Goal: Information Seeking & Learning: Learn about a topic

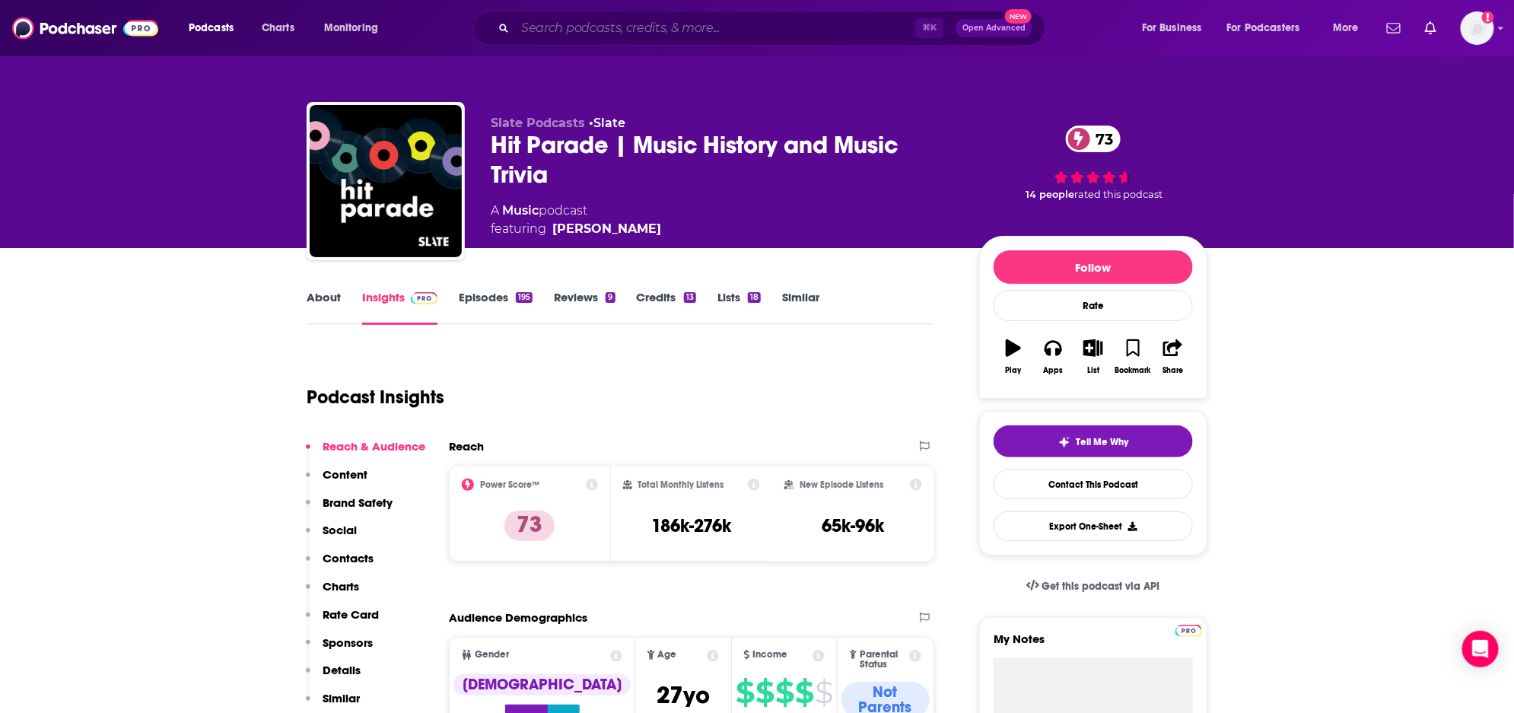
click at [645, 28] on input "Search podcasts, credits, & more..." at bounding box center [715, 28] width 400 height 24
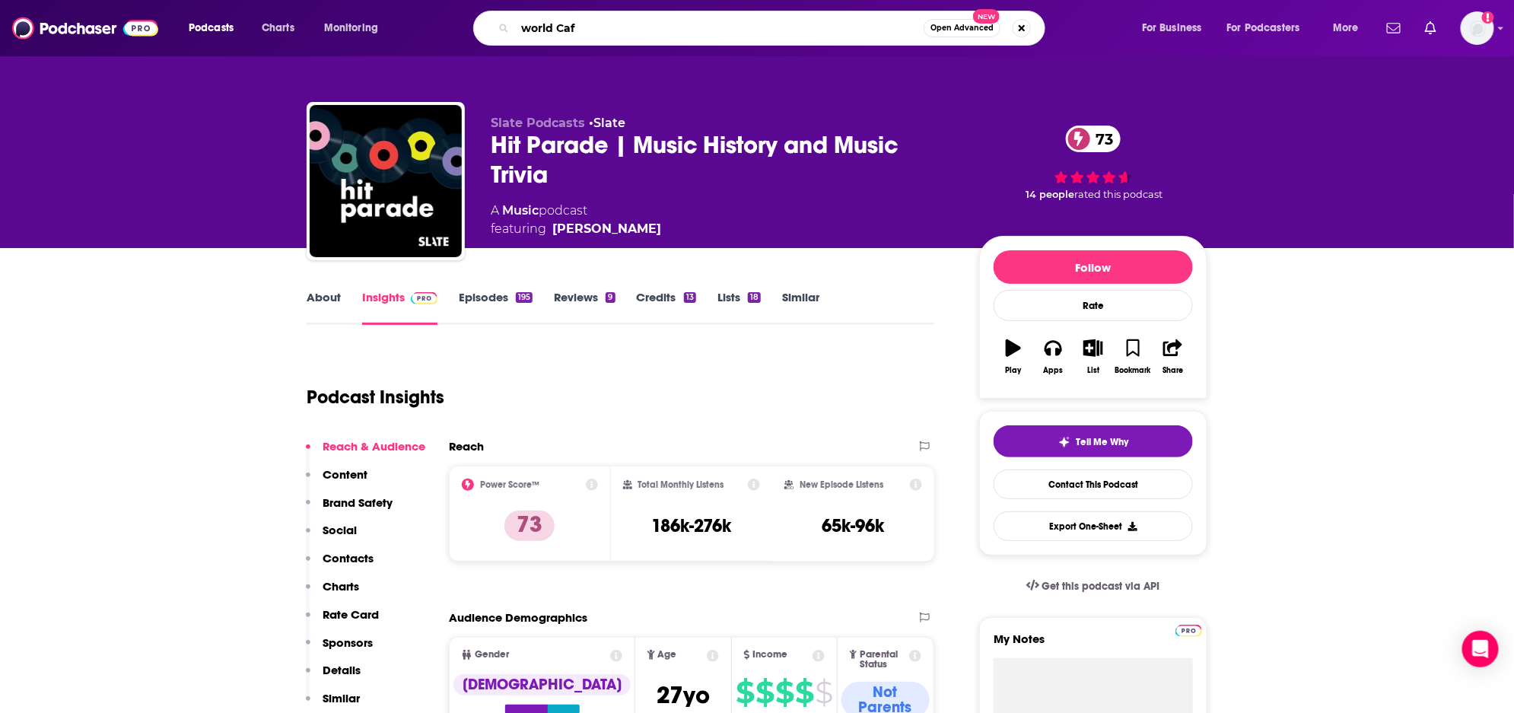
type input "world Cafe"
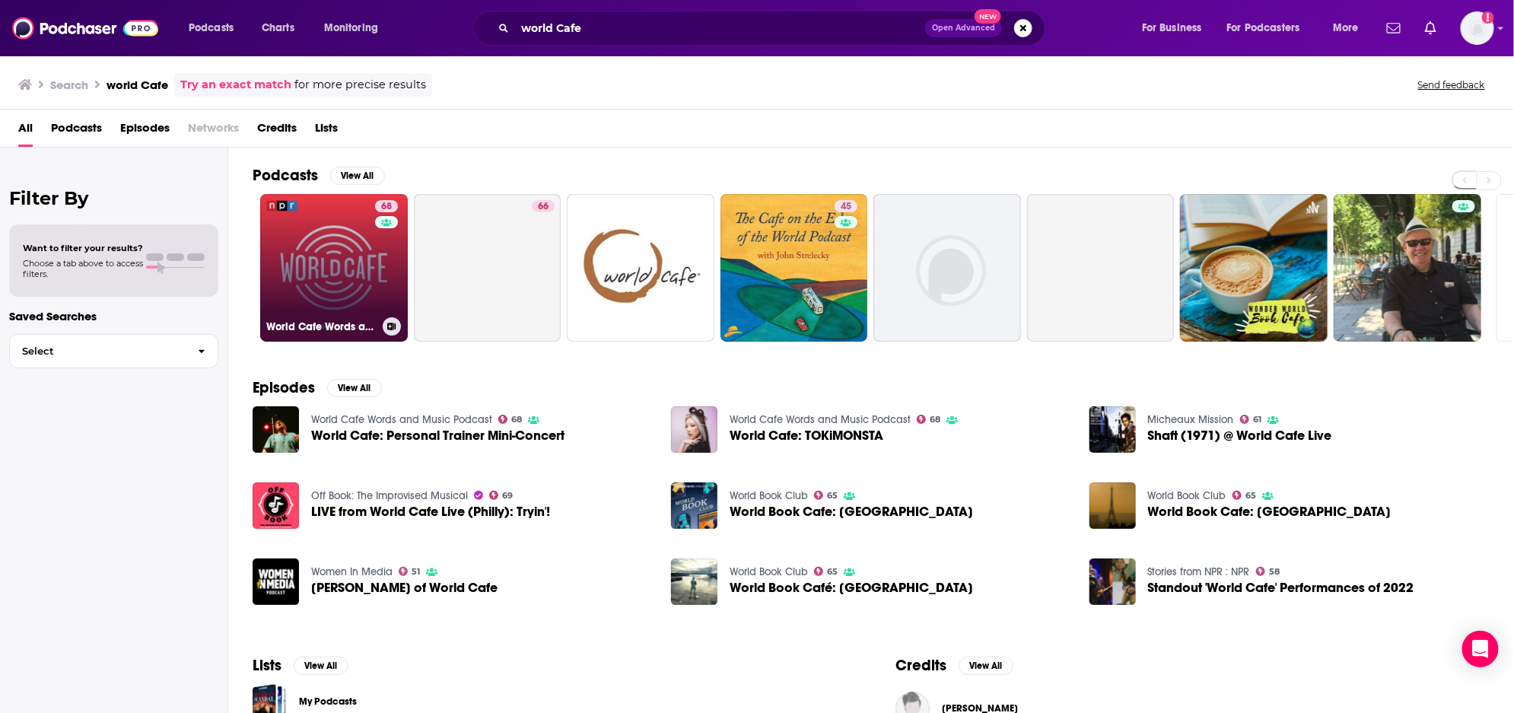
click at [300, 253] on link "68 World Cafe Words and Music Podcast" at bounding box center [334, 268] width 148 height 148
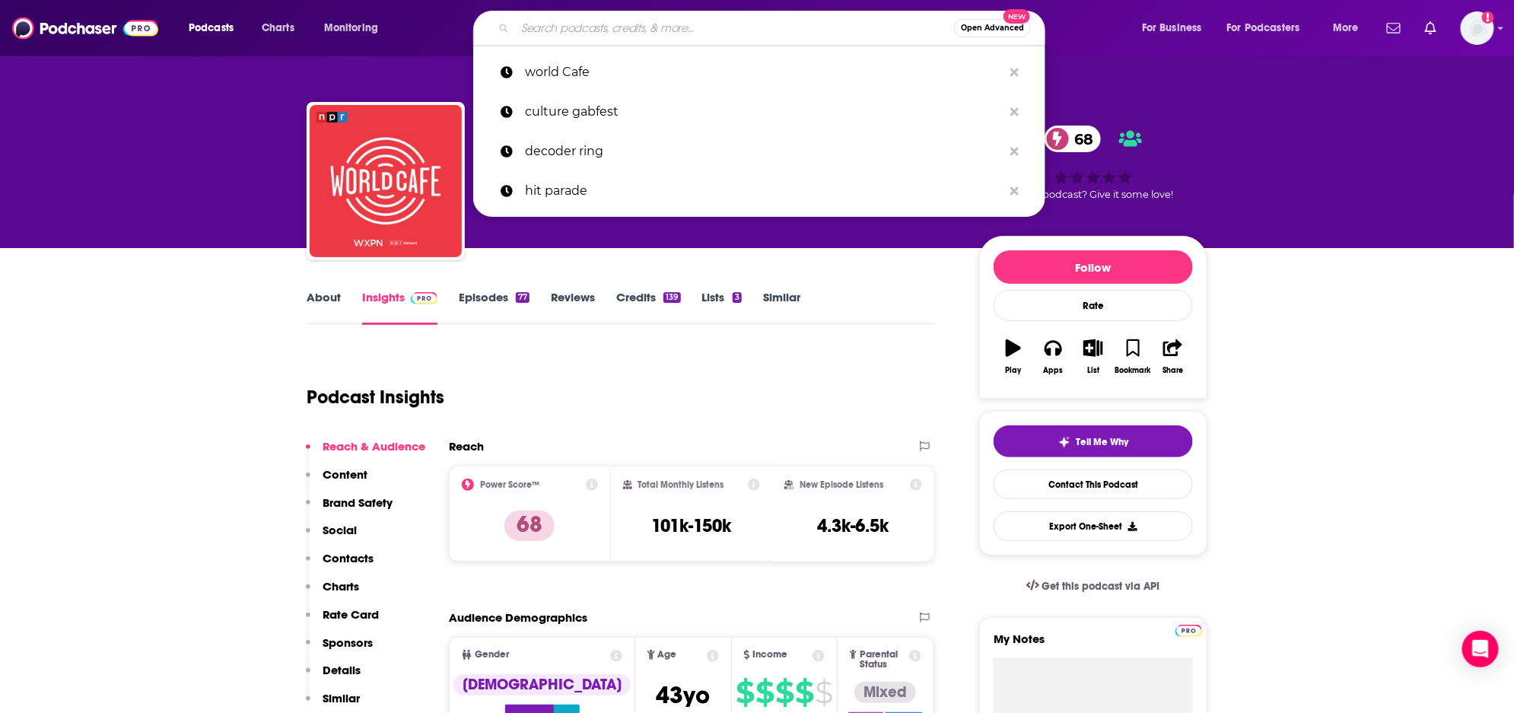
click at [542, 37] on input "Search podcasts, credits, & more..." at bounding box center [734, 28] width 439 height 24
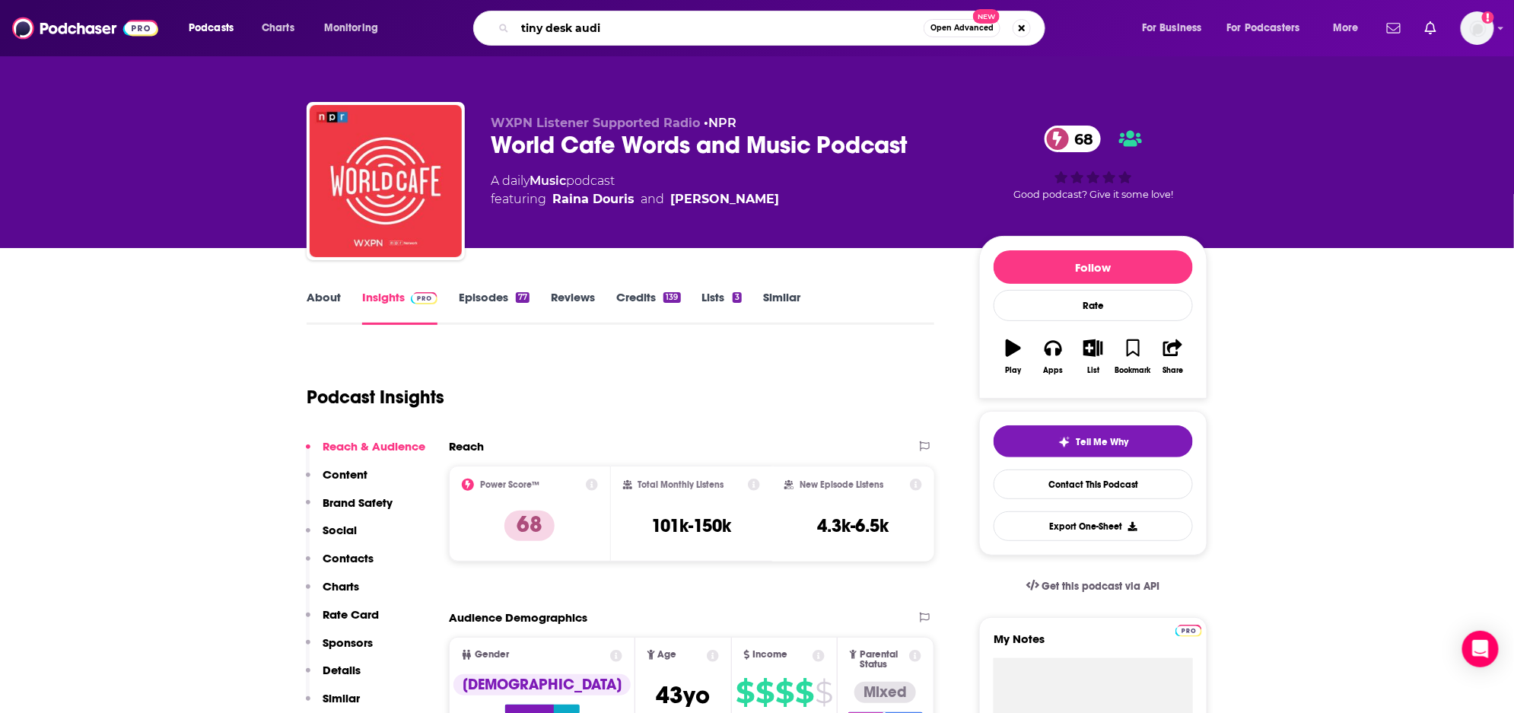
type input "tiny desk audio"
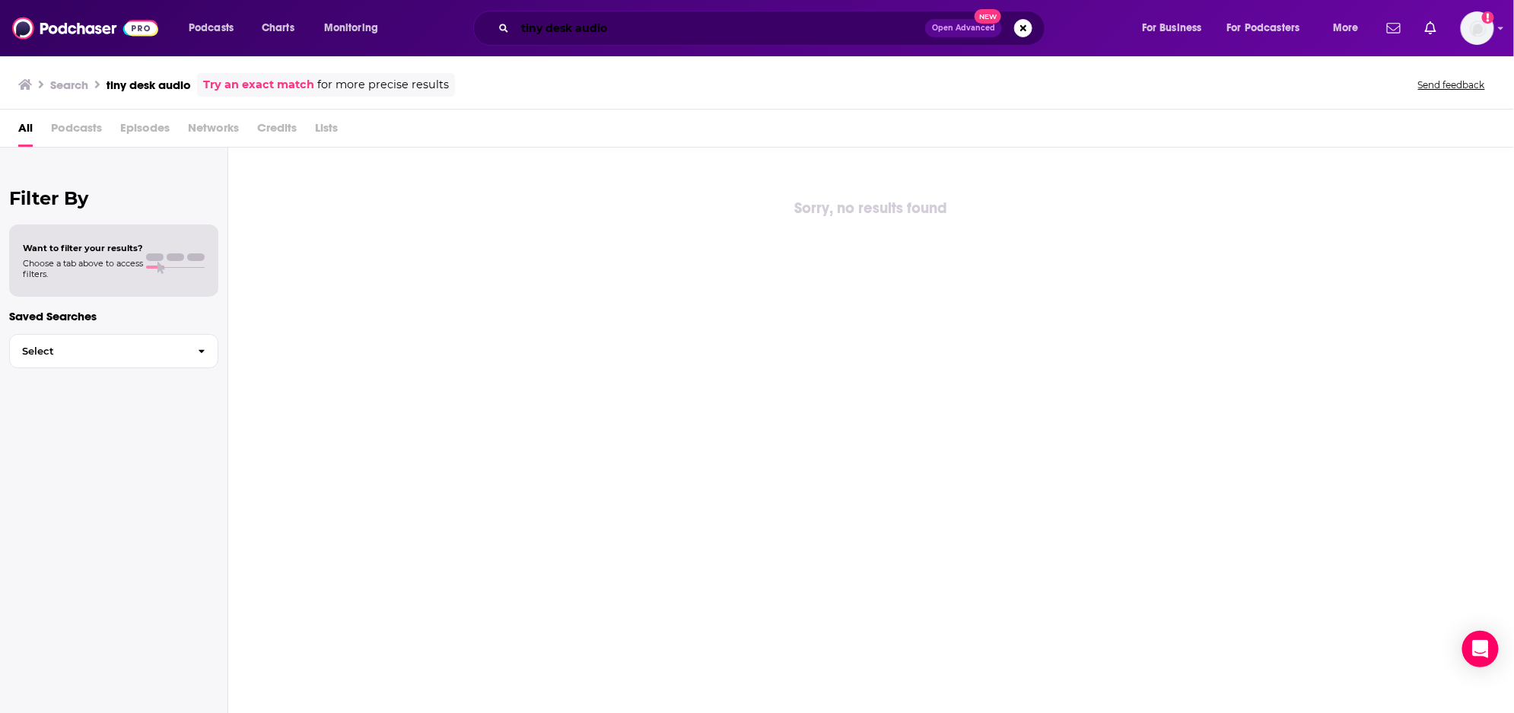
click at [653, 26] on input "tiny desk audio" at bounding box center [720, 28] width 410 height 24
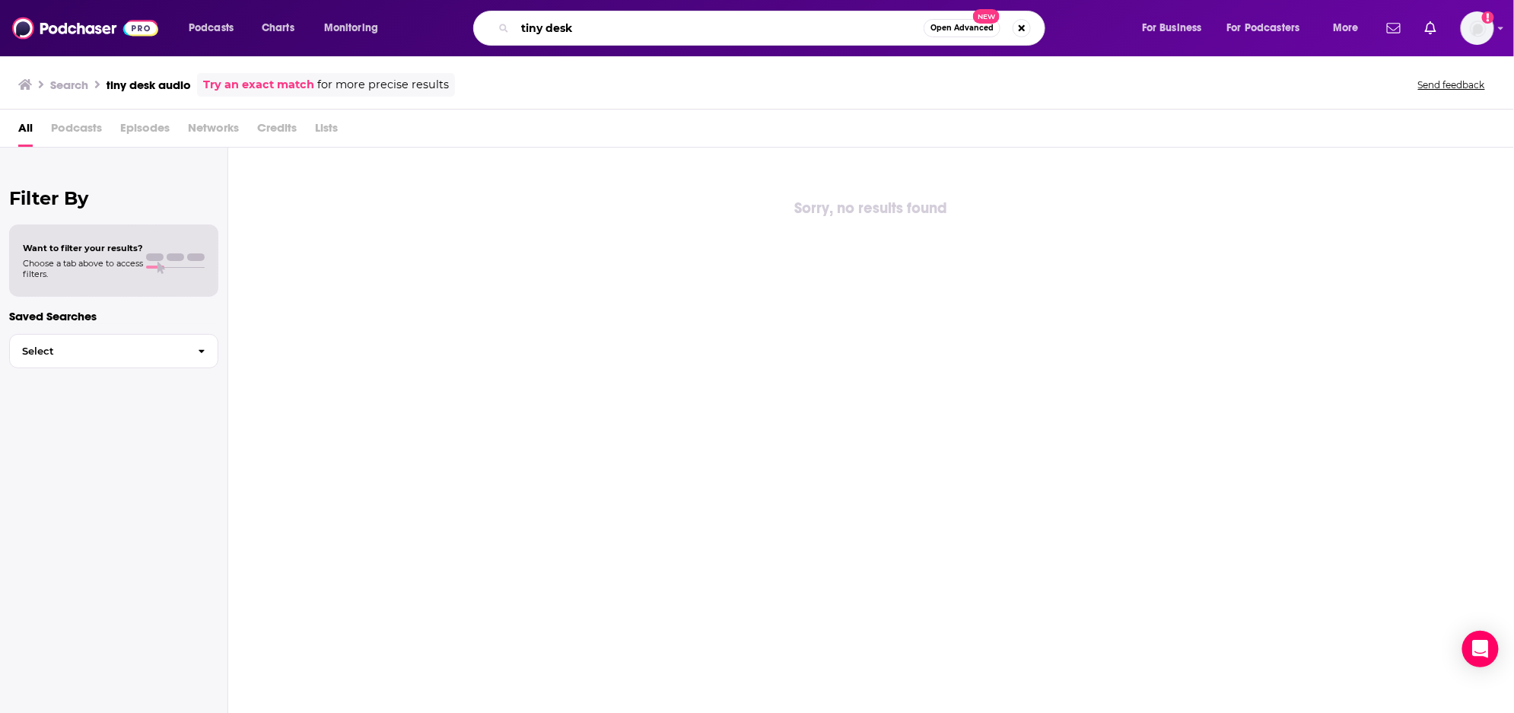
type input "tiny desk"
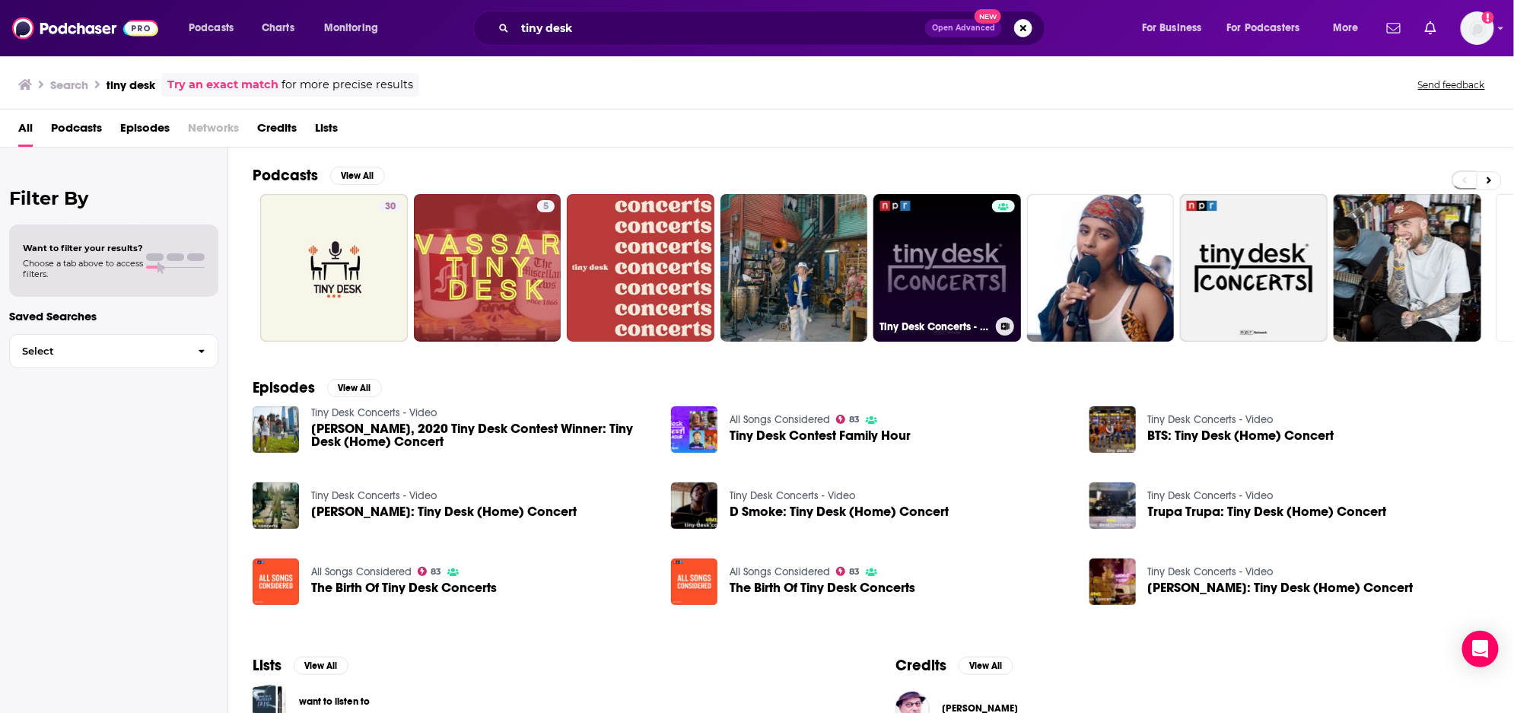
click at [938, 263] on link "Tiny Desk Concerts - Audio" at bounding box center [948, 268] width 148 height 148
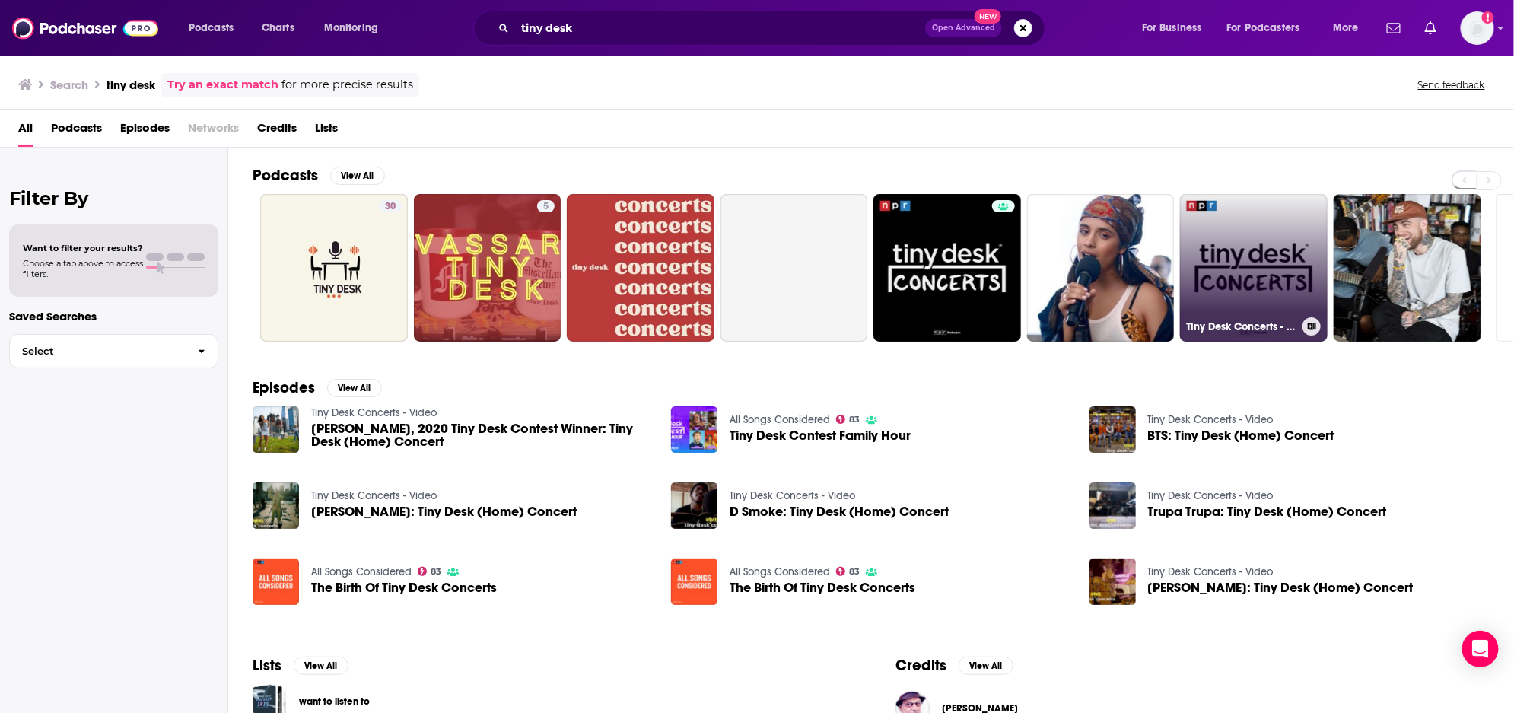
click at [1253, 265] on link "Tiny Desk Concerts - Video" at bounding box center [1254, 268] width 148 height 148
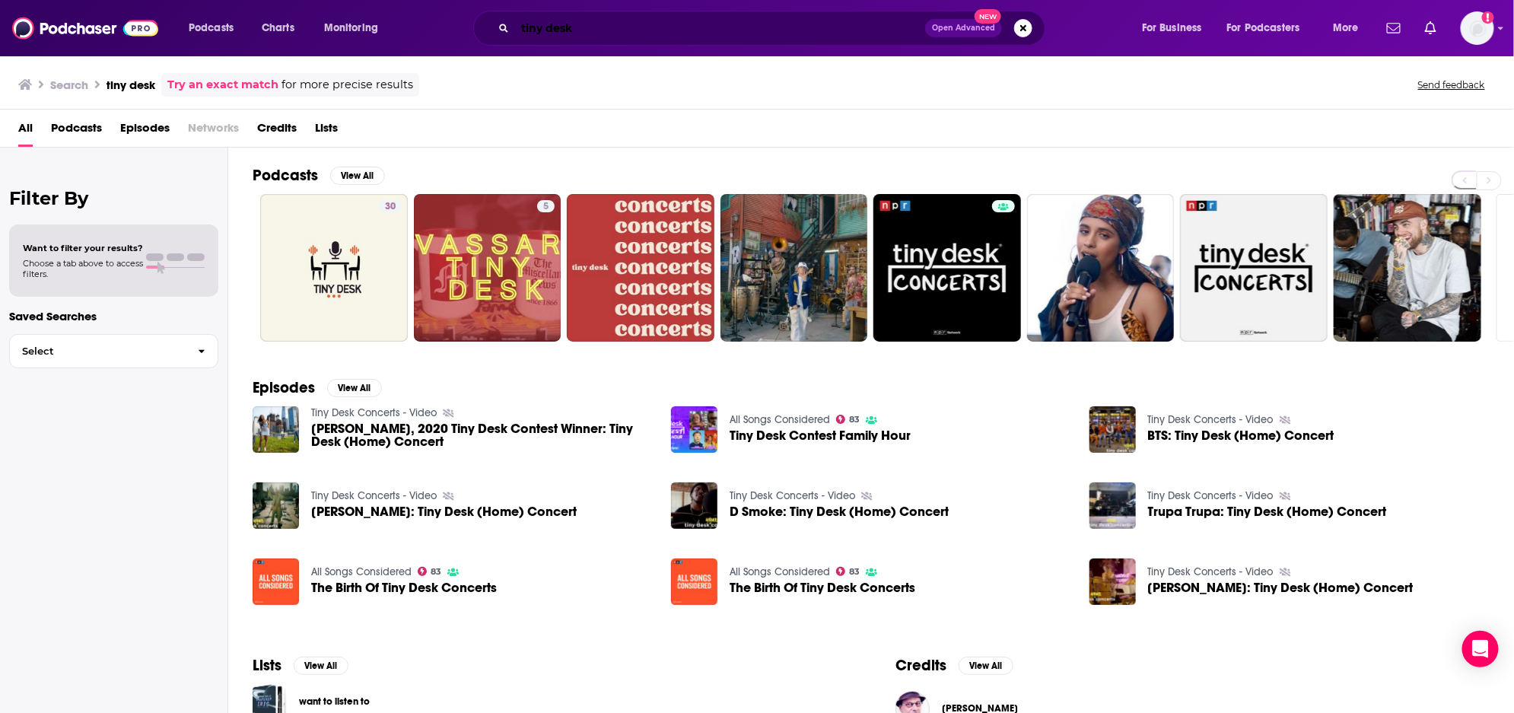
click at [534, 30] on input "tiny desk" at bounding box center [720, 28] width 410 height 24
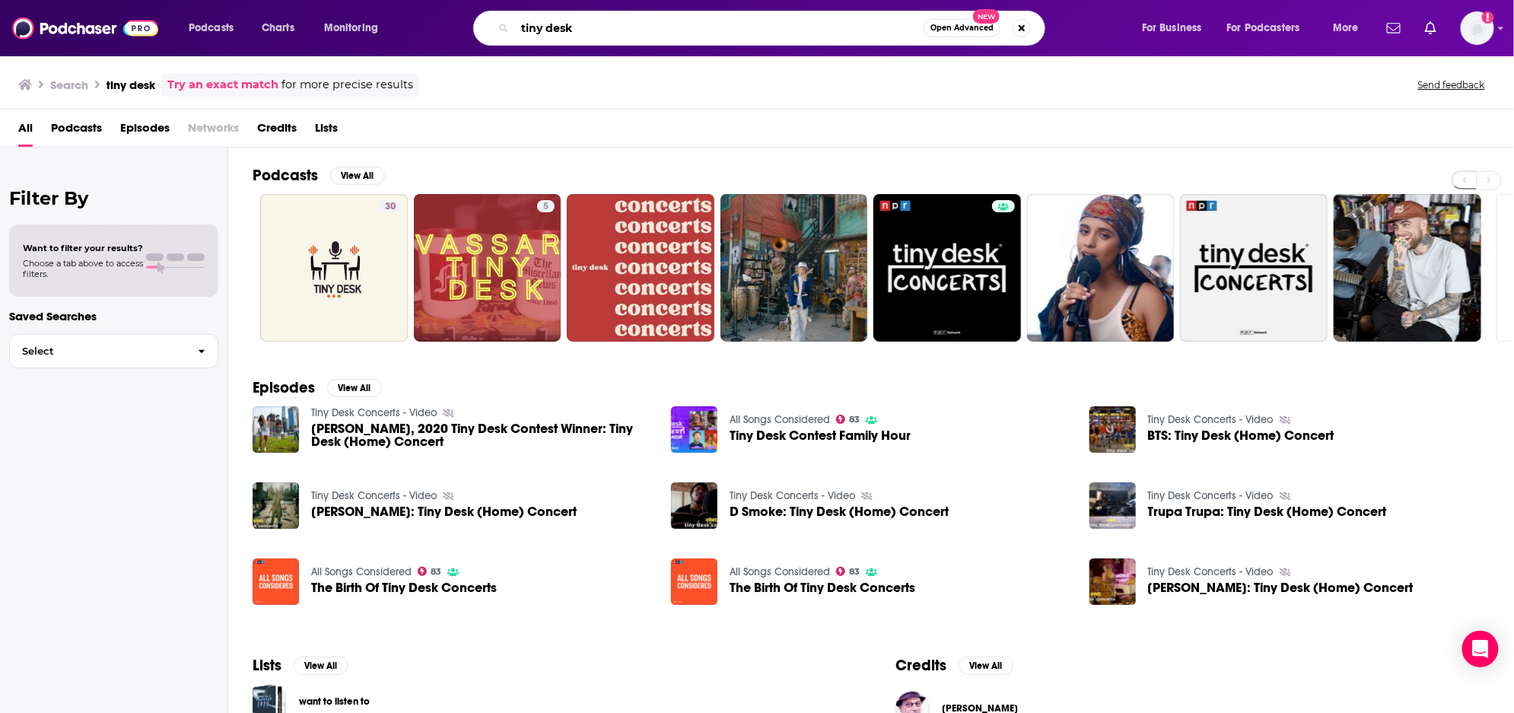
click at [534, 30] on input "tiny desk" at bounding box center [719, 28] width 409 height 24
type input "Wild Card with [PERSON_NAME]"
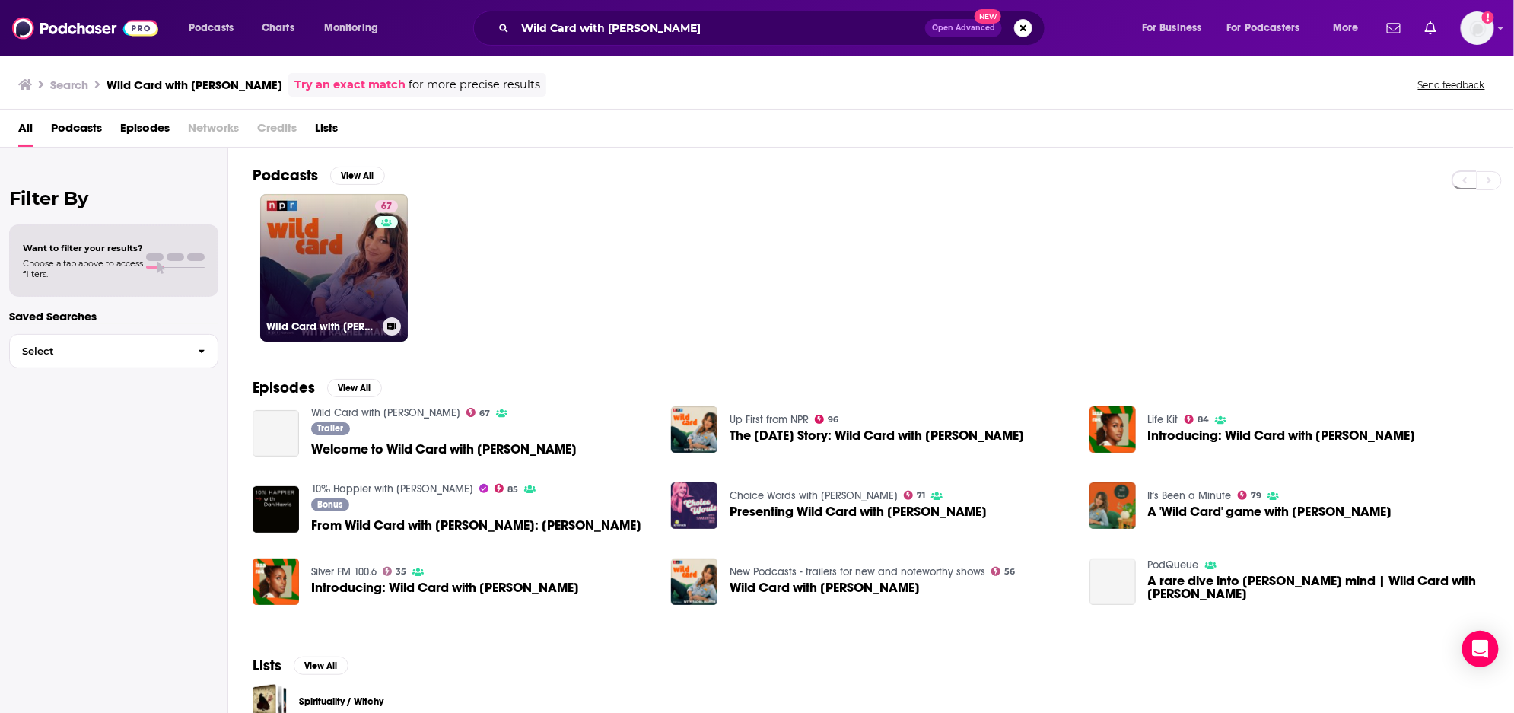
click at [331, 260] on link "67 Wild Card with [PERSON_NAME]" at bounding box center [334, 268] width 148 height 148
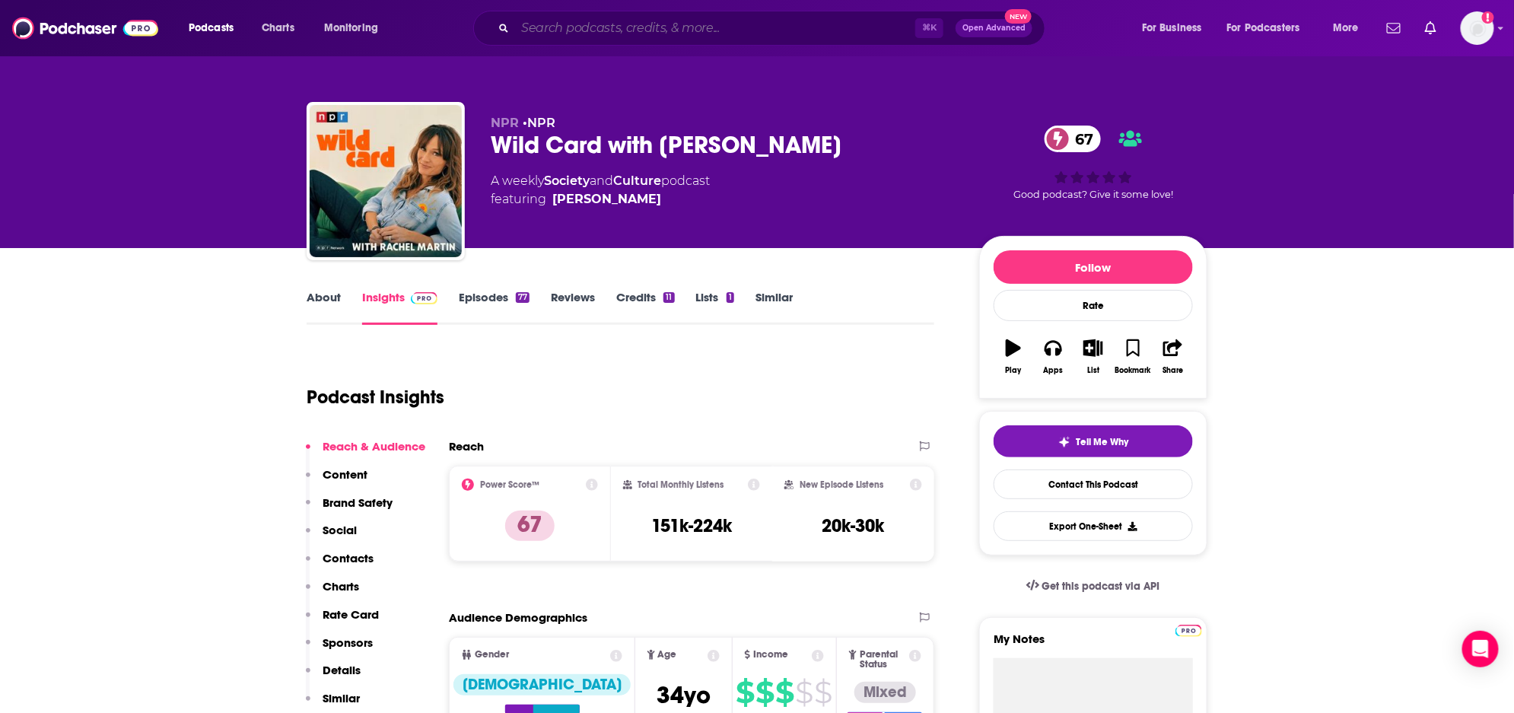
click at [536, 26] on input "Search podcasts, credits, & more..." at bounding box center [715, 28] width 400 height 24
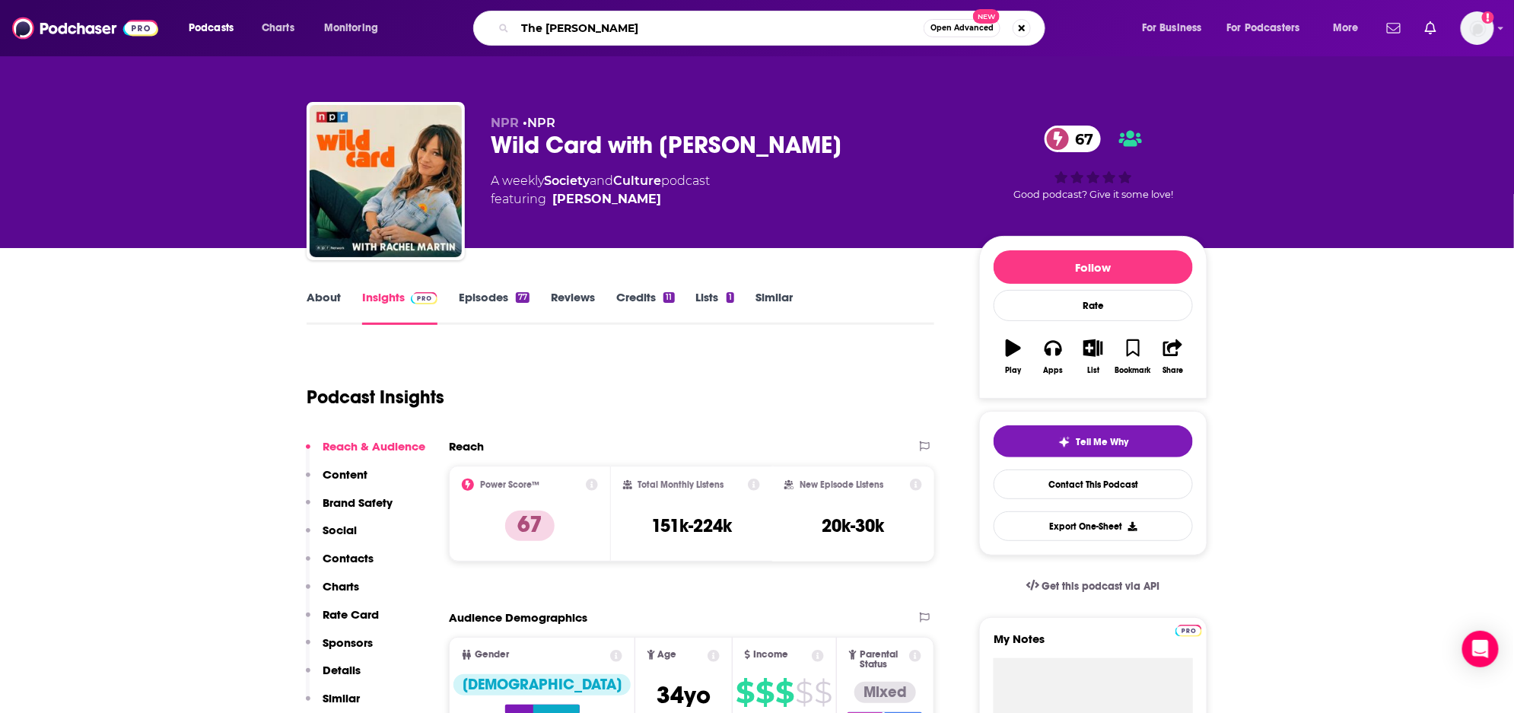
type input "The Pulse"
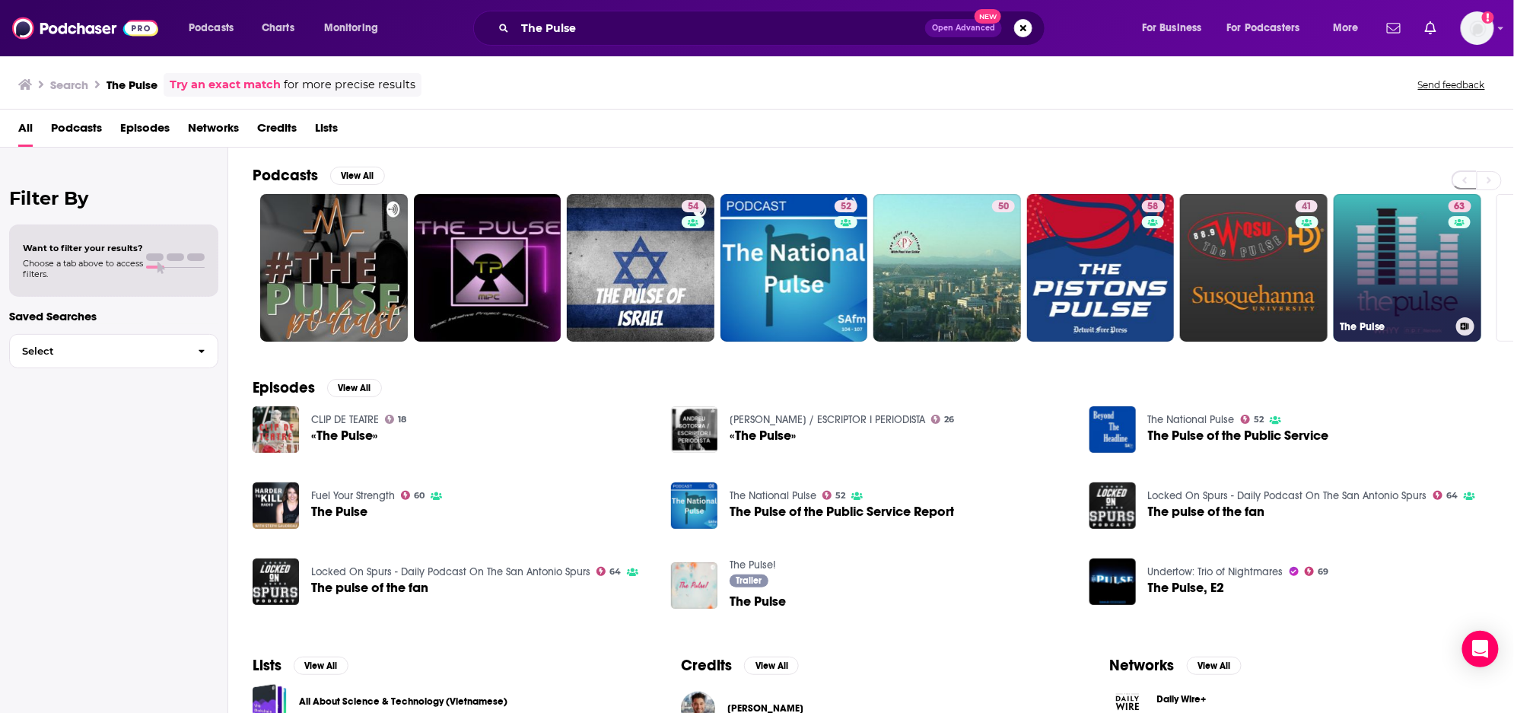
click at [1372, 301] on link "63 The Pulse" at bounding box center [1408, 268] width 148 height 148
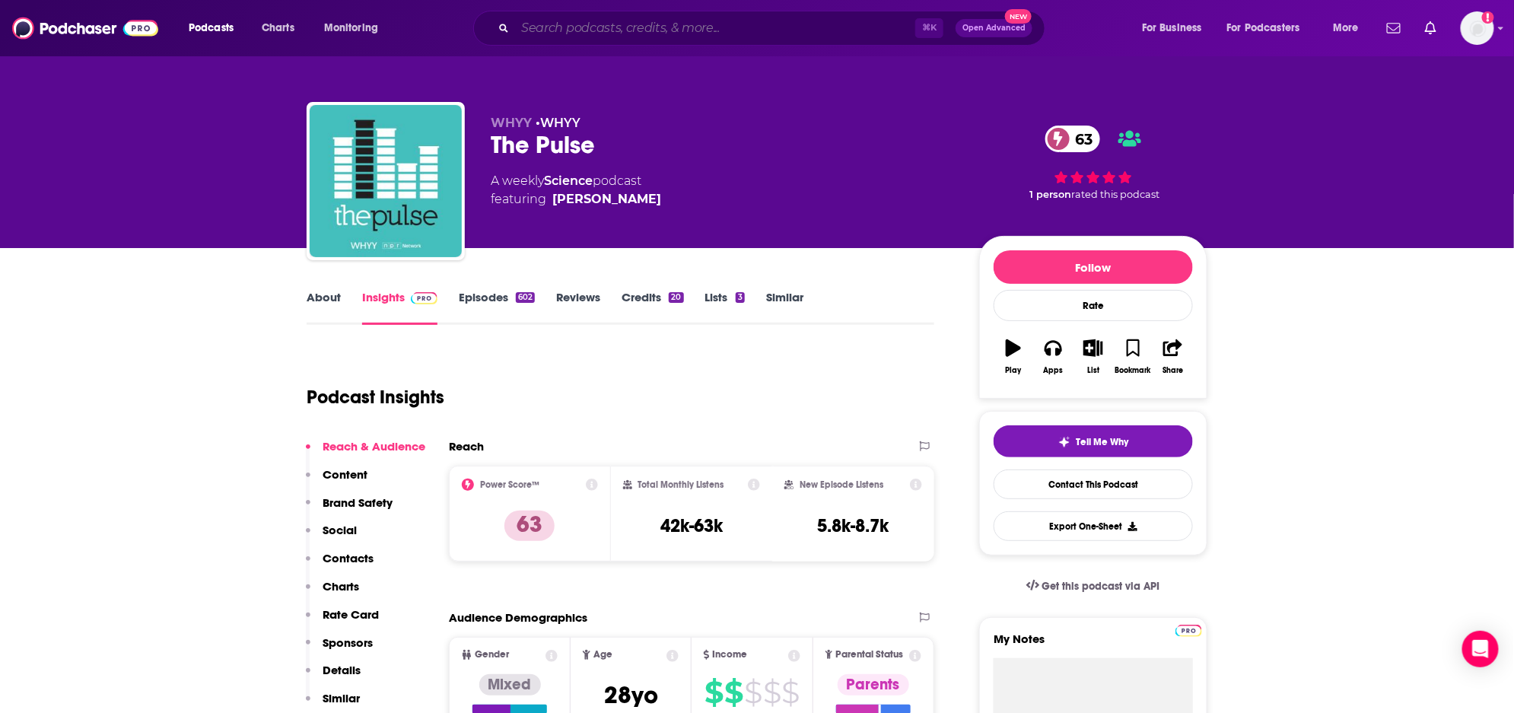
click at [601, 22] on input "Search podcasts, credits, & more..." at bounding box center [715, 28] width 400 height 24
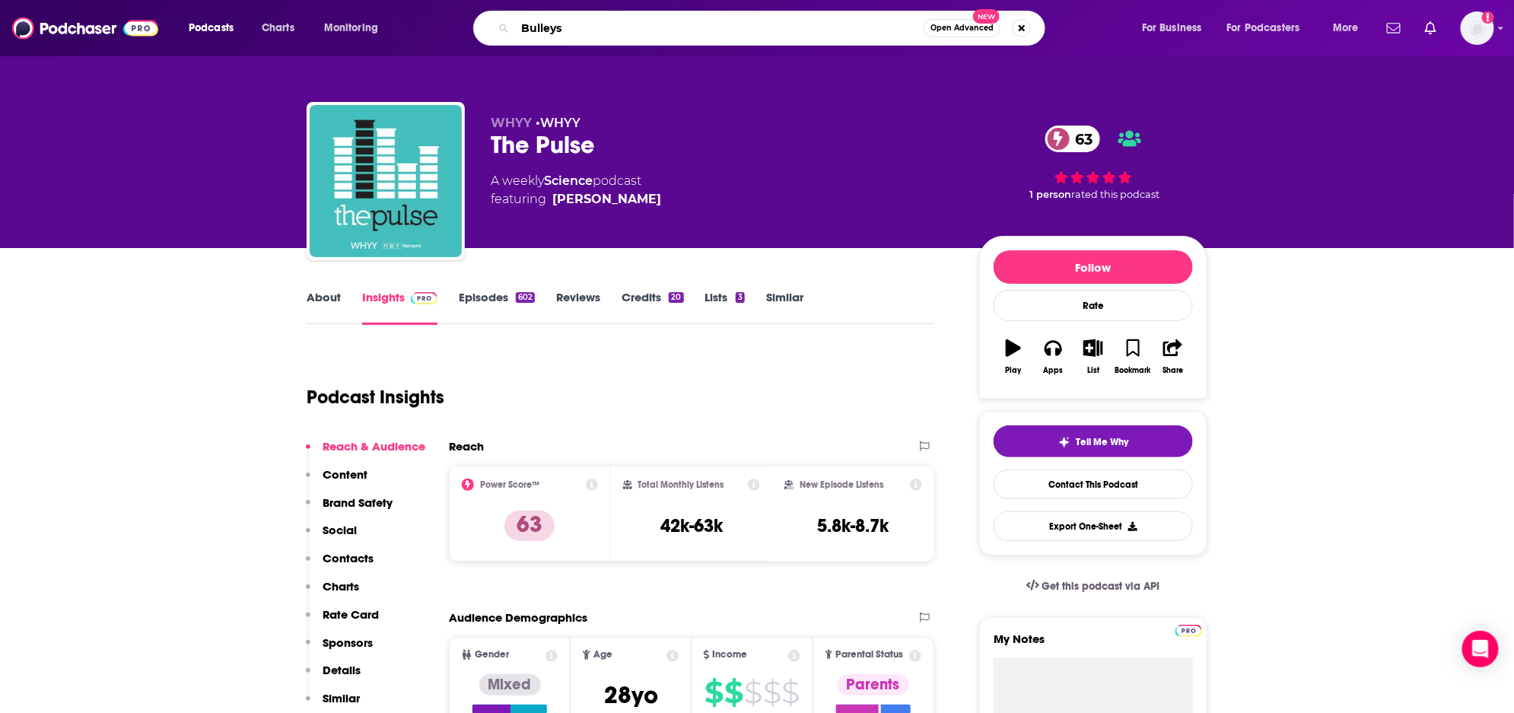
type input "Bulleyse"
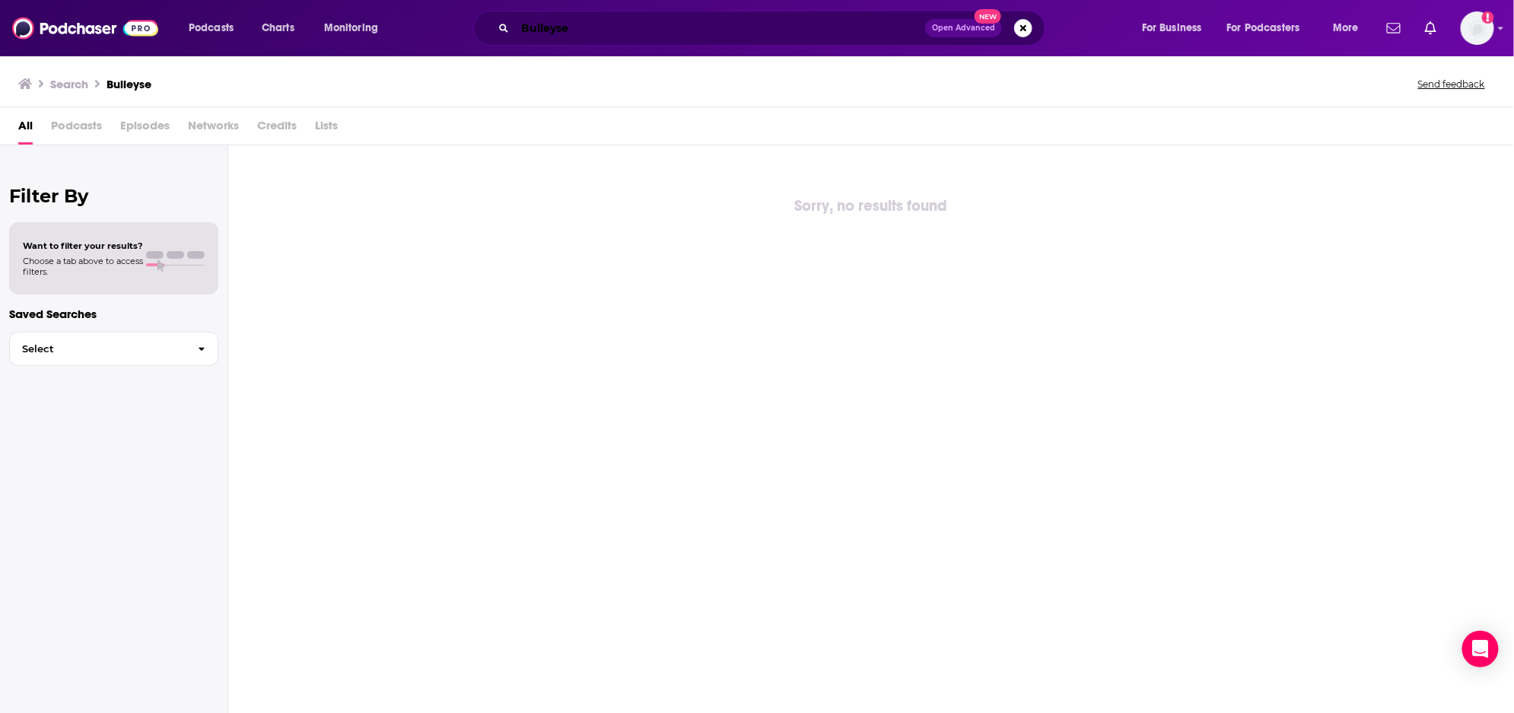
click at [610, 33] on input "Bulleyse" at bounding box center [720, 28] width 410 height 24
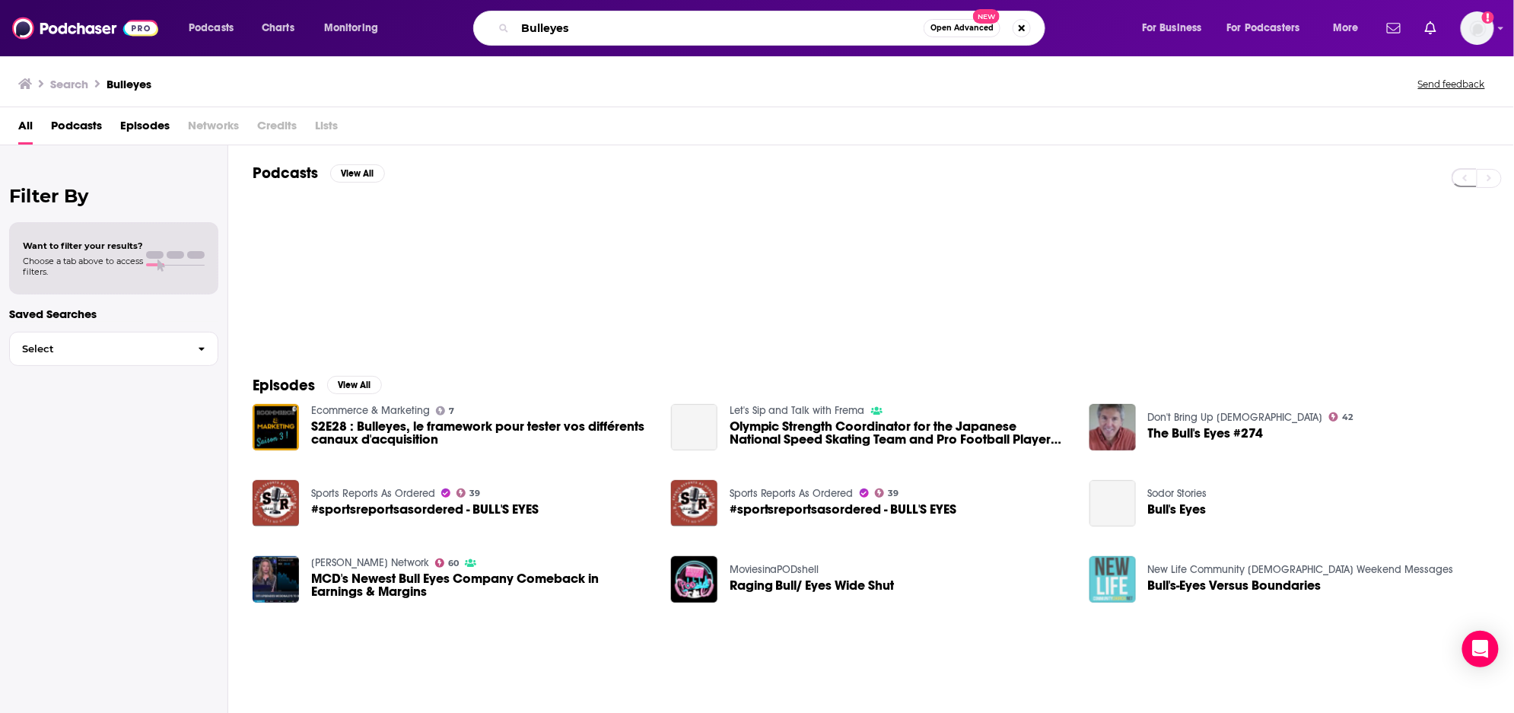
drag, startPoint x: 550, startPoint y: 29, endPoint x: 562, endPoint y: 29, distance: 12.2
click at [552, 29] on input "Bulleyes" at bounding box center [719, 28] width 409 height 24
type input "Bullseye"
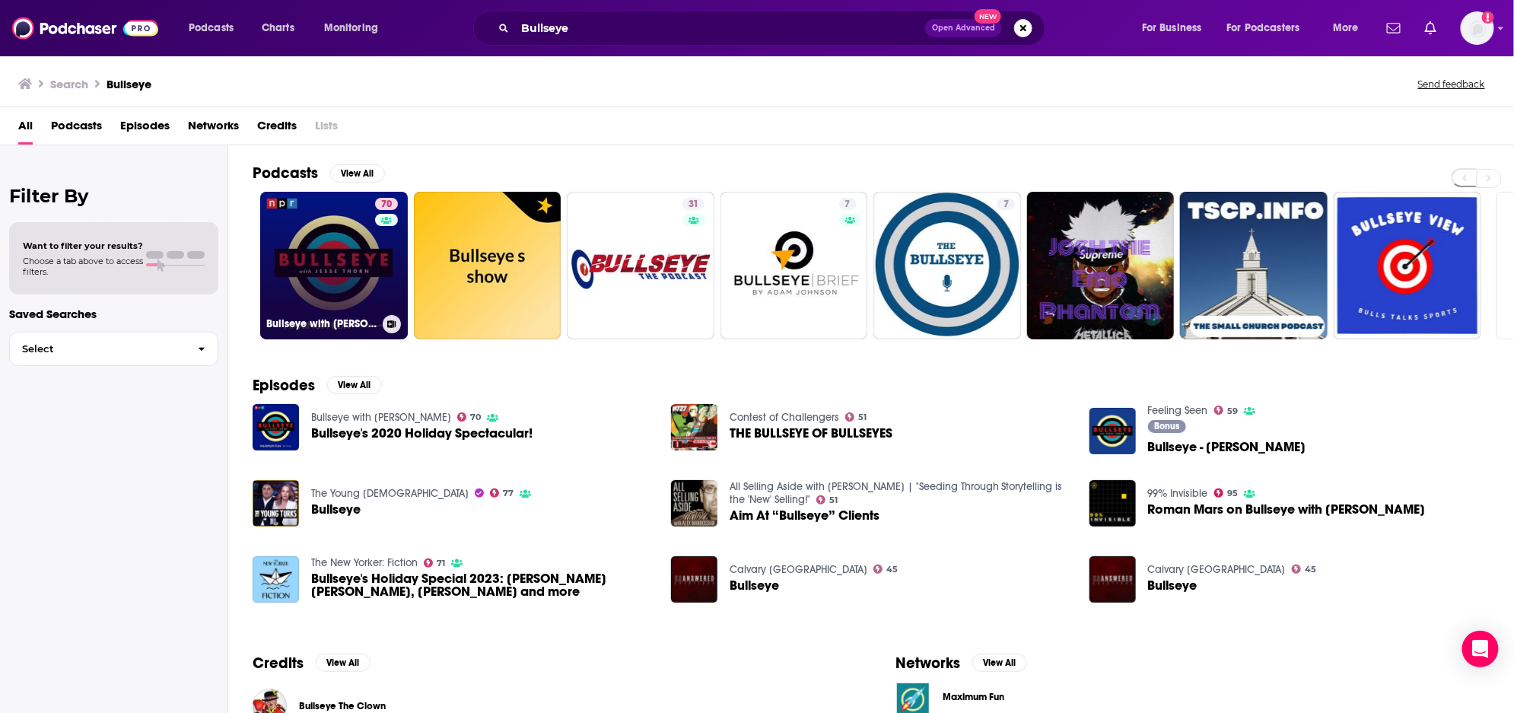
click at [362, 270] on link "70 Bullseye with [PERSON_NAME]" at bounding box center [334, 266] width 148 height 148
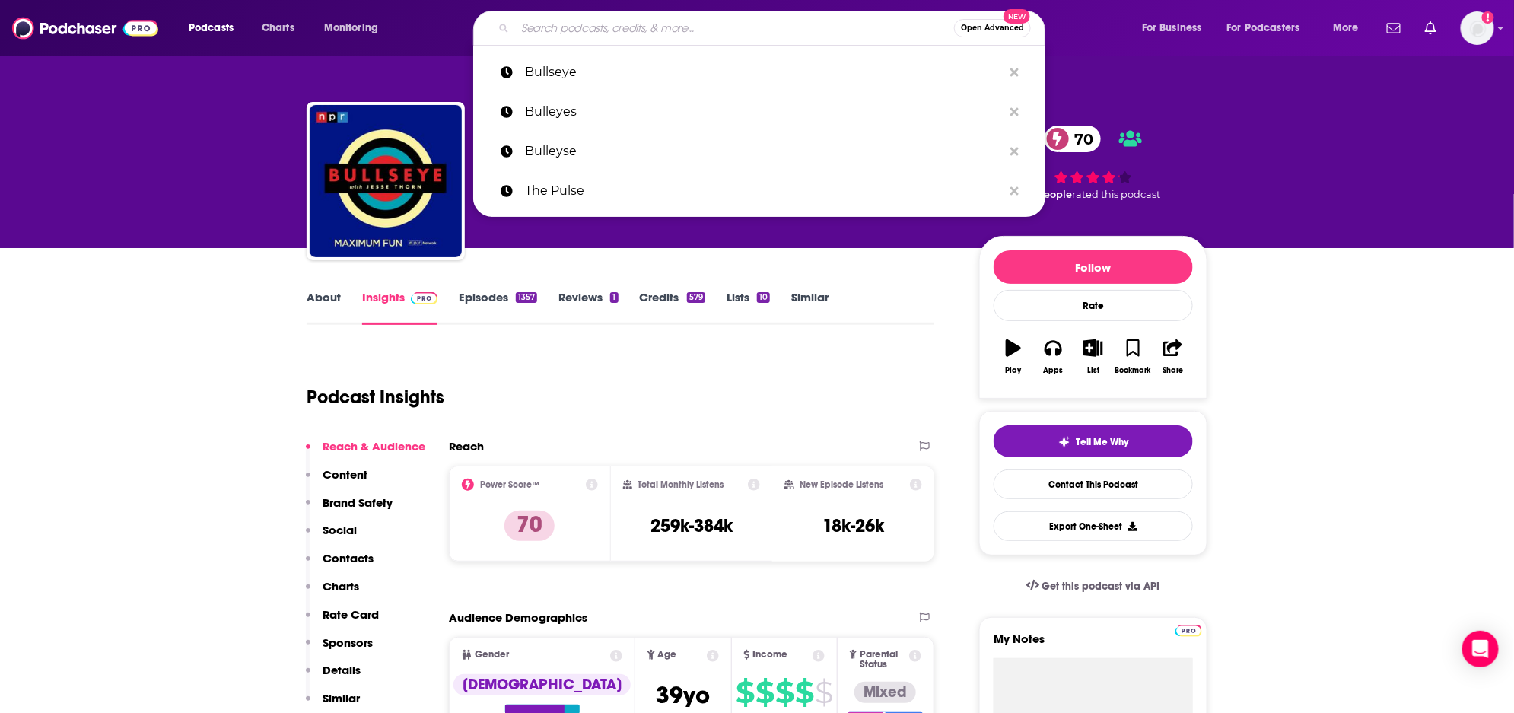
click at [677, 22] on input "Search podcasts, credits, & more..." at bounding box center [734, 28] width 439 height 24
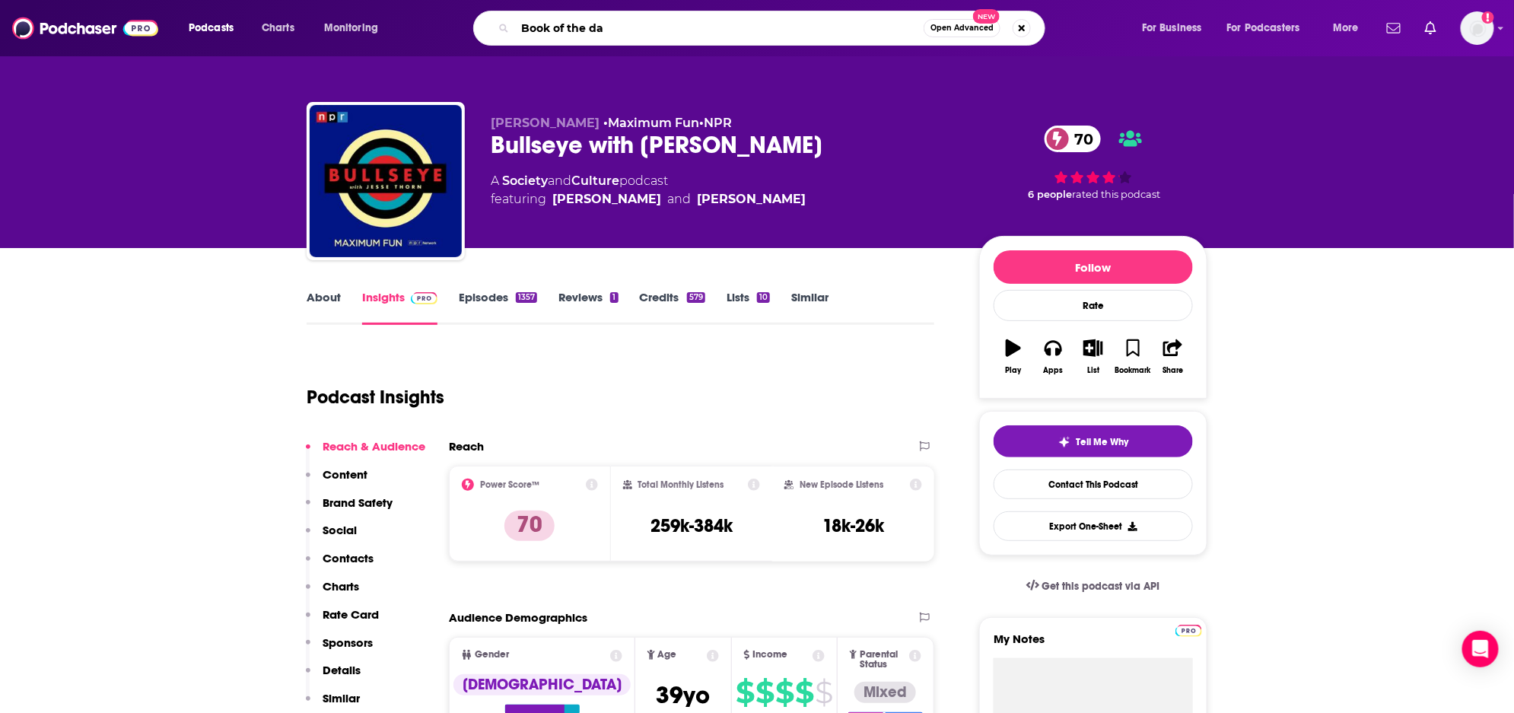
type input "Book of the day"
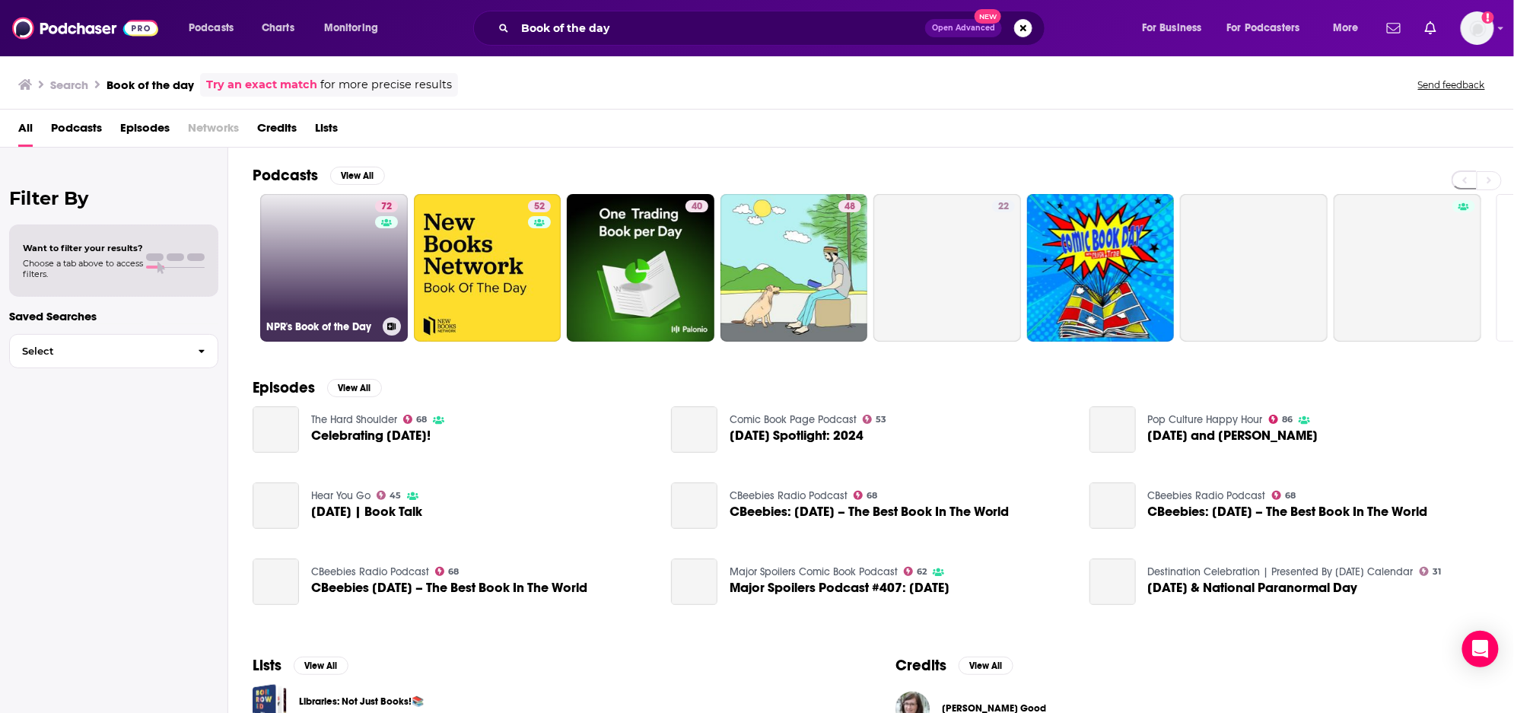
click at [313, 267] on link "72 NPR's Book of the Day" at bounding box center [334, 268] width 148 height 148
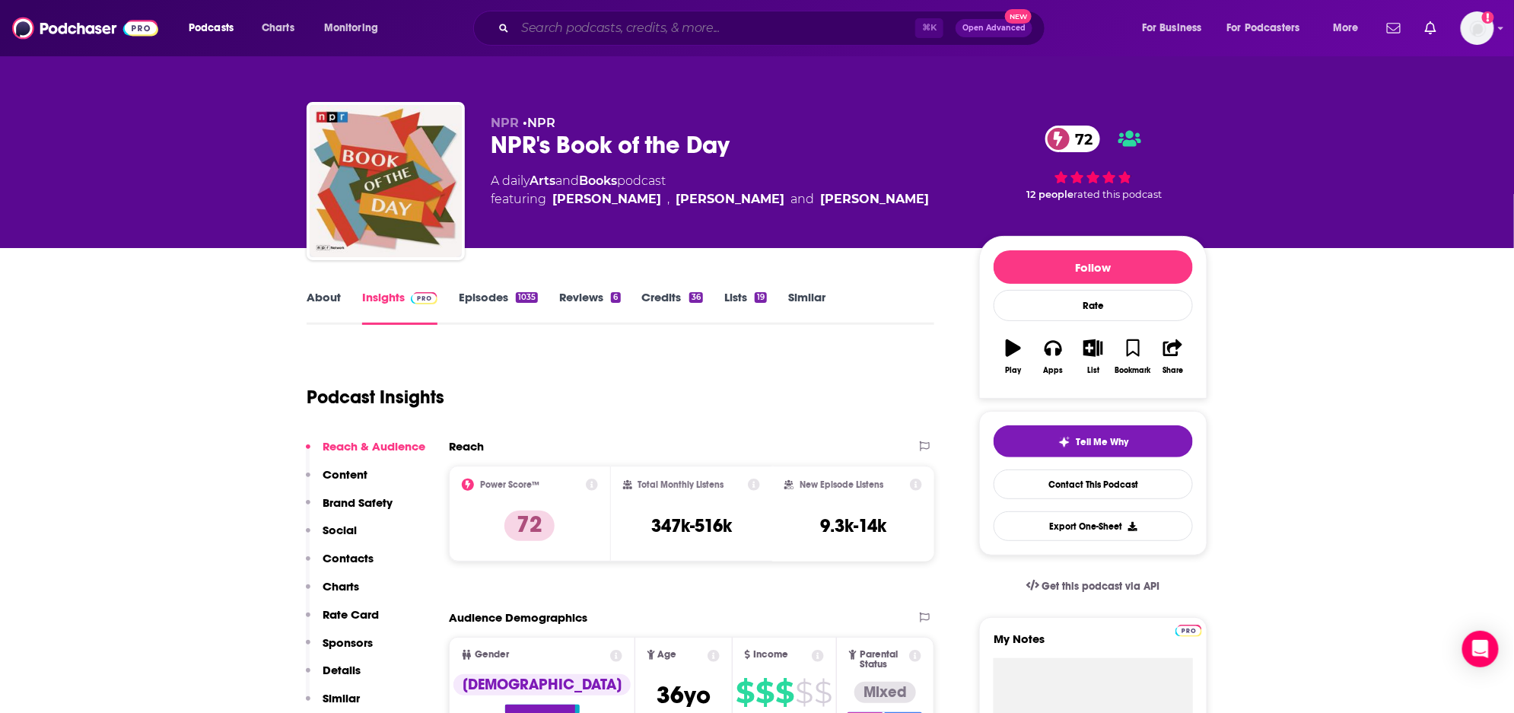
click at [538, 29] on input "Search podcasts, credits, & more..." at bounding box center [715, 28] width 400 height 24
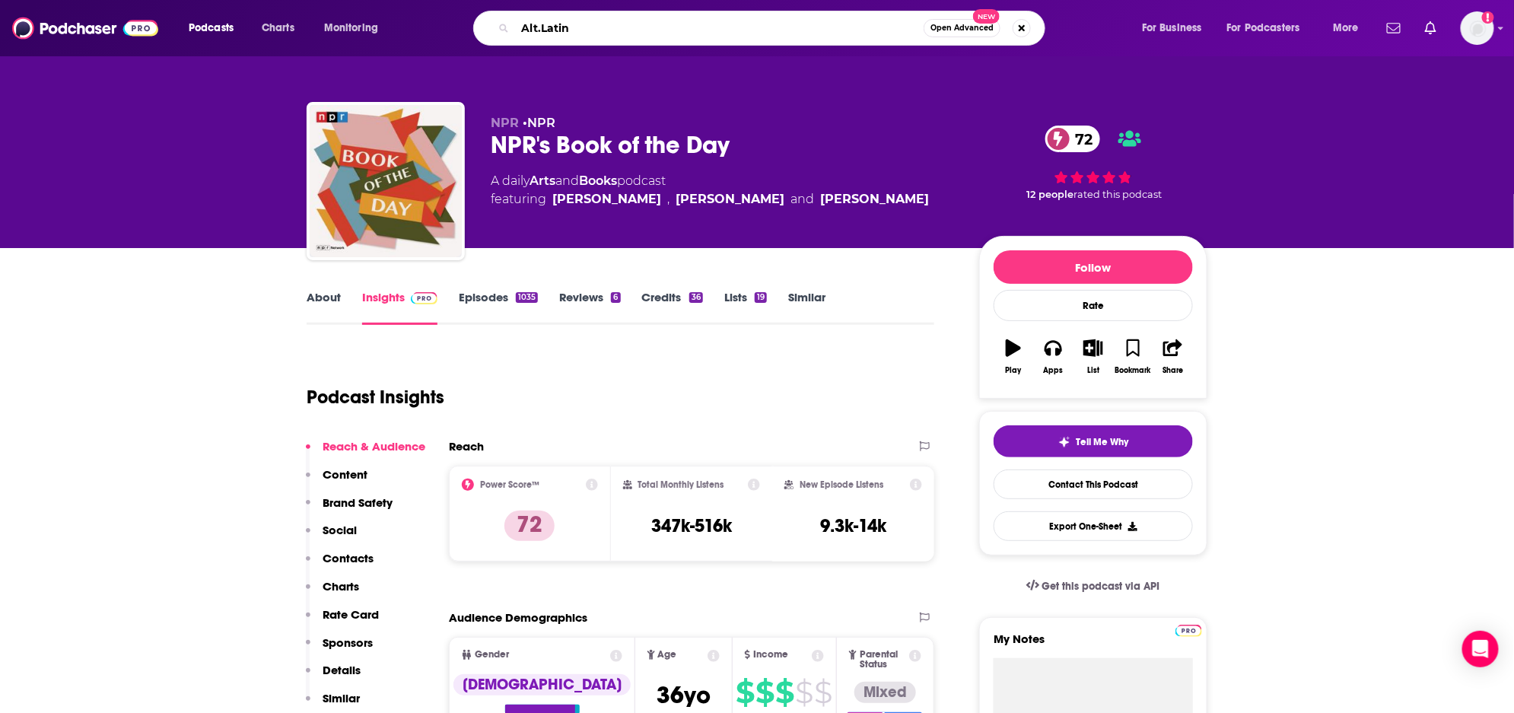
type input "[DOMAIN_NAME][DEMOGRAPHIC_DATA]"
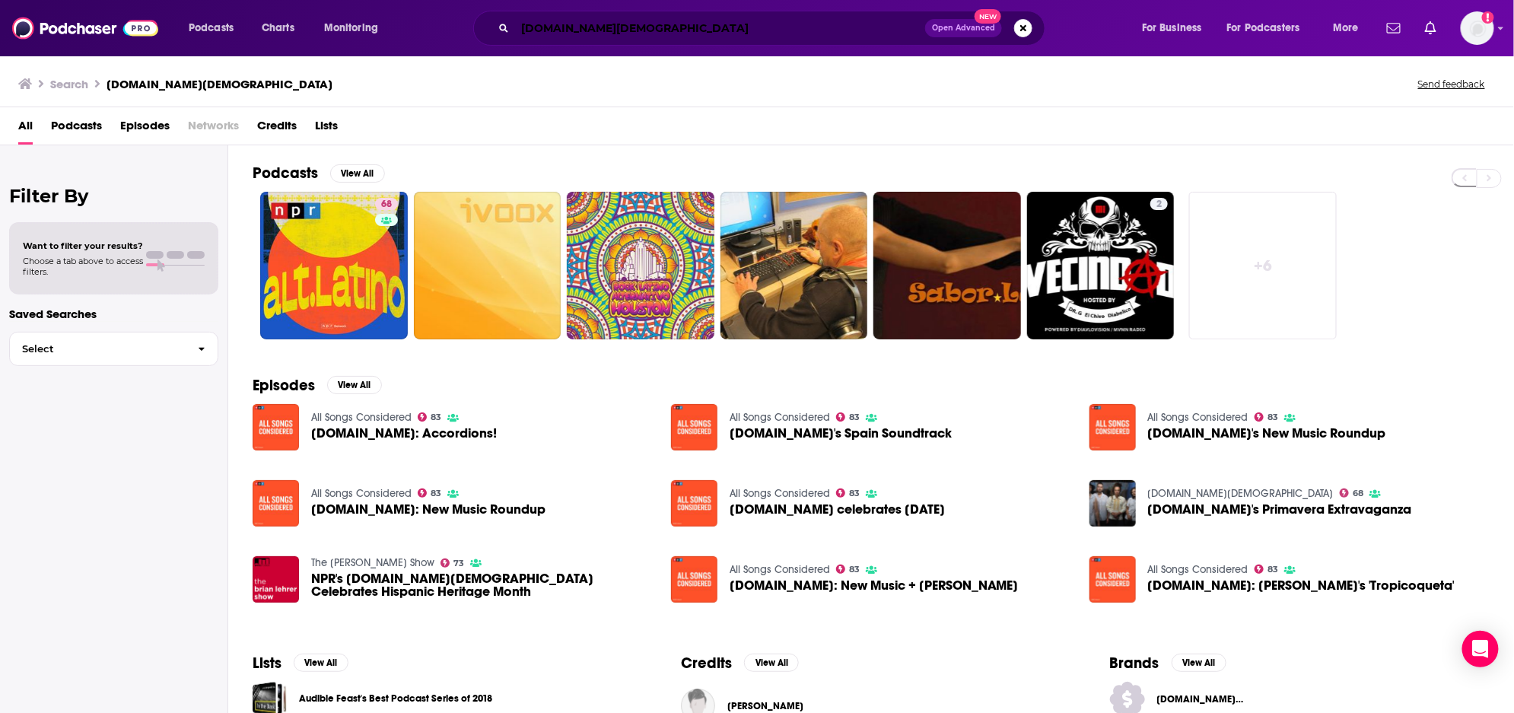
click at [677, 27] on input "[DOMAIN_NAME][DEMOGRAPHIC_DATA]" at bounding box center [720, 28] width 410 height 24
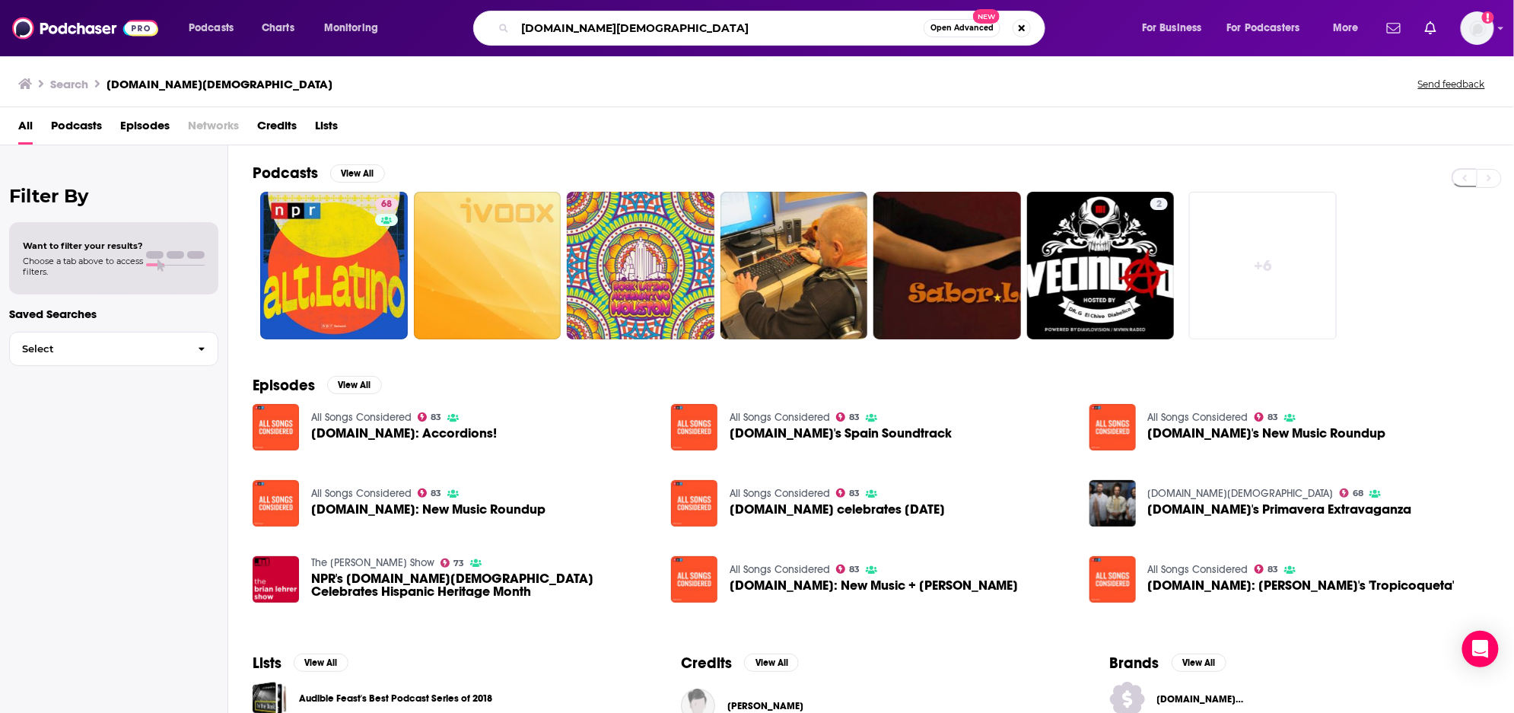
click at [677, 27] on input "[DOMAIN_NAME][DEMOGRAPHIC_DATA]" at bounding box center [719, 28] width 409 height 24
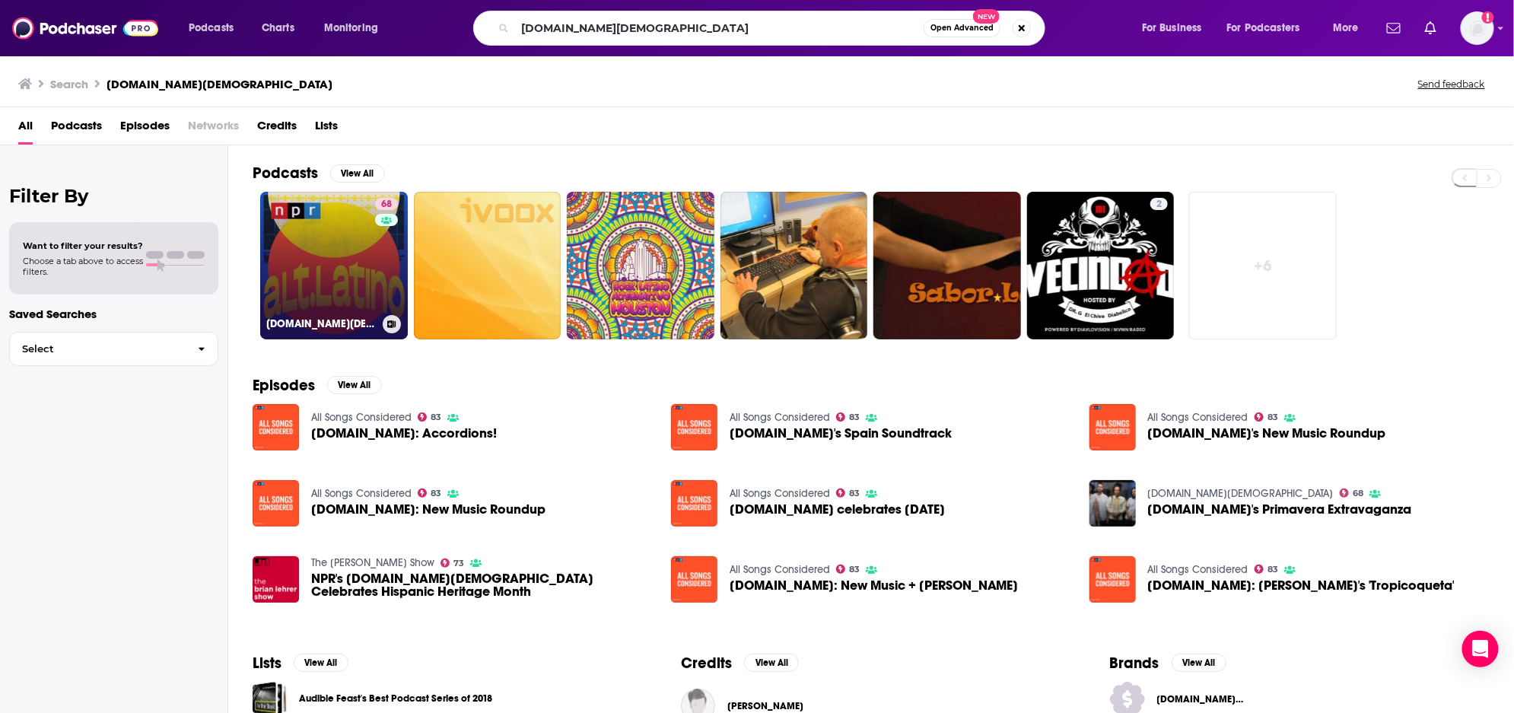
click at [322, 280] on link "68 [DOMAIN_NAME][DEMOGRAPHIC_DATA]" at bounding box center [334, 266] width 148 height 148
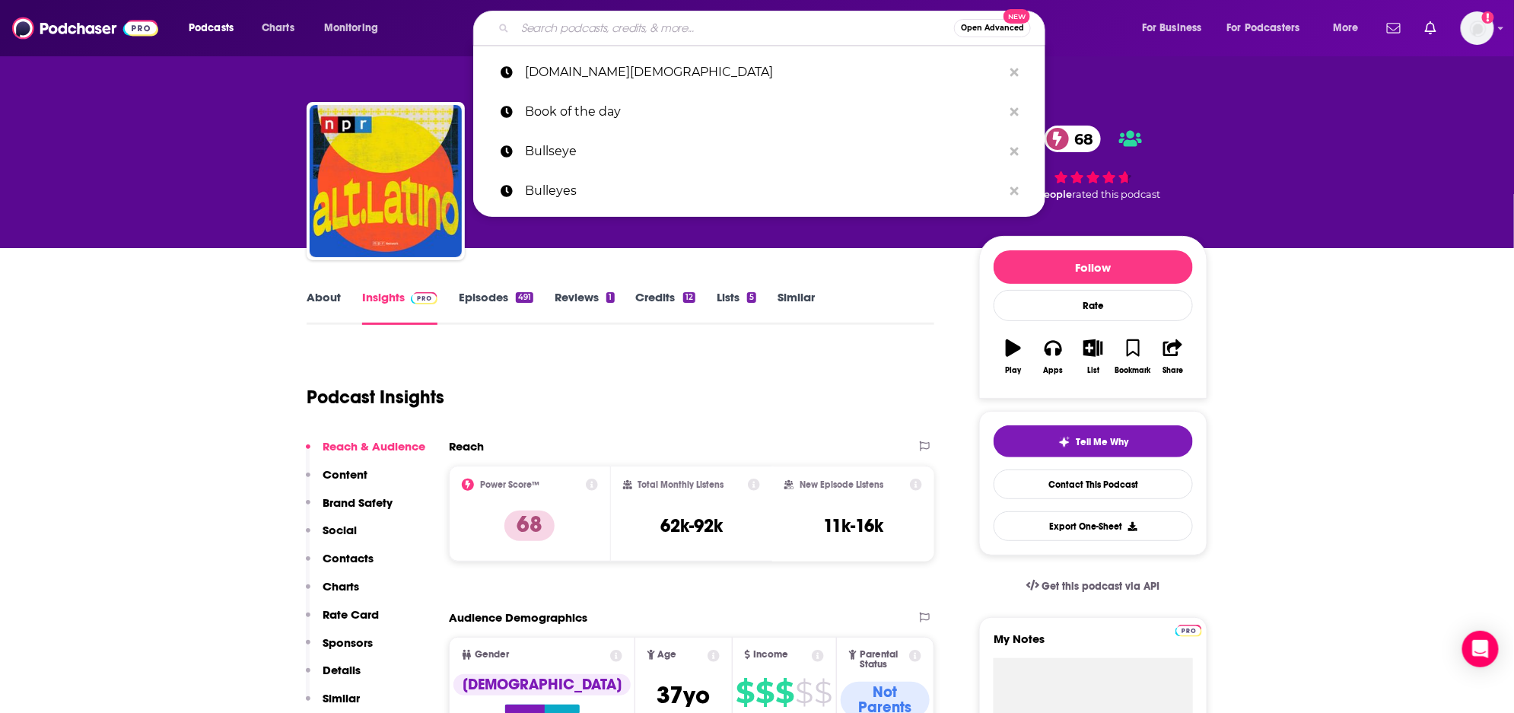
click at [585, 28] on input "Search podcasts, credits, & more..." at bounding box center [734, 28] width 439 height 24
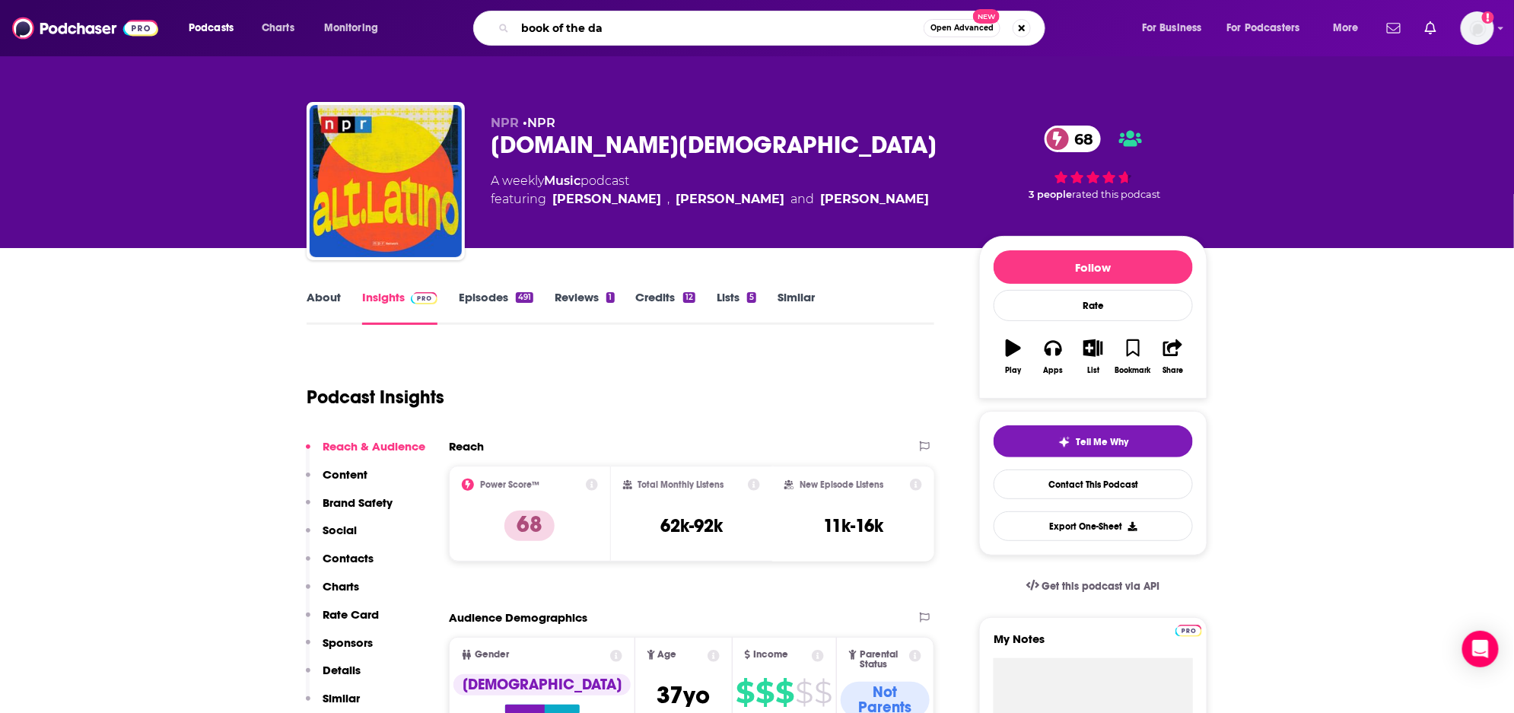
type input "book of the day"
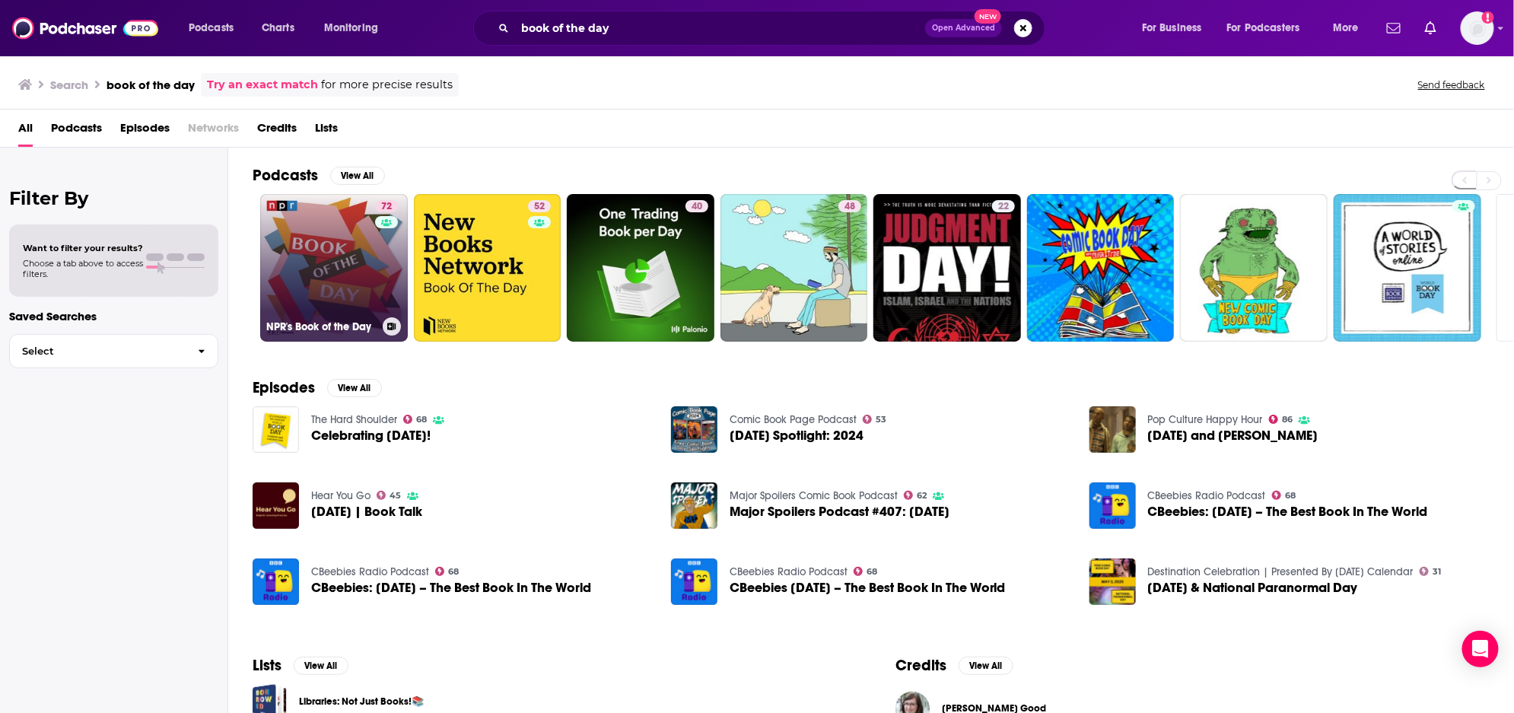
click at [364, 262] on link "72 NPR's Book of the Day" at bounding box center [334, 268] width 148 height 148
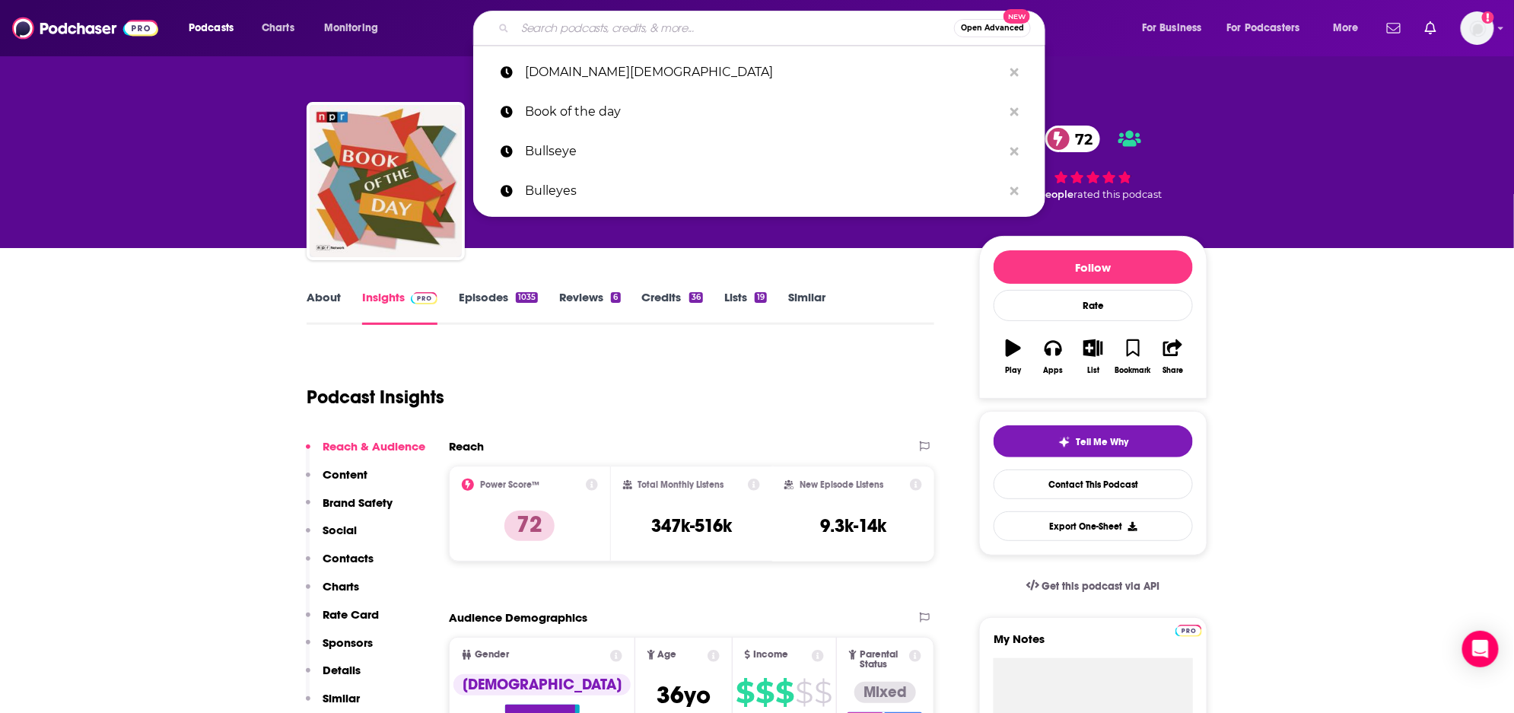
click at [672, 28] on input "Search podcasts, credits, & more..." at bounding box center [734, 28] width 439 height 24
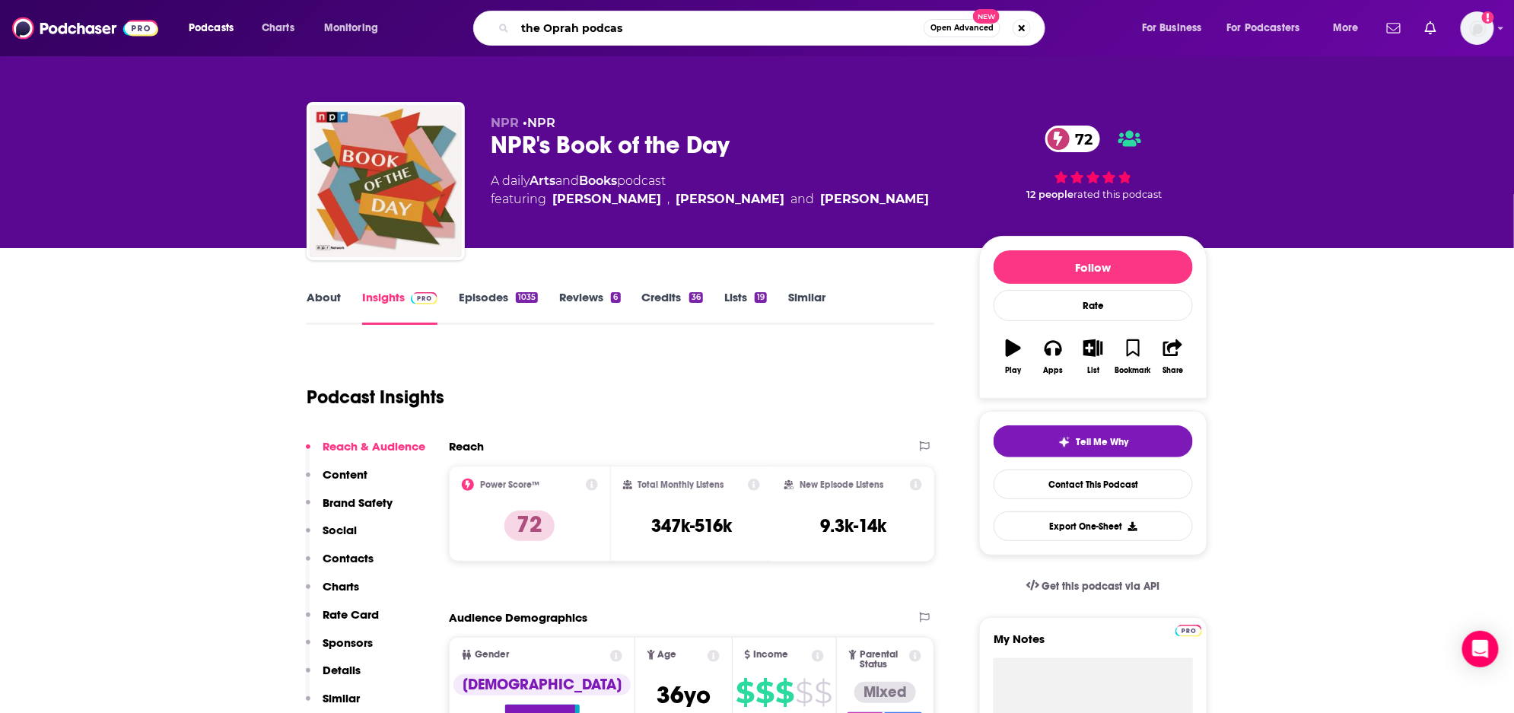
type input "the Oprah podcast"
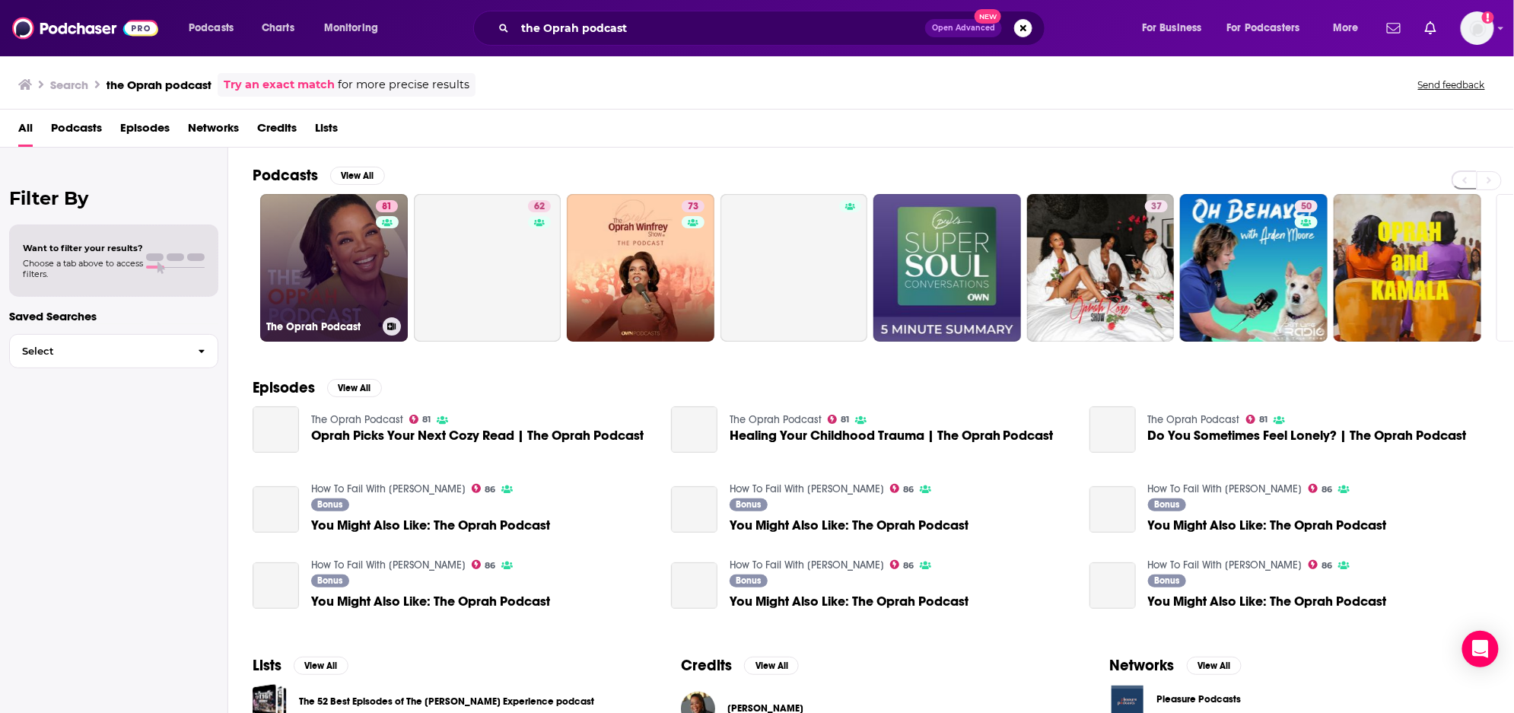
click at [341, 273] on link "81 The Oprah Podcast" at bounding box center [334, 268] width 148 height 148
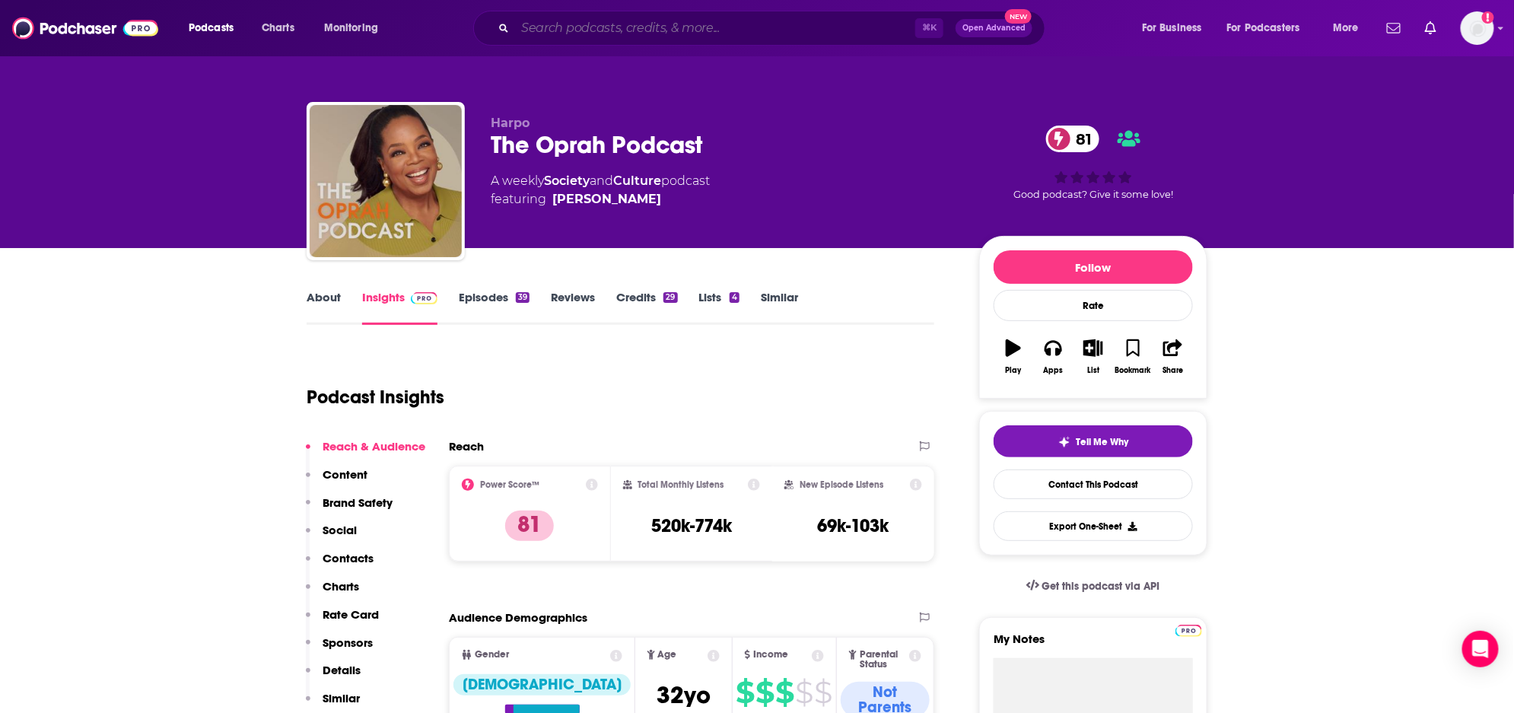
click at [672, 31] on input "Search podcasts, credits, & more..." at bounding box center [715, 28] width 400 height 24
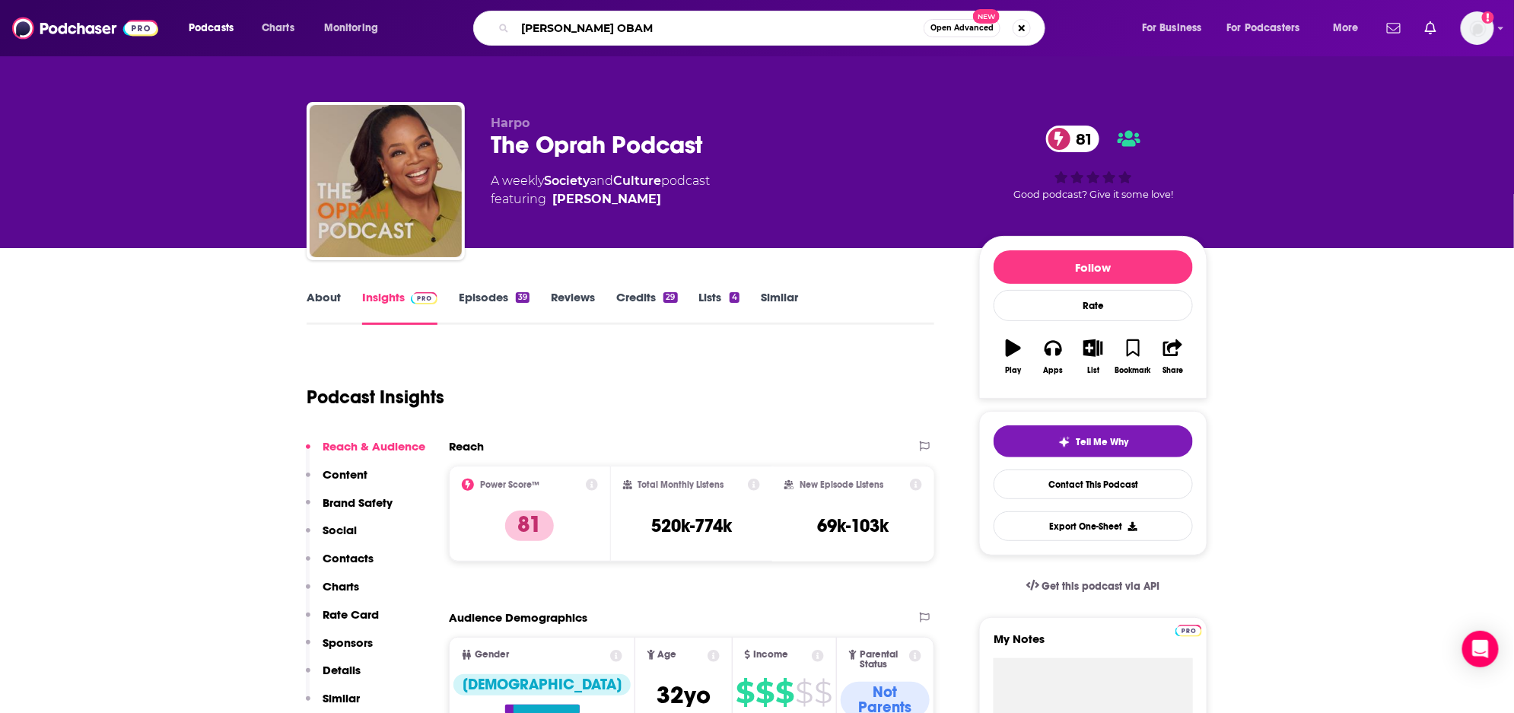
type input "[PERSON_NAME]"
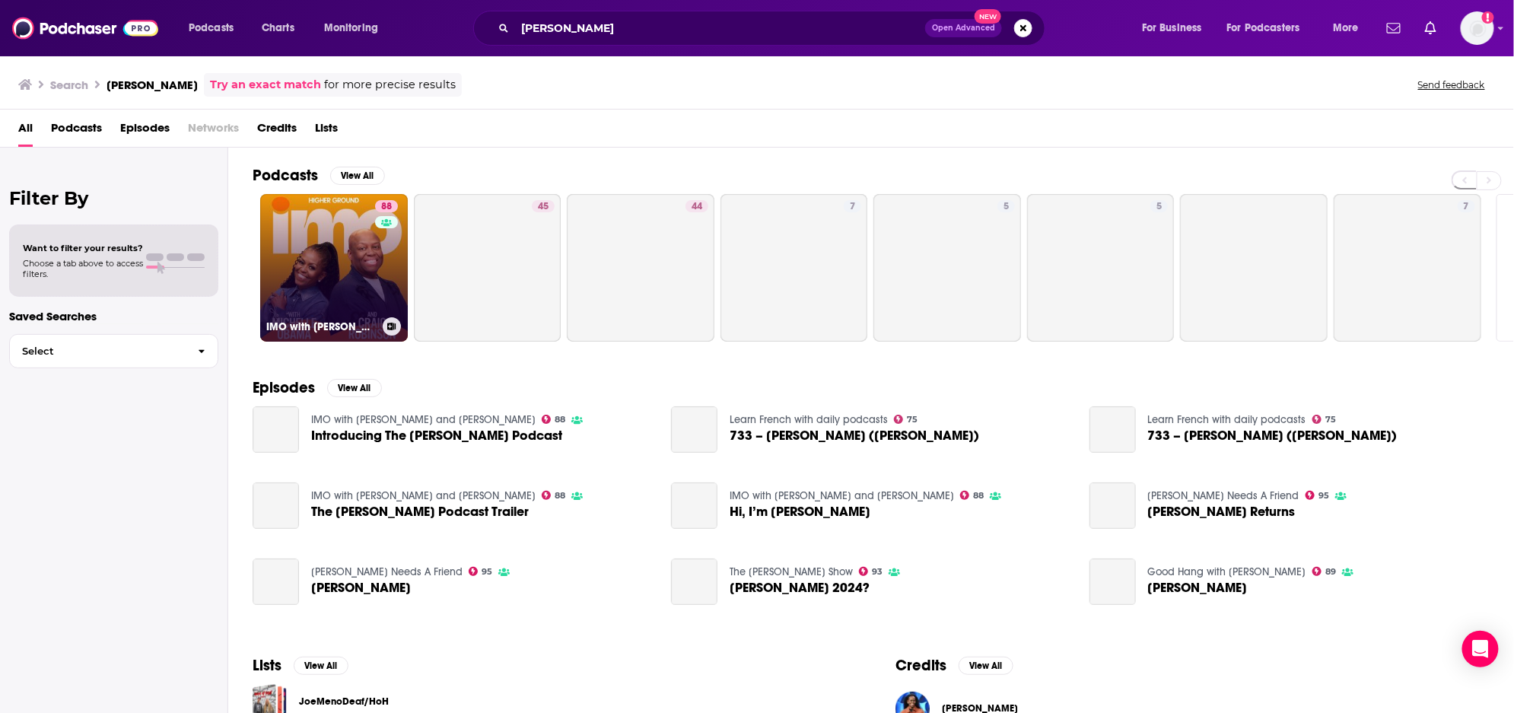
click at [291, 235] on link "88 IMO with [PERSON_NAME] and [PERSON_NAME]" at bounding box center [334, 268] width 148 height 148
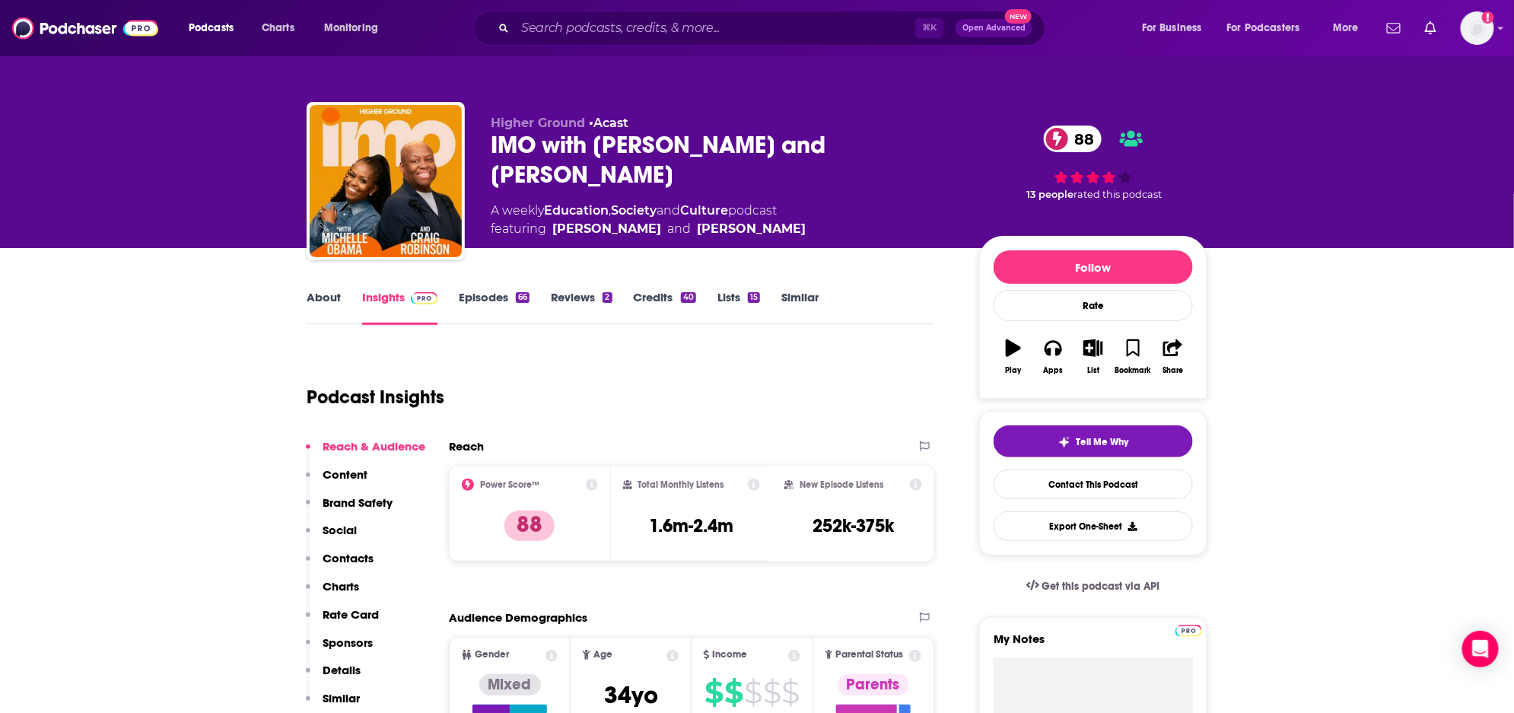
click at [731, 13] on div "⌘ K Open Advanced New" at bounding box center [759, 28] width 572 height 35
click at [727, 24] on input "Search podcasts, credits, & more..." at bounding box center [715, 28] width 400 height 24
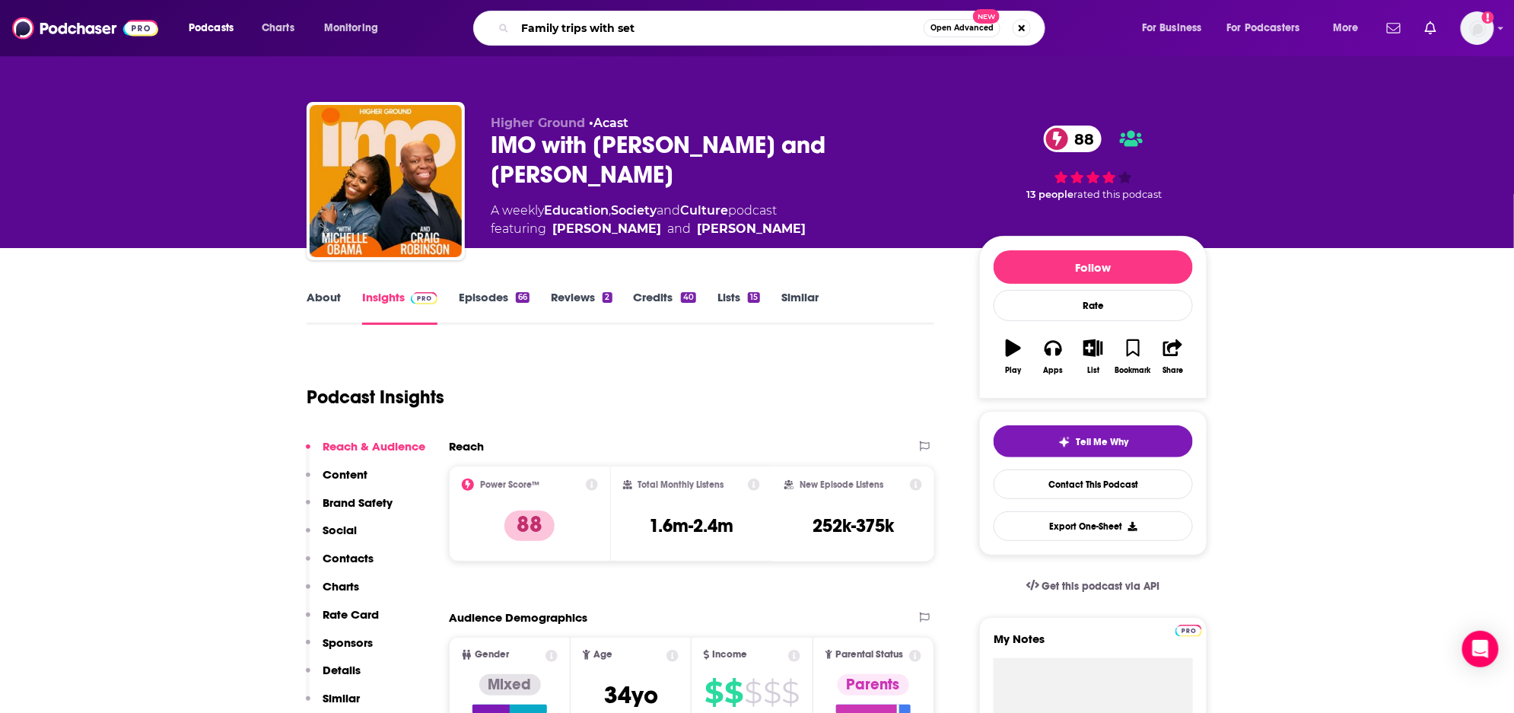
type input "Family trips with [PERSON_NAME]"
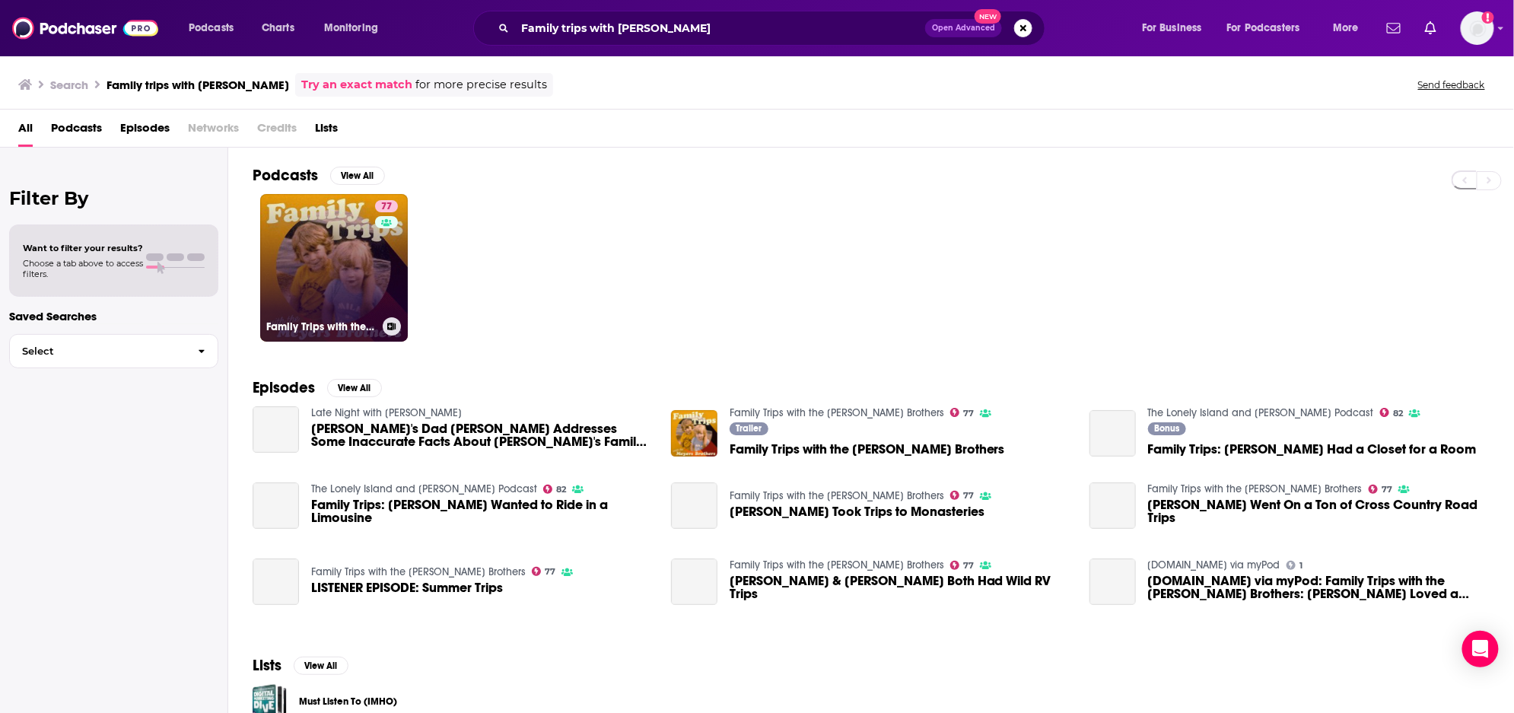
click at [323, 285] on link "77 Family Trips with the [PERSON_NAME] Brothers" at bounding box center [334, 268] width 148 height 148
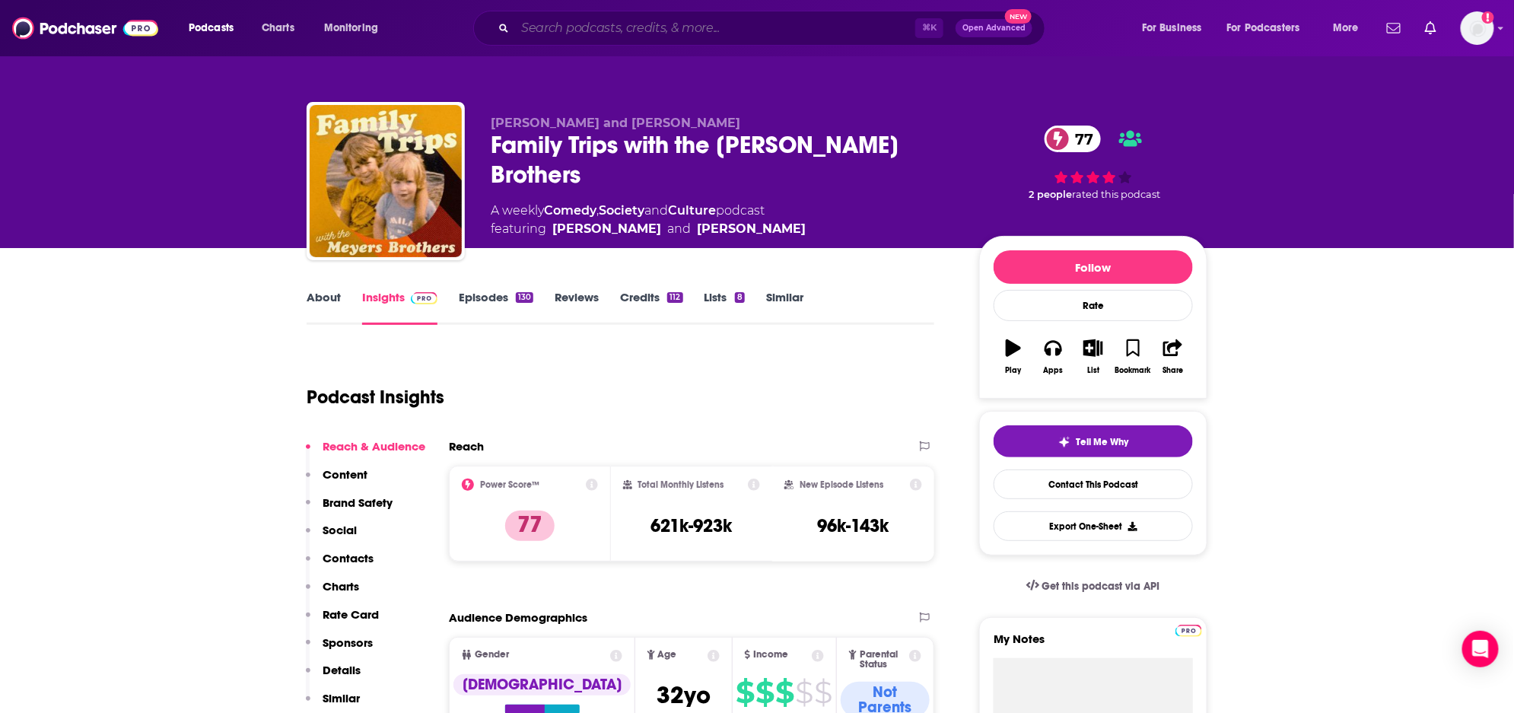
click at [718, 33] on input "Search podcasts, credits, & more..." at bounding box center [715, 28] width 400 height 24
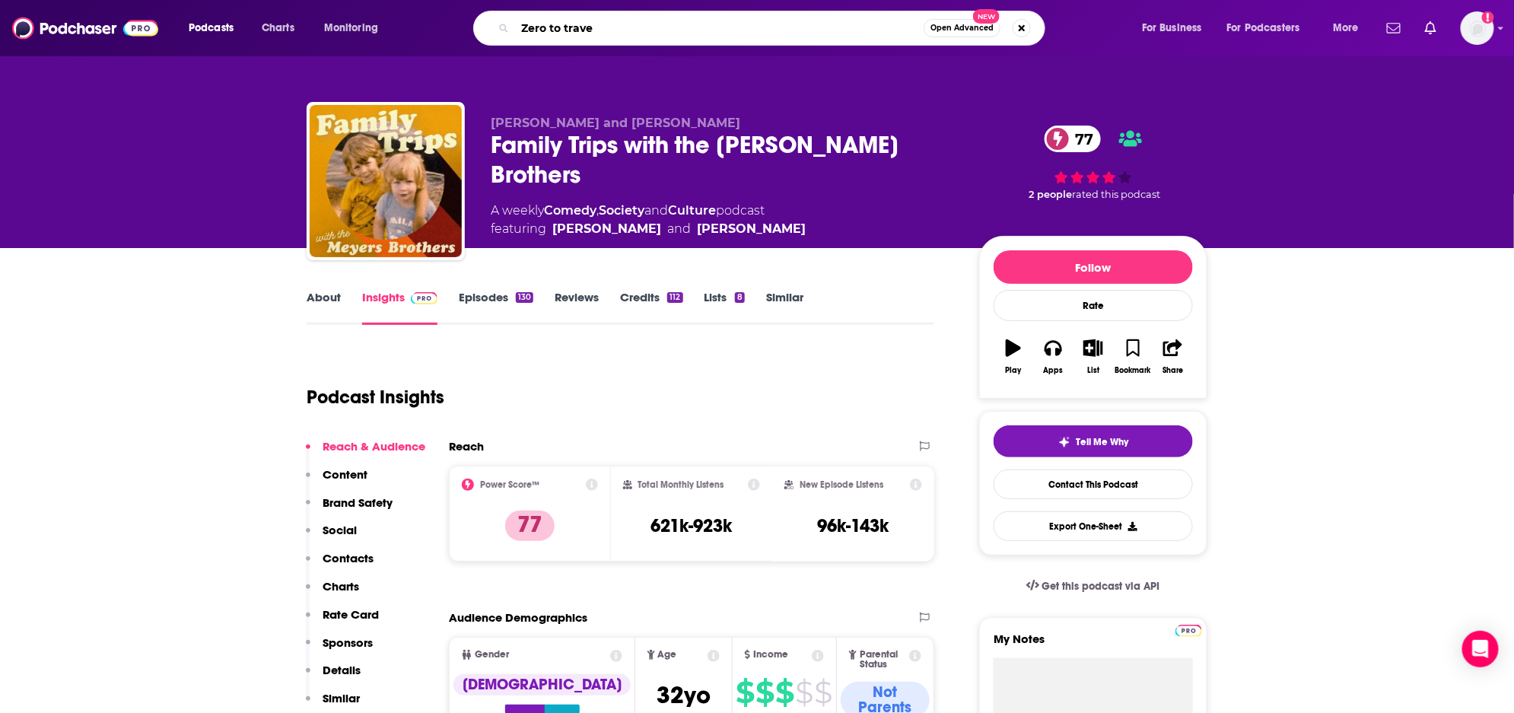
type input "Zero to travel"
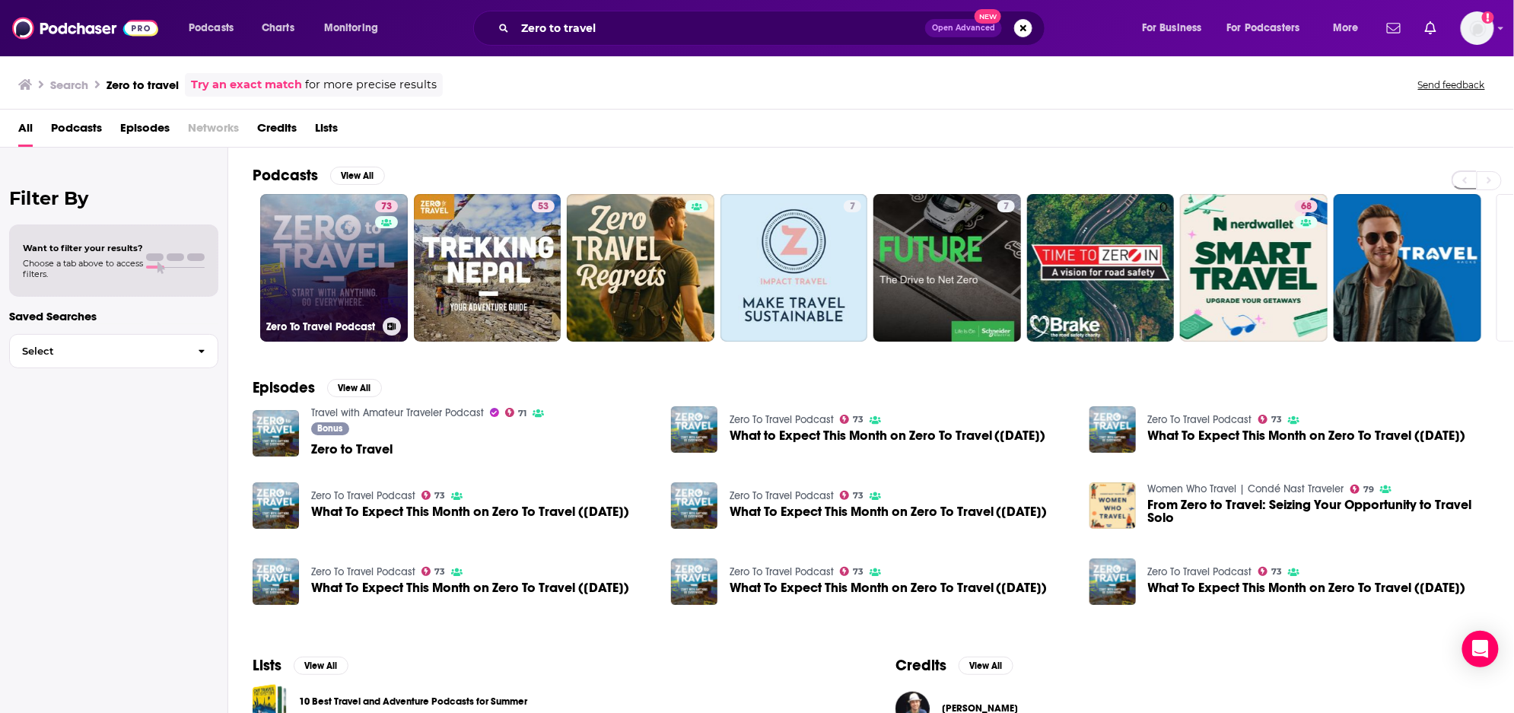
click at [389, 291] on div "73" at bounding box center [388, 258] width 27 height 117
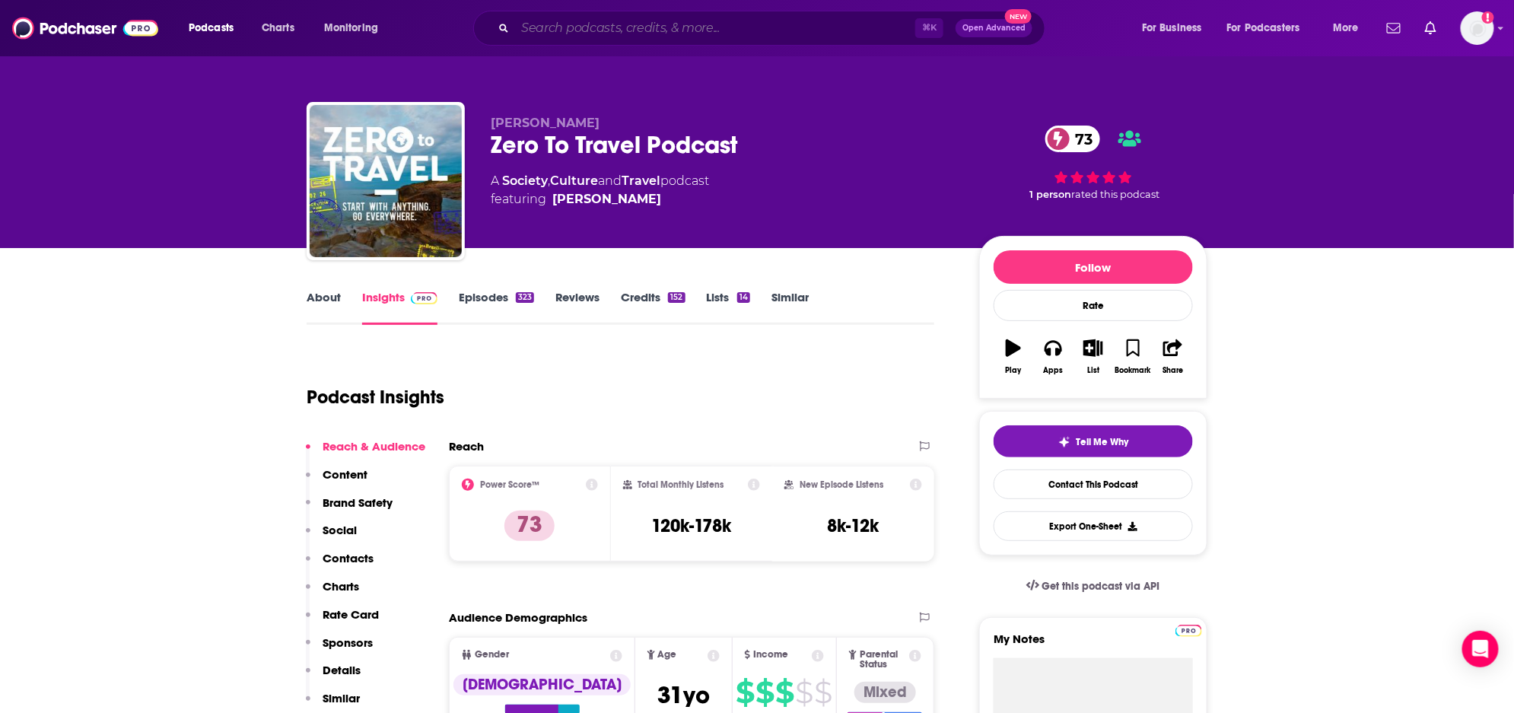
click at [628, 27] on input "Search podcasts, credits, & more..." at bounding box center [715, 28] width 400 height 24
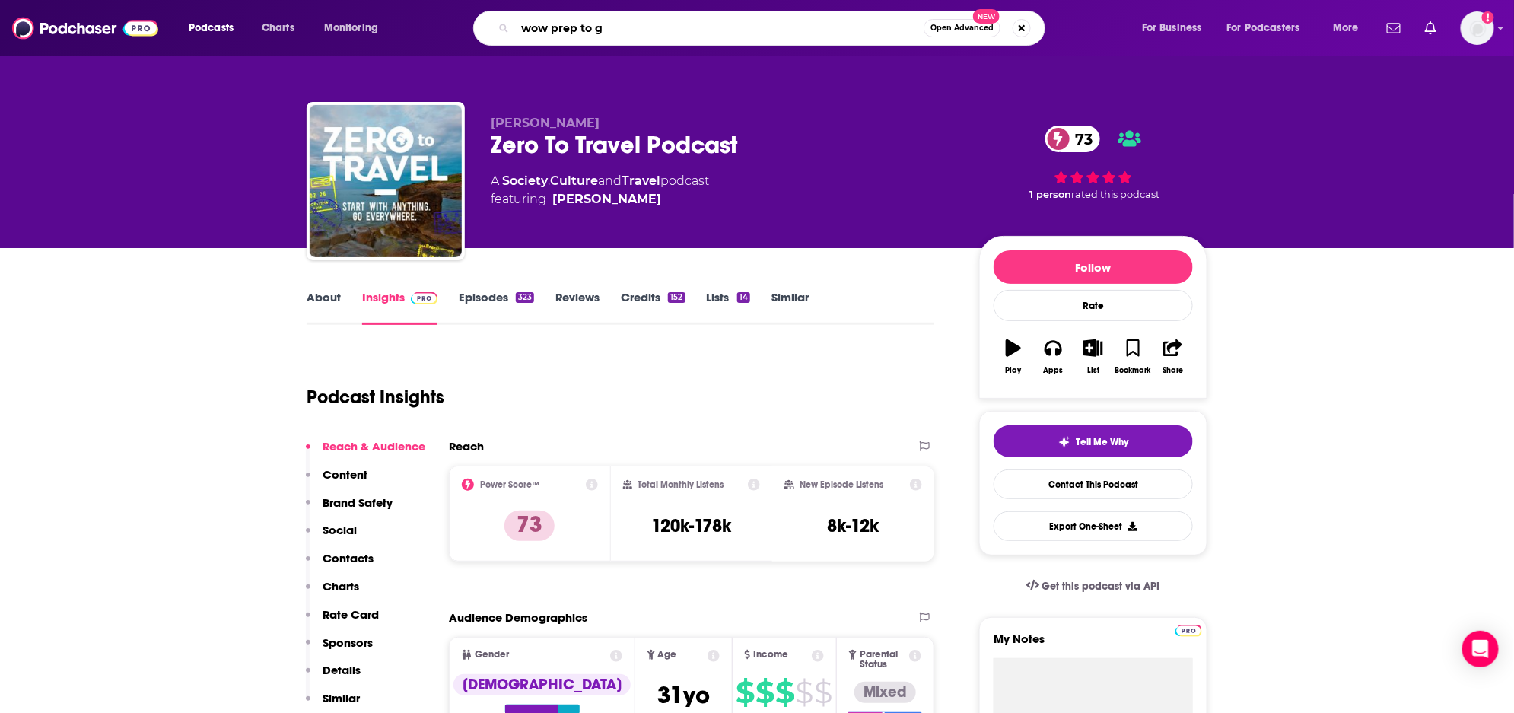
type input "wow prep to go"
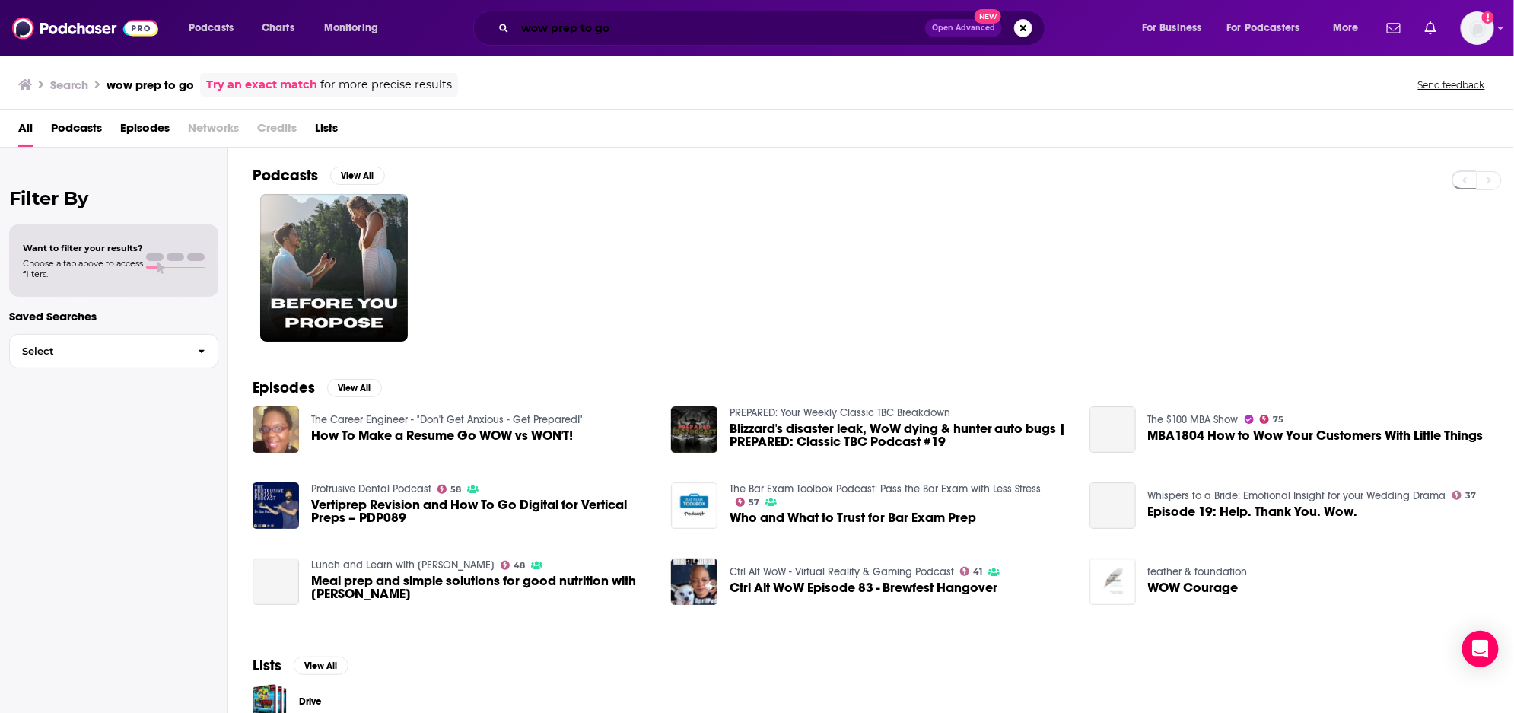
drag, startPoint x: 541, startPoint y: 31, endPoint x: 549, endPoint y: 32, distance: 8.4
click at [544, 31] on input "wow prep to go" at bounding box center [720, 28] width 410 height 24
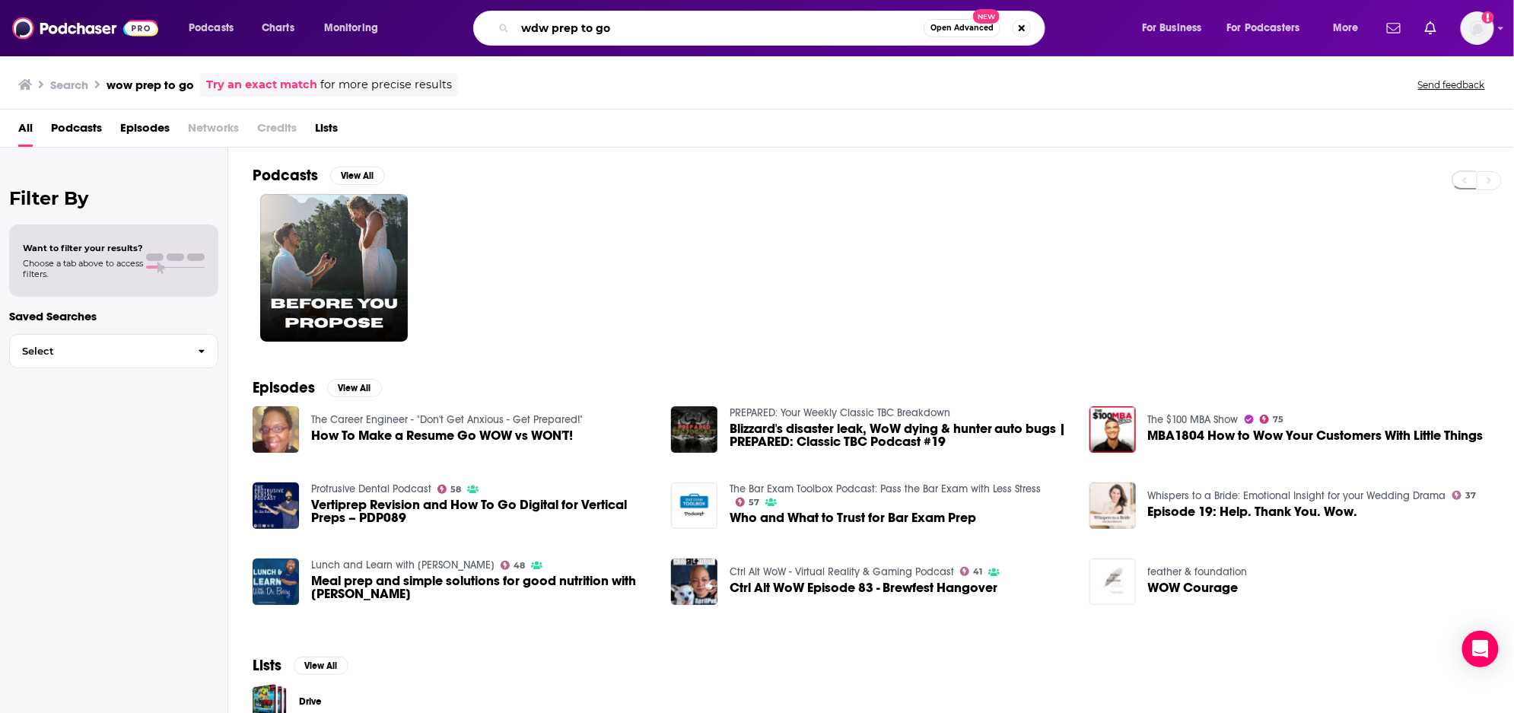
type input "wdw prep to go"
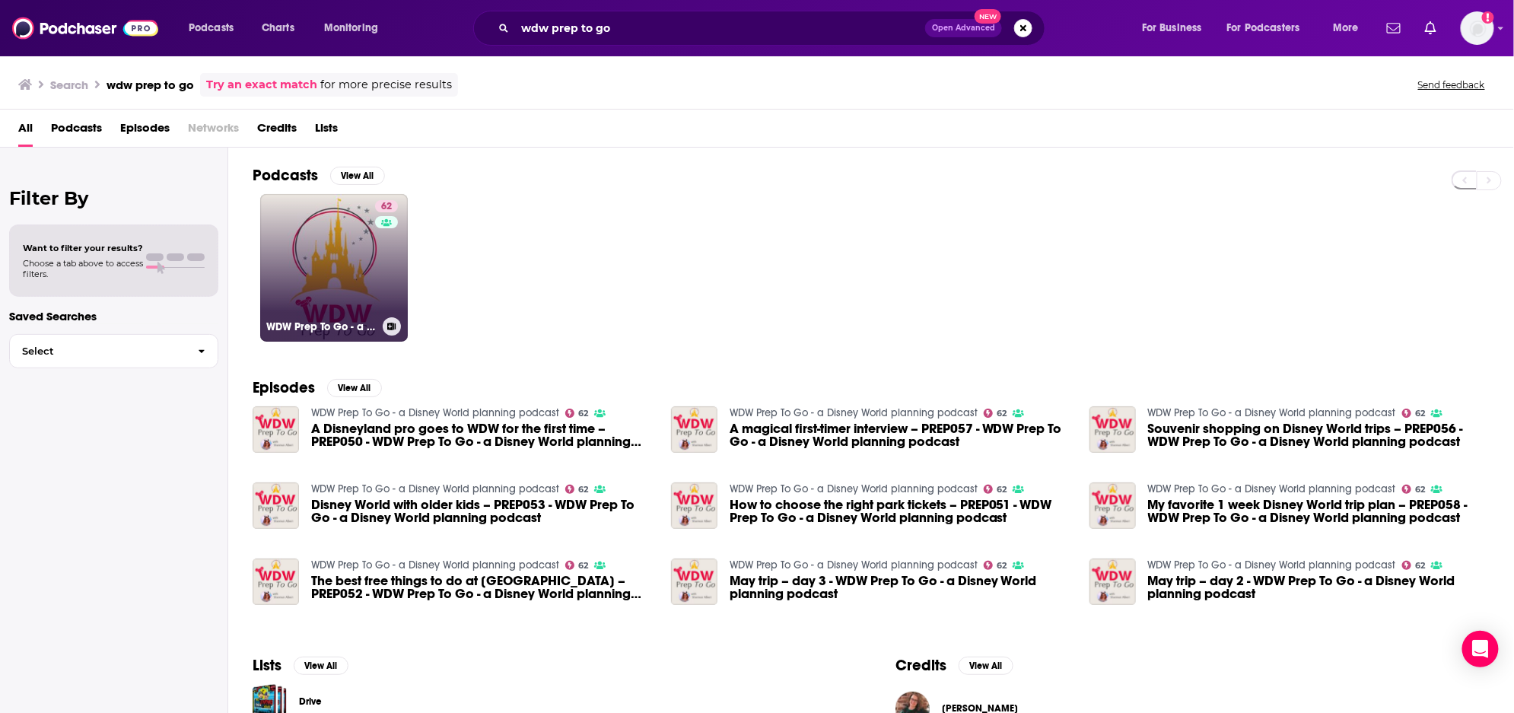
click at [336, 292] on link "62 WDW Prep To Go - a Disney World planning podcast" at bounding box center [334, 268] width 148 height 148
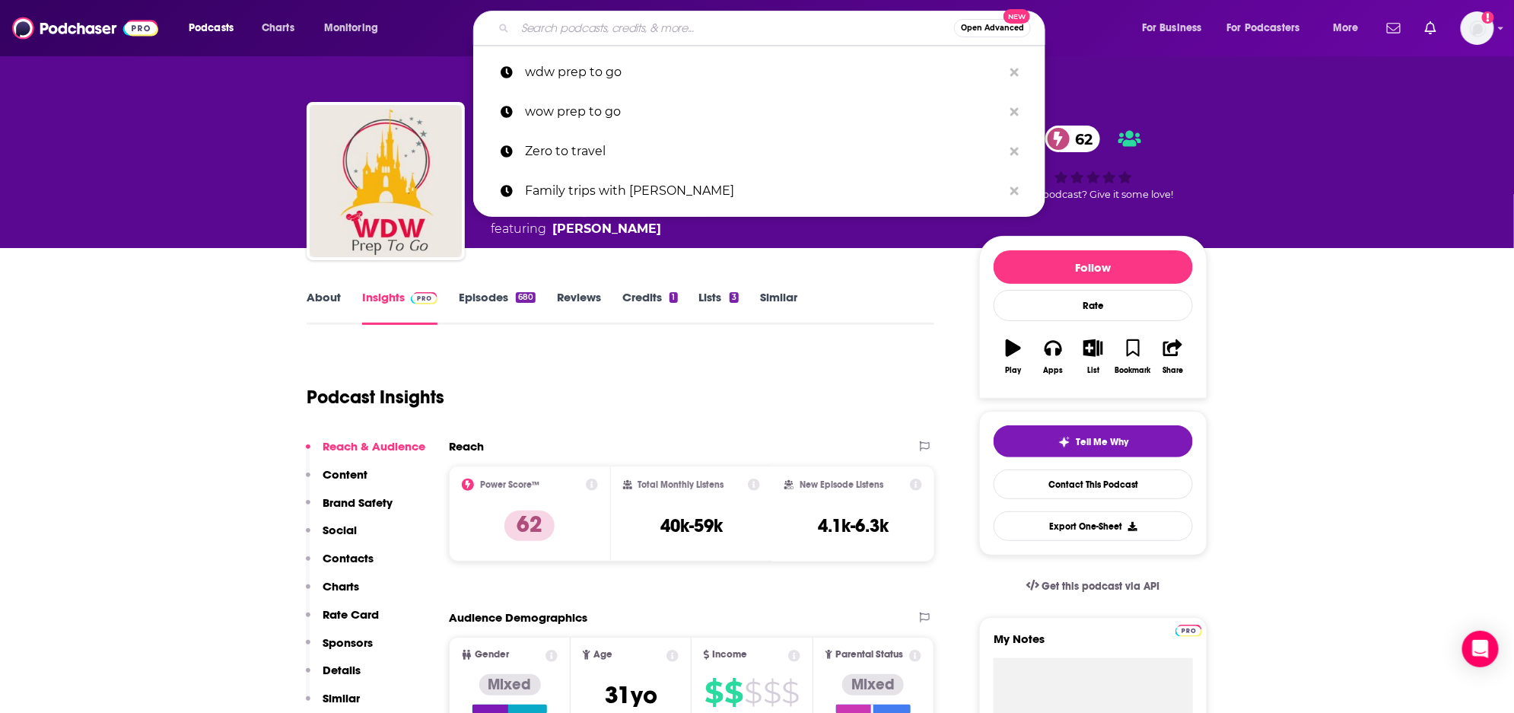
click at [533, 23] on input "Search podcasts, credits, & more..." at bounding box center [734, 28] width 439 height 24
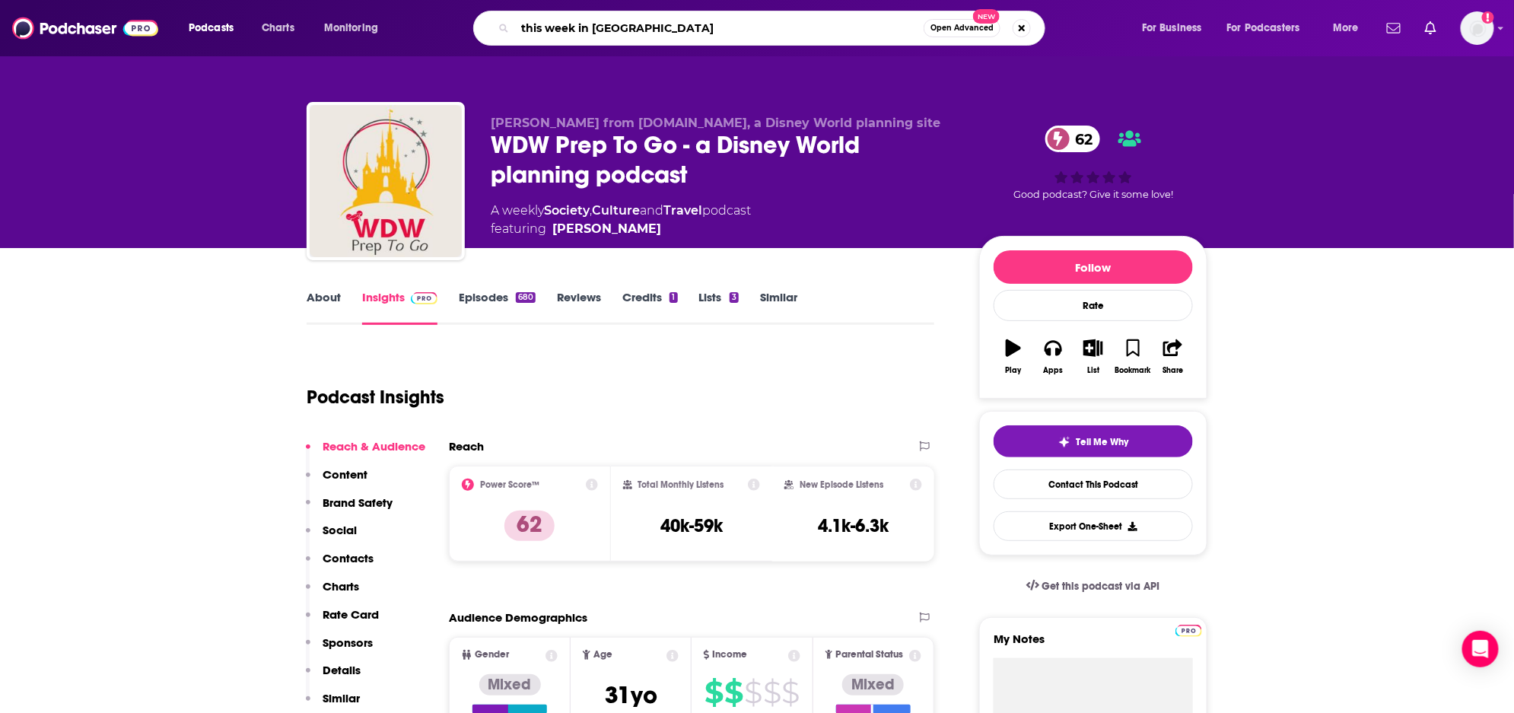
type input "this week in space"
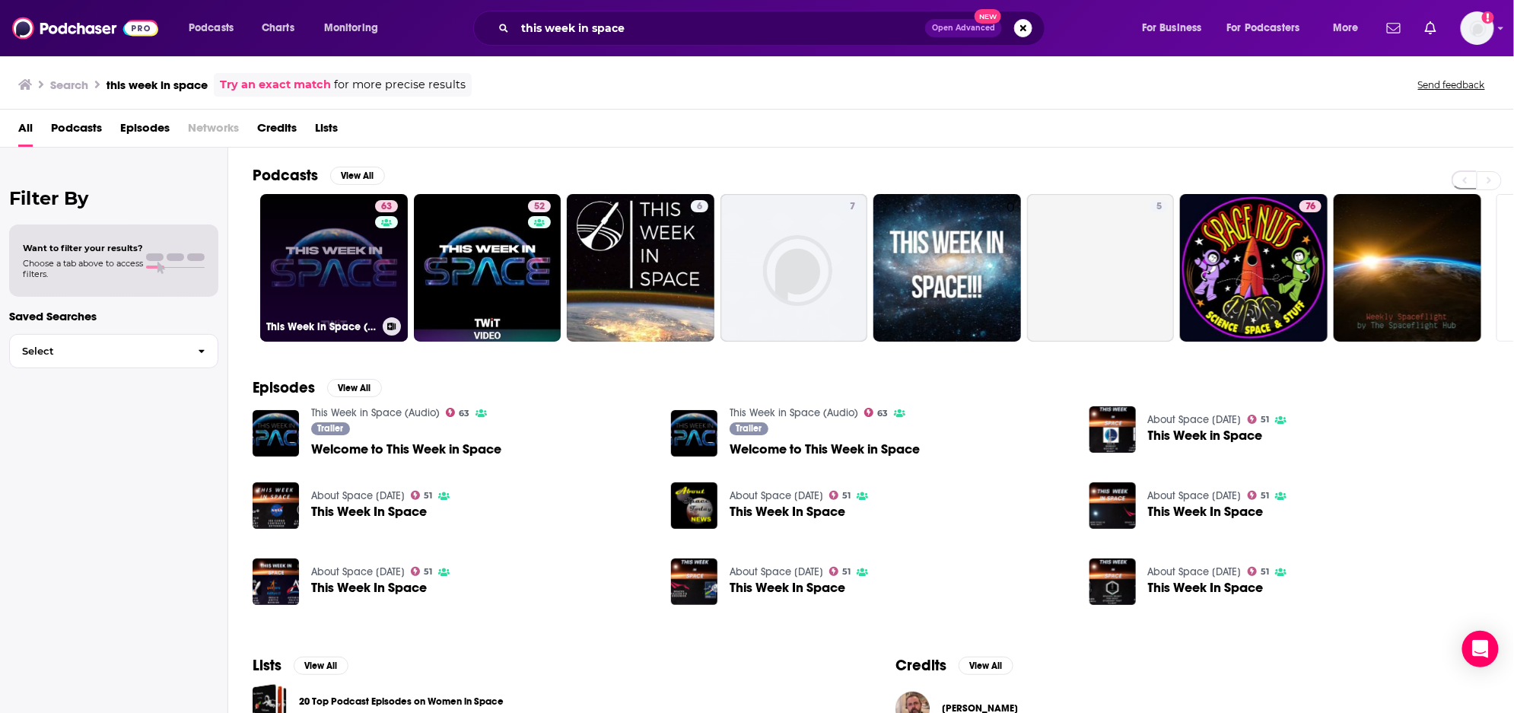
click at [307, 254] on link "63 This Week in Space (Audio)" at bounding box center [334, 268] width 148 height 148
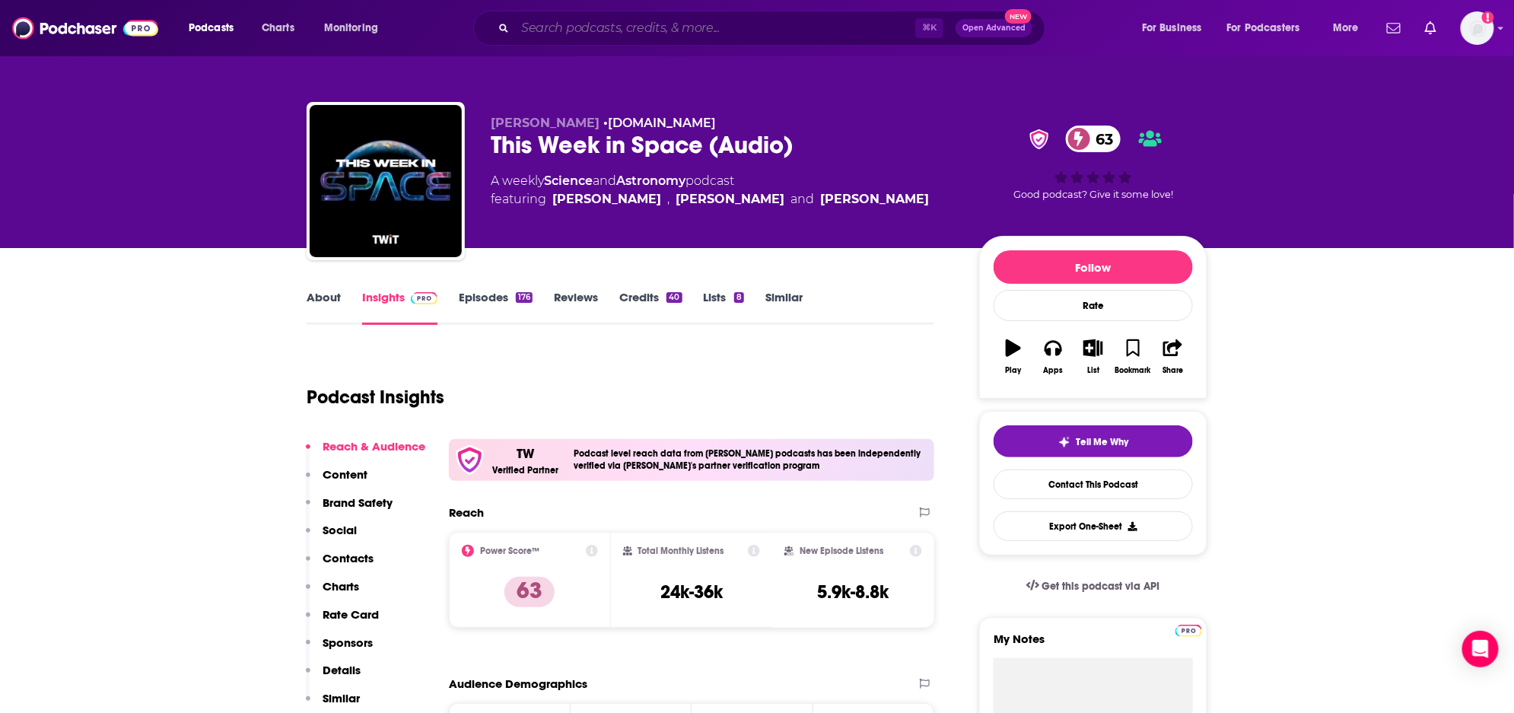
click at [552, 31] on input "Search podcasts, credits, & more..." at bounding box center [715, 28] width 400 height 24
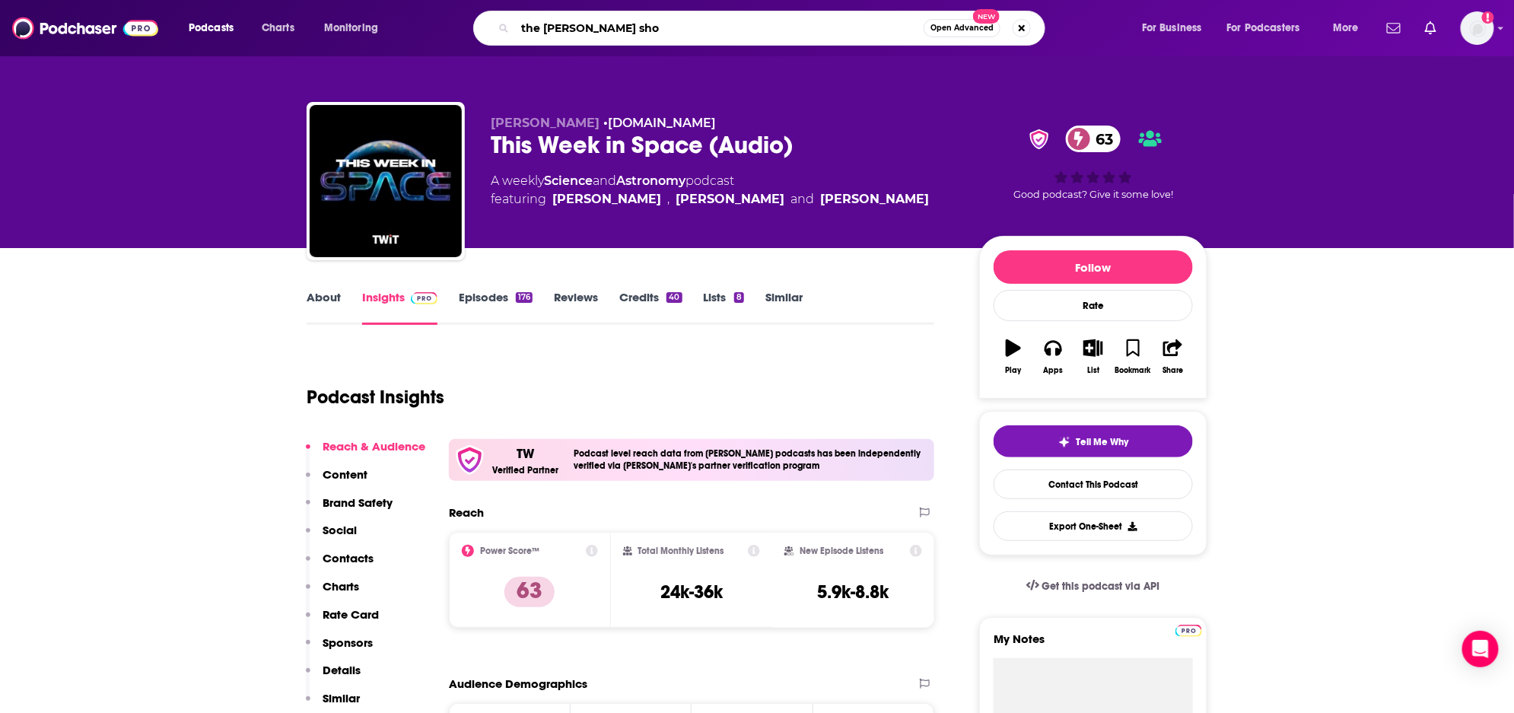
type input "the [PERSON_NAME] show"
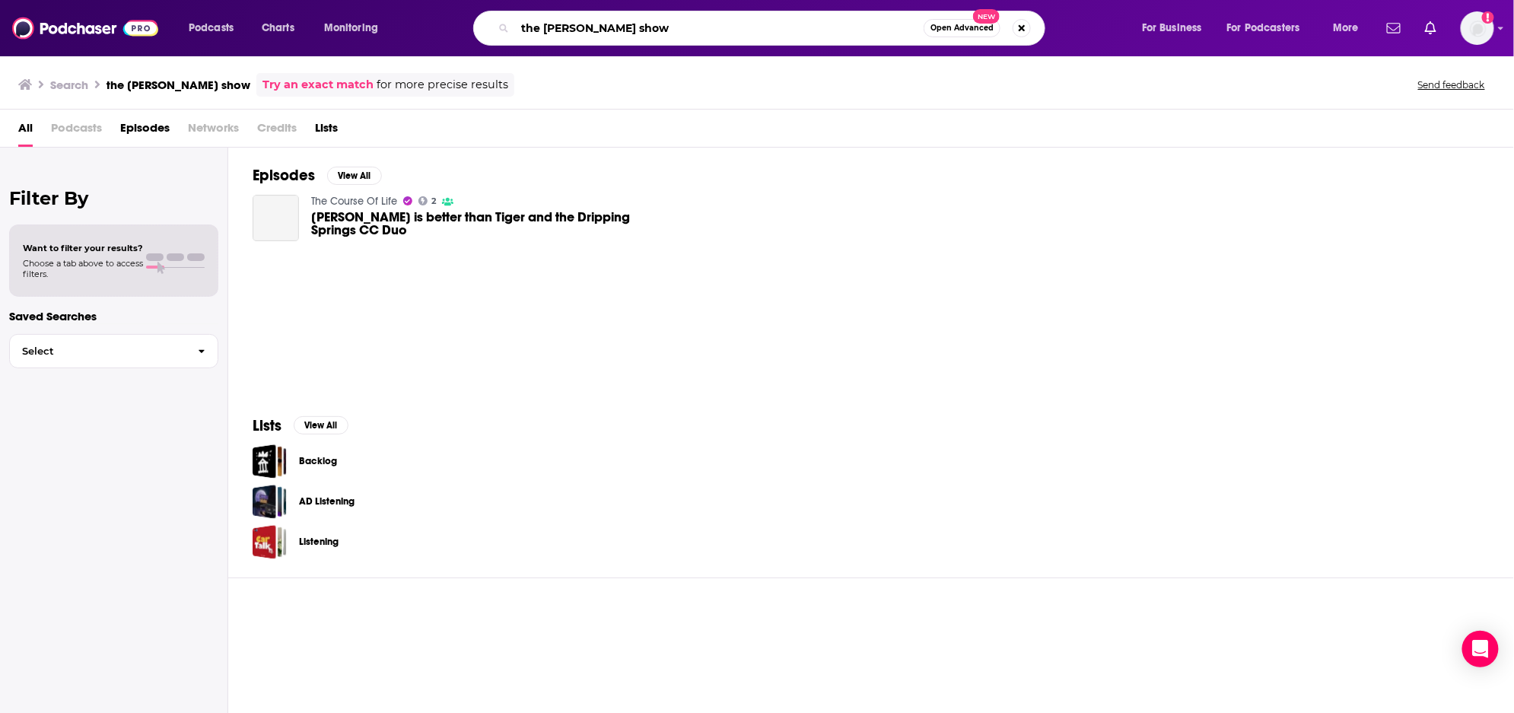
drag, startPoint x: 605, startPoint y: 27, endPoint x: 651, endPoint y: 29, distance: 45.7
click at [616, 27] on input "the [PERSON_NAME] show" at bounding box center [719, 28] width 409 height 24
type input "the [PERSON_NAME] show"
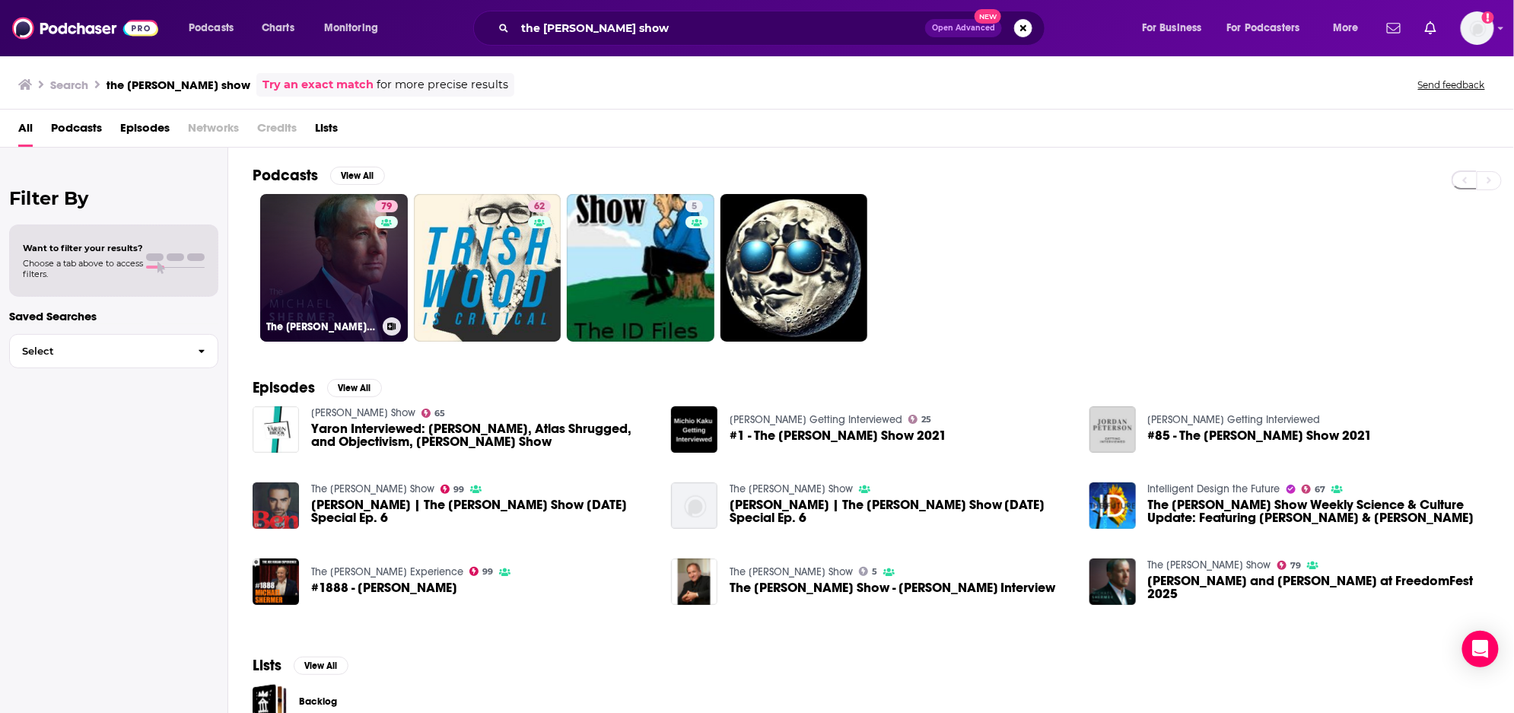
click at [287, 245] on link "79 The [PERSON_NAME] Show" at bounding box center [334, 268] width 148 height 148
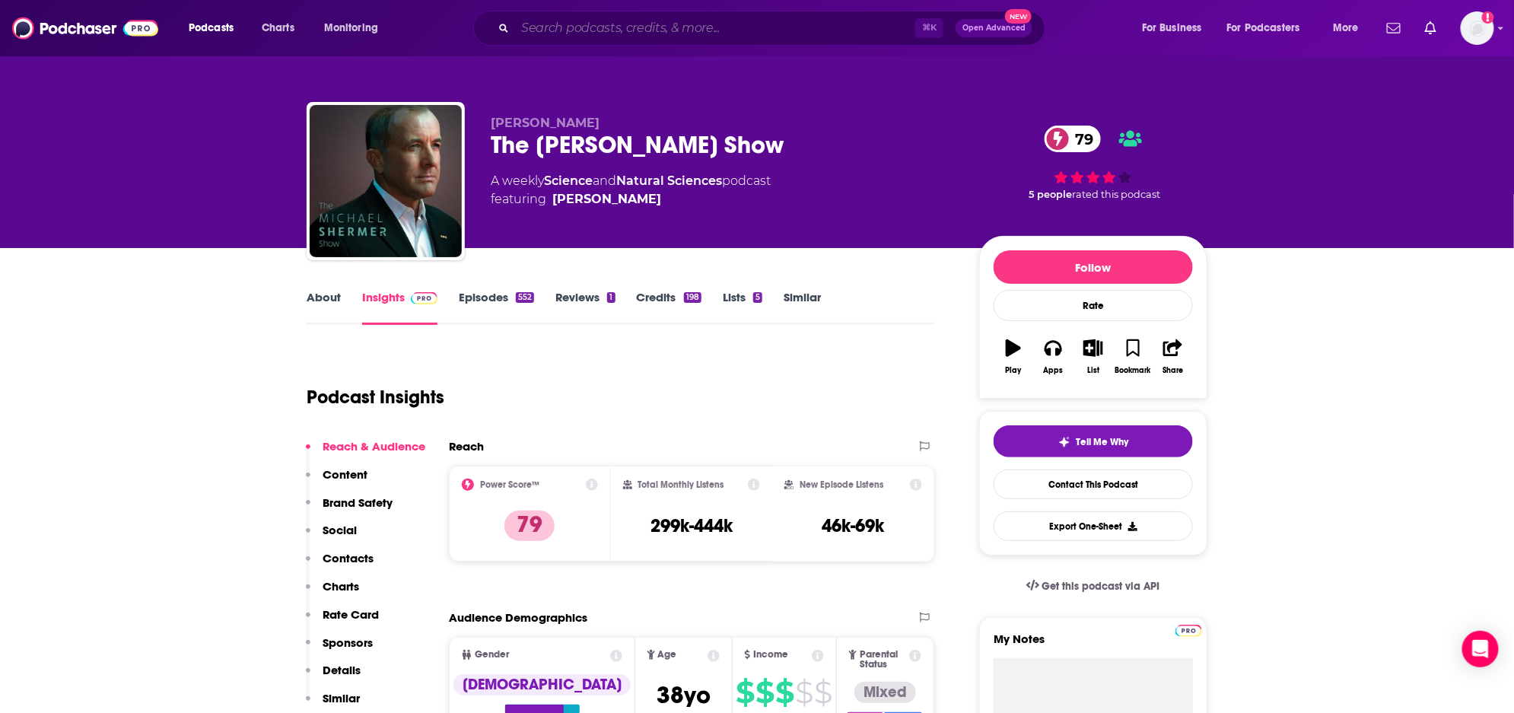
click at [747, 21] on input "Search podcasts, credits, & more..." at bounding box center [715, 28] width 400 height 24
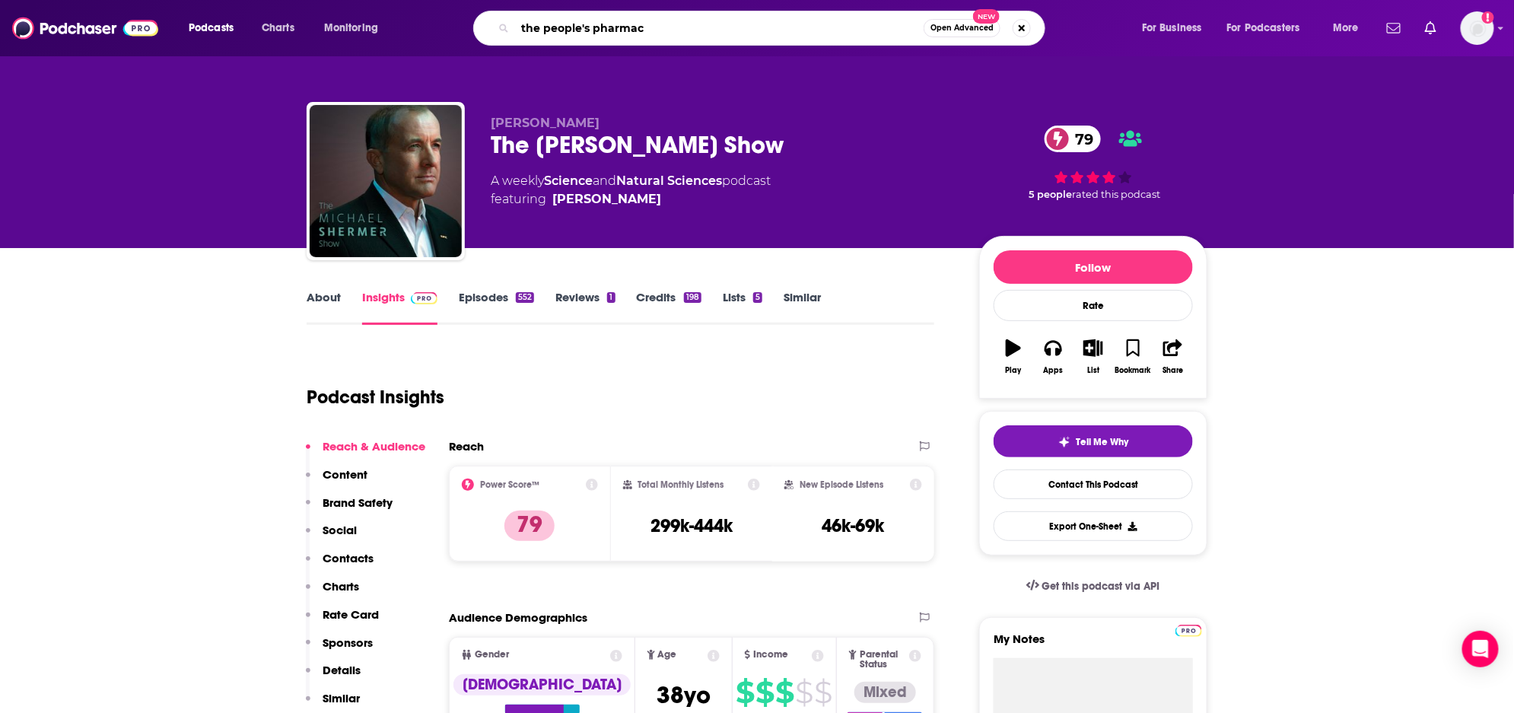
type input "the people's pharmacy"
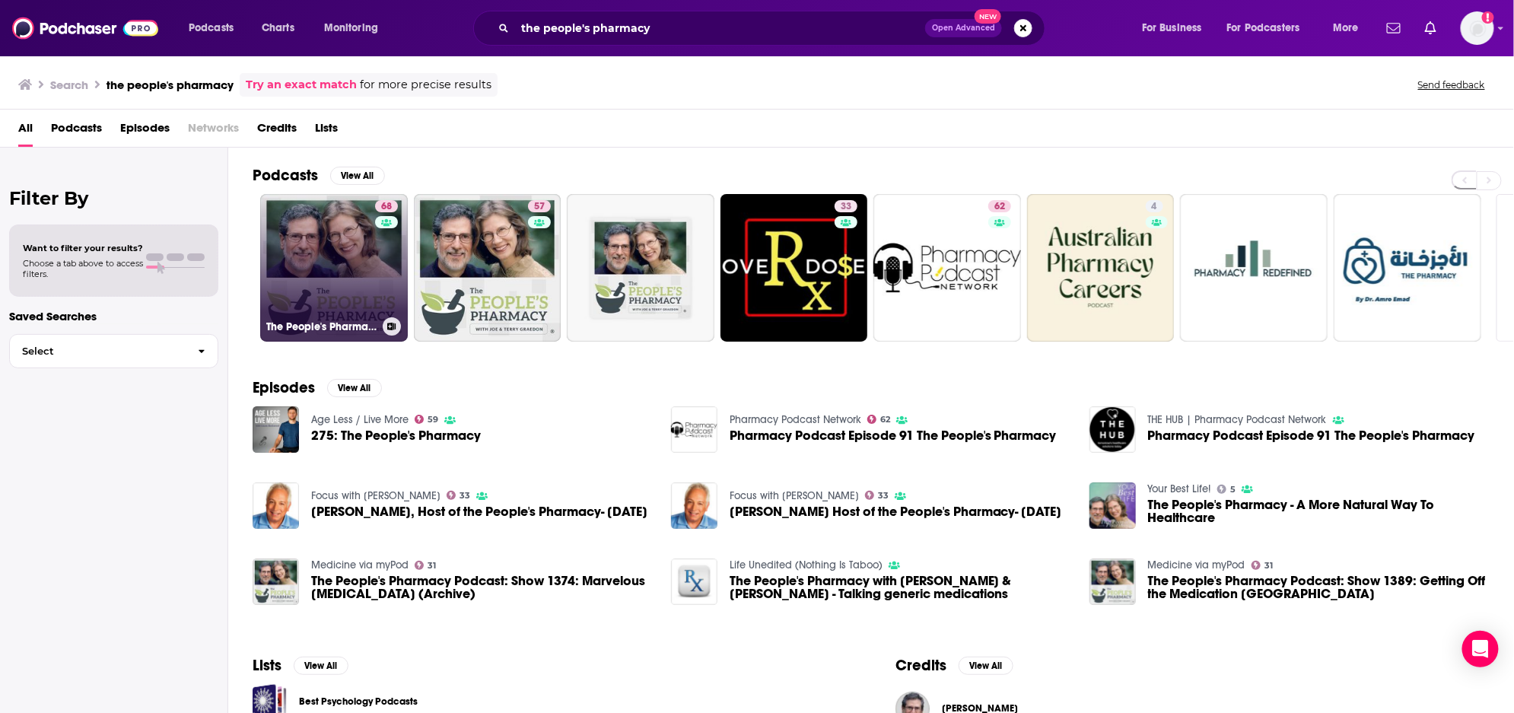
click at [312, 297] on link "68 The People's Pharmacy" at bounding box center [334, 268] width 148 height 148
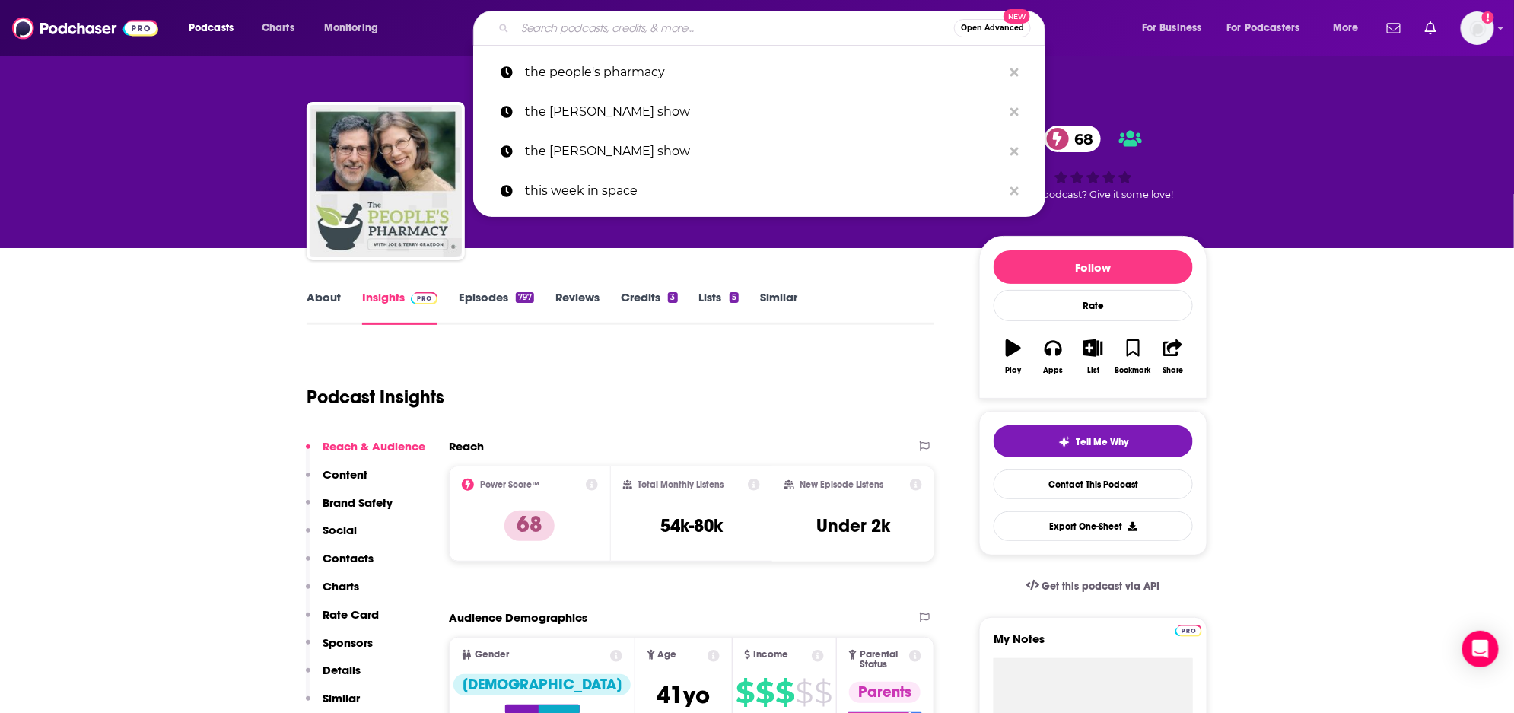
click at [586, 31] on input "Search podcasts, credits, & more..." at bounding box center [734, 28] width 439 height 24
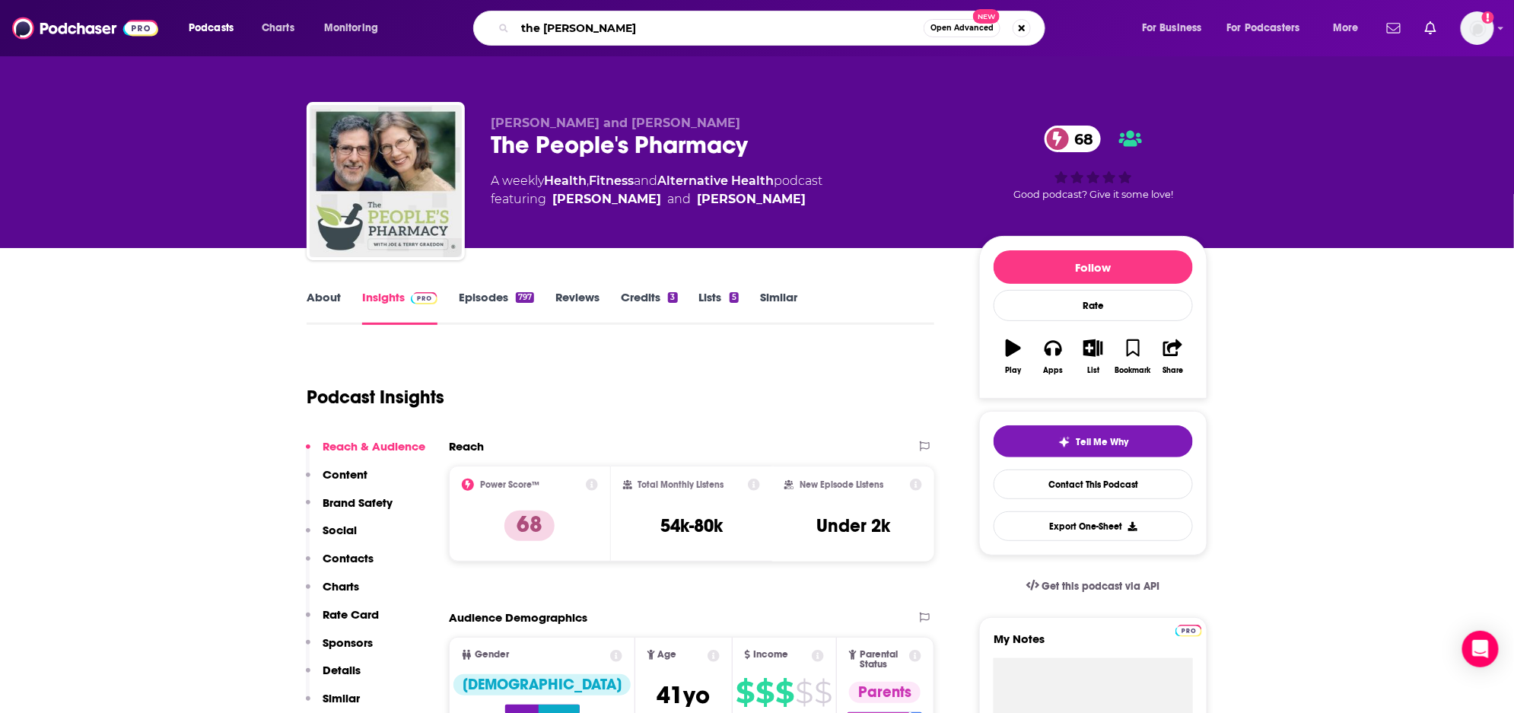
type input "the [PERSON_NAME]"
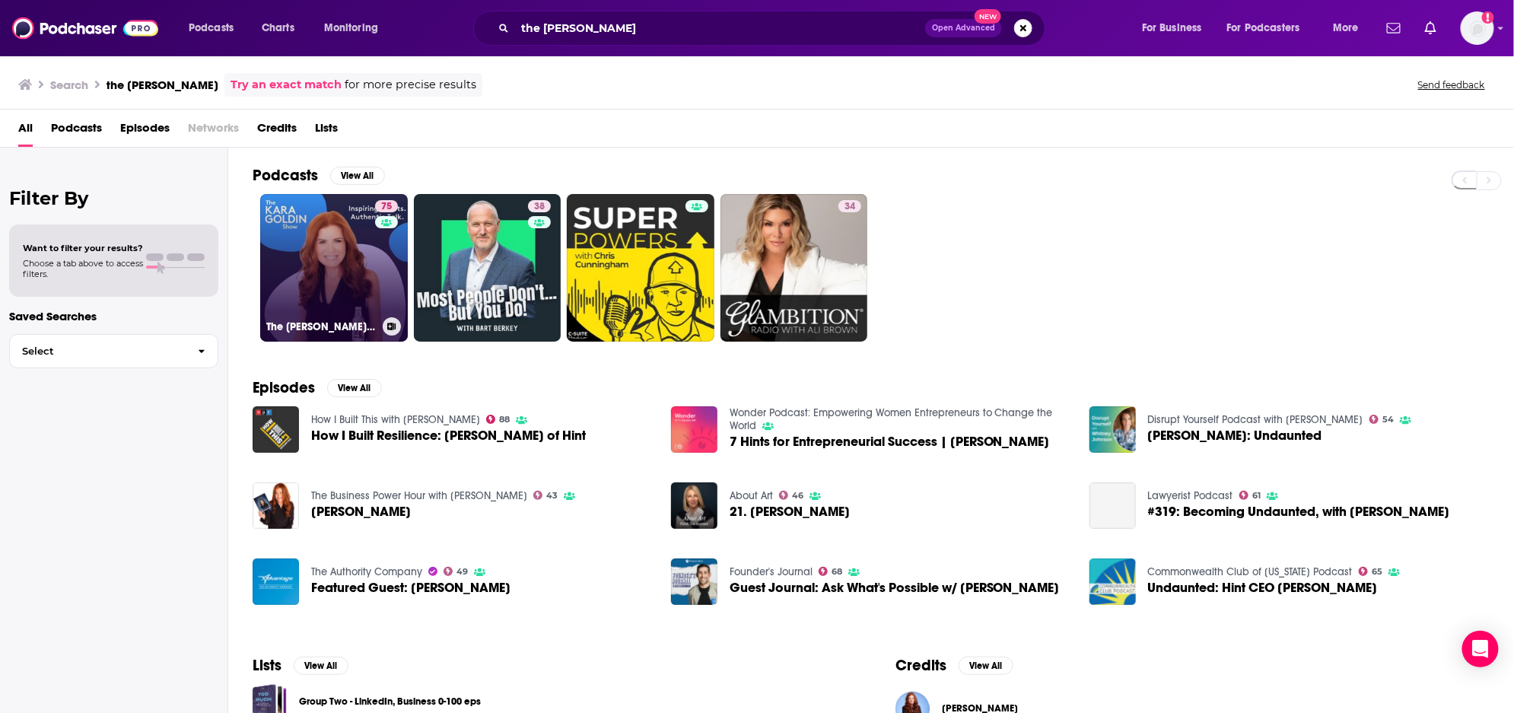
click at [300, 285] on link "75 The [PERSON_NAME] Show" at bounding box center [334, 268] width 148 height 148
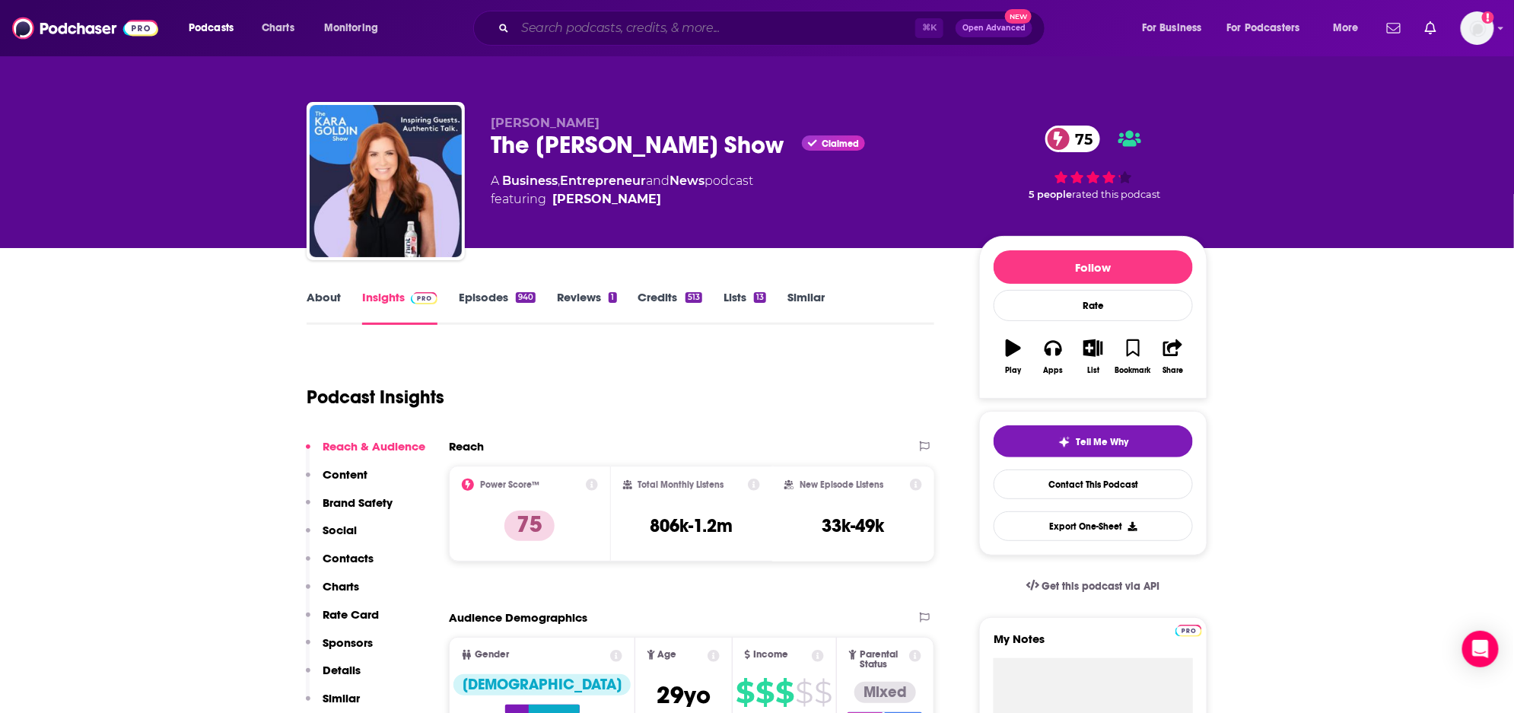
click at [718, 24] on input "Search podcasts, credits, & more..." at bounding box center [715, 28] width 400 height 24
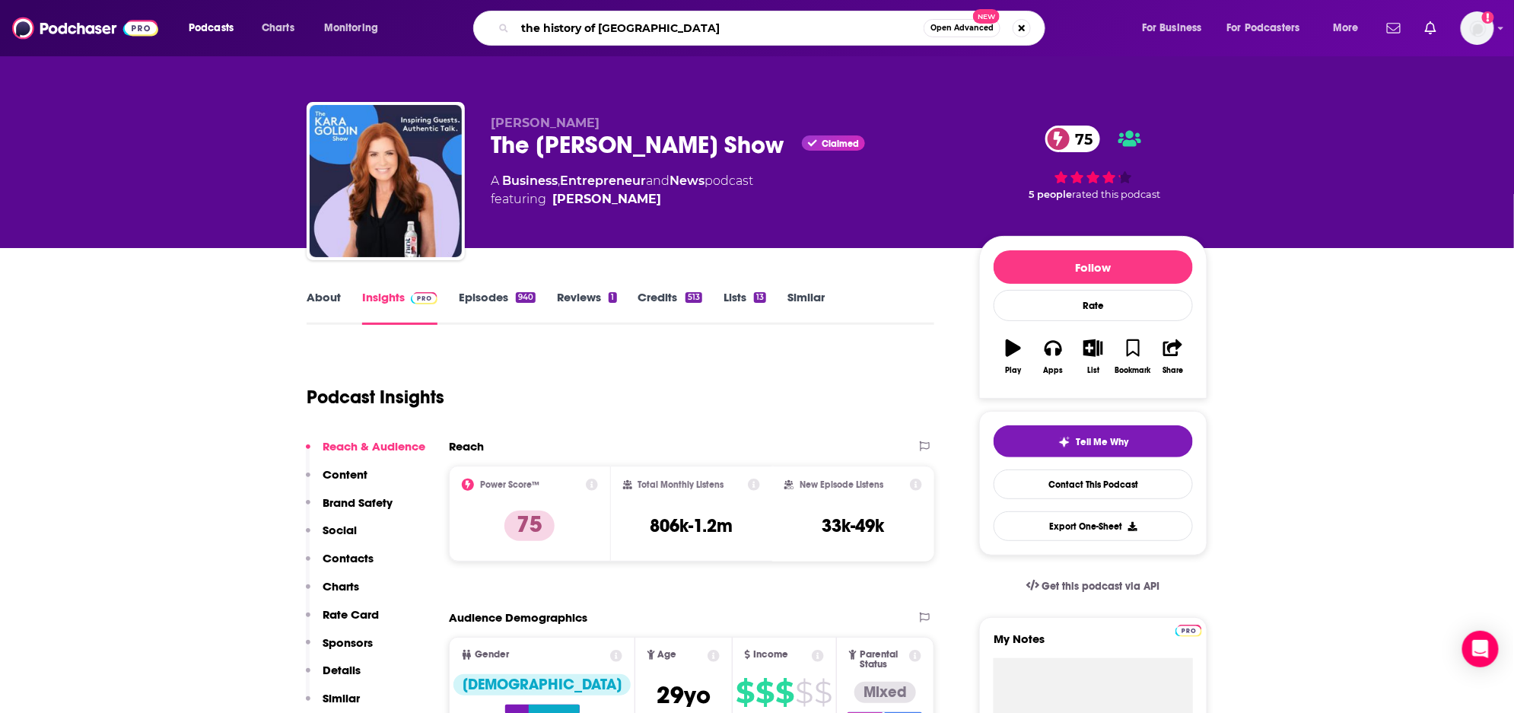
type input "the history of romw"
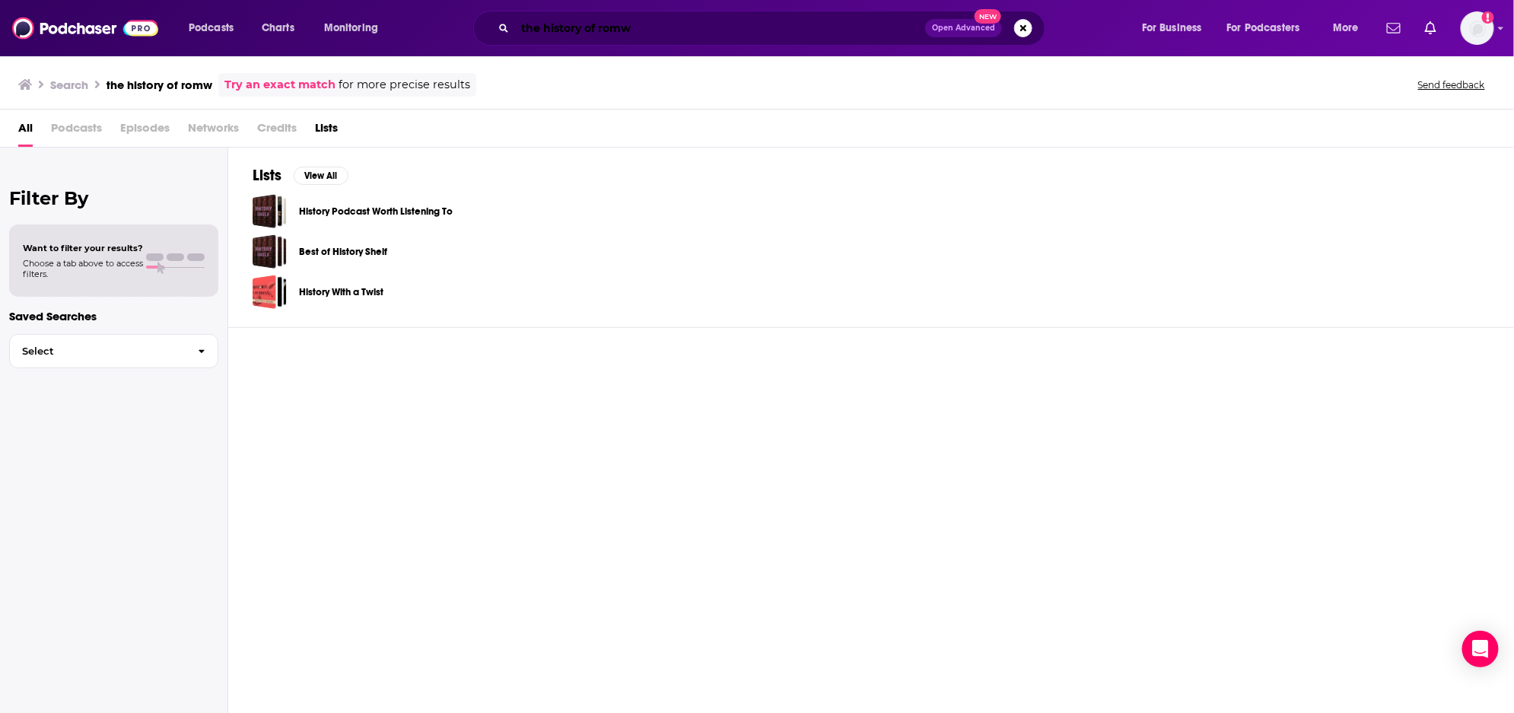
click at [693, 34] on input "the history of romw" at bounding box center [720, 28] width 410 height 24
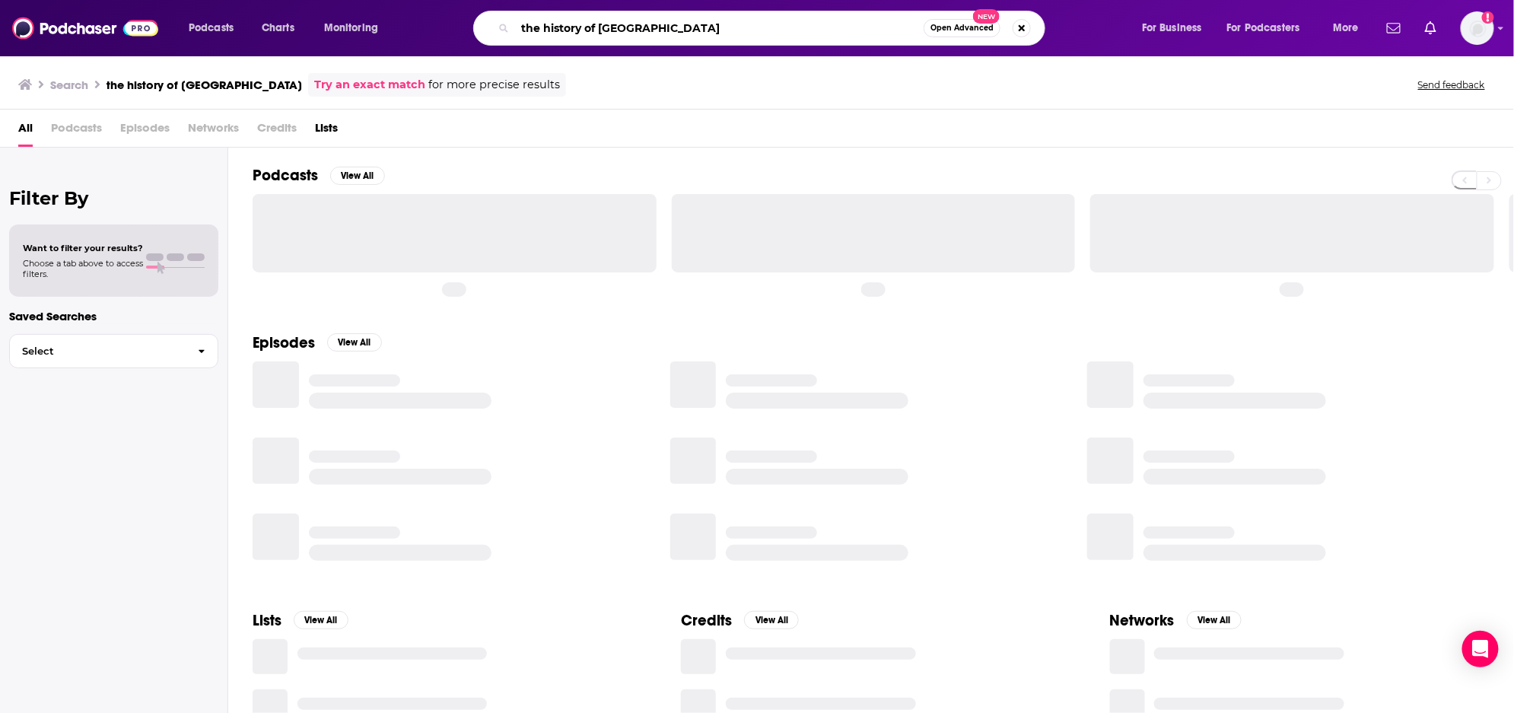
type input "the history of [GEOGRAPHIC_DATA]"
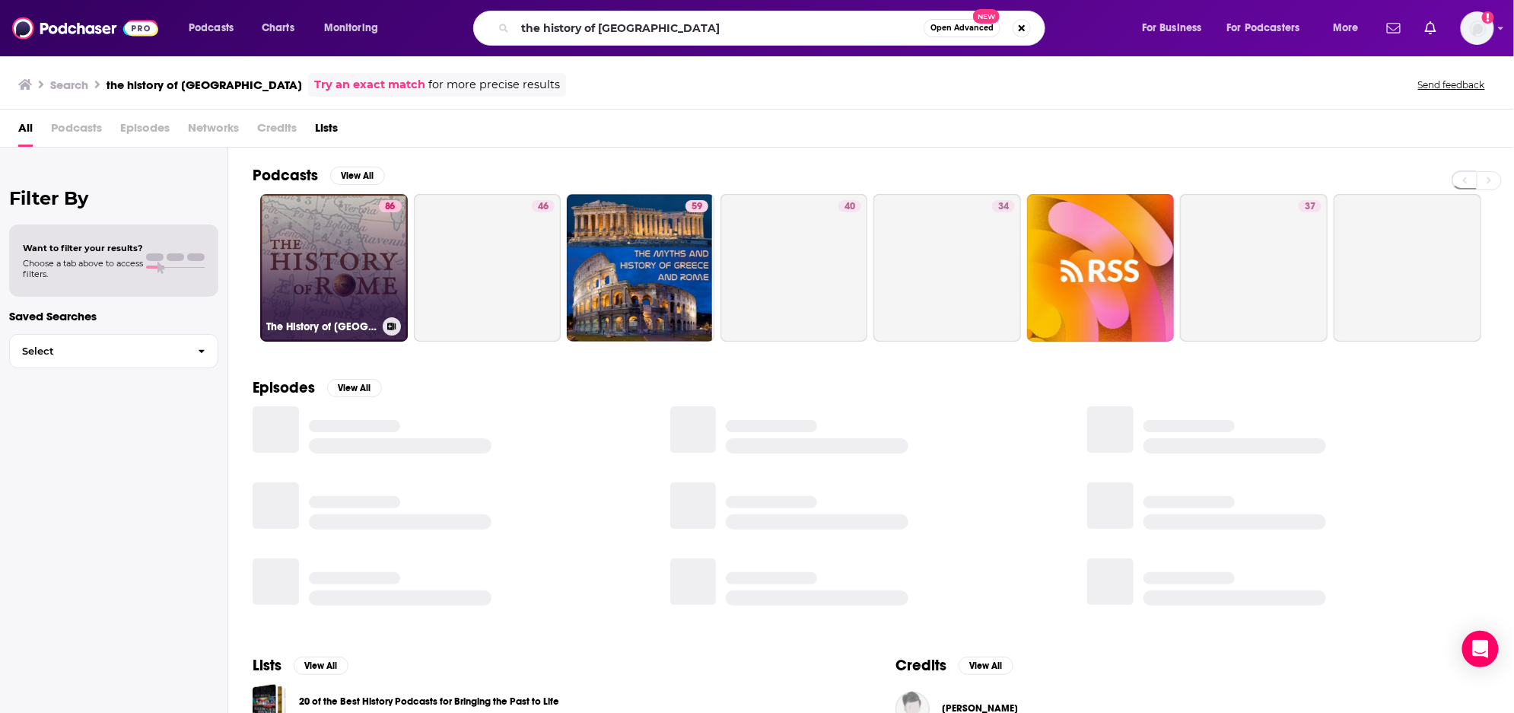
click at [346, 249] on link "86 The History of [GEOGRAPHIC_DATA]" at bounding box center [334, 268] width 148 height 148
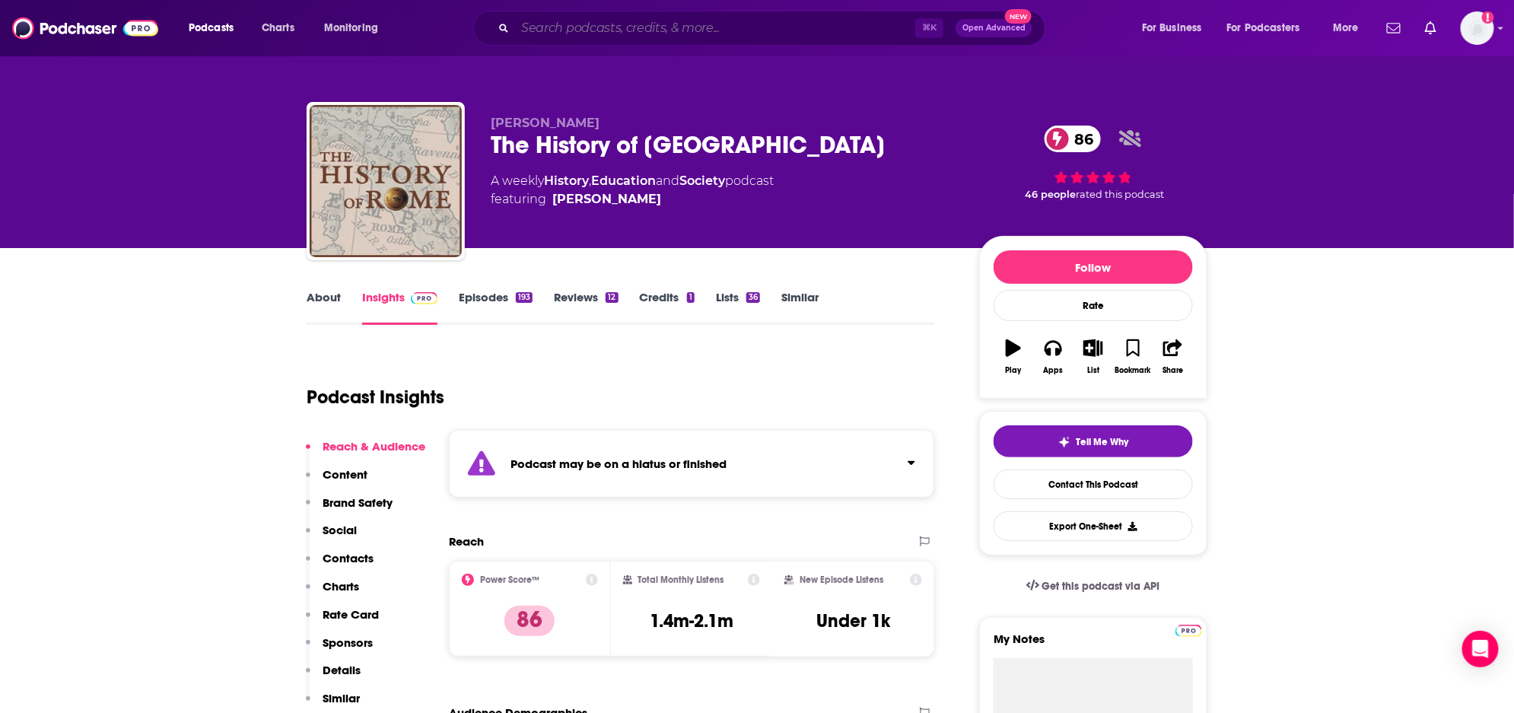
click at [824, 29] on input "Search podcasts, credits, & more..." at bounding box center [715, 28] width 400 height 24
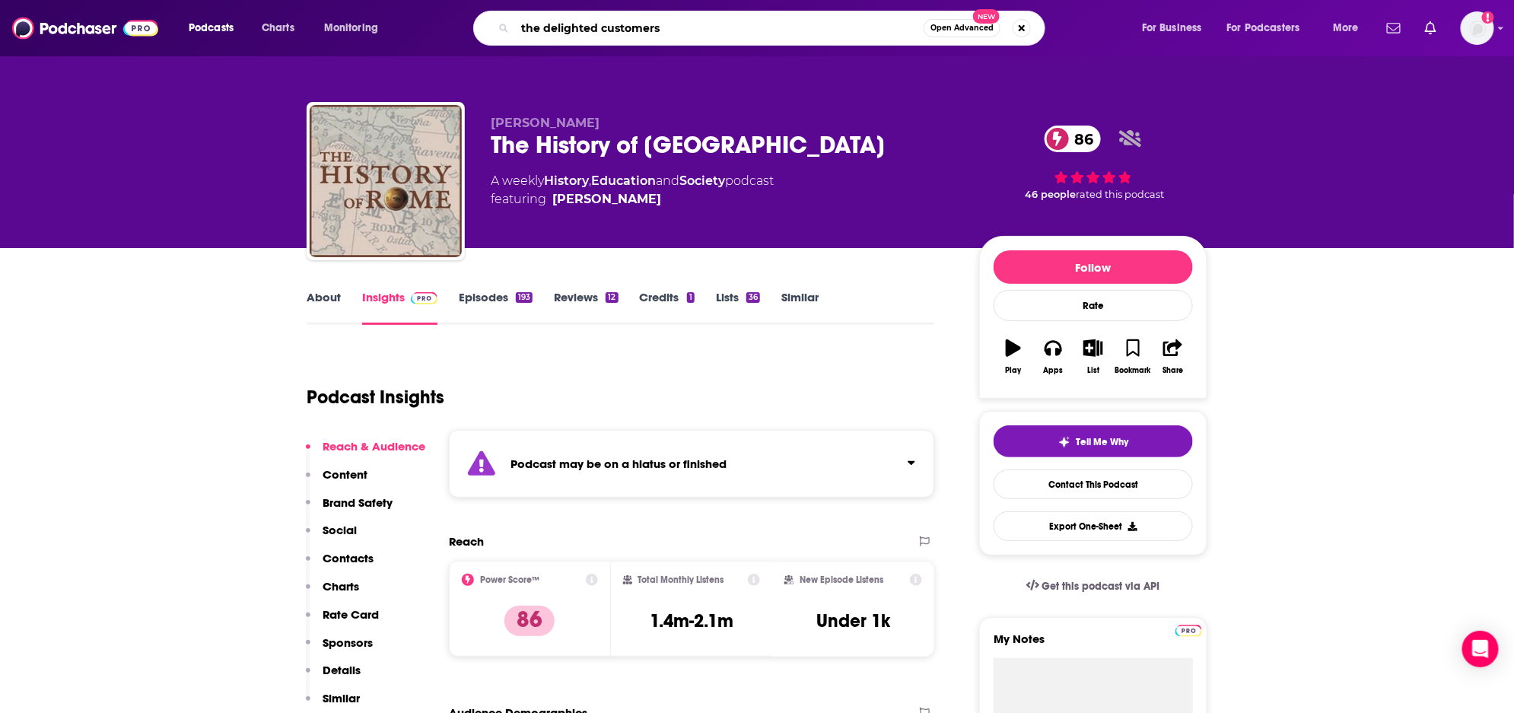
type input "the delighted customers"
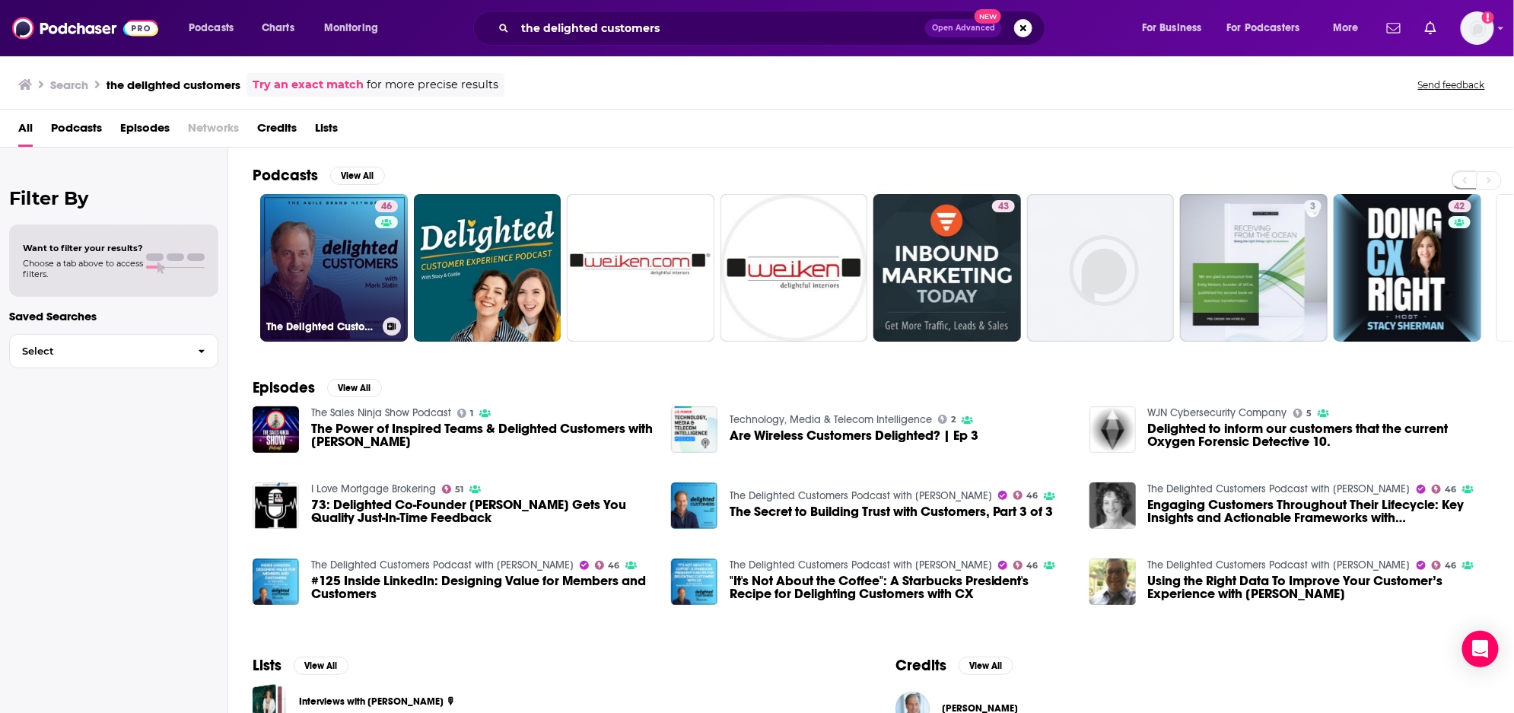
click at [367, 272] on link "46 The Delighted Customers Podcast with [PERSON_NAME]" at bounding box center [334, 268] width 148 height 148
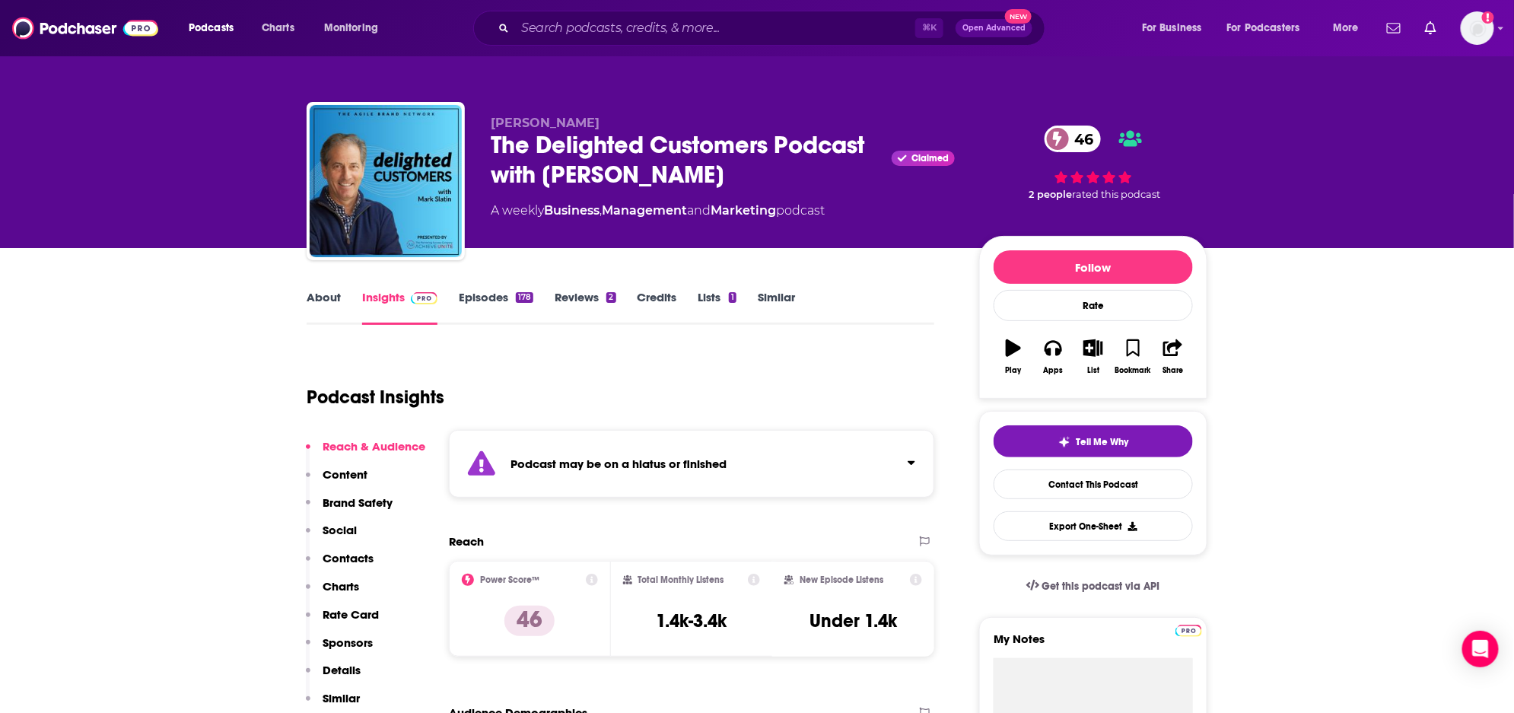
click at [597, 42] on div "⌘ K Open Advanced New" at bounding box center [759, 28] width 572 height 35
click at [599, 40] on div "⌘ K Open Advanced New" at bounding box center [759, 28] width 572 height 35
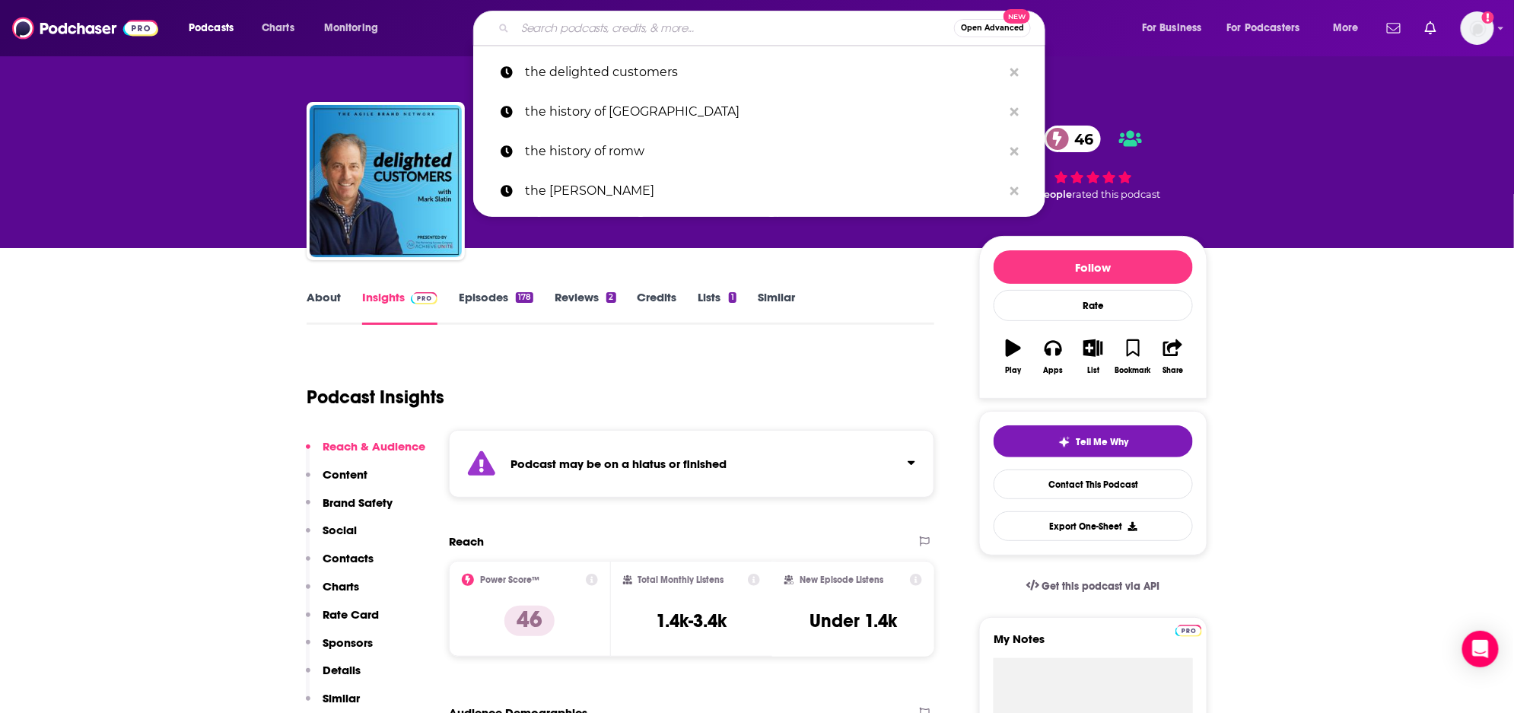
click at [599, 34] on input "Search podcasts, credits, & more..." at bounding box center [734, 28] width 439 height 24
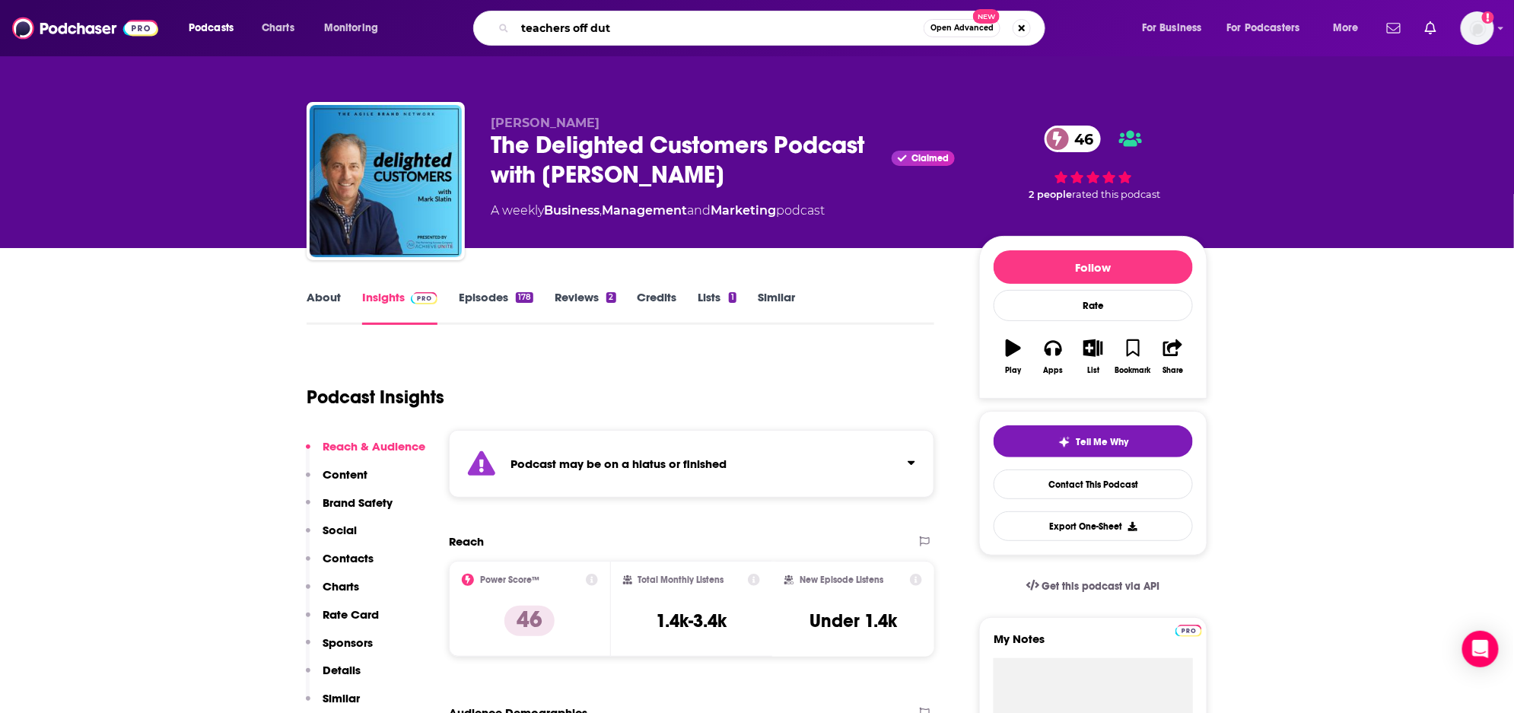
type input "teachers off duty"
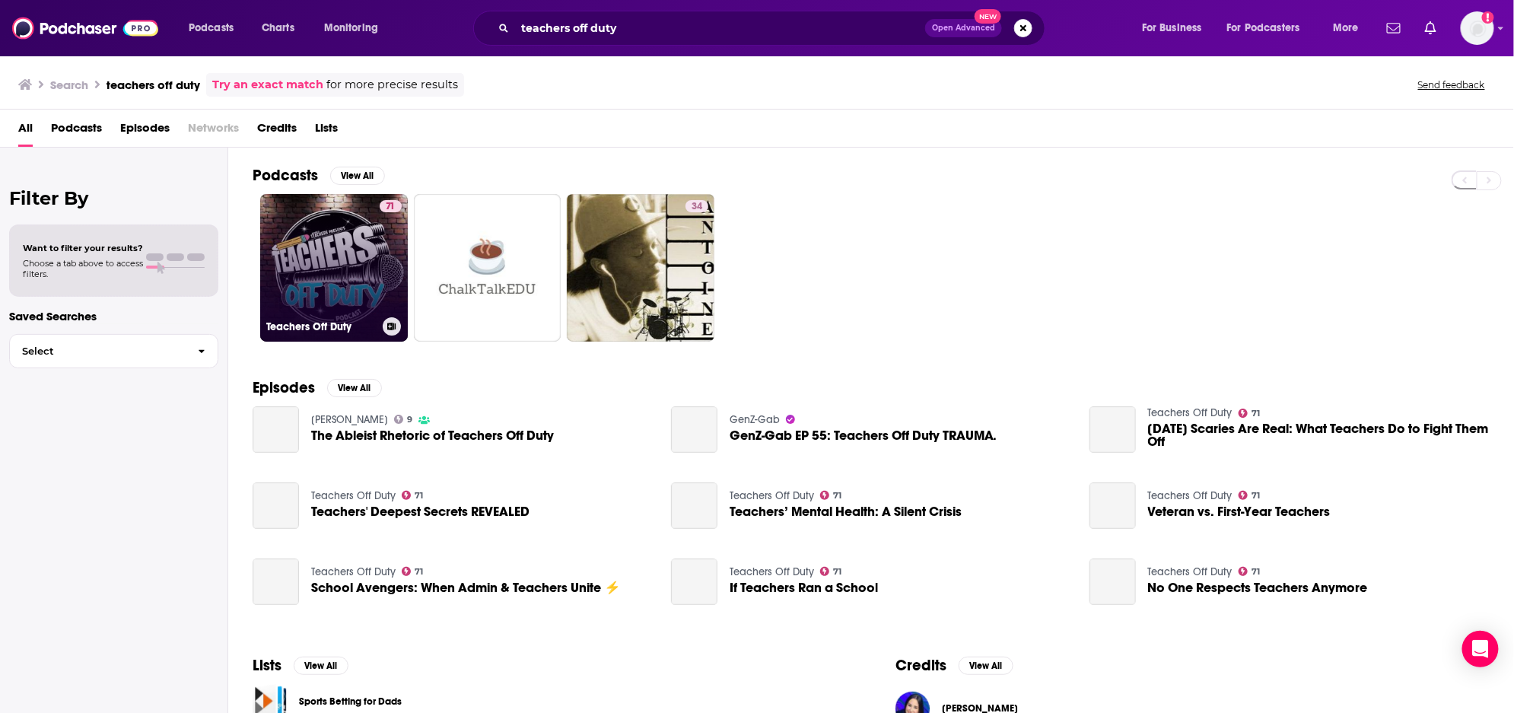
click at [328, 288] on link "71 Teachers Off Duty" at bounding box center [334, 268] width 148 height 148
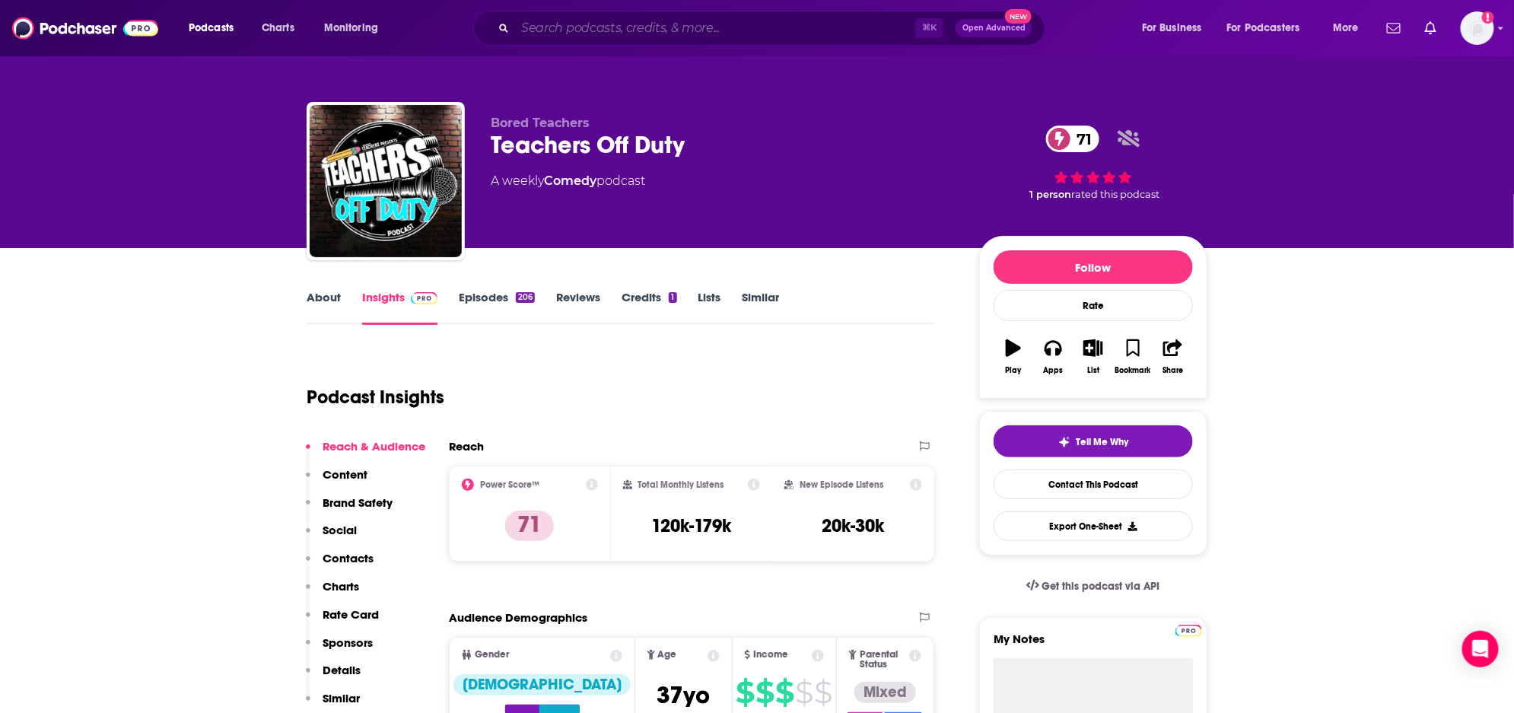
click at [547, 34] on input "Search podcasts, credits, & more..." at bounding box center [715, 28] width 400 height 24
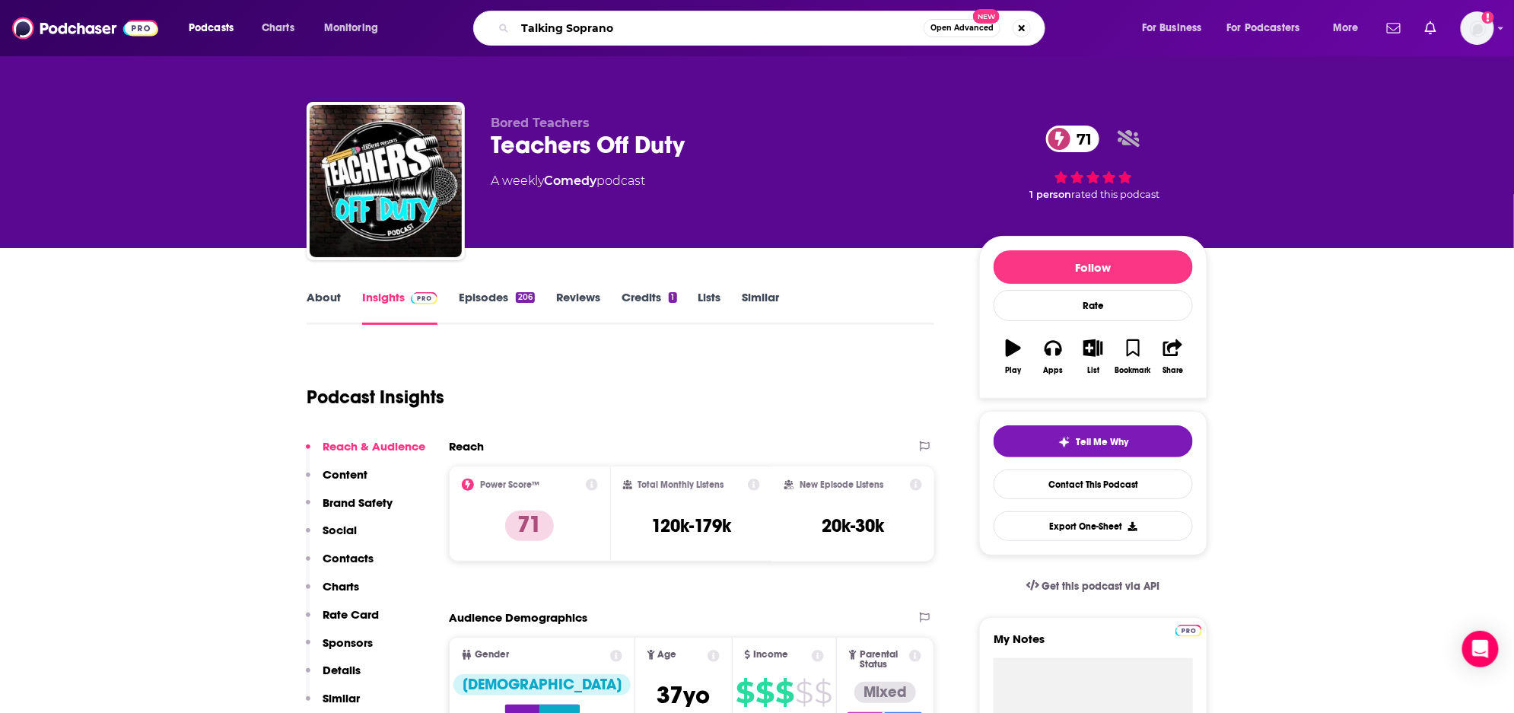
type input "Talking Sopranos"
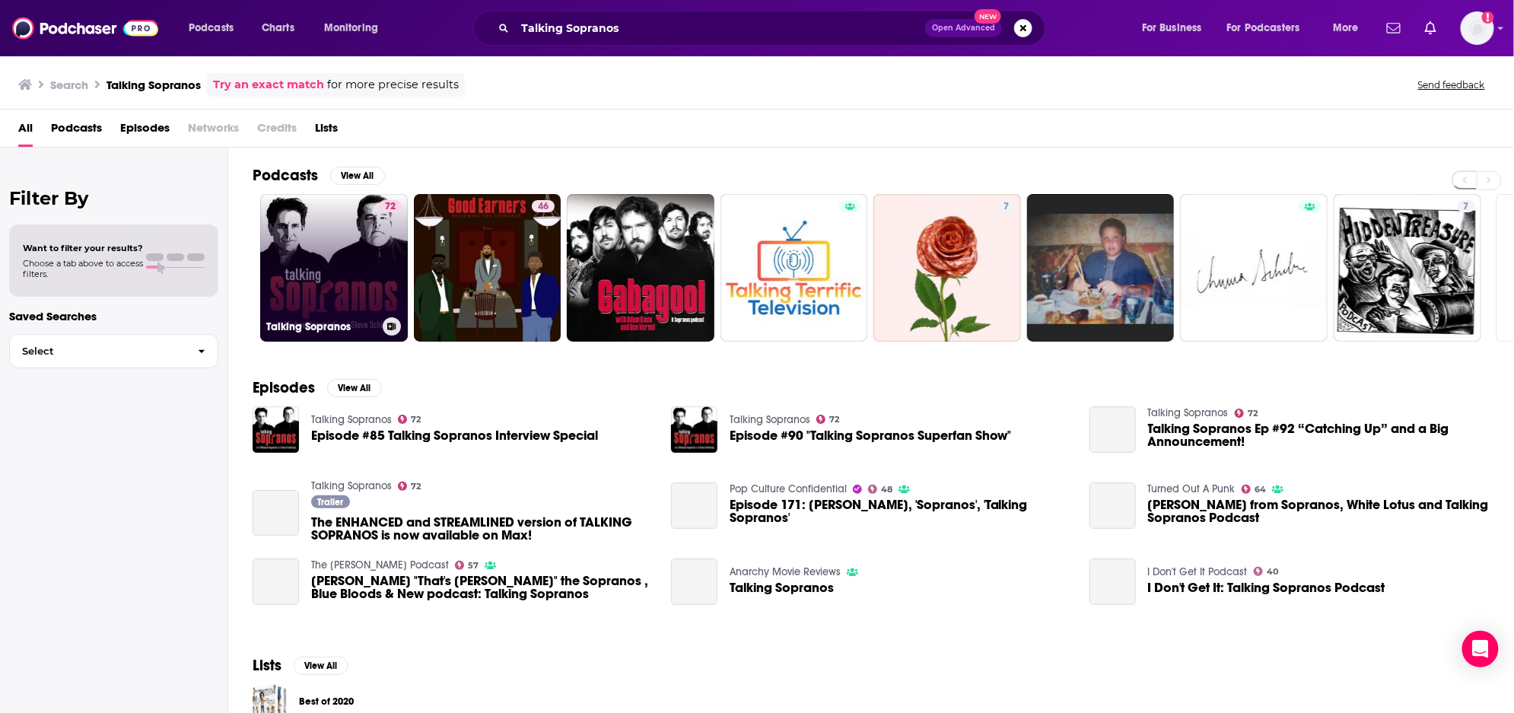
click at [342, 275] on link "72 Talking Sopranos" at bounding box center [334, 268] width 148 height 148
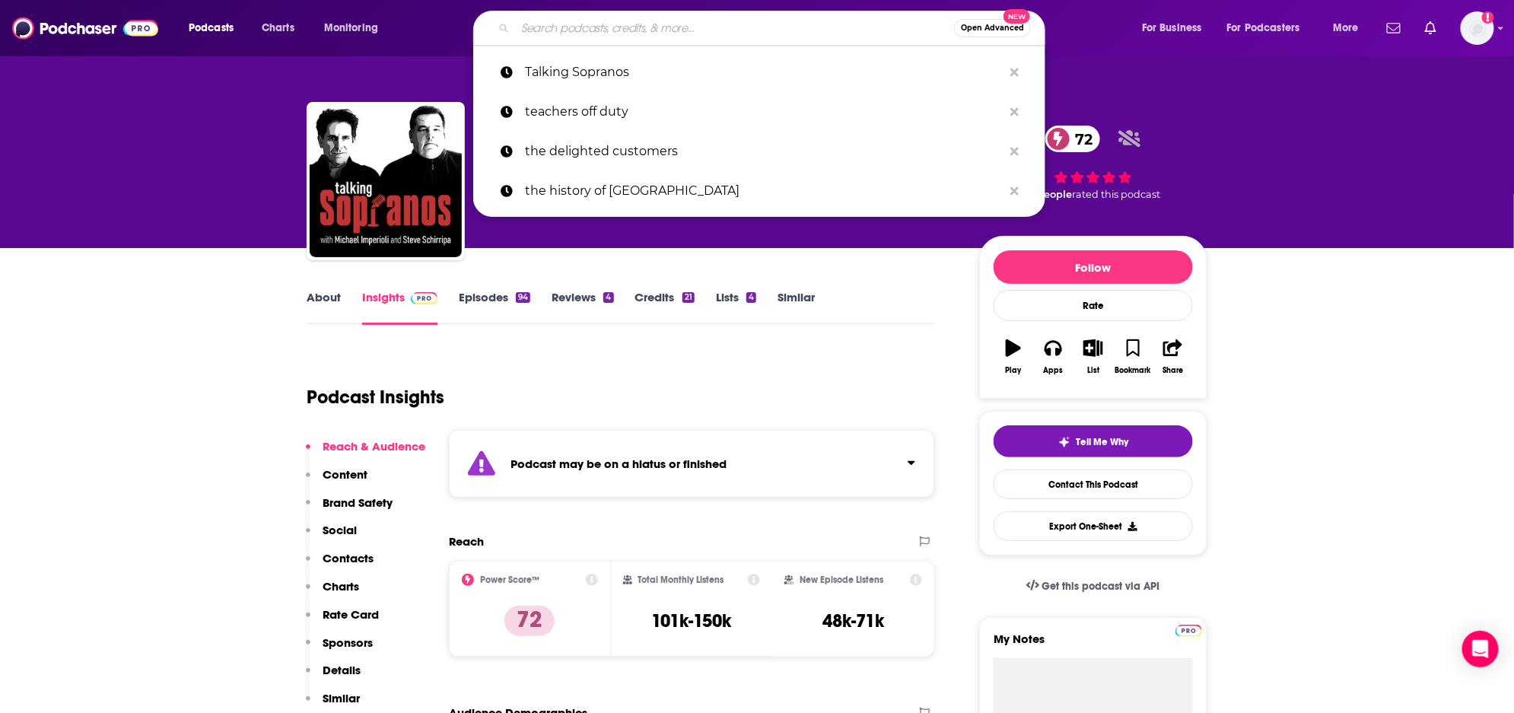
click at [646, 24] on input "Search podcasts, credits, & more..." at bounding box center [734, 28] width 439 height 24
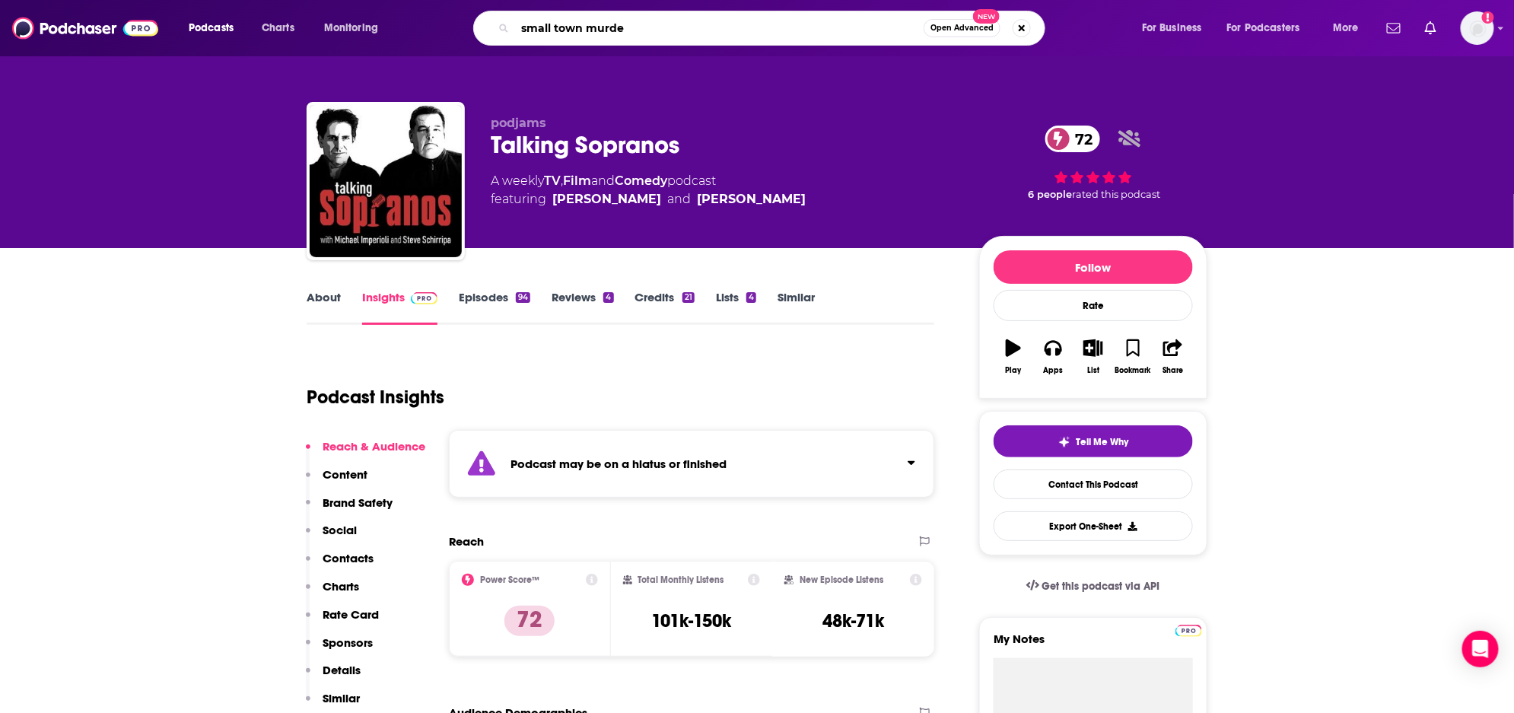
type input "small town murder"
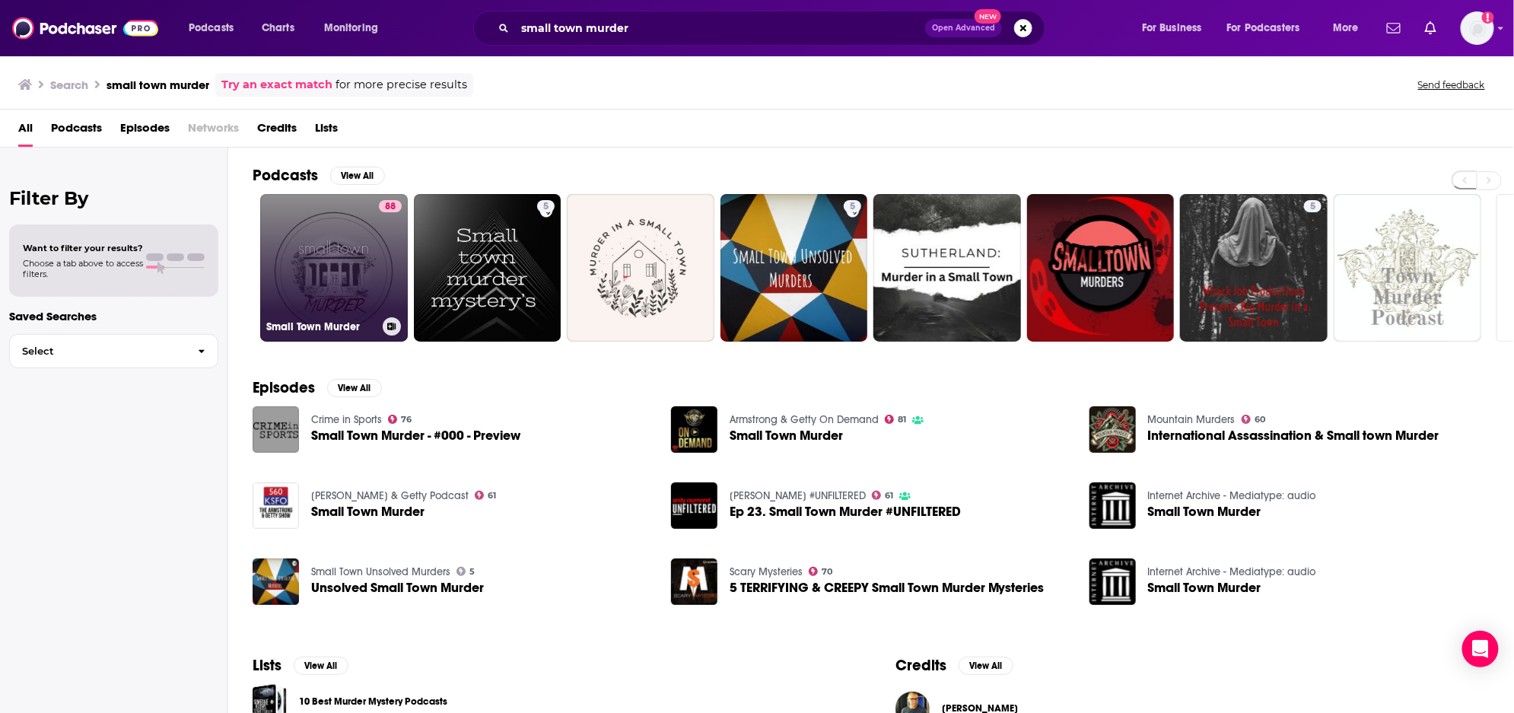
click at [328, 272] on link "88 Small Town Murder" at bounding box center [334, 268] width 148 height 148
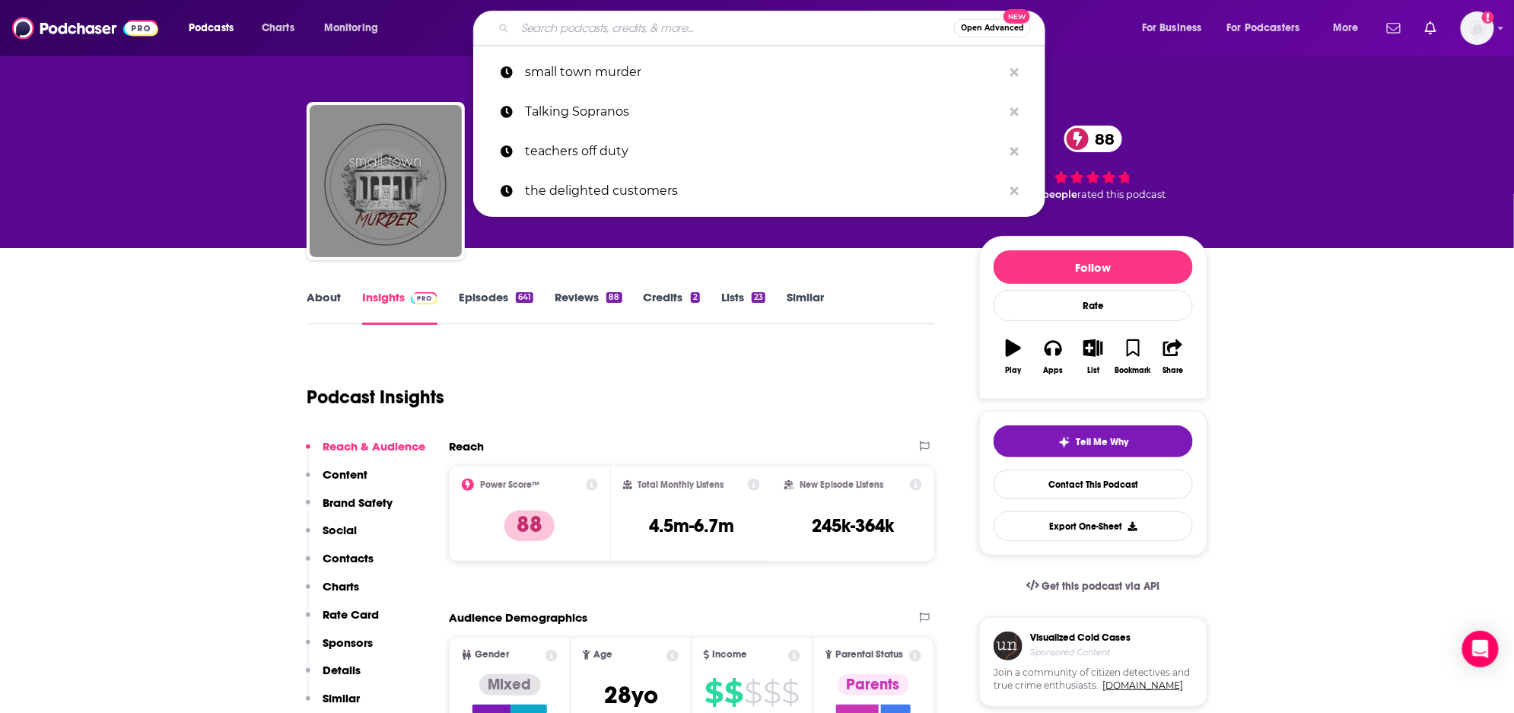
click at [667, 31] on input "Search podcasts, credits, & more..." at bounding box center [734, 28] width 439 height 24
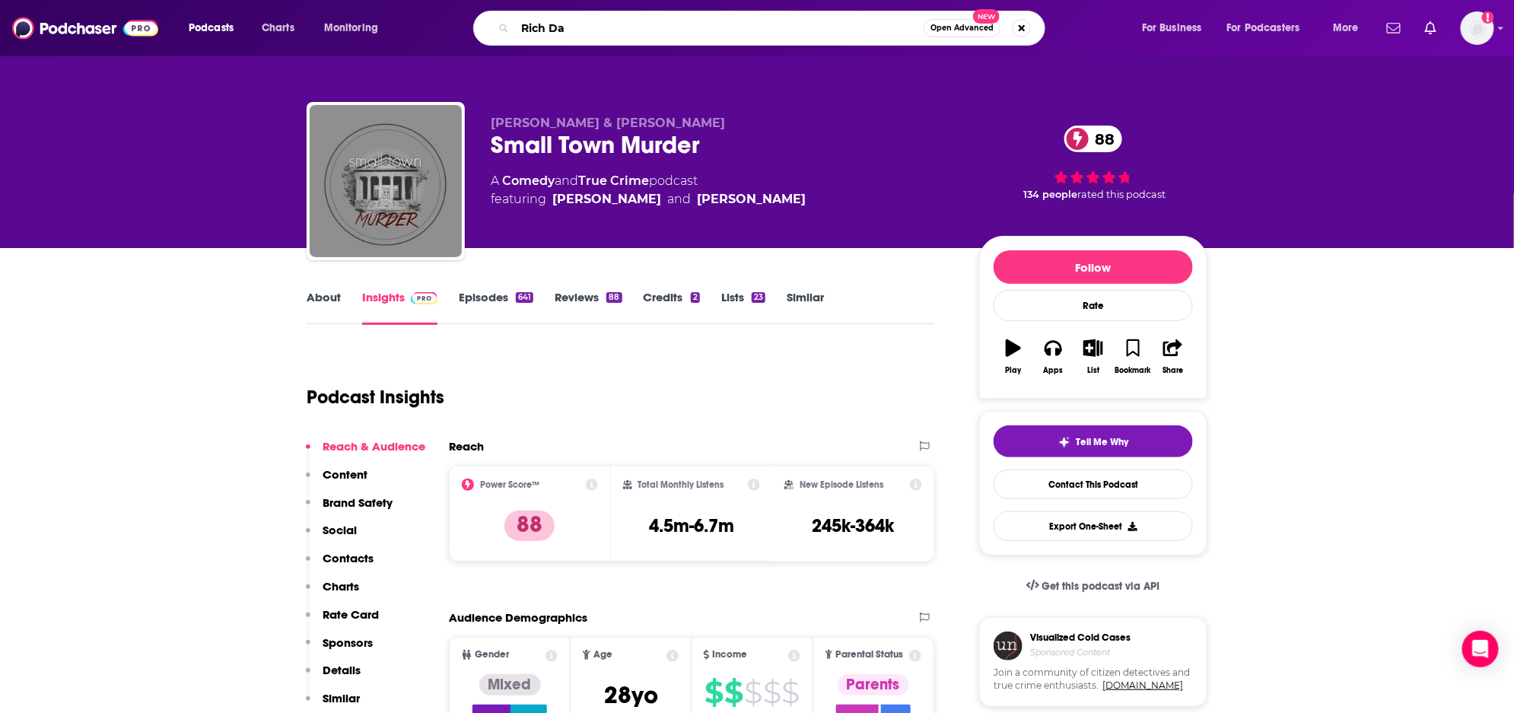
type input "Rich Dad"
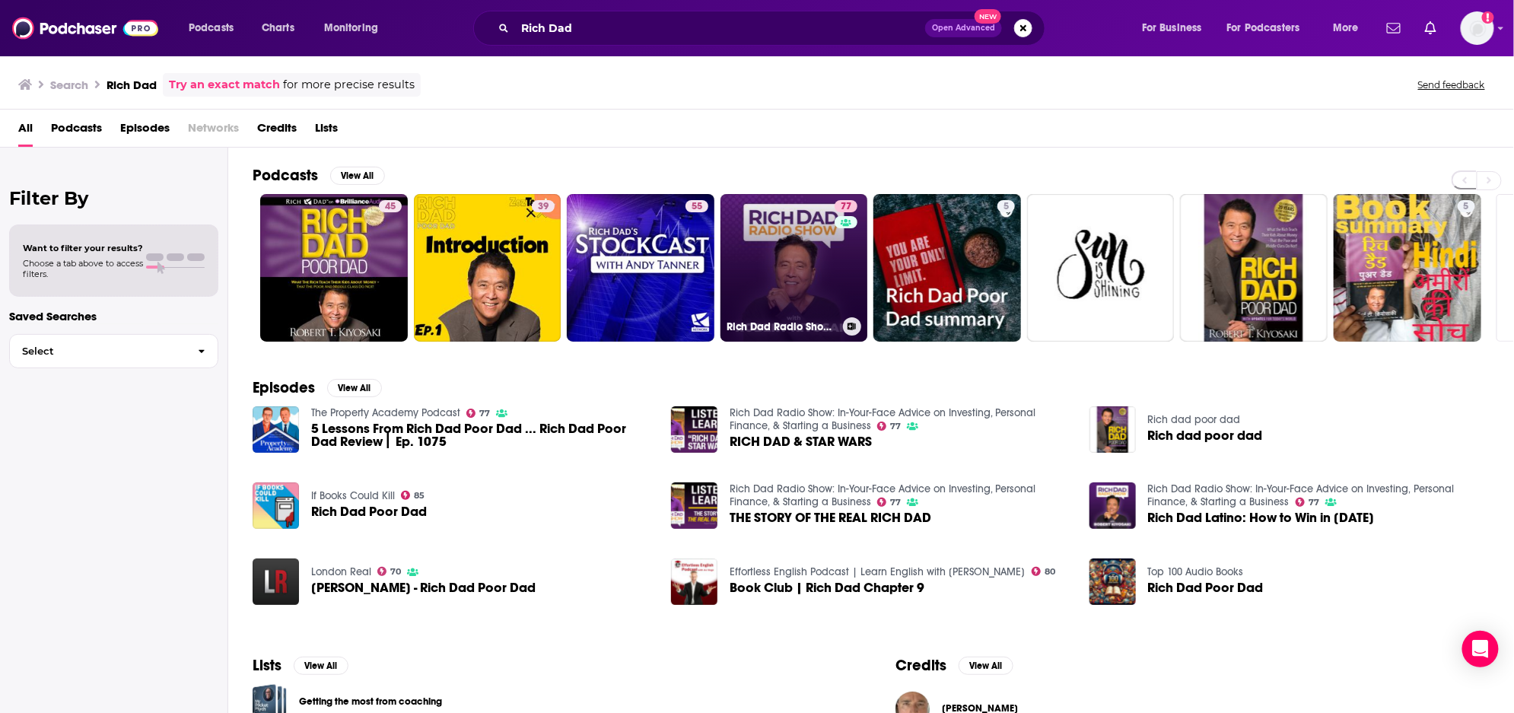
click at [814, 291] on link "77 Rich Dad Radio Show: In-Your-Face Advice on Investing, Personal Finance, & S…" at bounding box center [795, 268] width 148 height 148
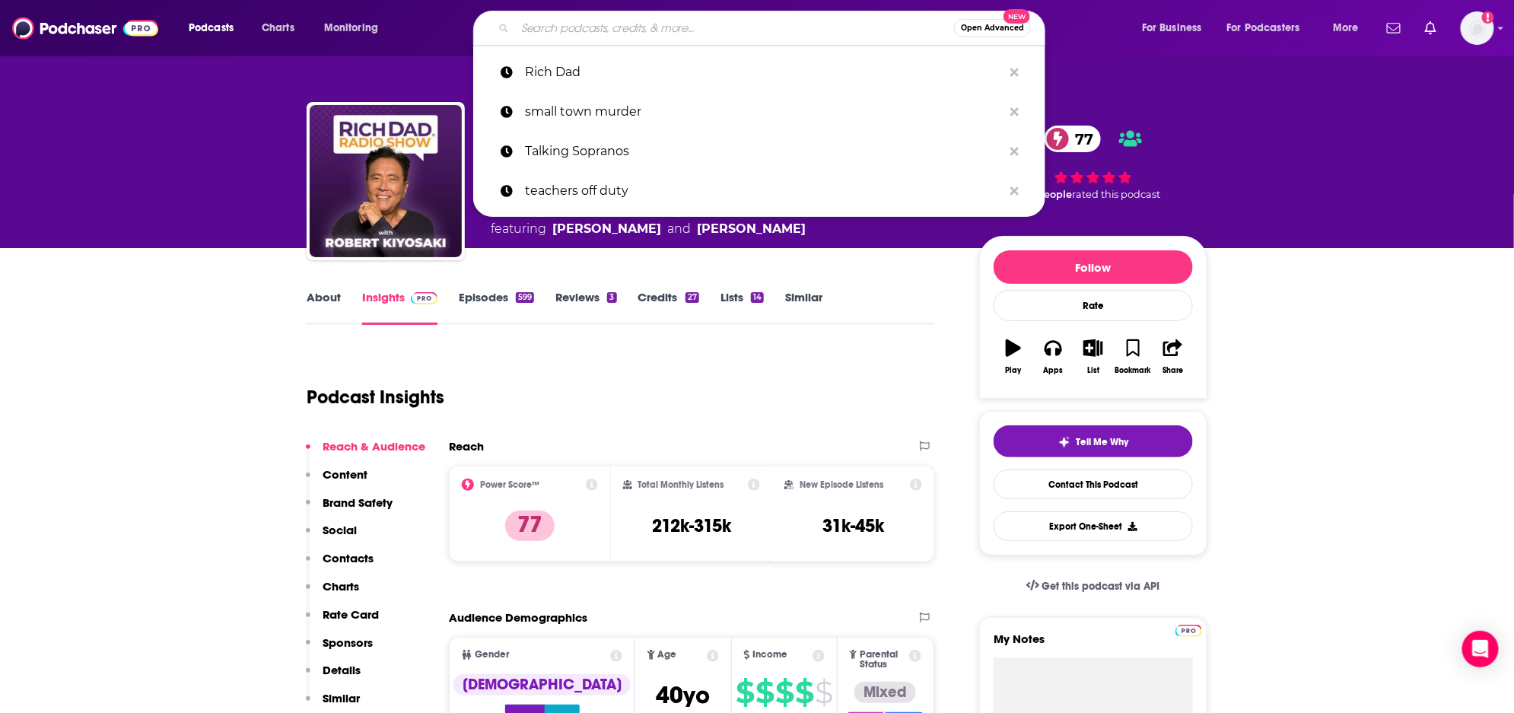
click at [556, 32] on input "Search podcasts, credits, & more..." at bounding box center [734, 28] width 439 height 24
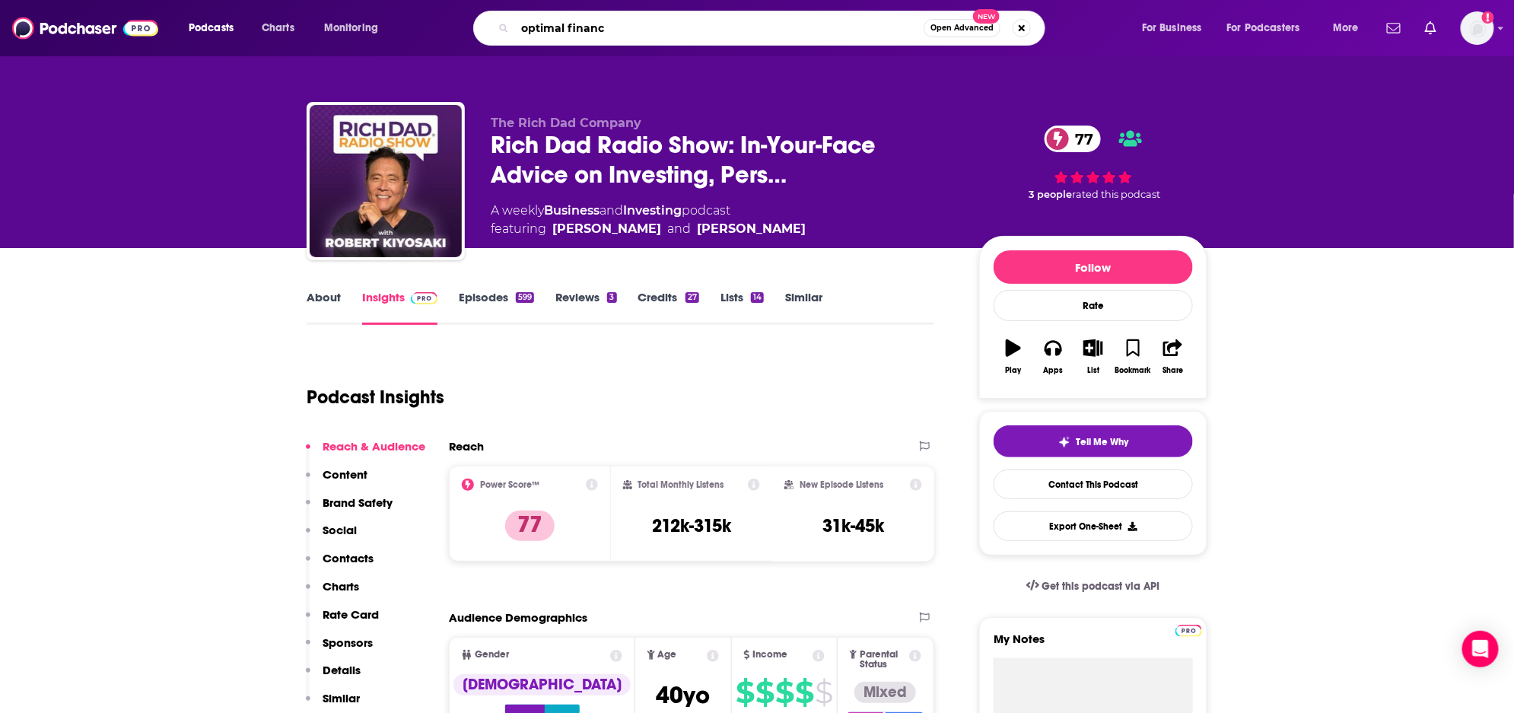
type input "optimal finance"
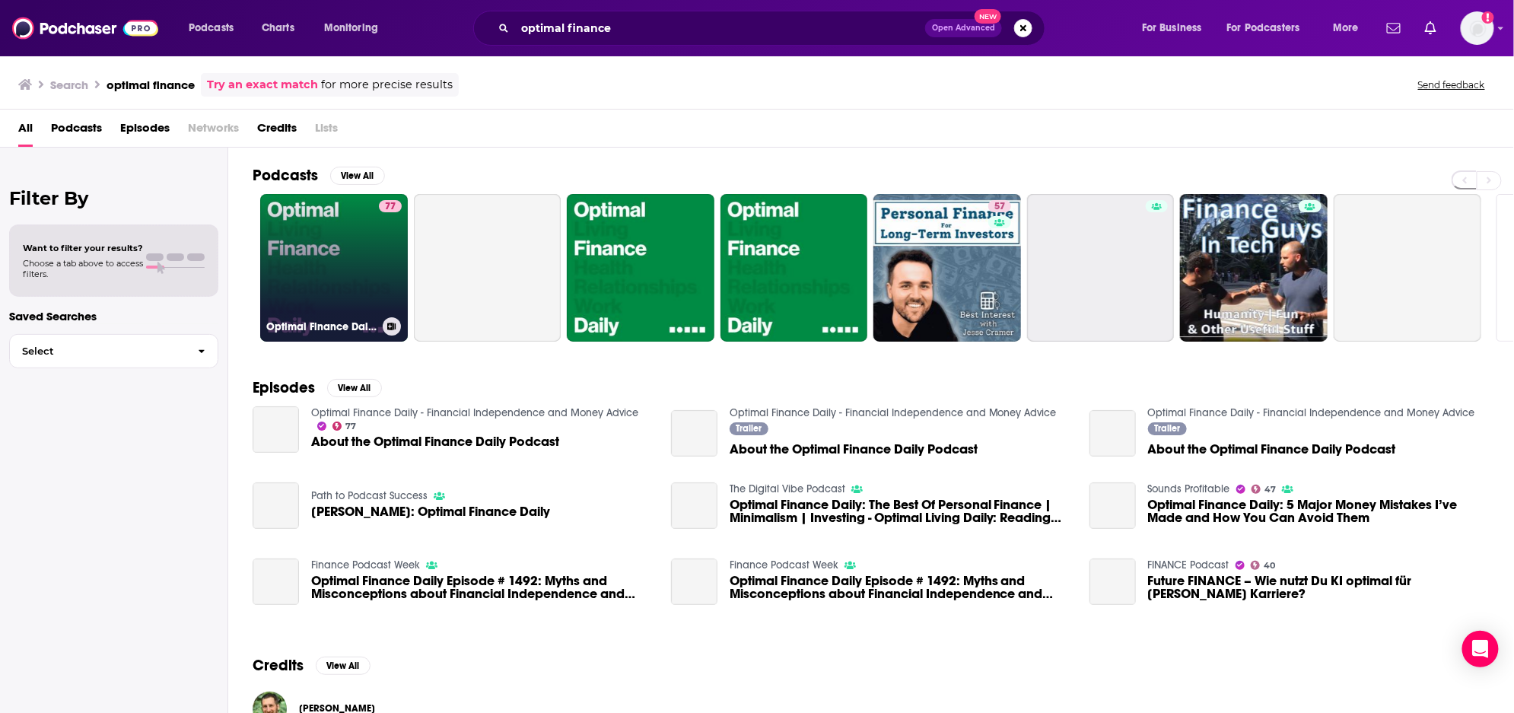
click at [307, 285] on link "77 Optimal Finance Daily - Financial Independence and Money Advice" at bounding box center [334, 268] width 148 height 148
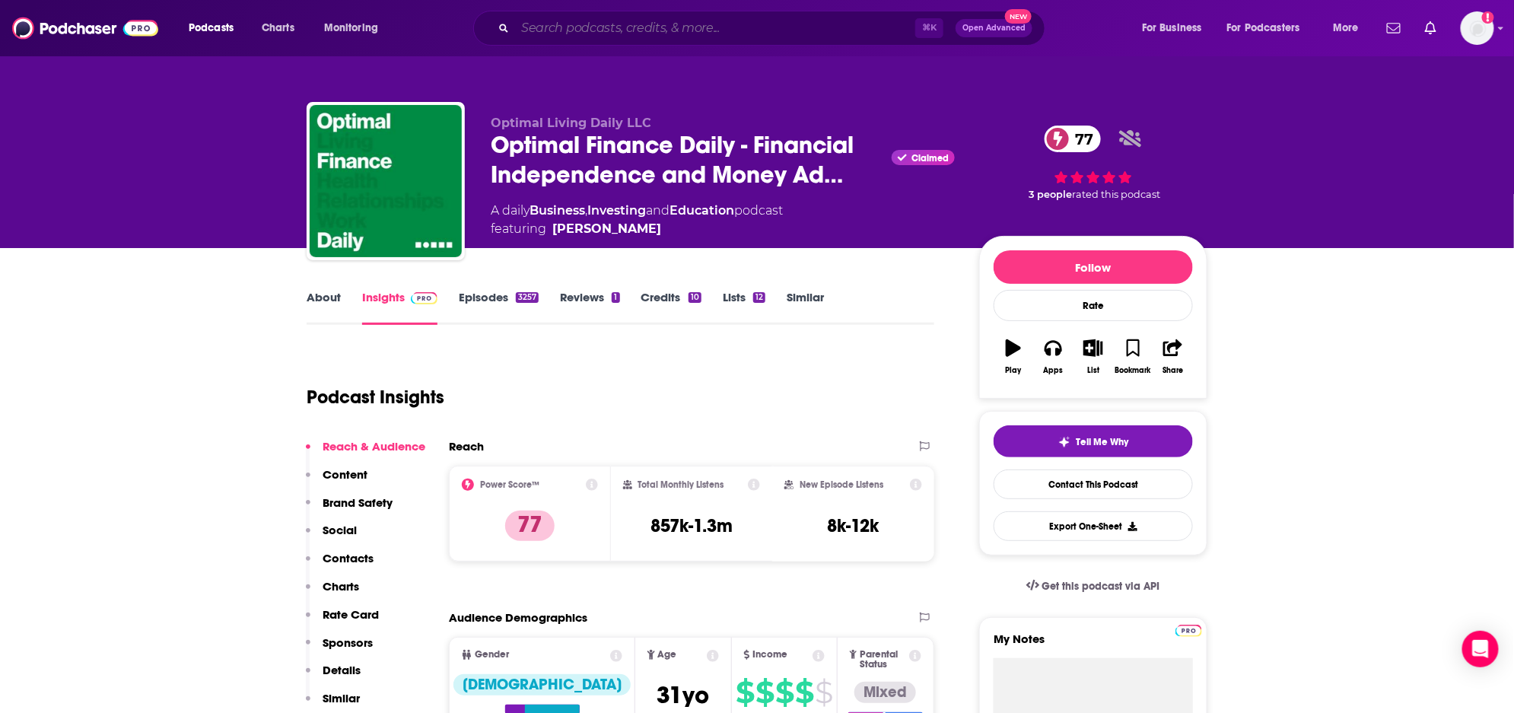
click at [587, 31] on input "Search podcasts, credits, & more..." at bounding box center [715, 28] width 400 height 24
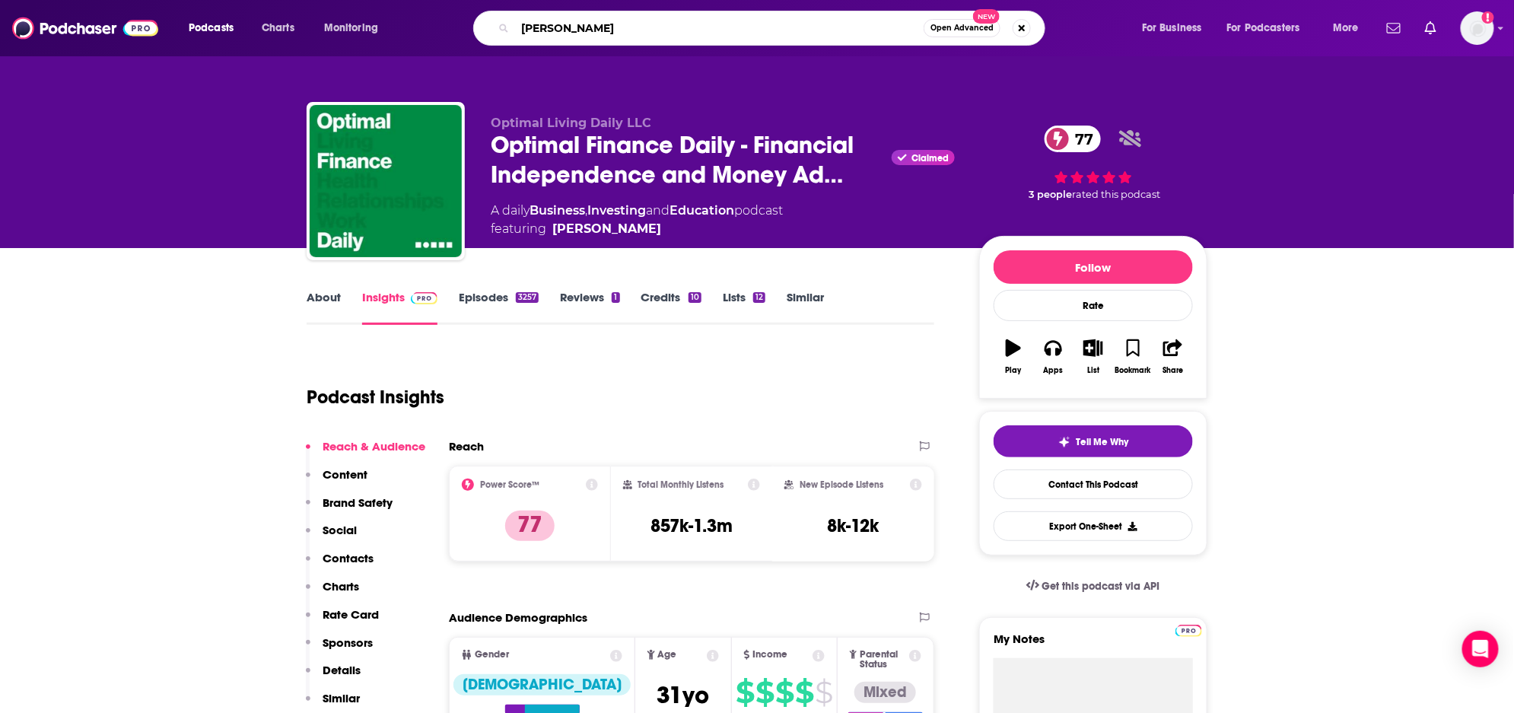
type input "[PERSON_NAME]"
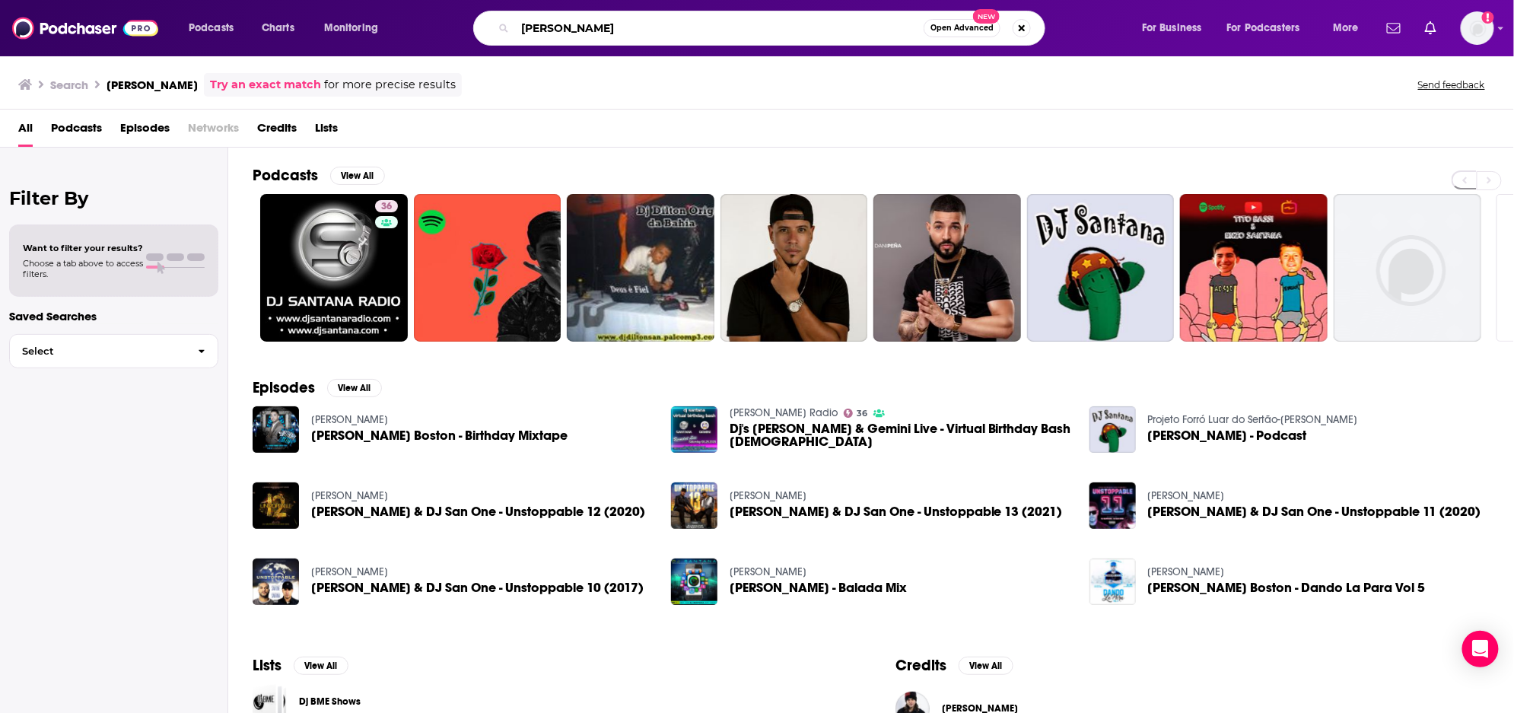
click at [642, 29] on input "[PERSON_NAME]" at bounding box center [719, 28] width 409 height 24
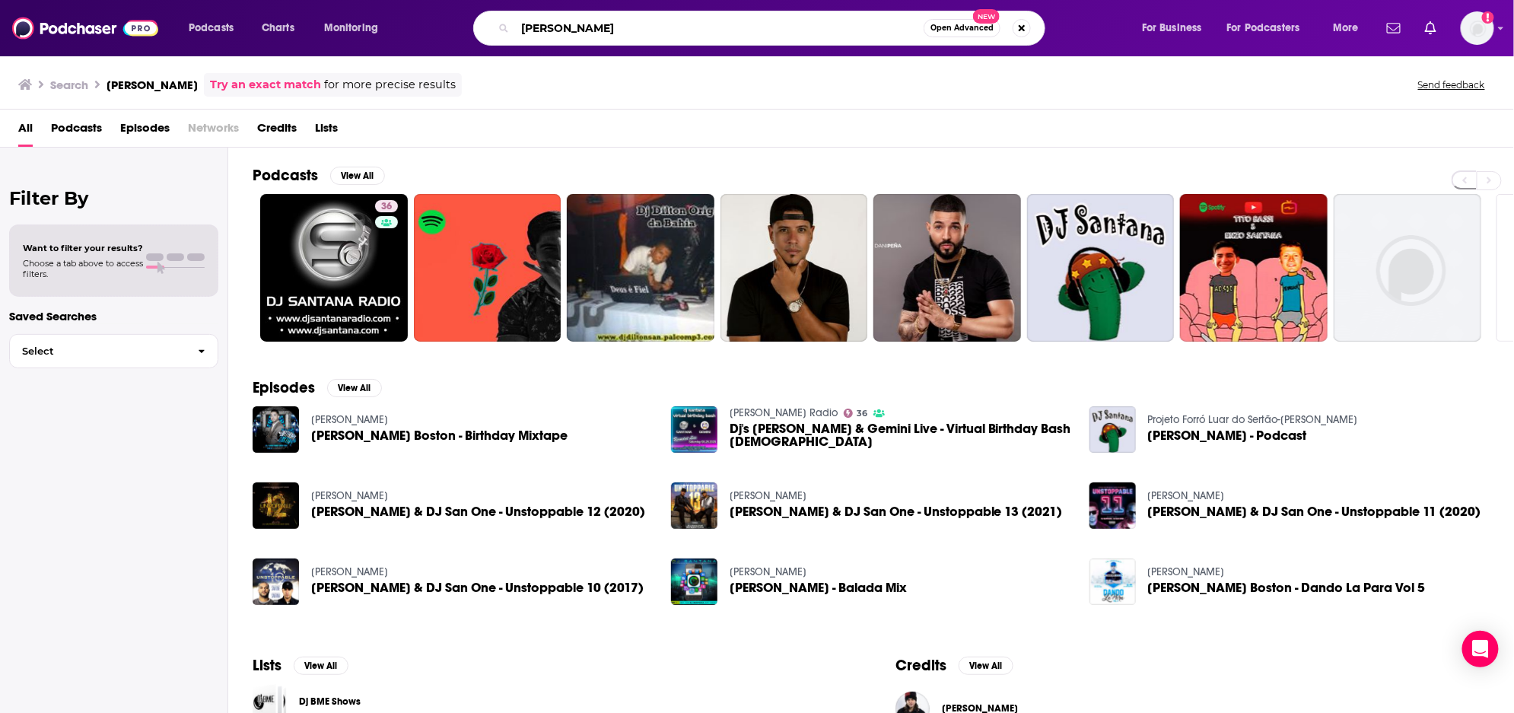
click at [642, 29] on input "[PERSON_NAME]" at bounding box center [719, 28] width 409 height 24
type input "cULINARY joURNEYS"
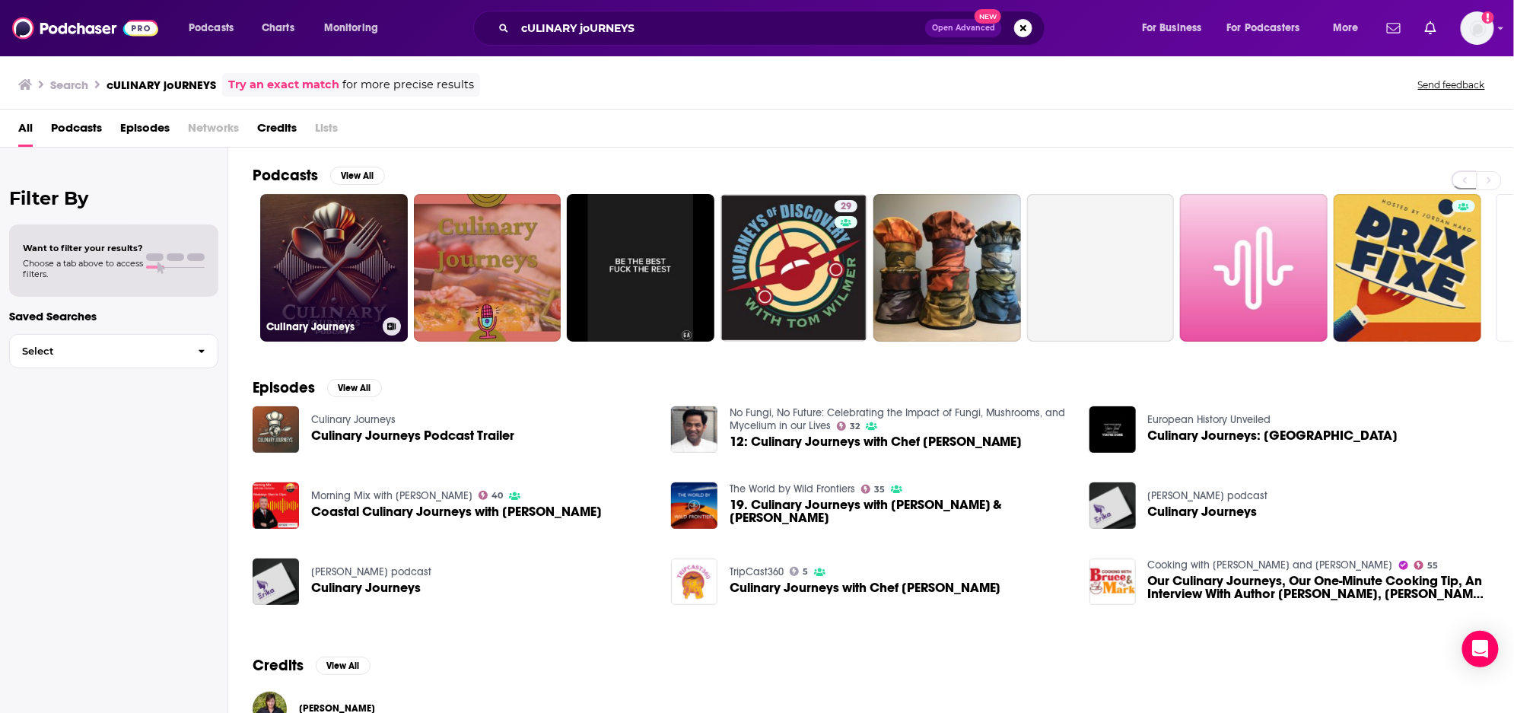
click at [340, 268] on link "Culinary Journeys" at bounding box center [334, 268] width 148 height 148
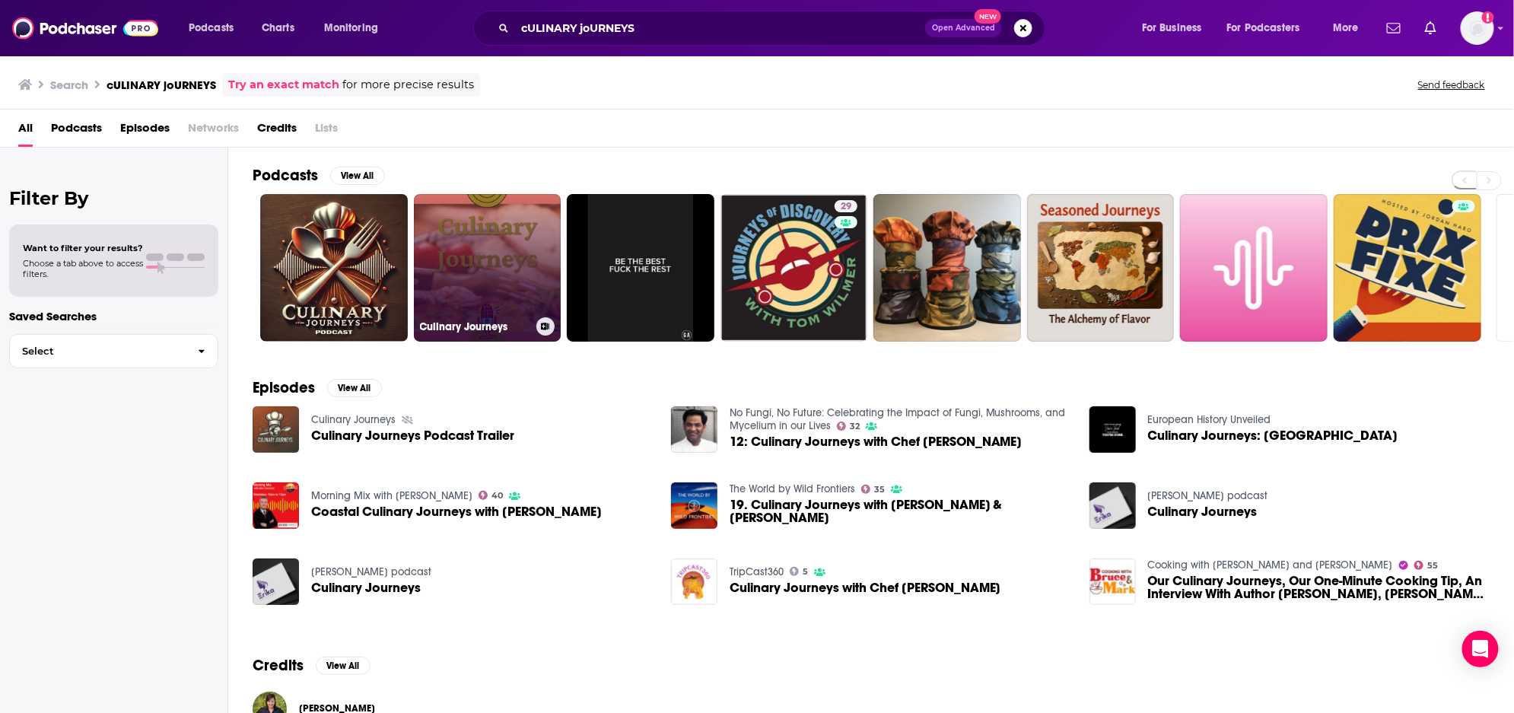
click at [473, 225] on link "Culinary Journeys" at bounding box center [488, 268] width 148 height 148
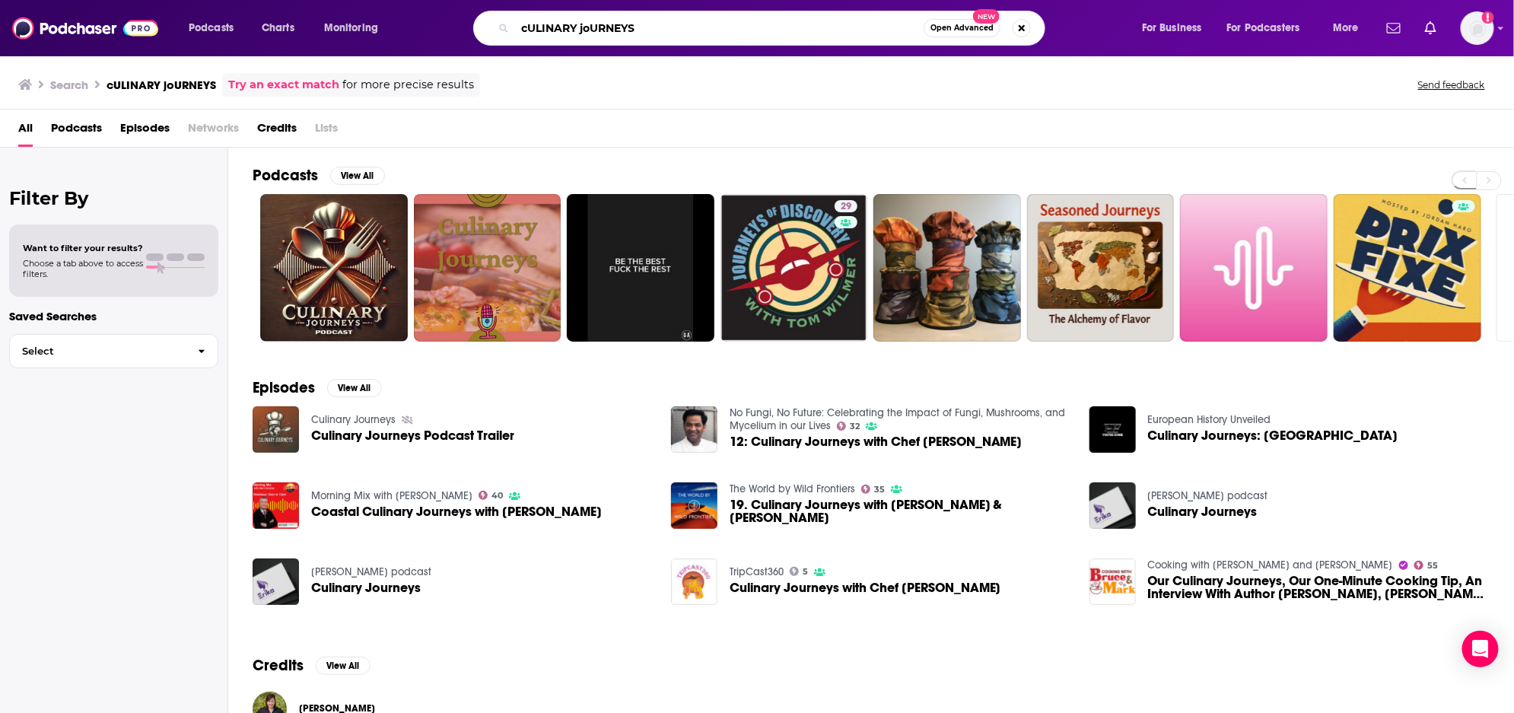
click at [660, 28] on input "cULINARY joURNEYS" at bounding box center [719, 28] width 409 height 24
click at [667, 24] on input "cULINARY joURNEYS" at bounding box center [719, 28] width 409 height 24
click at [676, 26] on input "cULINARY joURNEYS" at bounding box center [719, 28] width 409 height 24
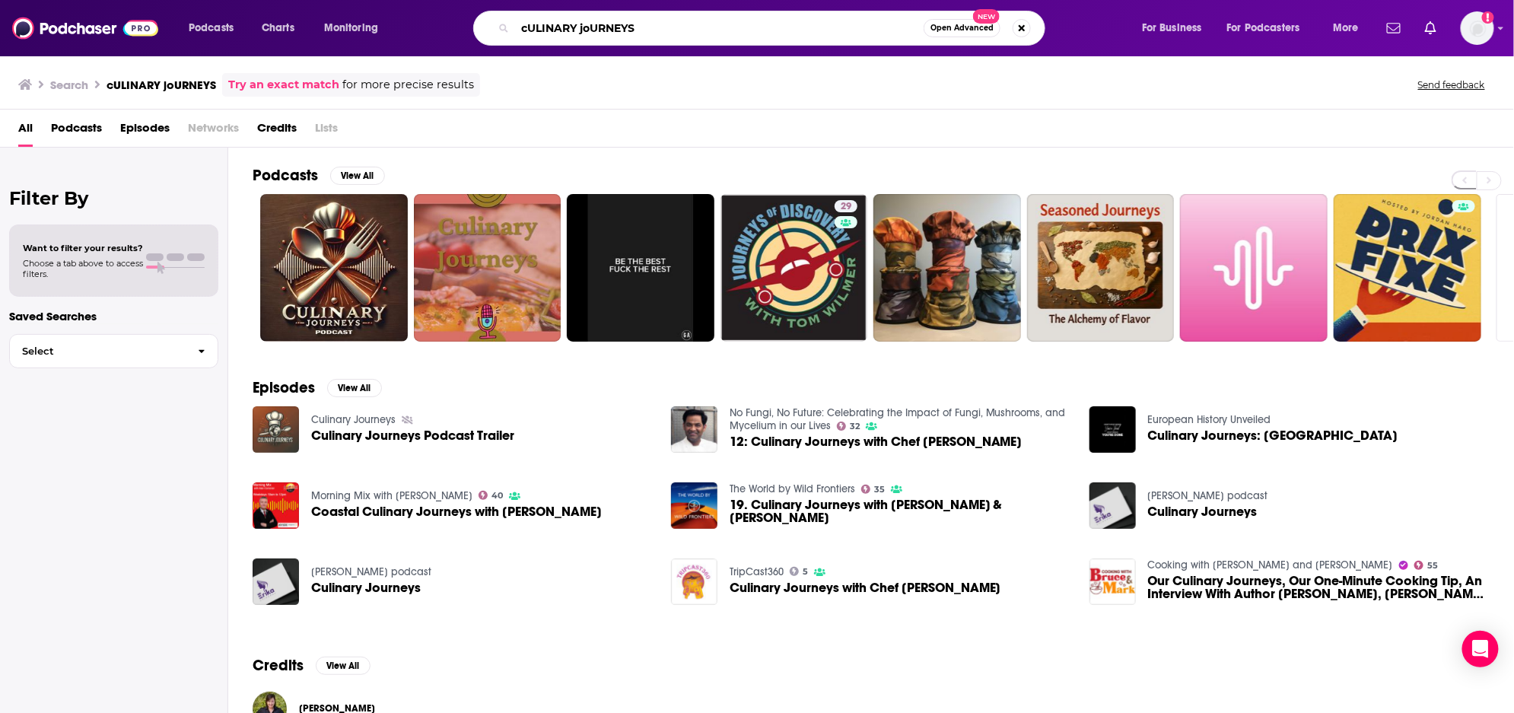
click at [676, 26] on input "cULINARY joURNEYS" at bounding box center [719, 28] width 409 height 24
type input "Baseball [DATE]"
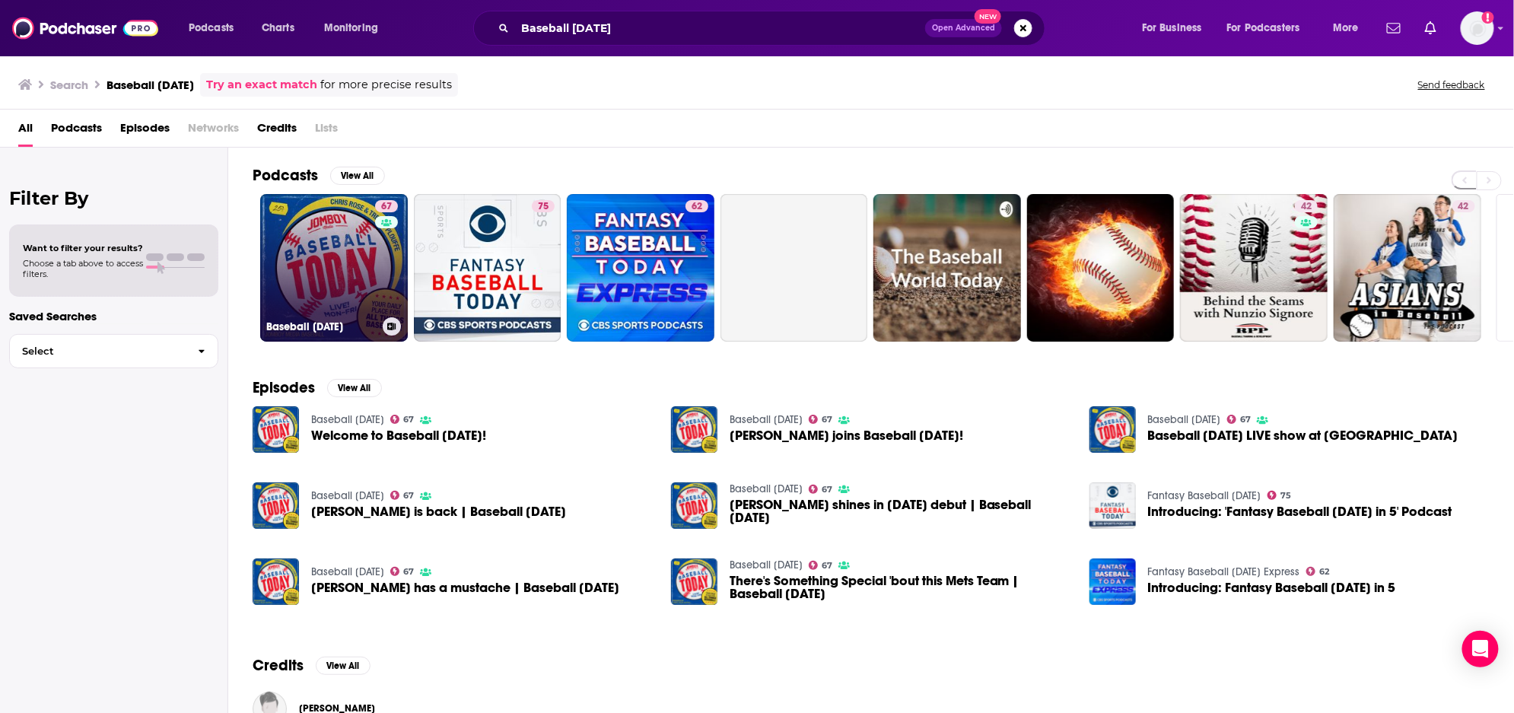
click at [292, 273] on link "67 Baseball [DATE]" at bounding box center [334, 268] width 148 height 148
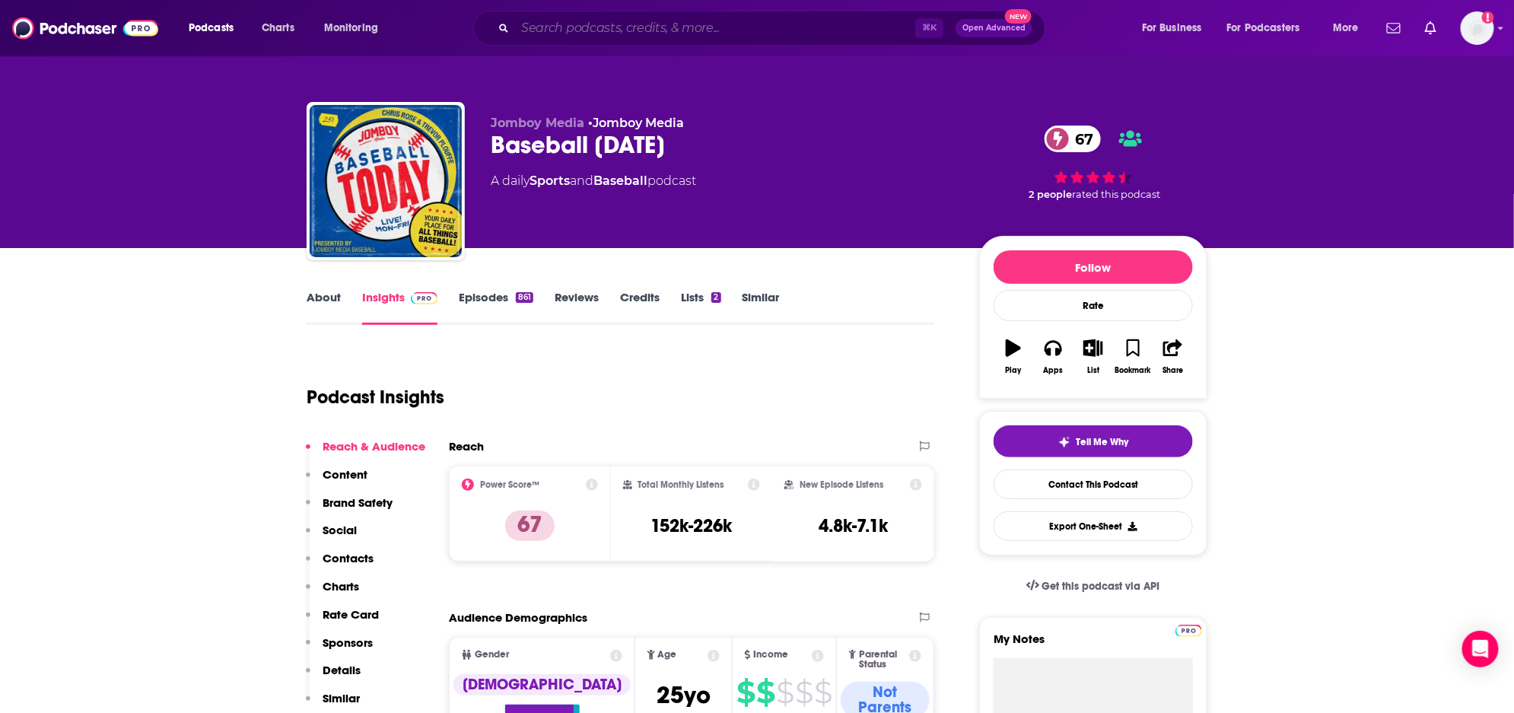
click at [540, 28] on input "Search podcasts, credits, & more..." at bounding box center [715, 28] width 400 height 24
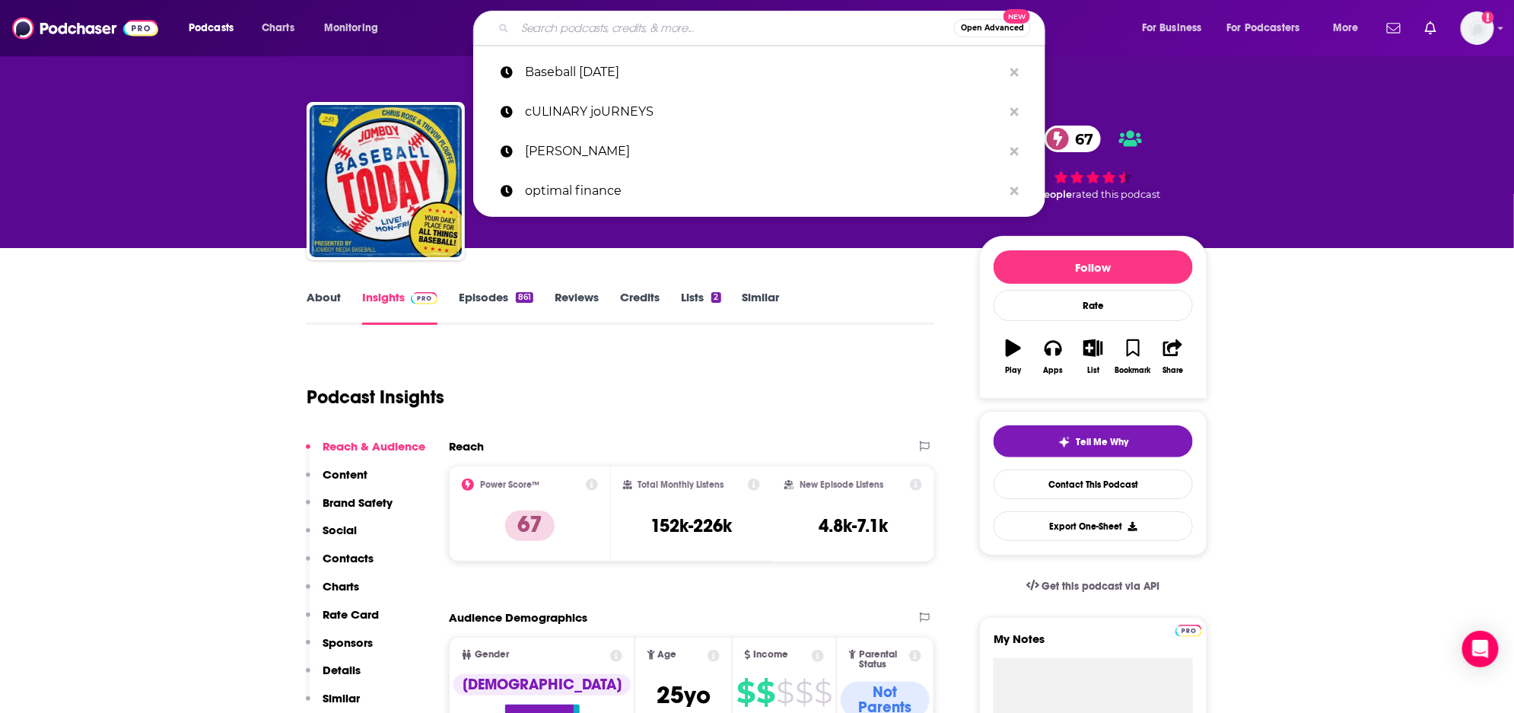
type input "V"
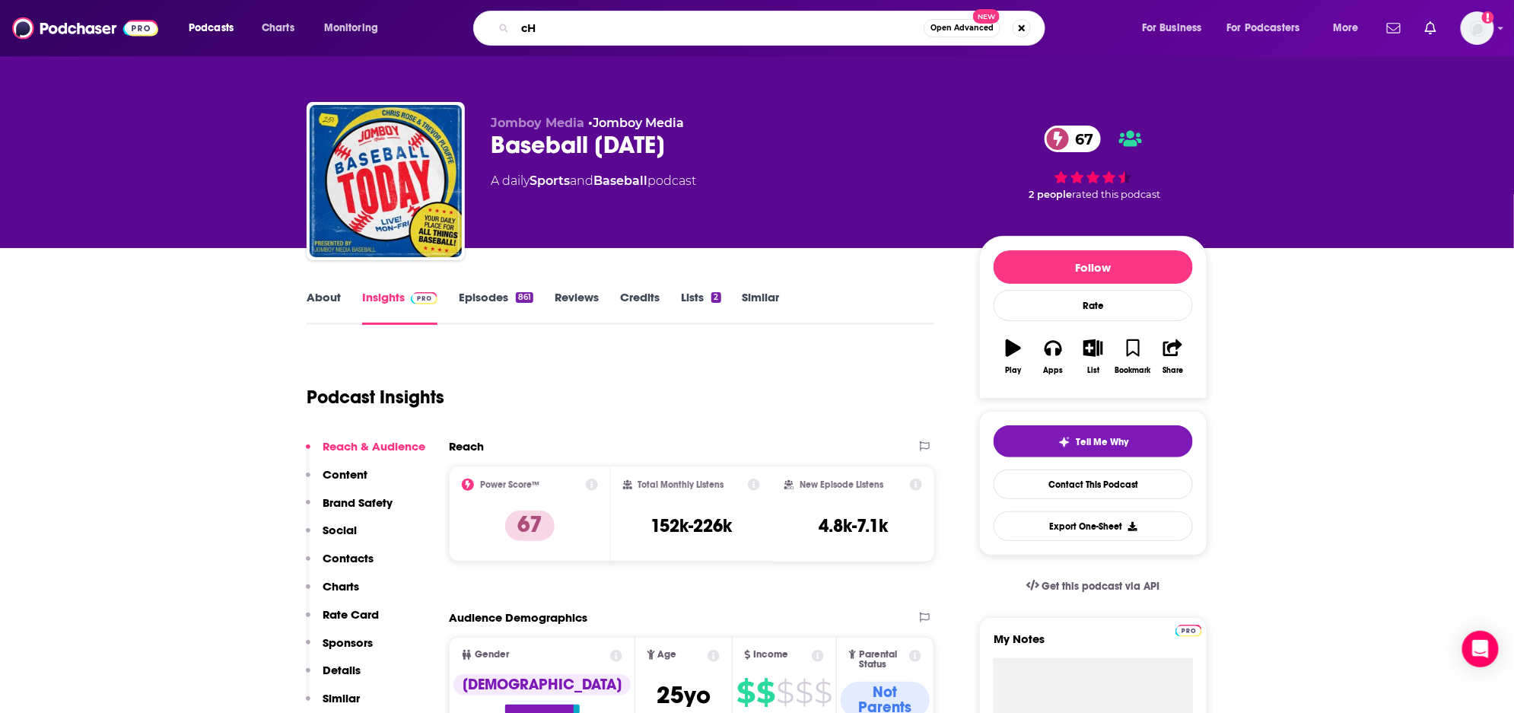
type input "c"
type input "Cherry Pinstripes"
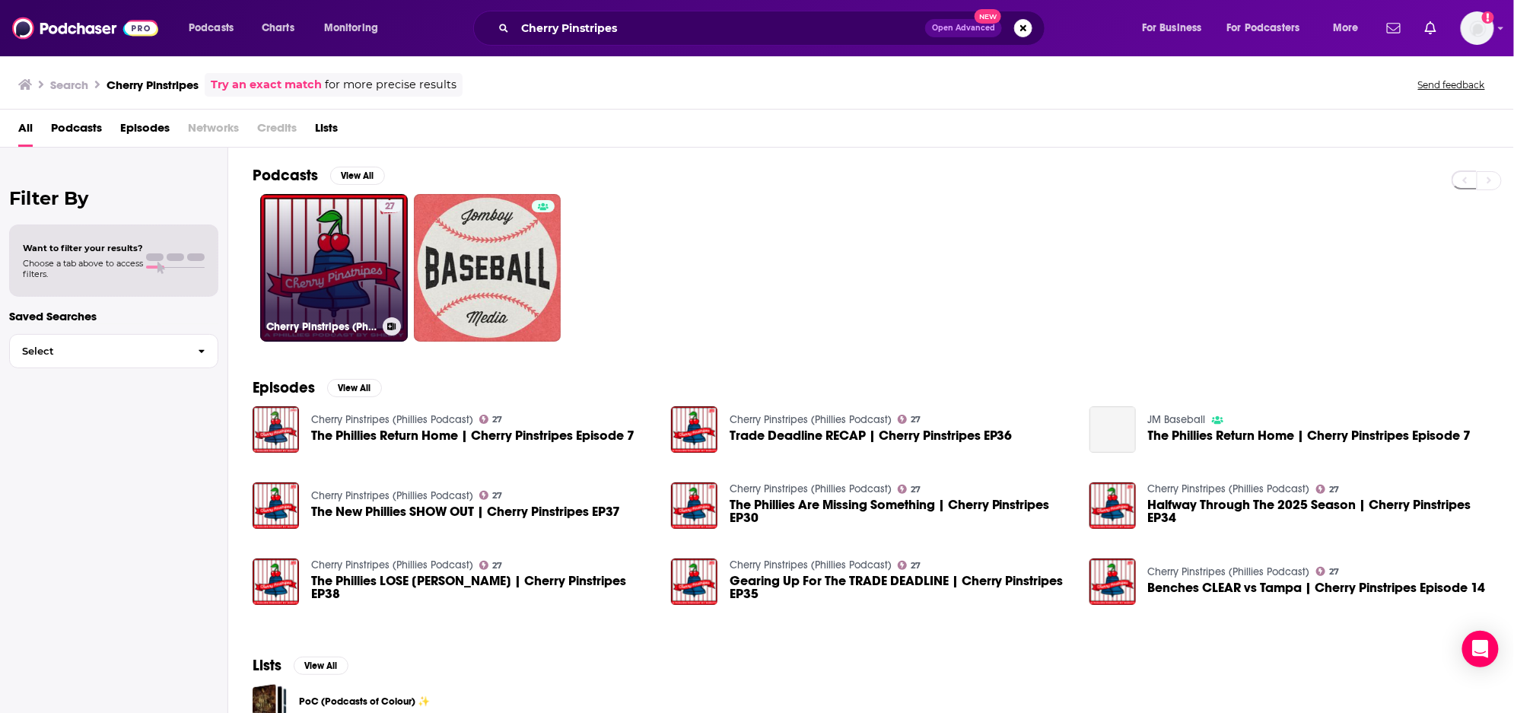
click at [368, 262] on link "27 Cherry Pinstripes (Phillies Podcast)" at bounding box center [334, 268] width 148 height 148
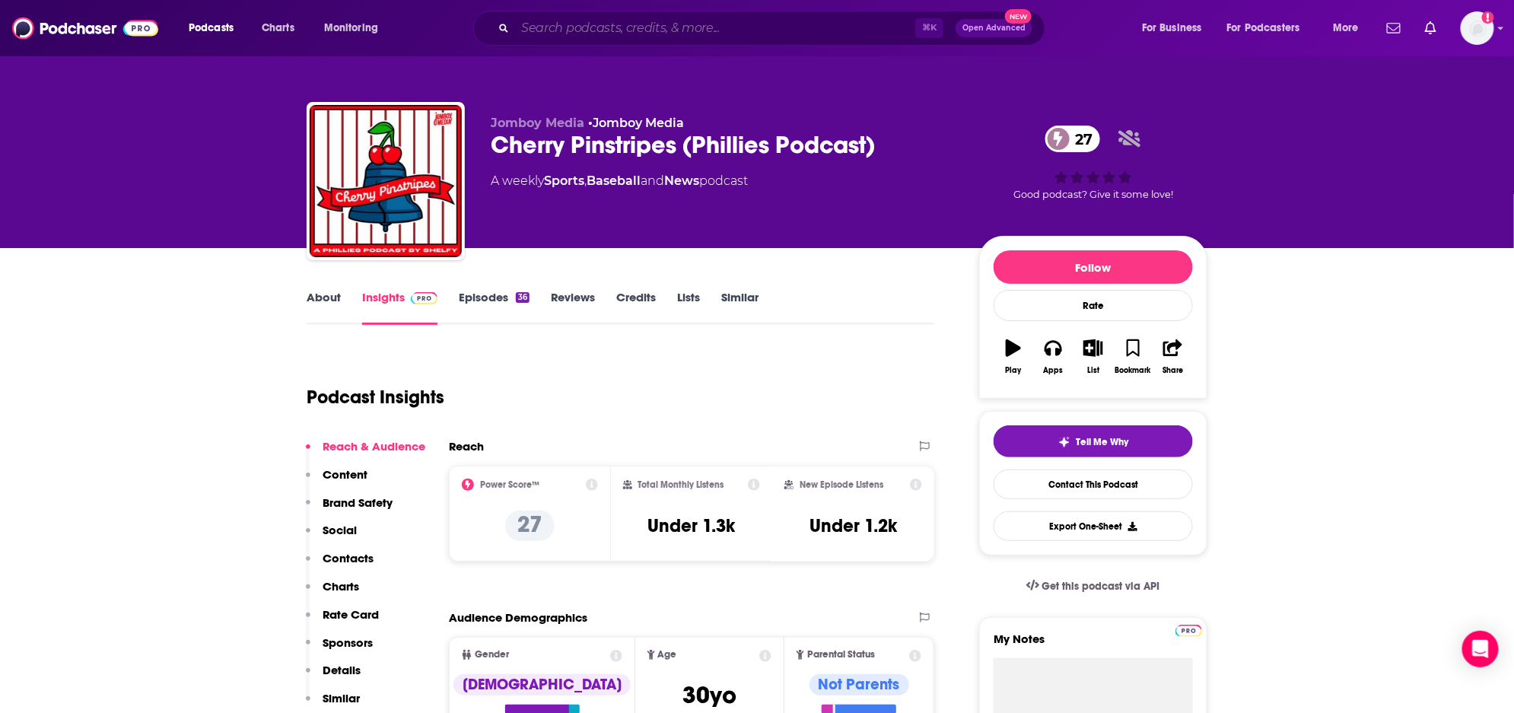
click at [683, 24] on input "Search podcasts, credits, & more..." at bounding box center [715, 28] width 400 height 24
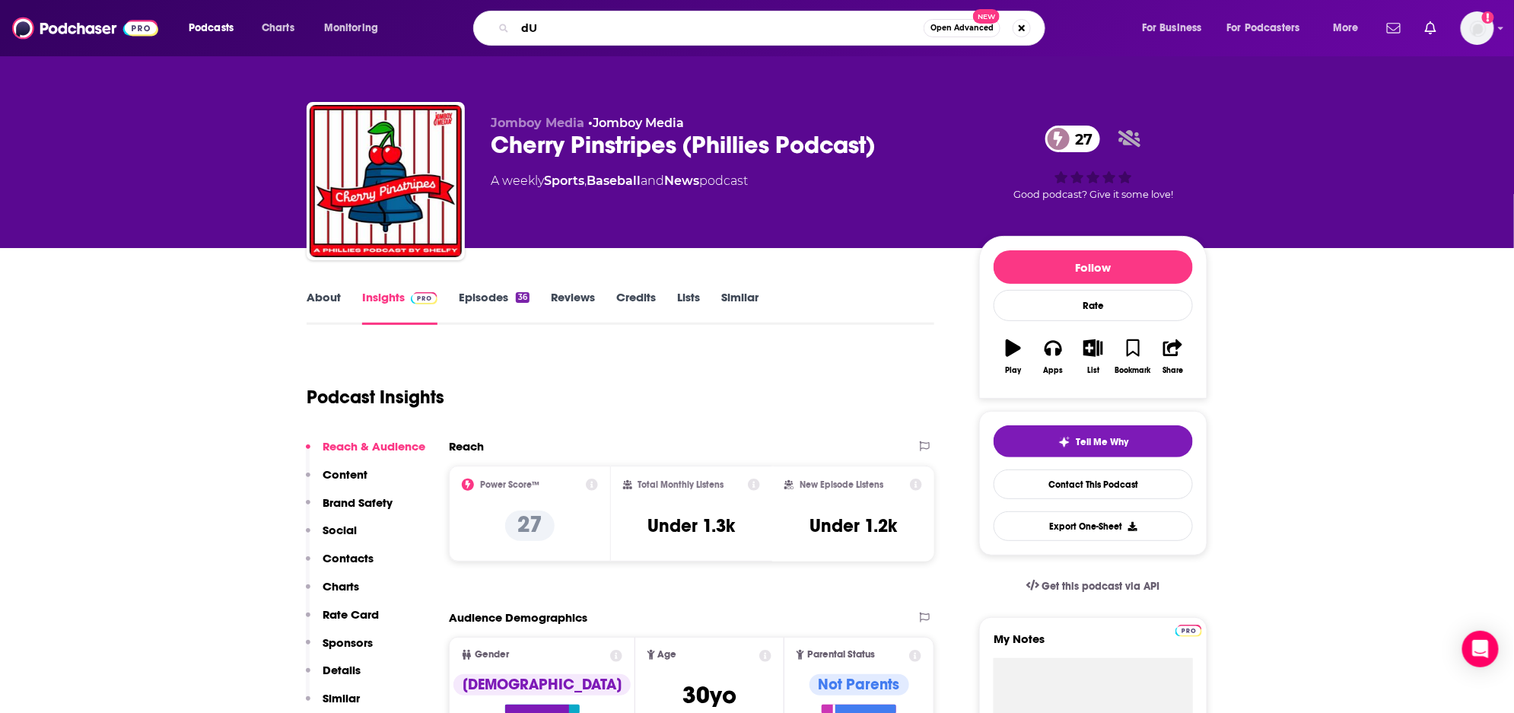
type input "d"
type input "Dugout Discussions"
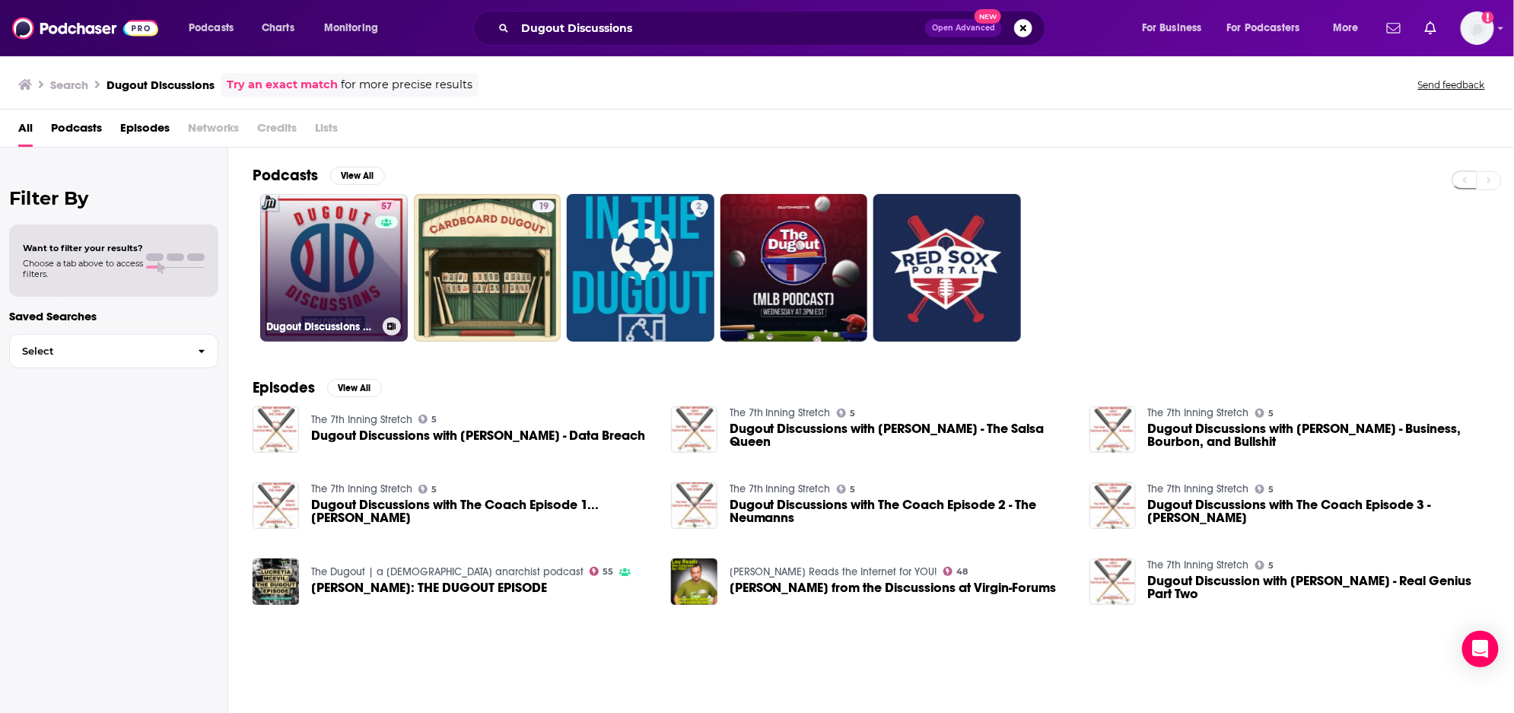
click at [339, 212] on link "57 Dugout Discussions with [PERSON_NAME]" at bounding box center [334, 268] width 148 height 148
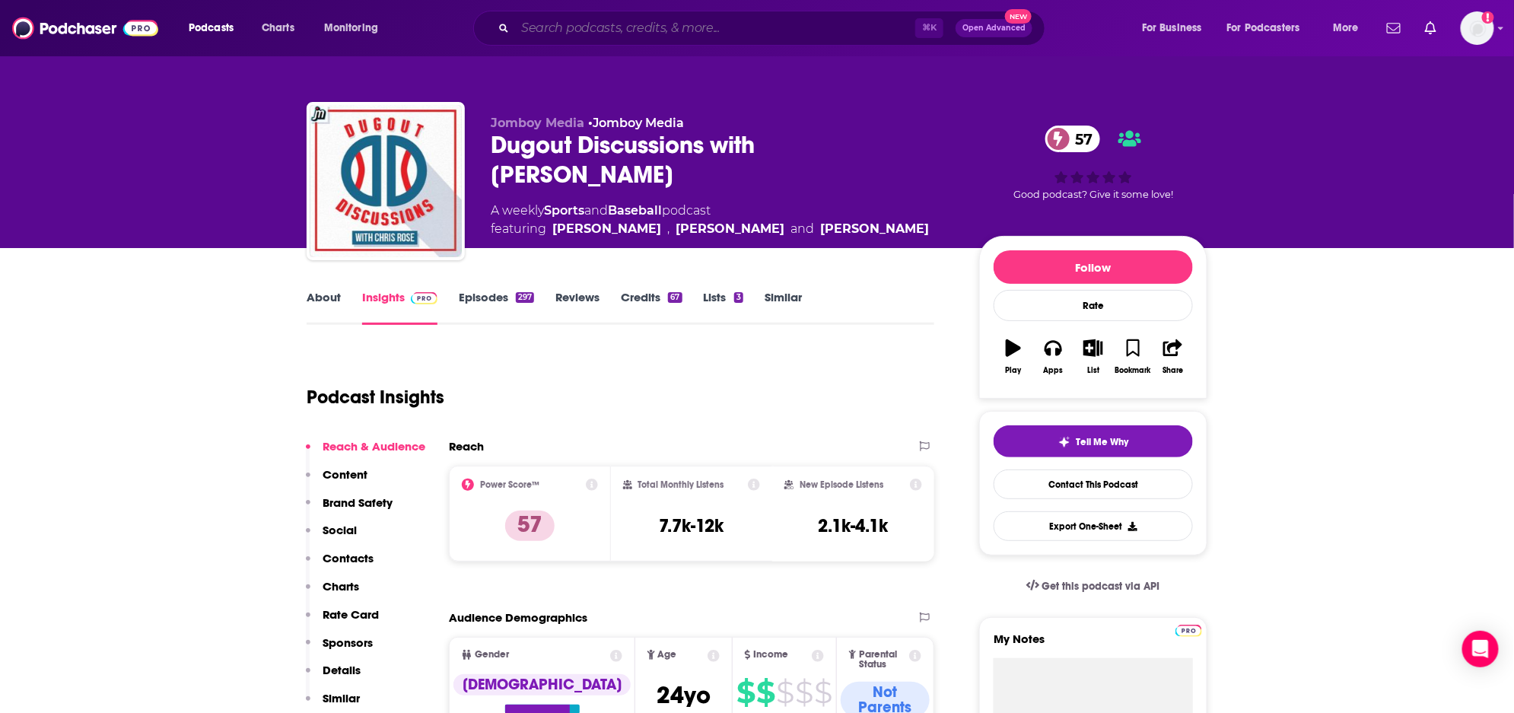
click at [551, 26] on input "Search podcasts, credits, & more..." at bounding box center [715, 28] width 400 height 24
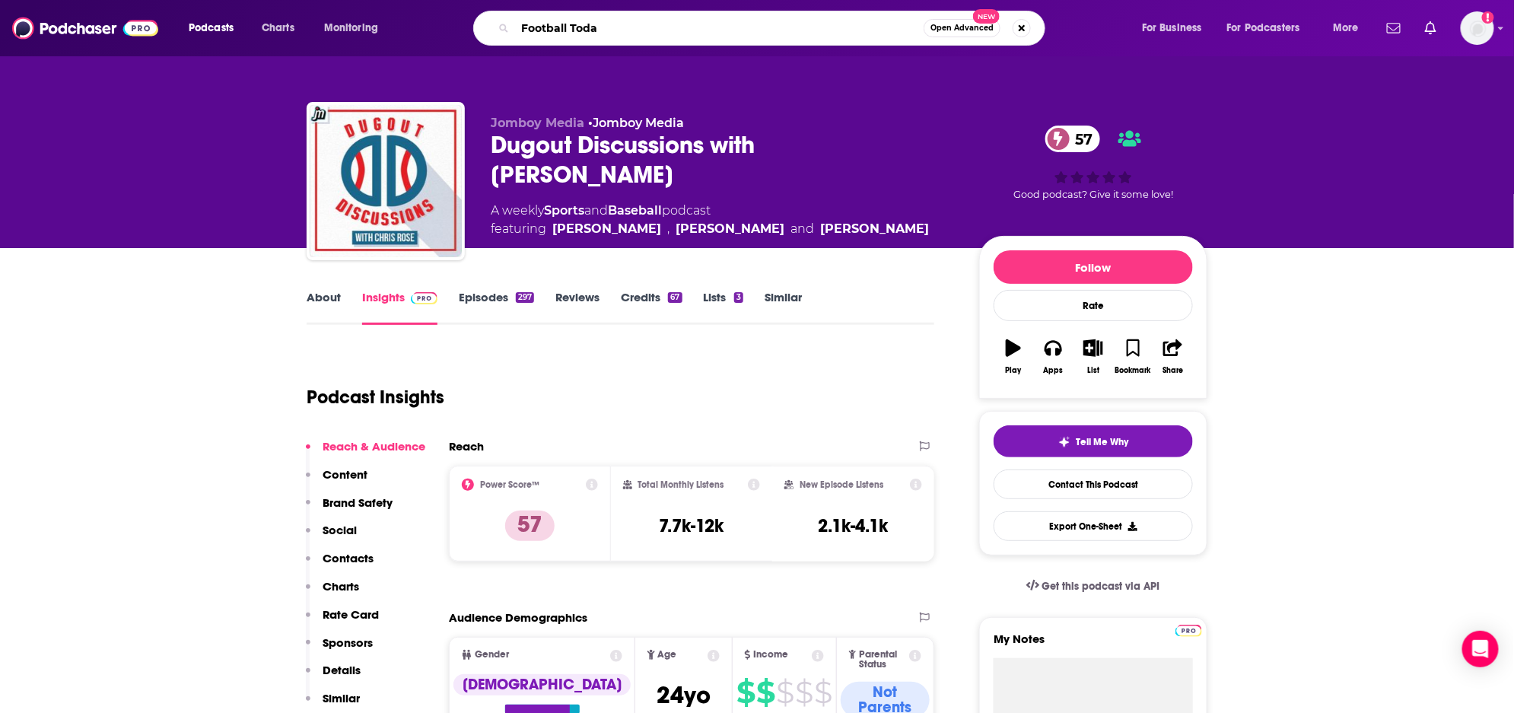
type input "Football [DATE]"
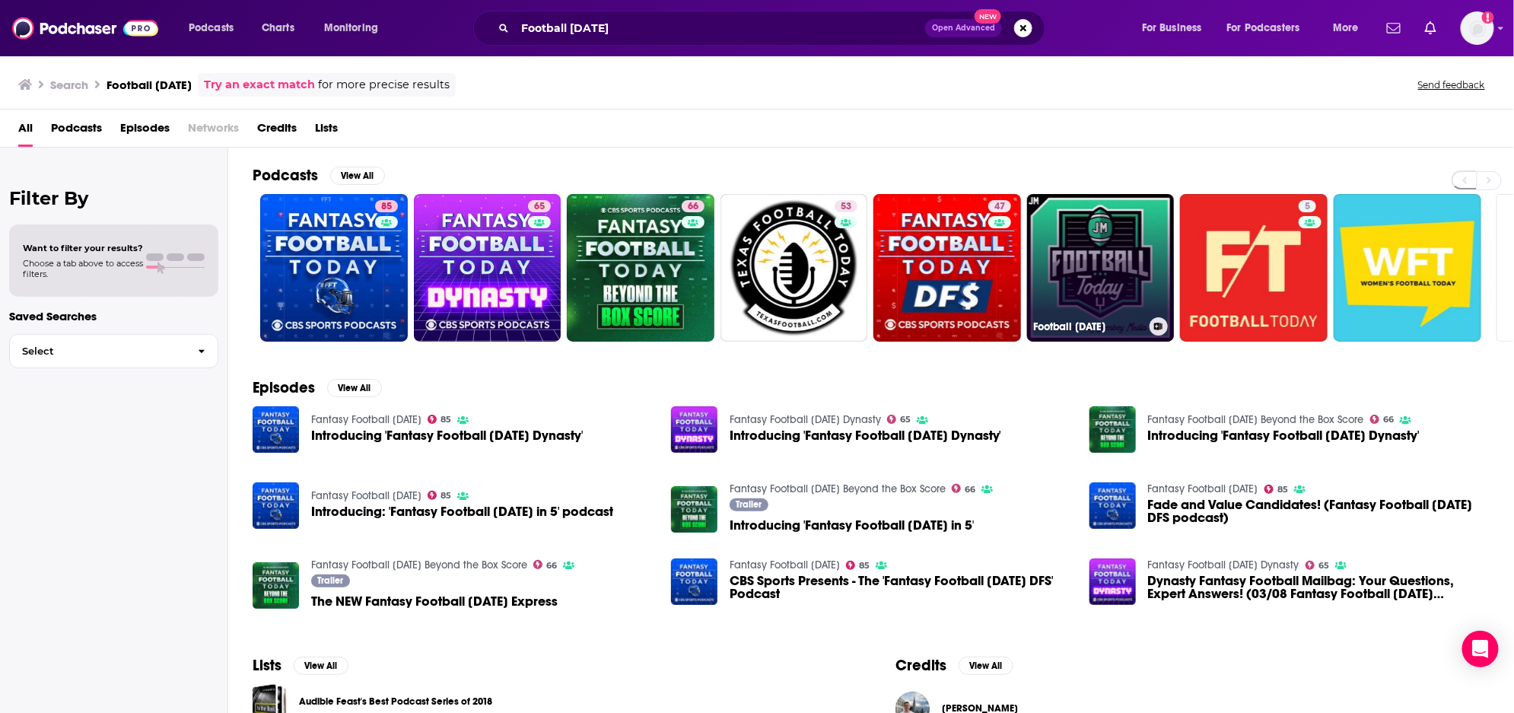
click at [1108, 282] on link "Football [DATE]" at bounding box center [1101, 268] width 148 height 148
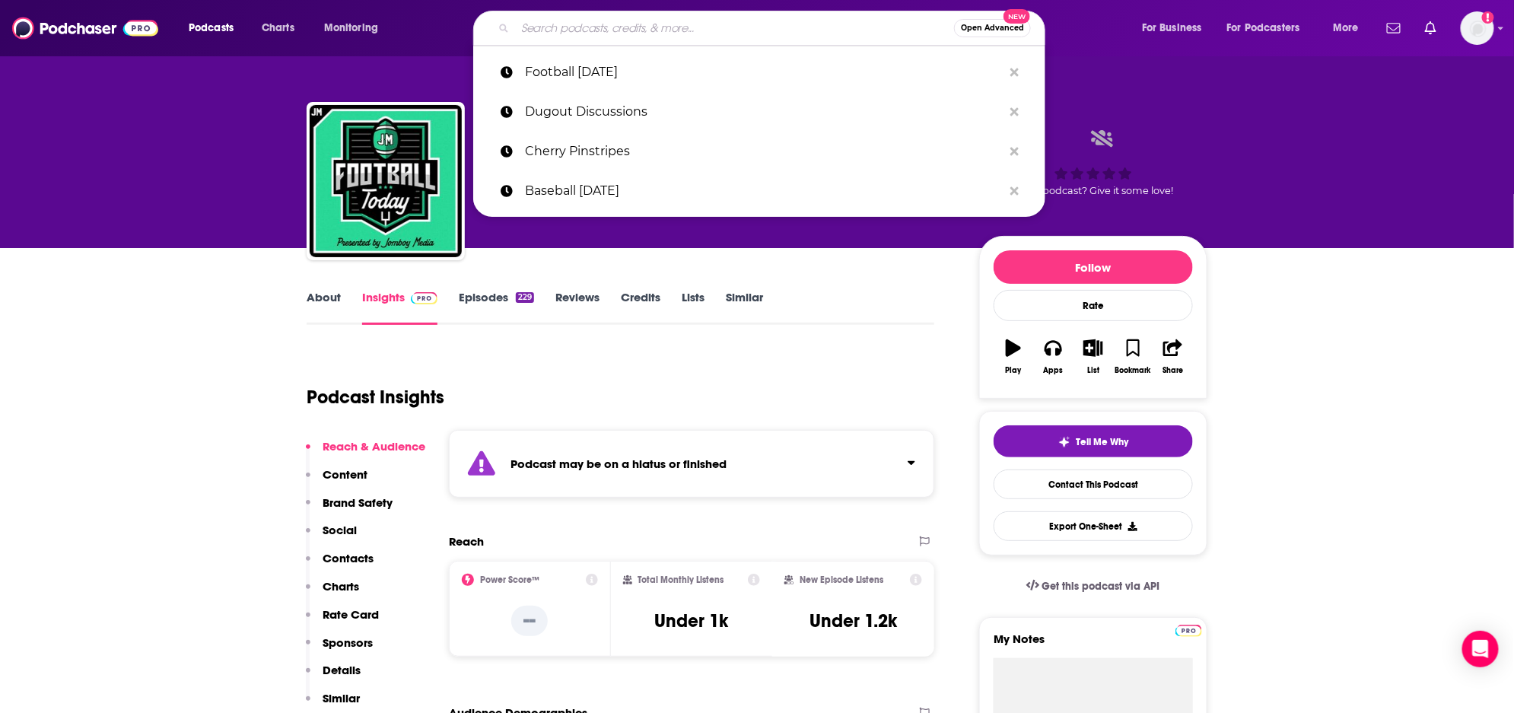
click at [575, 24] on input "Search podcasts, credits, & more..." at bounding box center [734, 28] width 439 height 24
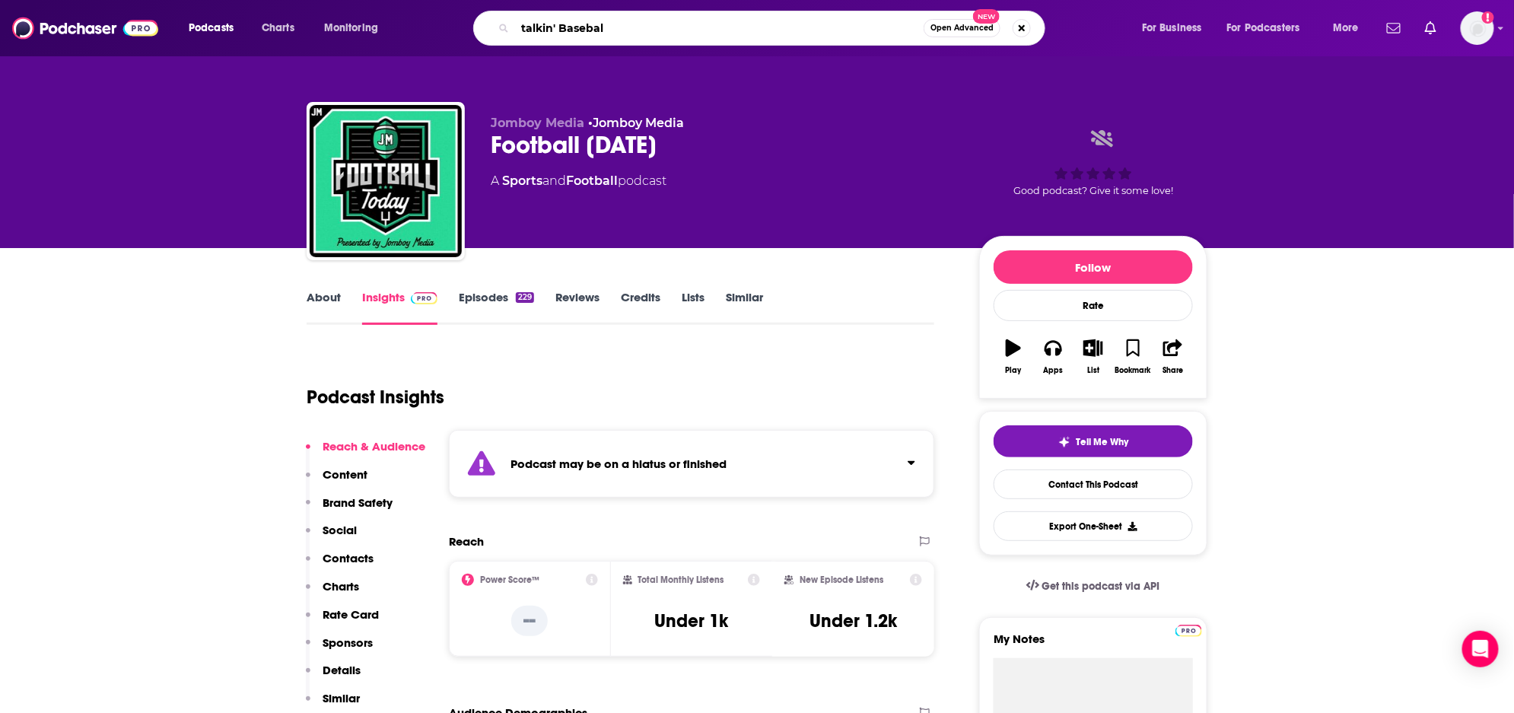
type input "talkin' Baseball"
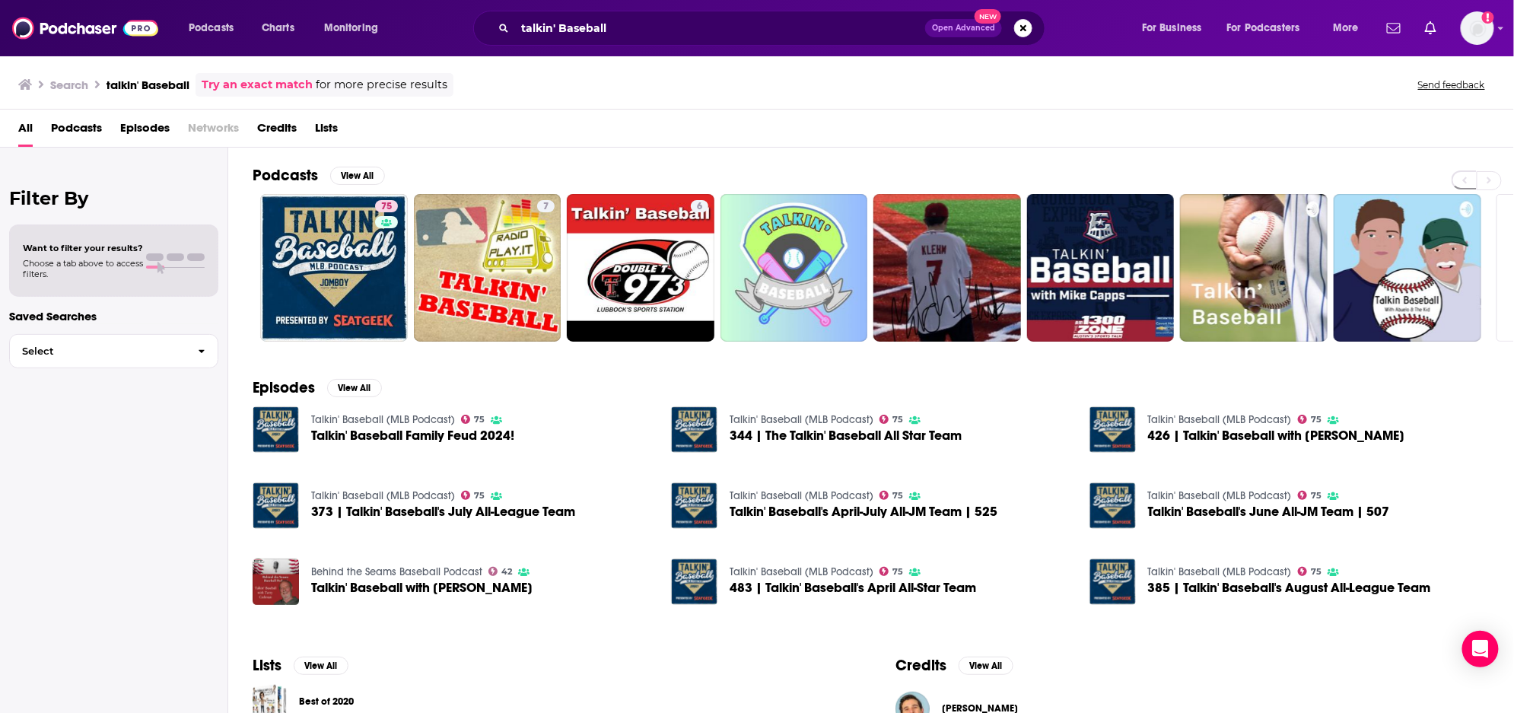
scroll to position [0, 1]
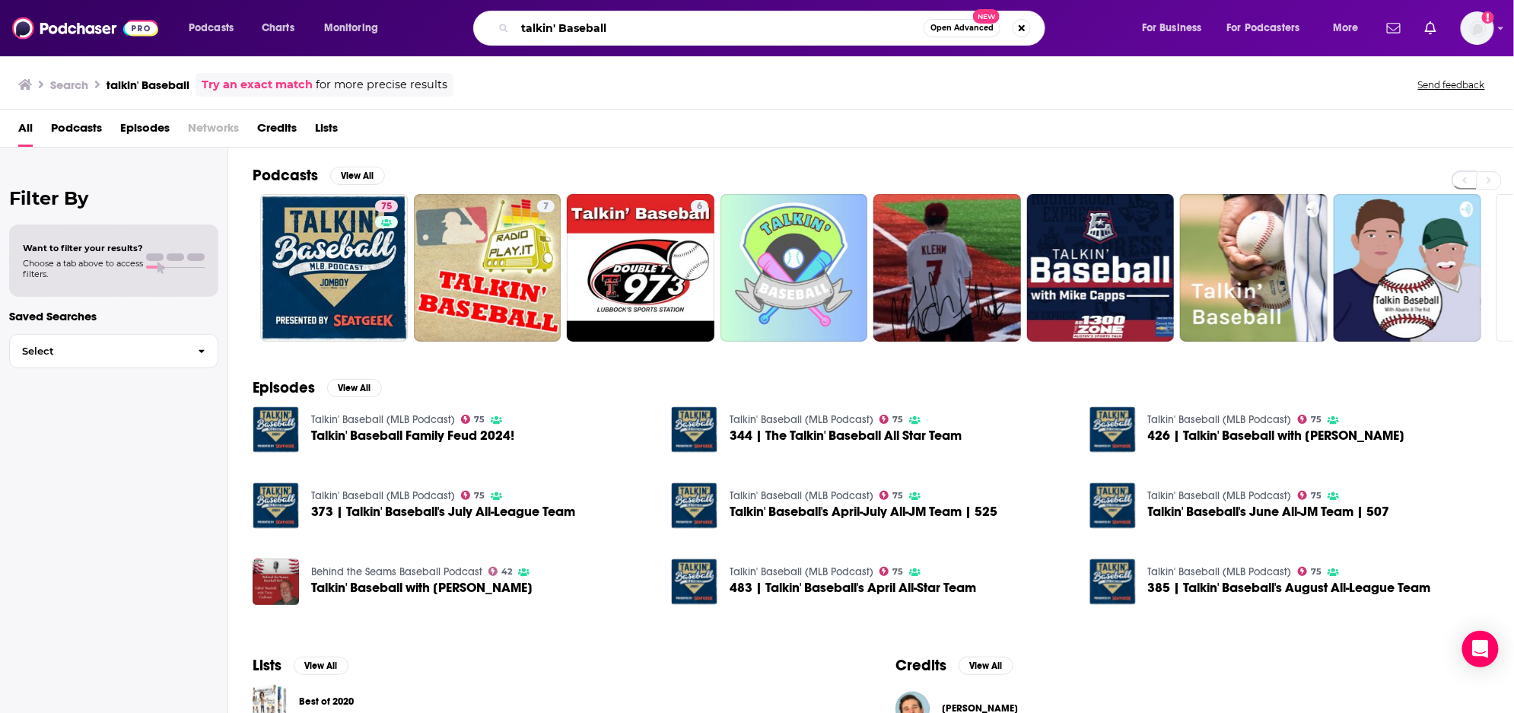
click at [600, 22] on input "talkin' Baseball" at bounding box center [719, 28] width 409 height 24
type input "x-ray vision"
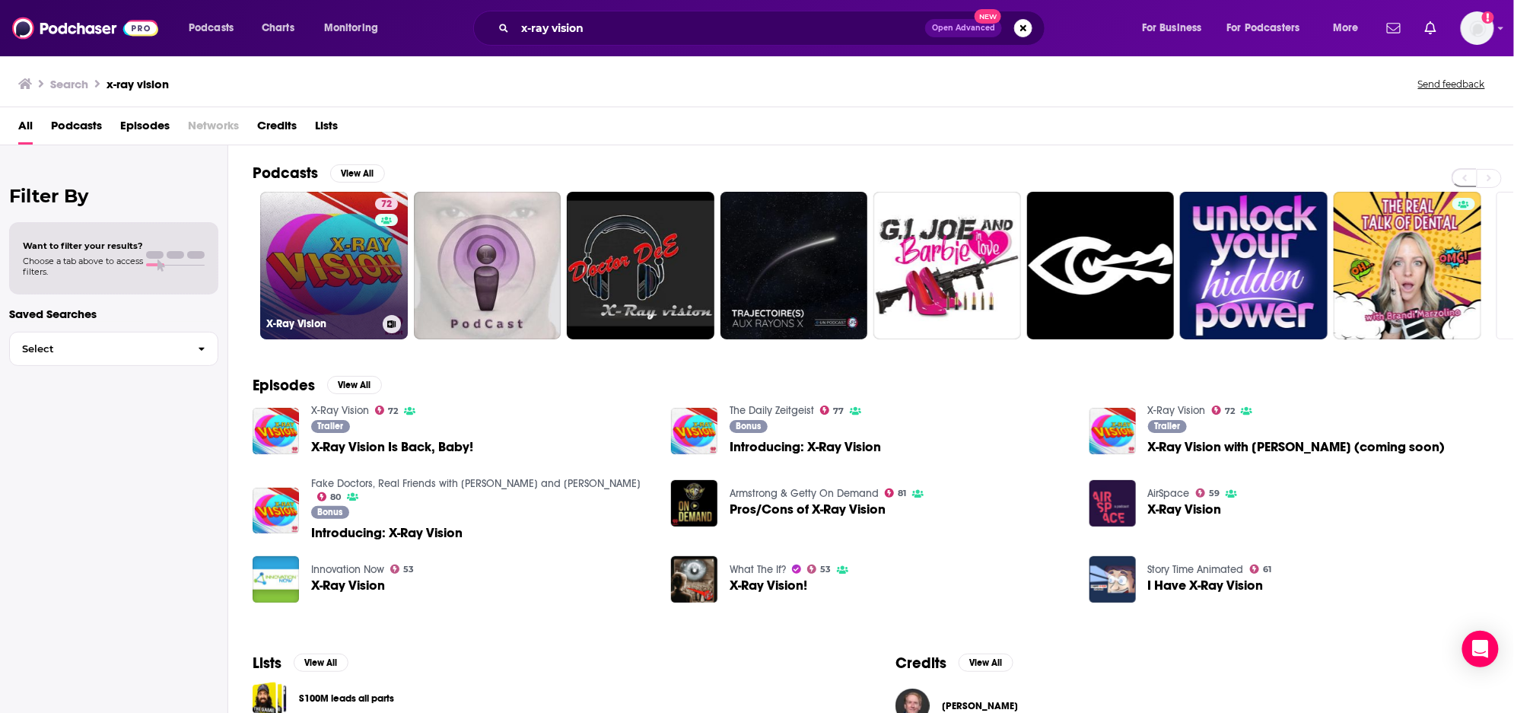
click at [320, 281] on link "72 X-Ray Vision" at bounding box center [334, 266] width 148 height 148
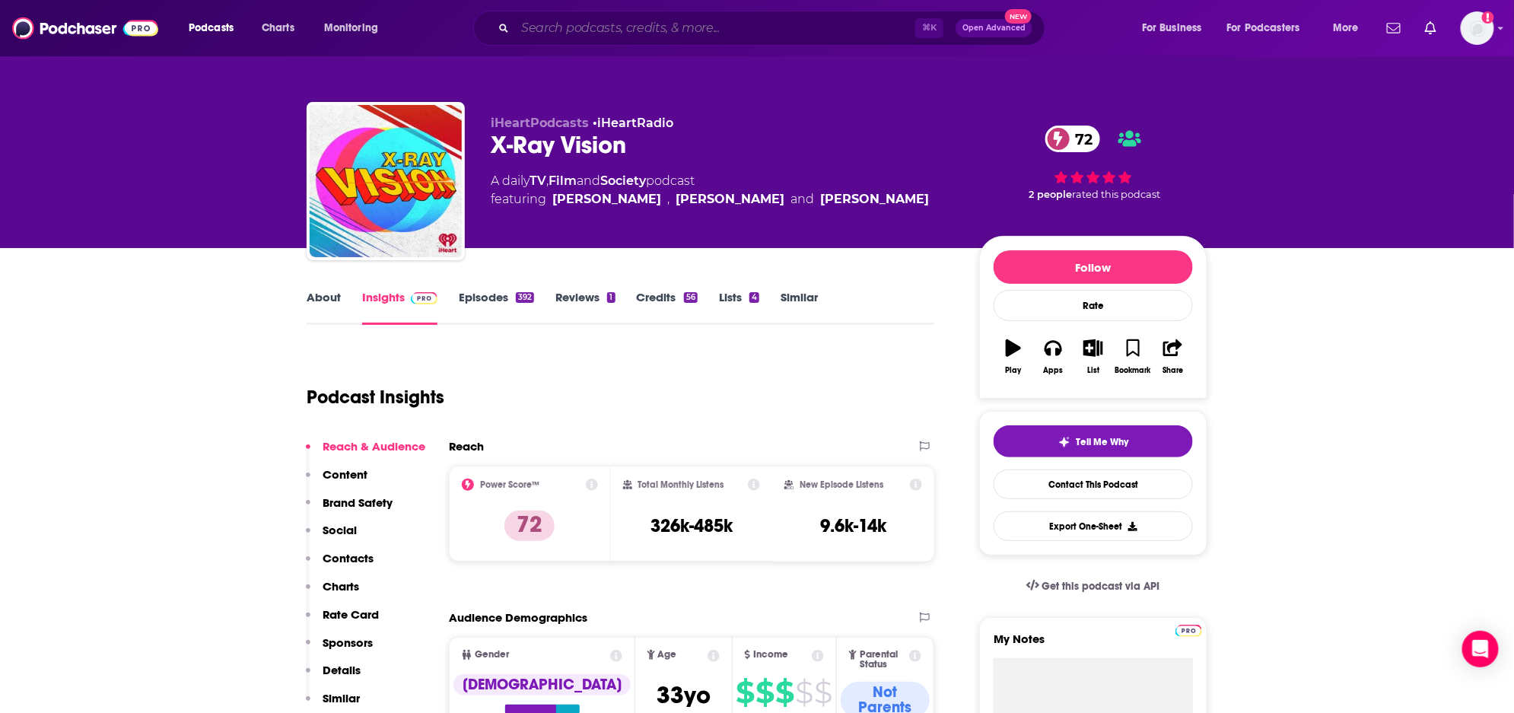
click at [602, 27] on input "Search podcasts, credits, & more..." at bounding box center [715, 28] width 400 height 24
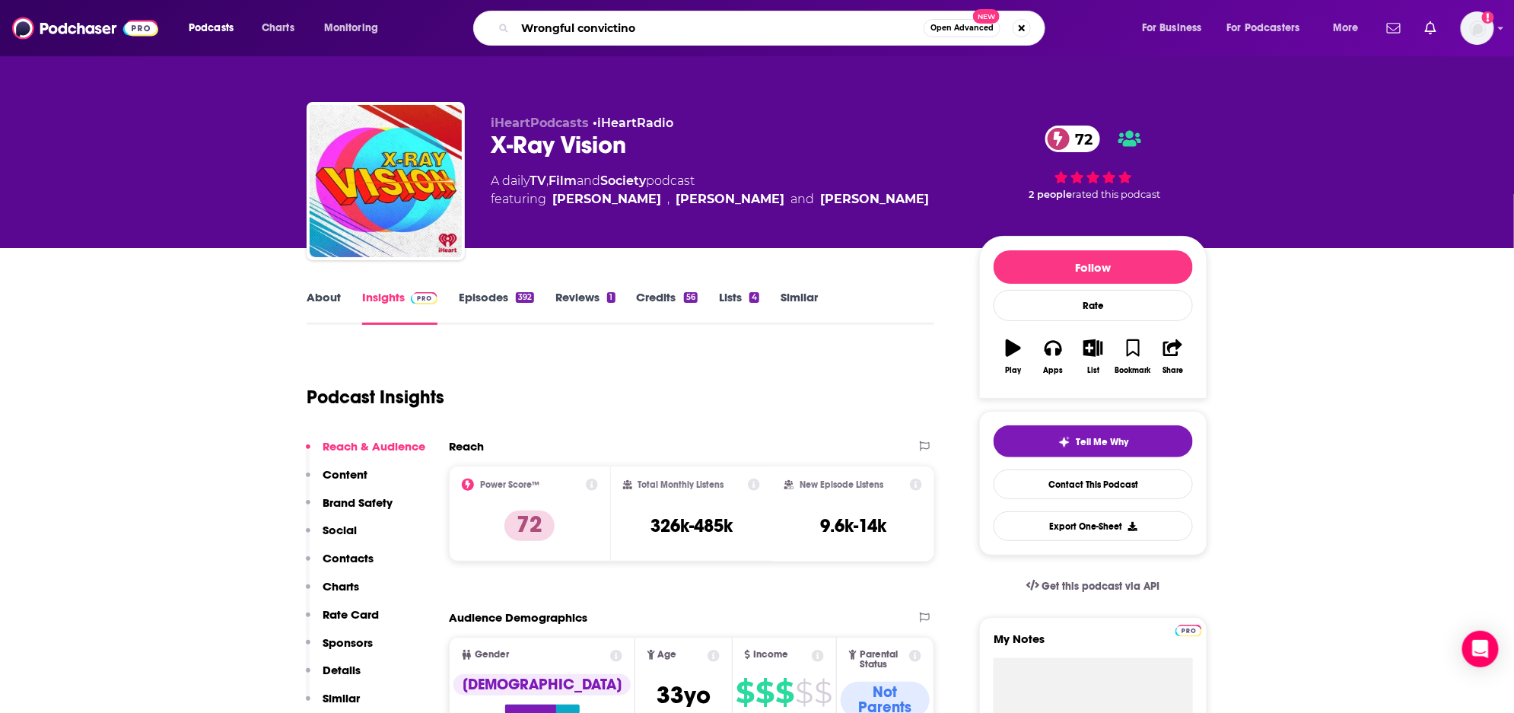
type input "Wrongful conviction"
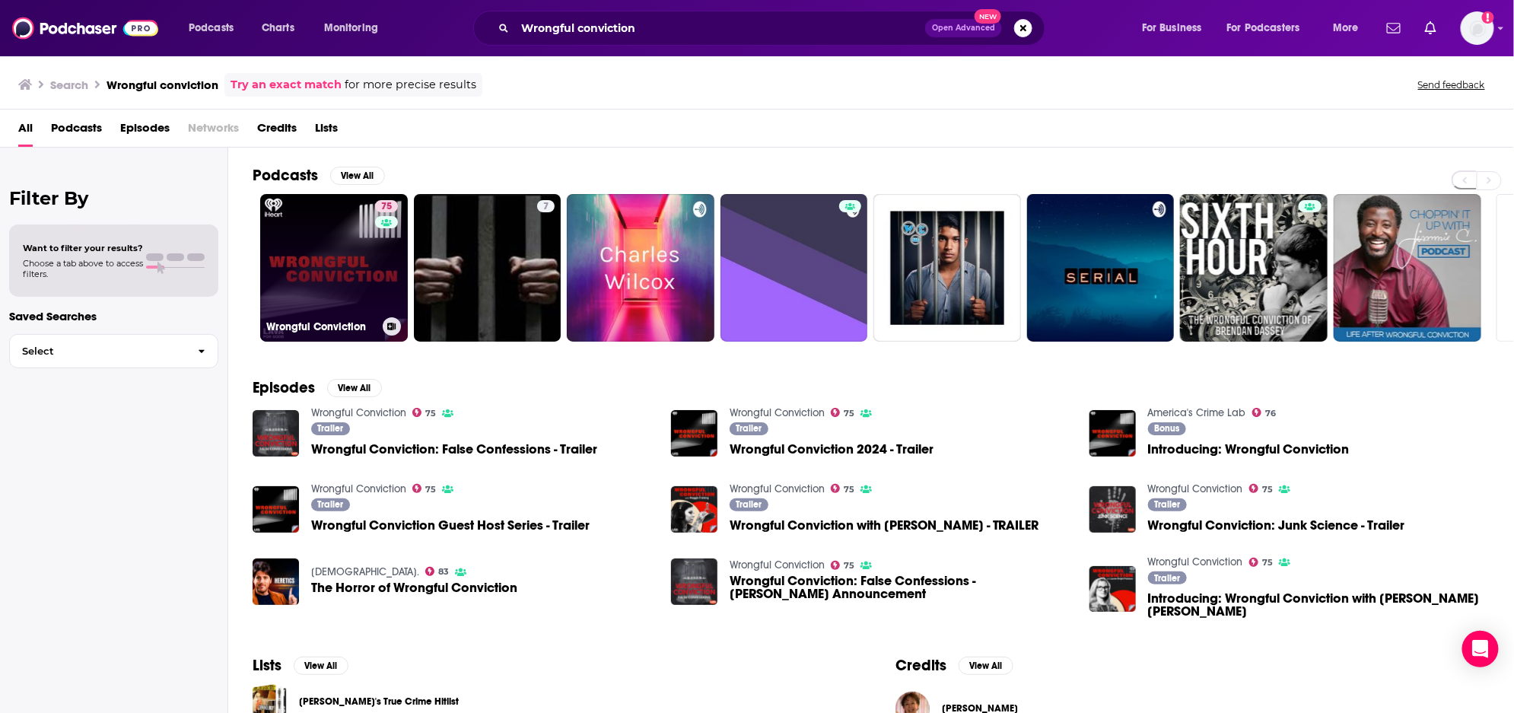
click at [372, 255] on link "75 Wrongful Conviction" at bounding box center [334, 268] width 148 height 148
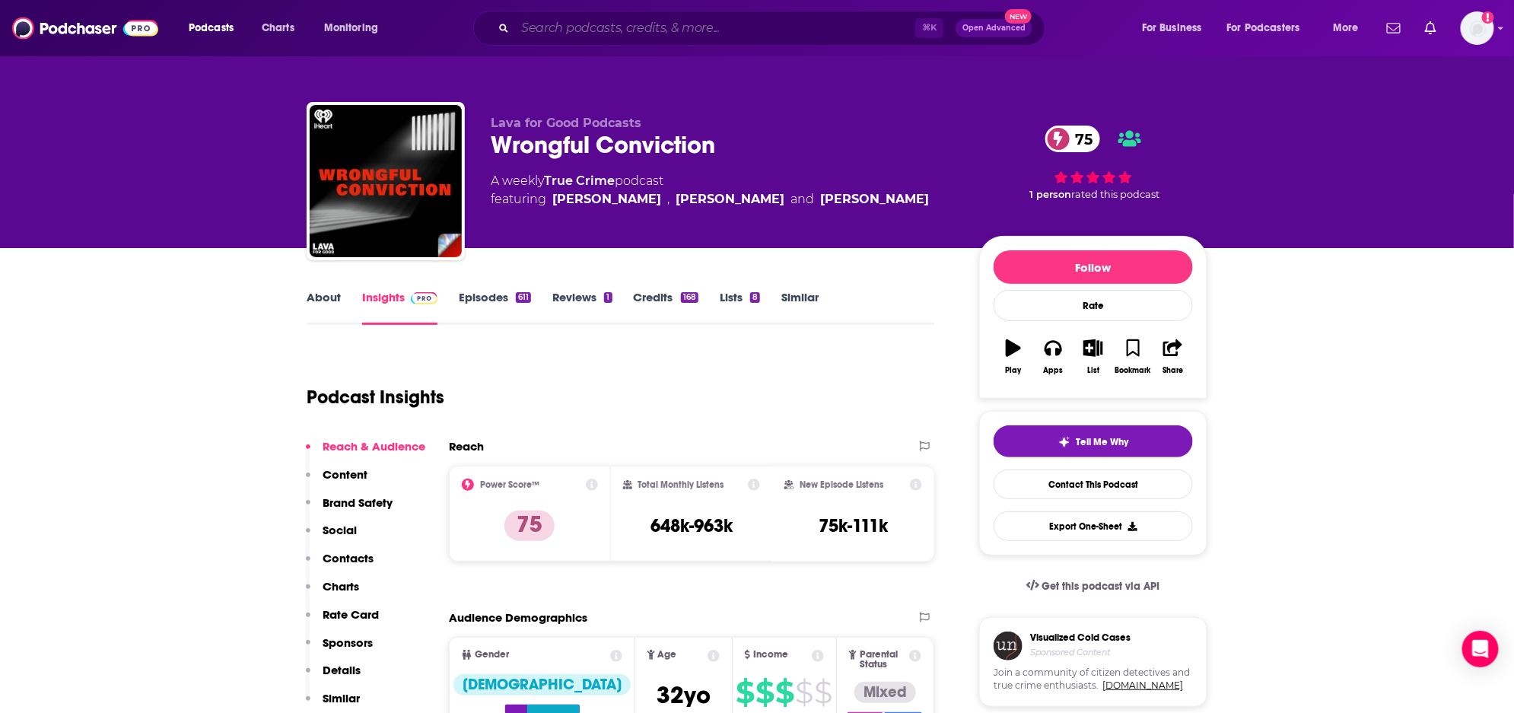
drag, startPoint x: 534, startPoint y: 27, endPoint x: 561, endPoint y: 22, distance: 27.2
click at [540, 27] on input "Search podcasts, credits, & more..." at bounding box center [715, 28] width 400 height 24
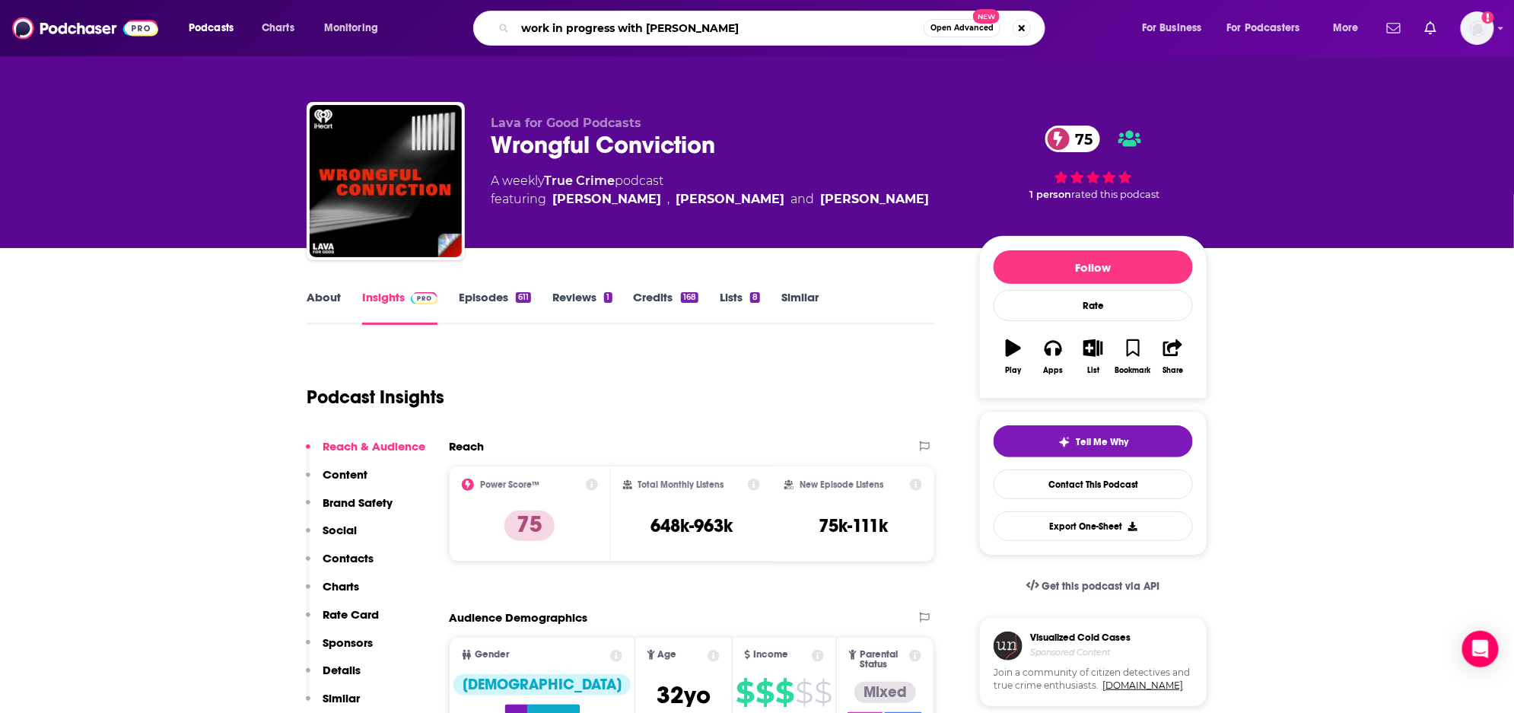
type input "work in progress with [PERSON_NAME]"
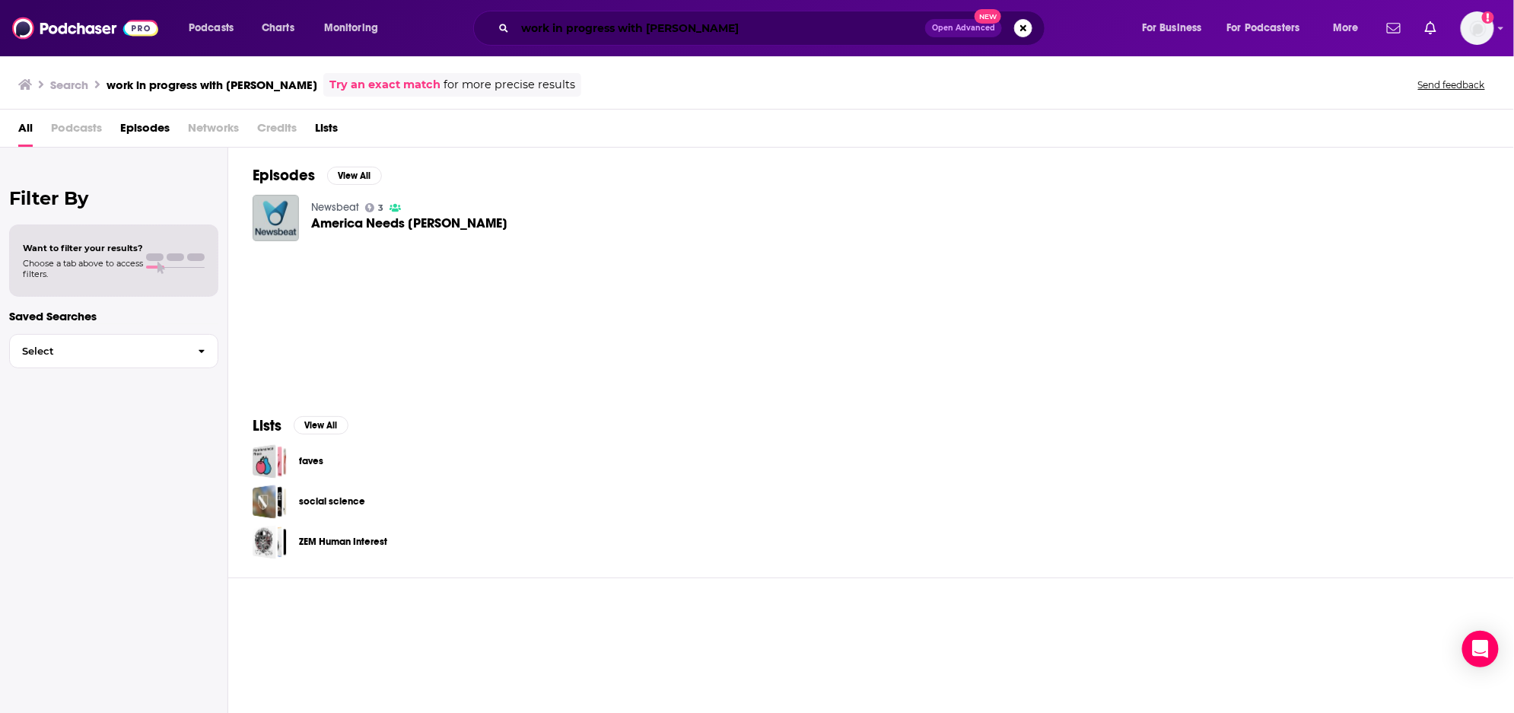
click at [740, 33] on input "work in progress with [PERSON_NAME]" at bounding box center [720, 28] width 410 height 24
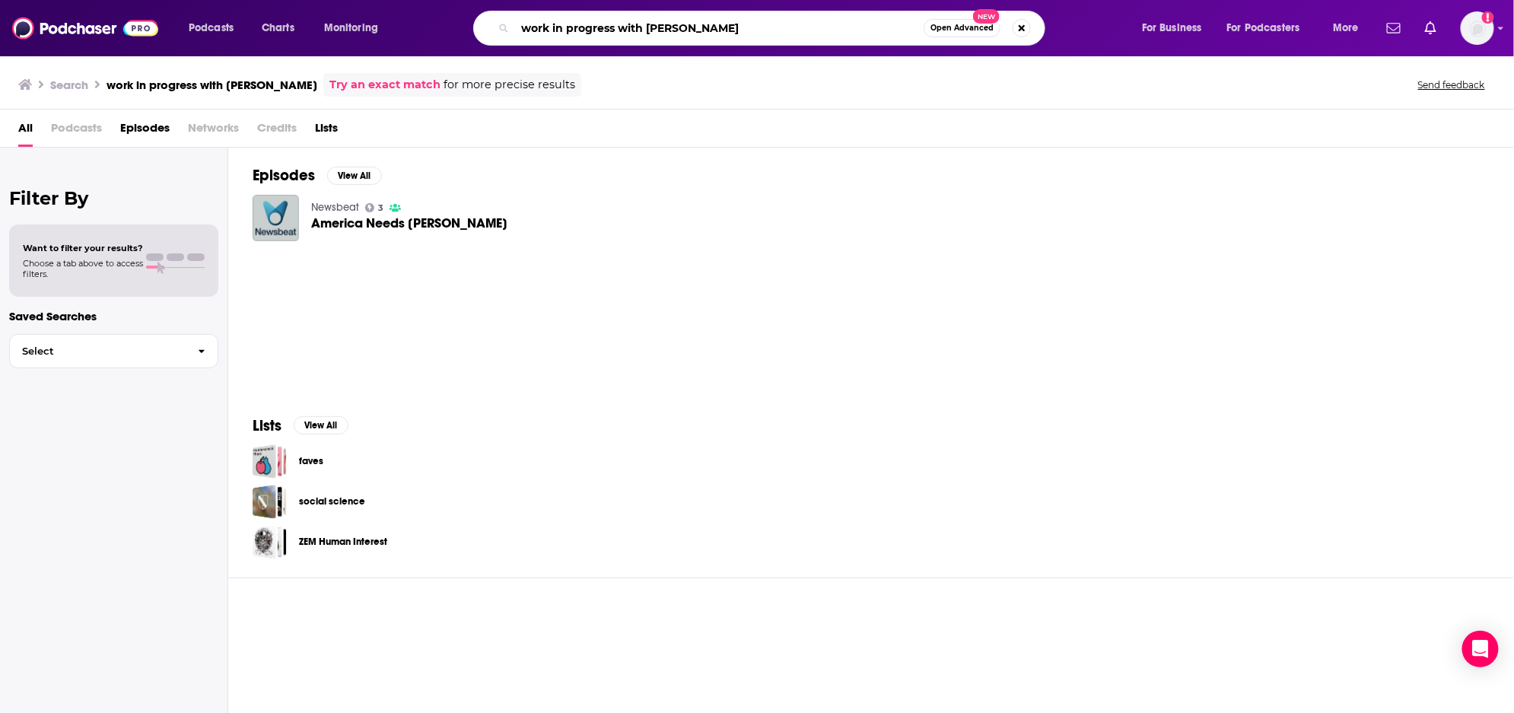
type input "work in progress with [PERSON_NAME]"
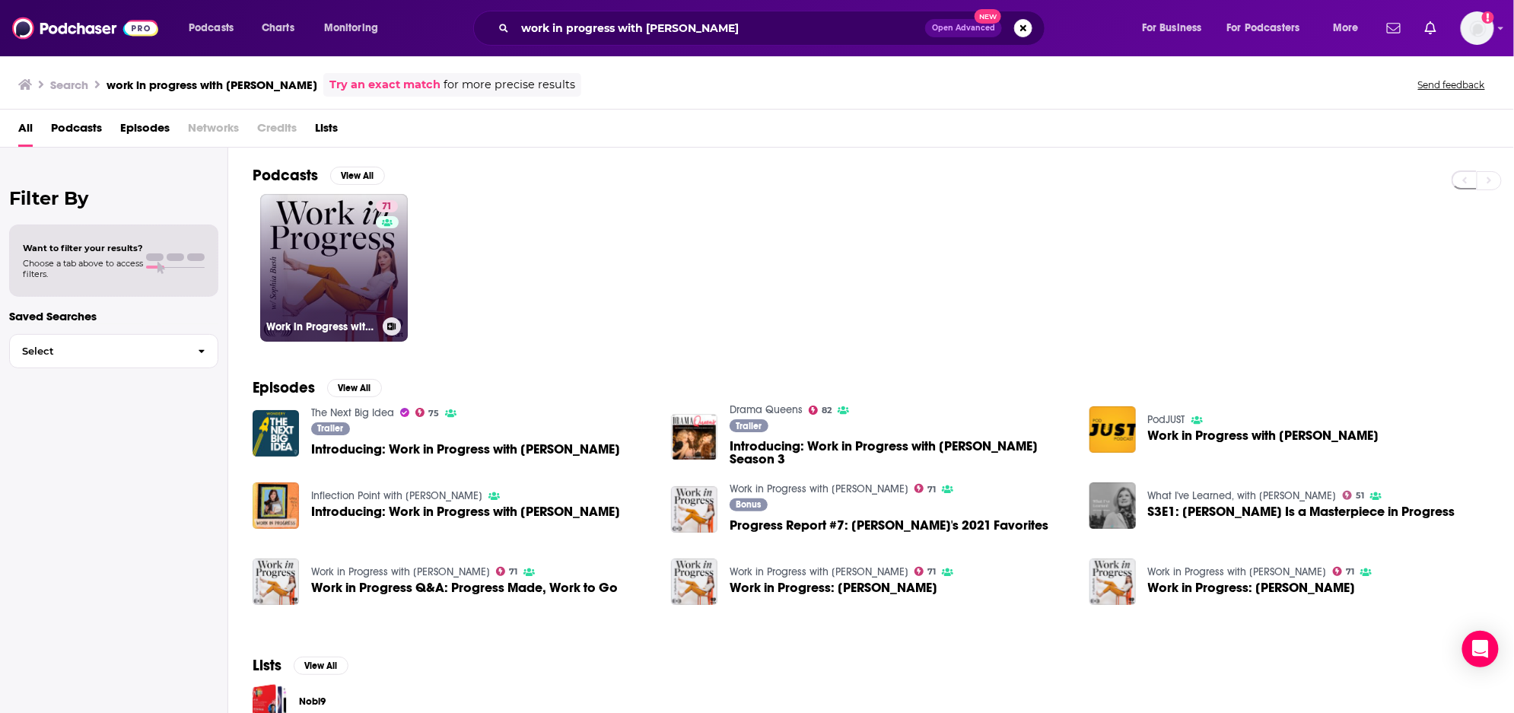
click at [323, 298] on link "71 Work in Progress with [PERSON_NAME]" at bounding box center [334, 268] width 148 height 148
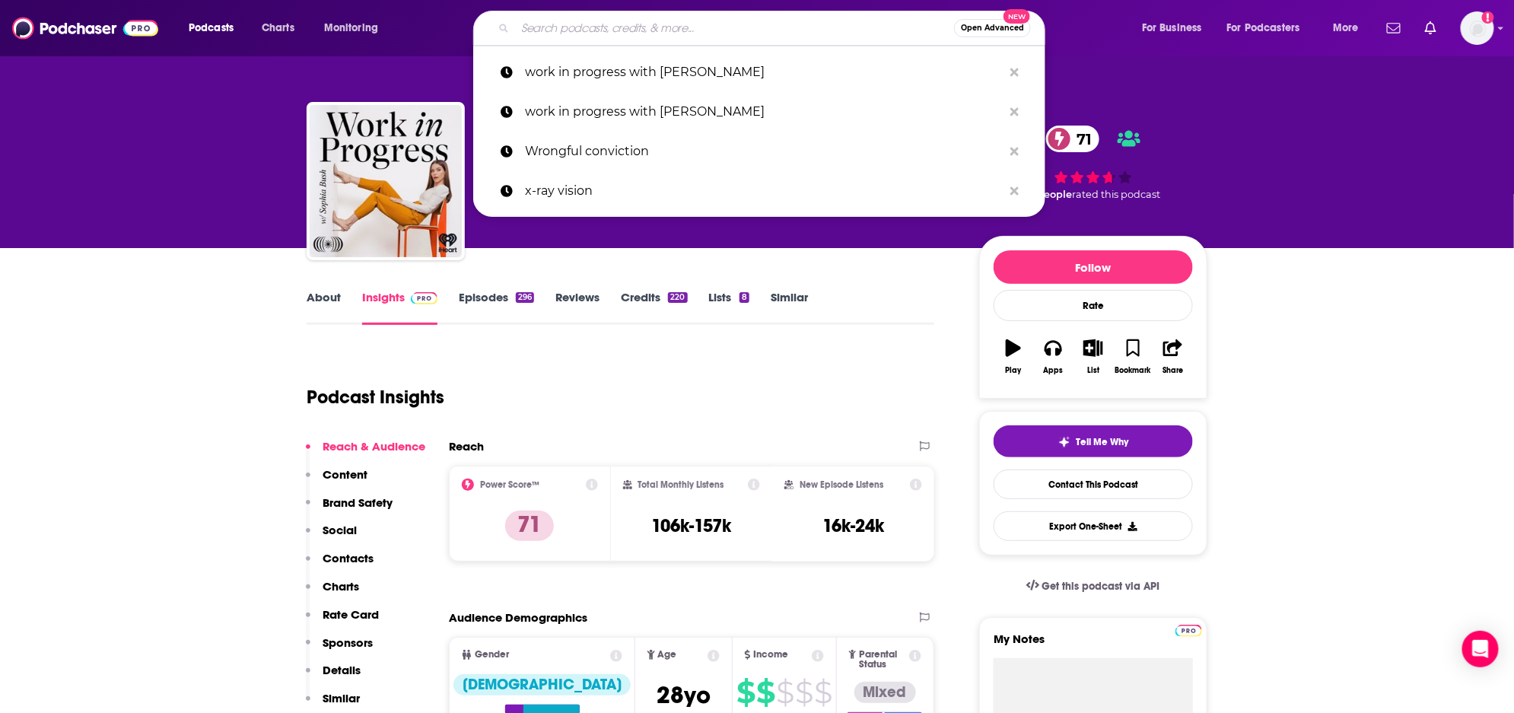
drag, startPoint x: 626, startPoint y: 38, endPoint x: 617, endPoint y: 39, distance: 8.4
click at [626, 38] on input "Search podcasts, credits, & more..." at bounding box center [734, 28] width 439 height 24
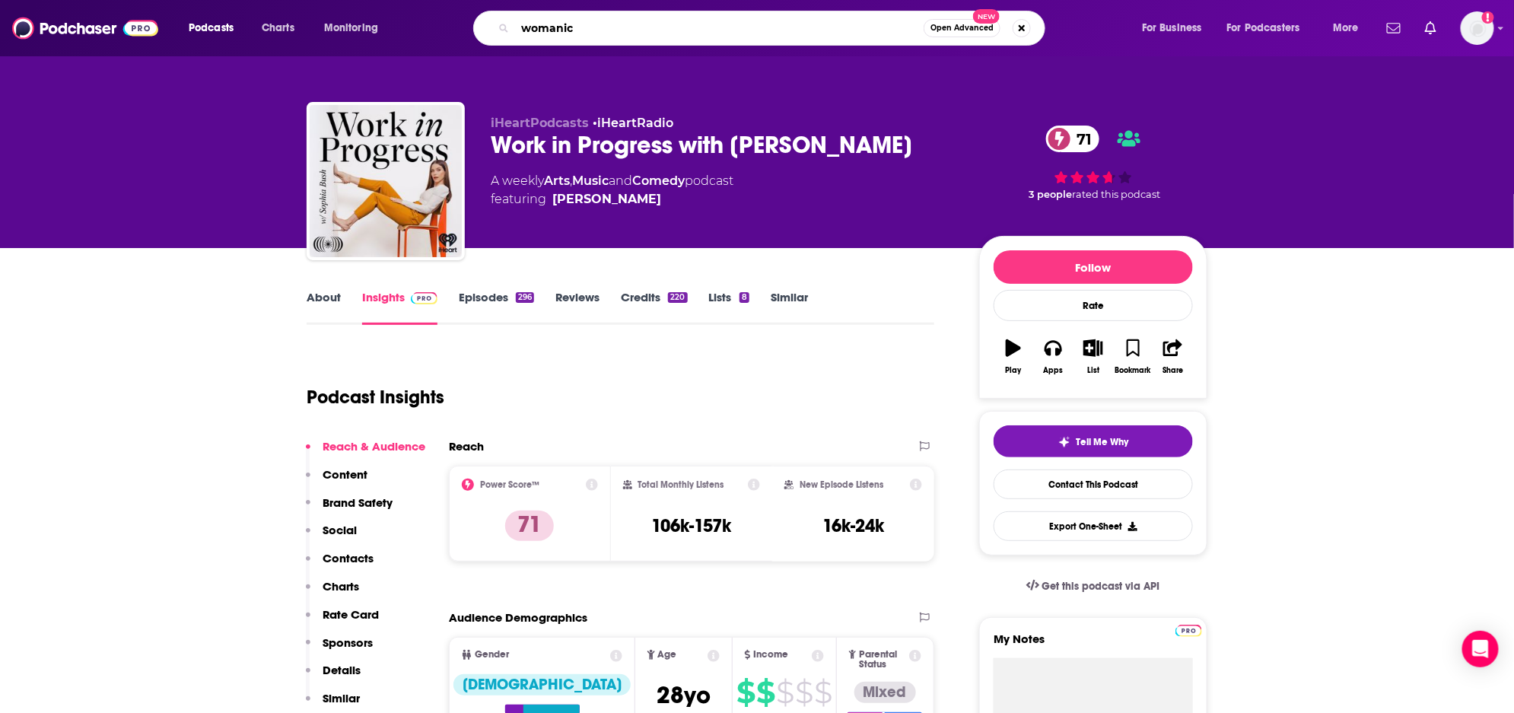
type input "womanica"
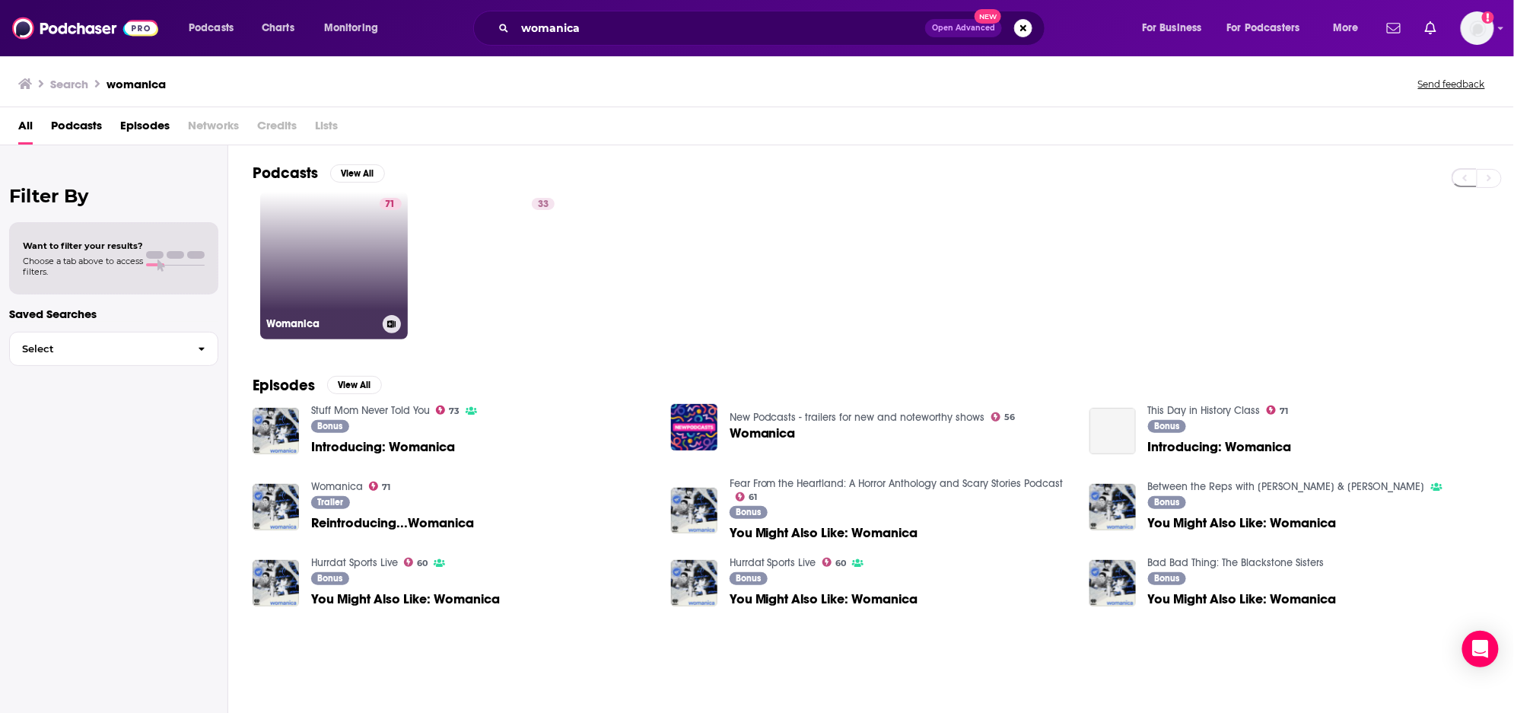
click at [351, 256] on link "71 Womanica" at bounding box center [334, 266] width 148 height 148
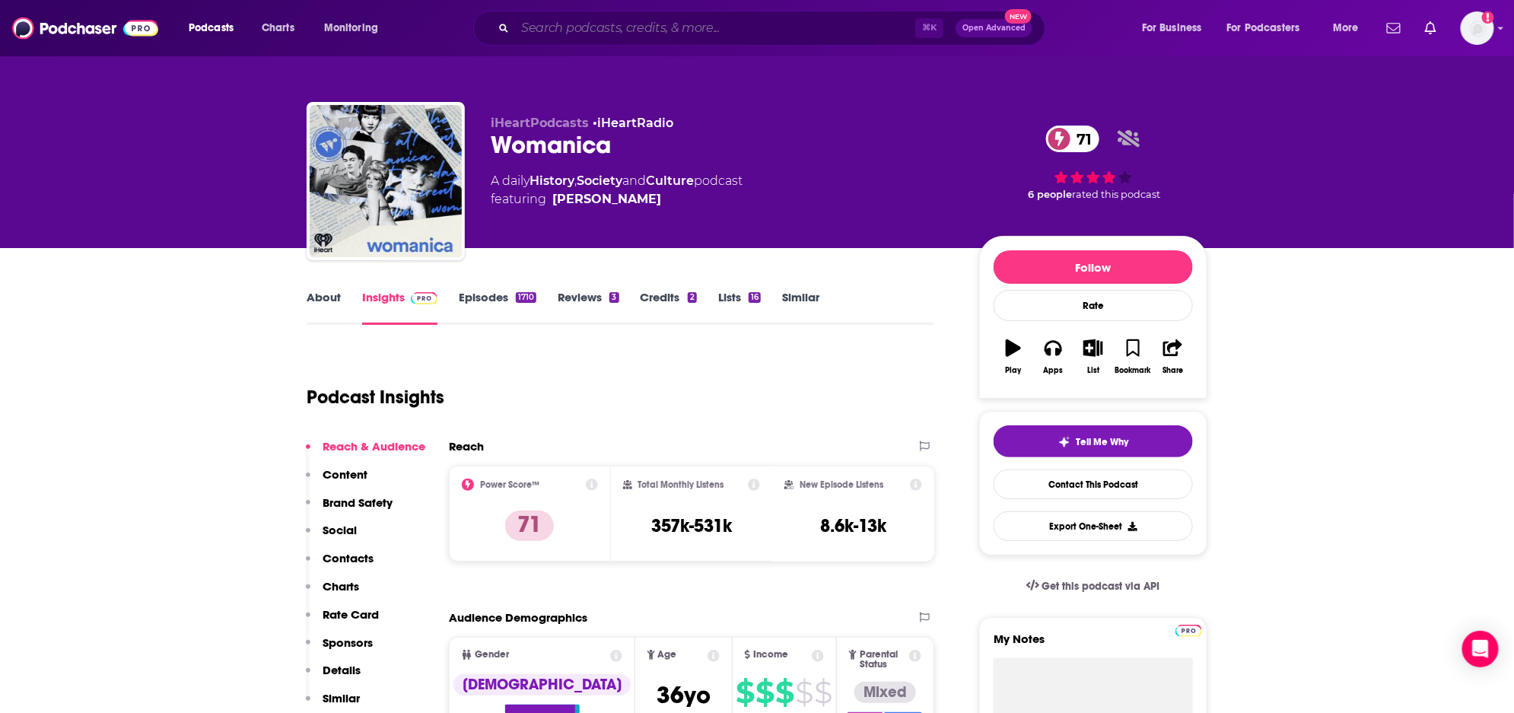
click at [641, 29] on input "Search podcasts, credits, & more..." at bounding box center [715, 28] width 400 height 24
drag, startPoint x: 1281, startPoint y: 95, endPoint x: 956, endPoint y: 82, distance: 325.2
click at [1270, 95] on div "iHeartPodcasts • iHeartRadio Womanica 71 A daily History , Society and Culture …" at bounding box center [757, 124] width 1514 height 248
click at [763, 24] on input "Search podcasts, credits, & more..." at bounding box center [715, 28] width 400 height 24
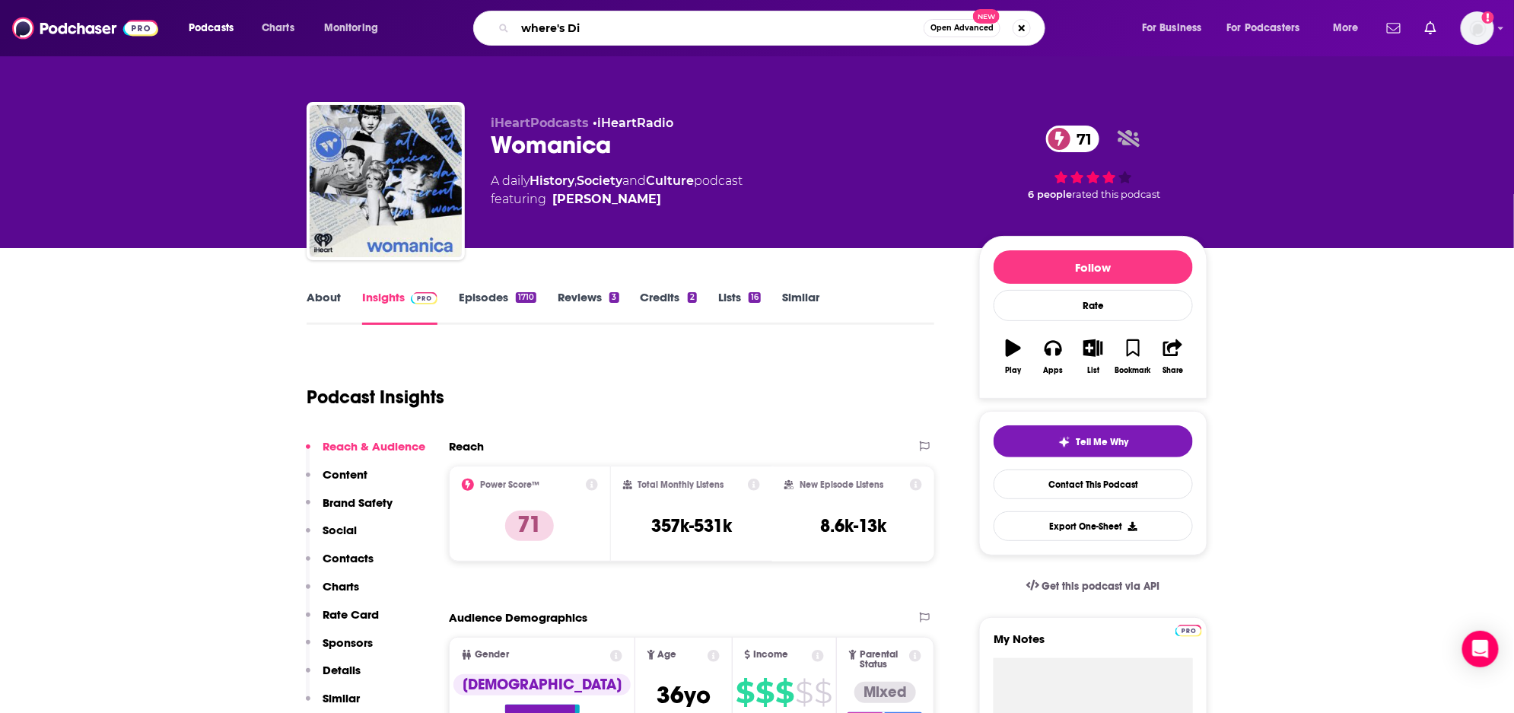
type input "where's Dia"
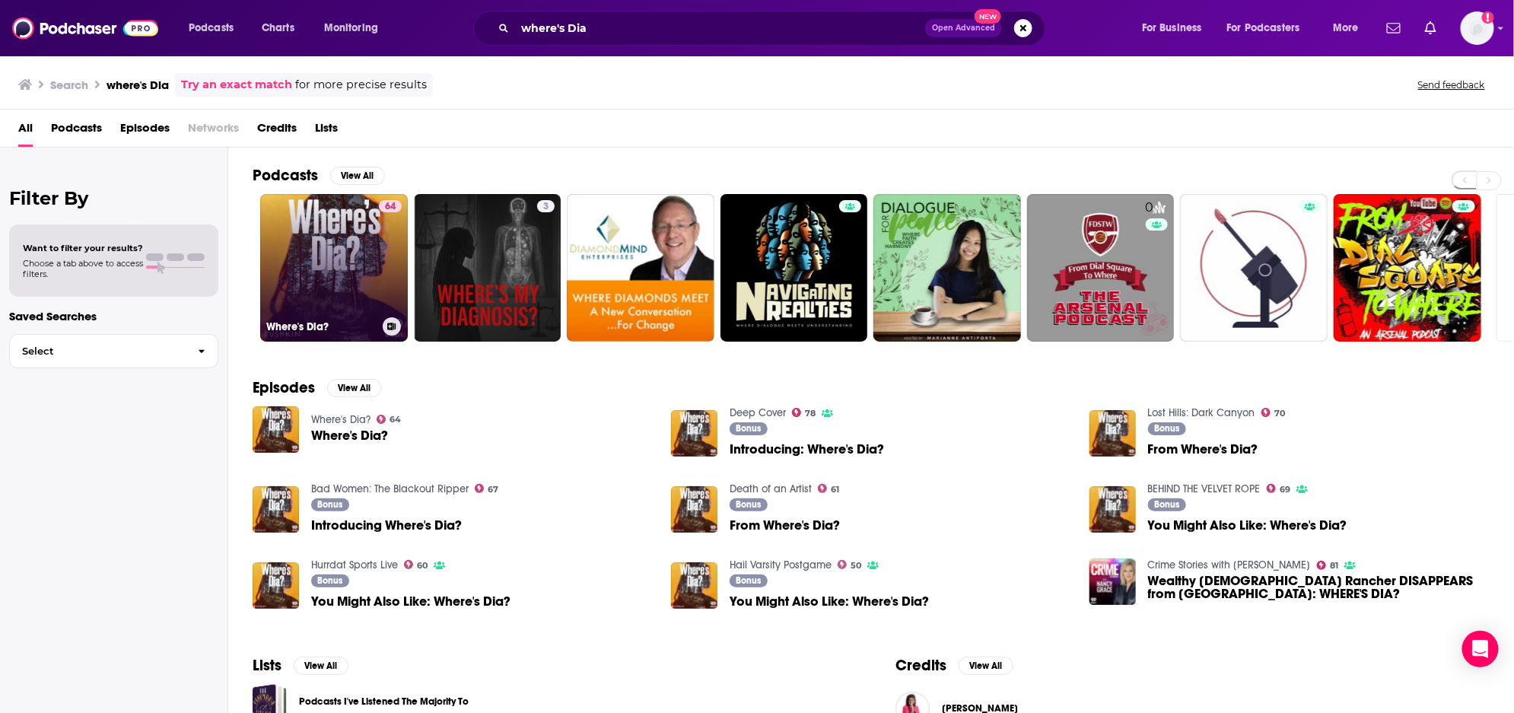
click at [336, 281] on link "64 Where's Dia?" at bounding box center [334, 268] width 148 height 148
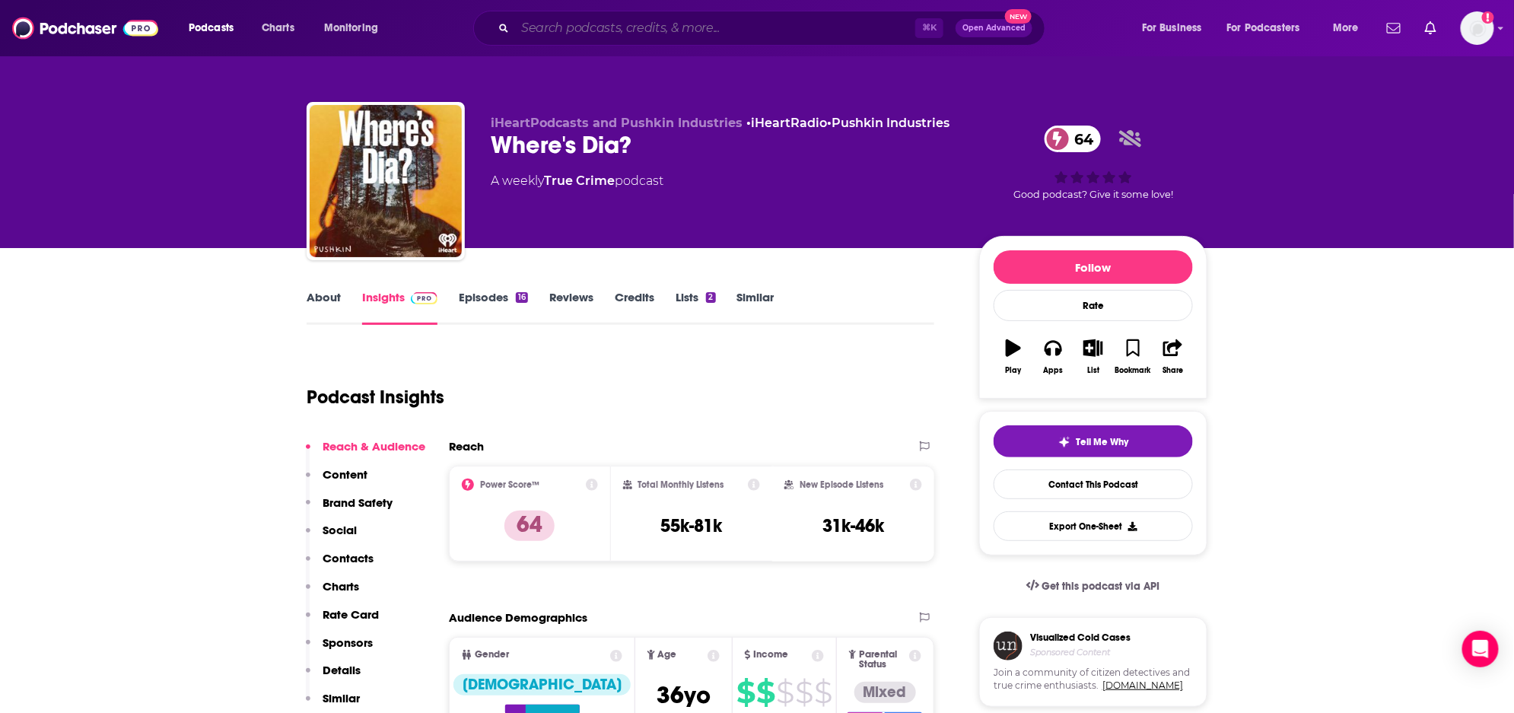
click at [675, 26] on input "Search podcasts, credits, & more..." at bounding box center [715, 28] width 400 height 24
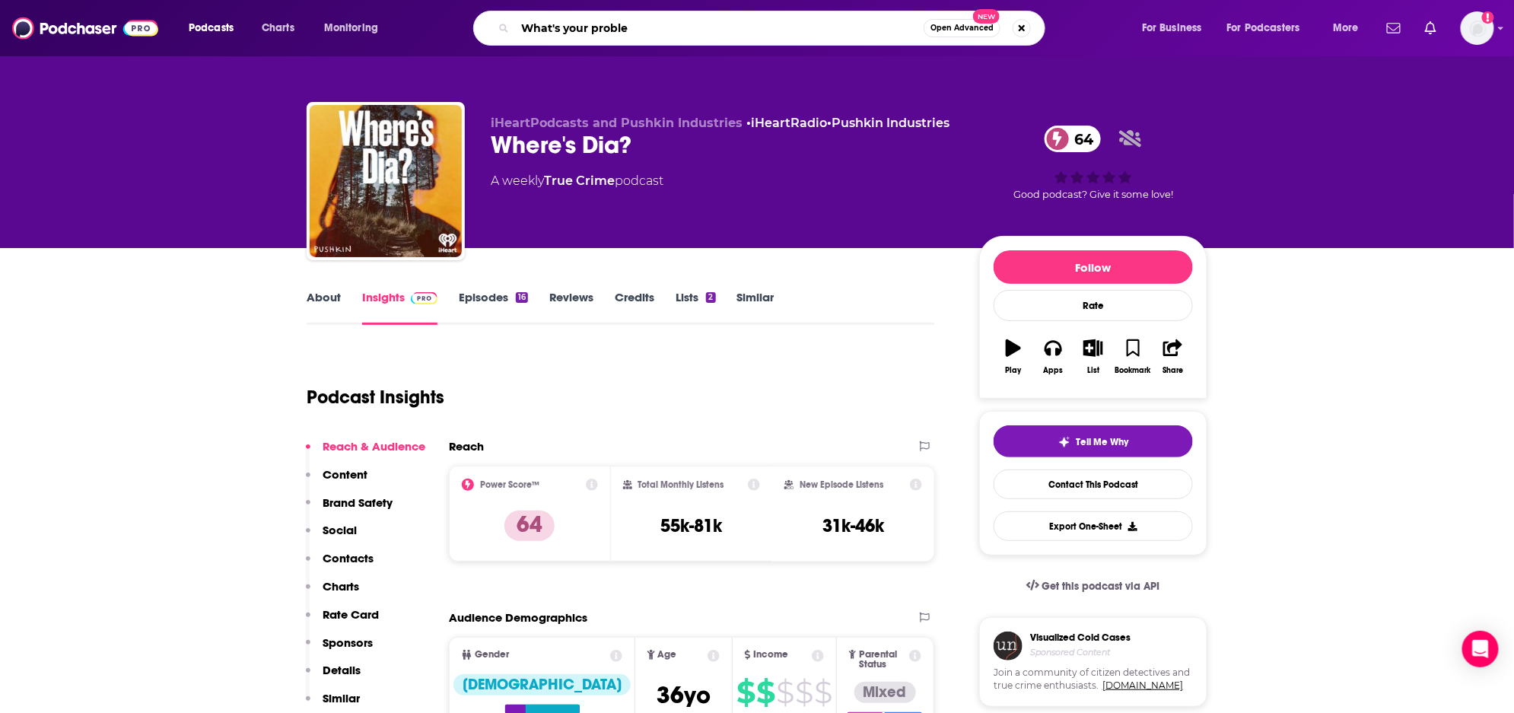
type input "What's your problem"
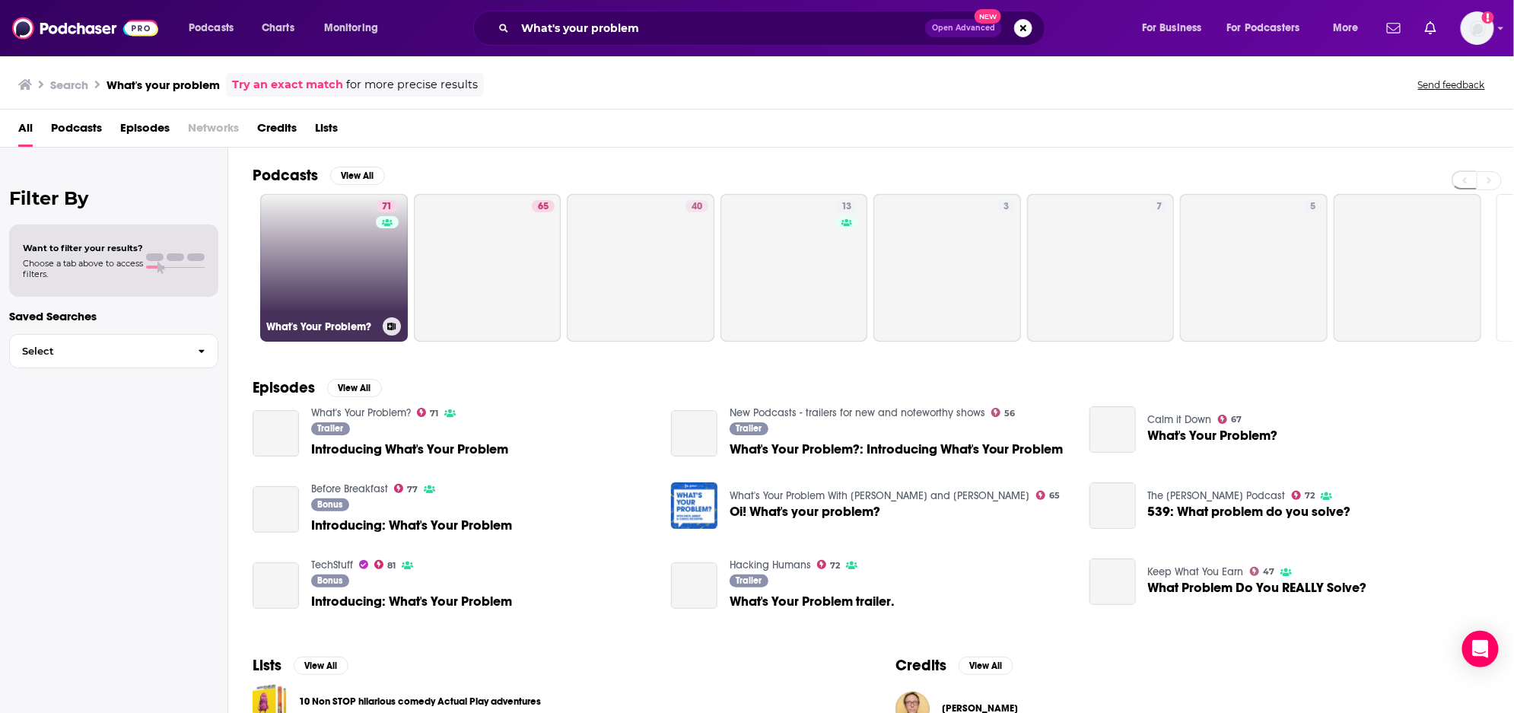
click at [331, 275] on link "71 What's Your Problem?" at bounding box center [334, 268] width 148 height 148
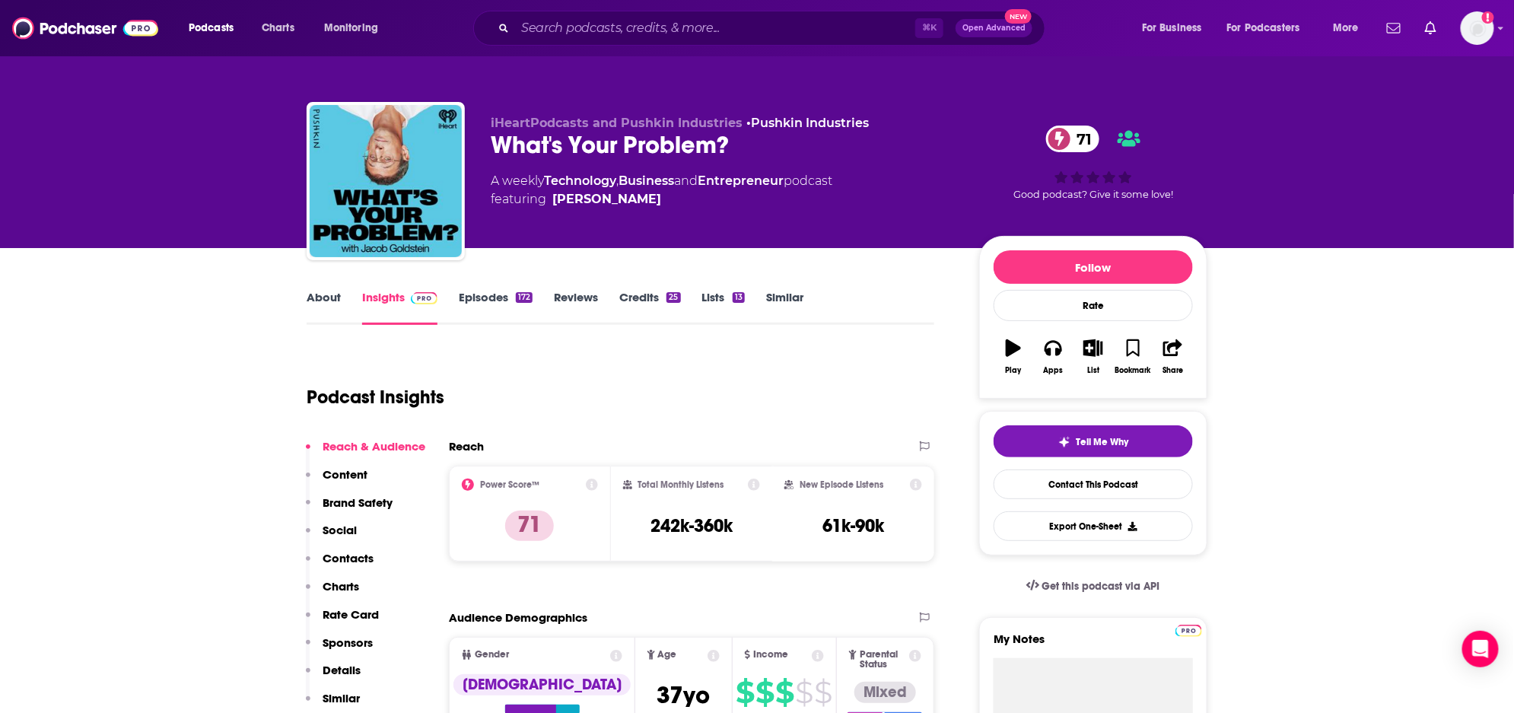
drag, startPoint x: 772, startPoint y: 13, endPoint x: 770, endPoint y: 27, distance: 14.5
click at [772, 13] on div "⌘ K Open Advanced New" at bounding box center [759, 28] width 572 height 35
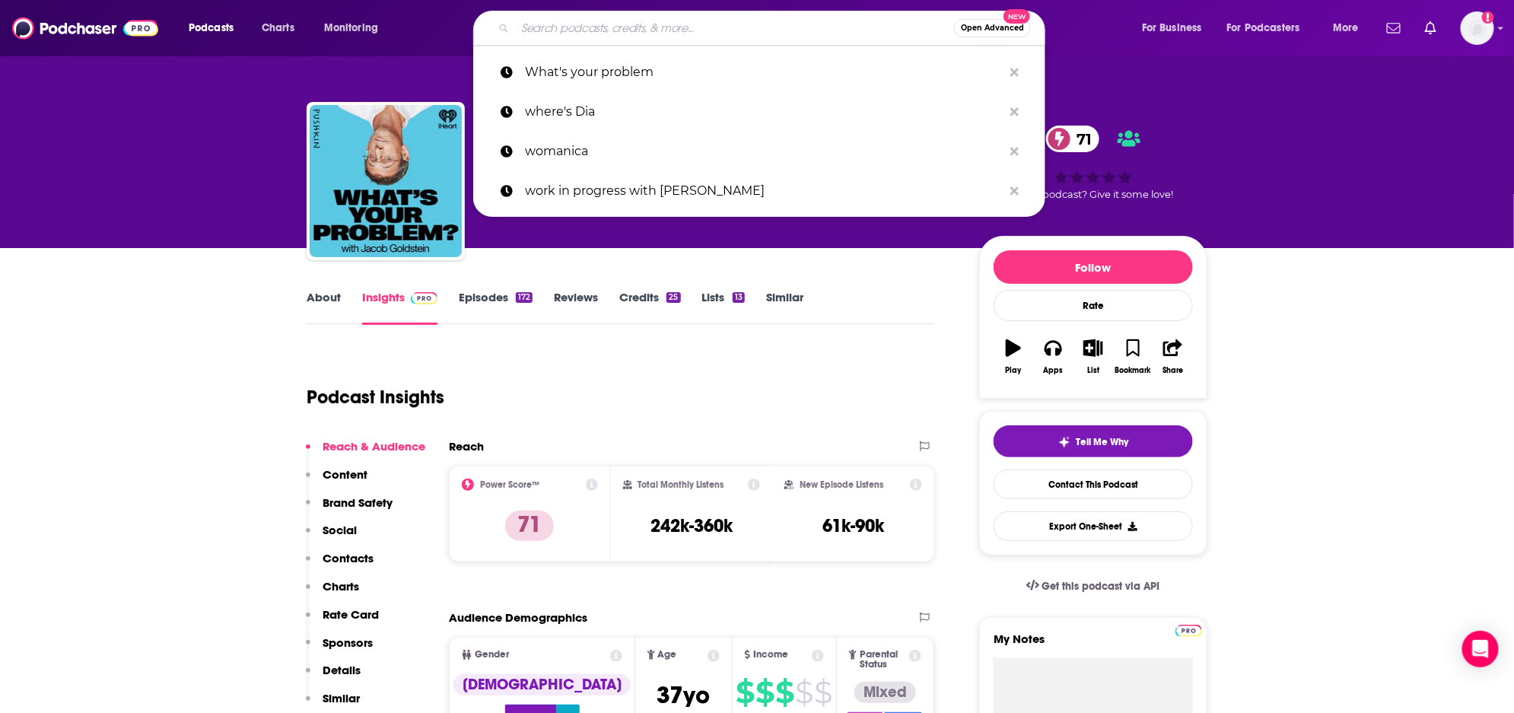
click at [770, 27] on input "Search podcasts, credits, & more..." at bounding box center [734, 28] width 439 height 24
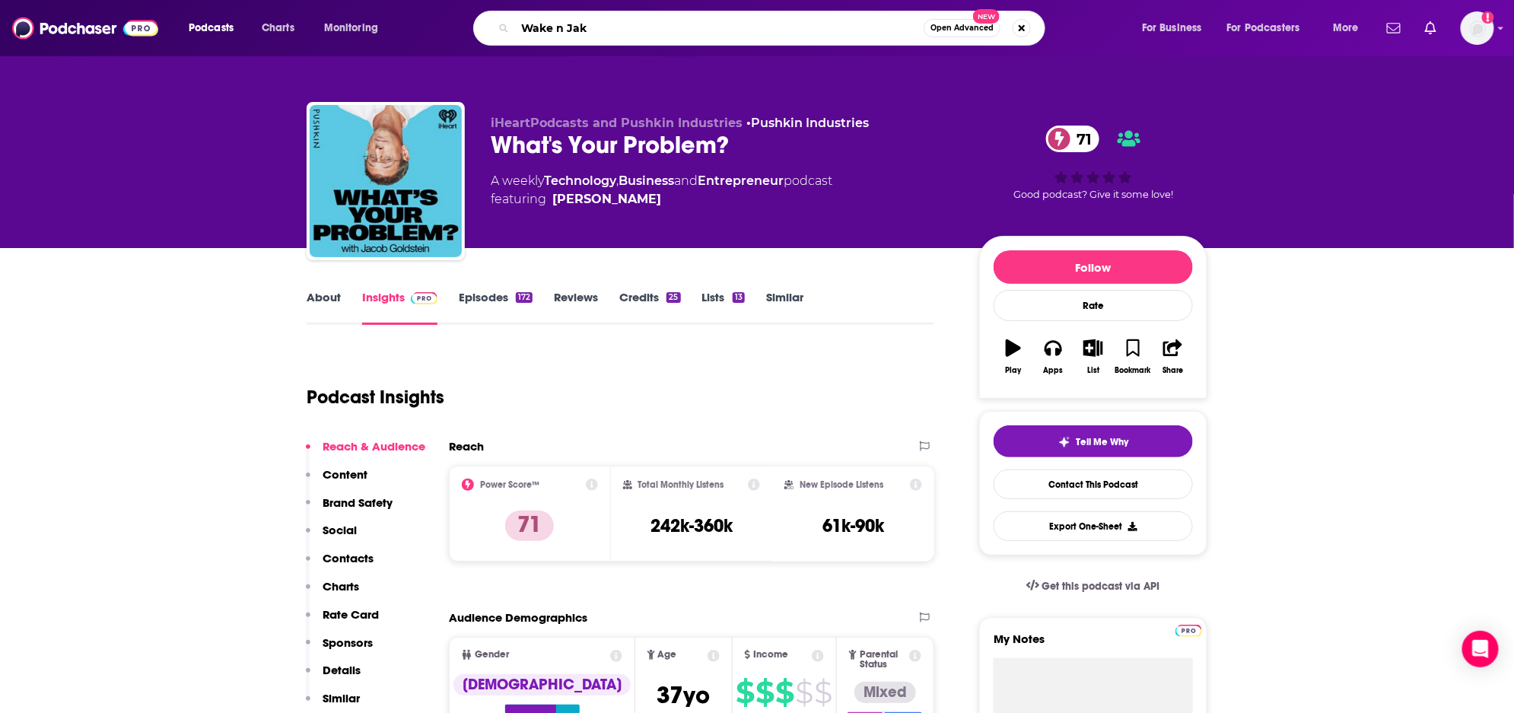
type input "Wake n [PERSON_NAME]"
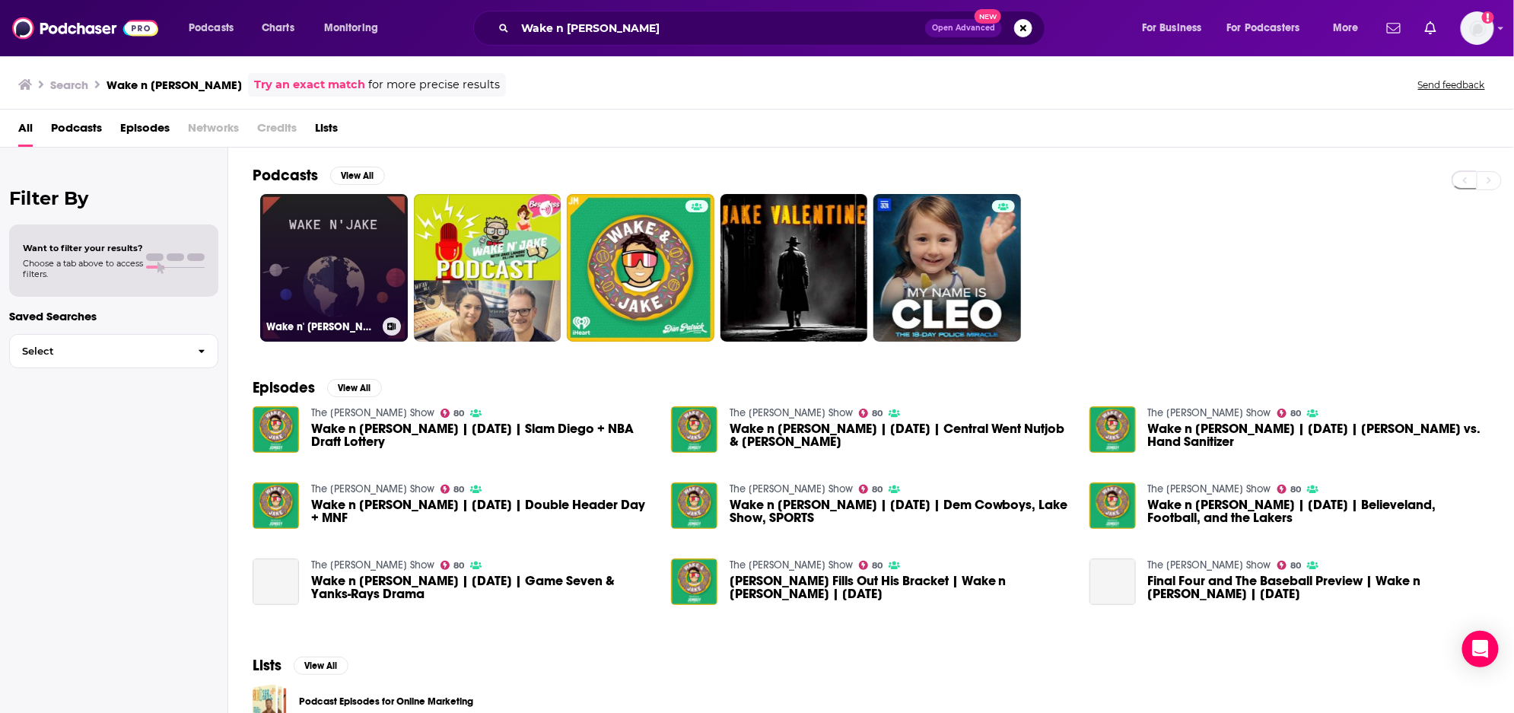
click at [365, 240] on link "Wake n' [PERSON_NAME]" at bounding box center [334, 268] width 148 height 148
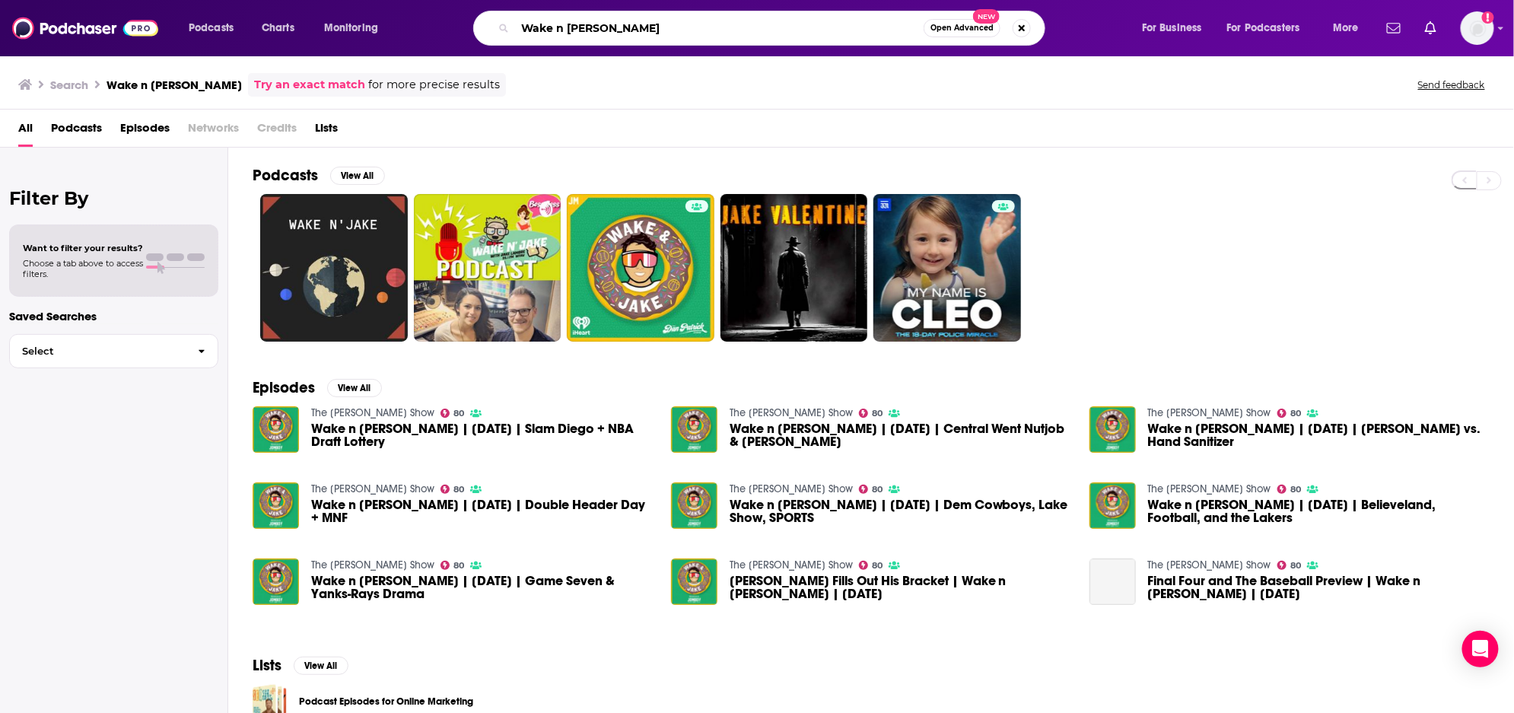
click at [549, 24] on input "Wake n [PERSON_NAME]" at bounding box center [719, 28] width 409 height 24
type input "Unobscured"
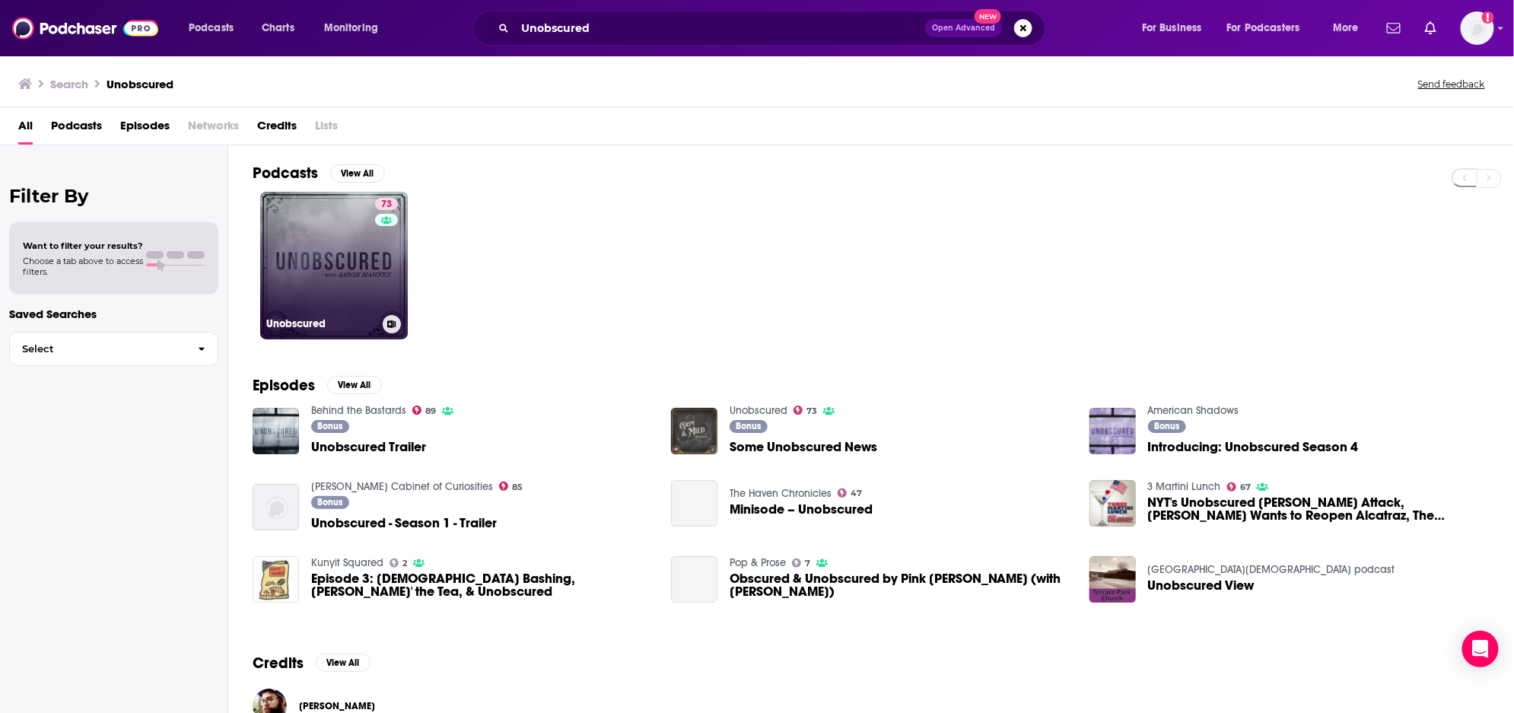
click at [310, 252] on link "73 Unobscured" at bounding box center [334, 266] width 148 height 148
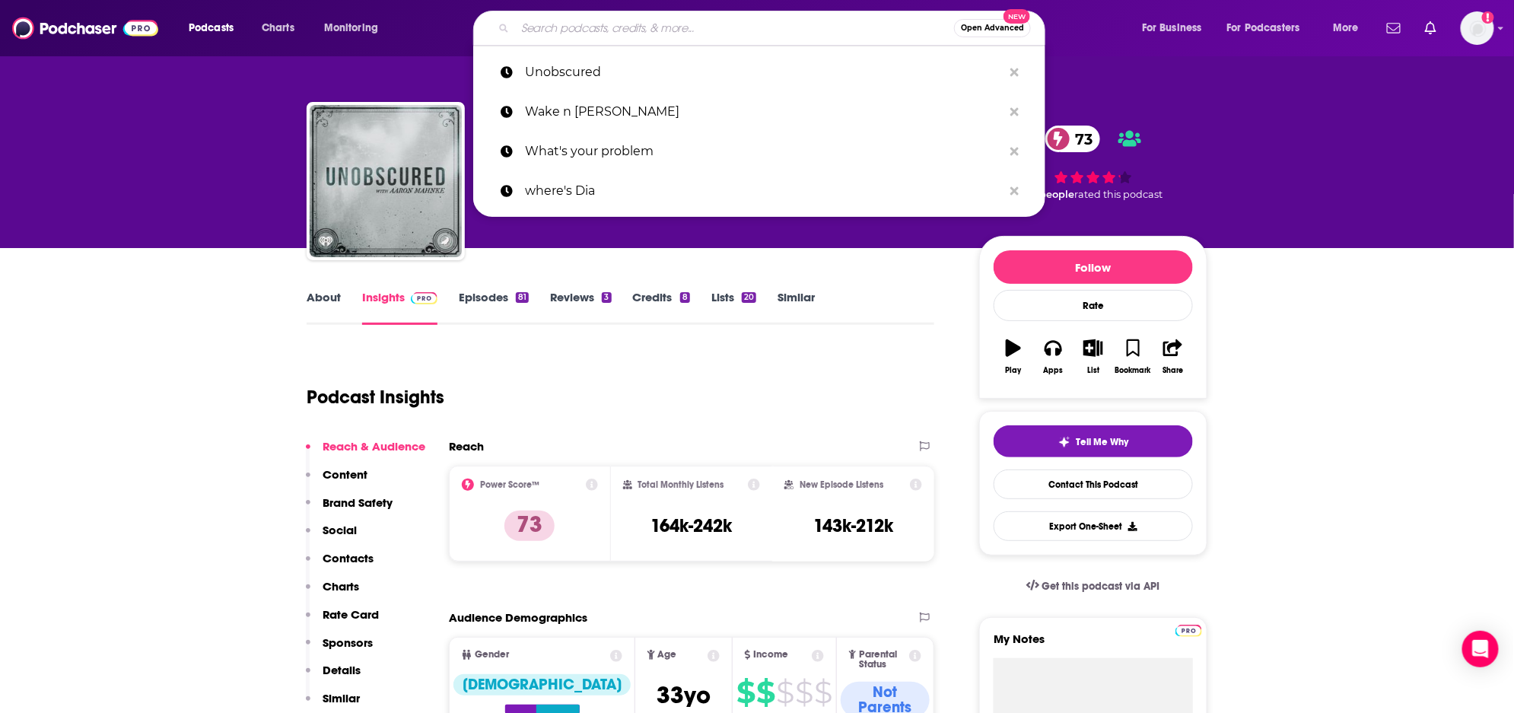
click at [549, 28] on input "Search podcasts, credits, & more..." at bounding box center [734, 28] width 439 height 24
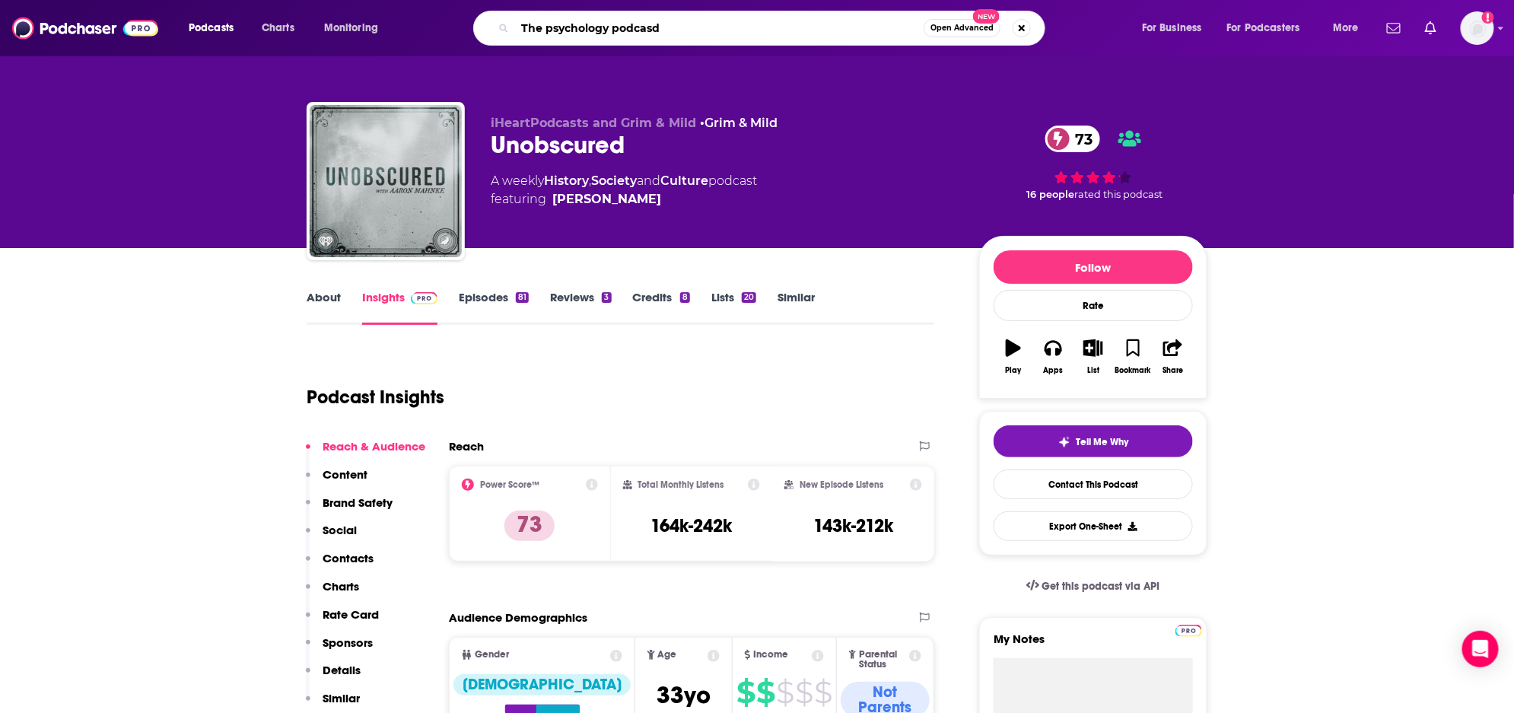
type input "The psychology podcasdt"
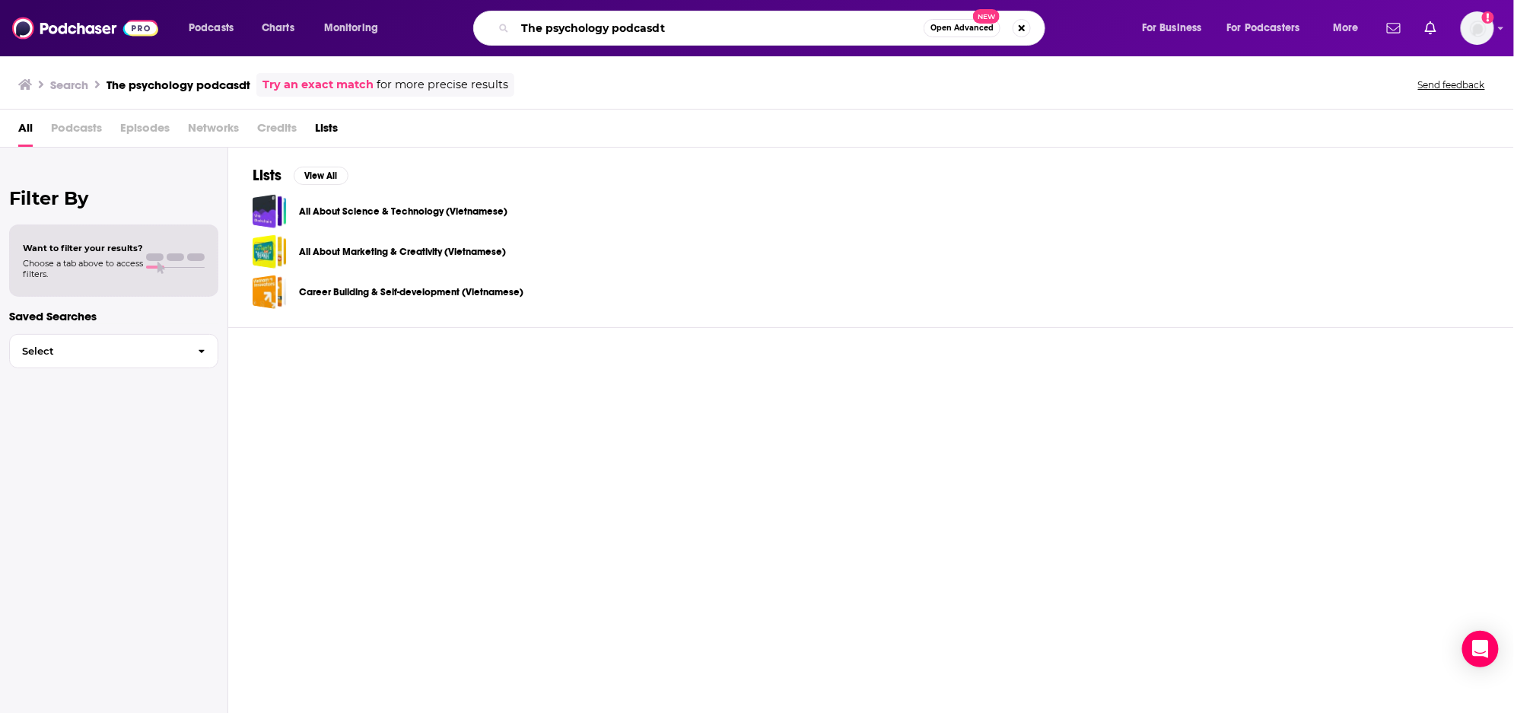
click at [729, 33] on input "The psychology podcasdt" at bounding box center [719, 28] width 409 height 24
type input "The psychology podcast"
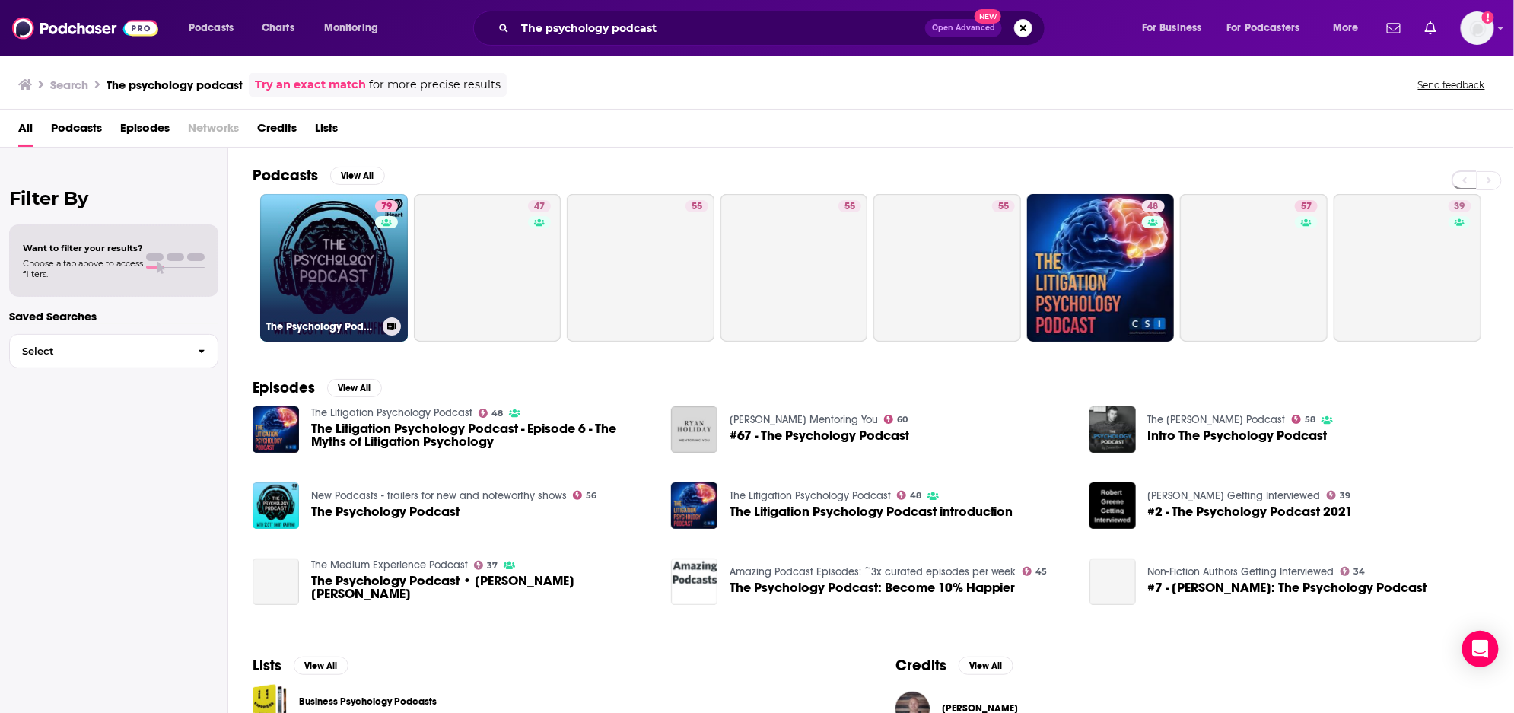
click at [359, 256] on link "79 The Psychology Podcast" at bounding box center [334, 268] width 148 height 148
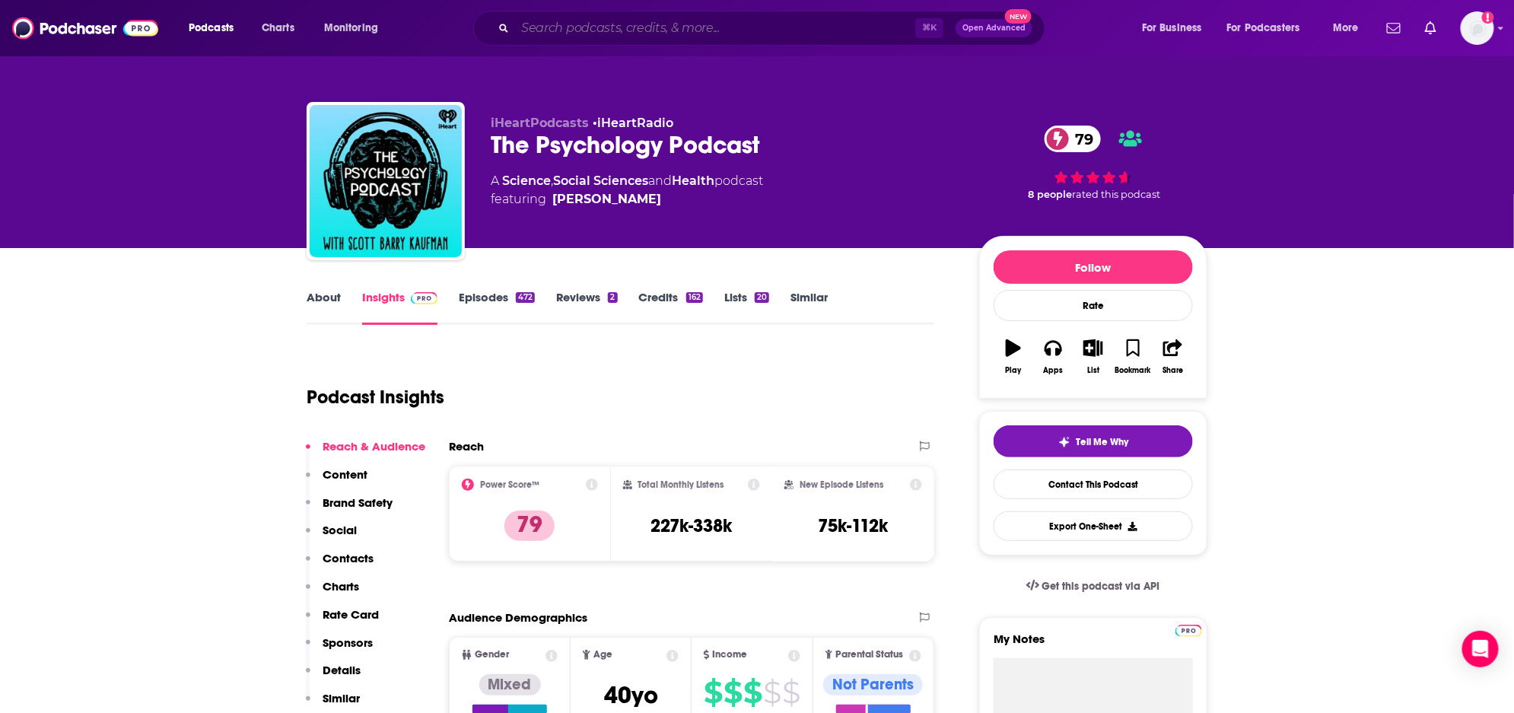
click at [739, 30] on input "Search podcasts, credits, & more..." at bounding box center [715, 28] width 400 height 24
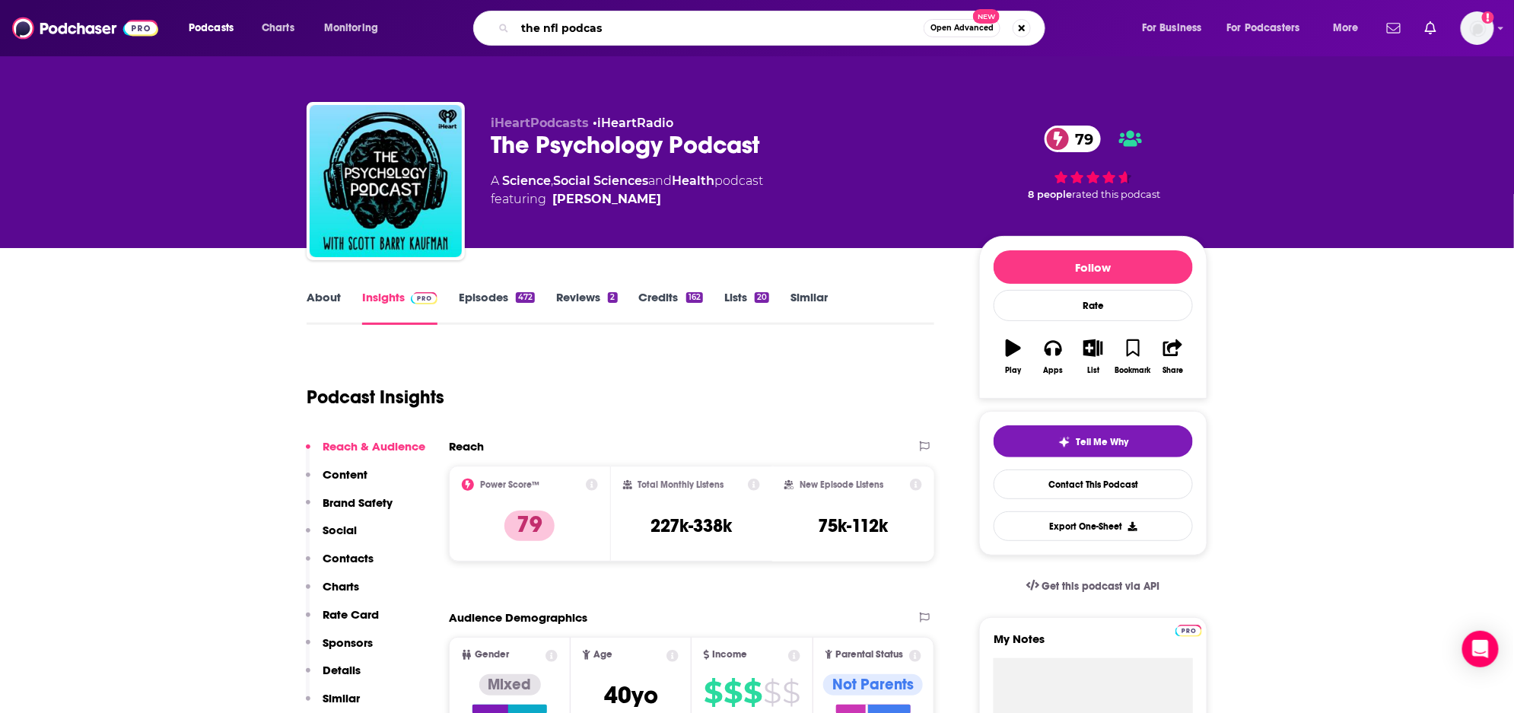
type input "the nfl podcast"
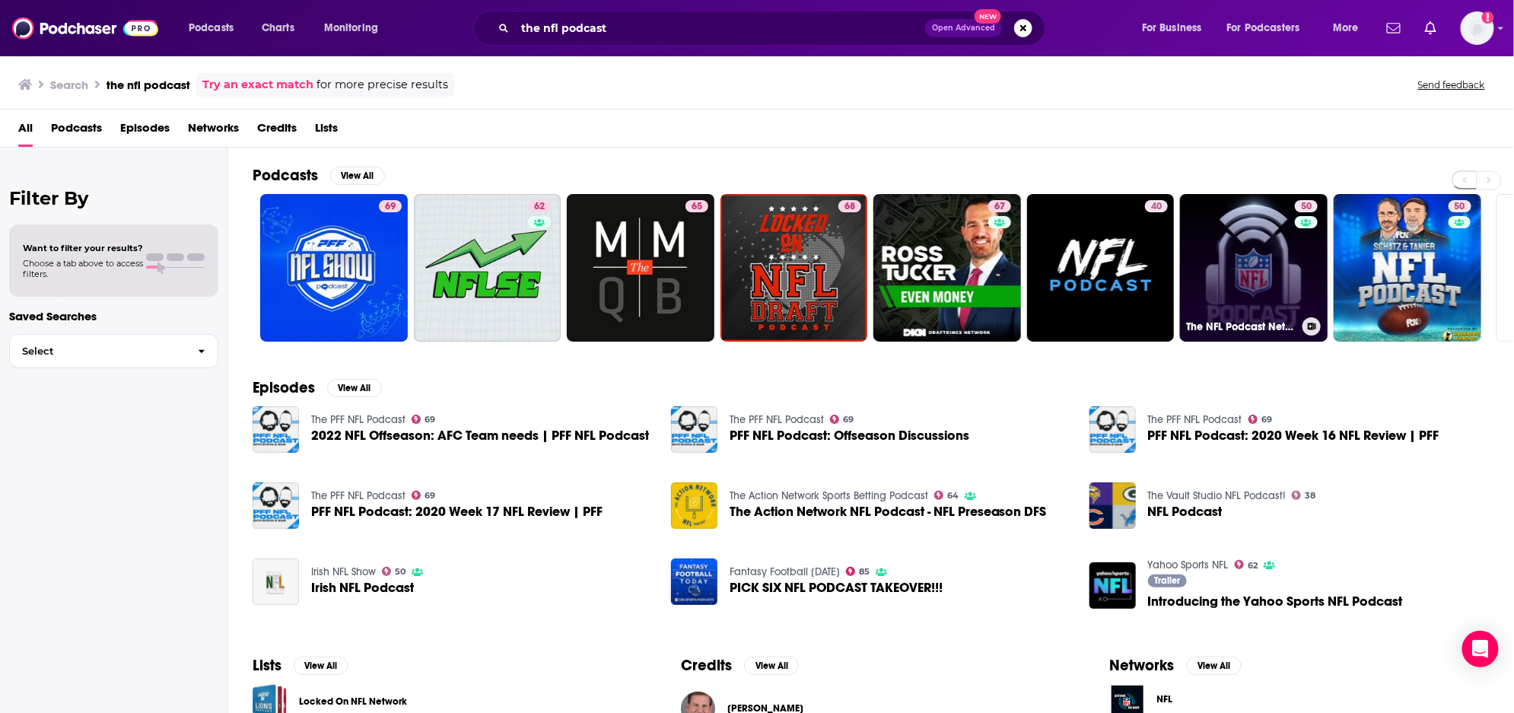
click at [1272, 277] on link "50 The NFL Podcast Network" at bounding box center [1254, 268] width 148 height 148
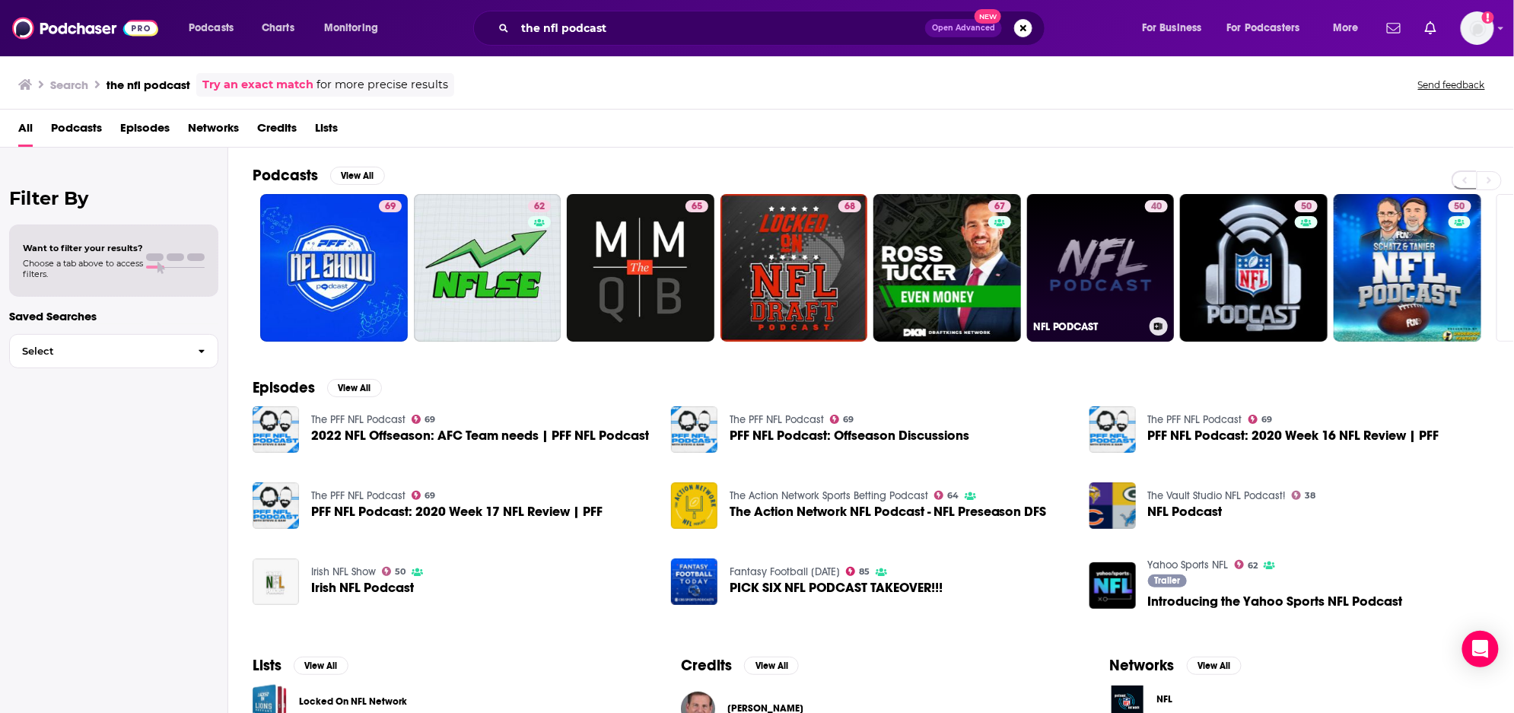
click at [1097, 301] on link "40 NFL PODCAST" at bounding box center [1101, 268] width 148 height 148
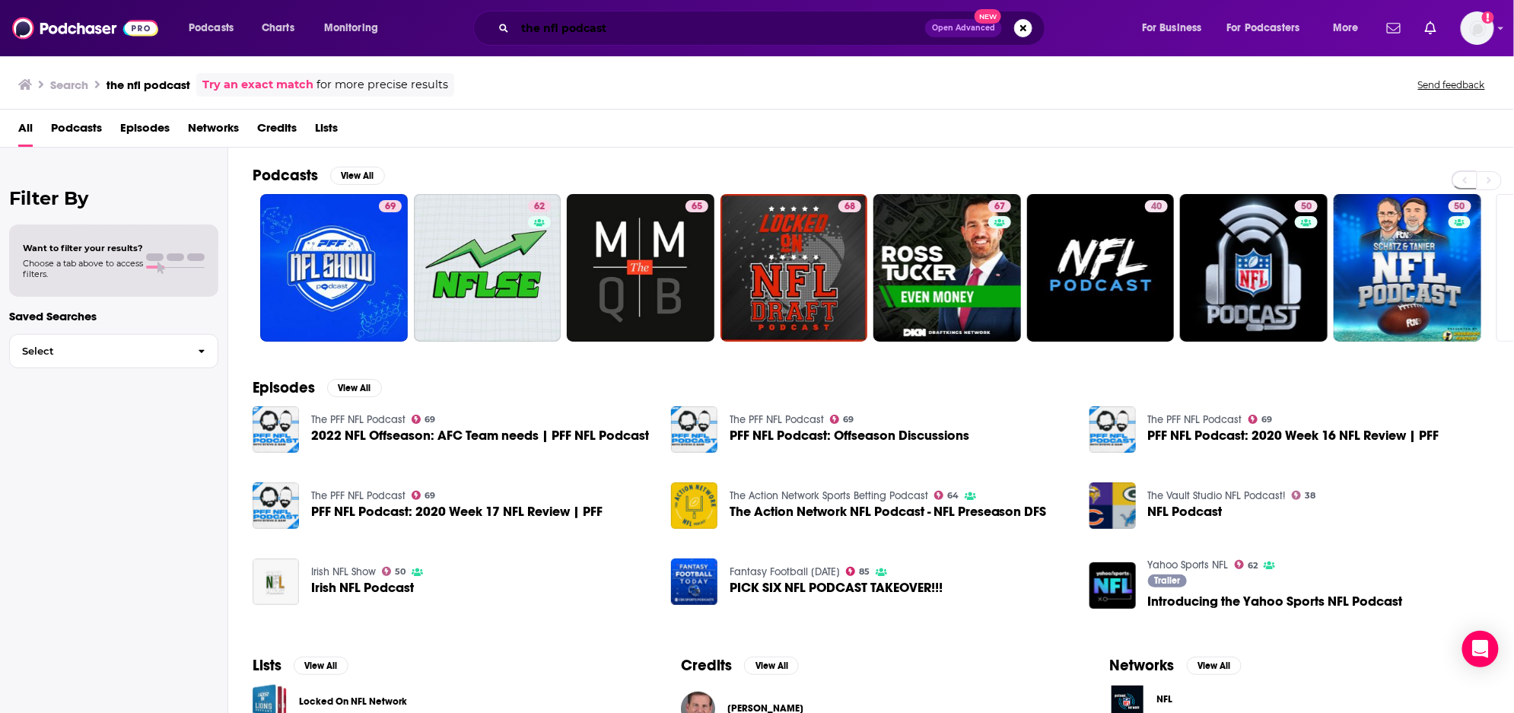
click at [562, 21] on input "the nfl podcast" at bounding box center [720, 28] width 410 height 24
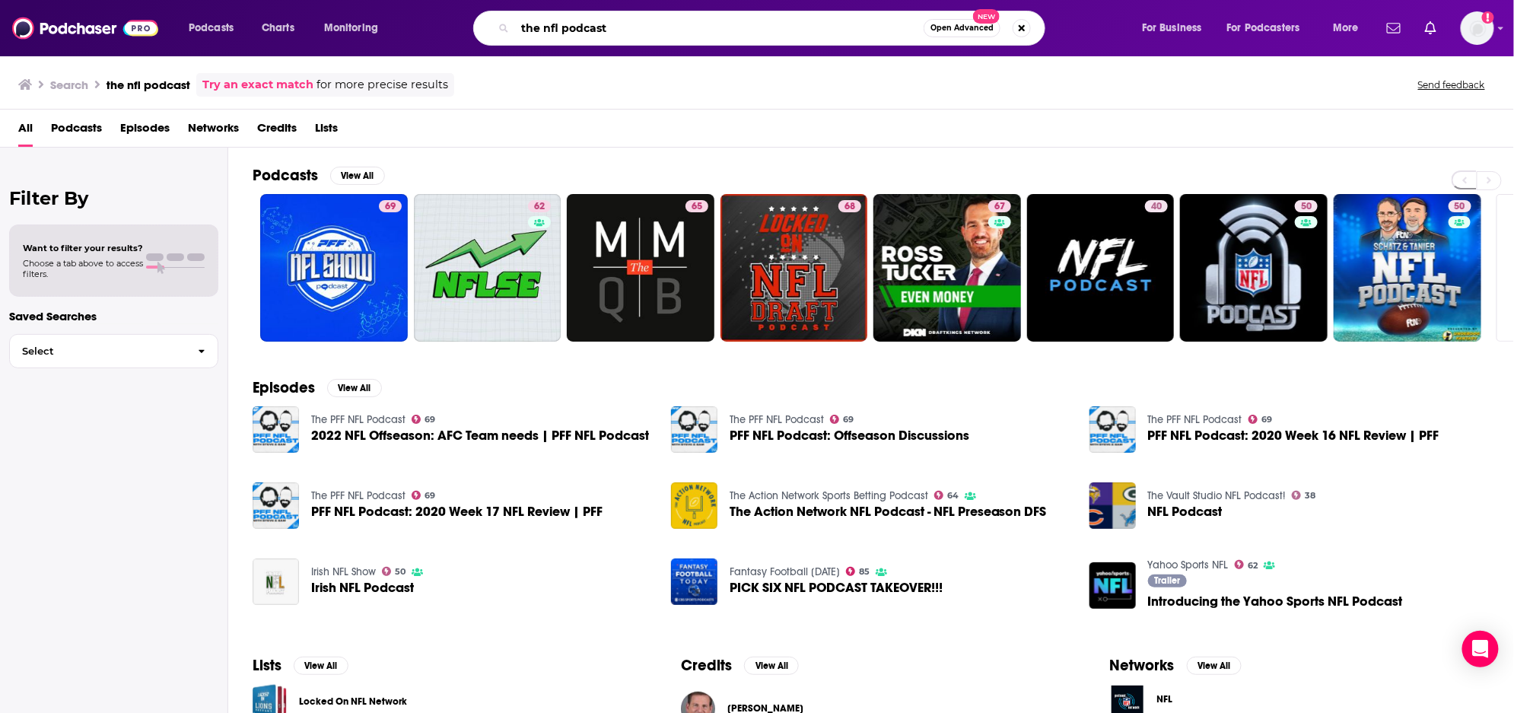
click at [561, 22] on input "the nfl podcast" at bounding box center [719, 28] width 409 height 24
type input "the [PERSON_NAME] podcast"
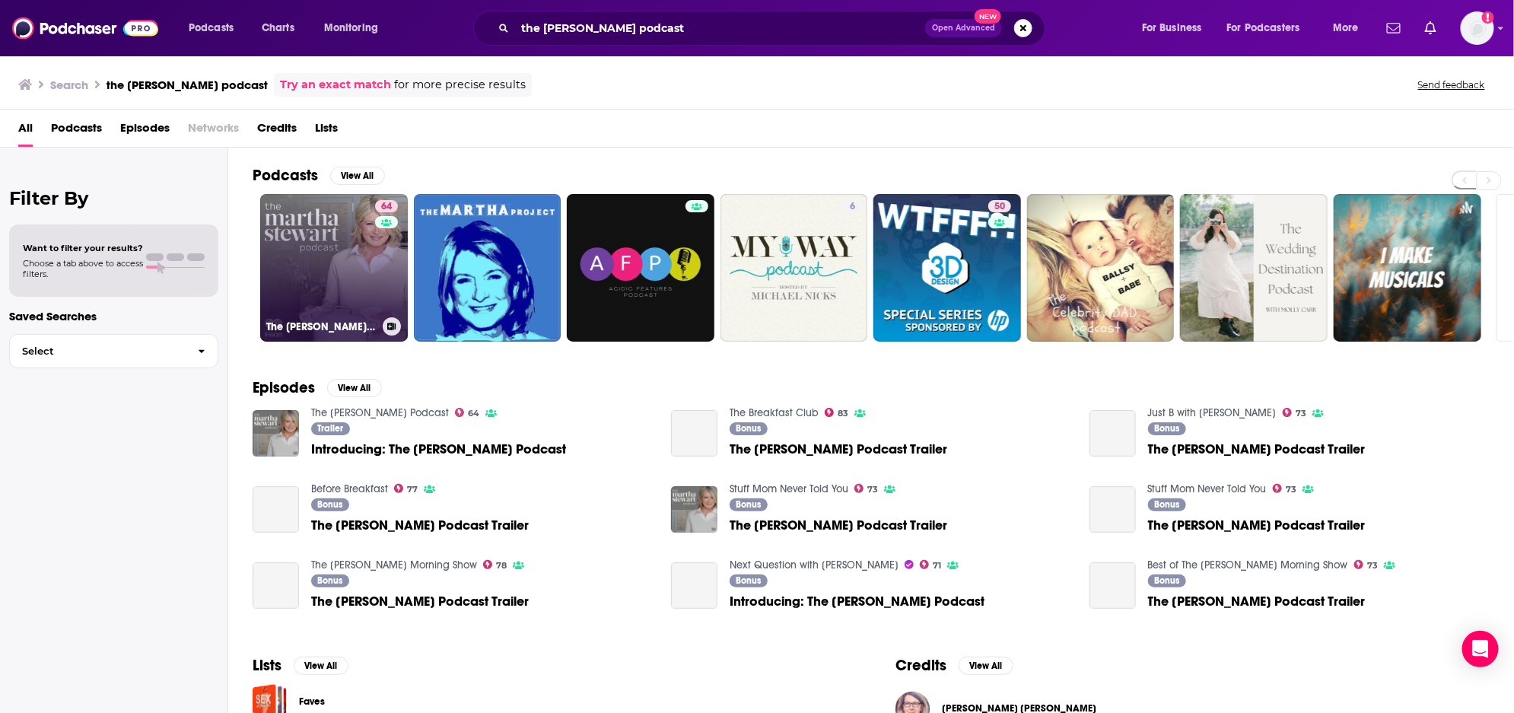
click at [355, 254] on link "64 The [PERSON_NAME] Podcast" at bounding box center [334, 268] width 148 height 148
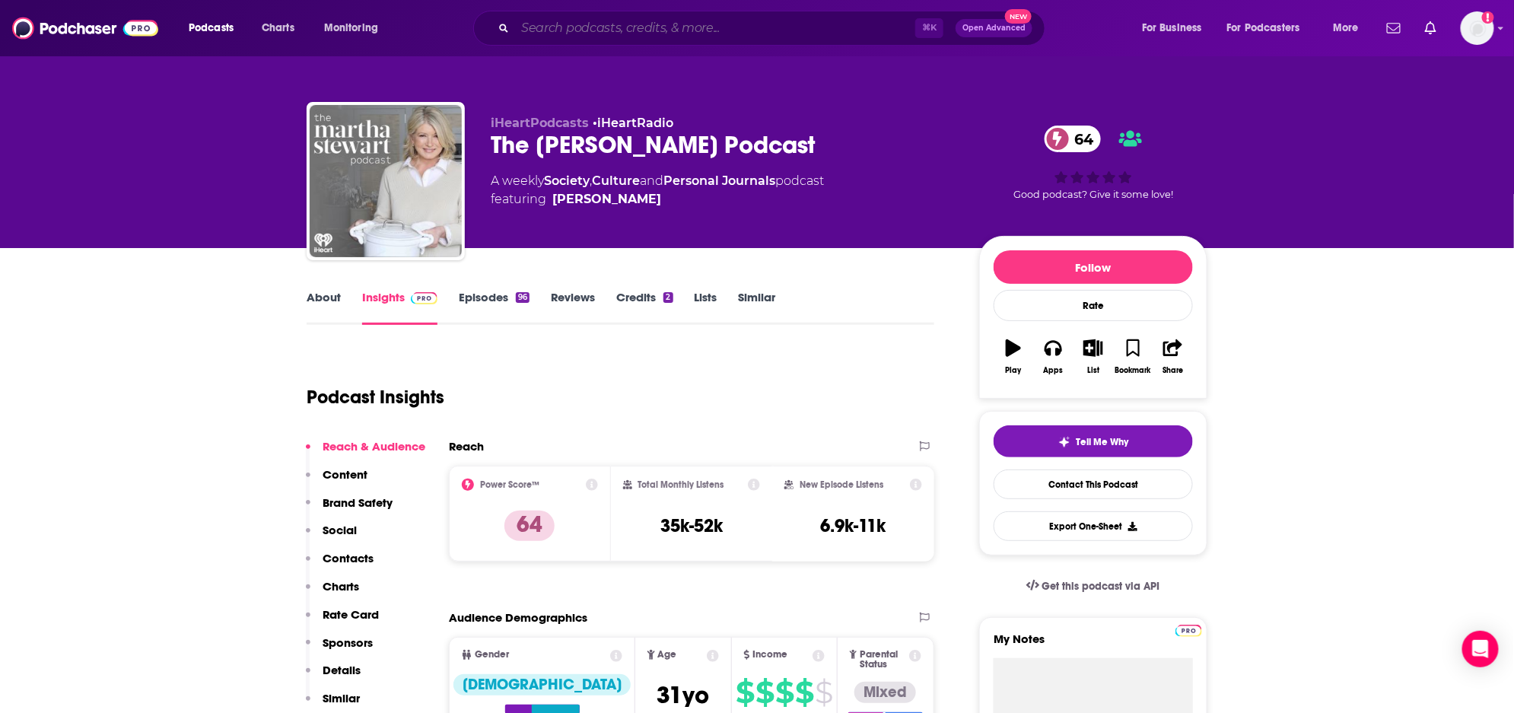
click at [635, 21] on input "Search podcasts, credits, & more..." at bounding box center [715, 28] width 400 height 24
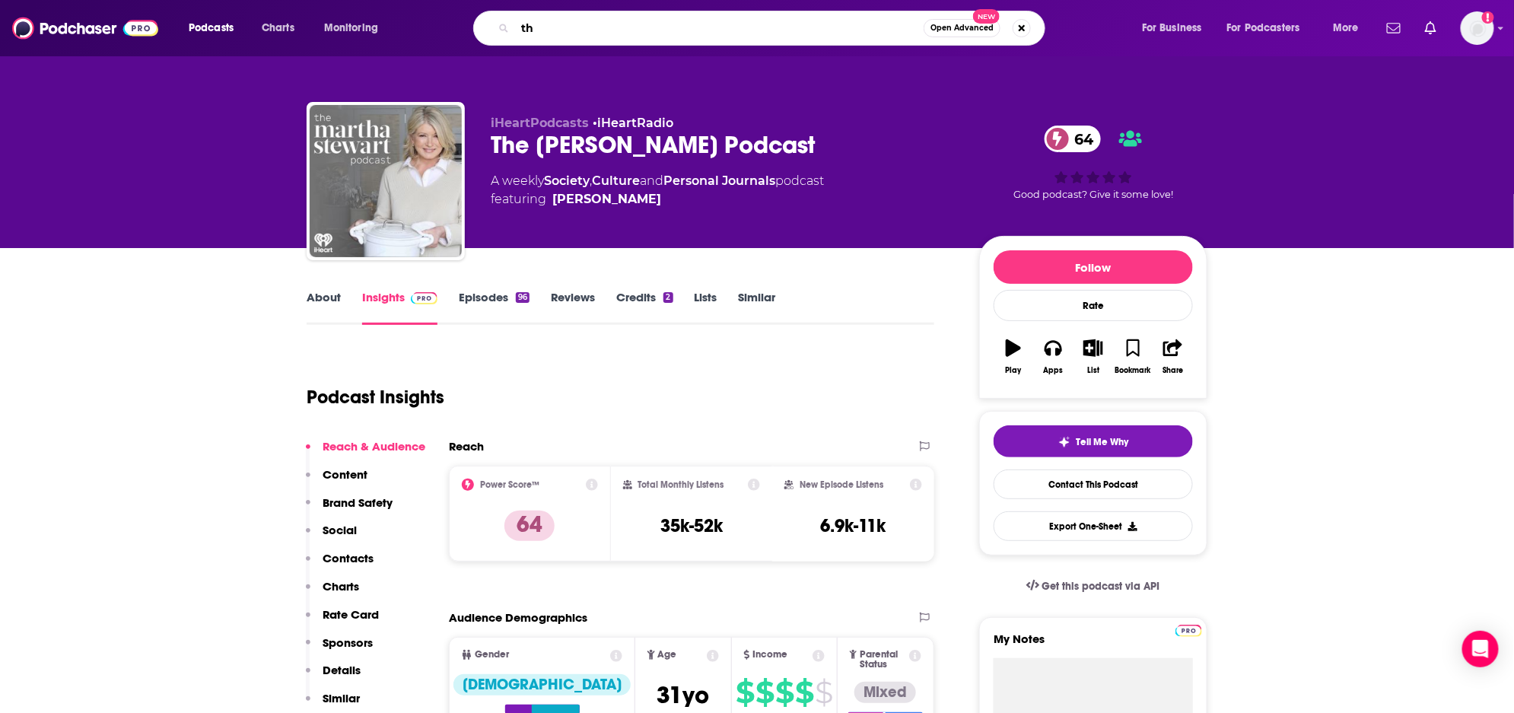
type input "t"
type input "The Happiness Lab with Dr. [PERSON_NAME]"
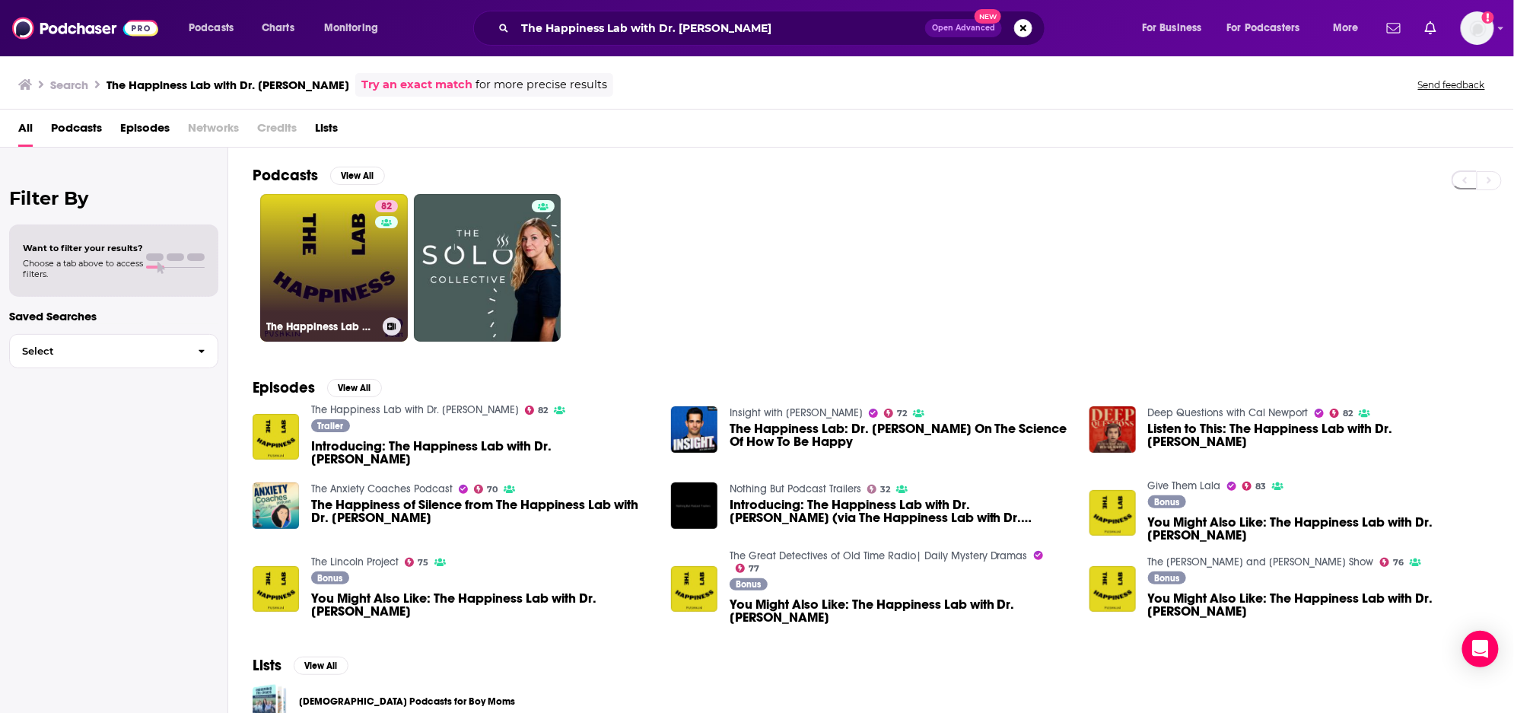
click at [322, 260] on link "82 The Happiness Lab with Dr. [PERSON_NAME]" at bounding box center [334, 268] width 148 height 148
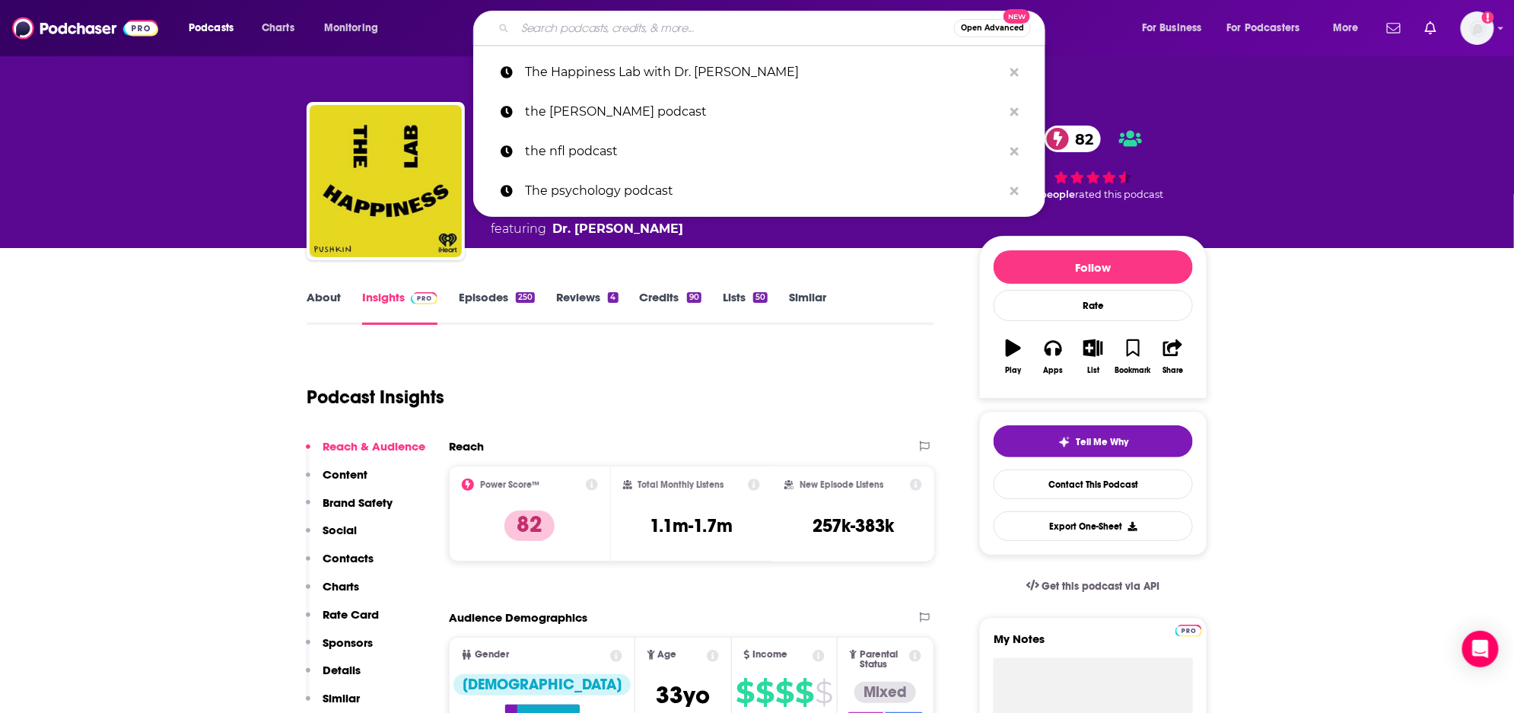
click at [731, 27] on input "Search podcasts, credits, & more..." at bounding box center [734, 28] width 439 height 24
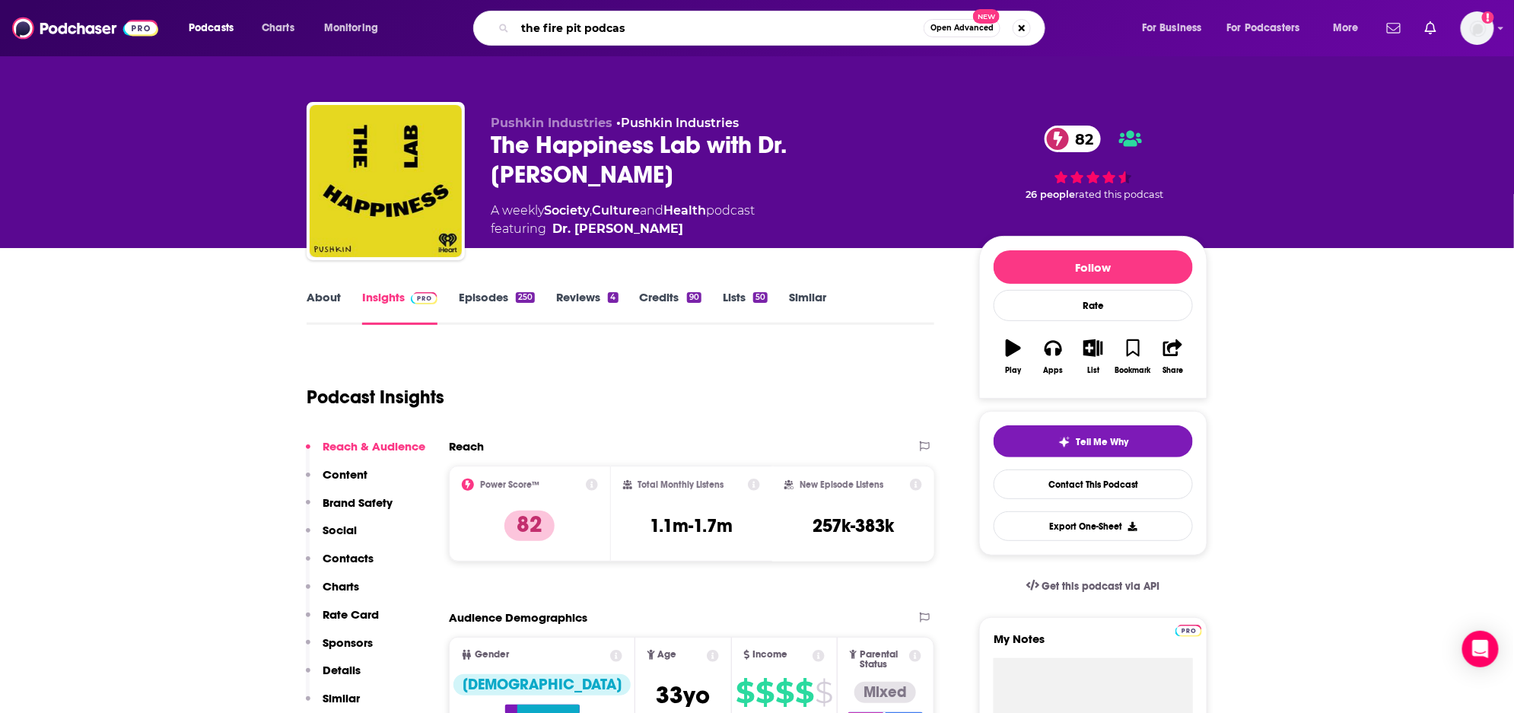
type input "the fire pit podcast"
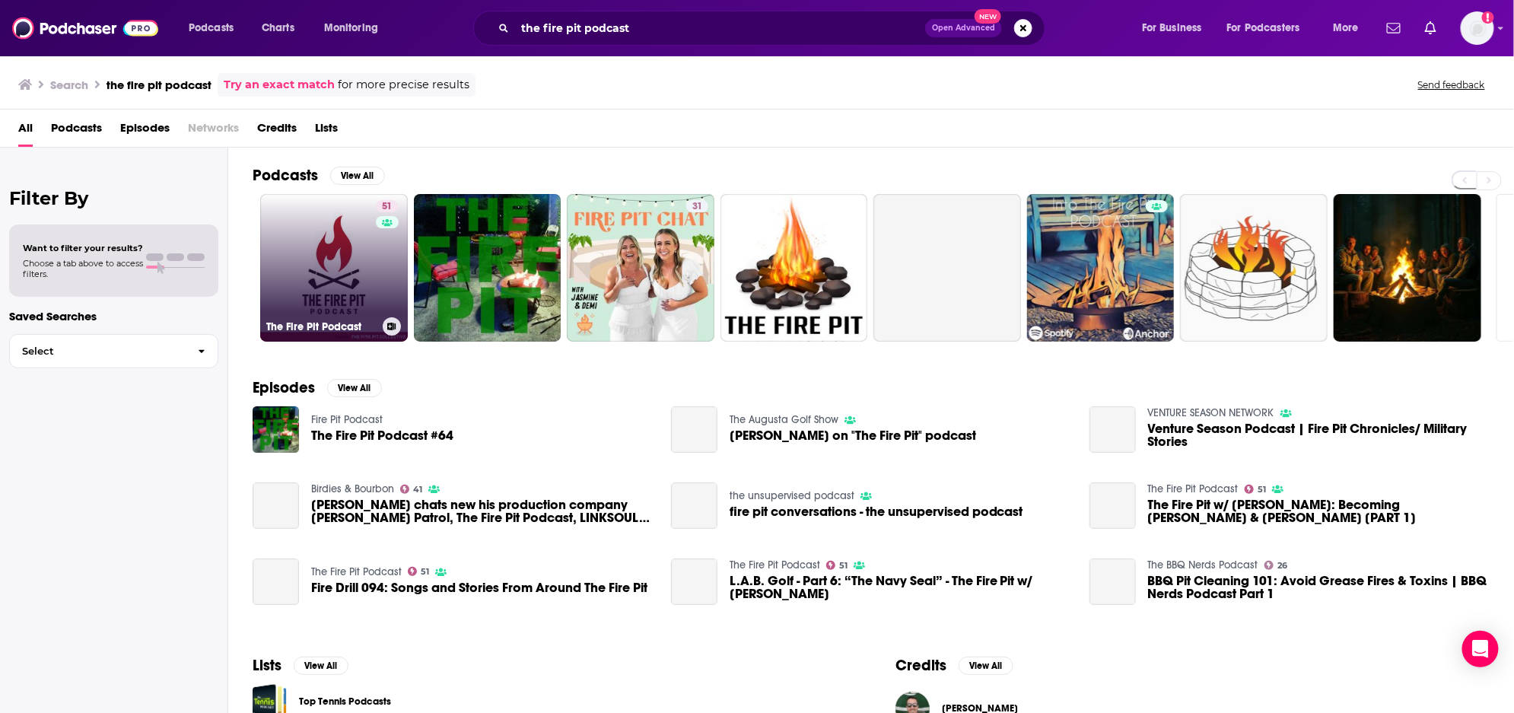
click at [301, 264] on link "51 The Fire Pit Podcast" at bounding box center [334, 268] width 148 height 148
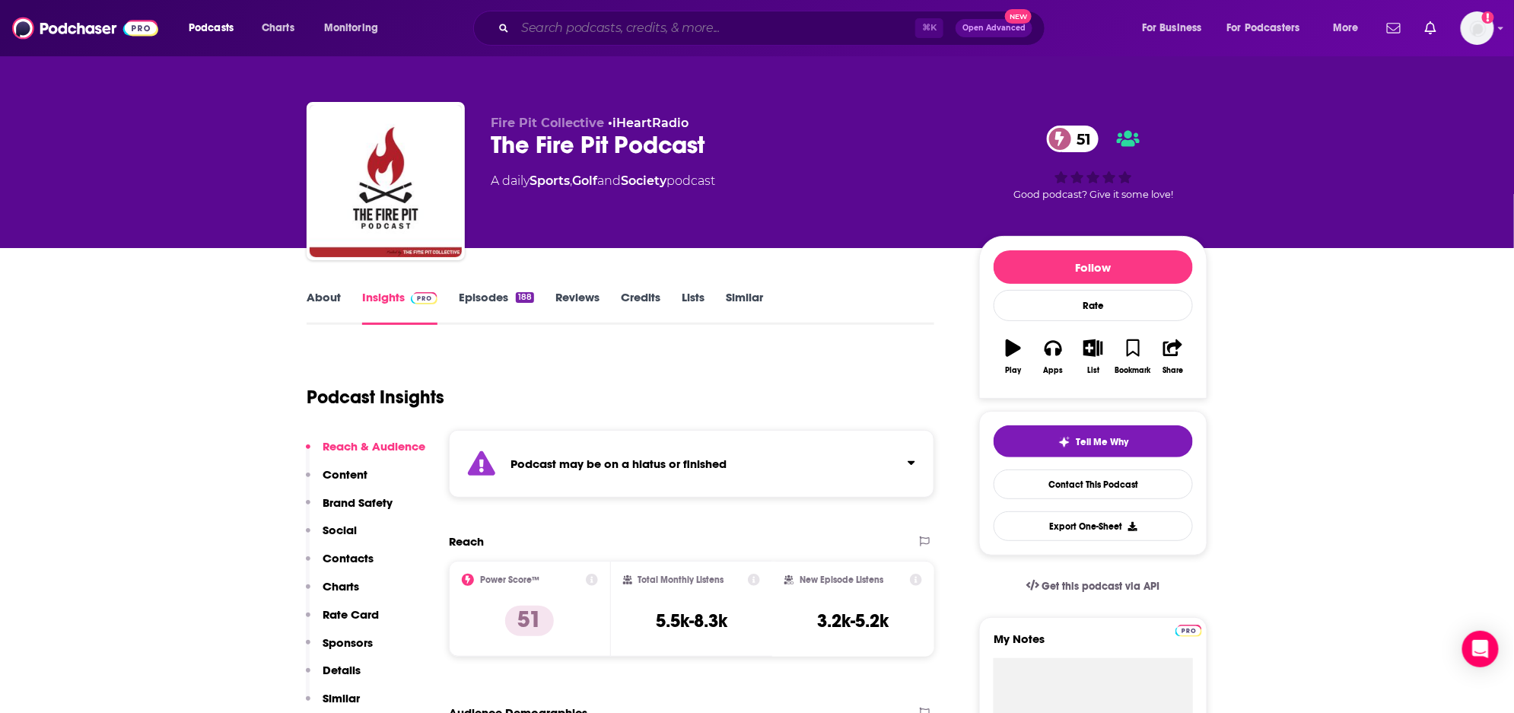
click at [581, 31] on input "Search podcasts, credits, & more..." at bounding box center [715, 28] width 400 height 24
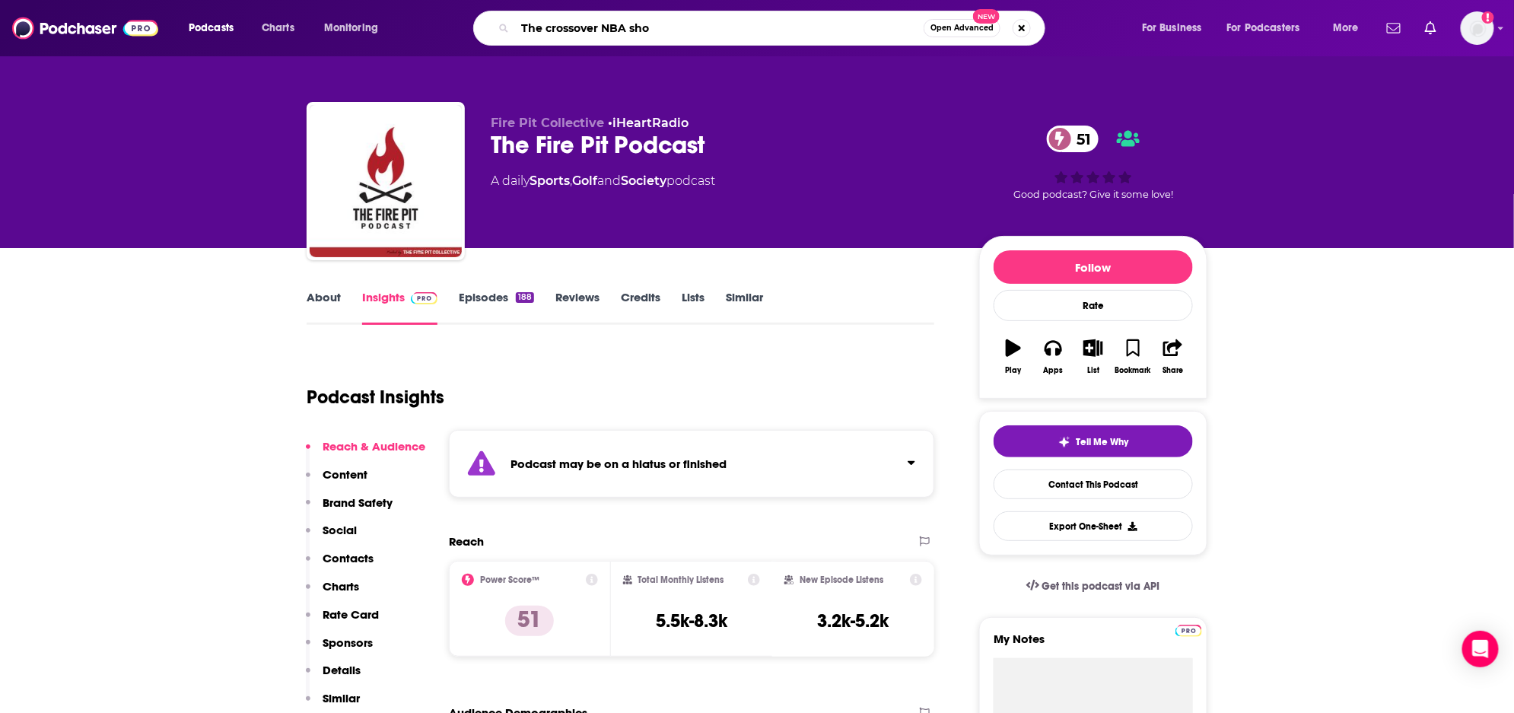
type input "The crossover NBA show"
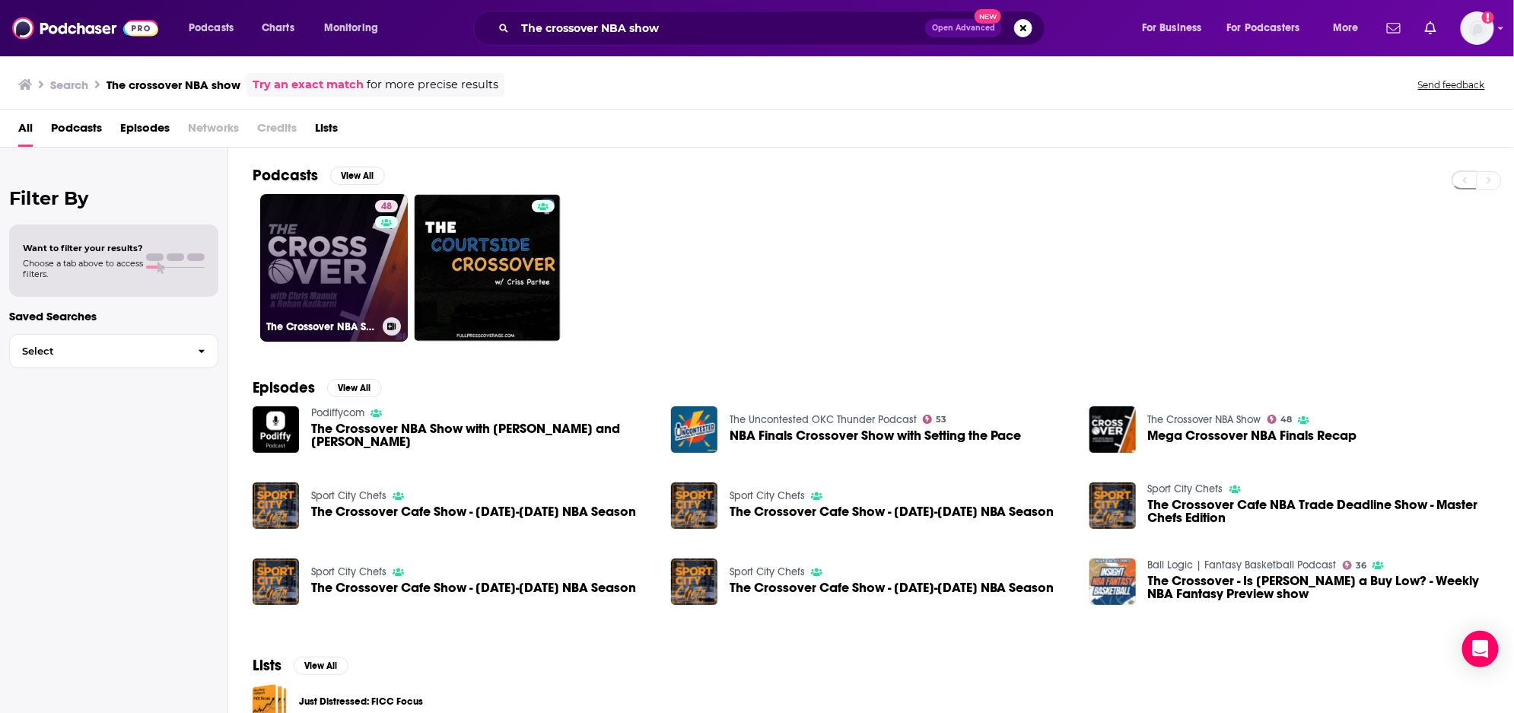
click at [332, 263] on link "48 The Crossover NBA Show" at bounding box center [334, 268] width 148 height 148
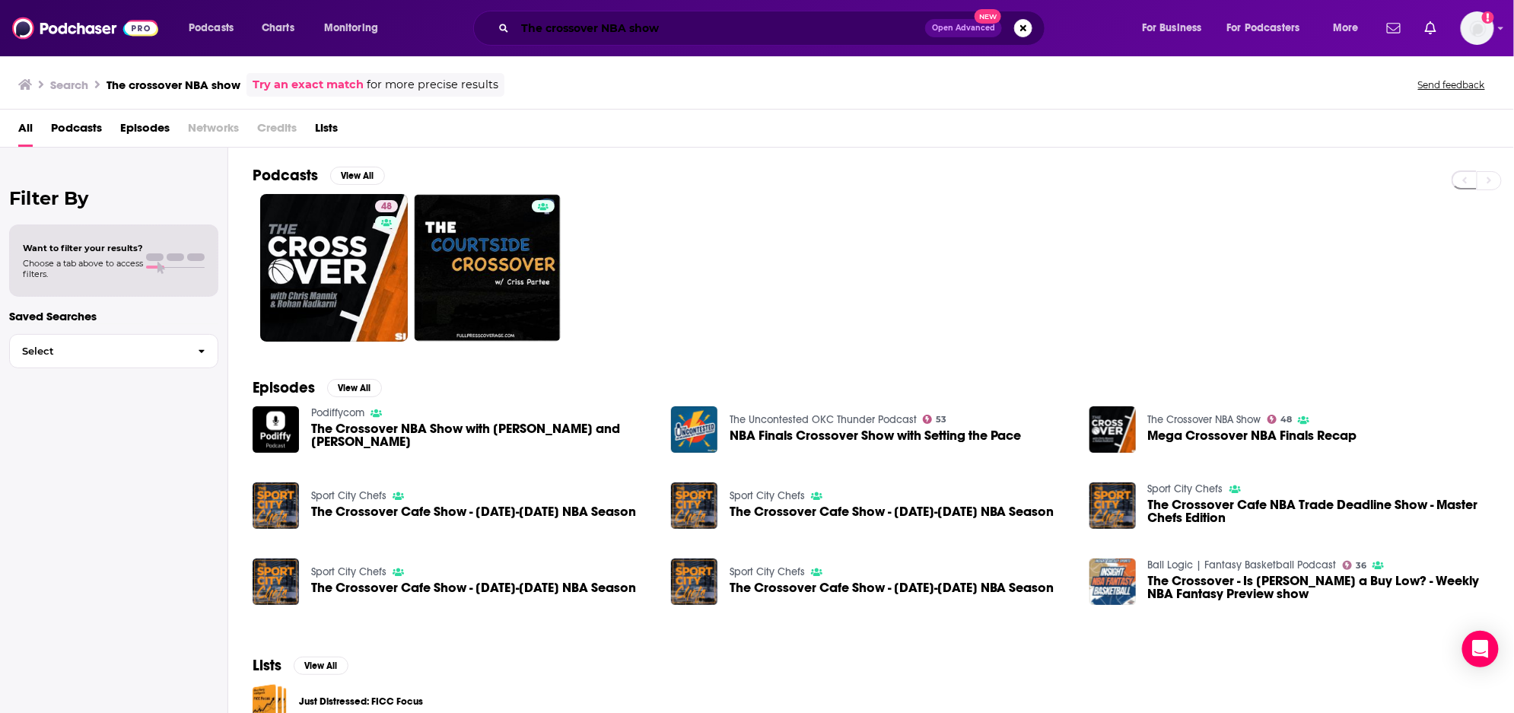
click at [795, 24] on input "The crossover NBA show" at bounding box center [720, 28] width 410 height 24
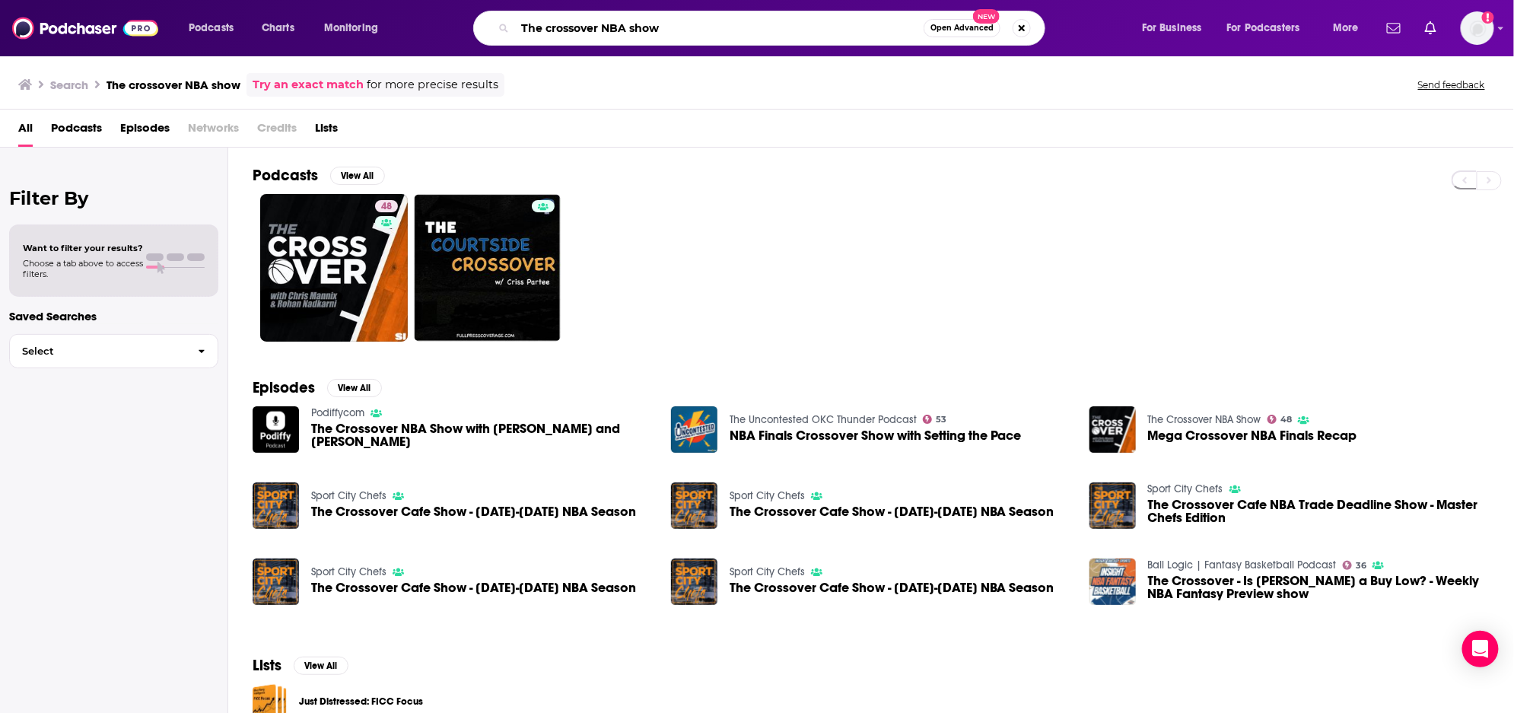
click at [795, 24] on input "The crossover NBA show" at bounding box center [719, 28] width 409 height 24
click at [795, 23] on input "The crossover NBA show" at bounding box center [719, 28] width 409 height 24
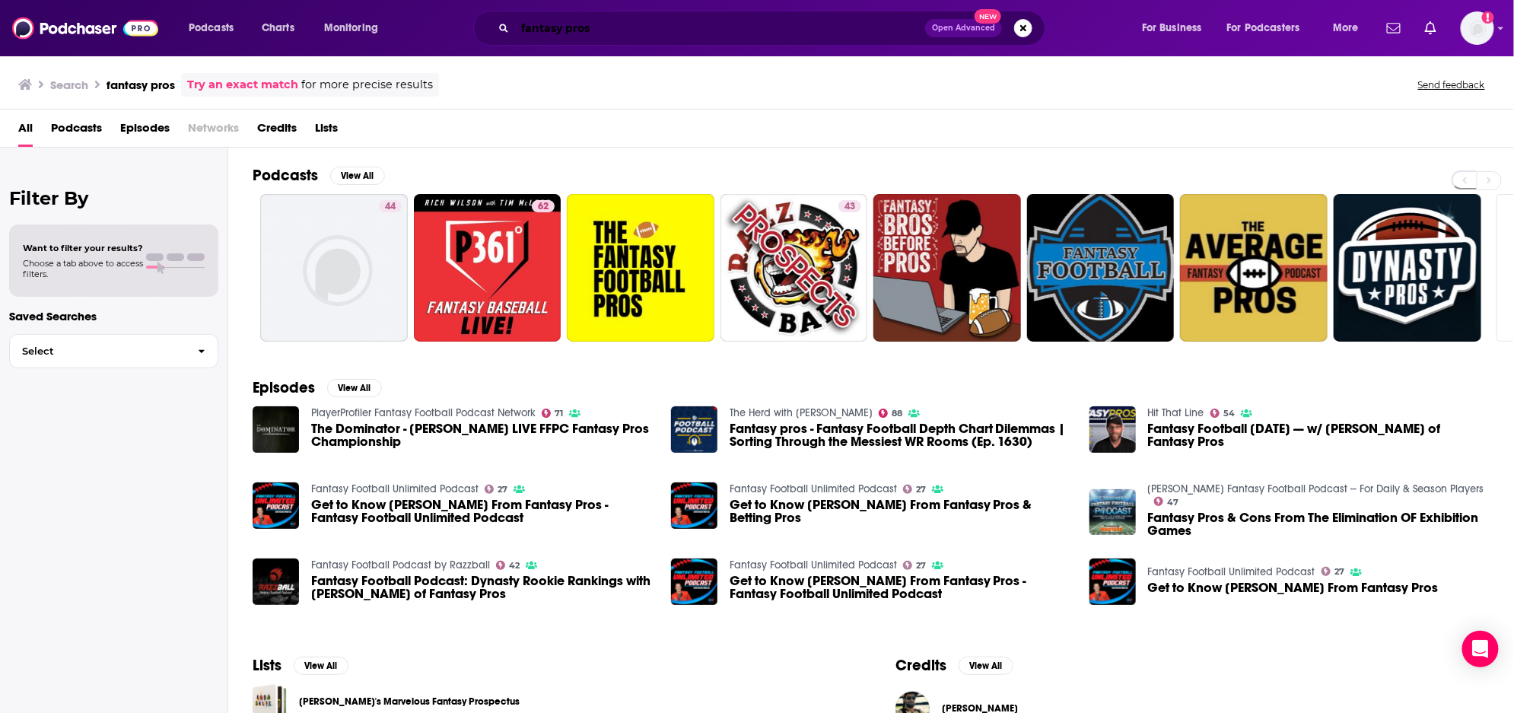
click at [844, 26] on input "fantasy pros" at bounding box center [720, 28] width 410 height 24
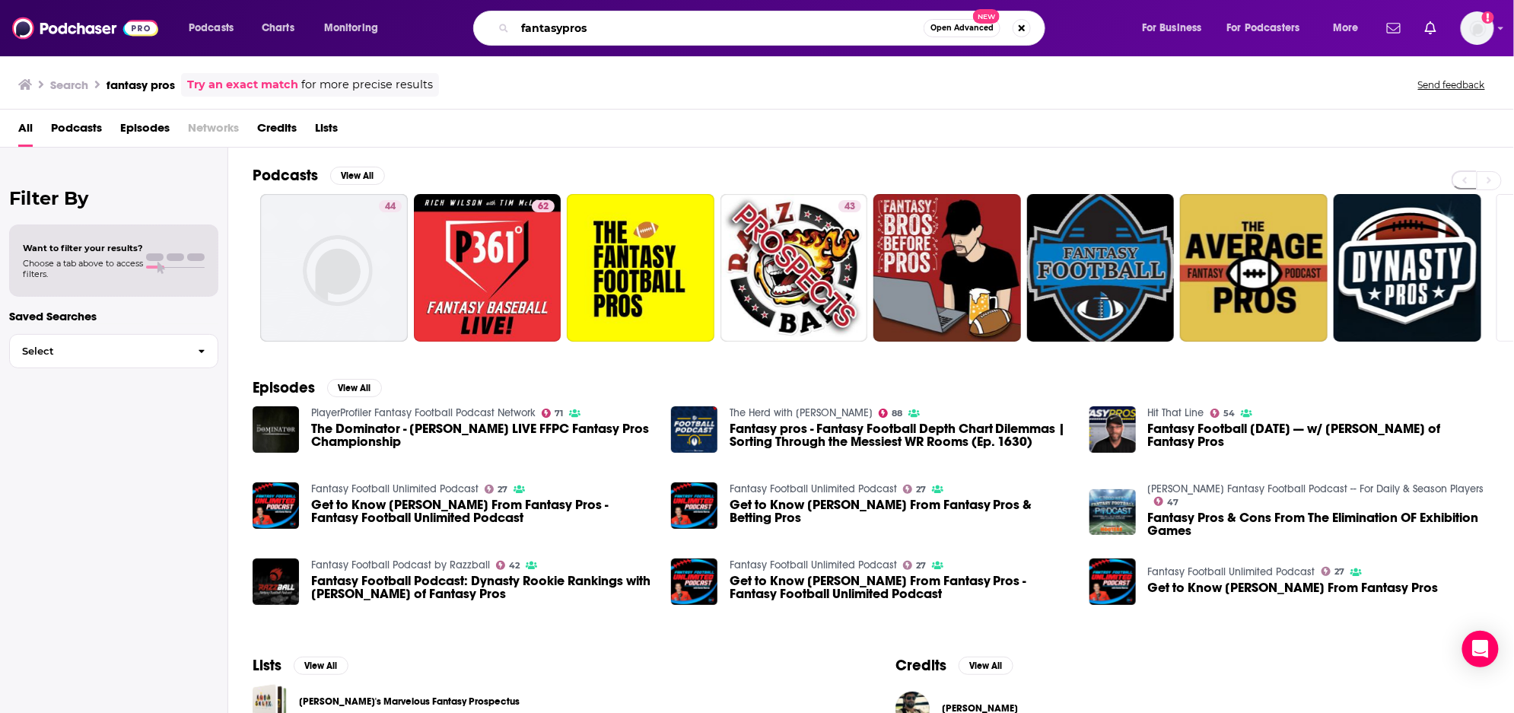
type input "fantasypros"
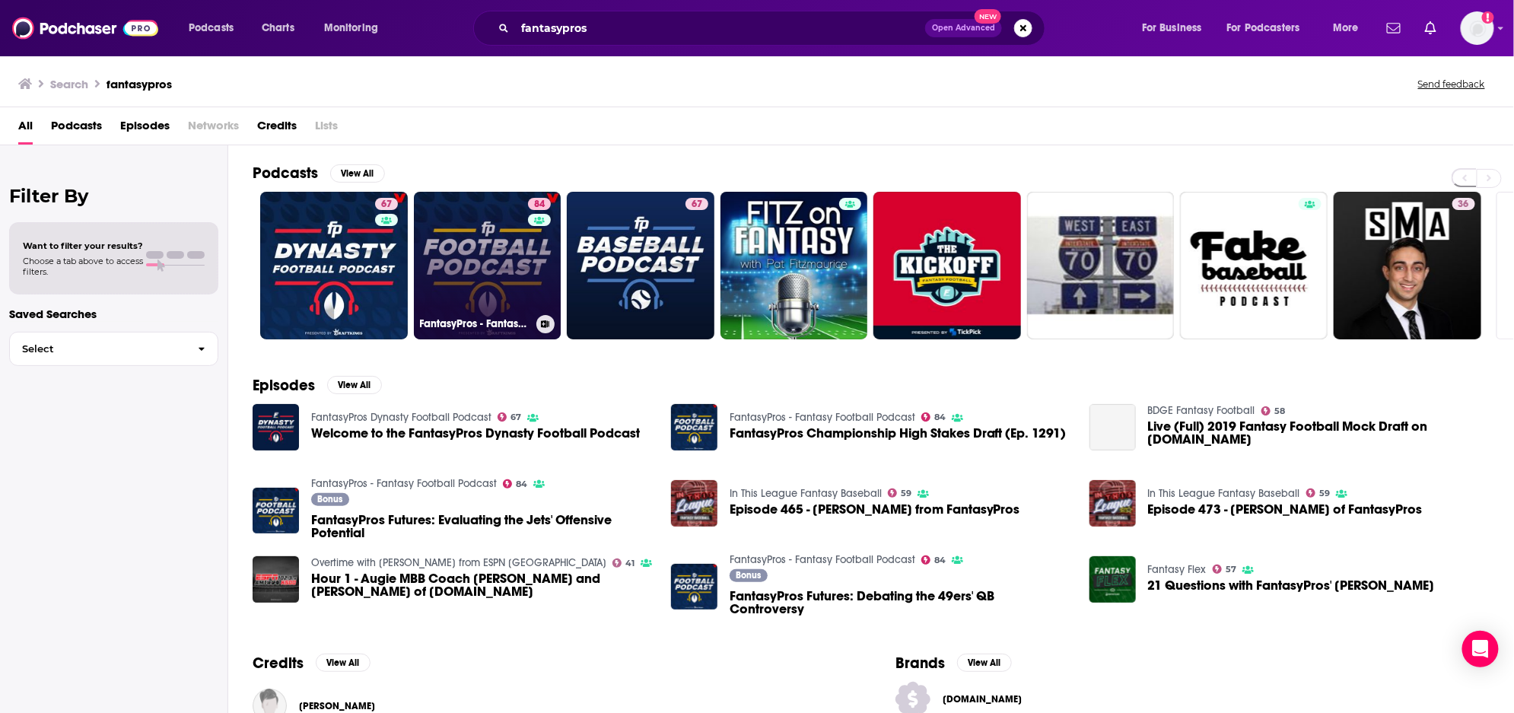
click at [470, 260] on link "84 FantasyPros - Fantasy Football Podcast" at bounding box center [488, 266] width 148 height 148
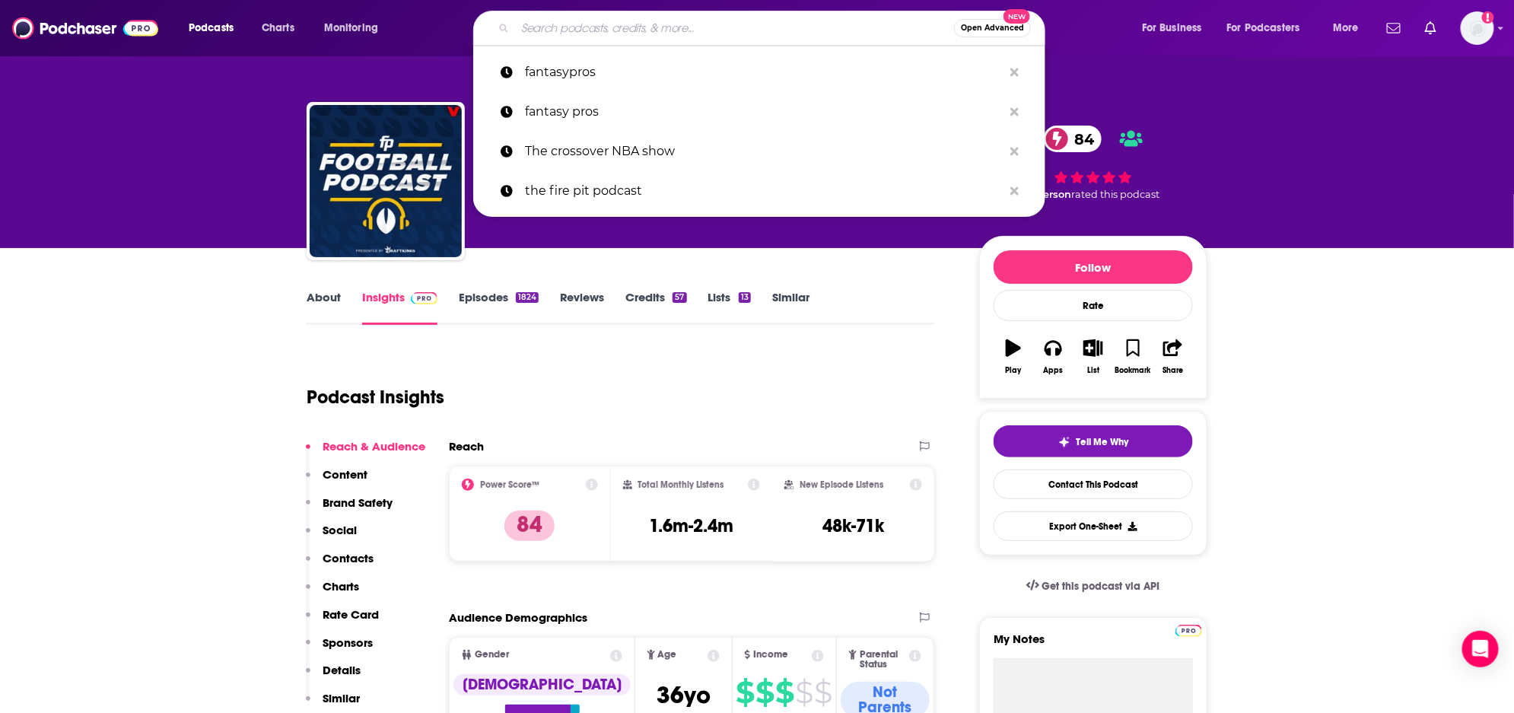
click at [714, 28] on input "Search podcasts, credits, & more..." at bounding box center [734, 28] width 439 height 24
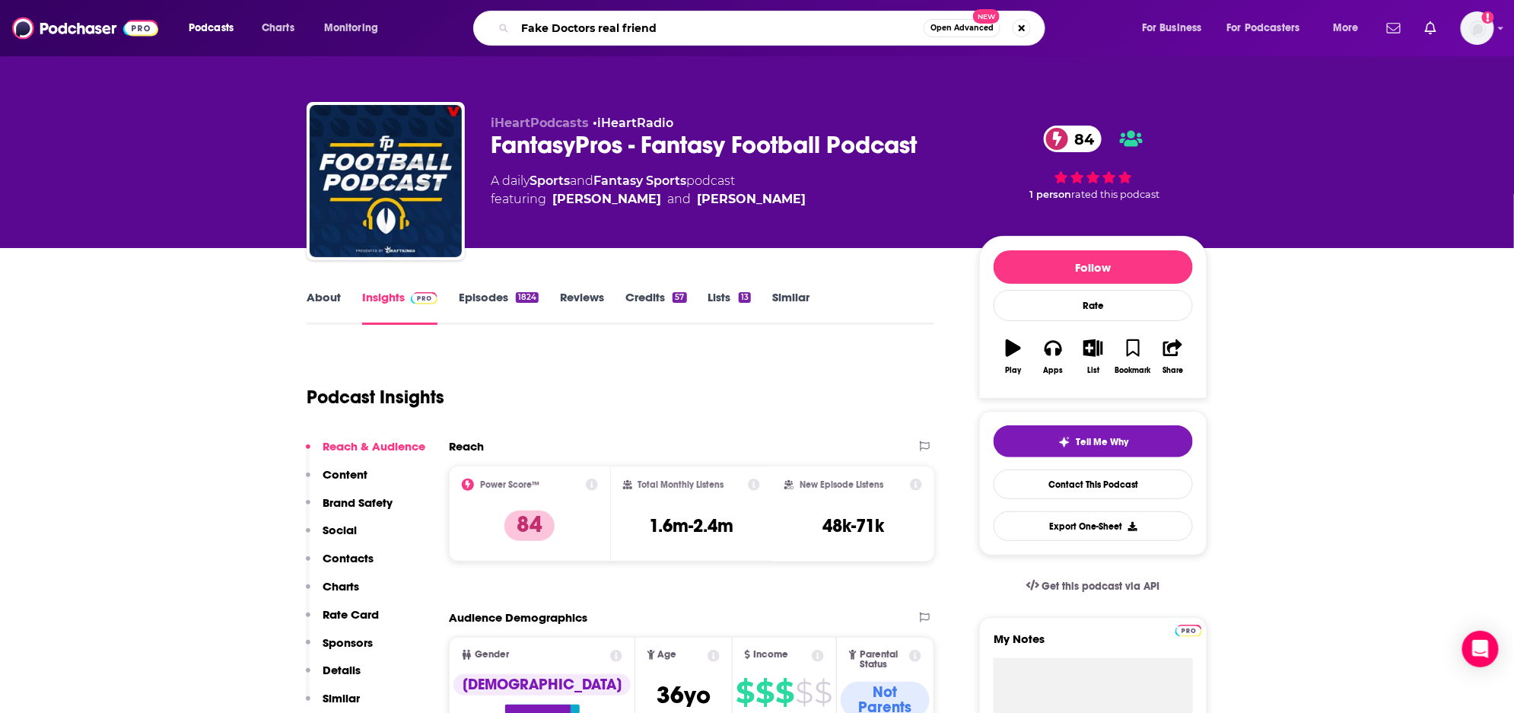
type input "Fake Doctors real friends"
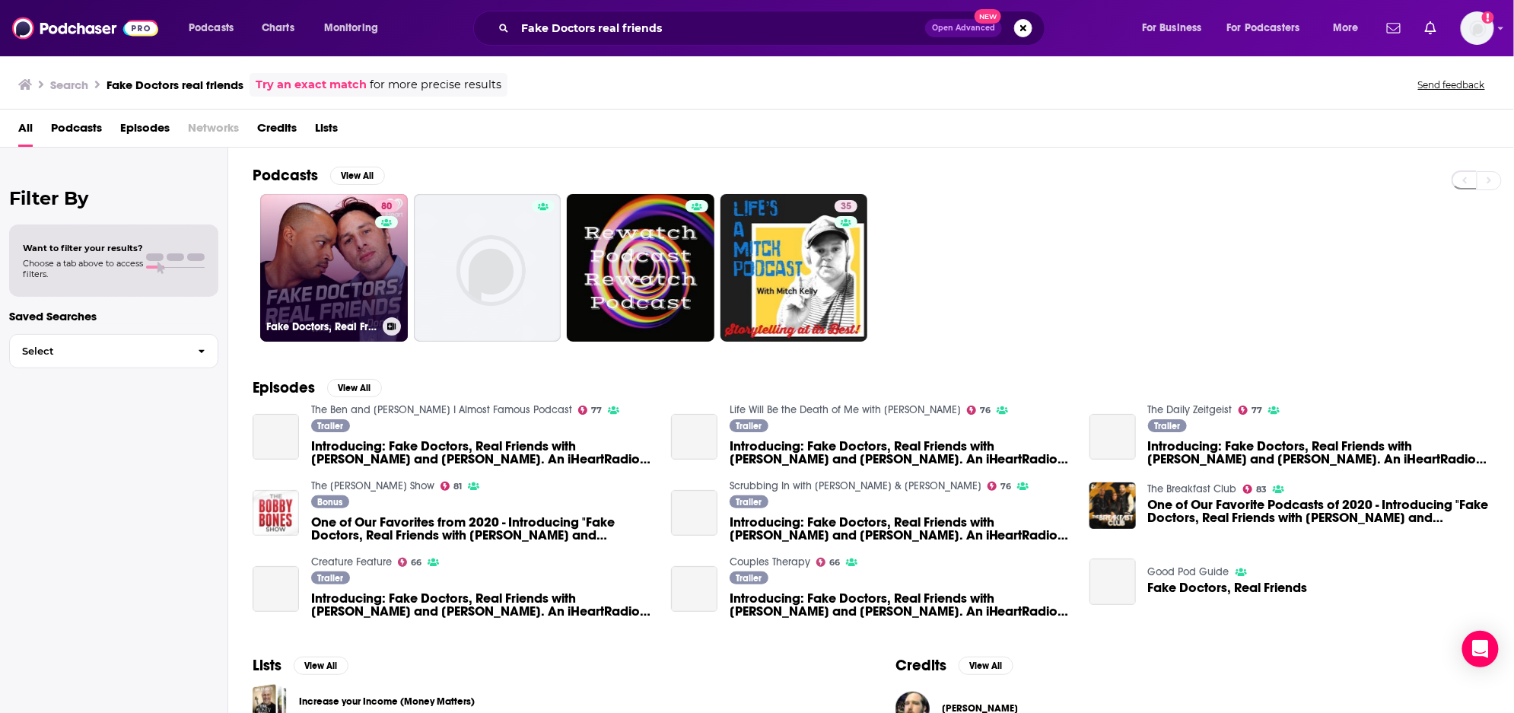
click at [334, 297] on link "80 Fake Doctors, Real Friends with [PERSON_NAME] and [PERSON_NAME]" at bounding box center [334, 268] width 148 height 148
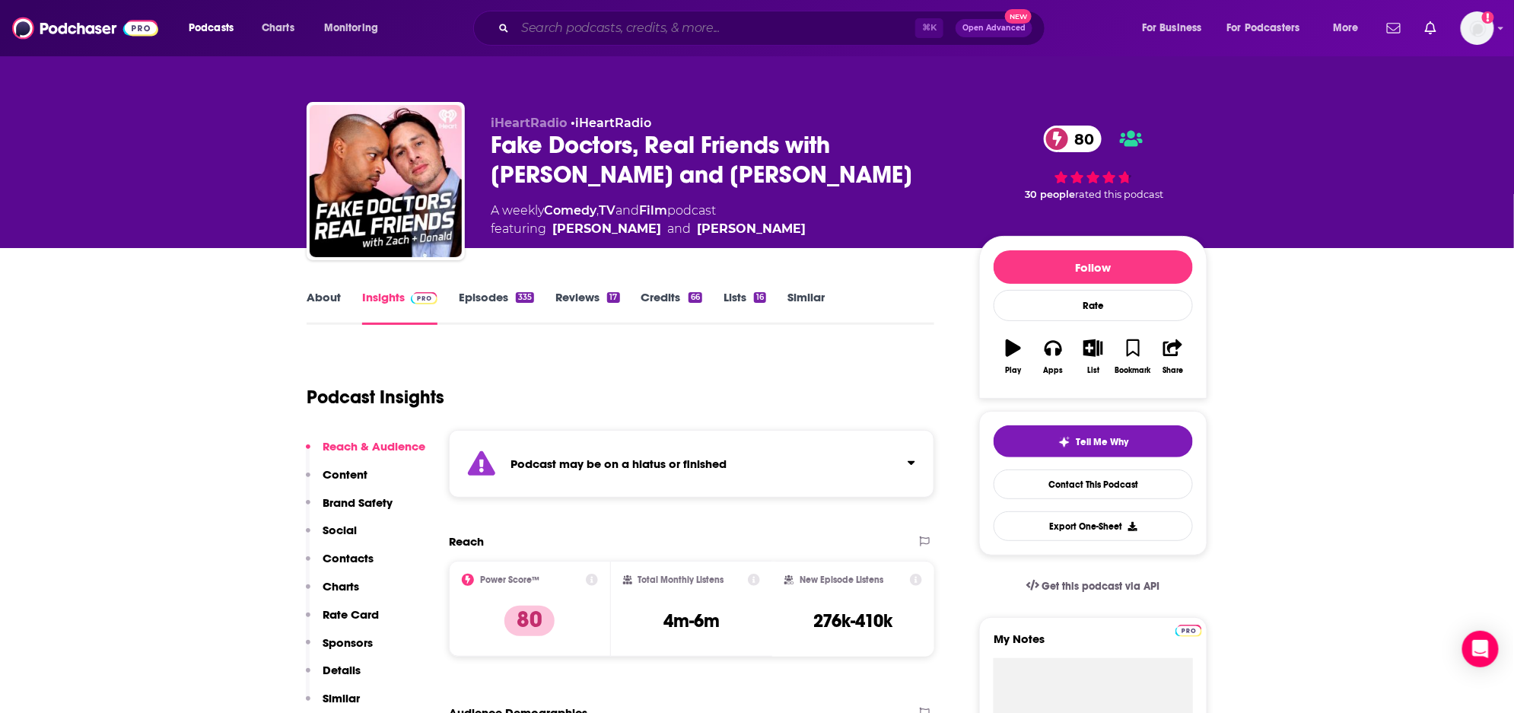
click at [772, 24] on input "Search podcasts, credits, & more..." at bounding box center [715, 28] width 400 height 24
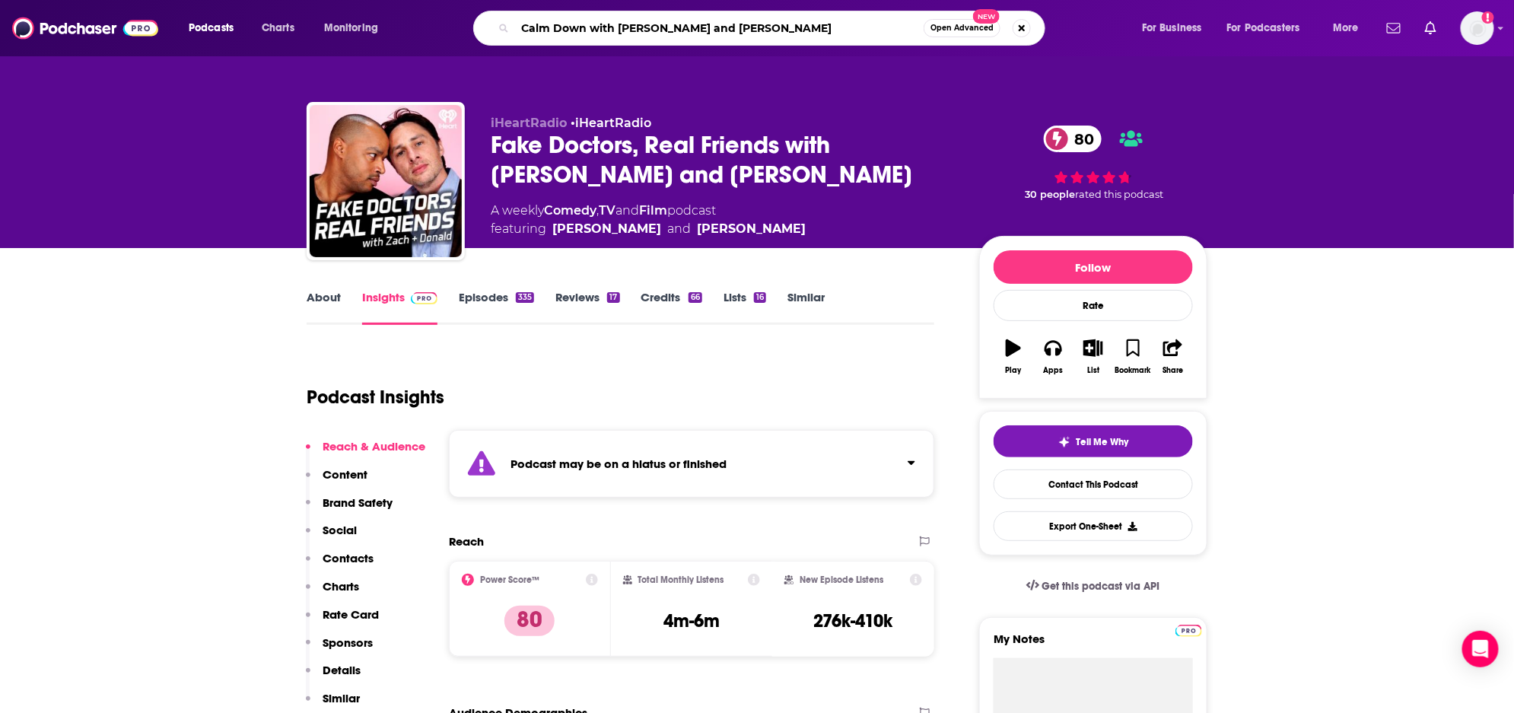
type input "Calm Down with [PERSON_NAME] and [PERSON_NAME]"
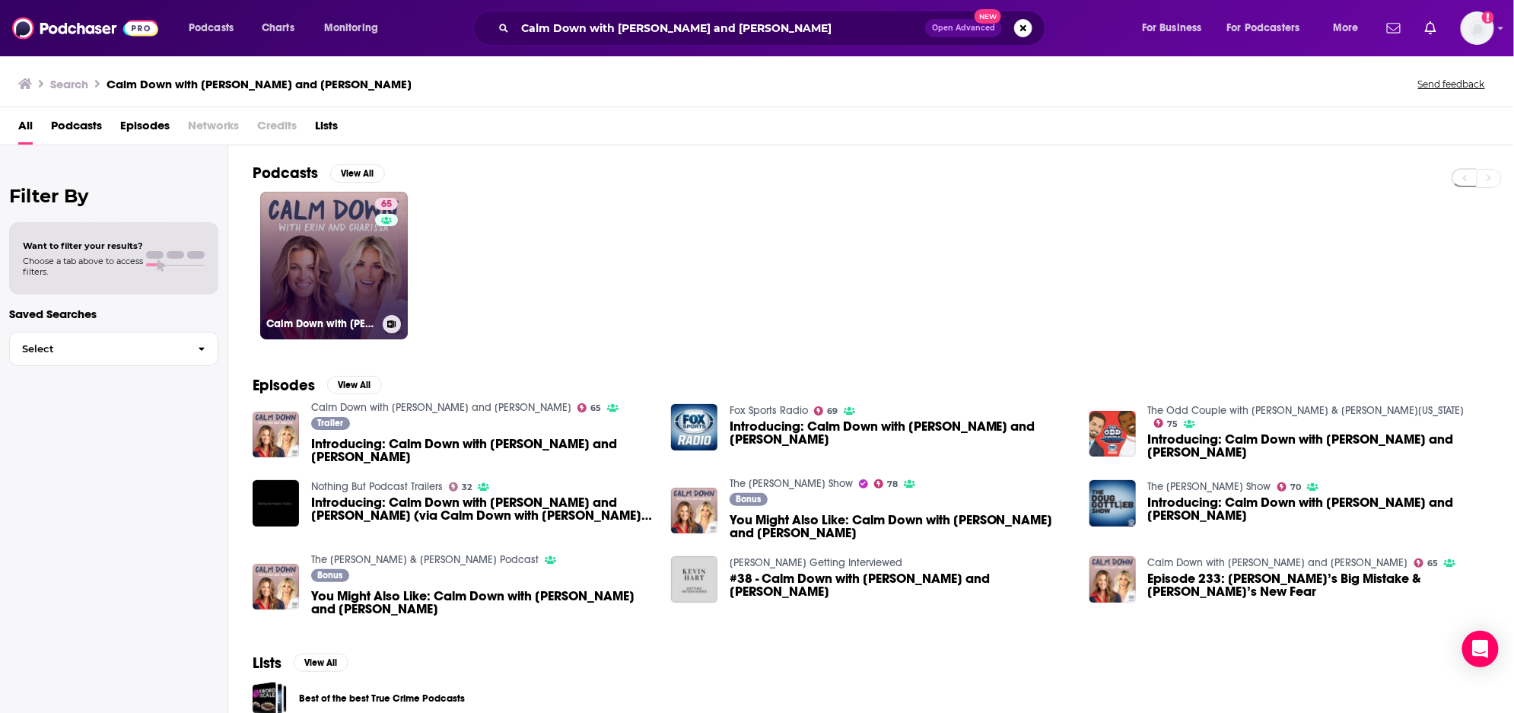
click at [287, 245] on link "65 Calm Down with [PERSON_NAME] and [PERSON_NAME]" at bounding box center [334, 266] width 148 height 148
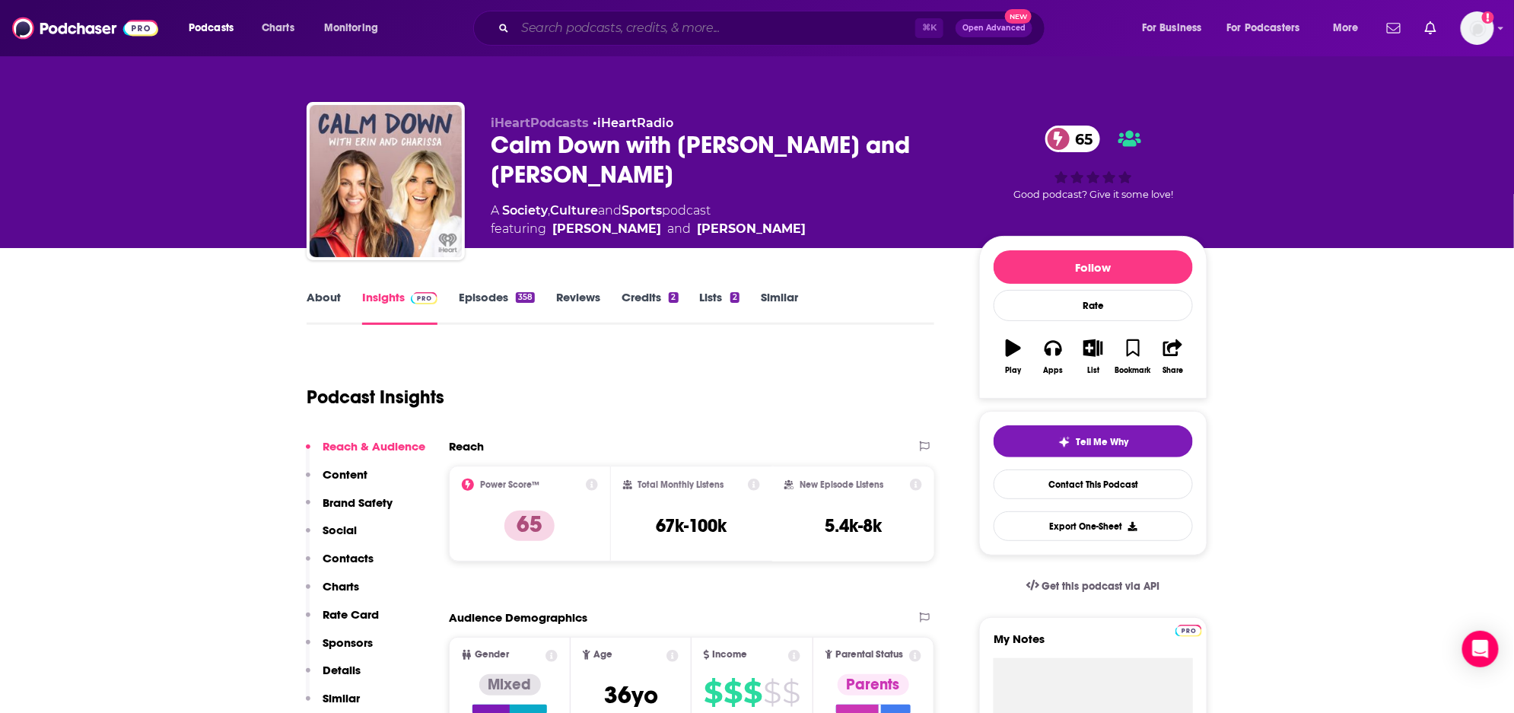
click at [763, 36] on input "Search podcasts, credits, & more..." at bounding box center [715, 28] width 400 height 24
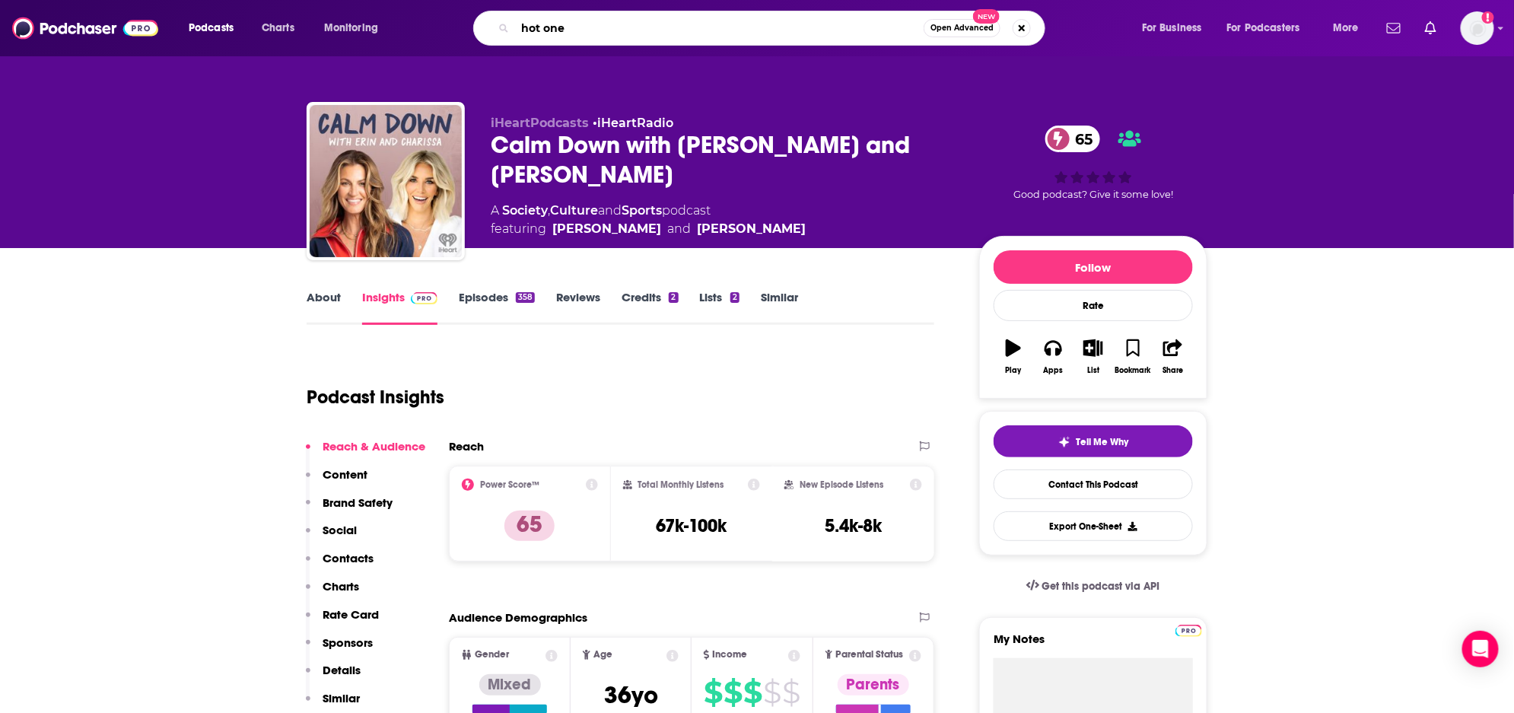
type input "hot ones"
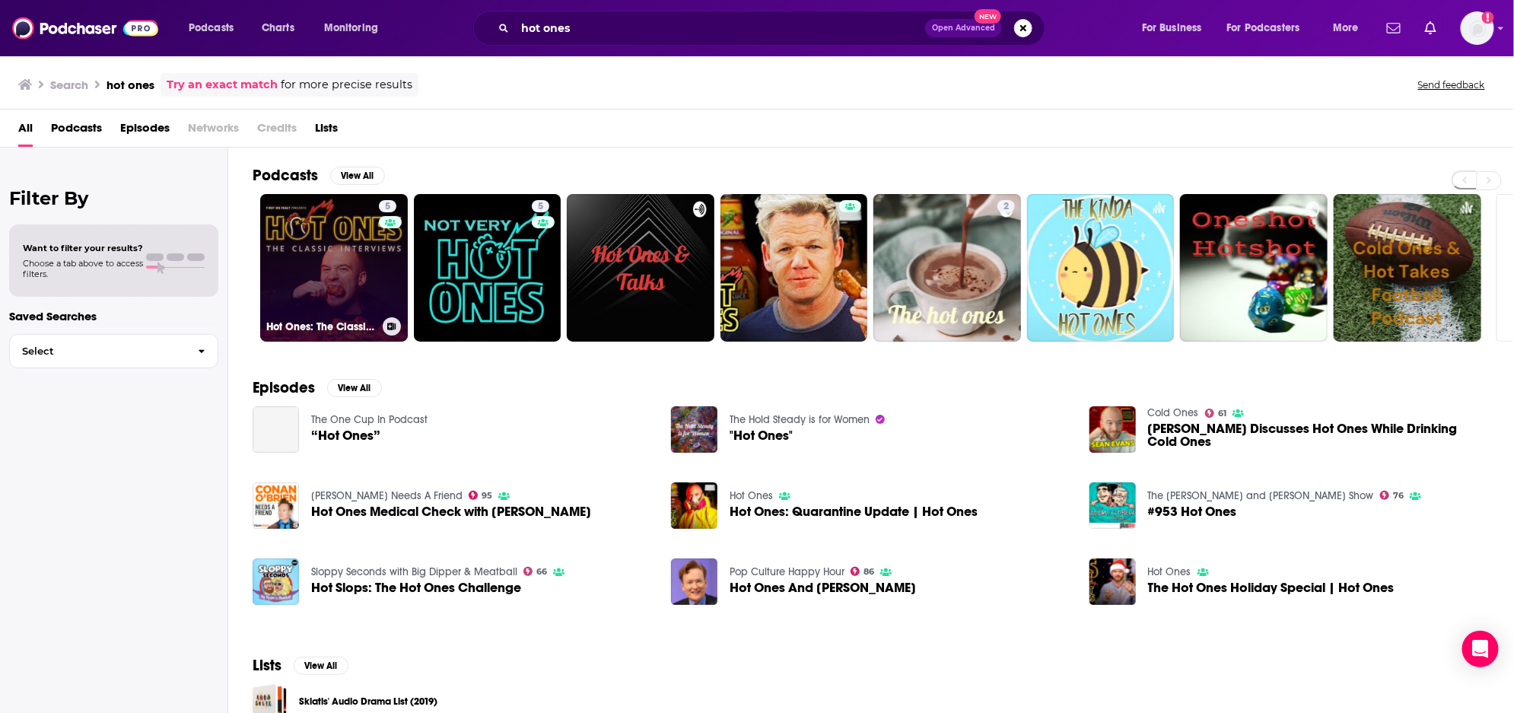
click at [312, 256] on link "5 Hot Ones: The Classic Interviews" at bounding box center [334, 268] width 148 height 148
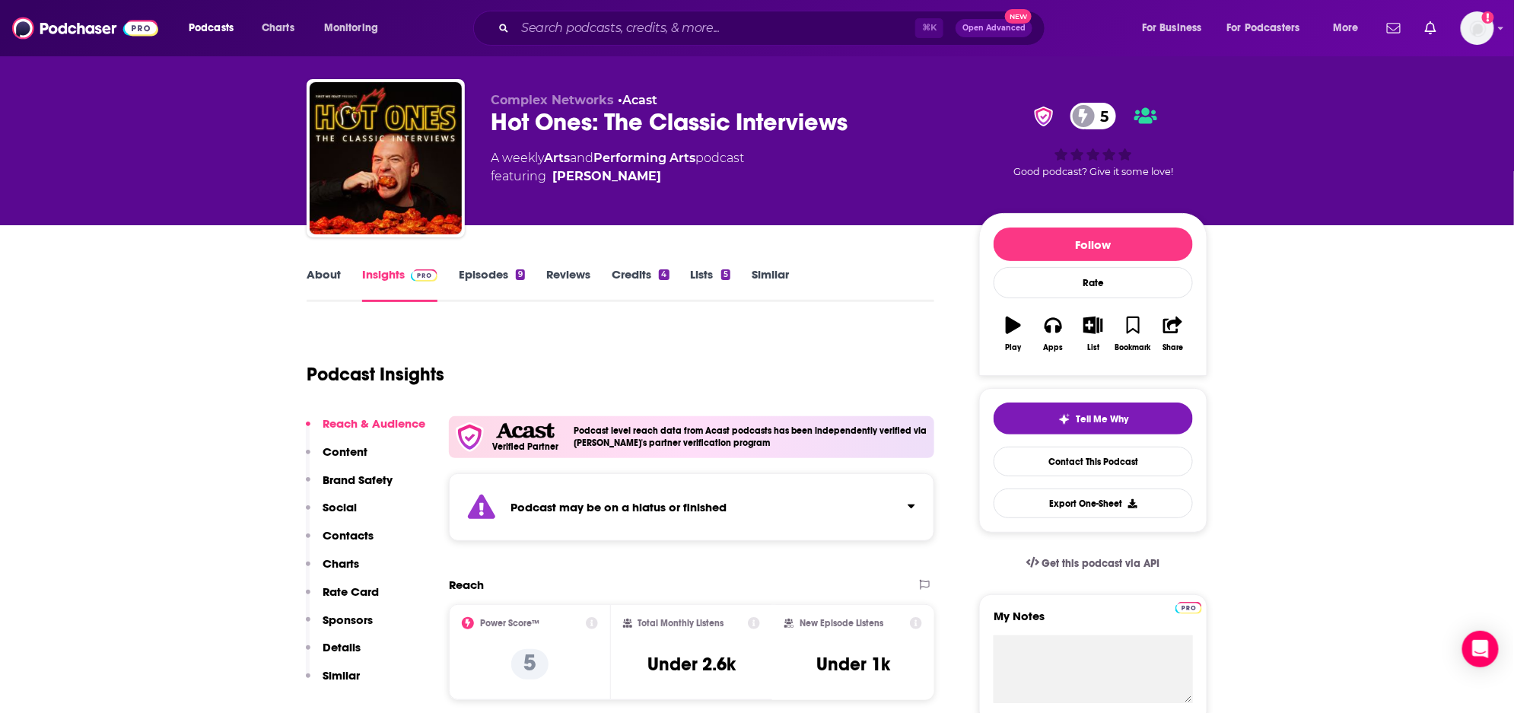
scroll to position [27, 0]
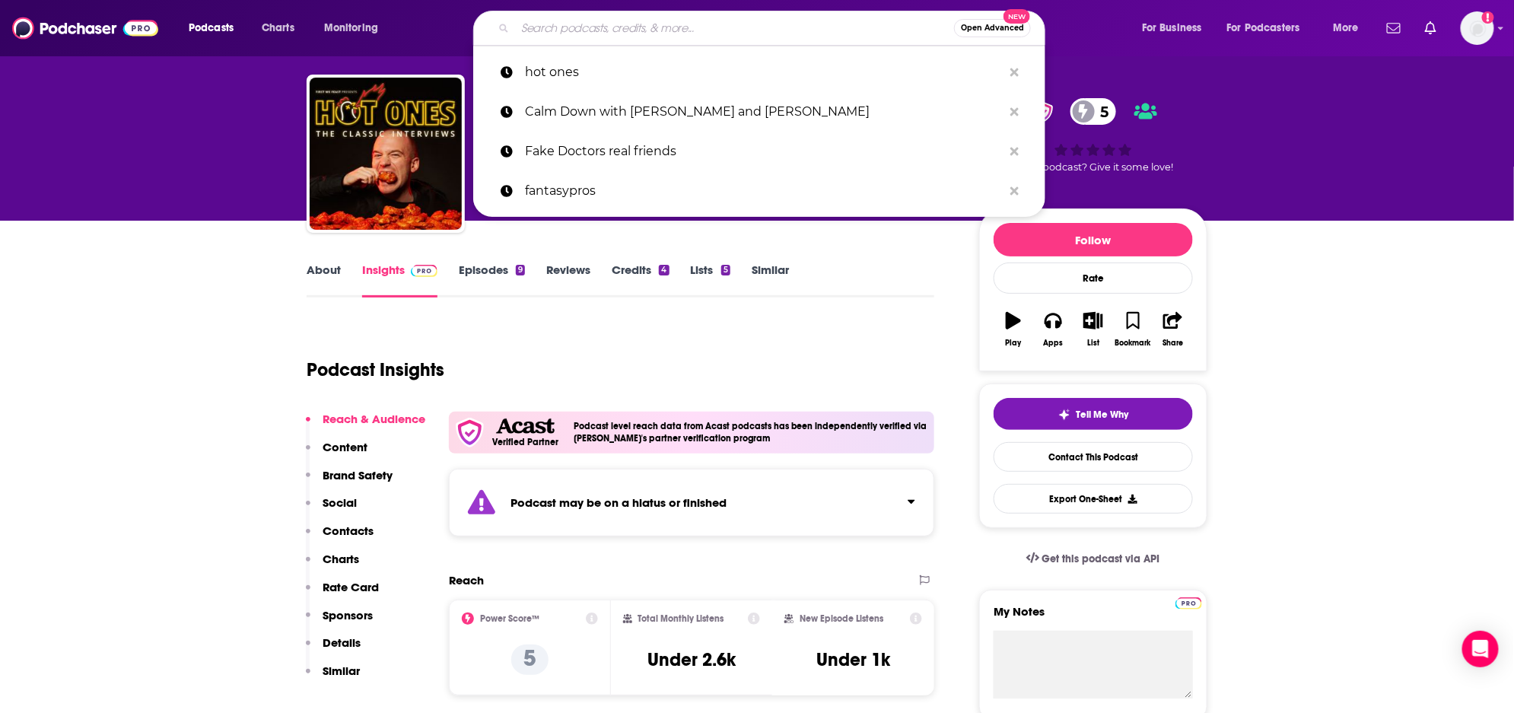
click at [523, 26] on input "Search podcasts, credits, & more..." at bounding box center [734, 28] width 439 height 24
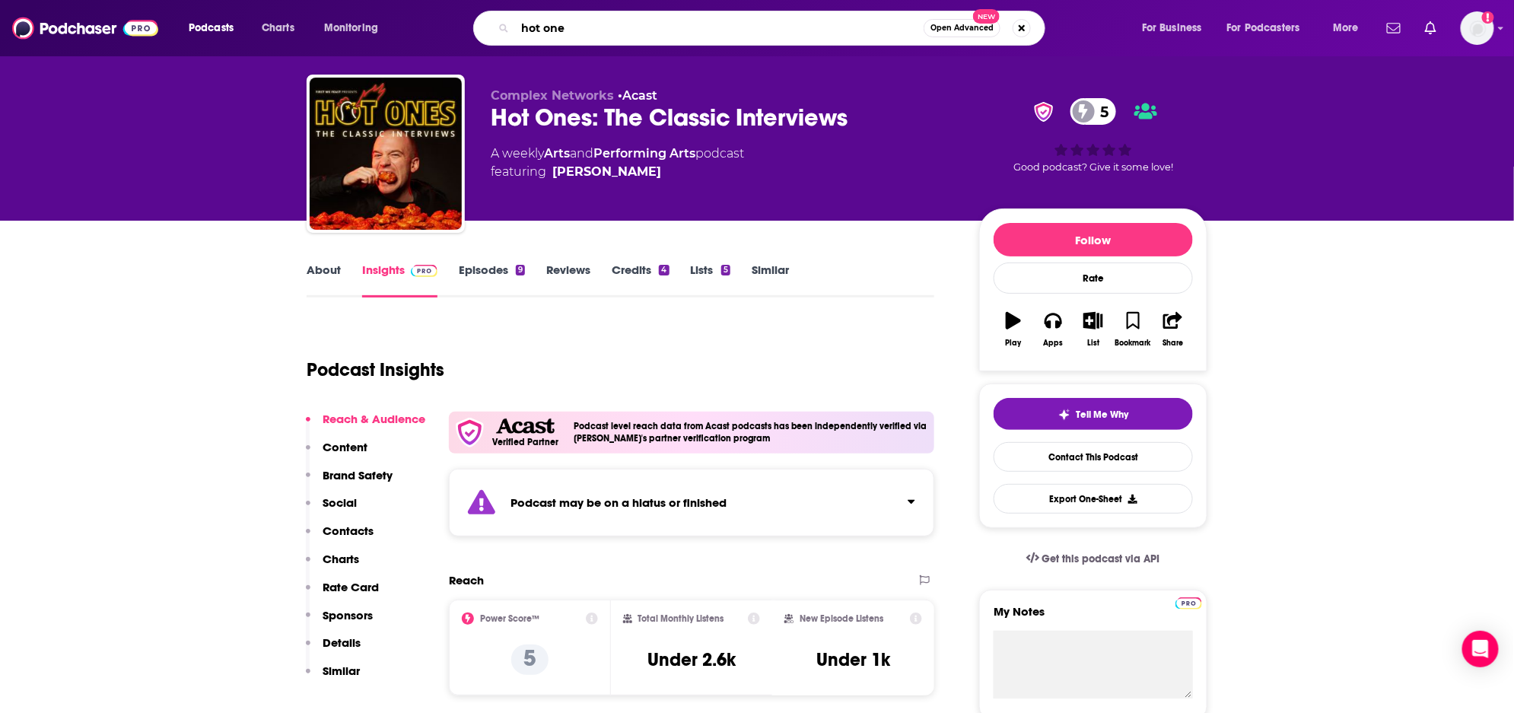
type input "hot ones"
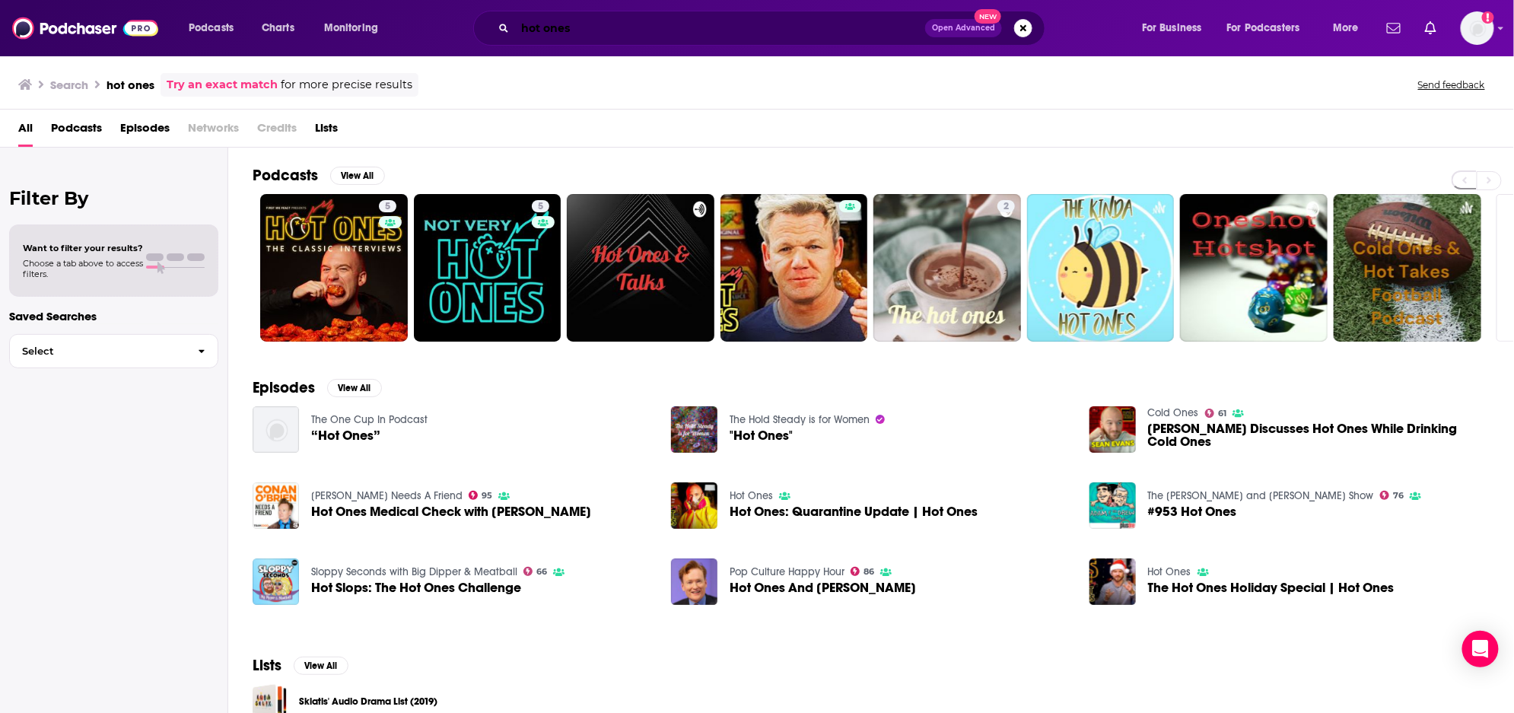
click at [586, 29] on input "hot ones" at bounding box center [720, 28] width 410 height 24
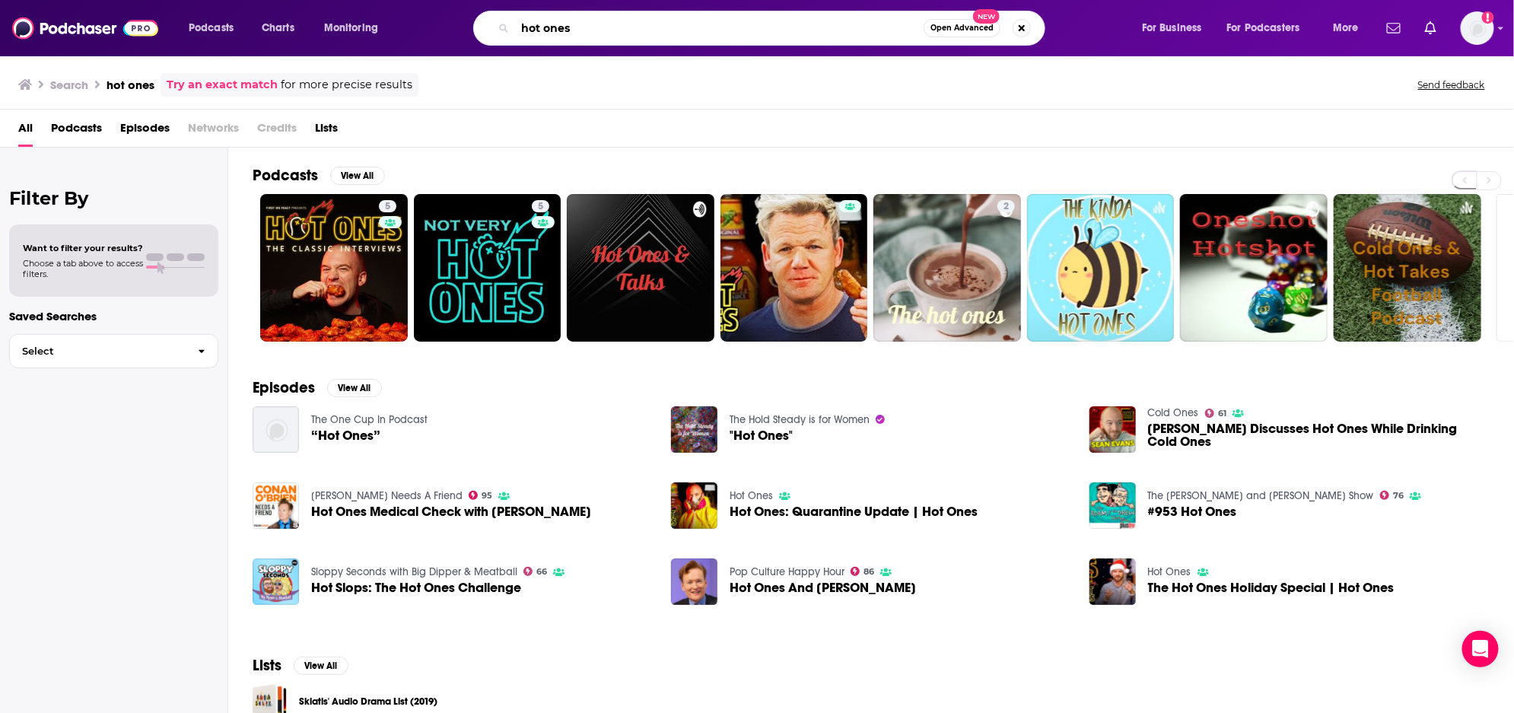
click at [587, 29] on input "hot ones" at bounding box center [719, 28] width 409 height 24
click at [591, 29] on input "hot ones" at bounding box center [719, 28] width 409 height 24
type input "h"
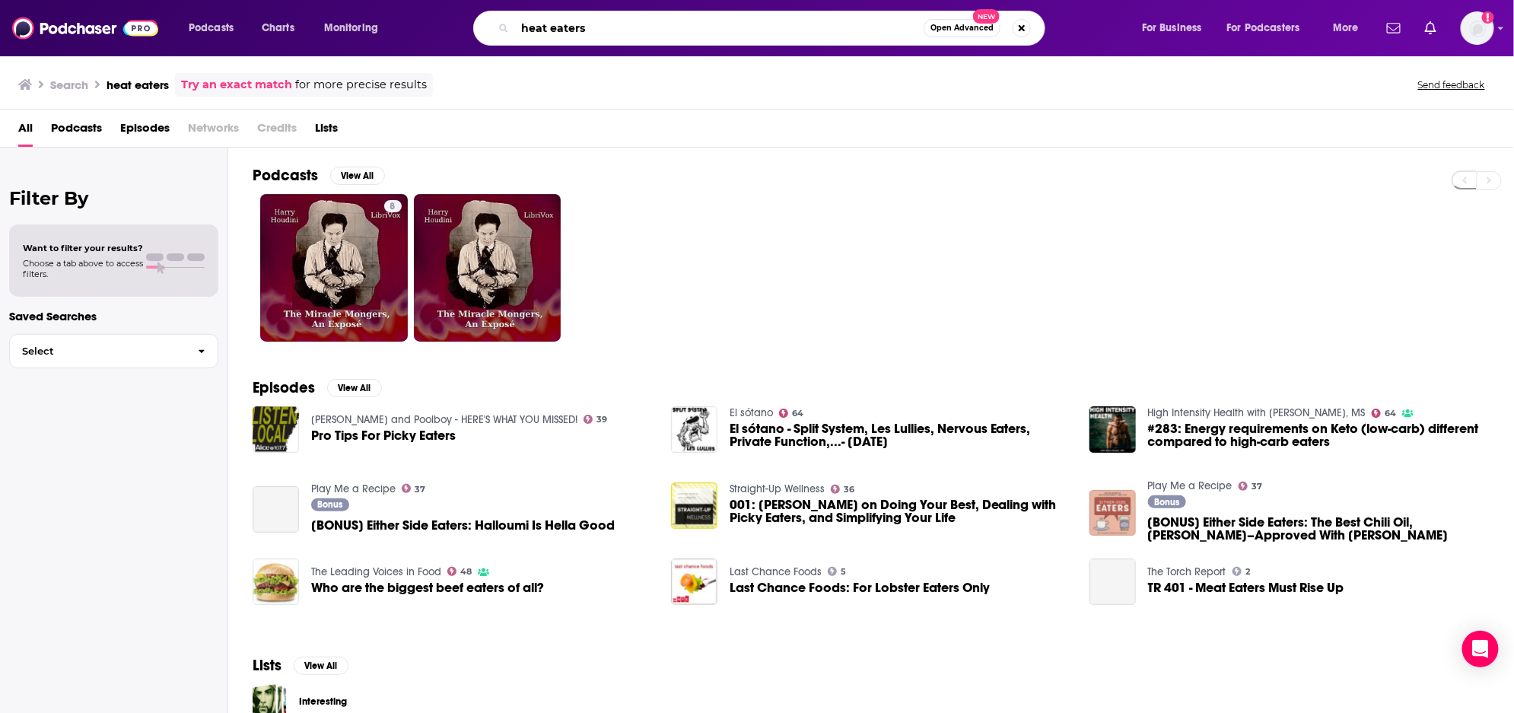
click at [597, 37] on input "heat eaters" at bounding box center [719, 28] width 409 height 24
click at [596, 37] on input "heat eaters" at bounding box center [719, 28] width 409 height 24
type input "h"
type input "Snacked"
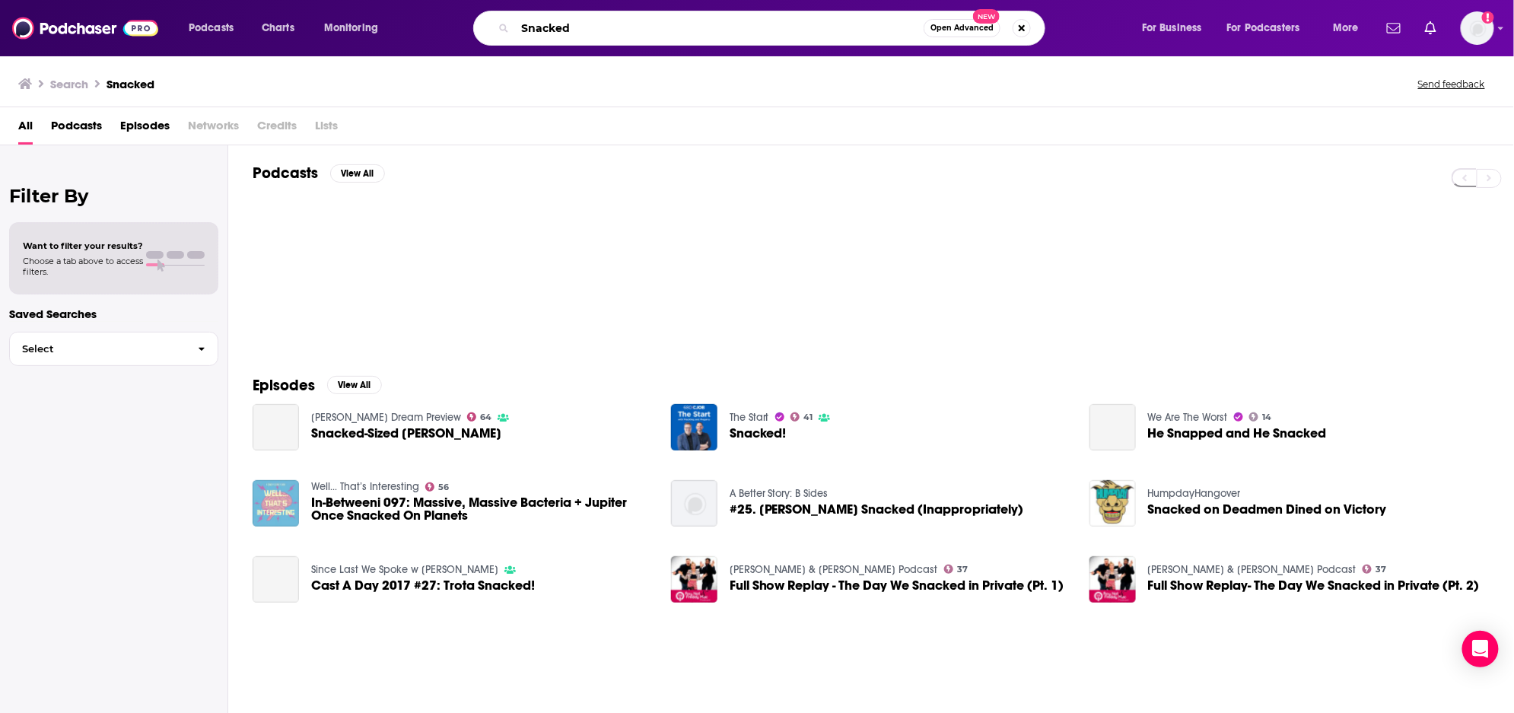
click at [599, 33] on input "Snacked" at bounding box center [719, 28] width 409 height 24
click at [600, 31] on input "Snacked" at bounding box center [719, 28] width 409 height 24
click at [601, 30] on input "Snacked" at bounding box center [719, 28] width 409 height 24
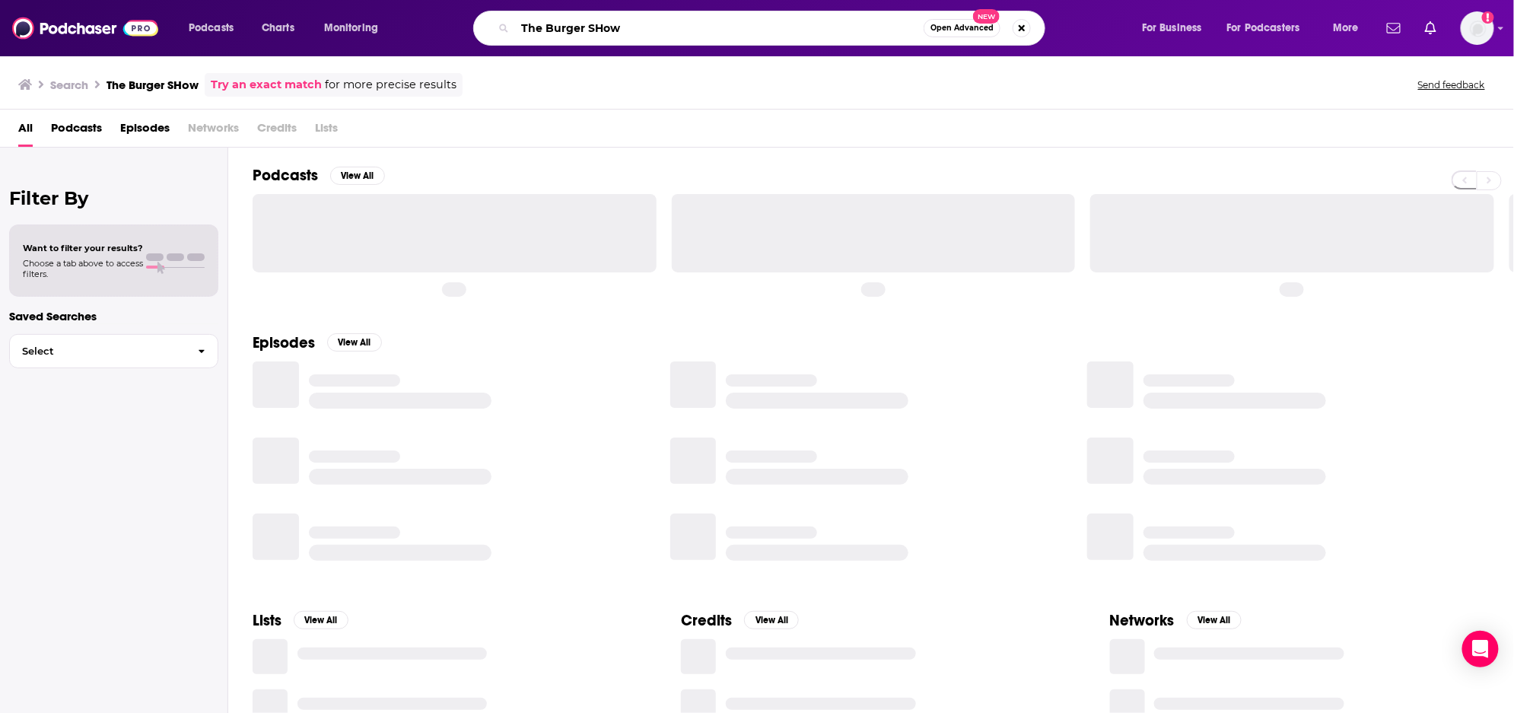
type input "The Burger Show"
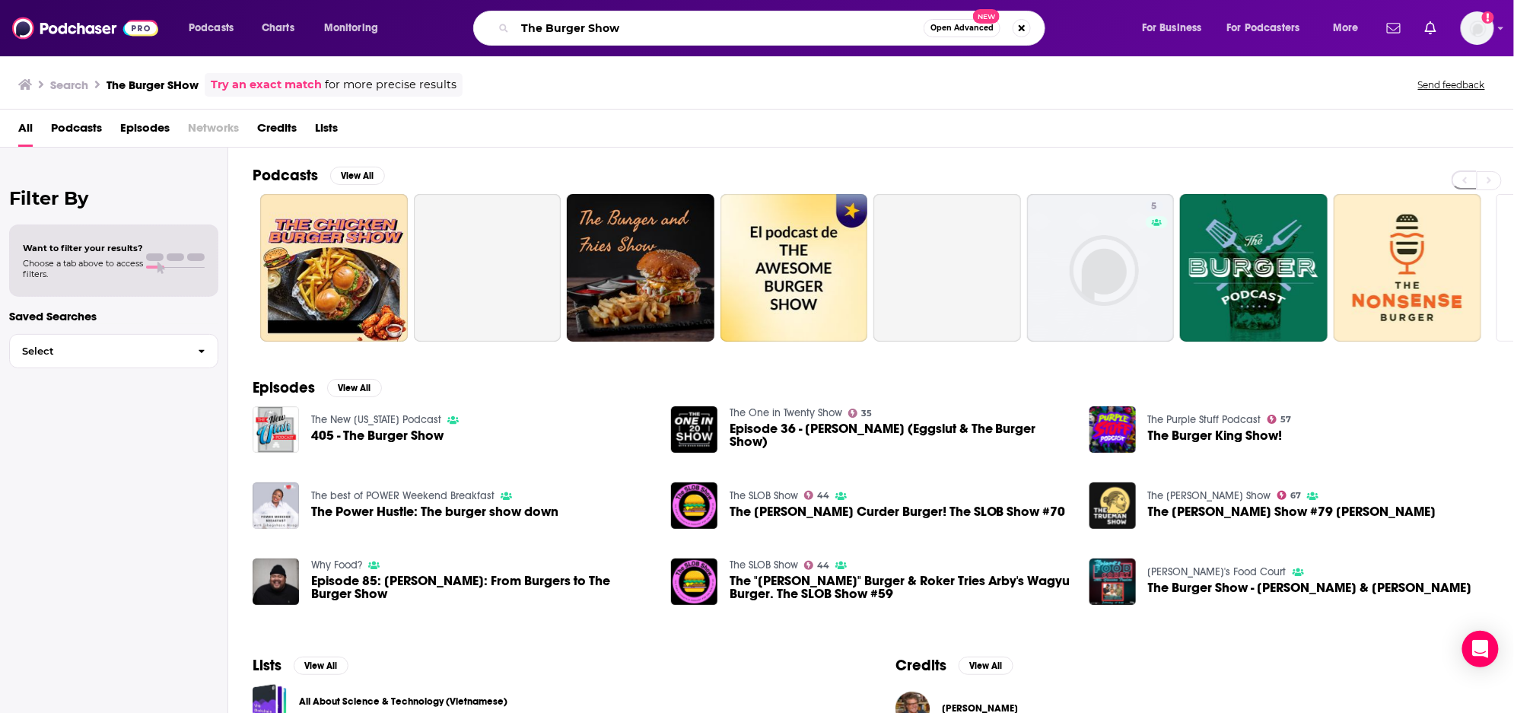
click at [812, 19] on input "The Burger Show" at bounding box center [719, 28] width 409 height 24
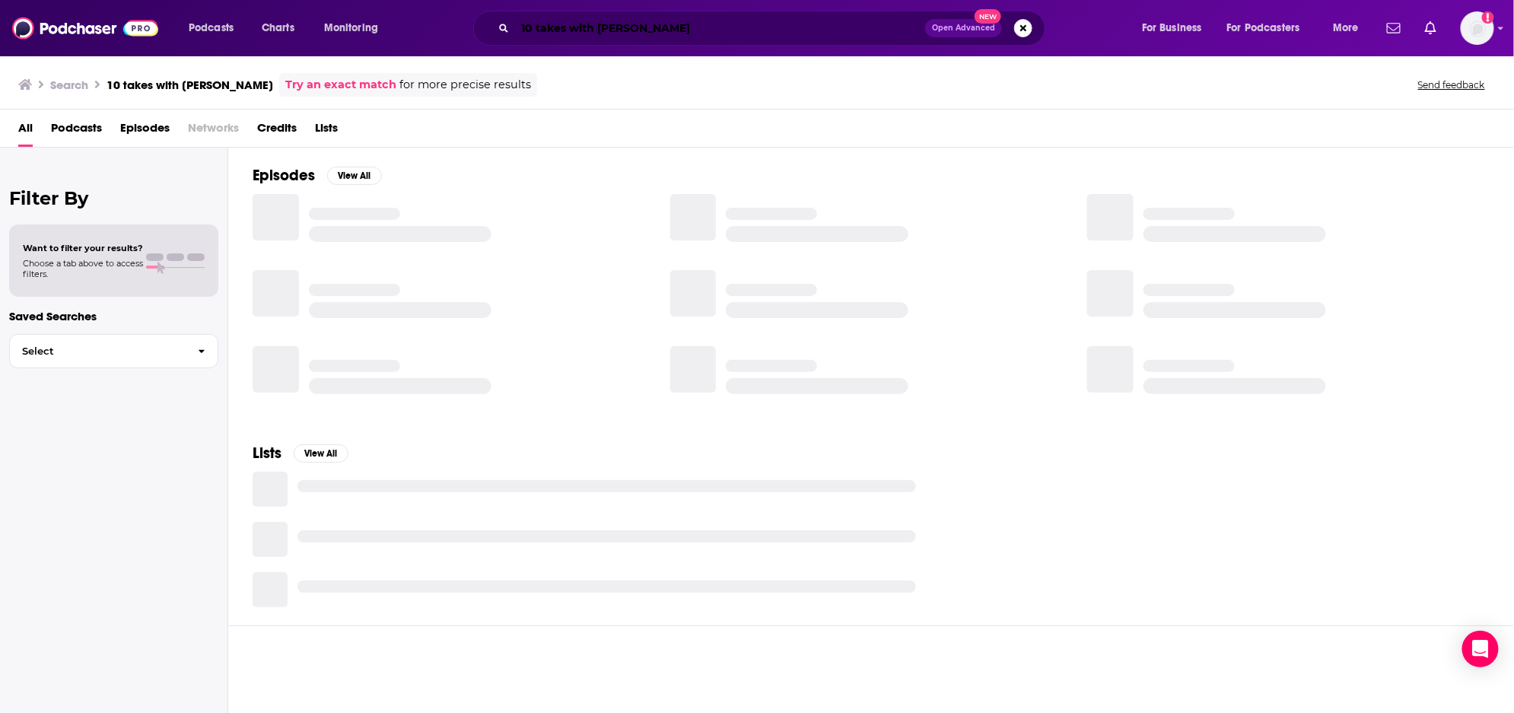
click at [726, 22] on input "10 takes with [PERSON_NAME]" at bounding box center [720, 28] width 410 height 24
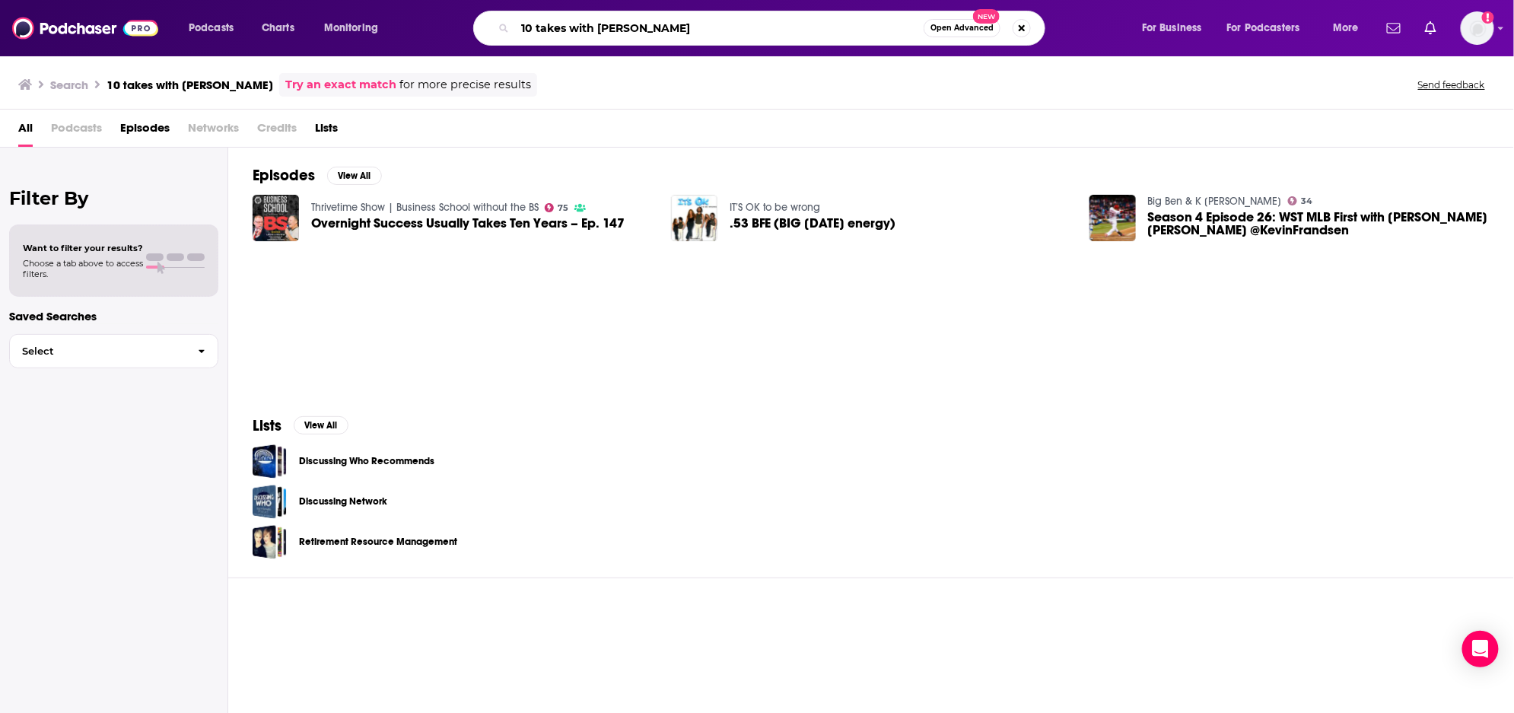
type input "10 takes with [PERSON_NAME]"
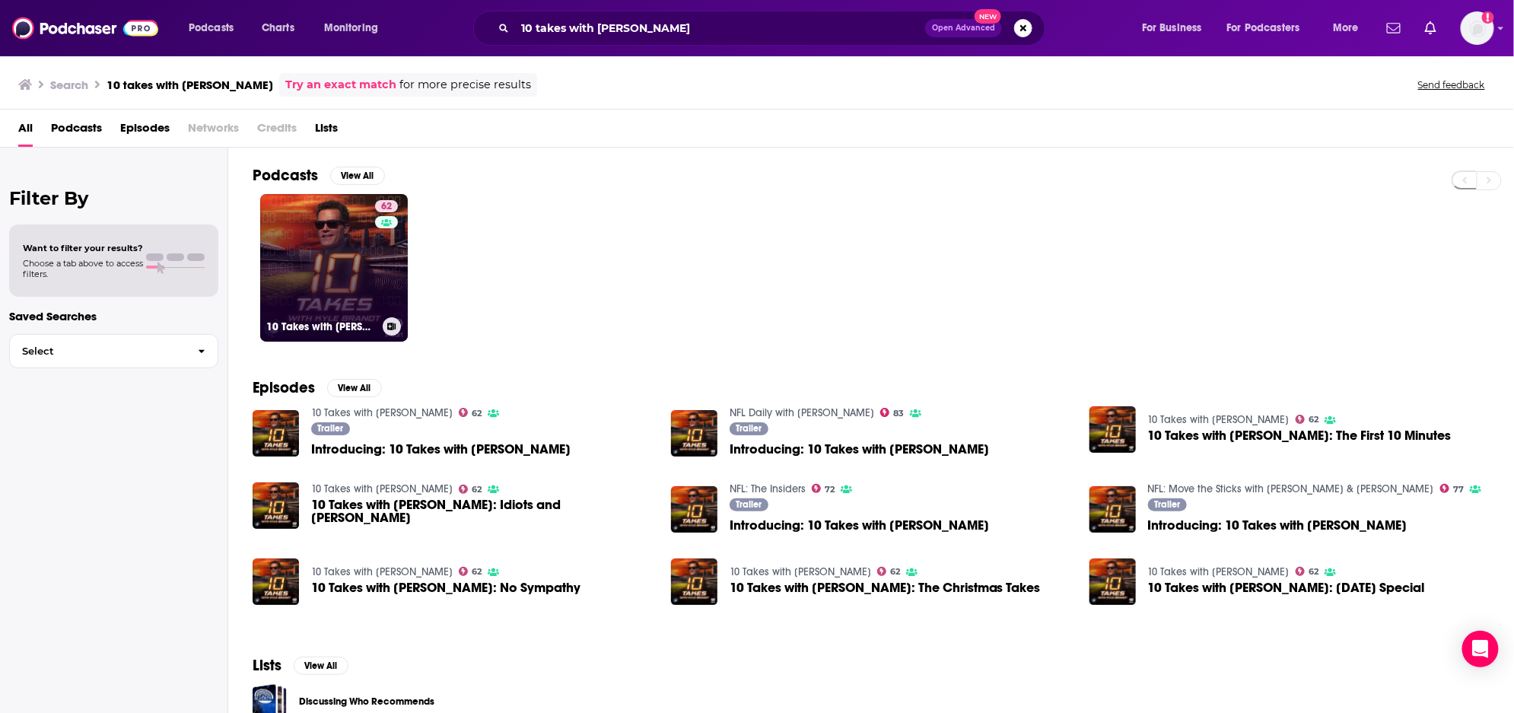
click at [316, 277] on link "62 10 Takes with [PERSON_NAME]" at bounding box center [334, 268] width 148 height 148
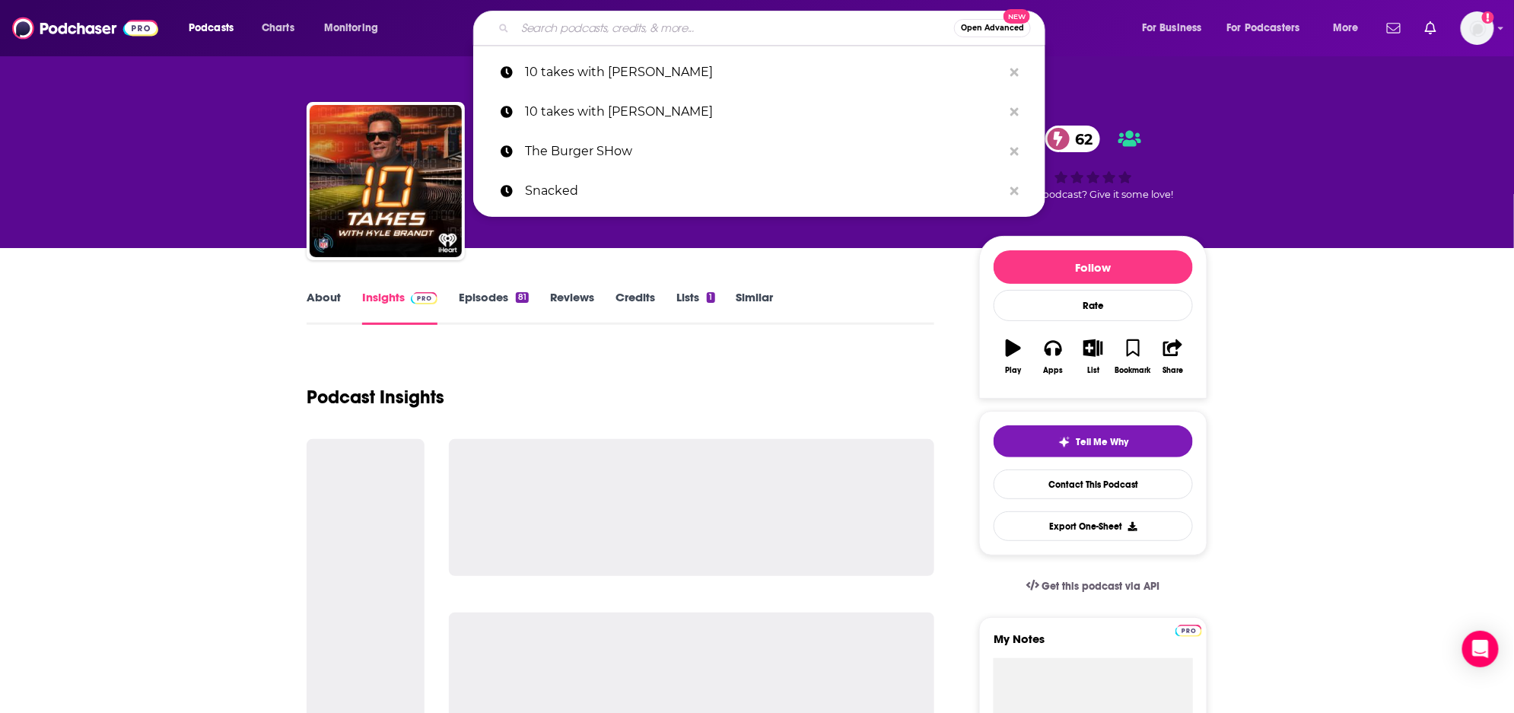
click at [600, 31] on input "Search podcasts, credits, & more..." at bounding box center [734, 28] width 439 height 24
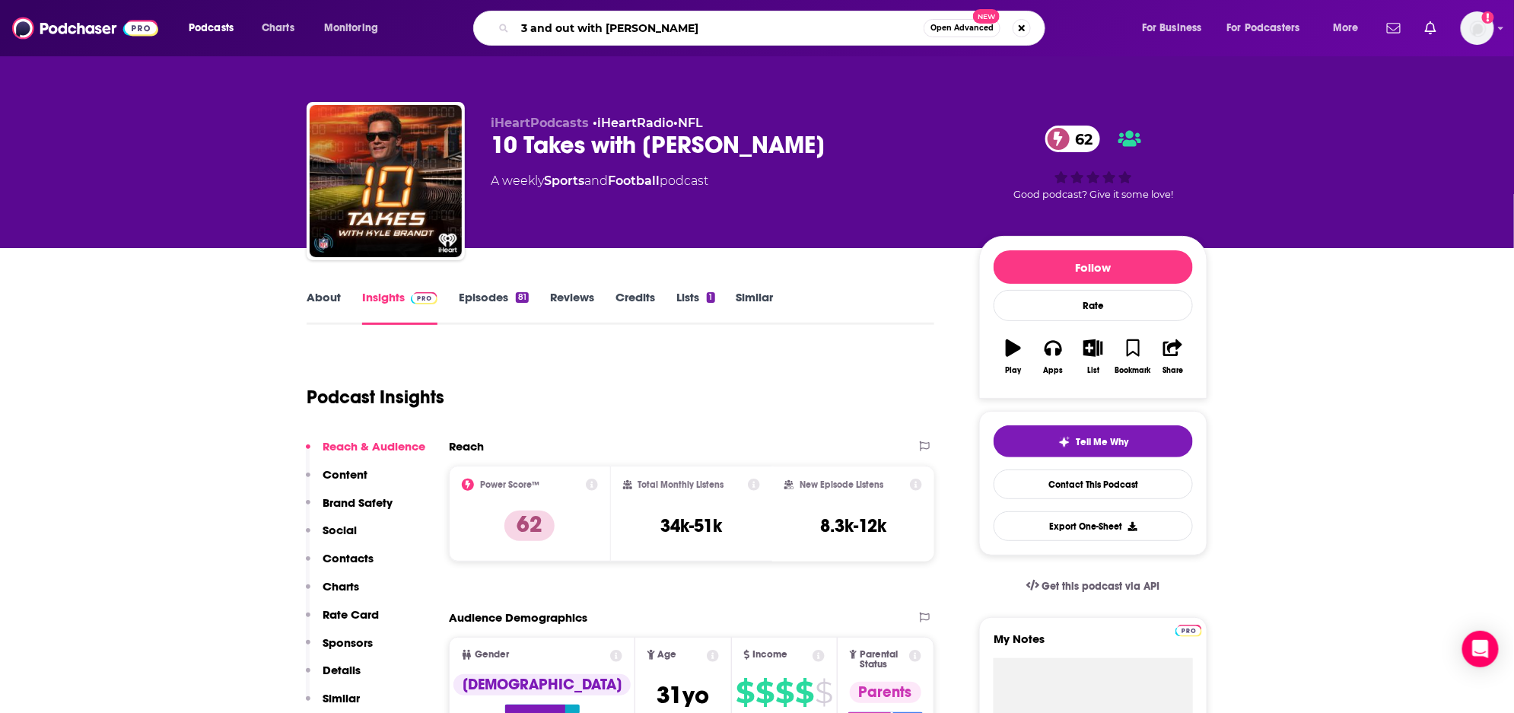
type input "3 and out with [PERSON_NAME]"
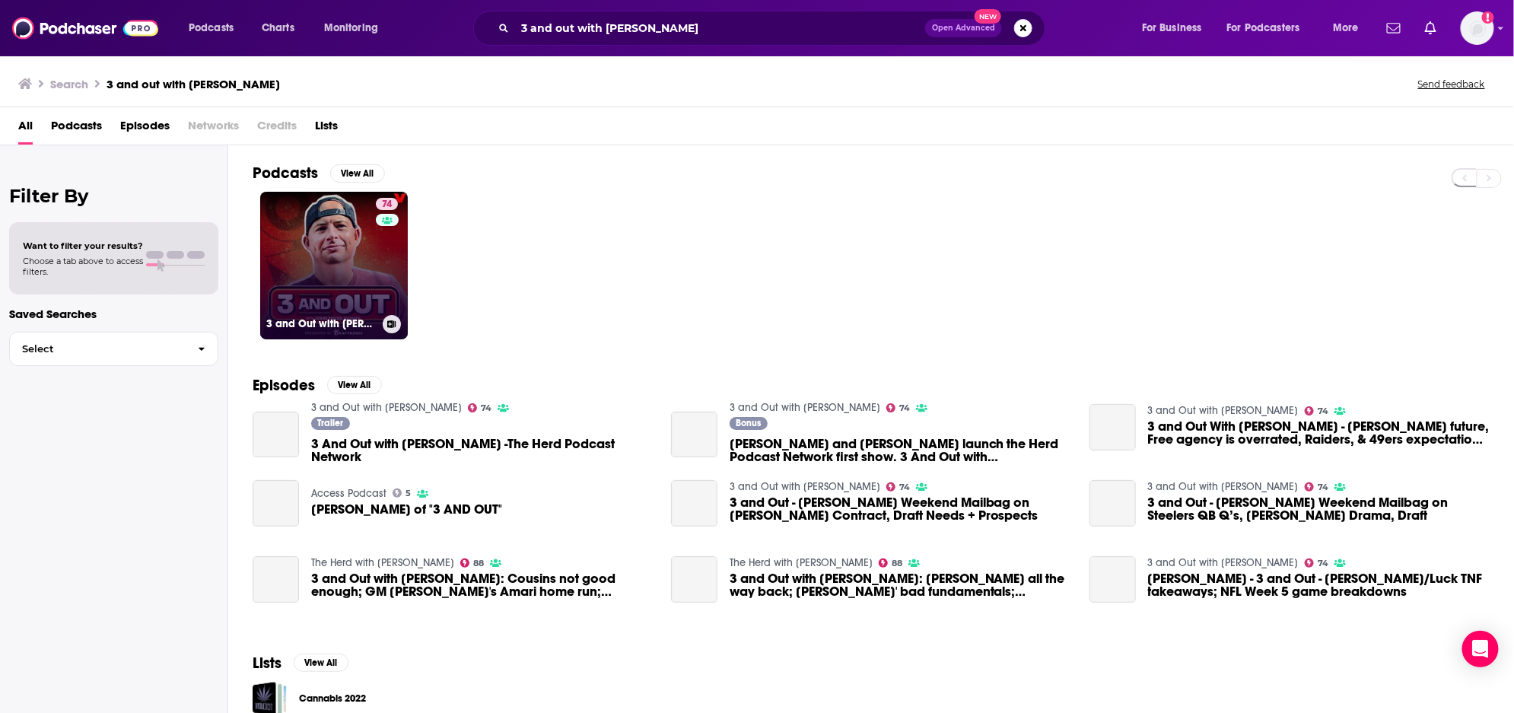
click at [361, 253] on link "74 3 and Out with [PERSON_NAME]" at bounding box center [334, 266] width 148 height 148
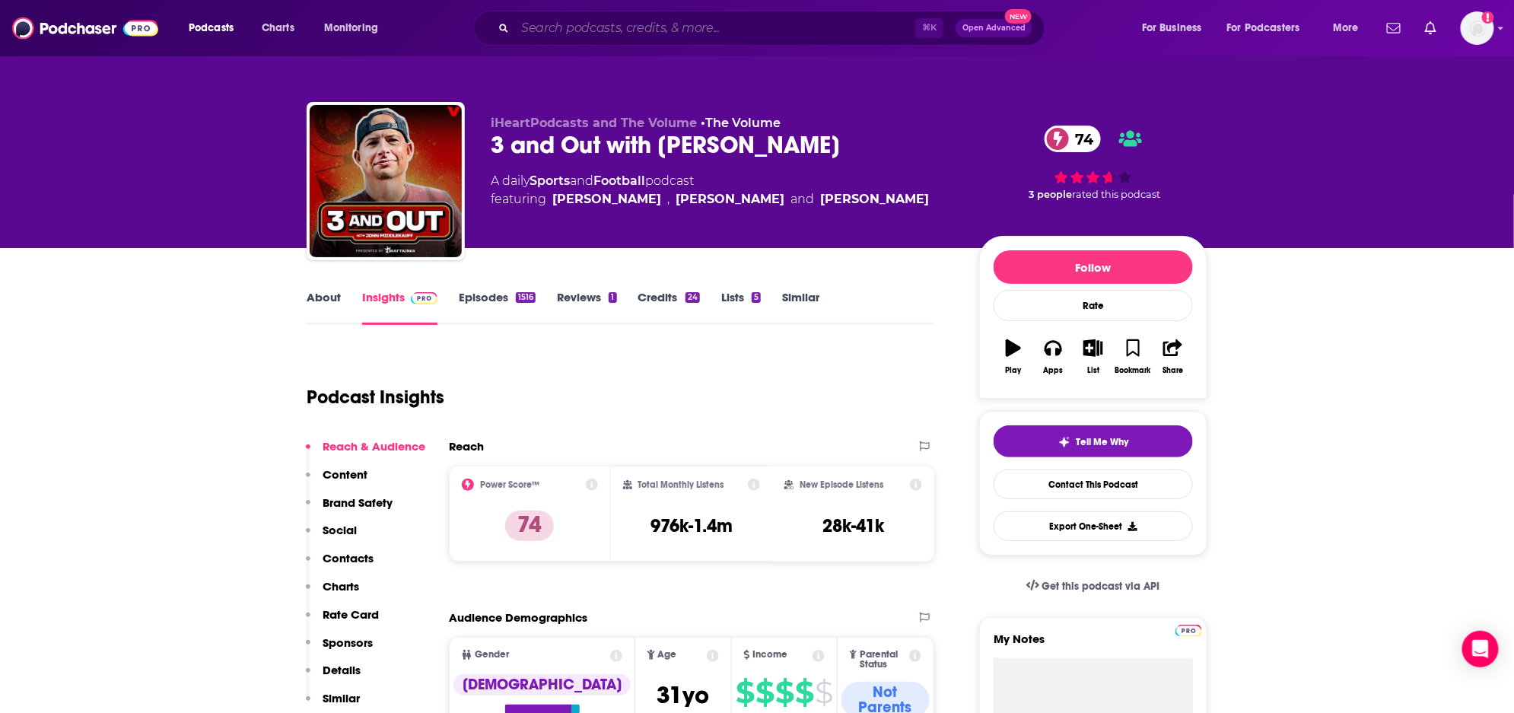
click at [620, 21] on input "Search podcasts, credits, & more..." at bounding box center [715, 28] width 400 height 24
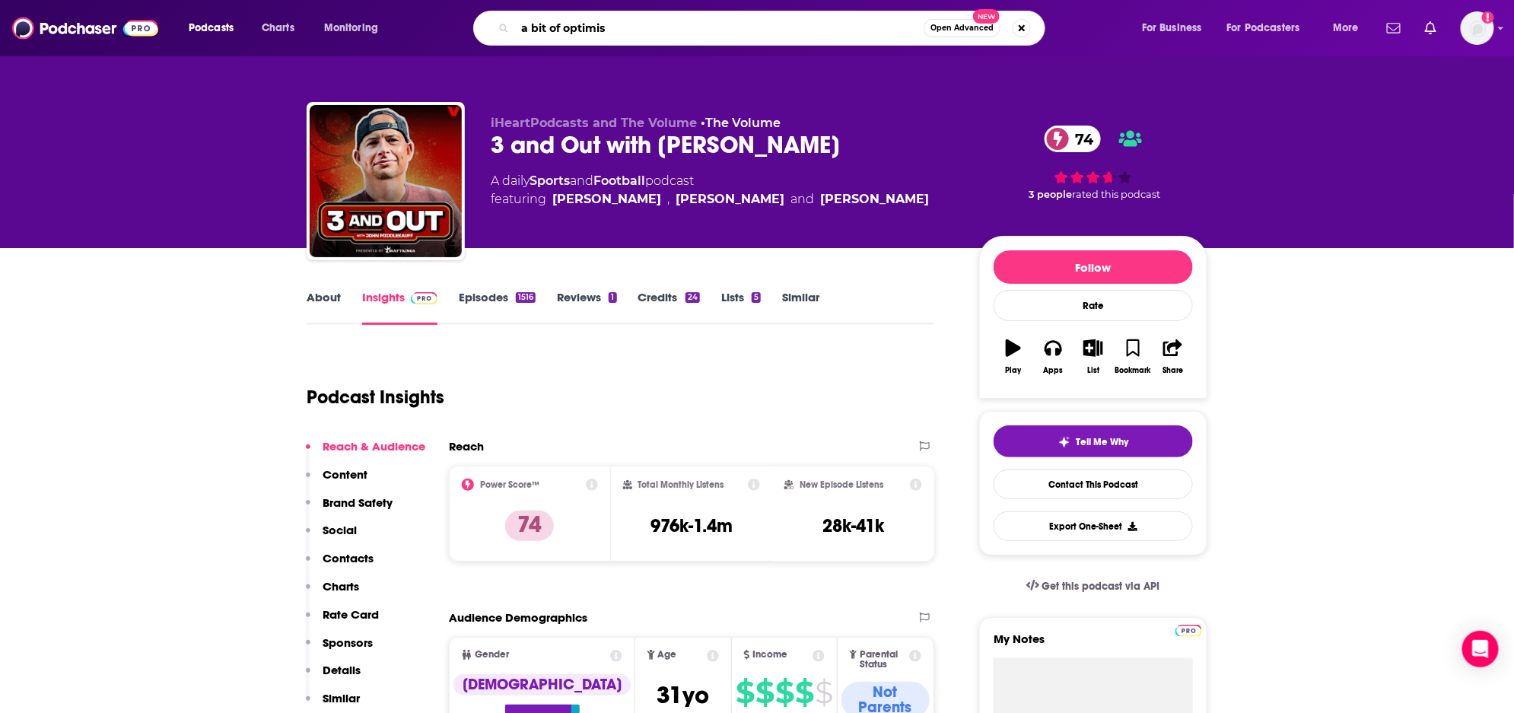
type input "a bit of optimism"
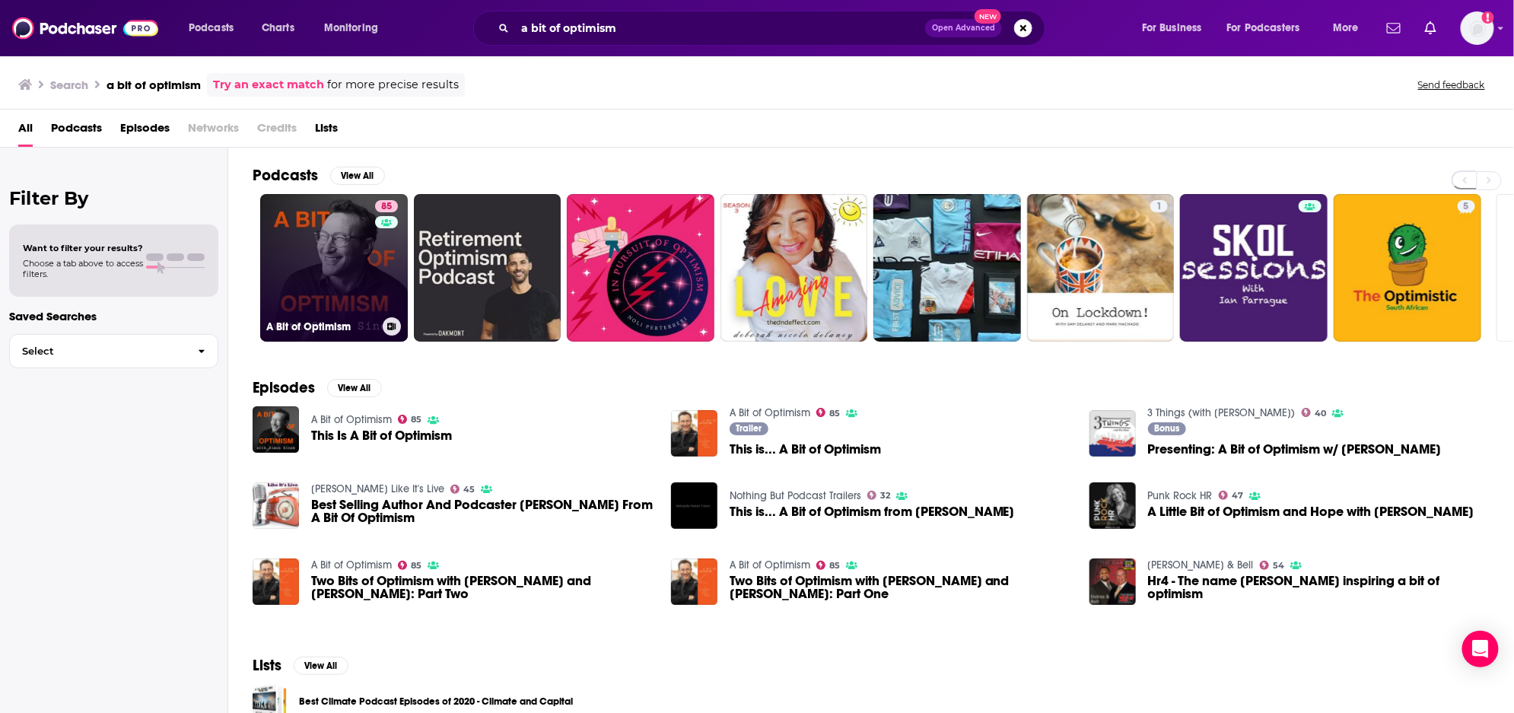
click at [336, 218] on link "85 A Bit of Optimism" at bounding box center [334, 268] width 148 height 148
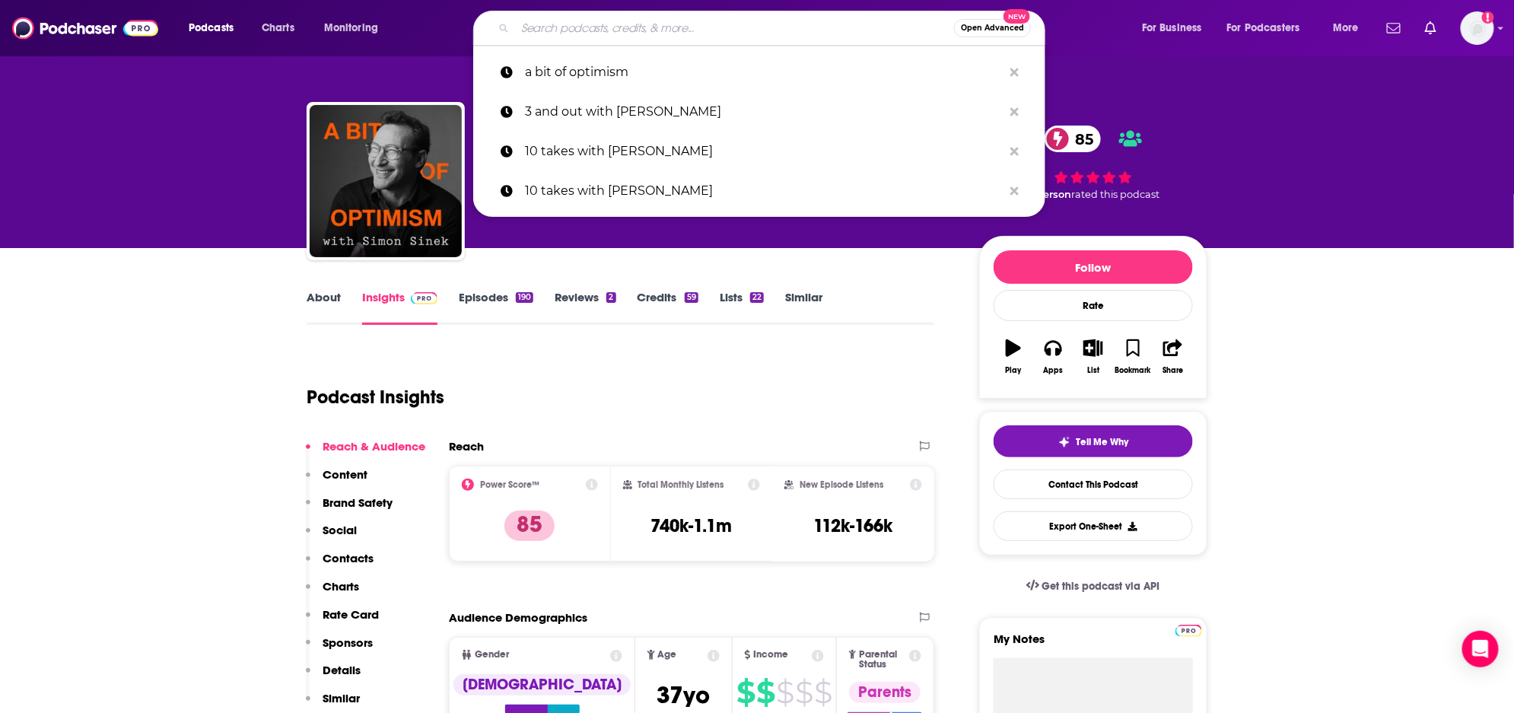
click at [767, 27] on input "Search podcasts, credits, & more..." at bounding box center [734, 28] width 439 height 24
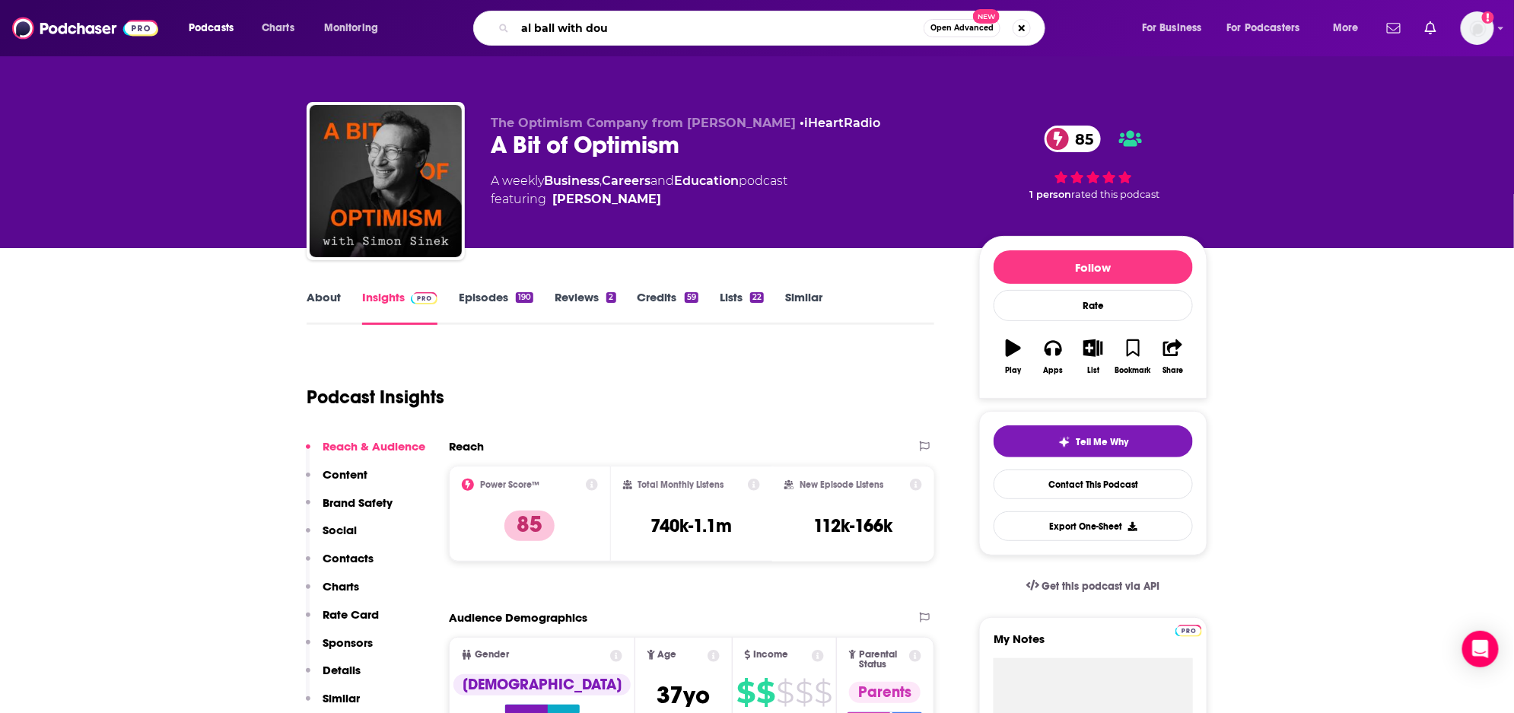
type input "al ball with [PERSON_NAME]"
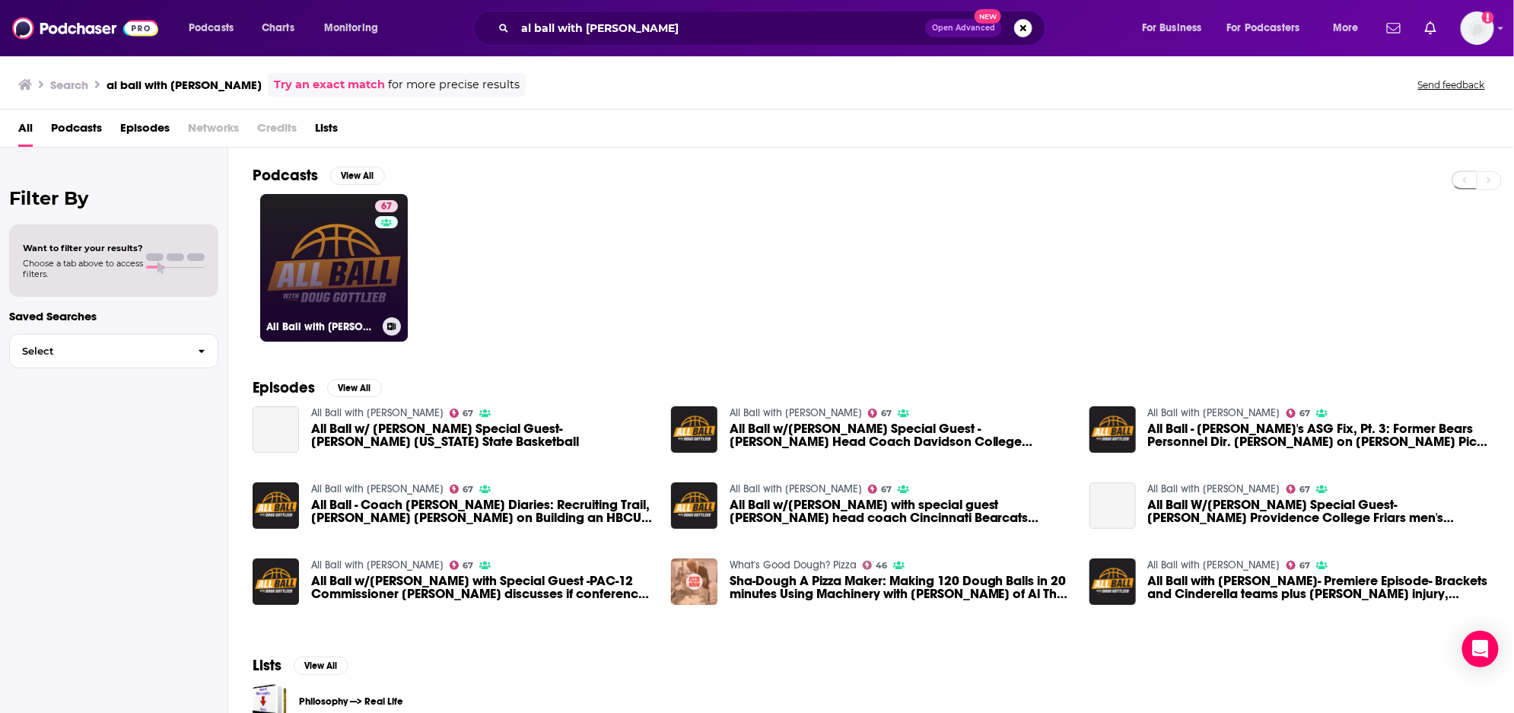
click at [349, 250] on link "67 All Ball with [PERSON_NAME]" at bounding box center [334, 268] width 148 height 148
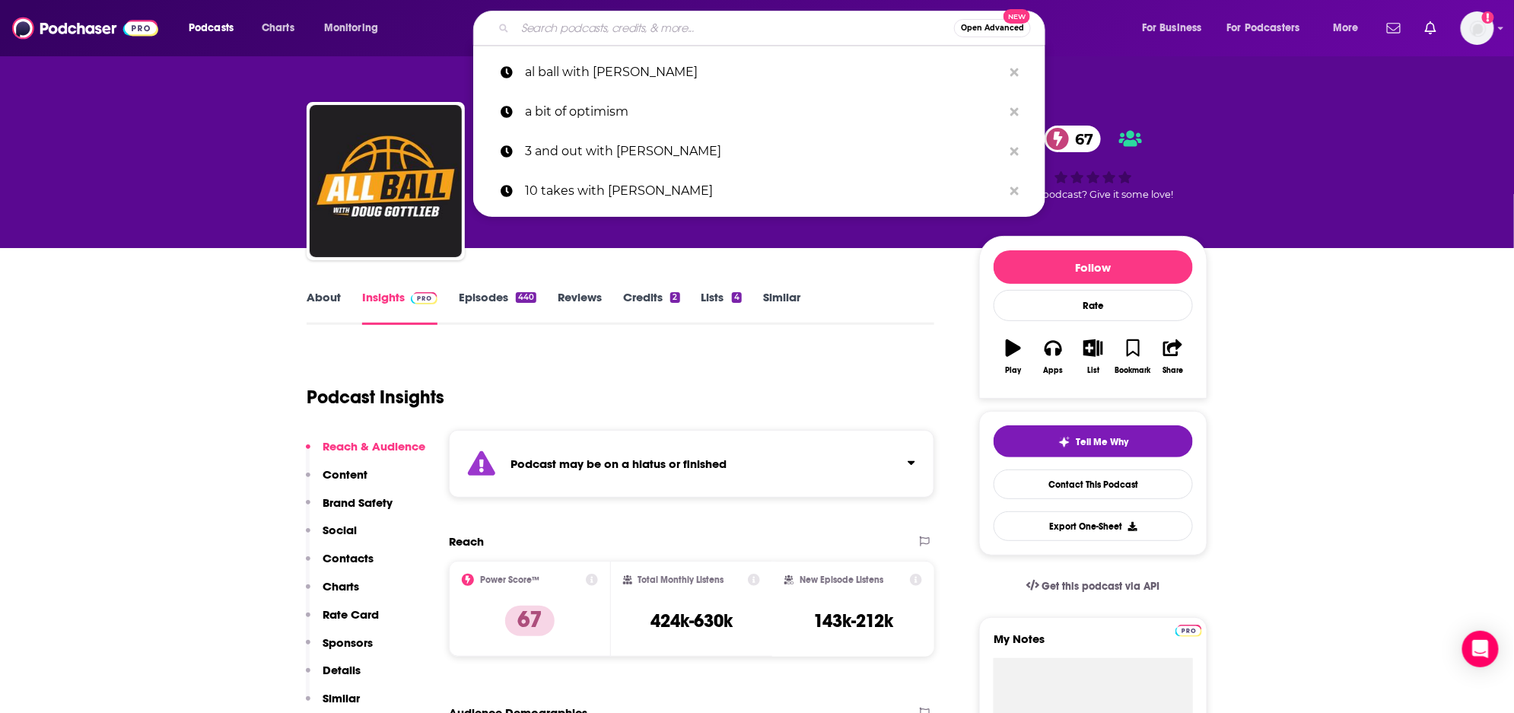
click at [574, 34] on input "Search podcasts, credits, & more..." at bounding box center [734, 28] width 439 height 24
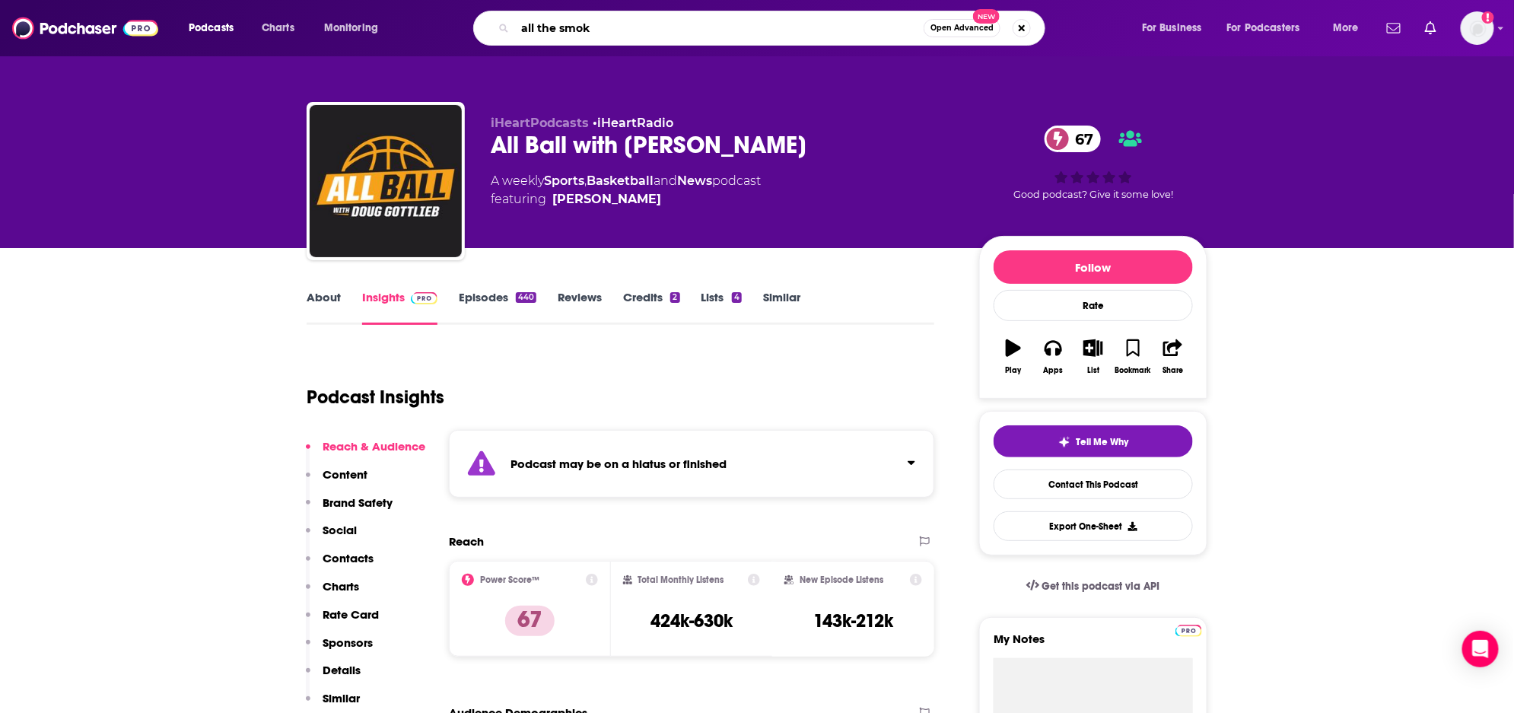
type input "all the smoke"
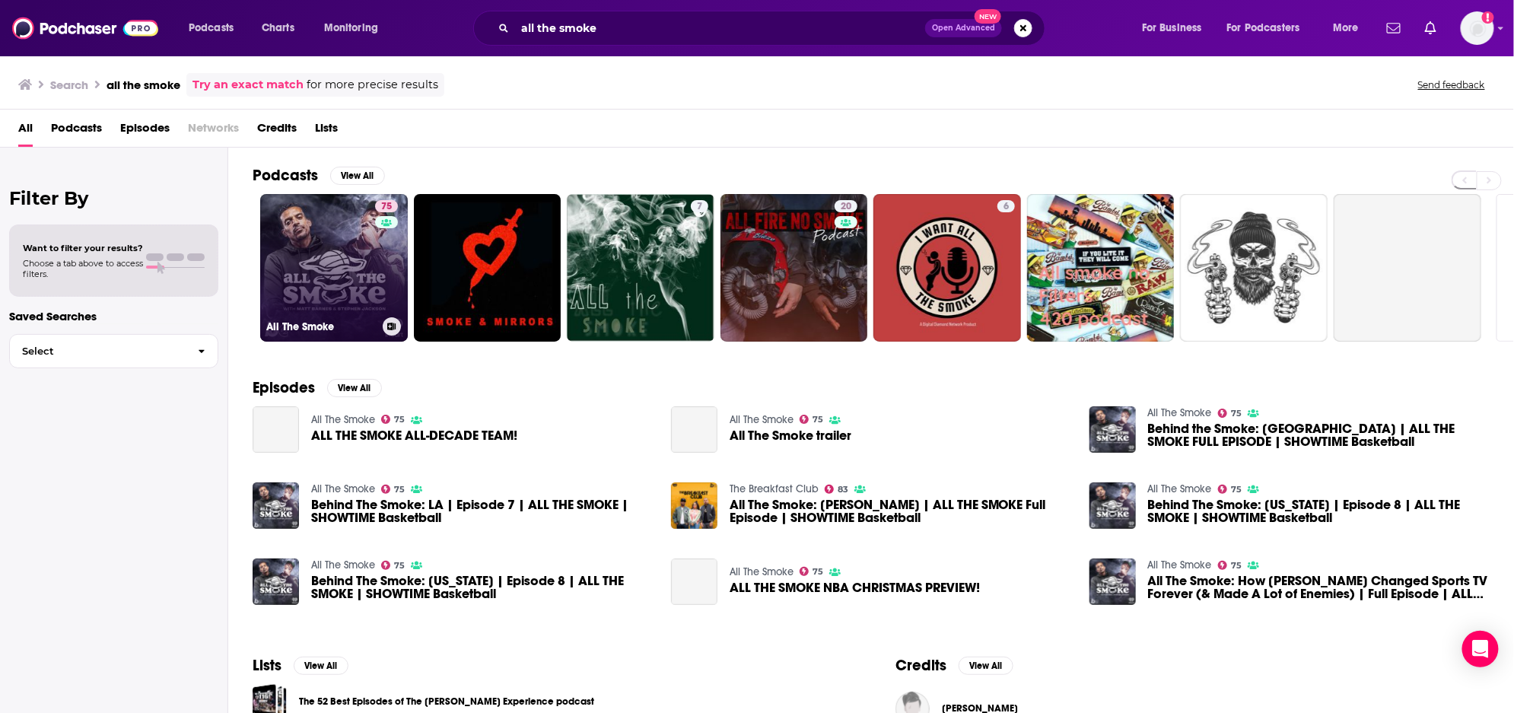
click at [348, 250] on link "75 All The Smoke" at bounding box center [334, 268] width 148 height 148
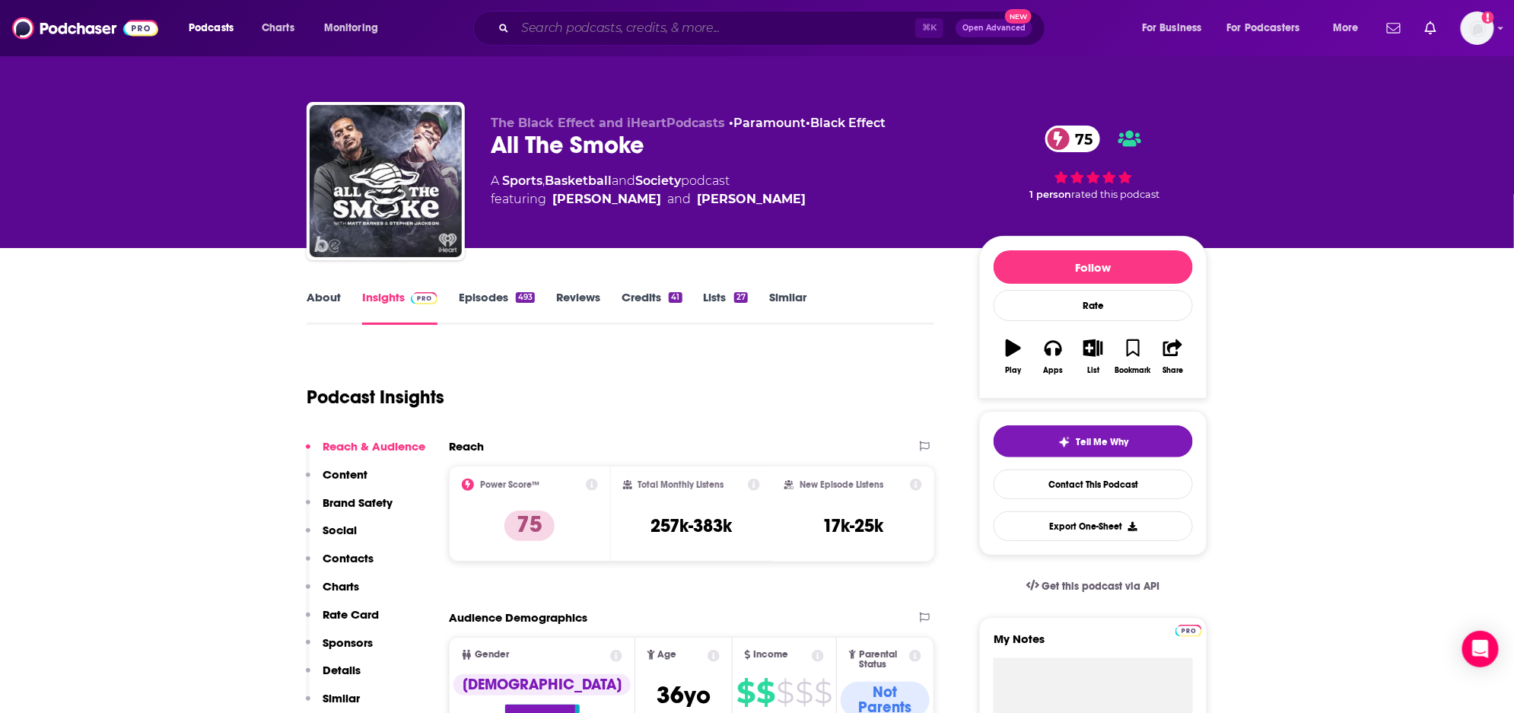
click at [742, 28] on input "Search podcasts, credits, & more..." at bounding box center [715, 28] width 400 height 24
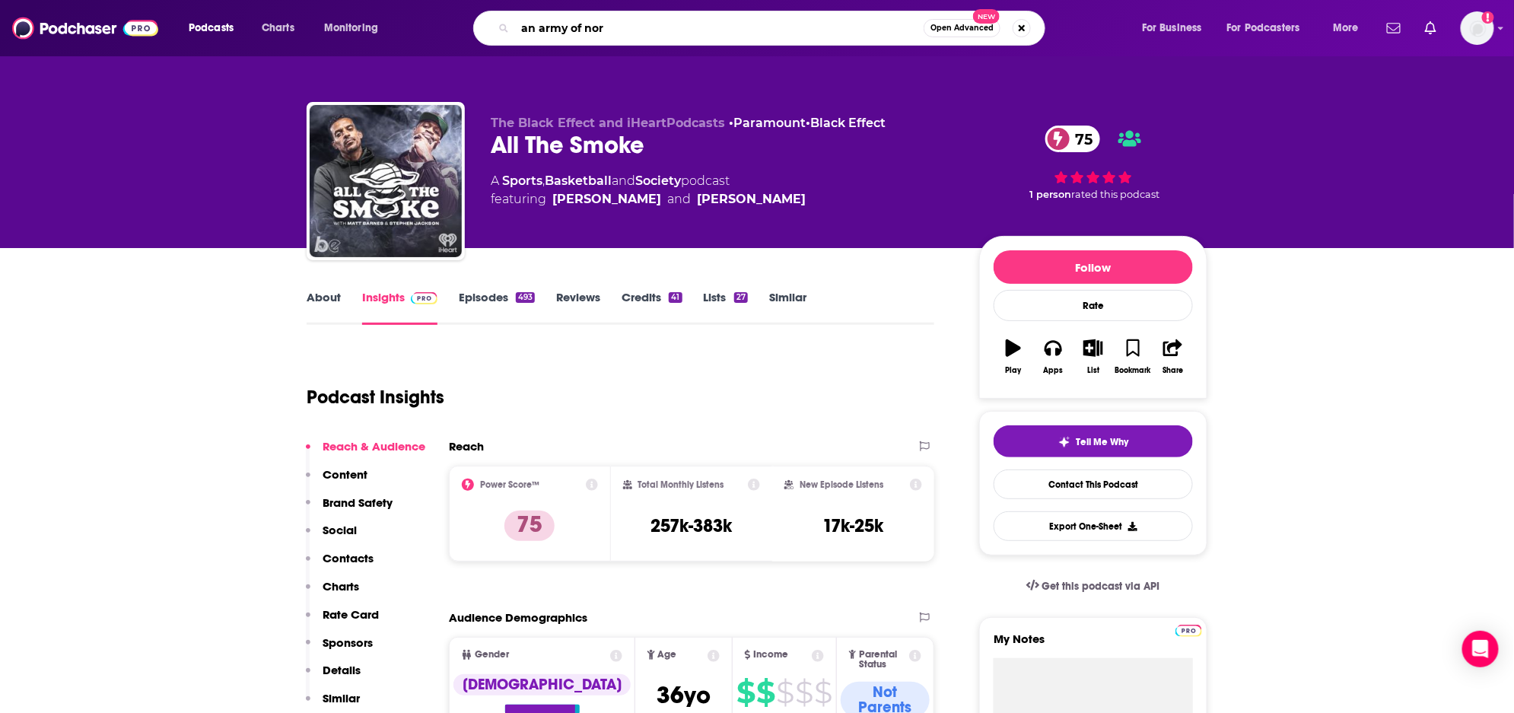
click at [617, 24] on input "an army of nor" at bounding box center [719, 28] width 409 height 24
type input "an army of normal folks"
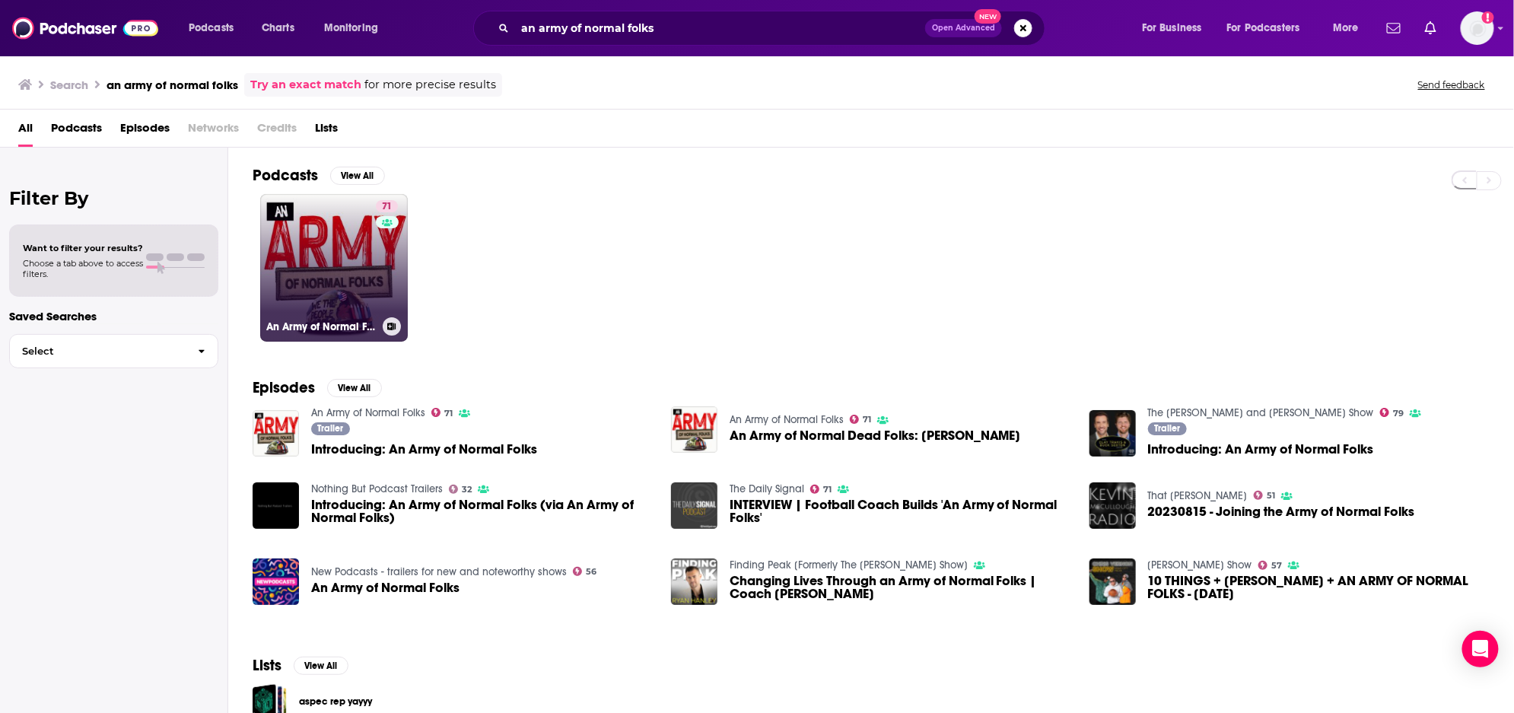
click at [336, 239] on link "71 An Army of Normal Folks" at bounding box center [334, 268] width 148 height 148
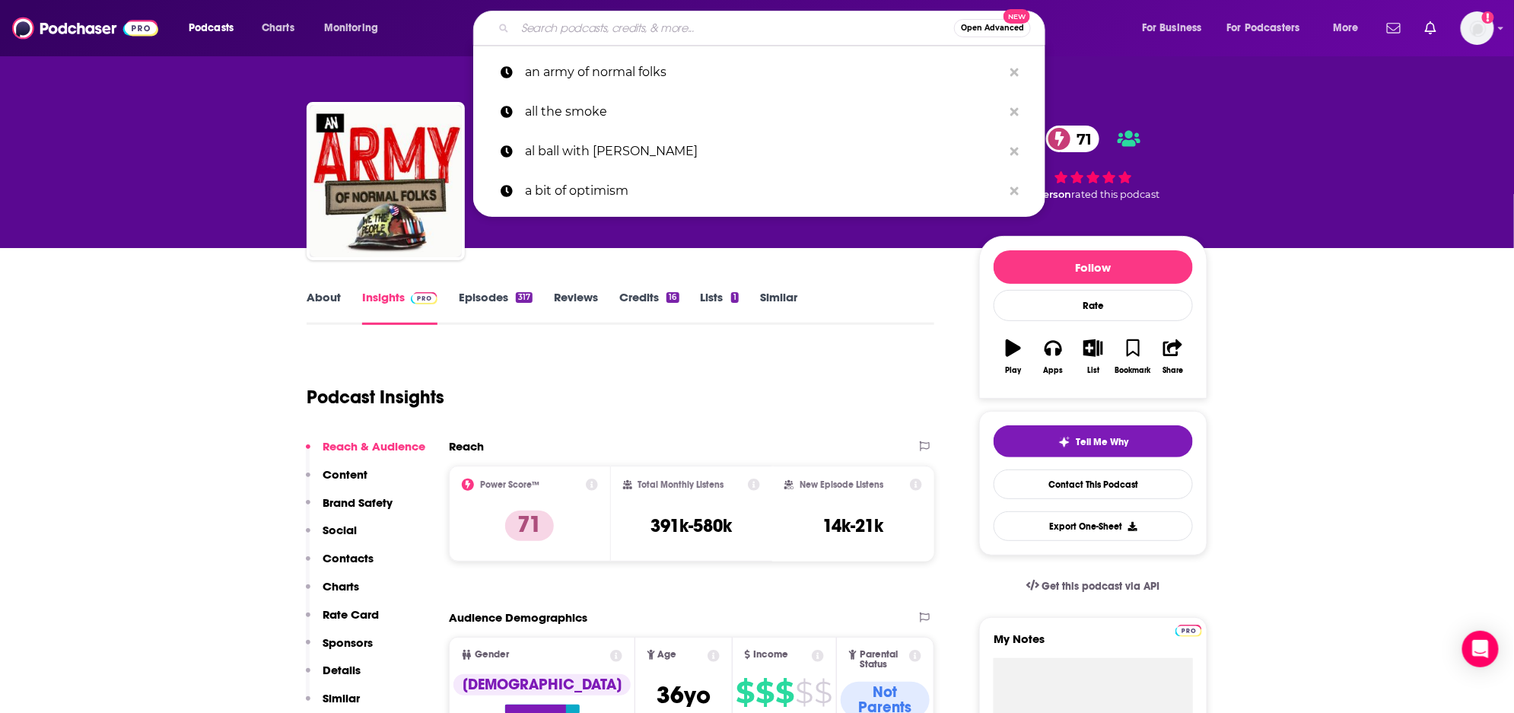
click at [653, 27] on input "Search podcasts, credits, & more..." at bounding box center [734, 28] width 439 height 24
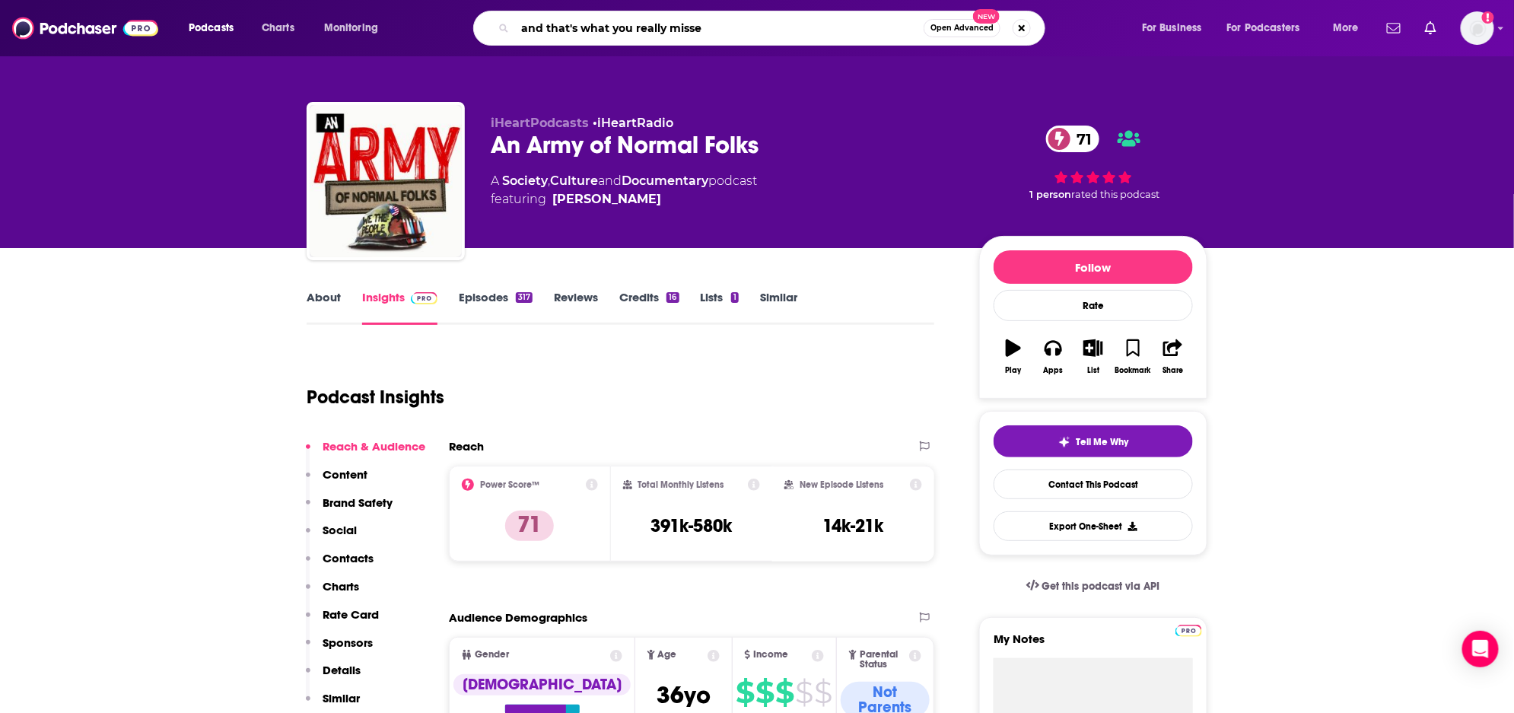
type input "and that's what you really missed"
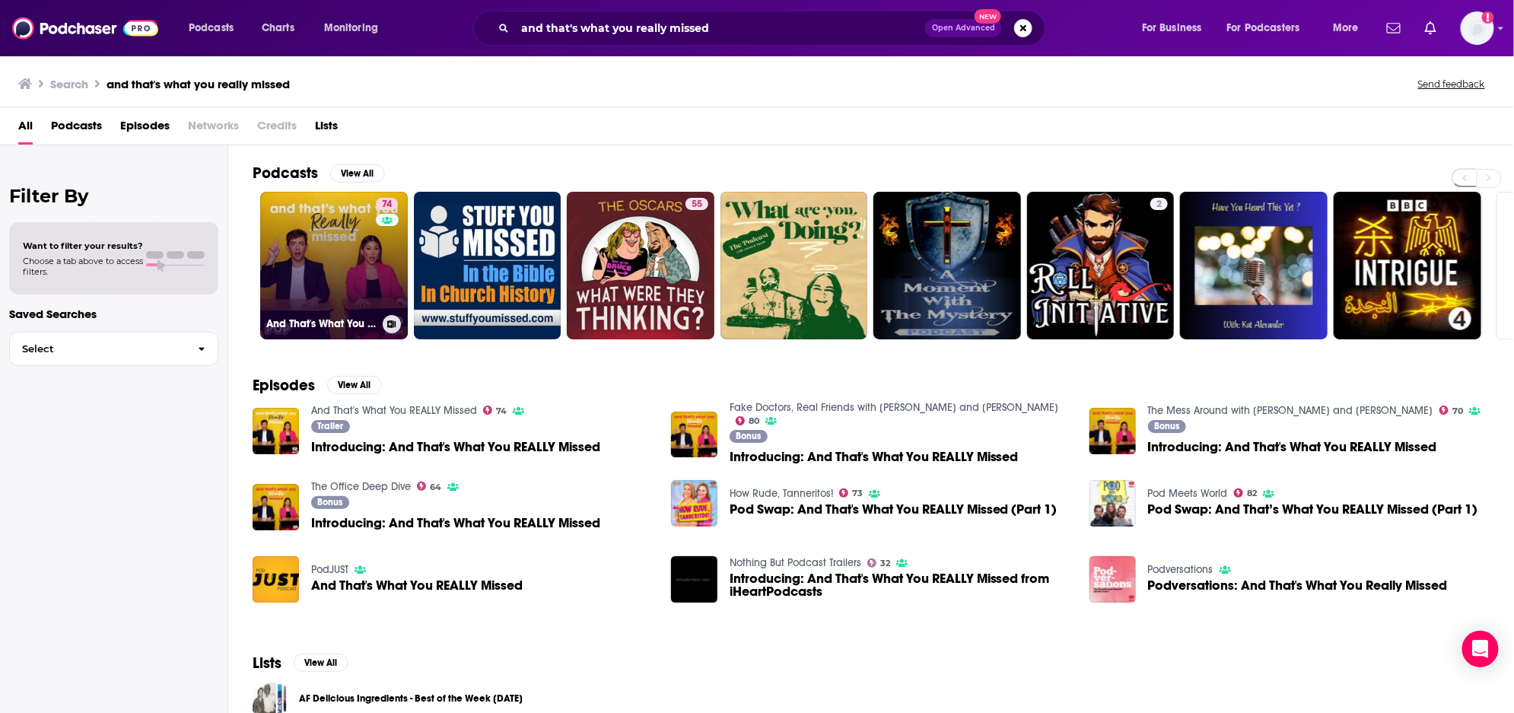
click at [343, 243] on link "74 And That's What You REALLY Missed" at bounding box center [334, 266] width 148 height 148
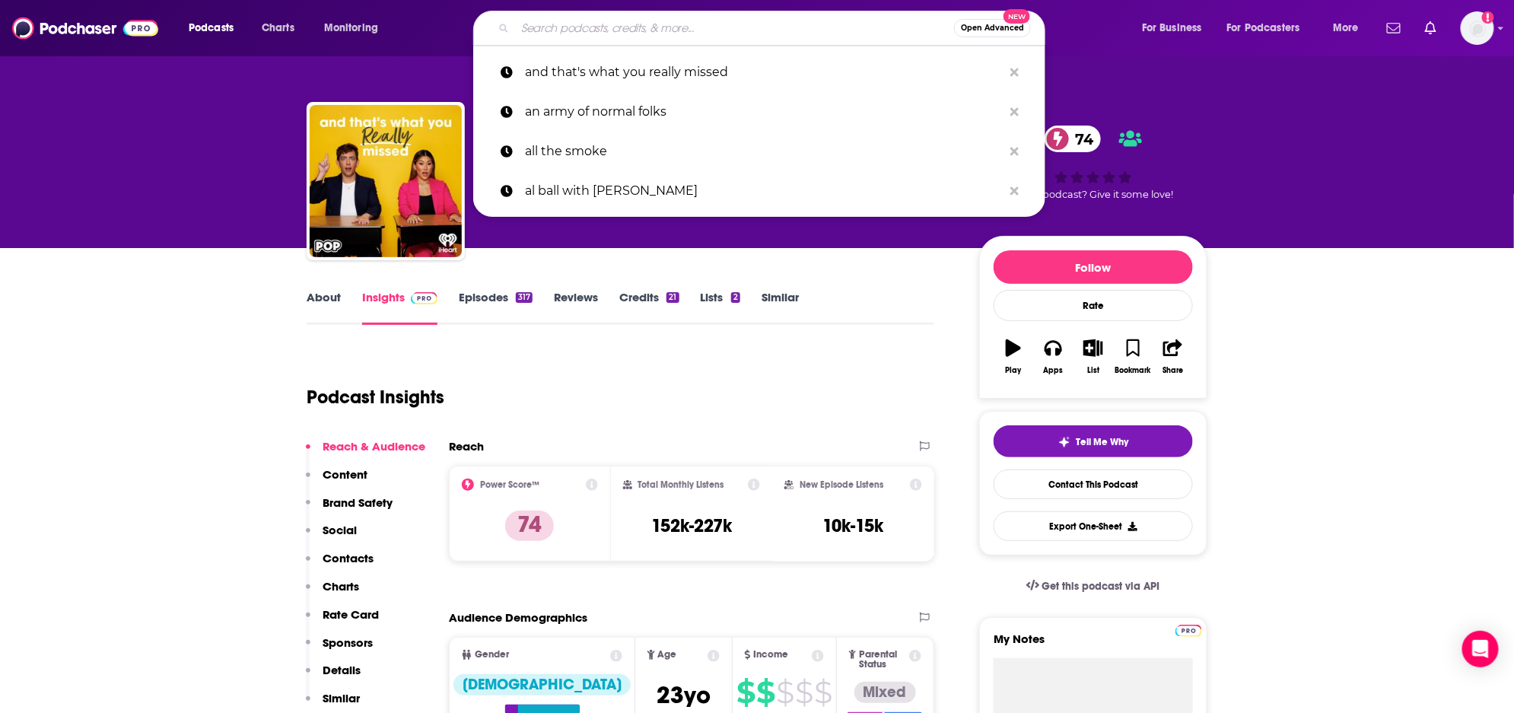
click at [645, 27] on input "Search podcasts, credits, & more..." at bounding box center [734, 28] width 439 height 24
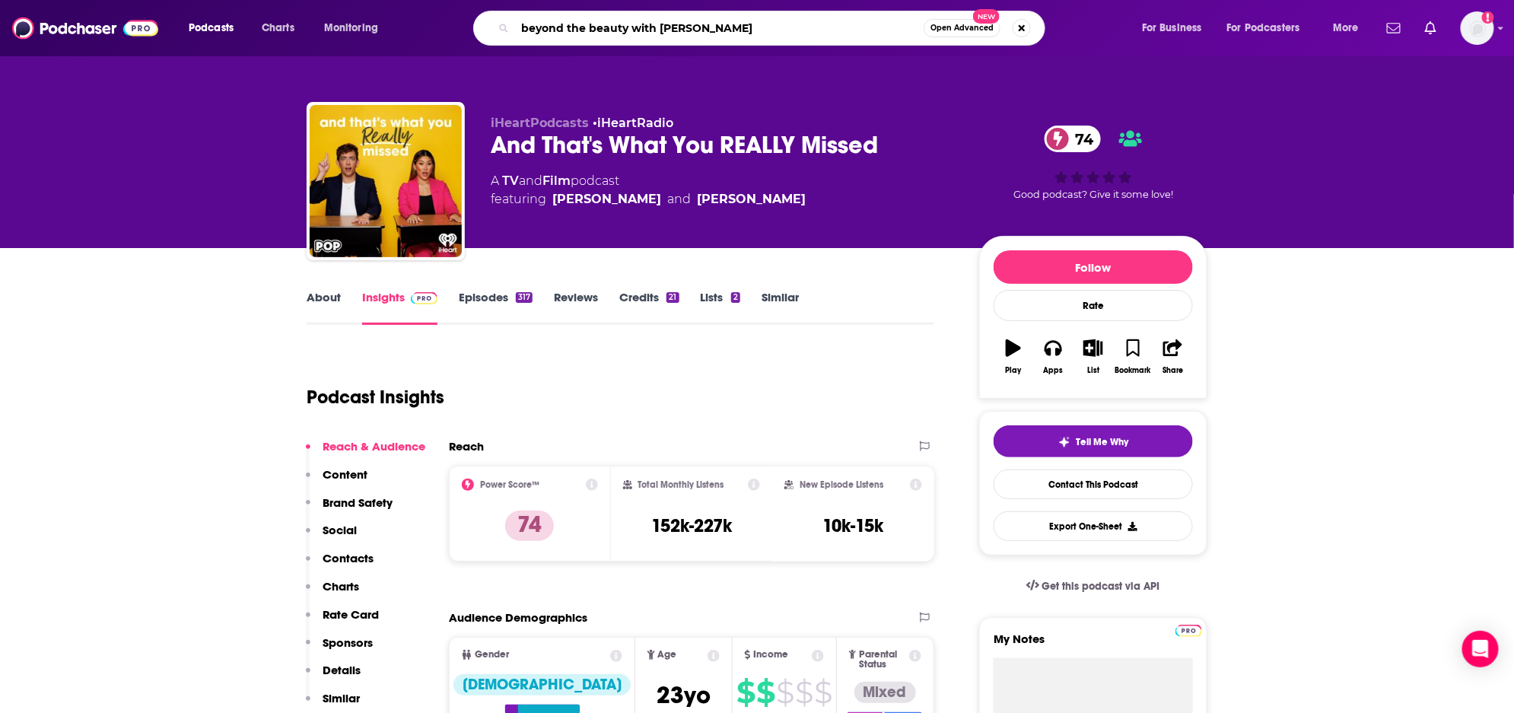
type input "beyond the beauty with [PERSON_NAME]"
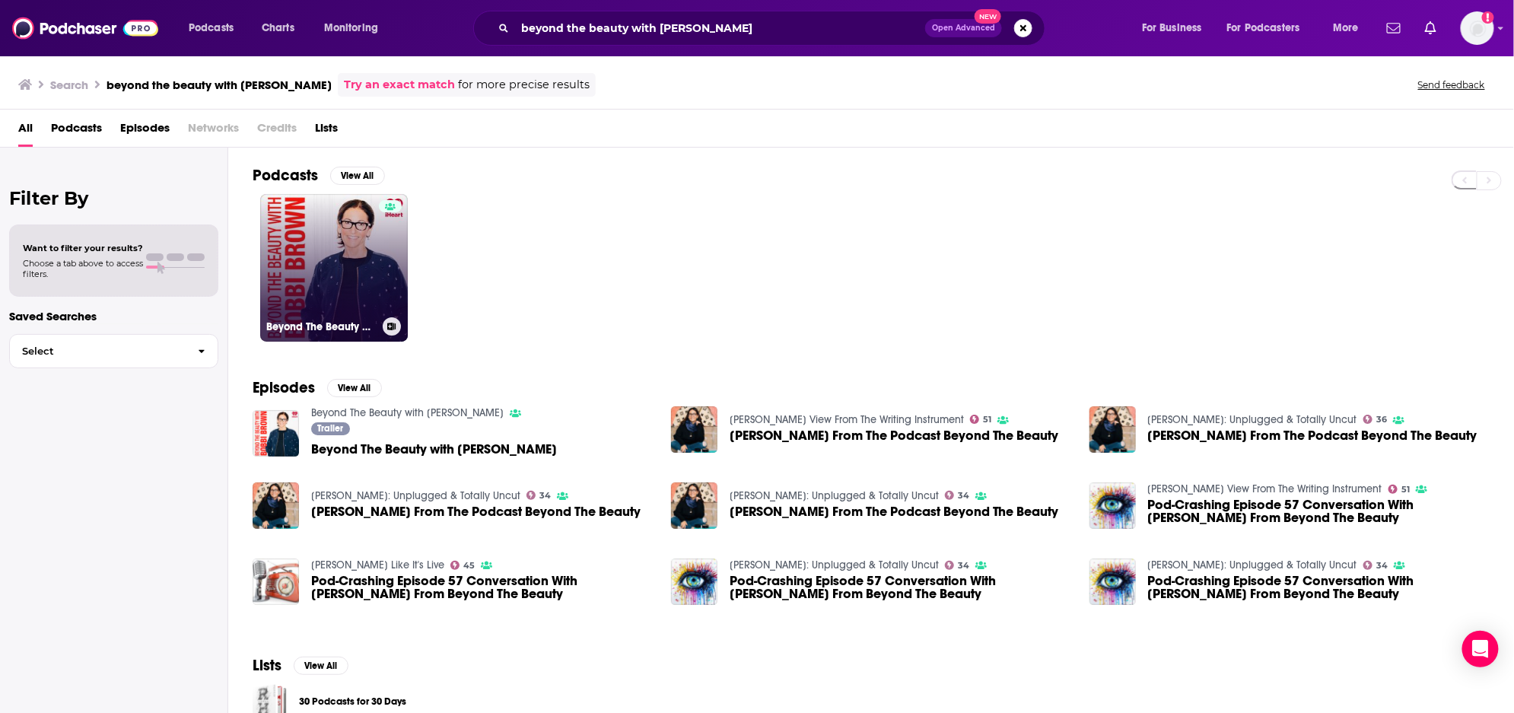
click at [352, 260] on link "Beyond The Beauty with [PERSON_NAME]" at bounding box center [334, 268] width 148 height 148
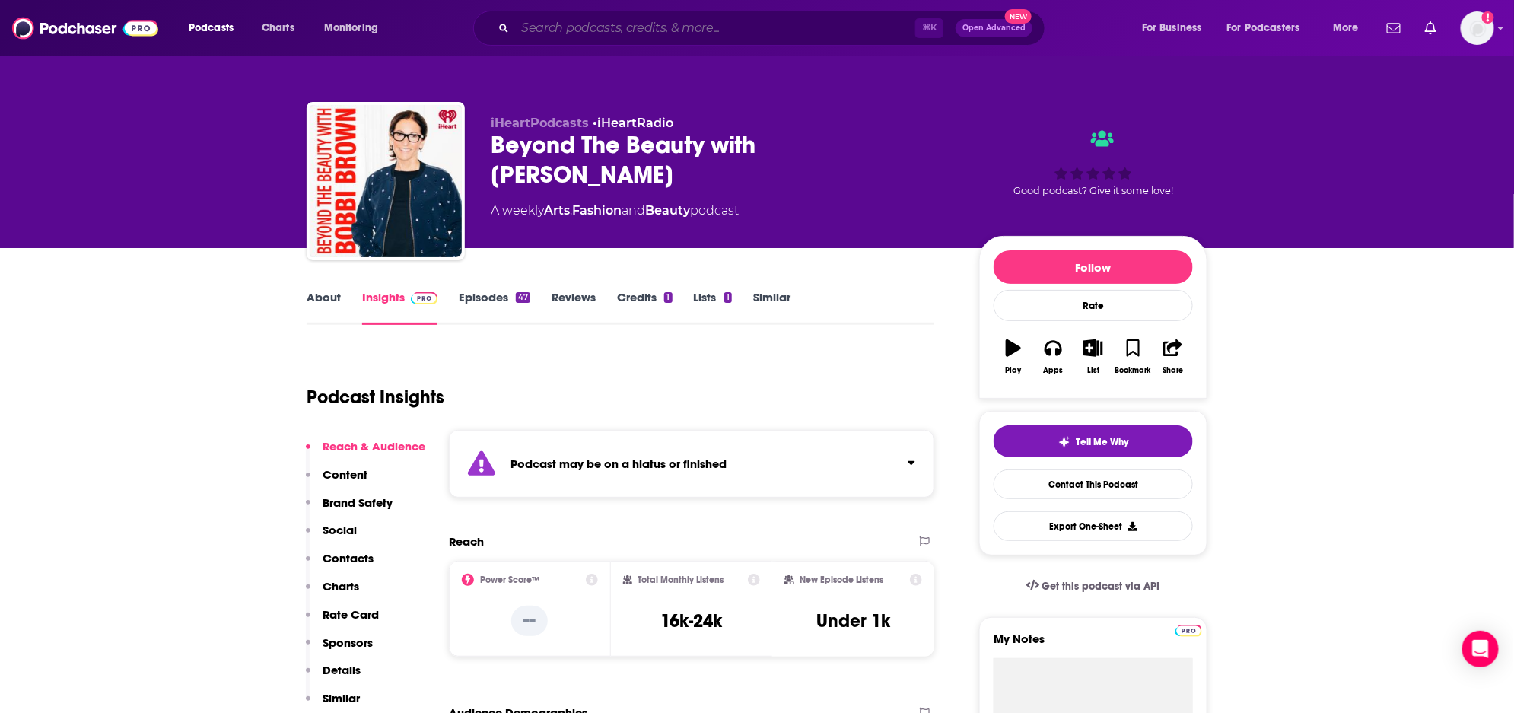
click at [623, 29] on input "Search podcasts, credits, & more..." at bounding box center [715, 28] width 400 height 24
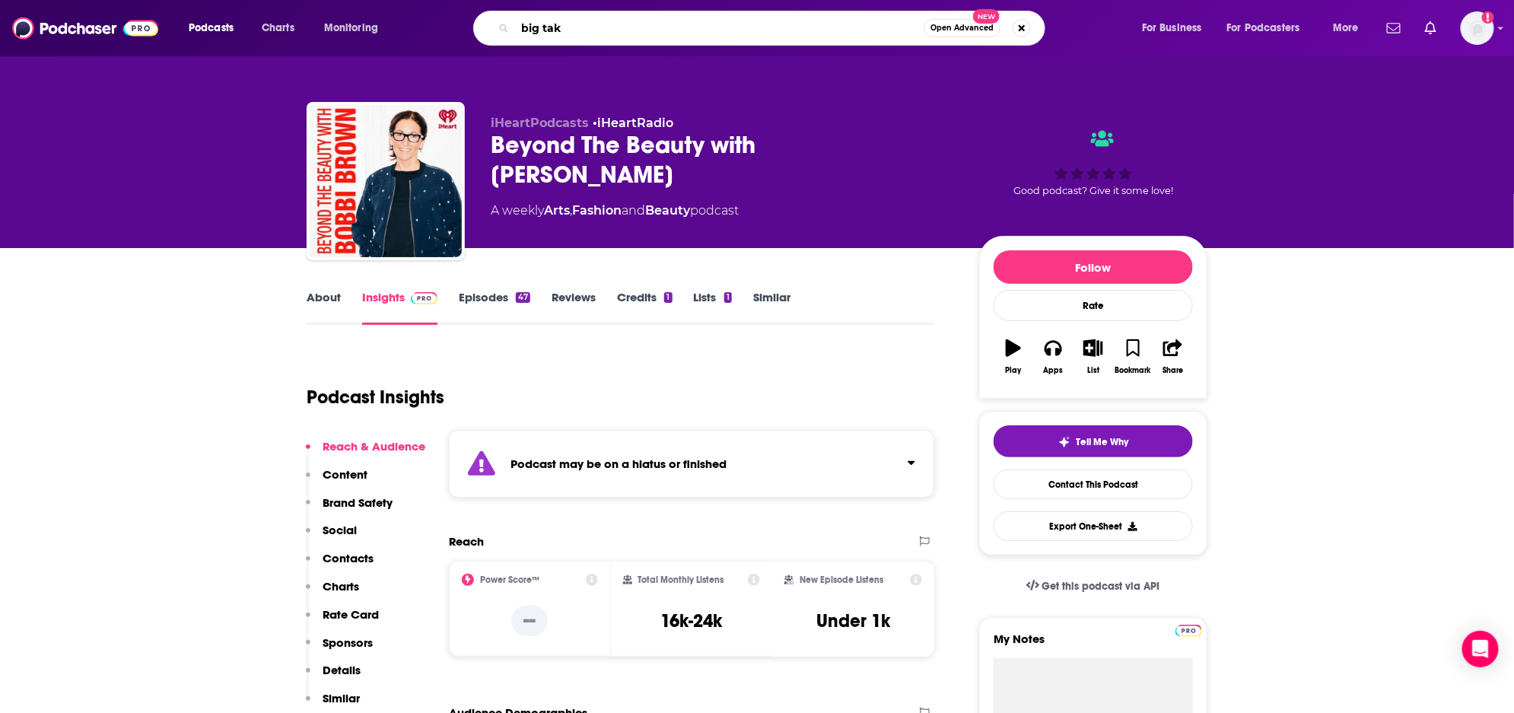
type input "big take"
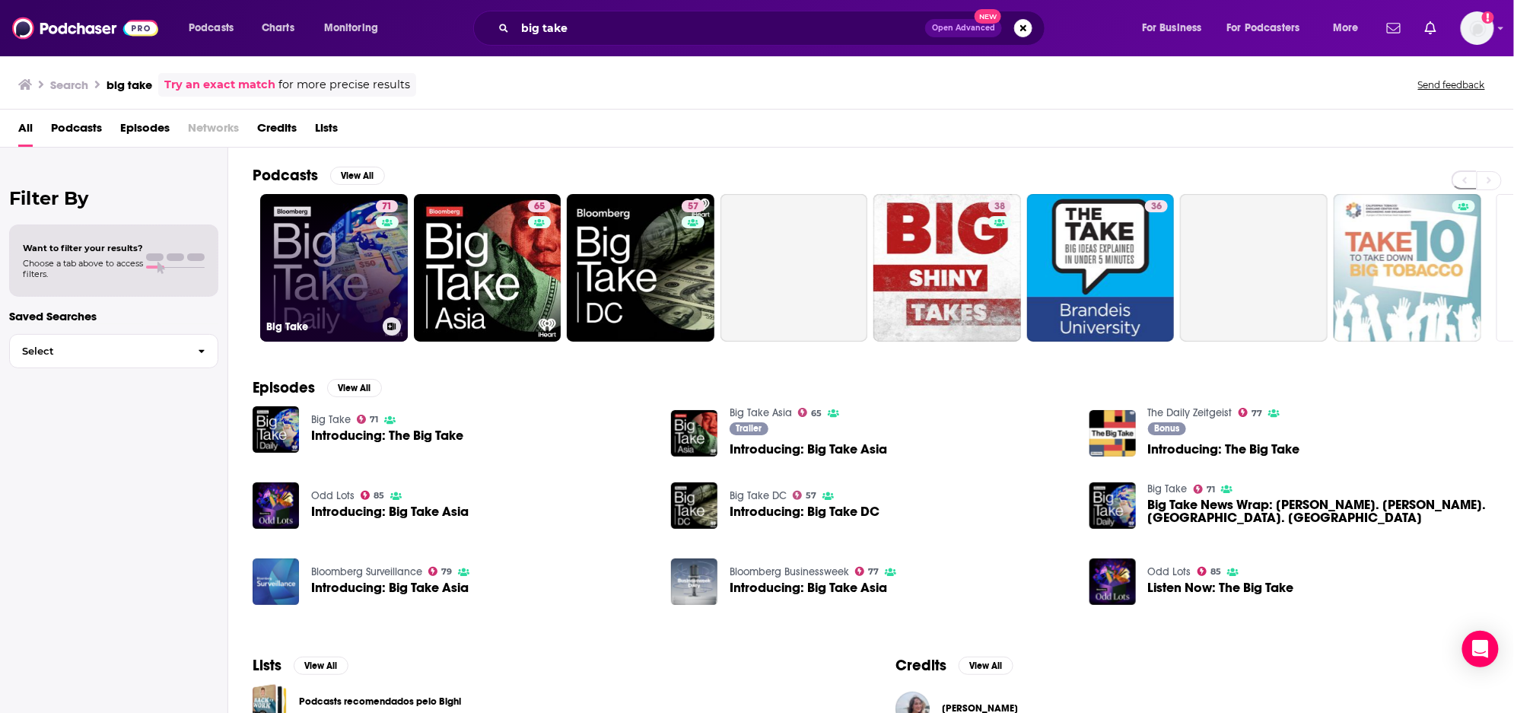
click at [326, 255] on link "71 Big Take" at bounding box center [334, 268] width 148 height 148
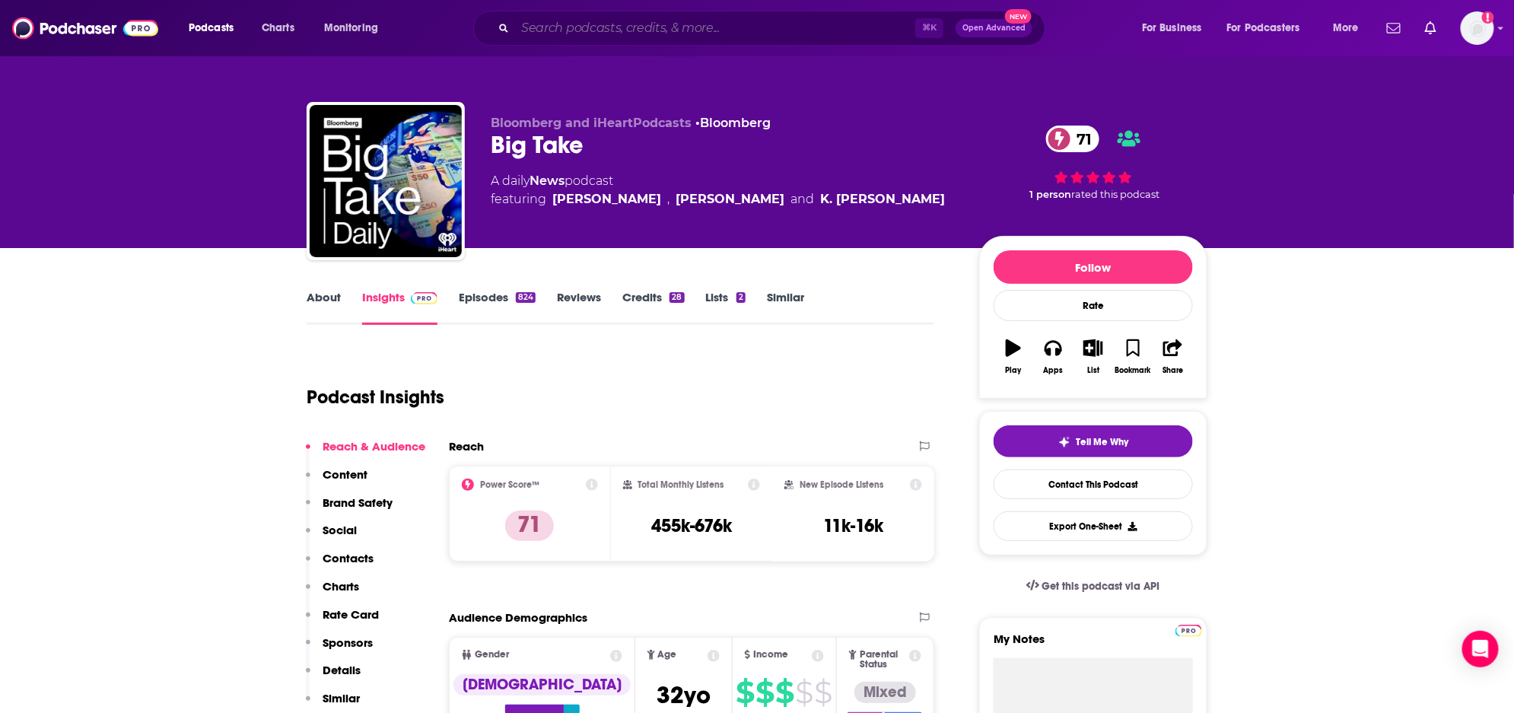
click at [599, 26] on input "Search podcasts, credits, & more..." at bounding box center [715, 28] width 400 height 24
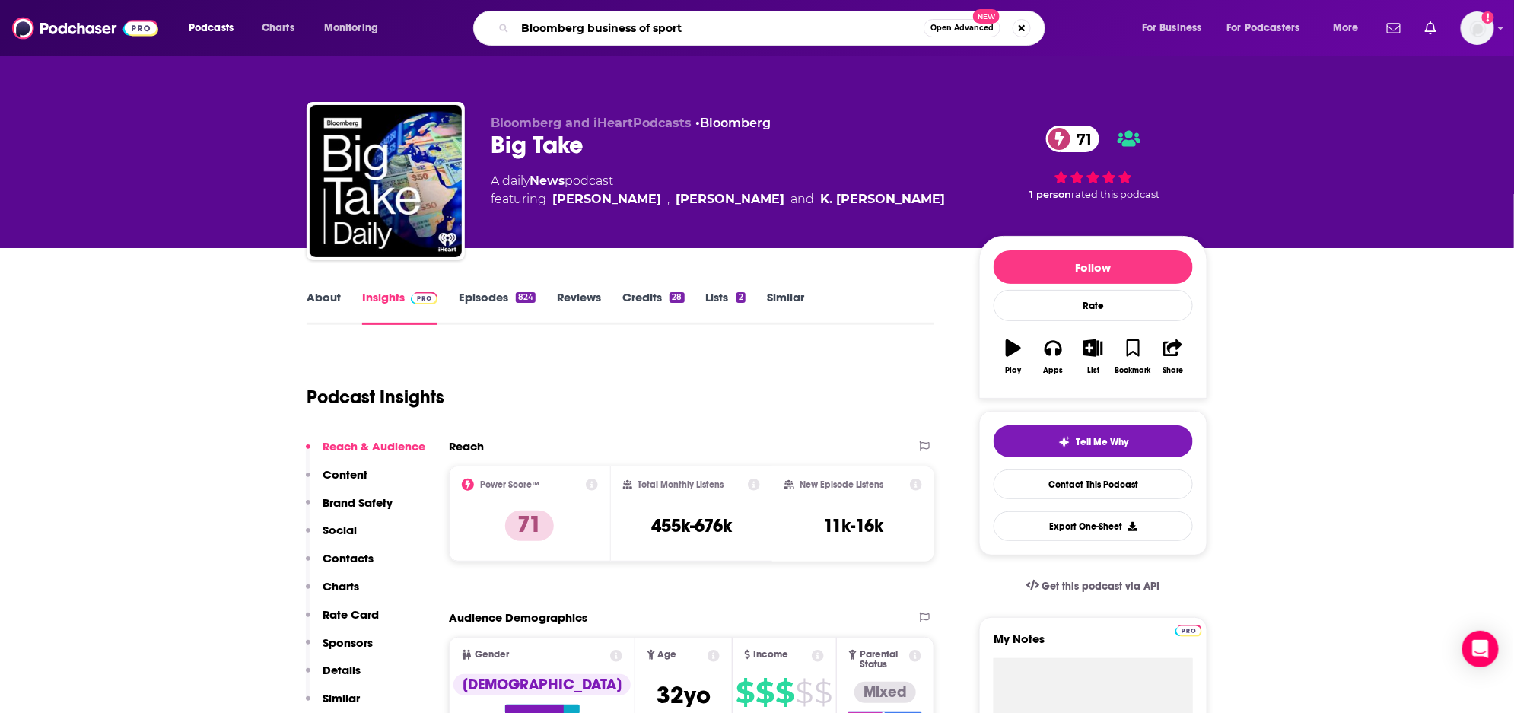
type input "Bloomberg business of sports"
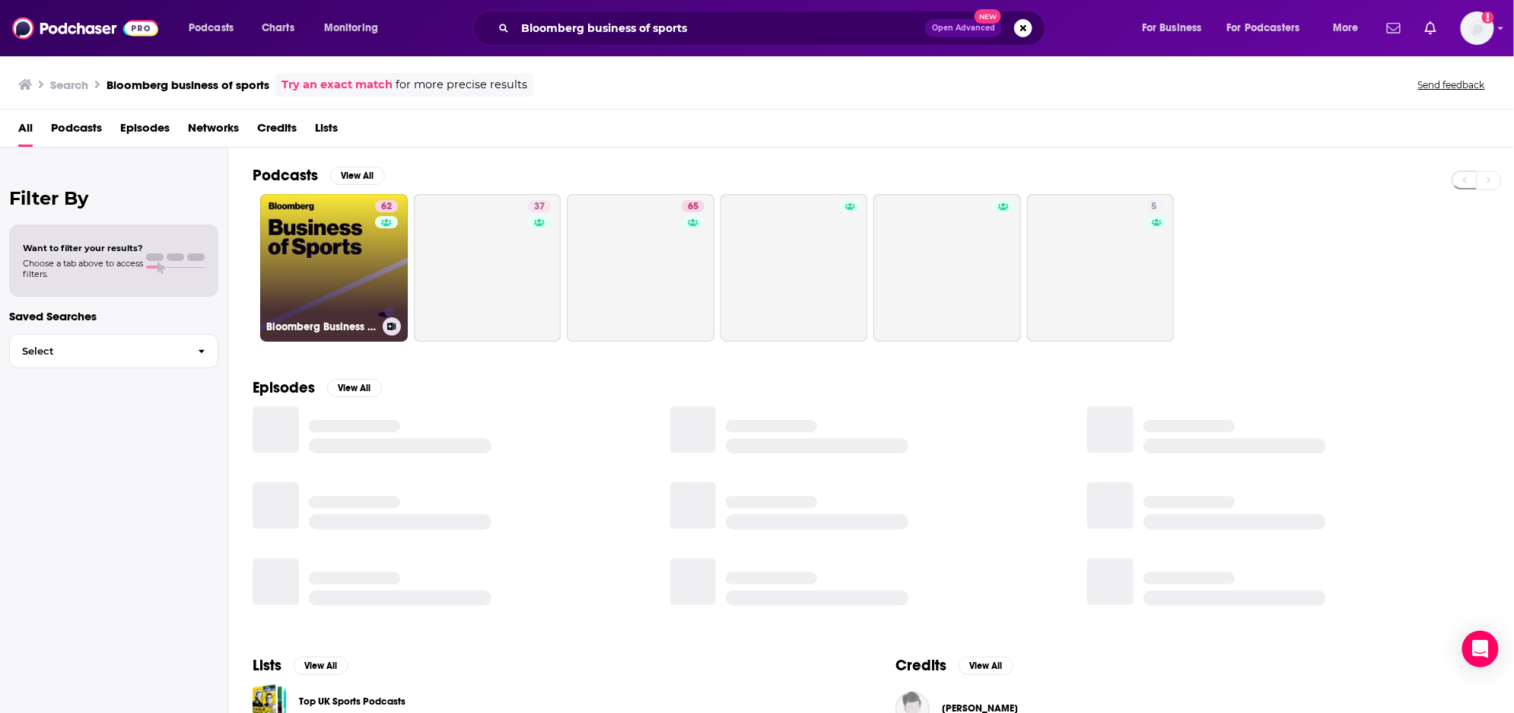
click at [341, 275] on link "62 Bloomberg Business of Sports" at bounding box center [334, 268] width 148 height 148
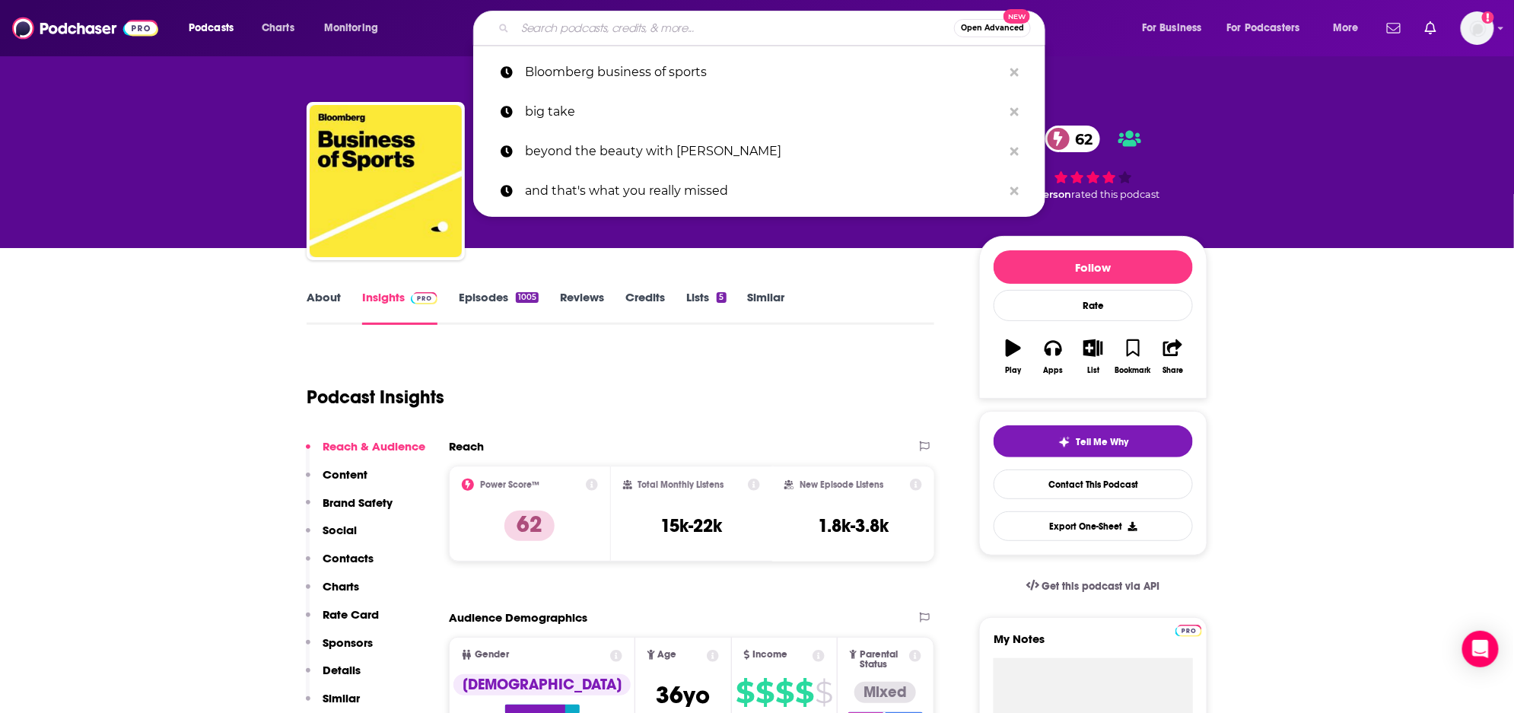
click at [652, 33] on input "Search podcasts, credits, & more..." at bounding box center [734, 28] width 439 height 24
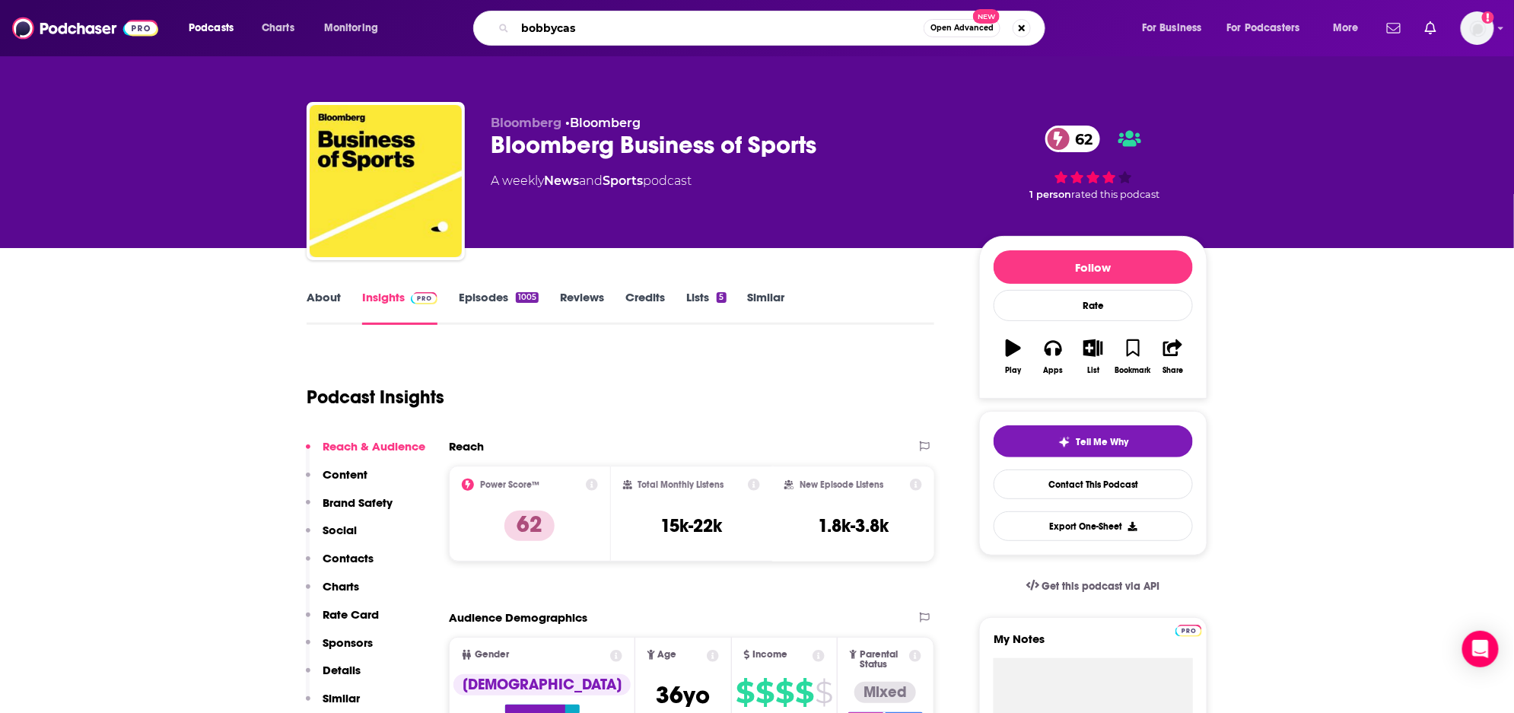
type input "bobbycast"
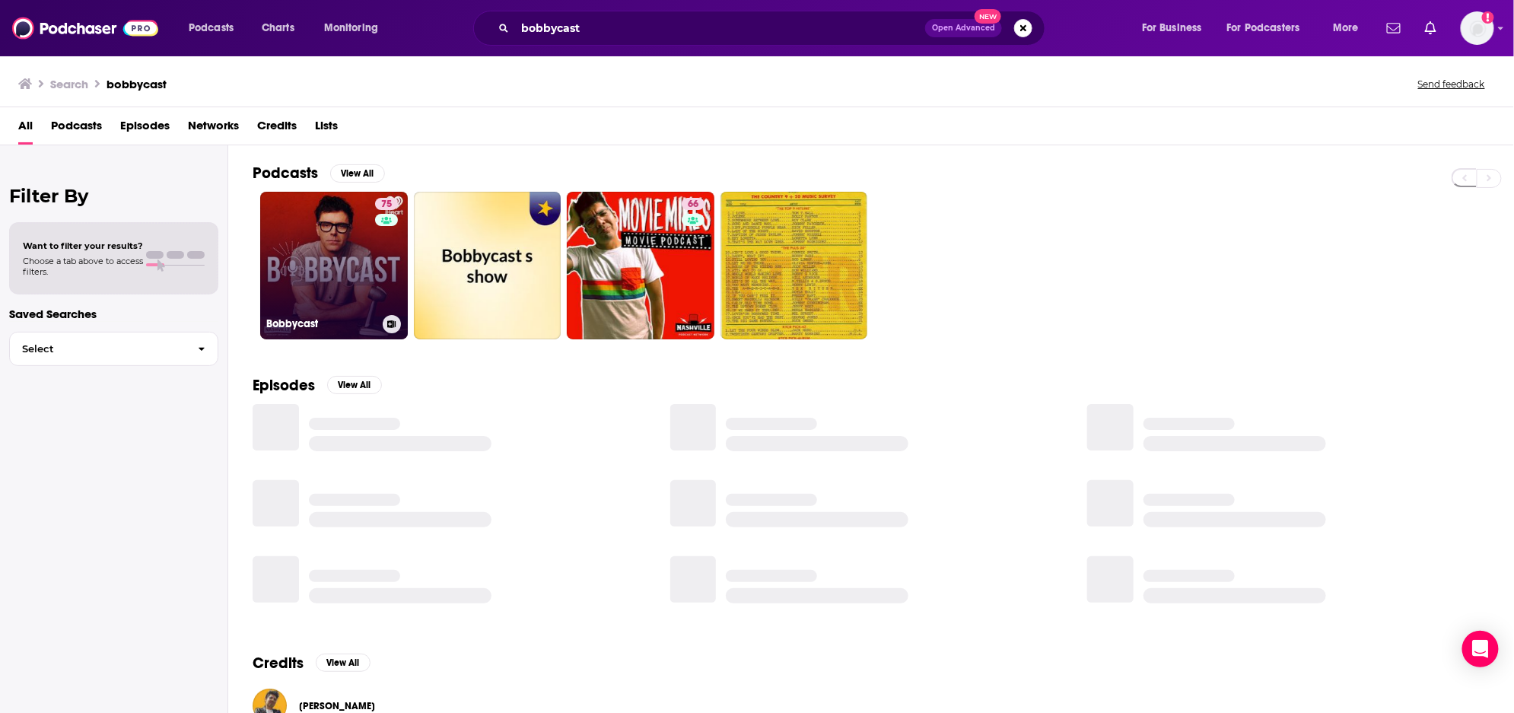
click at [320, 243] on link "75 Bobbycast" at bounding box center [334, 266] width 148 height 148
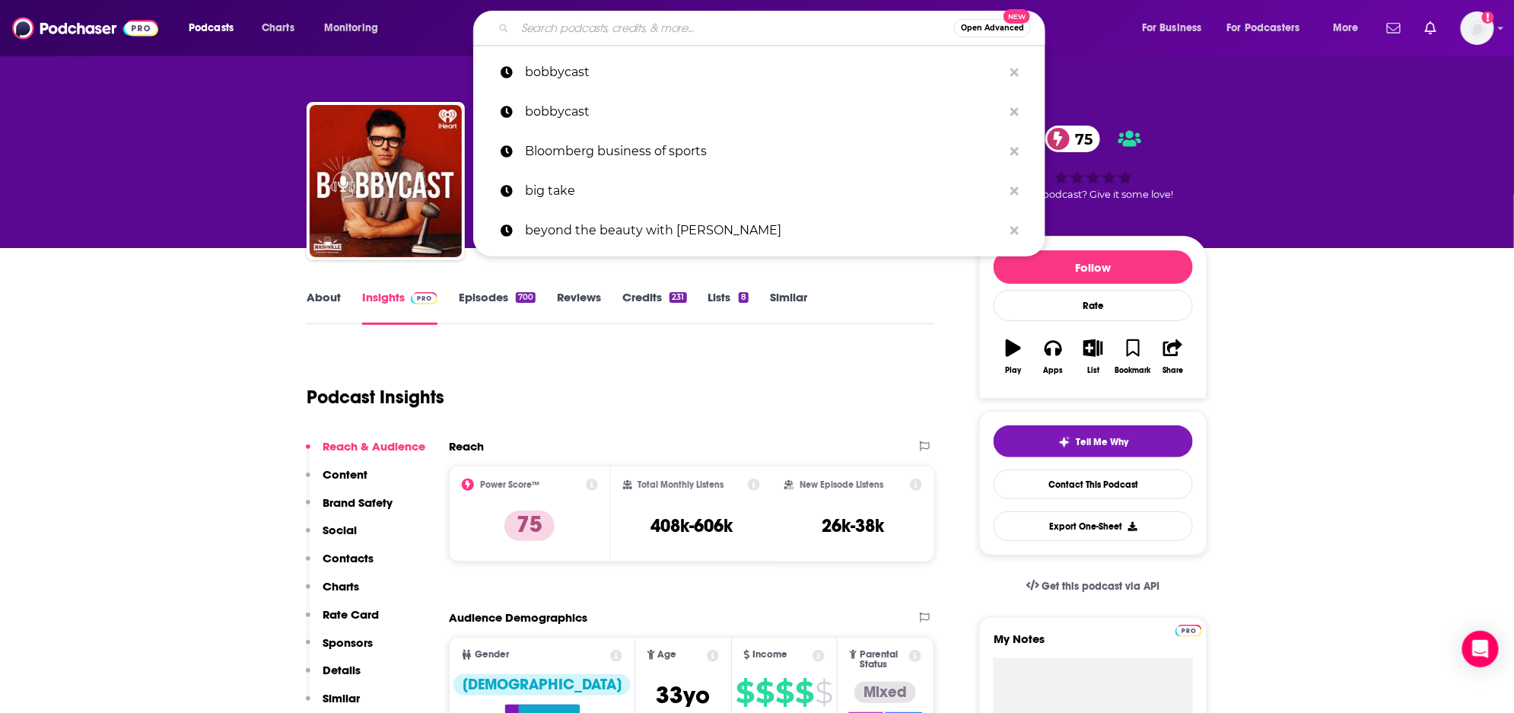
click at [576, 31] on input "Search podcasts, credits, & more..." at bounding box center [734, 28] width 439 height 24
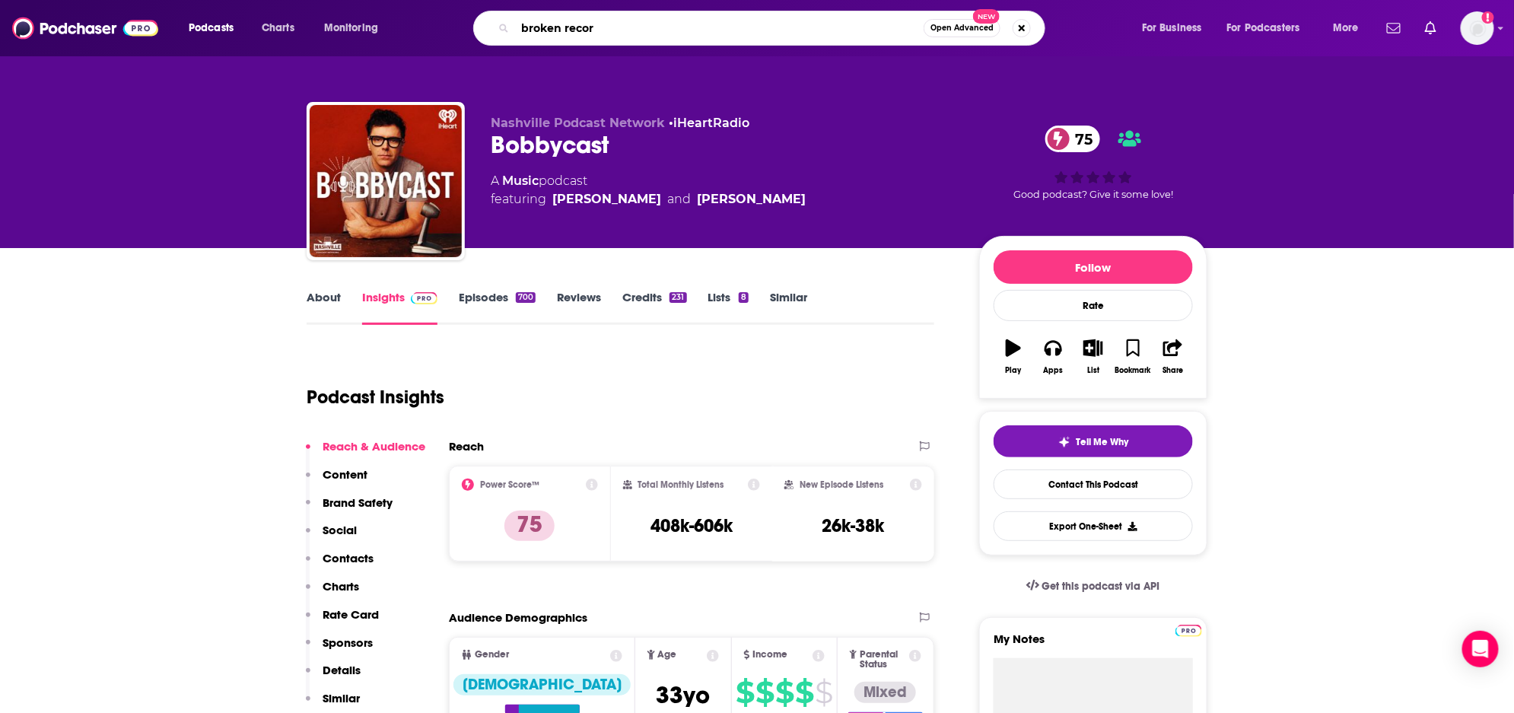
type input "broken record"
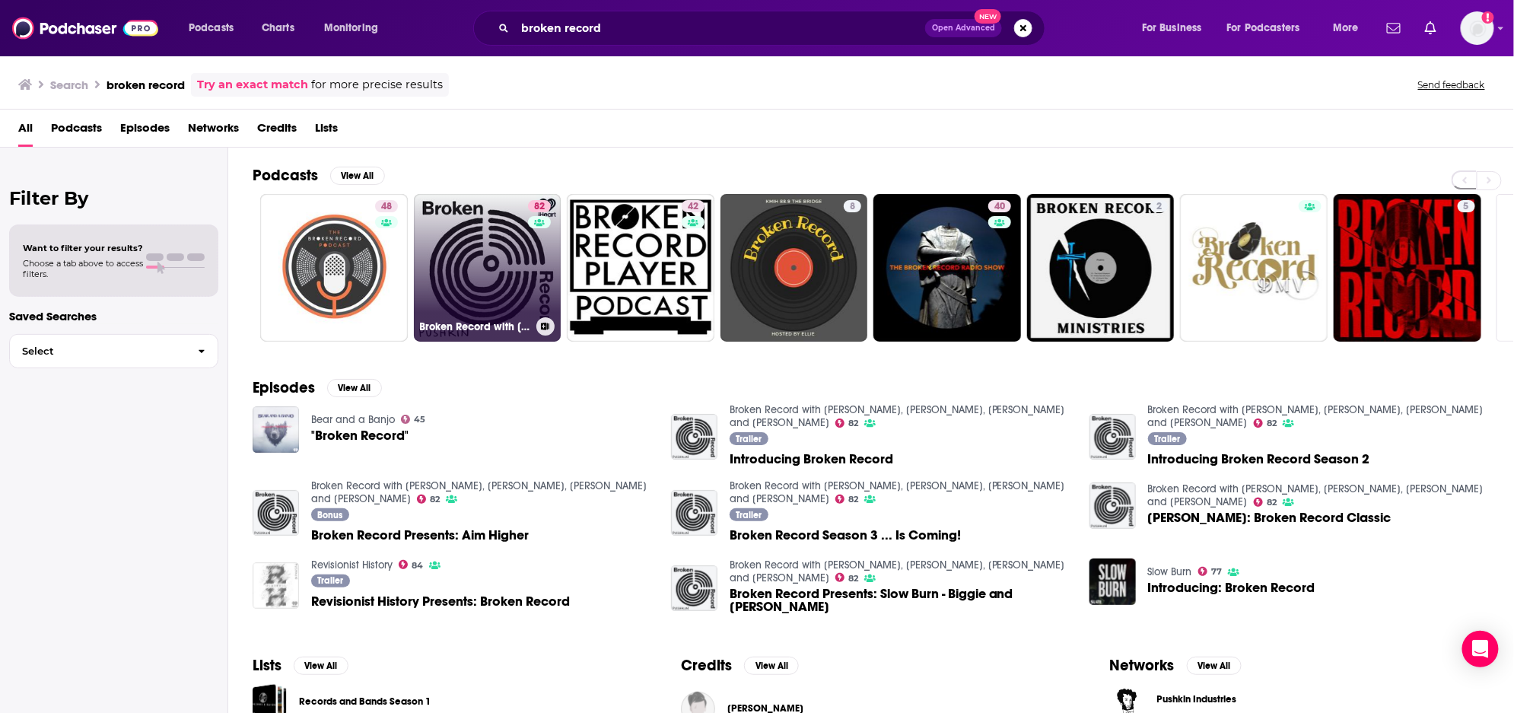
click at [459, 242] on link "82 Broken Record with Rick Rubin, Malcolm Gladwell, Bruce Headlam and Justin Ri…" at bounding box center [488, 268] width 148 height 148
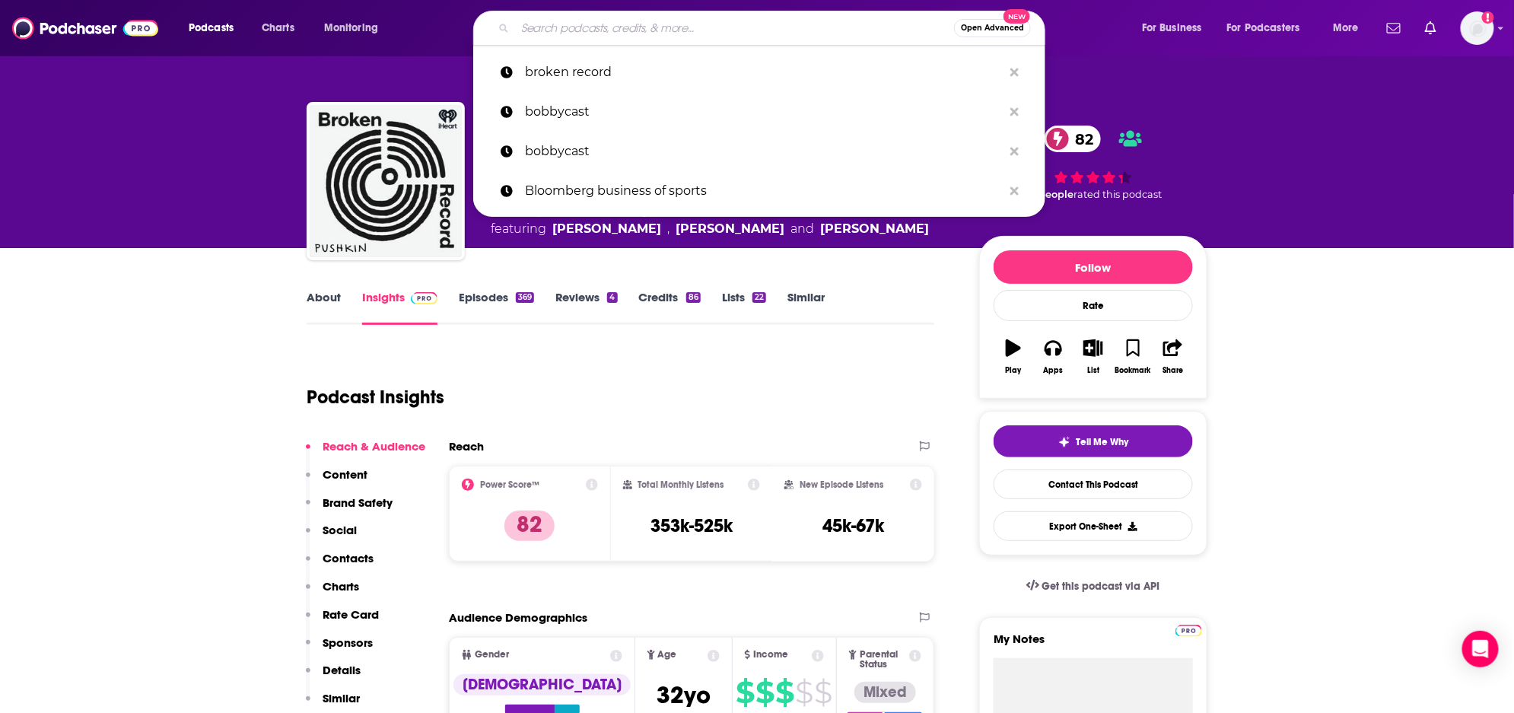
click at [702, 27] on input "Search podcasts, credits, & more..." at bounding box center [734, 28] width 439 height 24
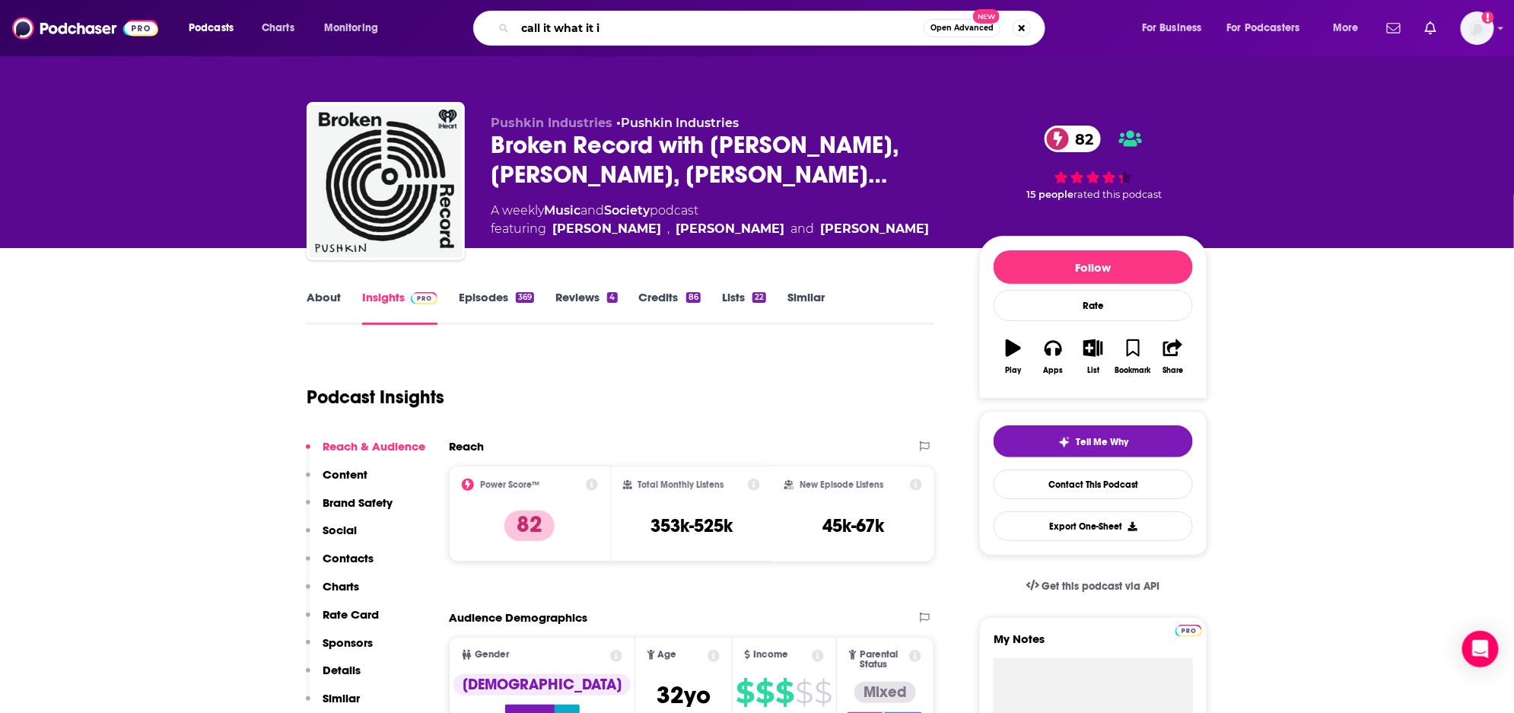
type input "call it what it is"
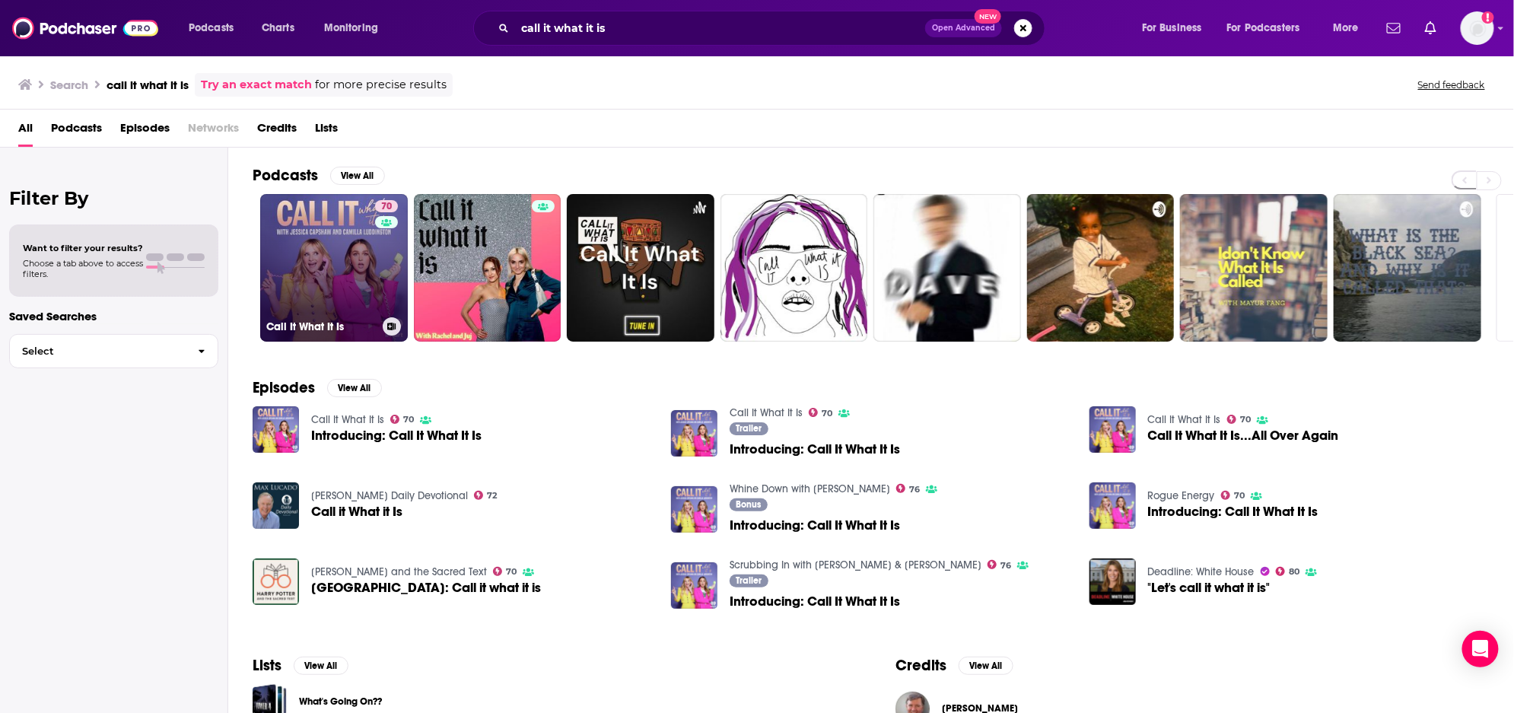
click at [349, 262] on link "70 Call It What It Is" at bounding box center [334, 268] width 148 height 148
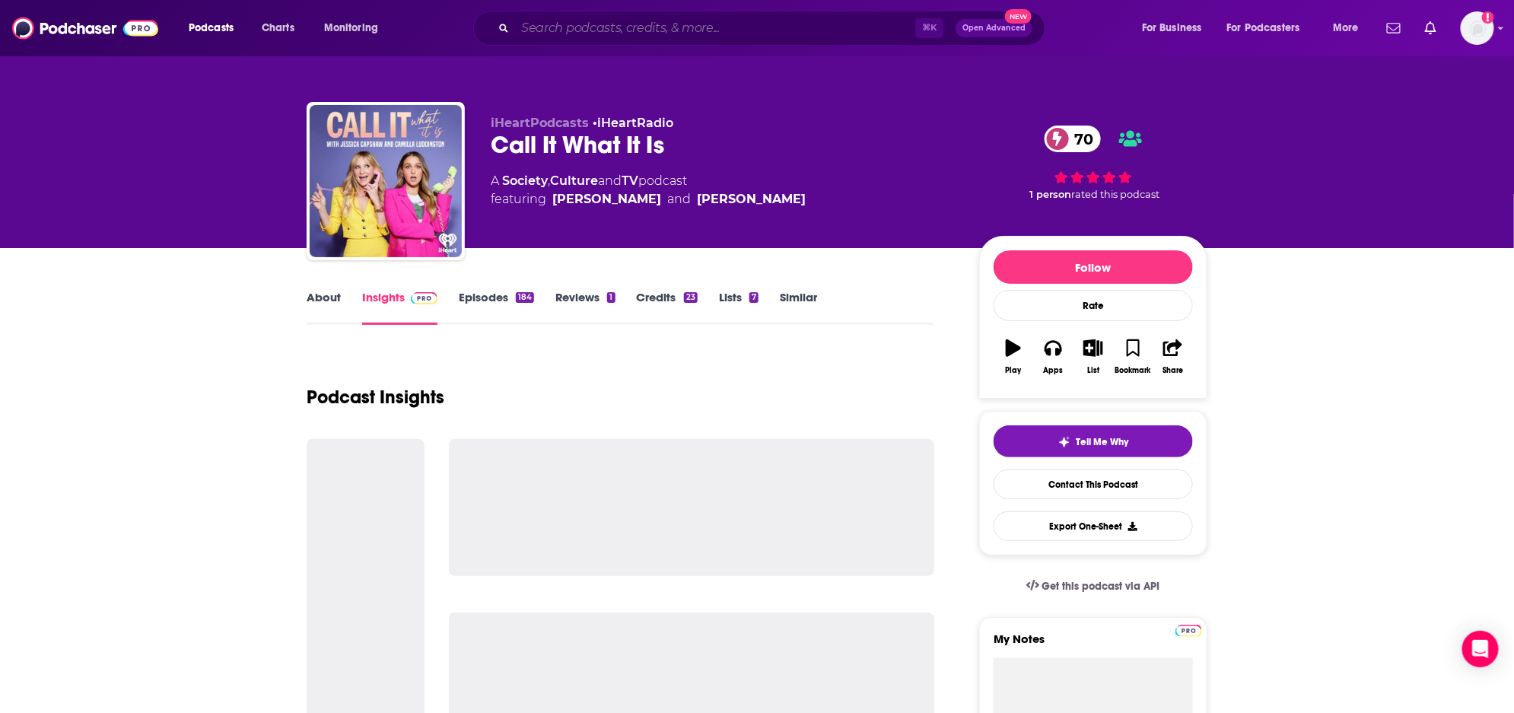
click at [530, 29] on input "Search podcasts, credits, & more..." at bounding box center [715, 28] width 400 height 24
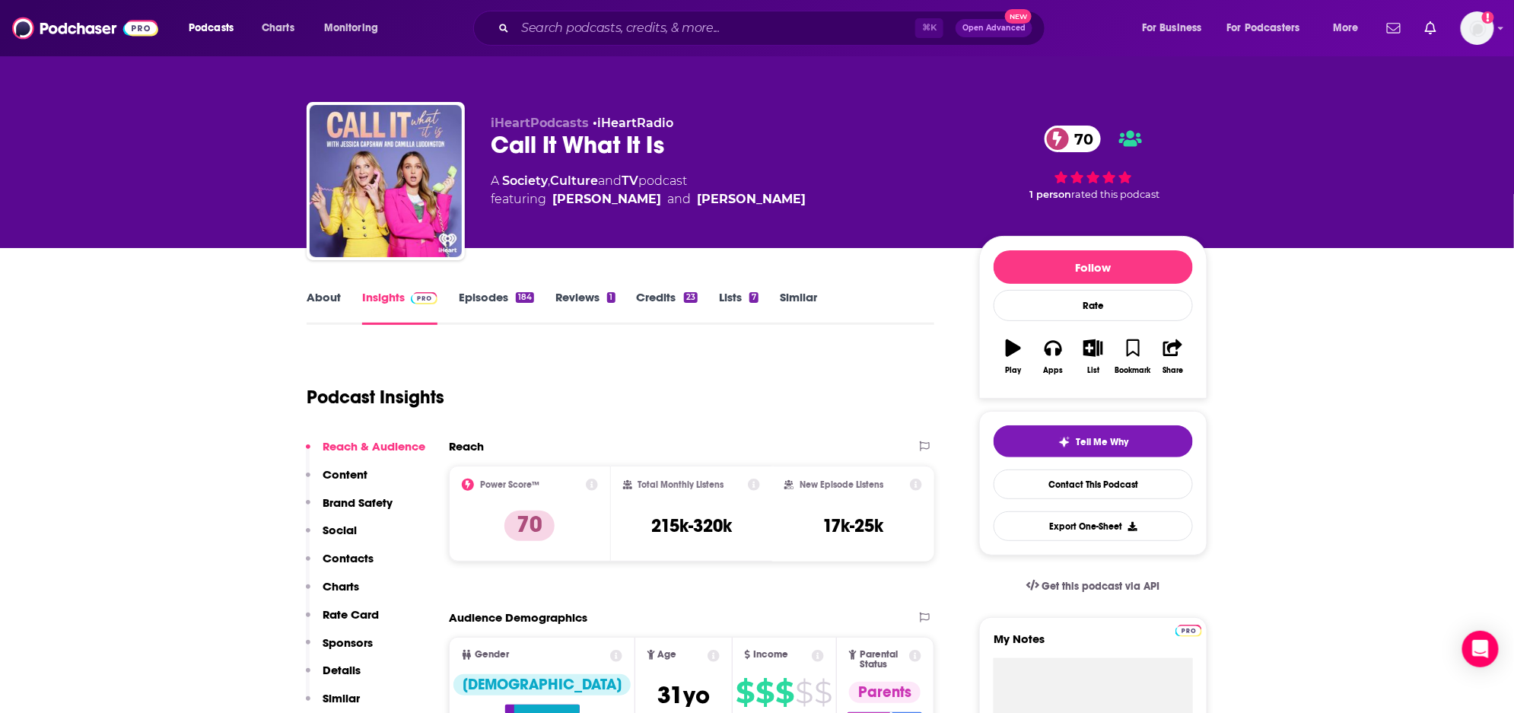
click at [575, 243] on div "iHeartPodcasts • iHeartRadio Call It What It Is 70 A Society , Culture and TV p…" at bounding box center [849, 184] width 717 height 137
drag, startPoint x: 638, startPoint y: 27, endPoint x: 657, endPoint y: 21, distance: 19.3
click at [657, 21] on input "Search podcasts, credits, & more..." at bounding box center [715, 28] width 400 height 24
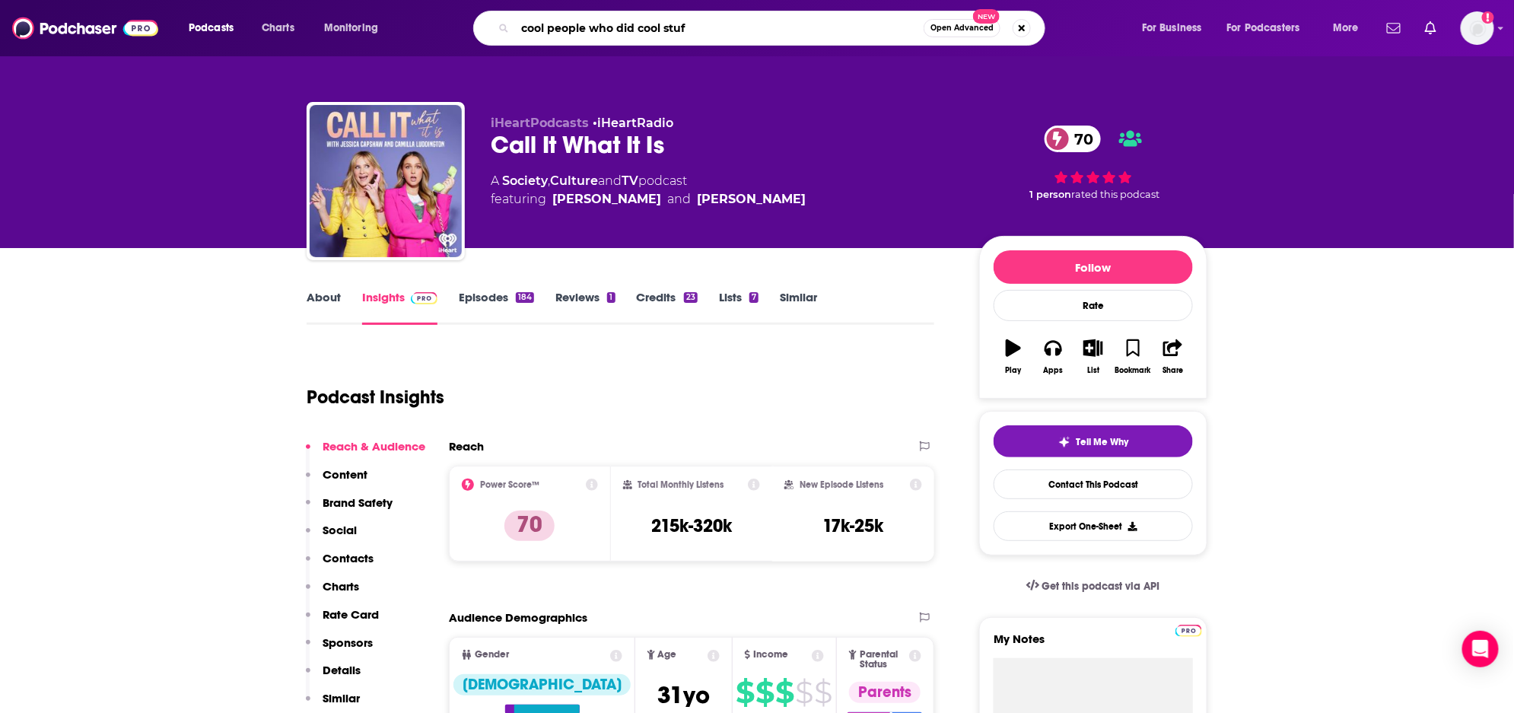
type input "cool people who did cool stuff"
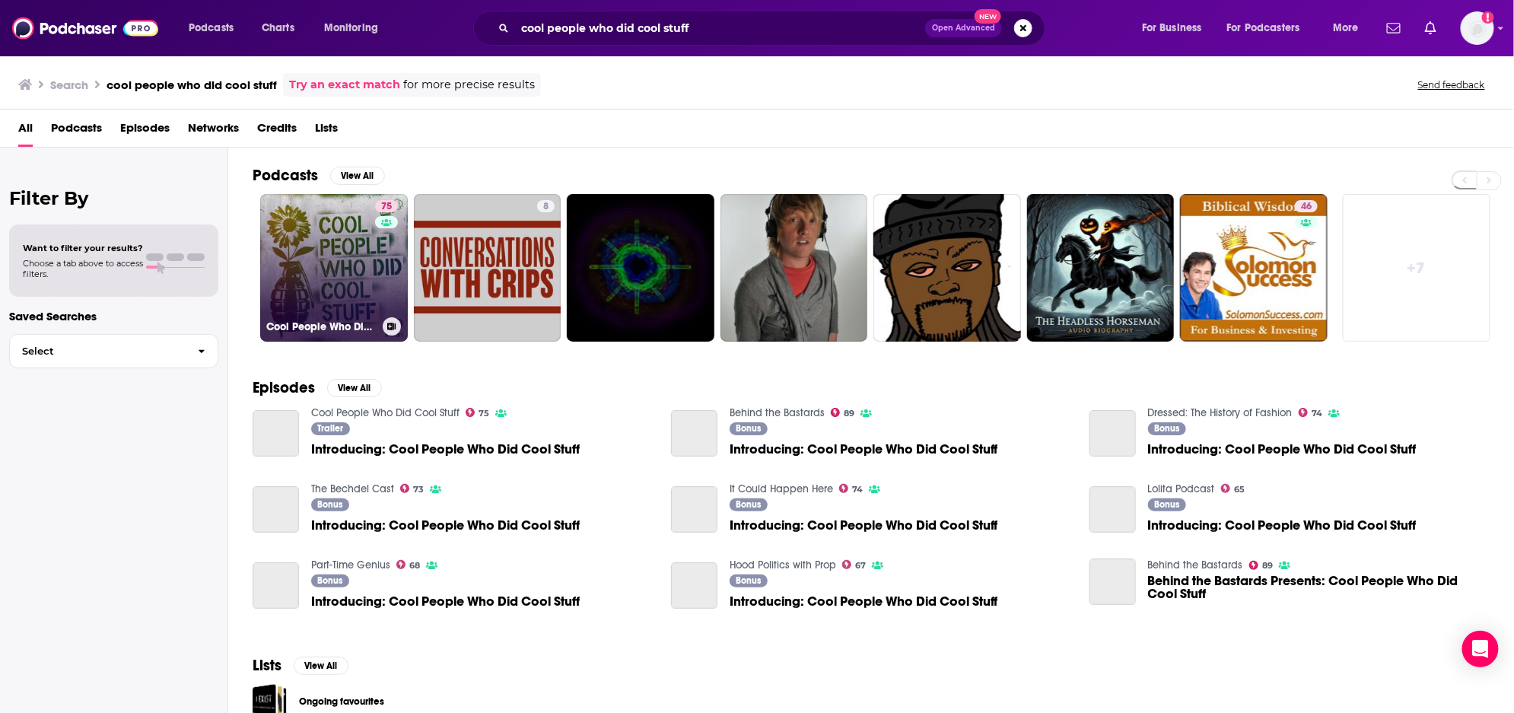
click at [281, 273] on link "75 Cool People Who Did Cool Stuff" at bounding box center [334, 268] width 148 height 148
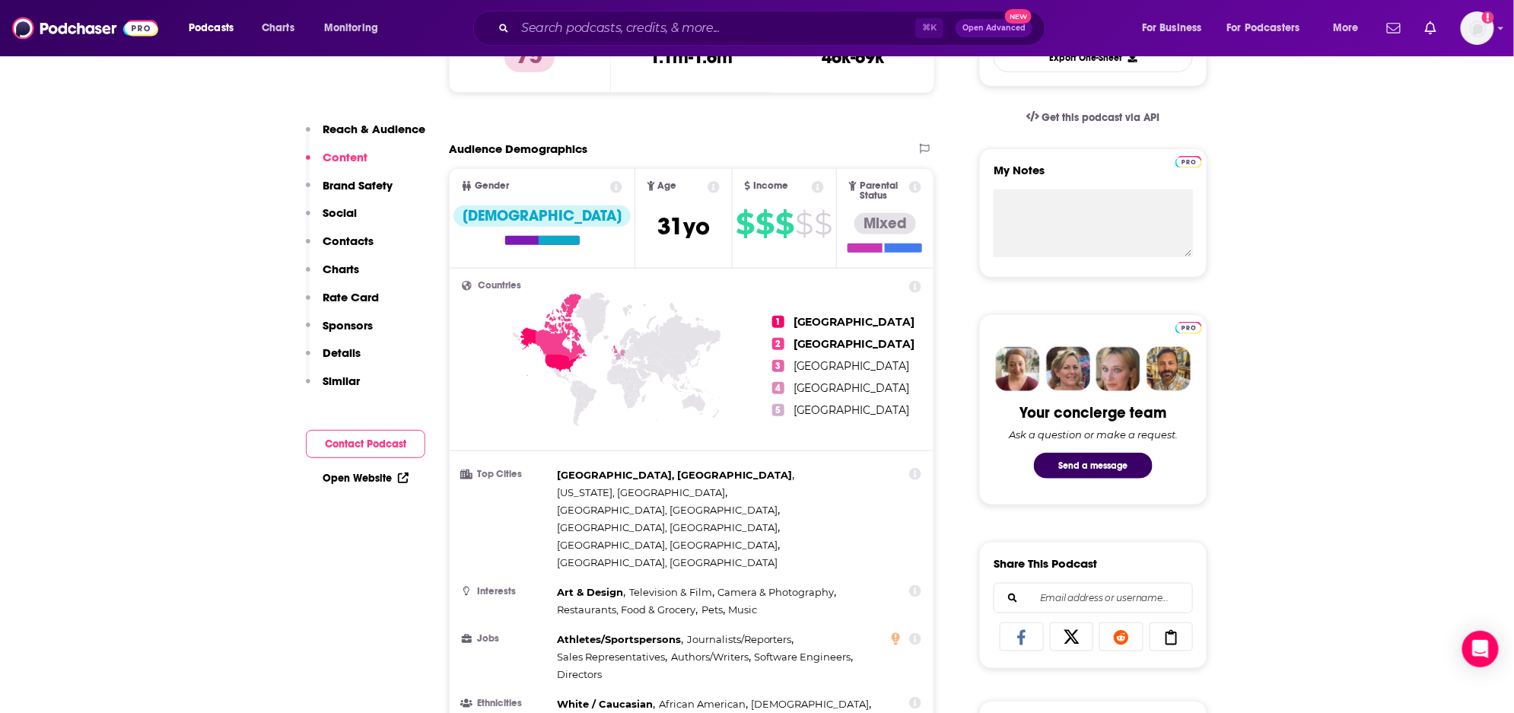
scroll to position [467, 0]
click at [542, 33] on input "Search podcasts, credits, & more..." at bounding box center [715, 28] width 400 height 24
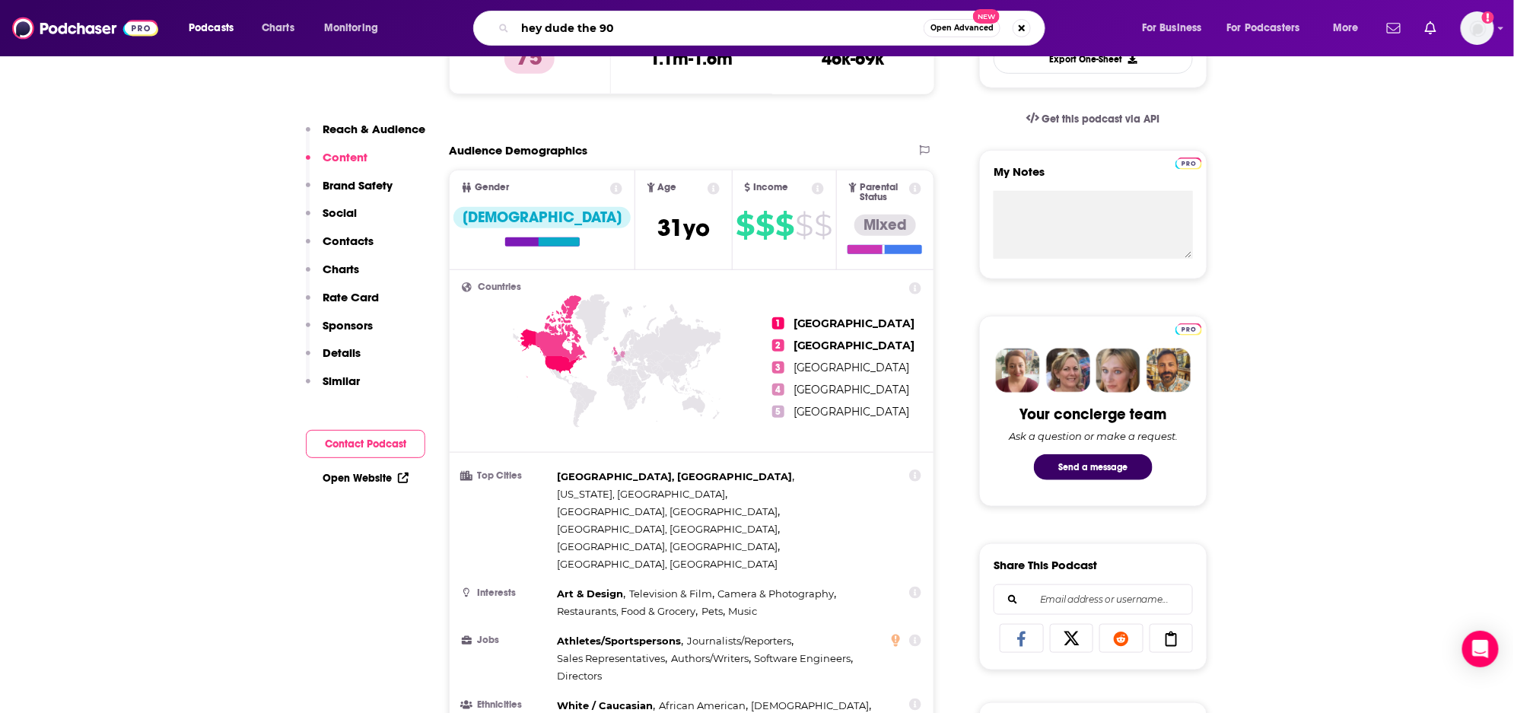
type input "hey dude the 90s"
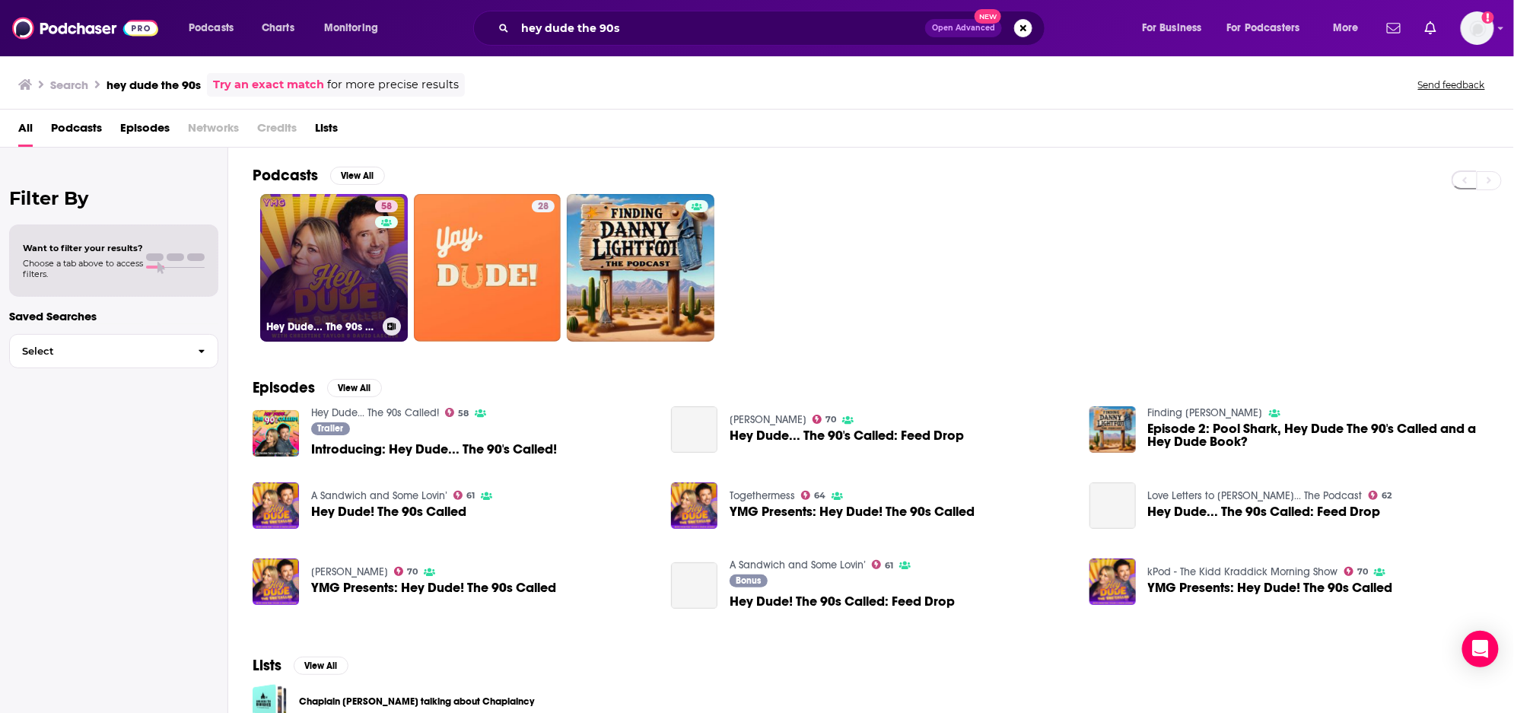
click at [371, 258] on link "58 Hey Dude... The 90s Called!" at bounding box center [334, 268] width 148 height 148
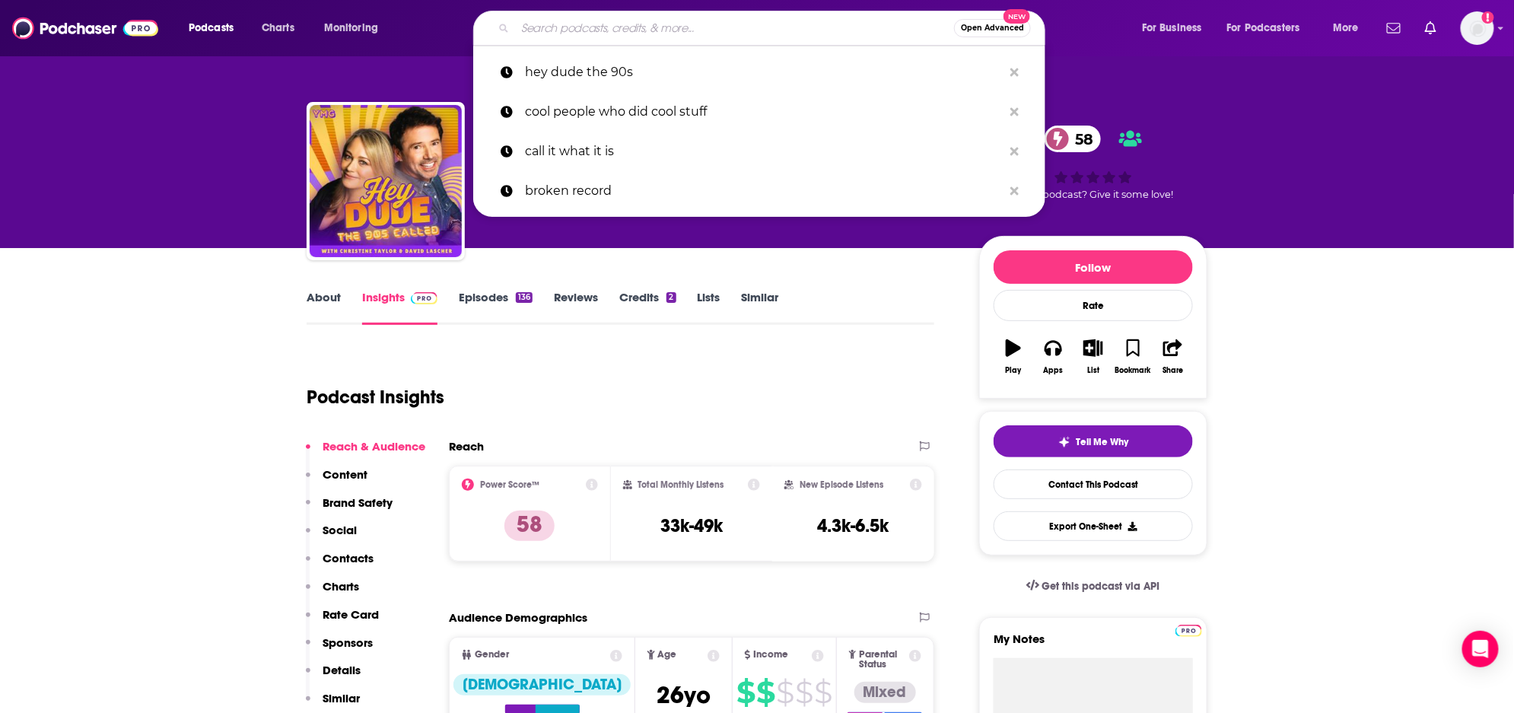
click at [646, 27] on input "Search podcasts, credits, & more..." at bounding box center [734, 28] width 439 height 24
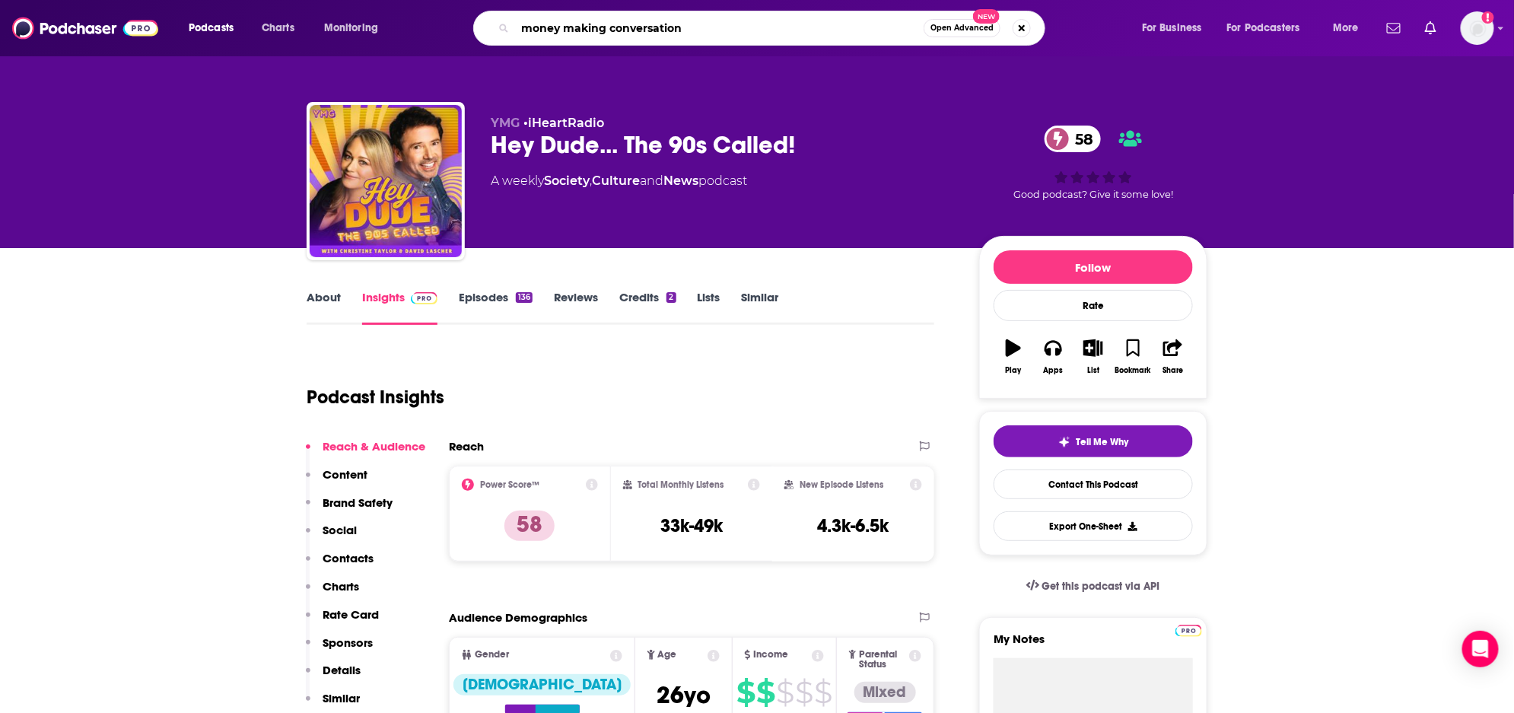
type input "money making conversations"
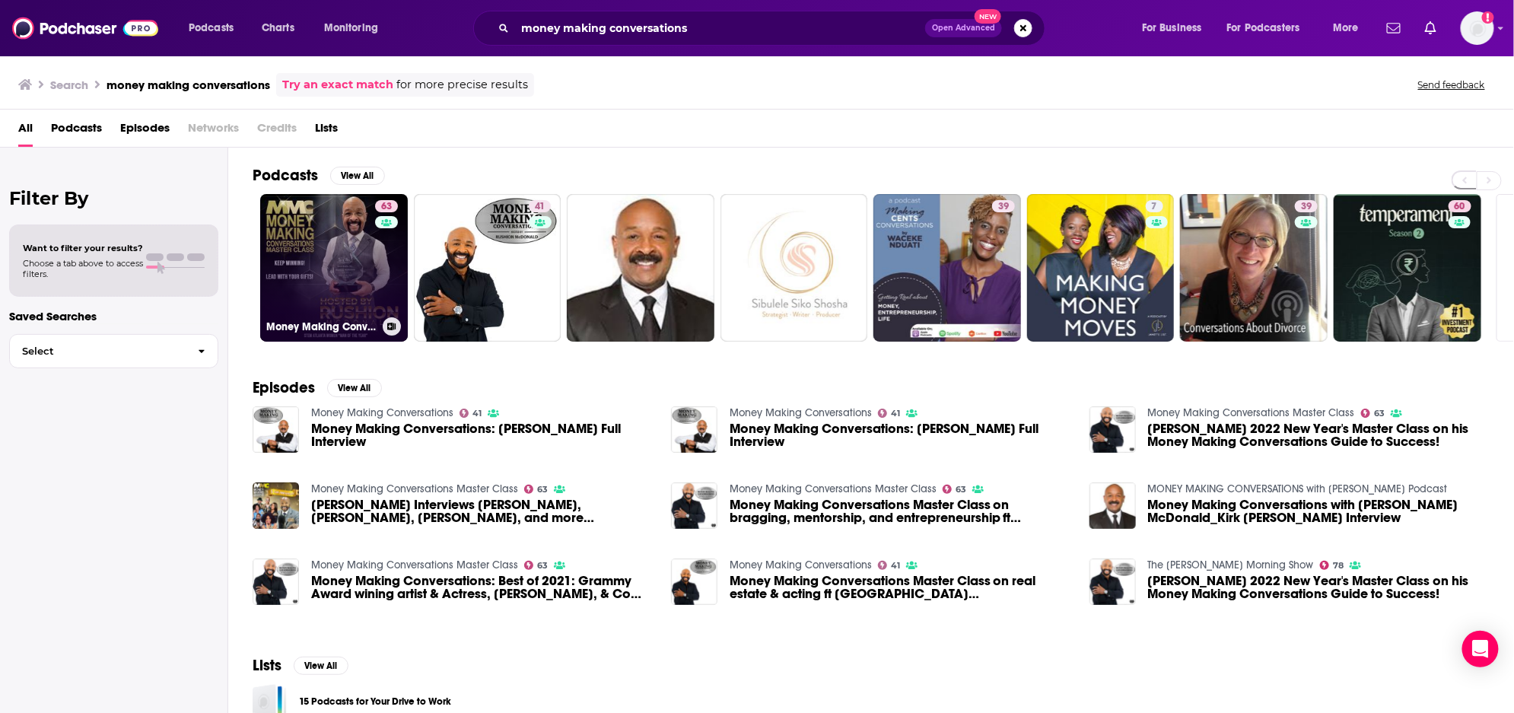
click at [346, 263] on link "63 Money Making Conversations Master Class" at bounding box center [334, 268] width 148 height 148
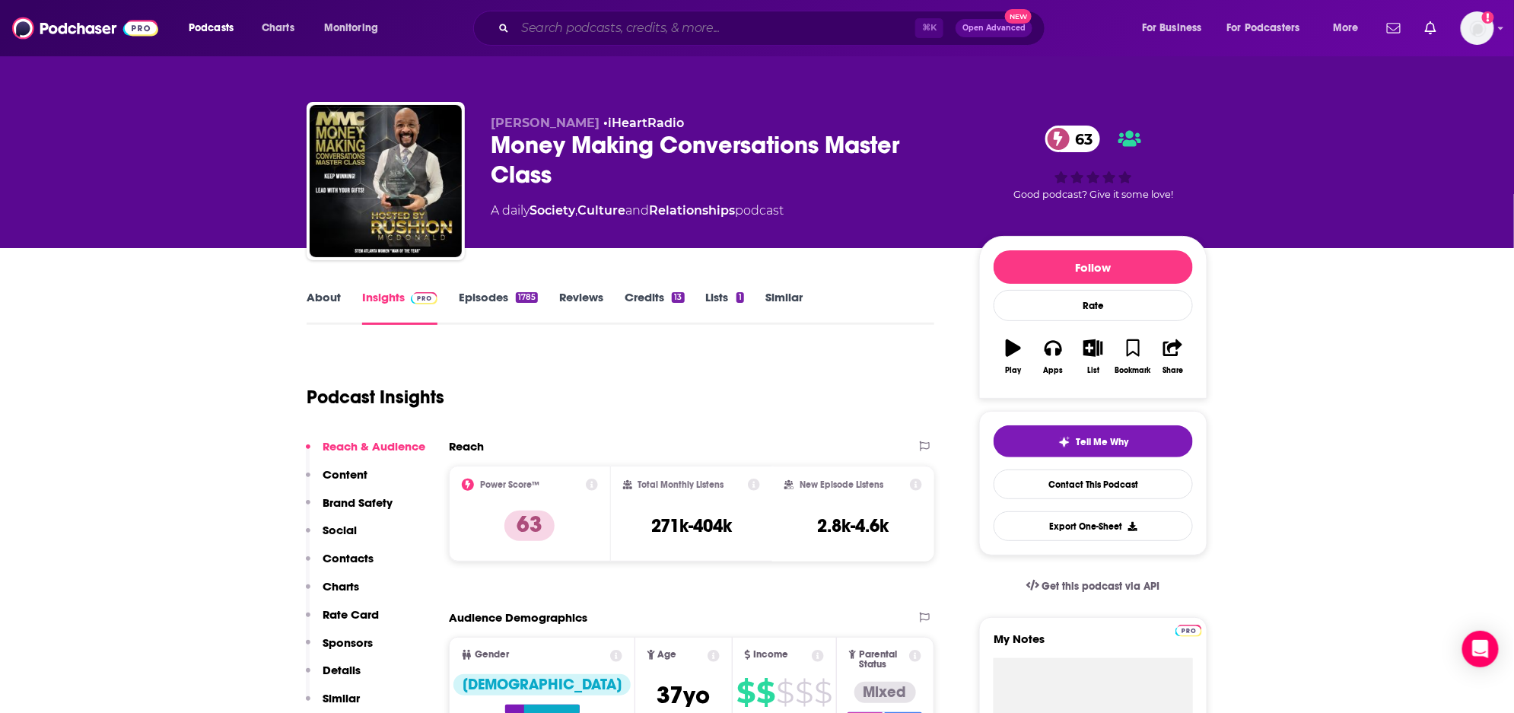
click at [648, 33] on input "Search podcasts, credits, & more..." at bounding box center [715, 28] width 400 height 24
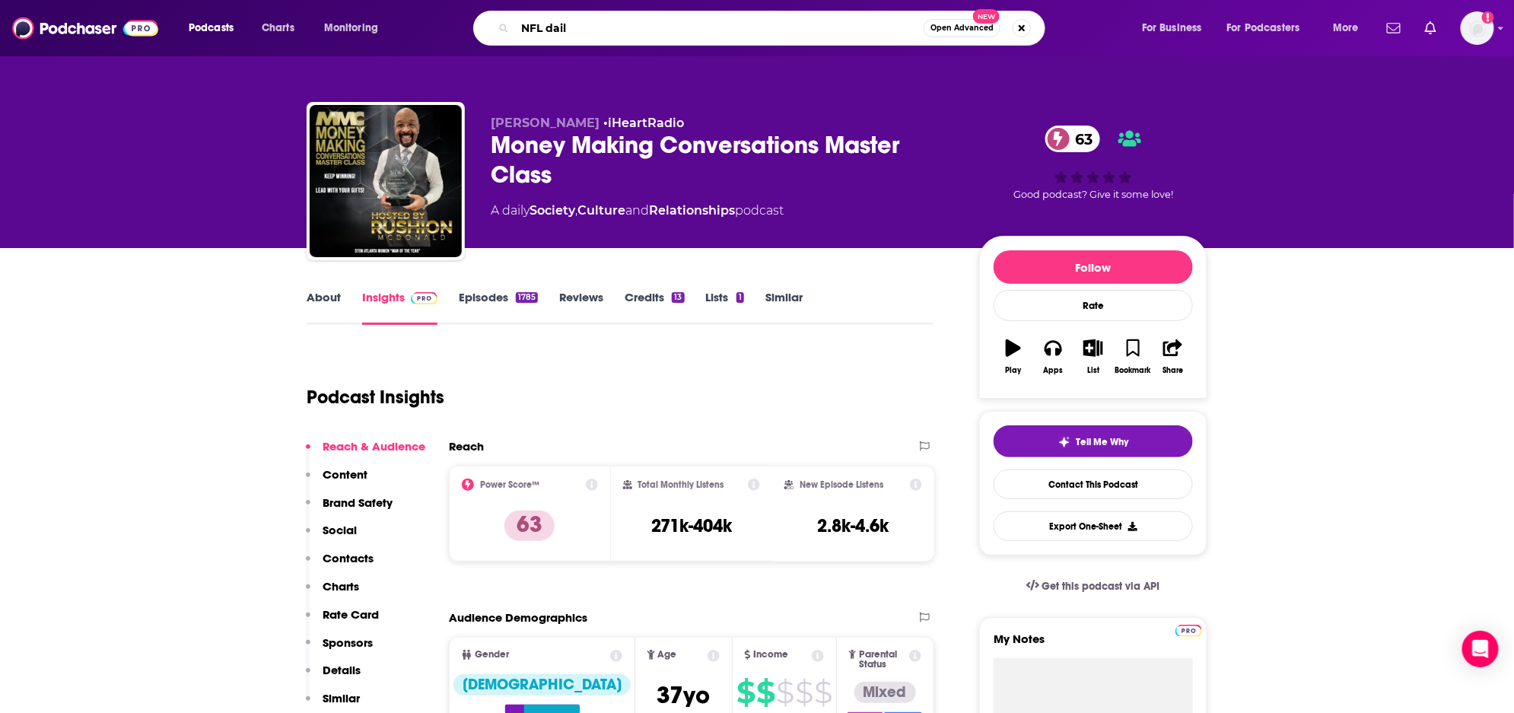
type input "NFL daily"
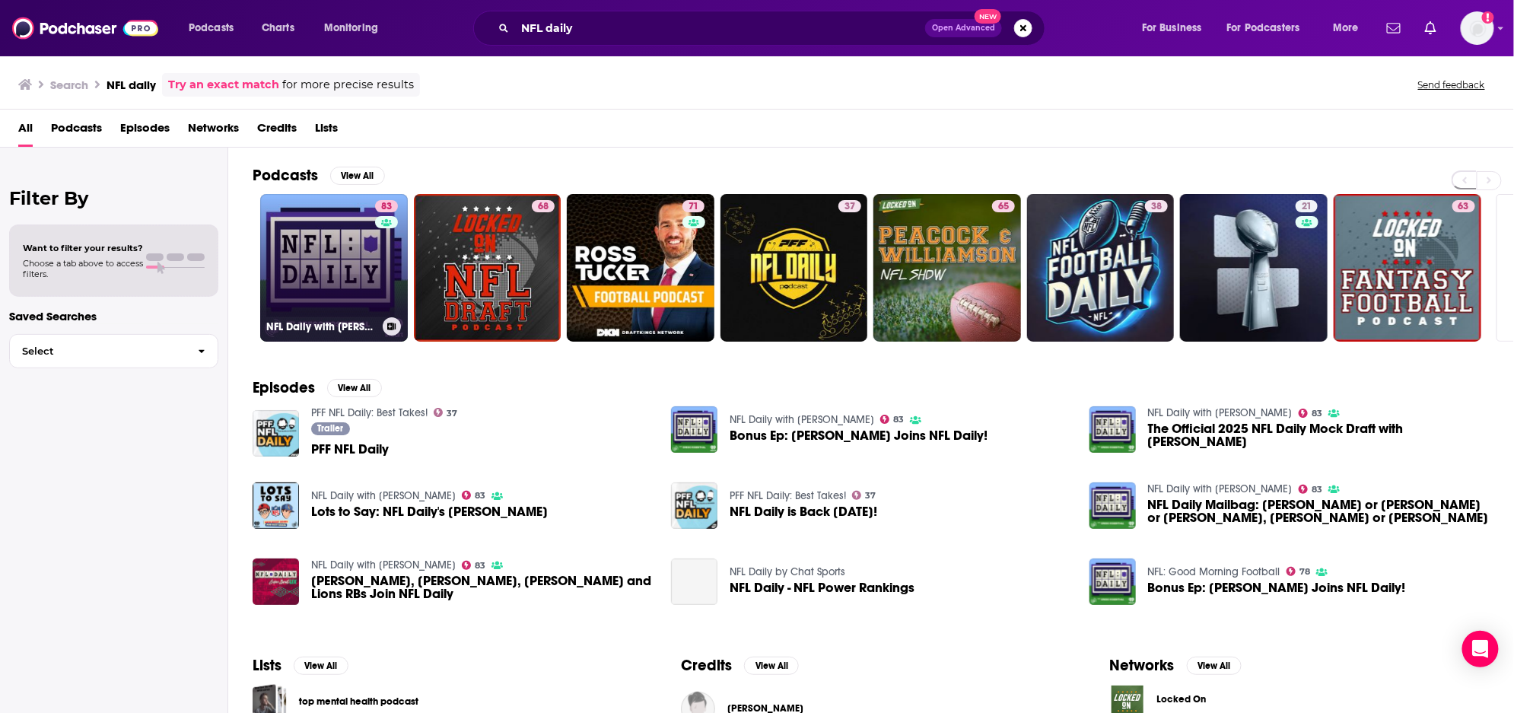
click at [296, 269] on link "83 NFL Daily with Gregg Rosenthal" at bounding box center [334, 268] width 148 height 148
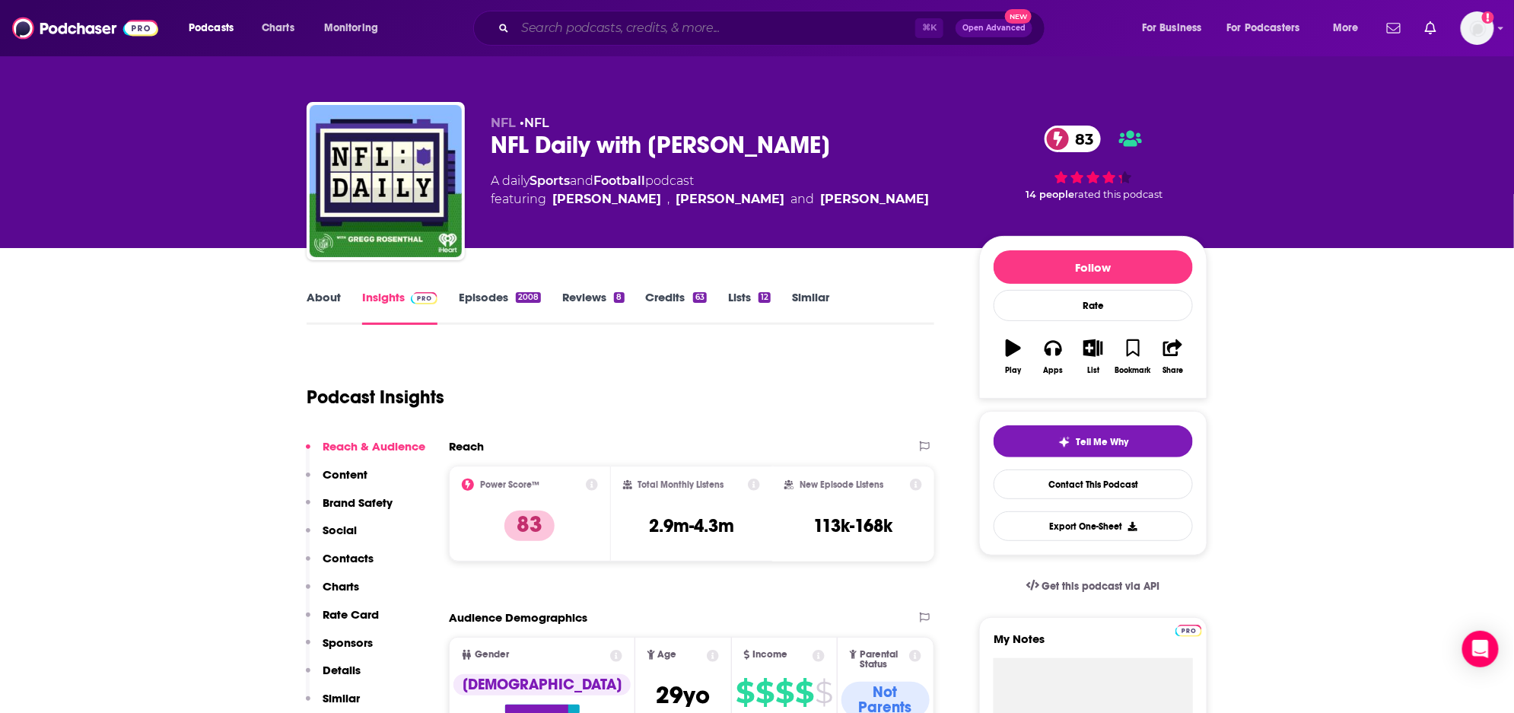
click at [603, 27] on input "Search podcasts, credits, & more..." at bounding box center [715, 28] width 400 height 24
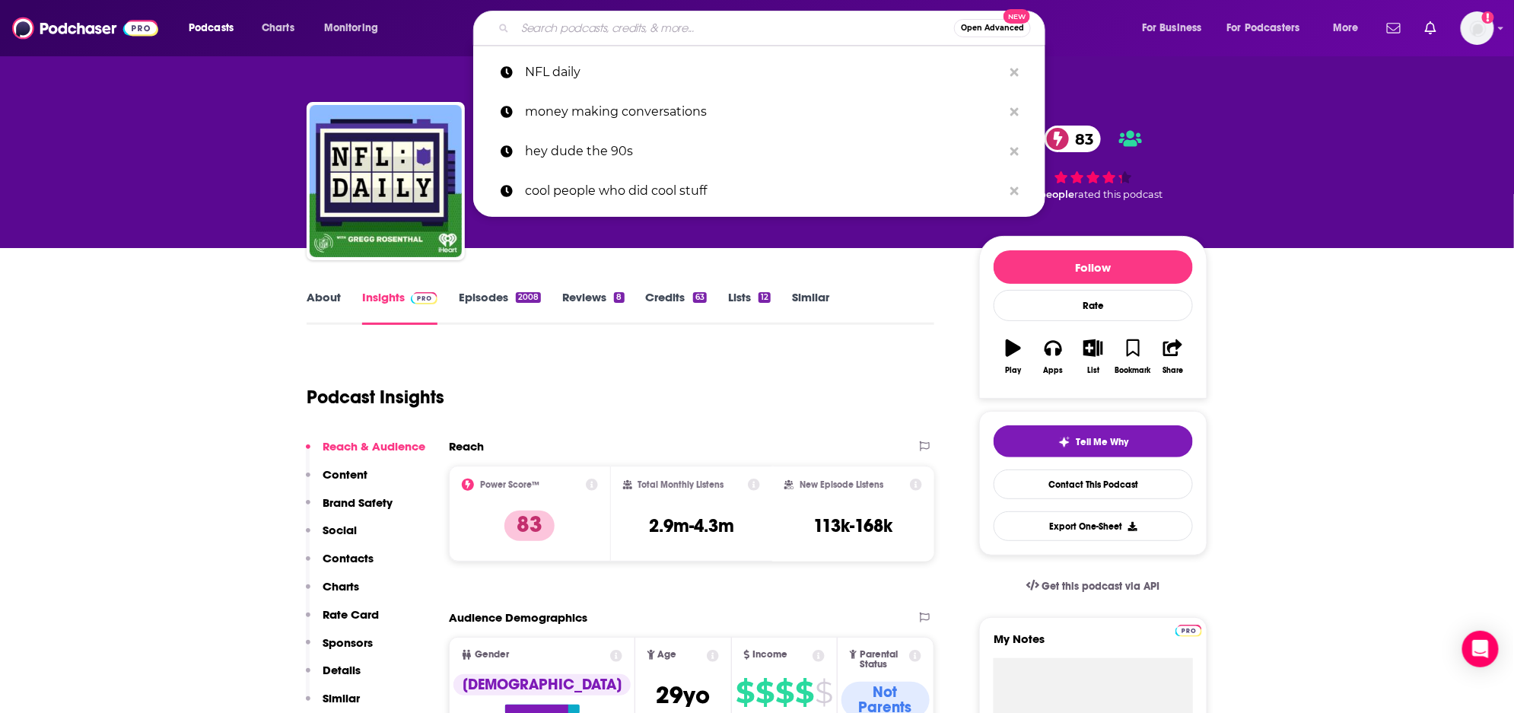
click at [603, 27] on input "Search podcasts, credits, & more..." at bounding box center [734, 28] width 439 height 24
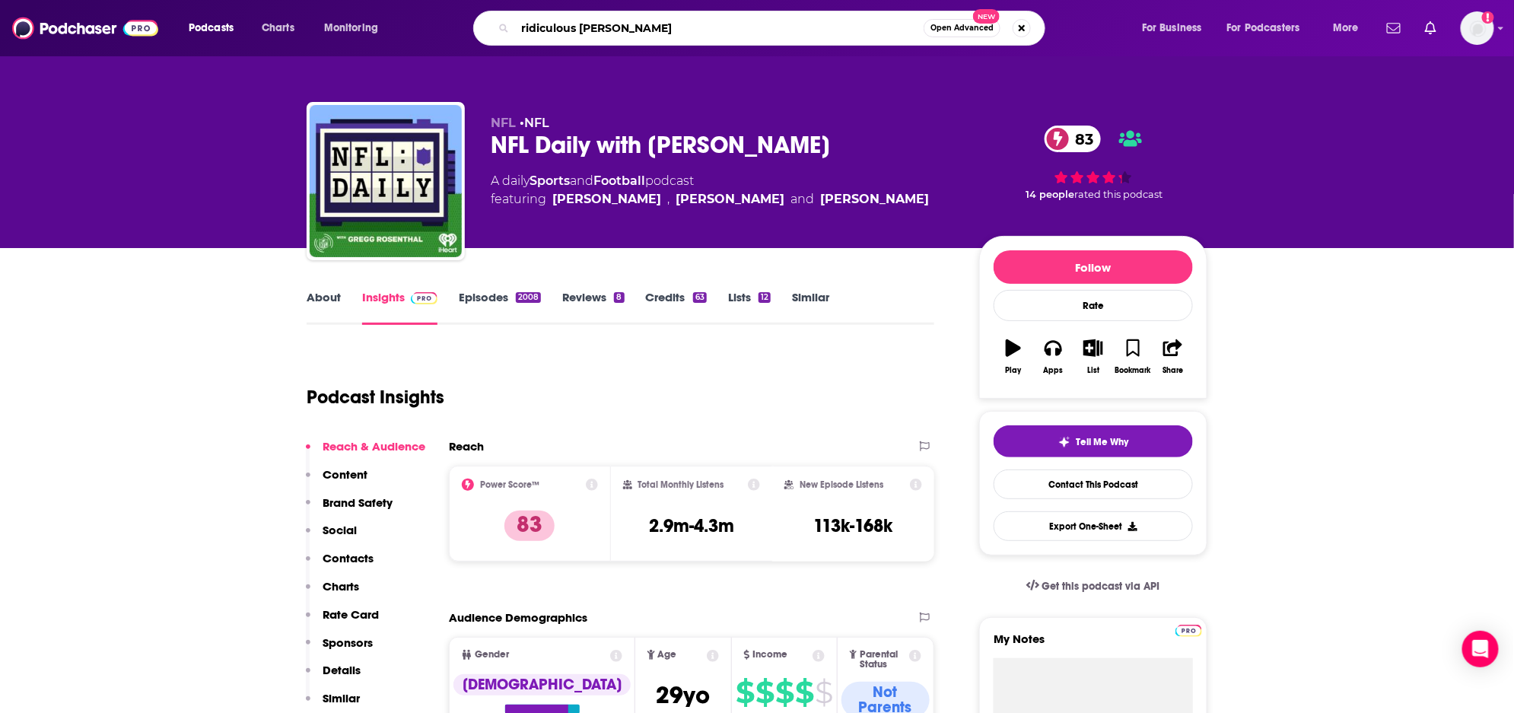
type input "ridiculous crime"
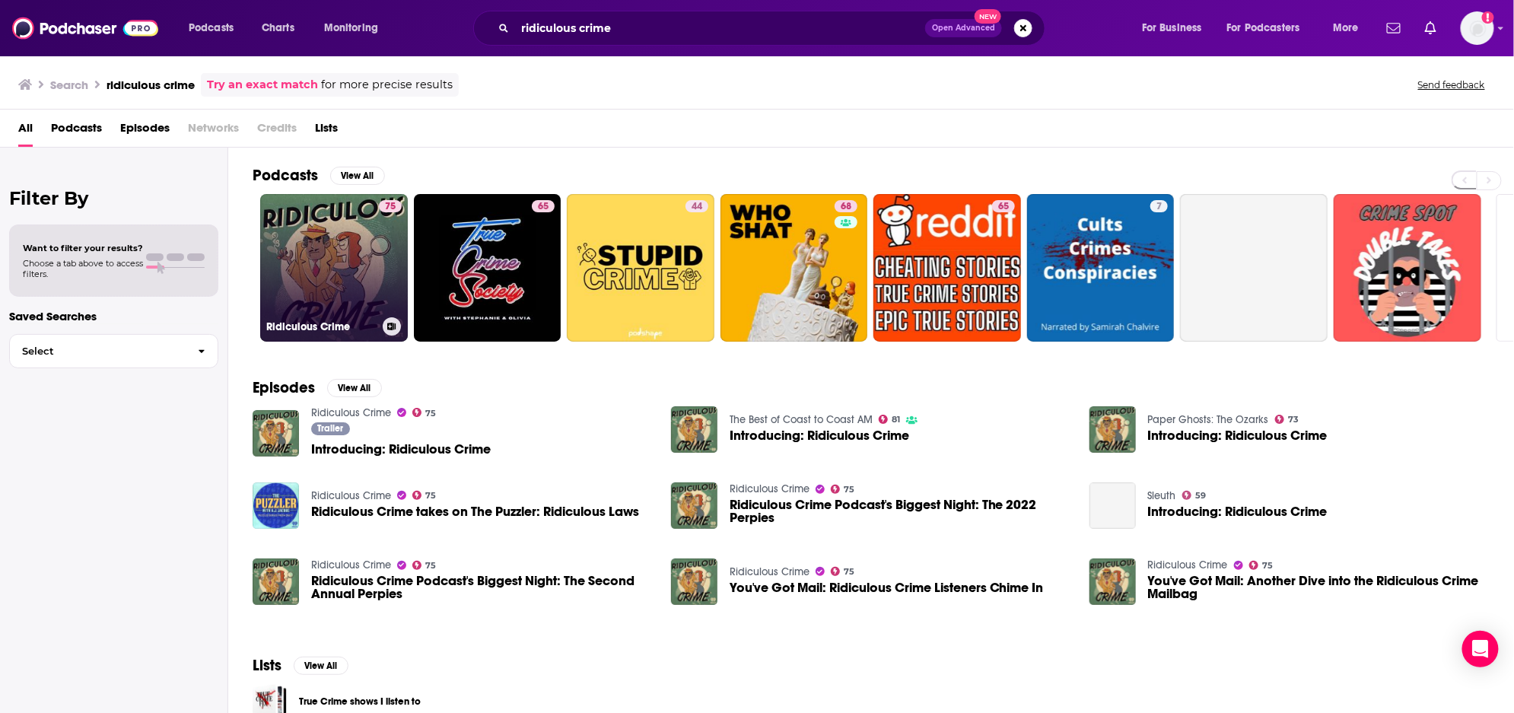
click at [331, 263] on link "75 Ridiculous Crime" at bounding box center [334, 268] width 148 height 148
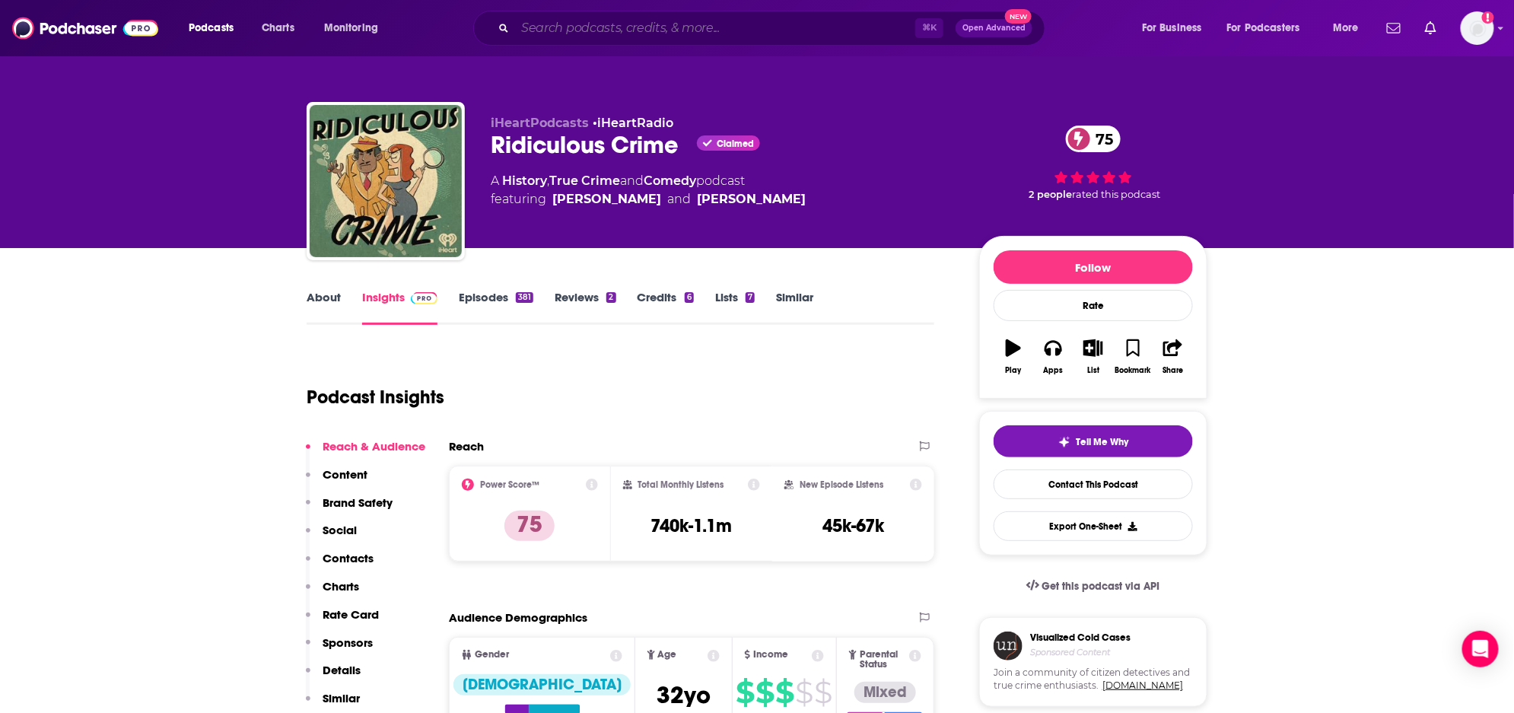
click at [684, 29] on input "Search podcasts, credits, & more..." at bounding box center [715, 28] width 400 height 24
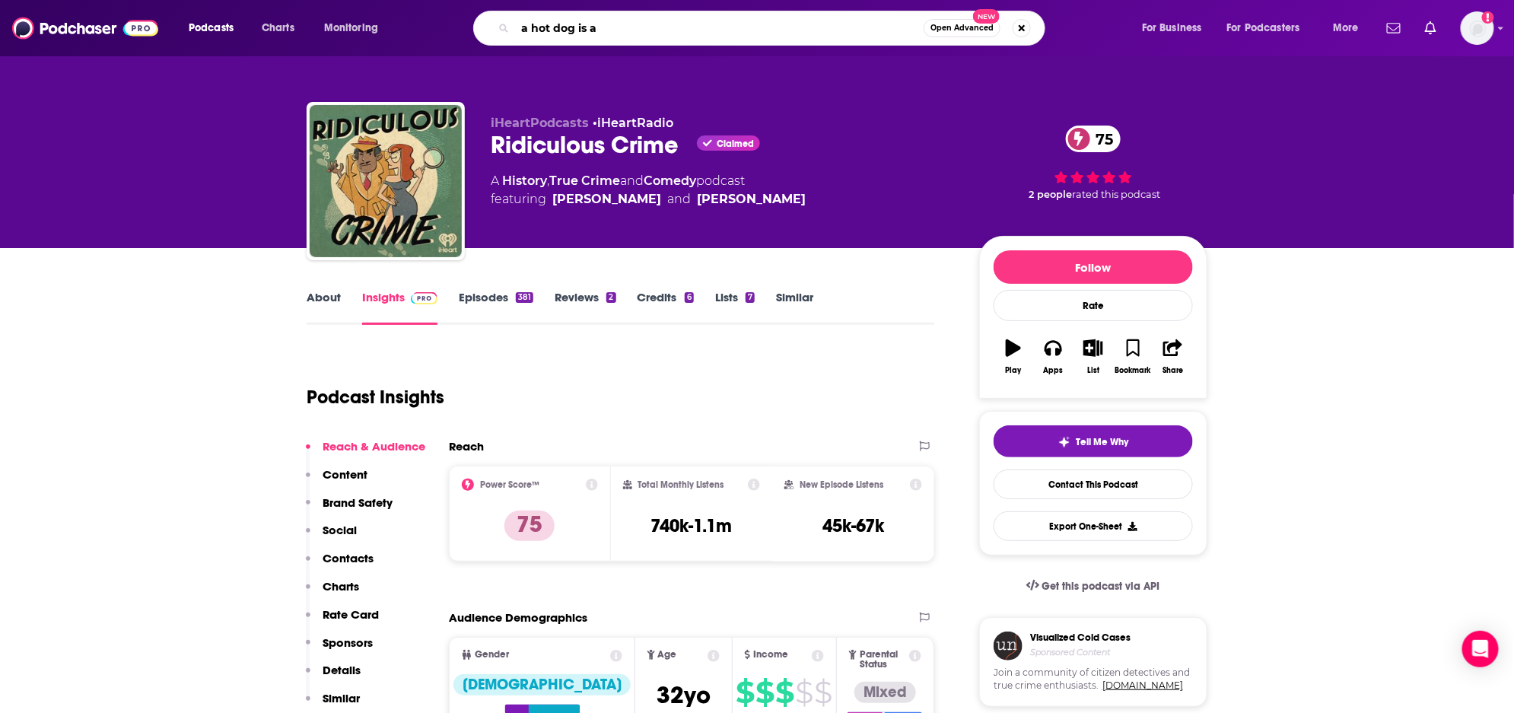
type input "a hot dog is a"
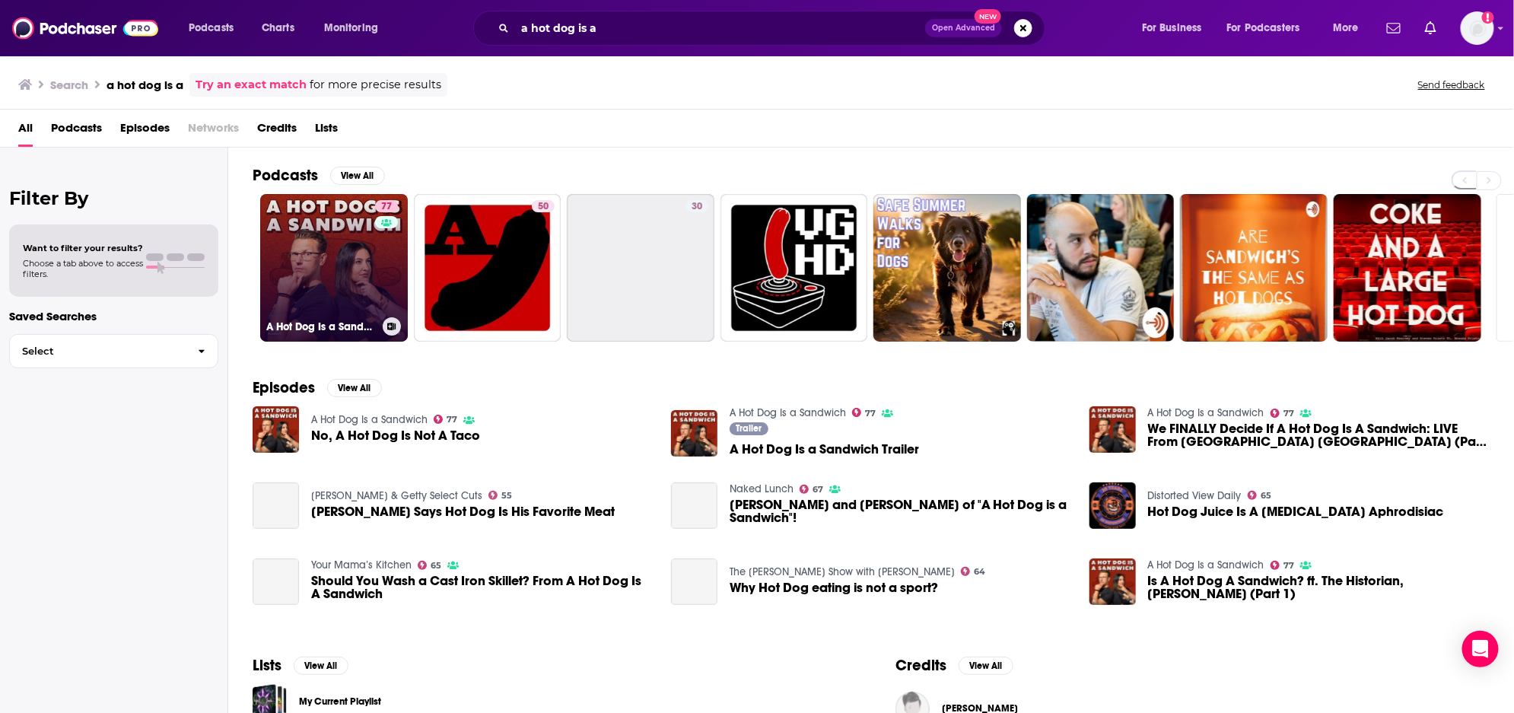
click at [342, 280] on link "77 A Hot Dog Is a Sandwich" at bounding box center [334, 268] width 148 height 148
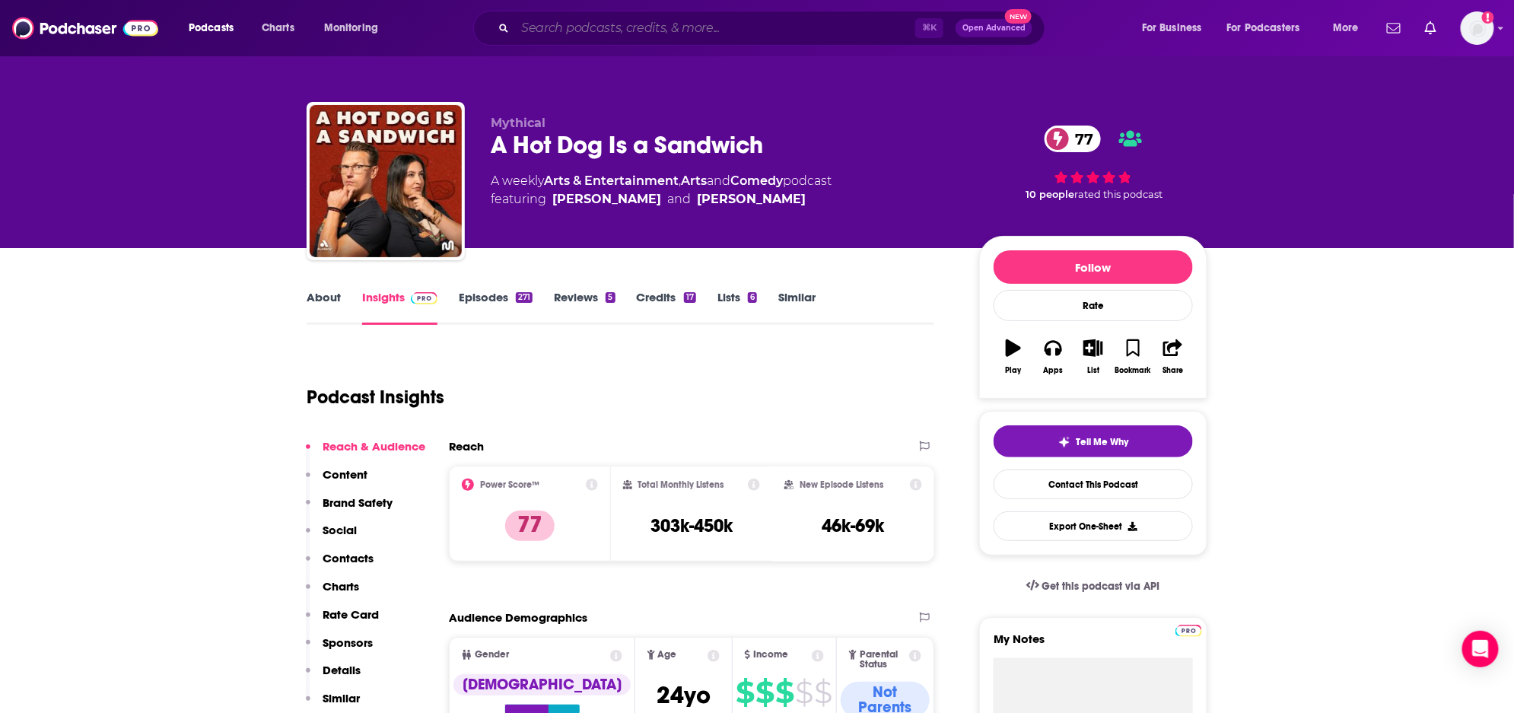
click at [627, 32] on input "Search podcasts, credits, & more..." at bounding box center [715, 28] width 400 height 24
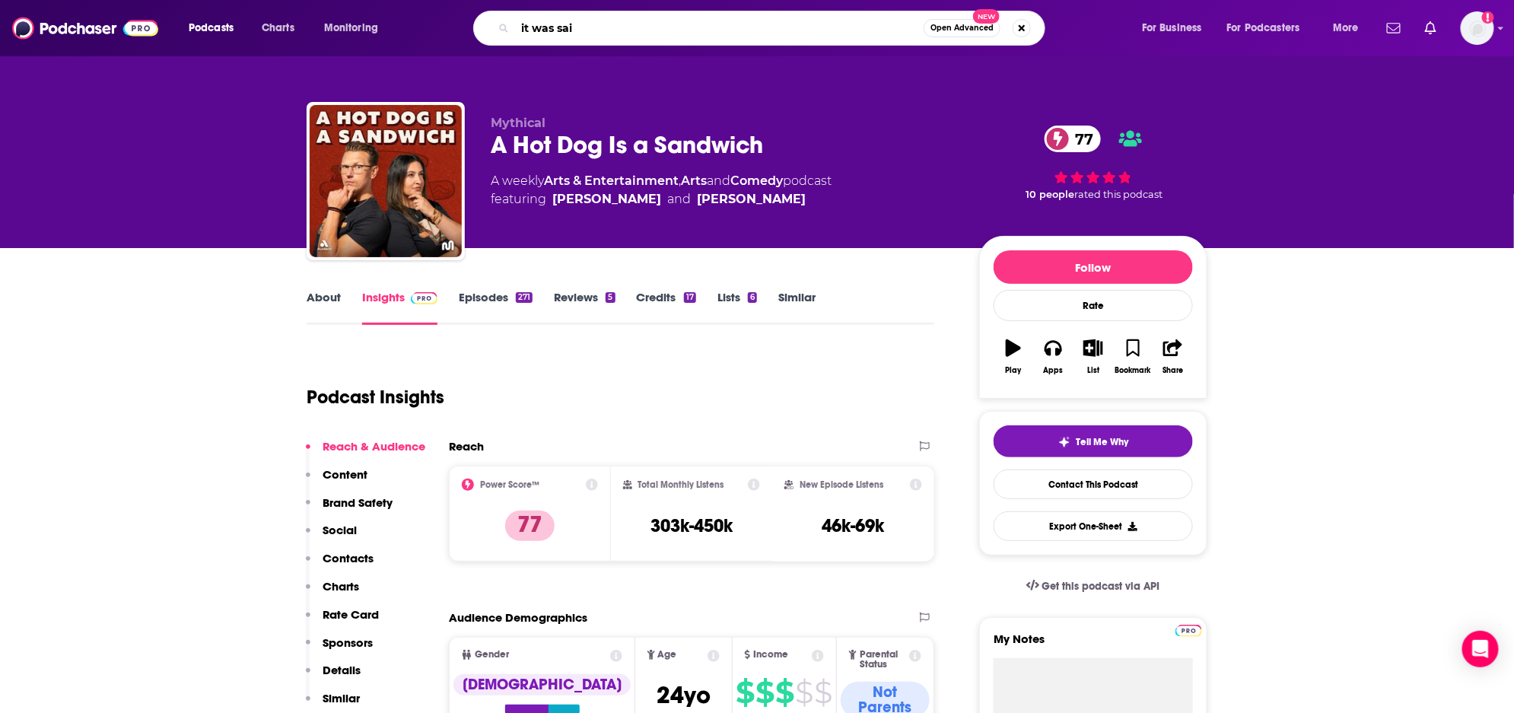
type input "it was said"
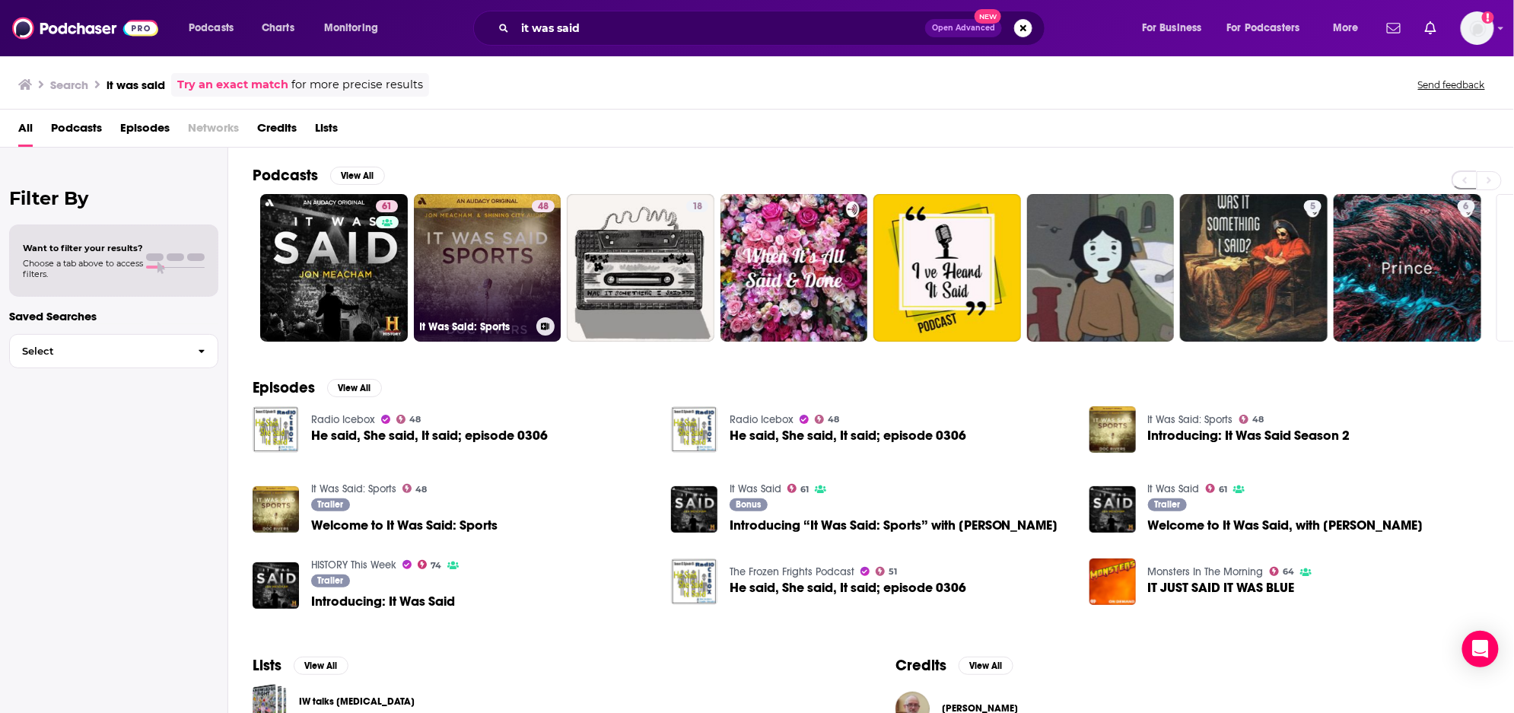
click at [476, 264] on link "48 It Was Said: Sports" at bounding box center [488, 268] width 148 height 148
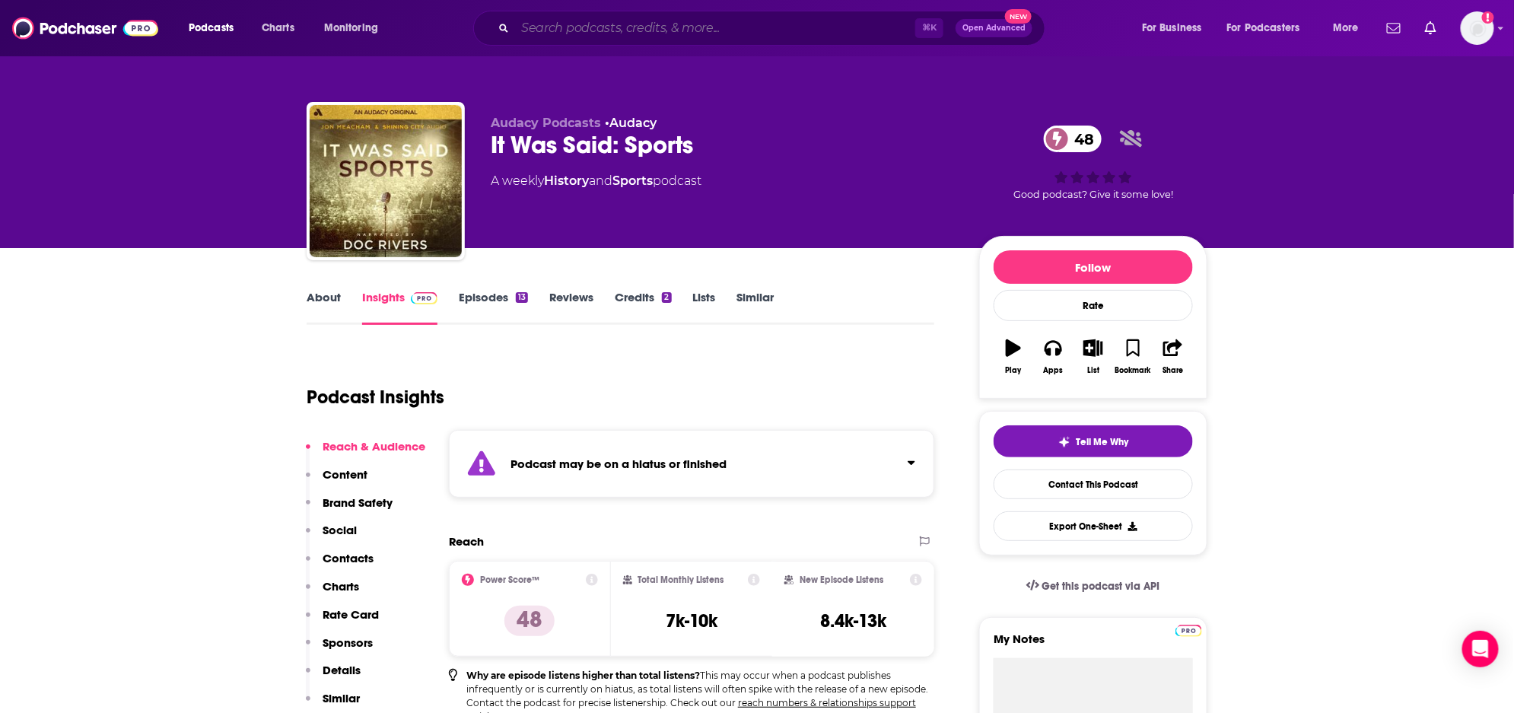
click at [711, 27] on input "Search podcasts, credits, & more..." at bounding box center [715, 28] width 400 height 24
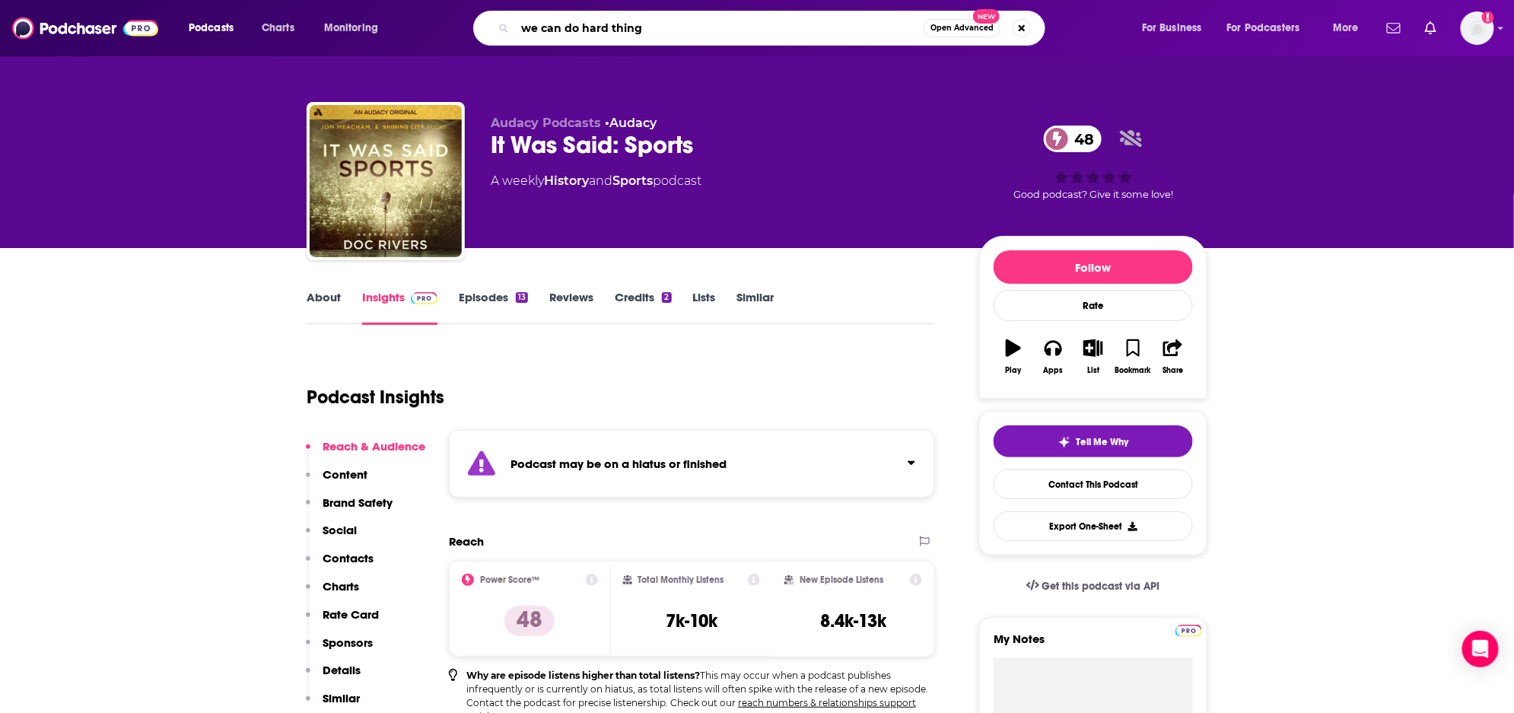
type input "we can do hard things"
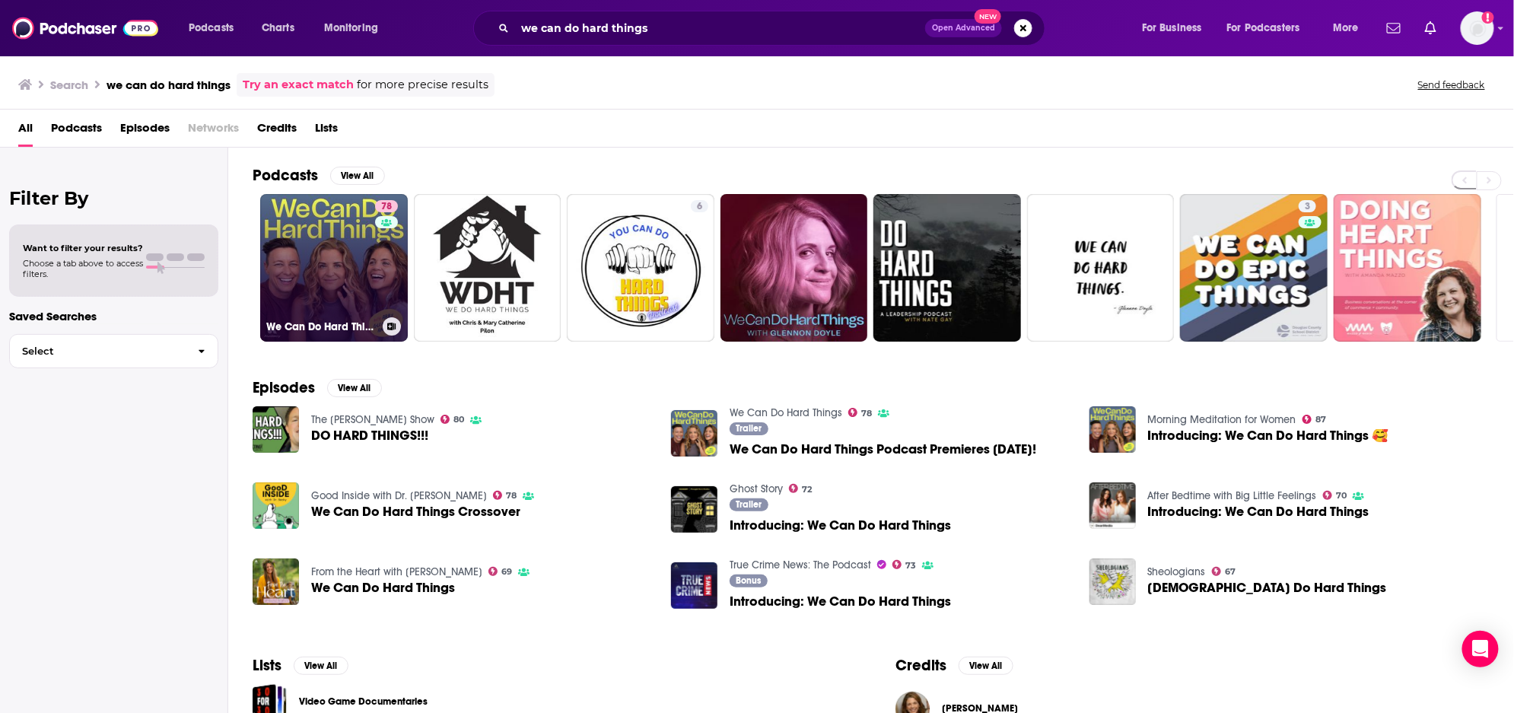
click at [331, 260] on link "78 We Can Do Hard Things" at bounding box center [334, 268] width 148 height 148
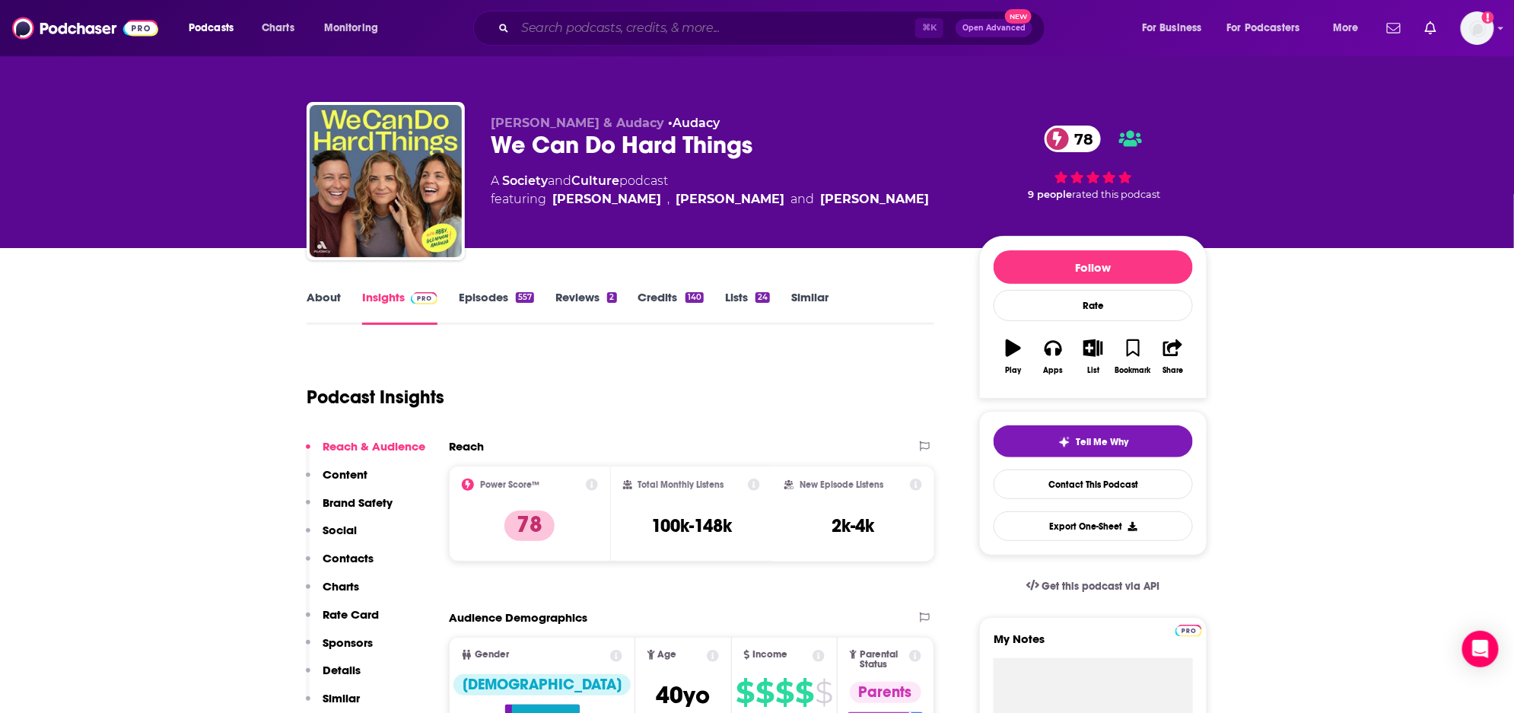
click at [589, 31] on input "Search podcasts, credits, & more..." at bounding box center [715, 28] width 400 height 24
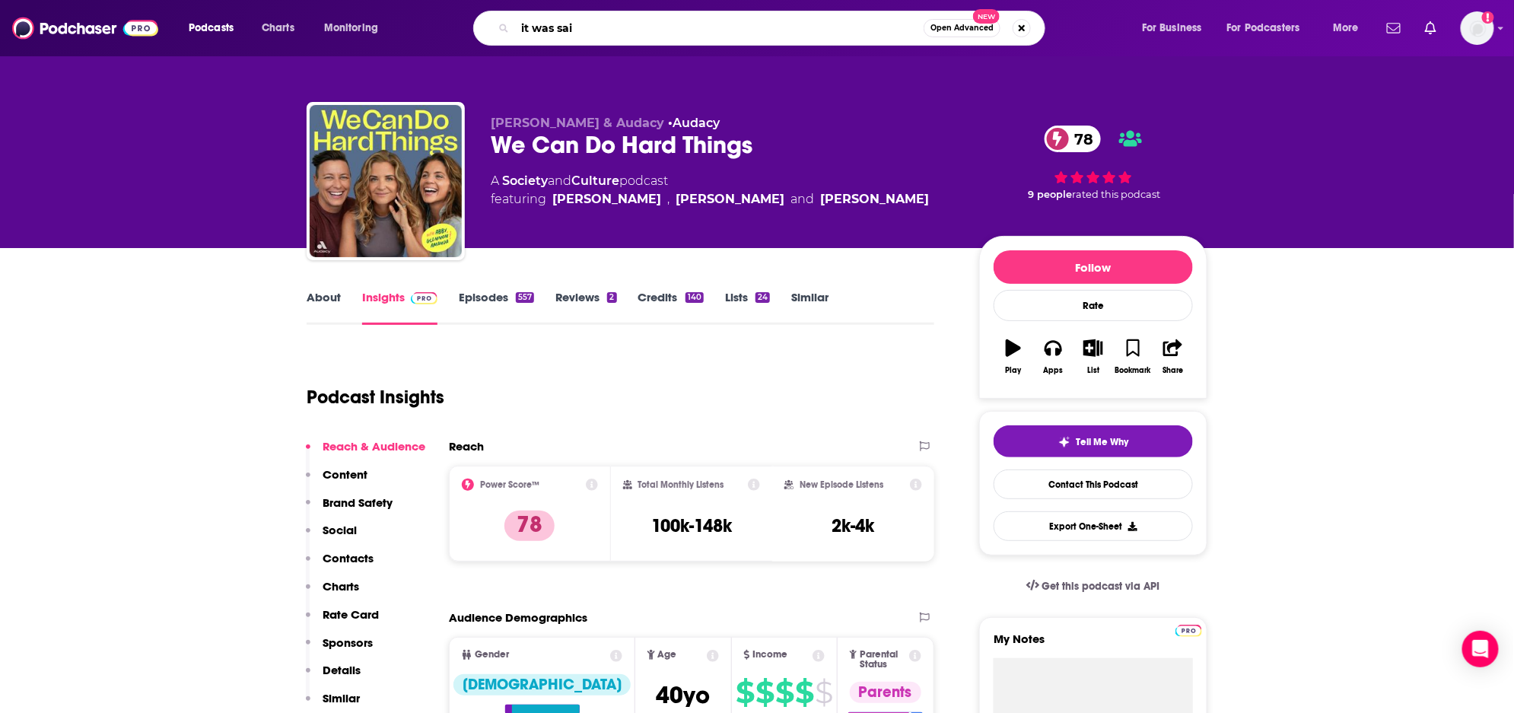
type input "it was said"
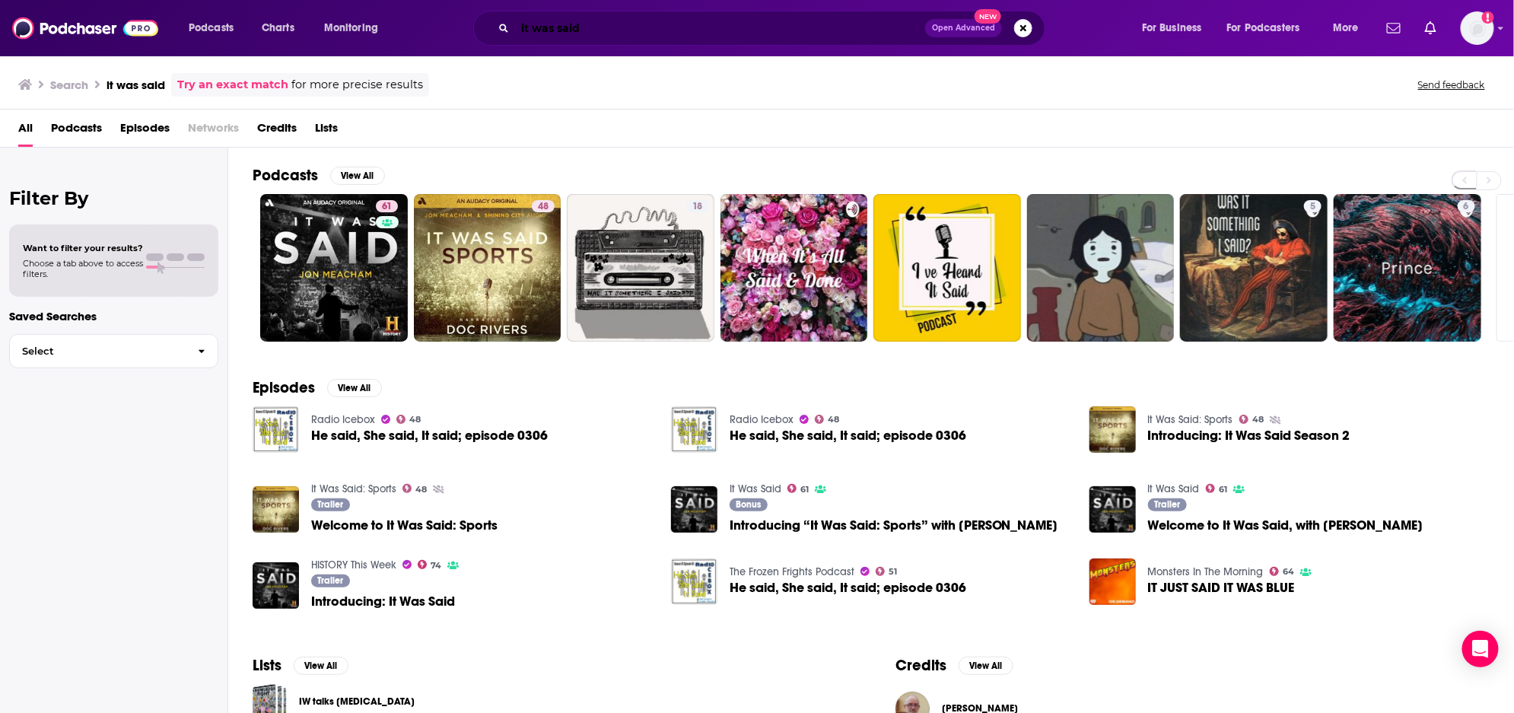
drag, startPoint x: 569, startPoint y: 17, endPoint x: 568, endPoint y: 26, distance: 9.2
click at [570, 17] on input "it was said" at bounding box center [720, 28] width 410 height 24
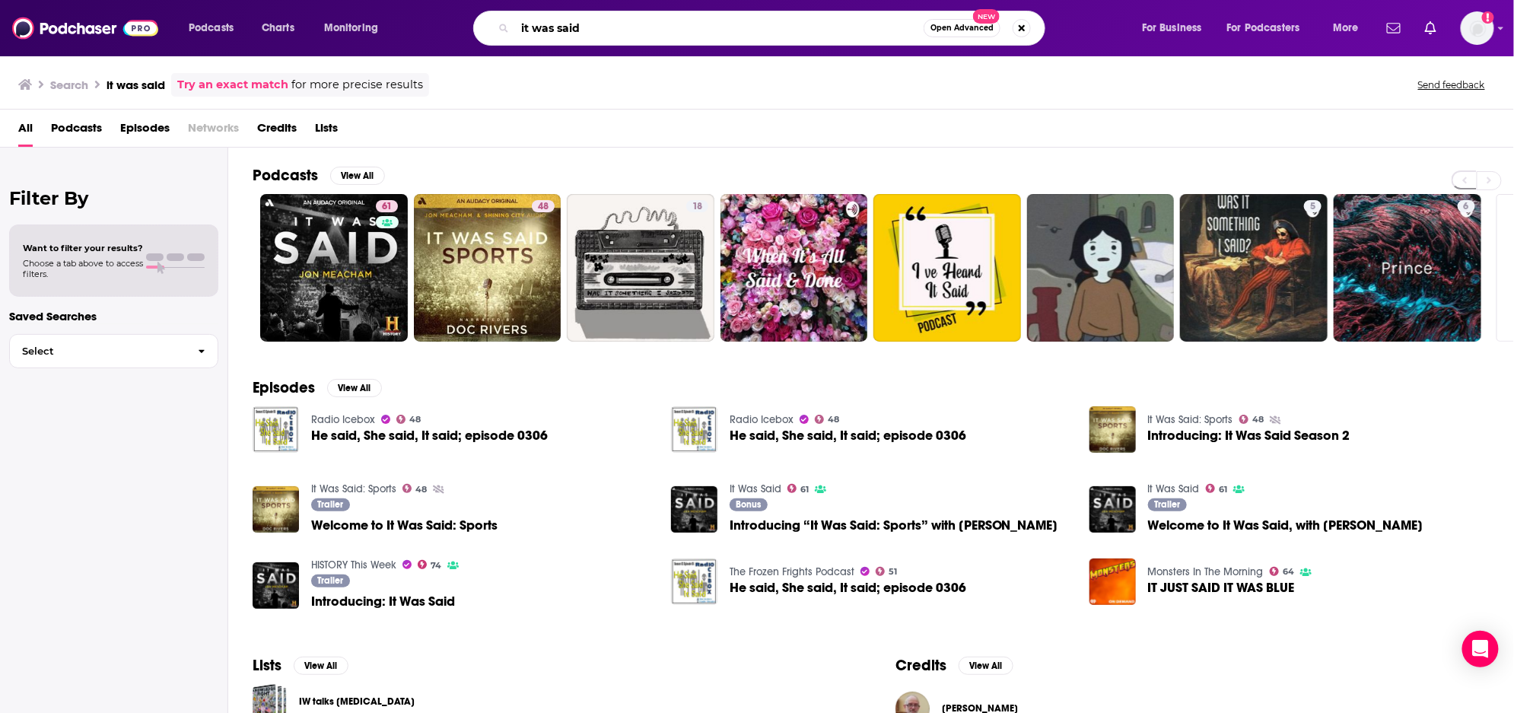
click at [568, 26] on input "it was said" at bounding box center [719, 28] width 409 height 24
type input "long may they run"
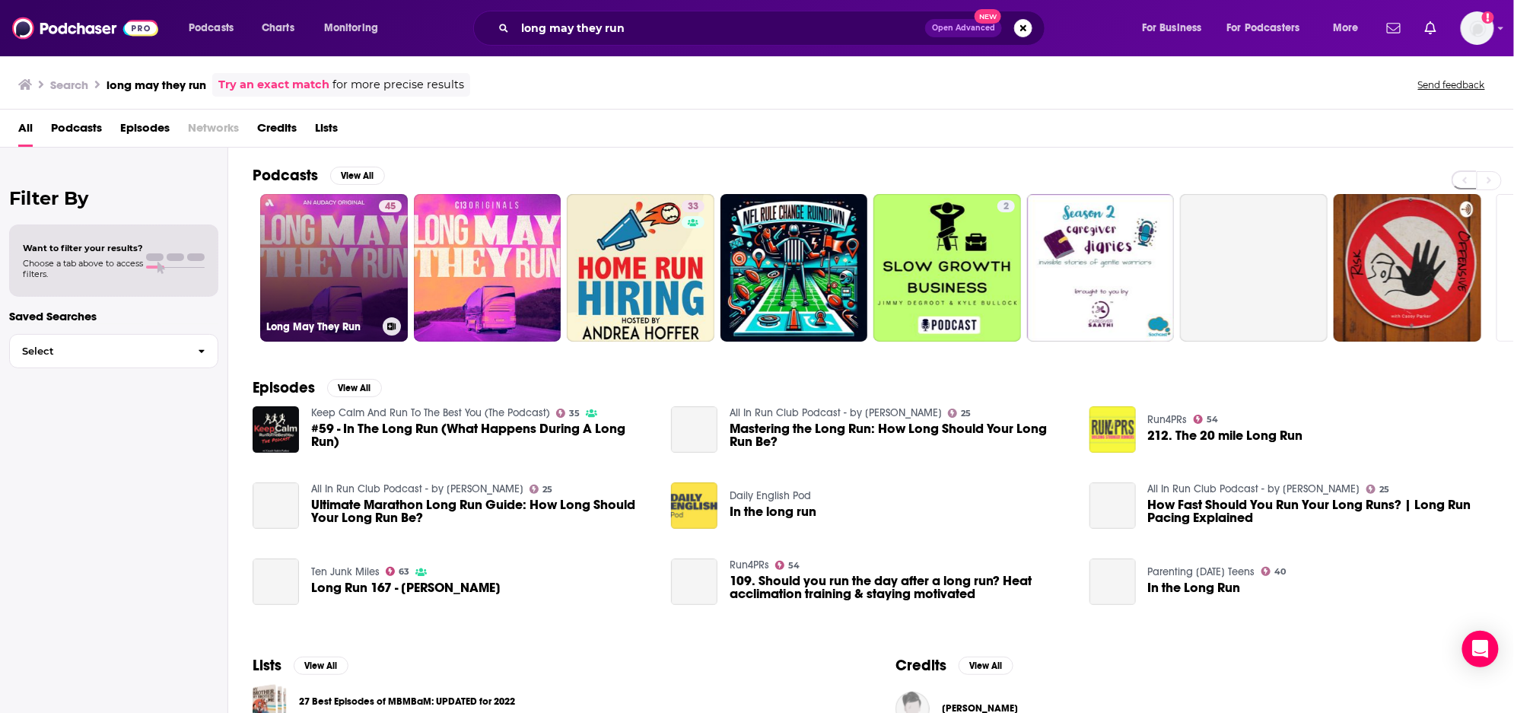
click at [342, 247] on link "45 Long May They Run" at bounding box center [334, 268] width 148 height 148
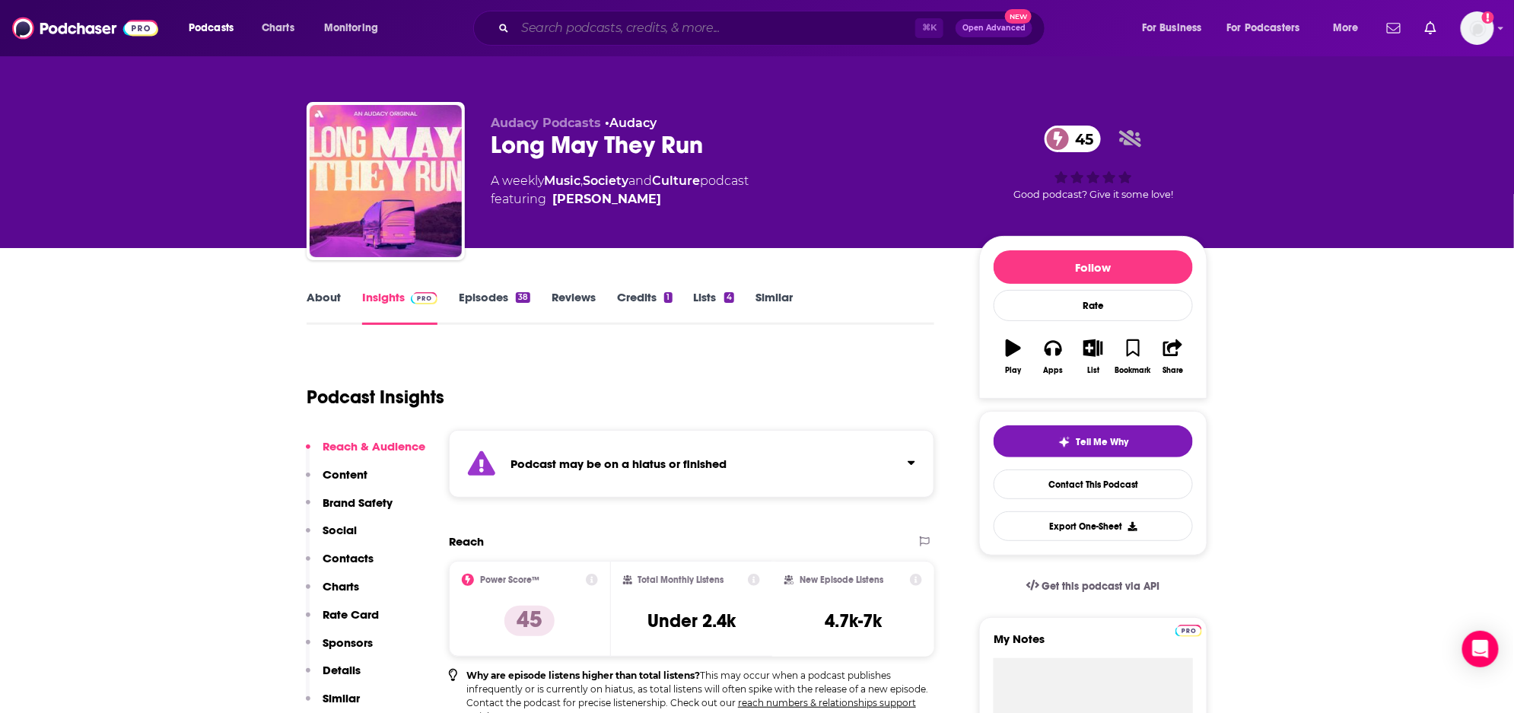
click at [834, 21] on input "Search podcasts, credits, & more..." at bounding box center [715, 28] width 400 height 24
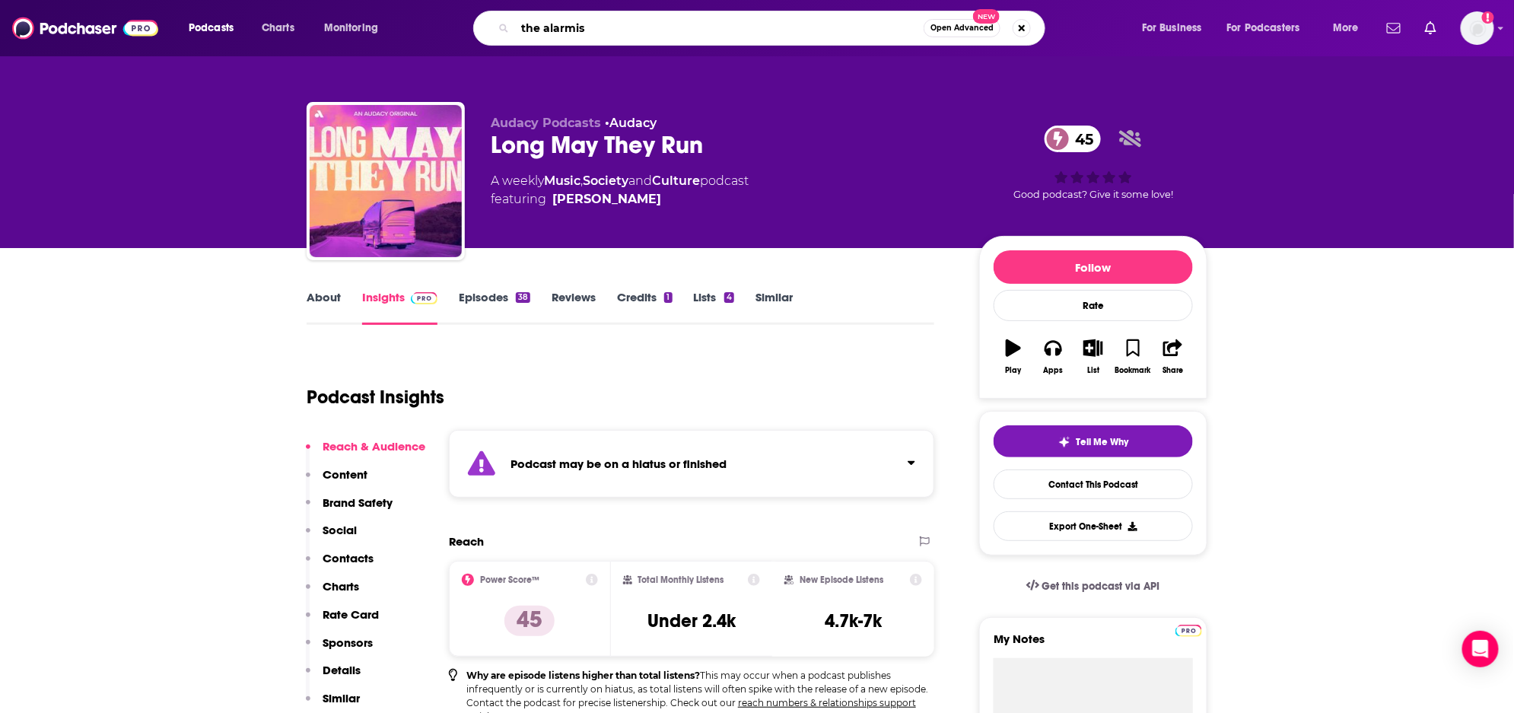
type input "the alarmist"
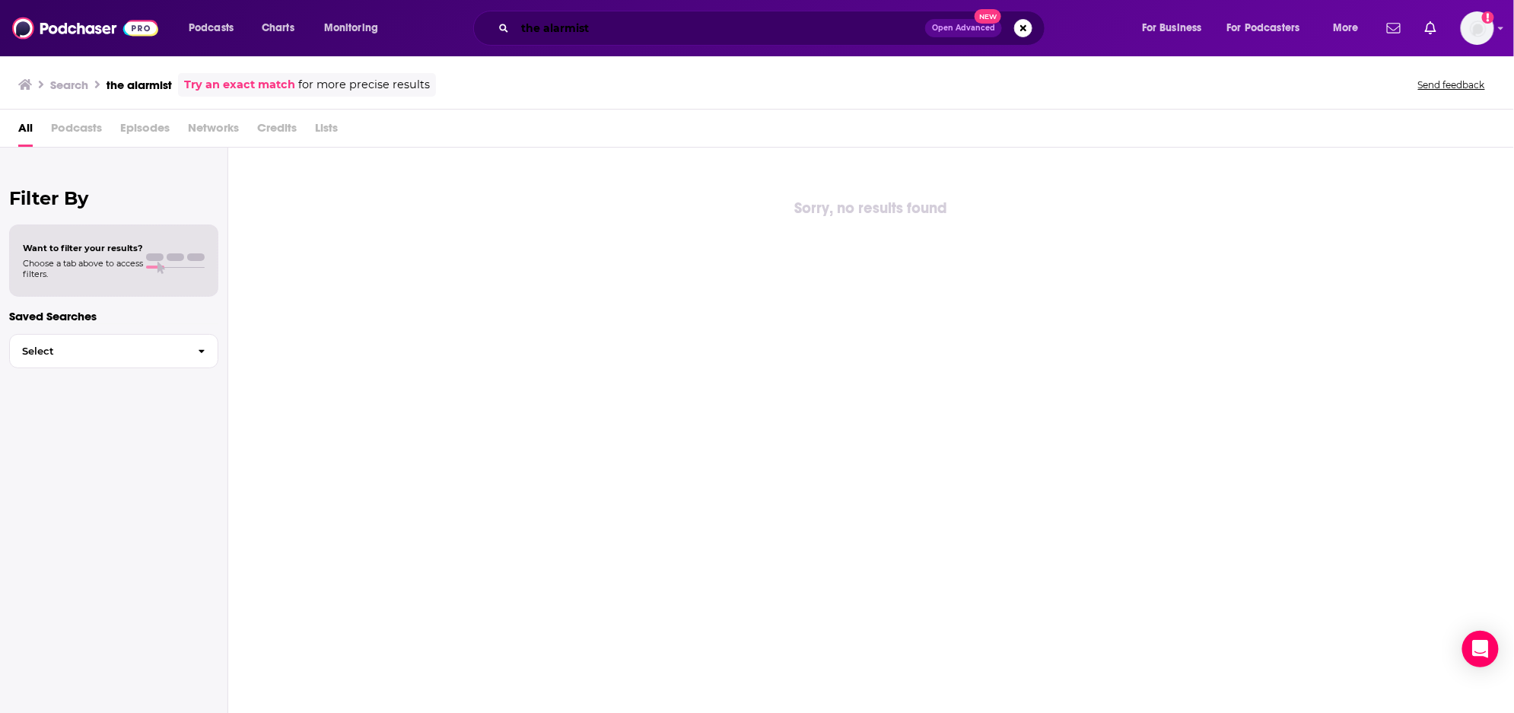
click at [840, 36] on input "the alarmist" at bounding box center [720, 28] width 410 height 24
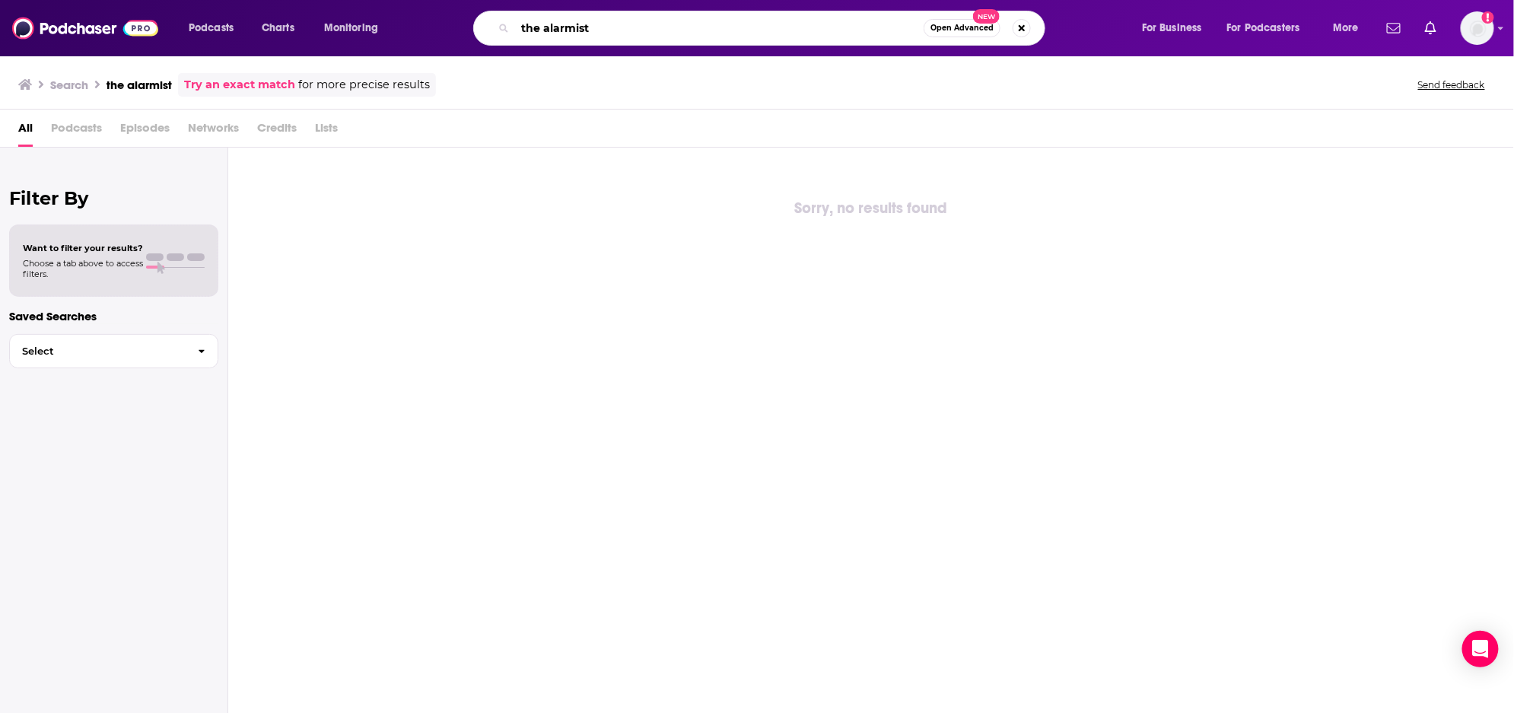
click at [698, 24] on input "the alarmist" at bounding box center [719, 28] width 409 height 24
type input "the athletic"
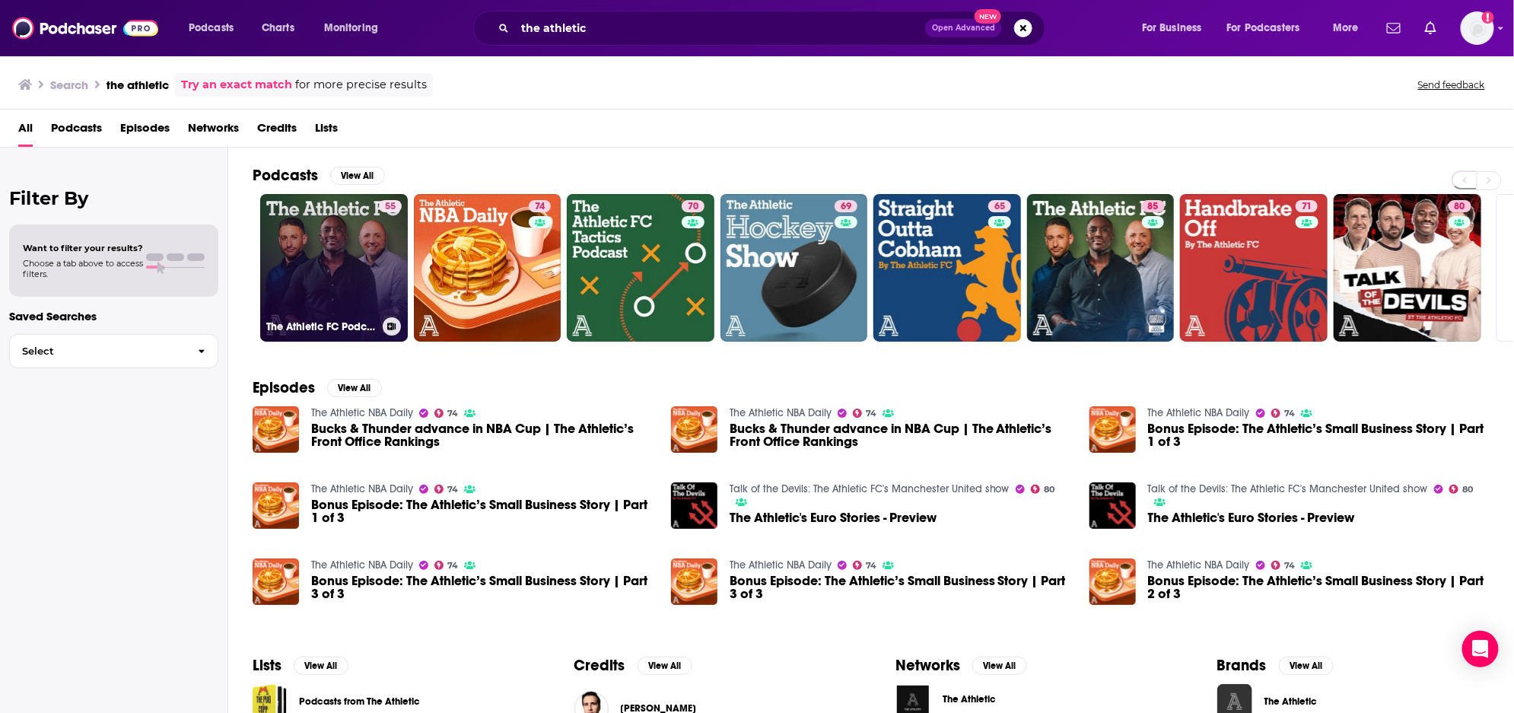
click at [352, 231] on link "55 The Athletic FC Podcast - The Athletic" at bounding box center [334, 268] width 148 height 148
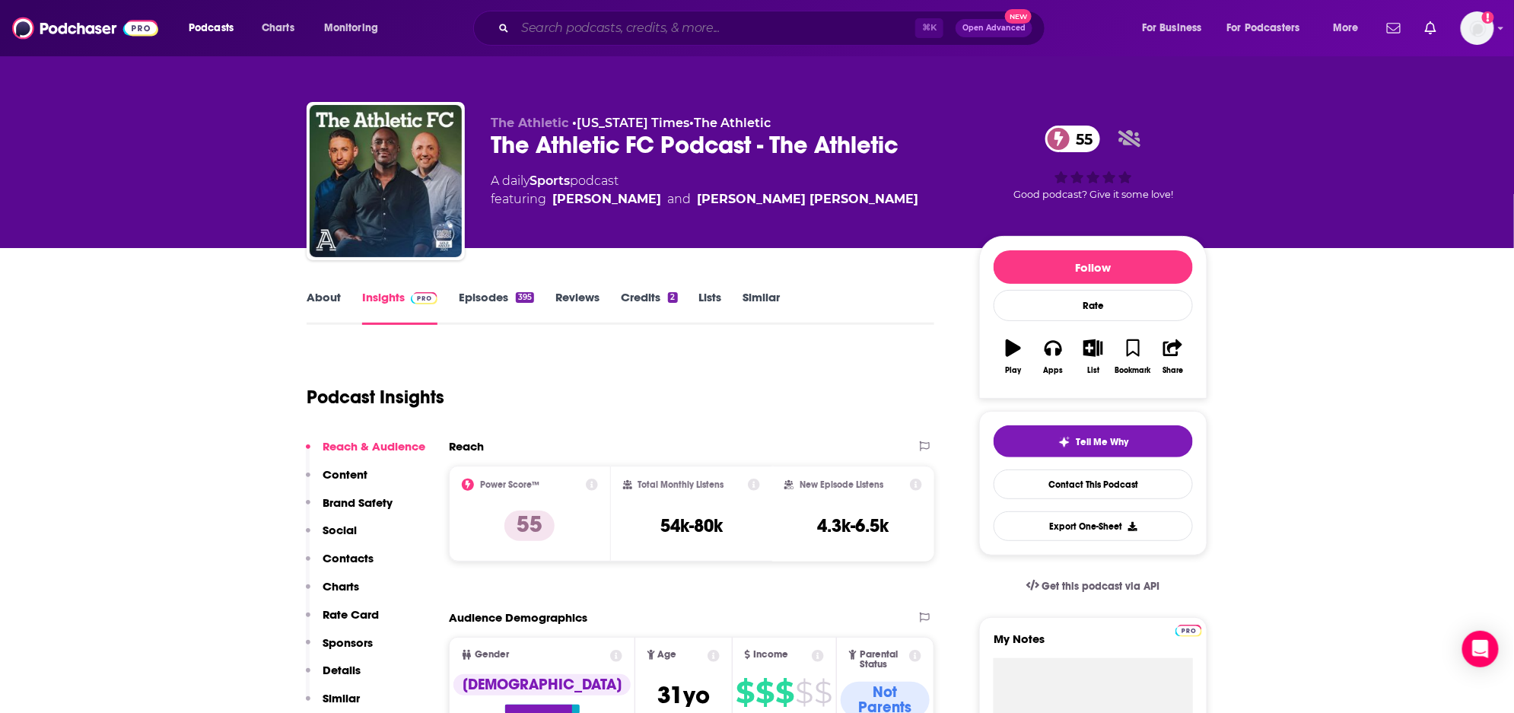
click at [576, 33] on input "Search podcasts, credits, & more..." at bounding box center [715, 28] width 400 height 24
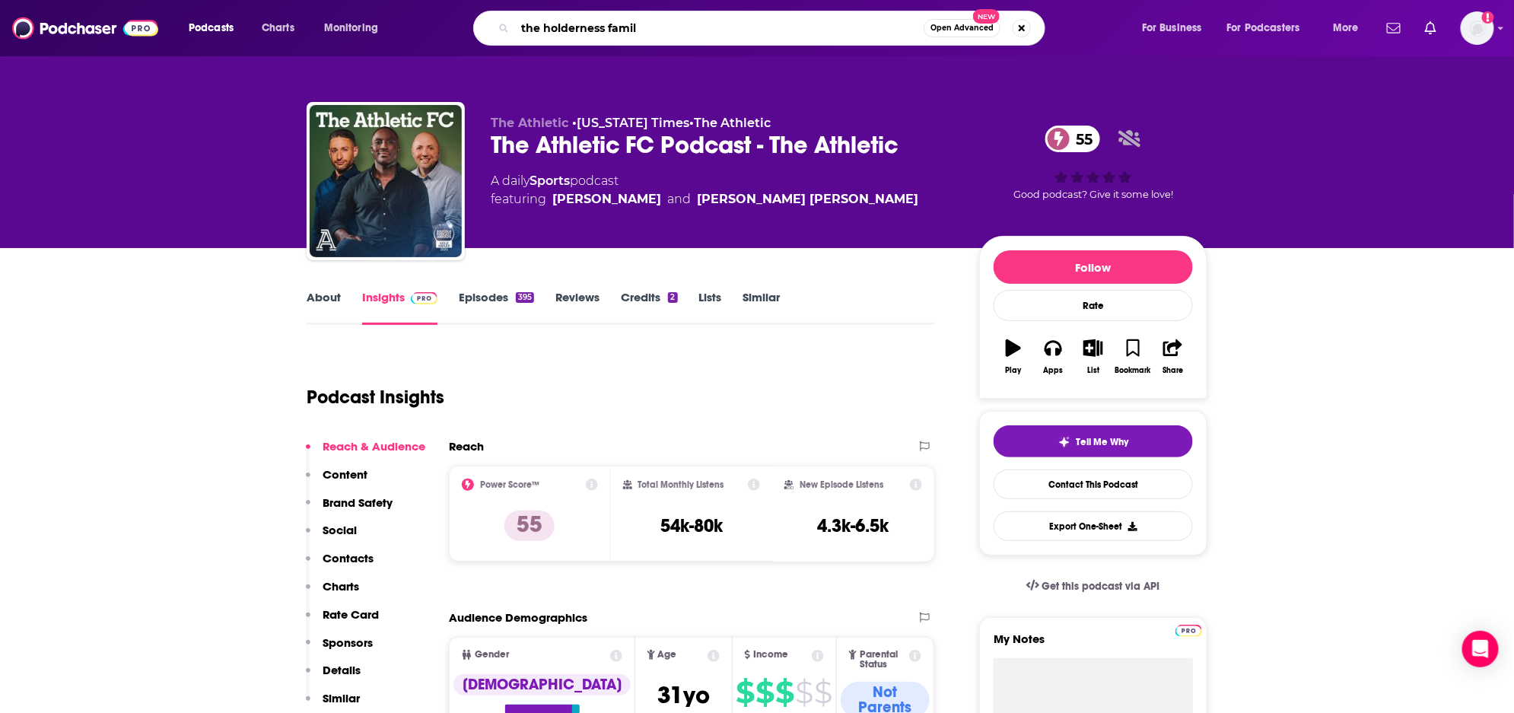
type input "the holderness family"
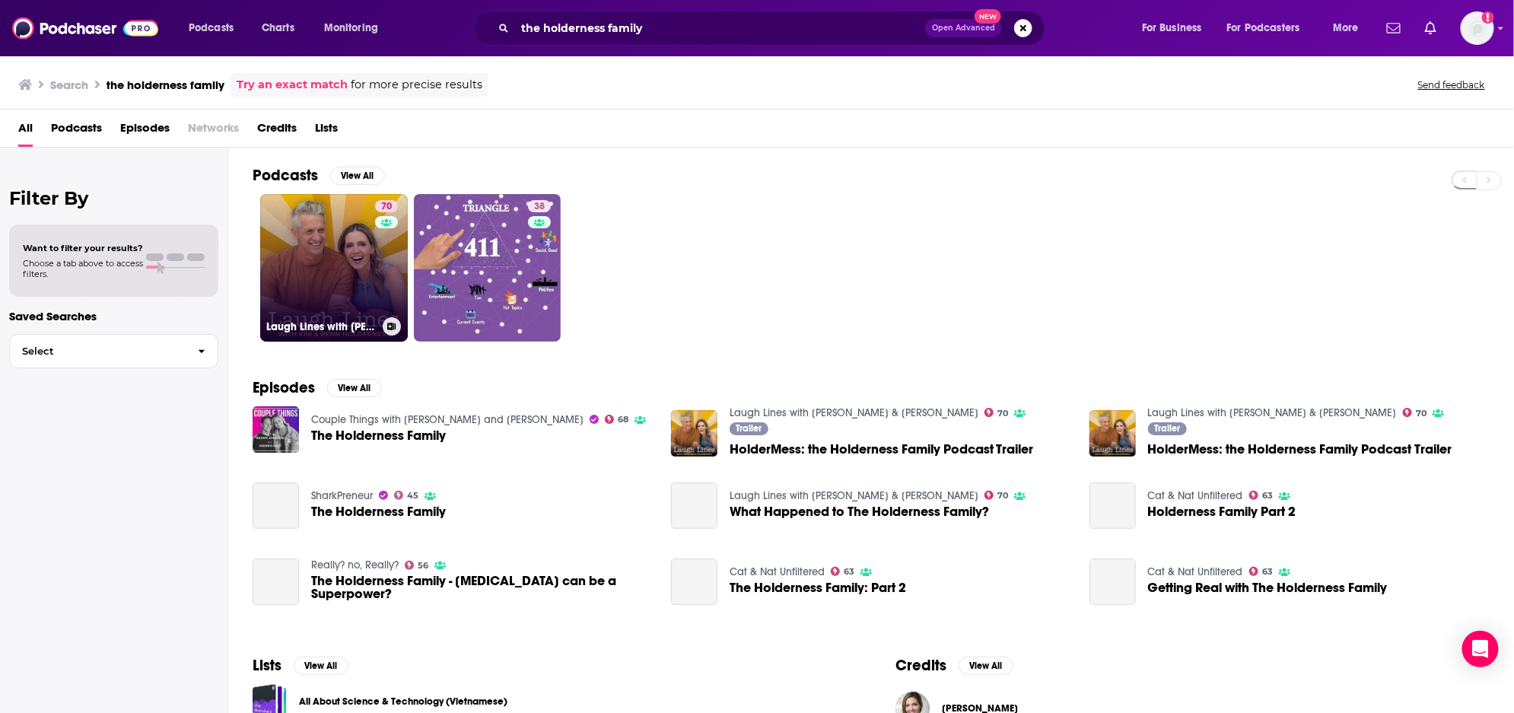
click at [265, 280] on link "70 Laugh Lines with Kim & Penn Holderness" at bounding box center [334, 268] width 148 height 148
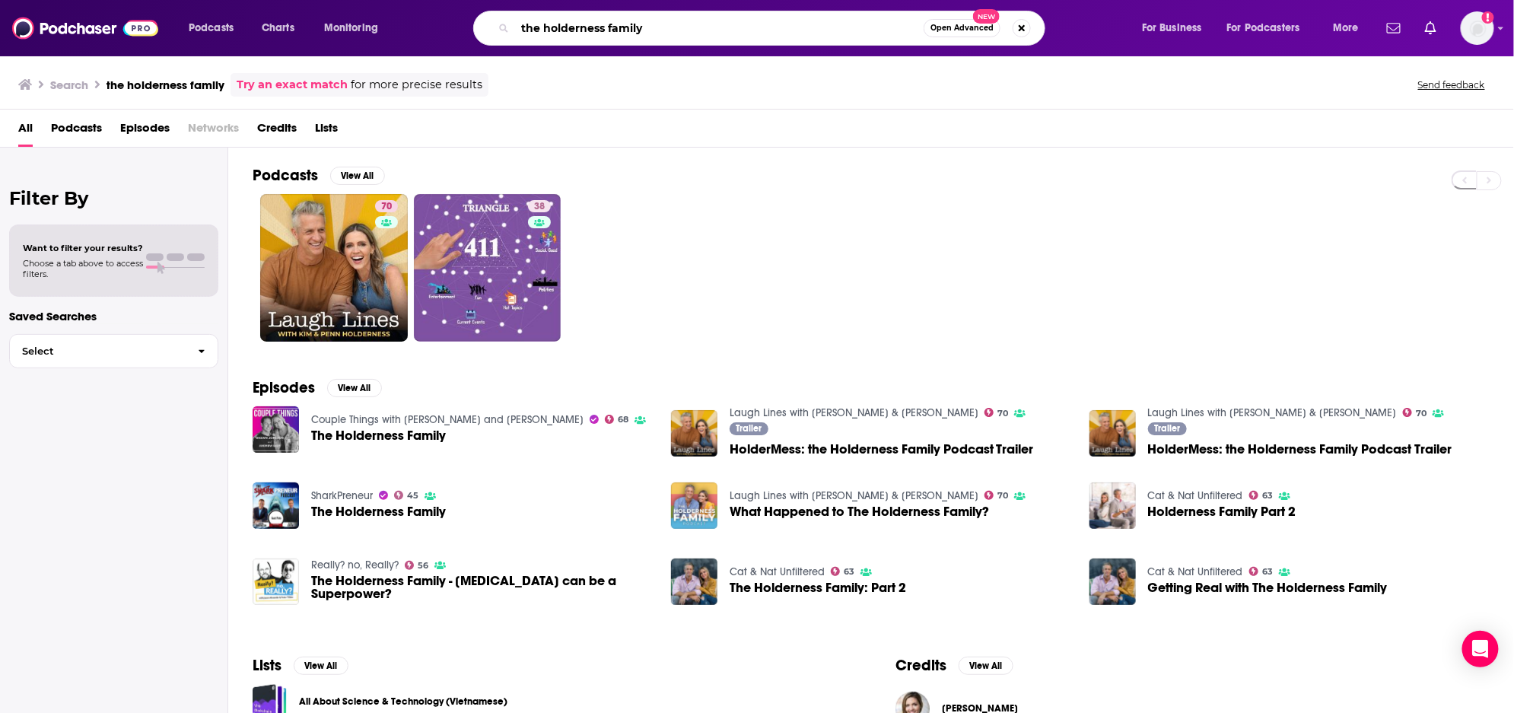
click at [592, 27] on input "the holderness family" at bounding box center [719, 28] width 409 height 24
click at [591, 27] on input "the holderness family" at bounding box center [719, 28] width 409 height 24
type input "your mama's kitchen"
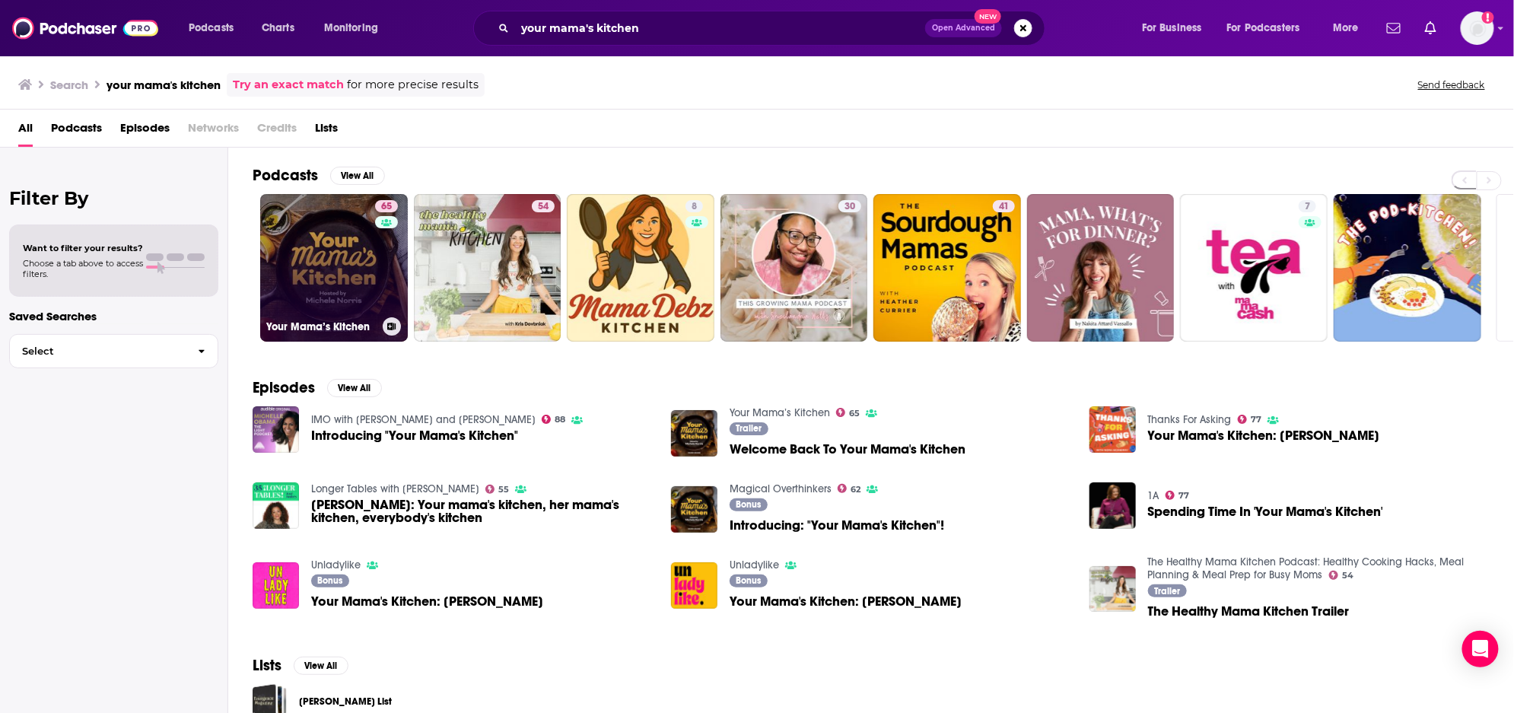
click at [367, 251] on link "65 Your Mama’s Kitchen" at bounding box center [334, 268] width 148 height 148
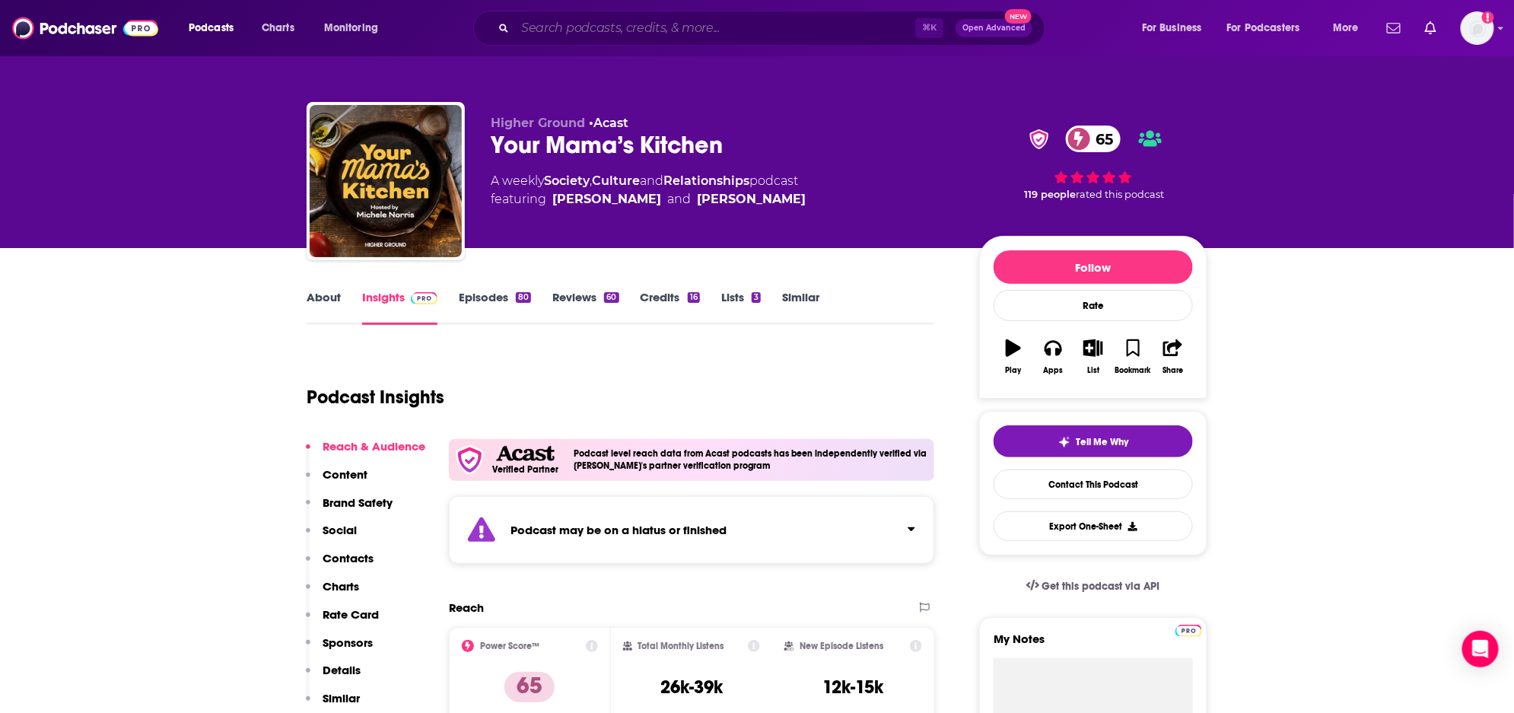
click at [662, 28] on input "Search podcasts, credits, & more..." at bounding box center [715, 28] width 400 height 24
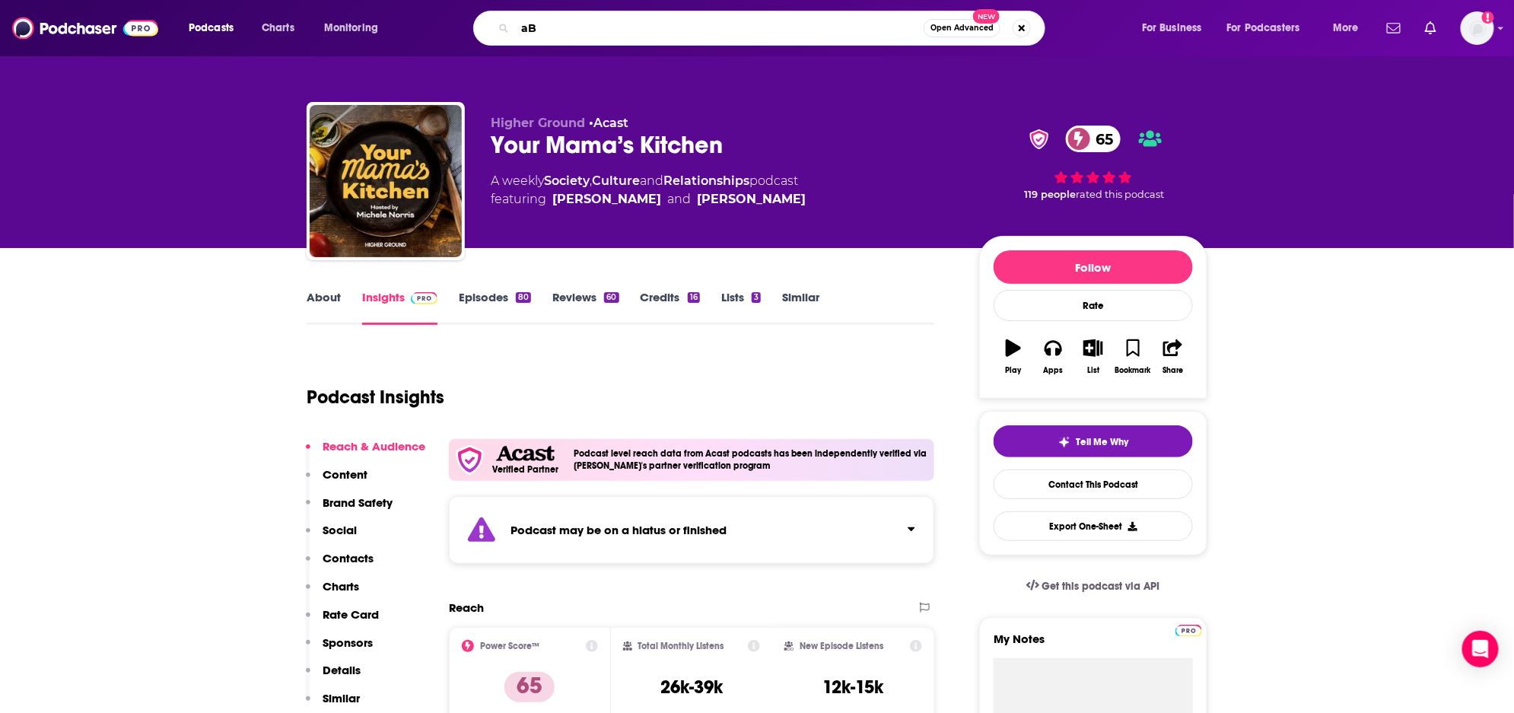
type input "a"
type input "Abroad Japan"
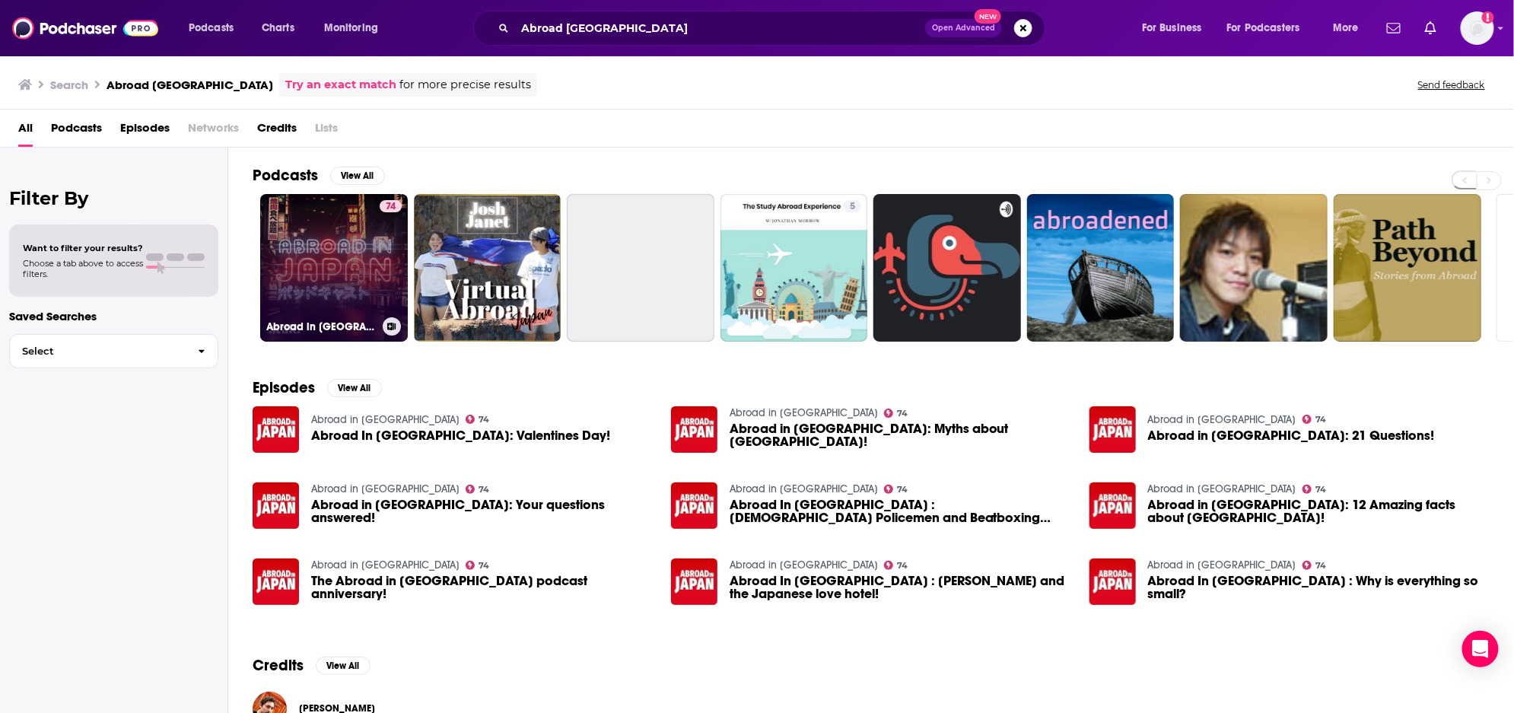
click at [315, 286] on link "74 Abroad in Japan" at bounding box center [334, 268] width 148 height 148
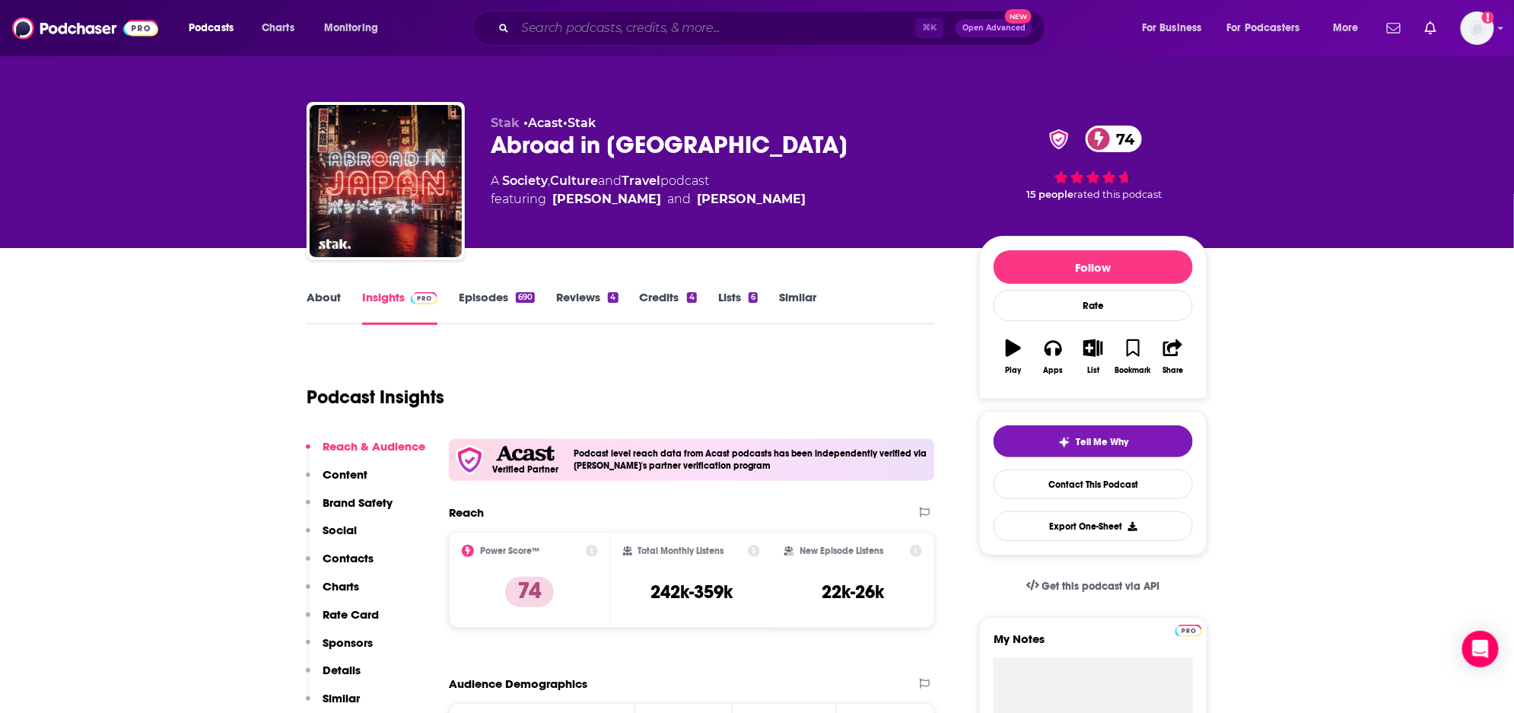
click at [739, 28] on input "Search podcasts, credits, & more..." at bounding box center [715, 28] width 400 height 24
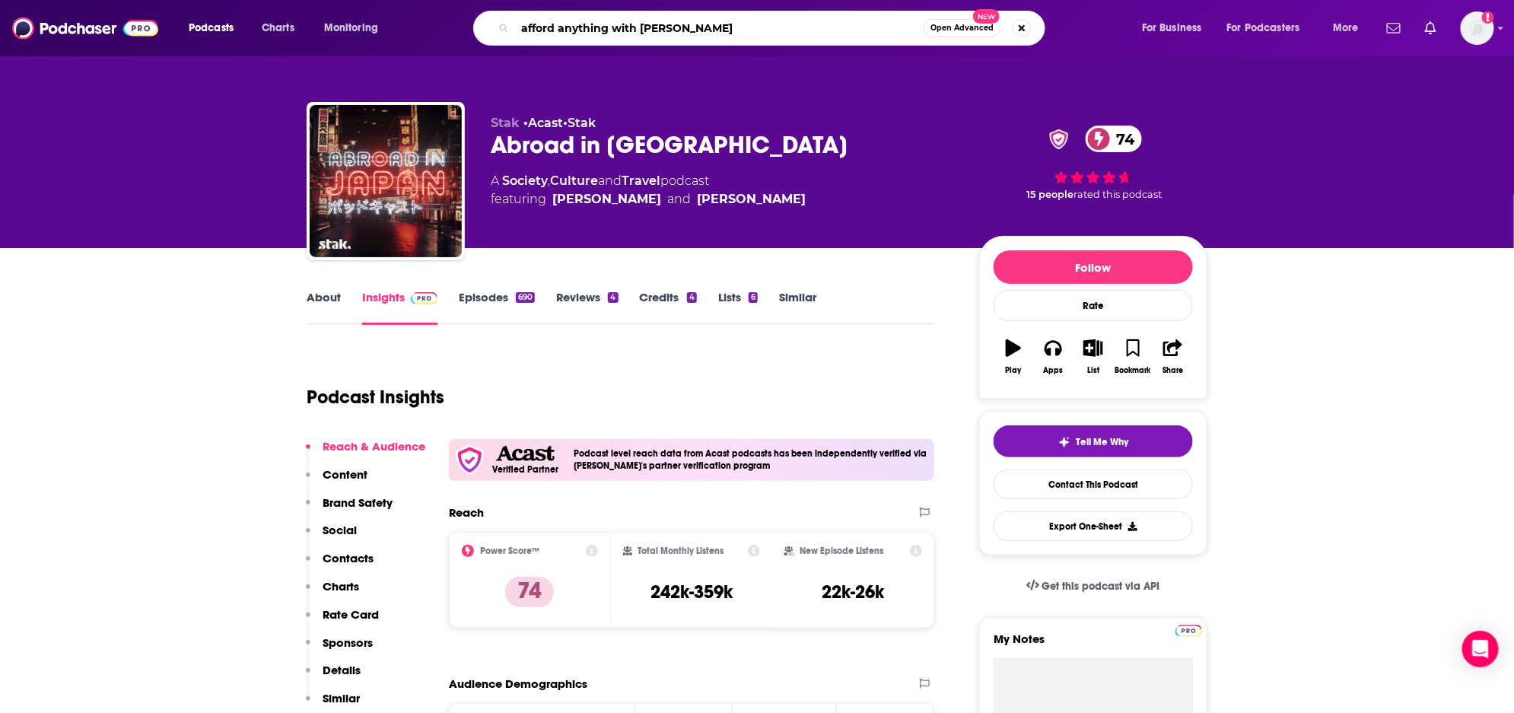
type input "afford anything with paula"
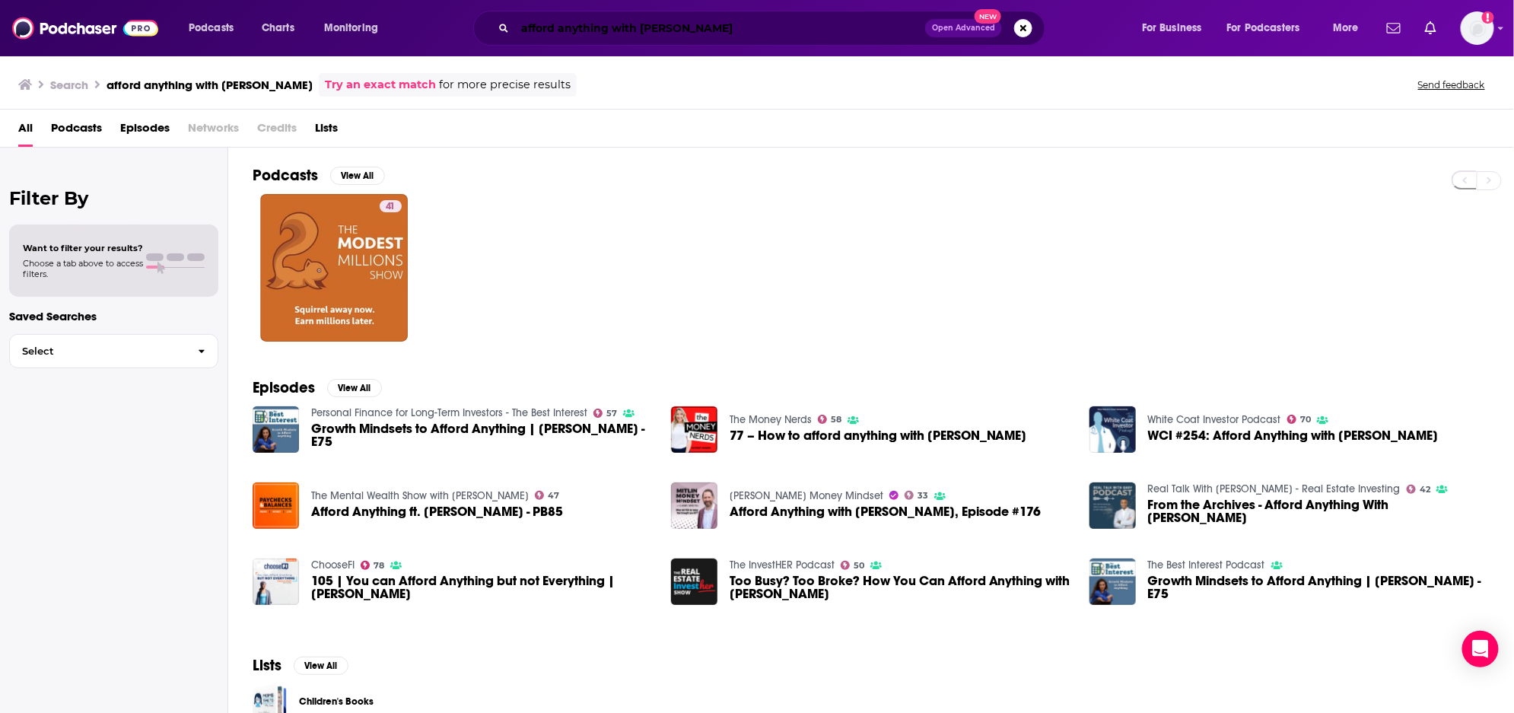
click at [661, 24] on input "afford anything with paula" at bounding box center [720, 28] width 410 height 24
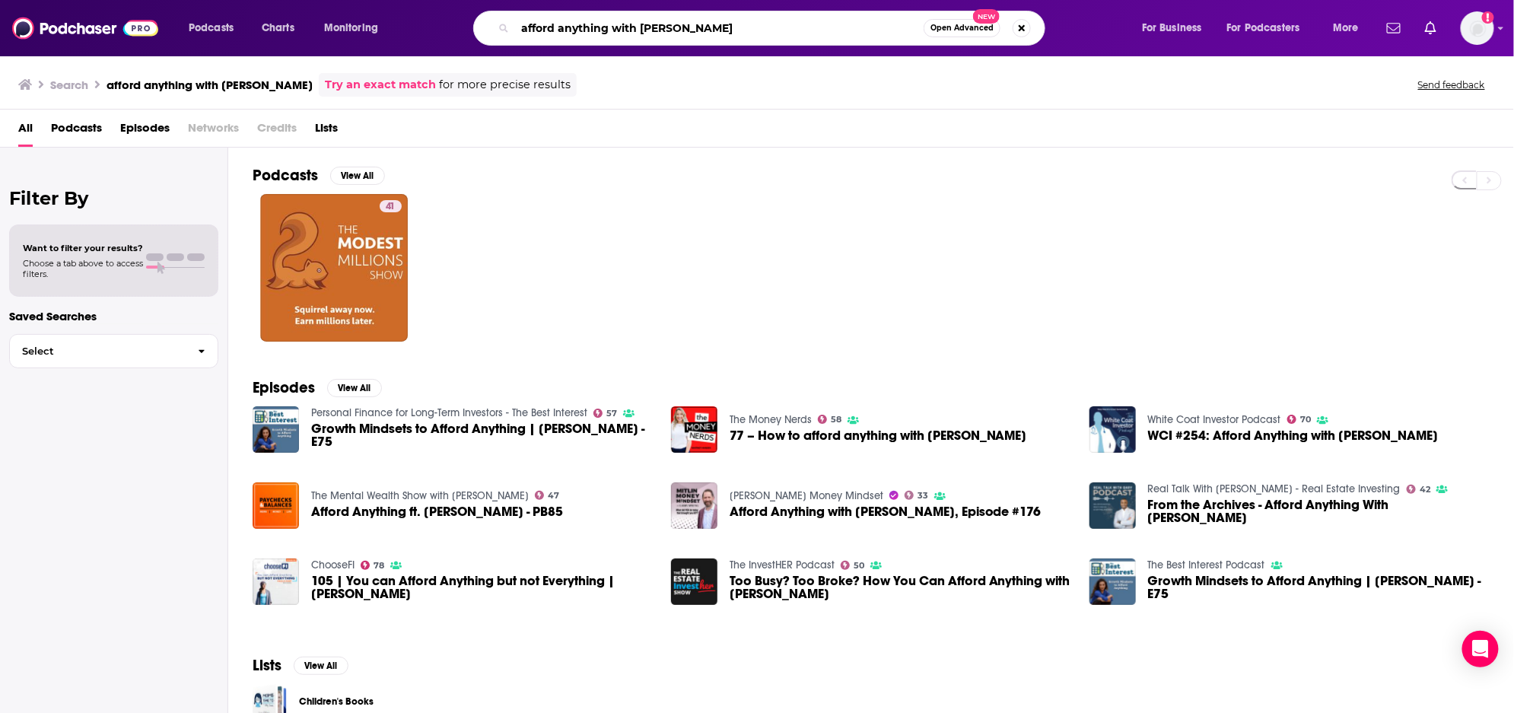
click at [661, 24] on input "afford anything with paula" at bounding box center [719, 28] width 409 height 24
click at [677, 27] on input "afford anything with paula" at bounding box center [719, 28] width 409 height 24
click at [678, 27] on input "afford anything with paula" at bounding box center [719, 28] width 409 height 24
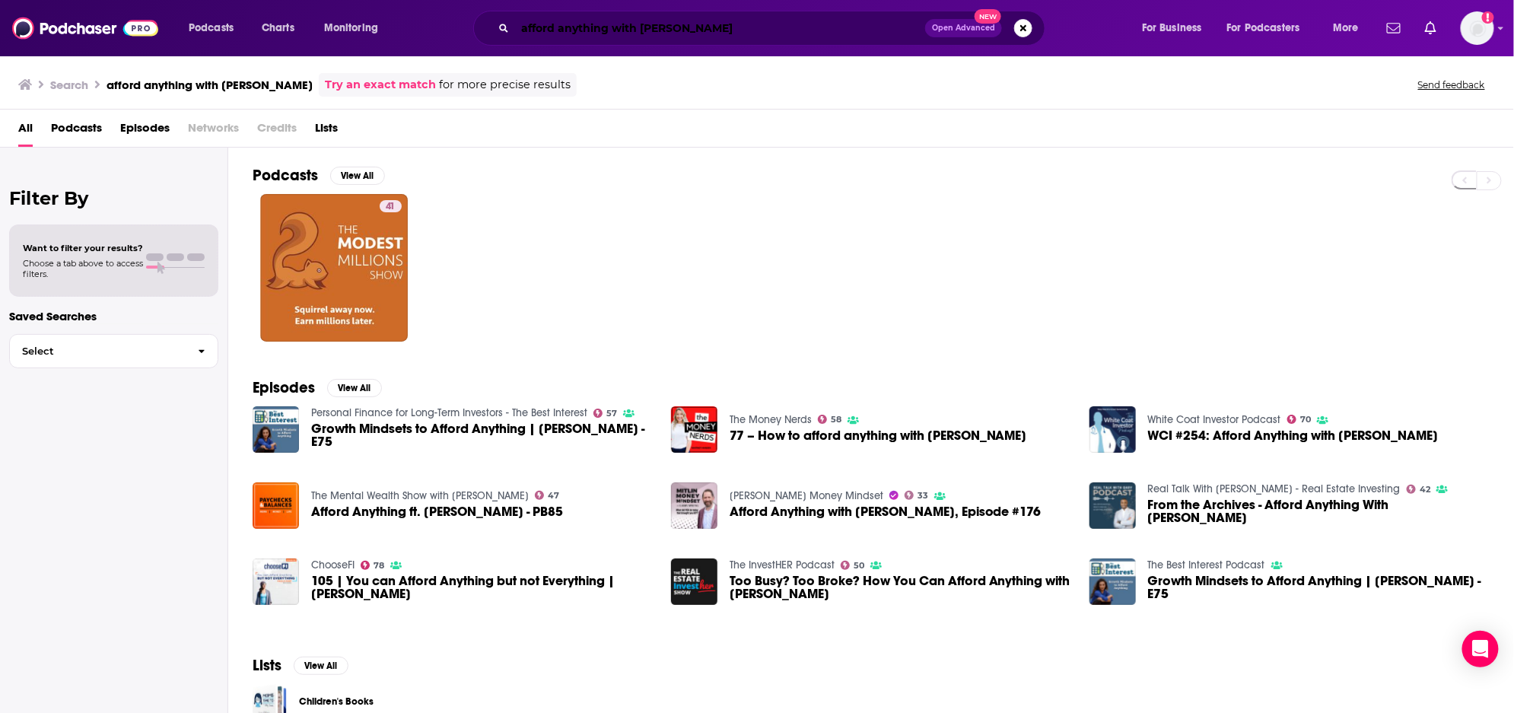
click at [682, 28] on input "afford anything with paula" at bounding box center [720, 28] width 410 height 24
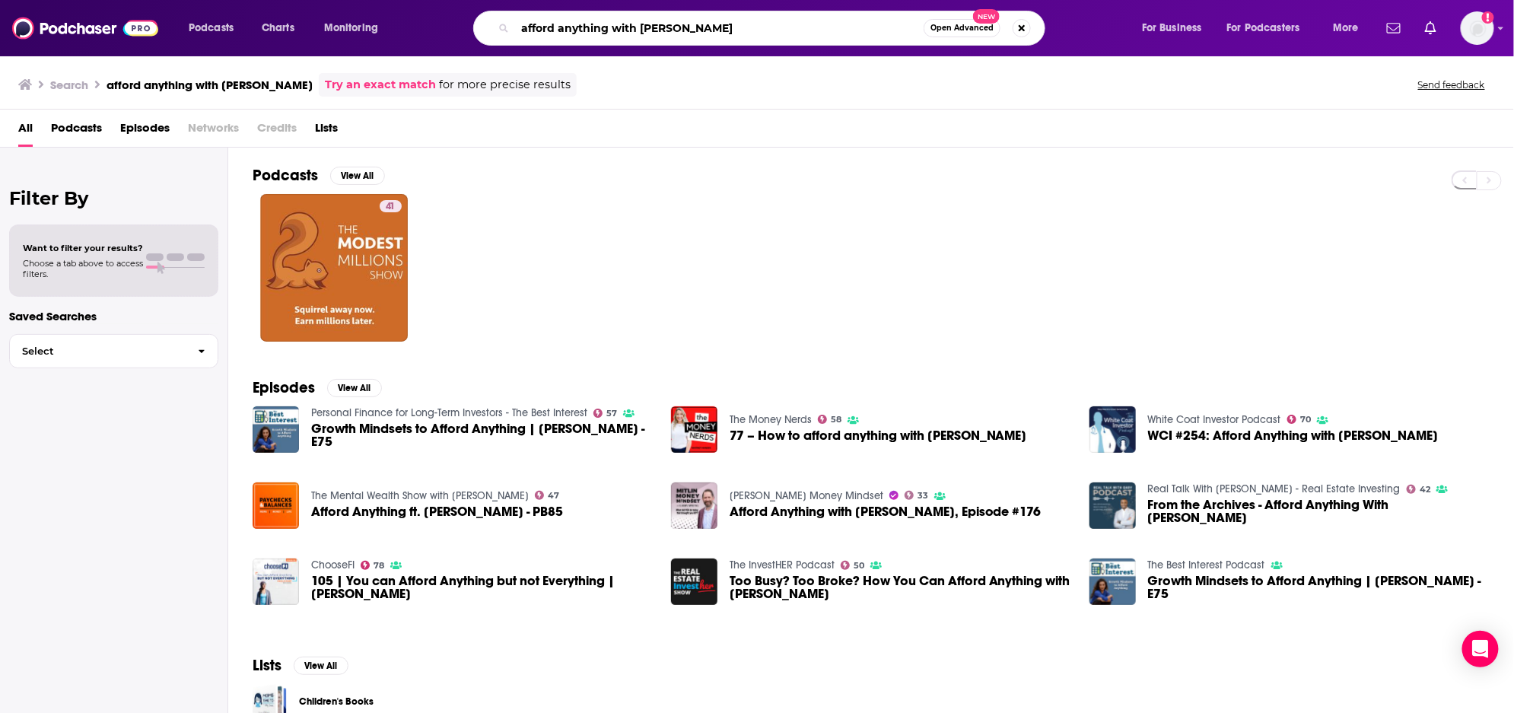
click at [682, 28] on input "afford anything with paula" at bounding box center [719, 28] width 409 height 24
type input "afford anything"
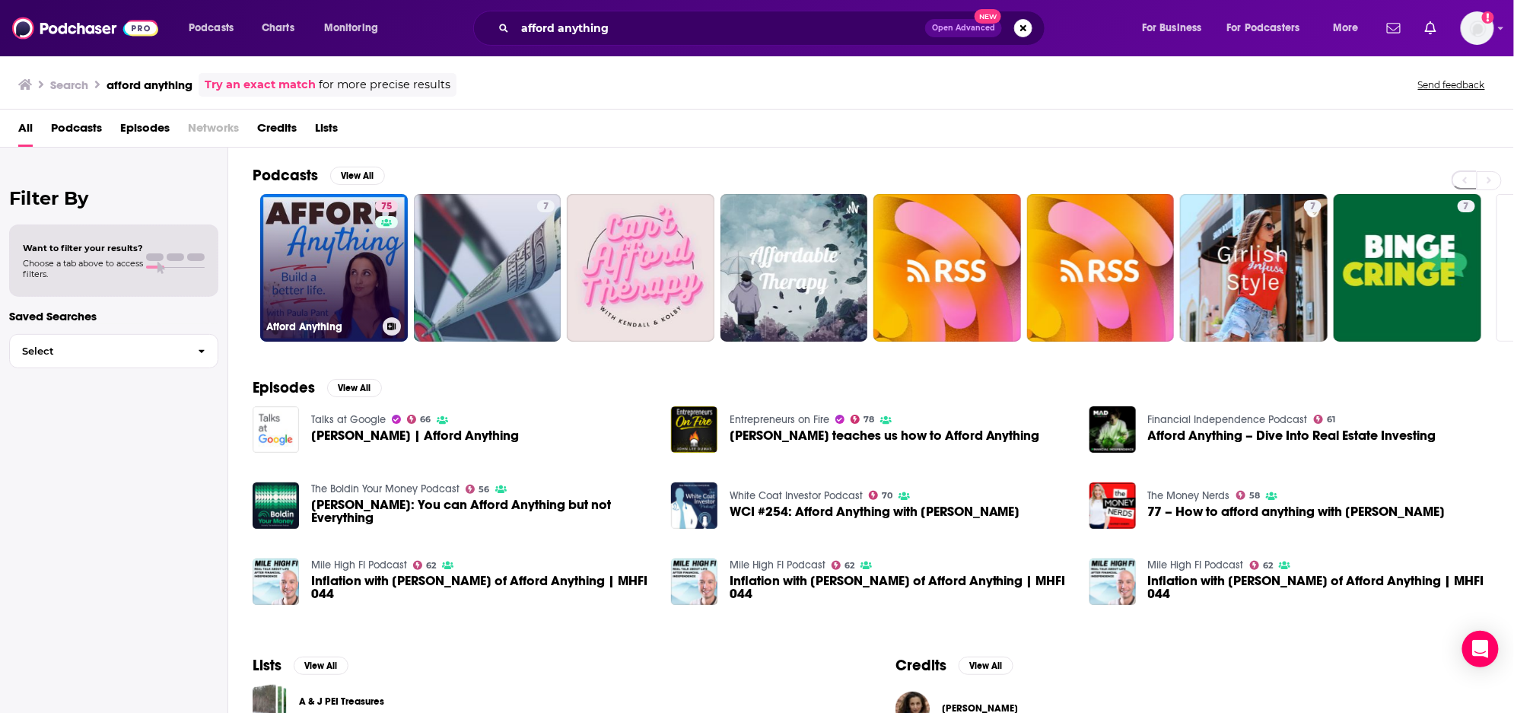
click at [333, 254] on link "75 Afford Anything" at bounding box center [334, 268] width 148 height 148
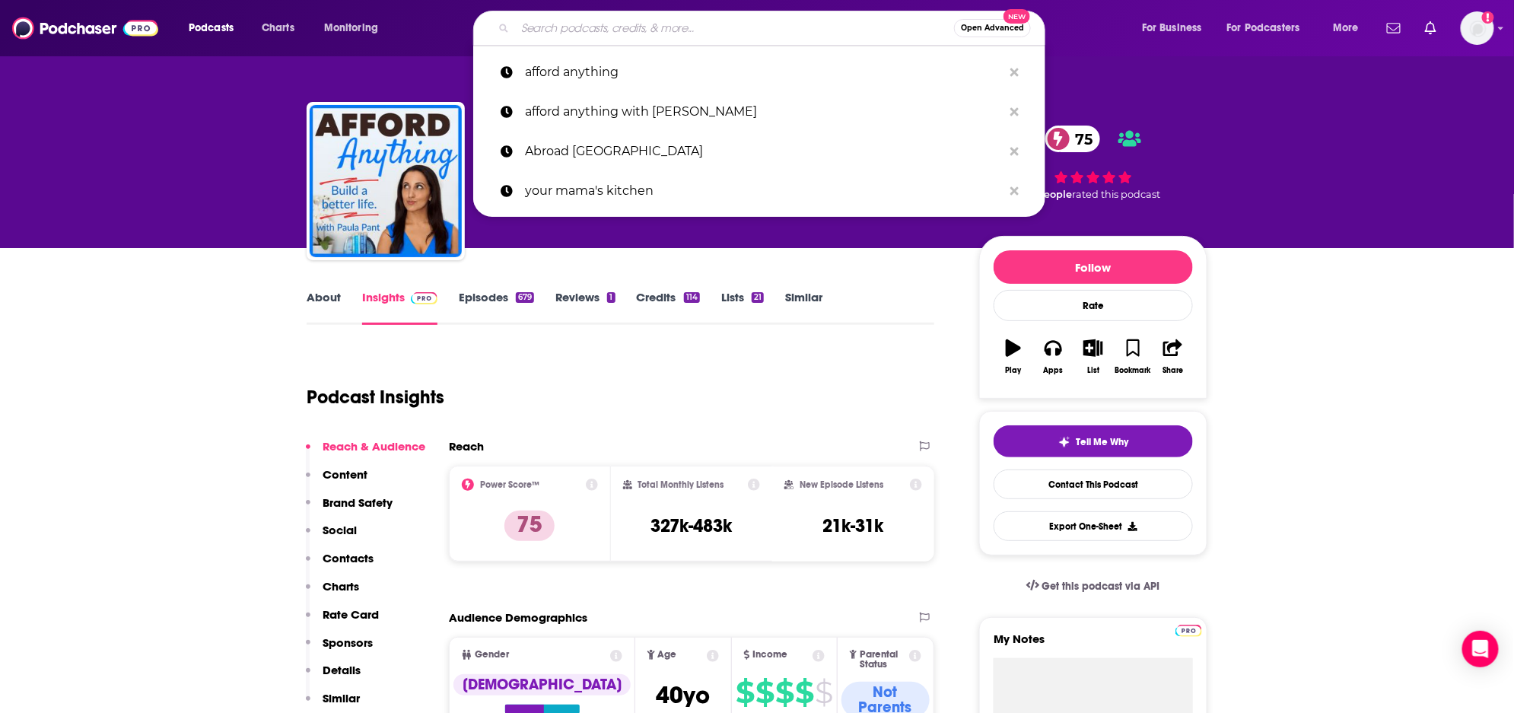
click at [703, 23] on input "Search podcasts, credits, & more..." at bounding box center [734, 28] width 439 height 24
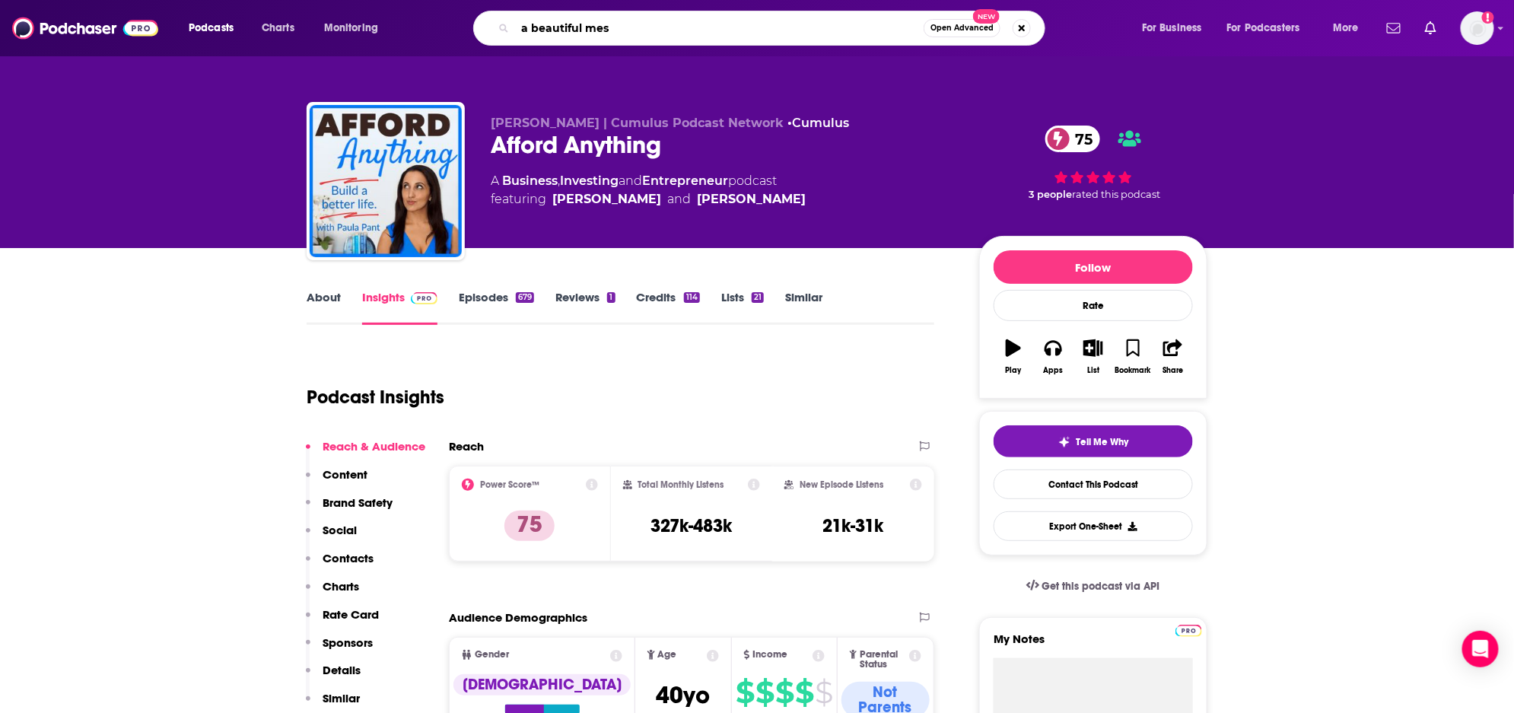
type input "a beautiful mess"
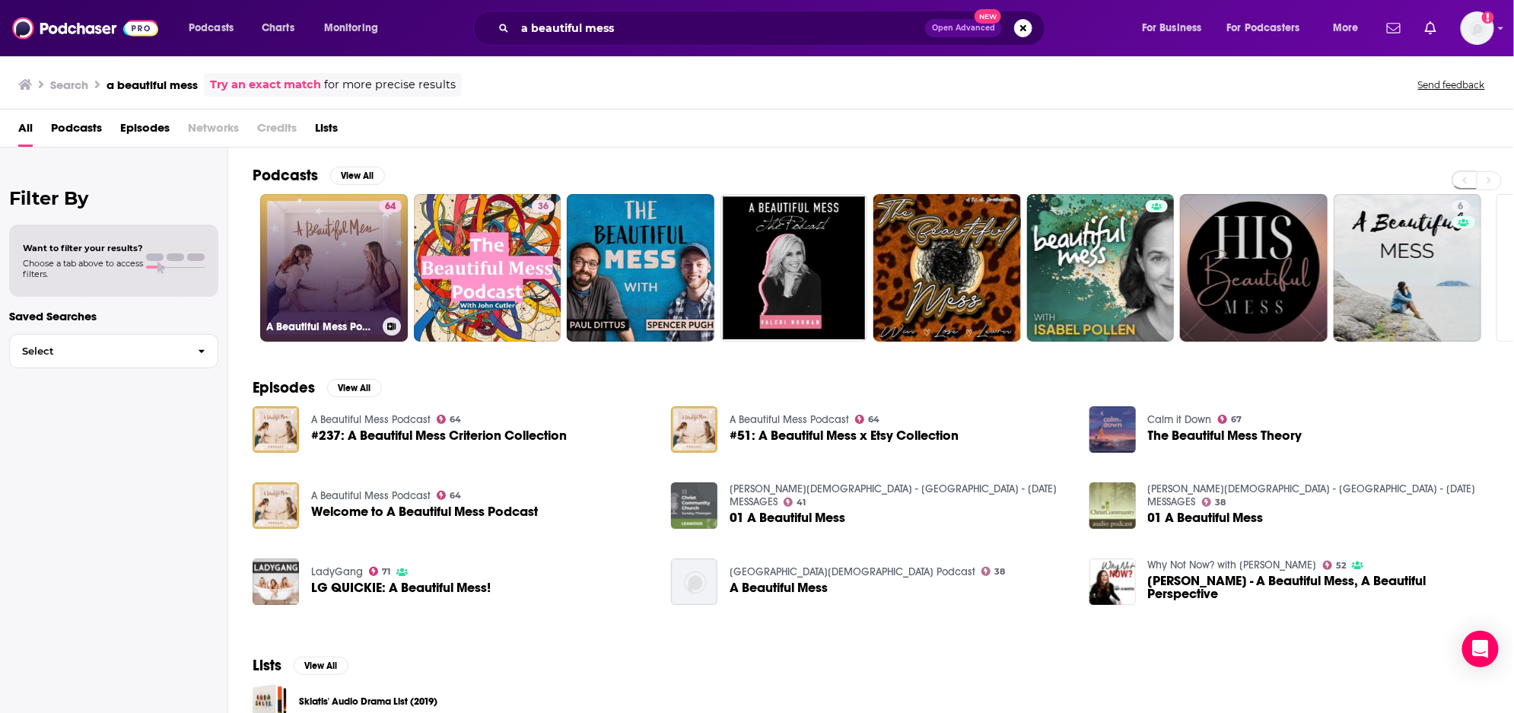
click at [362, 240] on link "64 A Beautiful Mess Podcast" at bounding box center [334, 268] width 148 height 148
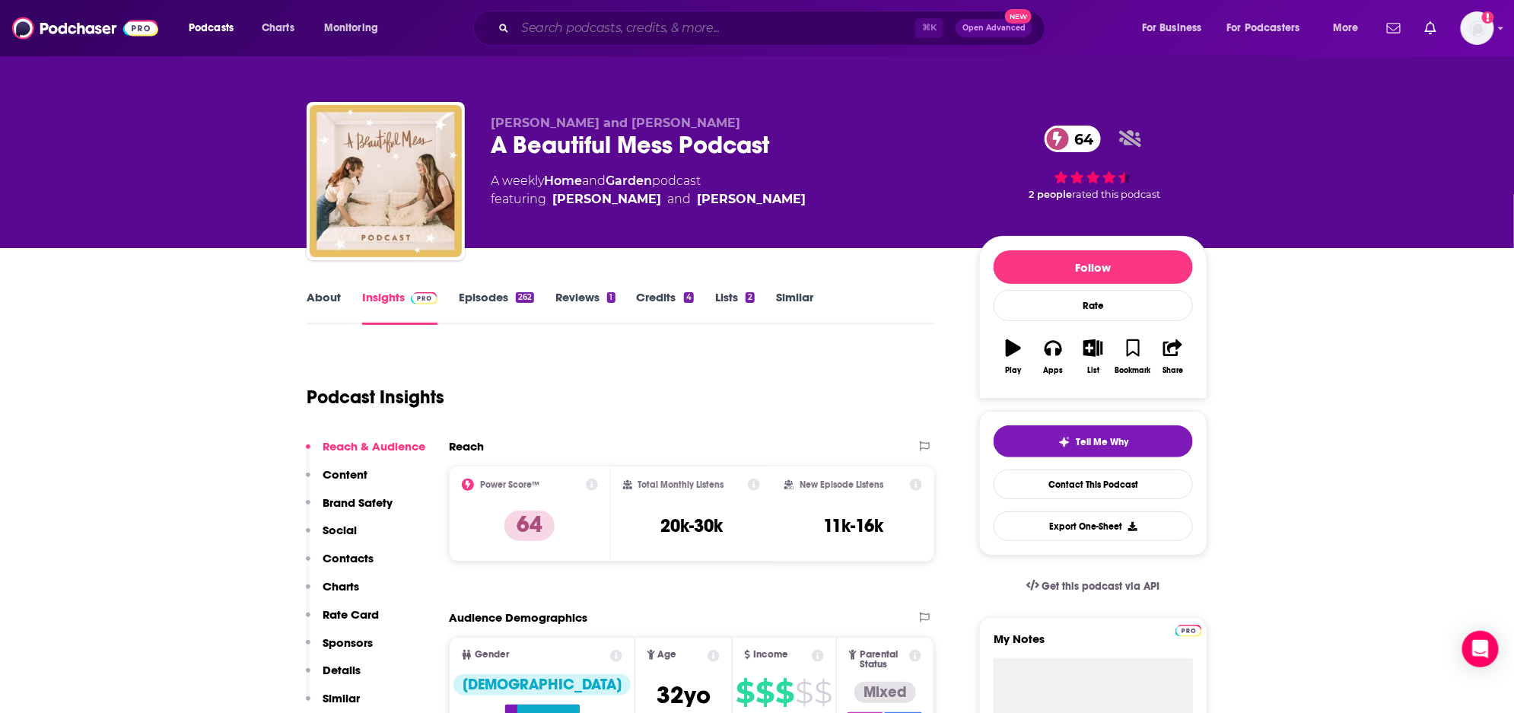
click at [737, 34] on input "Search podcasts, credits, & more..." at bounding box center [715, 28] width 400 height 24
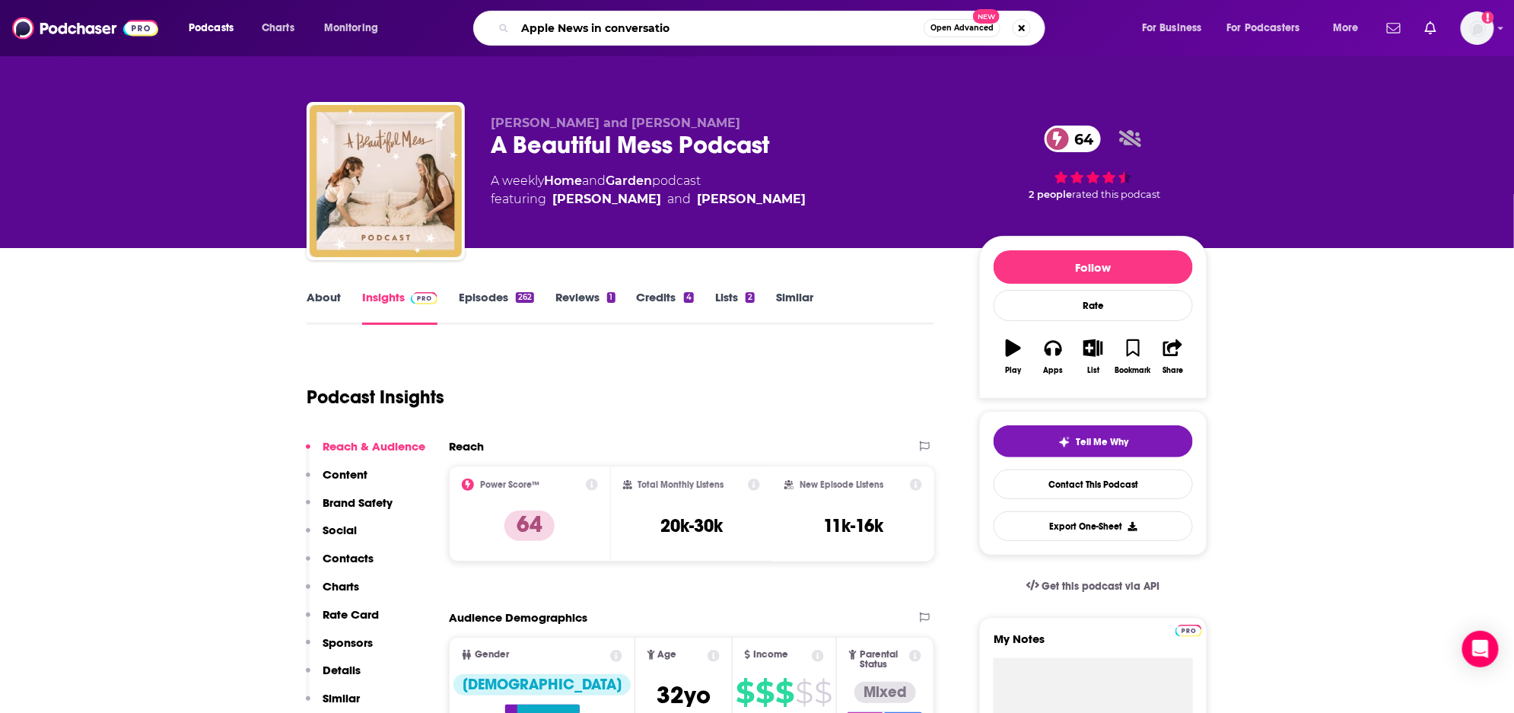
type input "Apple News in conversation"
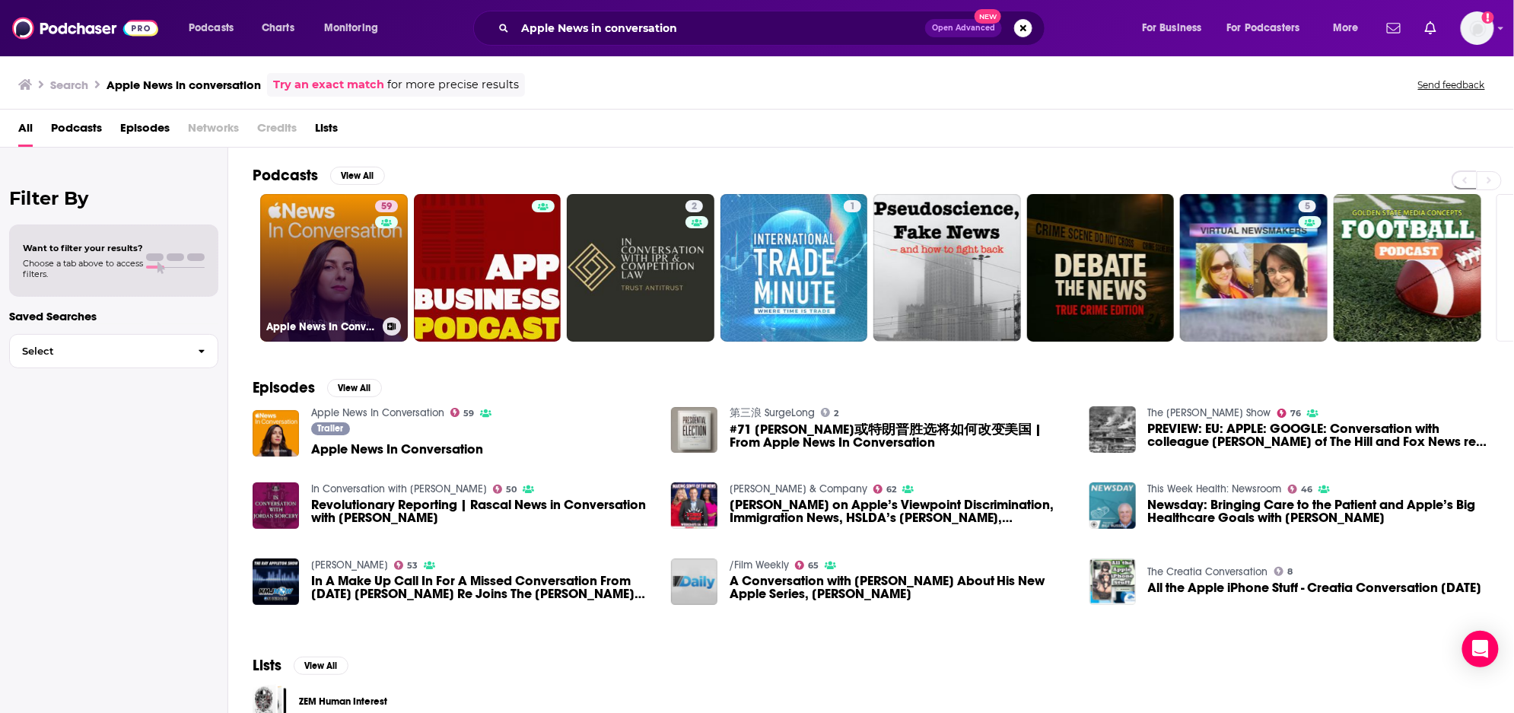
click at [325, 269] on link "59 Apple News In Conversation" at bounding box center [334, 268] width 148 height 148
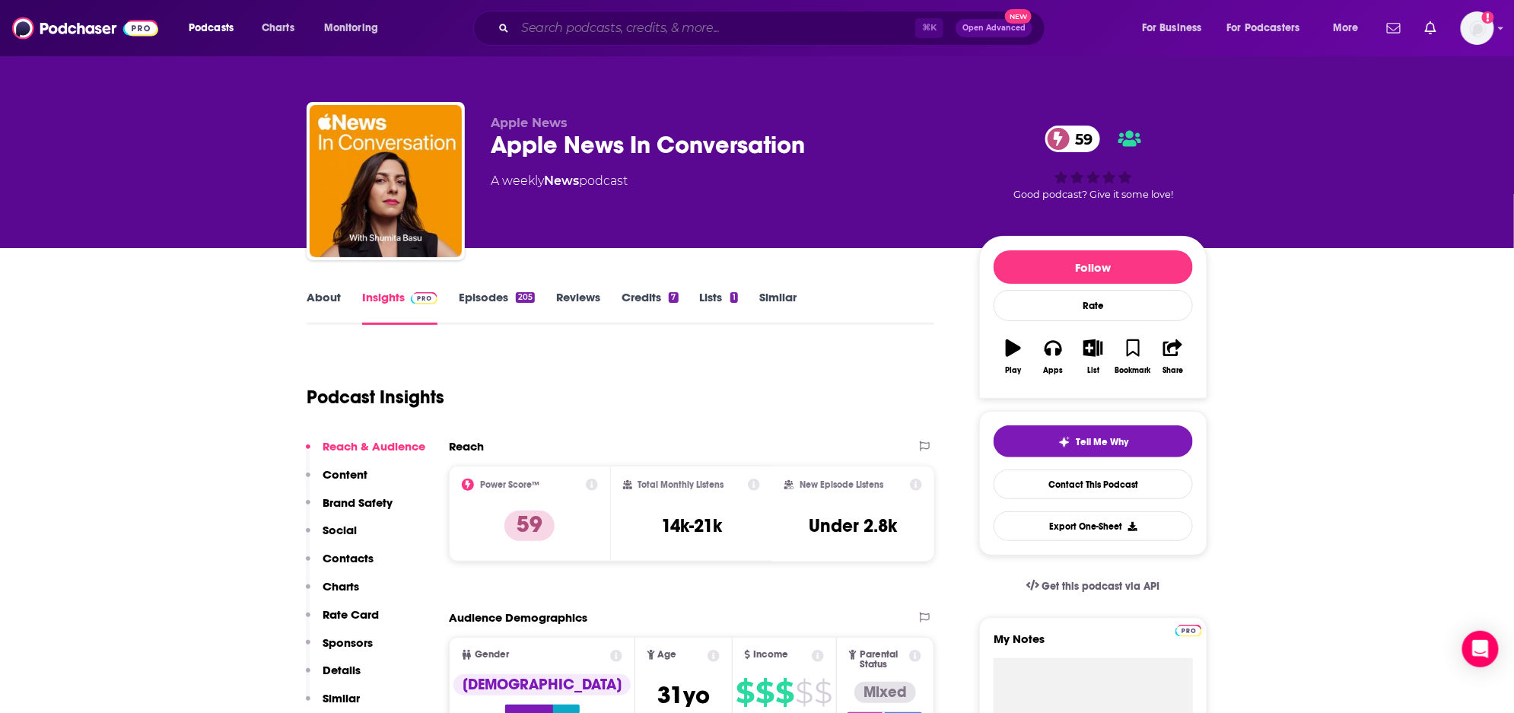
click at [829, 24] on input "Search podcasts, credits, & more..." at bounding box center [715, 28] width 400 height 24
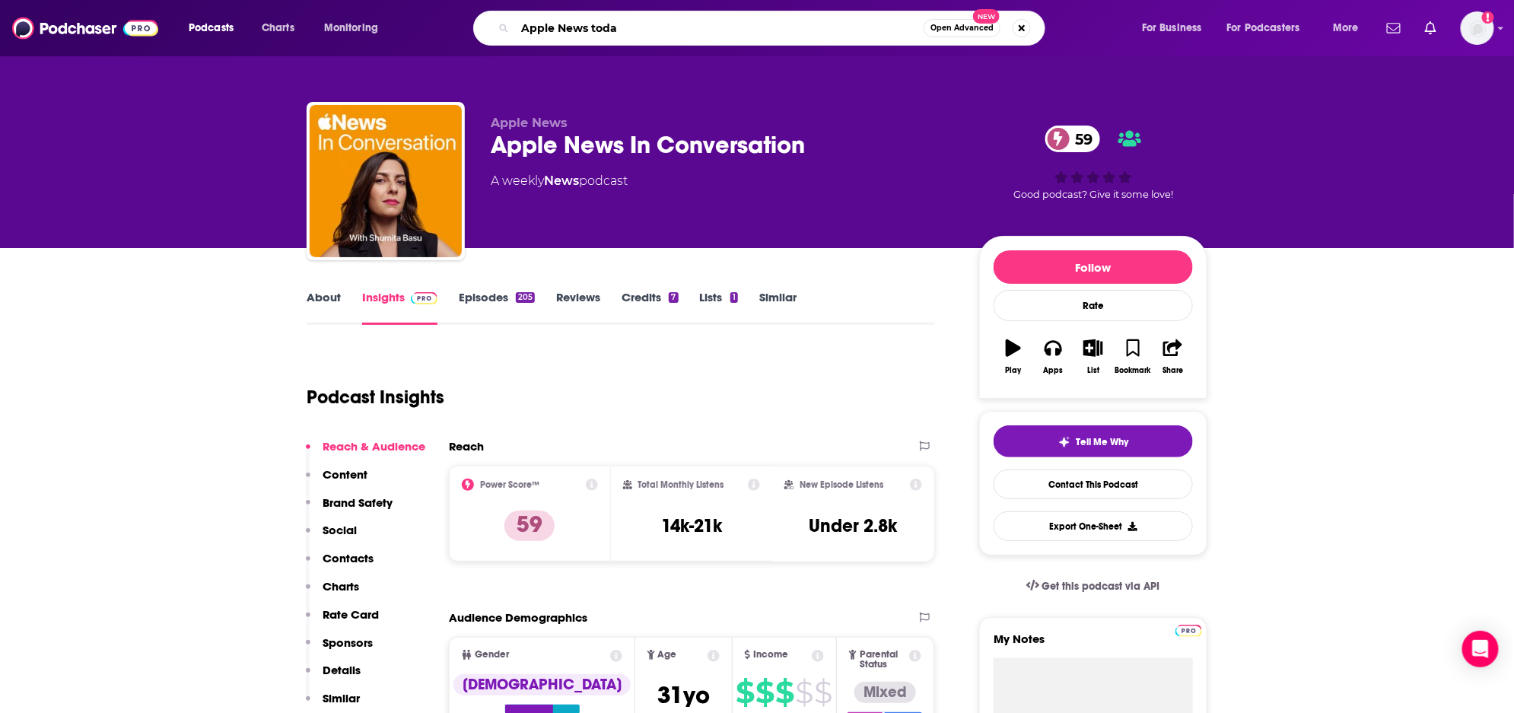
type input "Apple News today"
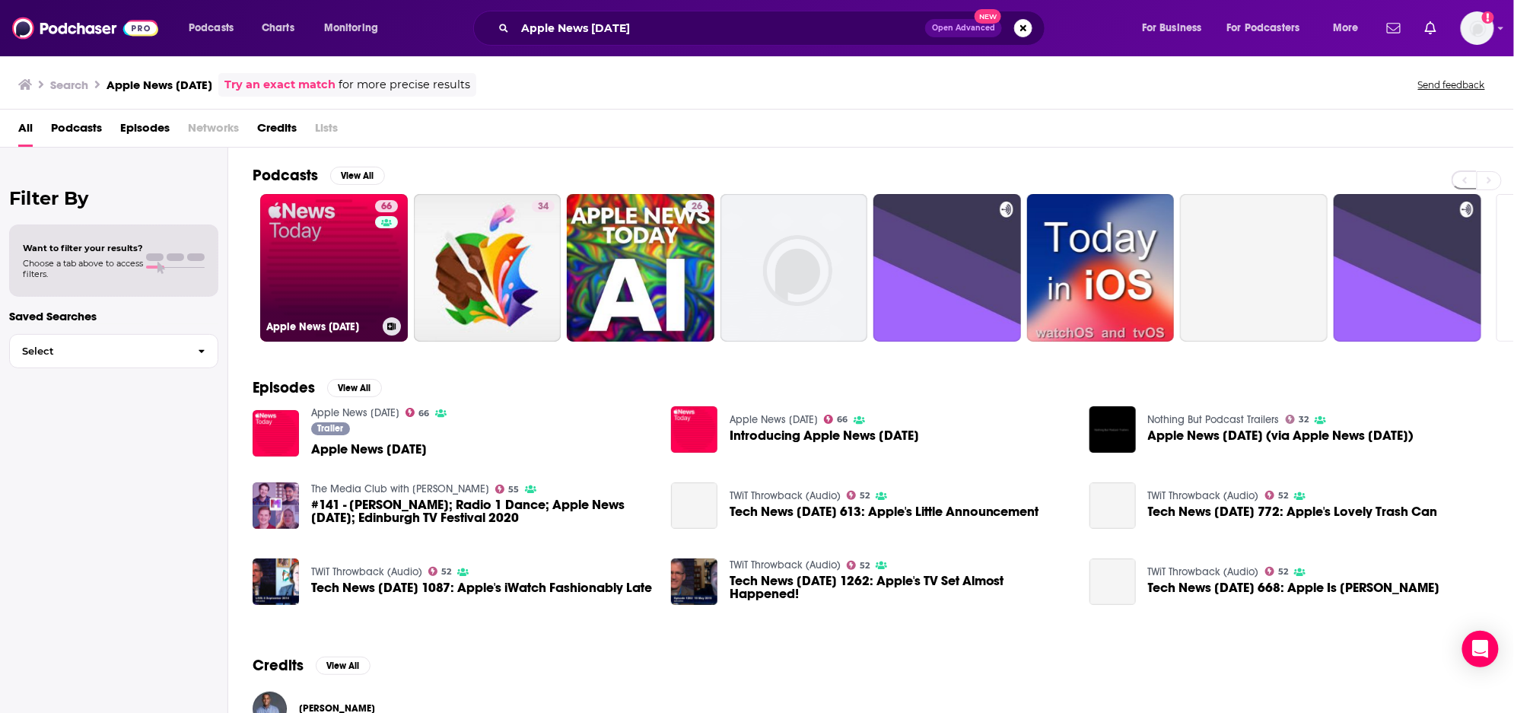
click at [338, 221] on link "66 Apple News Today" at bounding box center [334, 268] width 148 height 148
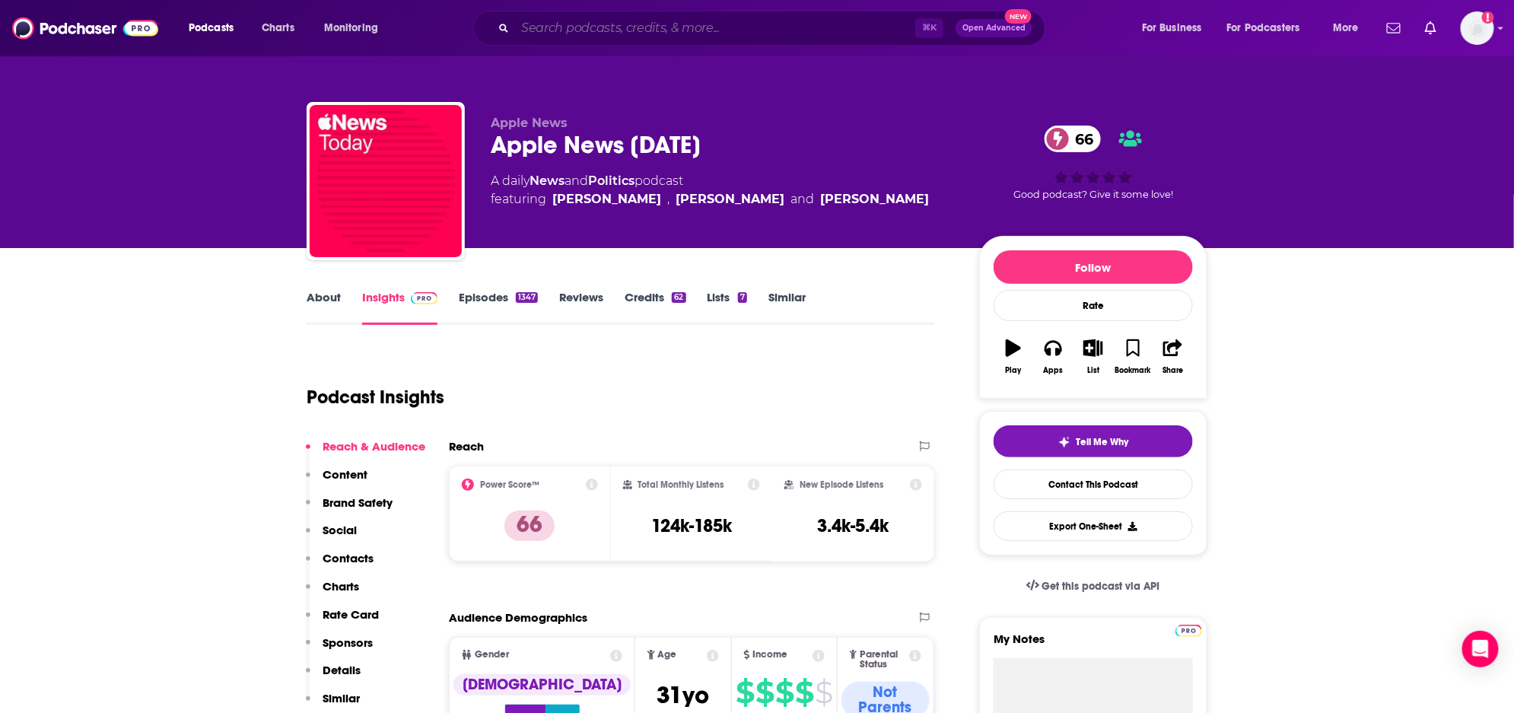
click at [600, 30] on input "Search podcasts, credits, & more..." at bounding box center [715, 28] width 400 height 24
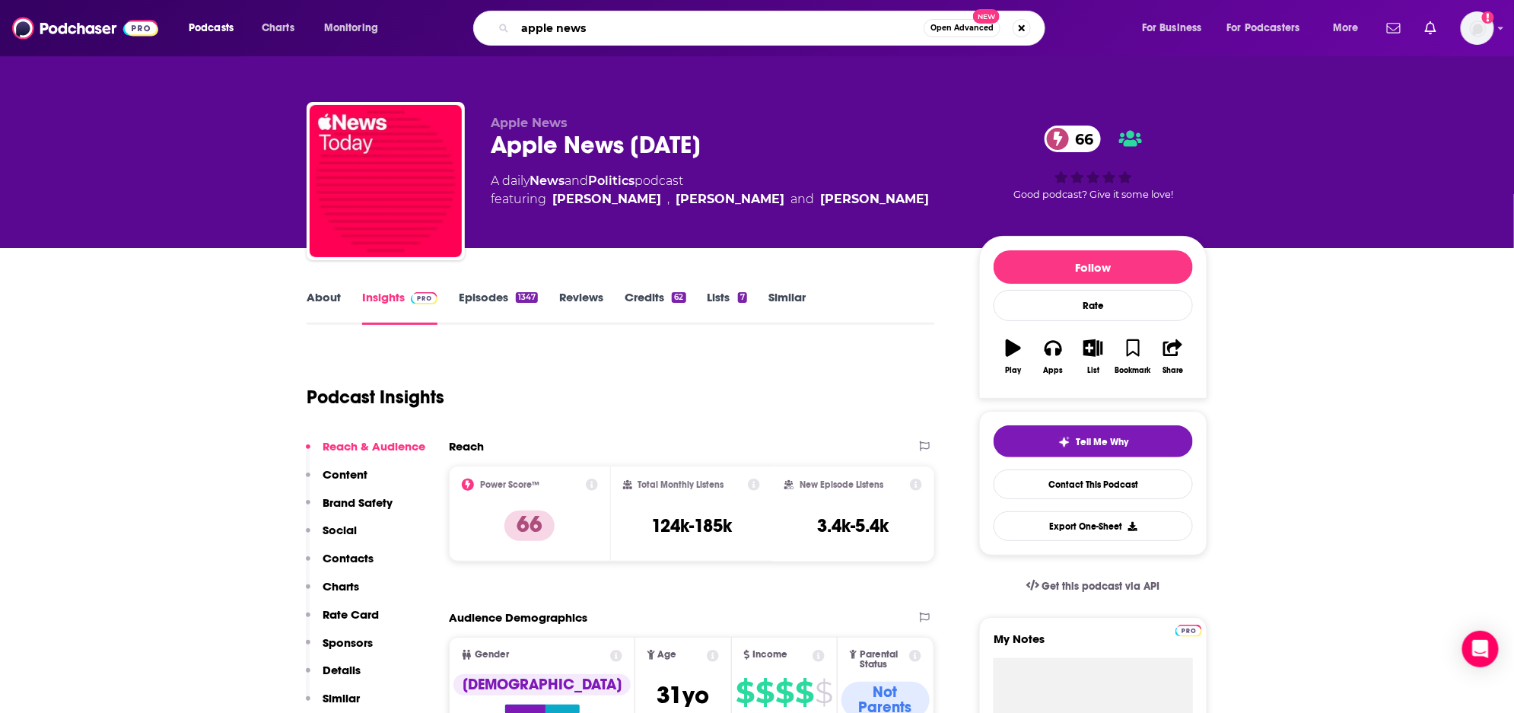
type input "Apple News+"
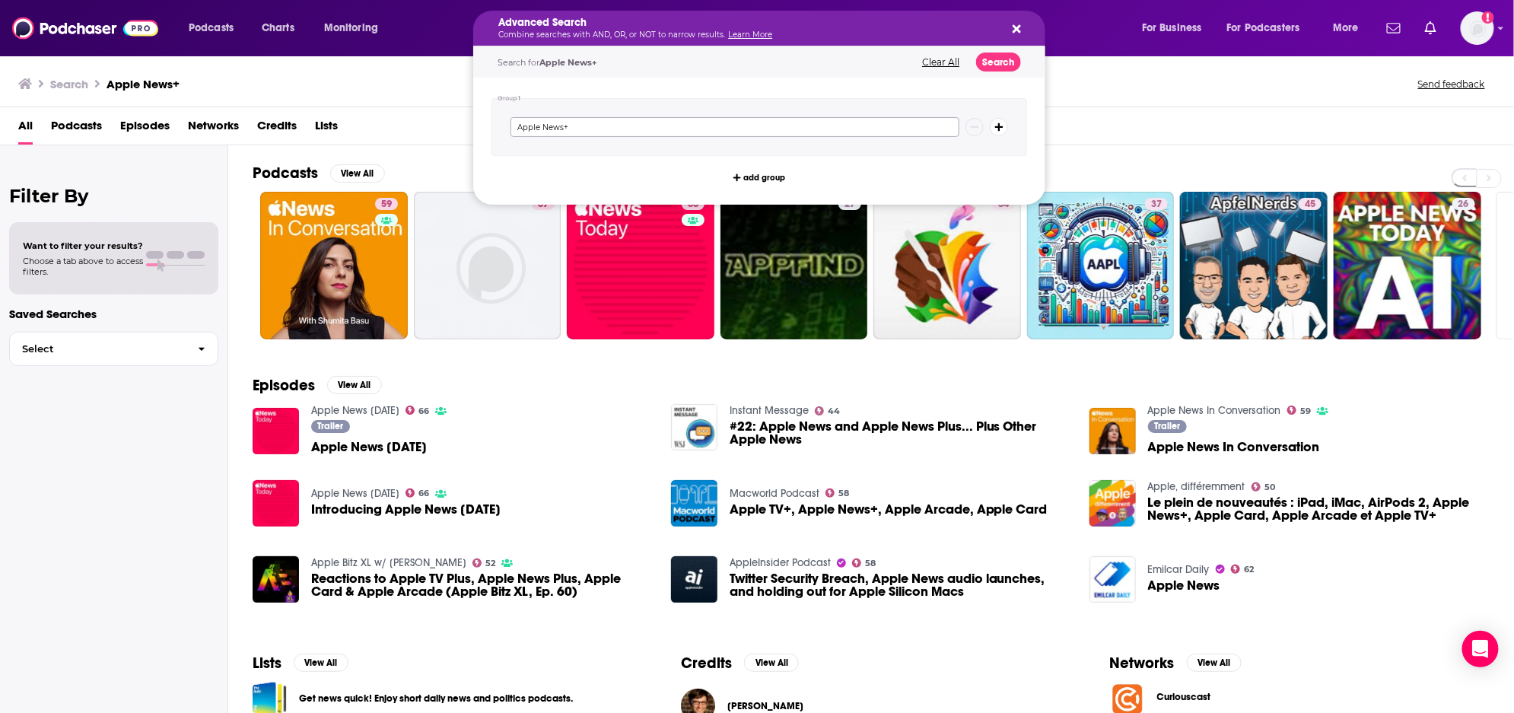
click at [600, 121] on input "Apple News+" at bounding box center [735, 127] width 449 height 20
click at [600, 124] on input "Apple News+" at bounding box center [735, 127] width 449 height 20
click at [591, 128] on input "Apple News+" at bounding box center [735, 127] width 449 height 20
type input "Apple News+narrated"
click at [626, 129] on input "Apple News+narrated" at bounding box center [735, 127] width 449 height 20
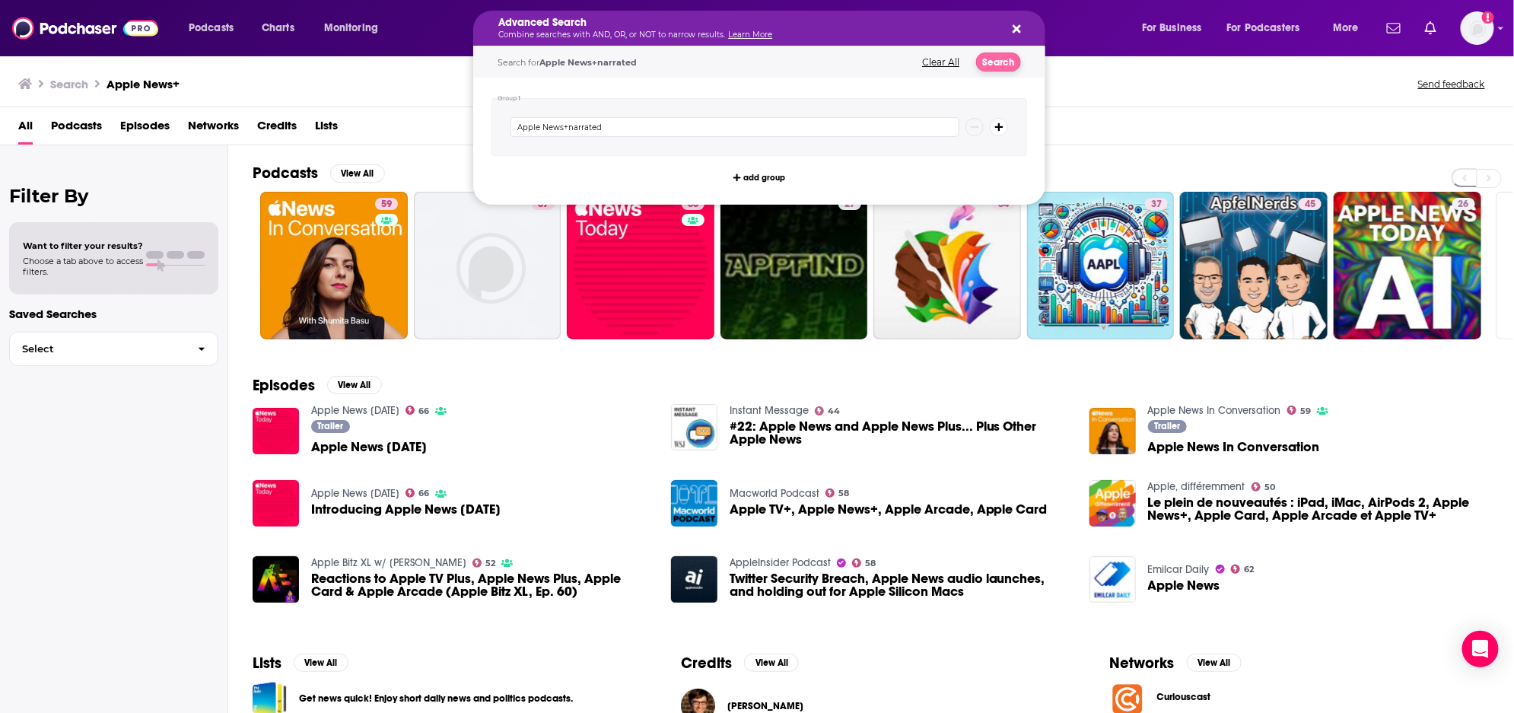
click at [981, 62] on button "Search" at bounding box center [998, 62] width 45 height 19
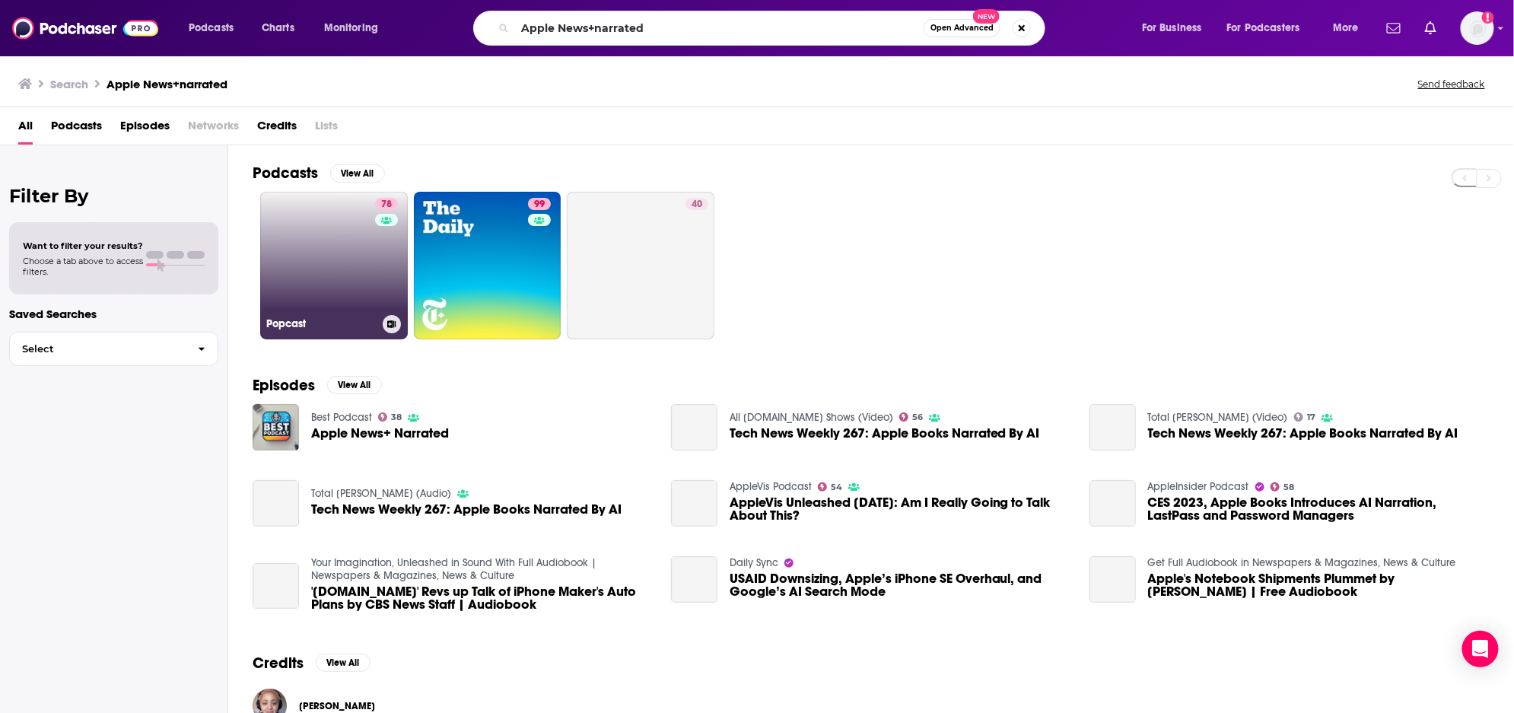
click at [345, 286] on link "78 Popcast" at bounding box center [334, 266] width 148 height 148
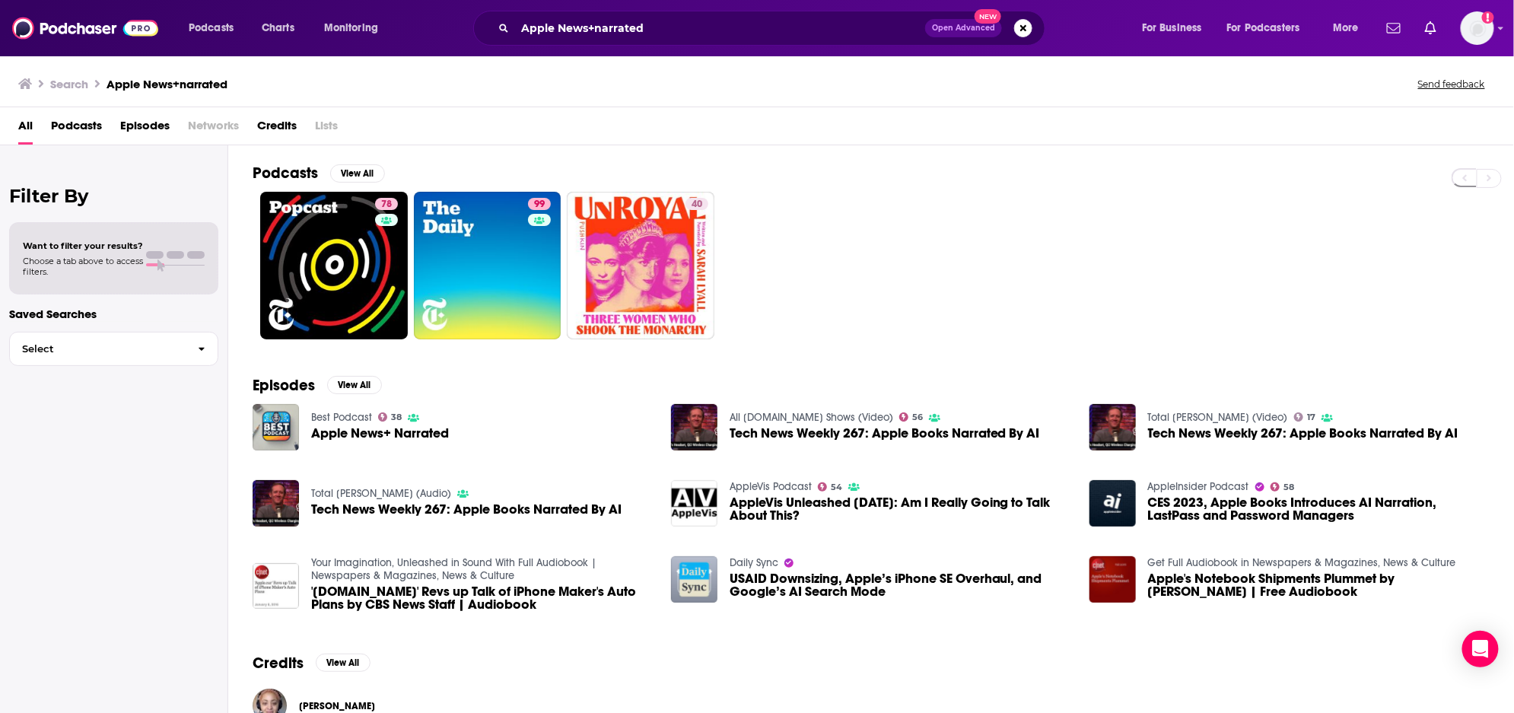
scroll to position [2, 0]
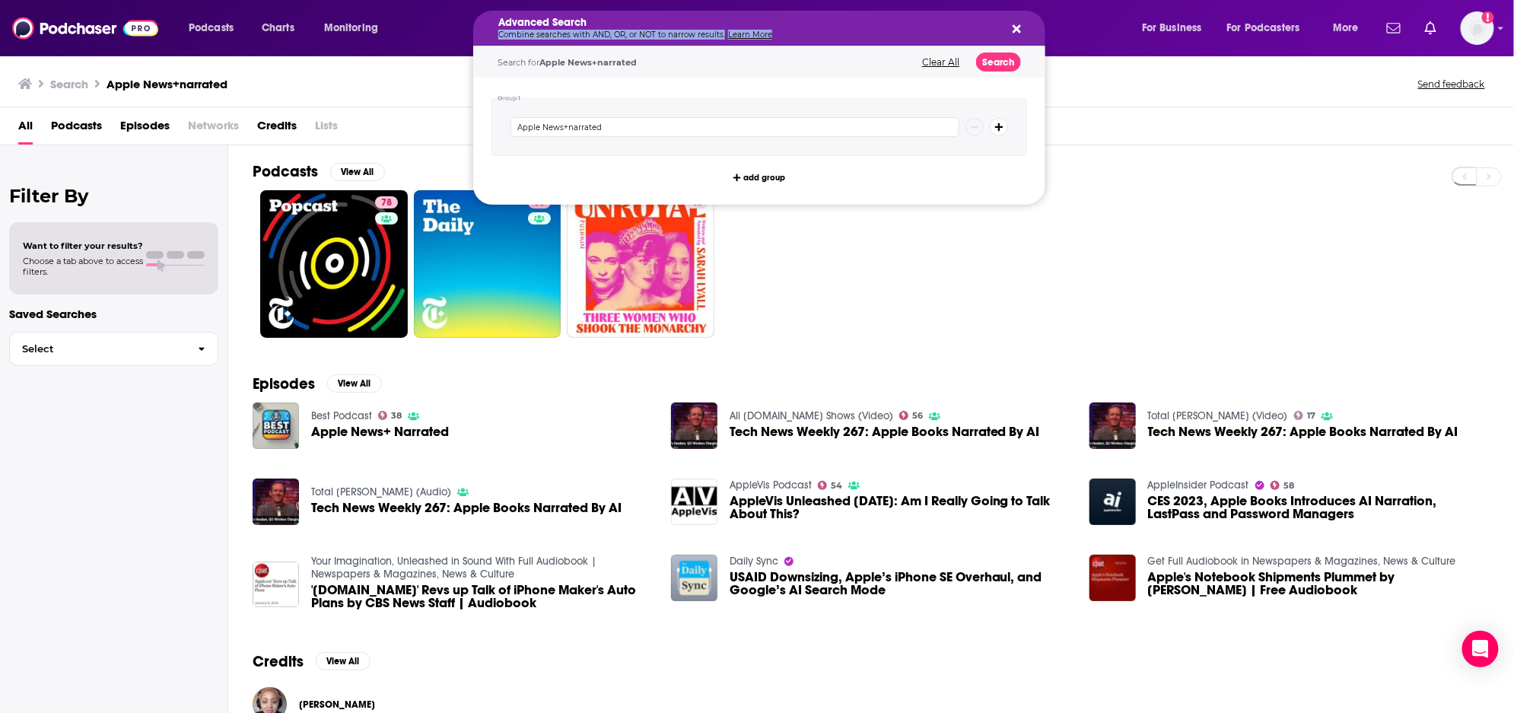
click at [664, 31] on p "Combine searches with AND, OR, or NOT to narrow results. Learn More" at bounding box center [747, 35] width 498 height 8
click at [1017, 28] on icon "Search podcasts, credits, & more..." at bounding box center [1017, 29] width 8 height 8
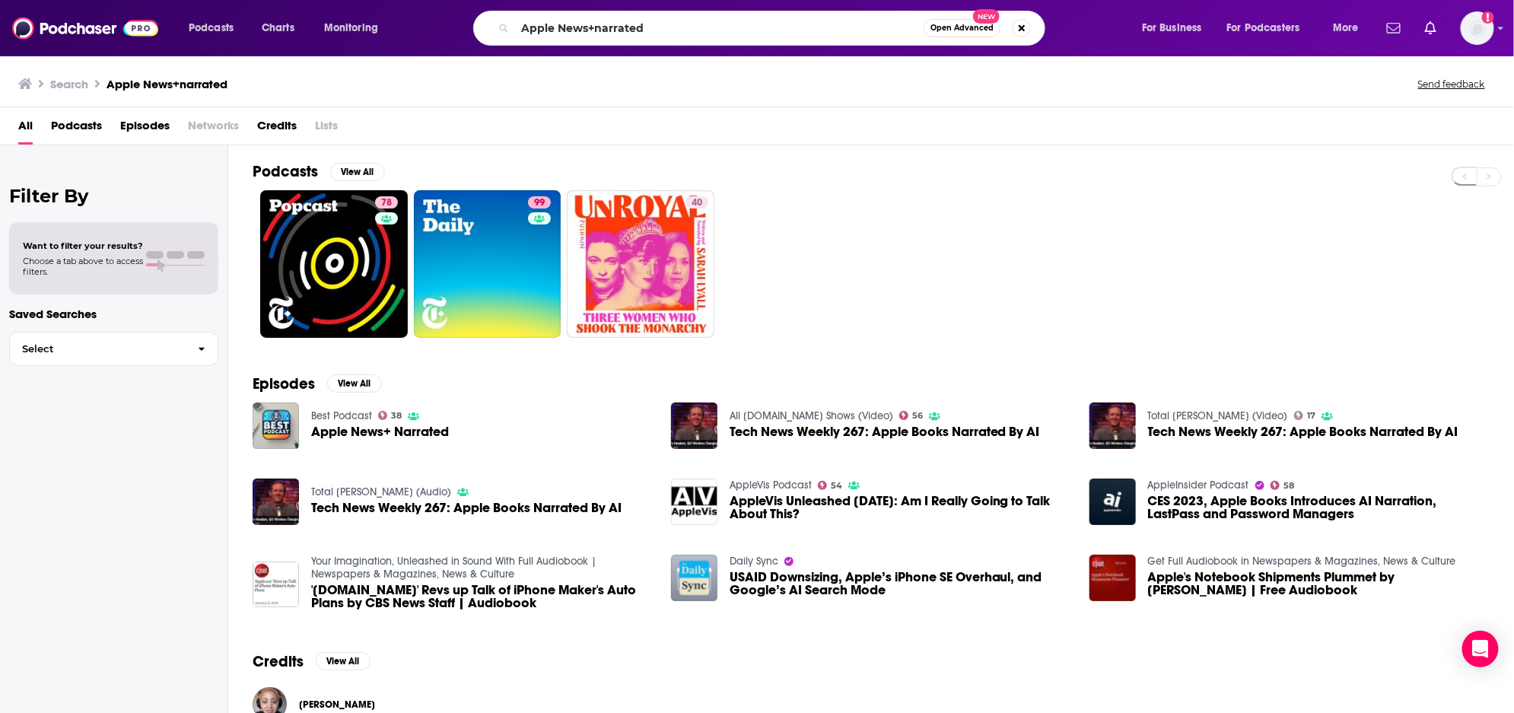
click at [378, 62] on div "Search Apple News+narrated Send feedback" at bounding box center [757, 81] width 1514 height 53
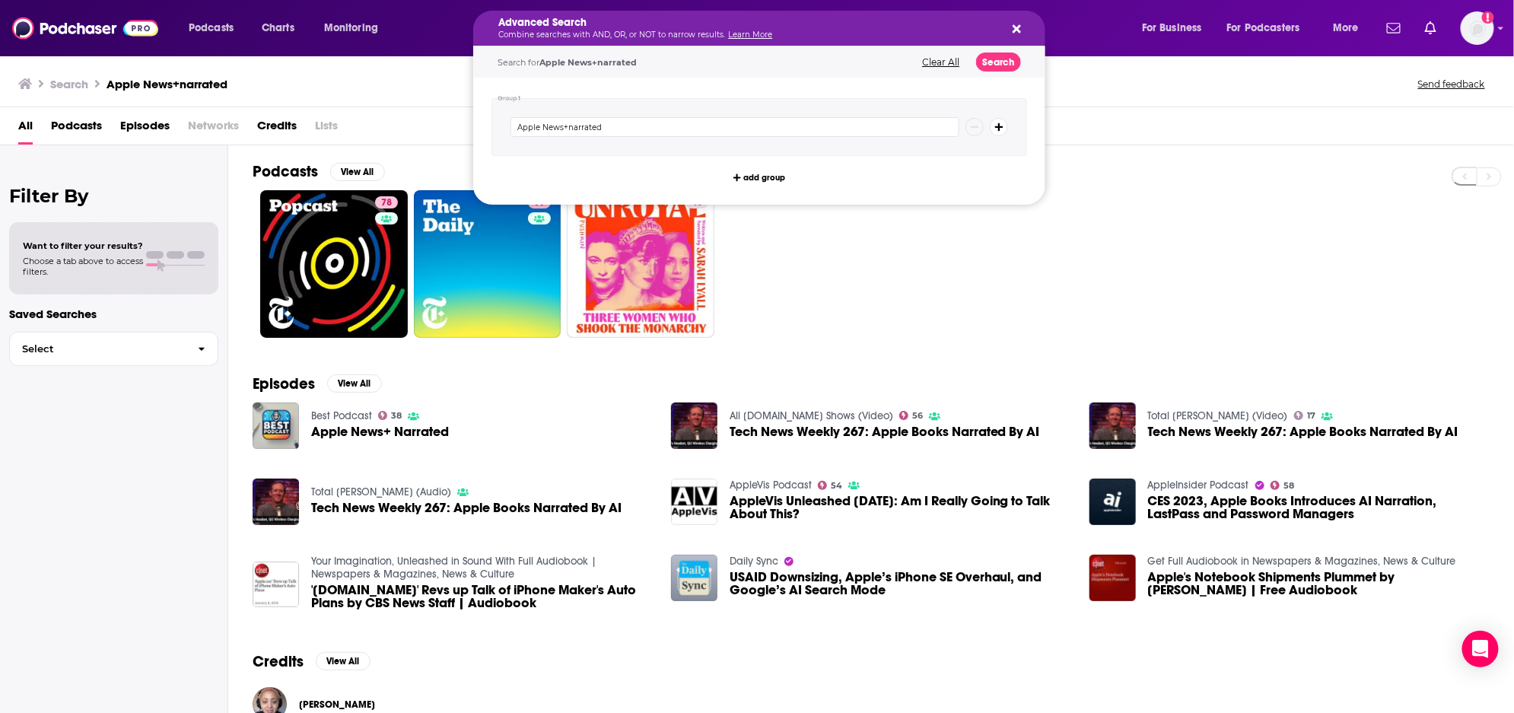
click at [528, 28] on div "Advanced Search Combine searches with AND, OR, or NOT to narrow results. Learn …" at bounding box center [747, 28] width 498 height 21
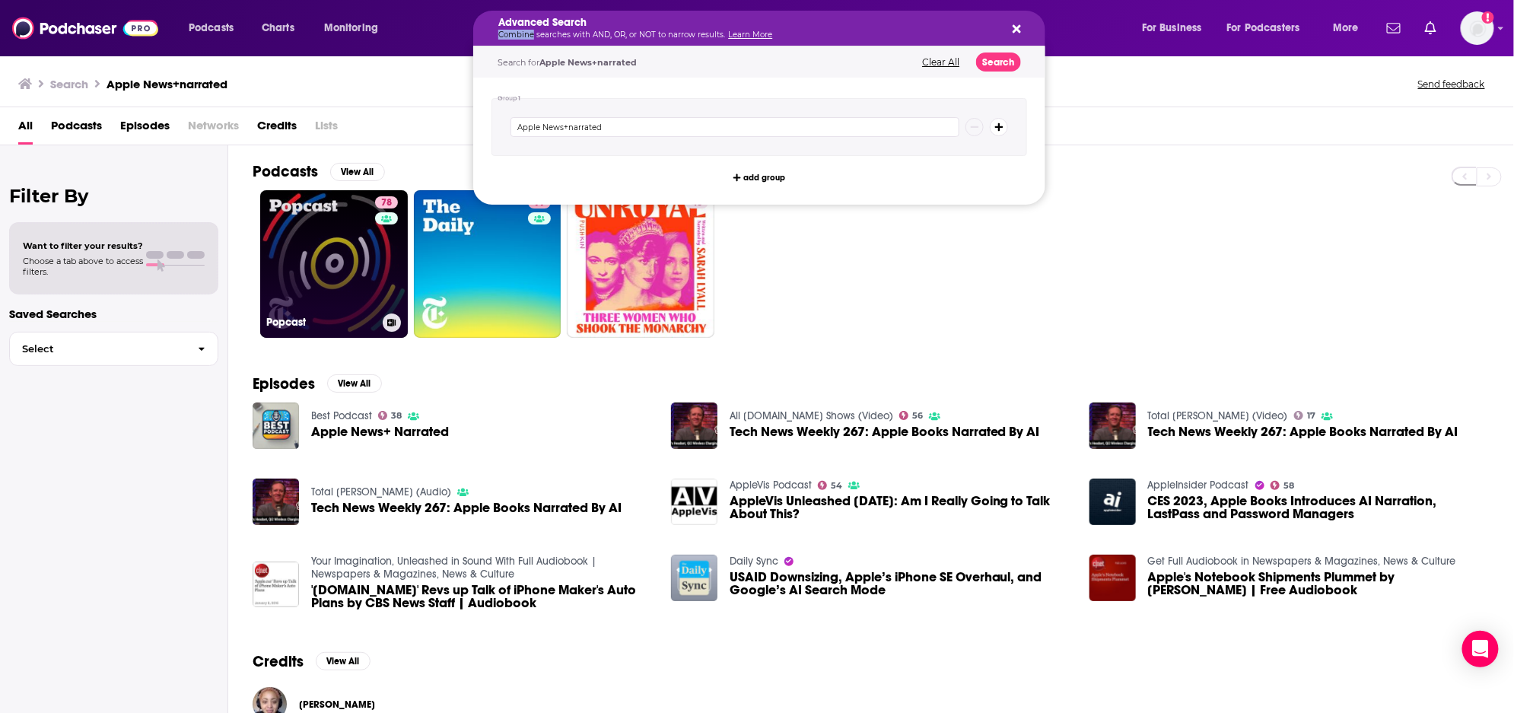
click at [343, 256] on link "78 Popcast" at bounding box center [334, 264] width 148 height 148
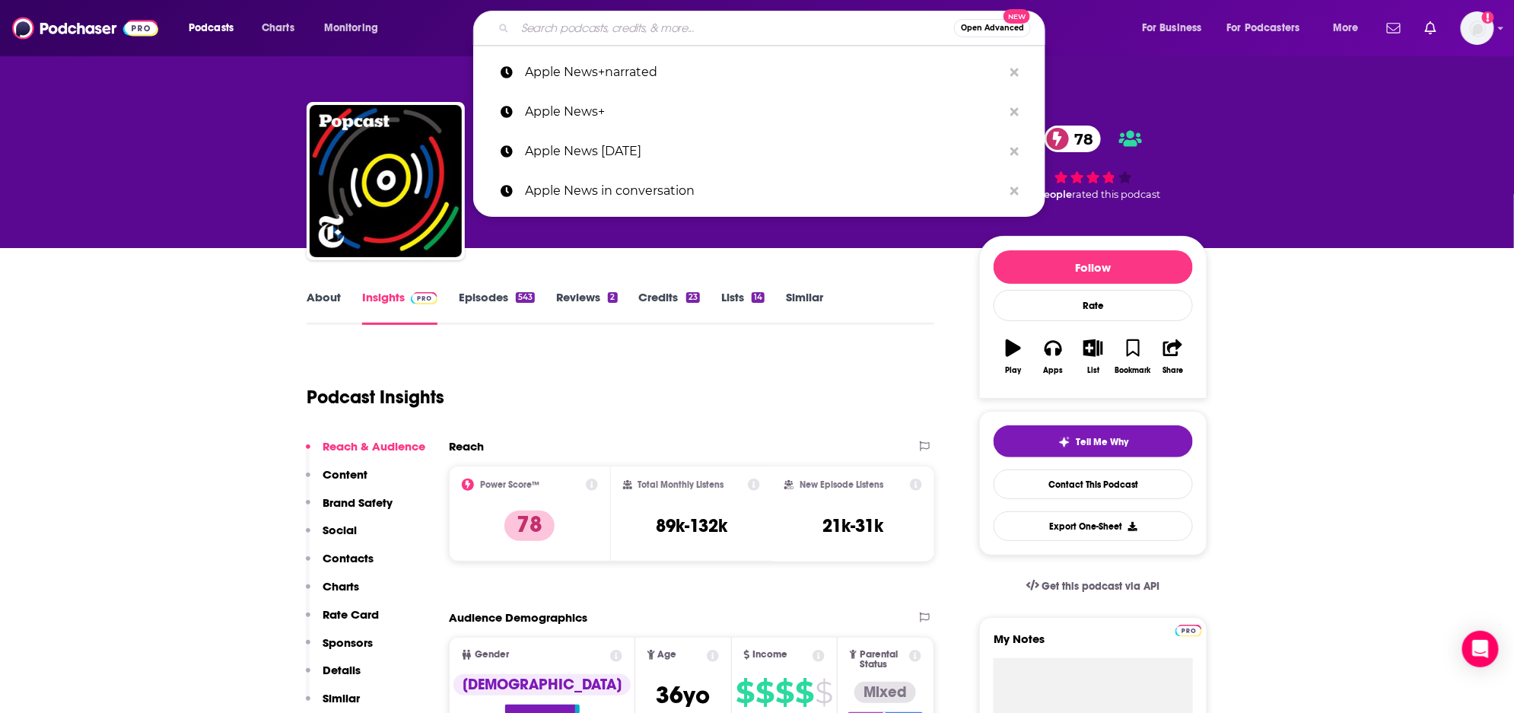
click at [584, 29] on input "Search podcasts, credits, & more..." at bounding box center [734, 28] width 439 height 24
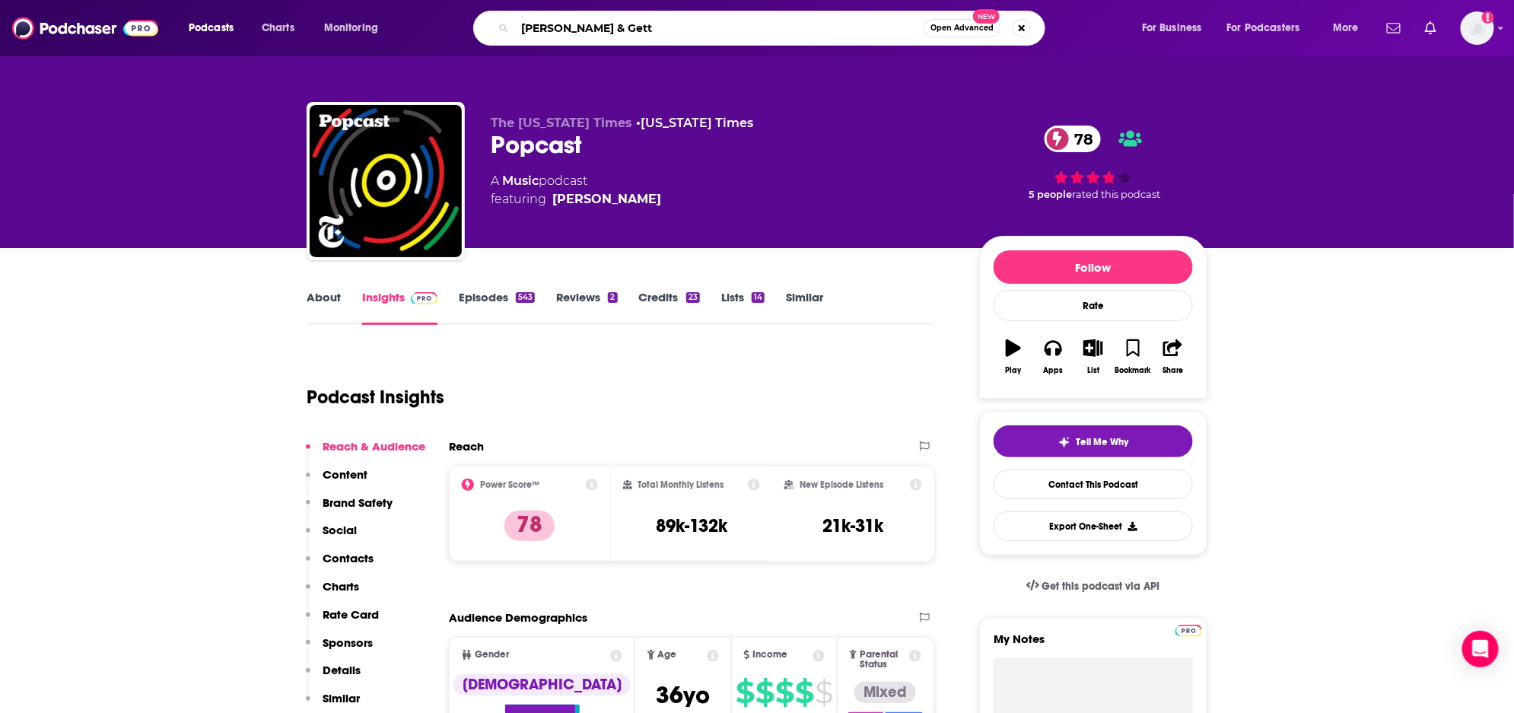
type input "armstrong & Getty"
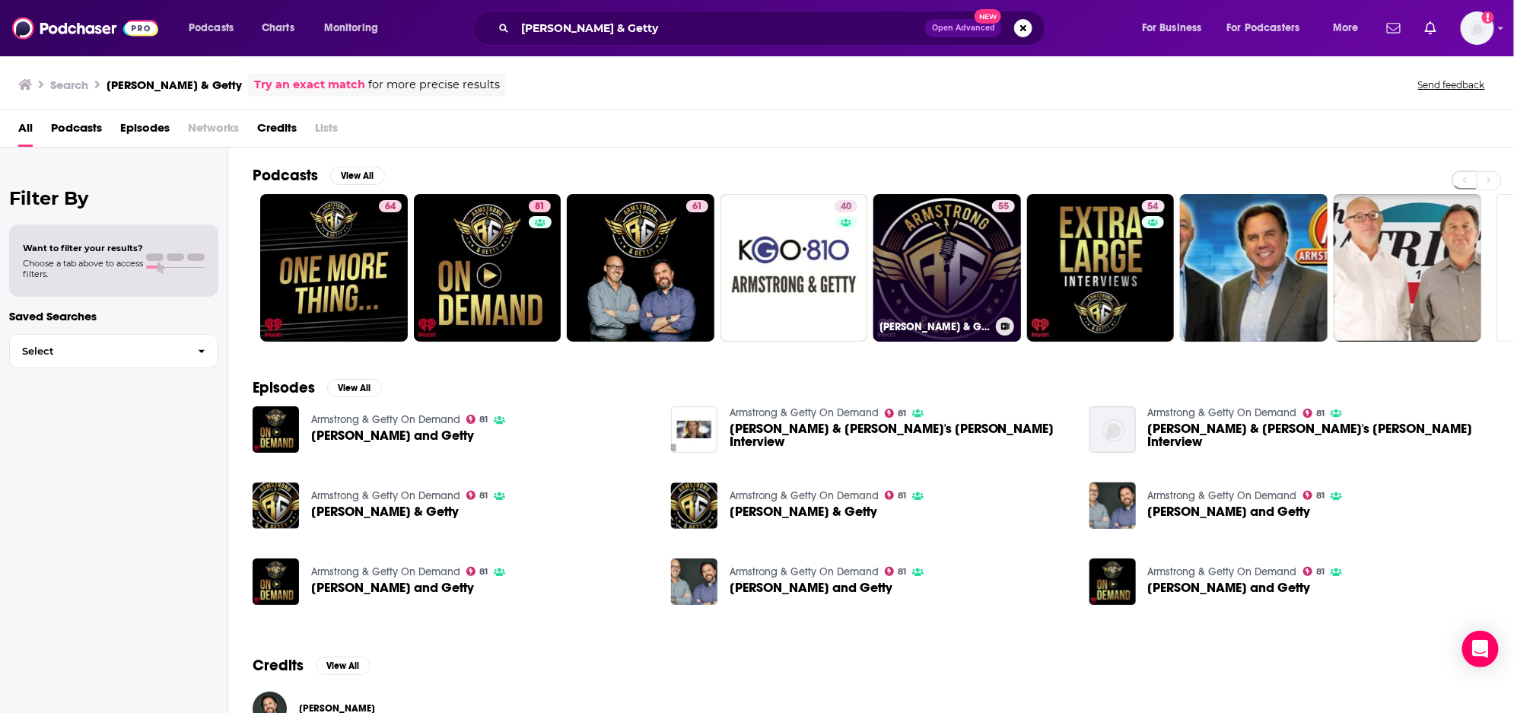
click at [919, 251] on link "55 Armstrong & Getty Select Cuts" at bounding box center [948, 268] width 148 height 148
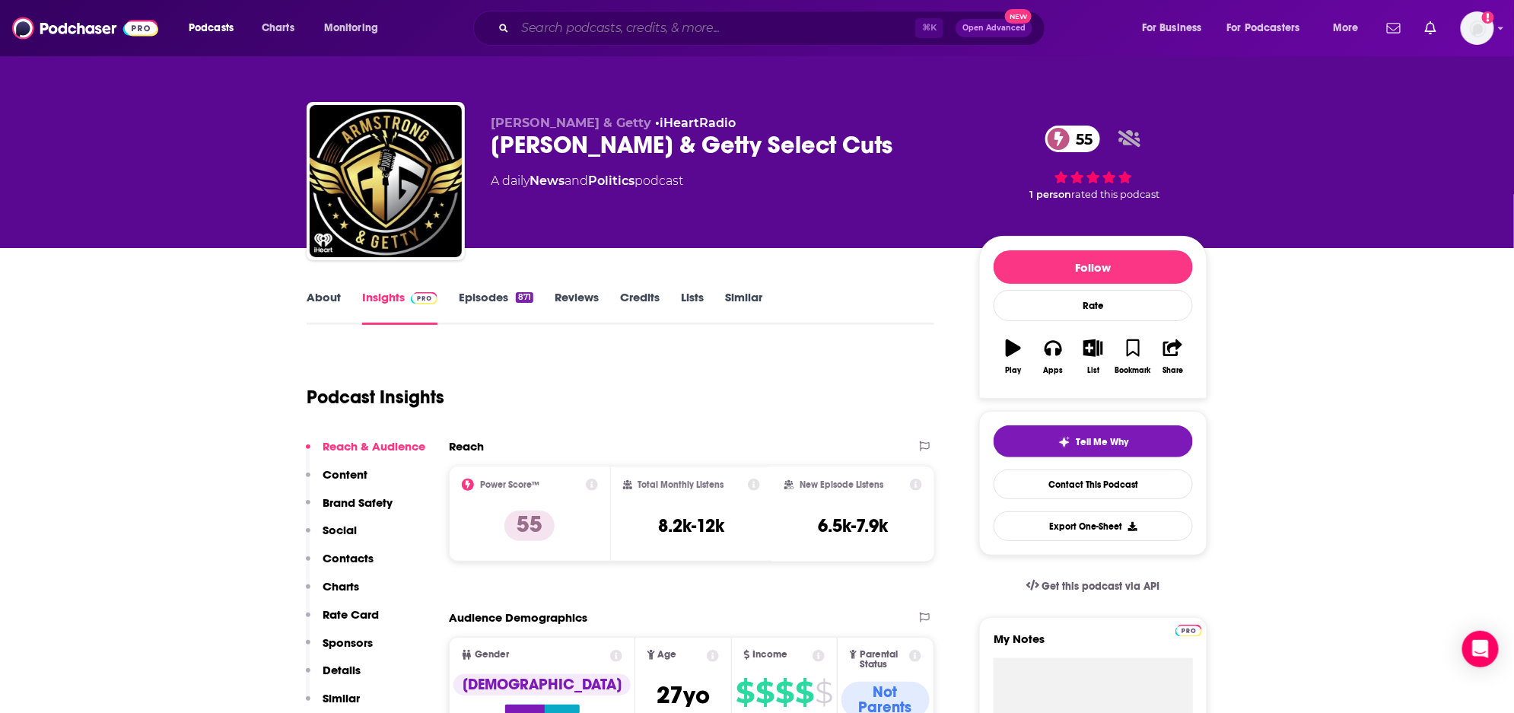
click at [662, 26] on input "Search podcasts, credits, & more..." at bounding box center [715, 28] width 400 height 24
click at [661, 26] on input "Search podcasts, credits, & more..." at bounding box center [715, 28] width 400 height 24
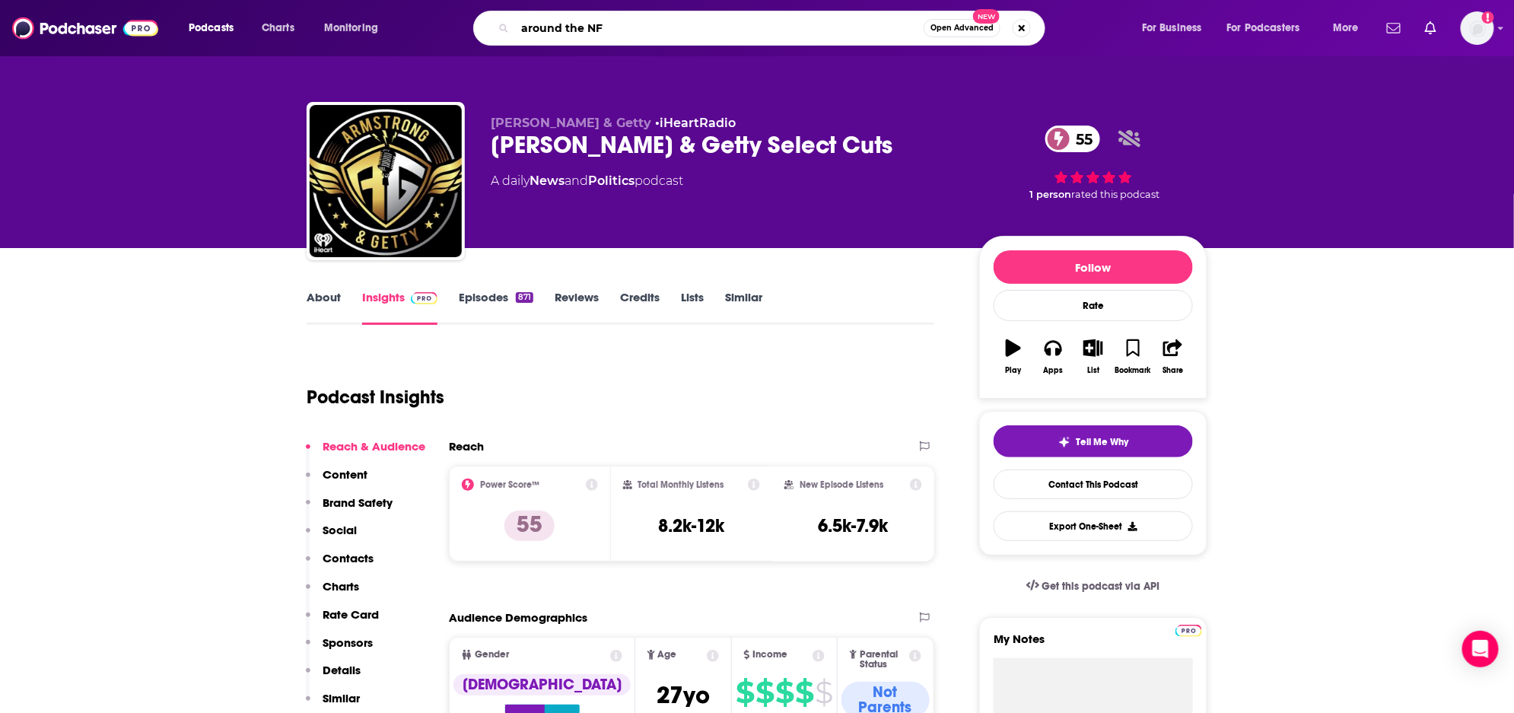
type input "around the NFL"
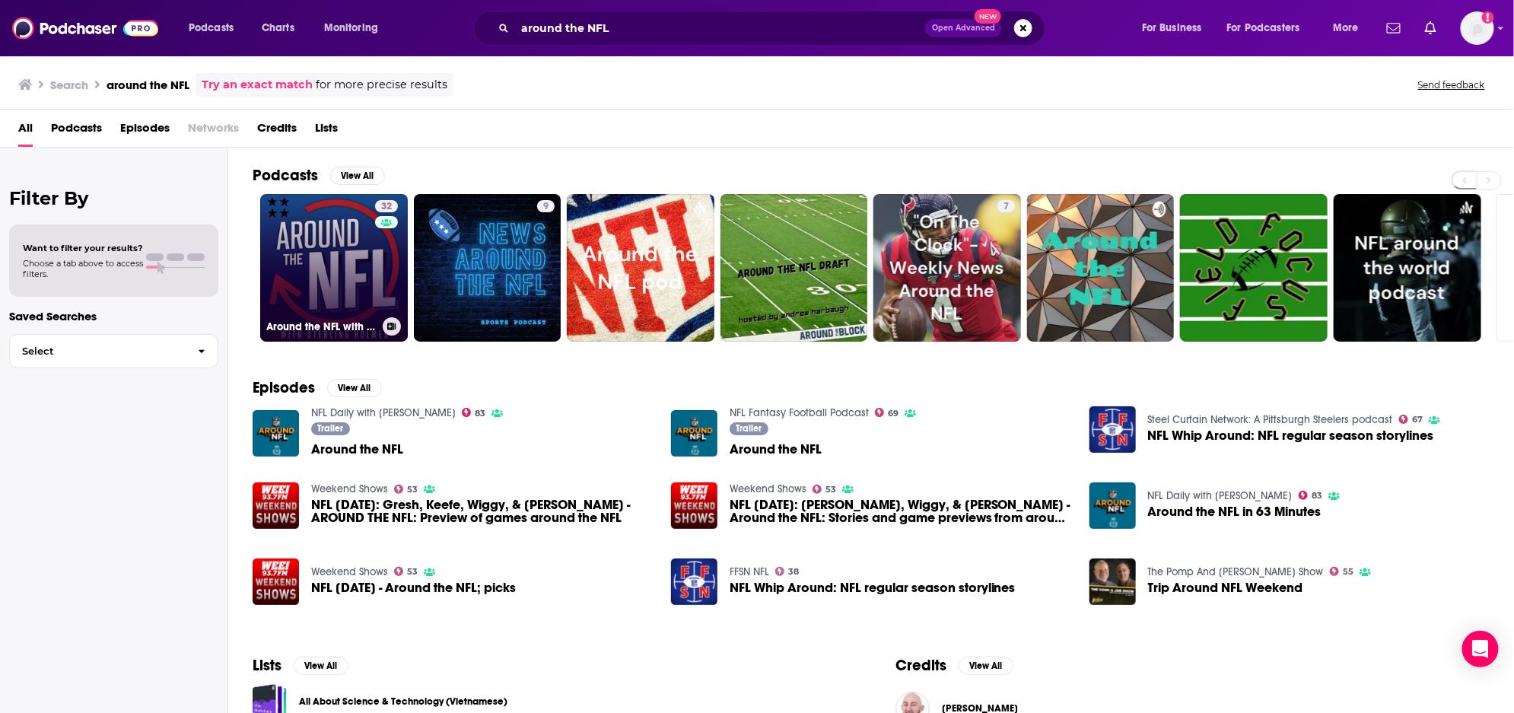
click at [361, 262] on link "32 Around the NFL with Sterling Holmes" at bounding box center [334, 268] width 148 height 148
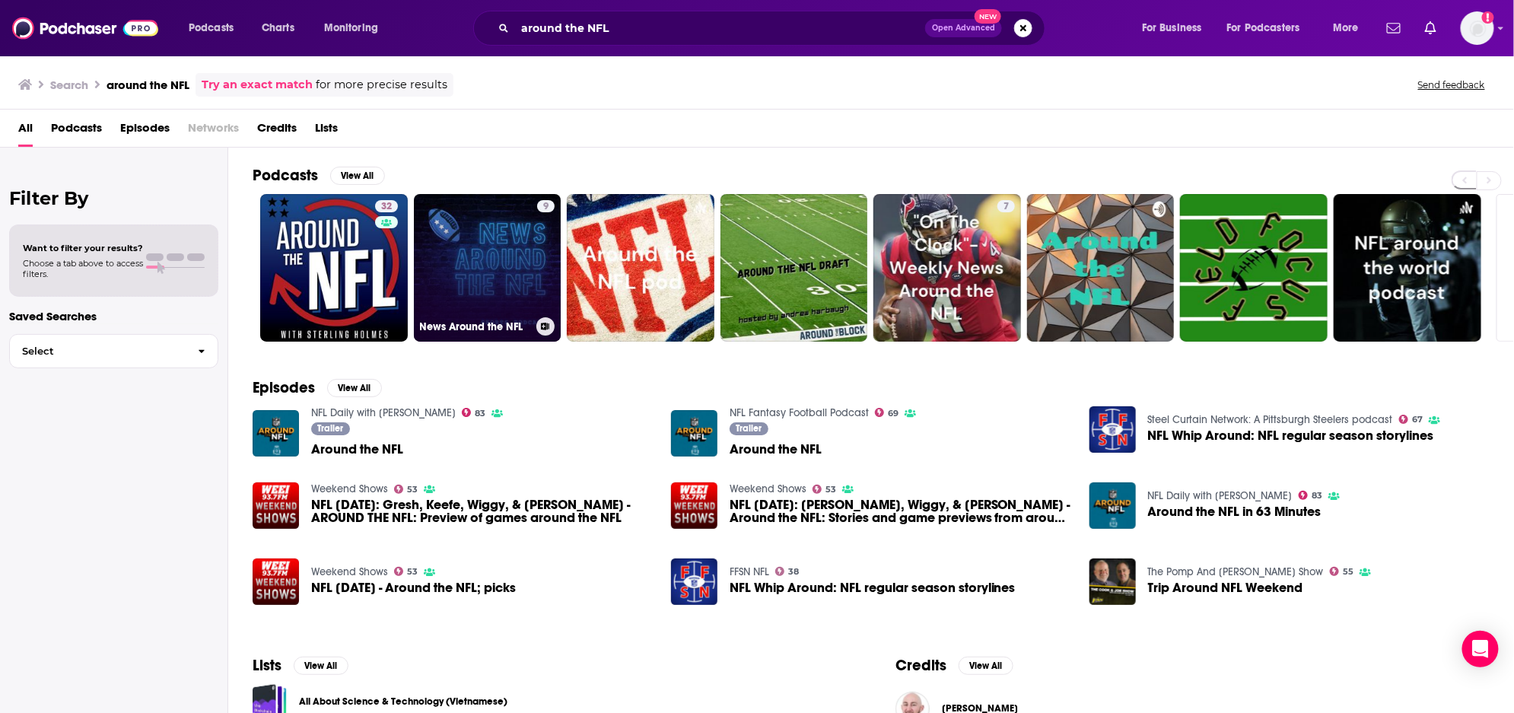
click at [489, 263] on link "9 News Around the NFL" at bounding box center [488, 268] width 148 height 148
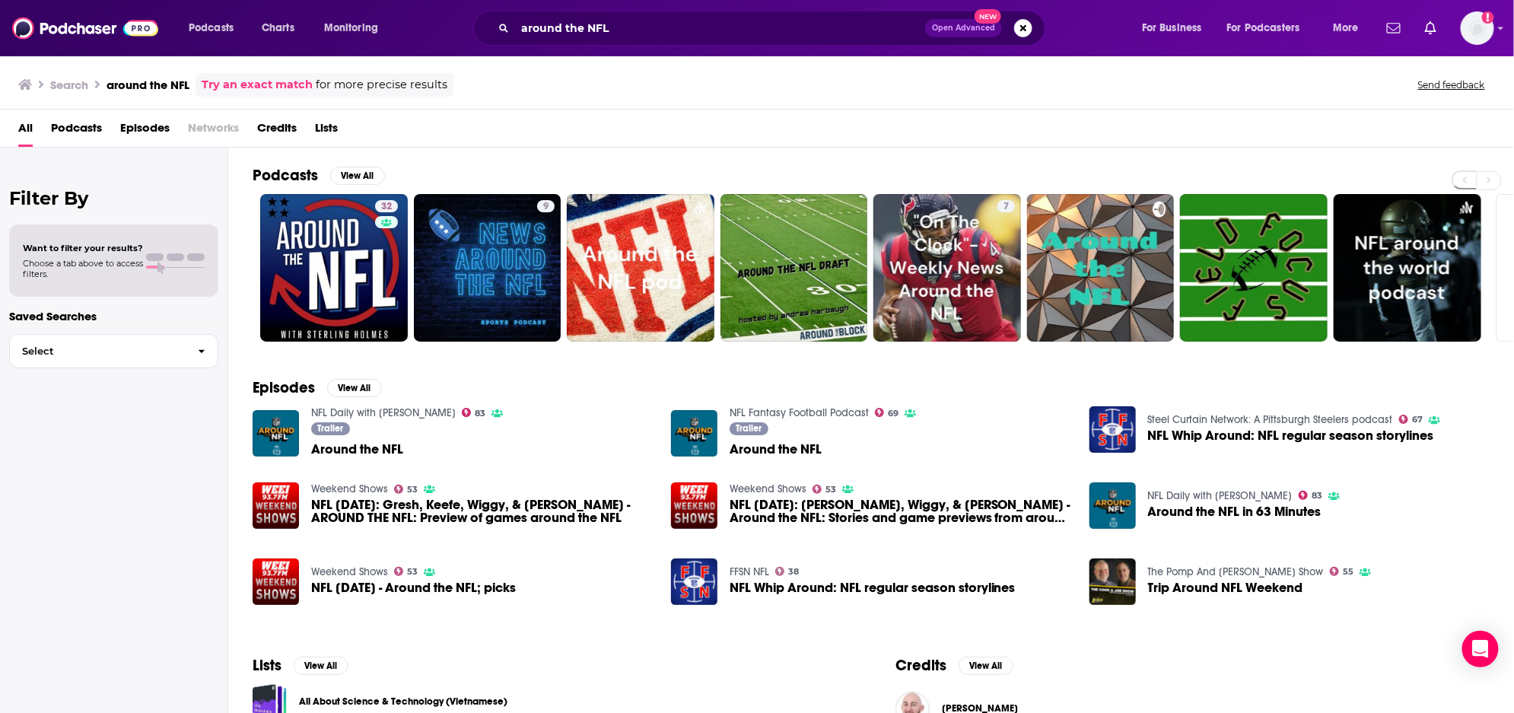
click at [278, 432] on img "Around the NFL" at bounding box center [276, 433] width 46 height 46
click at [645, 24] on input "around the NFL" at bounding box center [720, 28] width 410 height 24
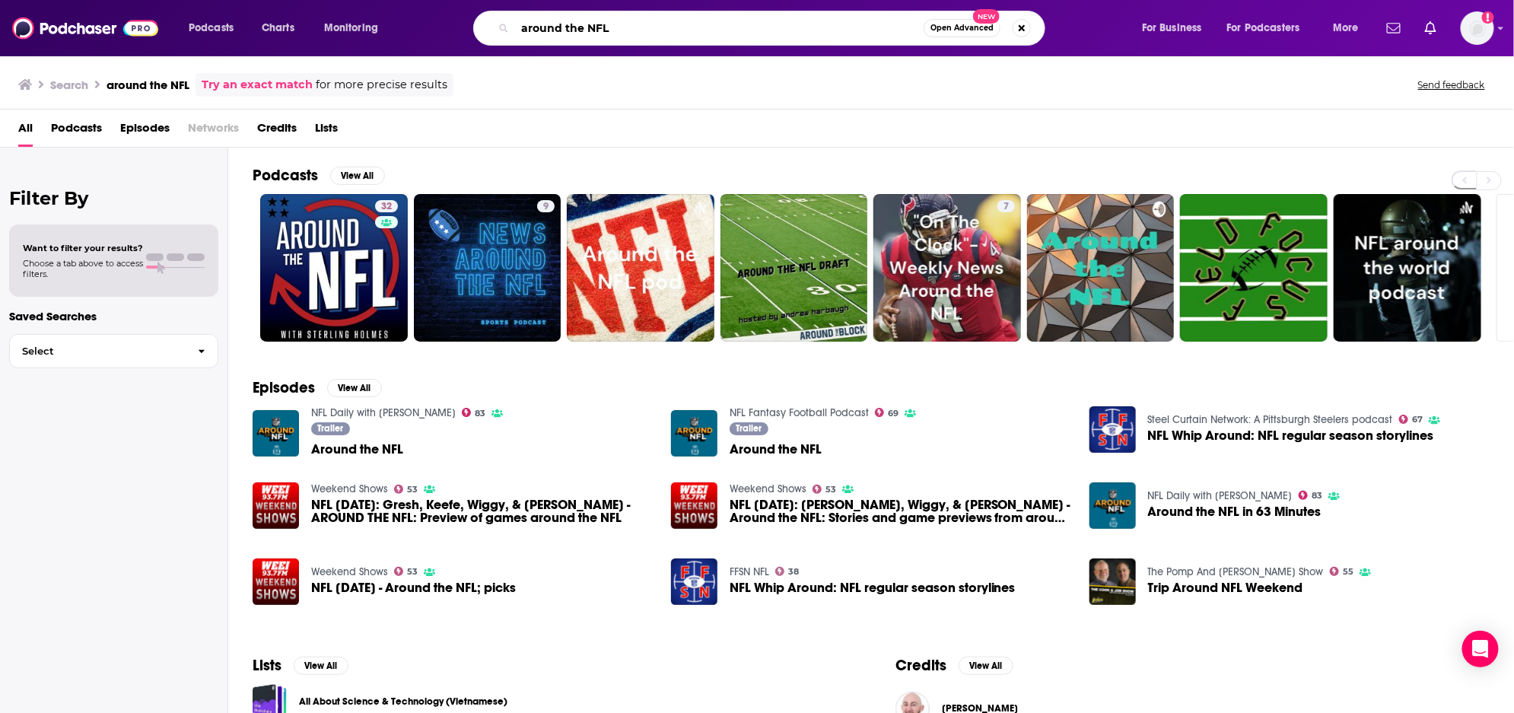
click at [645, 24] on input "around the NFL" at bounding box center [719, 28] width 409 height 24
type input "ask grumpy"
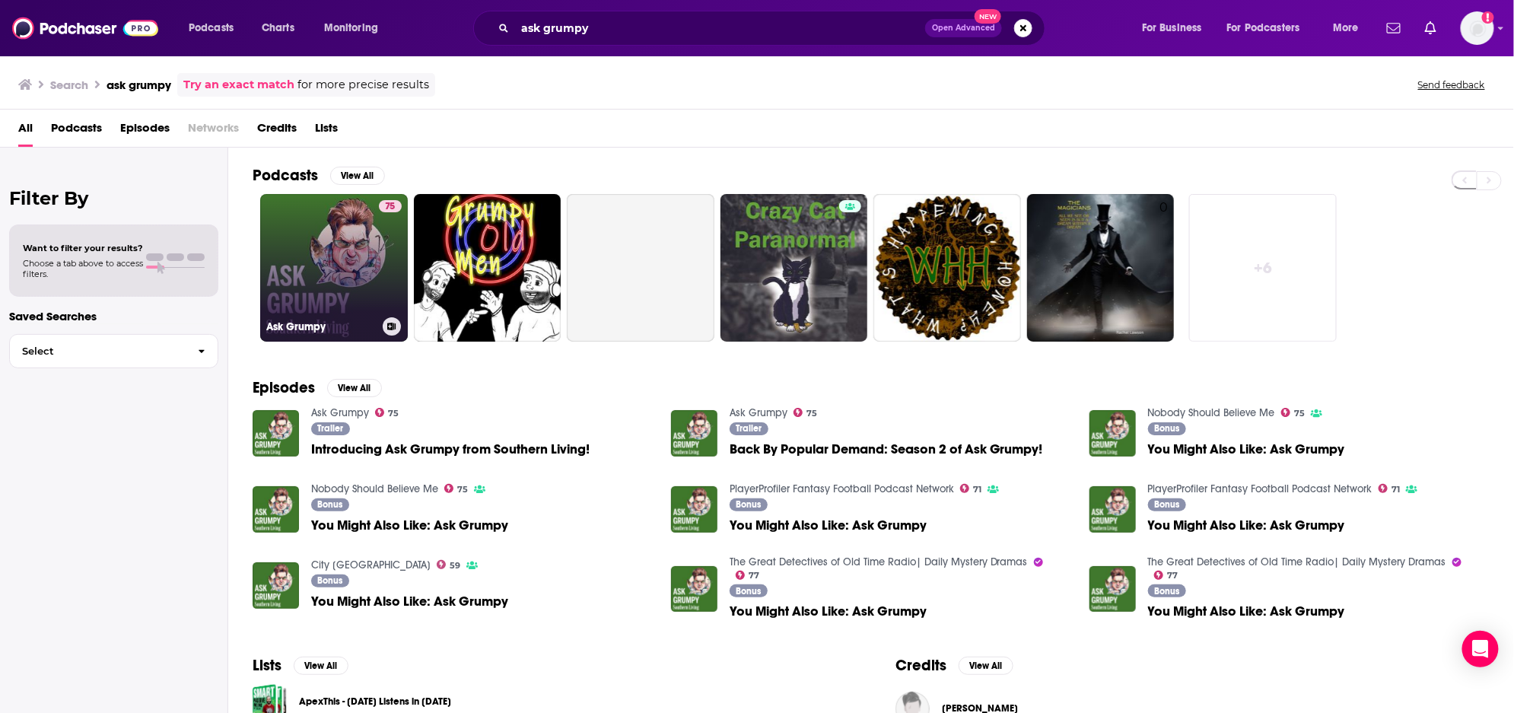
click at [369, 270] on link "75 Ask Grumpy" at bounding box center [334, 268] width 148 height 148
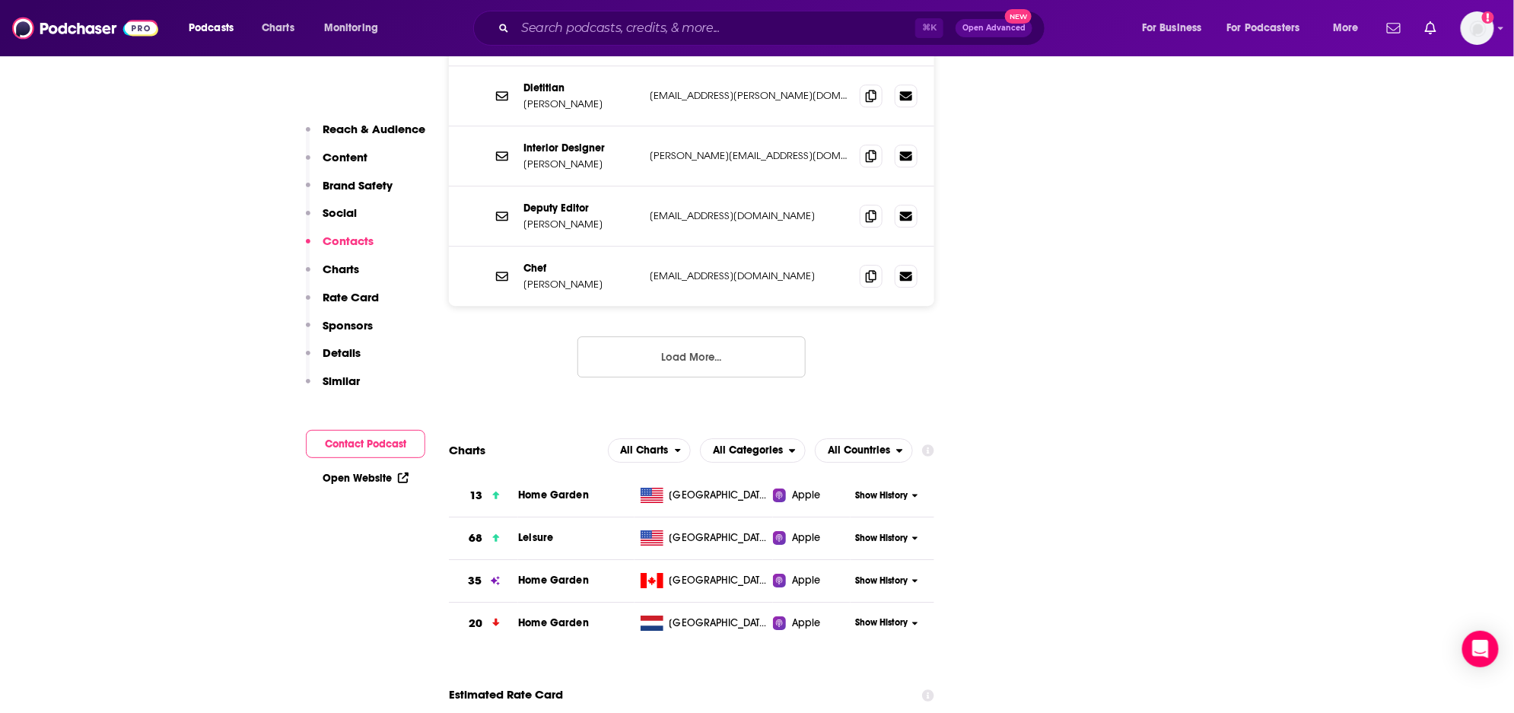
scroll to position [1680, 0]
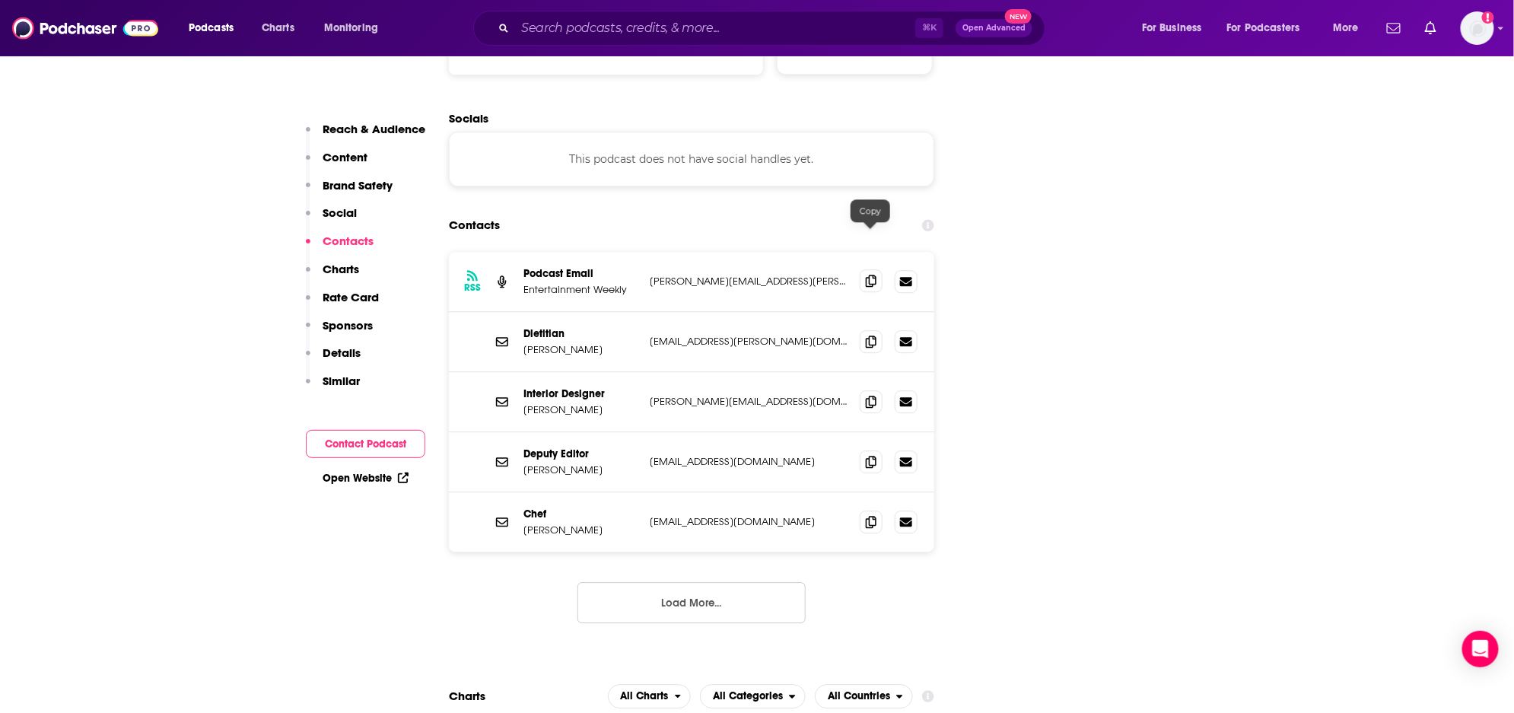
click at [878, 269] on span at bounding box center [871, 280] width 23 height 23
click at [820, 33] on input "Search podcasts, credits, & more..." at bounding box center [715, 28] width 400 height 24
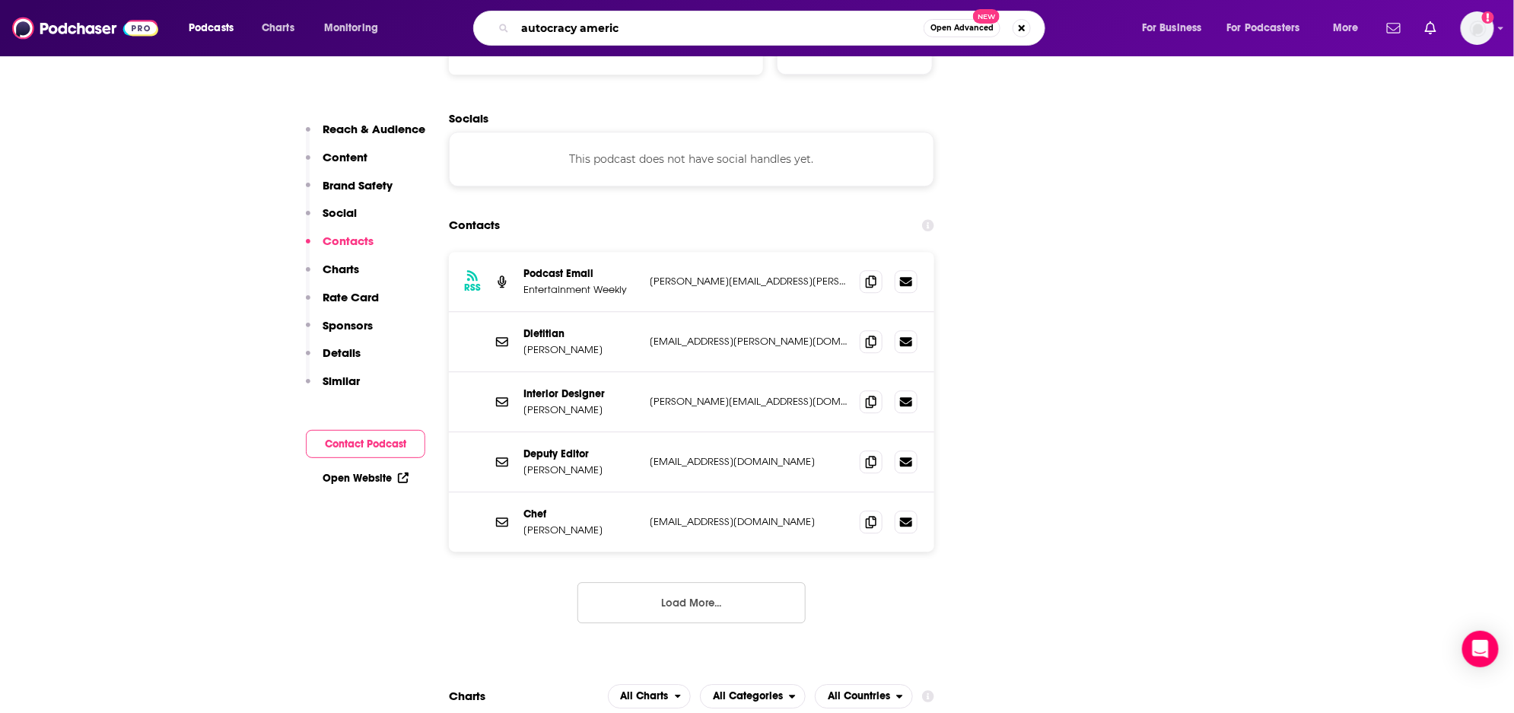
type input "autocracy america"
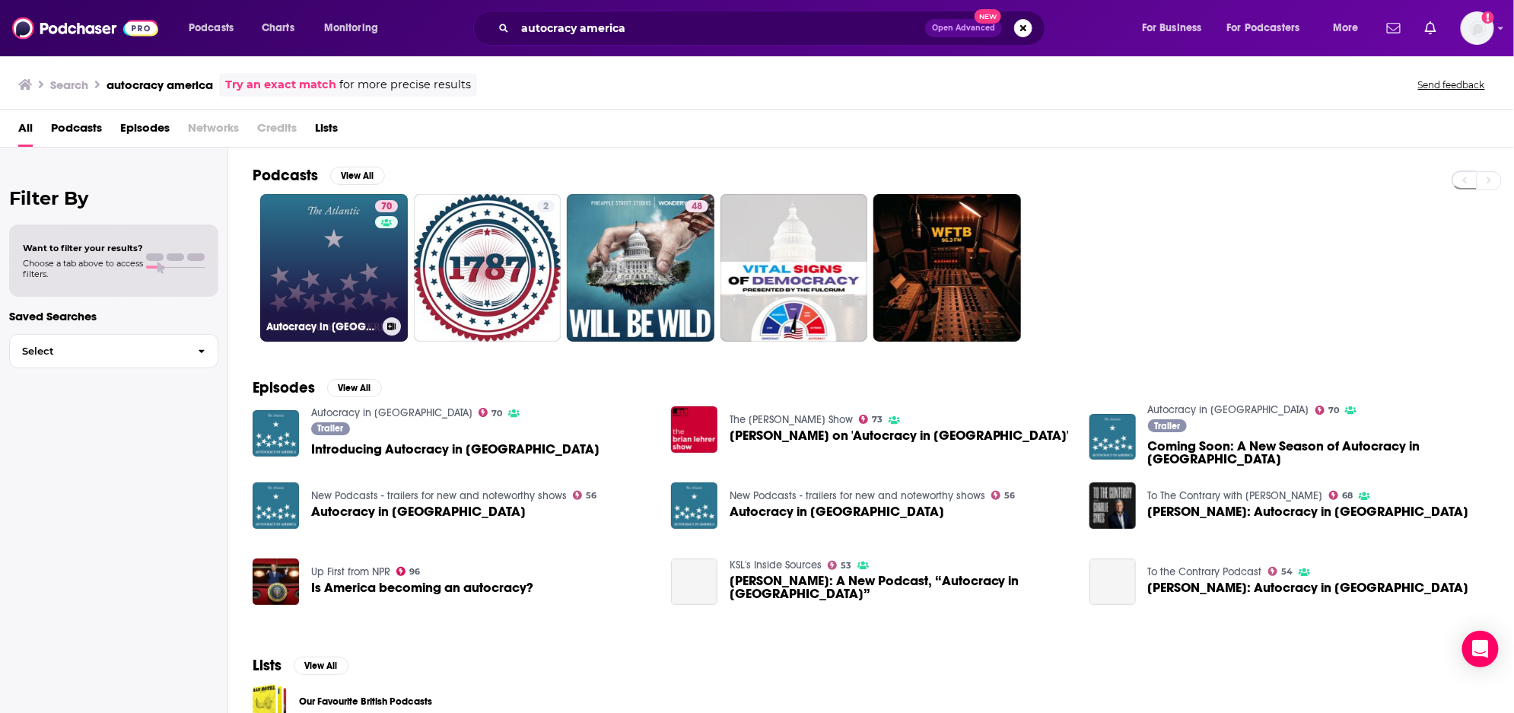
click at [314, 300] on link "70 Autocracy in America" at bounding box center [334, 268] width 148 height 148
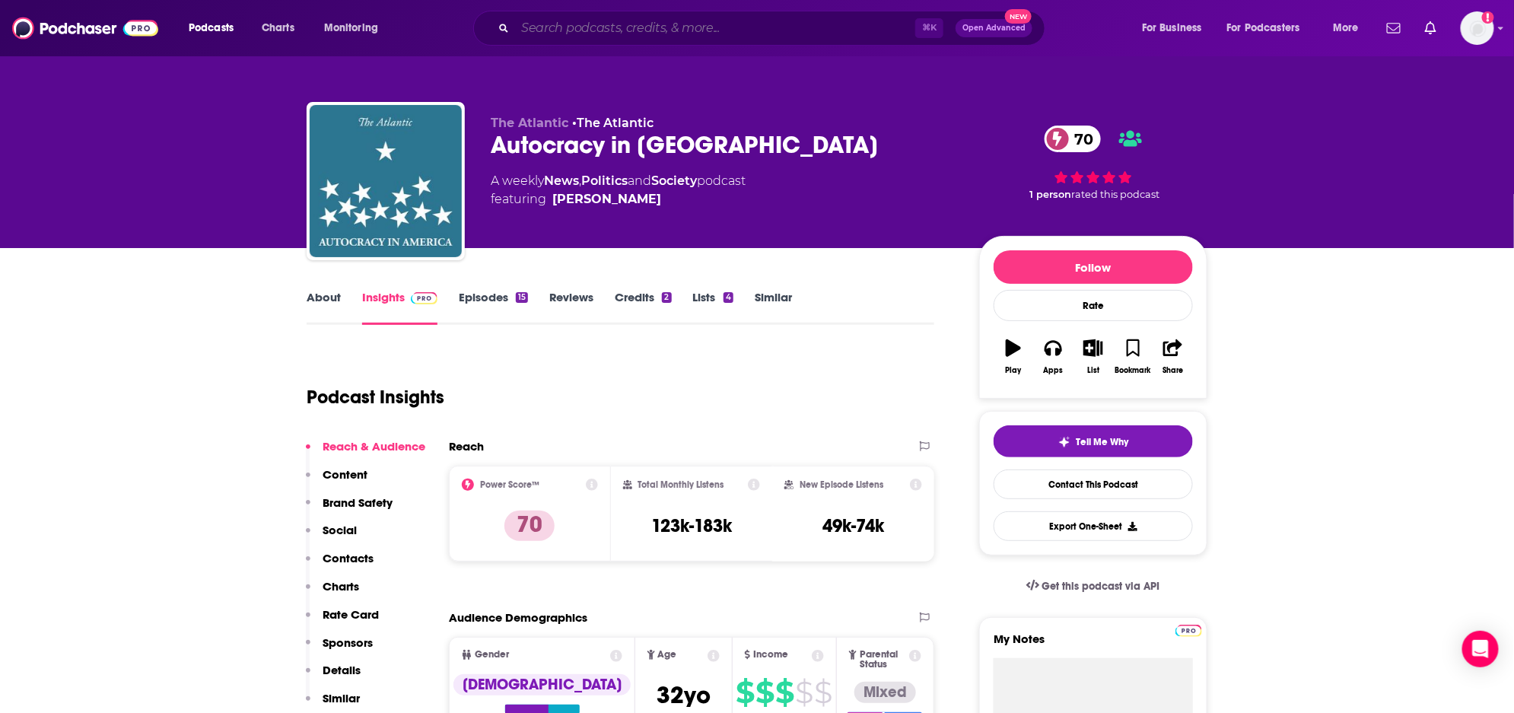
click at [694, 26] on input "Search podcasts, credits, & more..." at bounding box center [715, 28] width 400 height 24
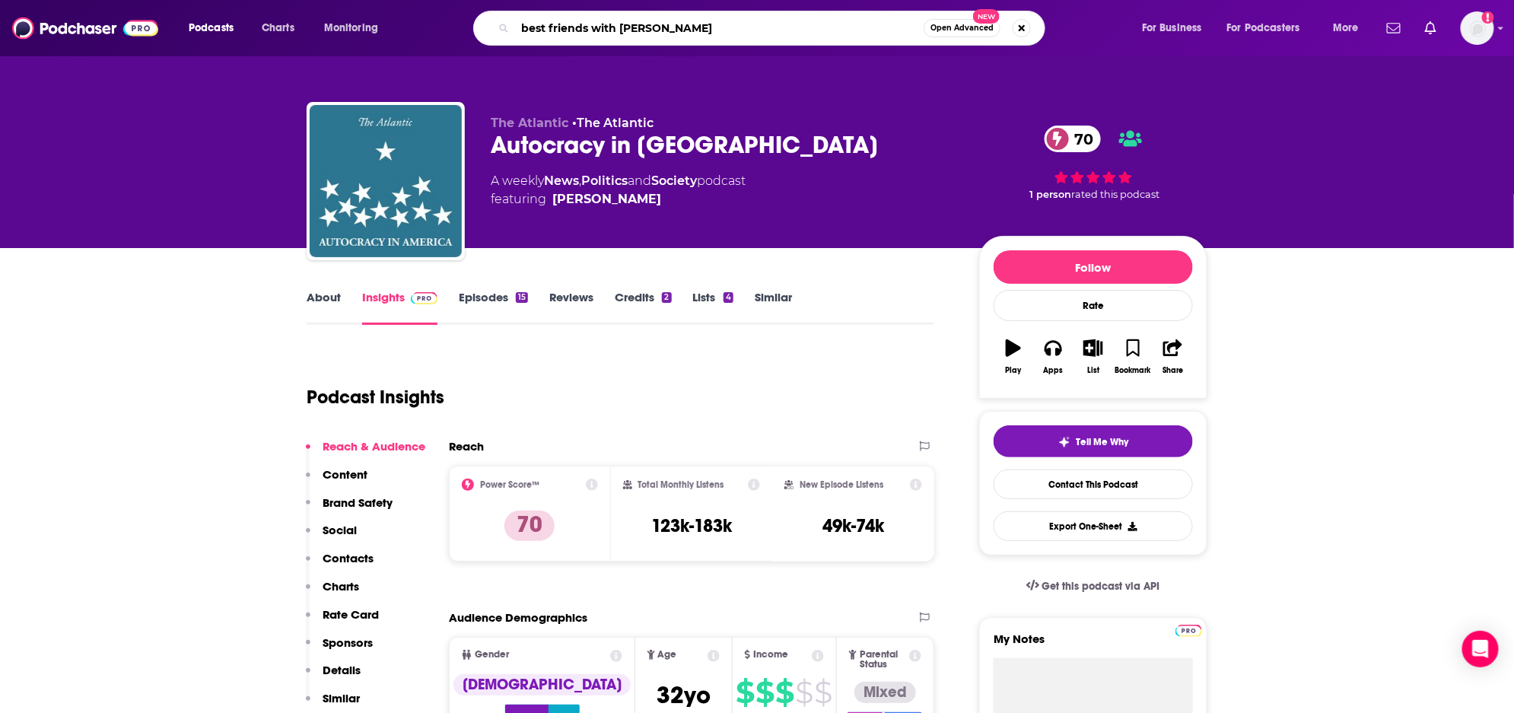
type input "best friends with nicole"
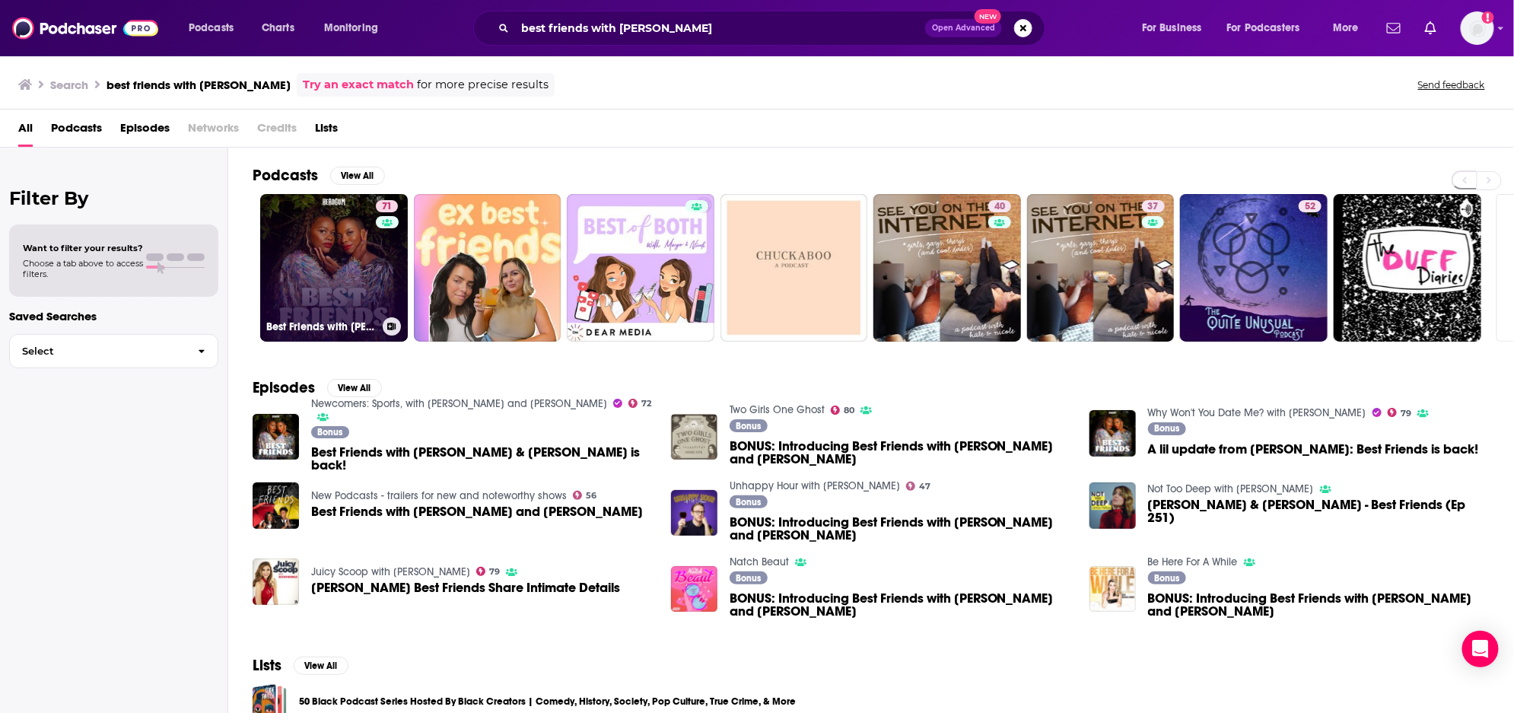
click at [326, 269] on link "71 Best Friends with Nicole Byer and Sasheer Zamata" at bounding box center [334, 268] width 148 height 148
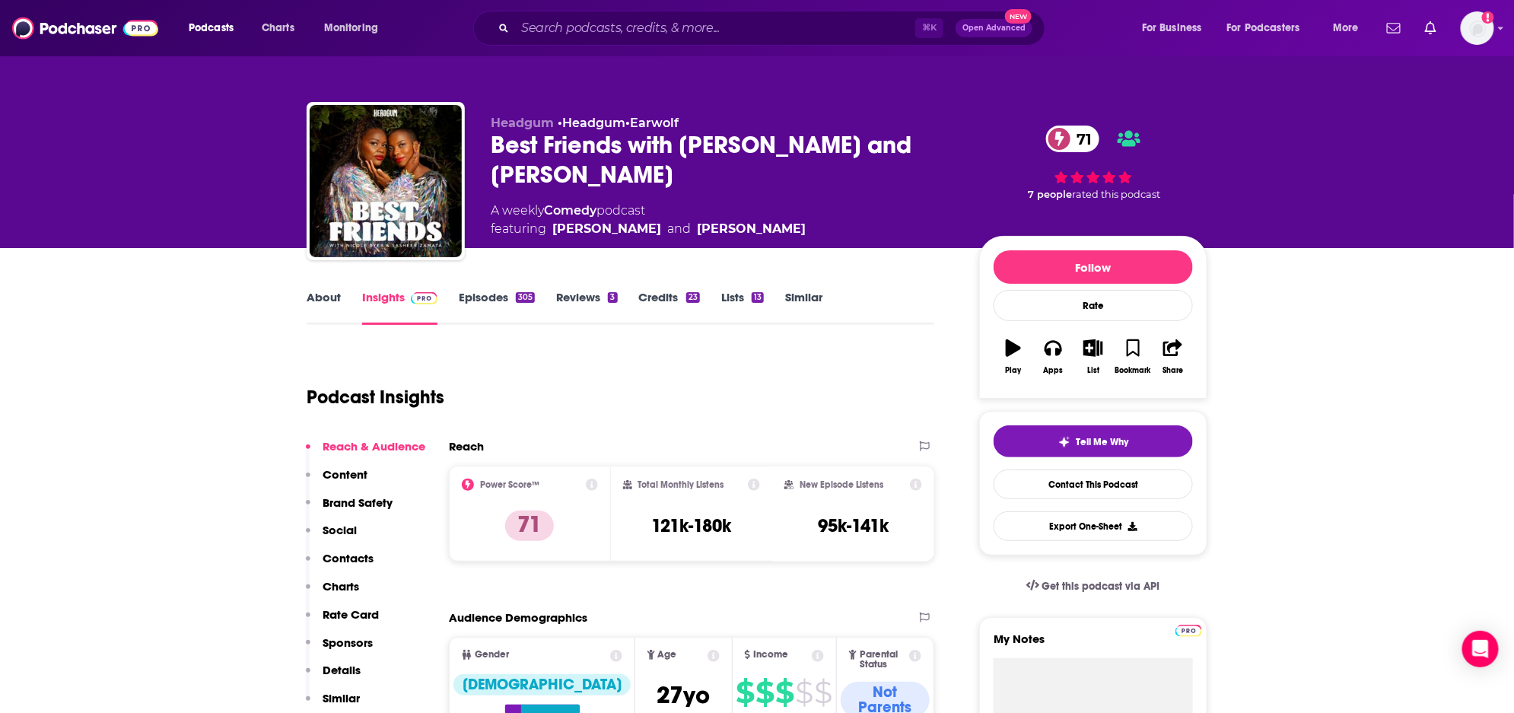
click at [483, 295] on link "Episodes 305" at bounding box center [497, 307] width 76 height 35
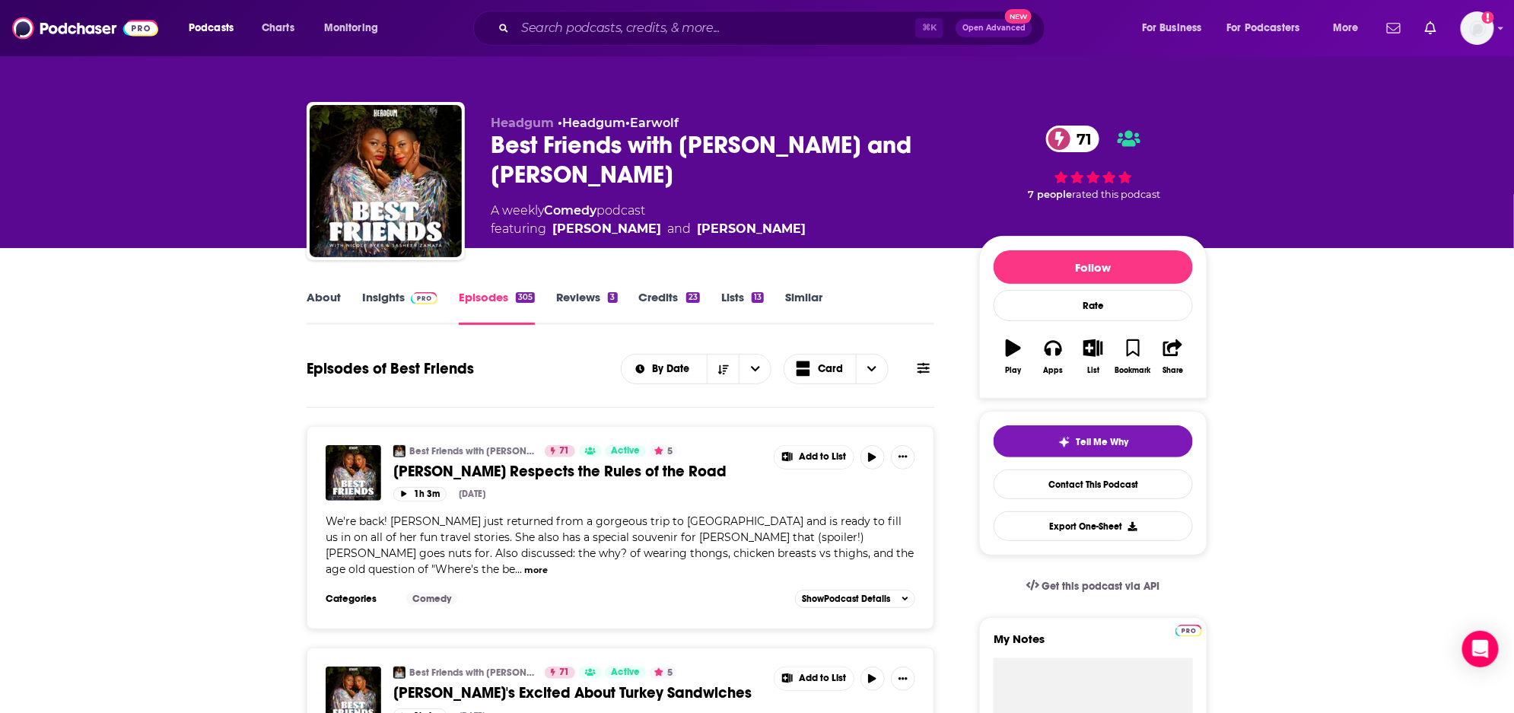
click at [386, 297] on link "Insights" at bounding box center [399, 307] width 75 height 35
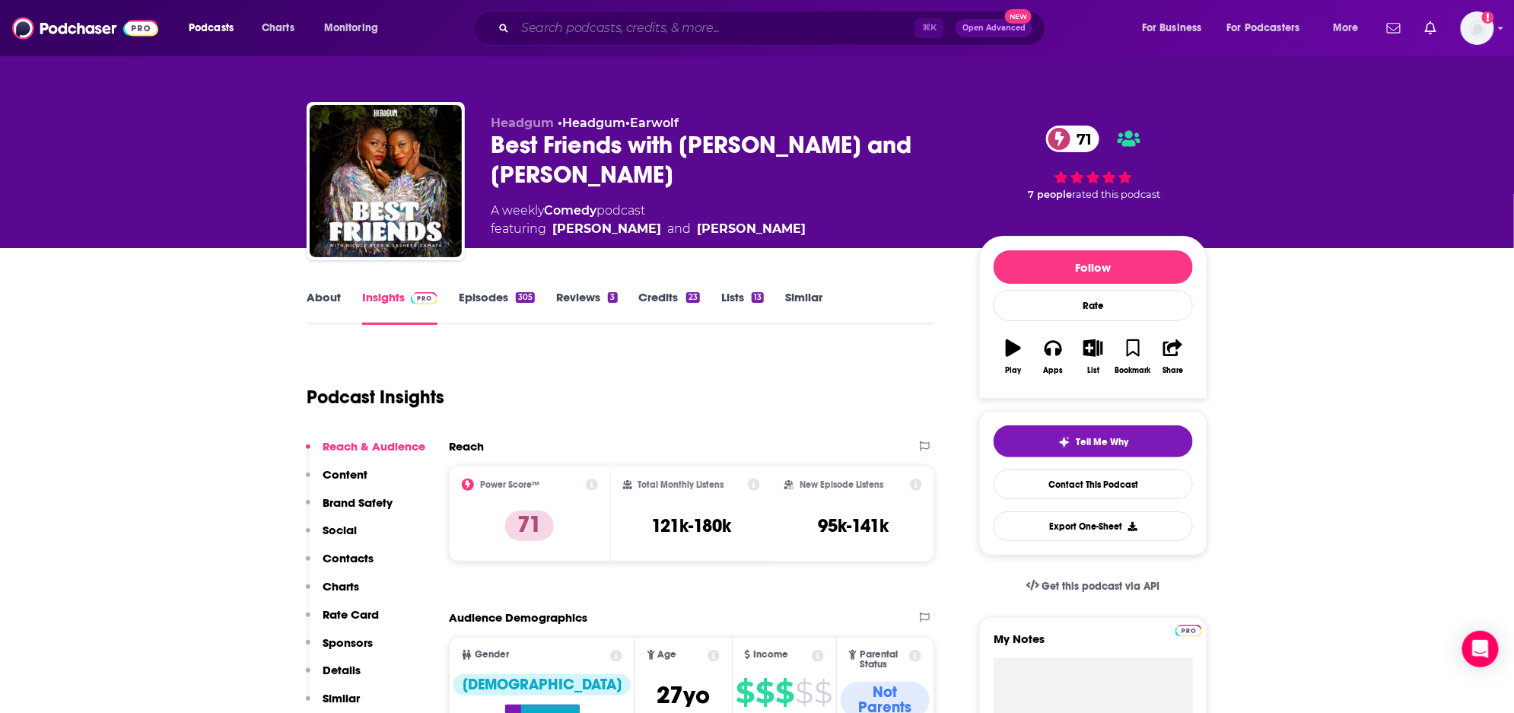
click at [769, 27] on input "Search podcasts, credits, & more..." at bounding box center [715, 28] width 400 height 24
click at [769, 26] on input "Search podcasts, credits, & more..." at bounding box center [715, 28] width 400 height 24
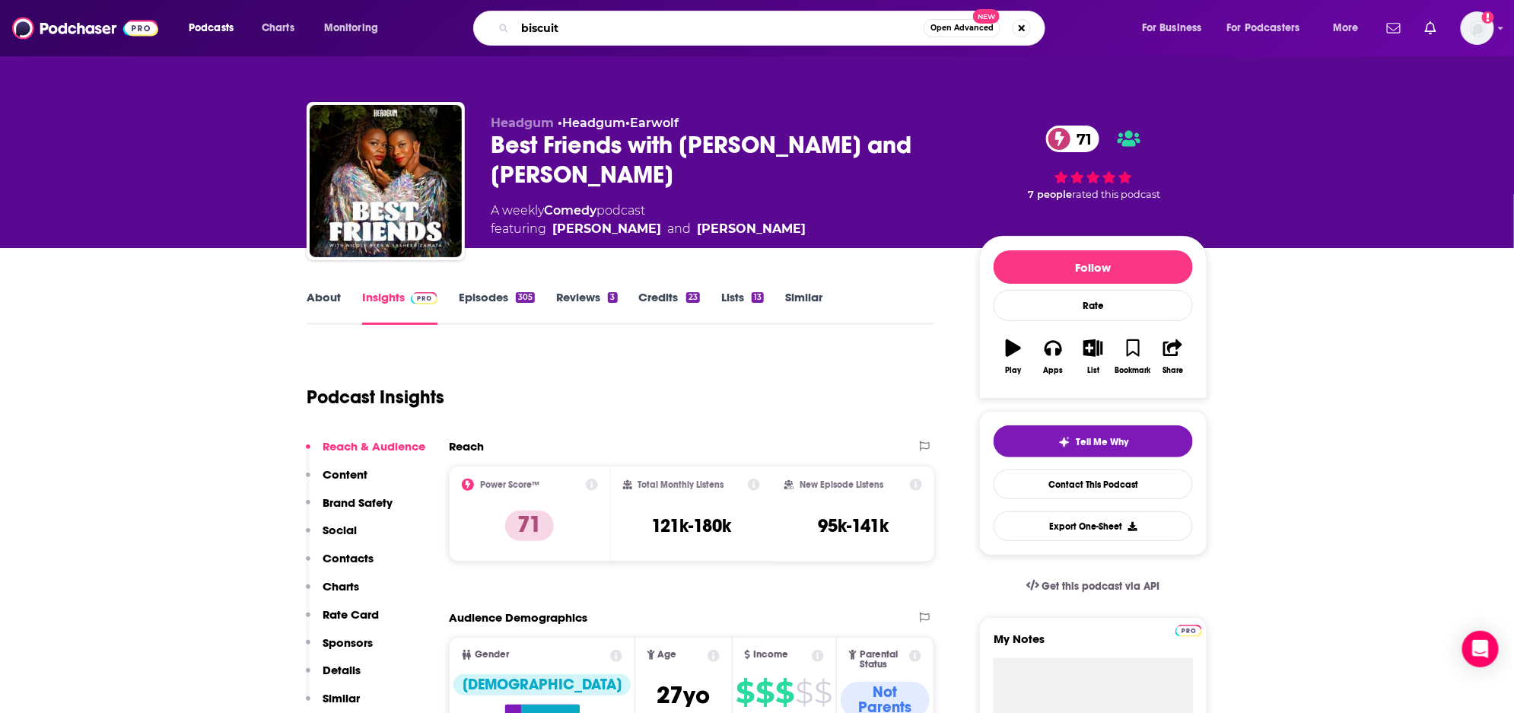
type input "biscuits"
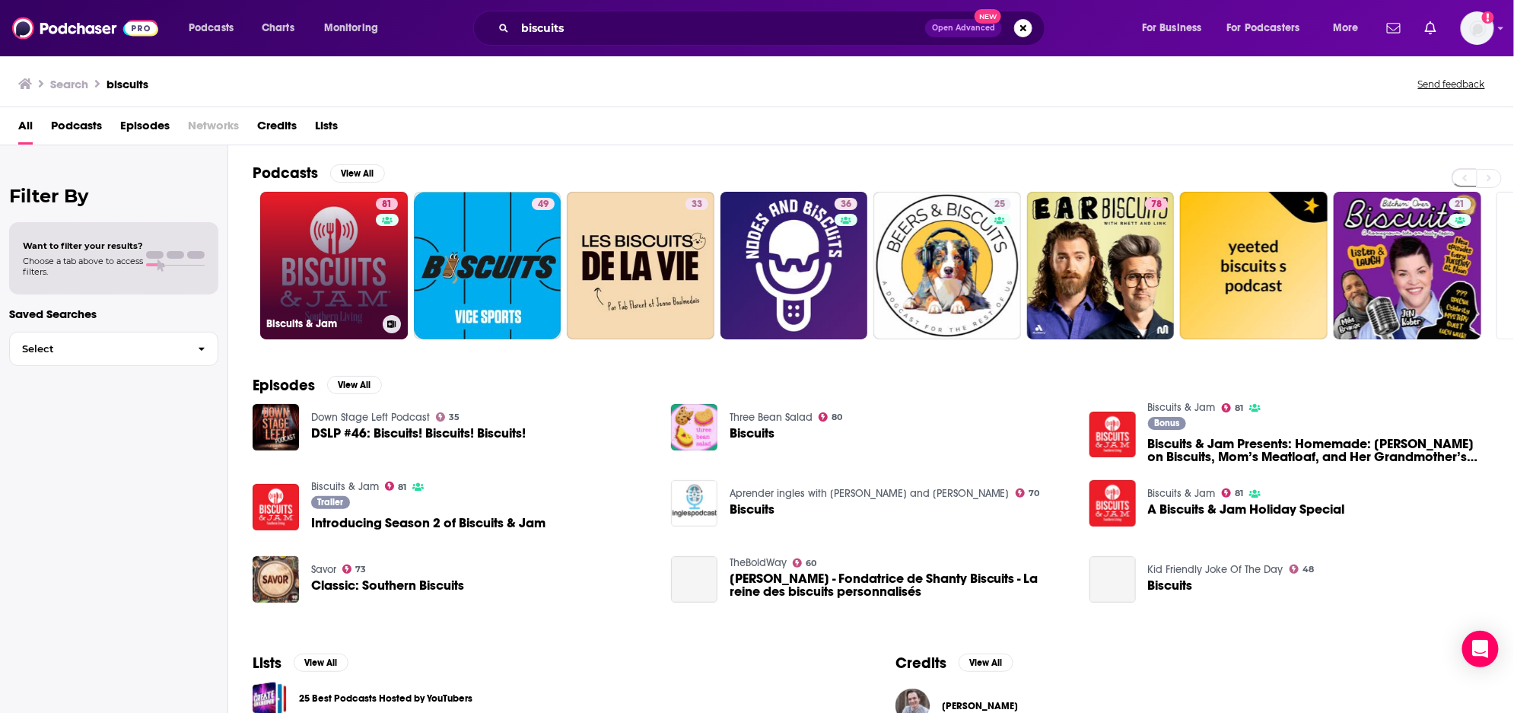
click at [365, 265] on link "81 Biscuits & Jam" at bounding box center [334, 266] width 148 height 148
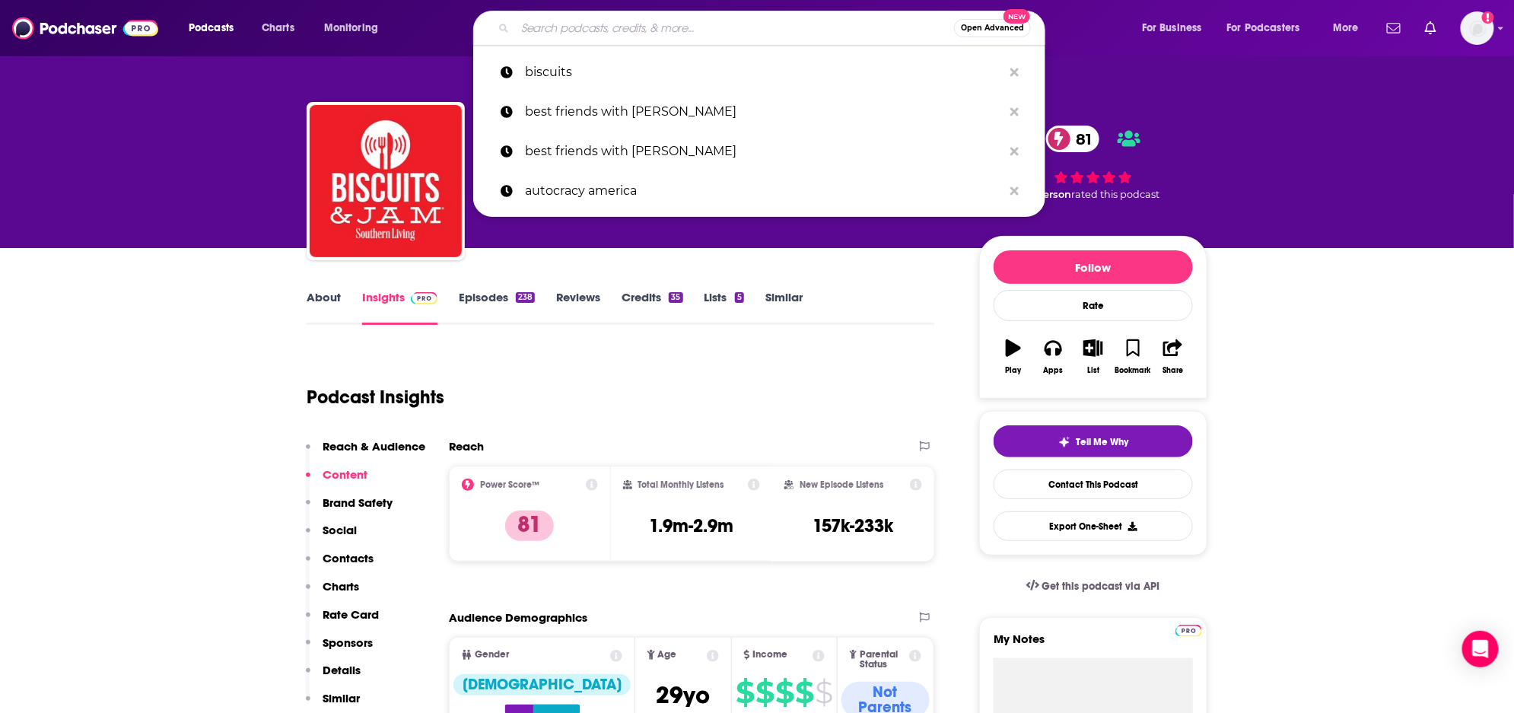
click at [782, 36] on input "Search podcasts, credits, & more..." at bounding box center [734, 28] width 439 height 24
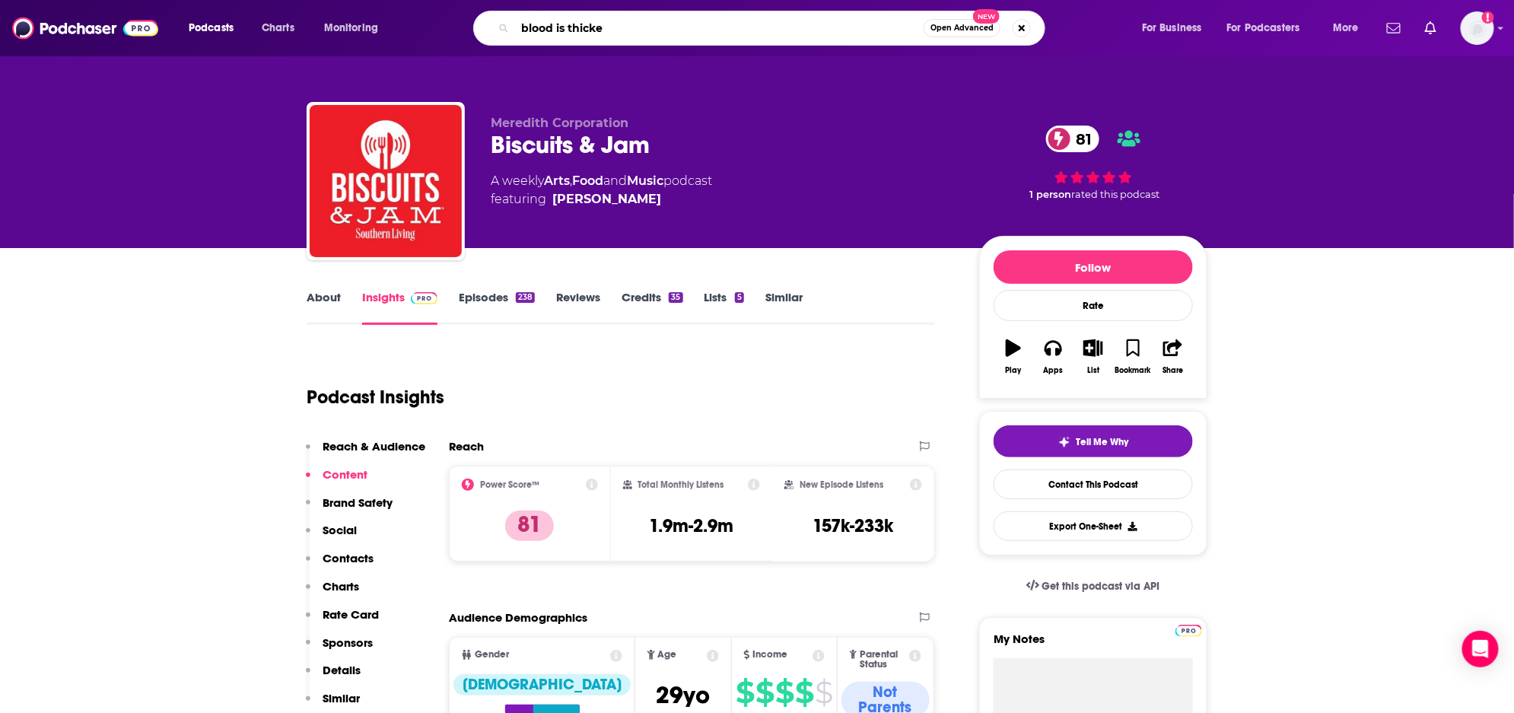
type input "blood is thicker"
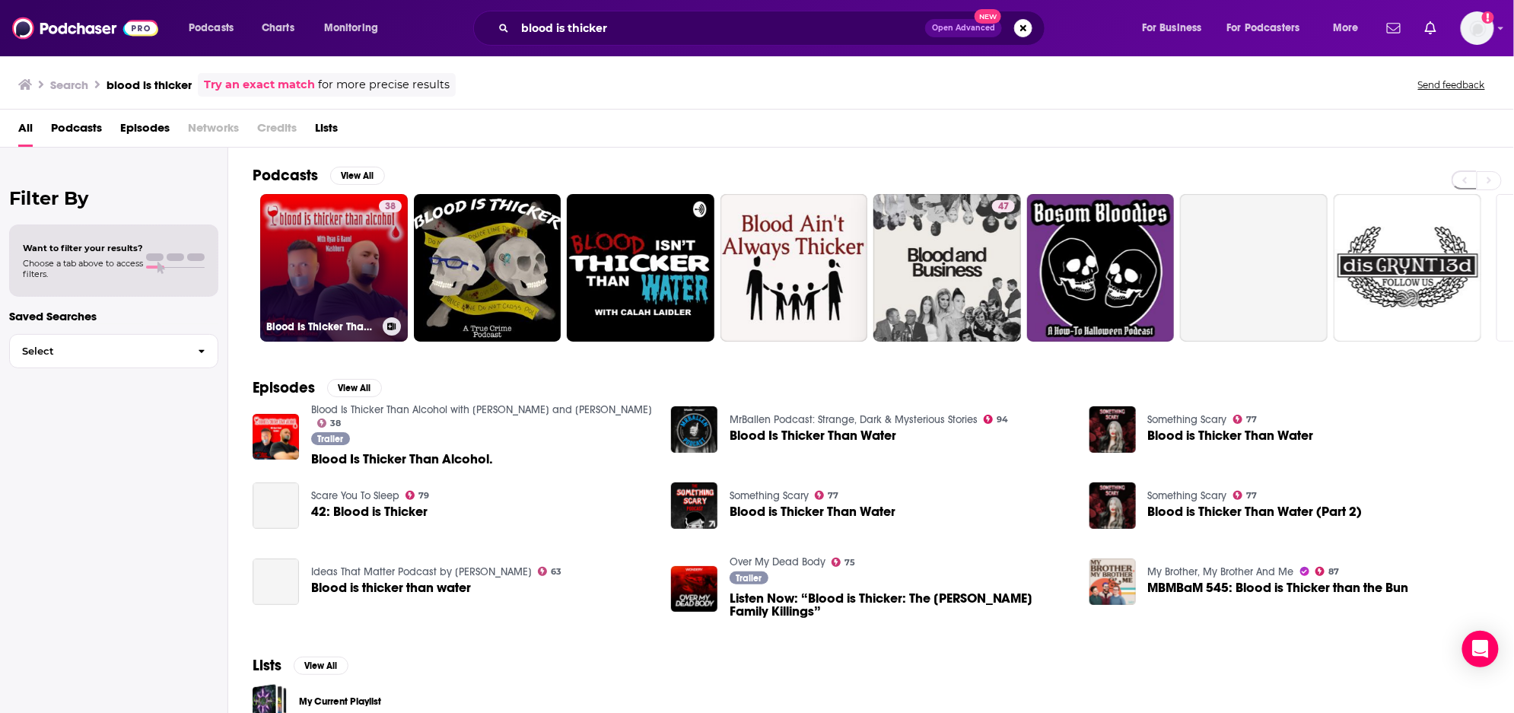
click at [315, 287] on link "38 Blood Is Thicker Than Alcohol with Ryan and Raoni Washburn" at bounding box center [334, 268] width 148 height 148
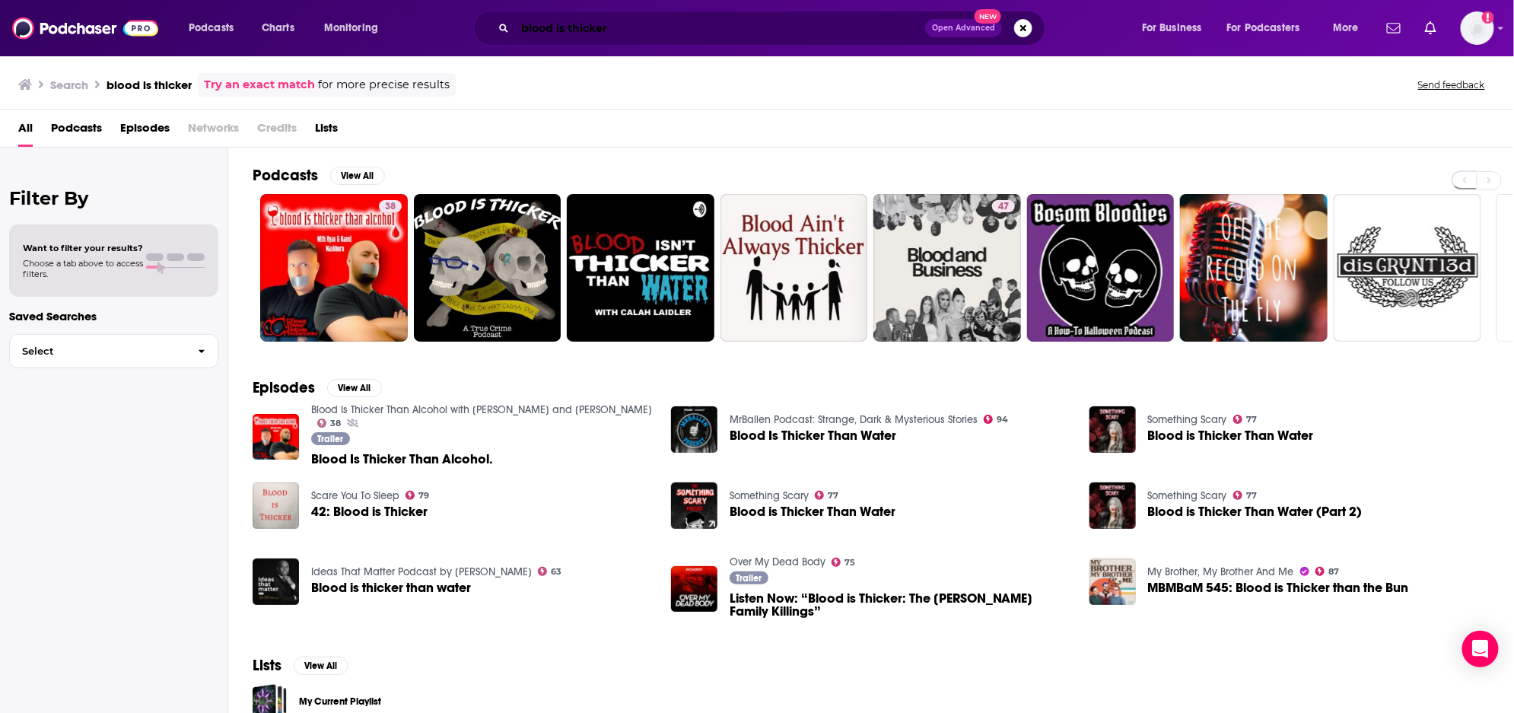
click at [620, 28] on input "blood is thicker" at bounding box center [720, 28] width 410 height 24
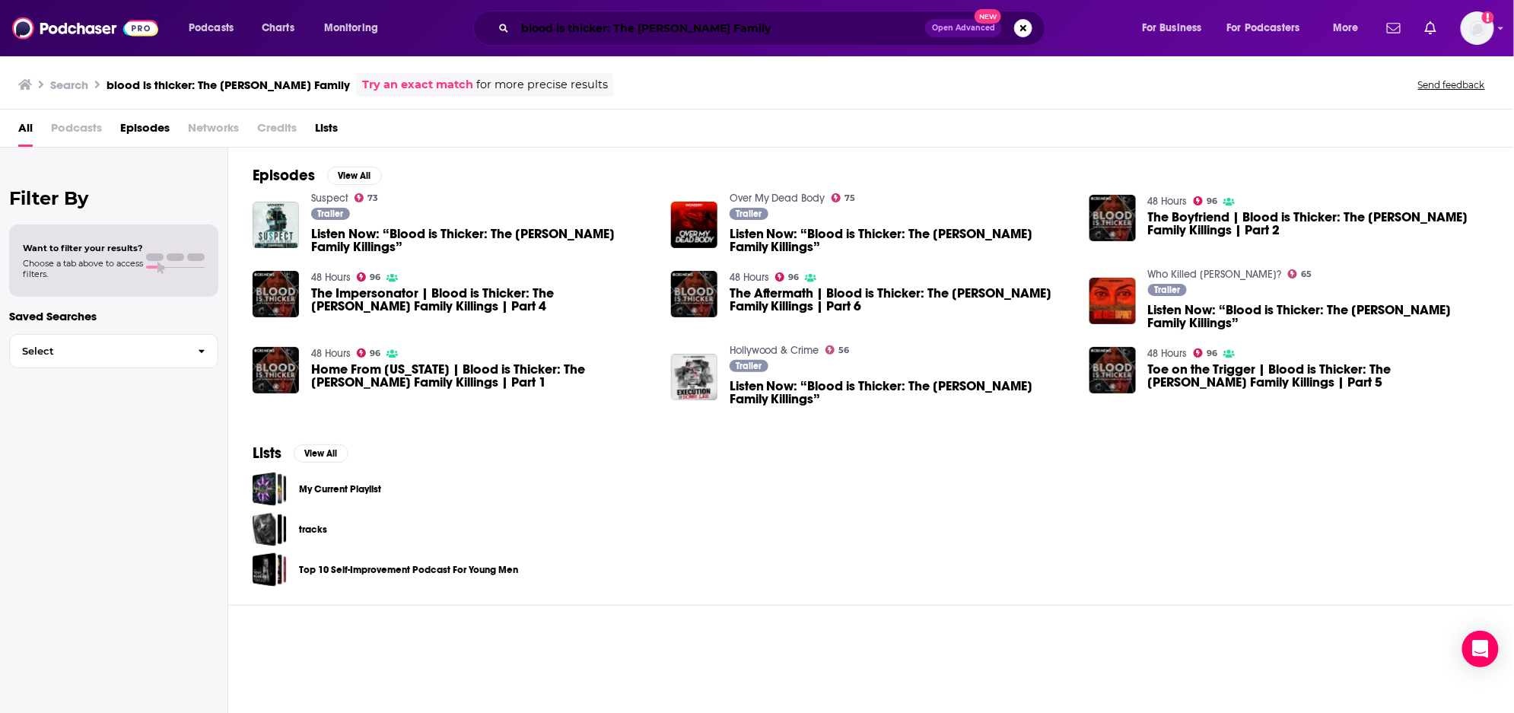
click at [673, 21] on input "blood is thicker: The Hargan Family" at bounding box center [720, 28] width 410 height 24
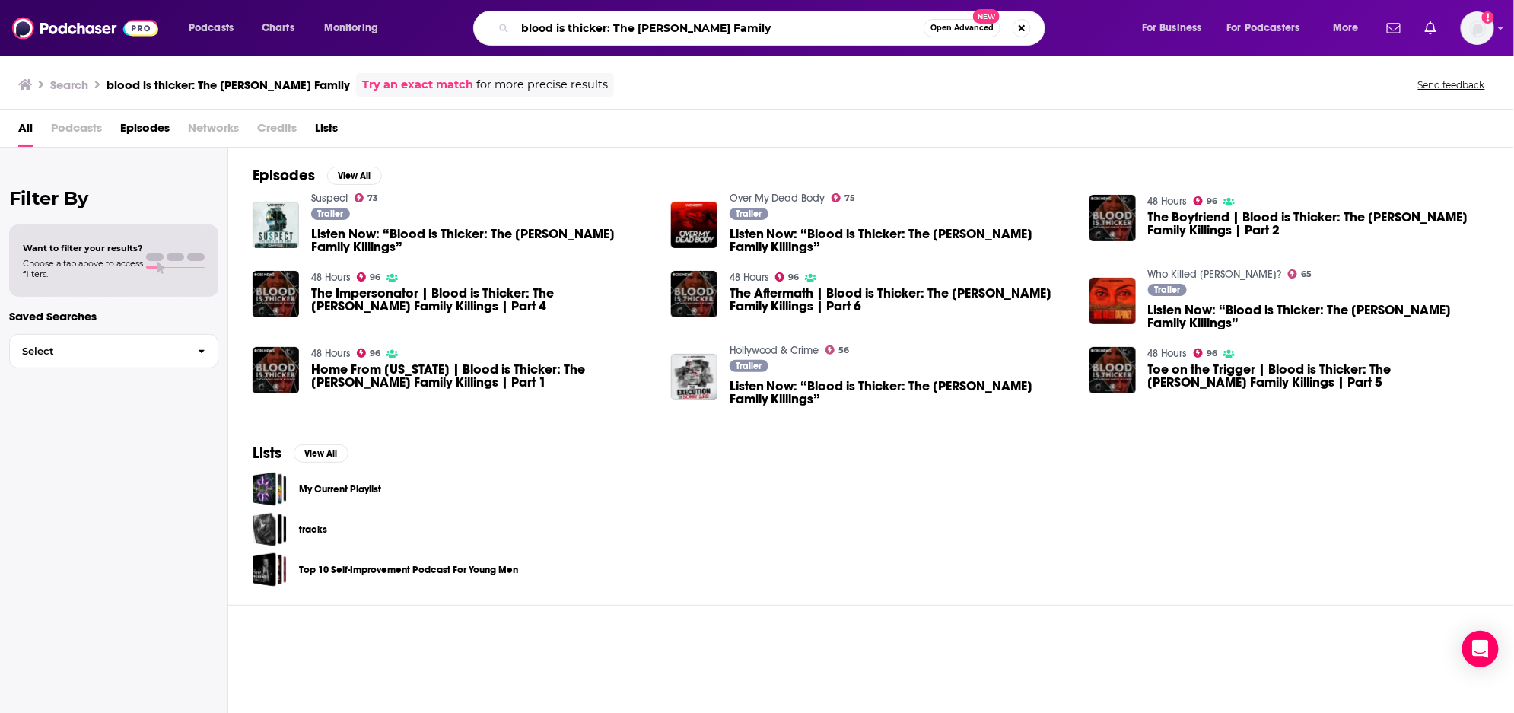
click at [673, 21] on input "blood is thicker: The Hargan Family" at bounding box center [719, 28] width 409 height 24
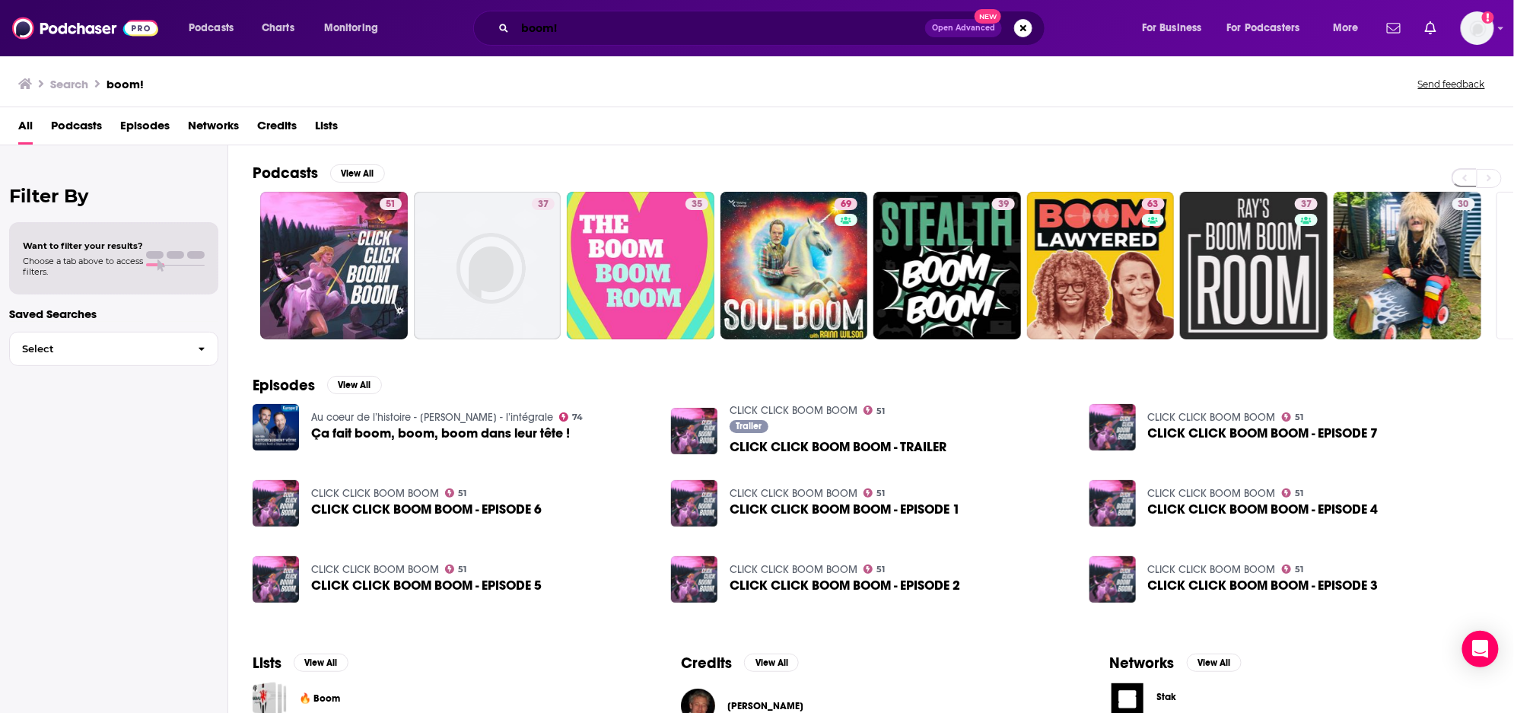
click at [584, 27] on input "boom!" at bounding box center [720, 28] width 410 height 24
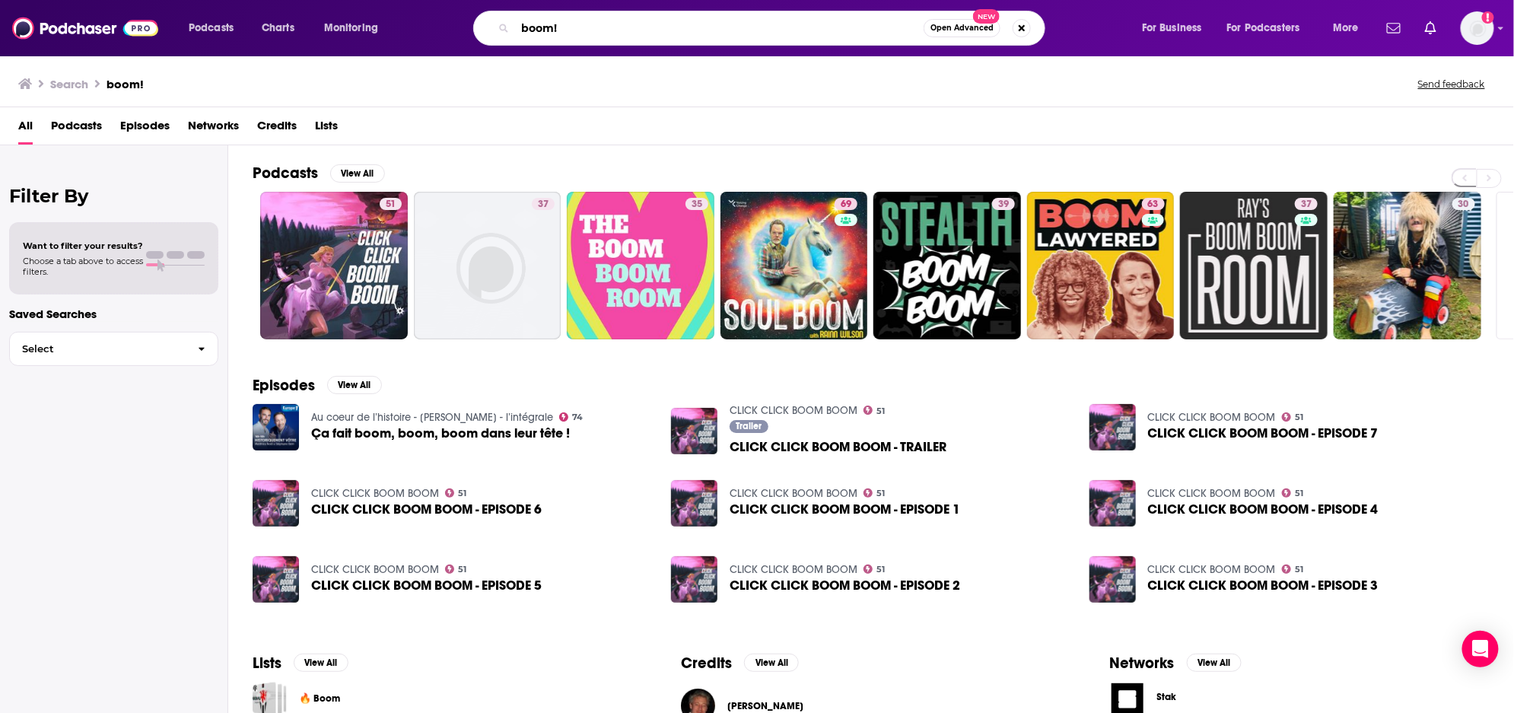
click at [584, 27] on input "boom!" at bounding box center [719, 28] width 409 height 24
type input "Boom"
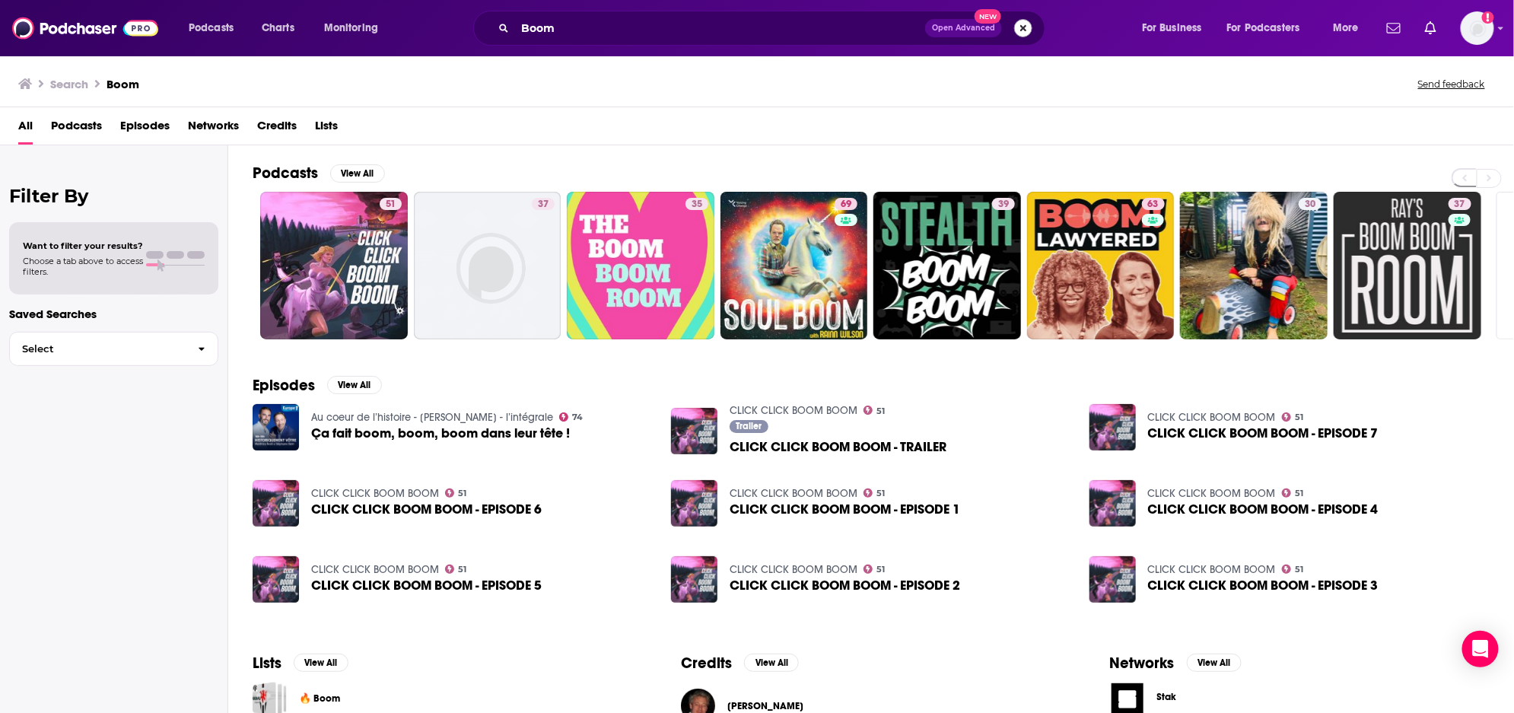
click at [1019, 26] on button "Search podcasts, credits, & more..." at bounding box center [1023, 28] width 18 height 18
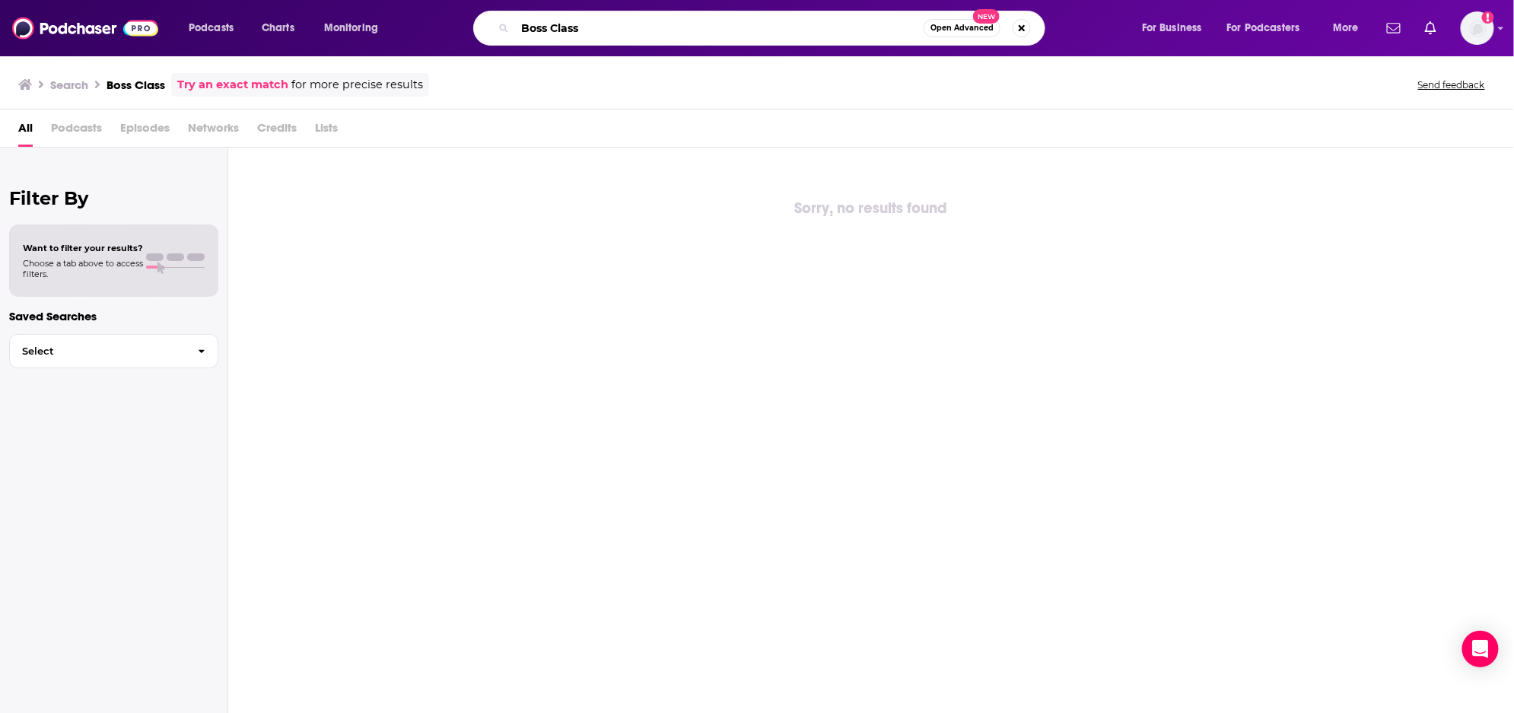
click at [696, 34] on input "Boss Class" at bounding box center [719, 28] width 409 height 24
click at [587, 31] on input "Boss Class" at bounding box center [719, 28] width 409 height 24
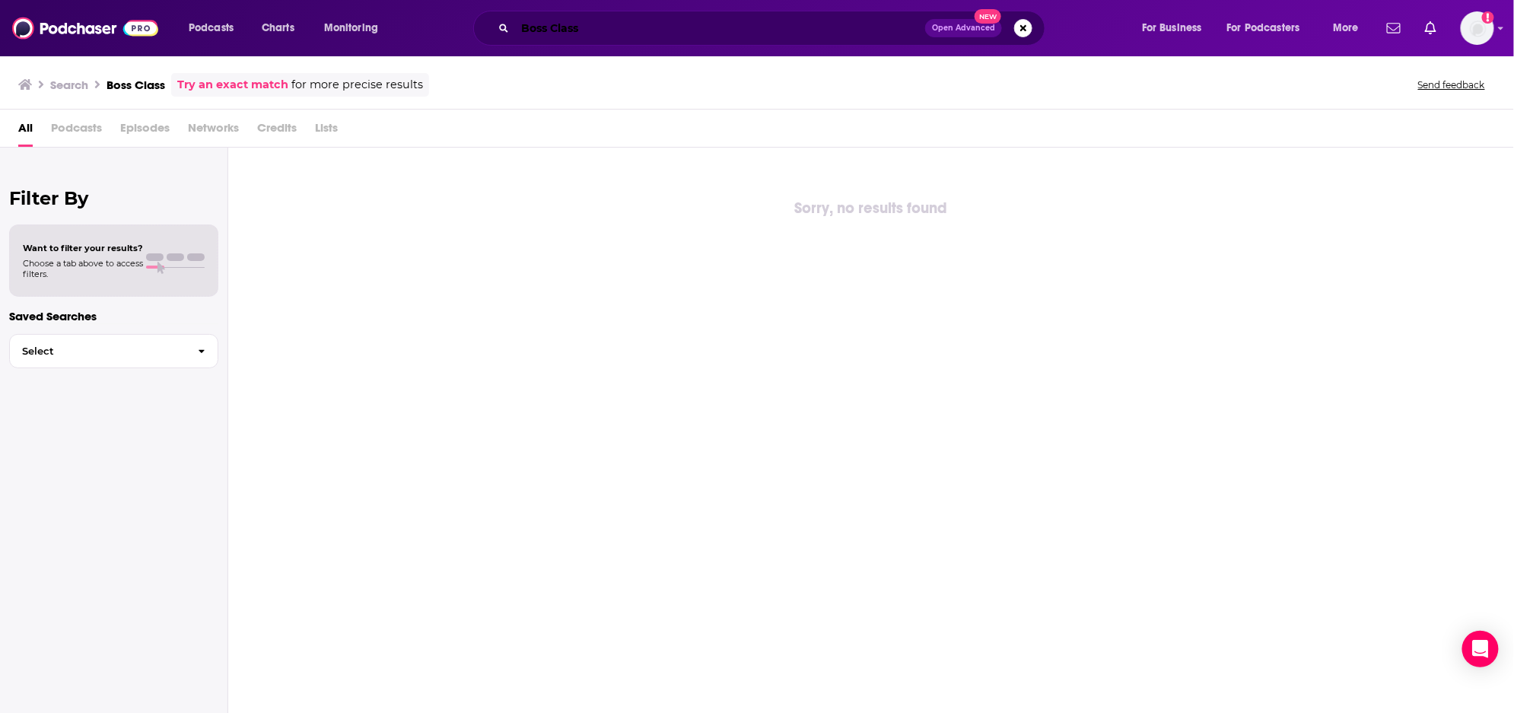
click at [603, 24] on input "Boss Class" at bounding box center [720, 28] width 410 height 24
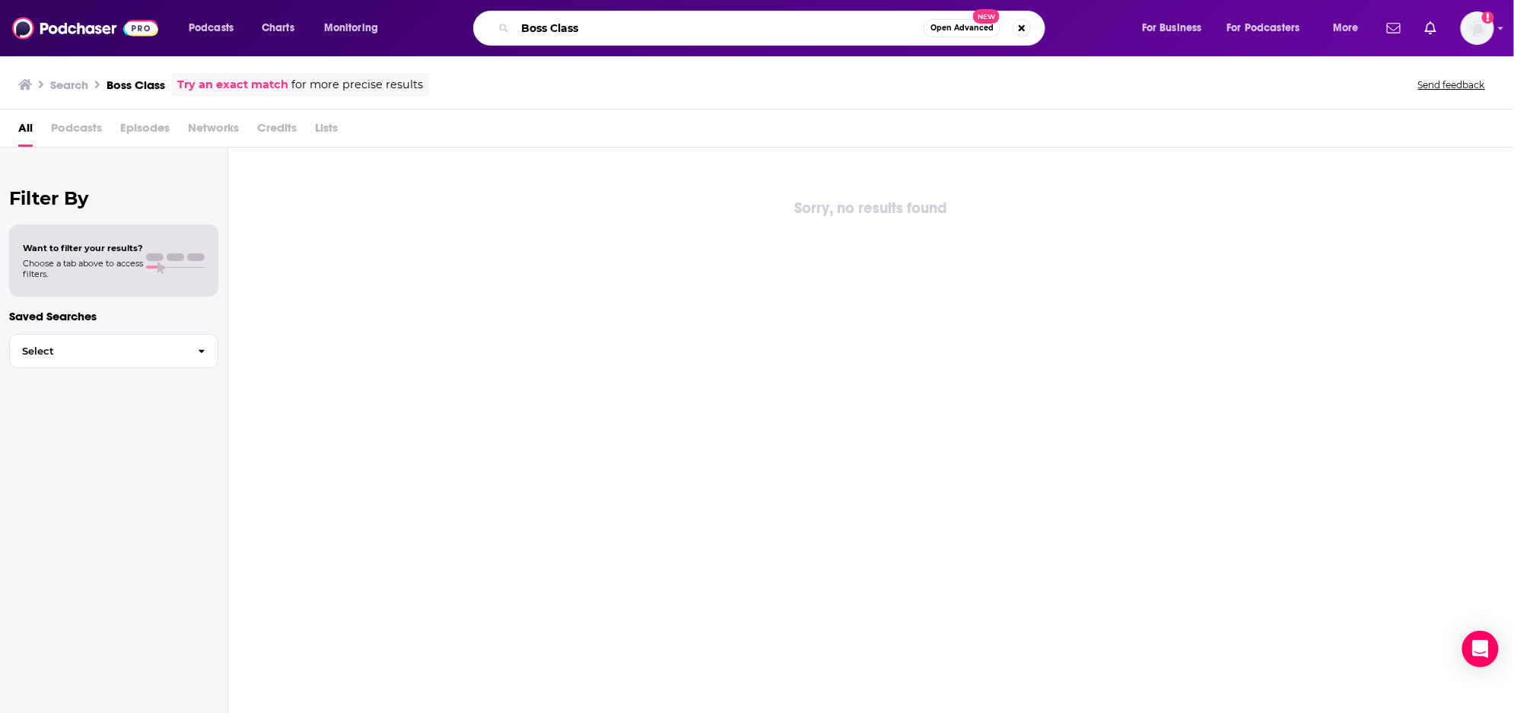
click at [603, 24] on input "Boss Class" at bounding box center [719, 28] width 409 height 24
type input "Brainstuff"
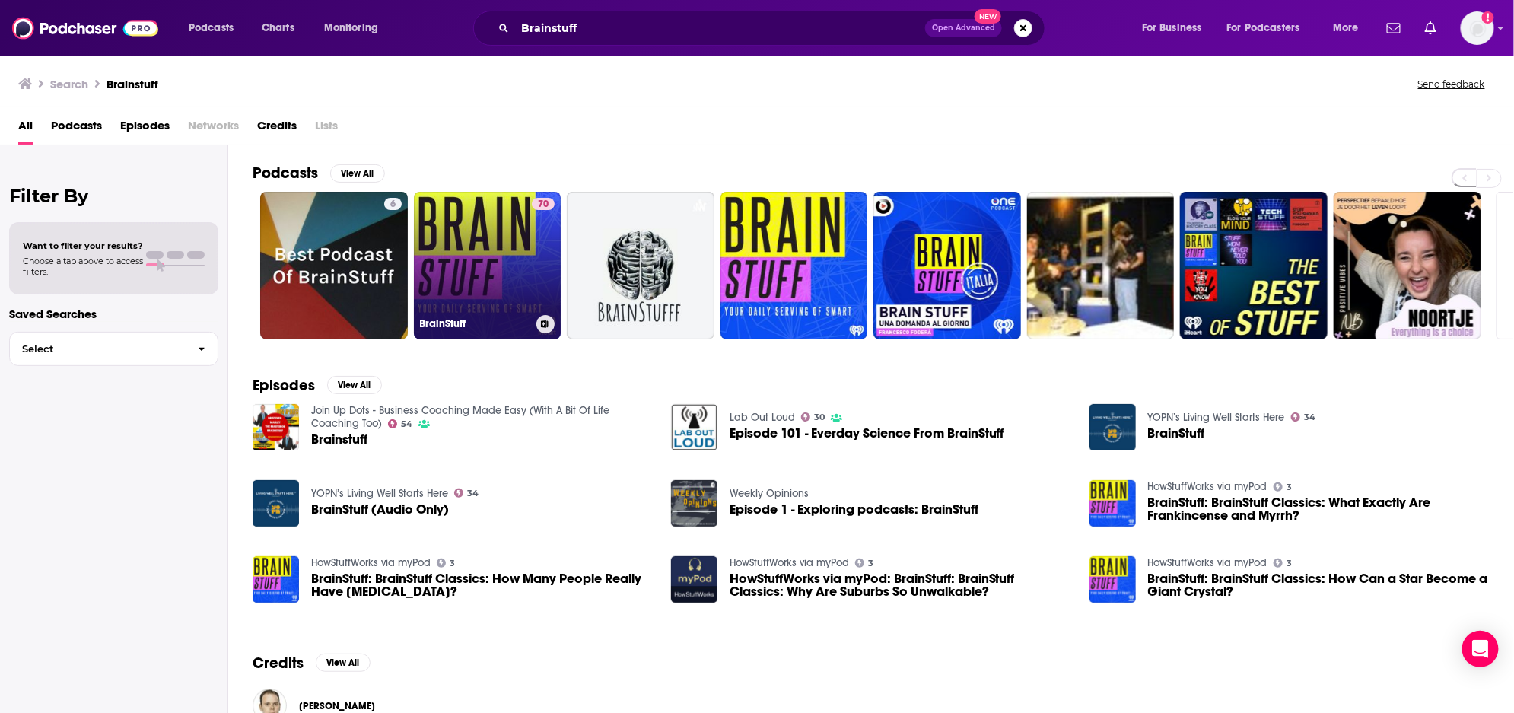
click at [518, 271] on link "70 BrainStuff" at bounding box center [488, 266] width 148 height 148
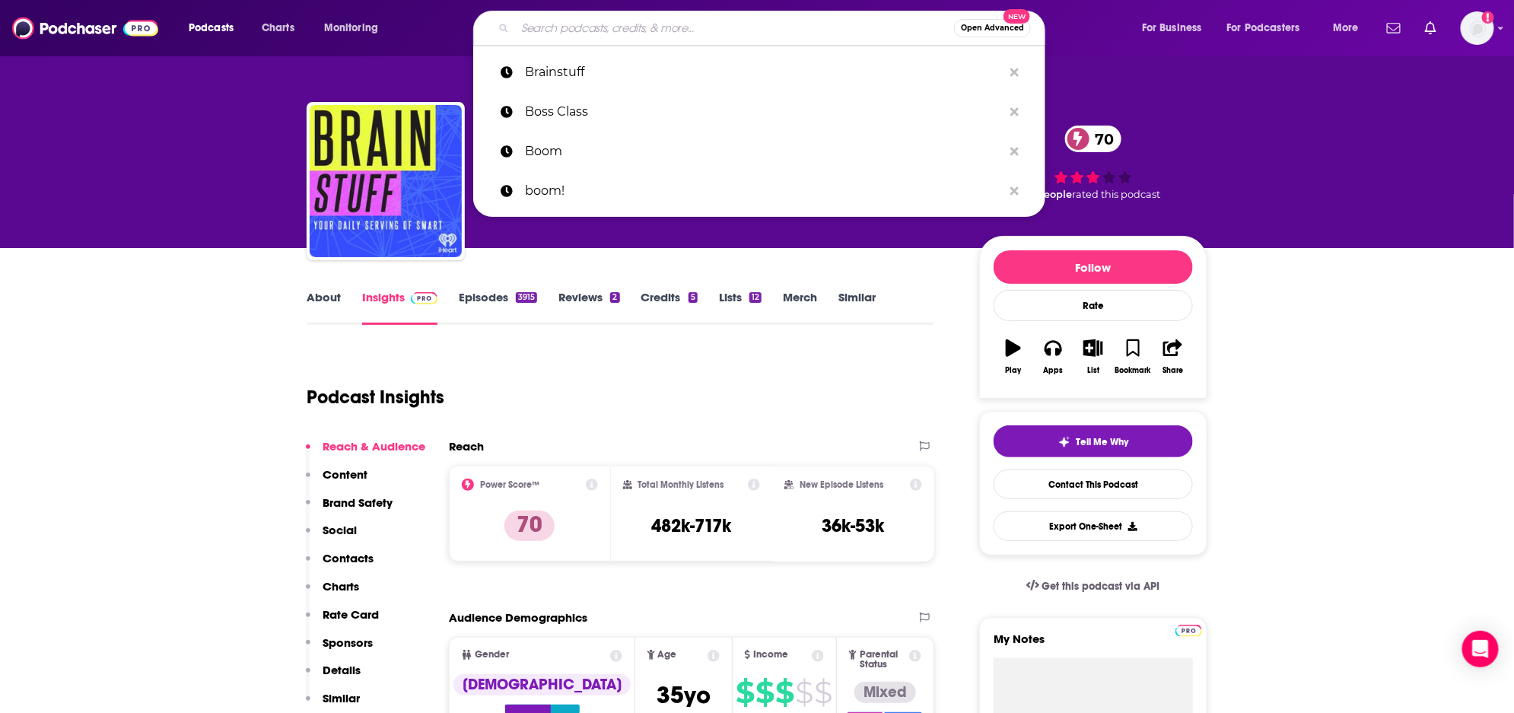
drag, startPoint x: 785, startPoint y: 37, endPoint x: 794, endPoint y: 33, distance: 10.4
click at [794, 33] on input "Search podcasts, credits, & more..." at bounding box center [734, 28] width 439 height 24
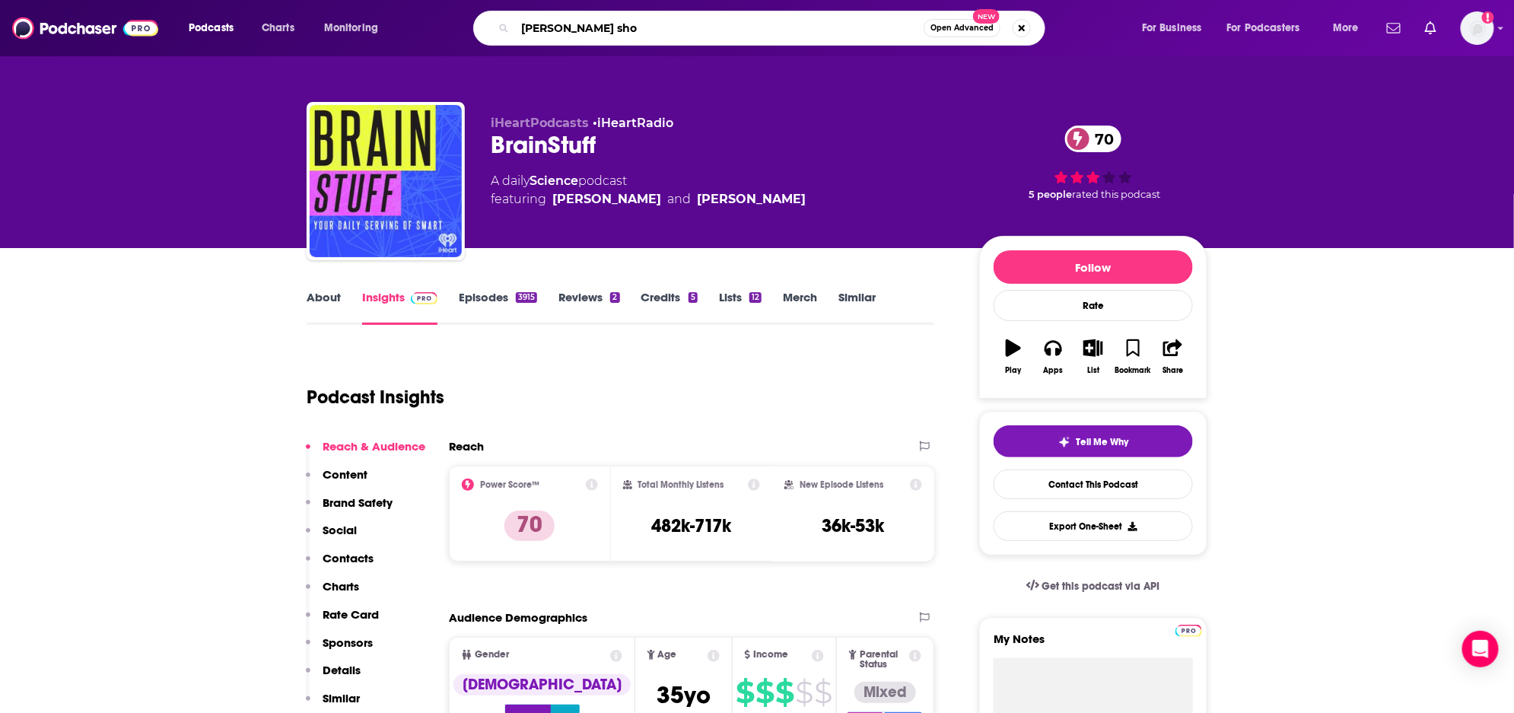
type input "Brian Kilmeade show"
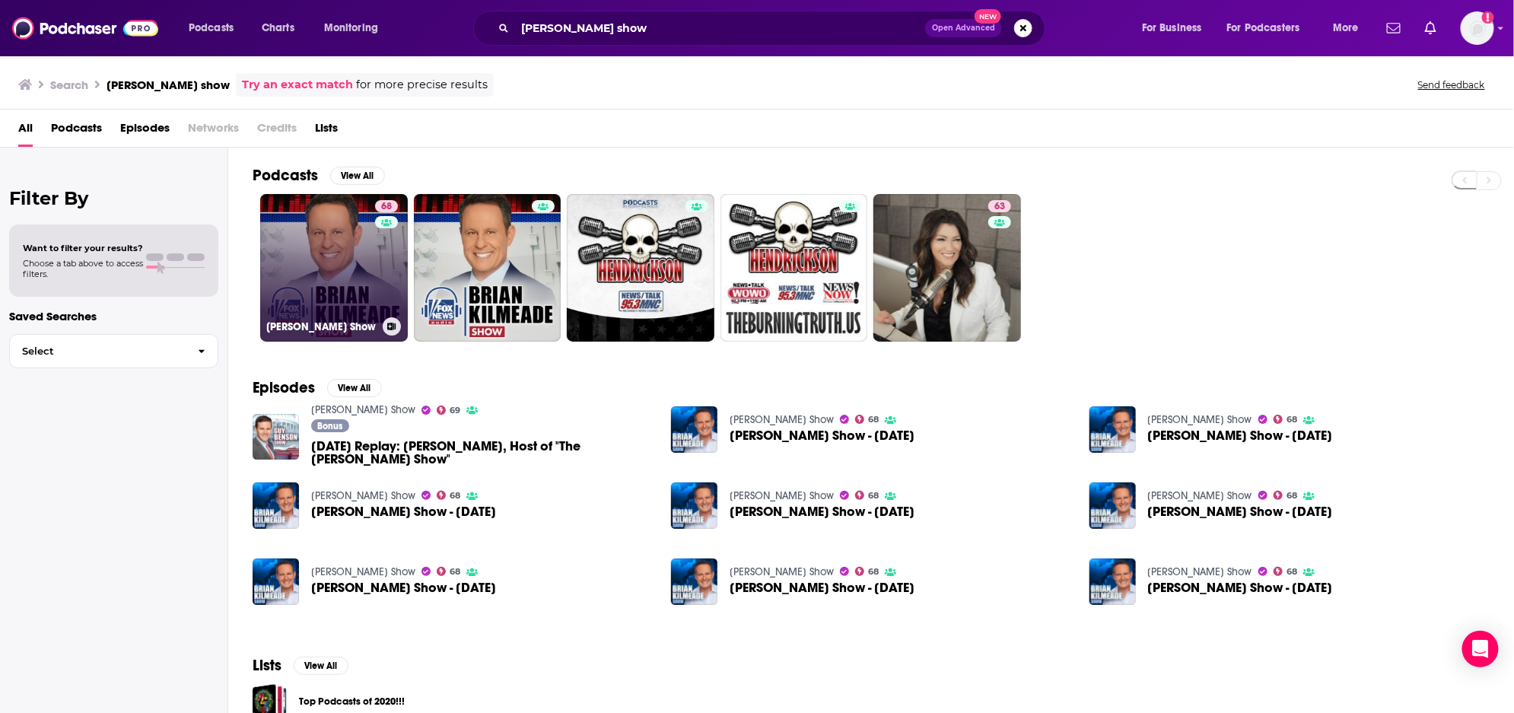
click at [307, 270] on link "68 Brian Kilmeade Show" at bounding box center [334, 268] width 148 height 148
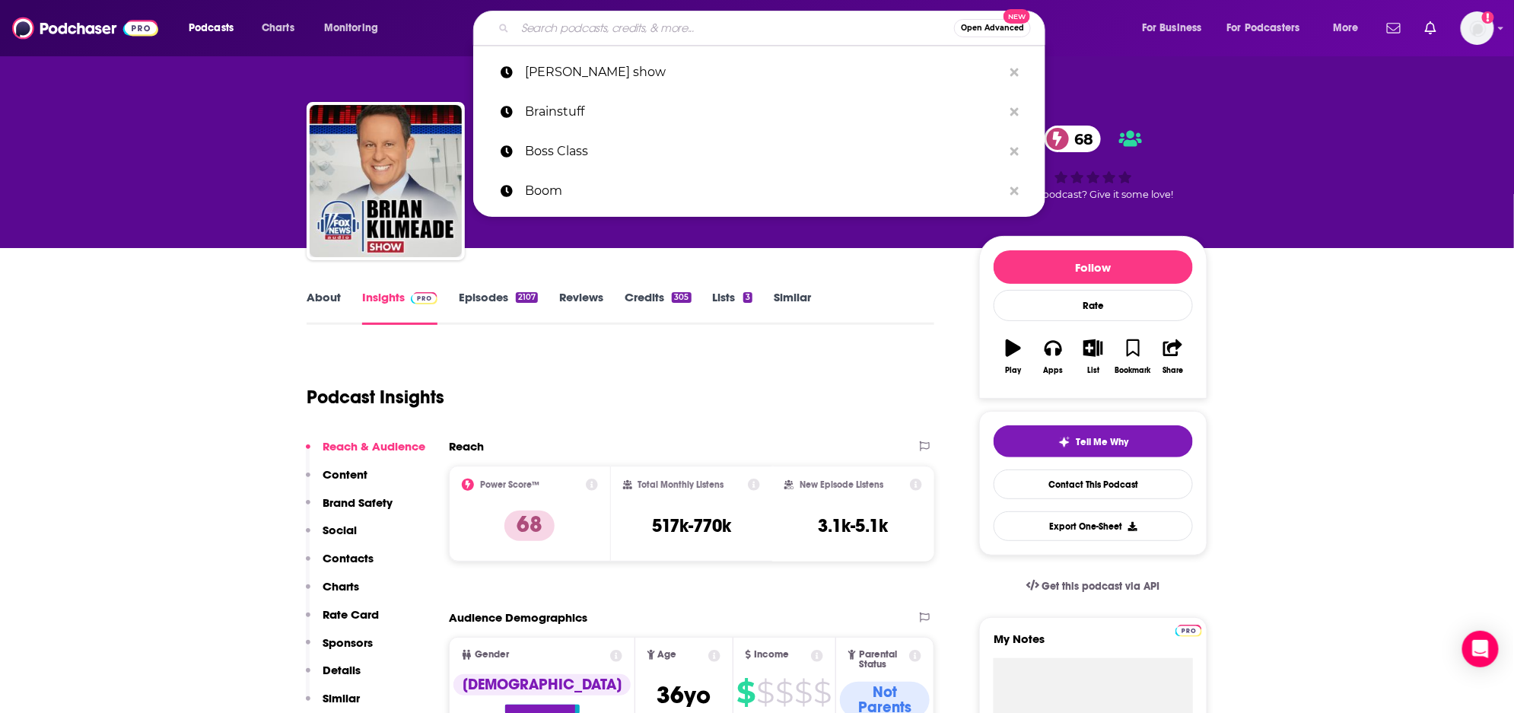
drag, startPoint x: 526, startPoint y: 21, endPoint x: 534, endPoint y: 27, distance: 10.4
click at [526, 21] on input "Search podcasts, credits, & more..." at bounding box center [734, 28] width 439 height 24
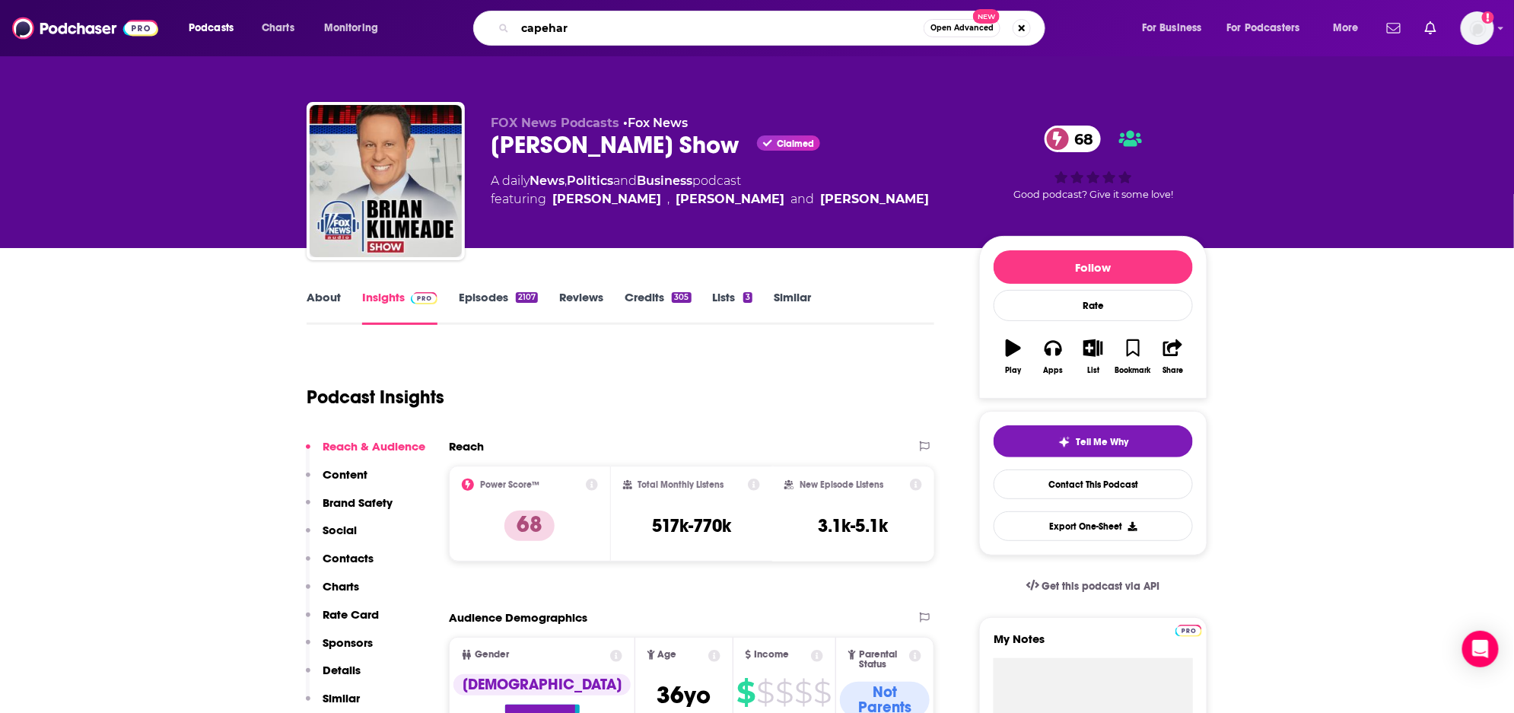
type input "capehart"
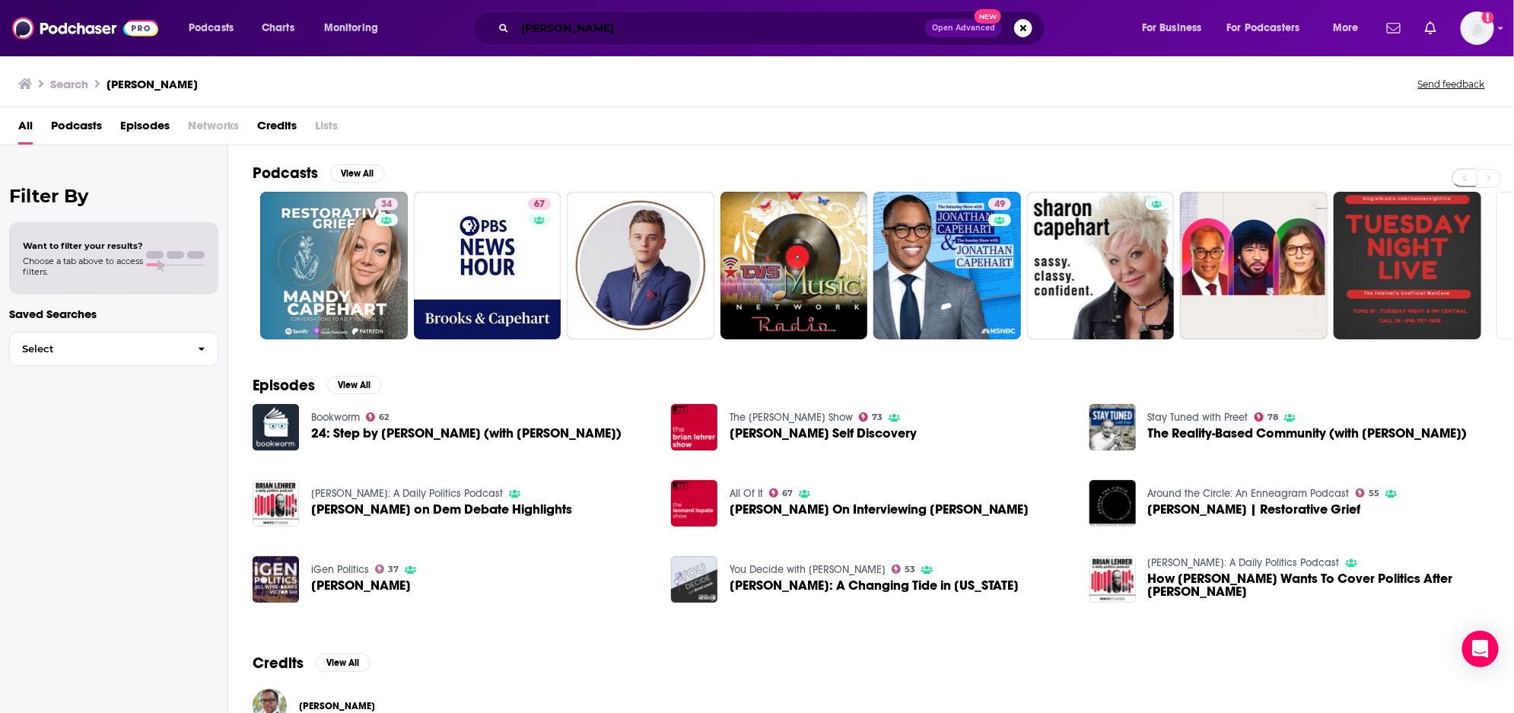
click at [566, 24] on input "capehart" at bounding box center [720, 28] width 410 height 24
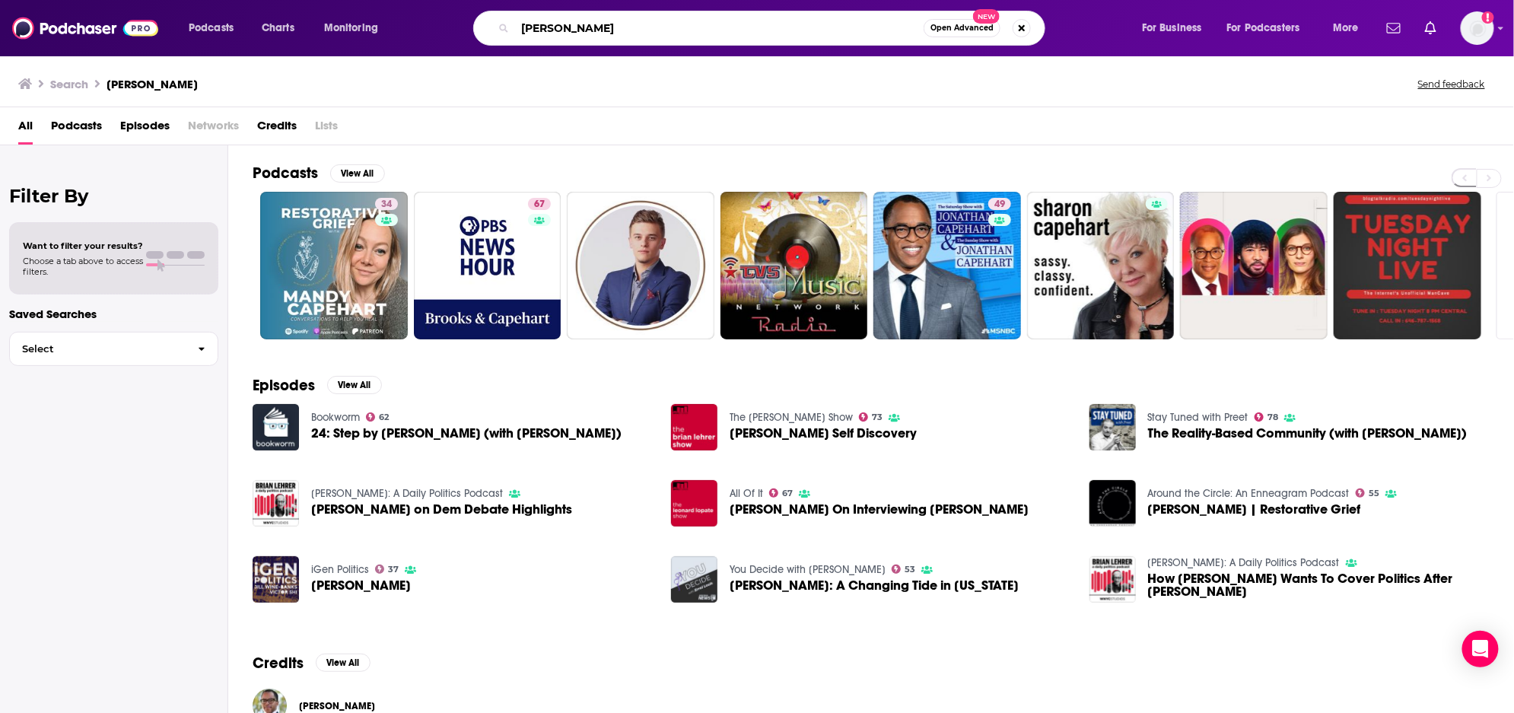
click at [566, 24] on input "capehart" at bounding box center [719, 28] width 409 height 24
type input "Capehart"
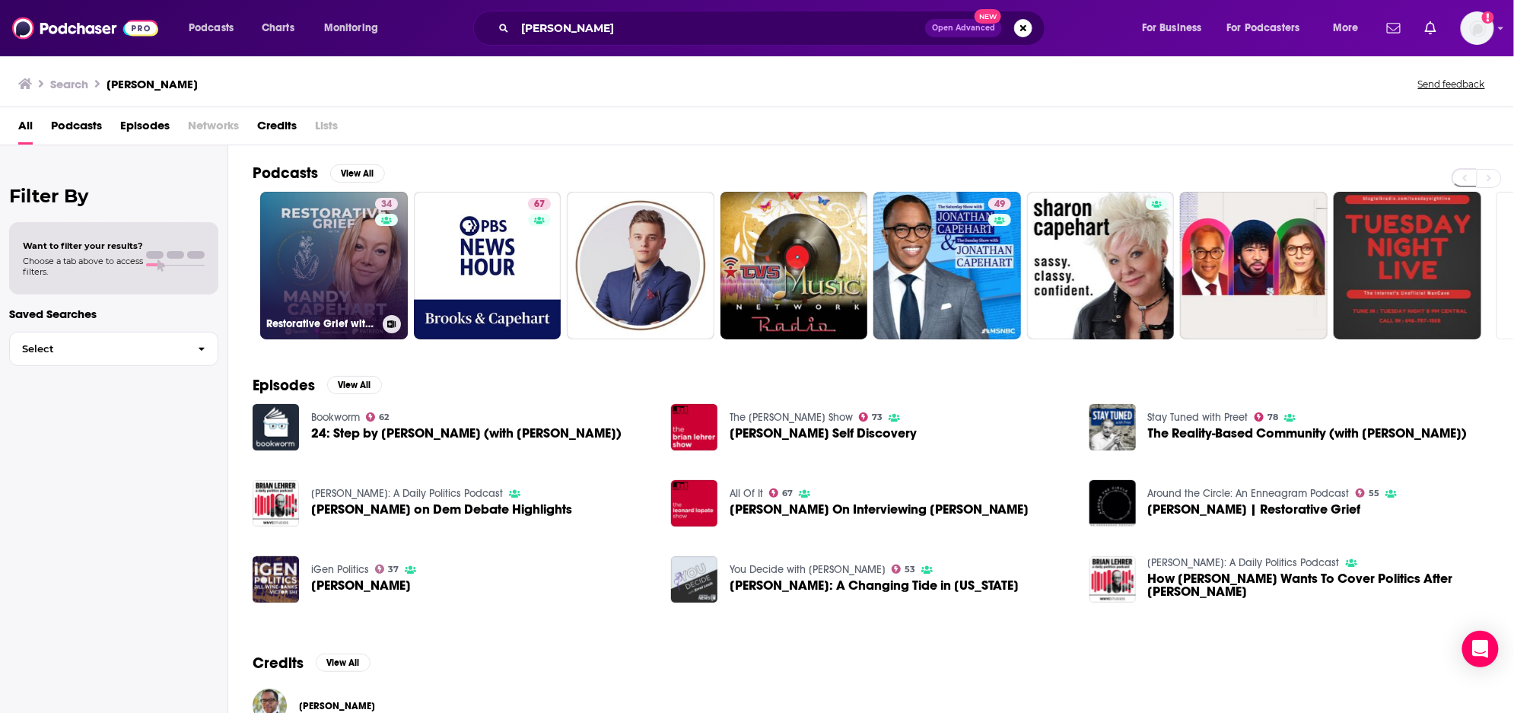
click at [336, 247] on link "34 Restorative Grief with Mandy Capehart" at bounding box center [334, 266] width 148 height 148
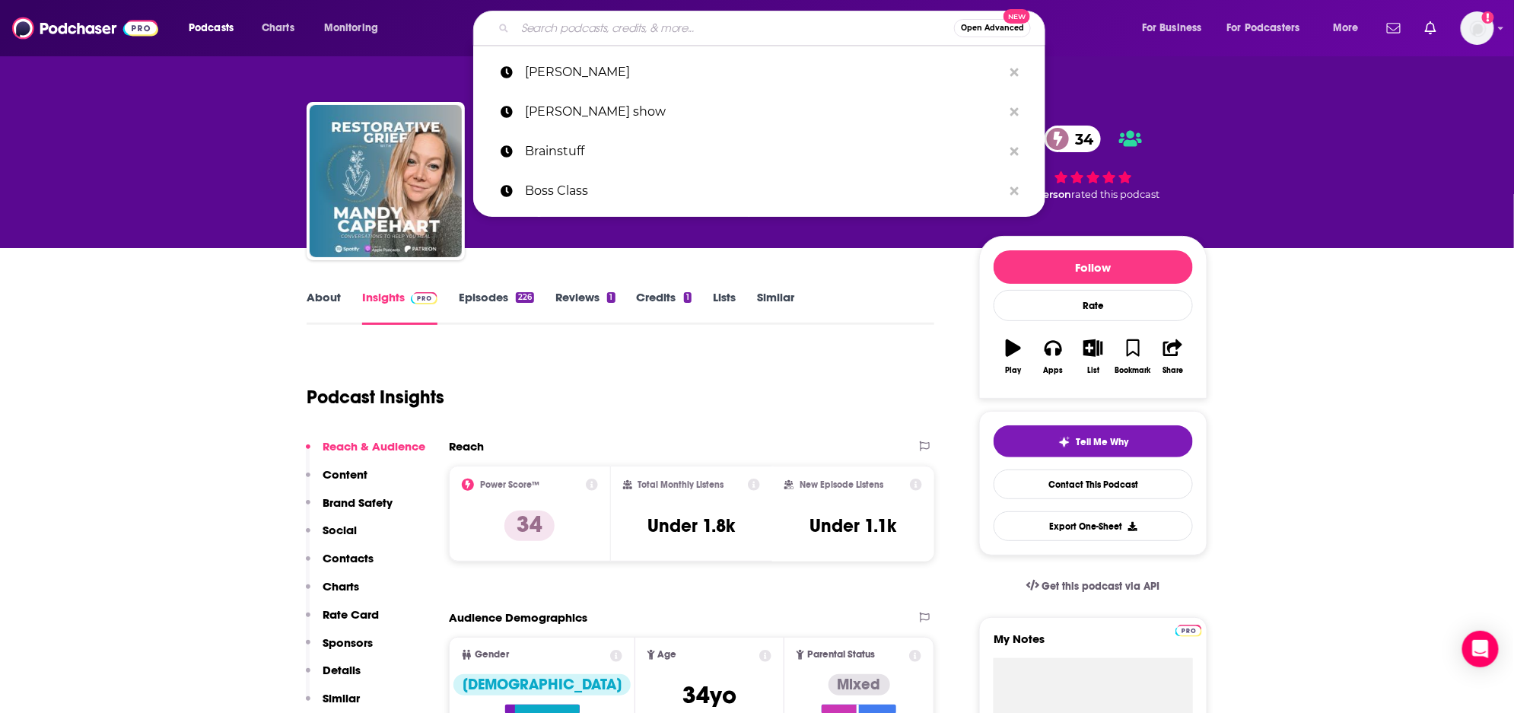
click at [540, 36] on input "Search podcasts, credits, & more..." at bounding box center [734, 28] width 439 height 24
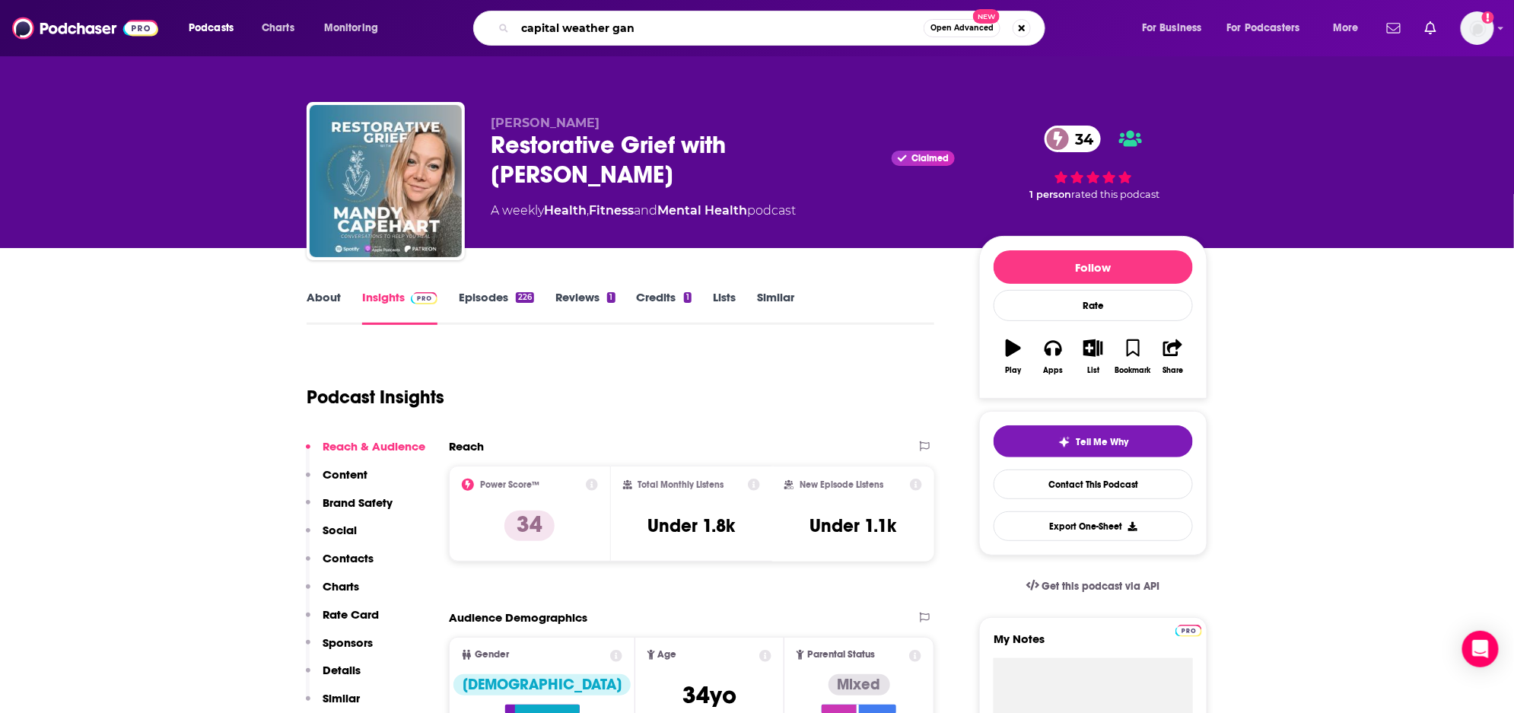
type input "capital weather gang"
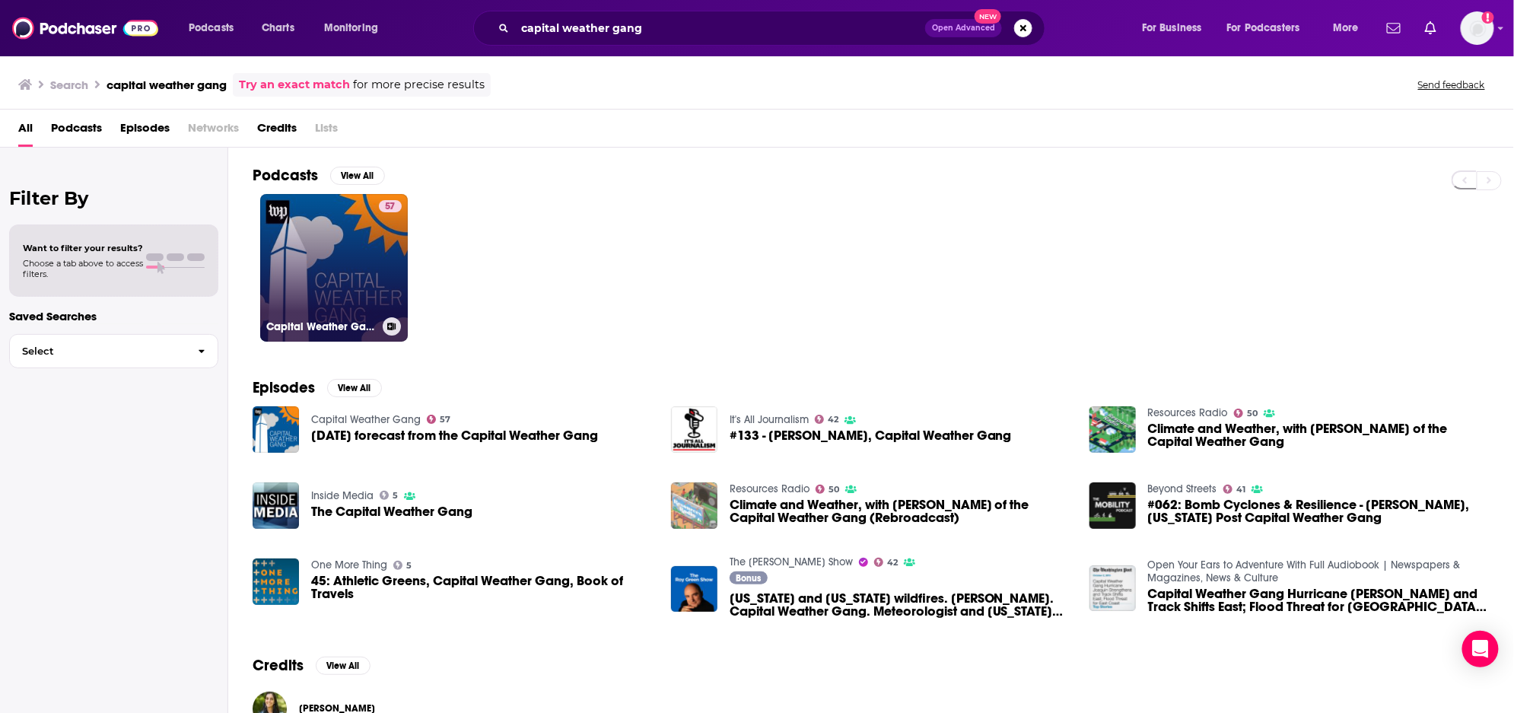
click at [361, 264] on link "57 Capital Weather Gang" at bounding box center [334, 268] width 148 height 148
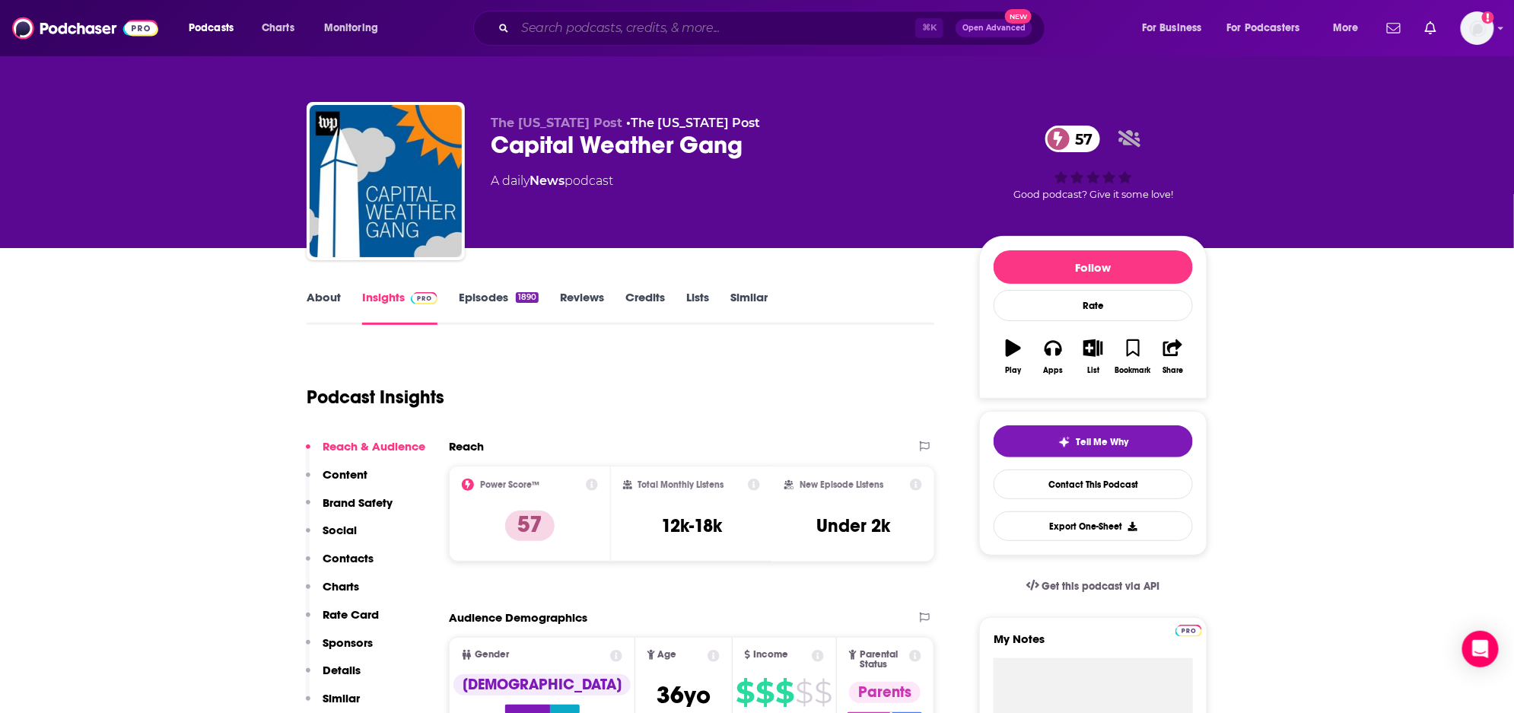
click at [770, 36] on input "Search podcasts, credits, & more..." at bounding box center [715, 28] width 400 height 24
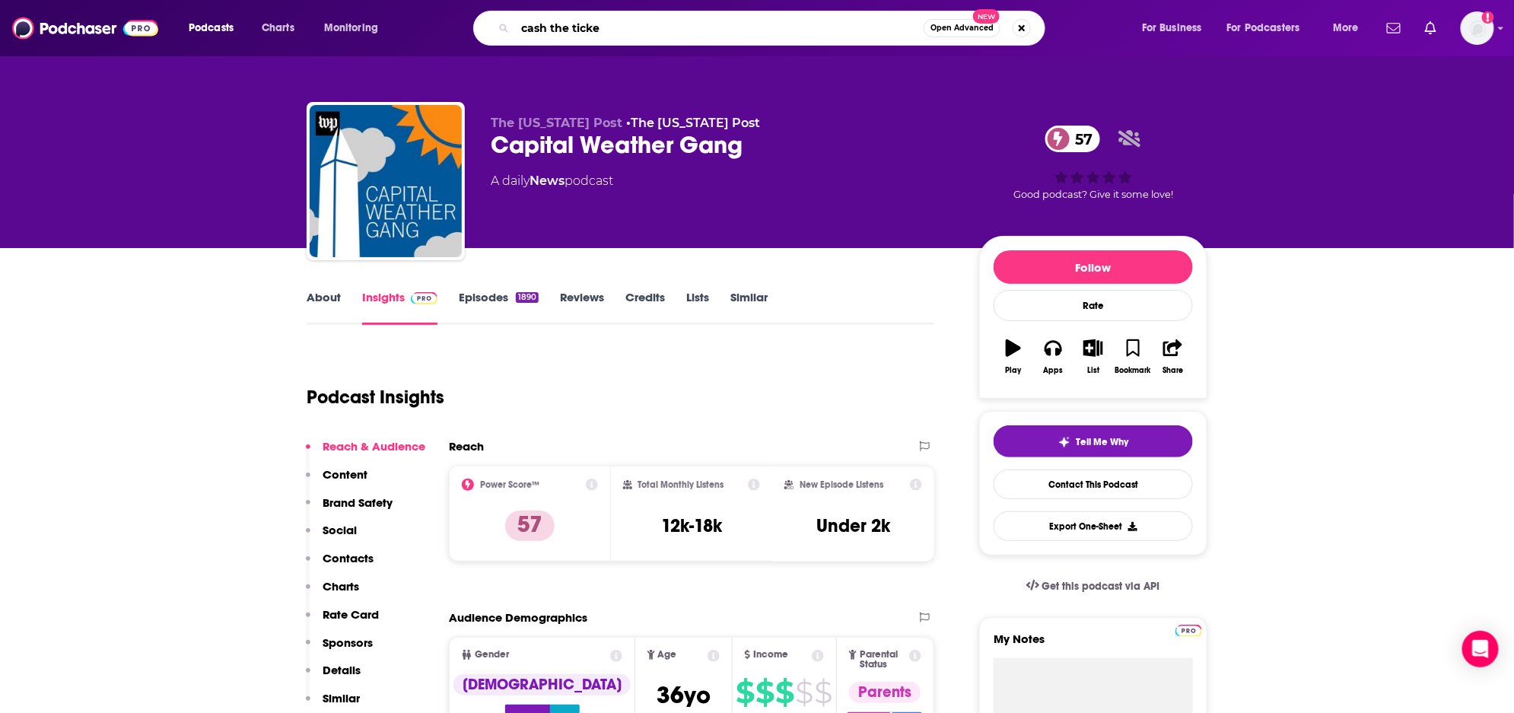
type input "cash the ticket"
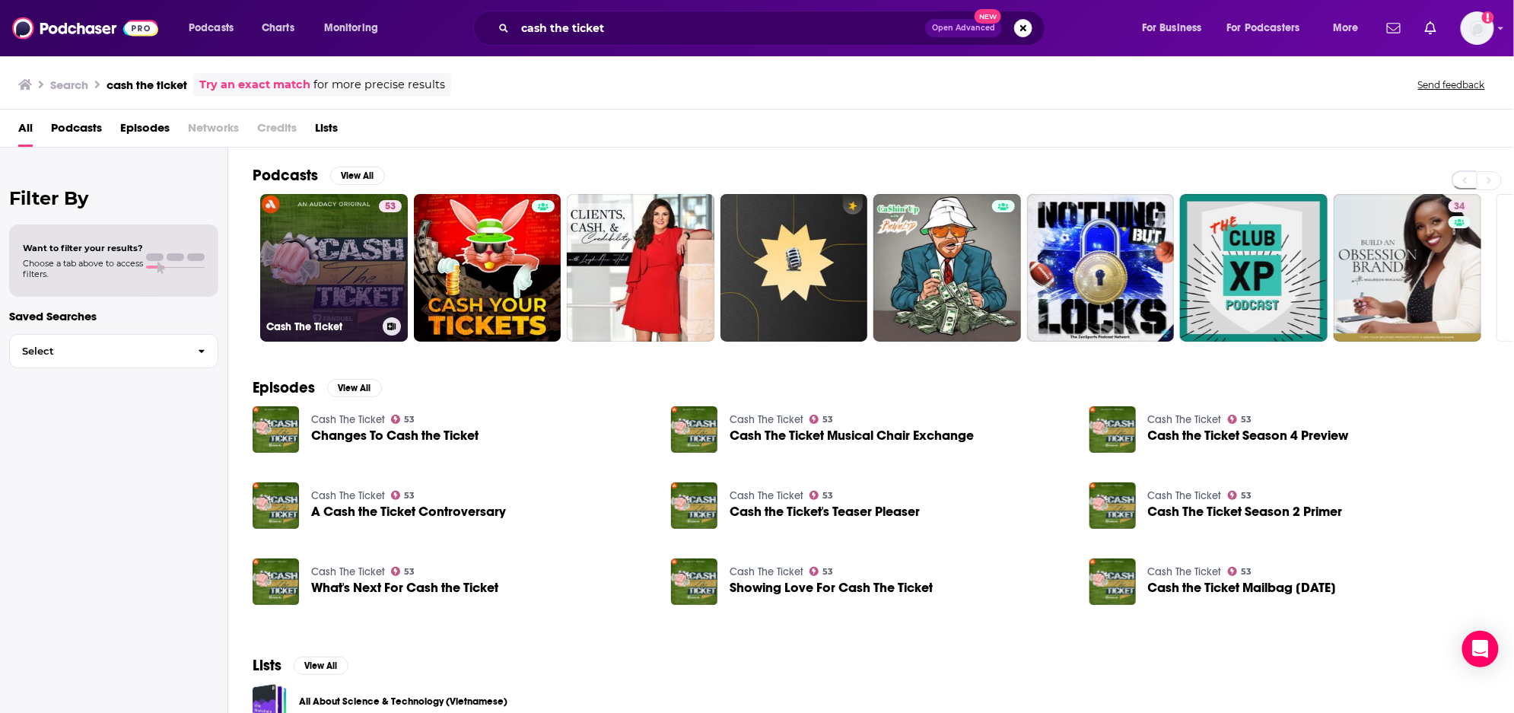
click at [368, 224] on link "53 Cash The Ticket" at bounding box center [334, 268] width 148 height 148
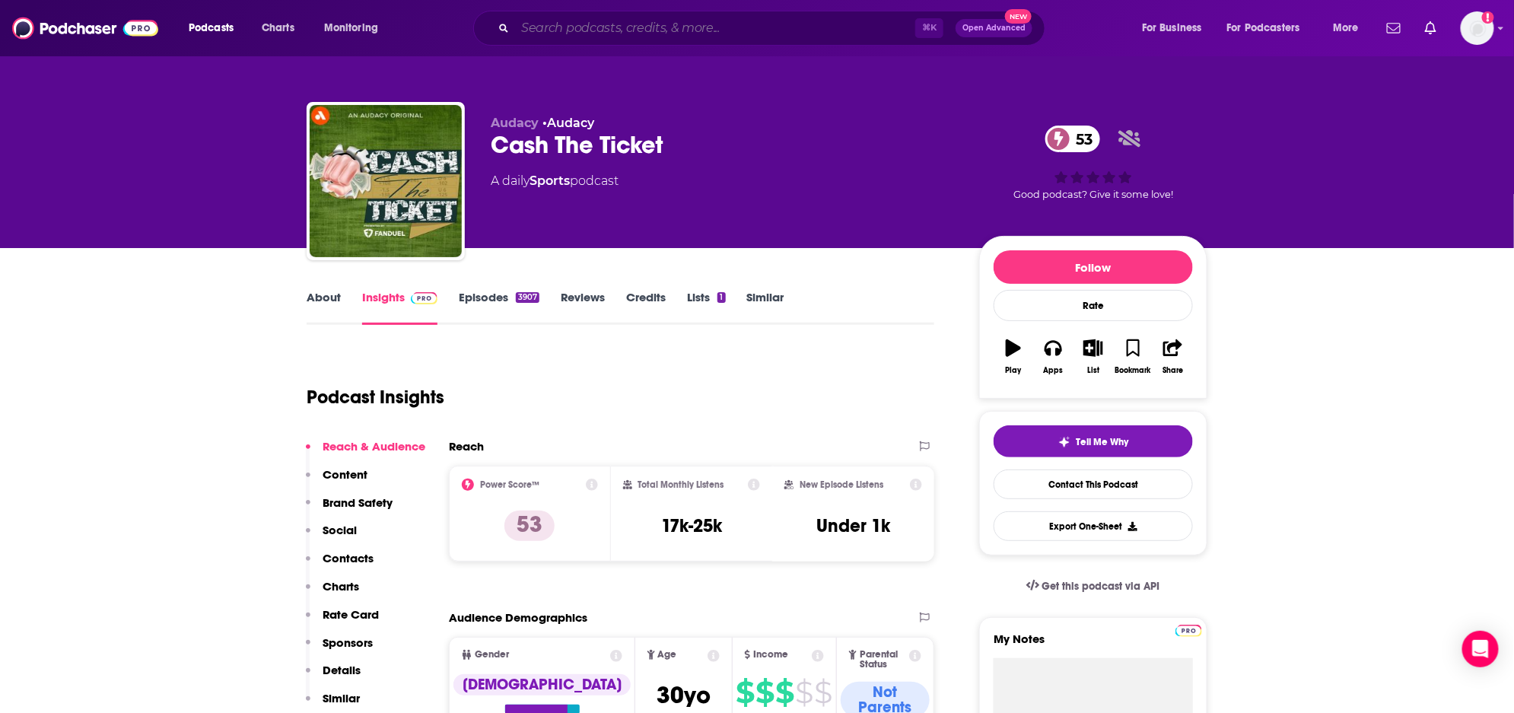
click at [645, 27] on input "Search podcasts, credits, & more..." at bounding box center [715, 28] width 400 height 24
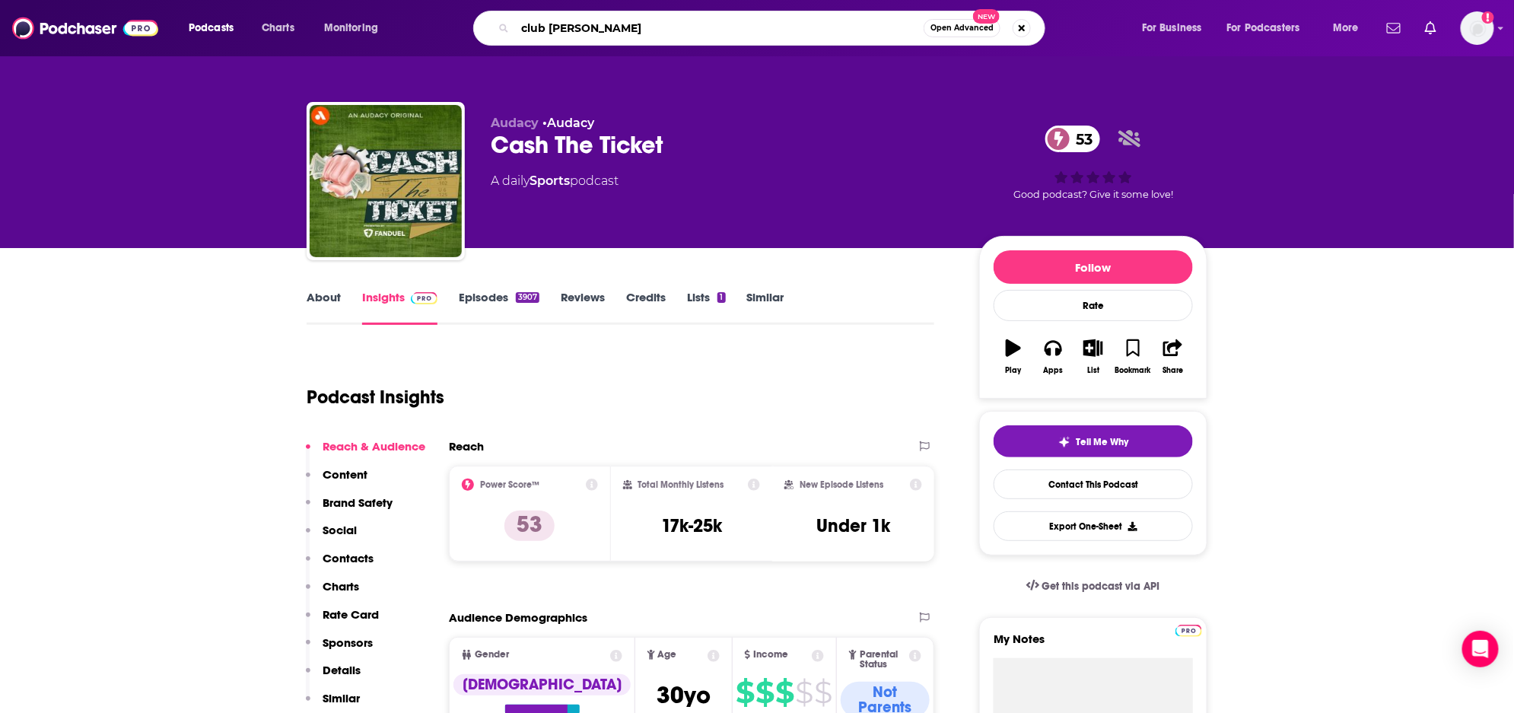
type input "club random"
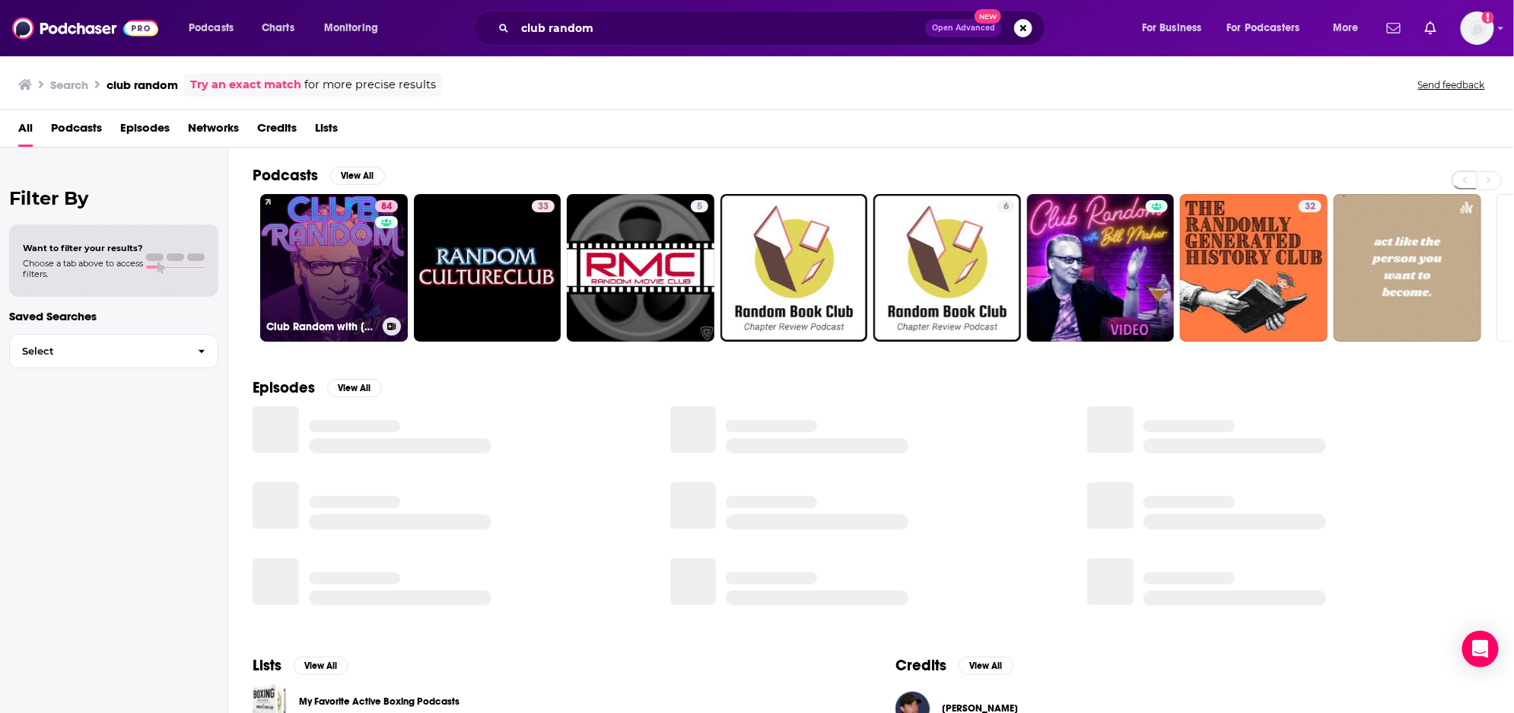
click at [359, 275] on link "84 Club Random with Bill Maher" at bounding box center [334, 268] width 148 height 148
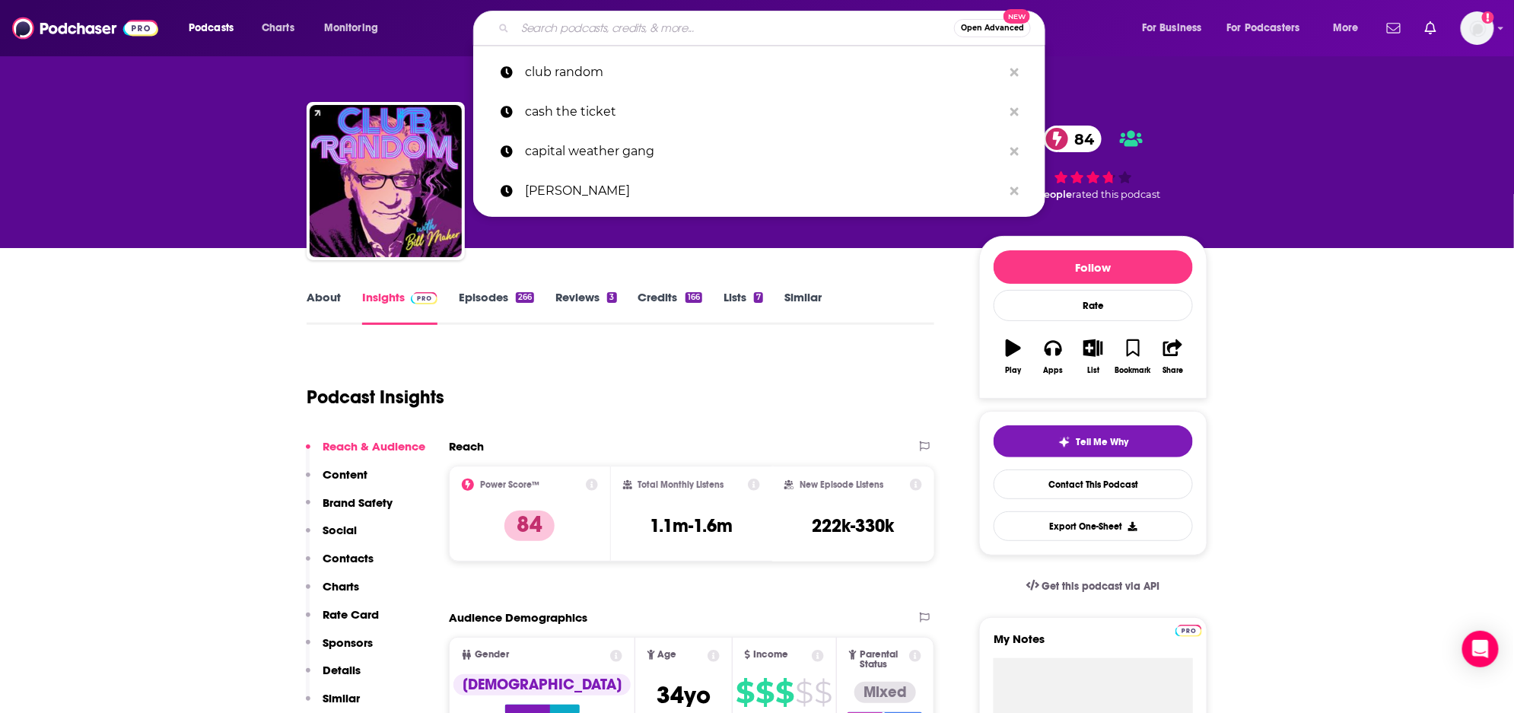
click at [825, 26] on input "Search podcasts, credits, & more..." at bounding box center [734, 28] width 439 height 24
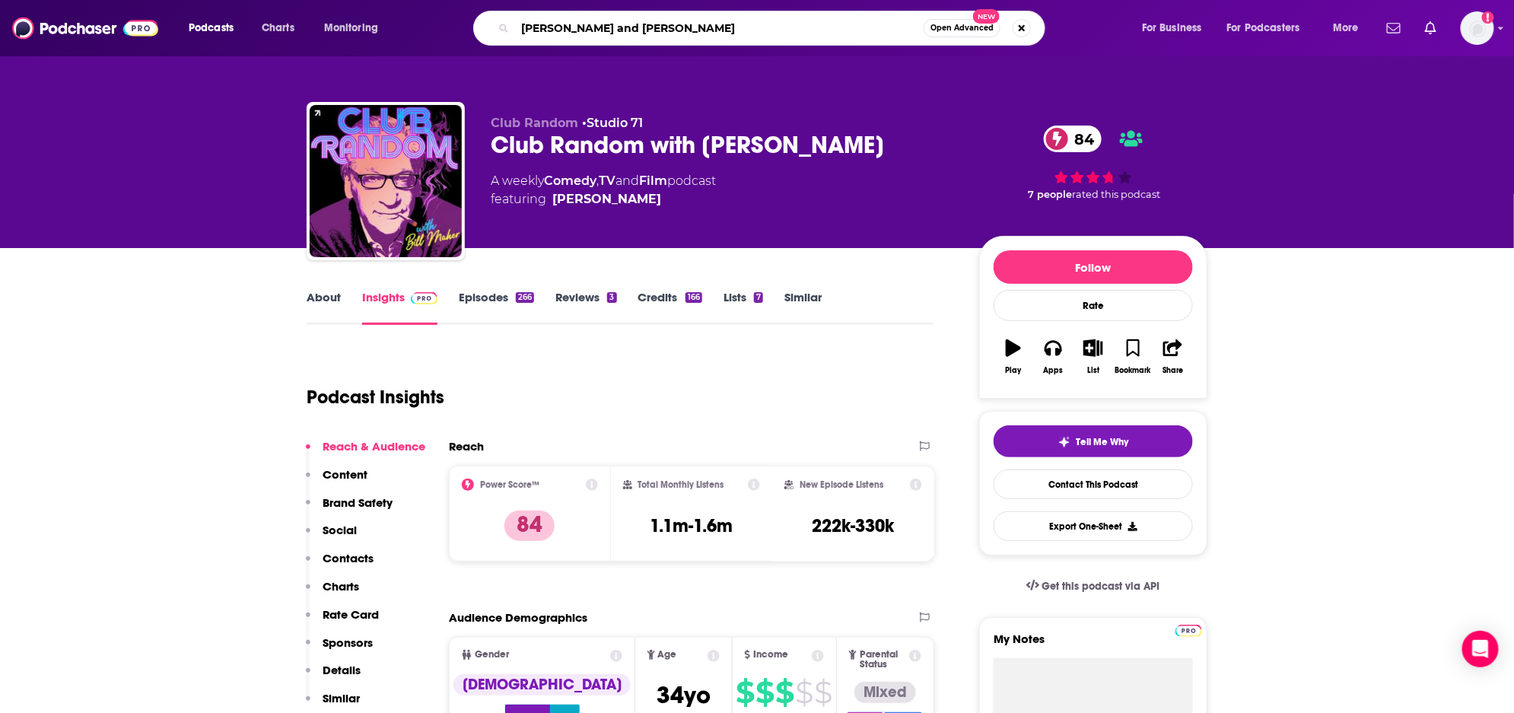
type input "Brooke and jeffrey"
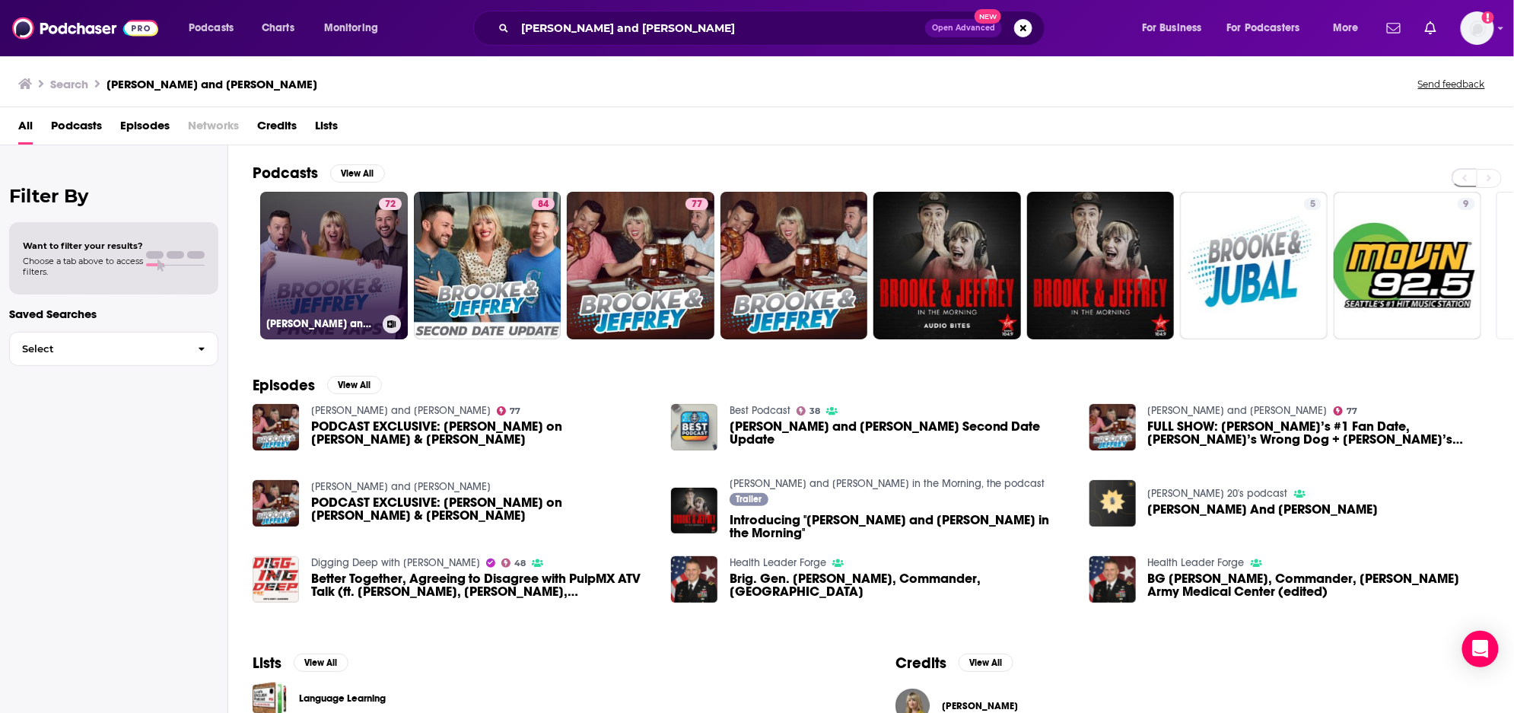
click at [344, 266] on link "72 Brooke and Jeffrey: Phone Taps" at bounding box center [334, 266] width 148 height 148
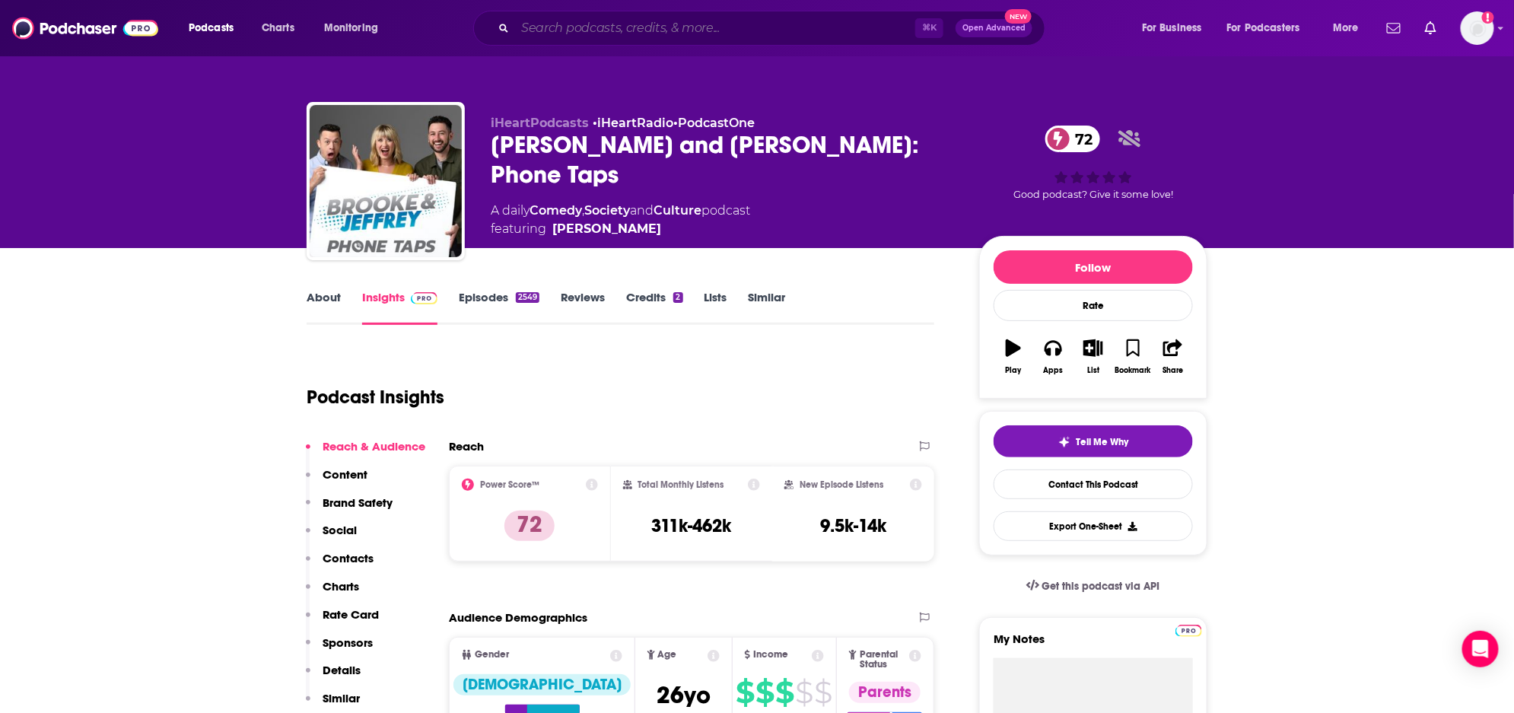
click at [657, 27] on input "Search podcasts, credits, & more..." at bounding box center [715, 28] width 400 height 24
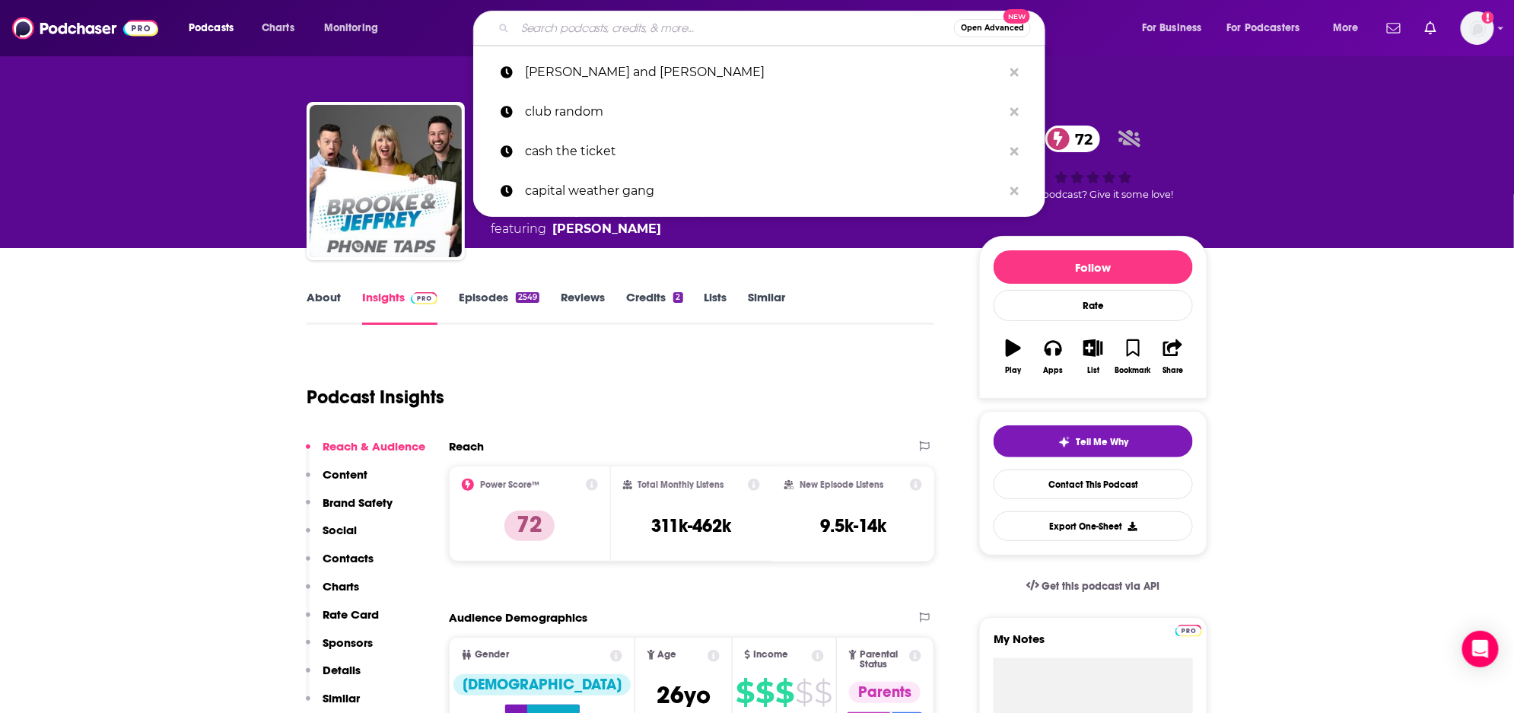
click at [601, 37] on input "Search podcasts, credits, & more..." at bounding box center [734, 28] width 439 height 24
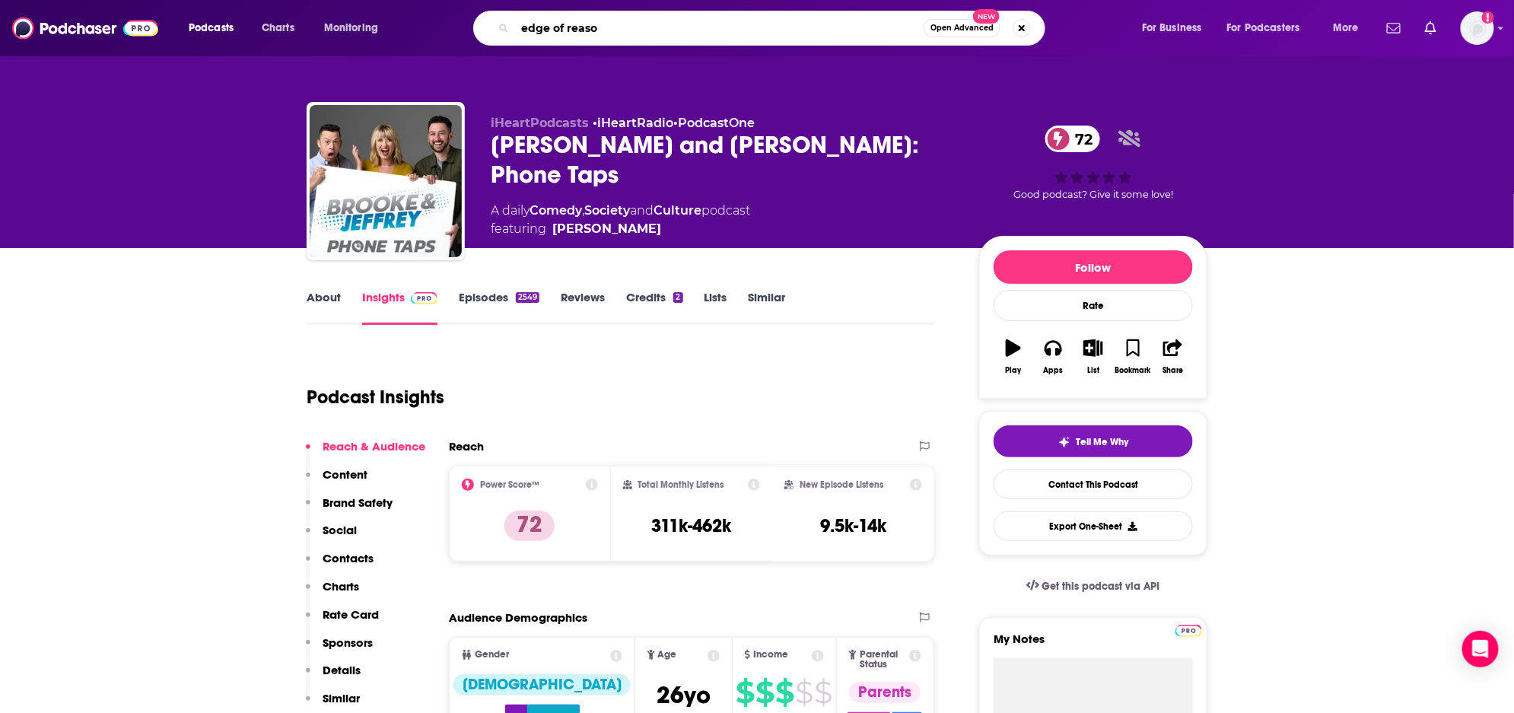
type input "edge of reason"
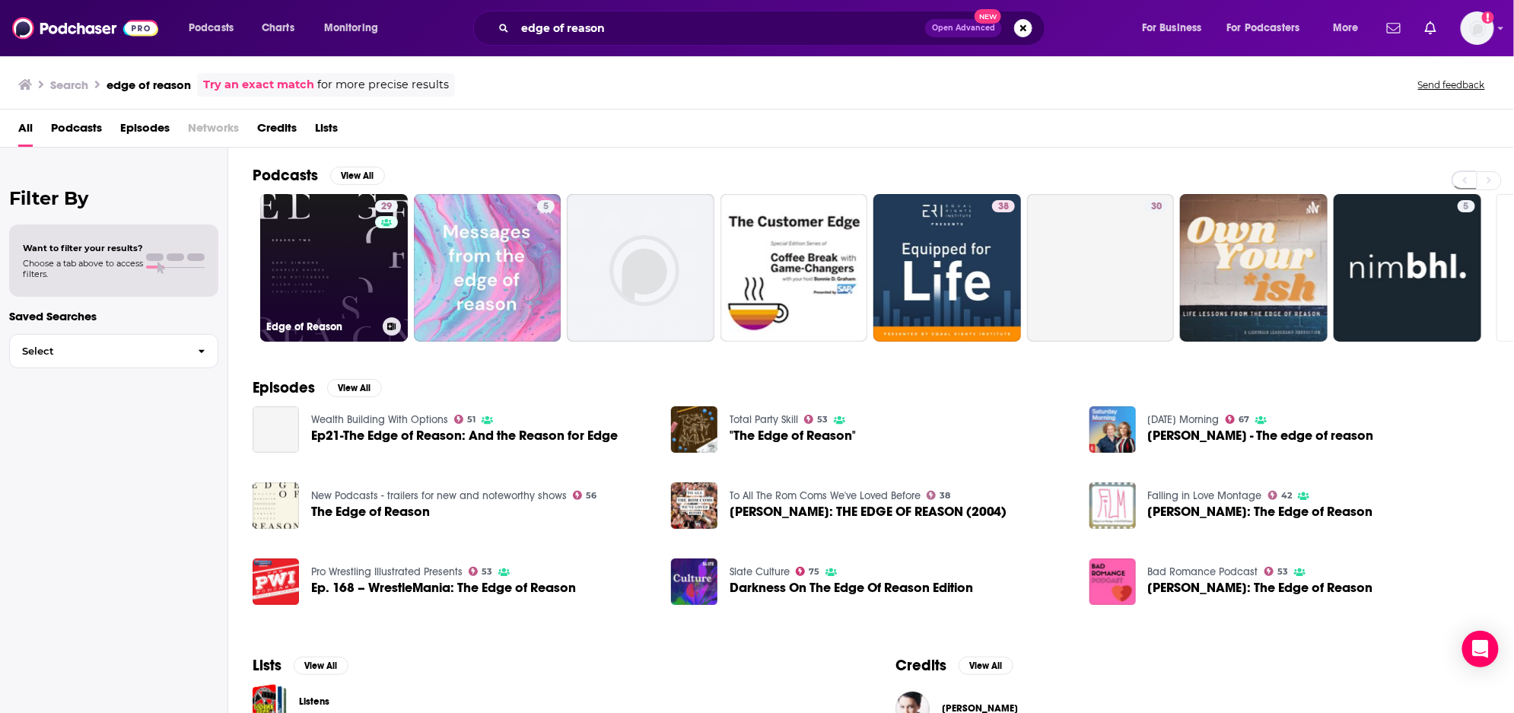
click at [323, 253] on link "29 Edge of Reason" at bounding box center [334, 268] width 148 height 148
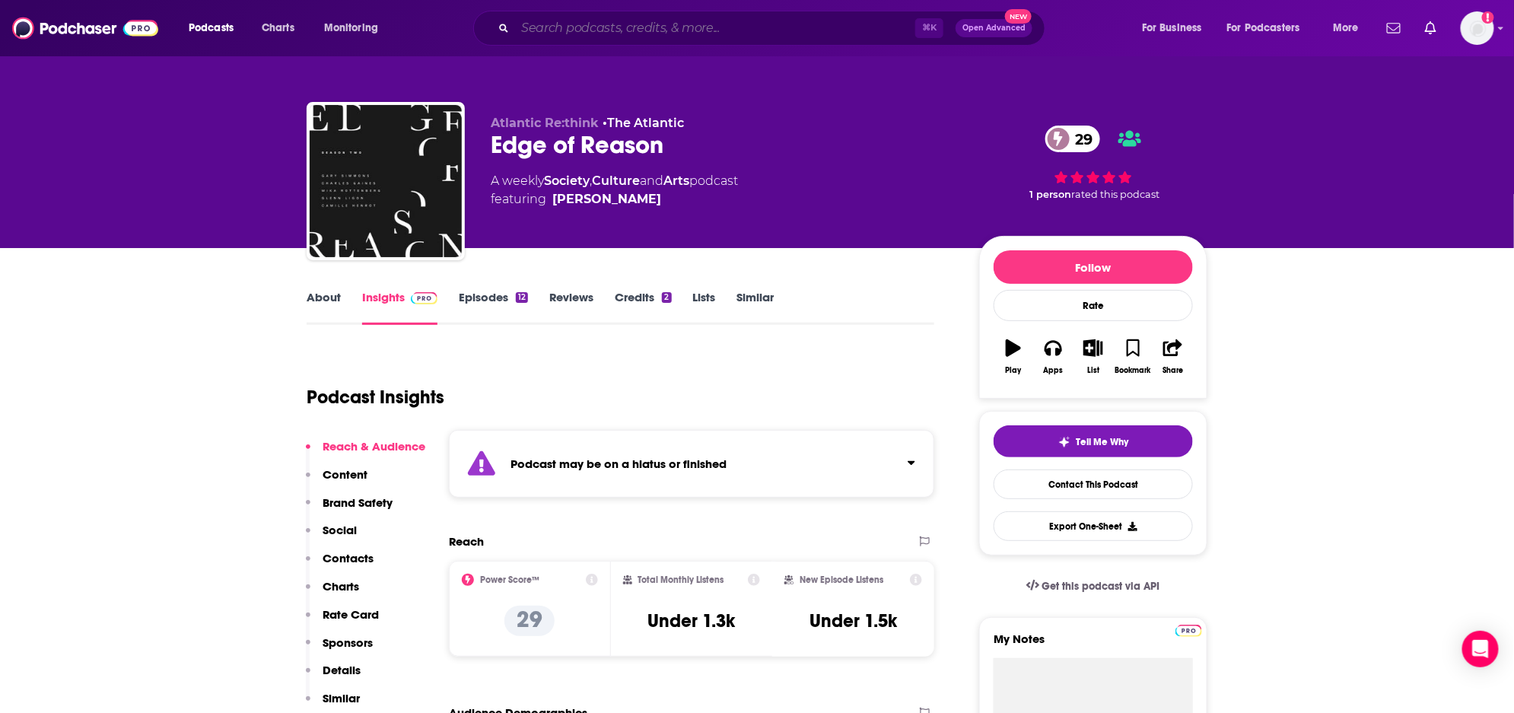
click at [610, 31] on input "Search podcasts, credits, & more..." at bounding box center [715, 28] width 400 height 24
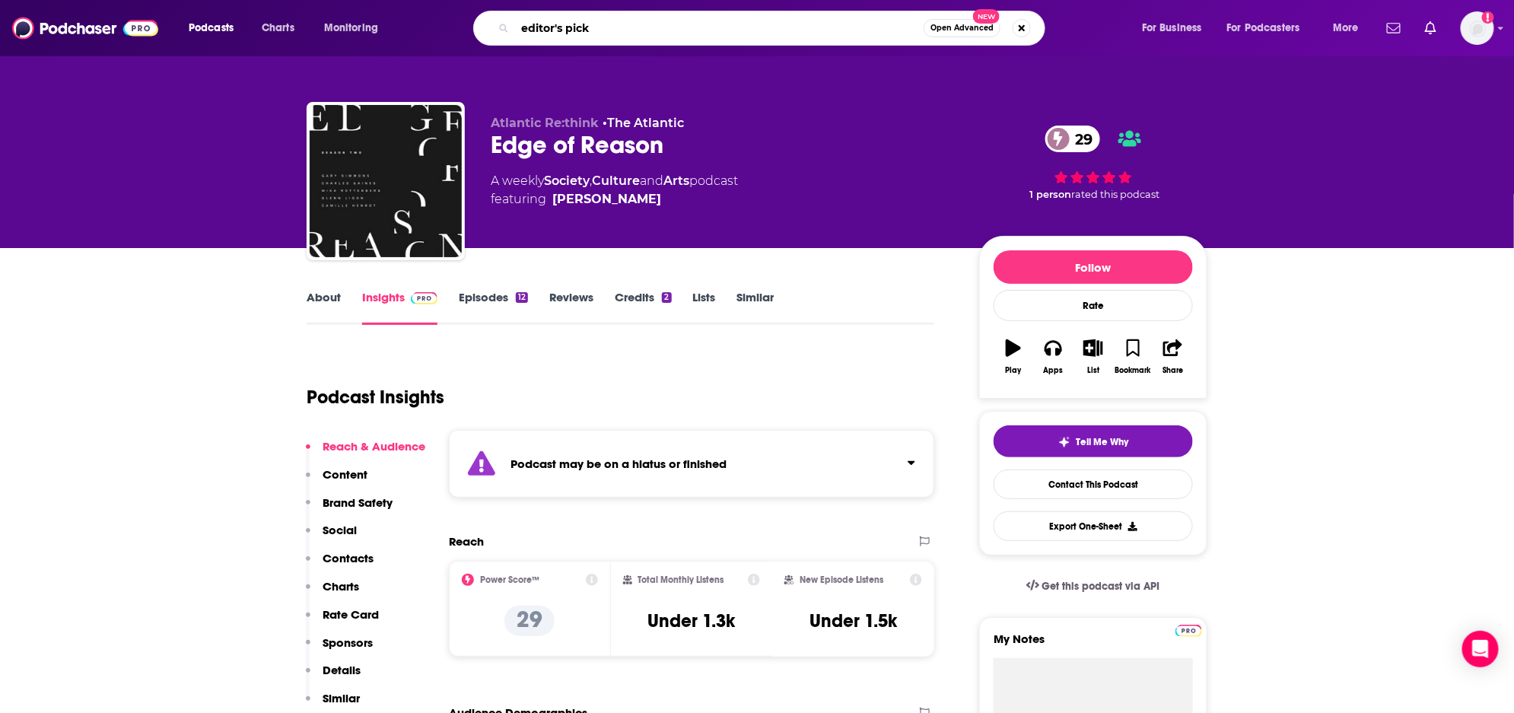
type input "editor's picks"
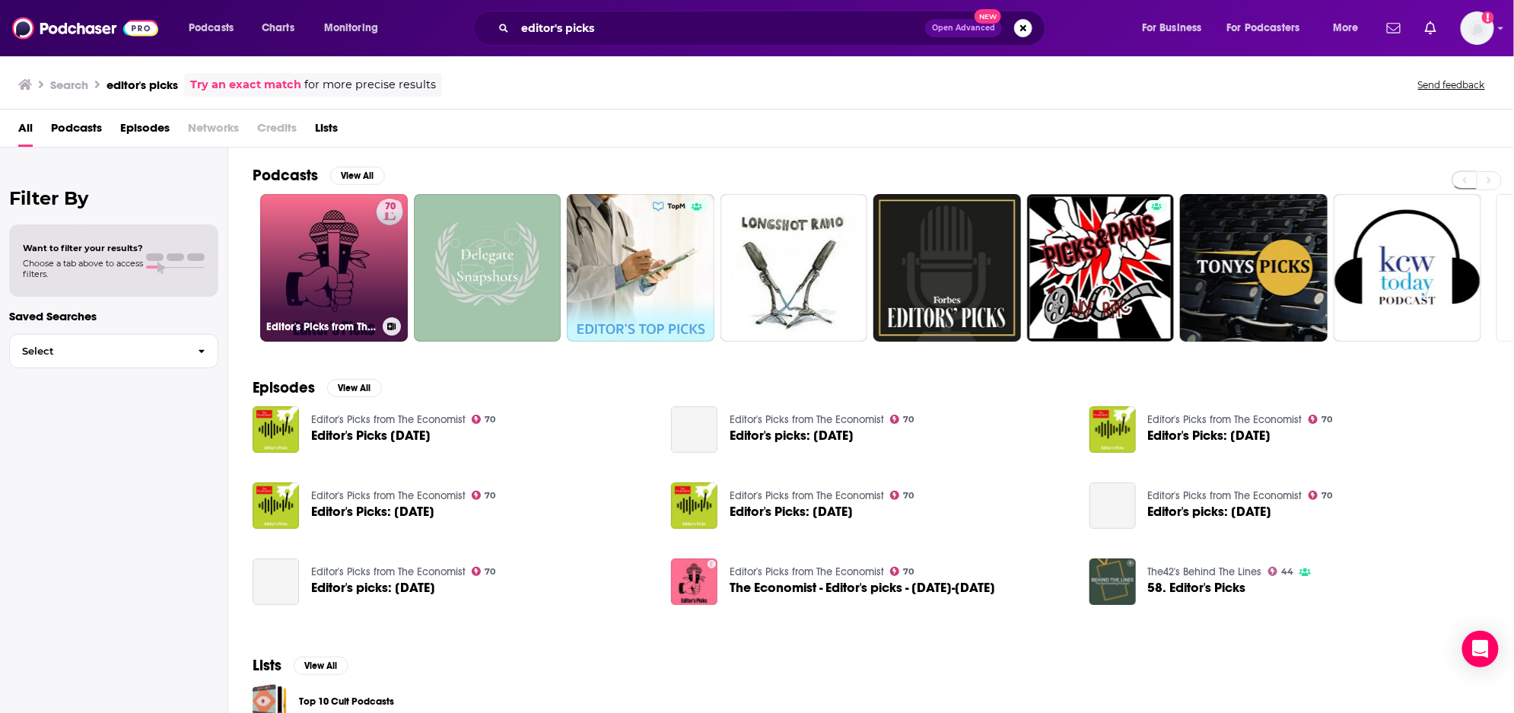
click at [317, 265] on link "70 Editor's Picks from The Economist" at bounding box center [334, 268] width 148 height 148
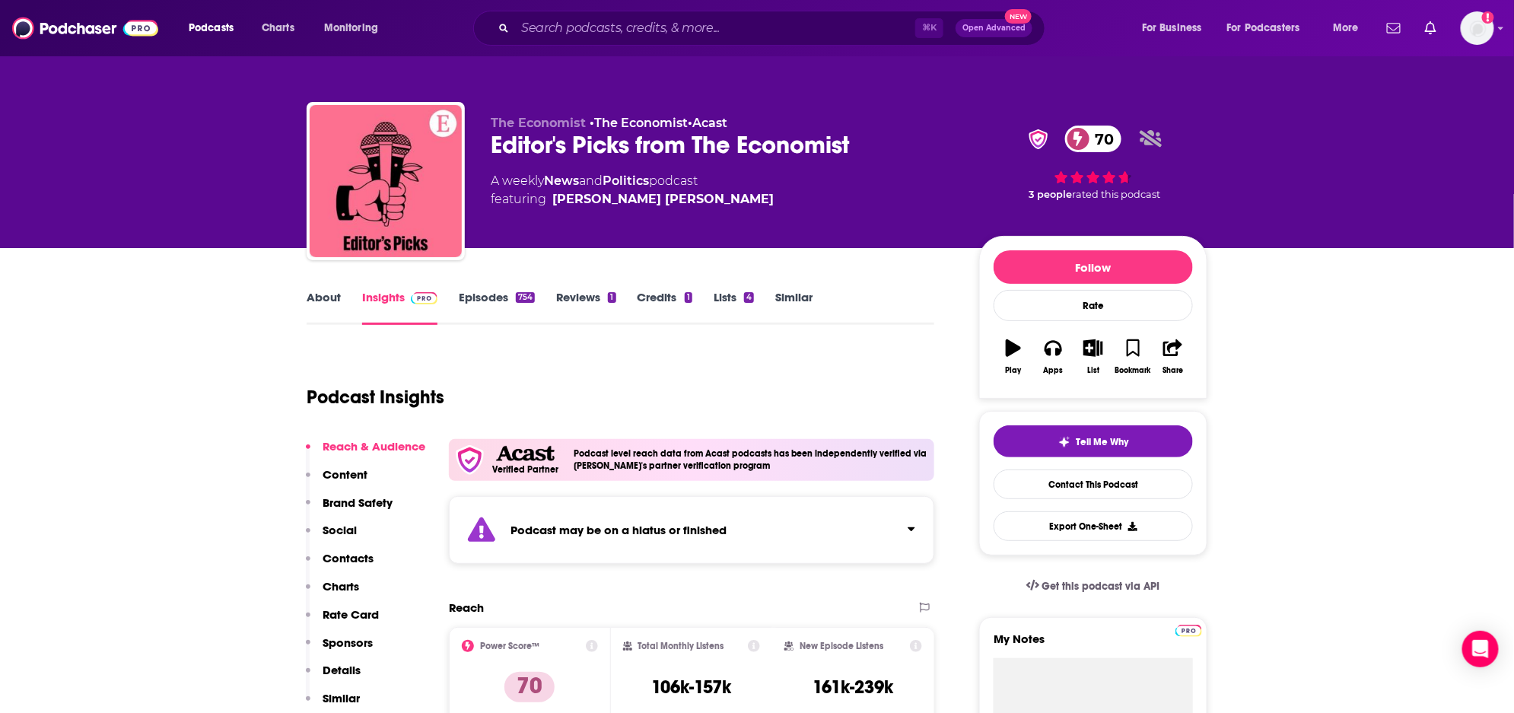
scroll to position [2, 1]
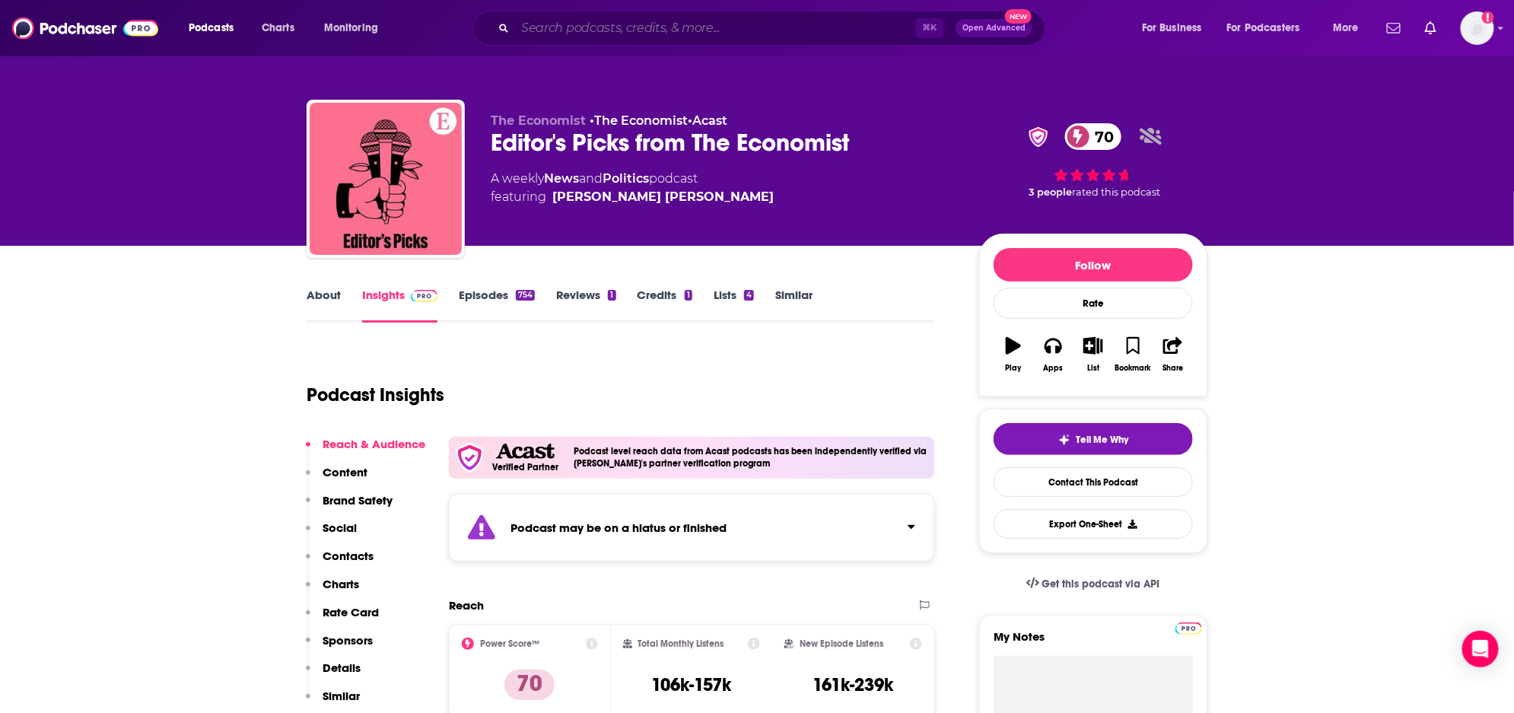
click at [682, 27] on input "Search podcasts, credits, & more..." at bounding box center [715, 28] width 400 height 24
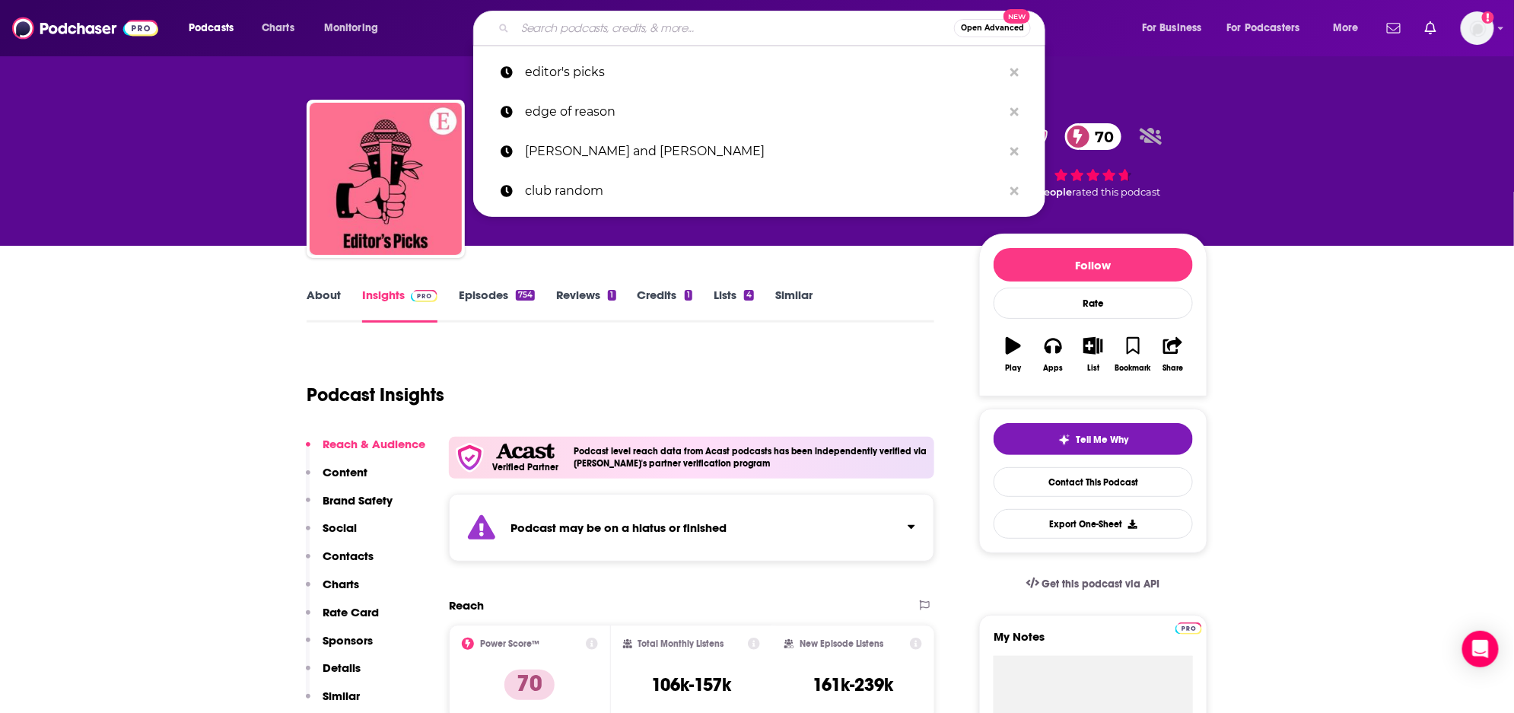
click at [682, 27] on input "Search podcasts, credits, & more..." at bounding box center [734, 28] width 439 height 24
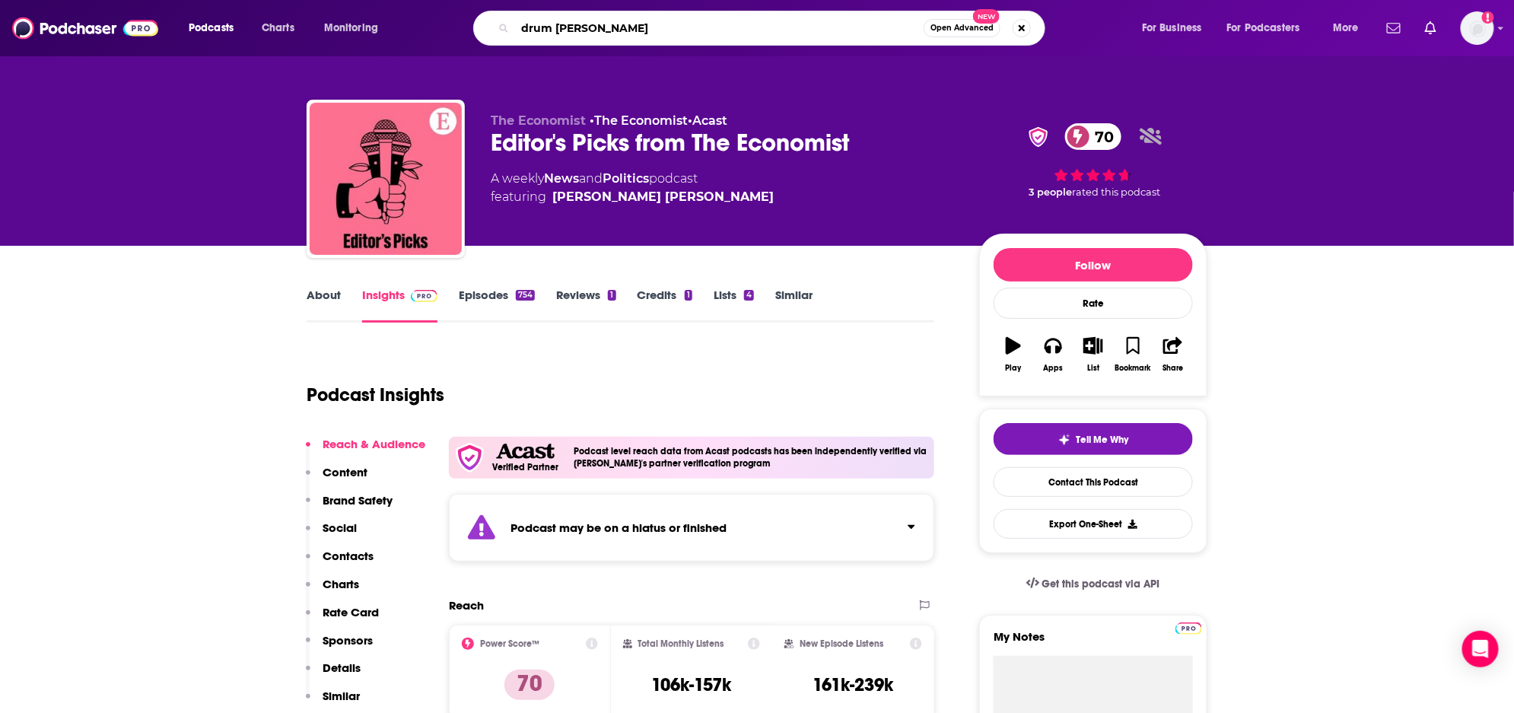
type input "drum tower"
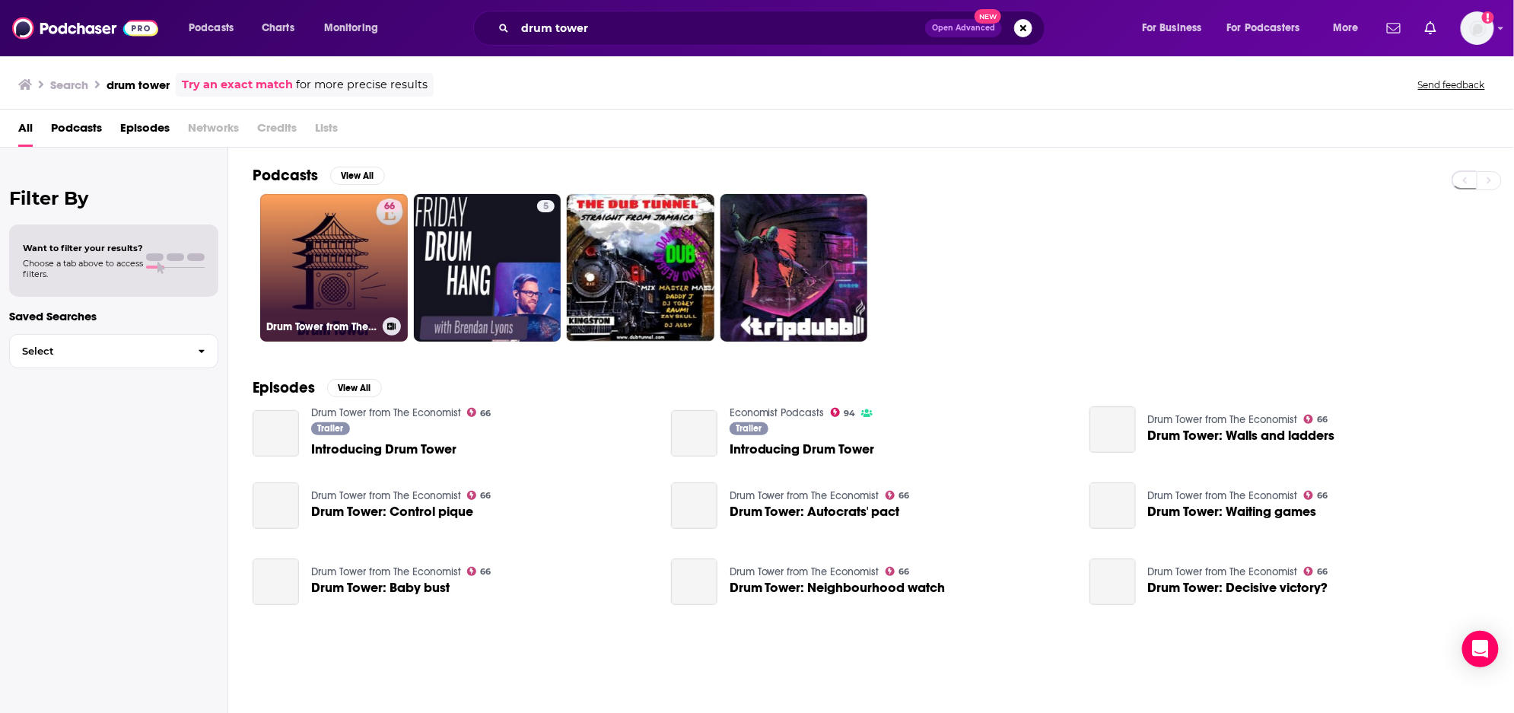
click at [356, 251] on link "66 Drum Tower from The Economist" at bounding box center [334, 268] width 148 height 148
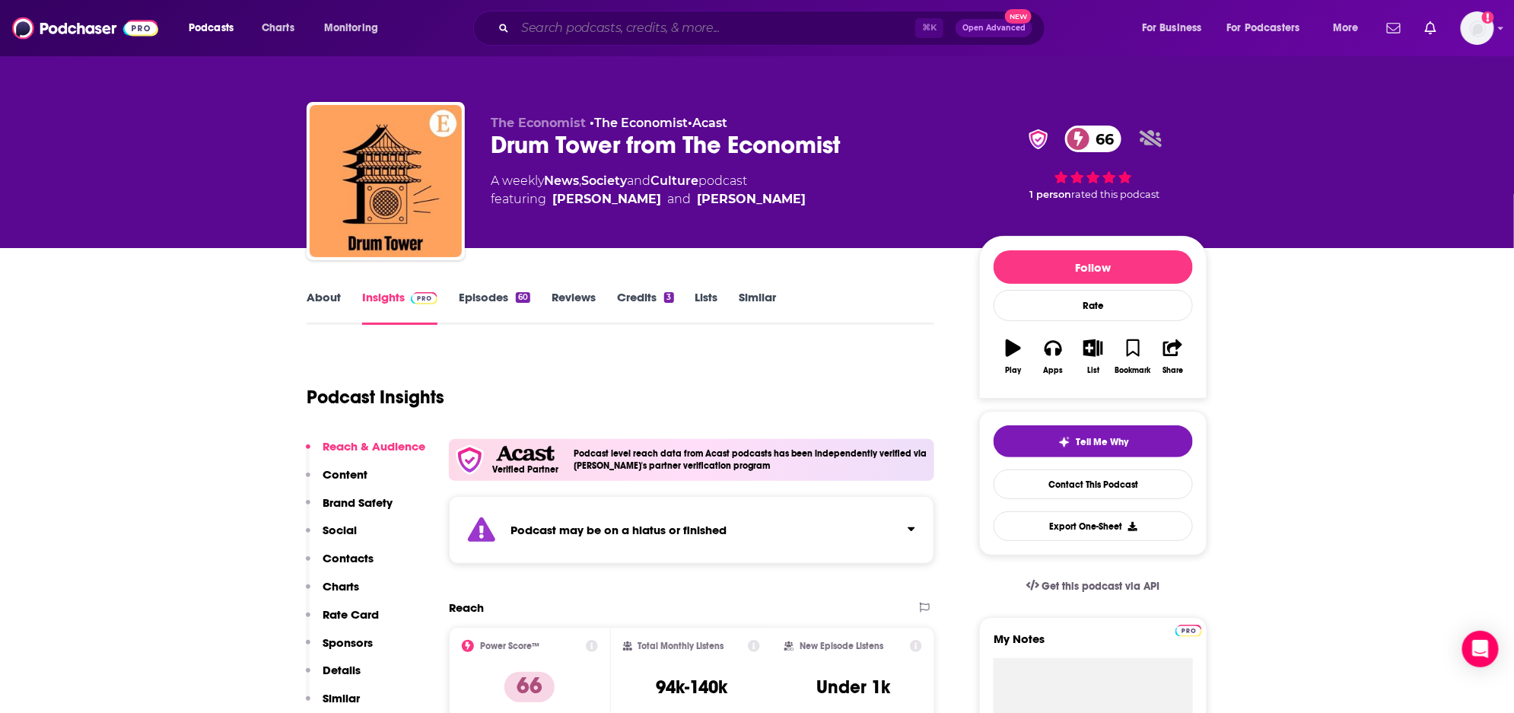
click at [597, 26] on input "Search podcasts, credits, & more..." at bounding box center [715, 28] width 400 height 24
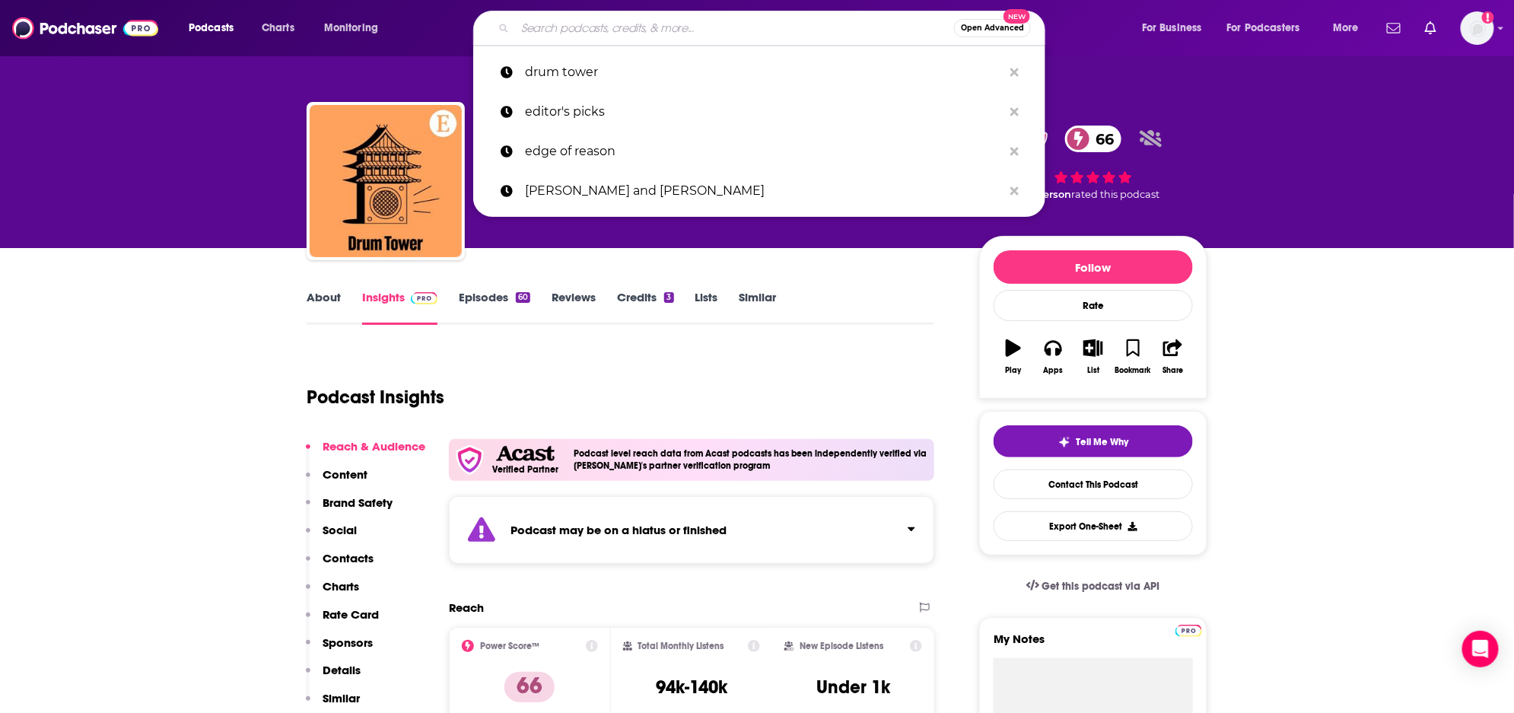
click at [599, 26] on input "Search podcasts, credits, & more..." at bounding box center [734, 28] width 439 height 24
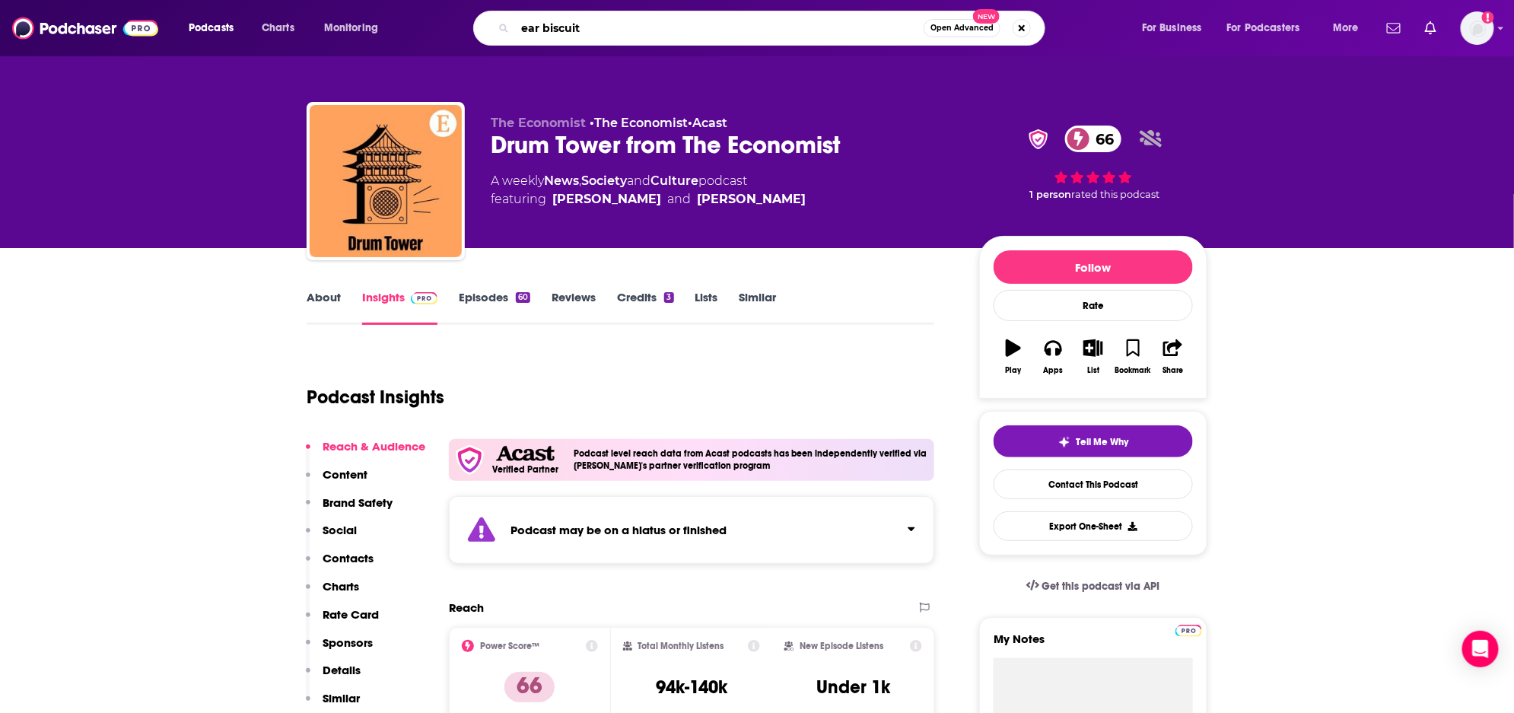
type input "ear biscuits"
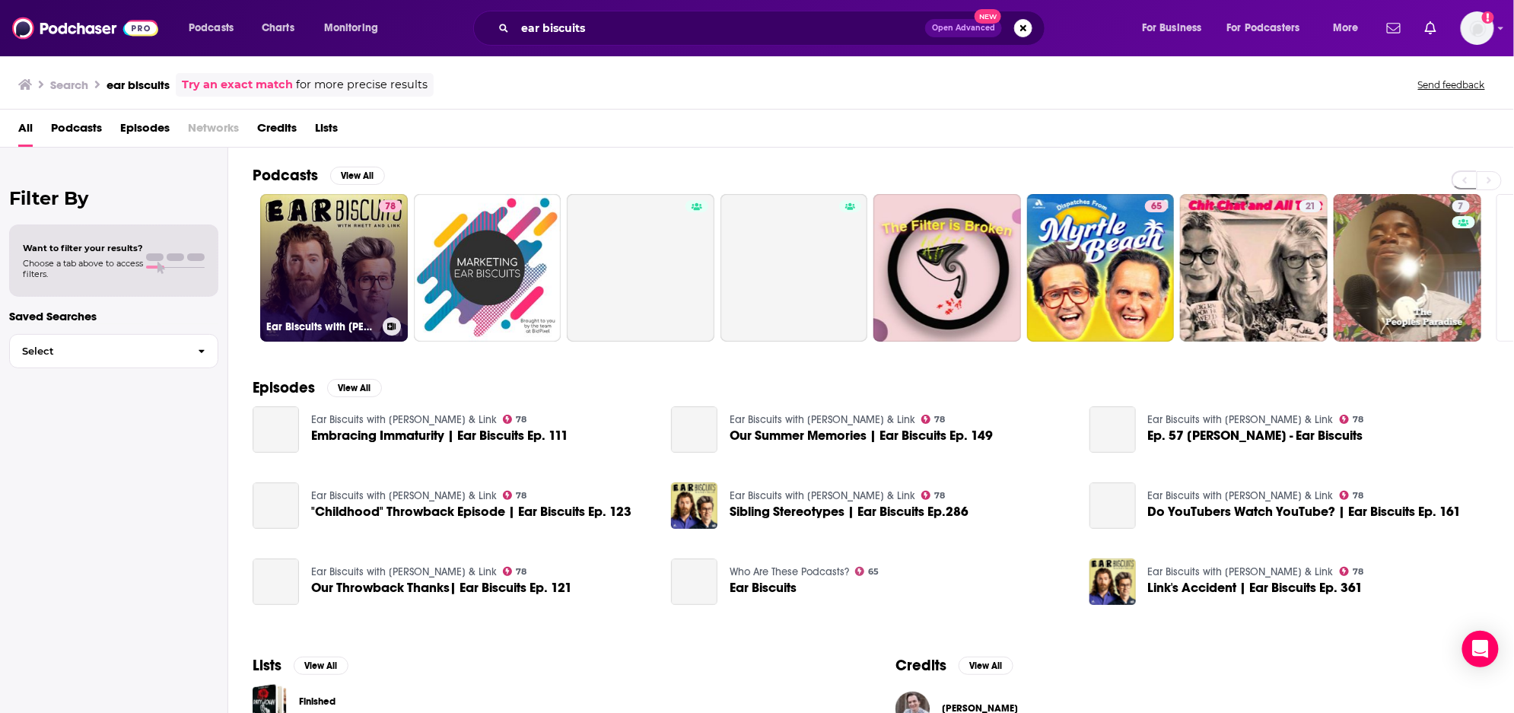
click at [357, 267] on link "78 Ear Biscuits with Rhett & Link" at bounding box center [334, 268] width 148 height 148
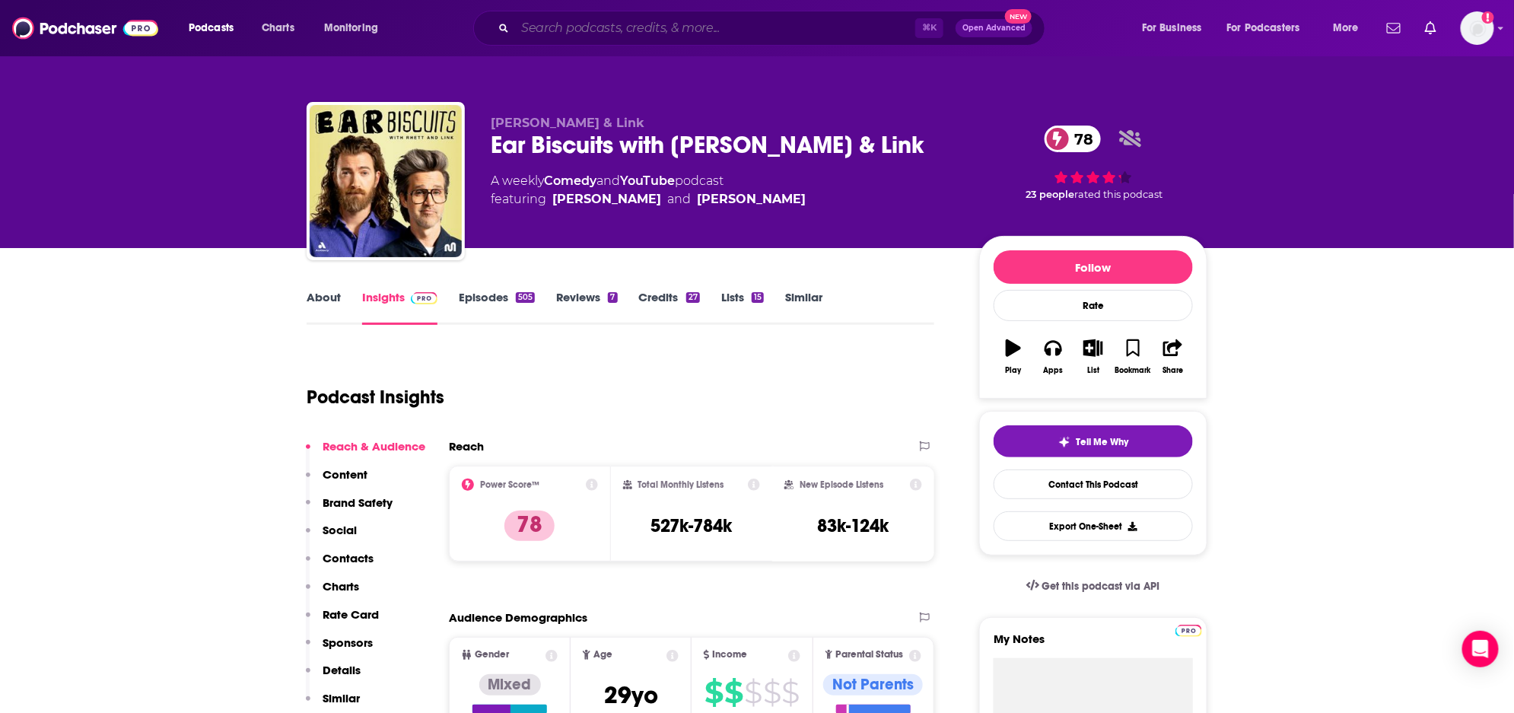
click at [592, 31] on input "Search podcasts, credits, & more..." at bounding box center [715, 28] width 400 height 24
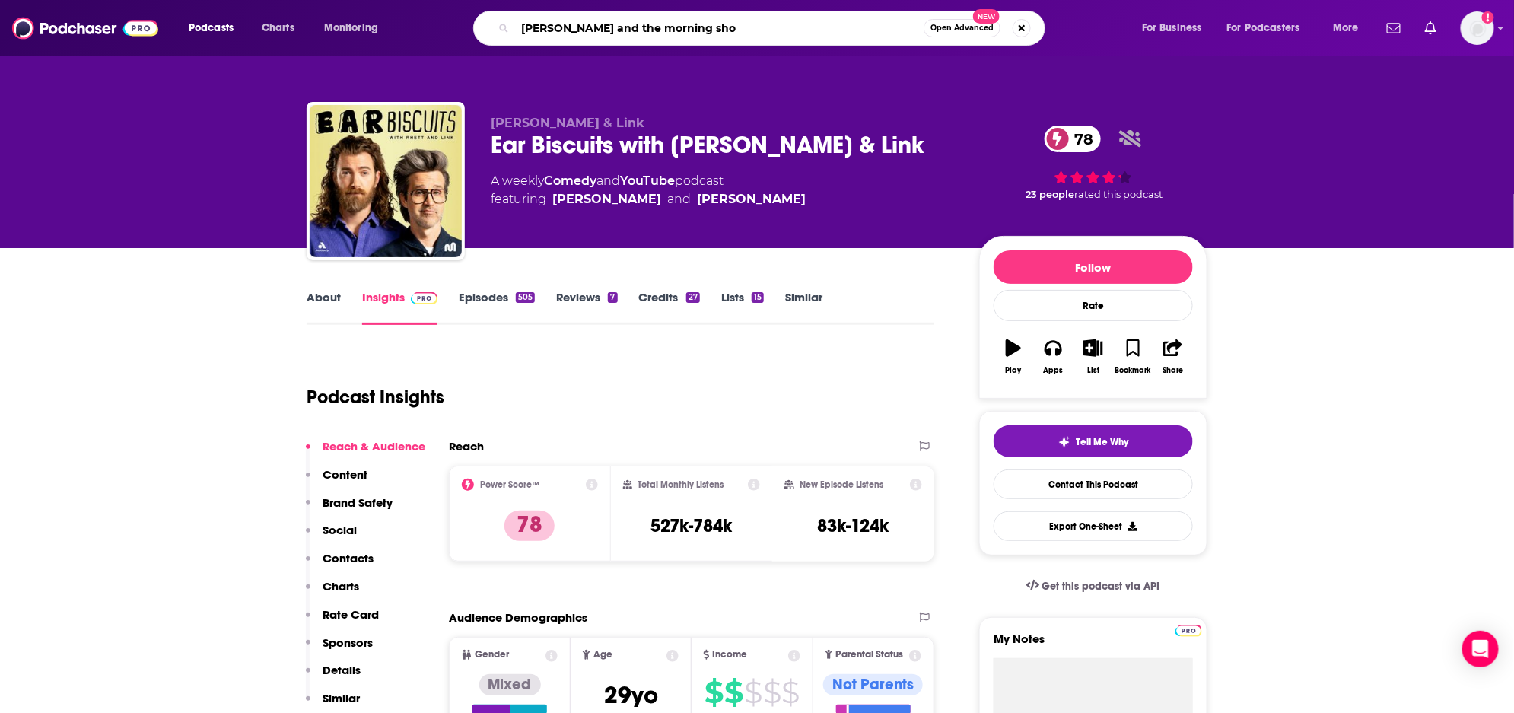
type input "Elvia Duran and the morning show"
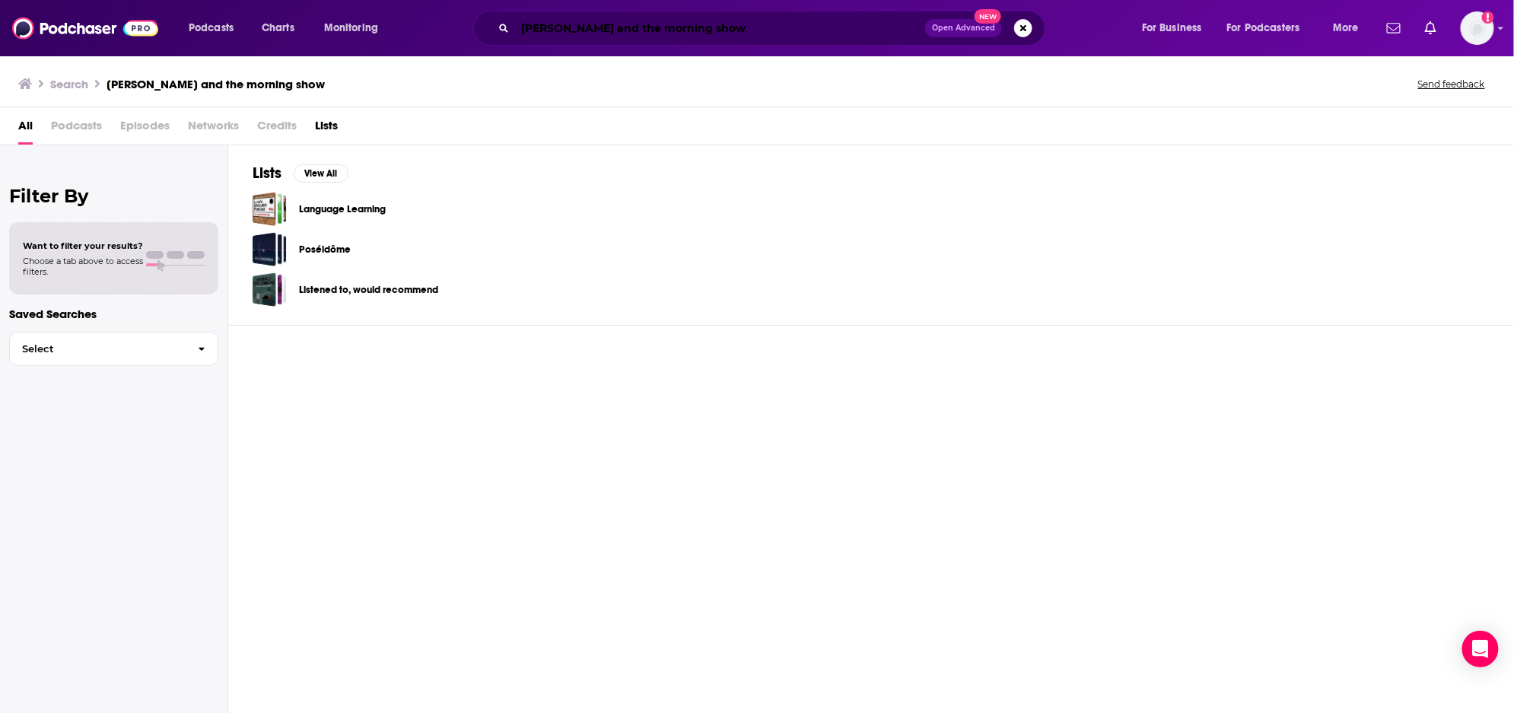
click at [546, 32] on input "Elvia Duran and the morning show" at bounding box center [720, 28] width 410 height 24
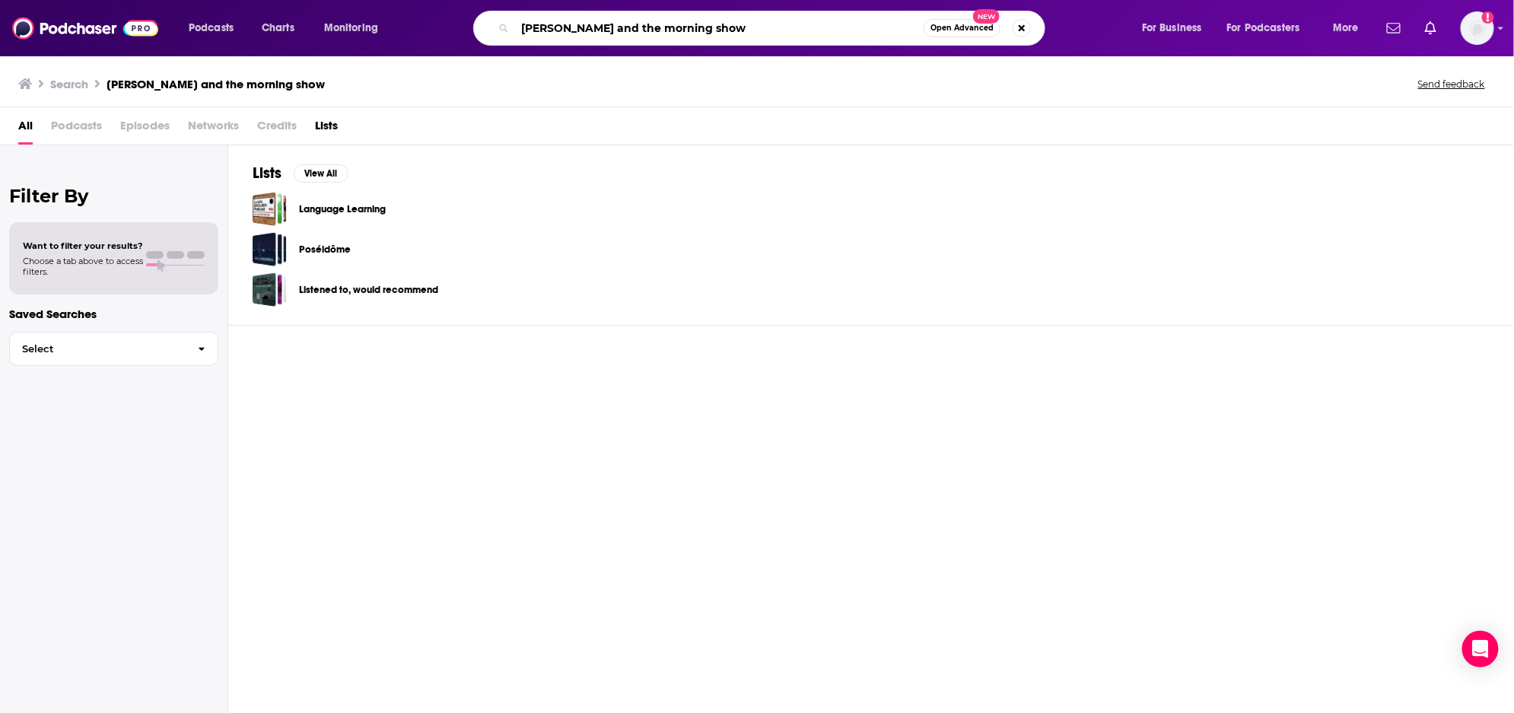
click at [546, 24] on input "Elvia Duran and the morning show" at bounding box center [719, 28] width 409 height 24
type input "Elvis Duran and the morning show"
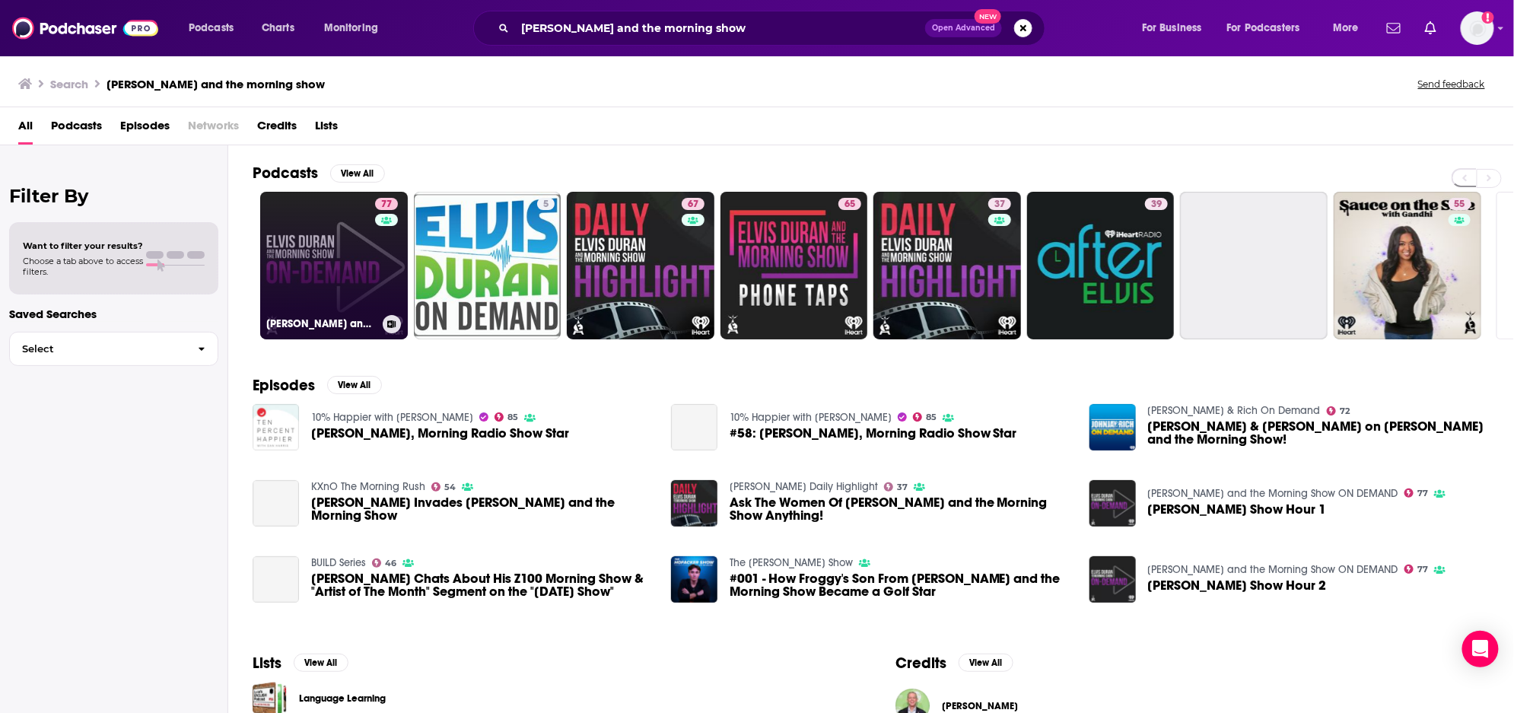
click at [349, 249] on link "77 Elvis Duran and the Morning Show ON DEMAND" at bounding box center [334, 266] width 148 height 148
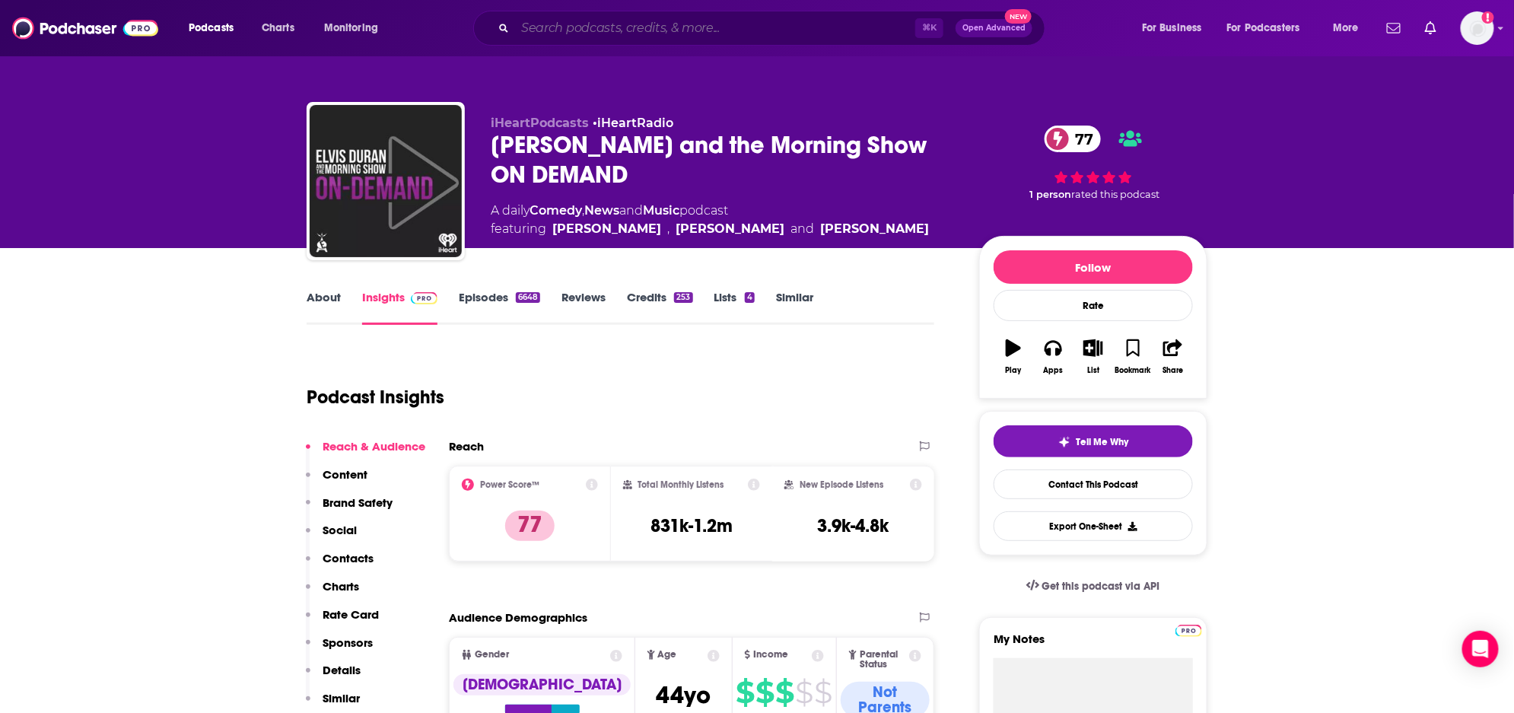
click at [774, 30] on input "Search podcasts, credits, & more..." at bounding box center [715, 28] width 400 height 24
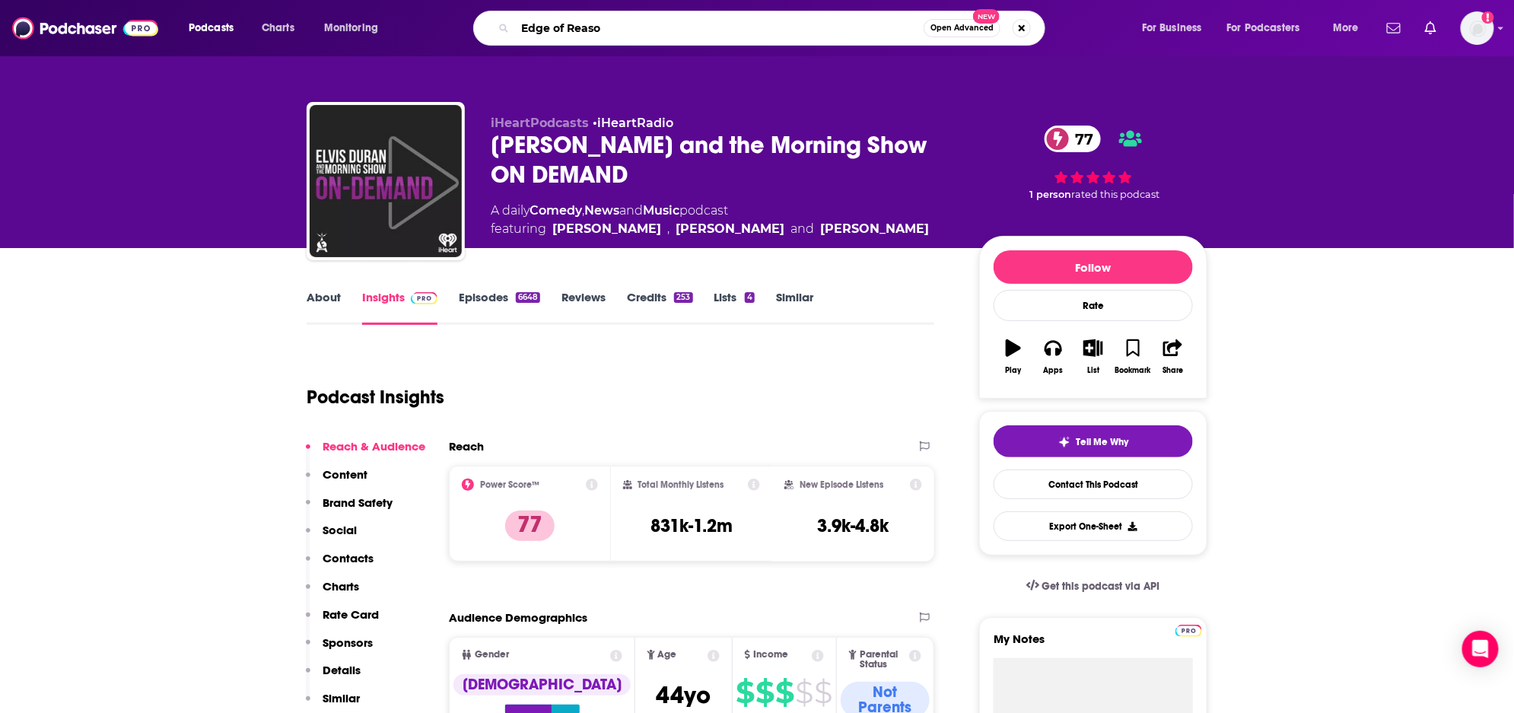
type input "Edge of Reason"
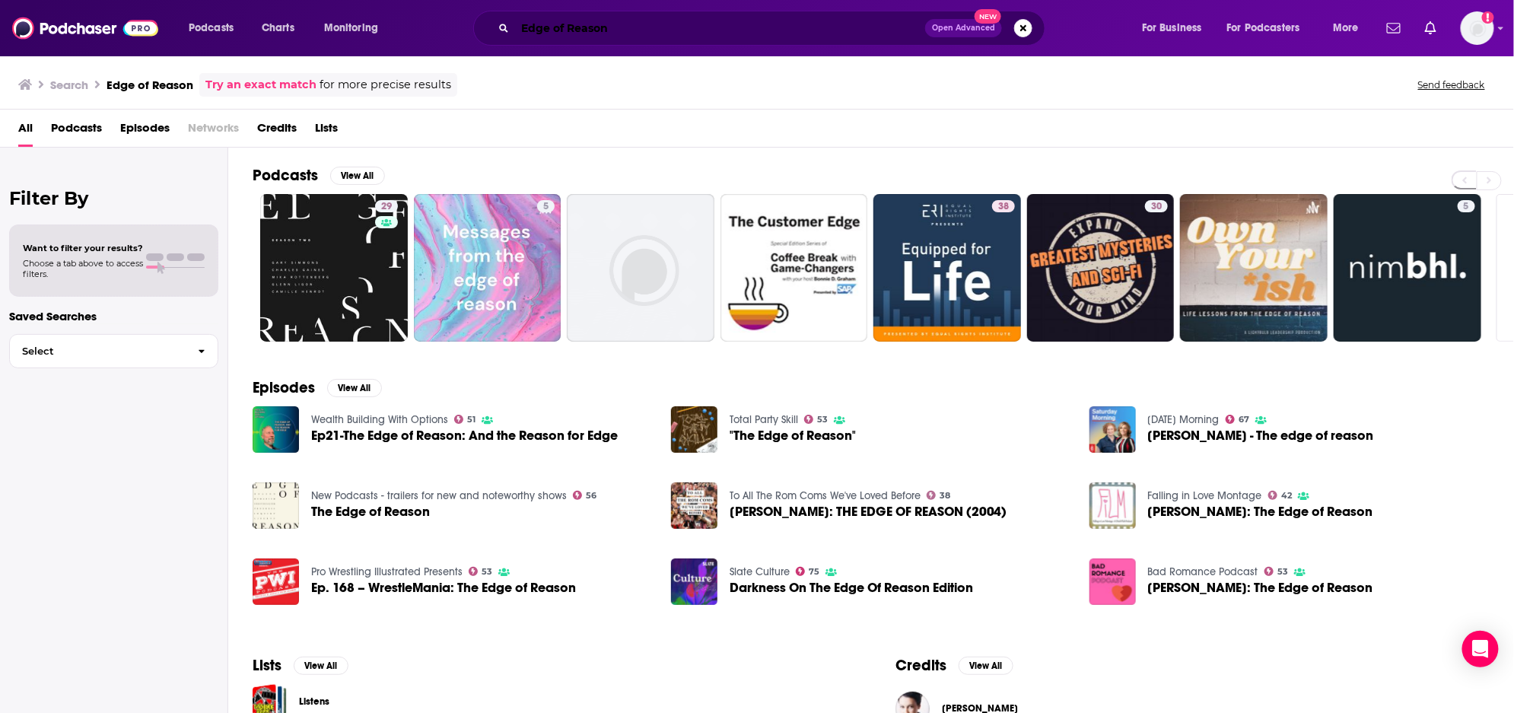
click at [610, 33] on input "Edge of Reason" at bounding box center [720, 28] width 410 height 24
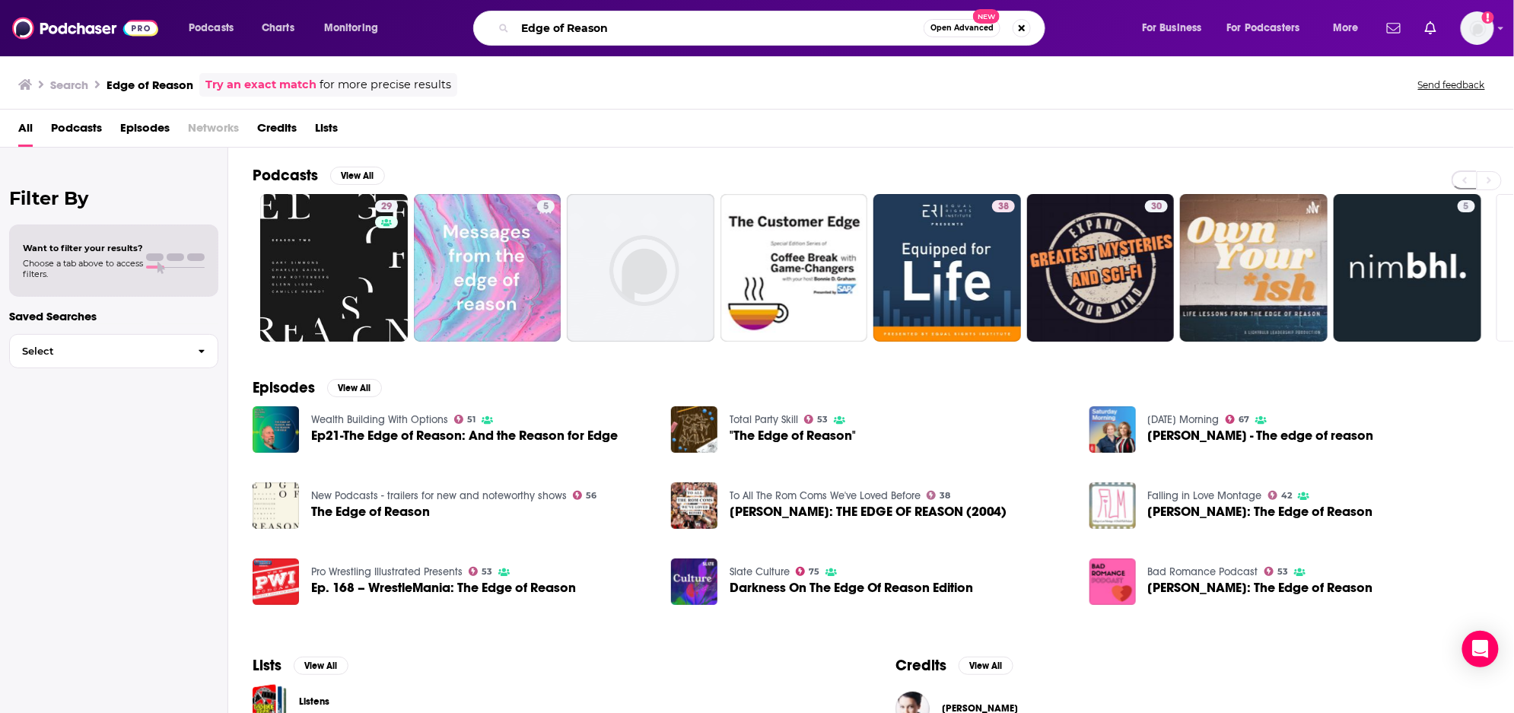
click at [610, 33] on input "Edge of Reason" at bounding box center [719, 28] width 409 height 24
type input "e"
type input "En La Sala"
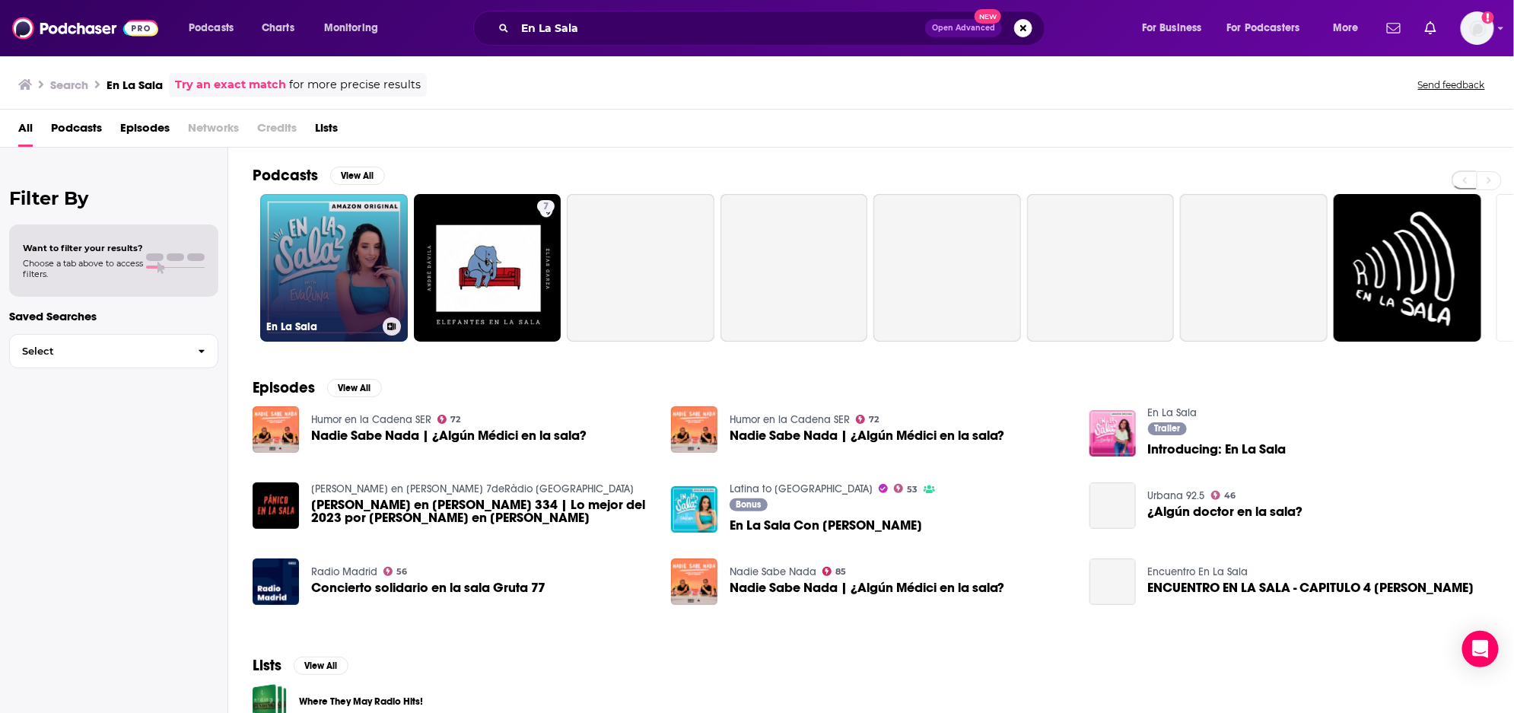
click at [331, 272] on link "En La Sala" at bounding box center [334, 268] width 148 height 148
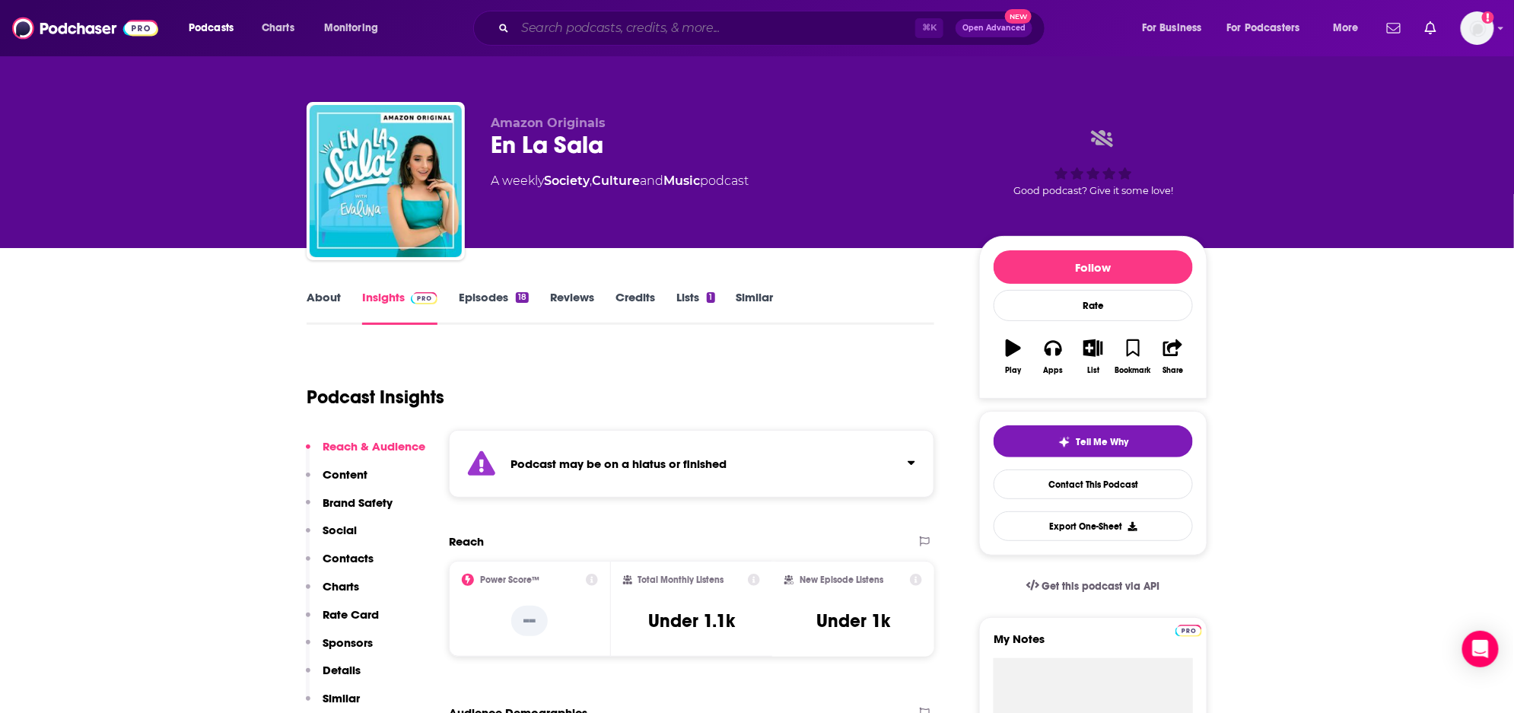
click at [829, 27] on input "Search podcasts, credits, & more..." at bounding box center [715, 28] width 400 height 24
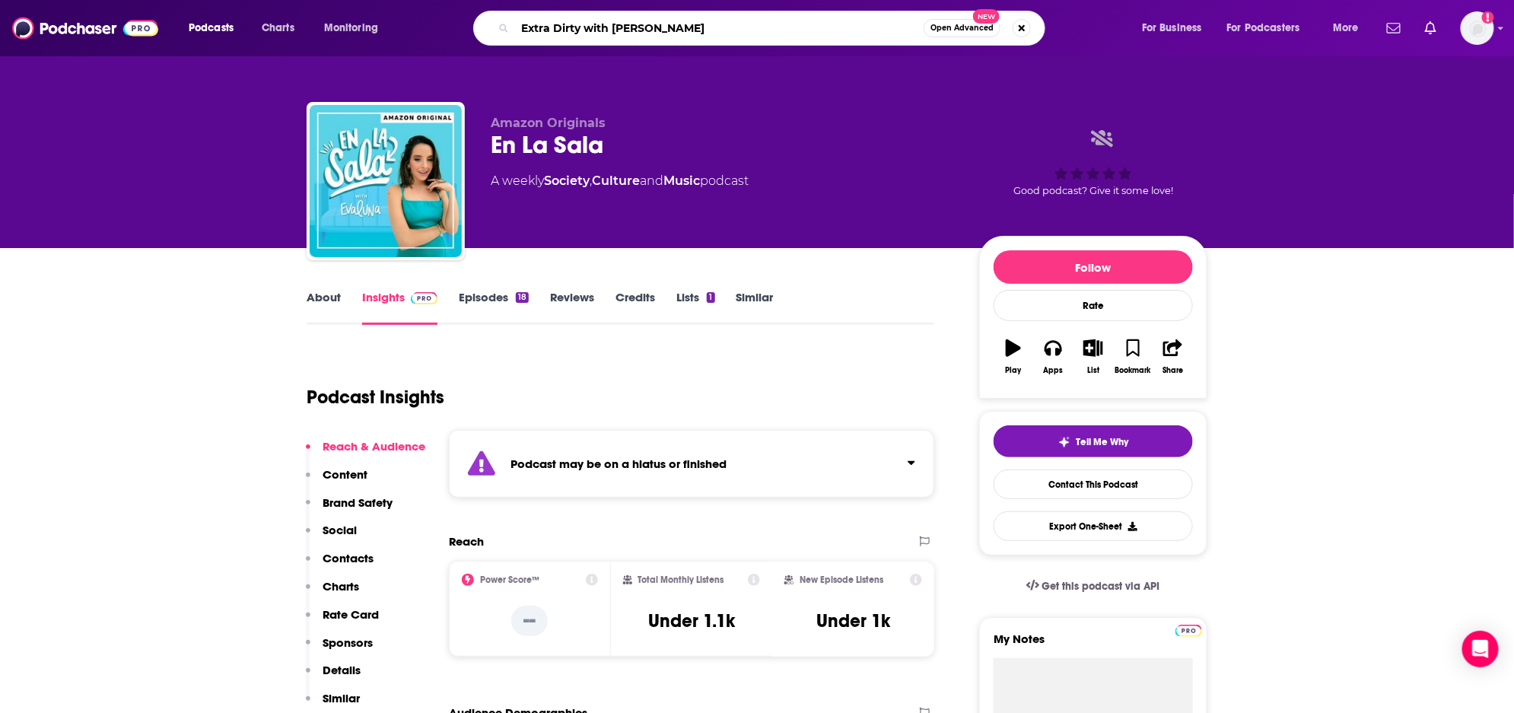
type input "Extra Dirty with Hallie"
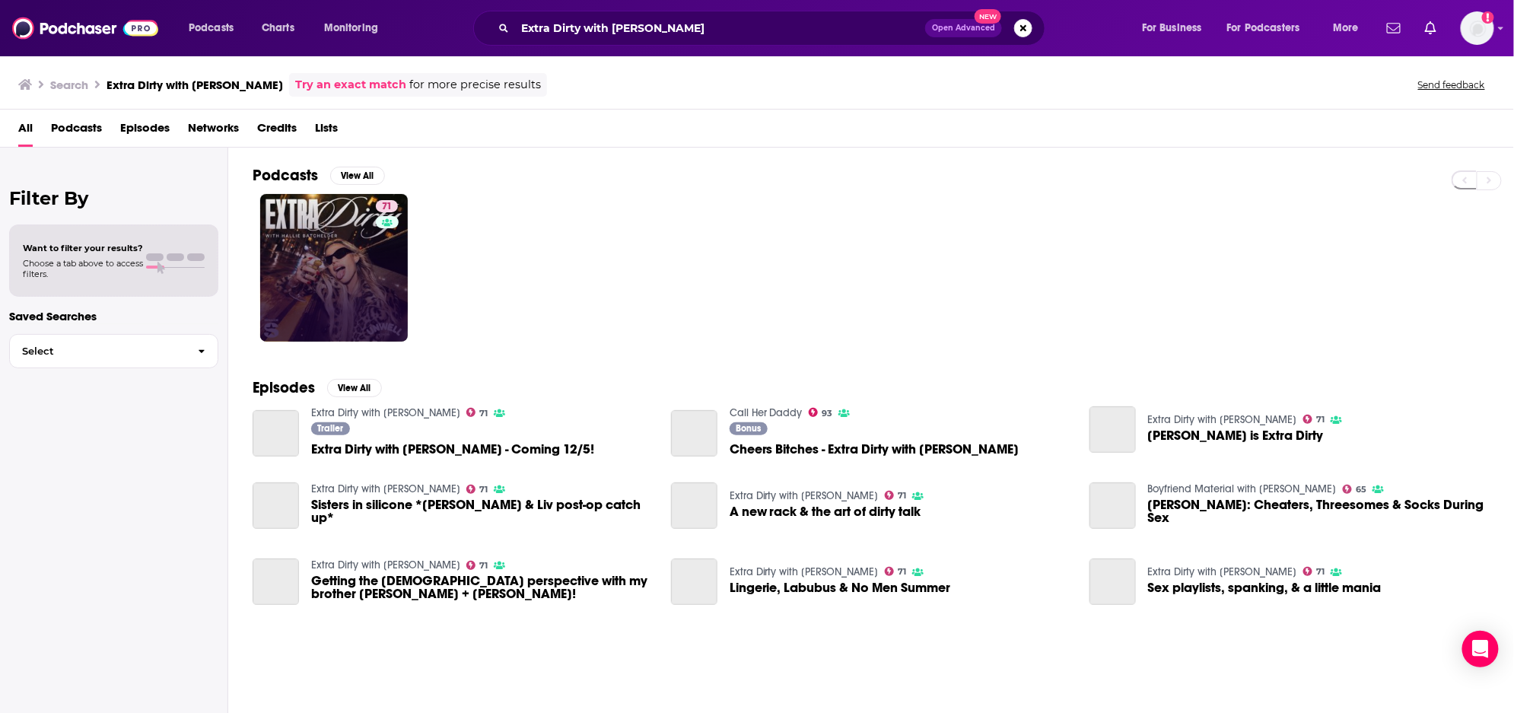
click at [342, 278] on link "71" at bounding box center [334, 268] width 148 height 148
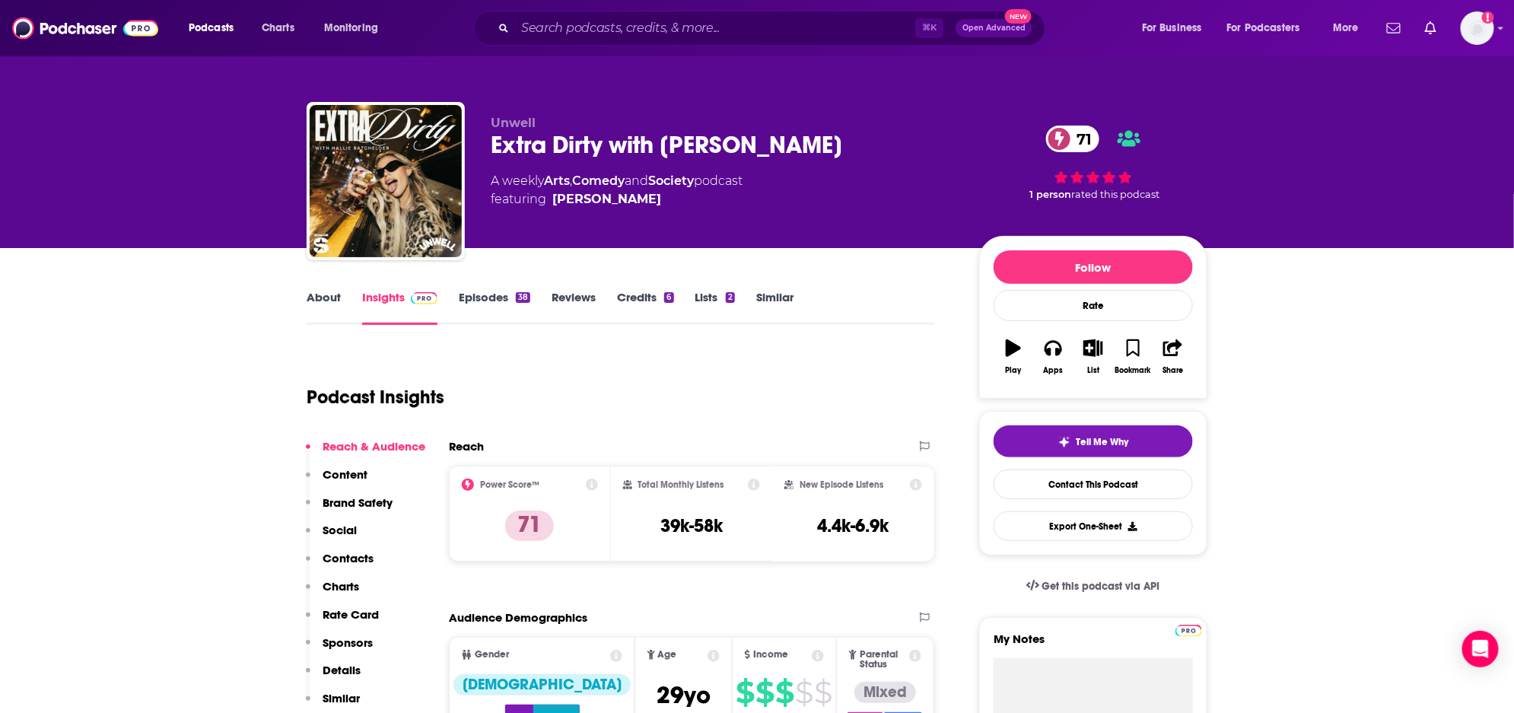
scroll to position [1, 0]
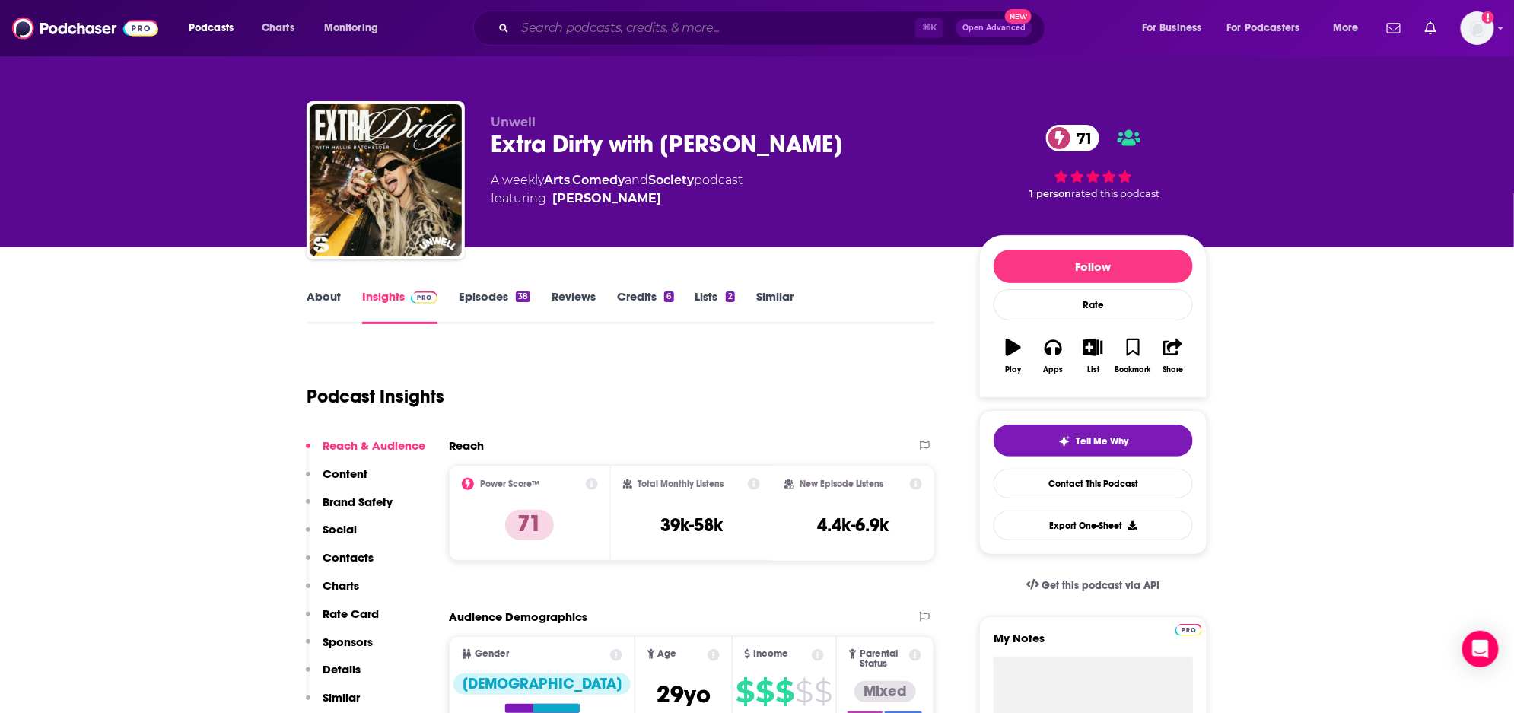
click at [611, 29] on input "Search podcasts, credits, & more..." at bounding box center [715, 28] width 400 height 24
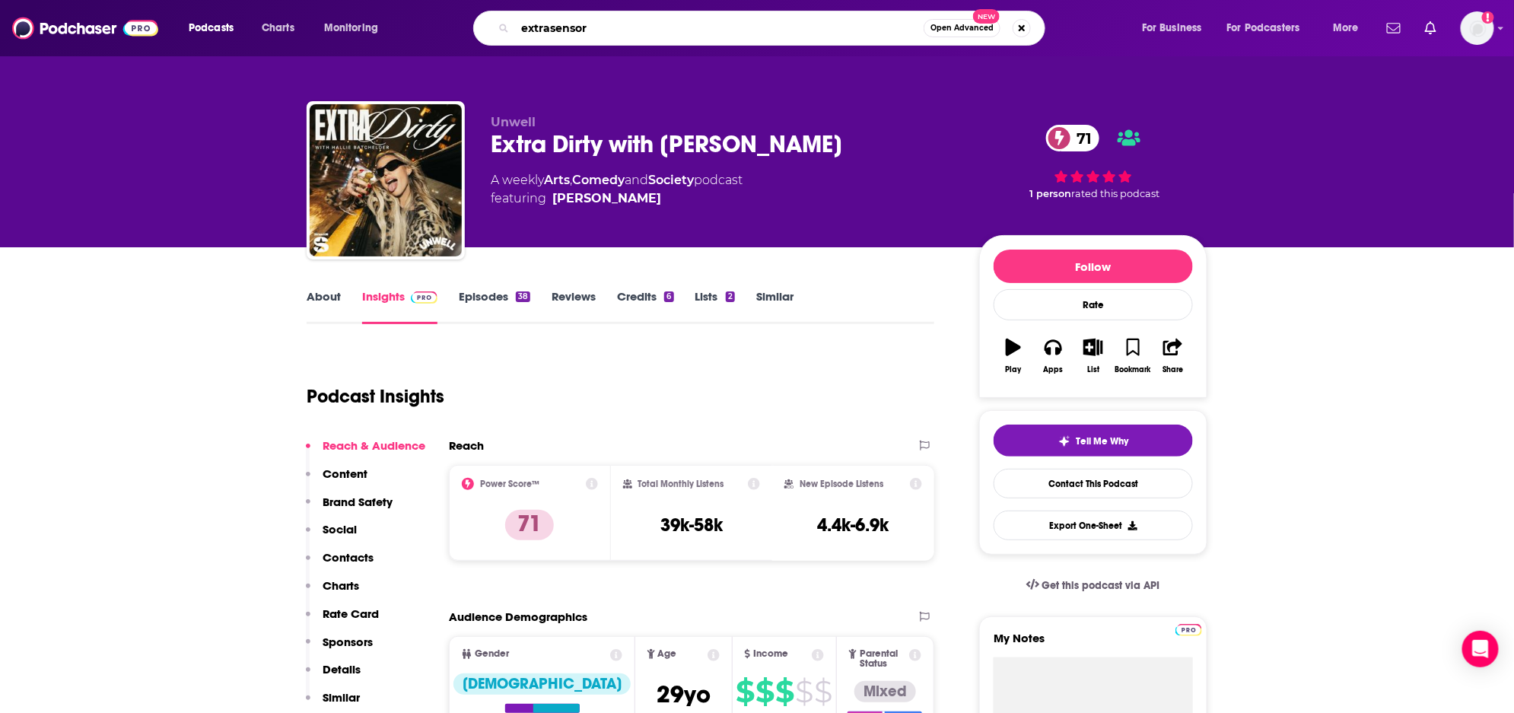
type input "extrasensory"
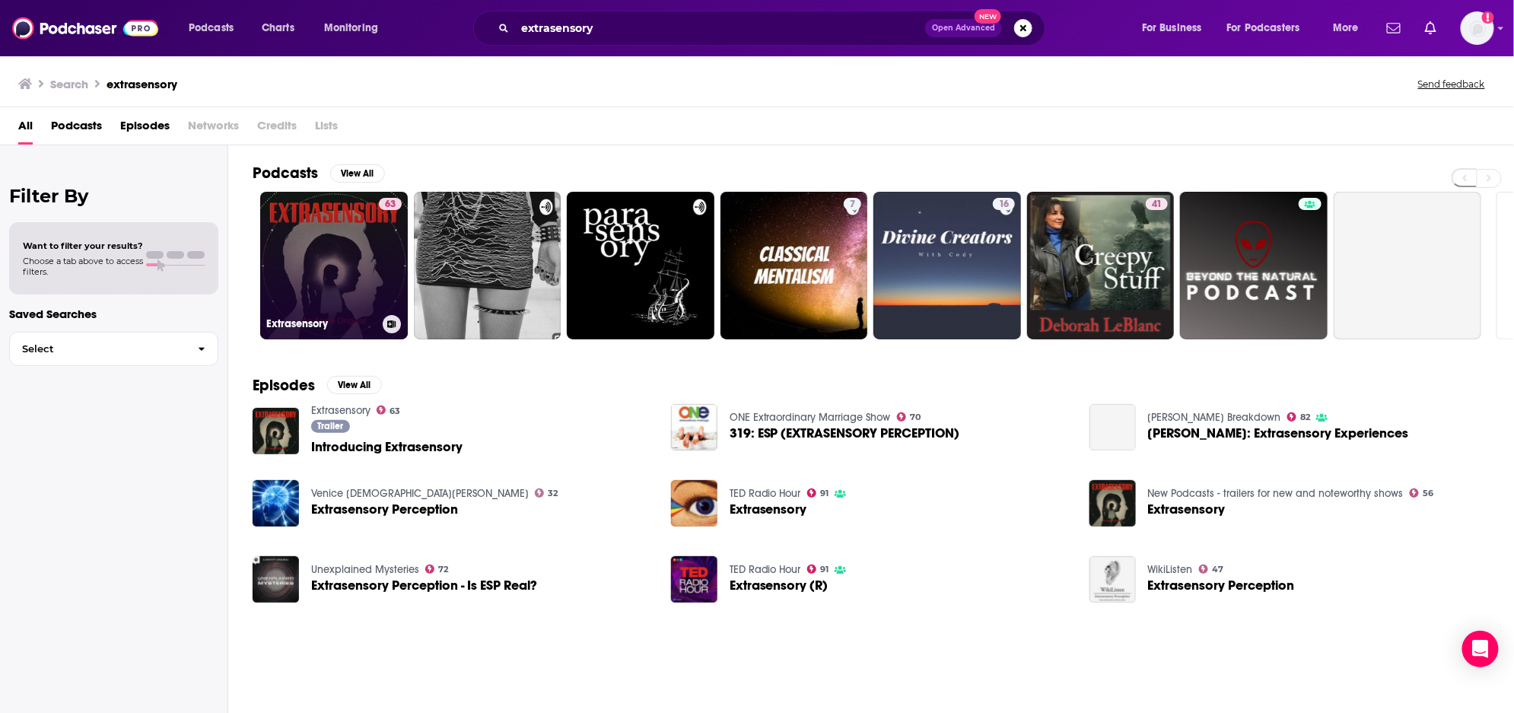
click at [363, 242] on link "63 Extrasensory" at bounding box center [334, 266] width 148 height 148
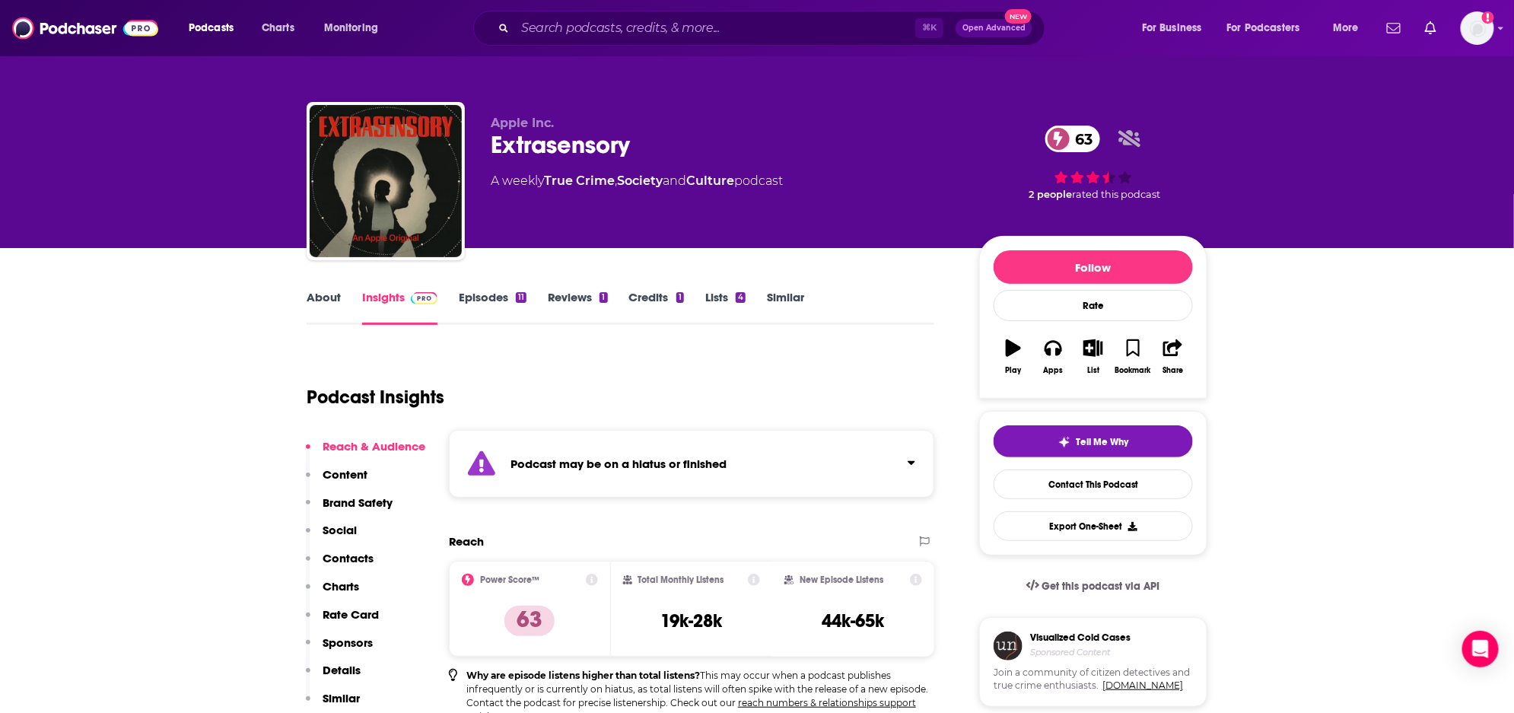
scroll to position [1, 0]
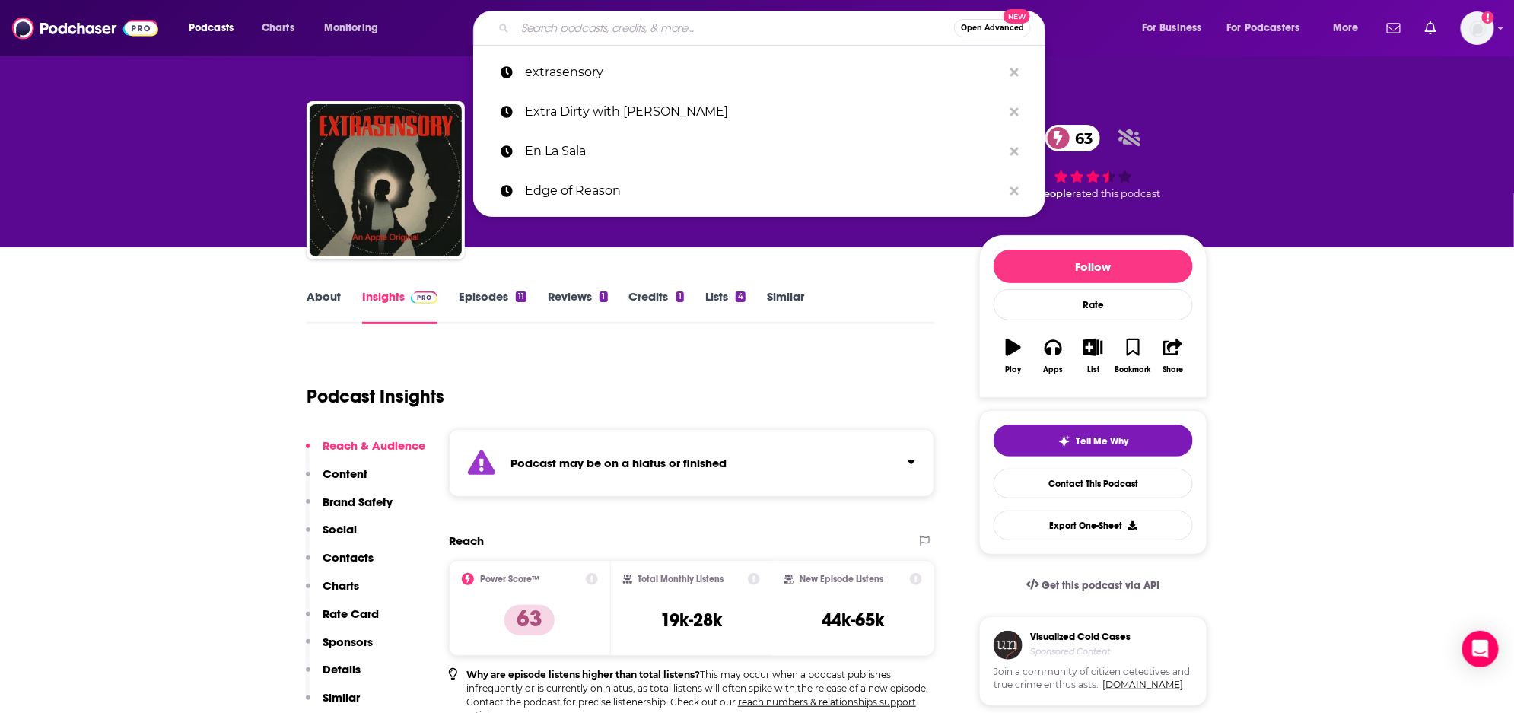
click at [738, 27] on input "Search podcasts, credits, & more..." at bounding box center [734, 28] width 439 height 24
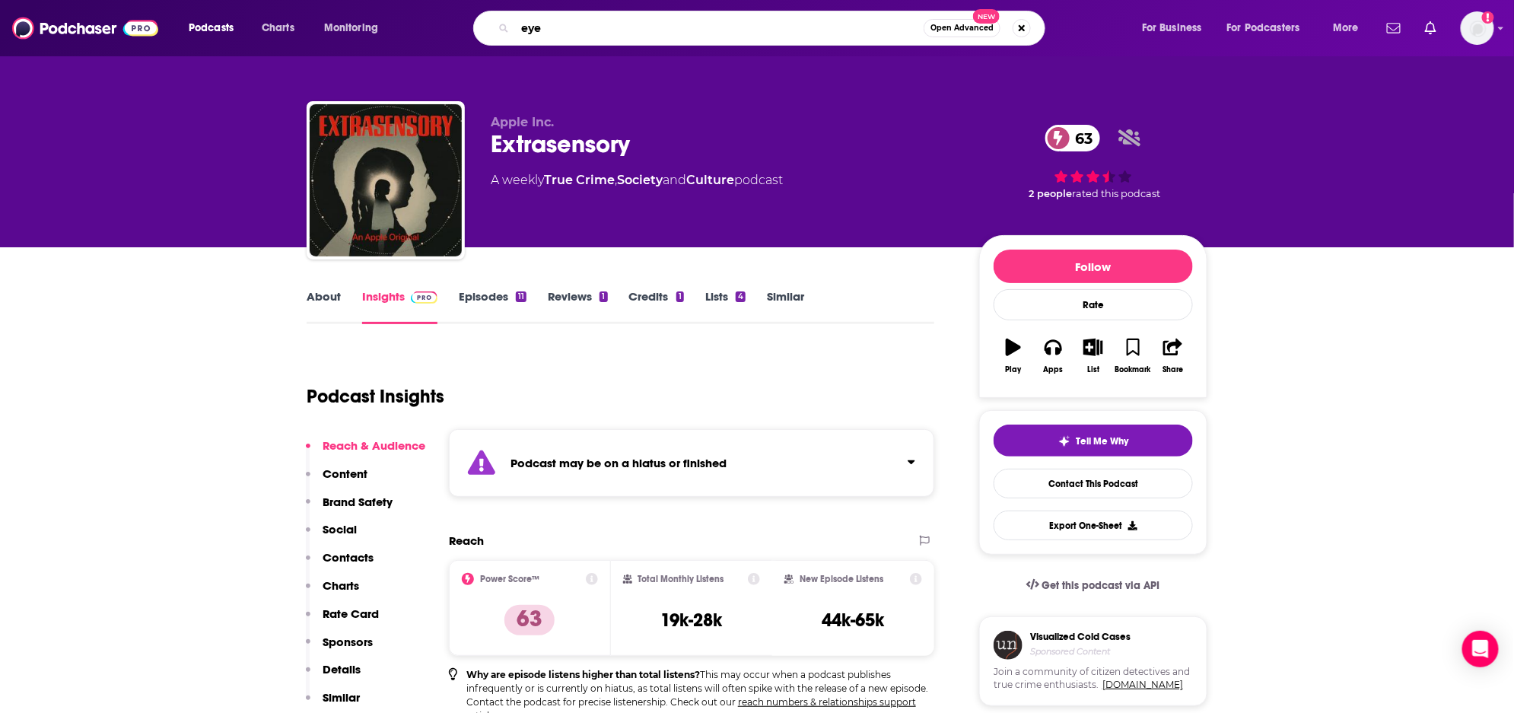
click at [704, 27] on input "eye" at bounding box center [719, 28] width 409 height 24
click at [759, 14] on div "eye Open Advanced New" at bounding box center [759, 28] width 572 height 35
click at [759, 23] on input "eye" at bounding box center [719, 28] width 409 height 24
type input "eye on college"
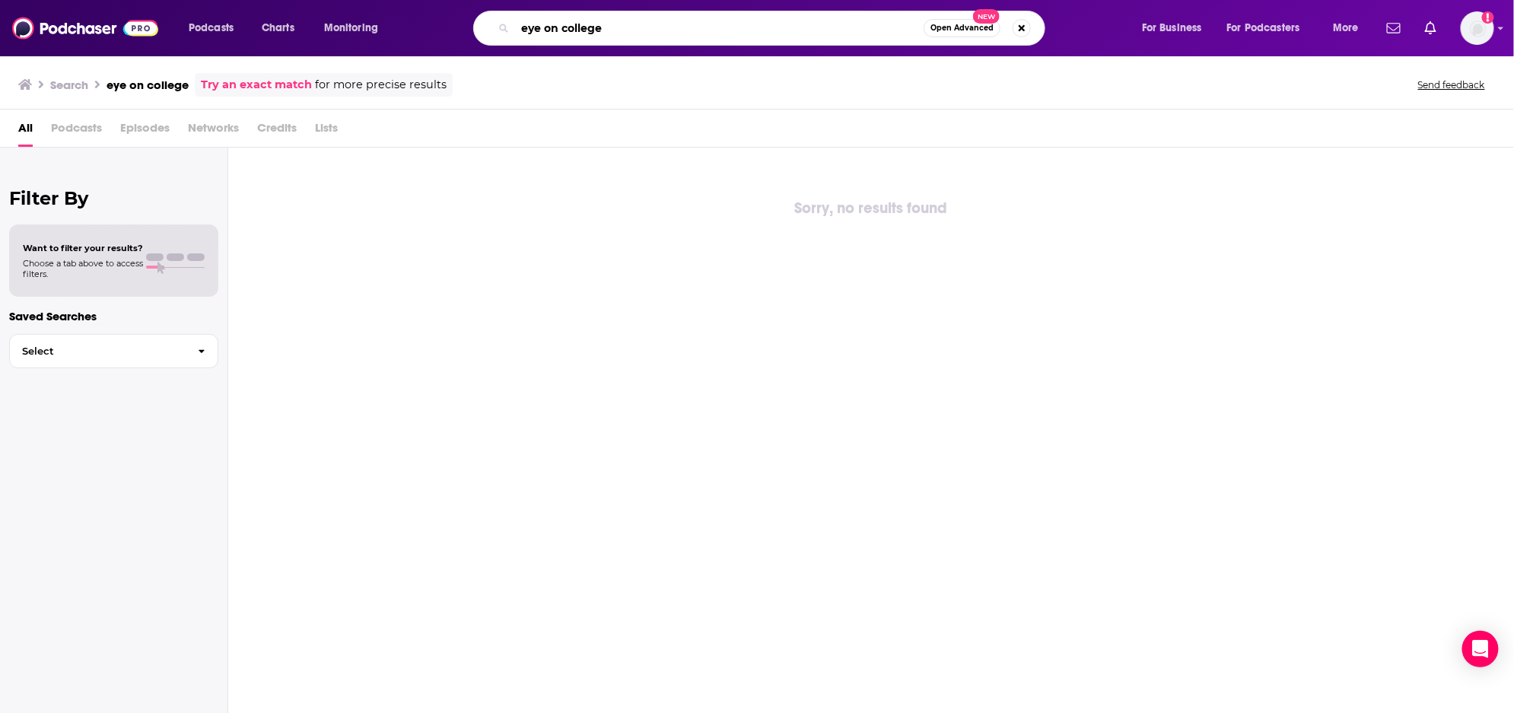
click at [691, 24] on input "eye on college" at bounding box center [719, 28] width 409 height 24
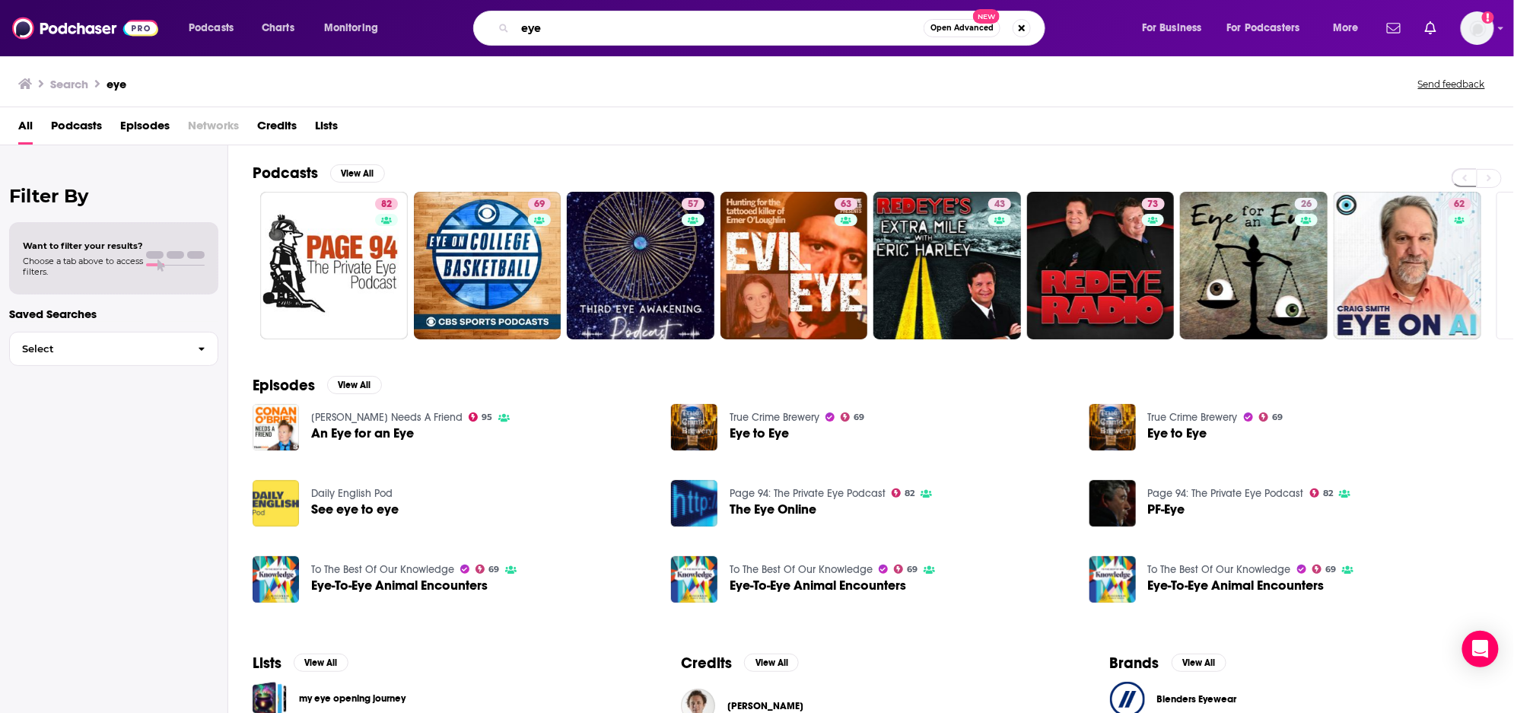
click at [593, 23] on input "eye" at bounding box center [719, 28] width 409 height 24
click at [593, 22] on input "eye" at bounding box center [719, 28] width 409 height 24
type input "fast money"
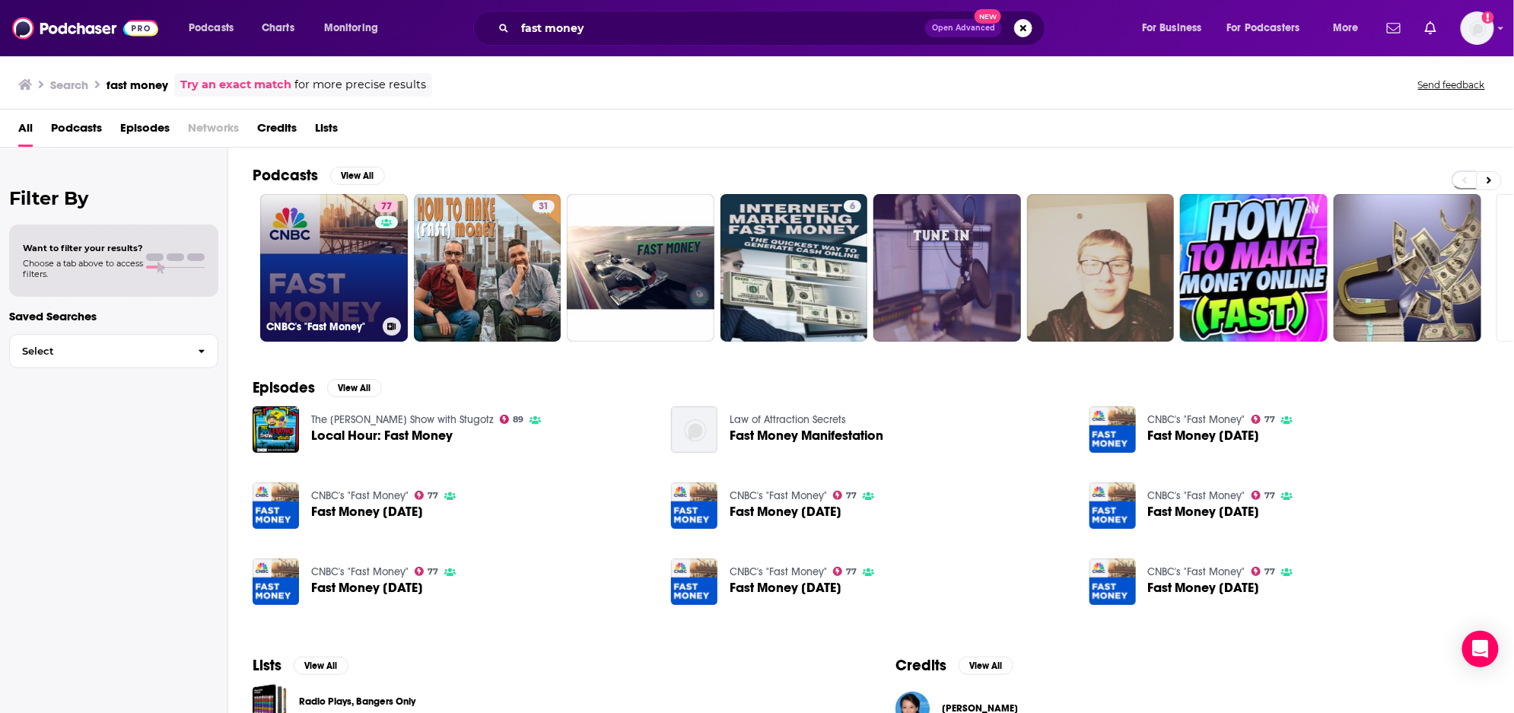
click at [358, 255] on link "77 CNBC's "Fast Money"" at bounding box center [334, 268] width 148 height 148
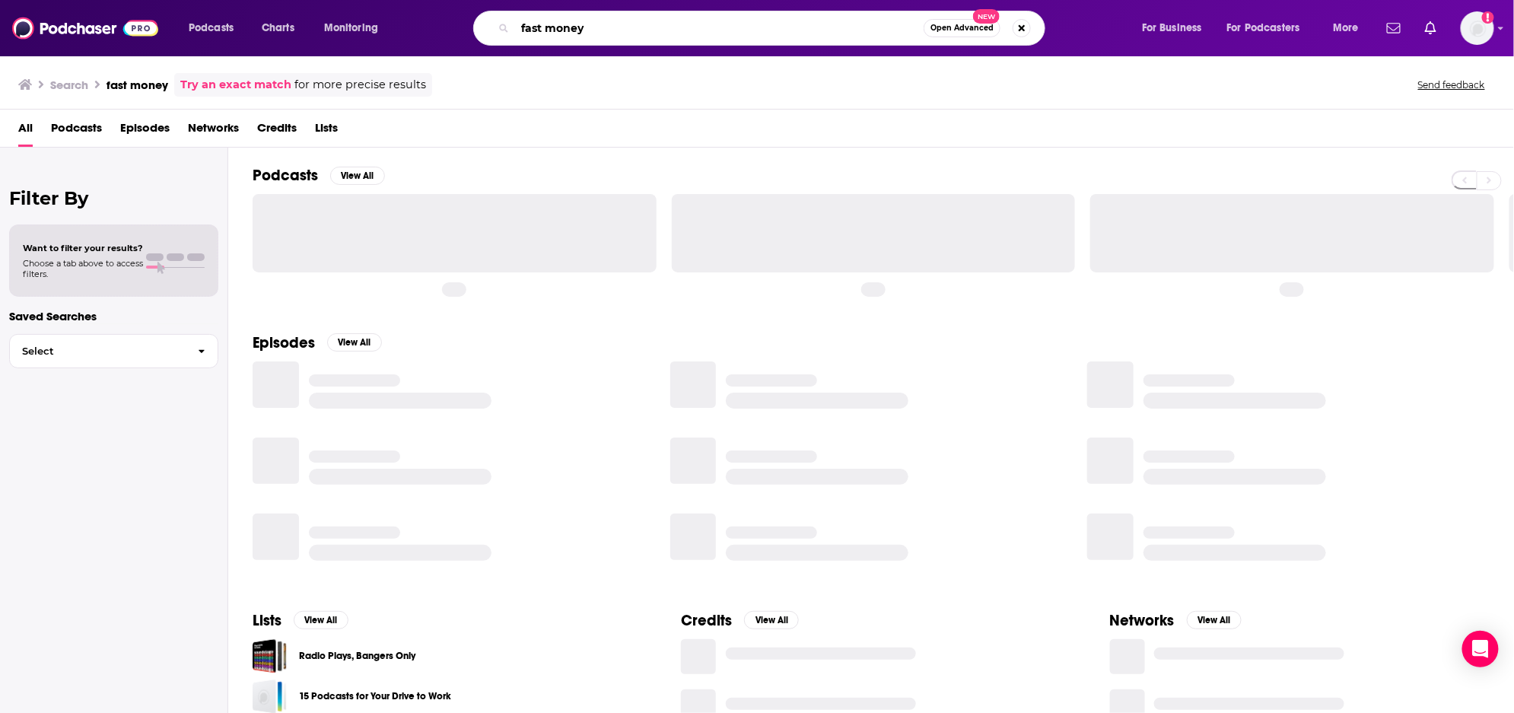
click at [571, 32] on input "fast money" at bounding box center [719, 28] width 409 height 24
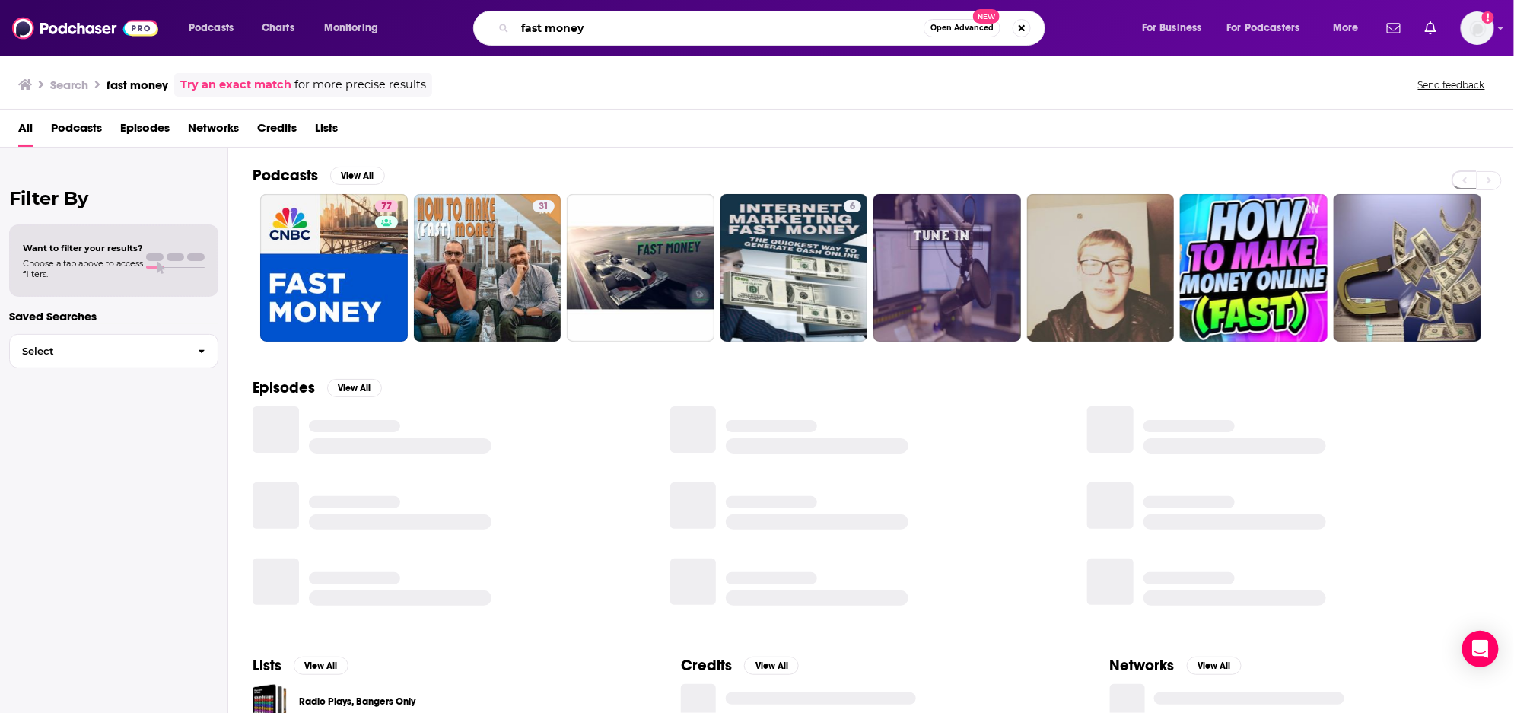
click at [571, 32] on input "fast money" at bounding box center [719, 28] width 409 height 24
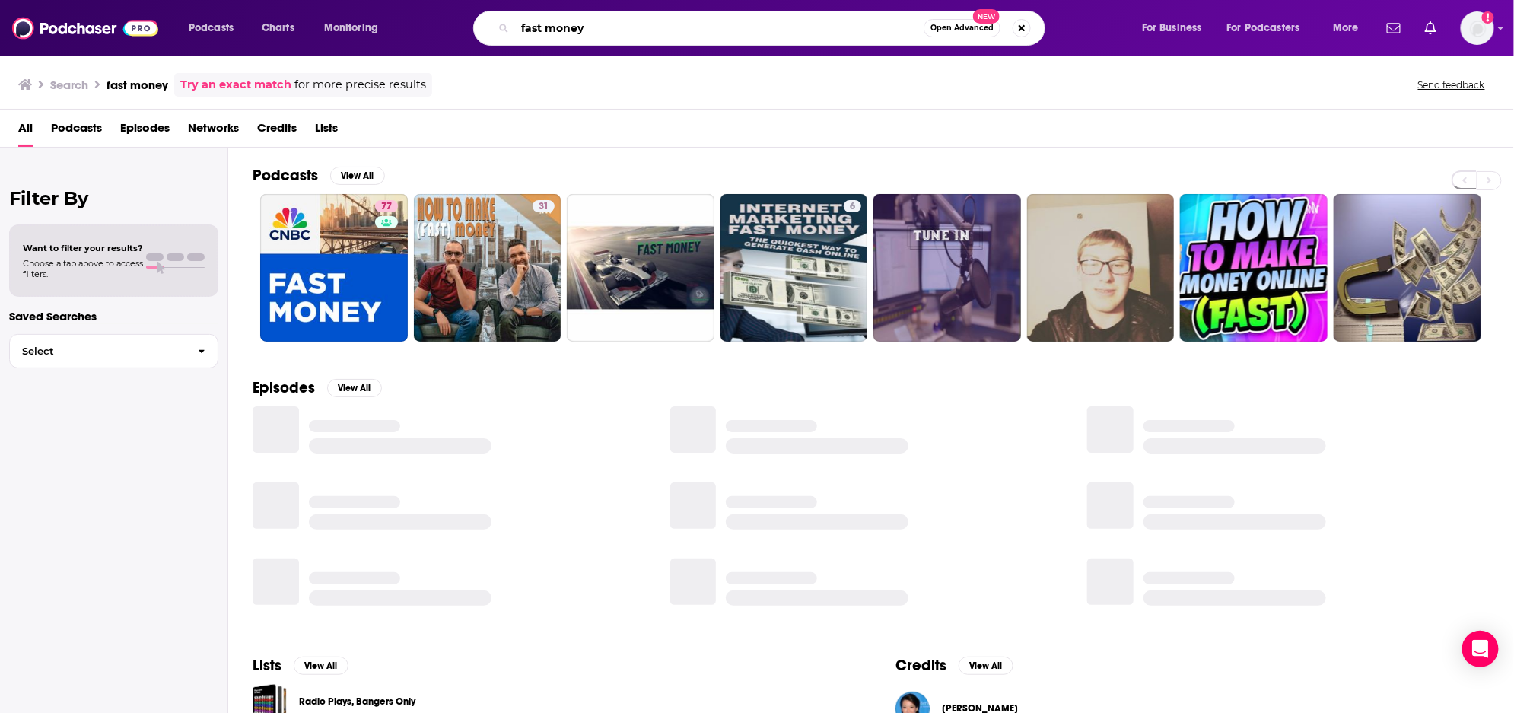
click at [571, 32] on input "fast money" at bounding box center [719, 28] width 409 height 24
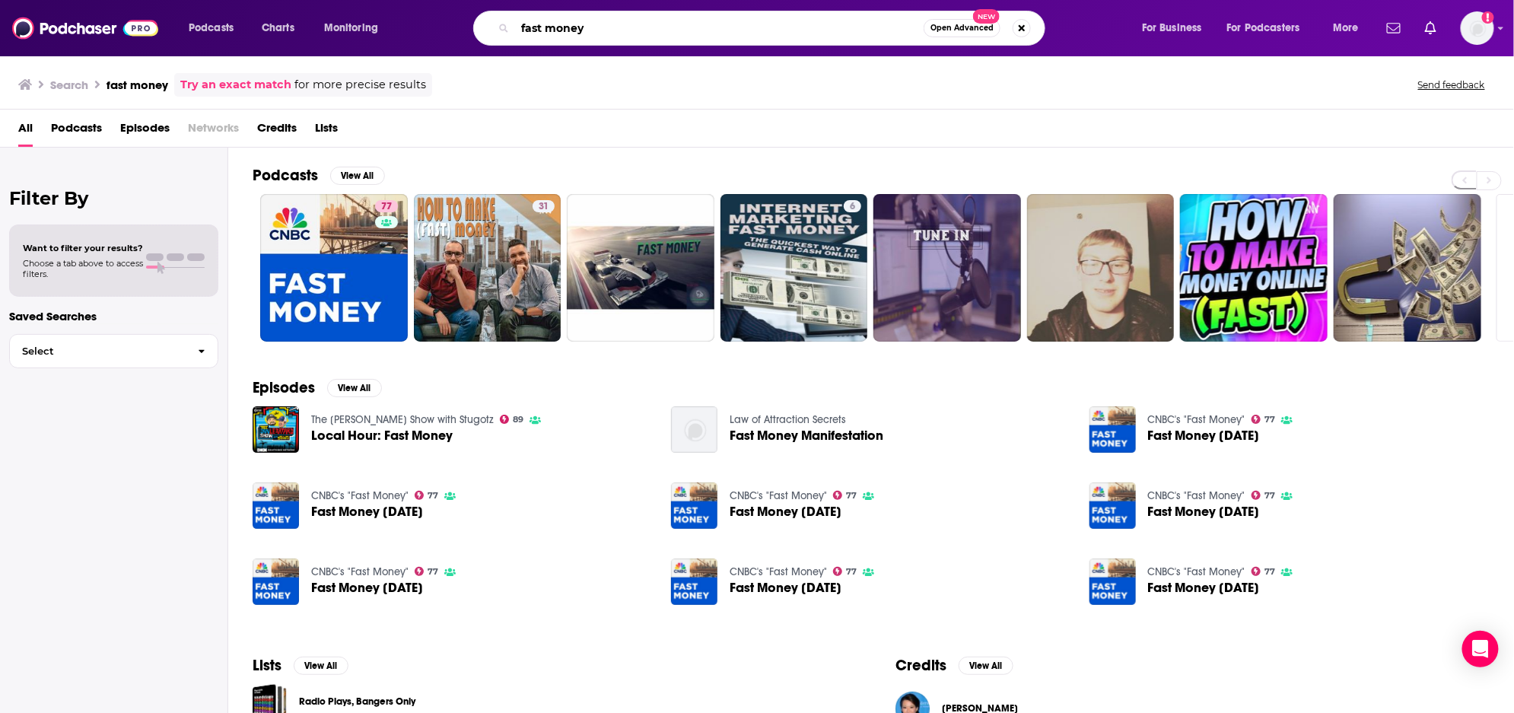
click at [621, 32] on input "fast money" at bounding box center [719, 28] width 409 height 24
type input "field trip"
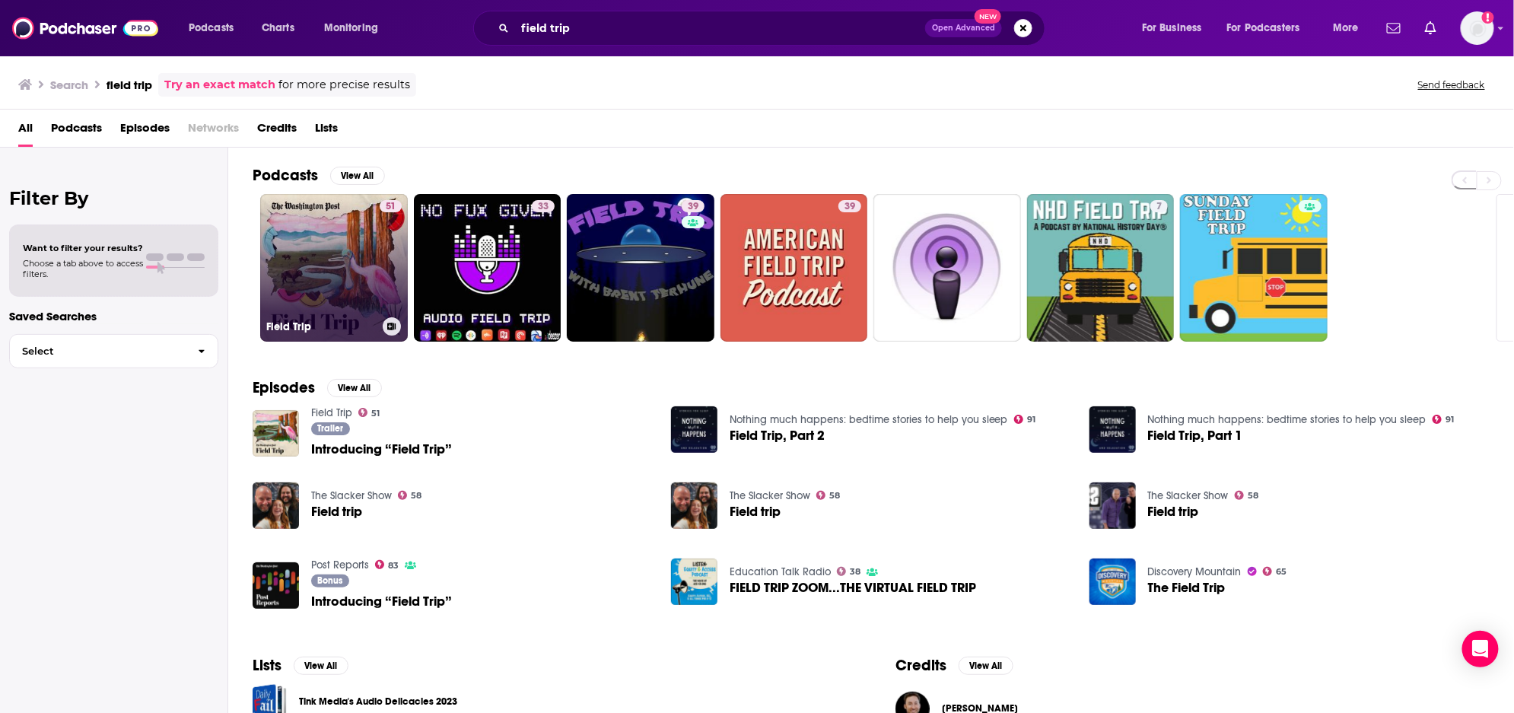
click at [344, 244] on link "51 Field Trip" at bounding box center [334, 268] width 148 height 148
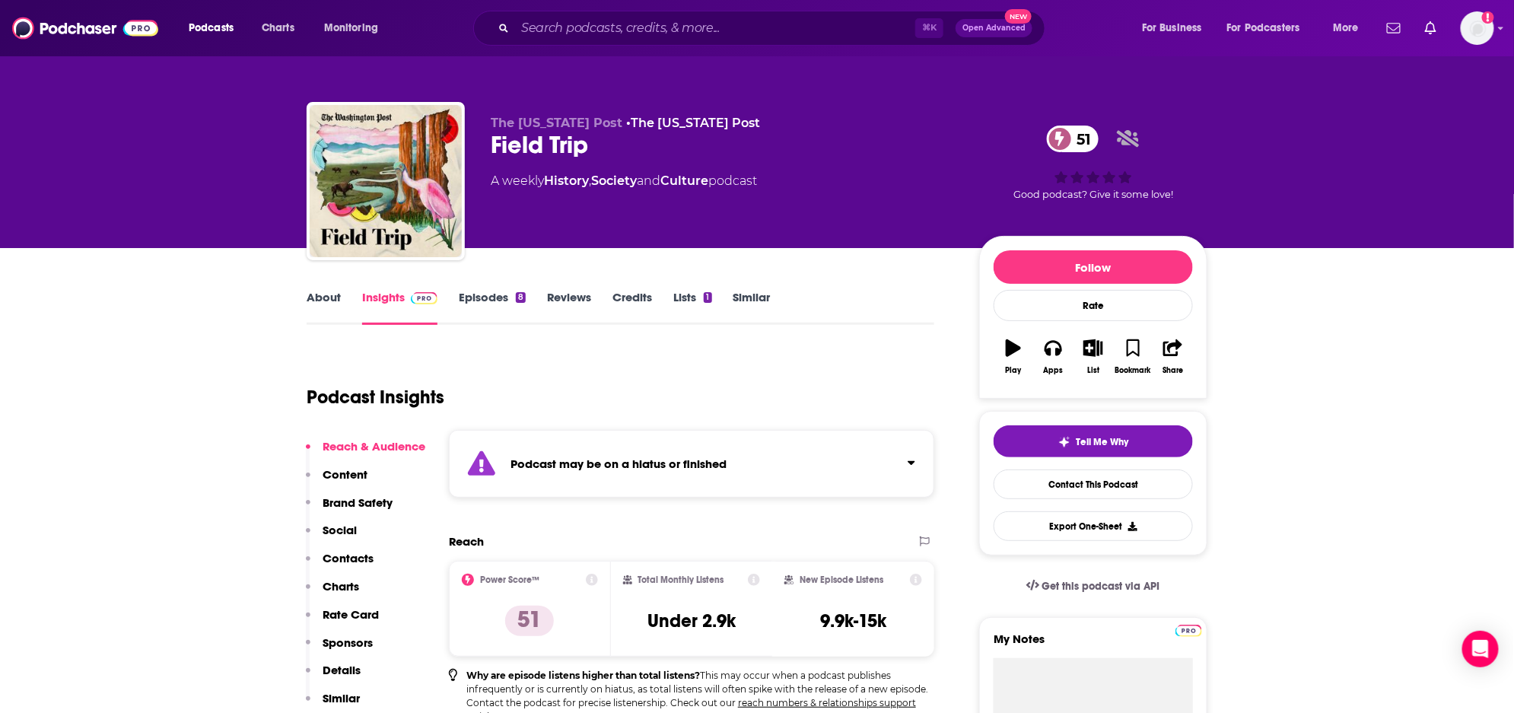
click at [638, 24] on input "Search podcasts, credits, & more..." at bounding box center [715, 28] width 400 height 24
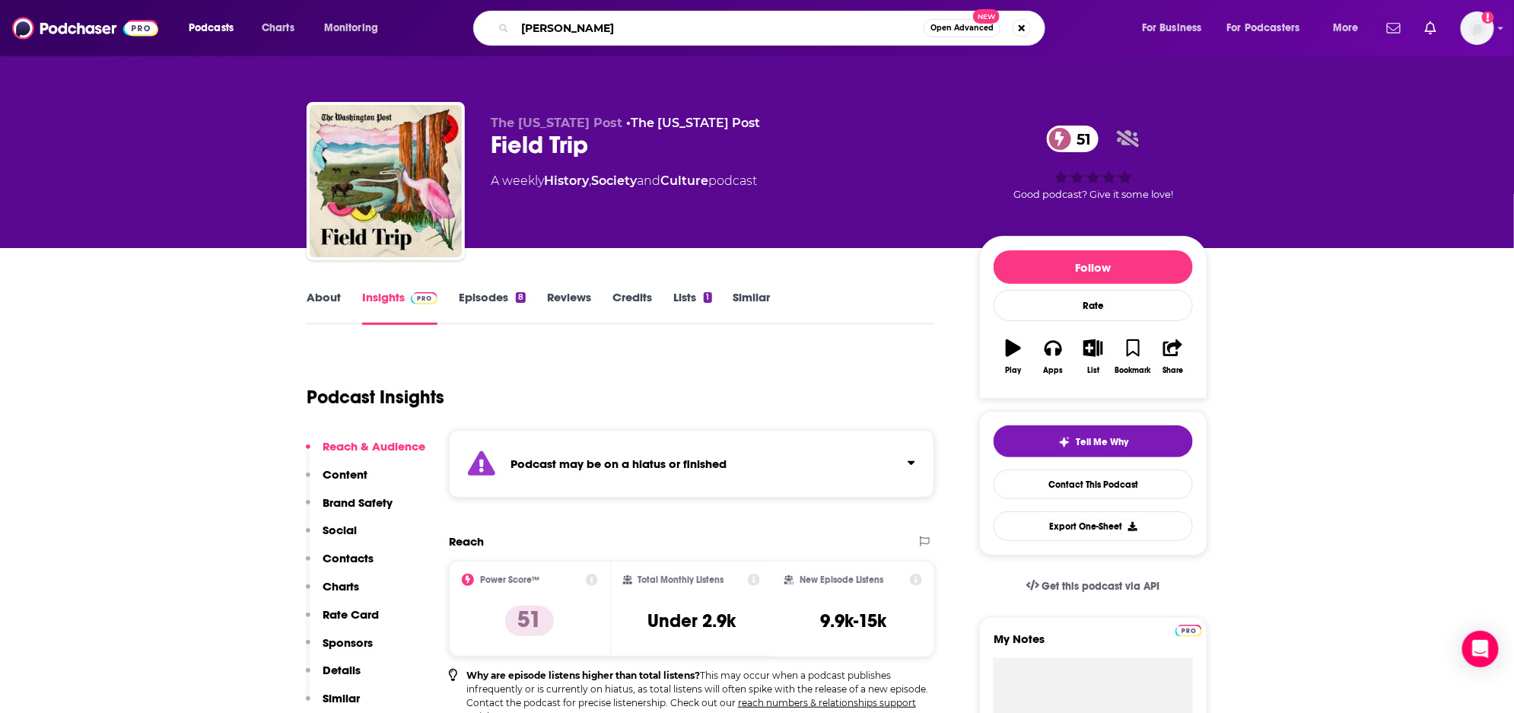
type input "Forbes Talk"
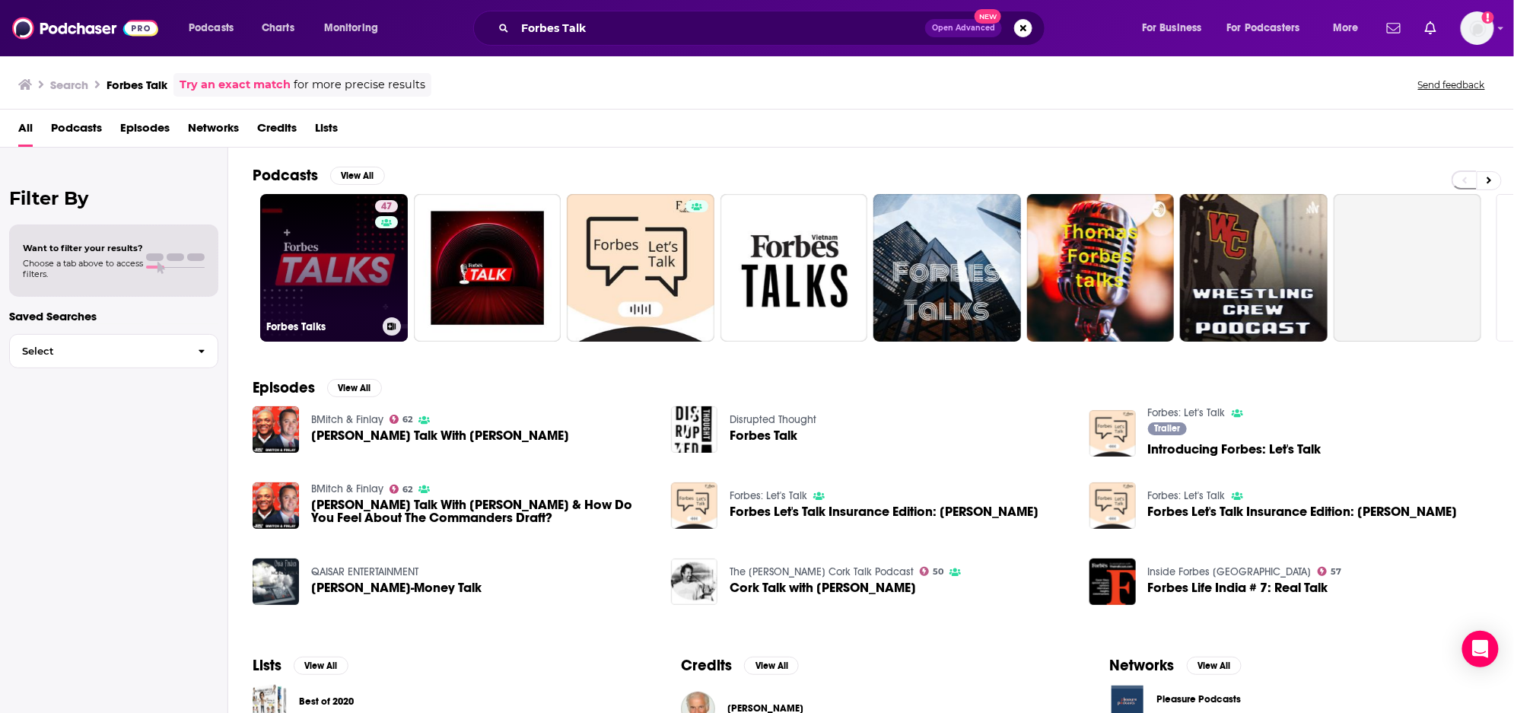
click at [346, 277] on link "47 Forbes Talks" at bounding box center [334, 268] width 148 height 148
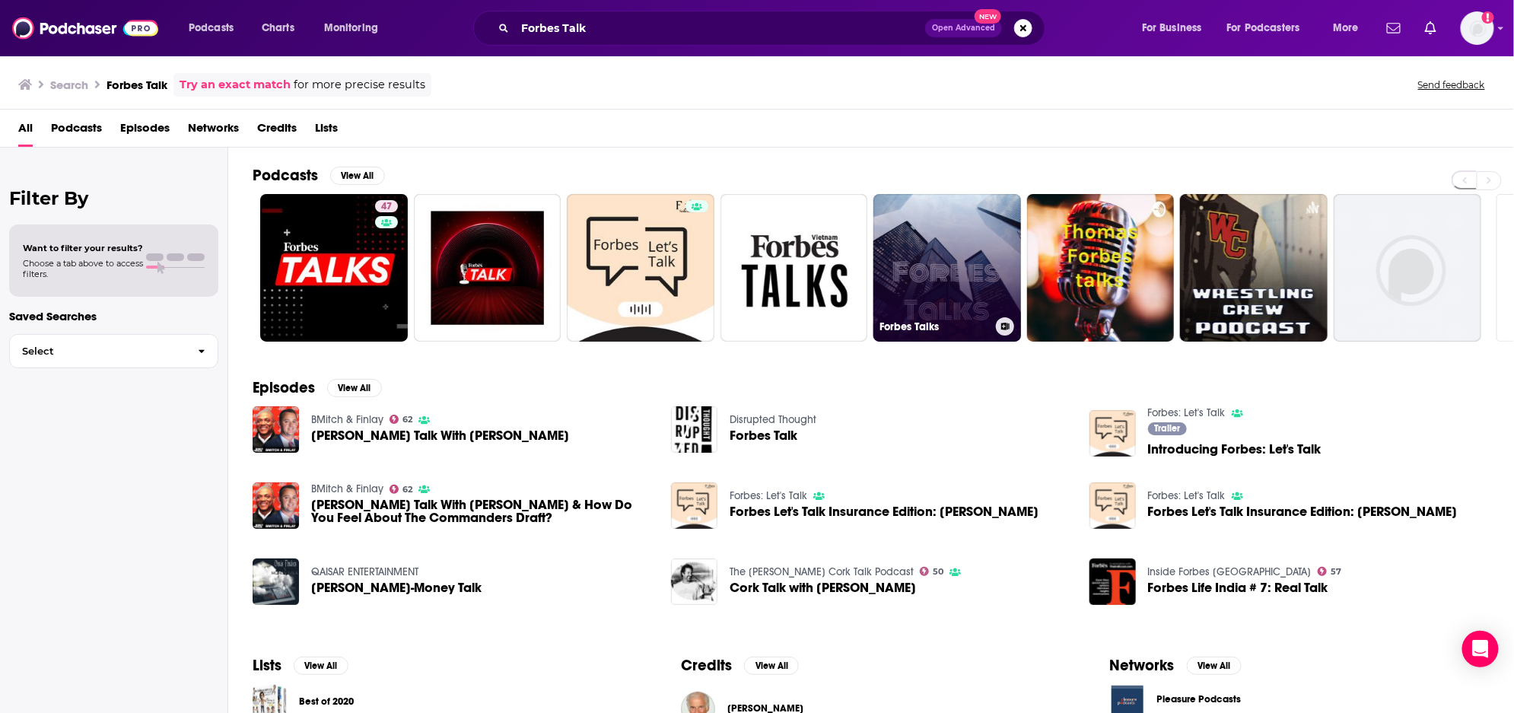
click at [940, 275] on link "Forbes Talks" at bounding box center [948, 268] width 148 height 148
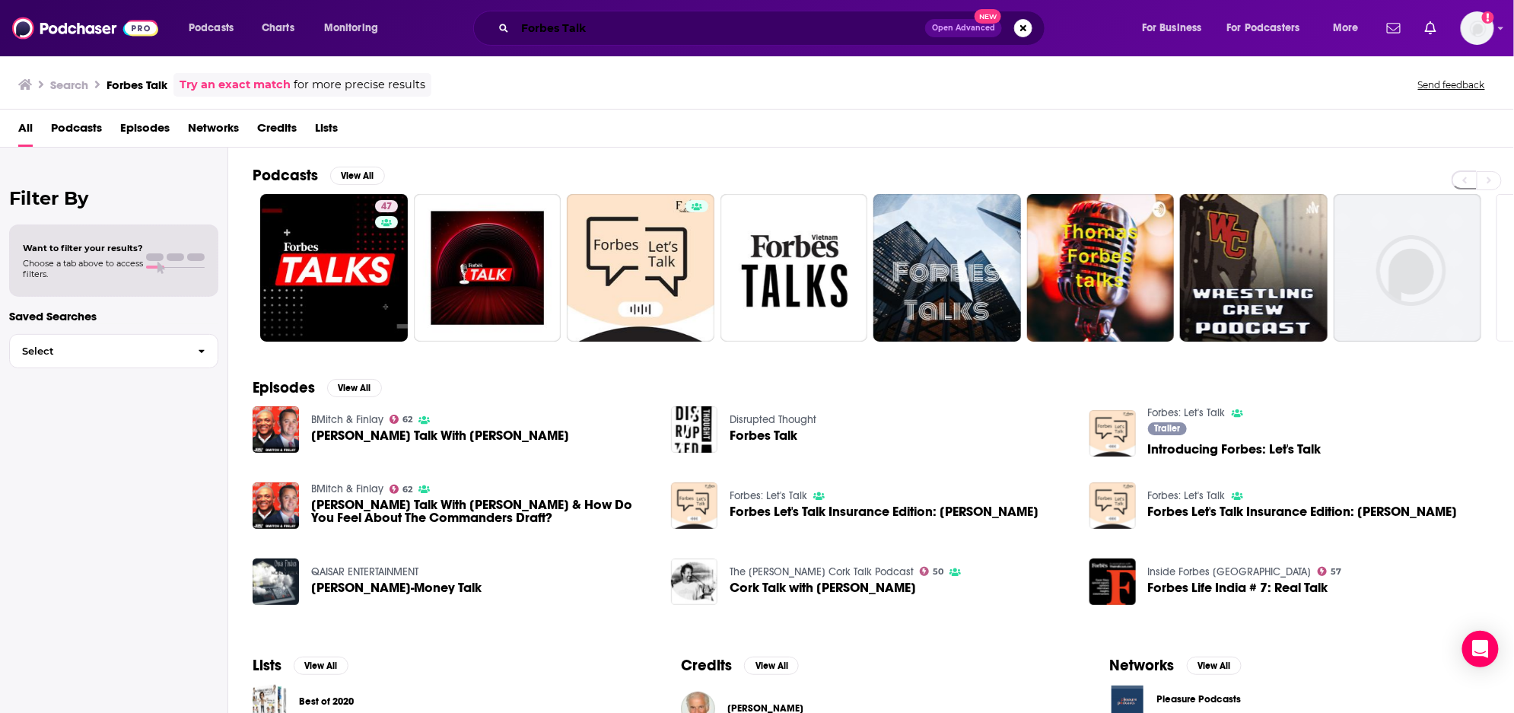
click at [683, 24] on input "Forbes Talk" at bounding box center [720, 28] width 410 height 24
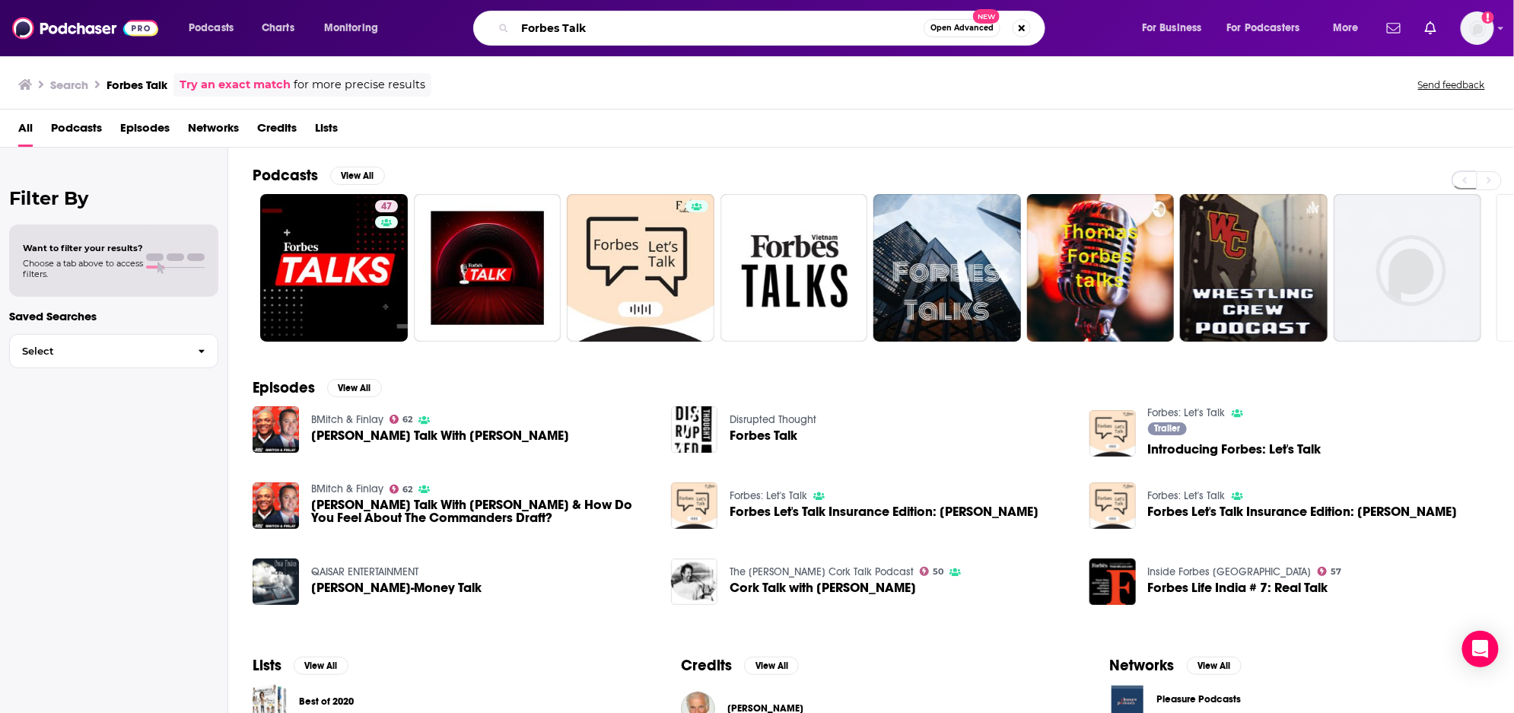
click at [683, 24] on input "Forbes Talk" at bounding box center [719, 28] width 409 height 24
click at [683, 26] on input "Forbes Talk" at bounding box center [719, 28] width 409 height 24
type input "Forbes"
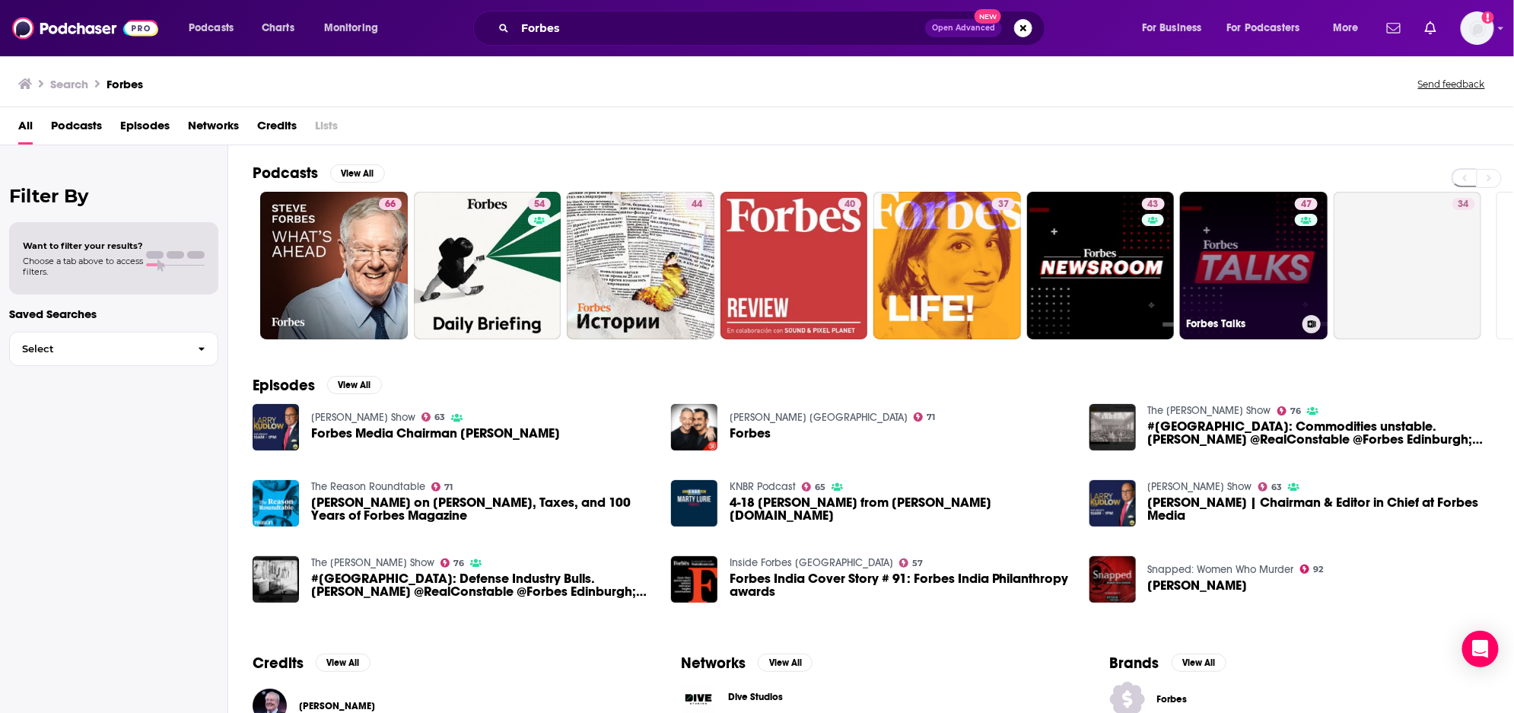
click at [1239, 295] on link "47 Forbes Talks" at bounding box center [1254, 266] width 148 height 148
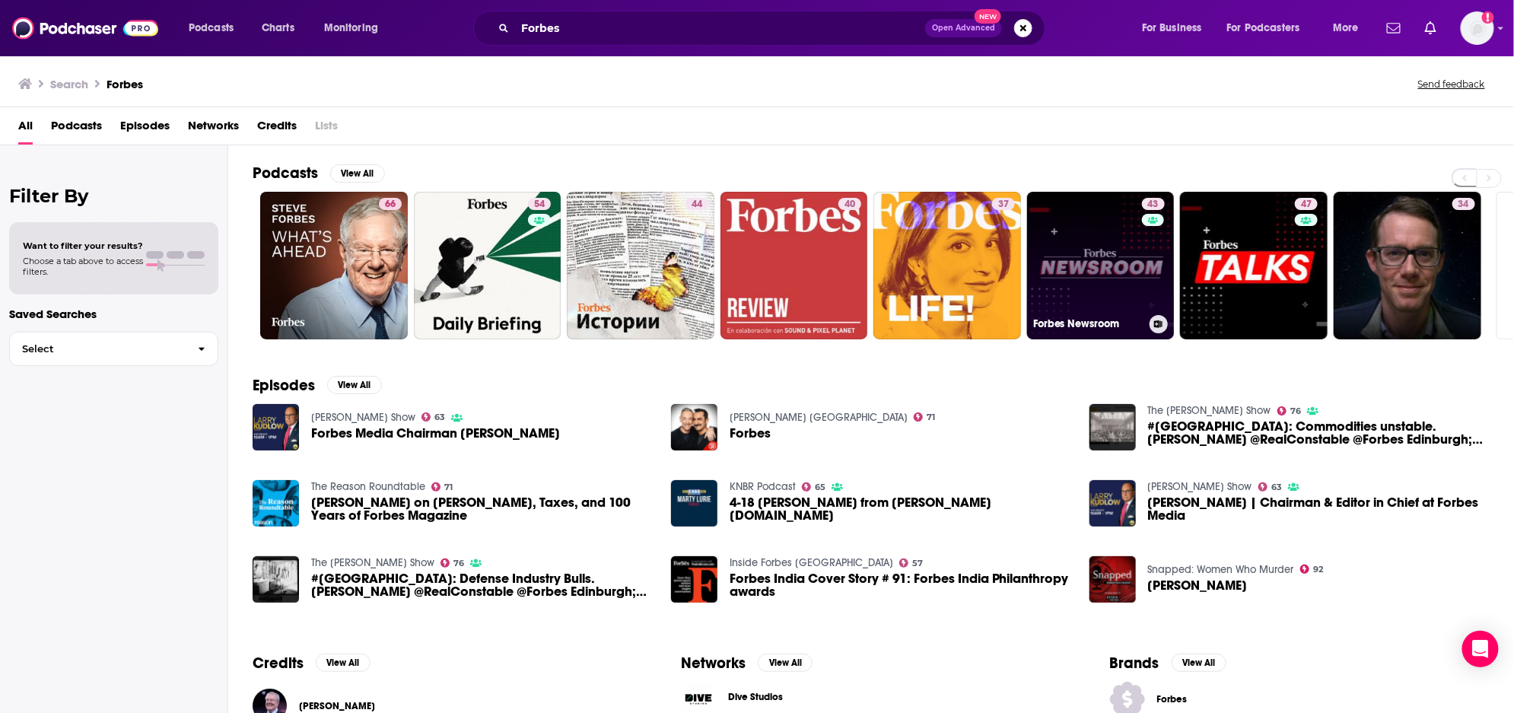
click at [1077, 263] on link "43 Forbes Newsroom" at bounding box center [1101, 266] width 148 height 148
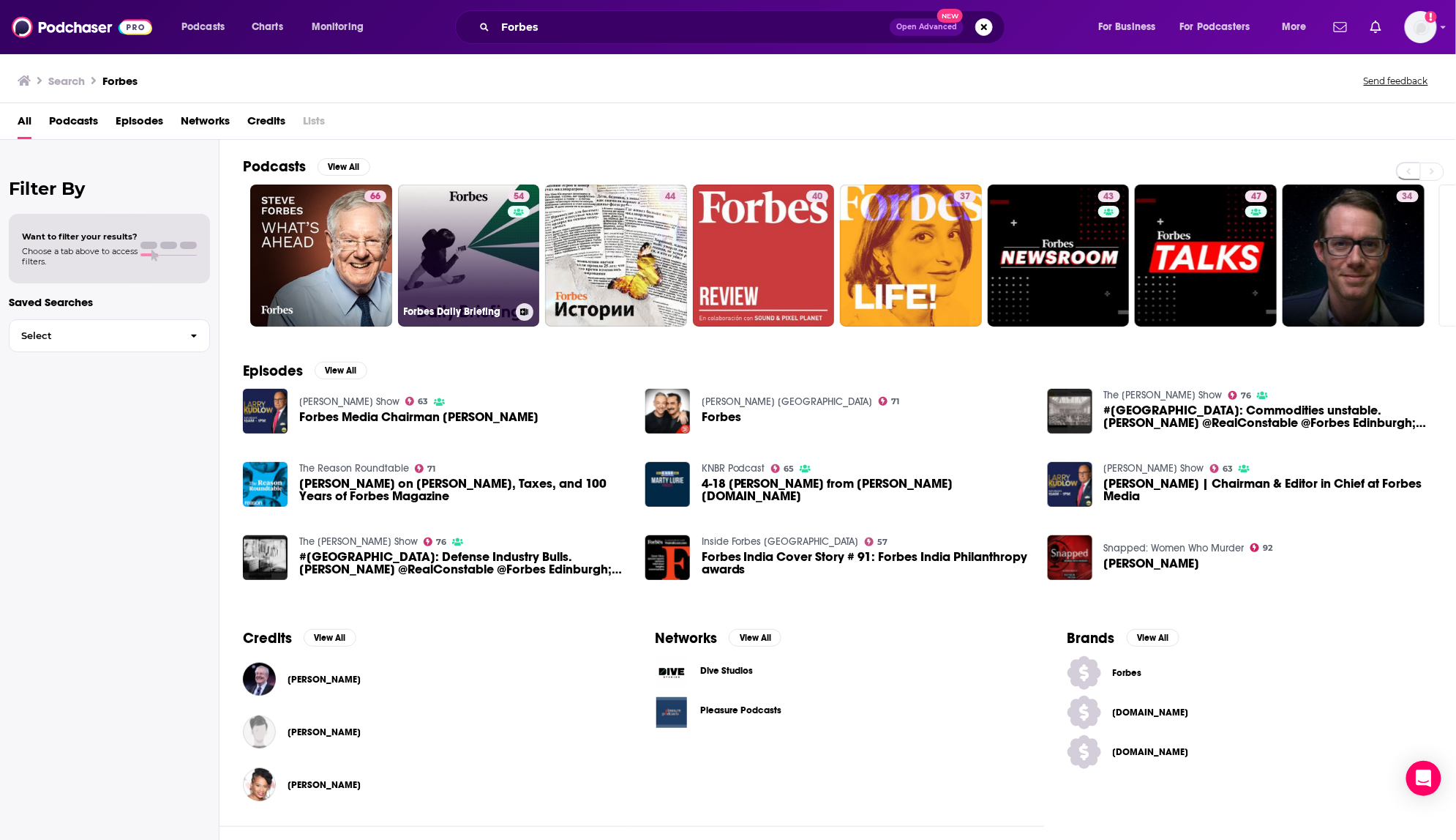
click at [481, 228] on link "54 Forbes Daily Briefing" at bounding box center [469, 256] width 142 height 142
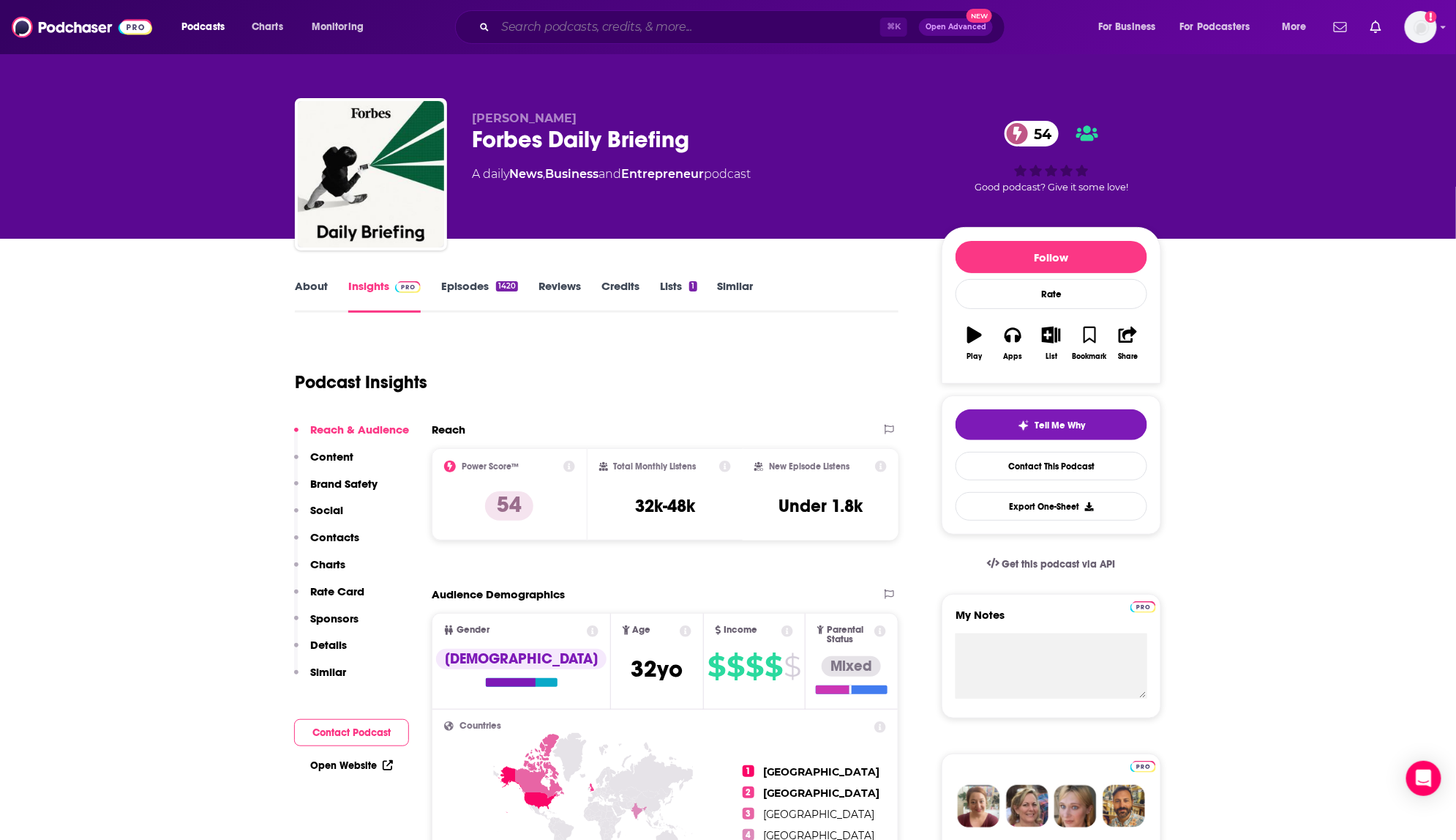
click at [614, 26] on input "Search podcasts, credits, & more..." at bounding box center [688, 27] width 385 height 23
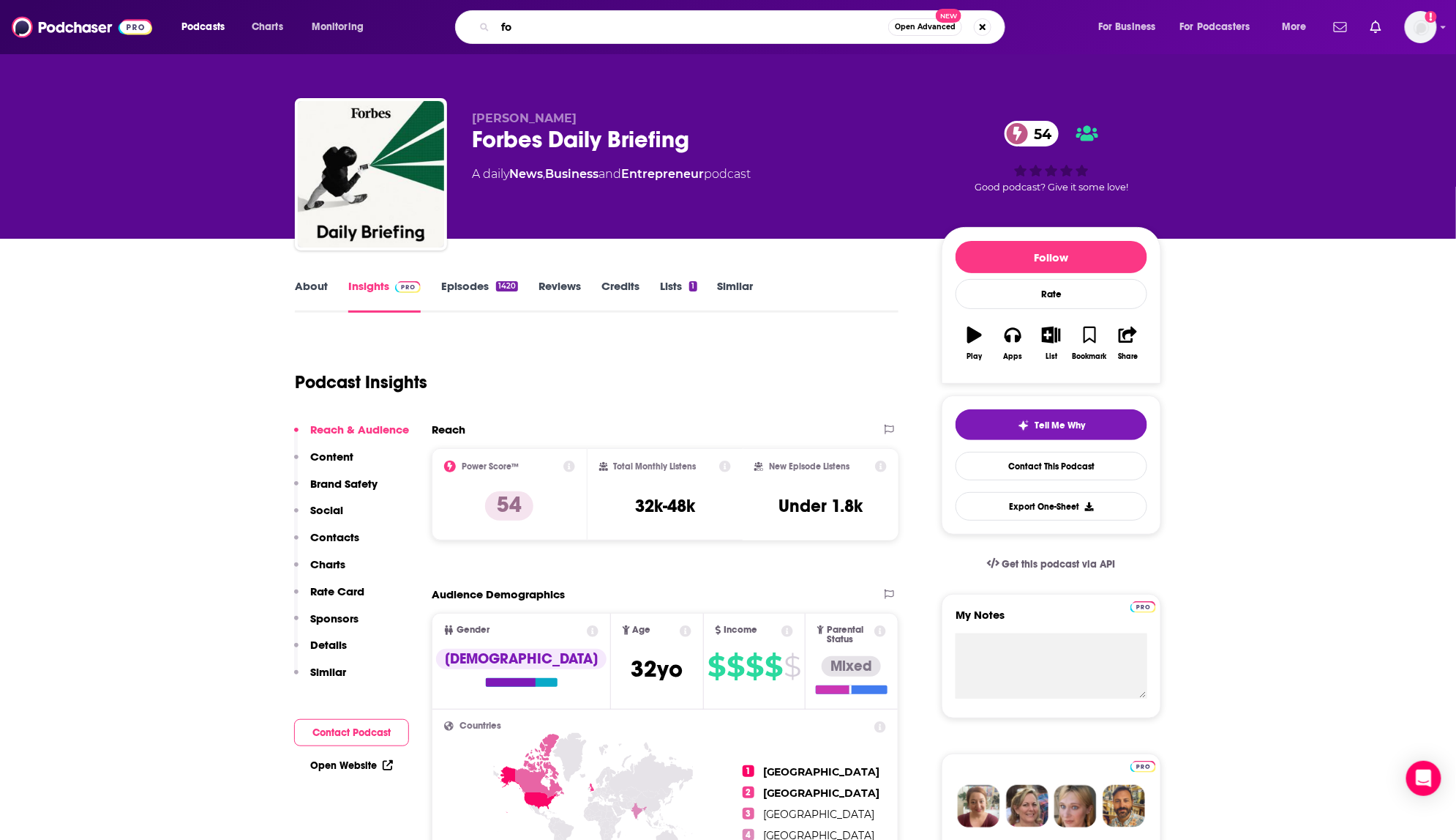
type input "f"
type input "FOX true crime podcast"
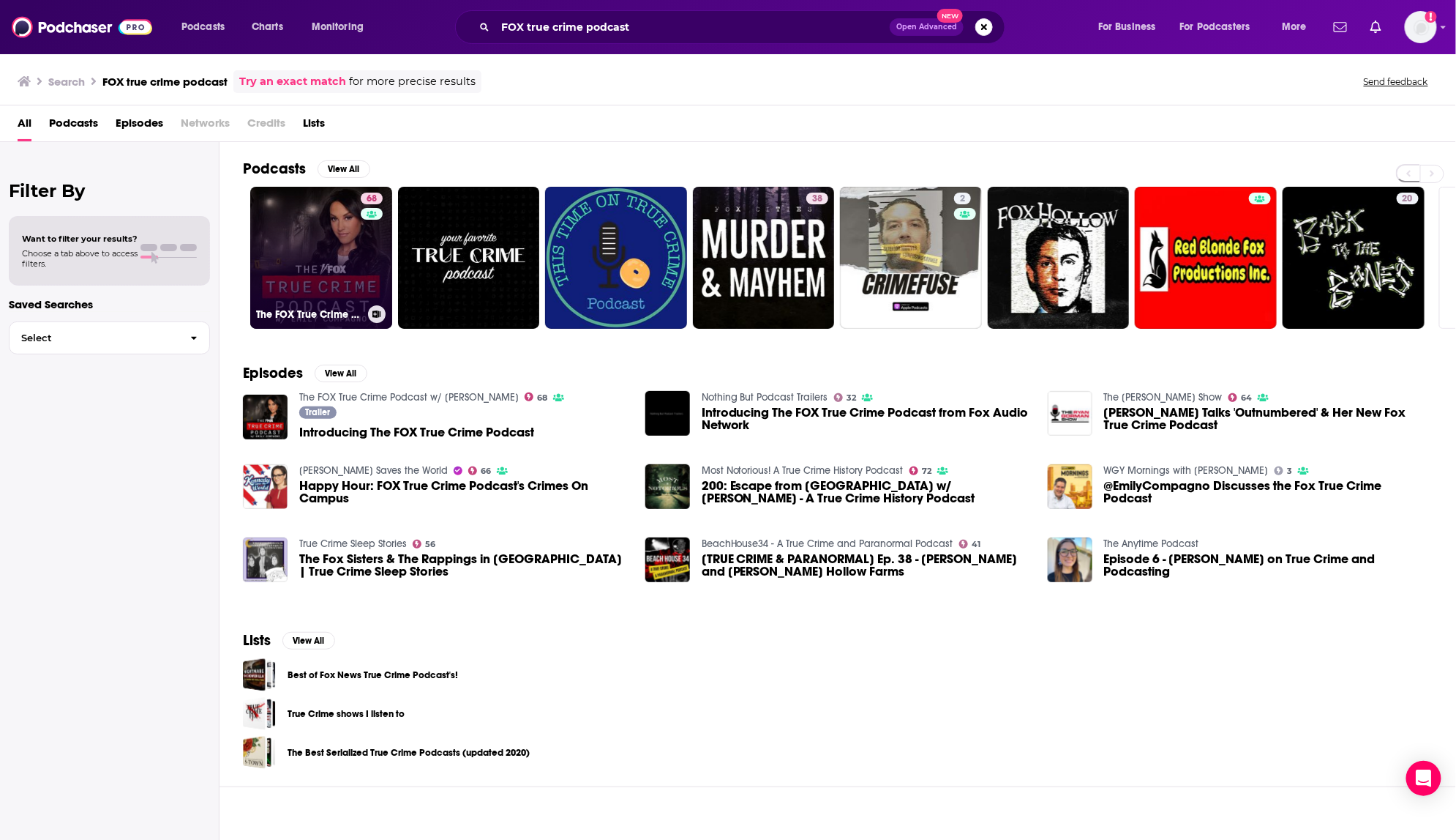
click at [296, 258] on link "68 The FOX True Crime Podcast w/ Emily Compagno" at bounding box center [321, 258] width 142 height 142
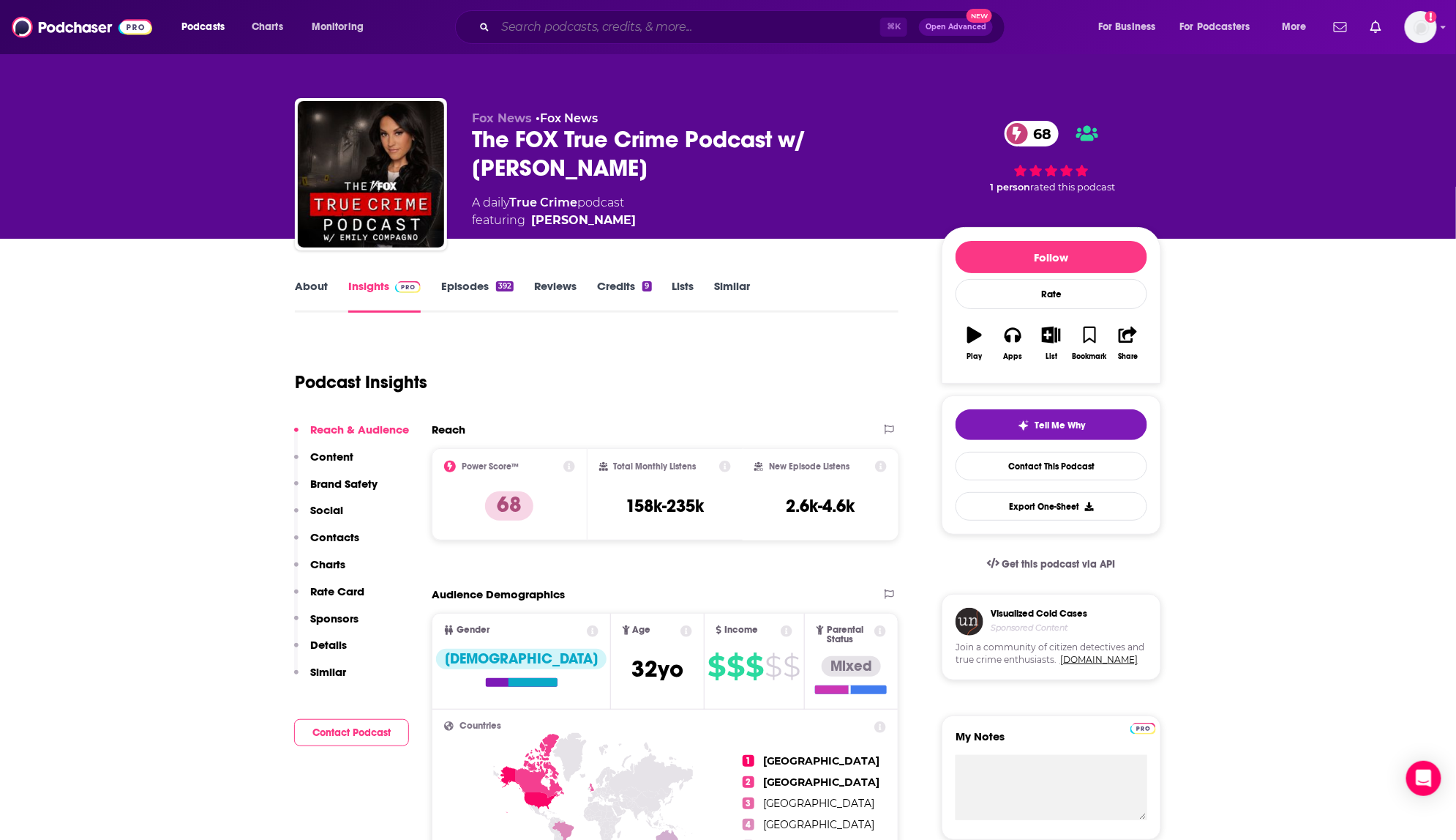
click at [690, 29] on input "Search podcasts, credits, & more..." at bounding box center [688, 27] width 385 height 23
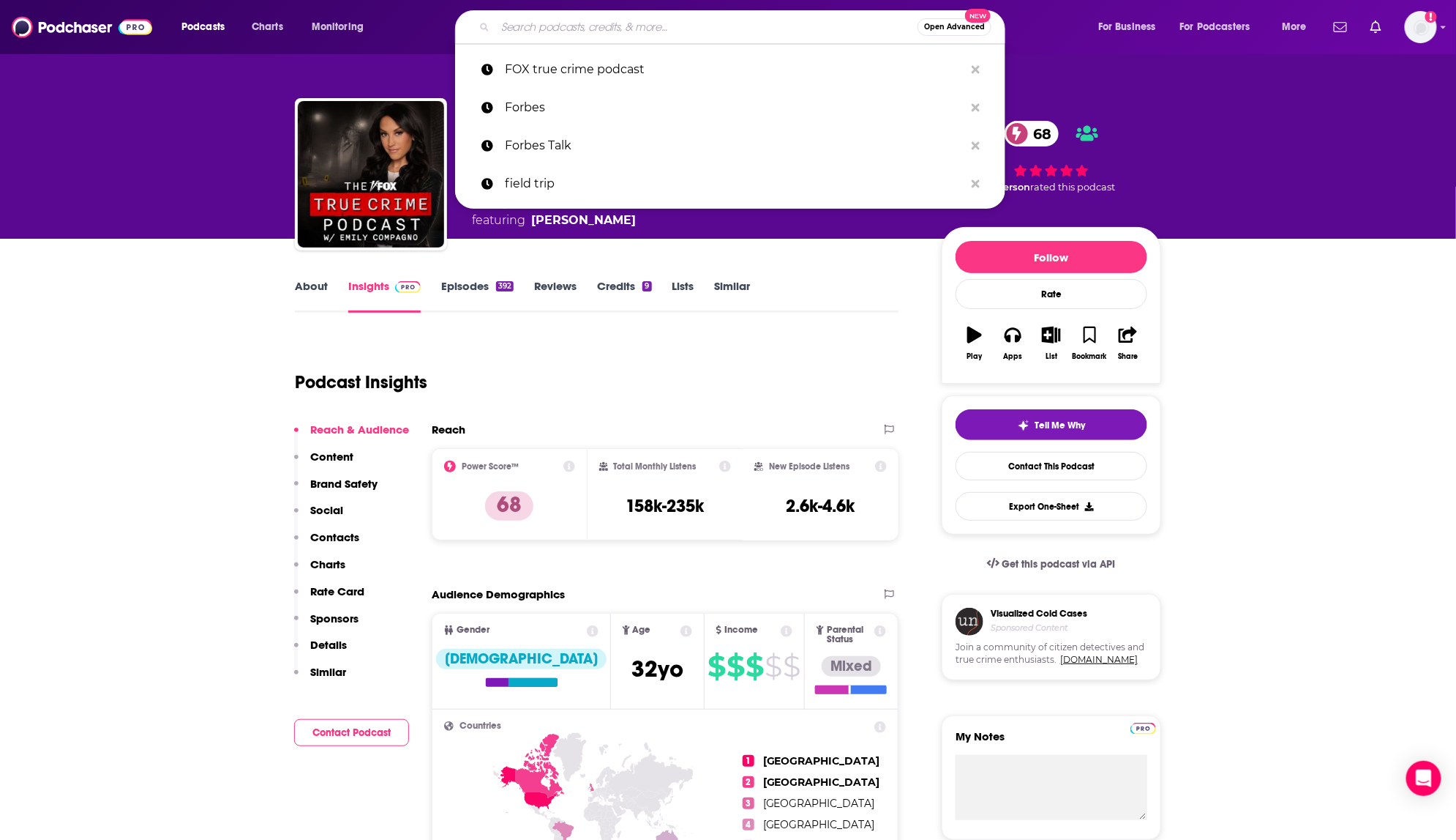
click at [690, 29] on input "Search podcasts, credits, & more..." at bounding box center [706, 27] width 422 height 23
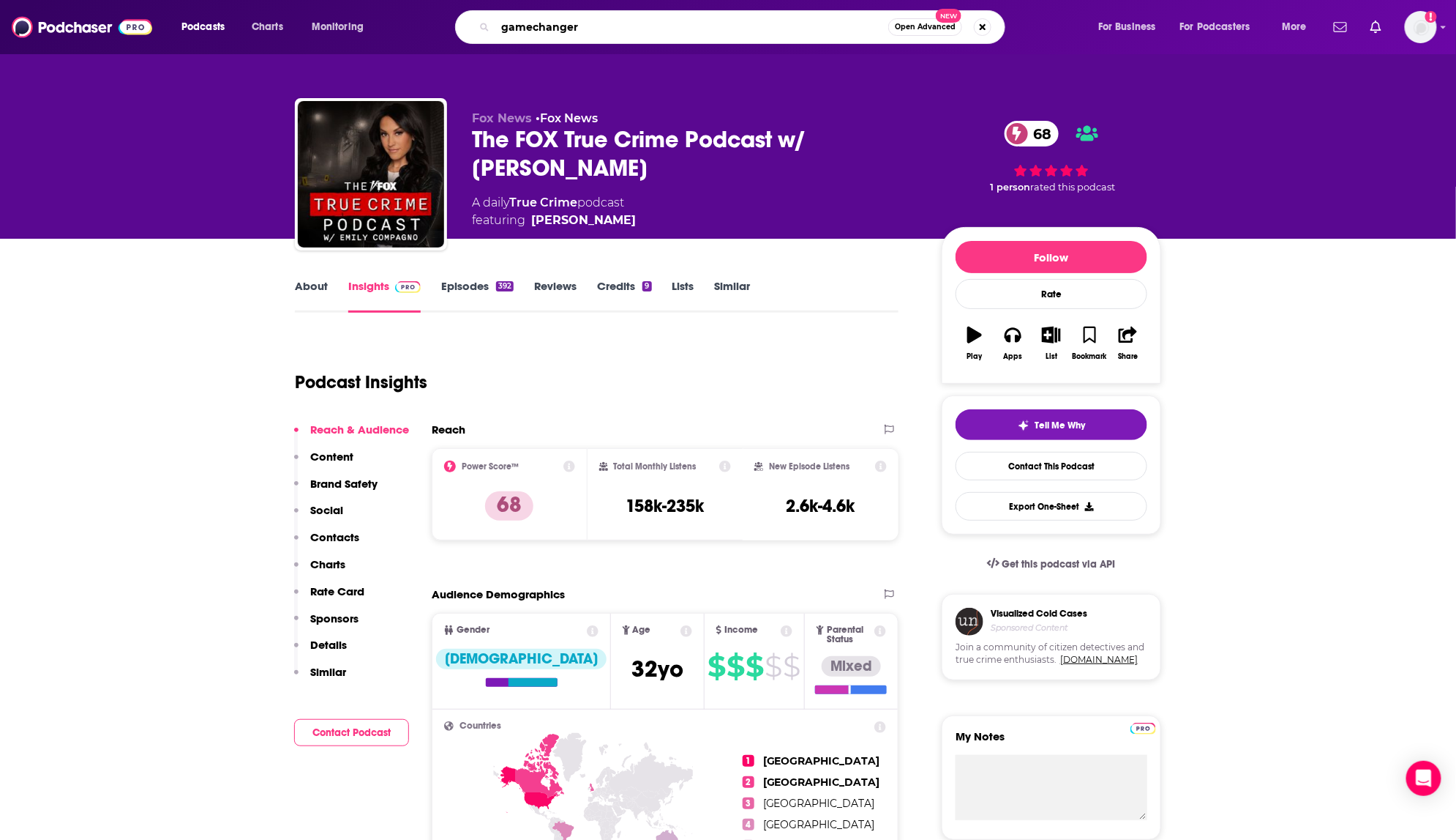
type input "gamechangers"
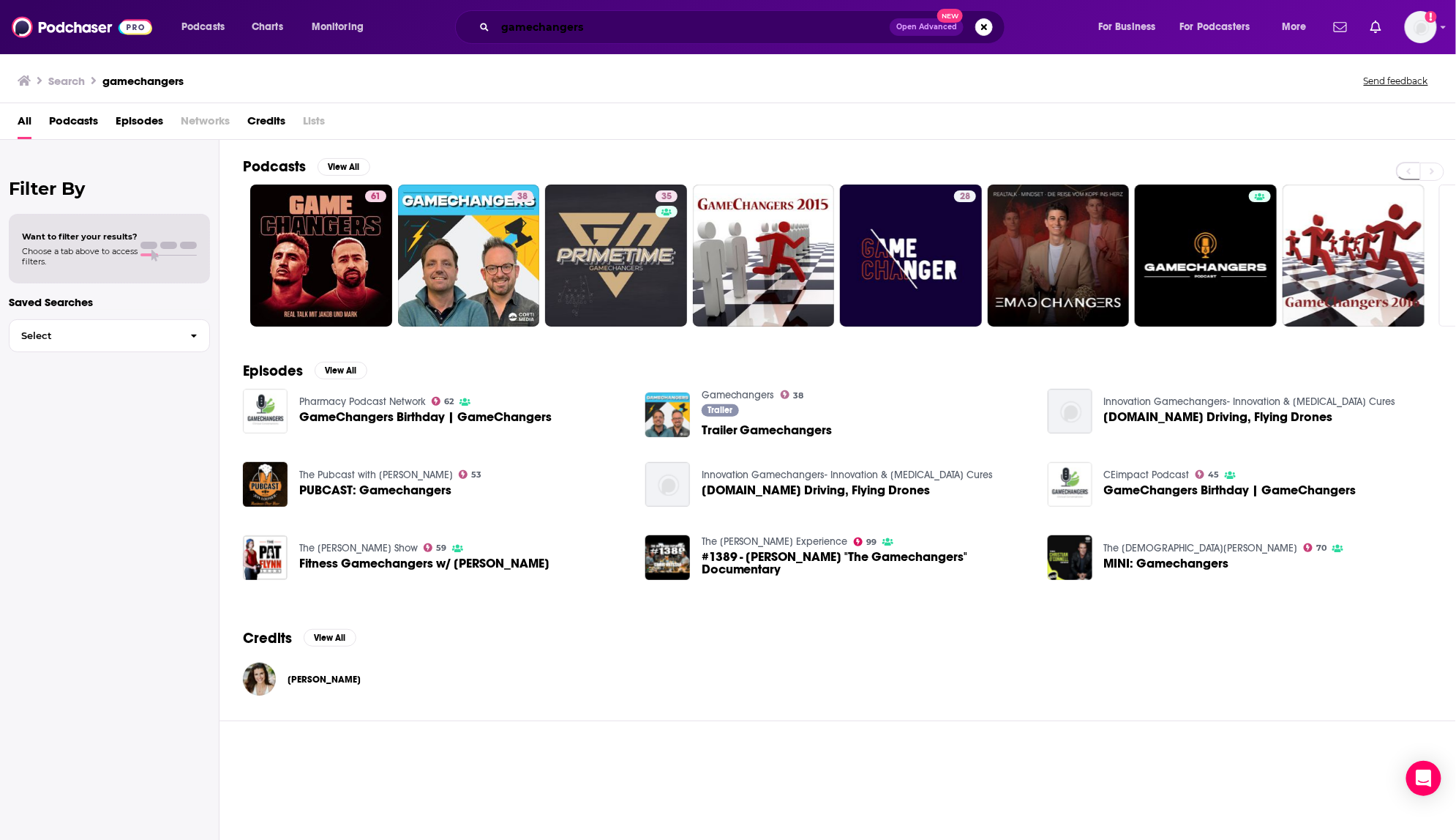
click at [521, 32] on input "gamechangers" at bounding box center [692, 27] width 394 height 23
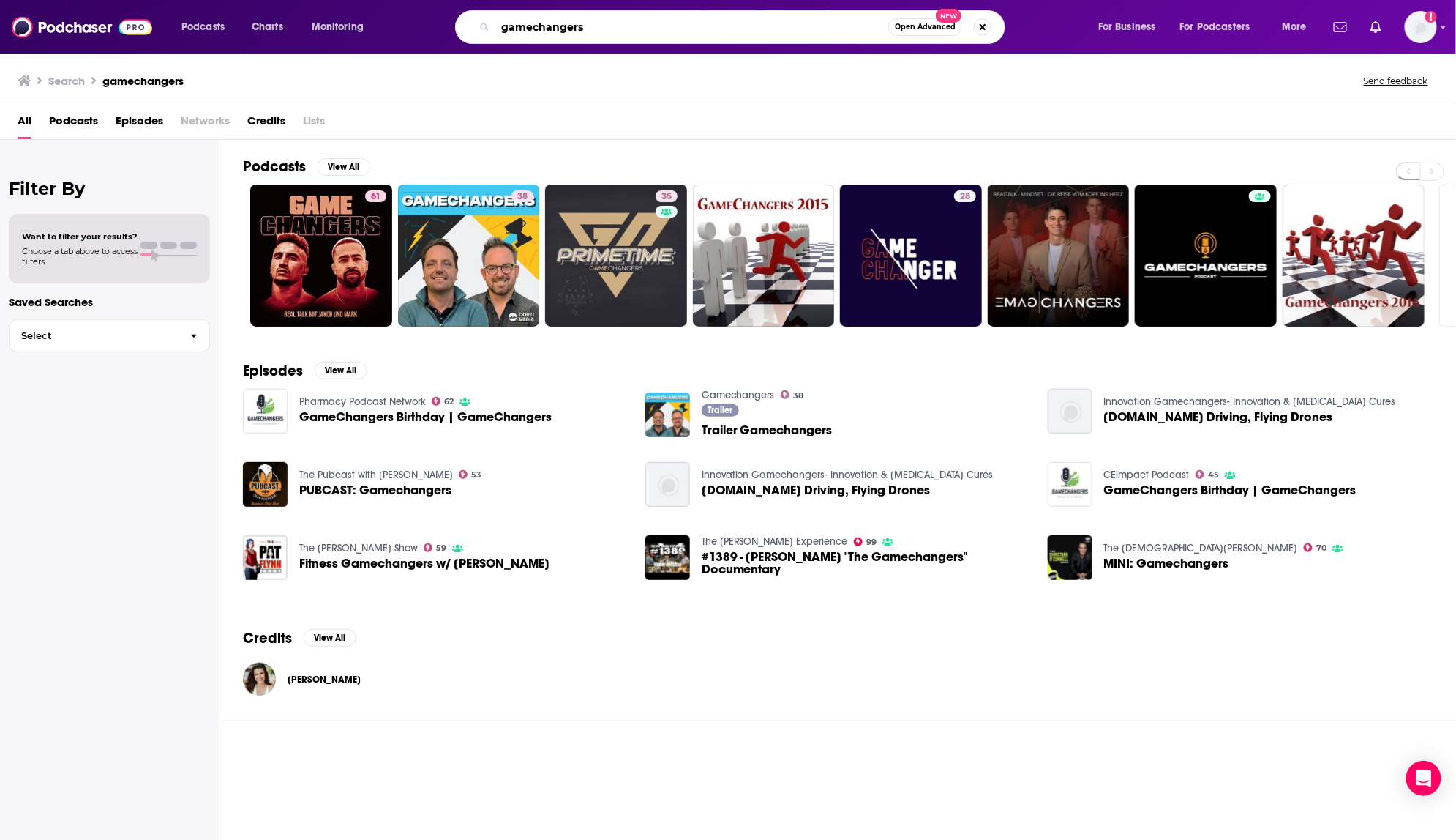
click at [522, 29] on input "gamechangers" at bounding box center [691, 27] width 393 height 23
click at [524, 28] on input "gamechangers" at bounding box center [691, 27] width 393 height 23
type input "h"
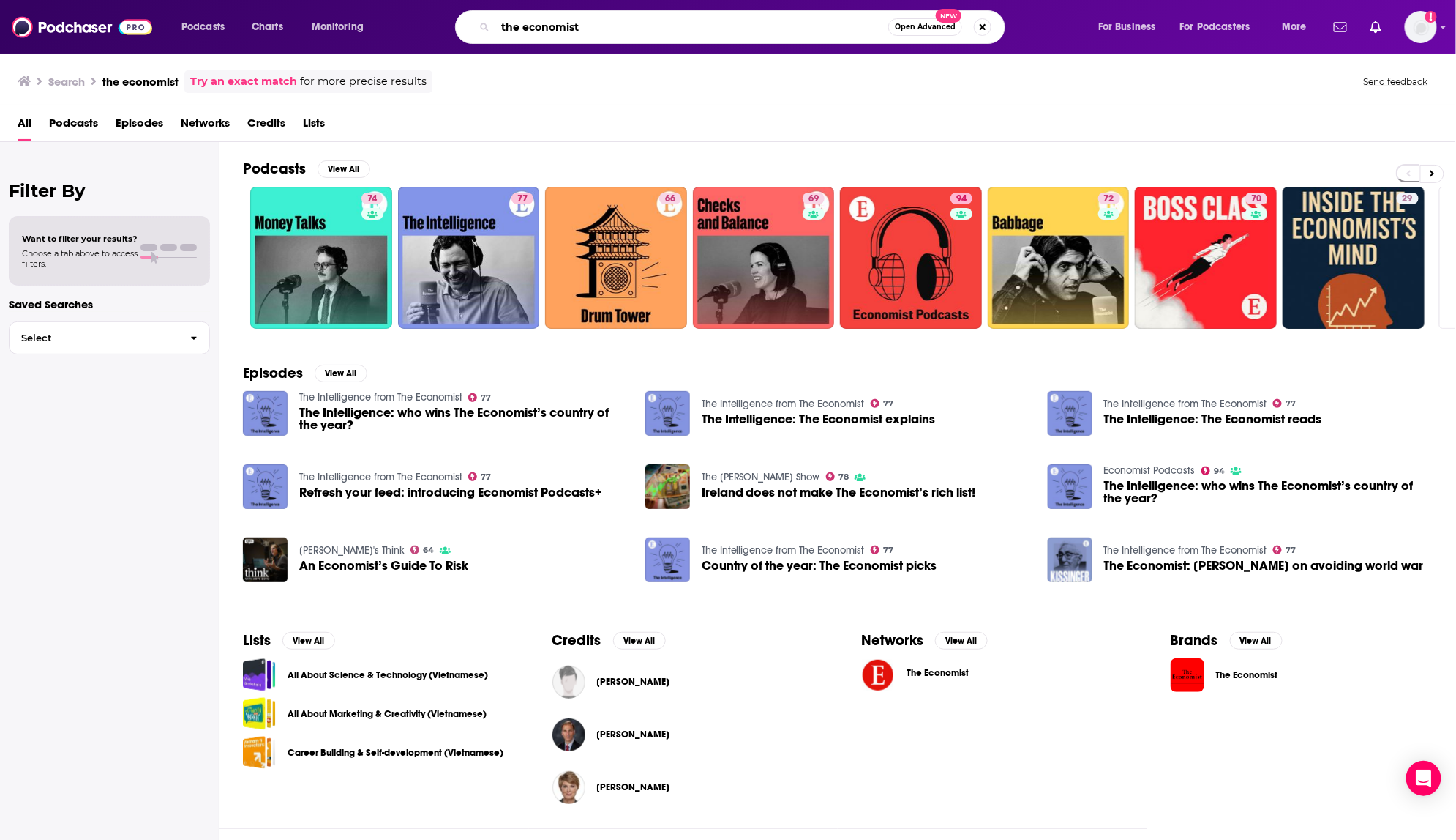
click at [557, 33] on input "the economist" at bounding box center [691, 27] width 393 height 23
click at [556, 33] on input "the economist" at bounding box center [691, 27] width 393 height 23
type input "goalless"
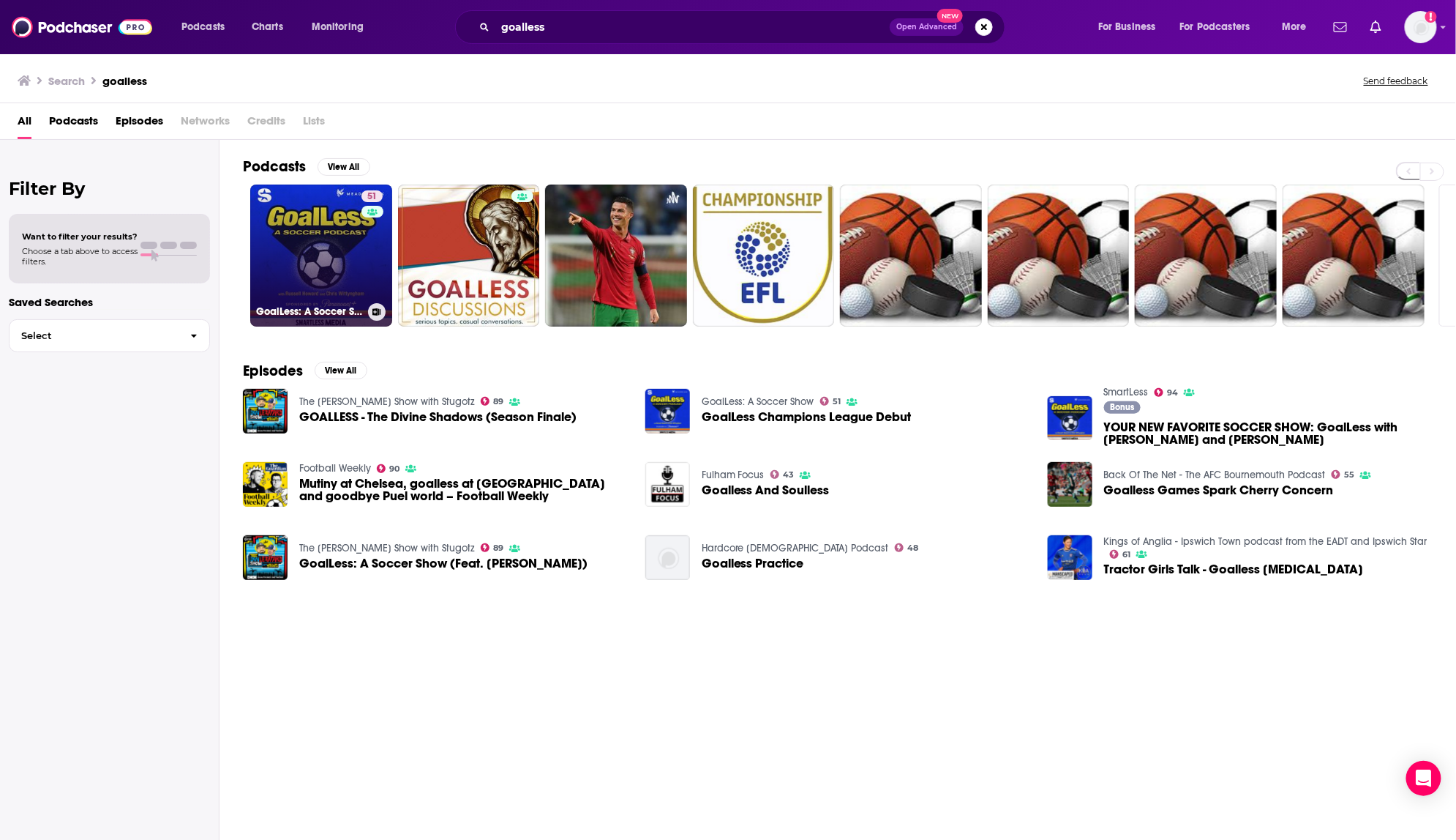
click at [339, 259] on link "51 GoalLess: A Soccer Show" at bounding box center [321, 256] width 142 height 142
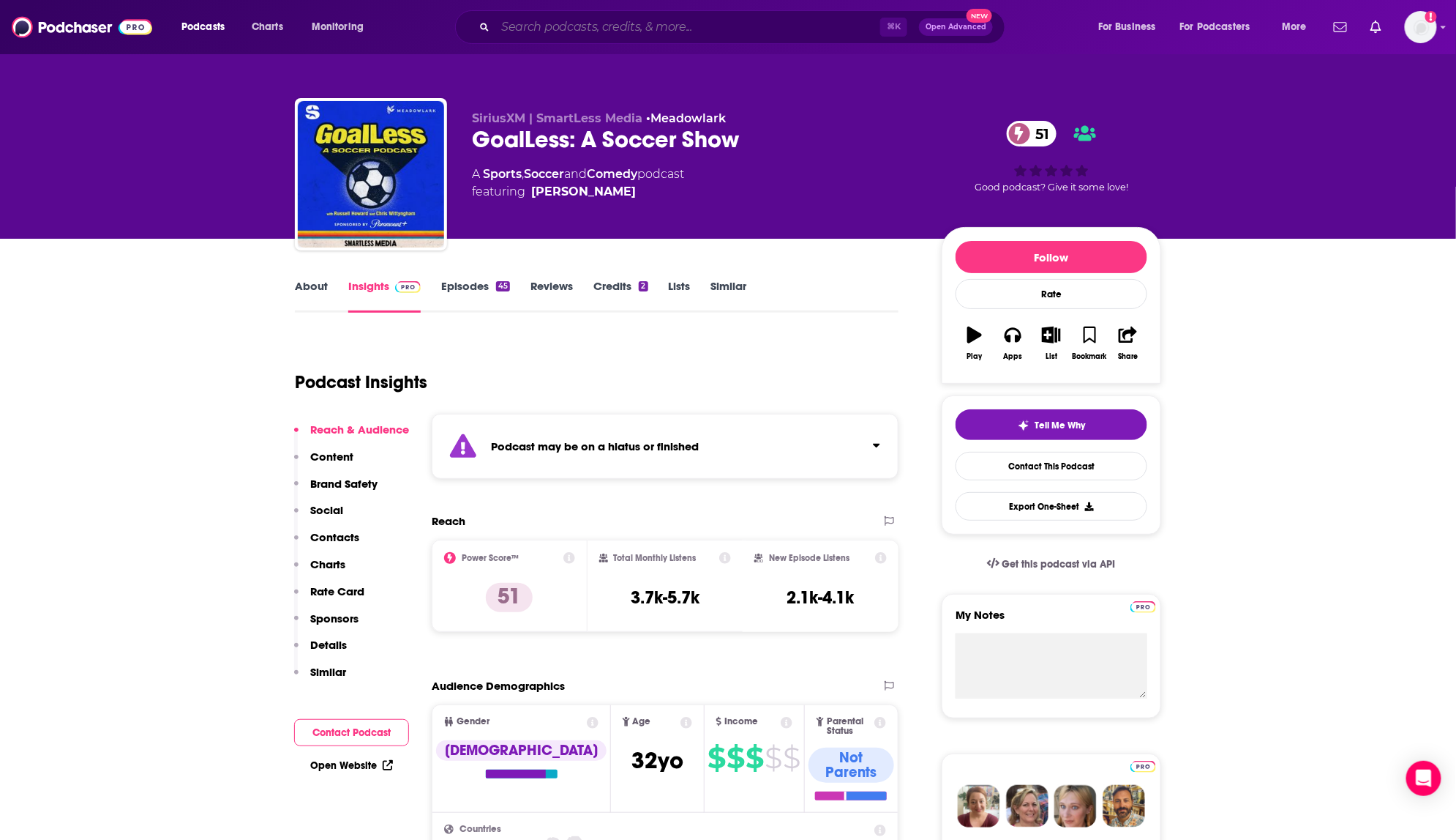
click at [593, 28] on input "Search podcasts, credits, & more..." at bounding box center [688, 27] width 385 height 23
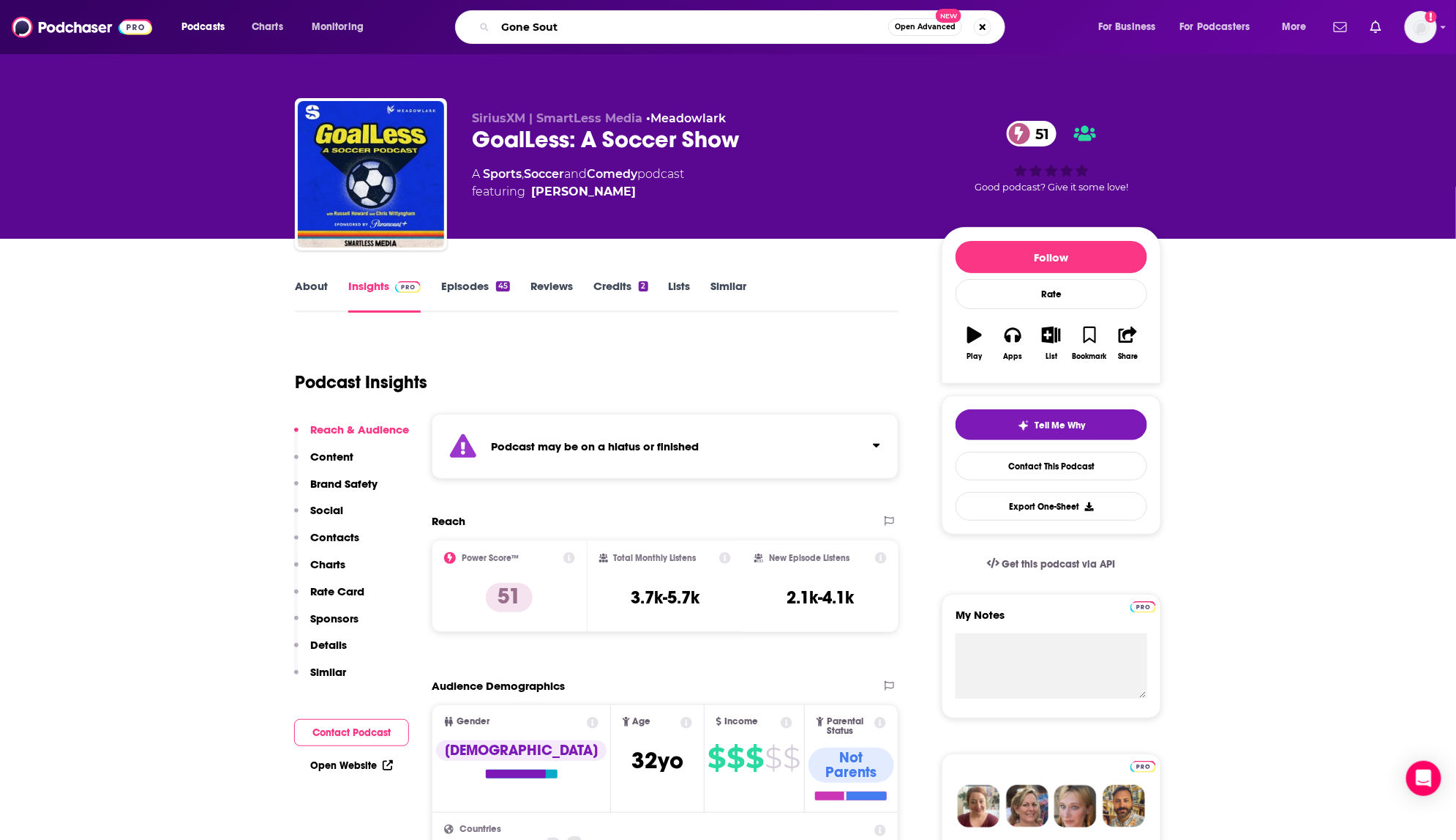
type input "Gone South"
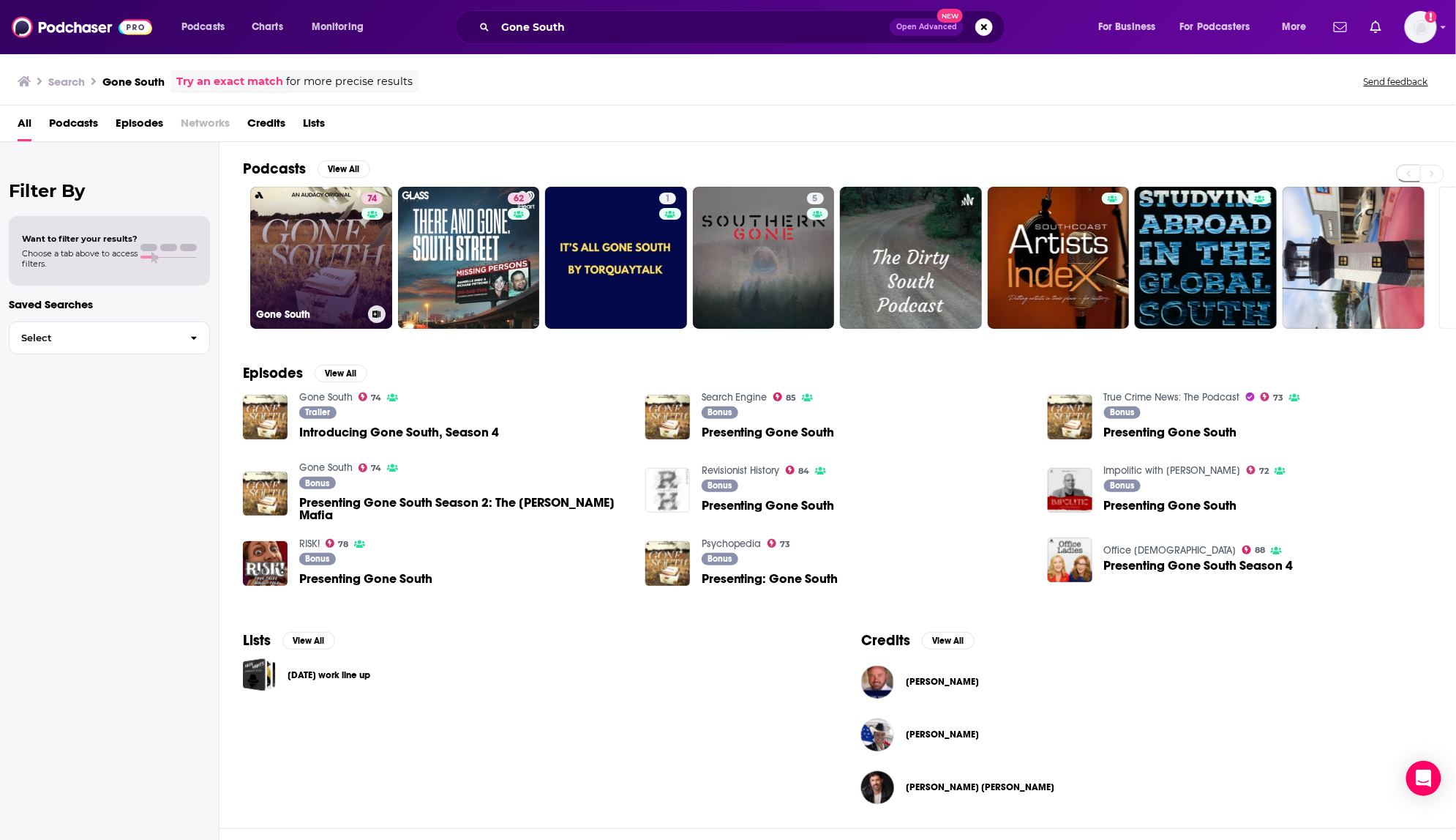
click at [305, 240] on link "74 Gone South" at bounding box center [321, 258] width 142 height 142
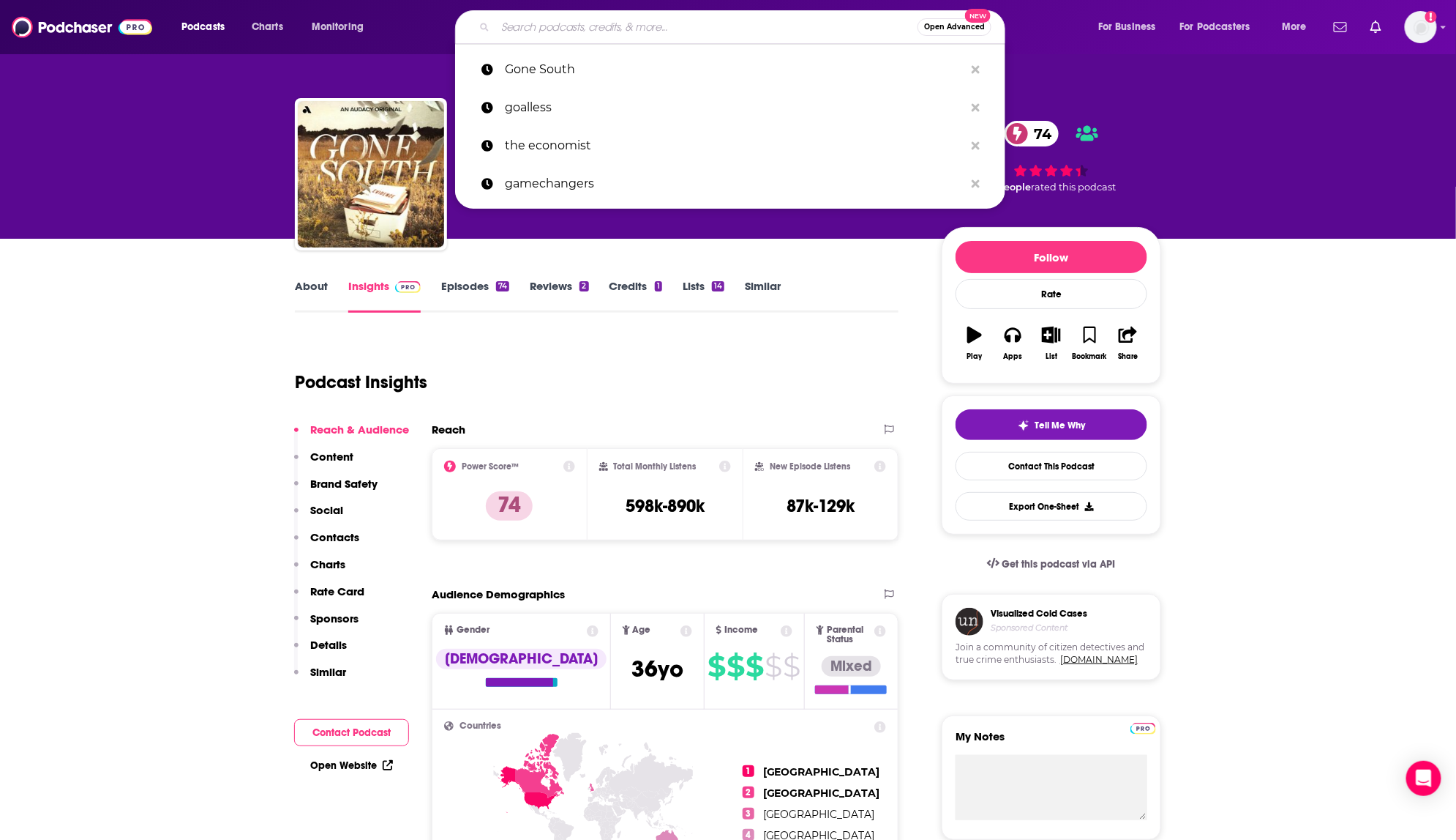
drag, startPoint x: 656, startPoint y: 26, endPoint x: 646, endPoint y: 25, distance: 10.0
click at [651, 26] on input "Search podcasts, credits, & more..." at bounding box center [706, 27] width 422 height 23
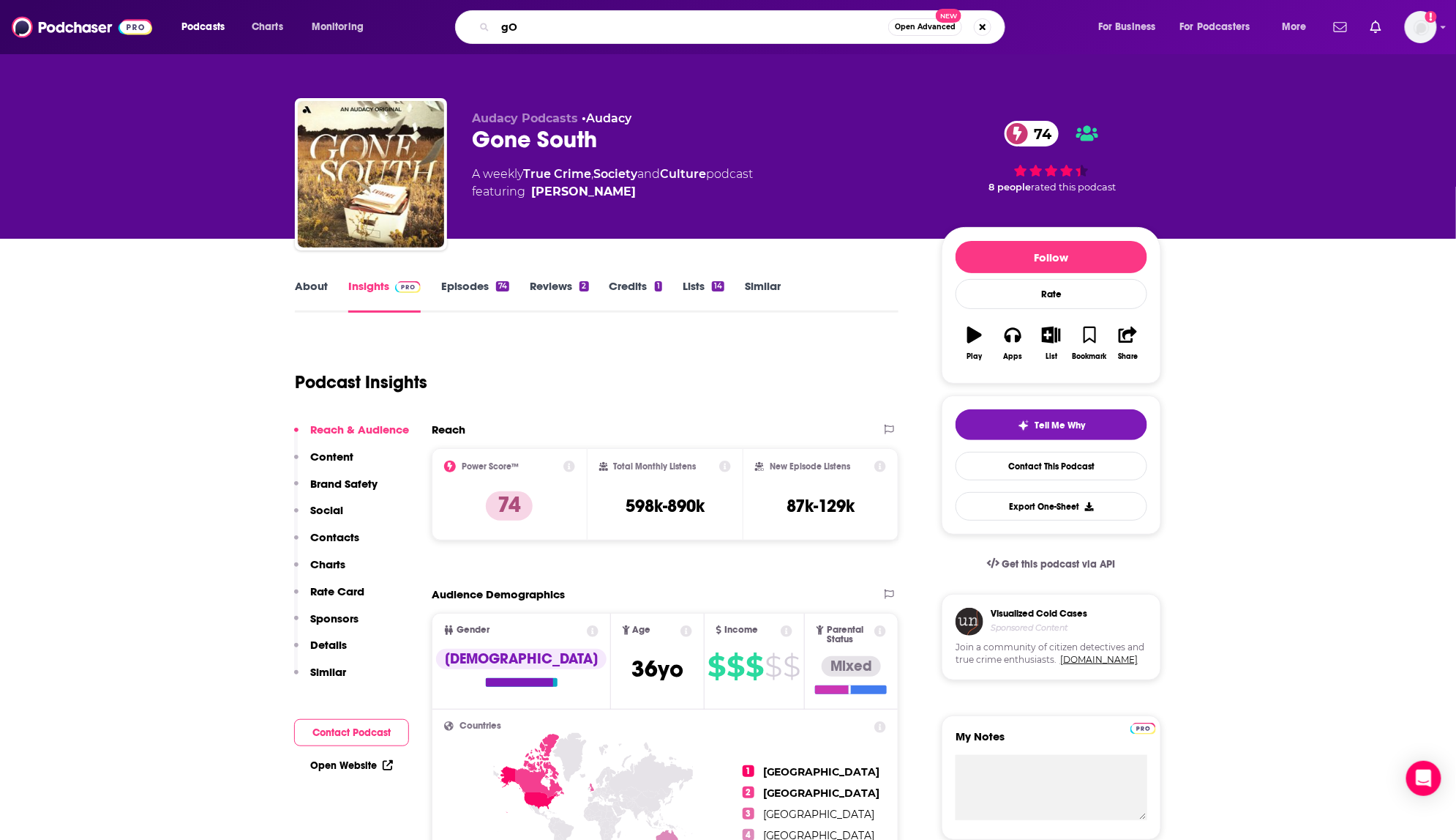
type input "g"
type input "Good on paper"
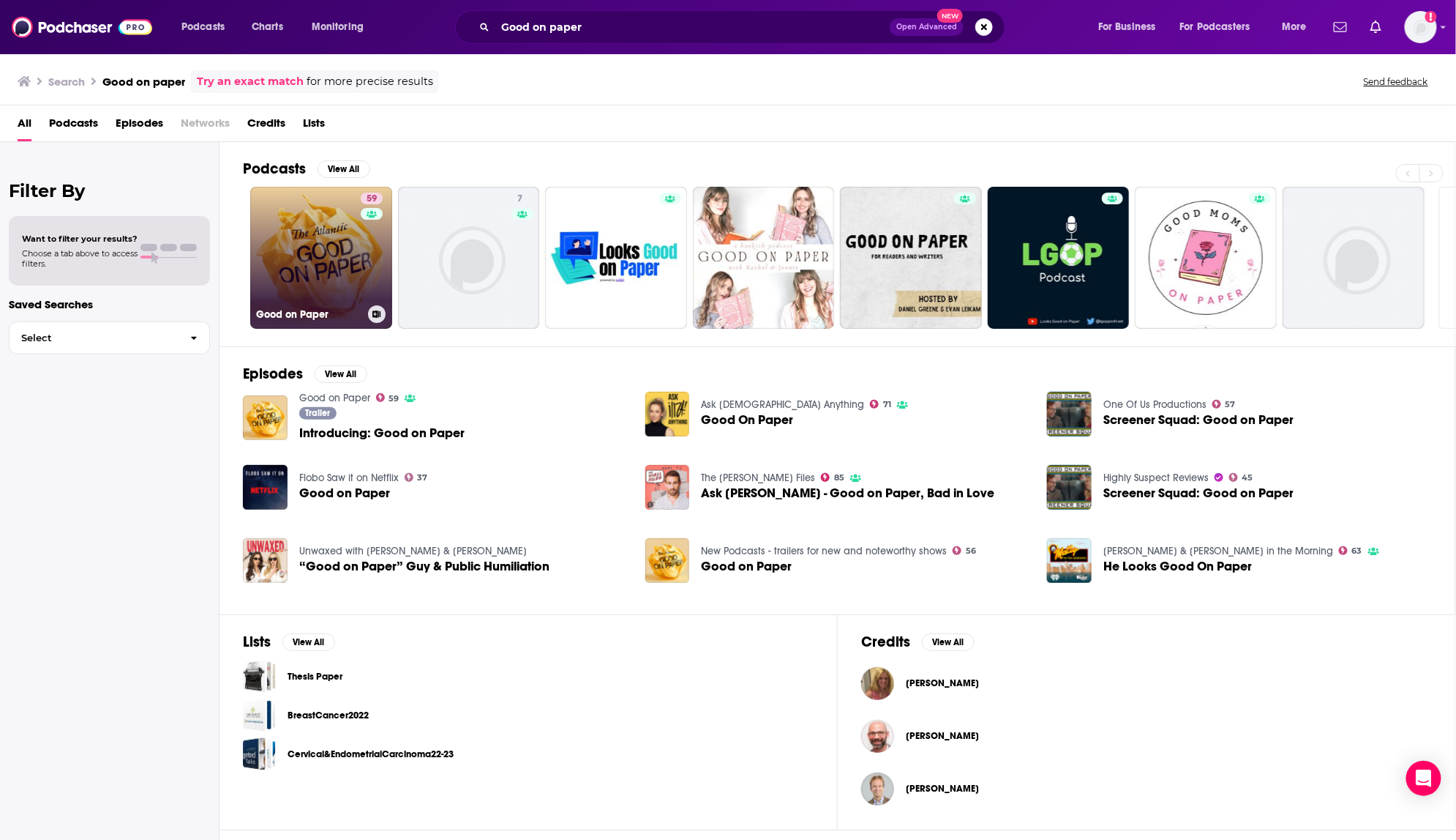
click at [379, 254] on div "59" at bounding box center [373, 248] width 26 height 113
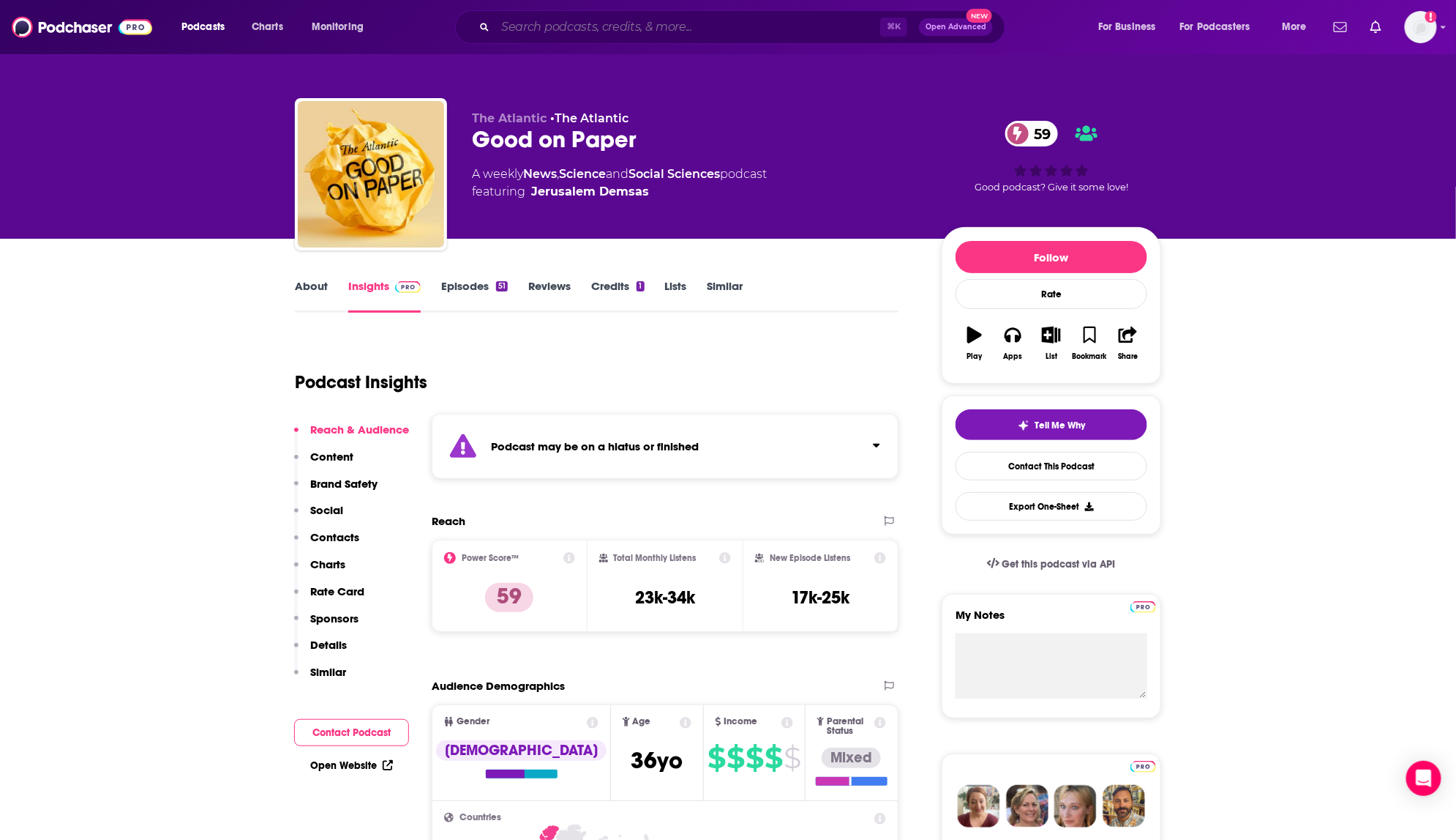
click at [579, 20] on input "Search podcasts, credits, & more..." at bounding box center [688, 27] width 385 height 23
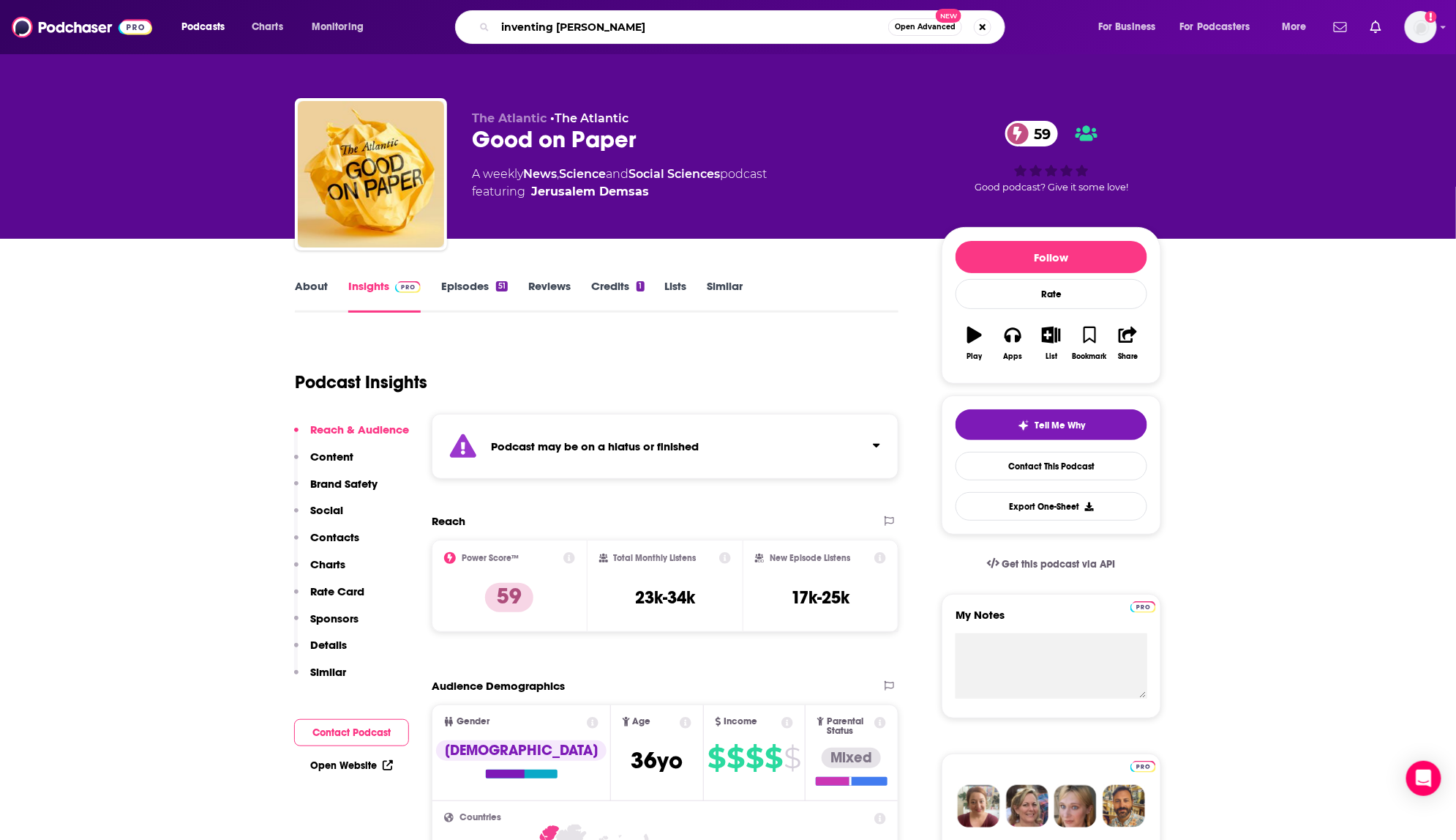
type input "inventing Anna"
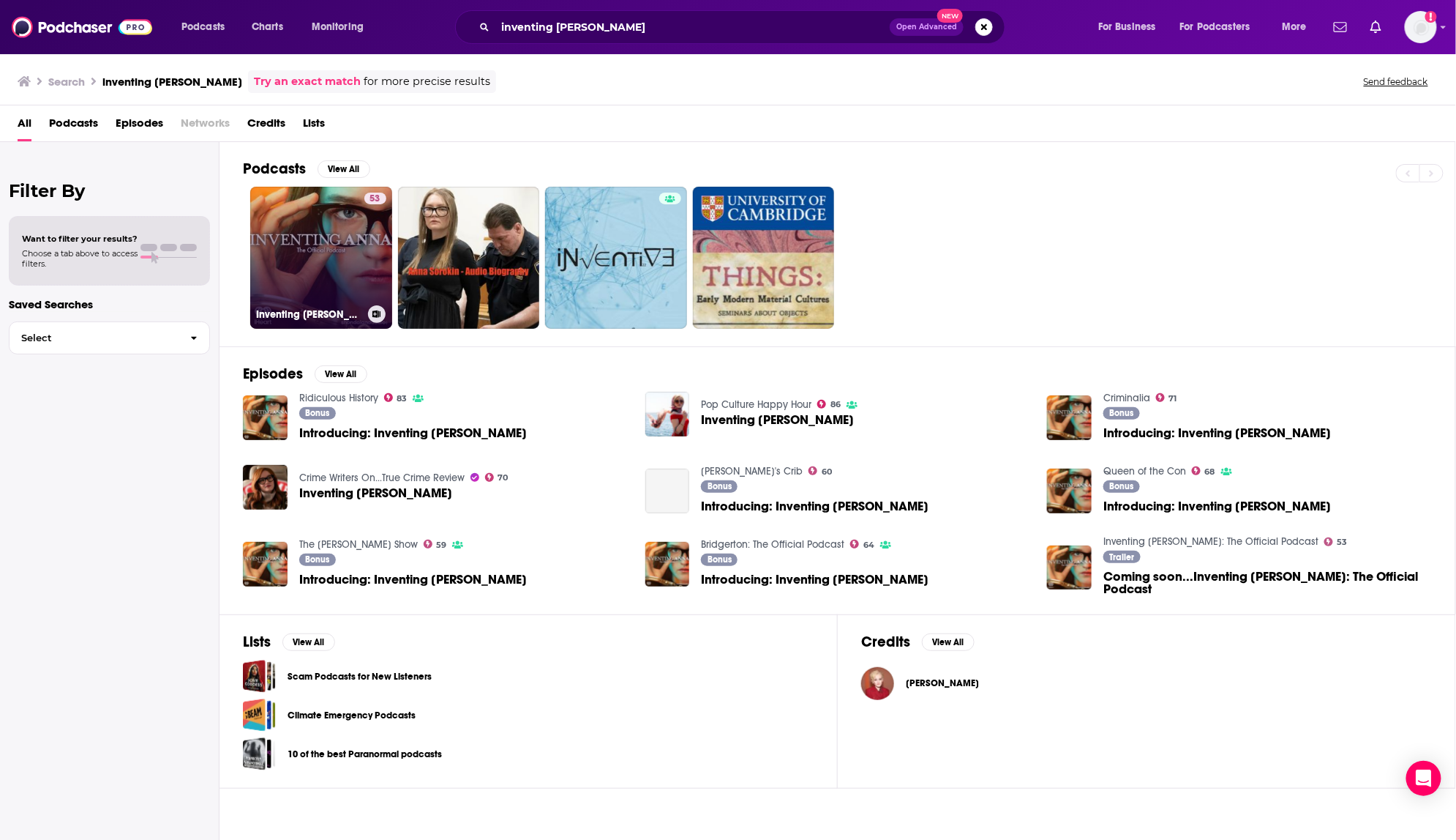
click at [339, 252] on link "53 Inventing Anna: The Official Podcast" at bounding box center [321, 258] width 142 height 142
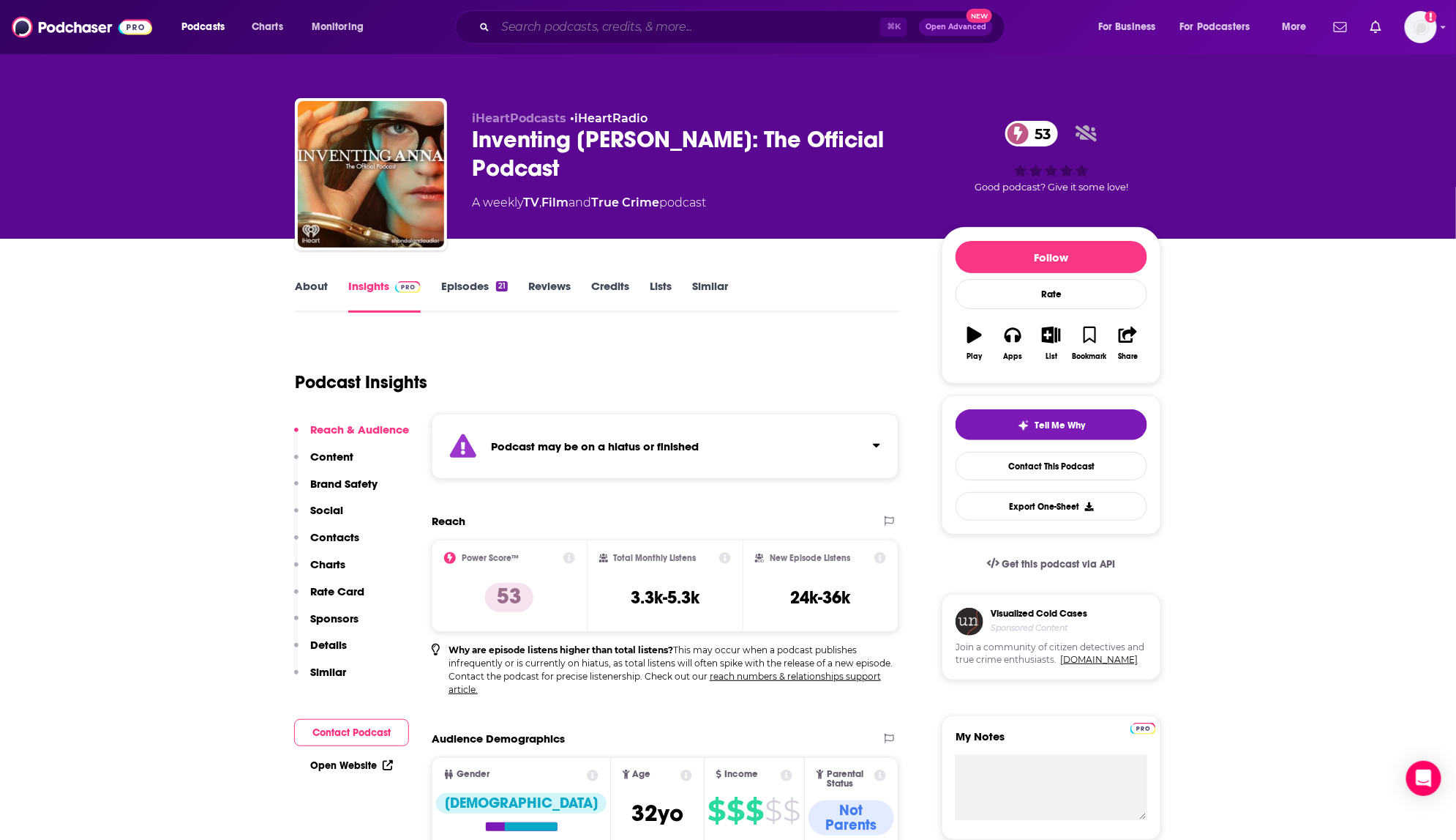
click at [621, 22] on input "Search podcasts, credits, & more..." at bounding box center [688, 27] width 385 height 23
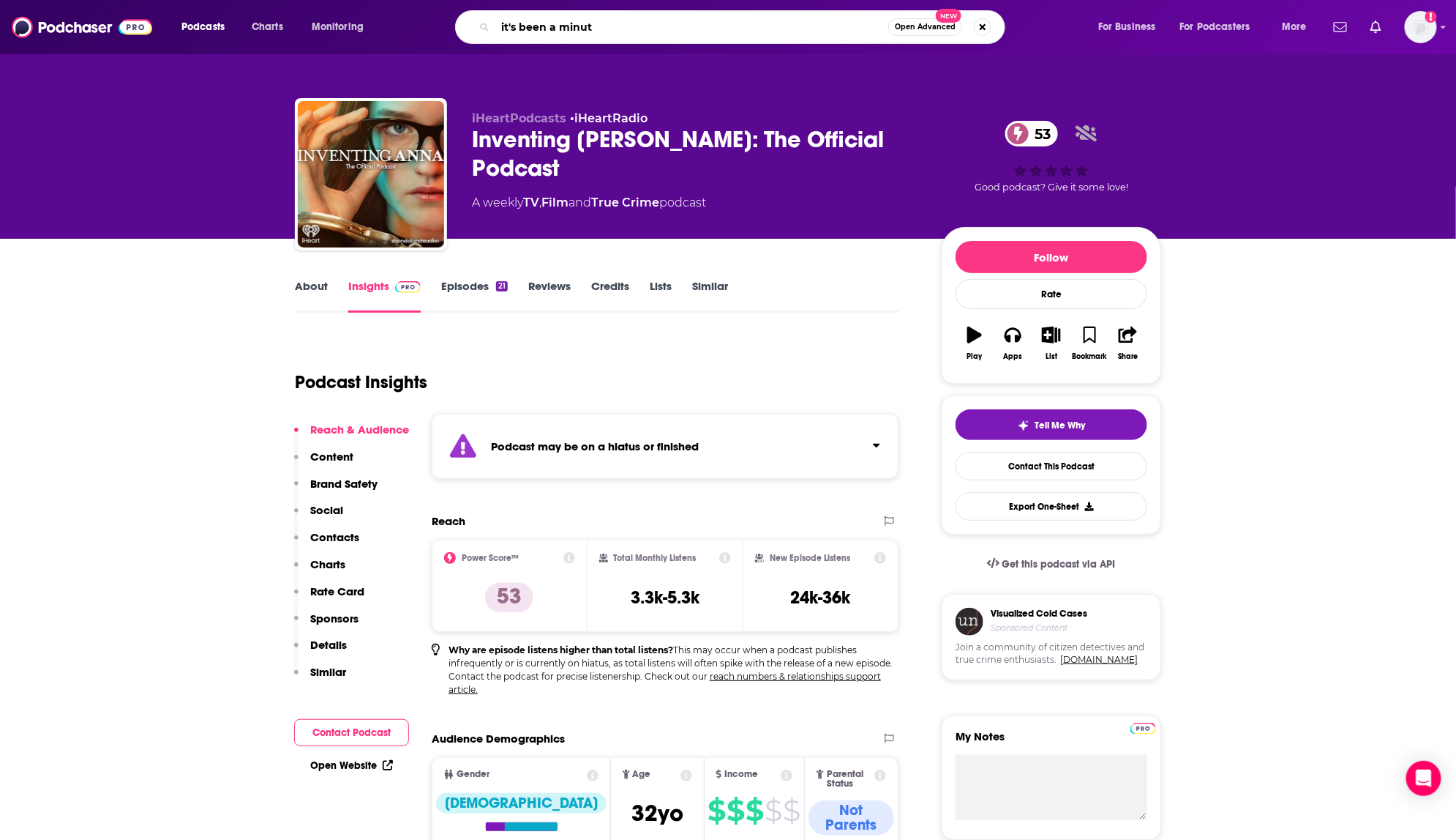
type input "it's been a minute"
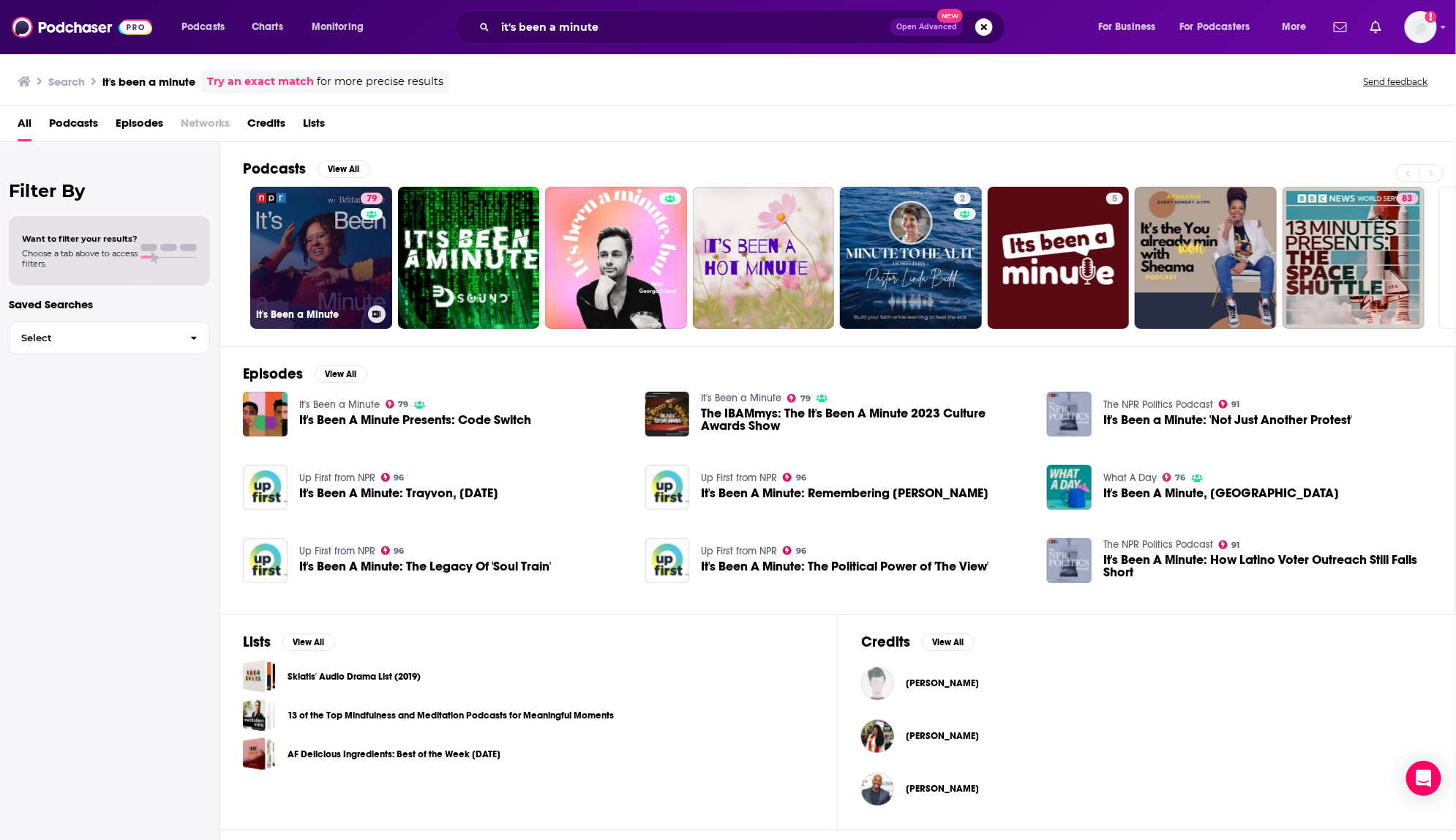
click at [359, 242] on link "79 It's Been a Minute" at bounding box center [321, 258] width 142 height 142
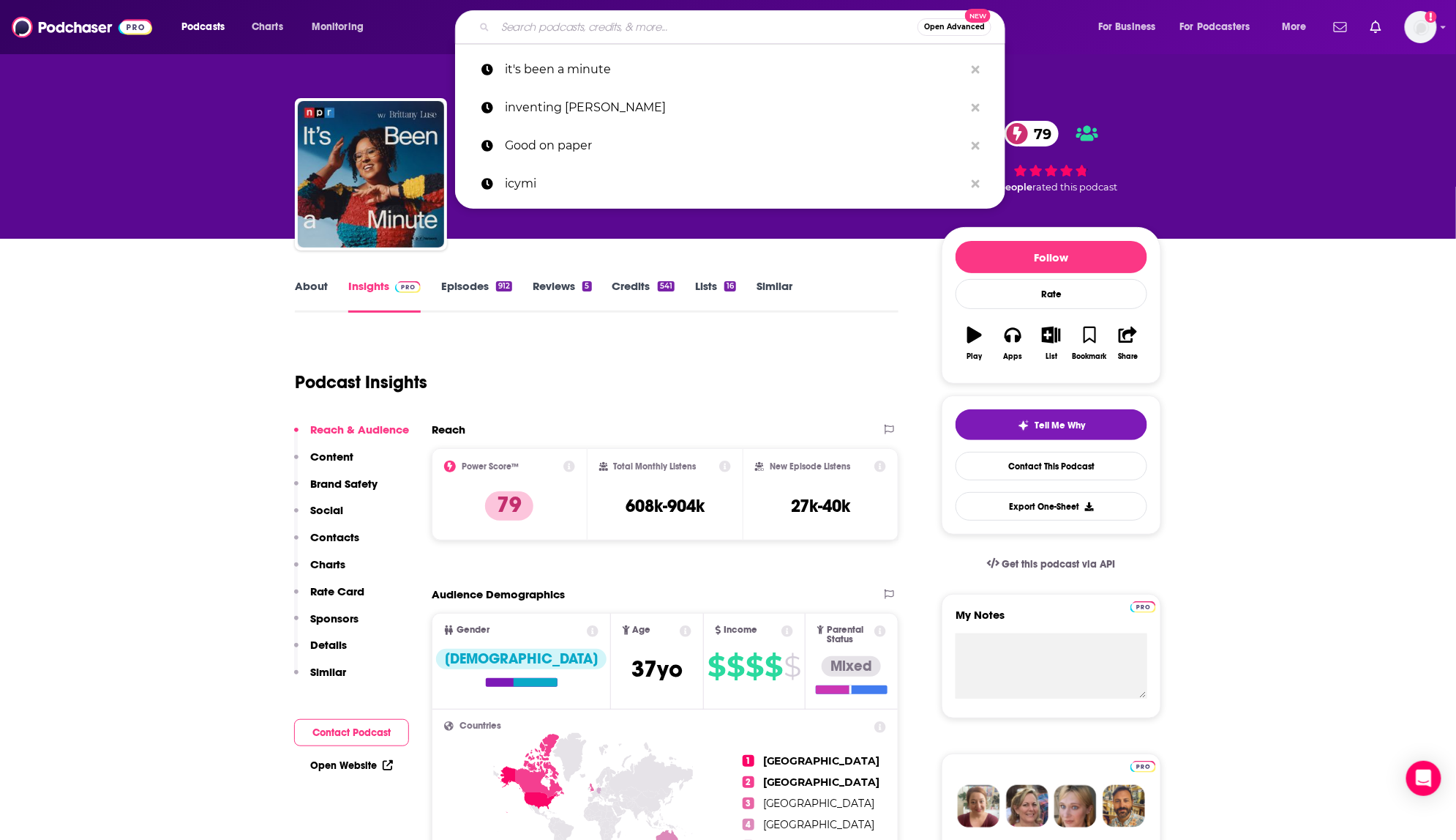
click at [617, 33] on input "Search podcasts, credits, & more..." at bounding box center [706, 27] width 422 height 23
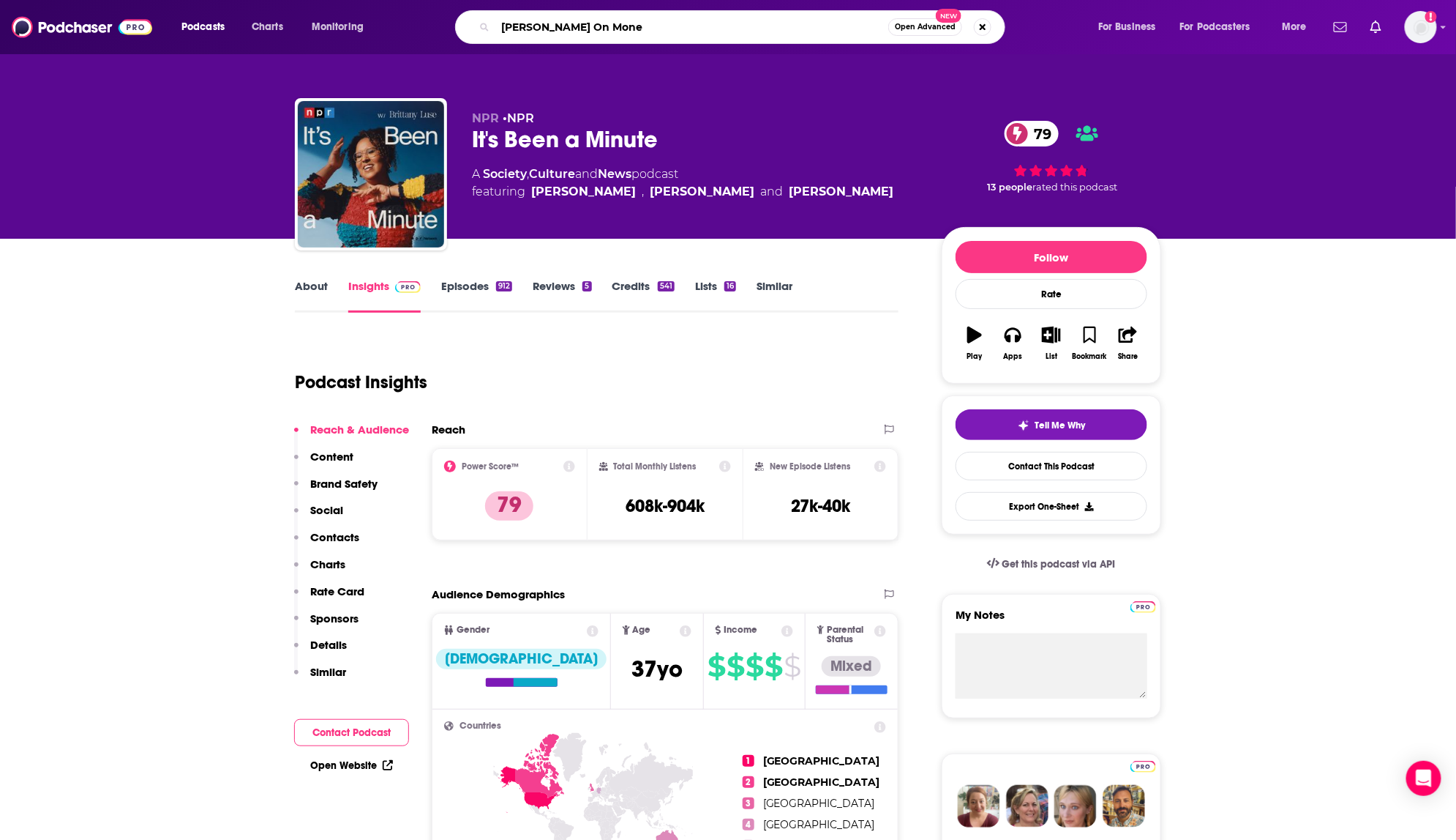
type input "Jill On Money"
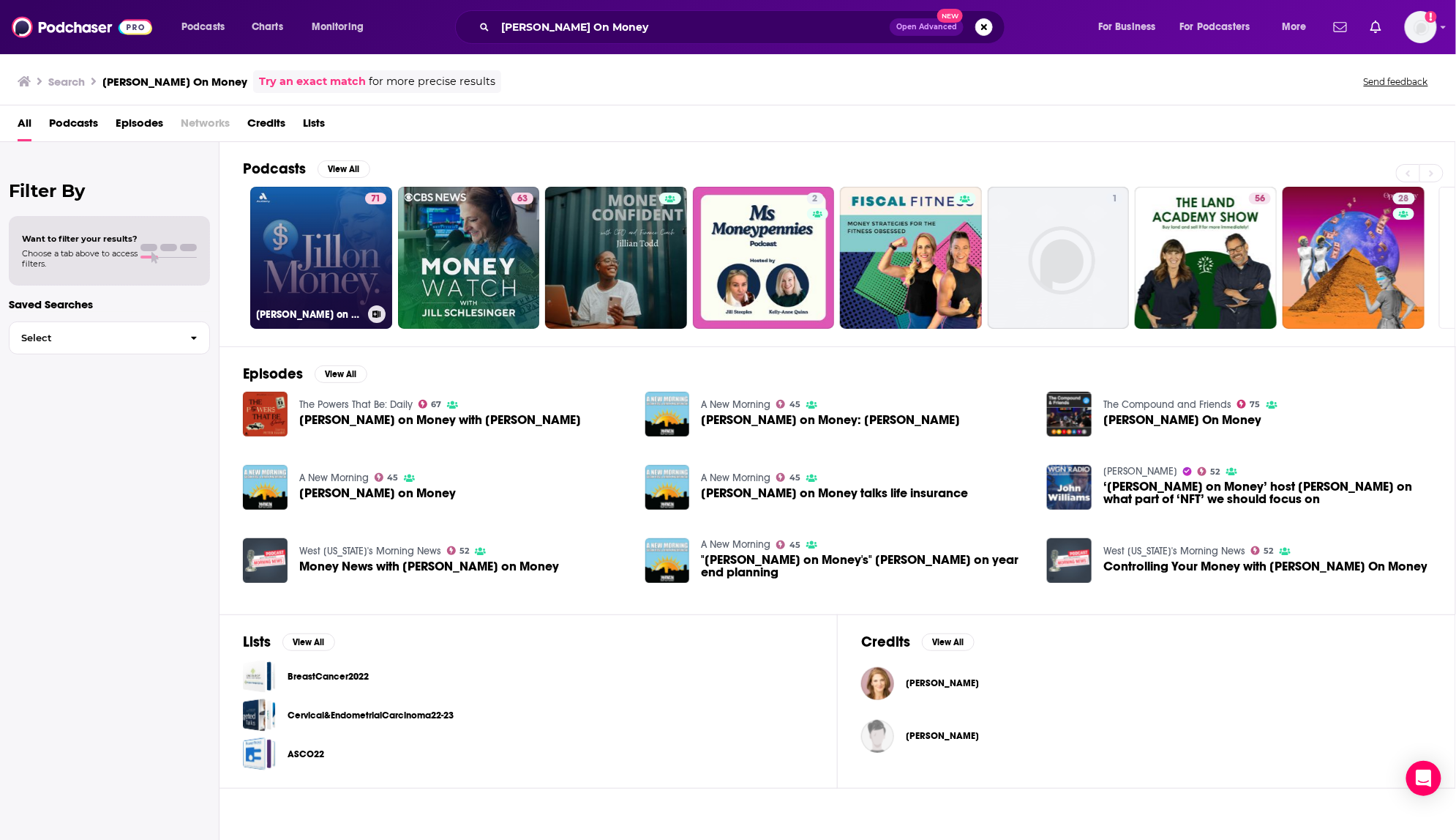
click at [319, 221] on link "71 Jill on Money with Jill Schlesinger" at bounding box center [321, 258] width 142 height 142
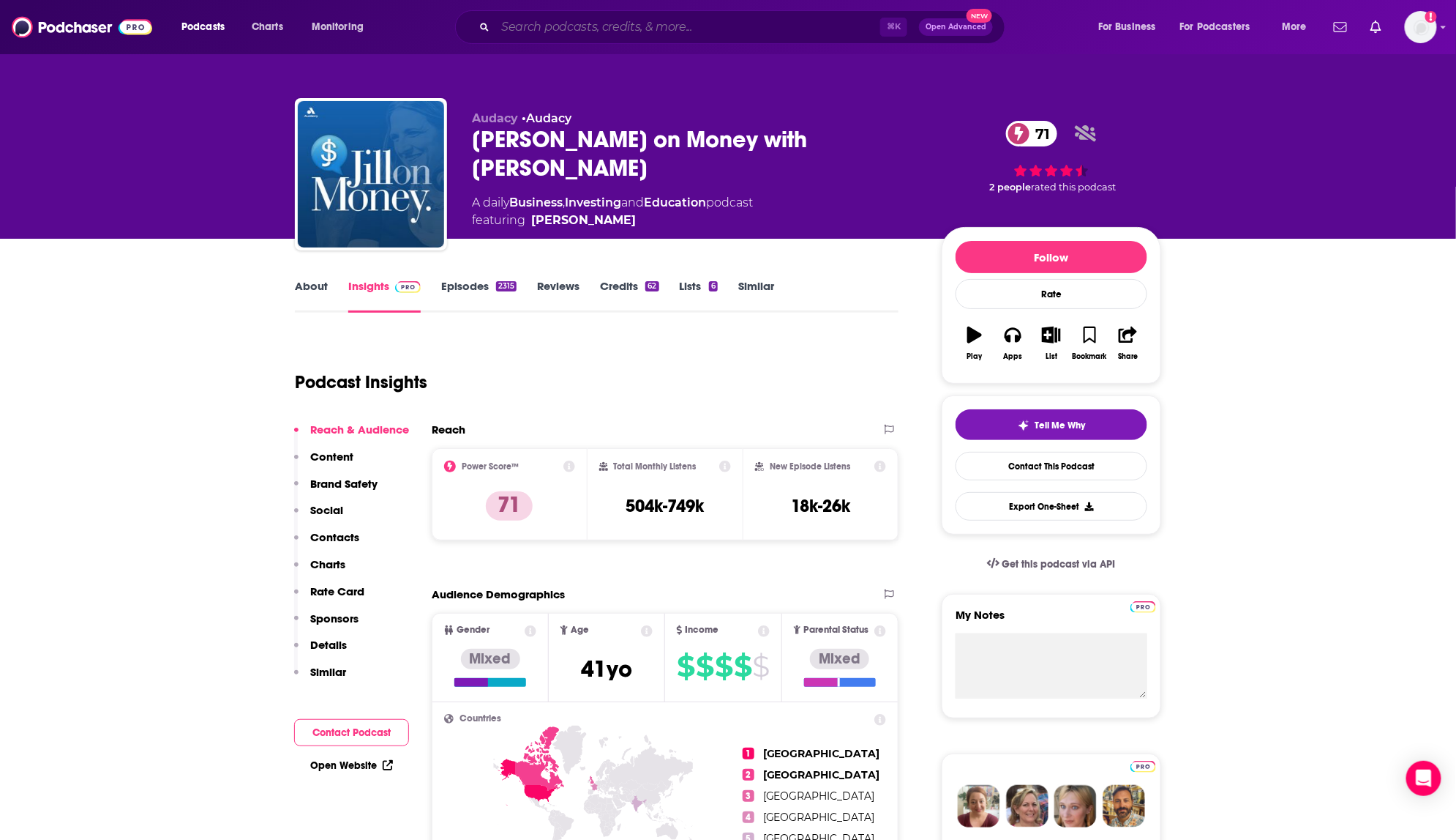
click at [581, 29] on input "Search podcasts, credits, & more..." at bounding box center [688, 27] width 385 height 23
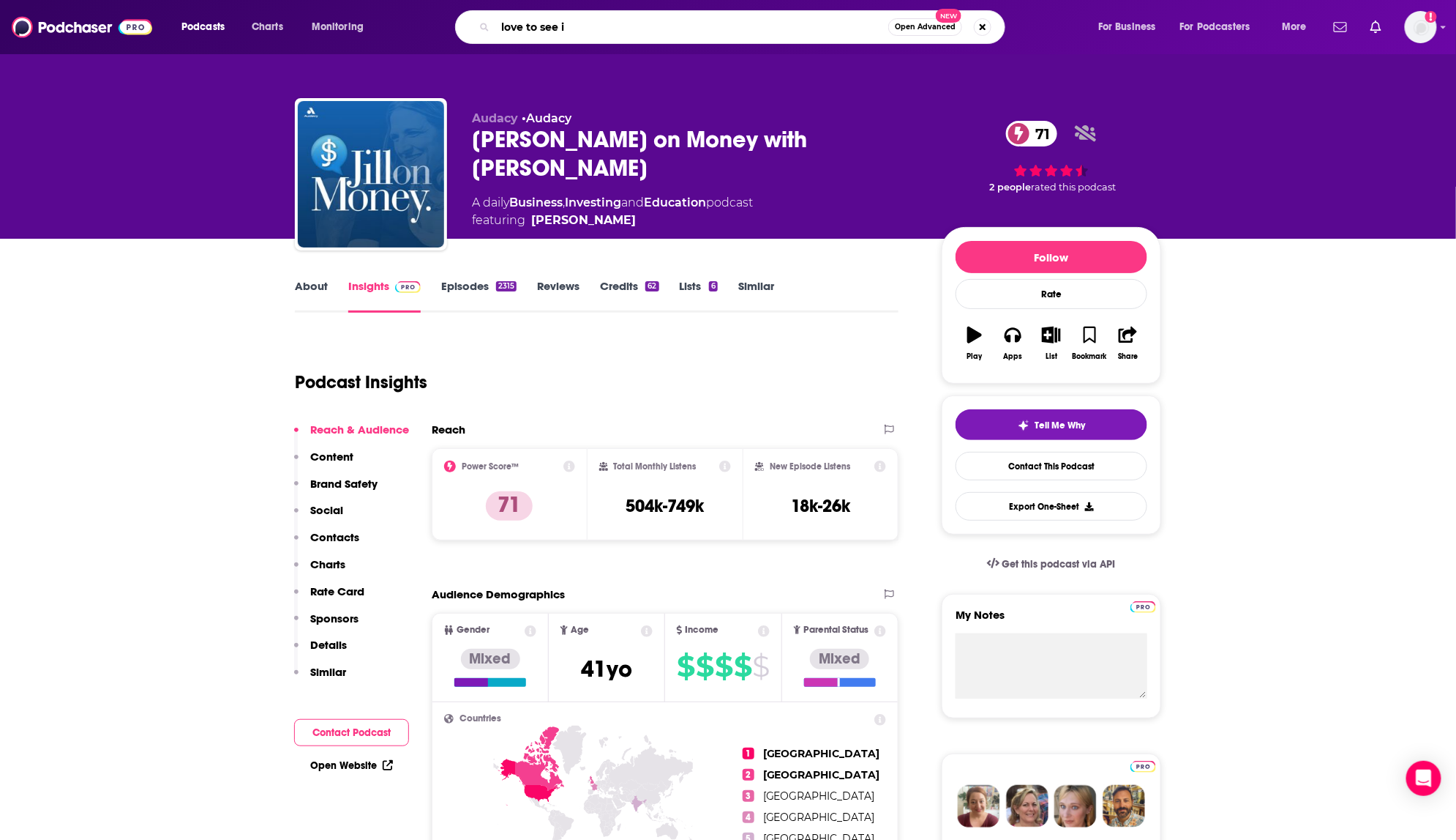
type input "love to see it"
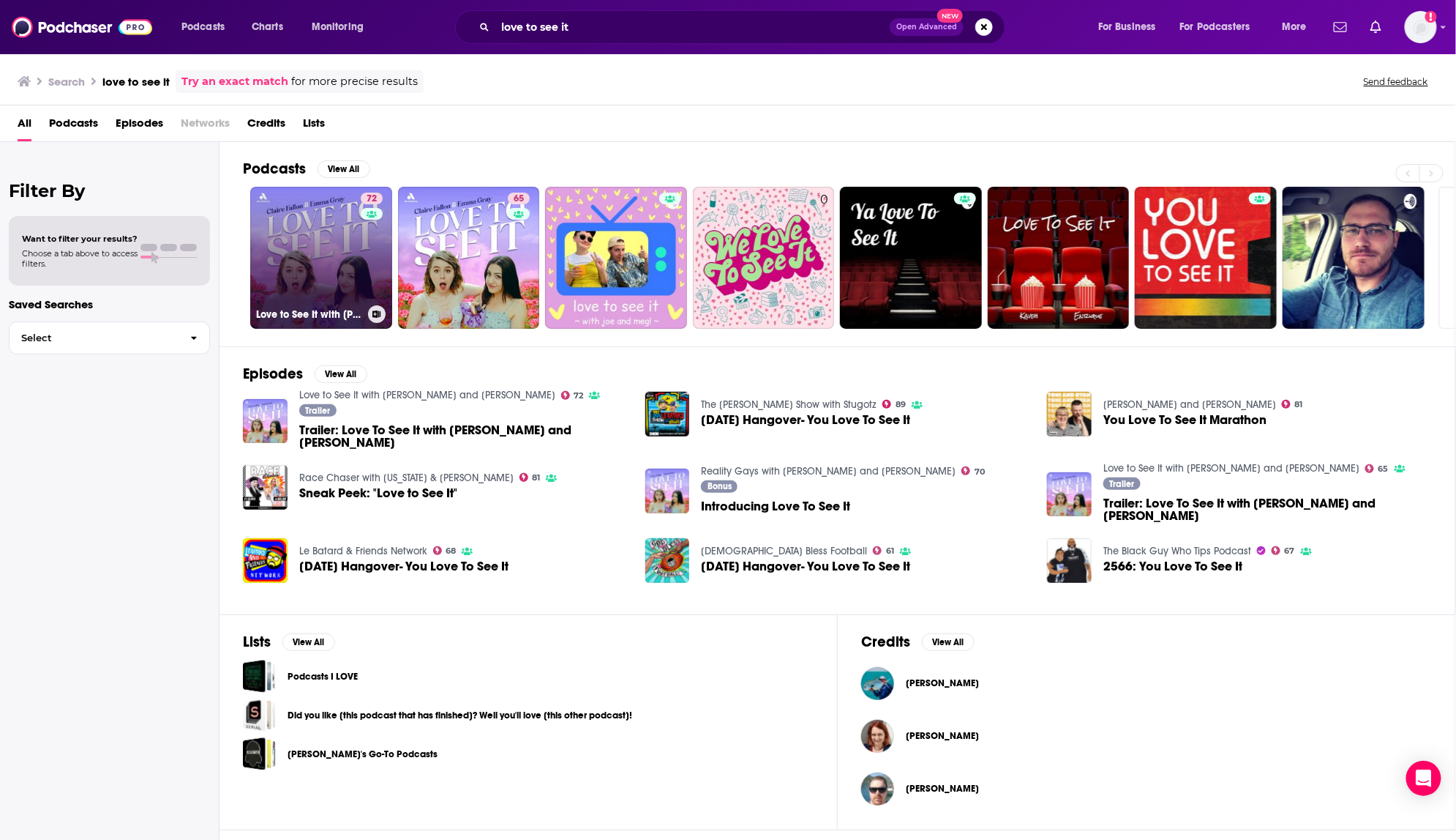
click at [362, 274] on div "72" at bounding box center [373, 248] width 26 height 113
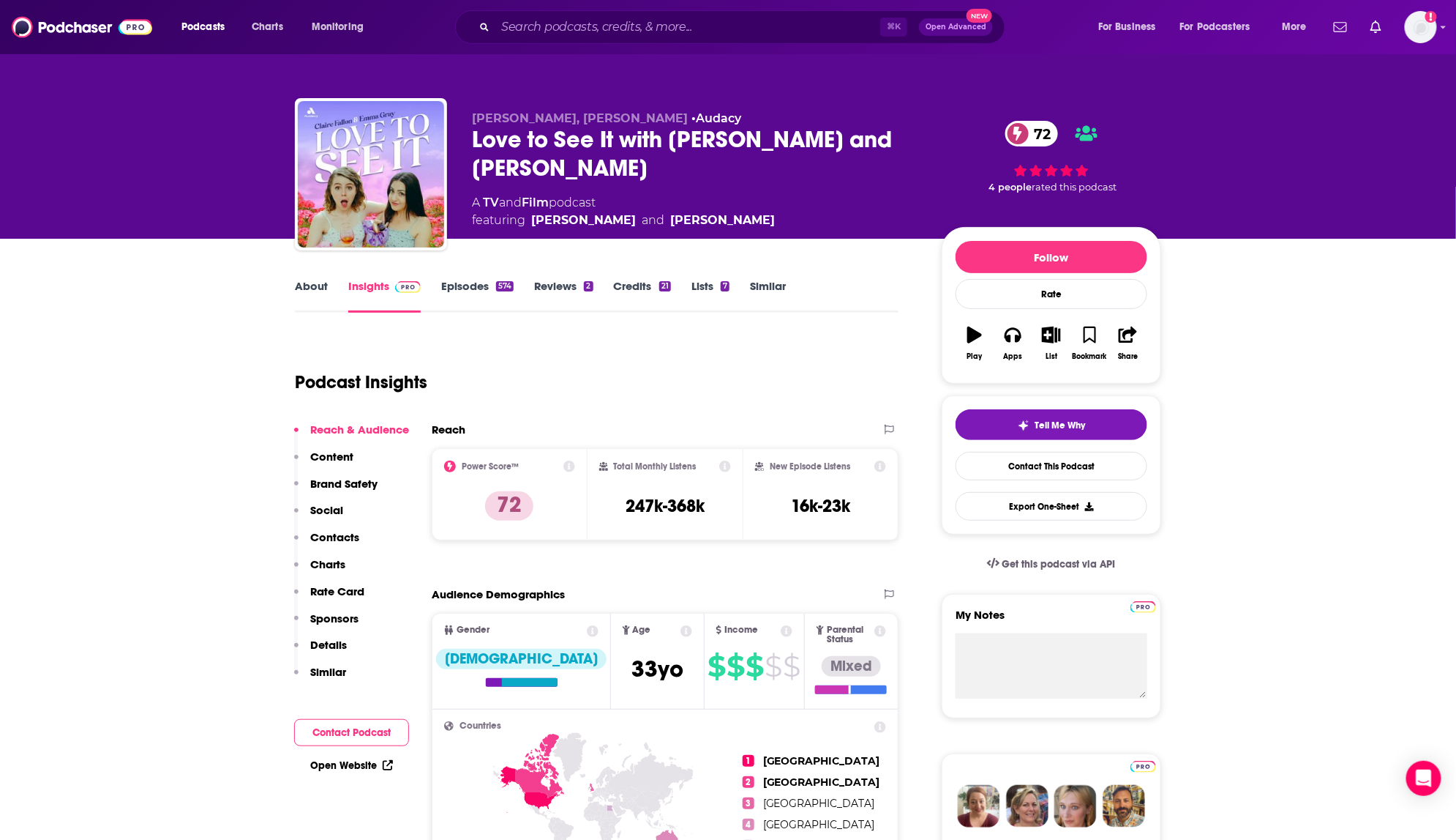
click at [314, 279] on link "About" at bounding box center [312, 295] width 33 height 34
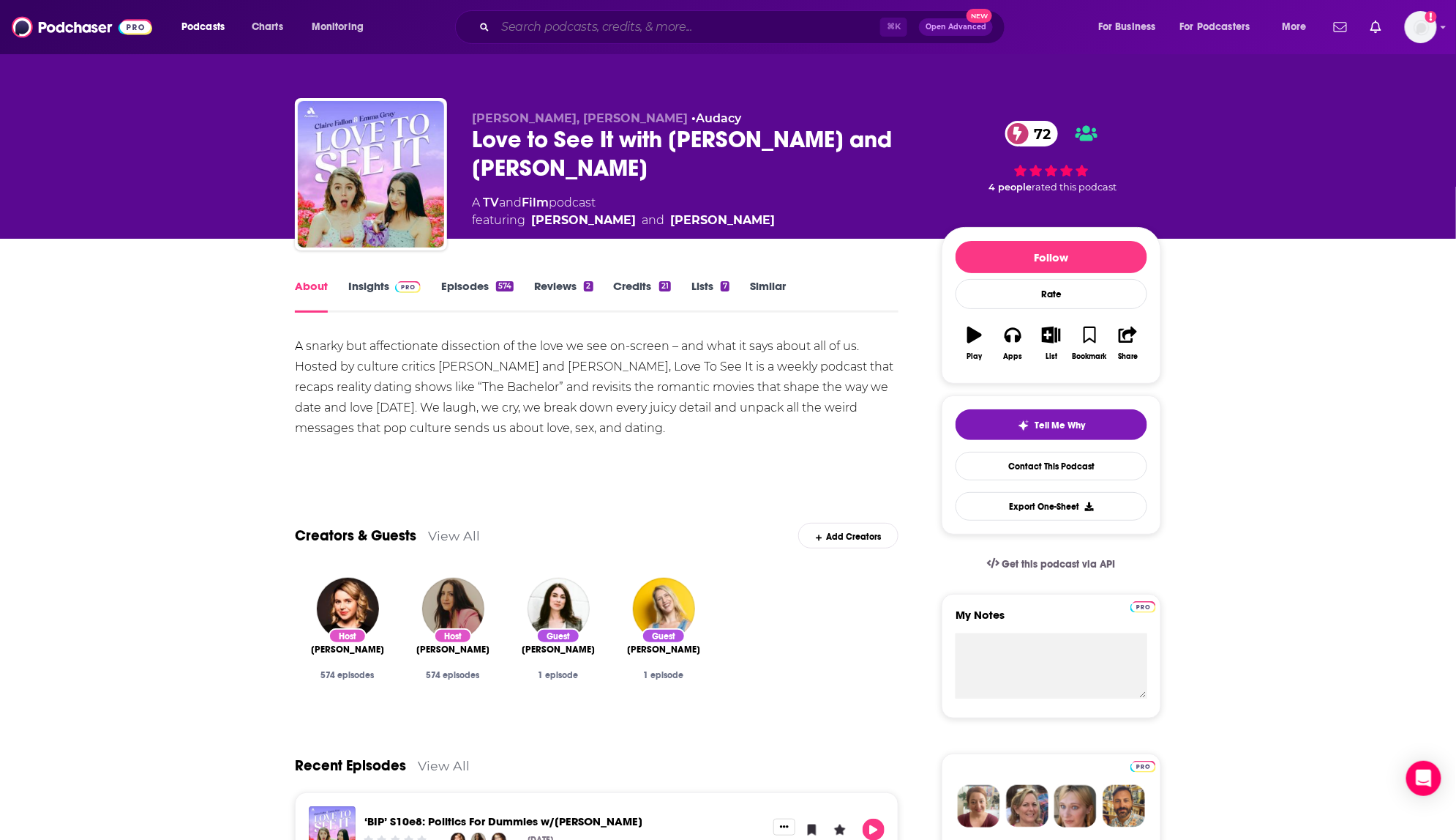
click at [566, 26] on input "Search podcasts, credits, & more..." at bounding box center [688, 27] width 385 height 23
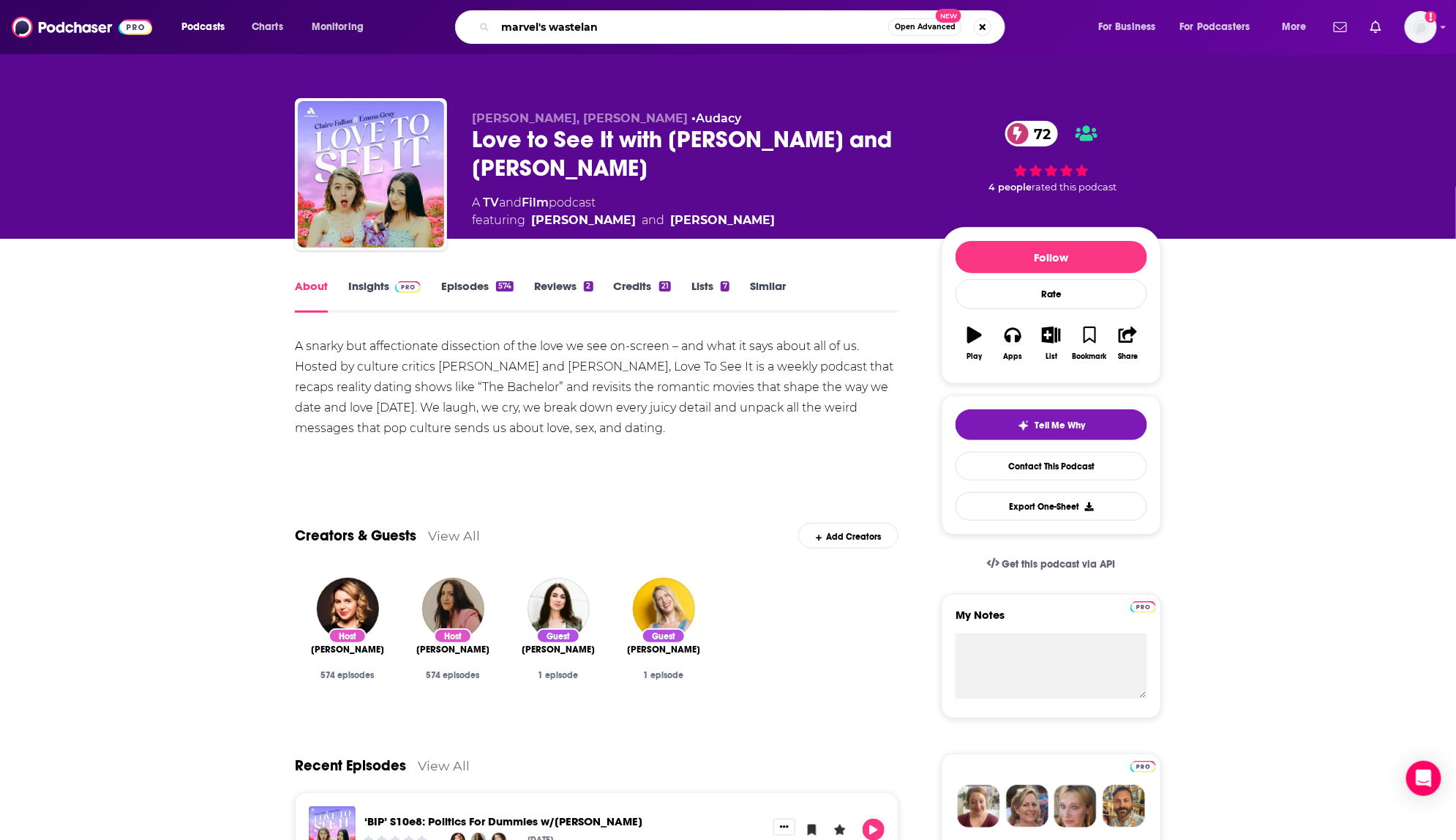
type input "marvel's wasteland"
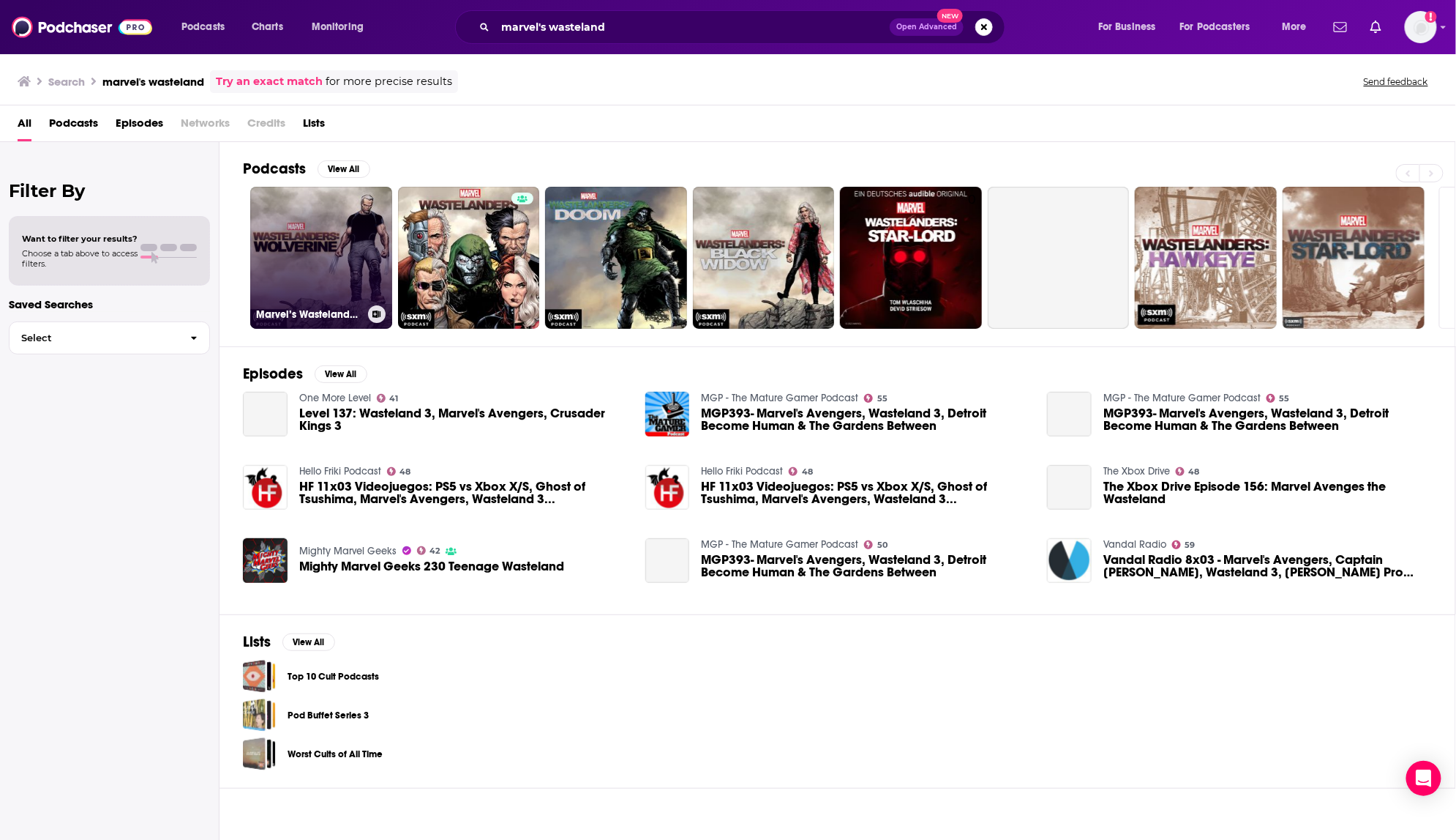
click at [302, 248] on link "Marvel’s Wastelanders: Wolverine" at bounding box center [321, 258] width 142 height 142
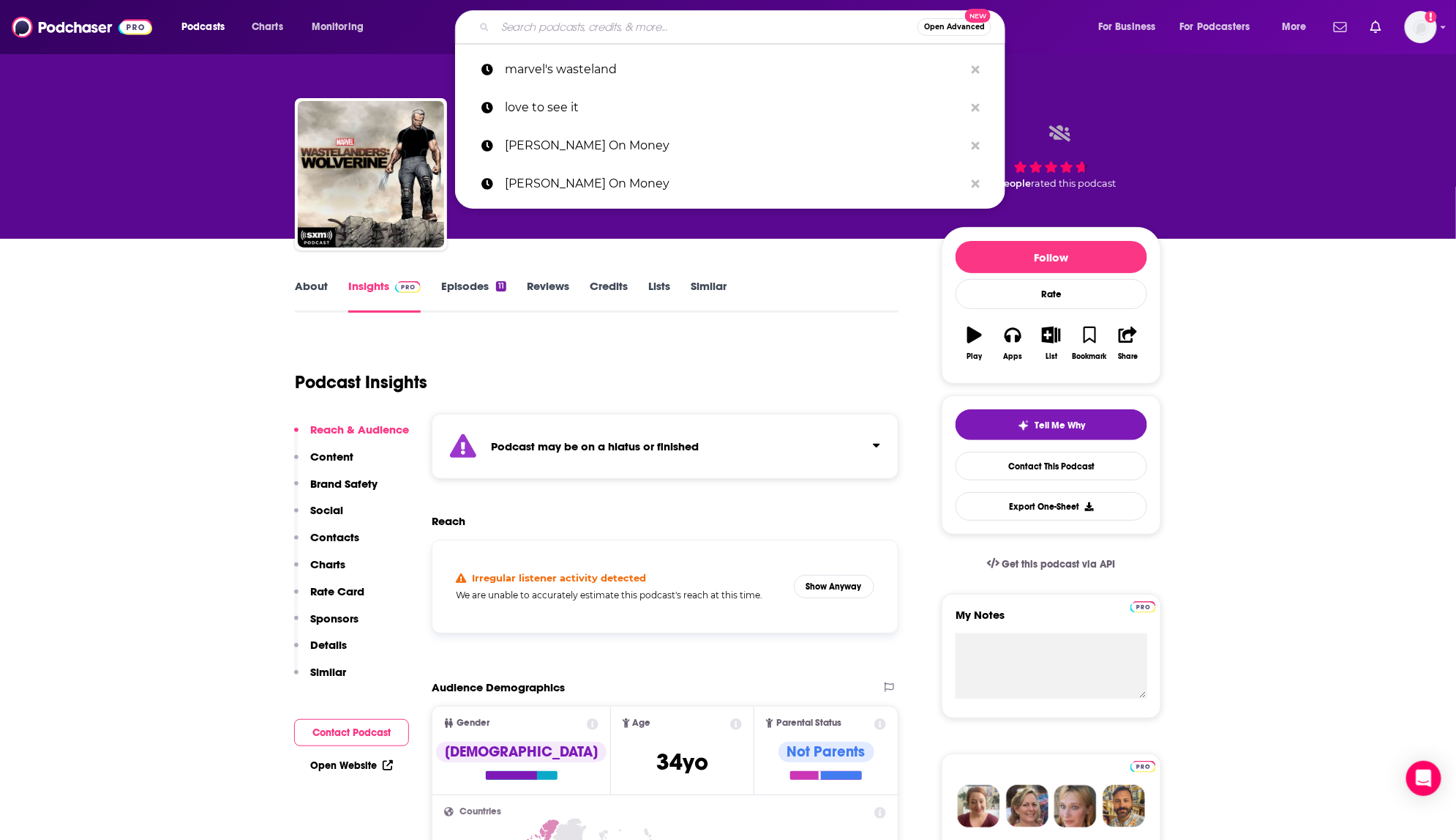
click at [521, 28] on input "Search podcasts, credits, & more..." at bounding box center [706, 27] width 422 height 23
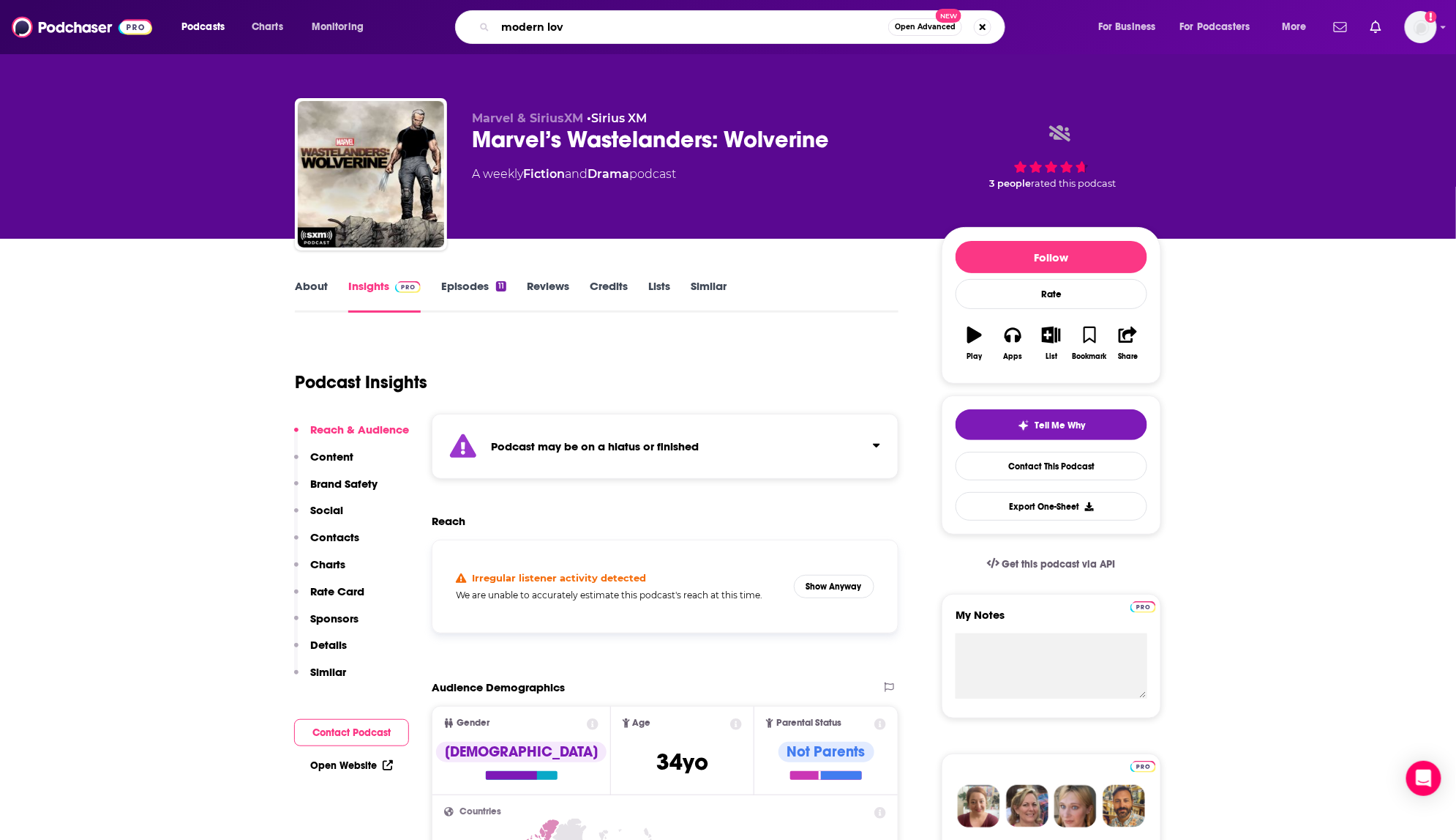
type input "modern love"
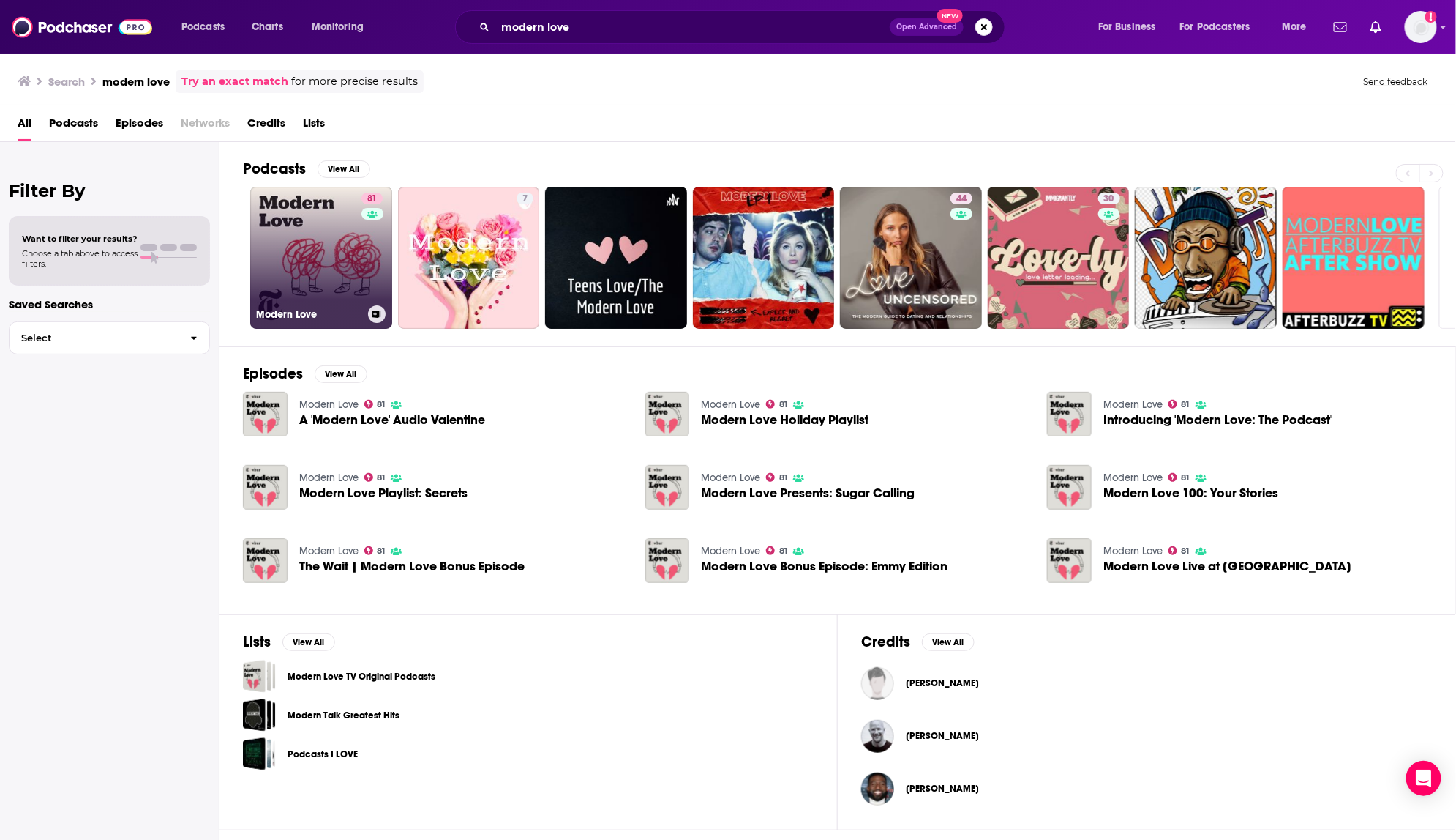
click at [358, 265] on link "81 Modern Love" at bounding box center [321, 258] width 142 height 142
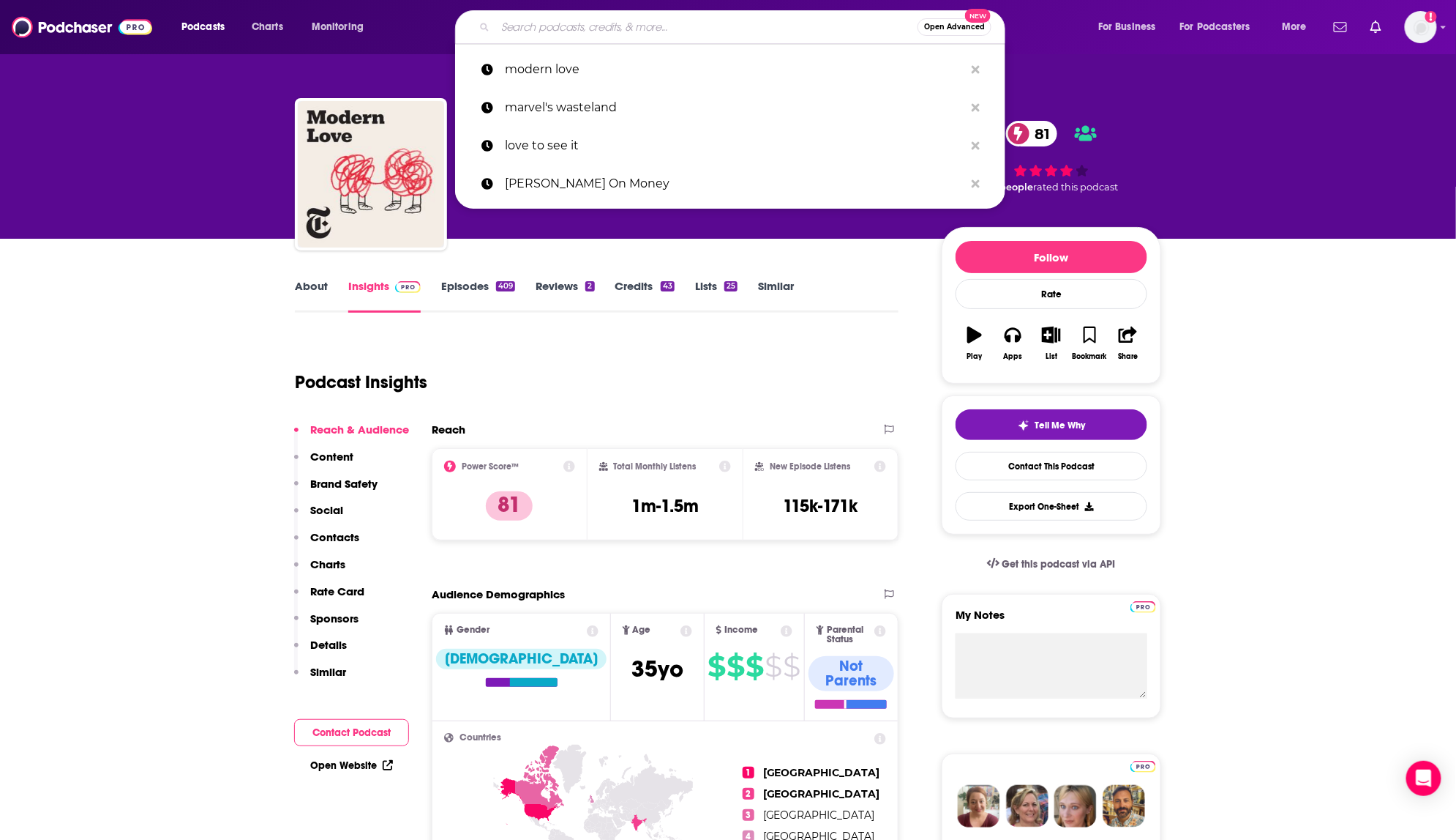
click at [592, 27] on input "Search podcasts, credits, & more..." at bounding box center [706, 27] width 422 height 23
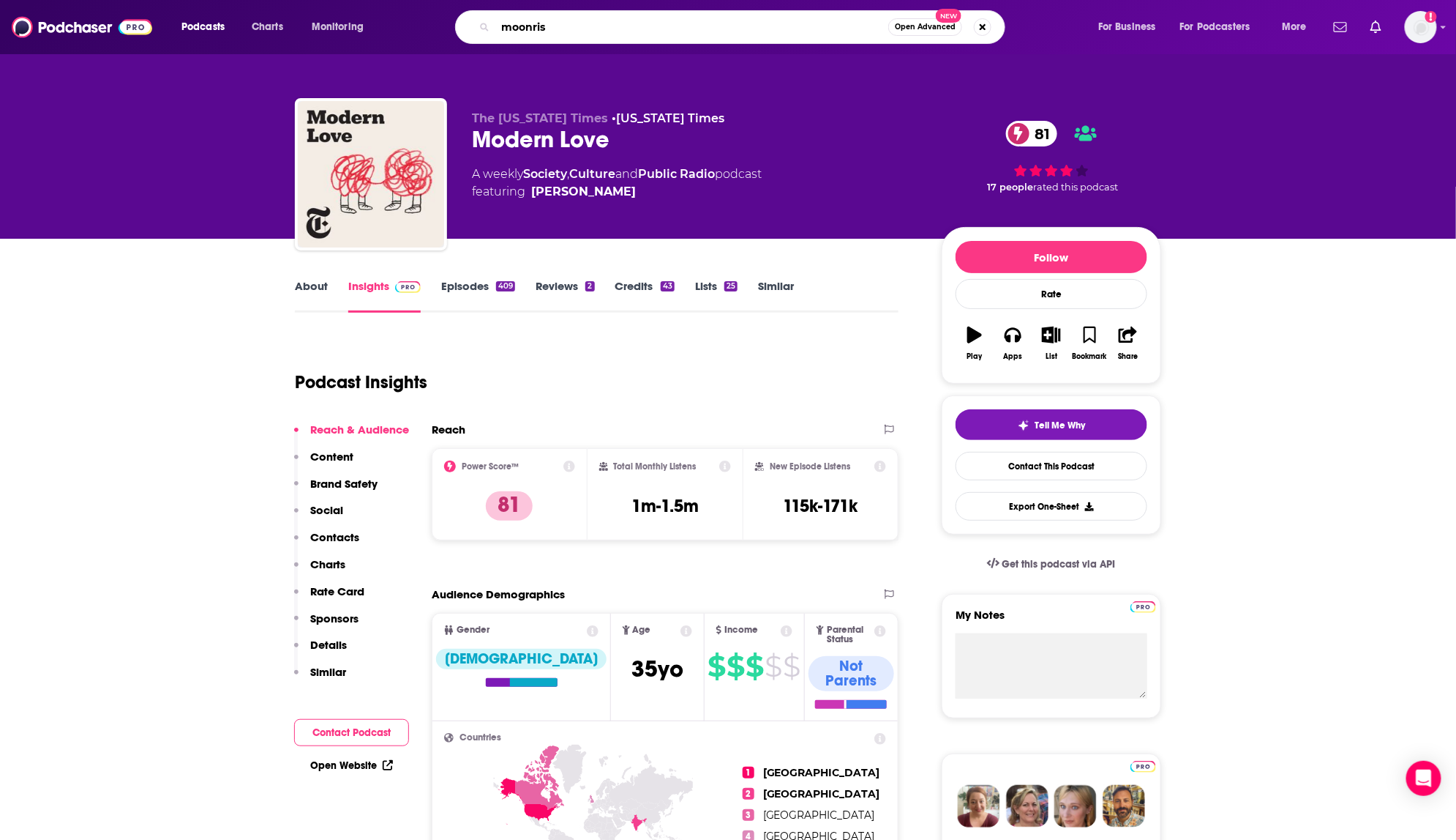
type input "moonrise"
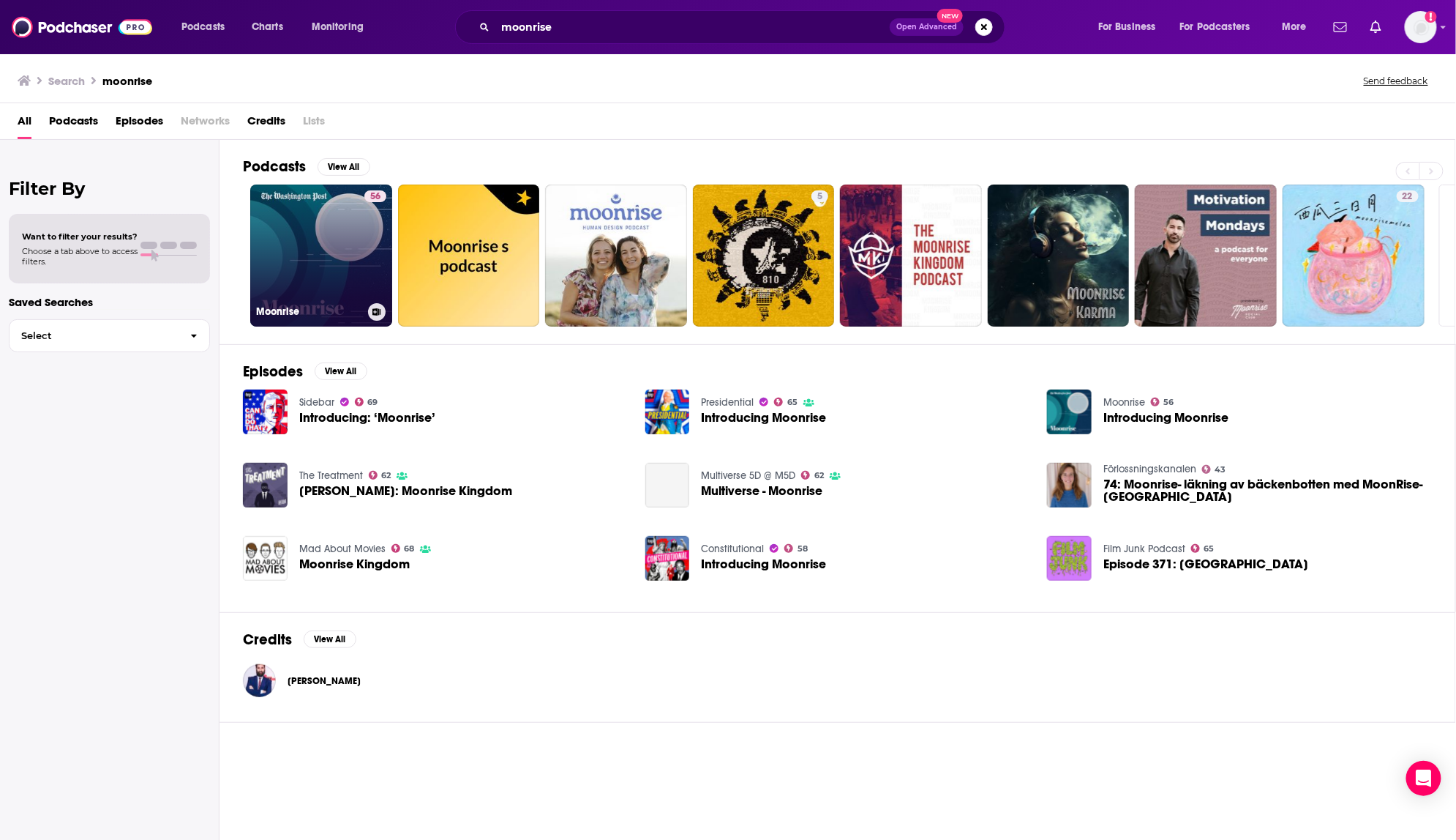
click at [309, 243] on link "56 Moonrise" at bounding box center [321, 256] width 142 height 142
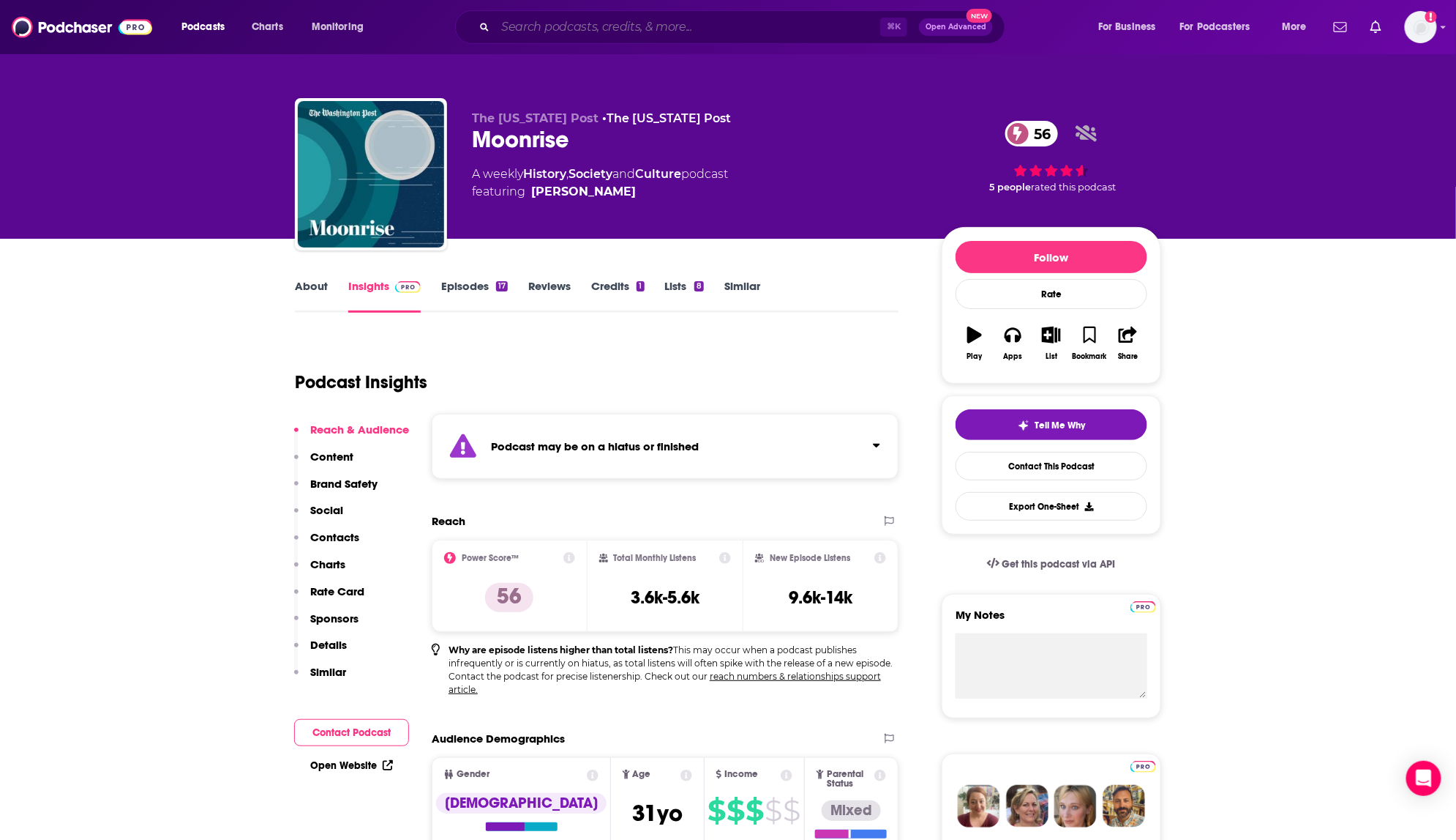
click at [514, 20] on input "Search podcasts, credits, & more..." at bounding box center [688, 27] width 385 height 23
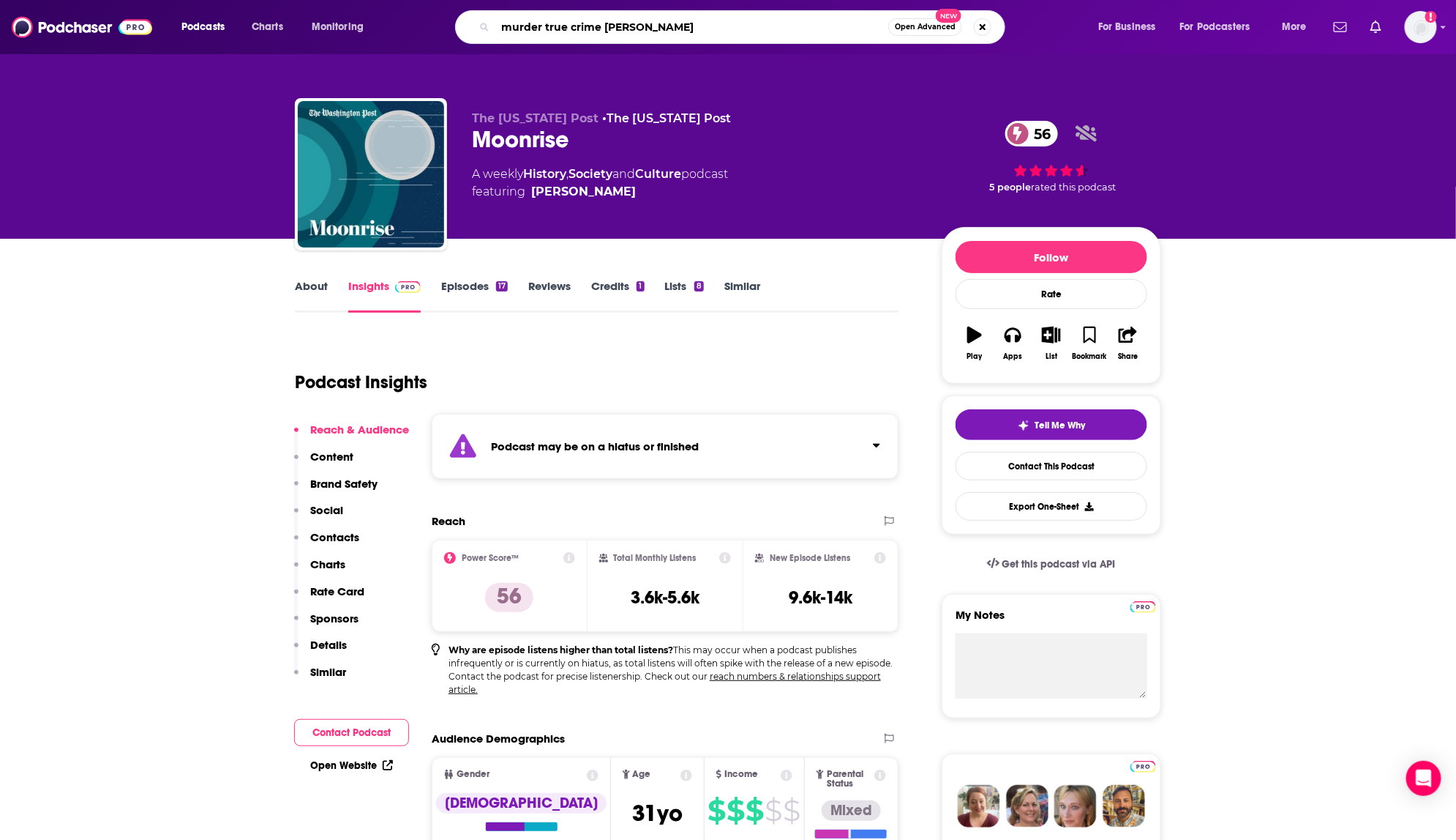
type input "murder true crime stories"
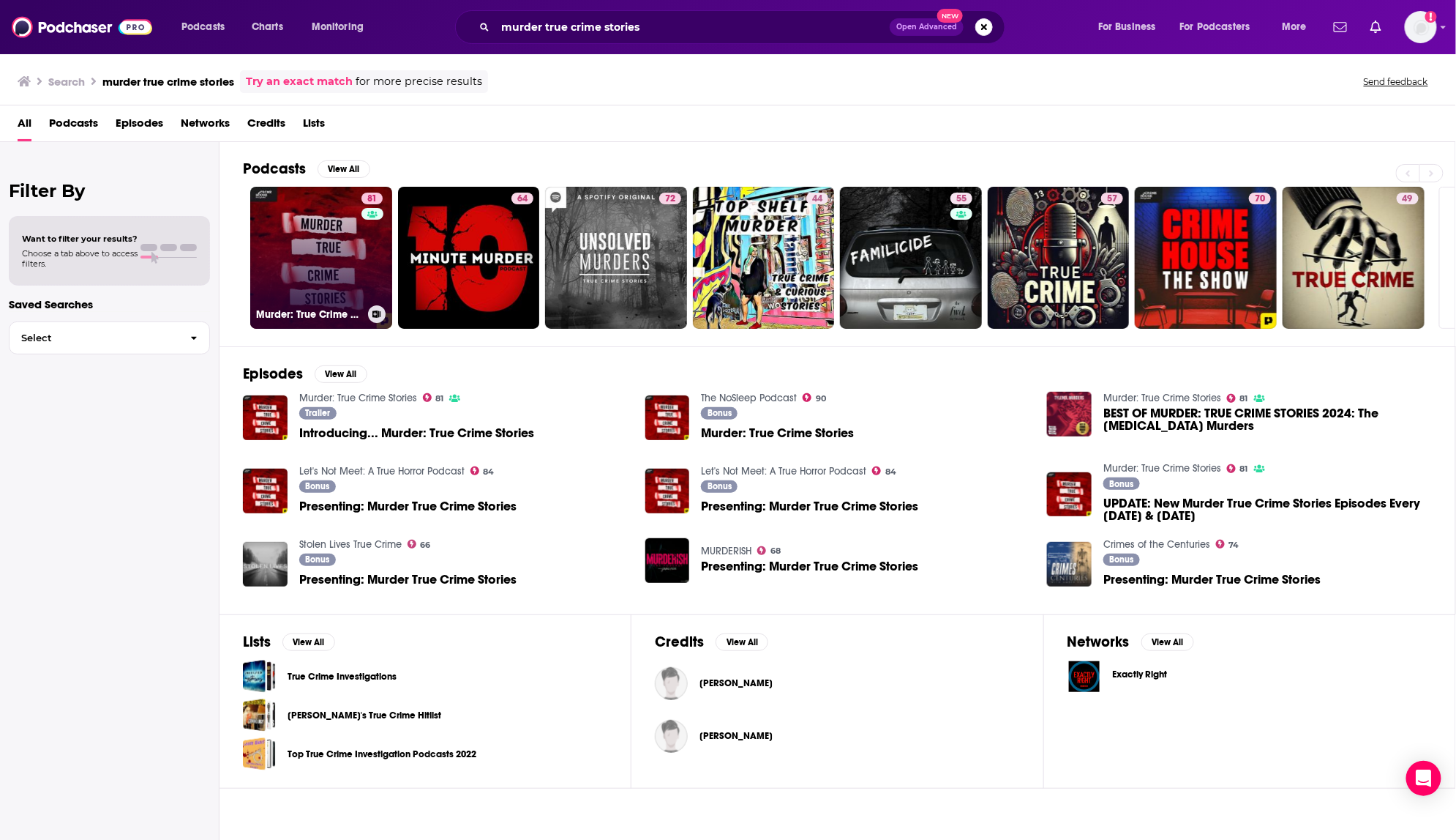
click at [309, 241] on link "81 Murder: True Crime Stories" at bounding box center [321, 258] width 142 height 142
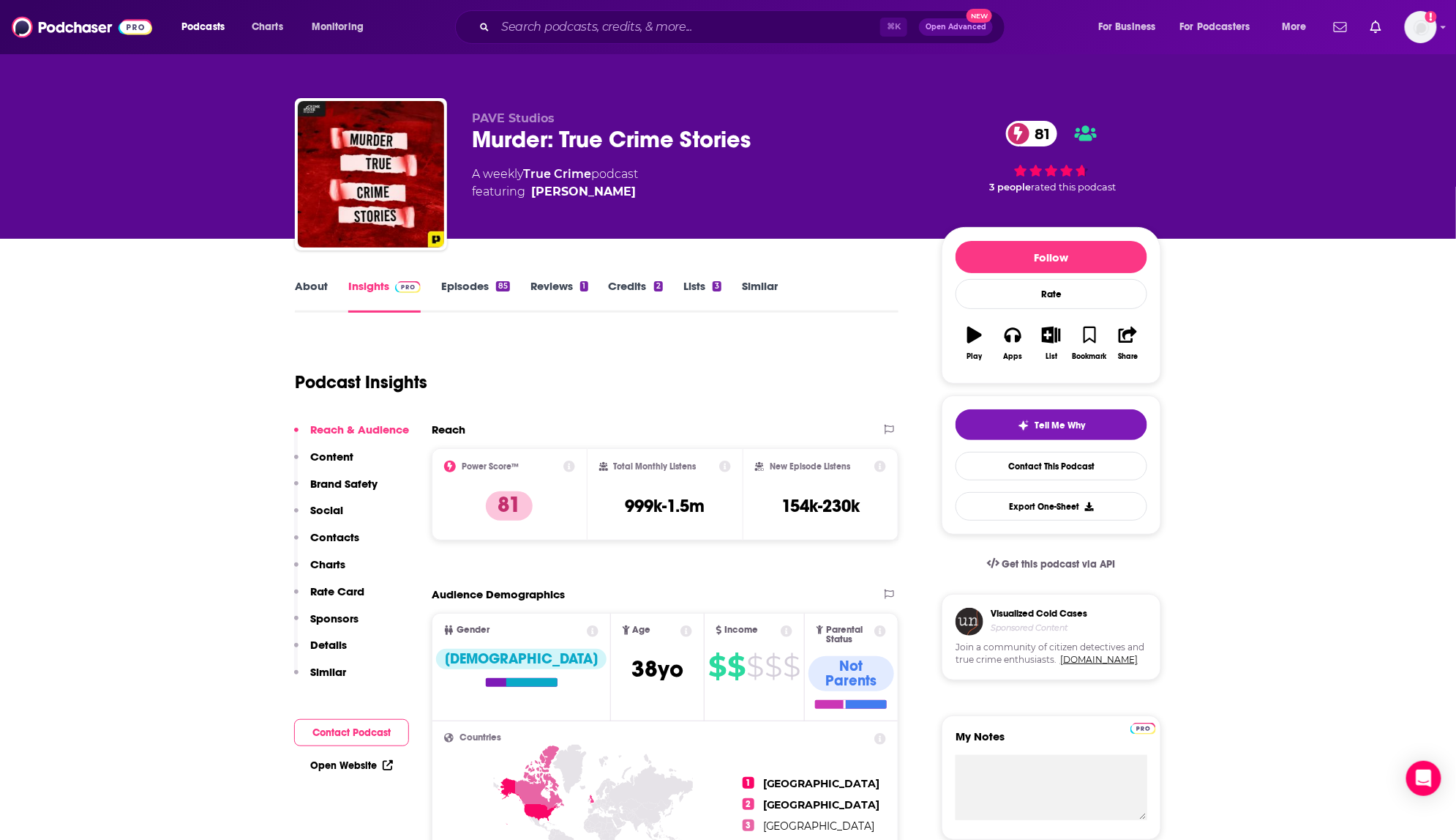
click at [315, 290] on link "About" at bounding box center [312, 295] width 33 height 34
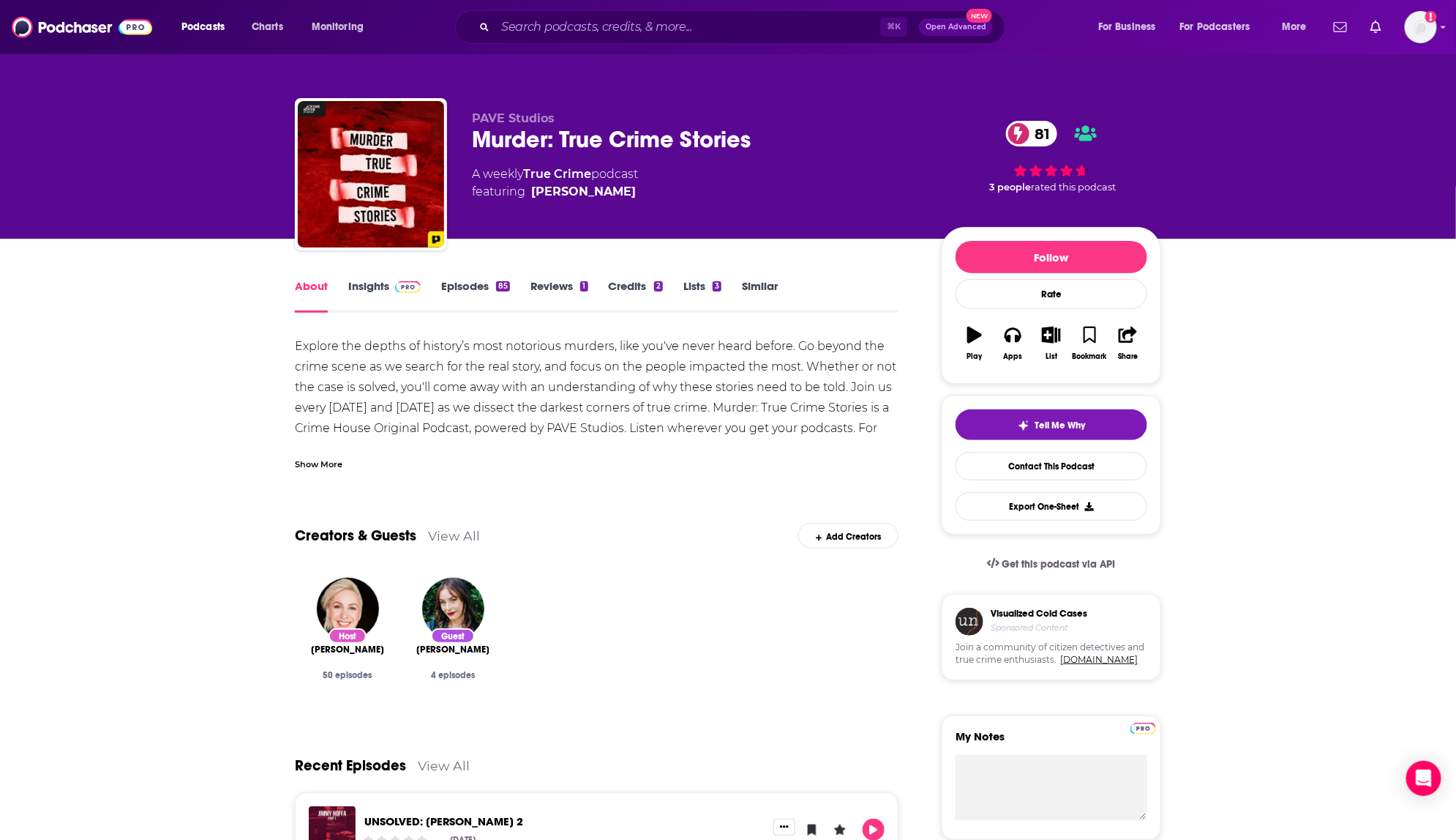
click at [362, 285] on link "Insights" at bounding box center [384, 295] width 72 height 34
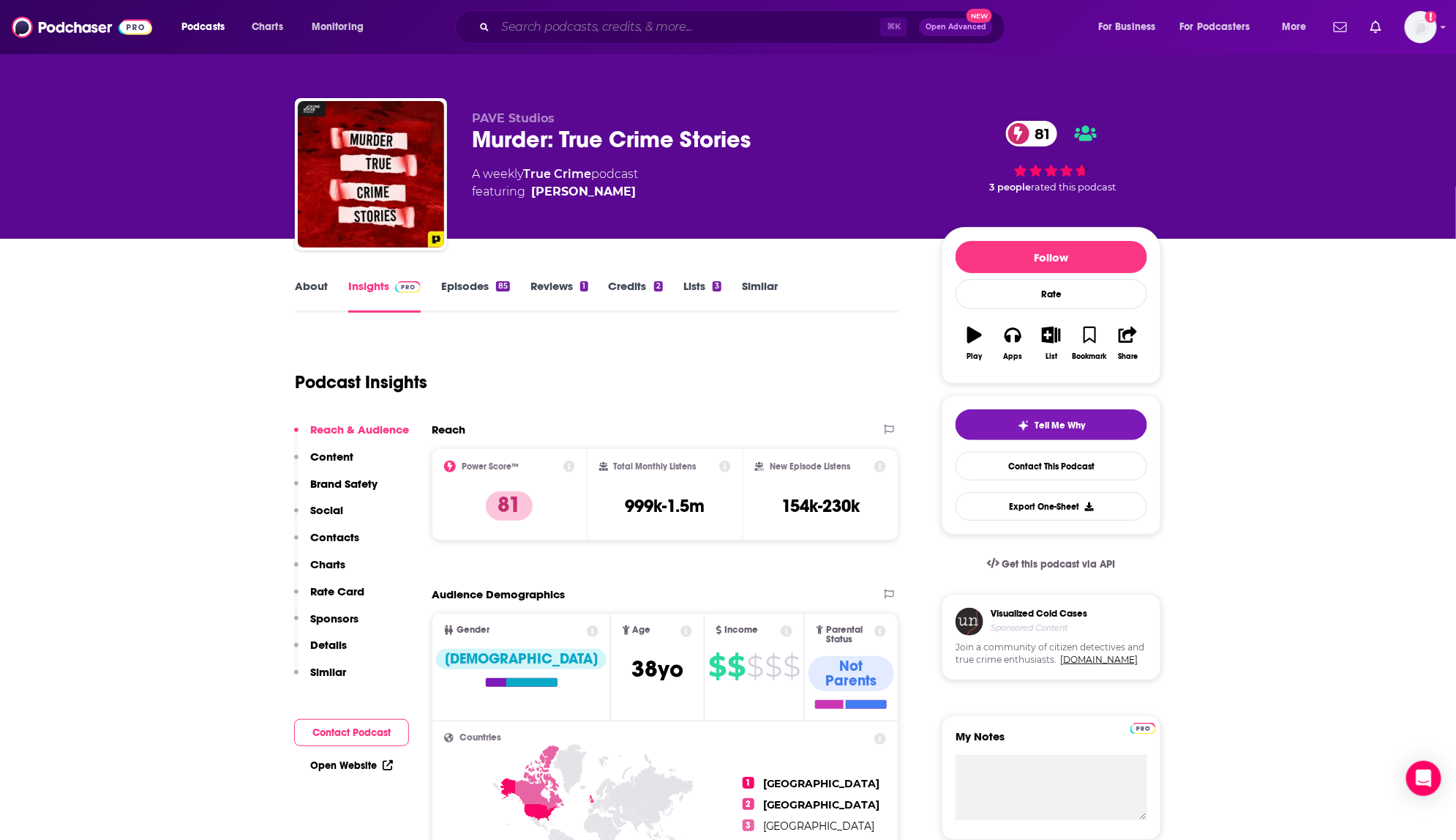
click at [510, 25] on input "Search podcasts, credits, & more..." at bounding box center [688, 27] width 385 height 23
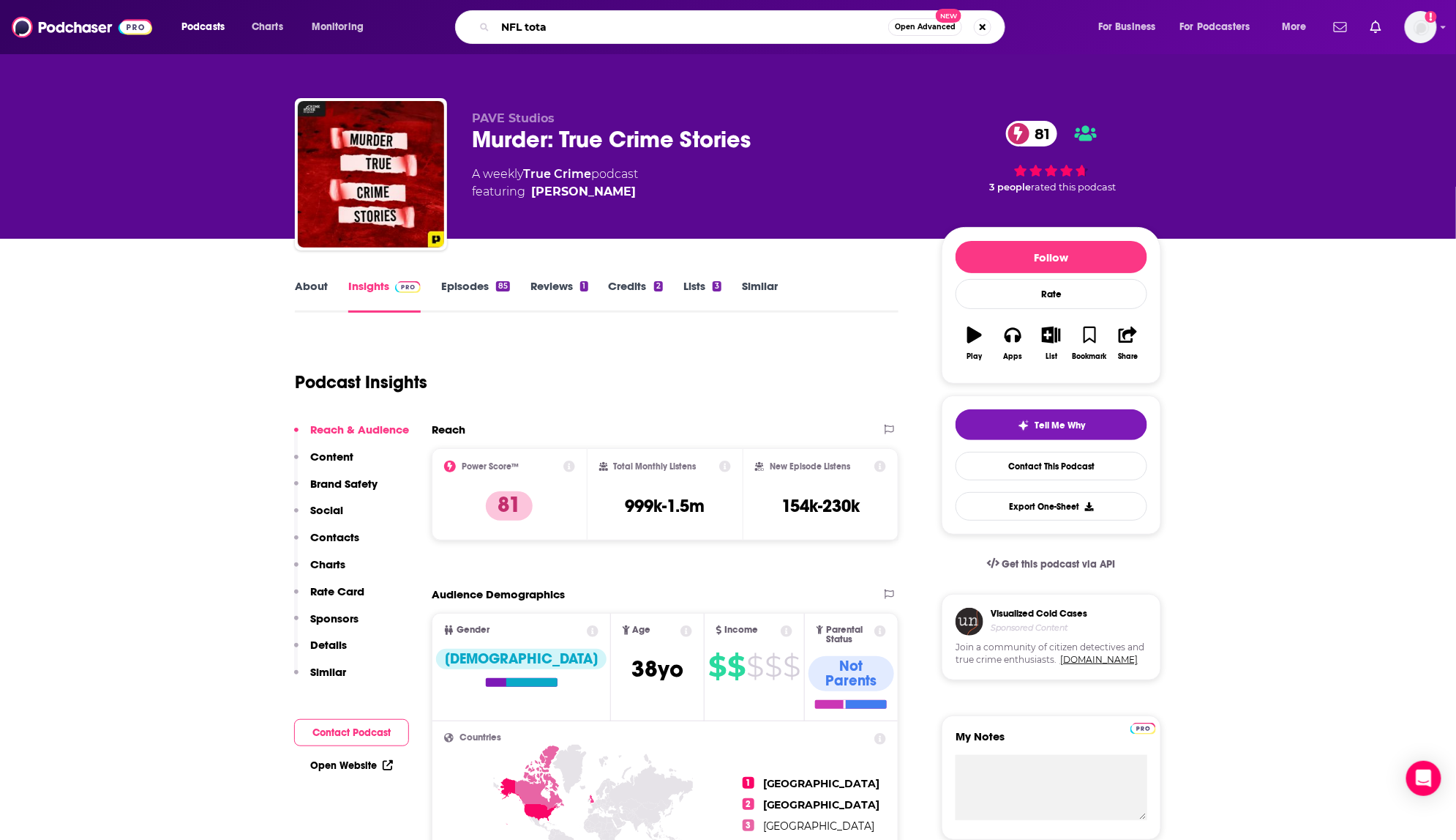
type input "NFL total"
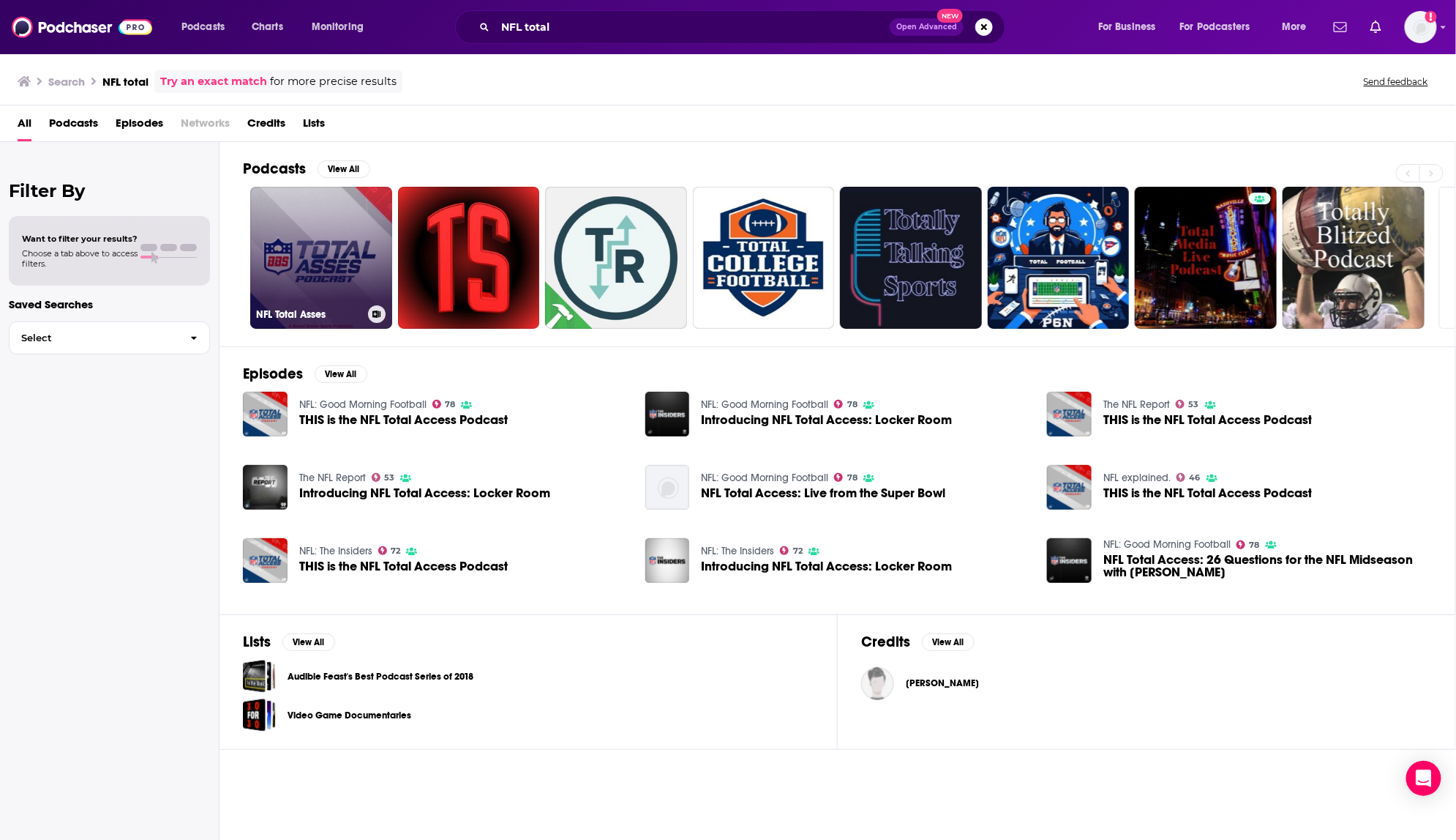
click at [366, 236] on link "NFL Total Asses" at bounding box center [321, 258] width 142 height 142
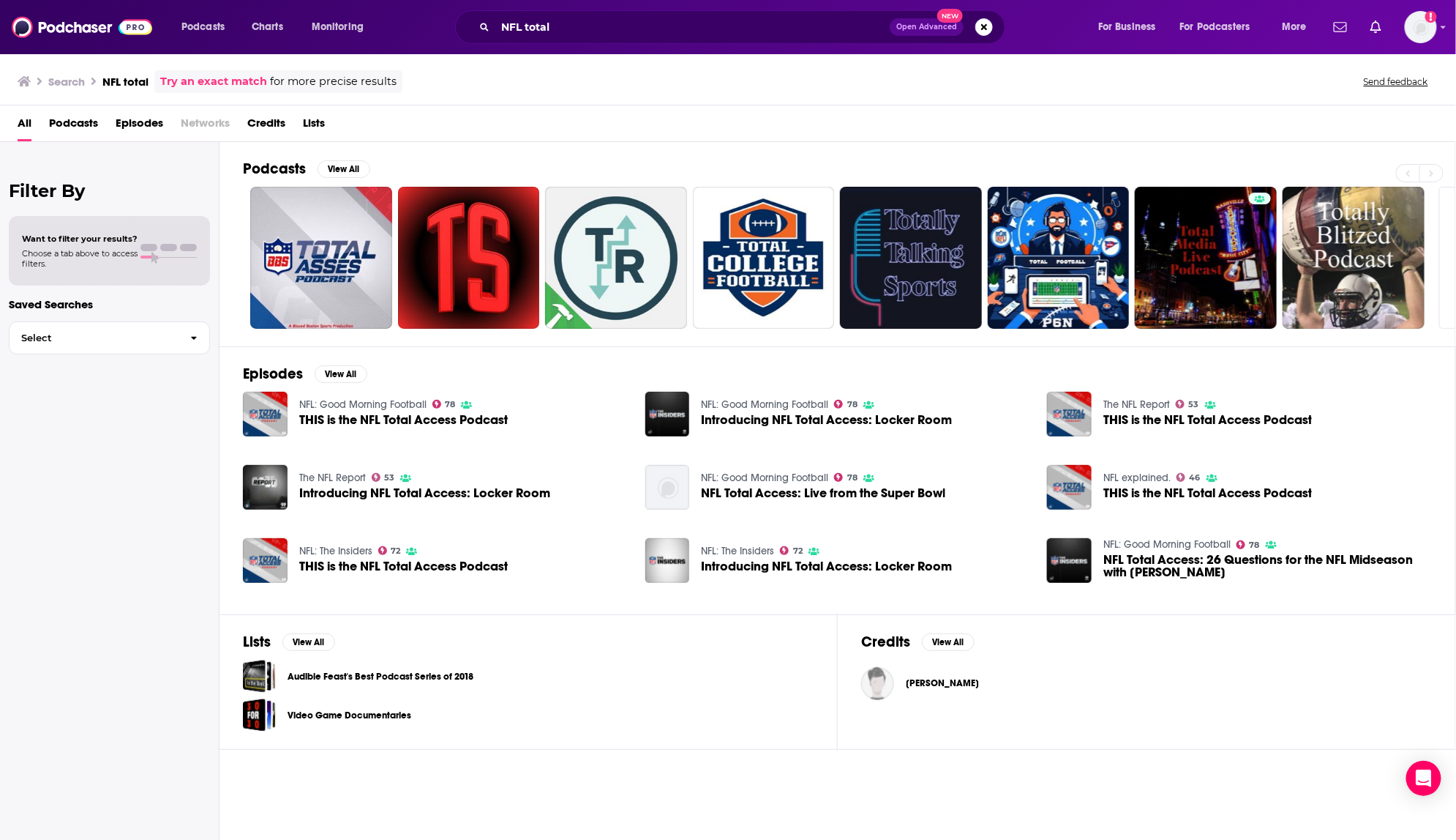
click at [378, 417] on span "THIS is the NFL Total Access Podcast" at bounding box center [403, 420] width 209 height 13
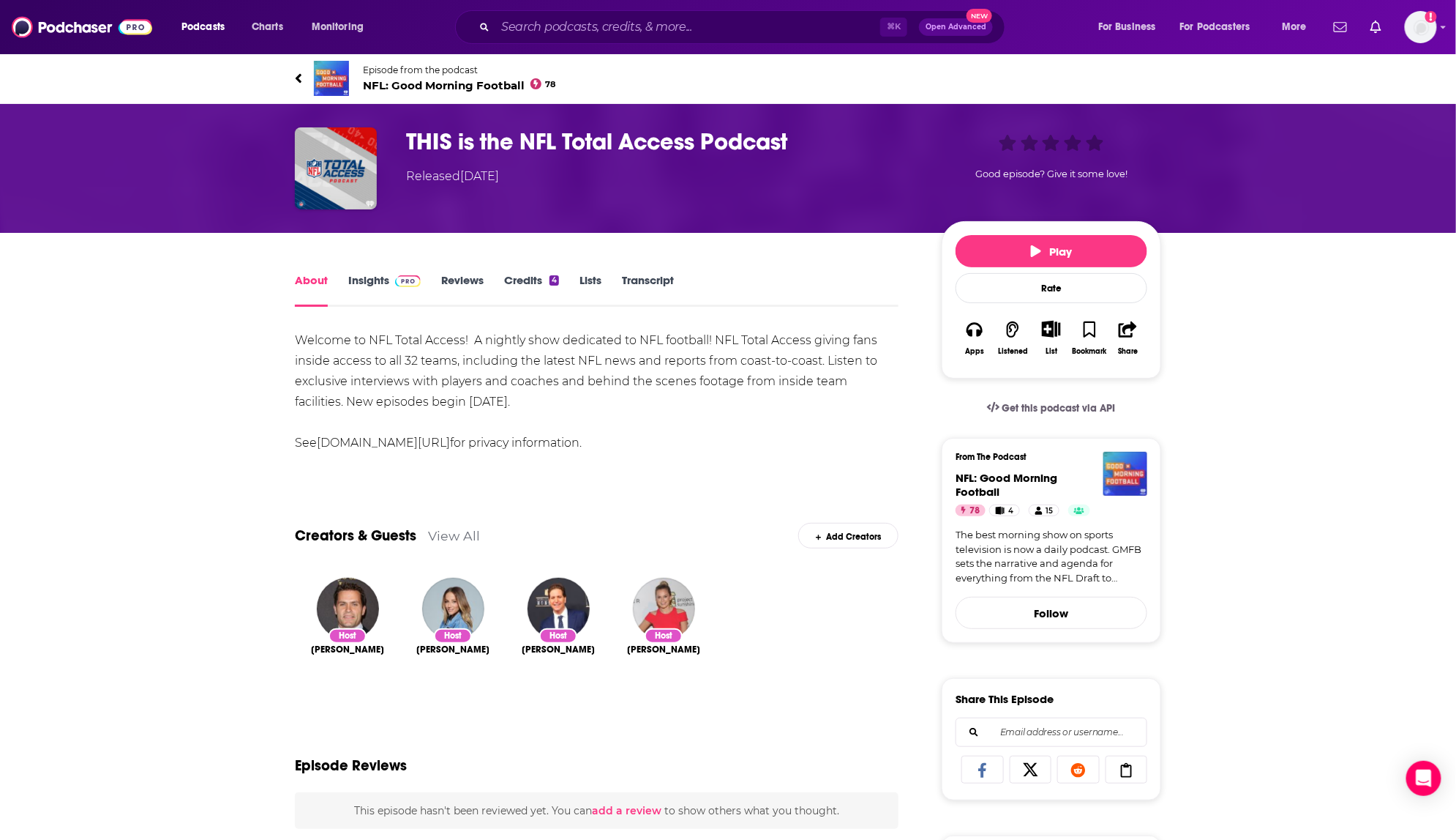
click at [342, 164] on img "THIS is the NFL Total Access Podcast" at bounding box center [336, 167] width 82 height 82
click at [298, 72] on icon at bounding box center [299, 78] width 8 height 14
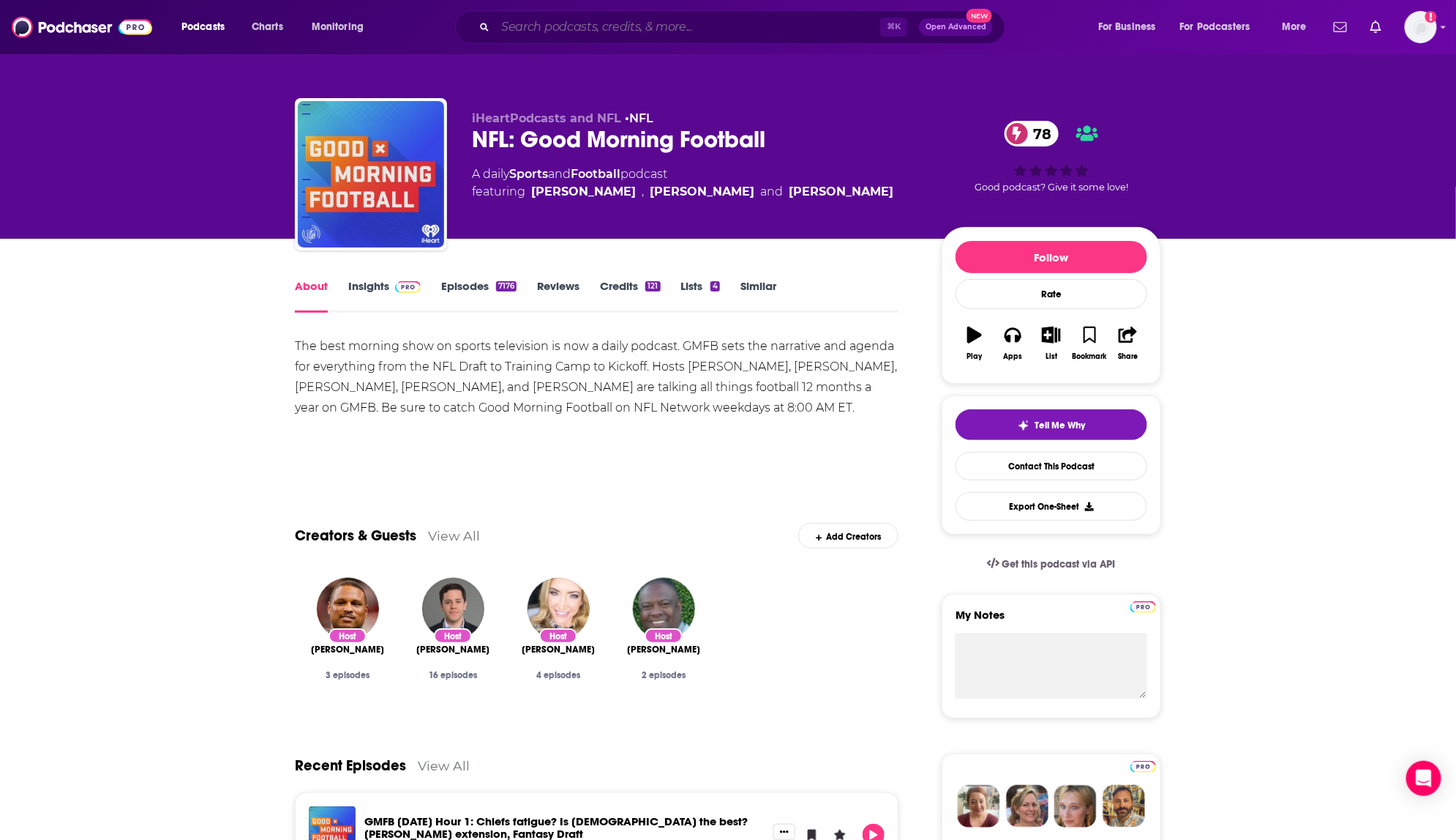
click at [511, 30] on input "Search podcasts, credits, & more..." at bounding box center [688, 27] width 385 height 23
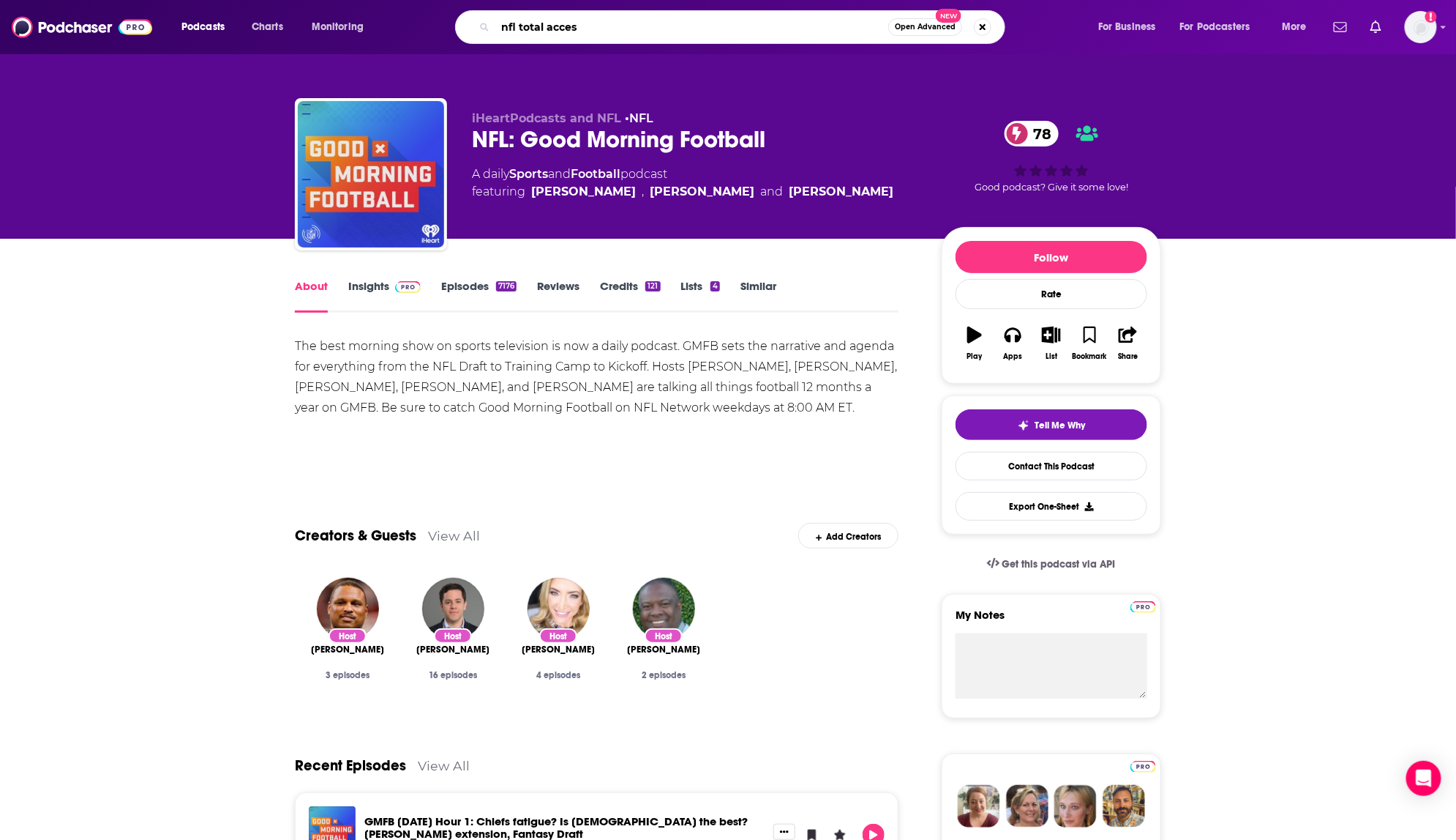
type input "nfl total access"
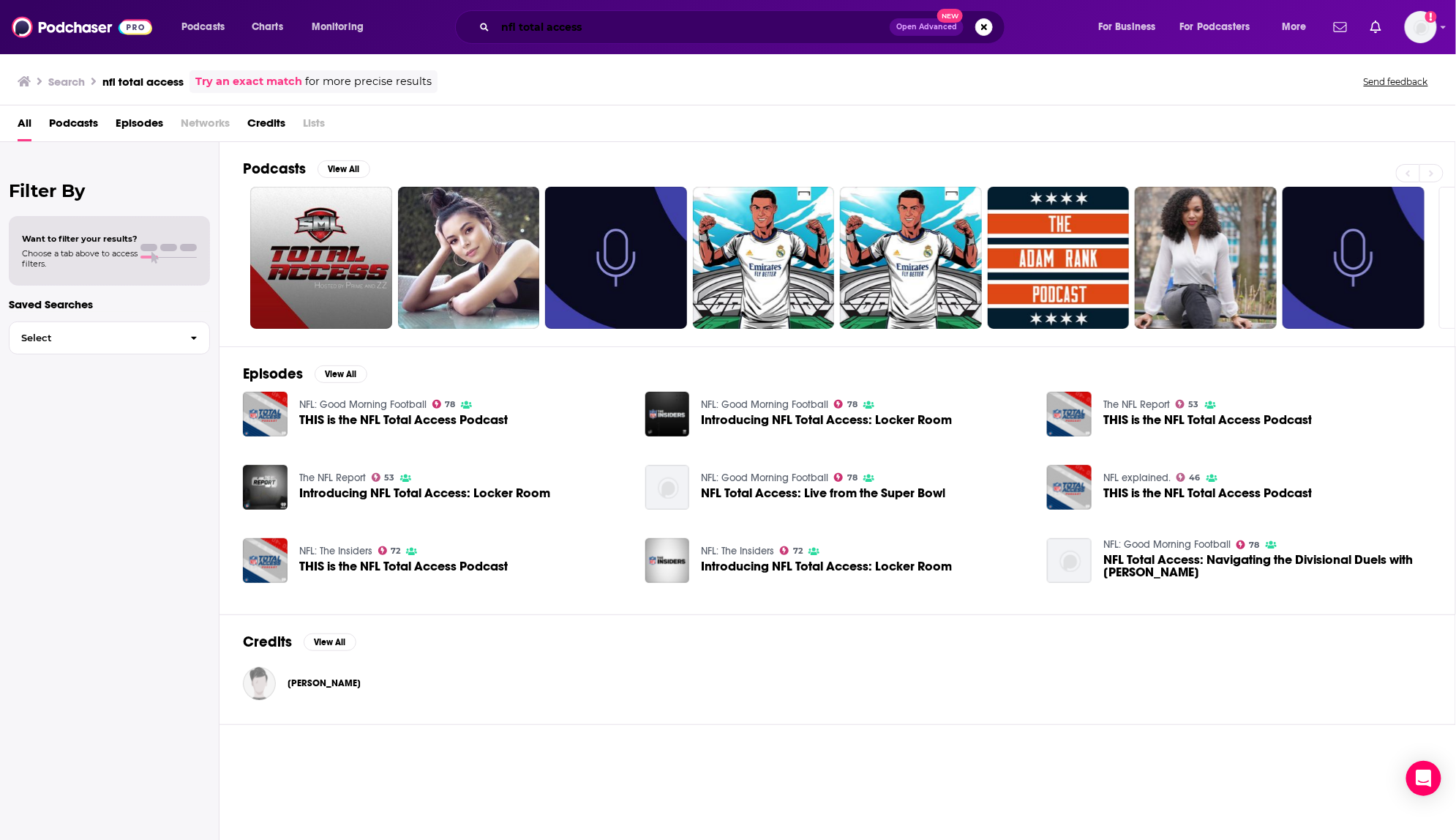
click at [589, 28] on input "nfl total access" at bounding box center [692, 27] width 394 height 23
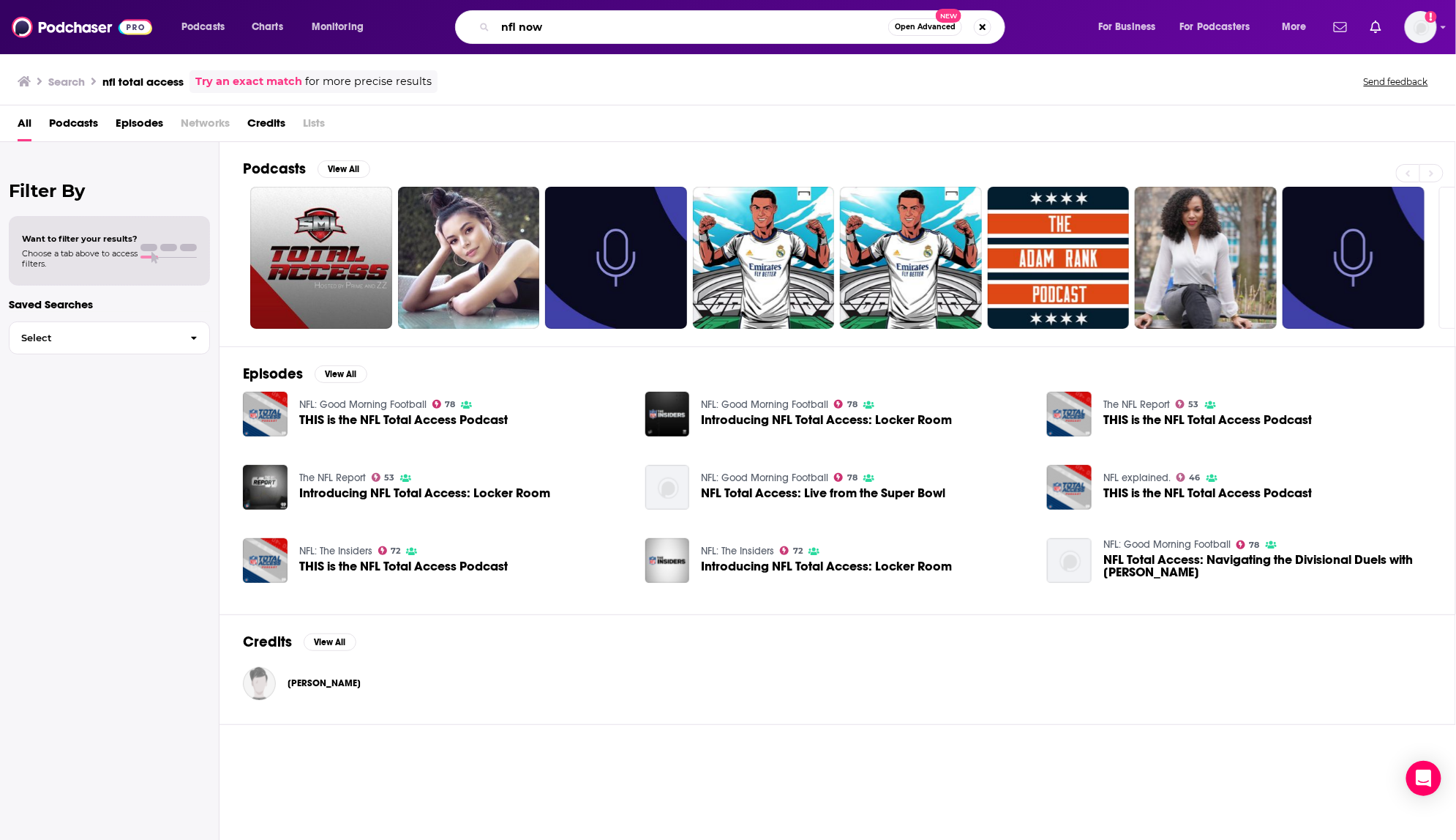
type input "nfl now"
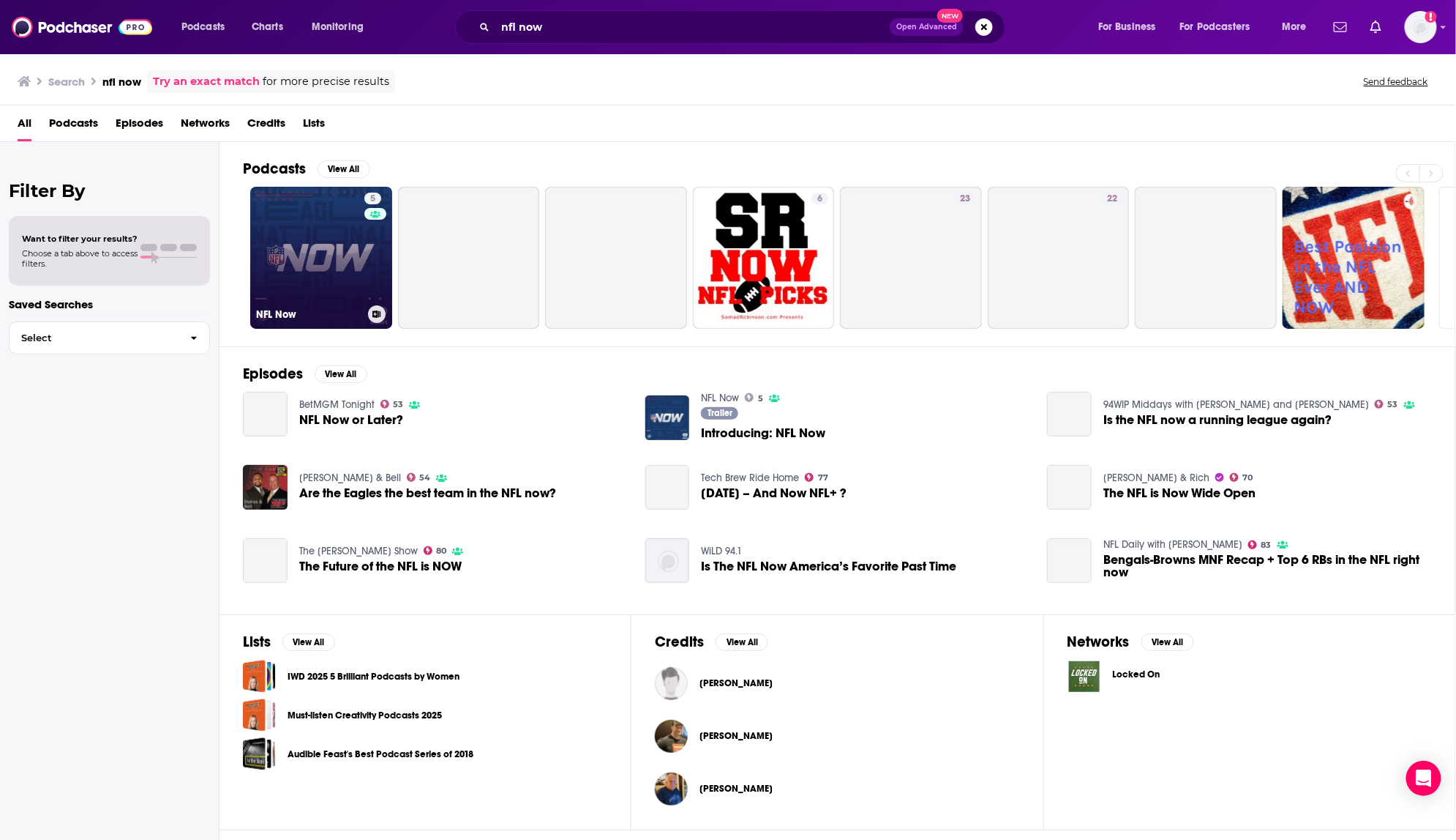
click at [323, 262] on link "5 NFL Now" at bounding box center [321, 258] width 142 height 142
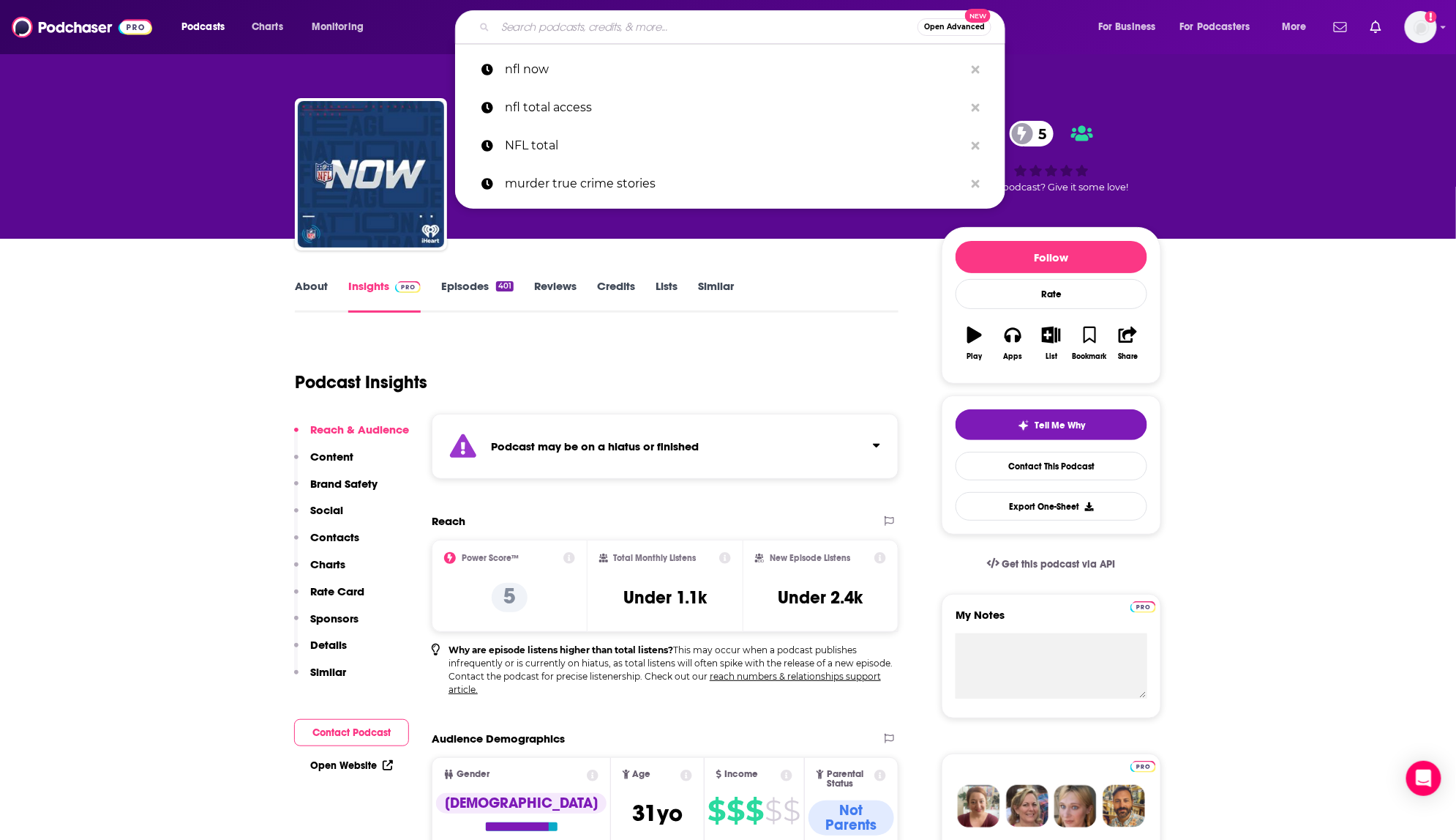
click at [666, 32] on input "Search podcasts, credits, & more..." at bounding box center [706, 27] width 422 height 23
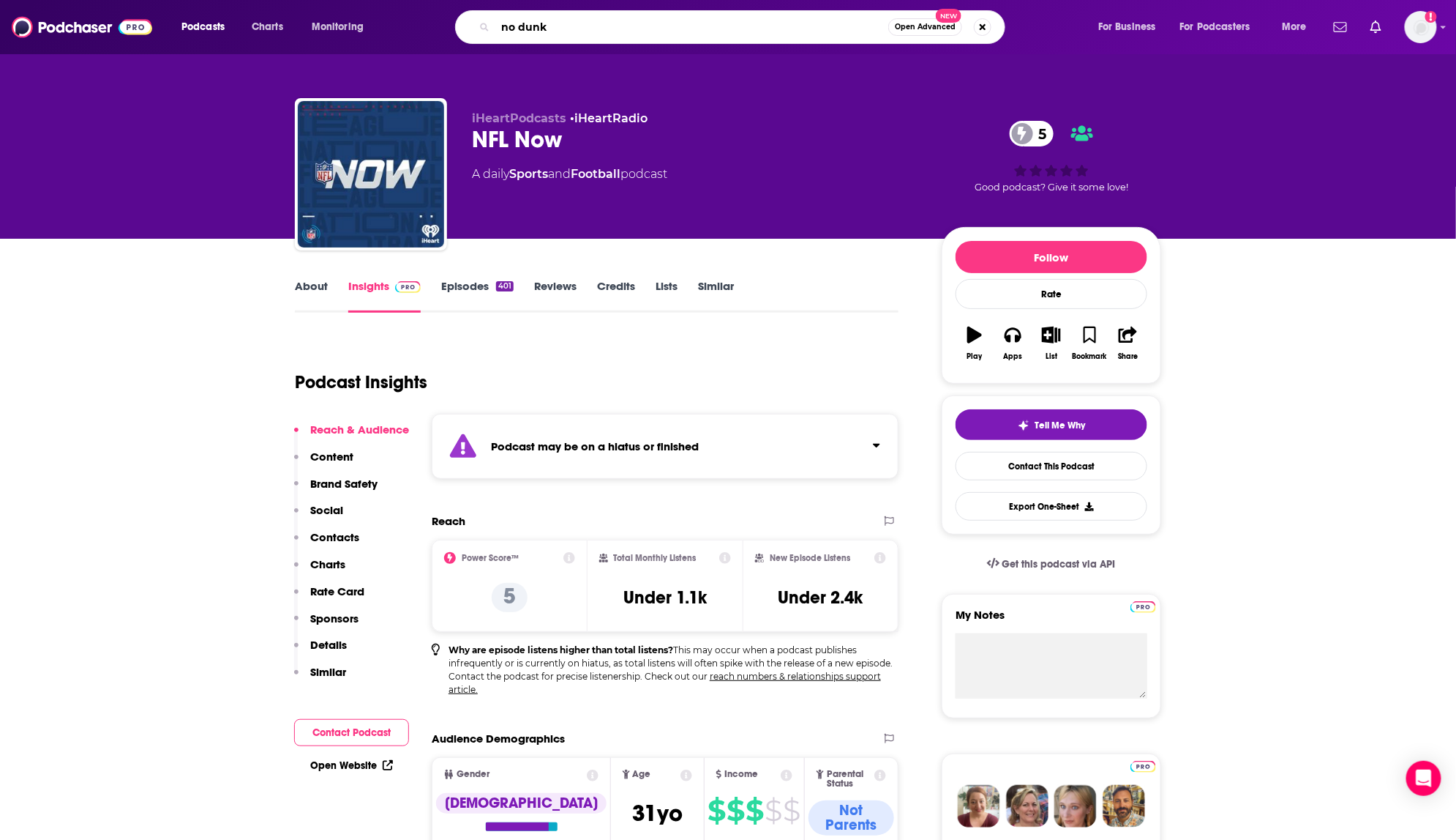
type input "no dunks"
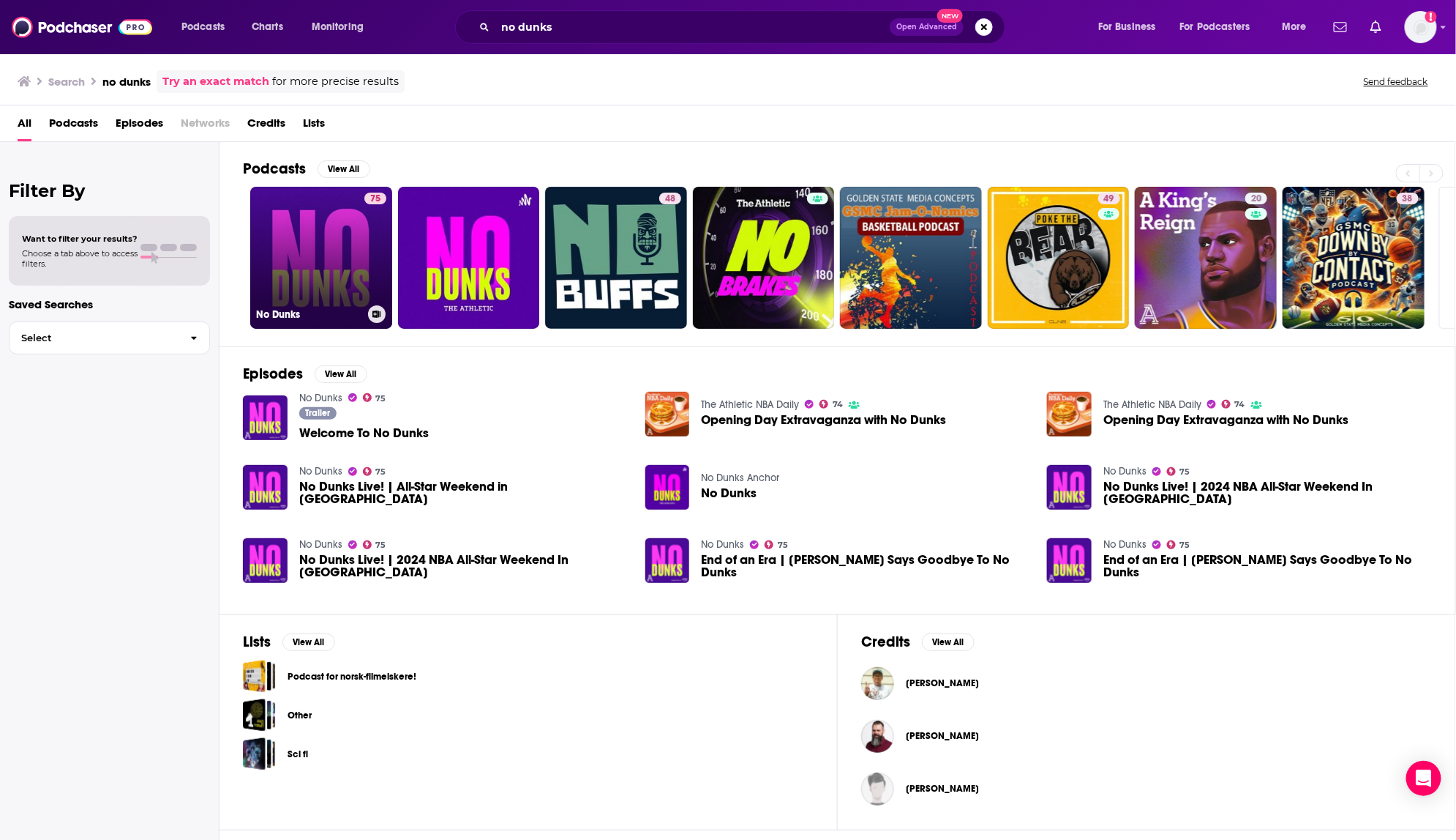
click at [318, 251] on link "75 No Dunks" at bounding box center [321, 258] width 142 height 142
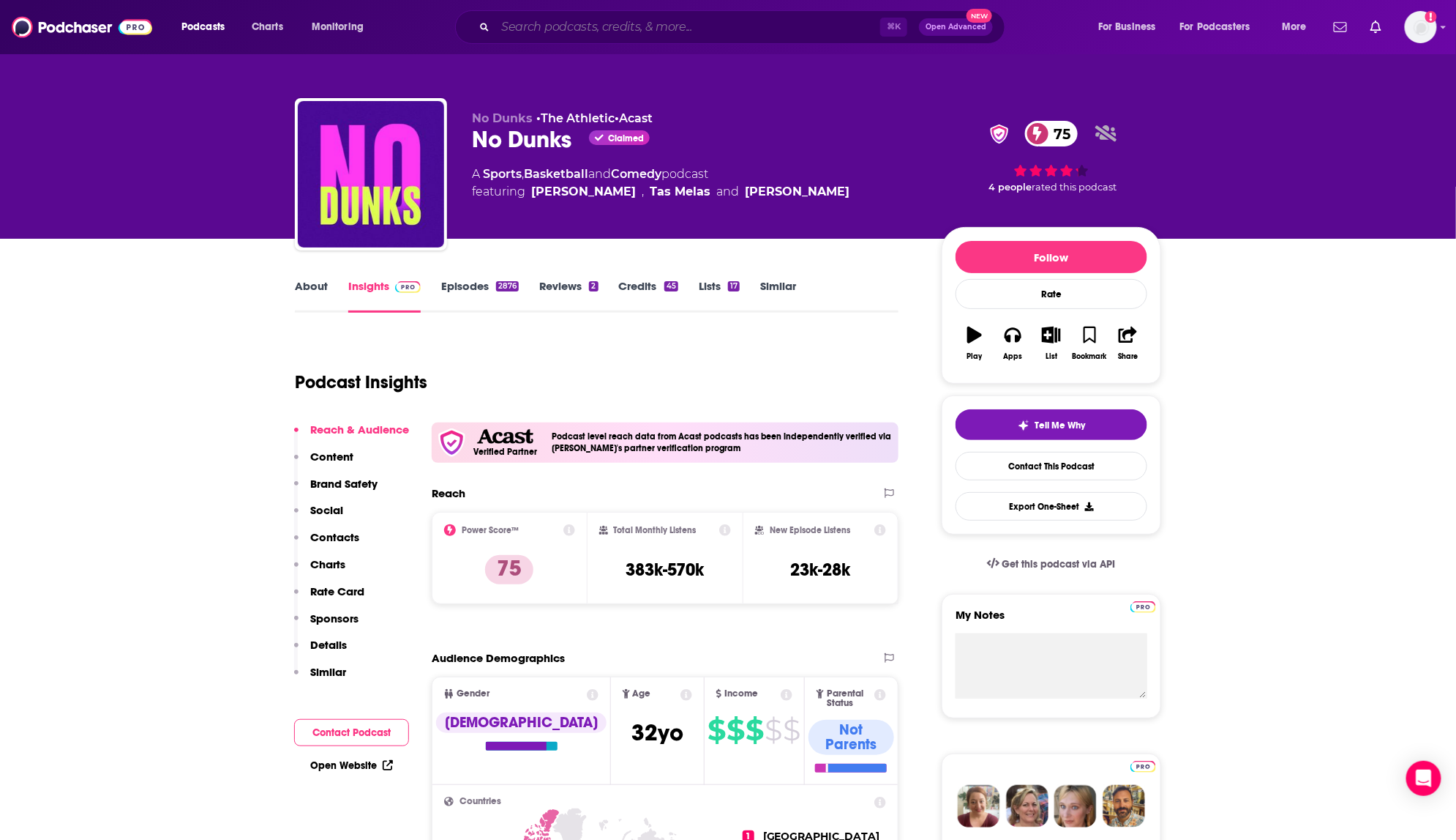
click at [572, 31] on input "Search podcasts, credits, & more..." at bounding box center [688, 27] width 385 height 23
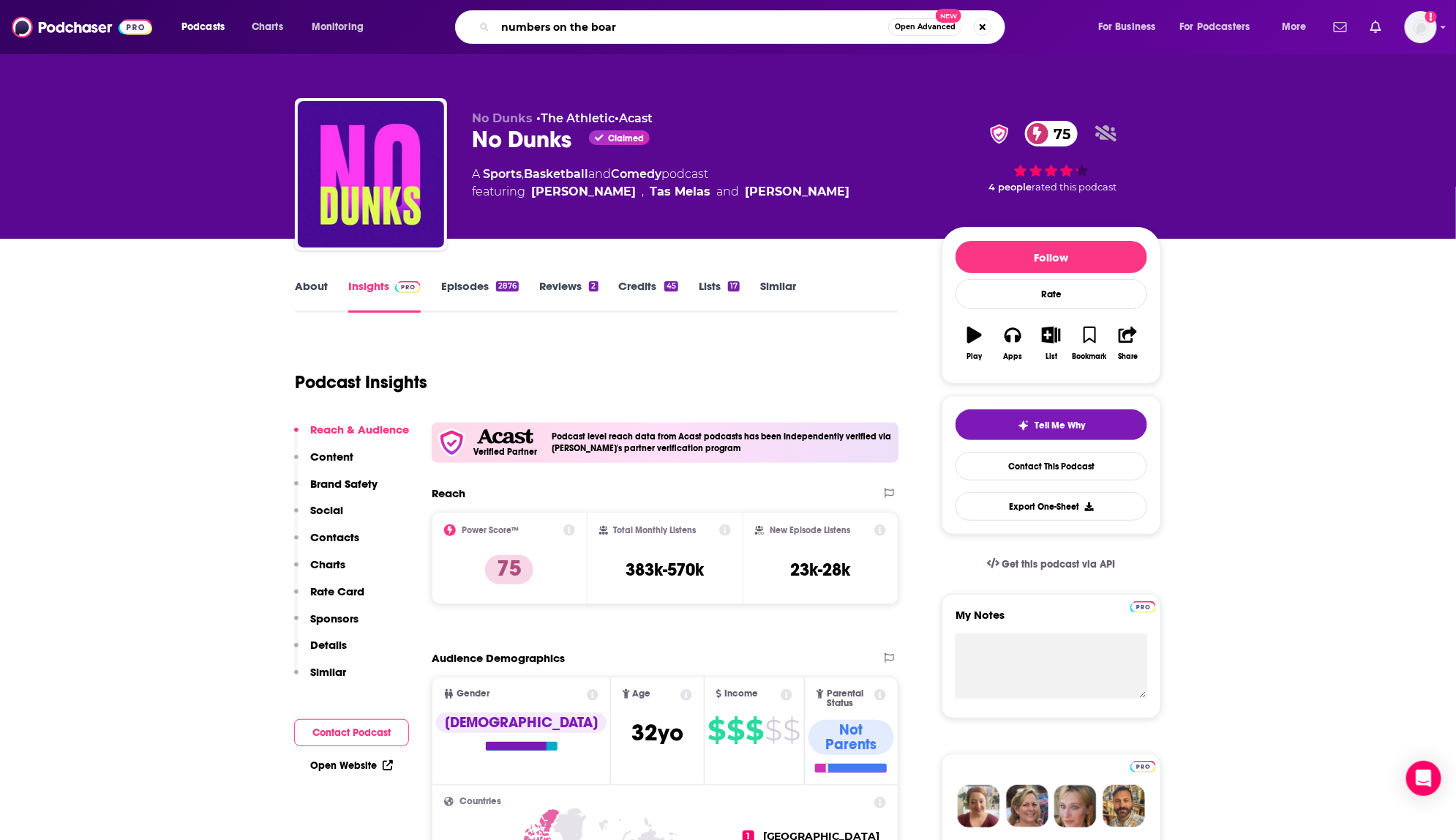
type input "numbers on the board"
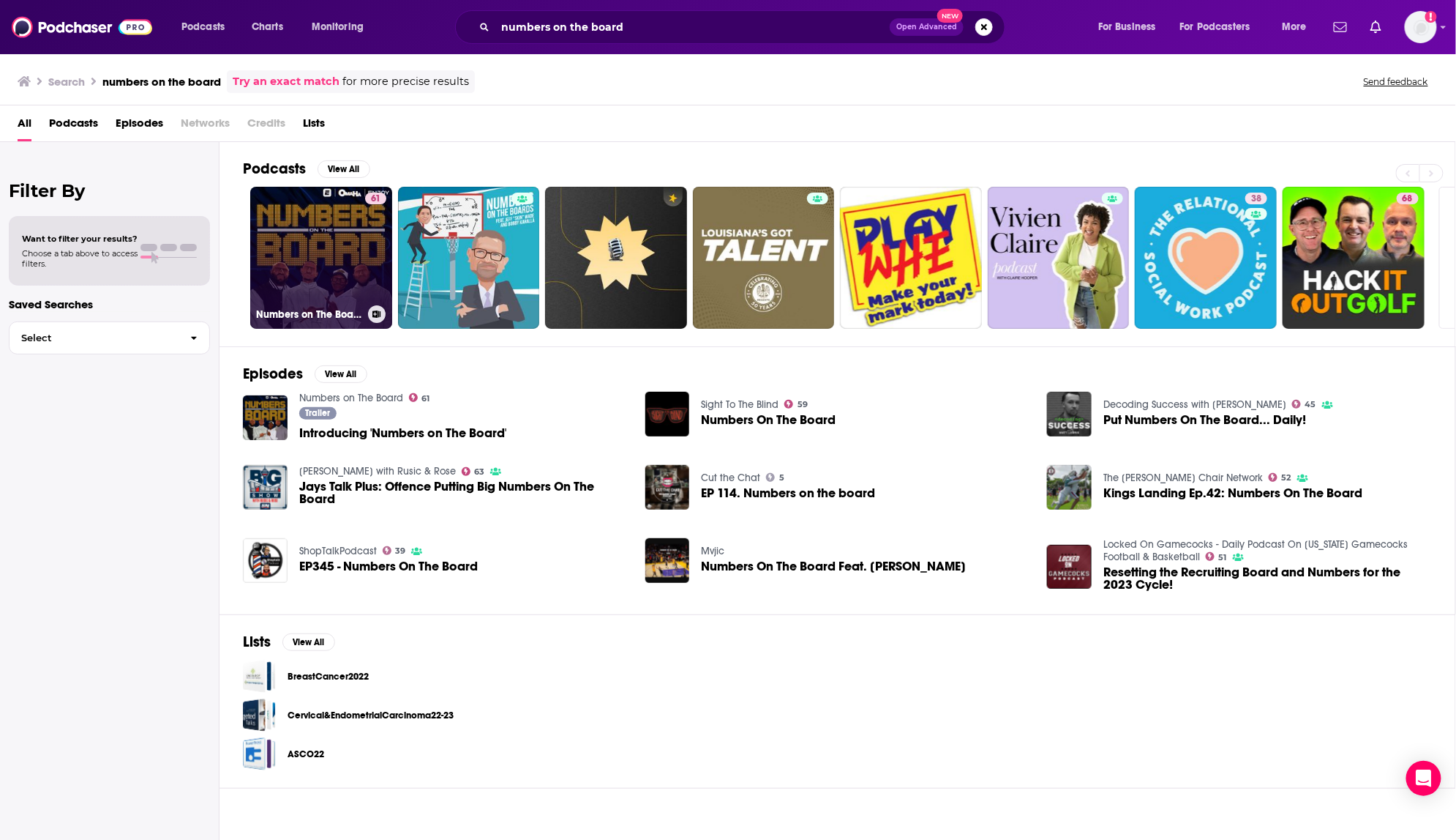
click at [329, 246] on link "61 Numbers on The Board" at bounding box center [321, 258] width 142 height 142
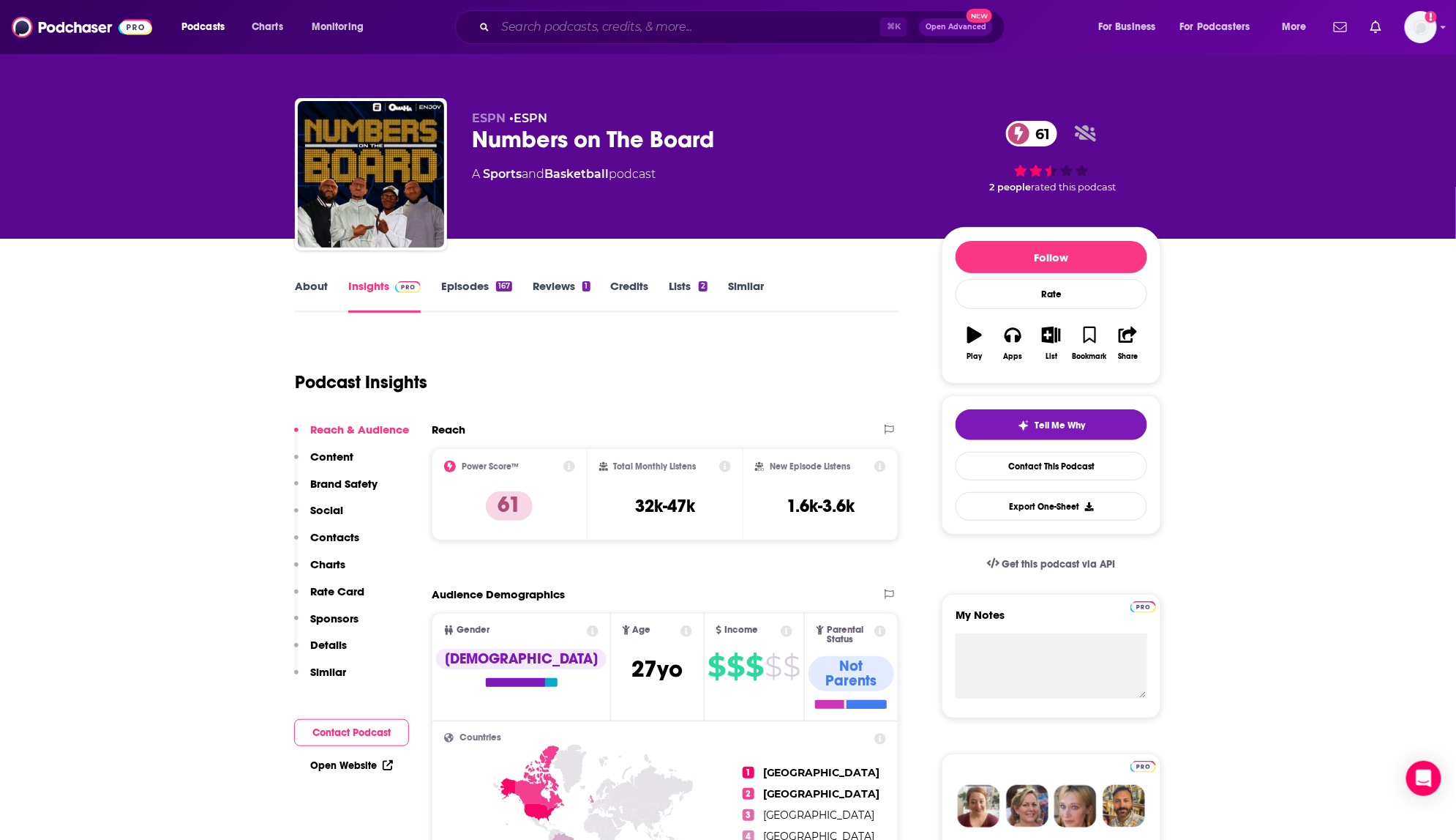
click at [574, 30] on input "Search podcasts, credits, & more..." at bounding box center [688, 27] width 385 height 23
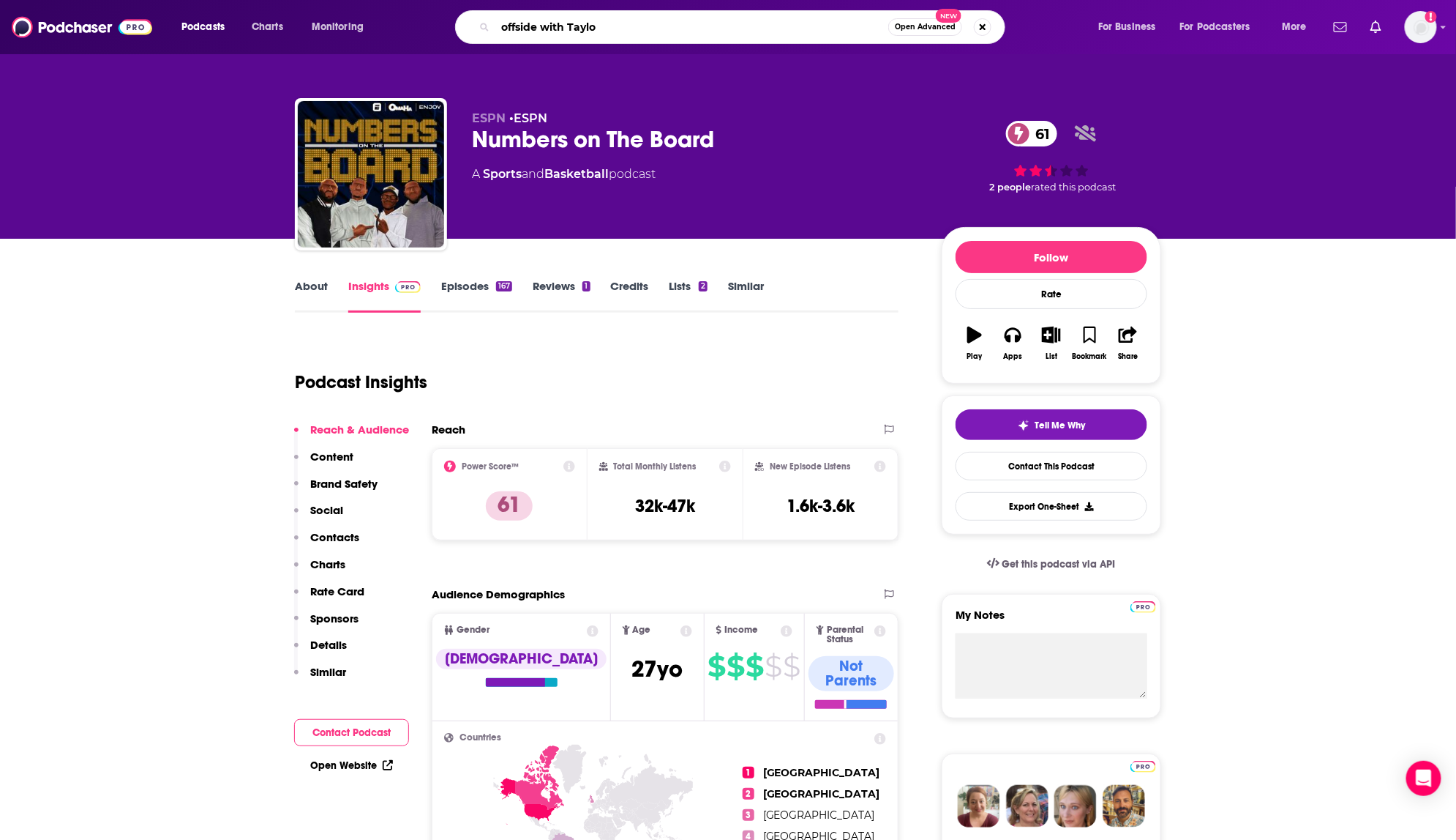
type input "offside with Taylor"
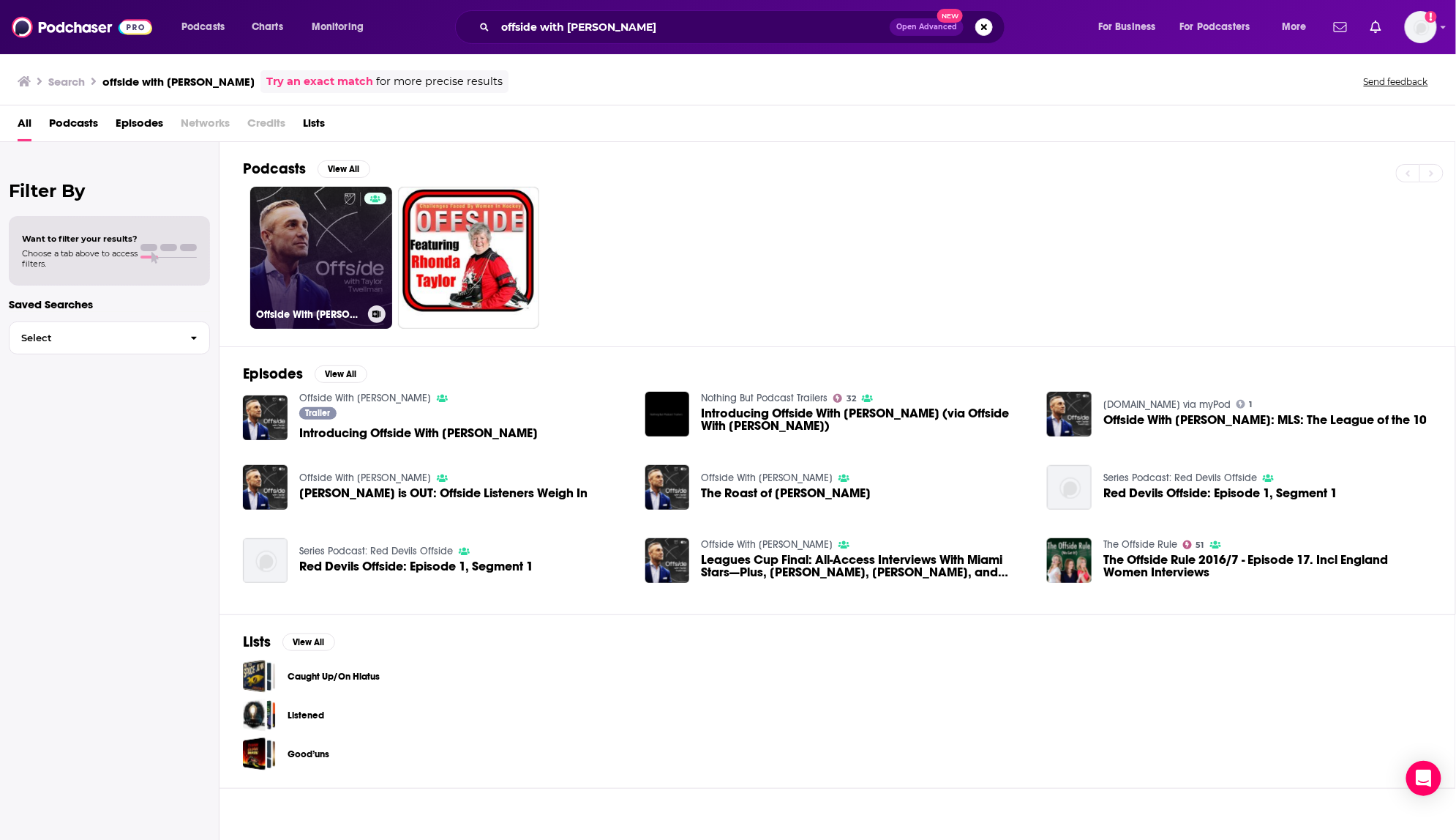
click at [368, 216] on div at bounding box center [375, 248] width 22 height 113
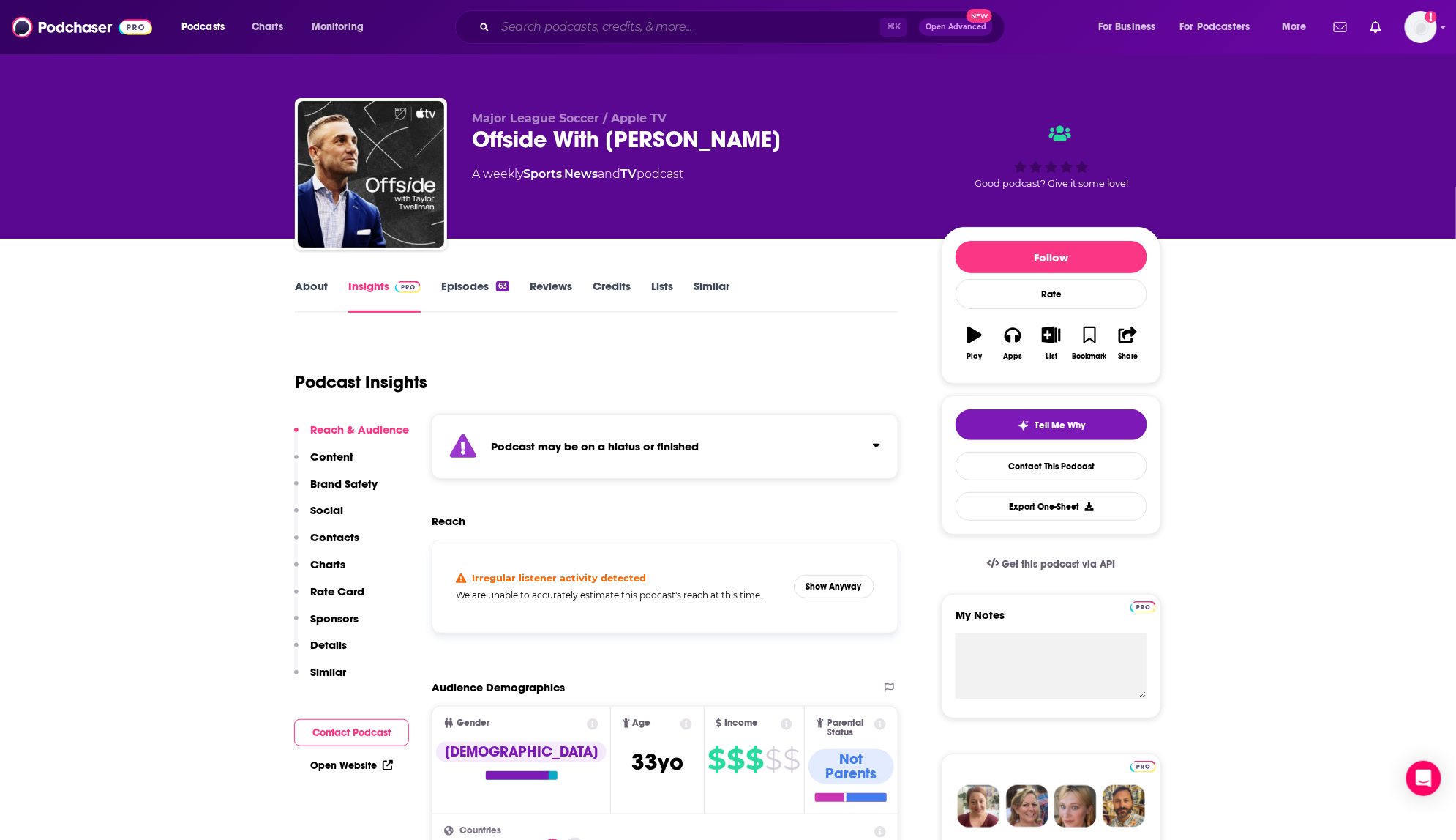
click at [690, 26] on input "Search podcasts, credits, & more..." at bounding box center [688, 27] width 385 height 23
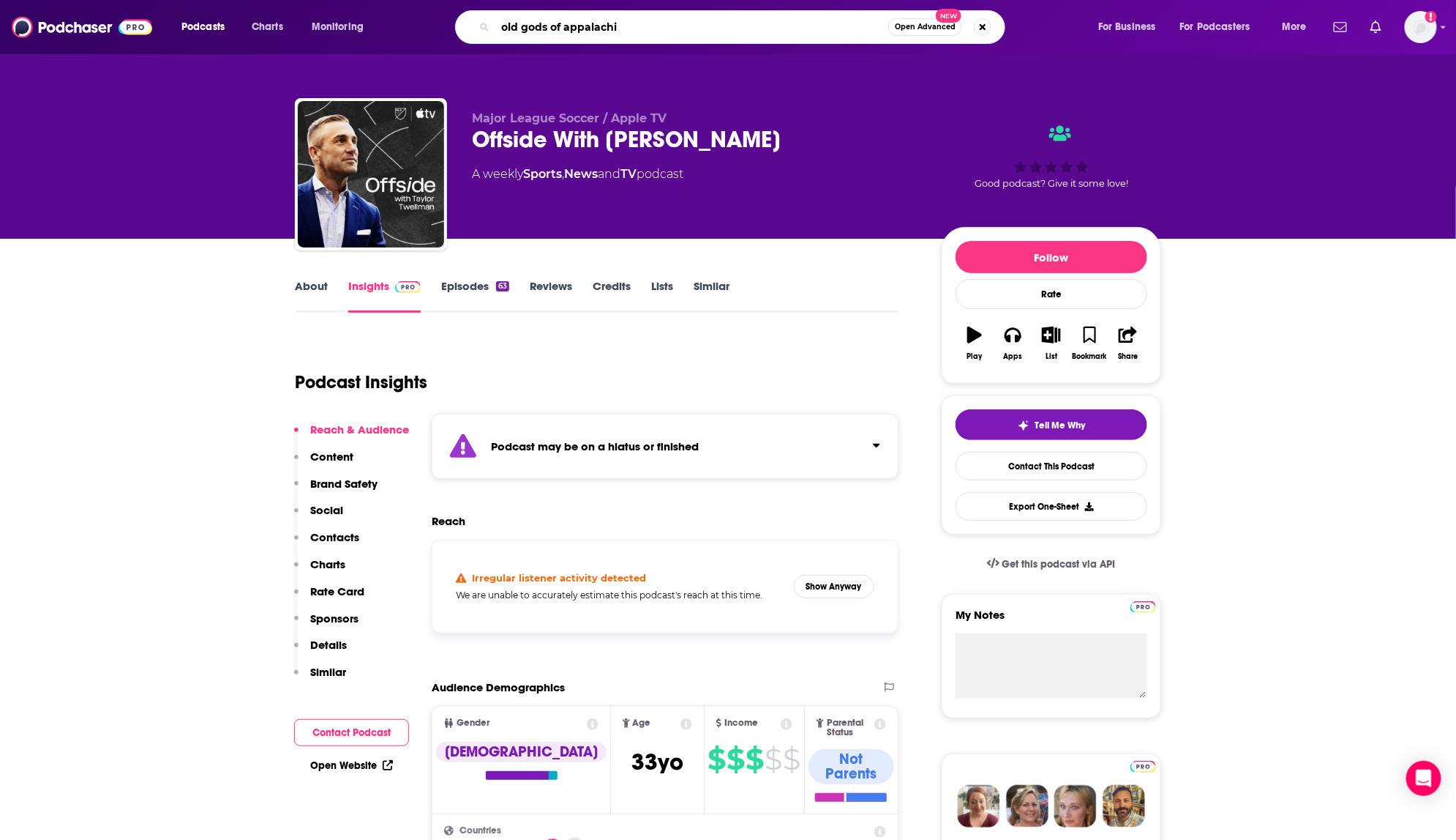
type input "old gods of appalachia"
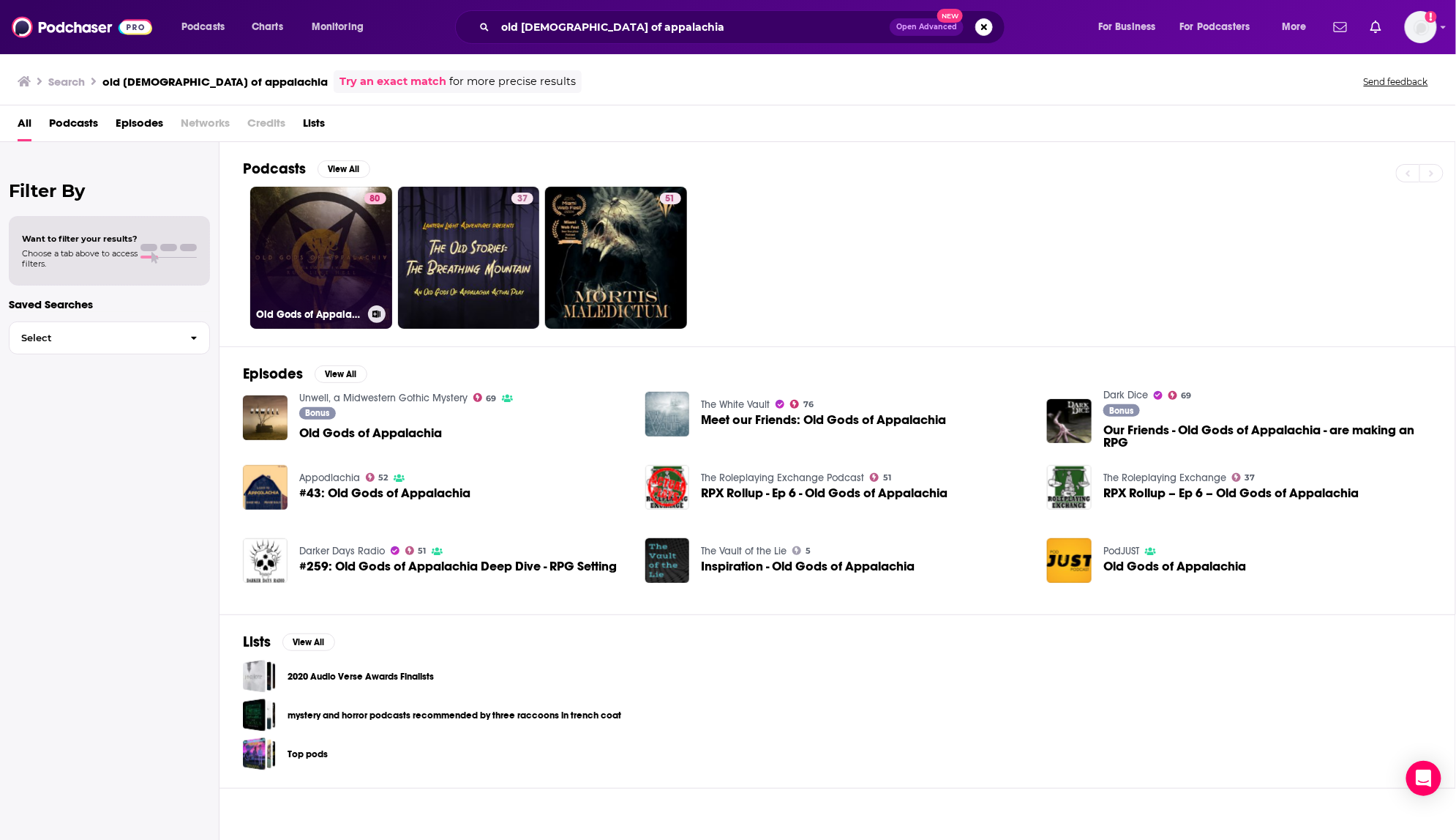
click at [339, 242] on link "80 Old Gods of Appalachia" at bounding box center [321, 258] width 142 height 142
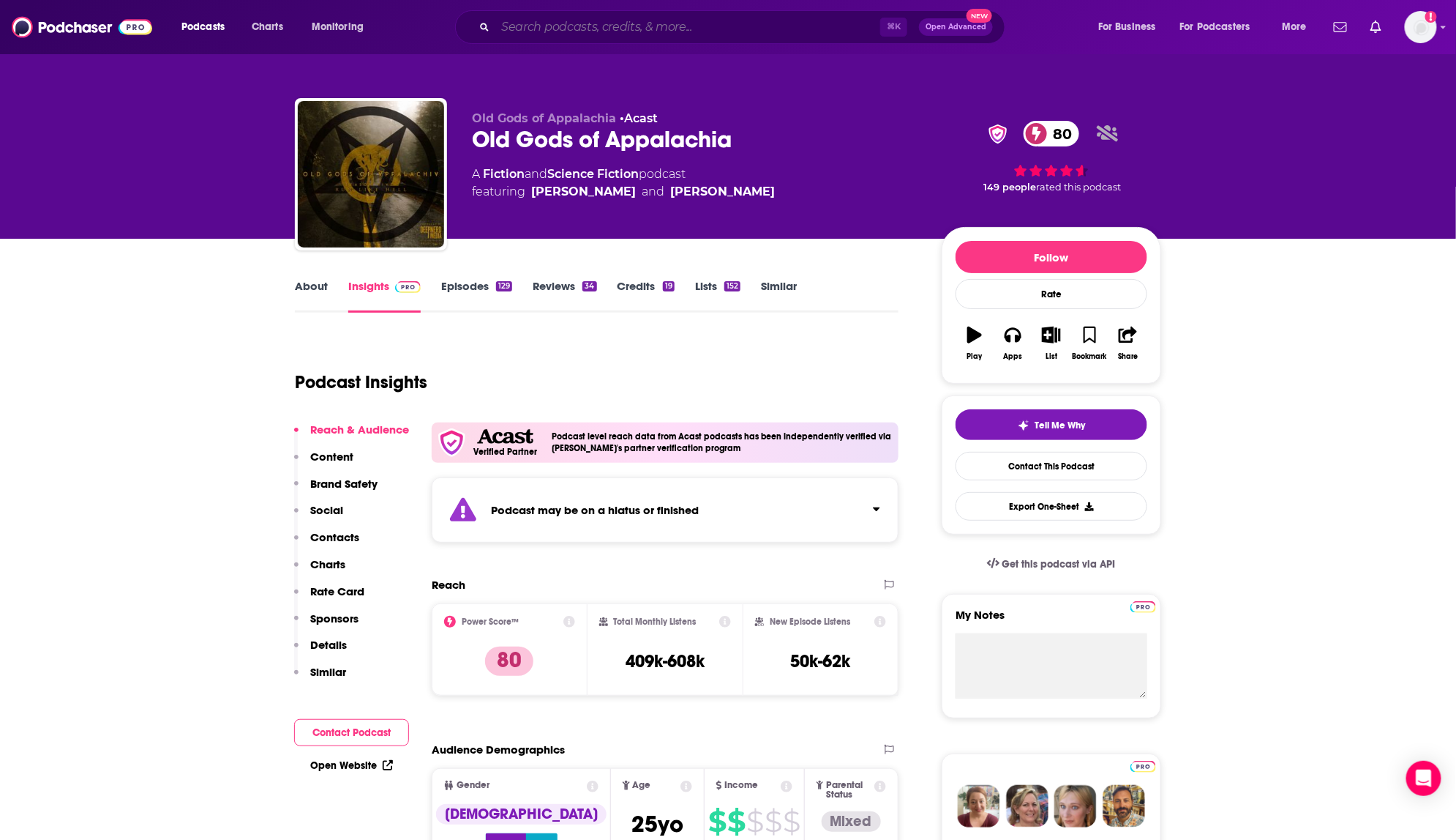
click at [546, 30] on input "Search podcasts, credits, & more..." at bounding box center [688, 27] width 385 height 23
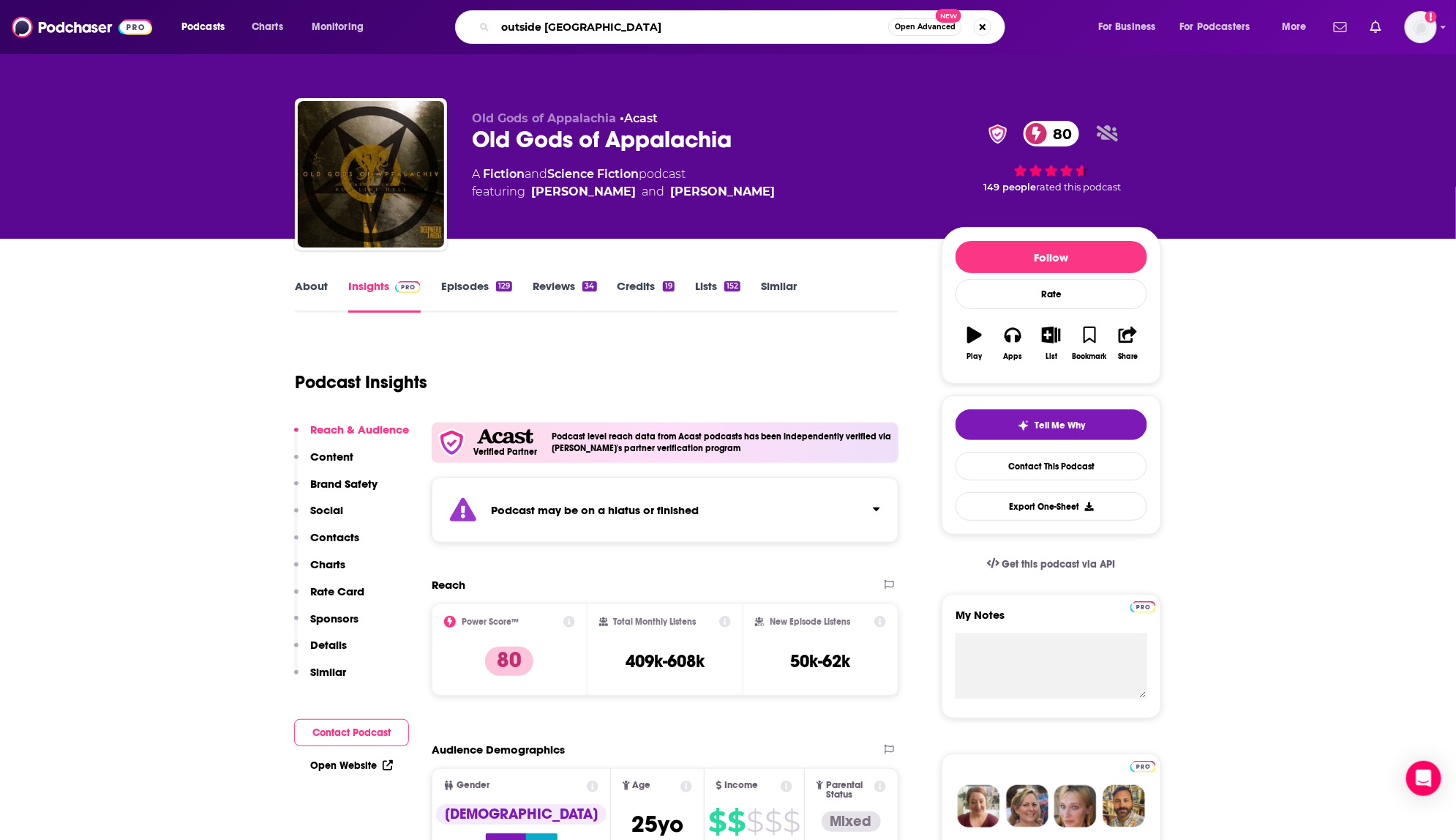
type input "outside podcast"
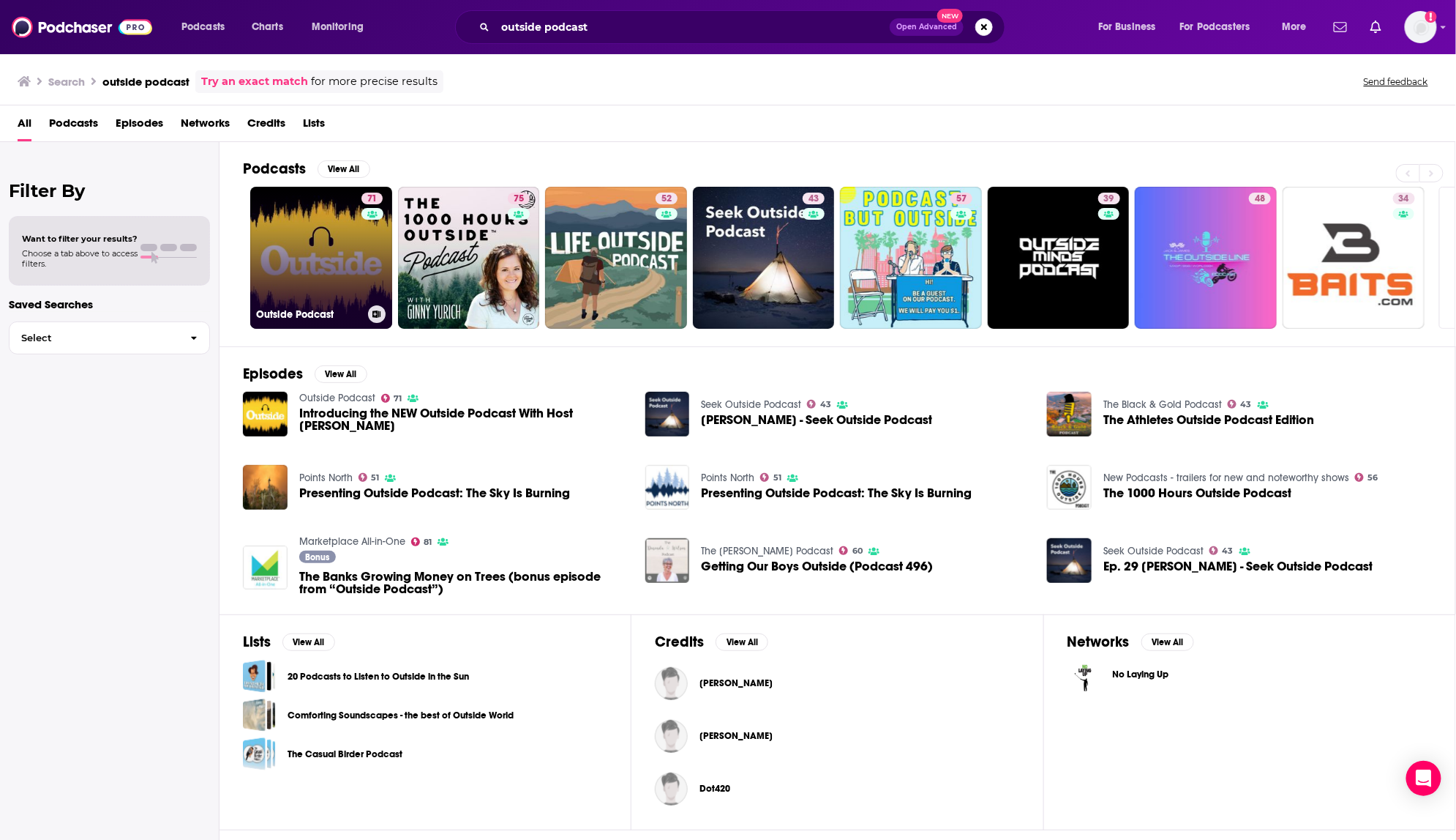
click at [289, 231] on link "71 Outside Podcast" at bounding box center [321, 258] width 142 height 142
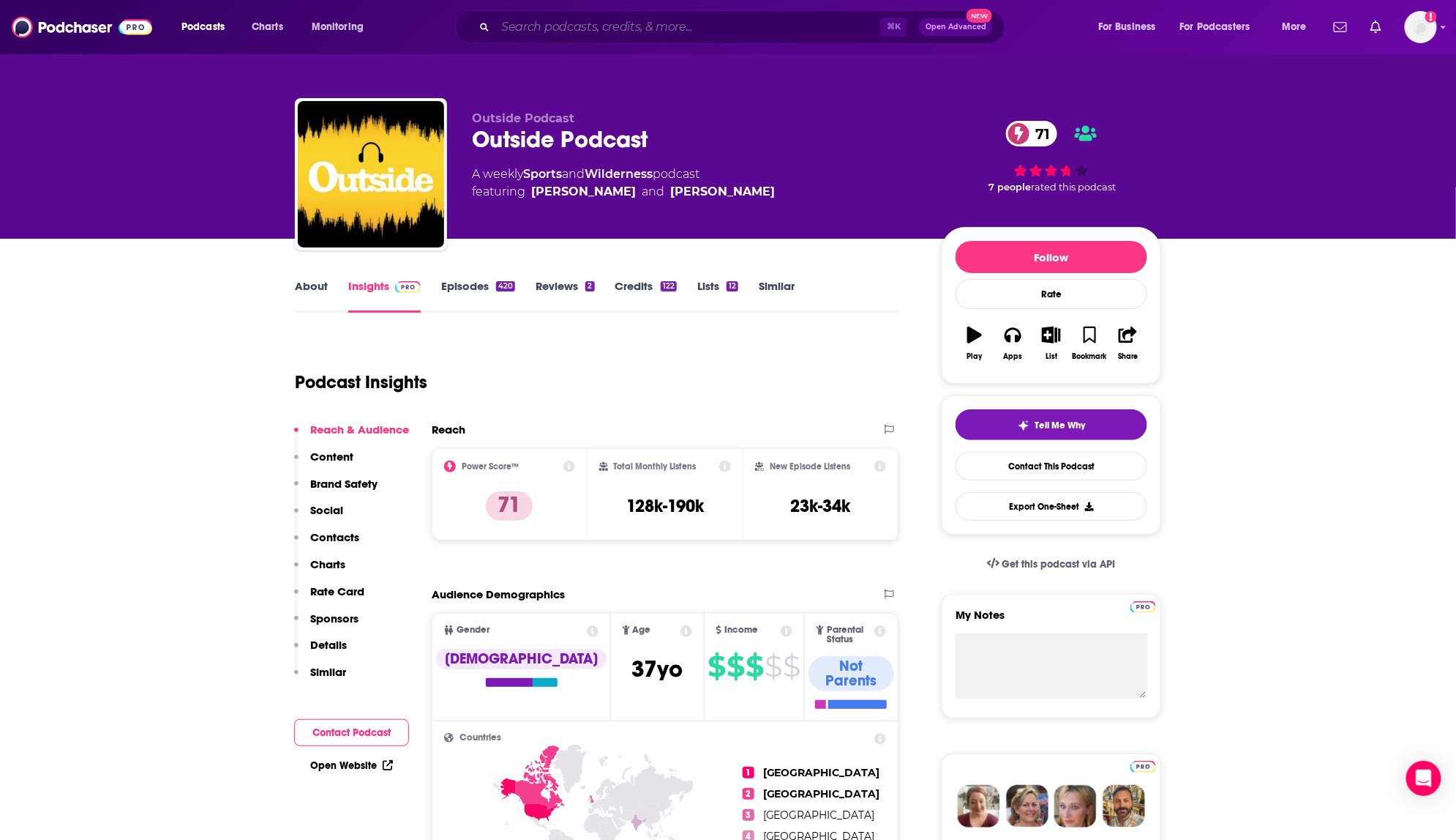
click at [530, 26] on input "Search podcasts, credits, & more..." at bounding box center [688, 27] width 385 height 23
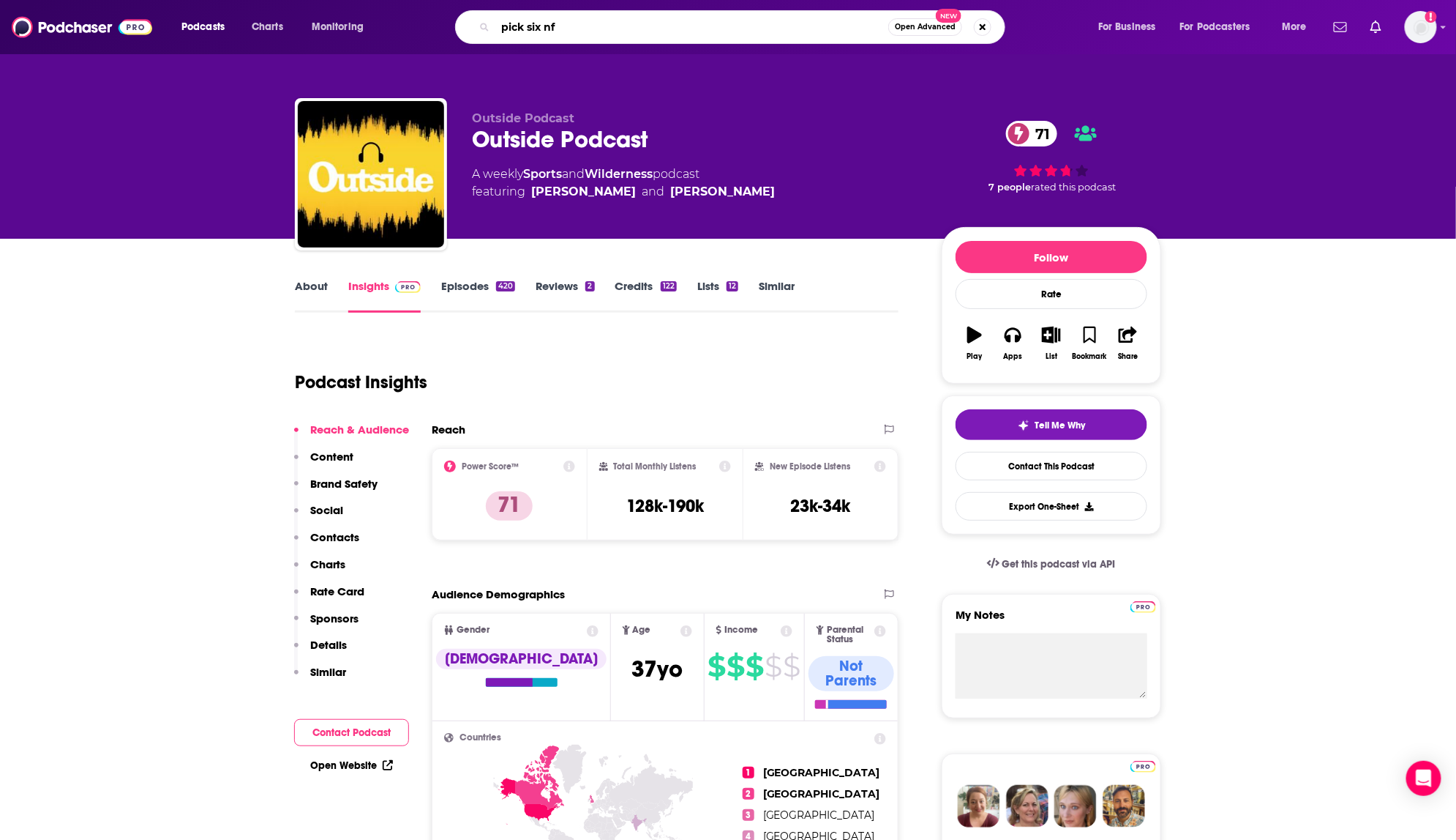
type input "pick six nfl"
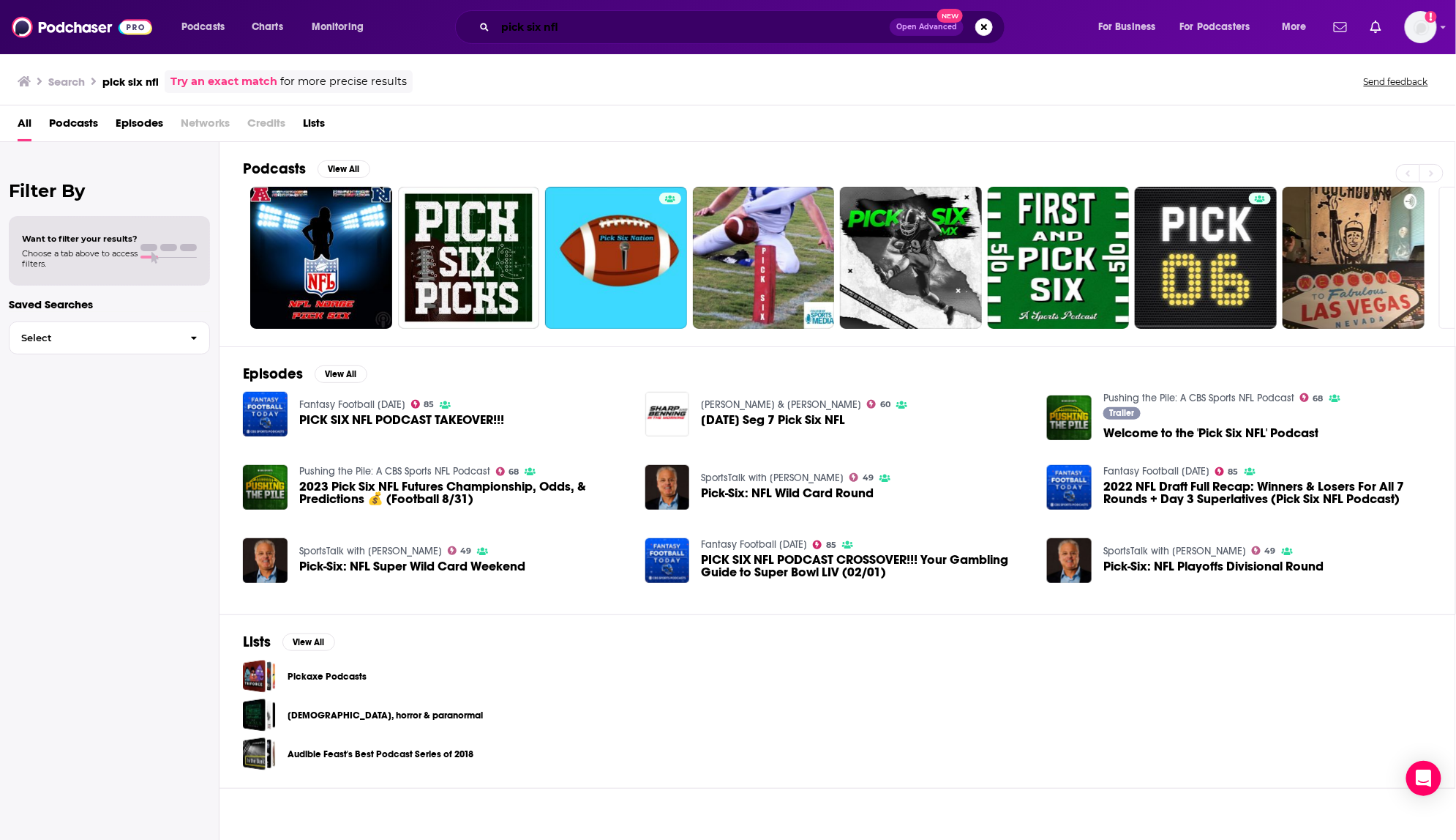
click at [649, 22] on input "pick six nfl" at bounding box center [692, 27] width 394 height 23
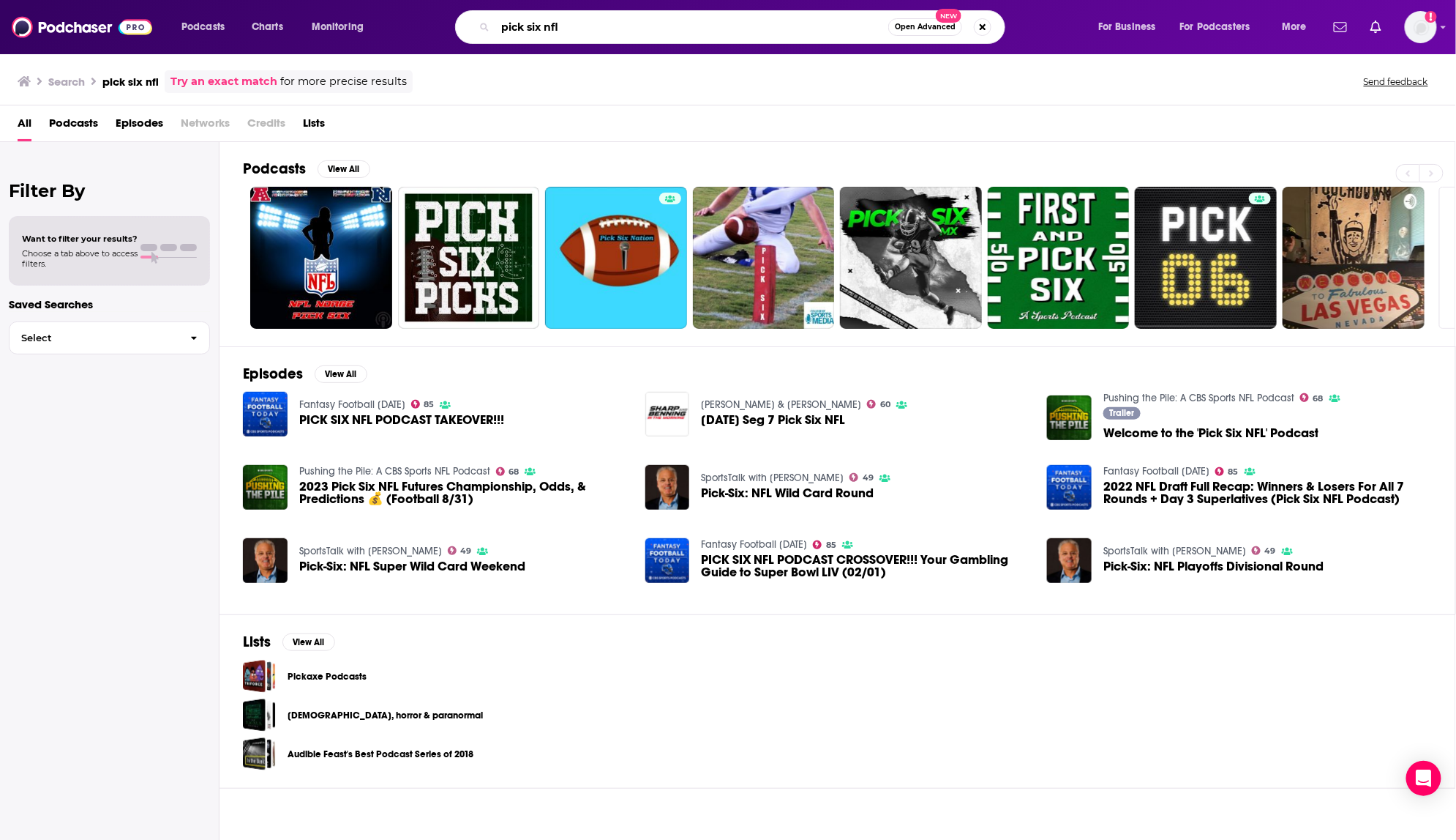
click at [649, 22] on input "pick six nfl" at bounding box center [691, 27] width 393 height 23
click at [636, 20] on input "pick six nfl" at bounding box center [691, 27] width 393 height 23
drag, startPoint x: 636, startPoint y: 20, endPoint x: 644, endPoint y: 18, distance: 8.2
click at [644, 18] on input "pick six nfl" at bounding box center [691, 27] width 393 height 23
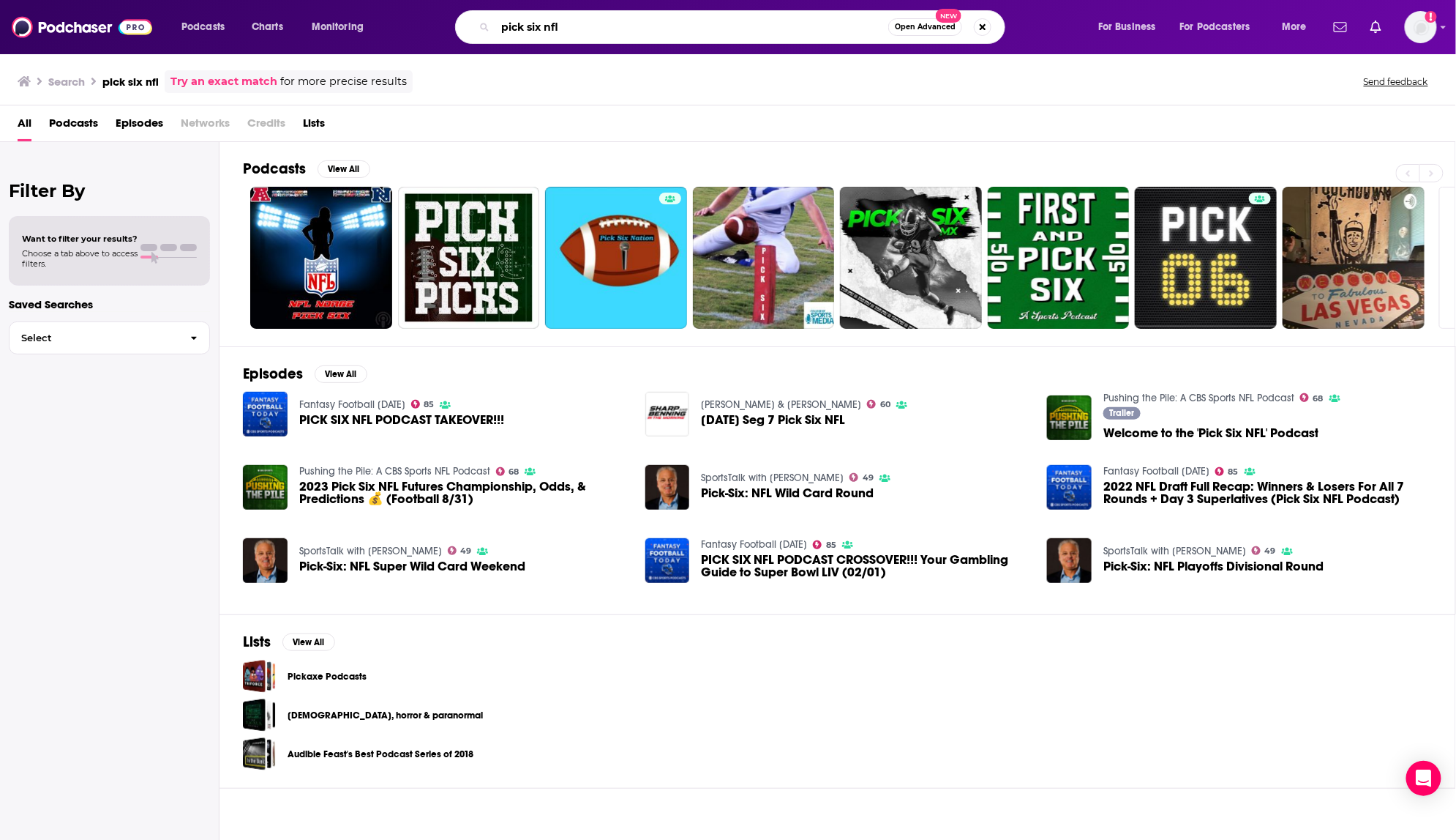
click at [647, 18] on input "pick six nfl" at bounding box center [691, 27] width 393 height 23
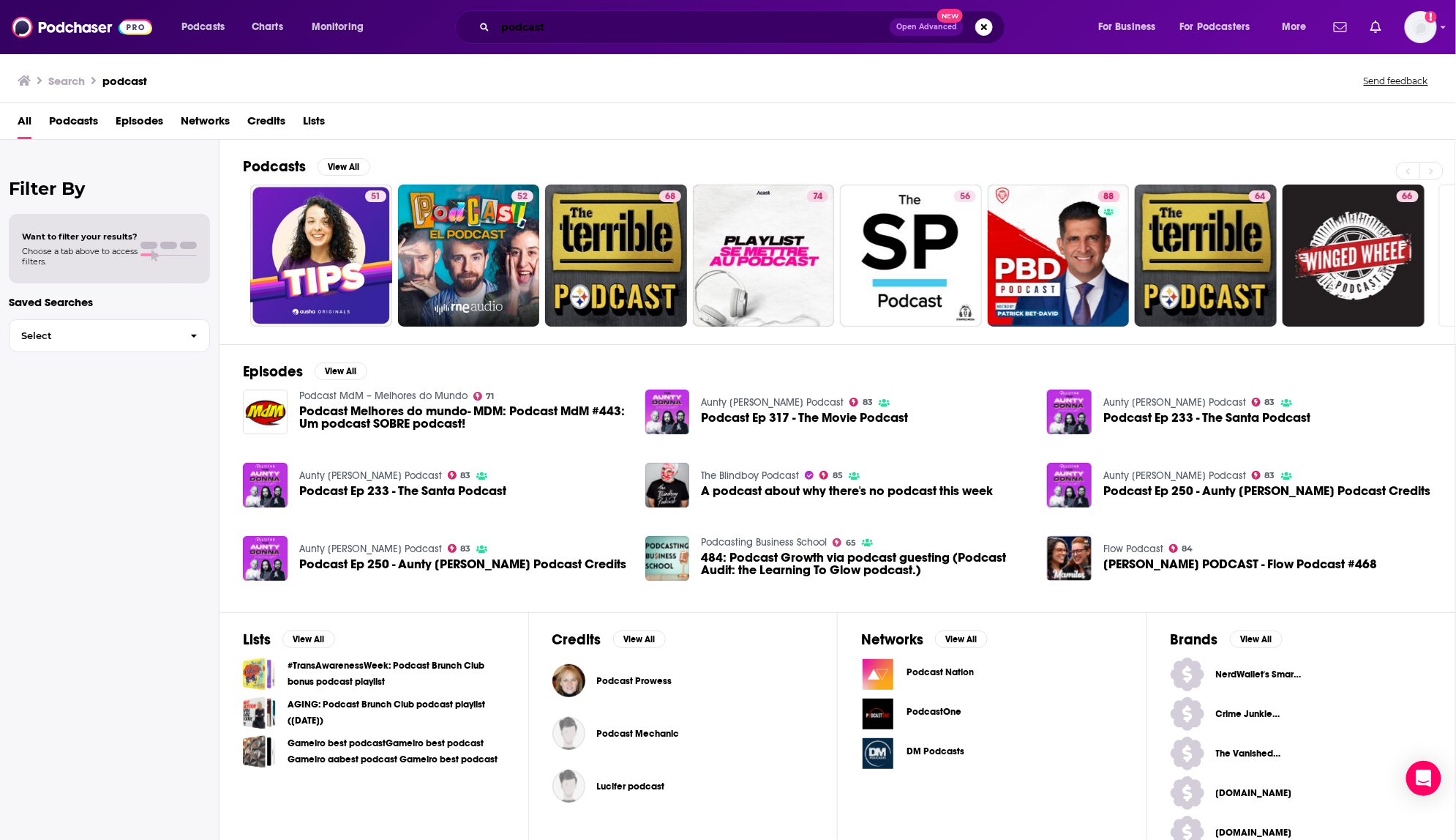
click at [522, 30] on input "podcast" at bounding box center [692, 27] width 394 height 23
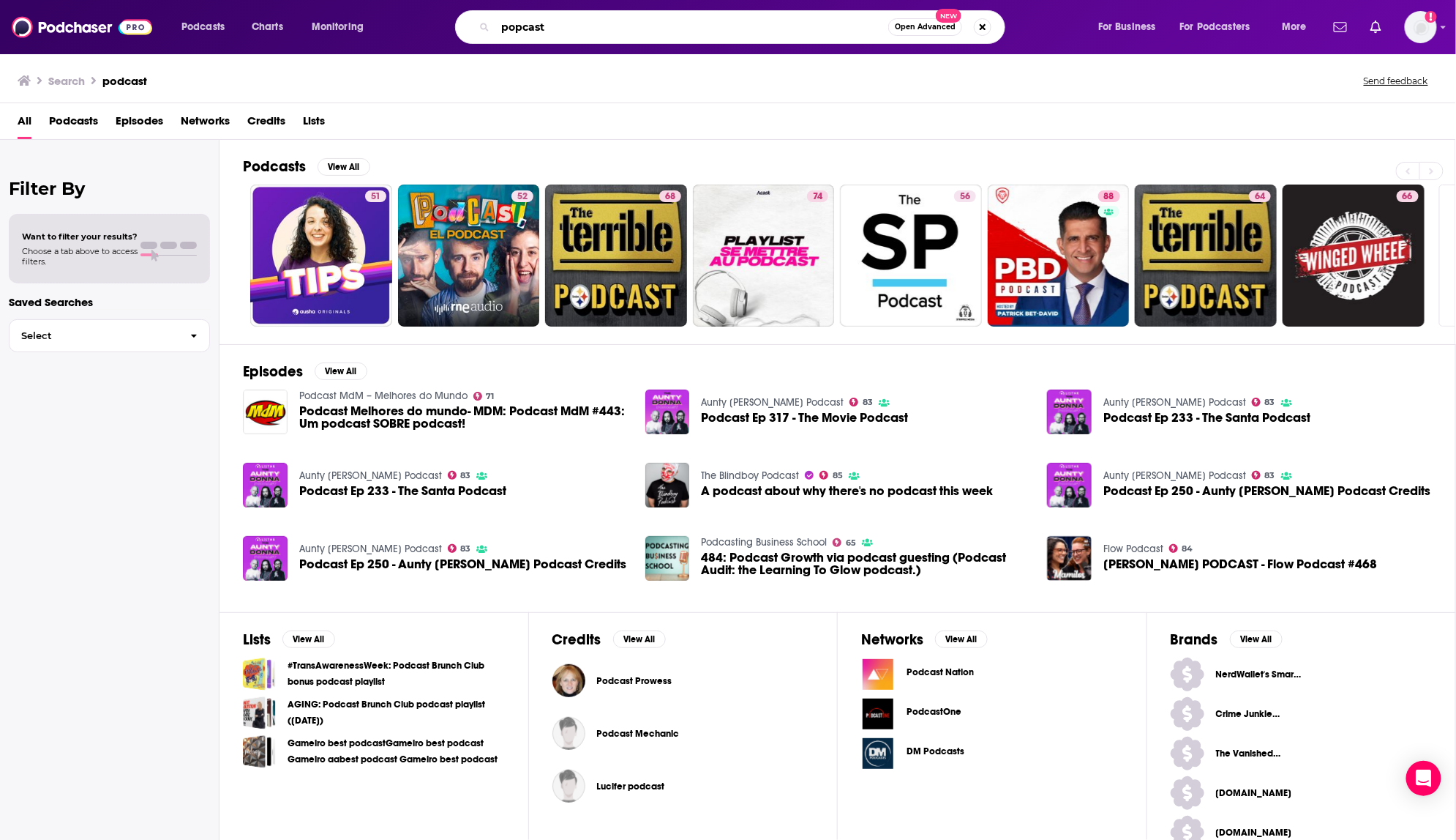
type input "popcast"
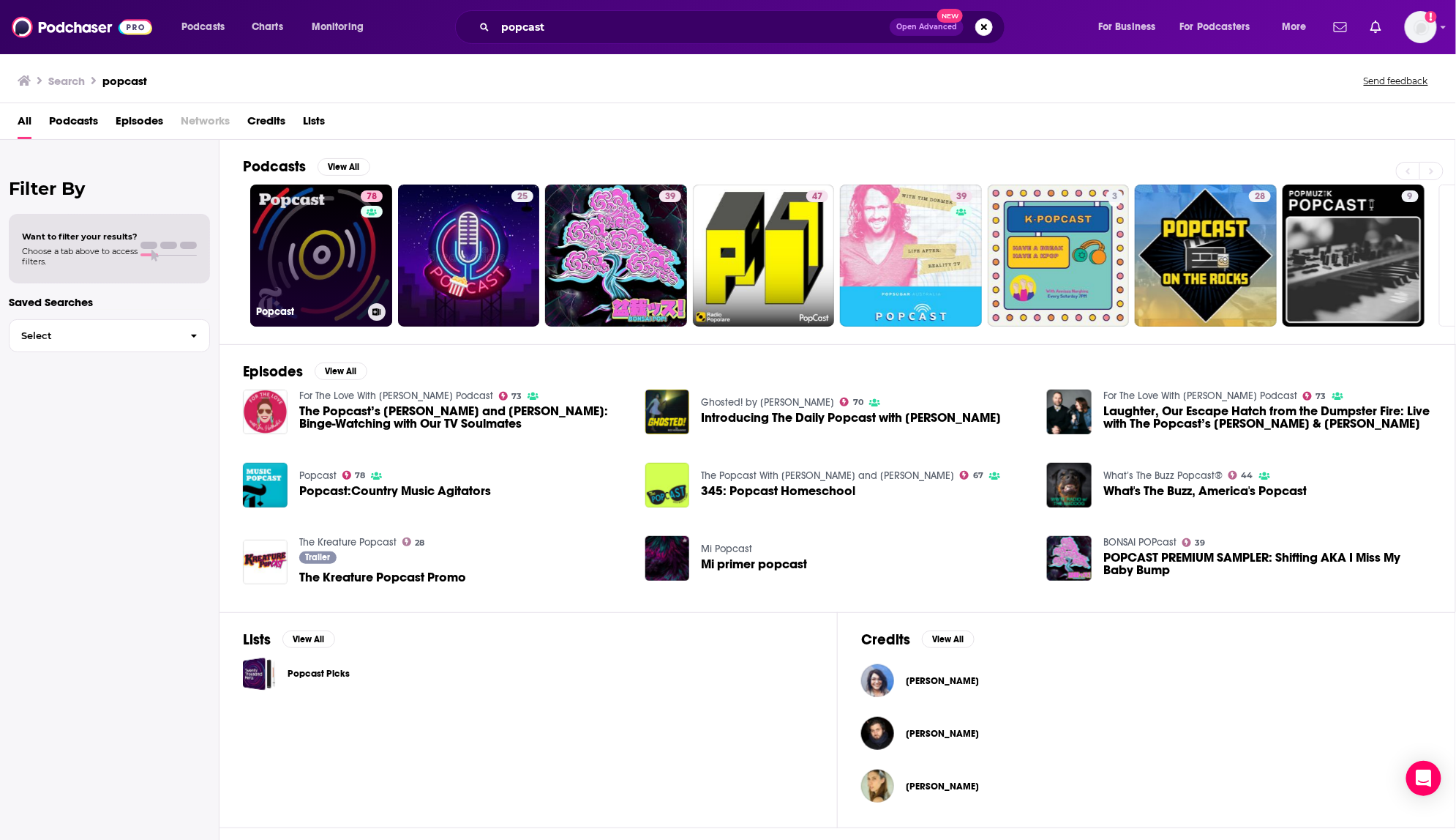
click at [352, 228] on link "78 Popcast" at bounding box center [321, 256] width 142 height 142
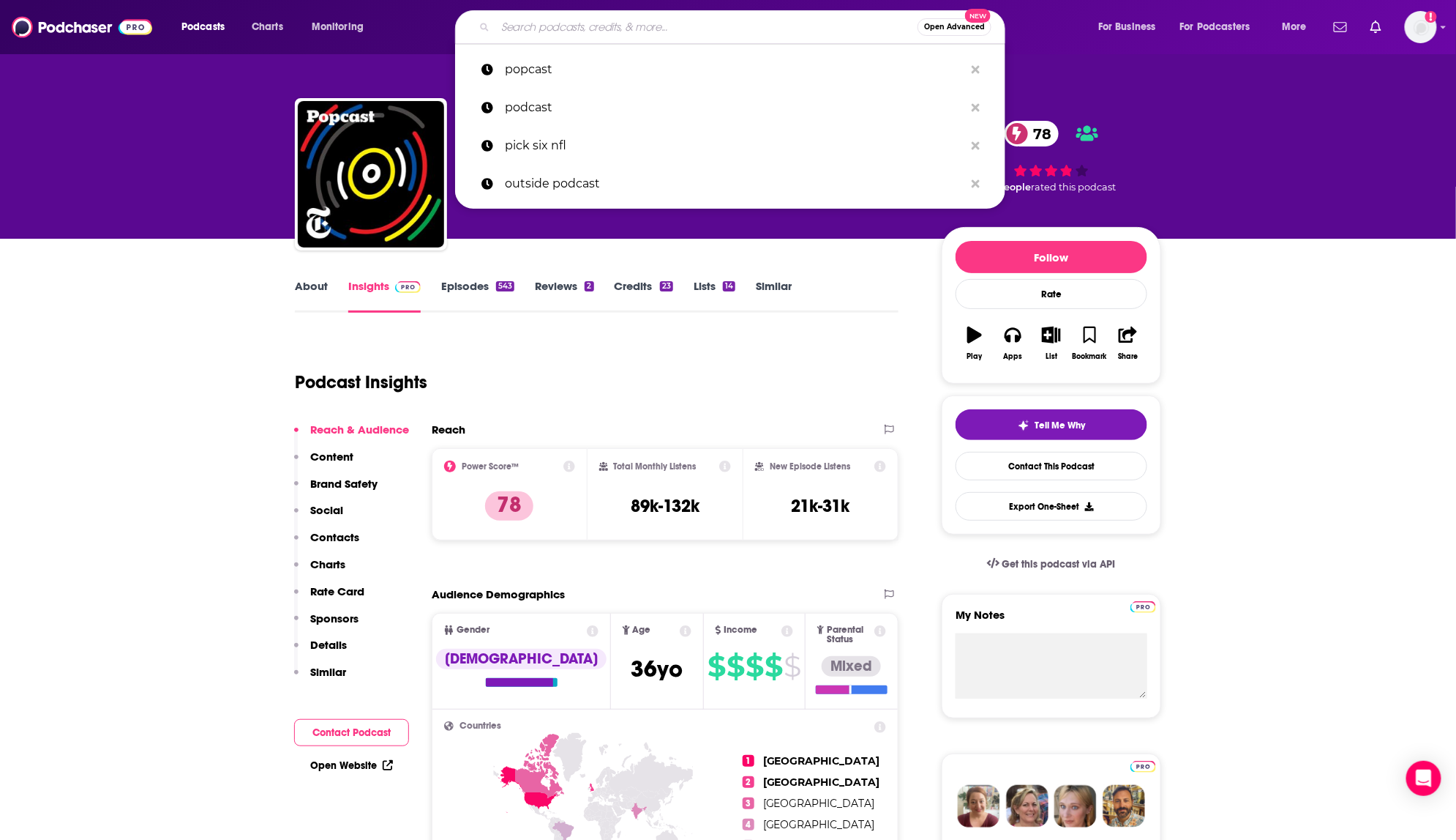
click at [817, 33] on input "Search podcasts, credits, & more..." at bounding box center [706, 27] width 422 height 23
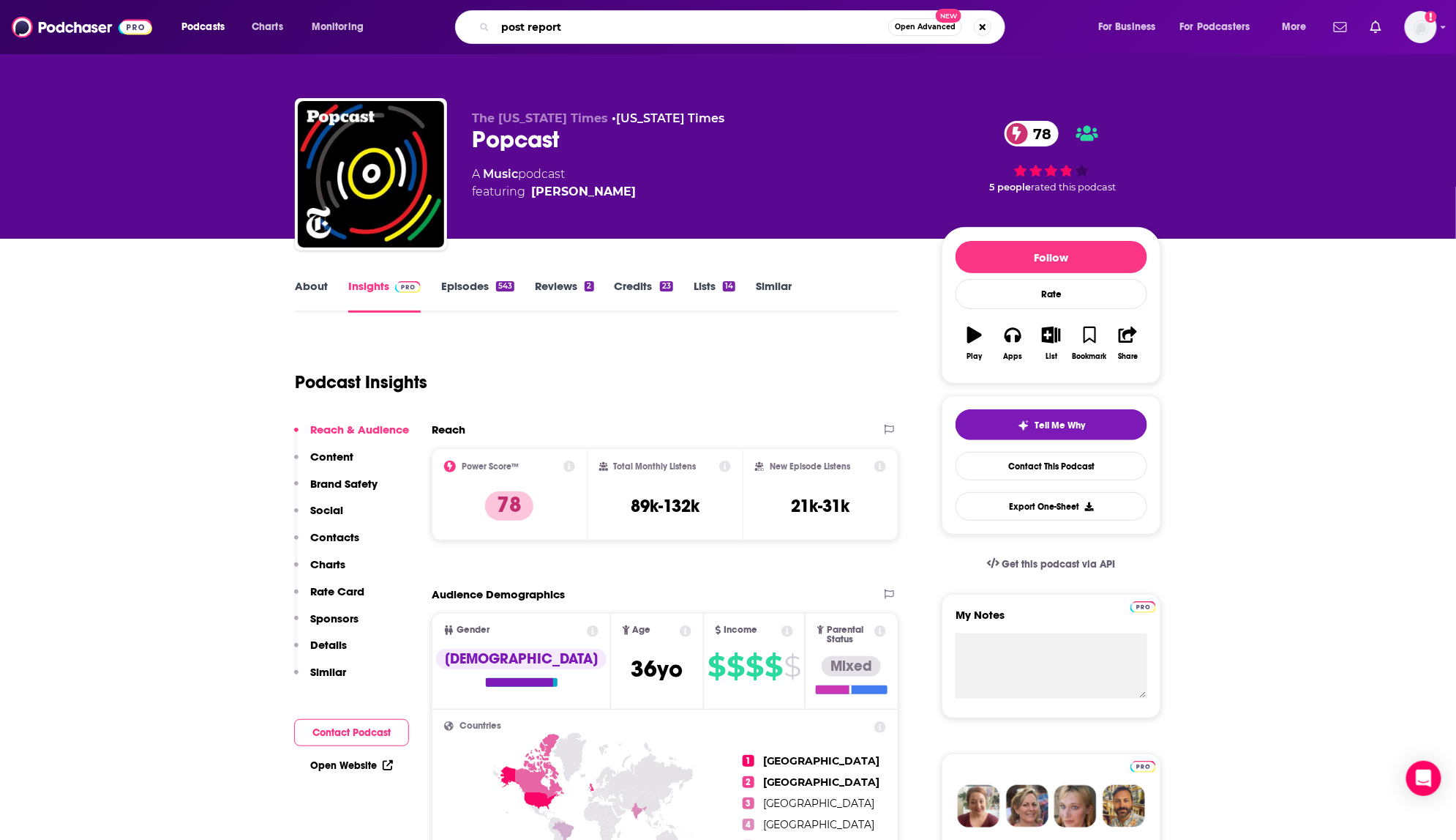
type input "post reports"
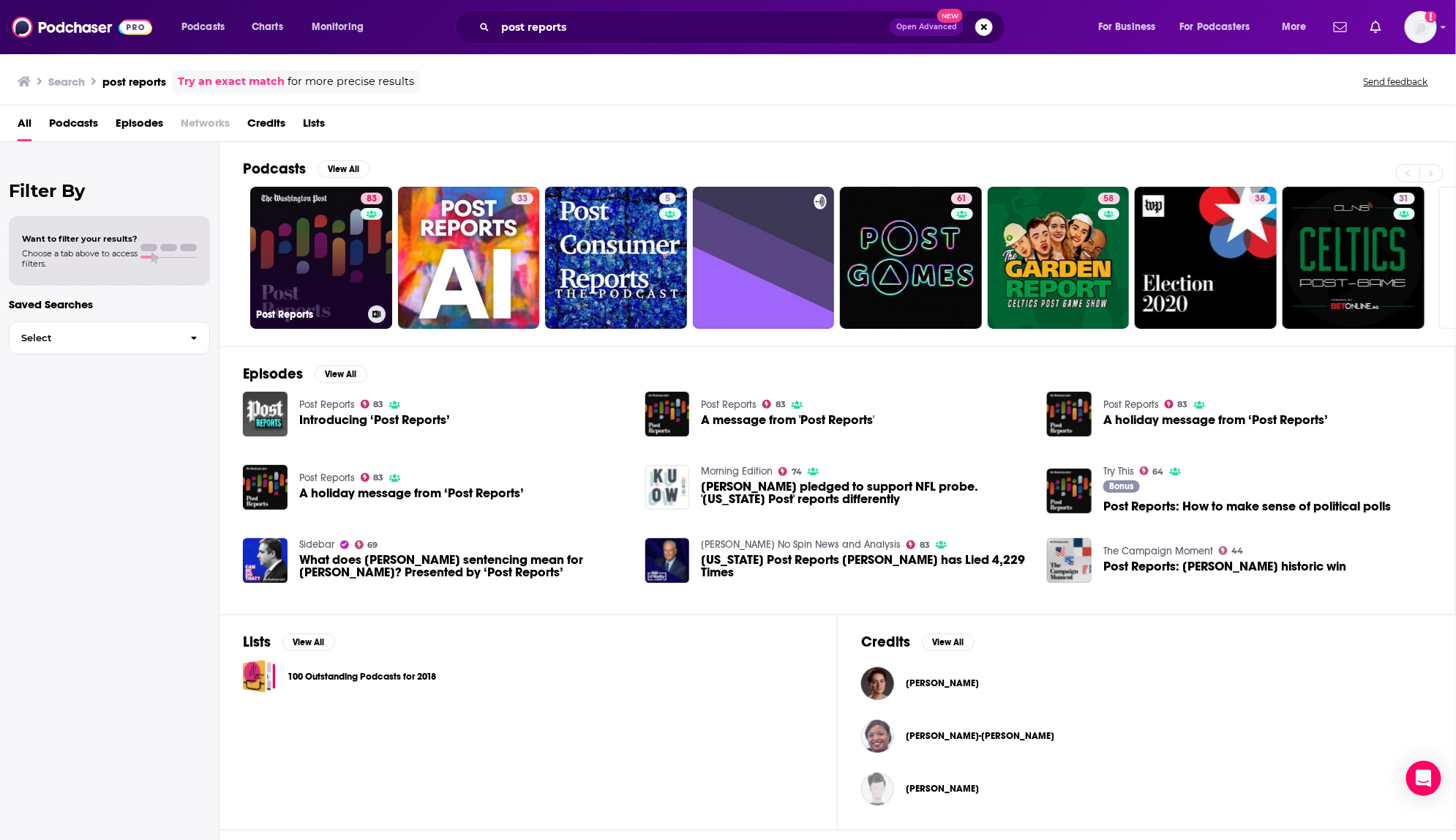
click at [348, 228] on link "83 Post Reports" at bounding box center [321, 258] width 142 height 142
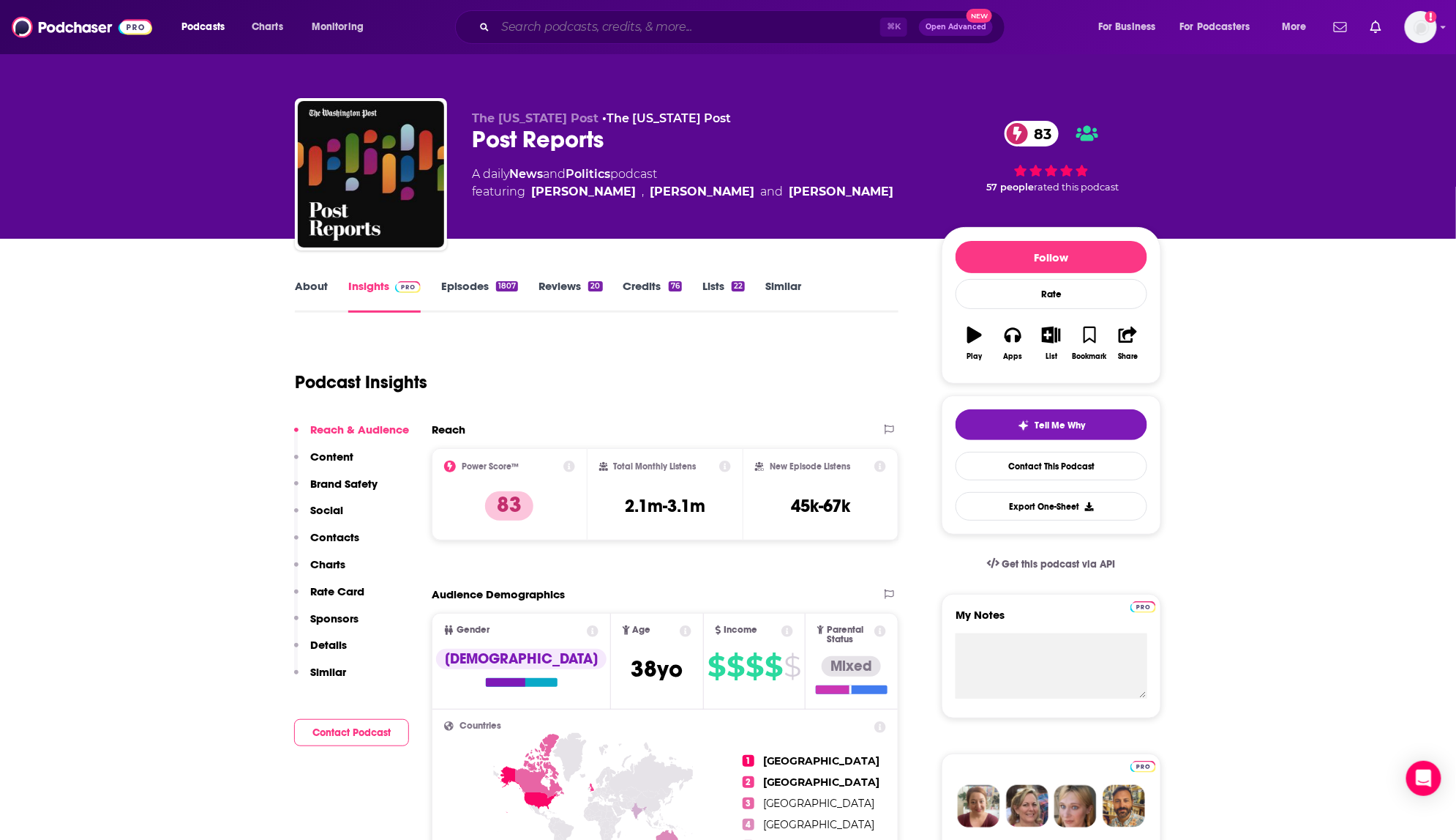
click at [516, 26] on input "Search podcasts, credits, & more..." at bounding box center [688, 27] width 385 height 23
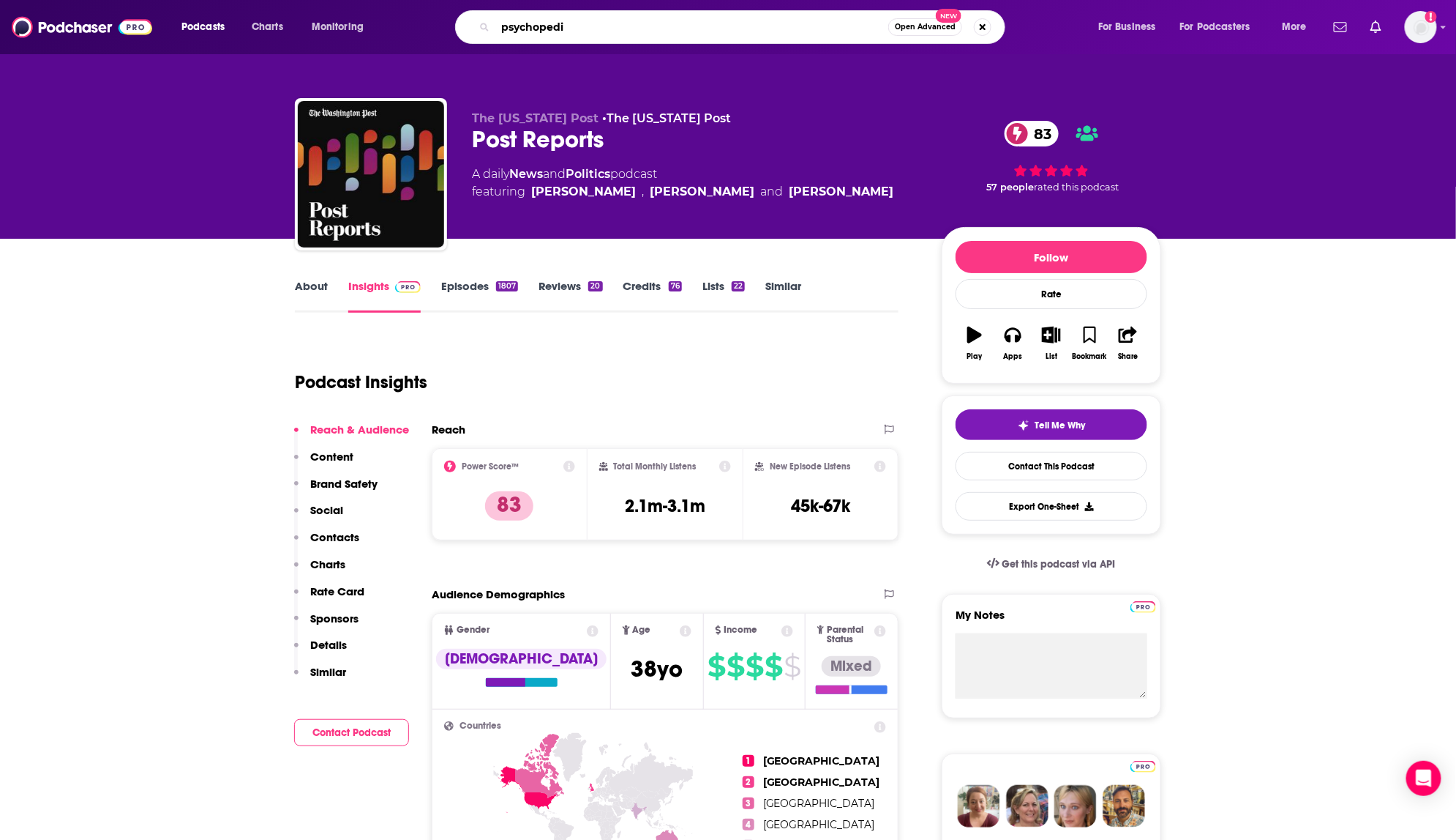
type input "psychopedia"
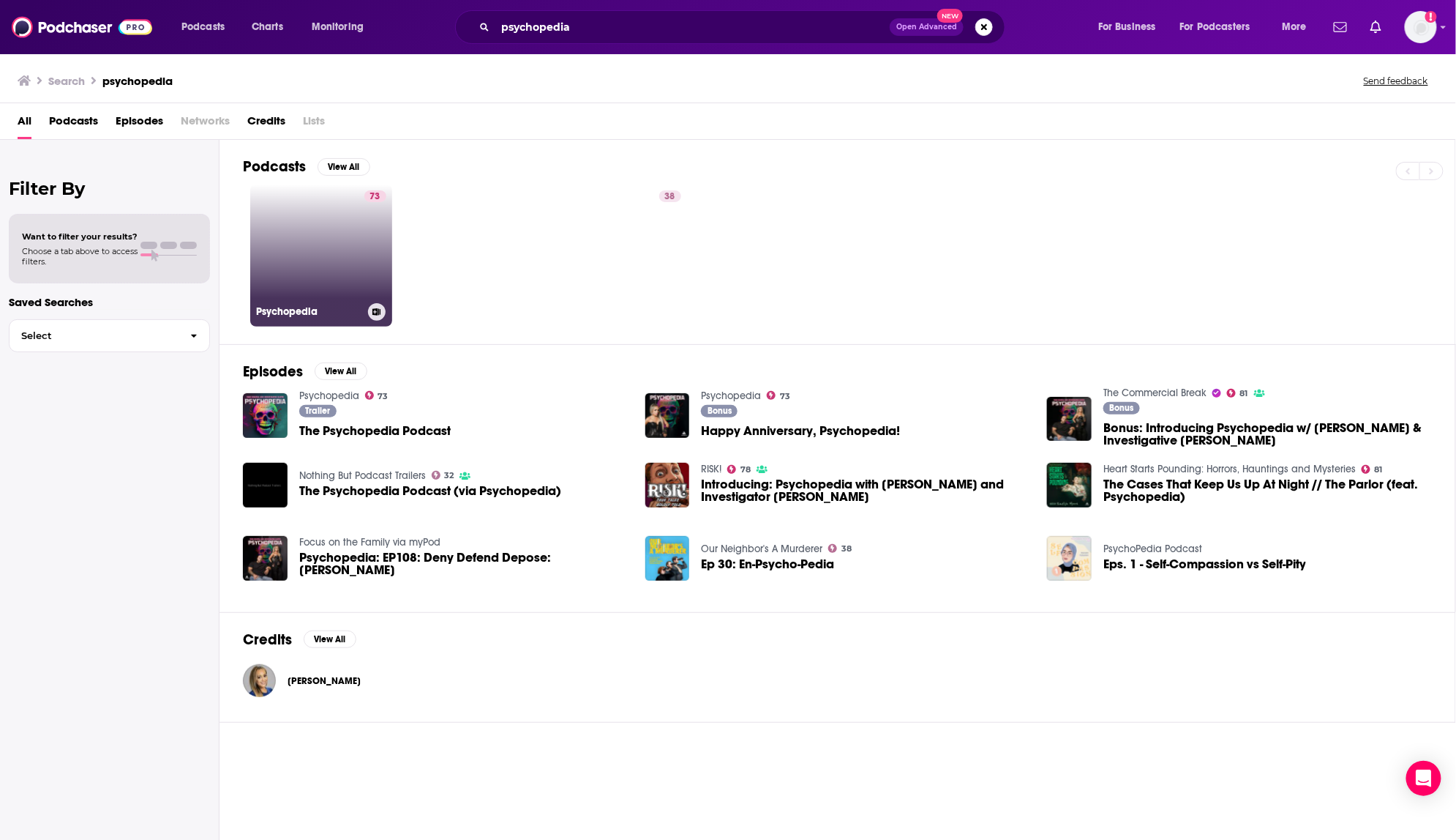
click at [320, 291] on link "73 Psychopedia" at bounding box center [321, 256] width 142 height 142
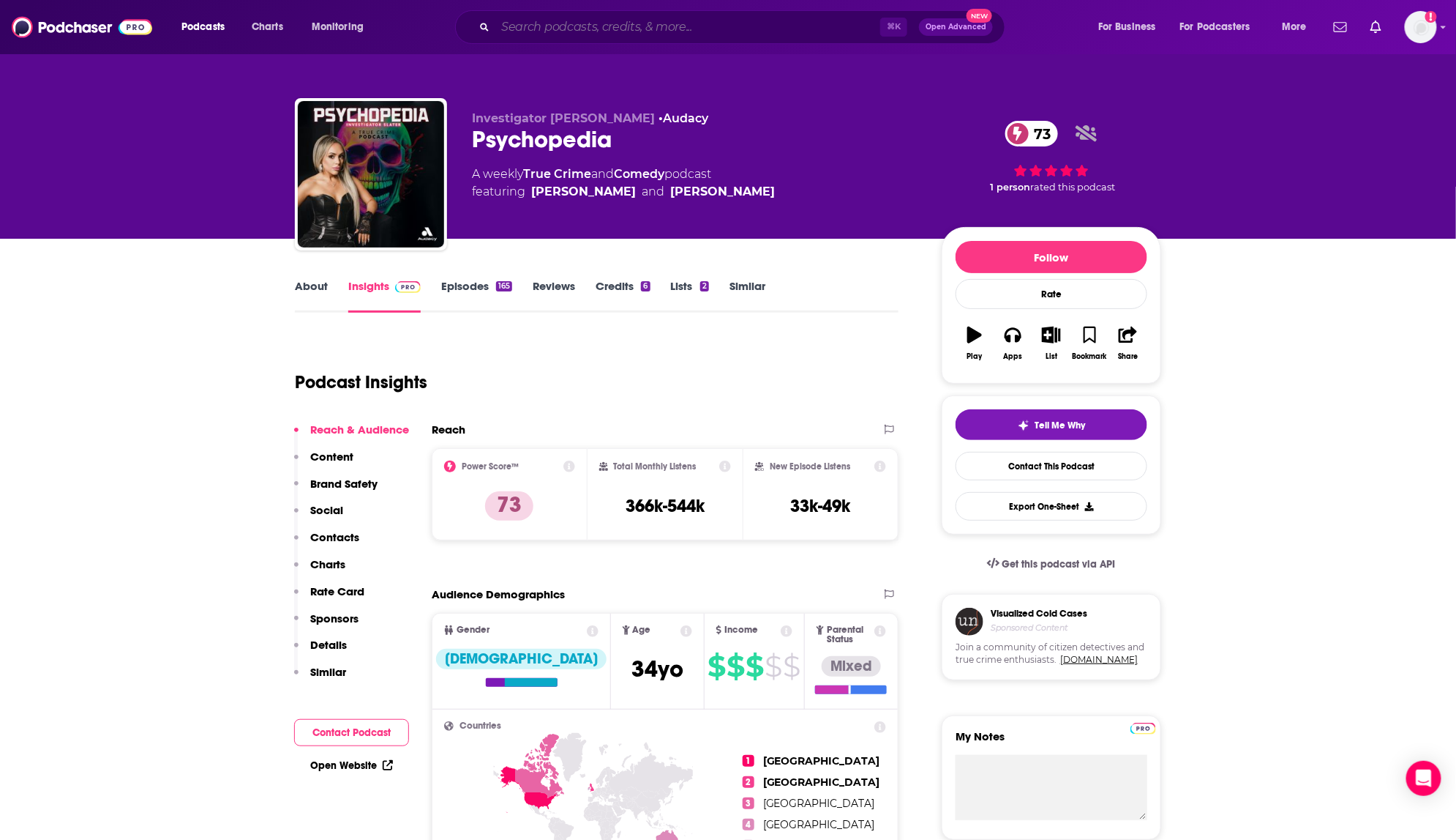
click at [572, 30] on input "Search podcasts, credits, & more..." at bounding box center [688, 27] width 385 height 23
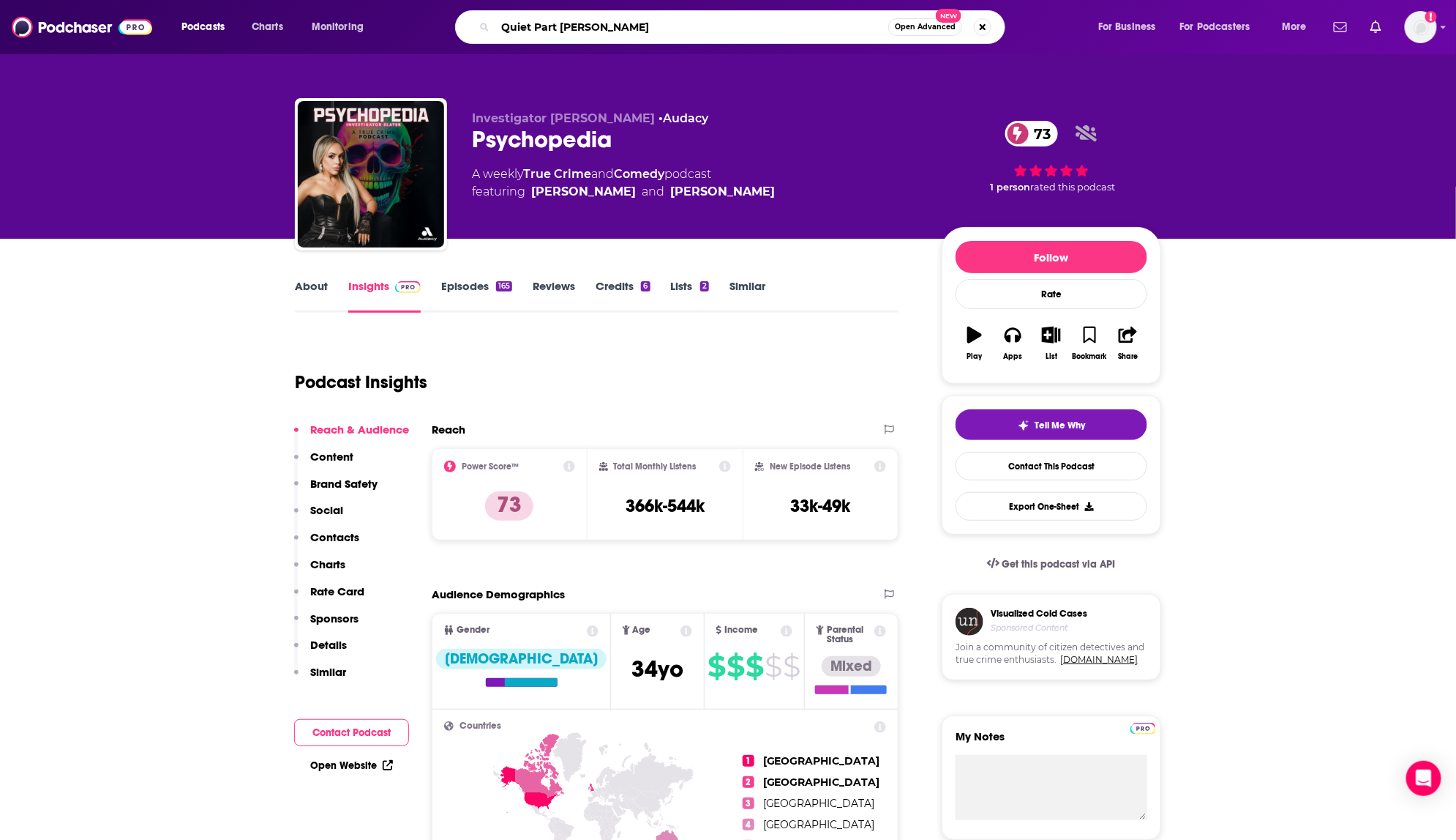
type input "Quiet Part Loud"
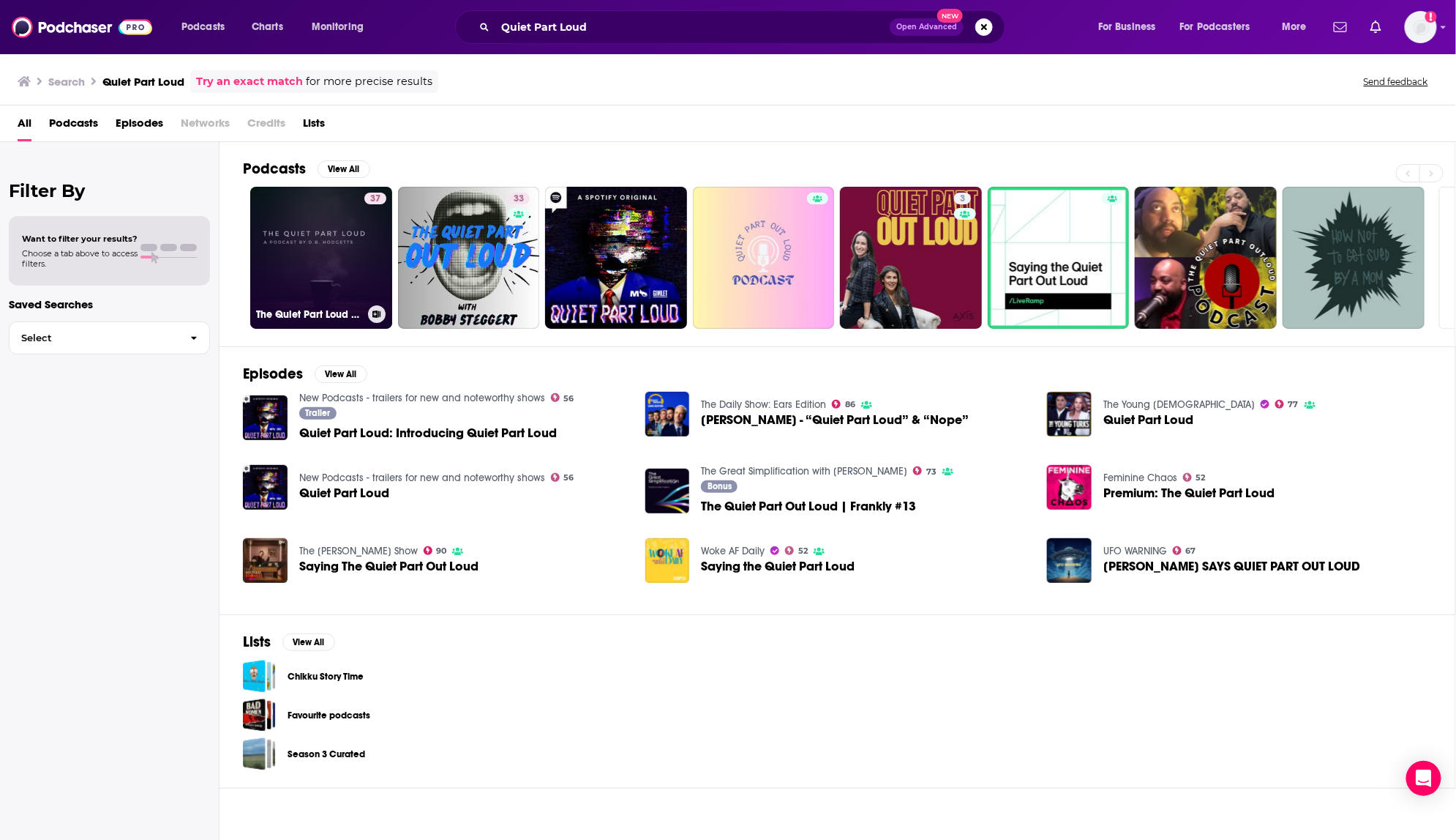
click at [274, 255] on link "37 The Quiet Part Loud Podcast" at bounding box center [321, 258] width 142 height 142
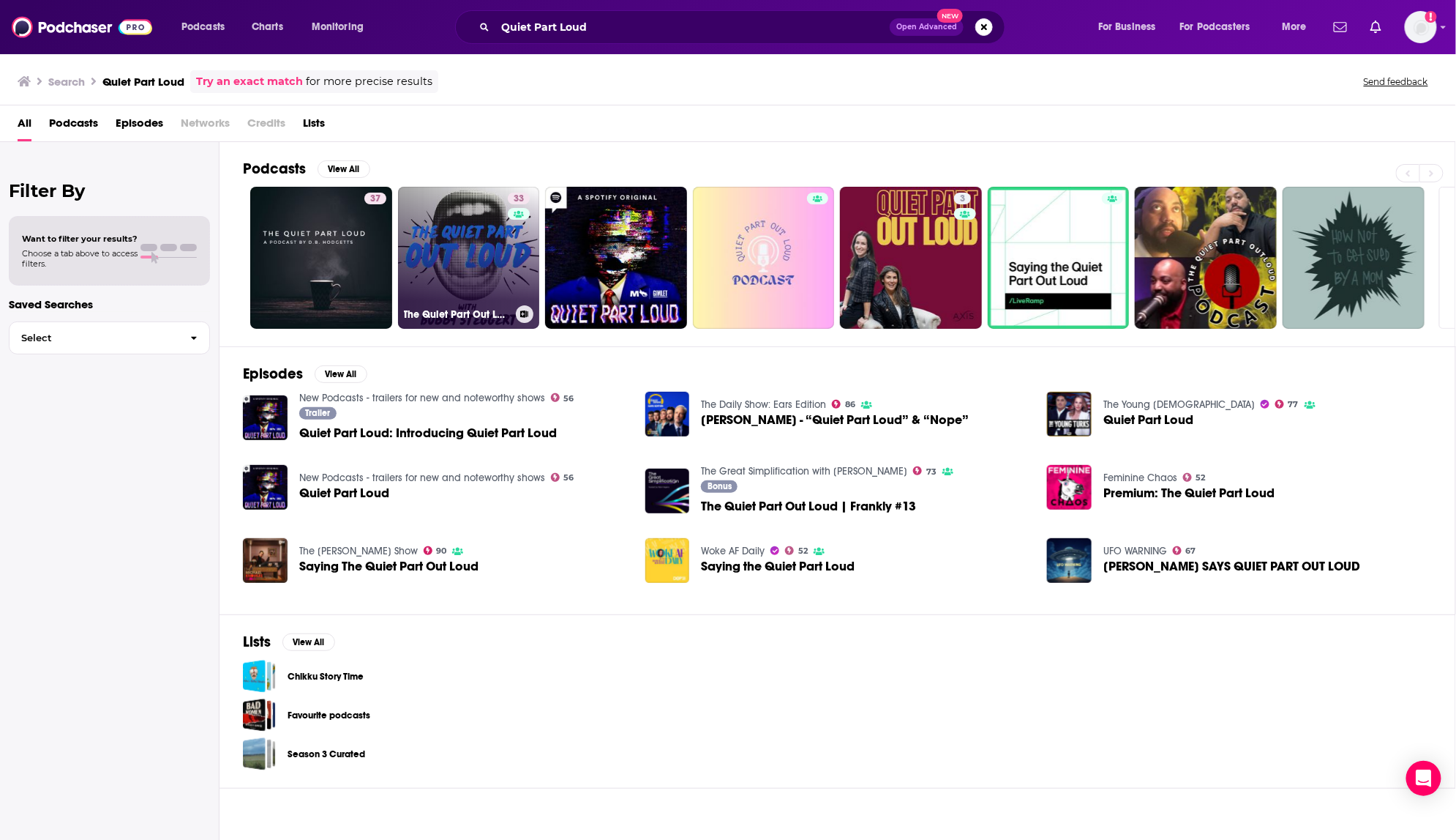
click at [464, 232] on link "33 The Quiet Part Out Loud" at bounding box center [469, 258] width 142 height 142
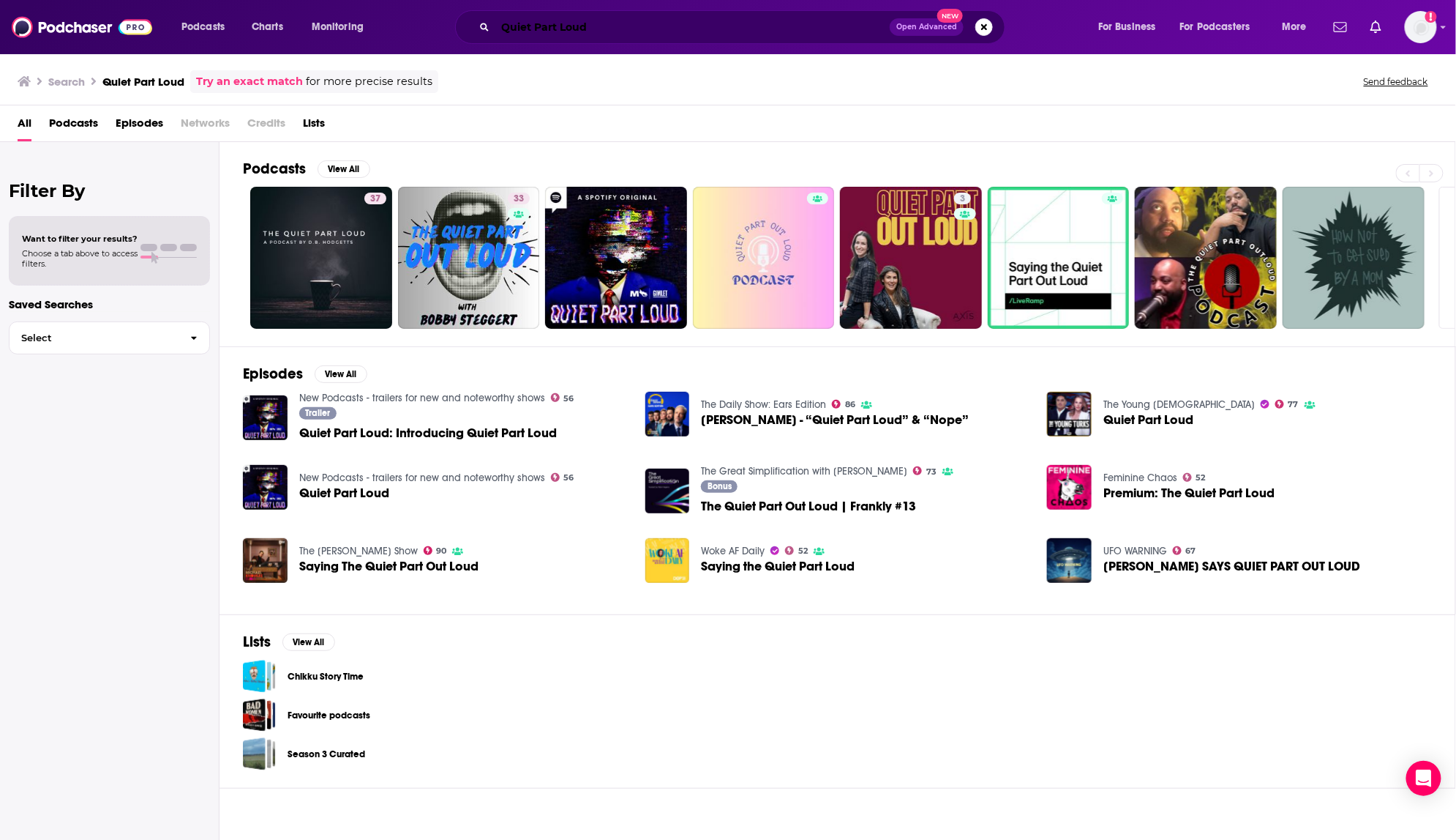
click at [501, 30] on input "Quiet Part Loud" at bounding box center [692, 27] width 394 height 23
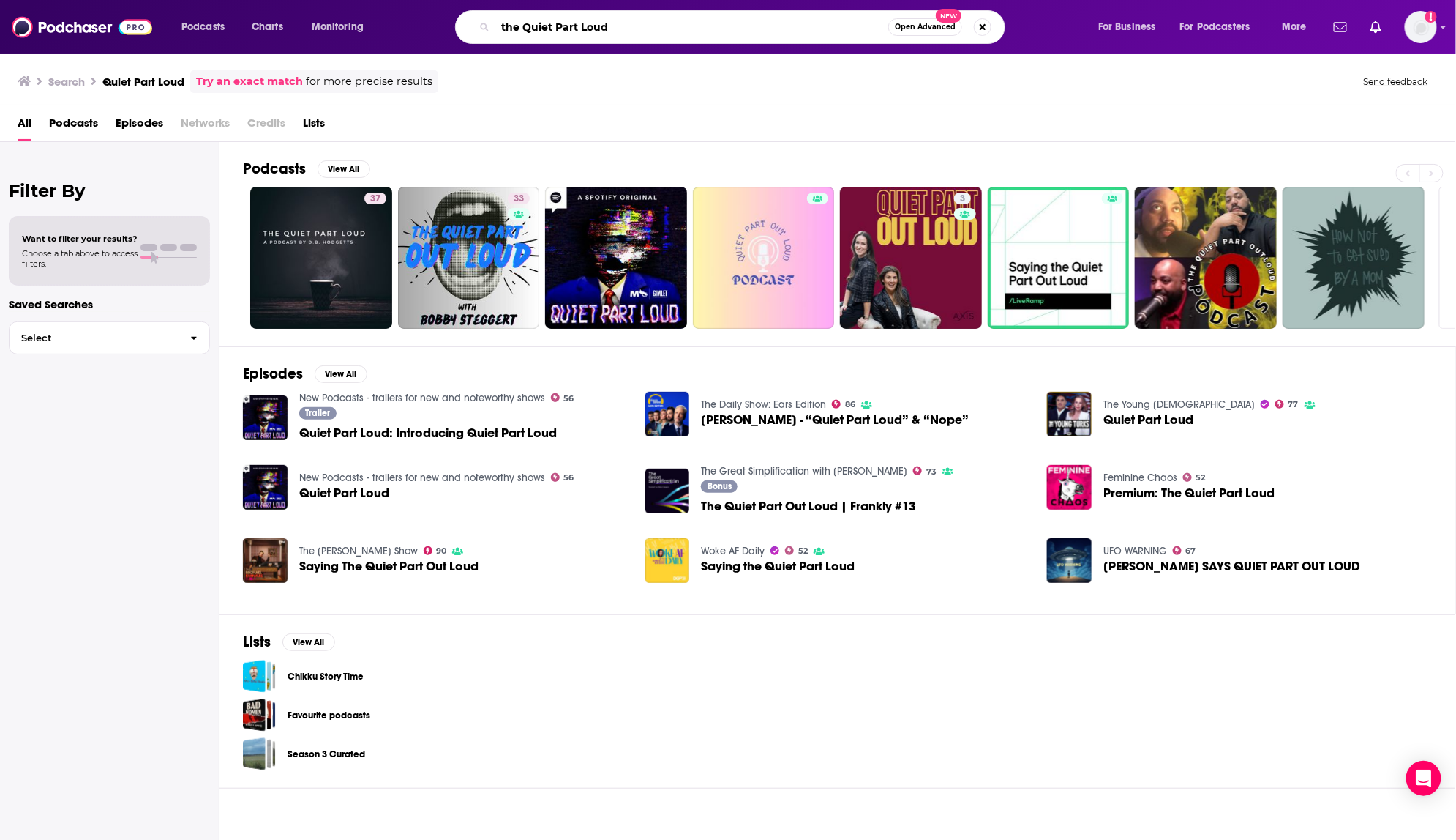
type input "the Quiet Part Loud"
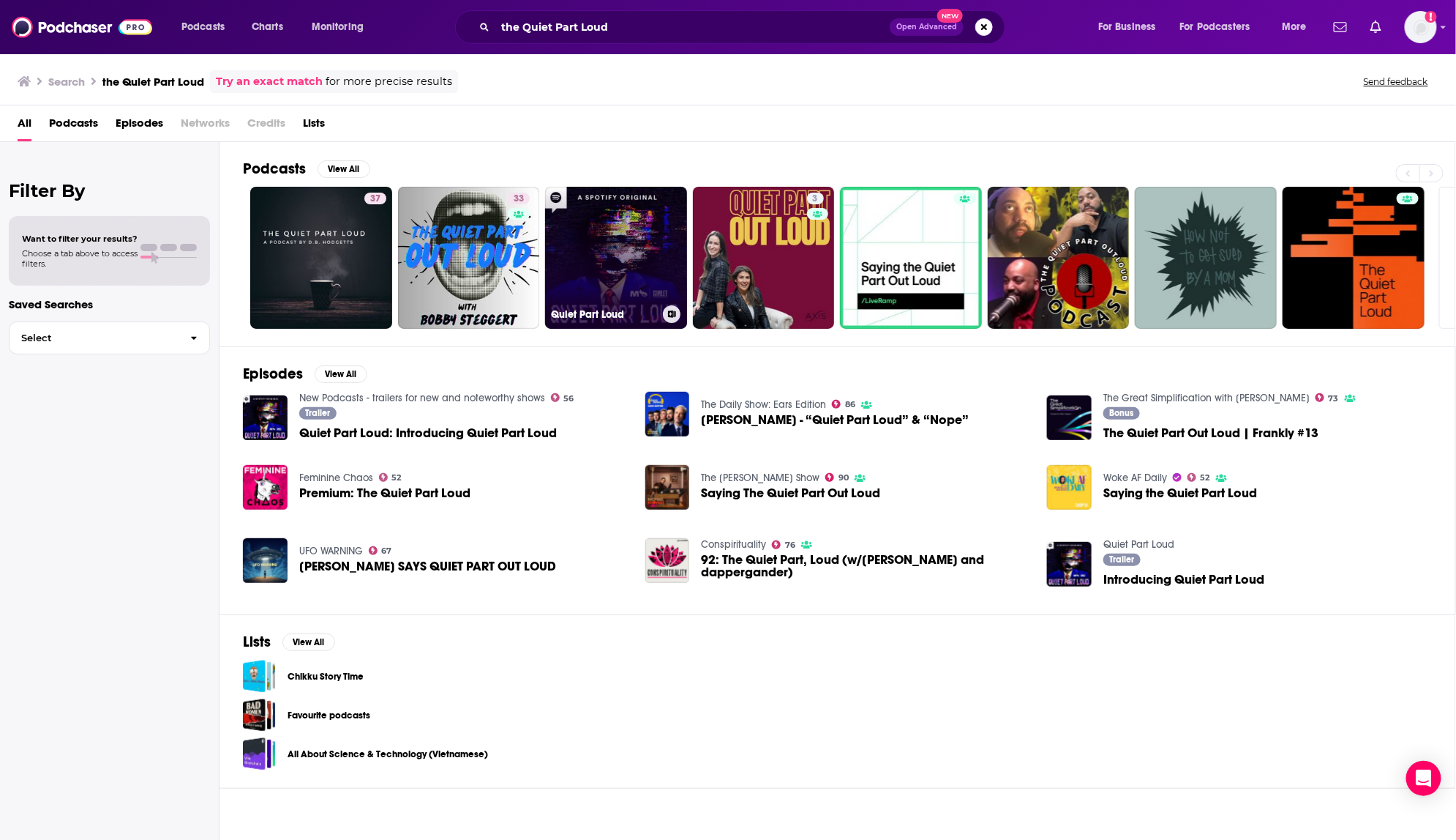
click at [599, 262] on link "Quiet Part Loud" at bounding box center [616, 258] width 142 height 142
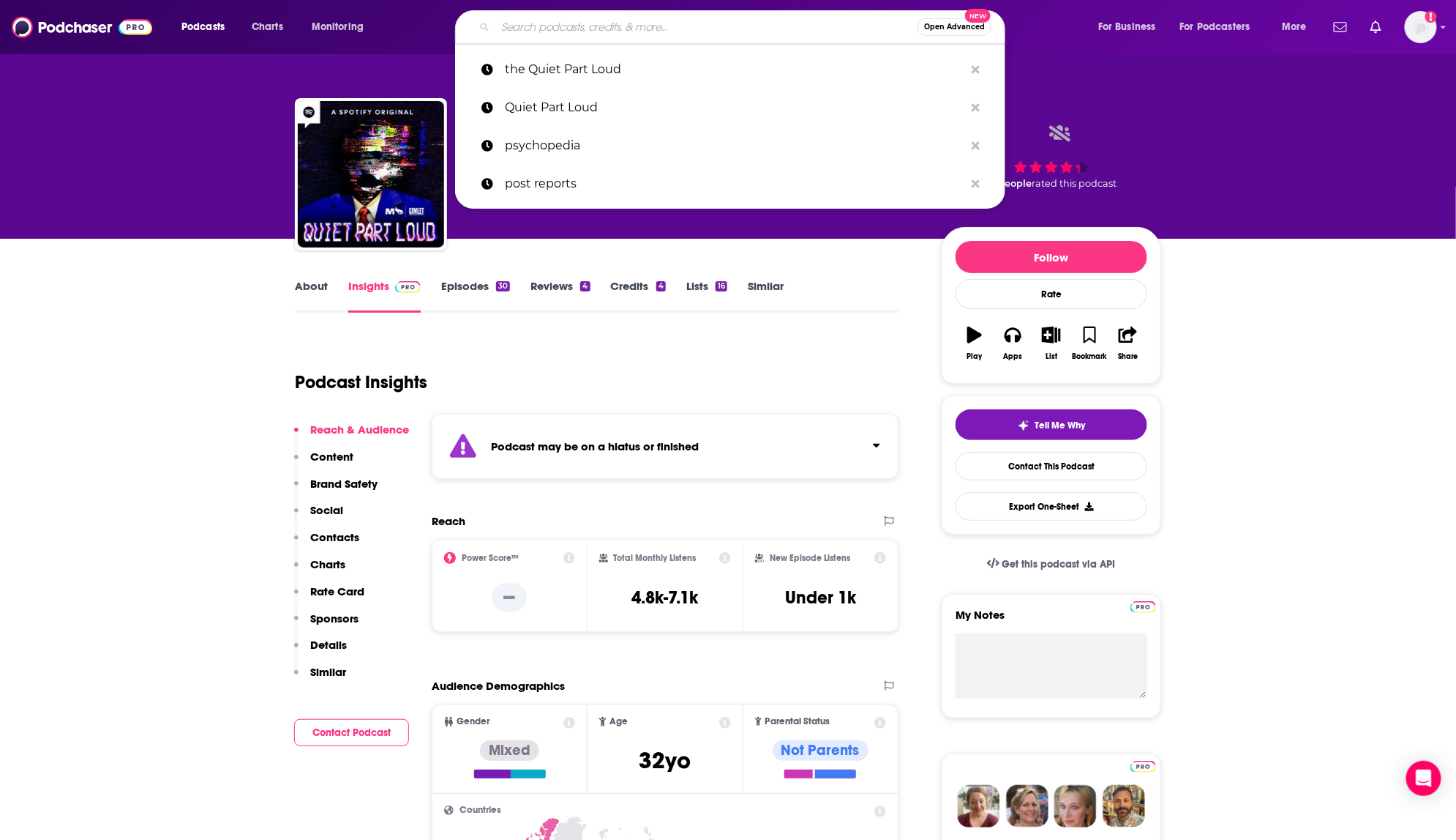
click at [633, 29] on input "Search podcasts, credits, & more..." at bounding box center [706, 27] width 422 height 23
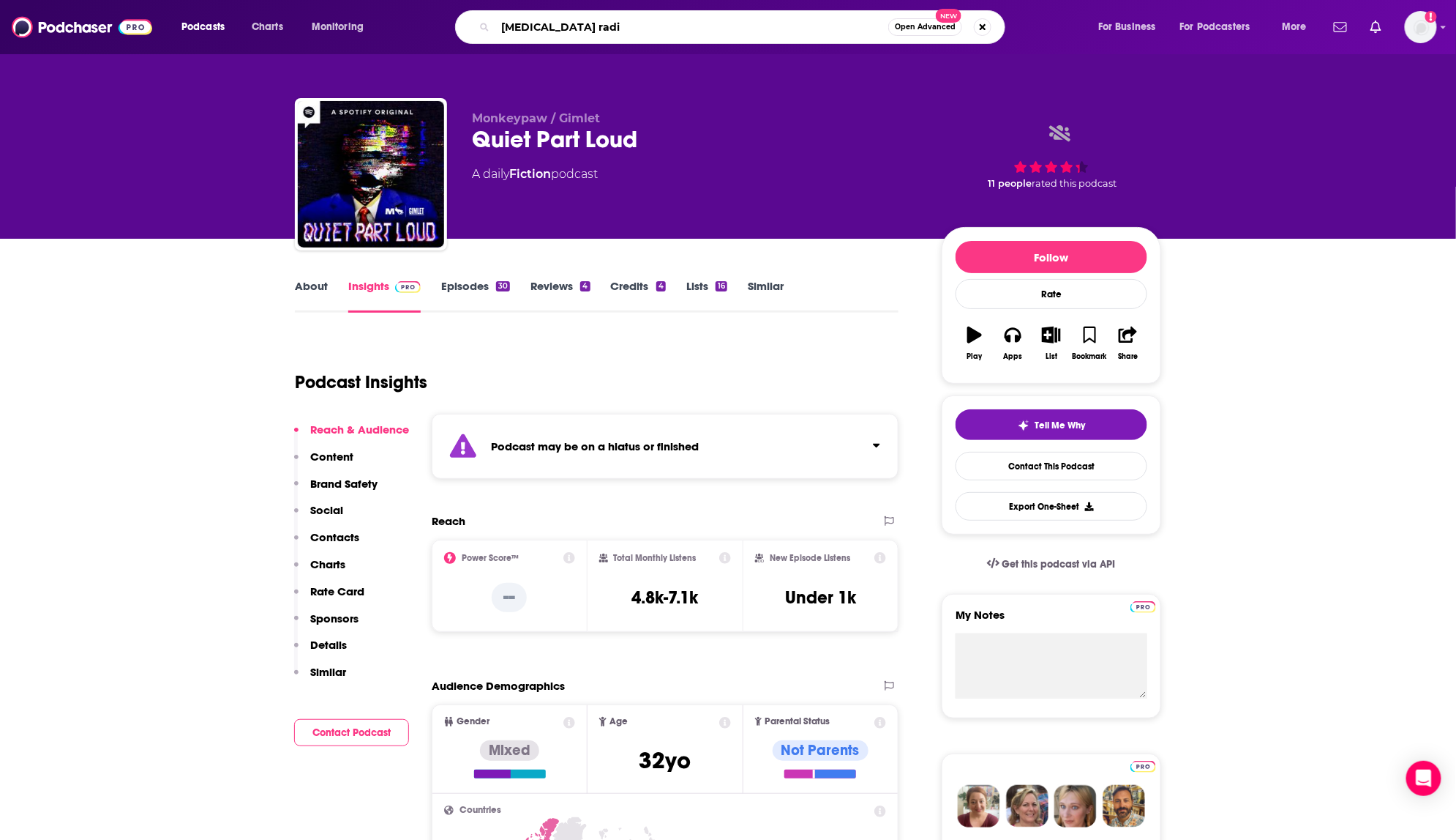
type input "red eye radio"
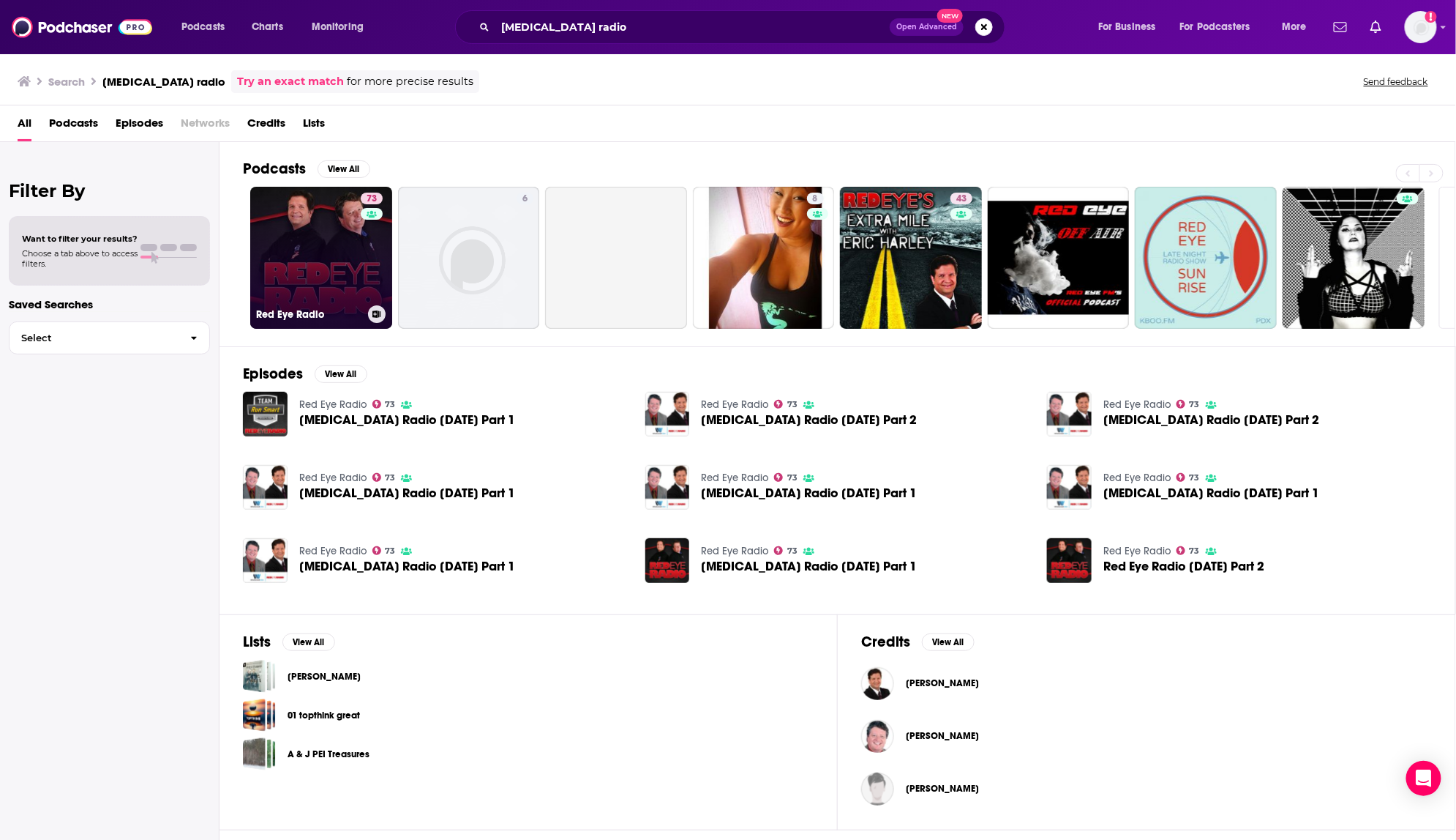
click at [319, 248] on link "73 Red Eye Radio" at bounding box center [321, 258] width 142 height 142
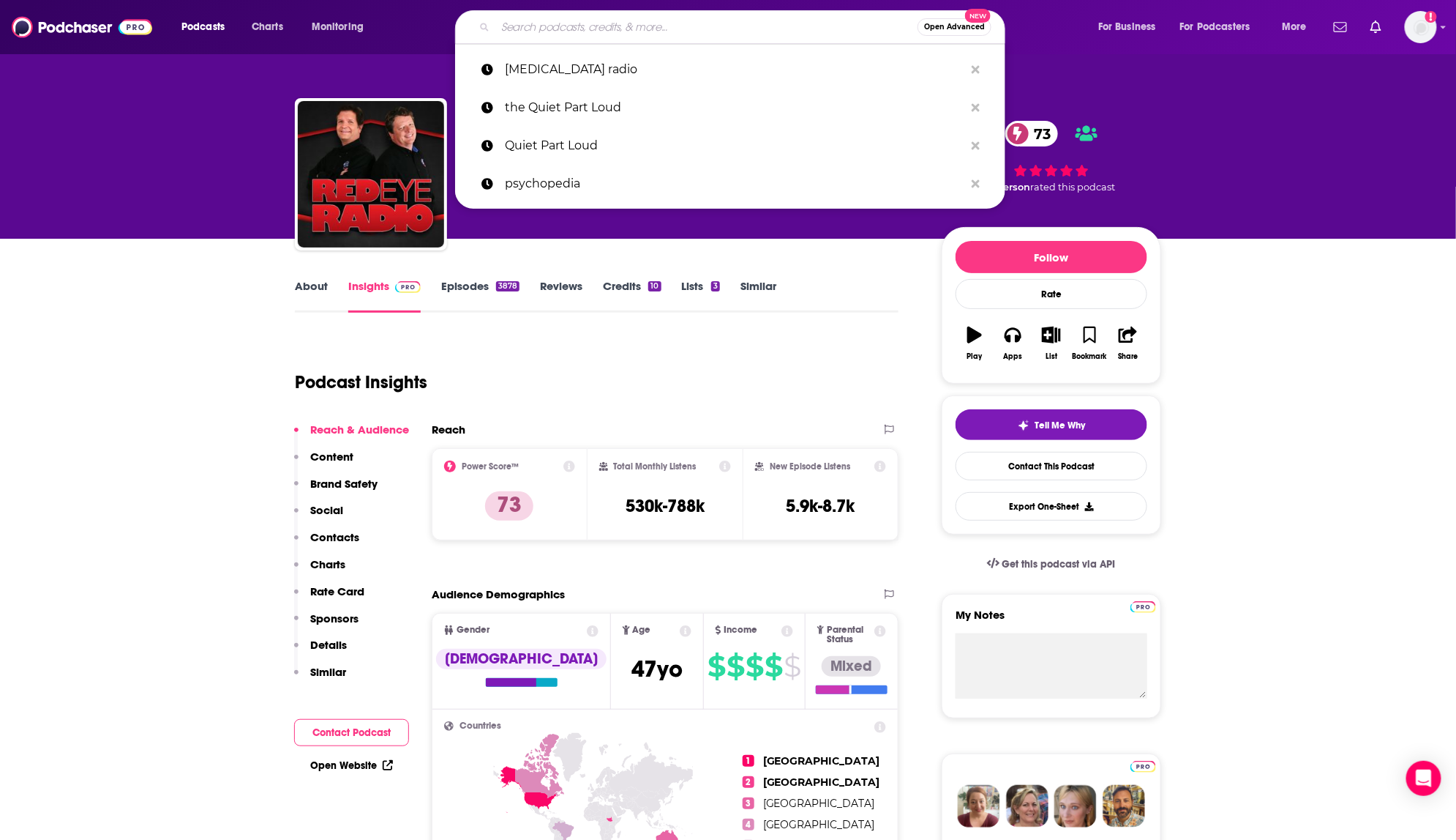
click at [623, 33] on input "Search podcasts, credits, & more..." at bounding box center [706, 27] width 422 height 23
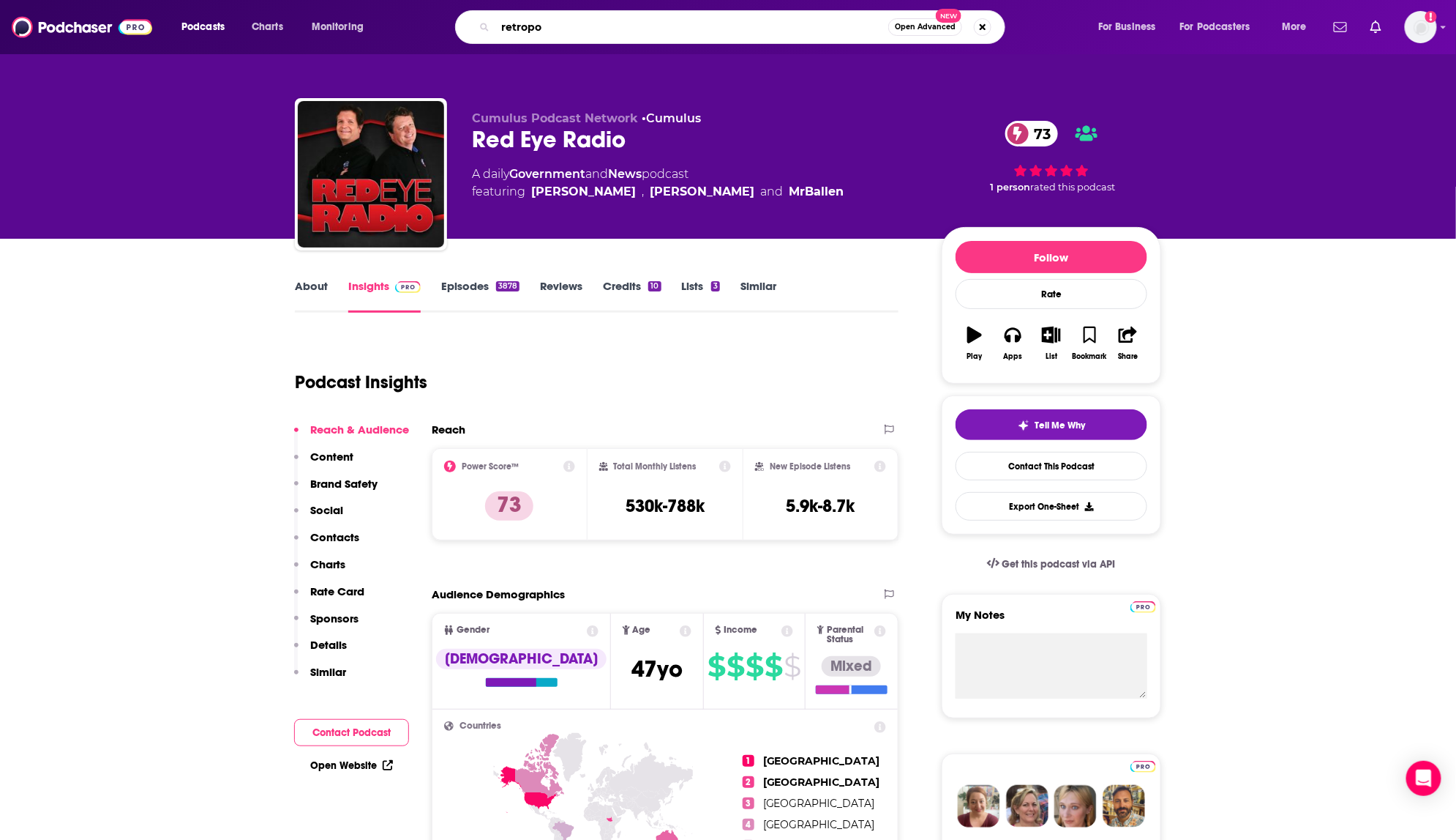
type input "retropod"
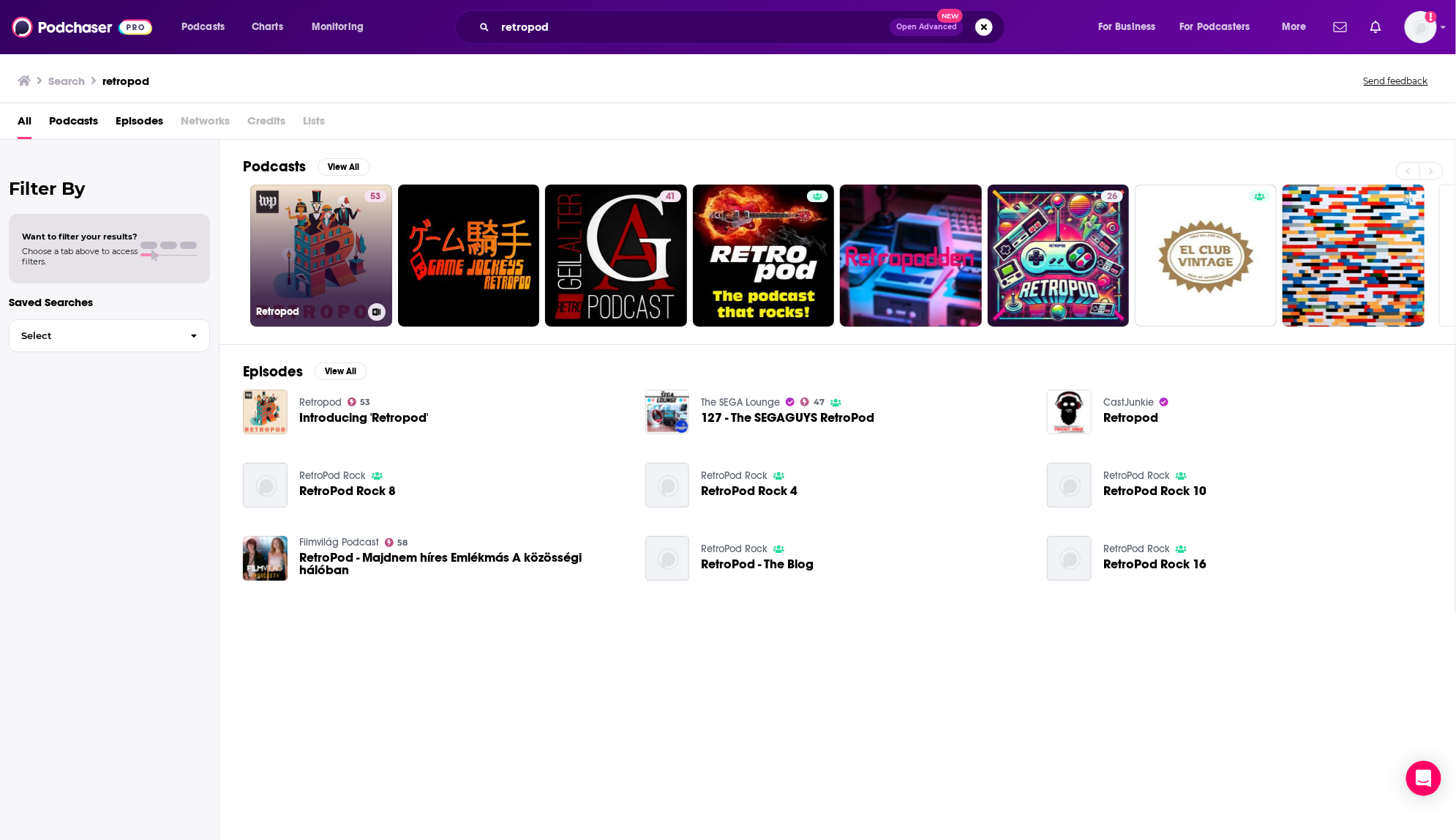
click at [311, 235] on link "53 Retropod" at bounding box center [321, 256] width 142 height 142
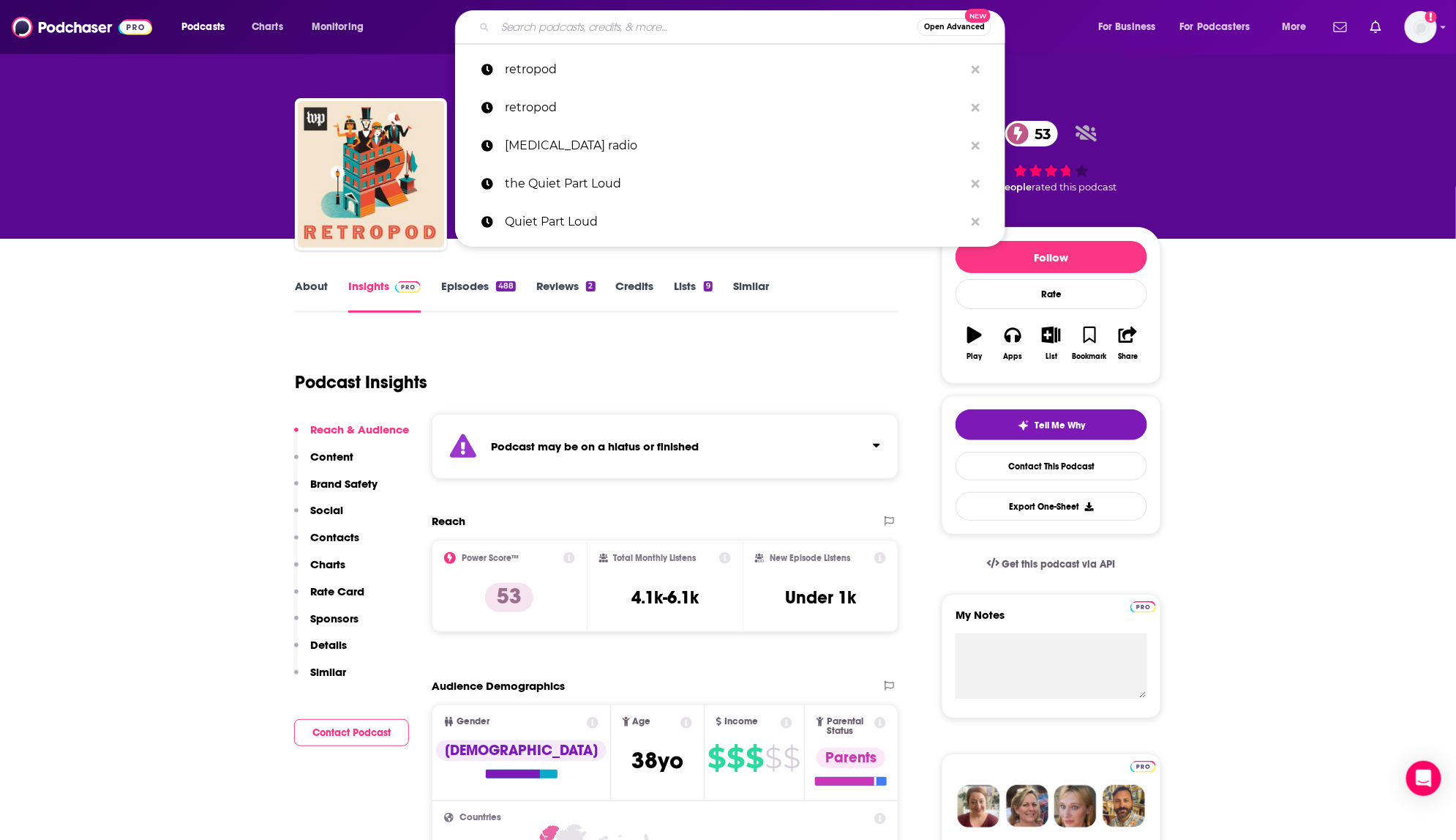
click at [536, 30] on input "Search podcasts, credits, & more..." at bounding box center [706, 27] width 422 height 23
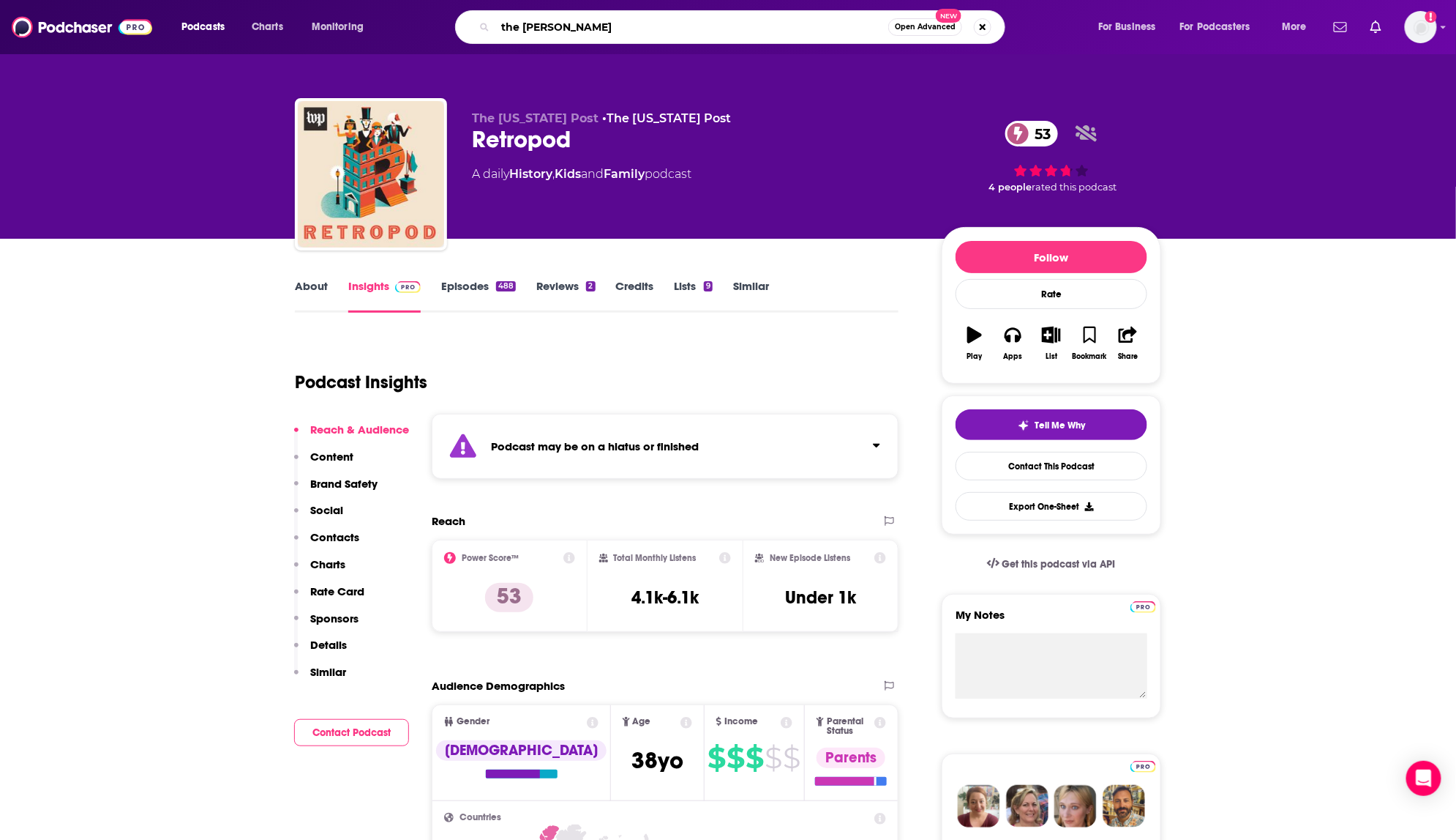
type input "the Richard valdes"
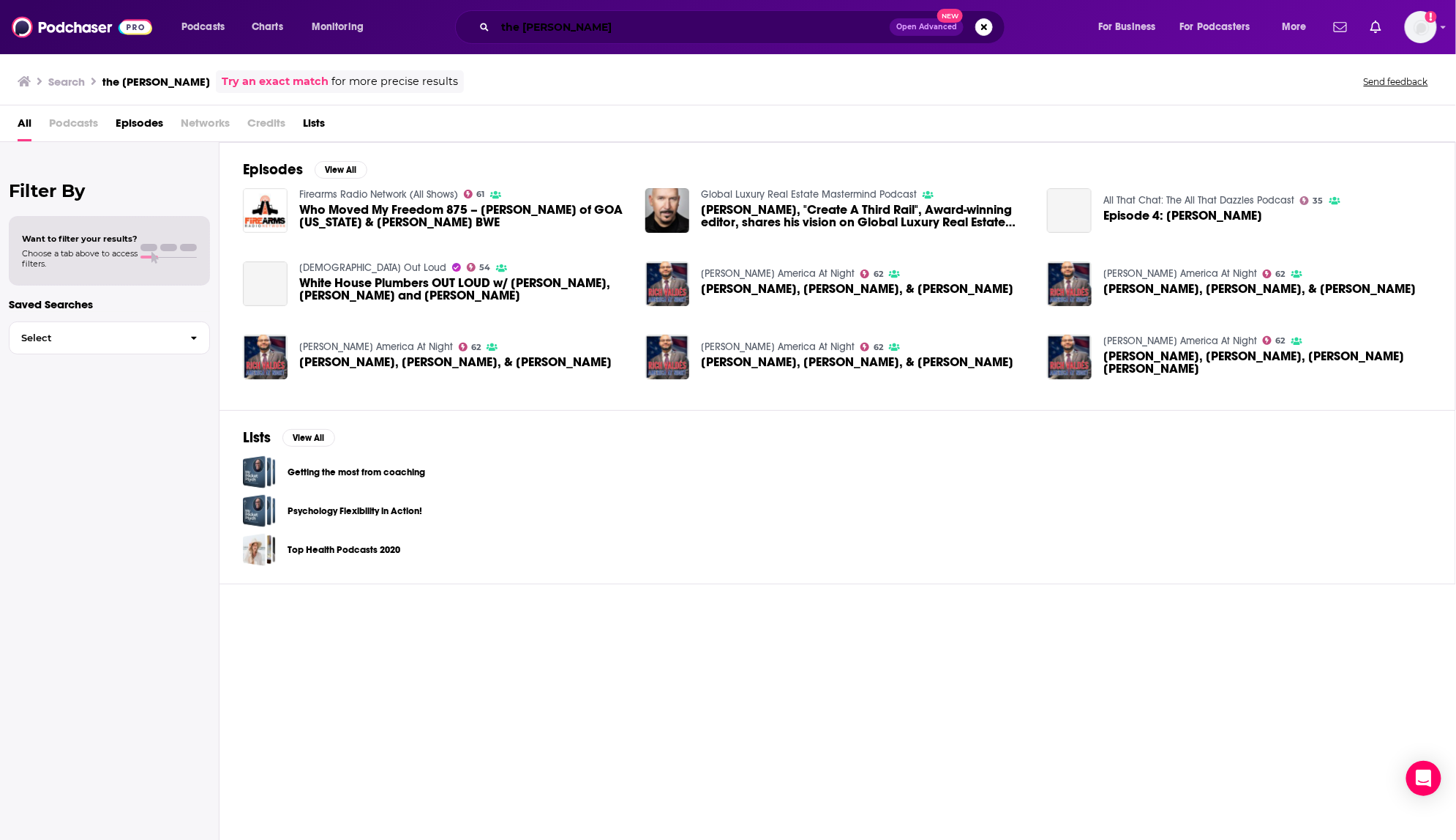
drag, startPoint x: 524, startPoint y: 28, endPoint x: 538, endPoint y: 29, distance: 14.0
click at [526, 29] on input "the Richard valdes" at bounding box center [692, 27] width 394 height 23
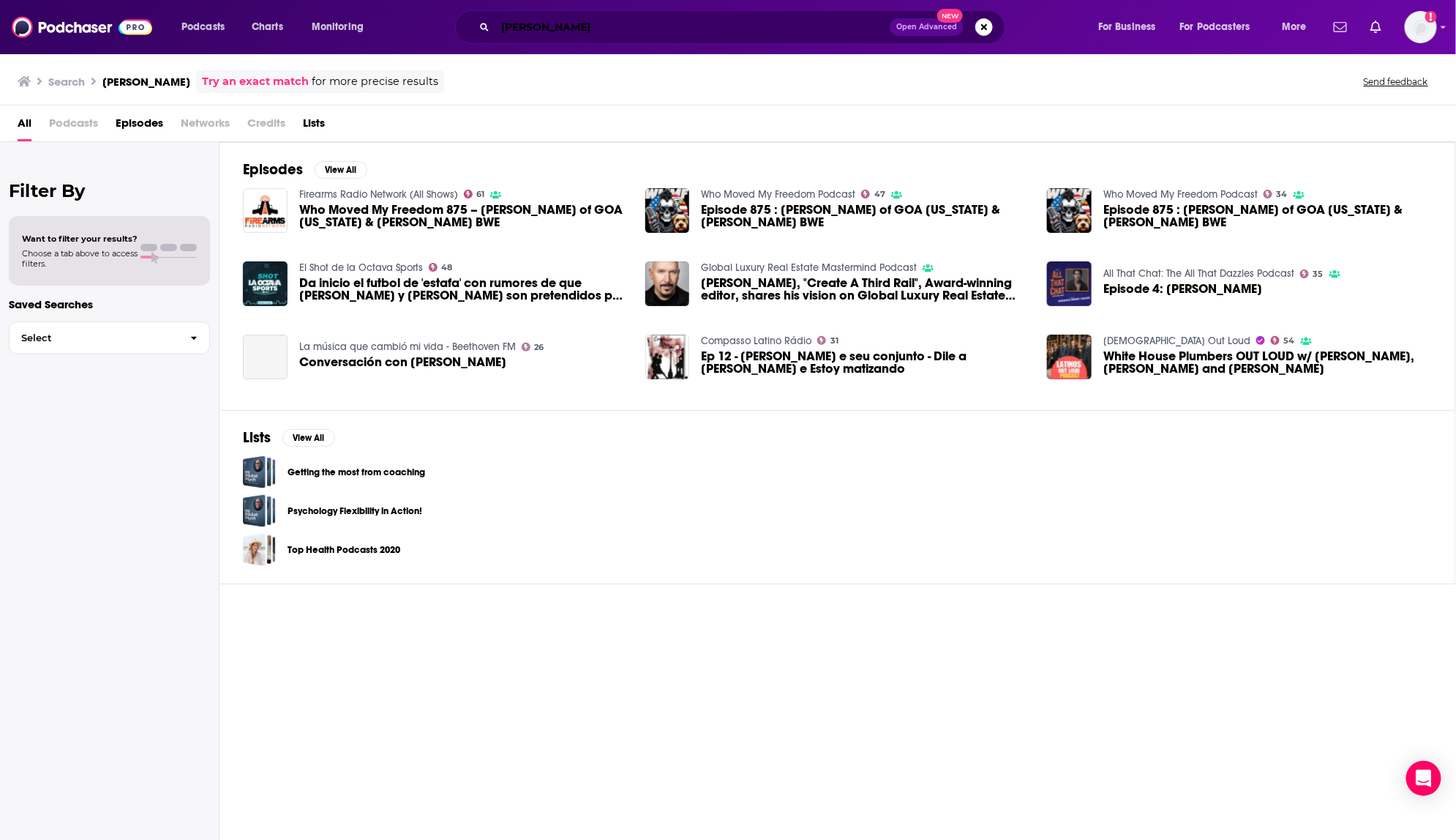
click at [601, 29] on input "Richard valdes" at bounding box center [692, 27] width 394 height 23
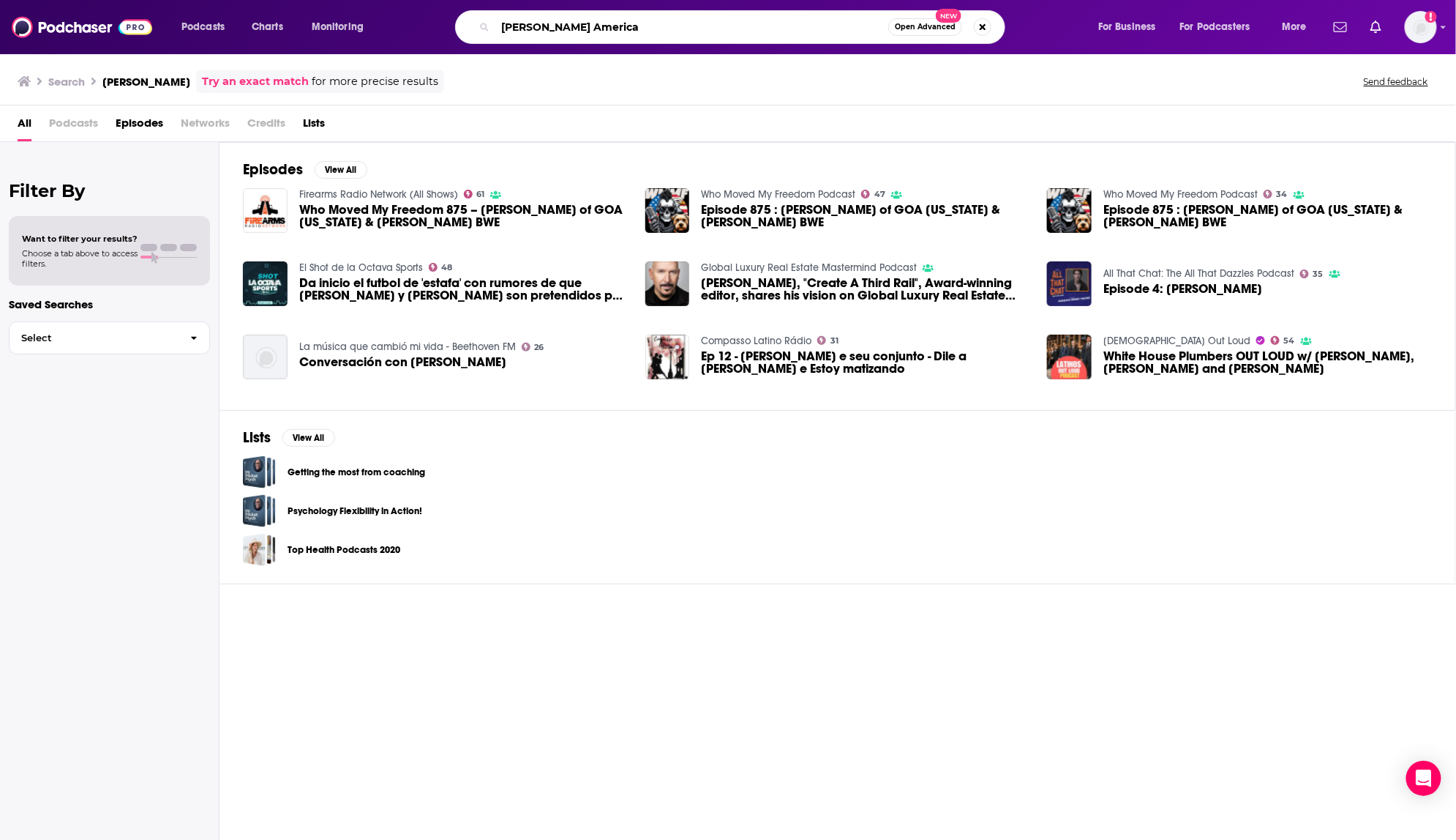
type input "Richard Valdes America"
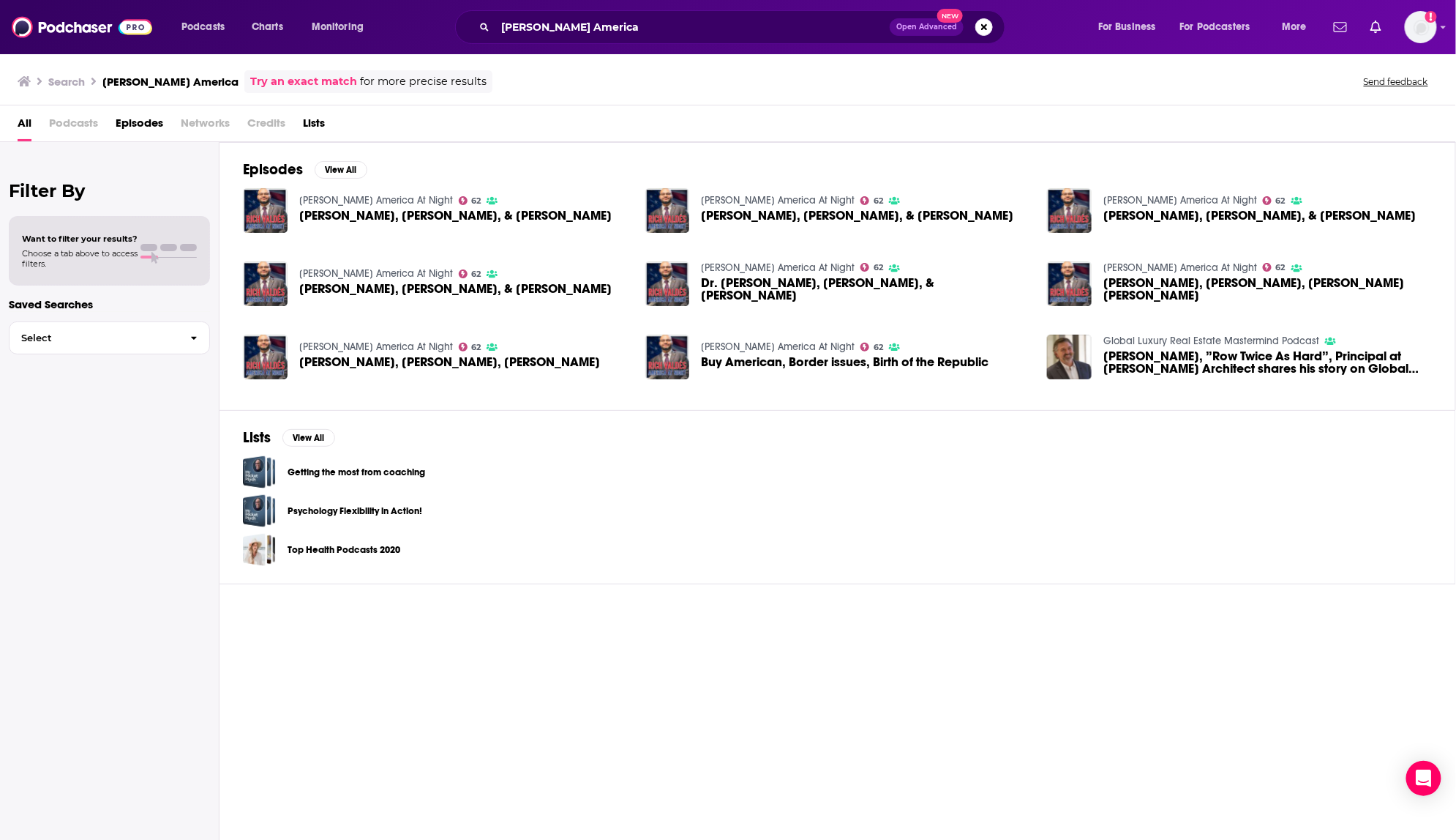
click at [675, 203] on img "Thomas Baker, Richard Vague, & Randy Sutton" at bounding box center [667, 211] width 44 height 44
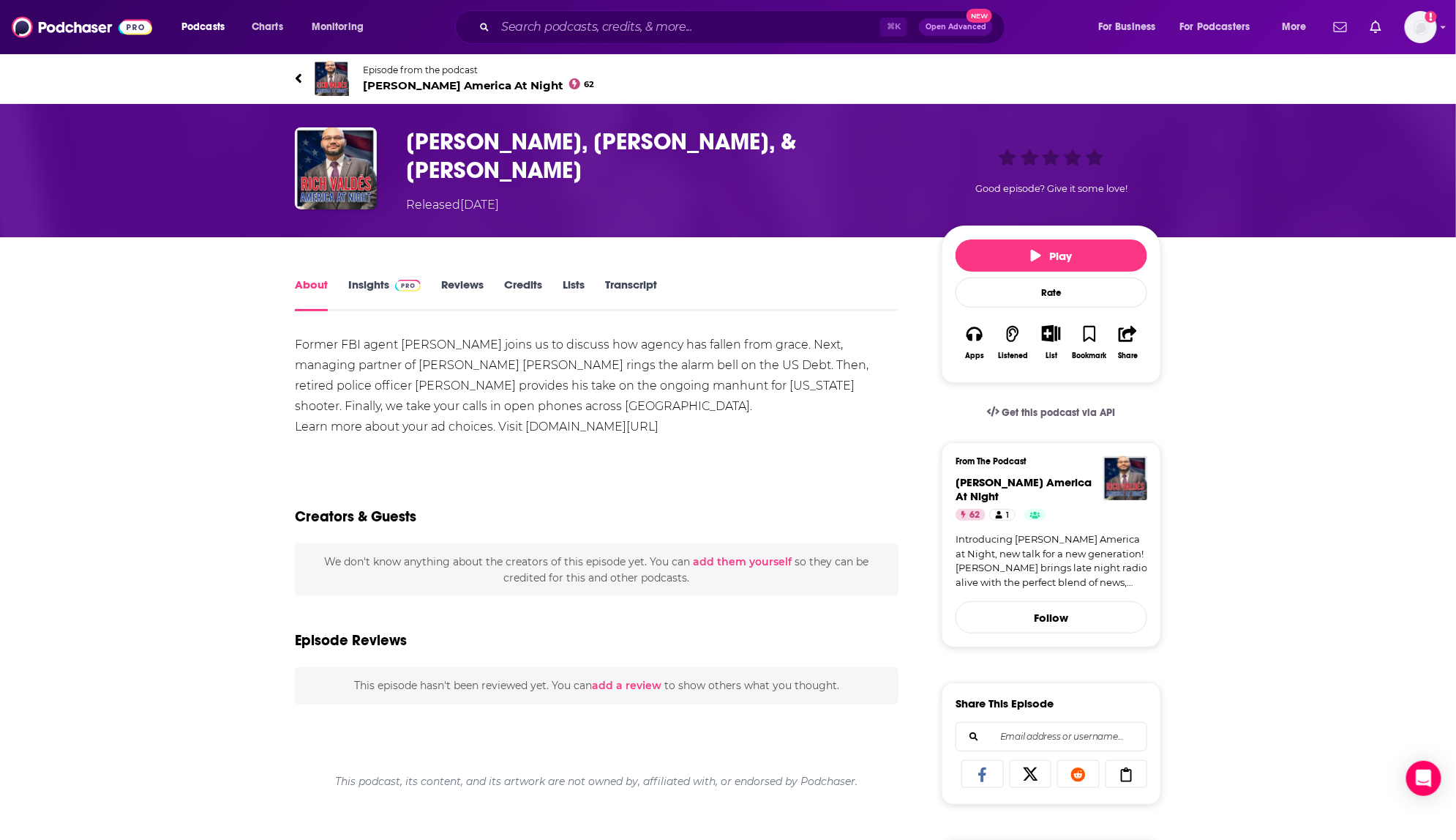
click at [327, 162] on img "Thomas Baker, Richard Vague, & Randy Sutton" at bounding box center [336, 167] width 82 height 82
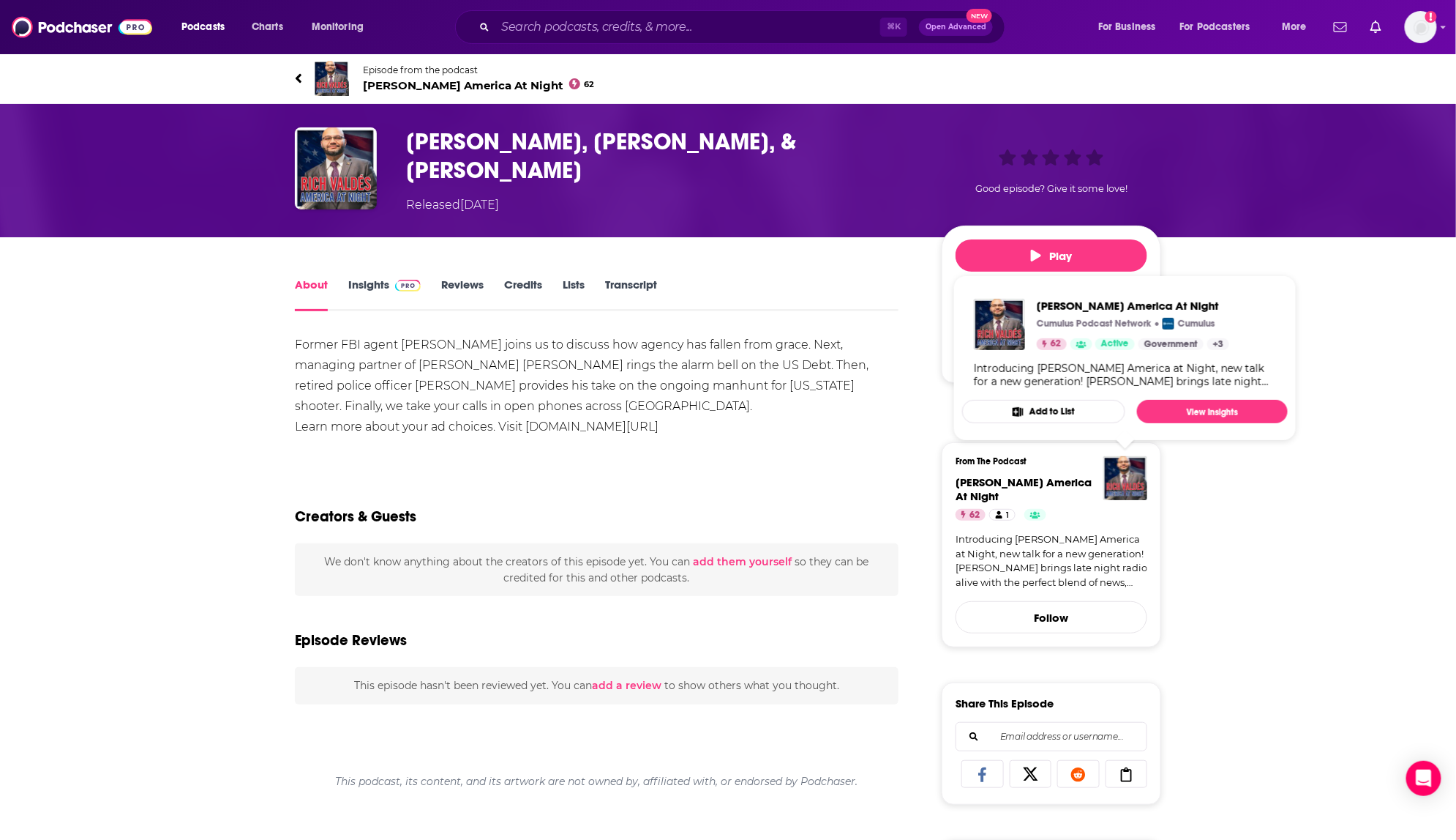
click at [1118, 468] on img "Rich Valdés America At Night" at bounding box center [1126, 478] width 44 height 44
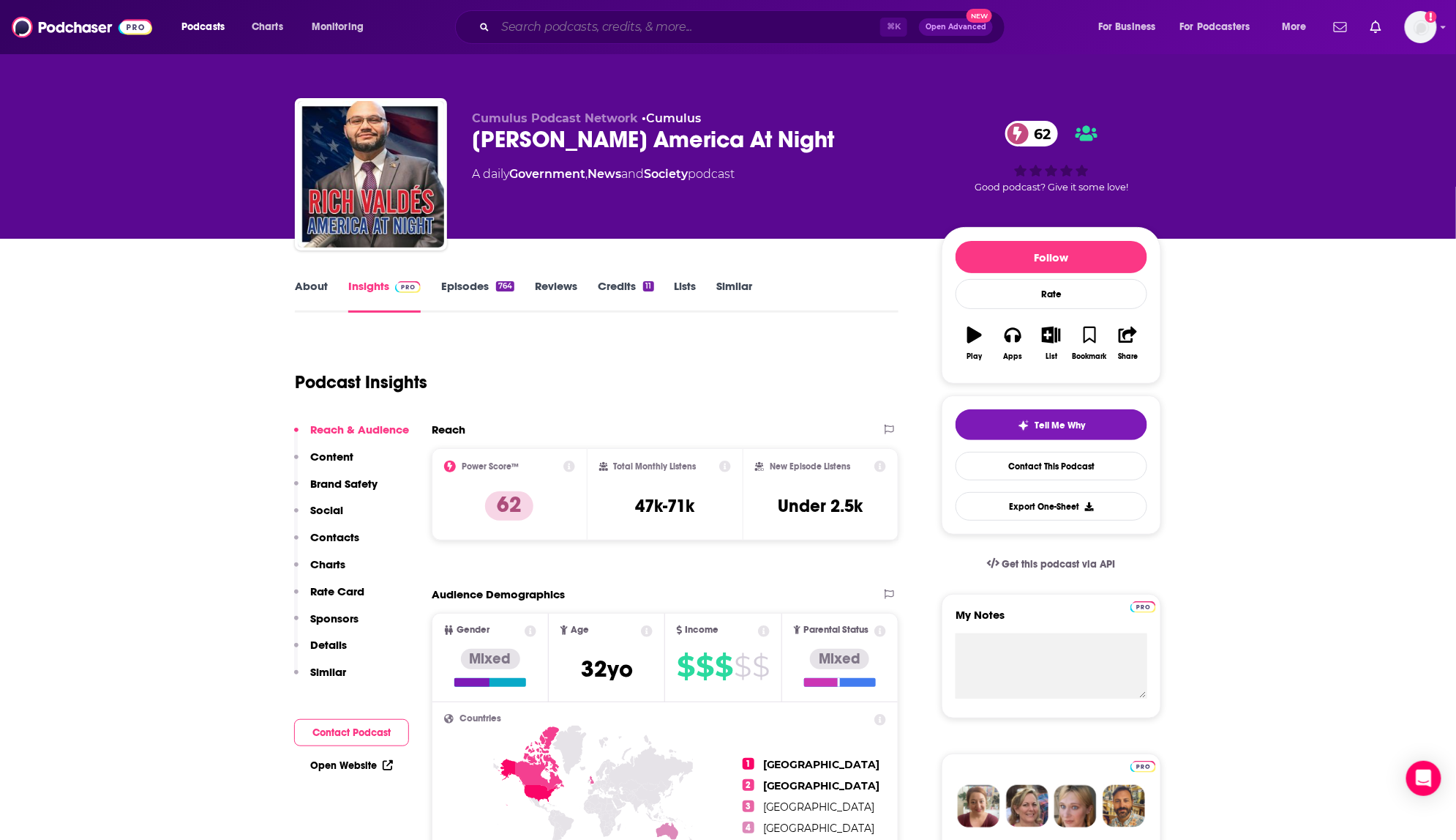
click at [556, 28] on input "Search podcasts, credits, & more..." at bounding box center [688, 27] width 385 height 23
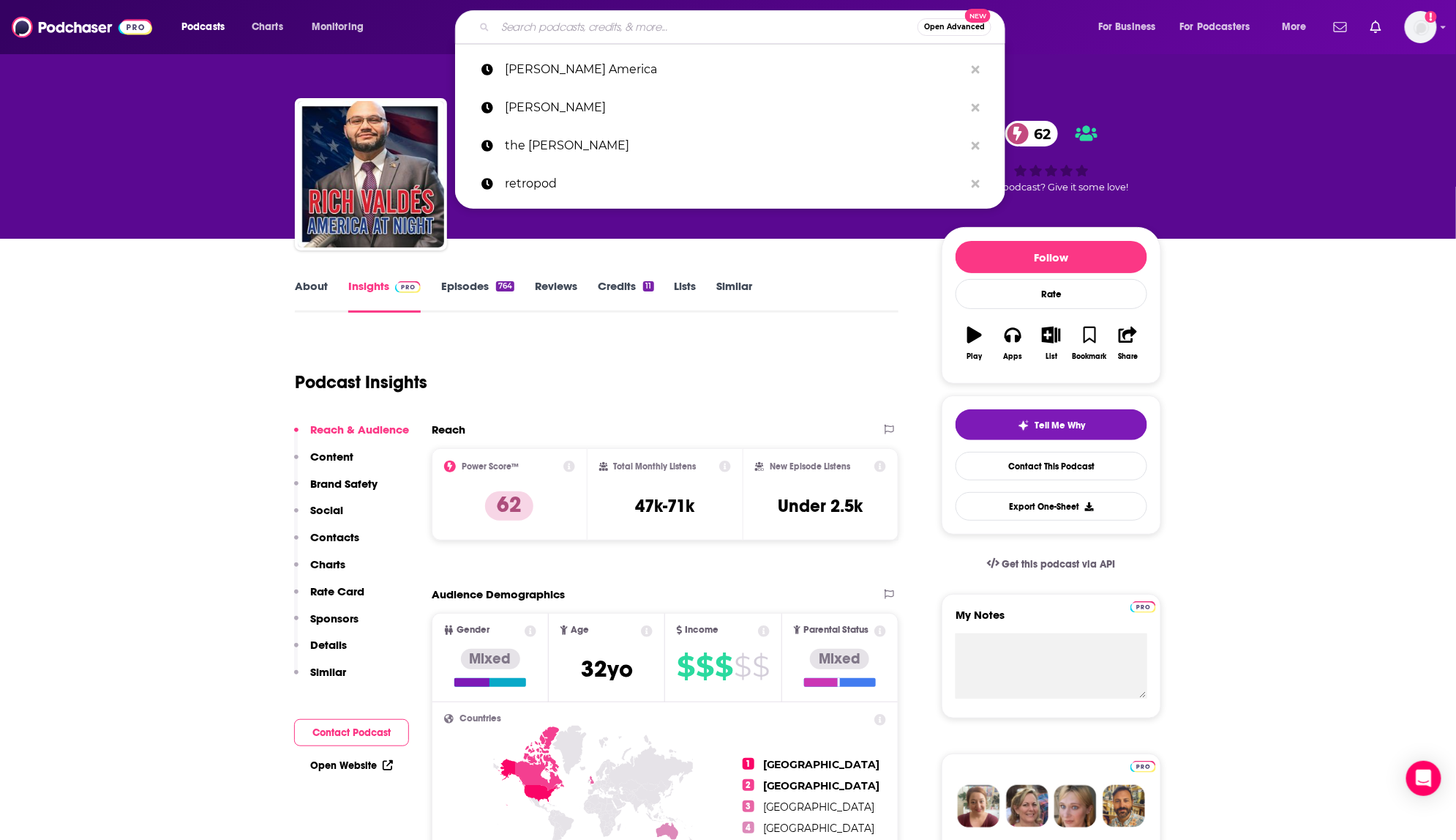
click at [556, 28] on input "Search podcasts, credits, & more..." at bounding box center [706, 27] width 422 height 23
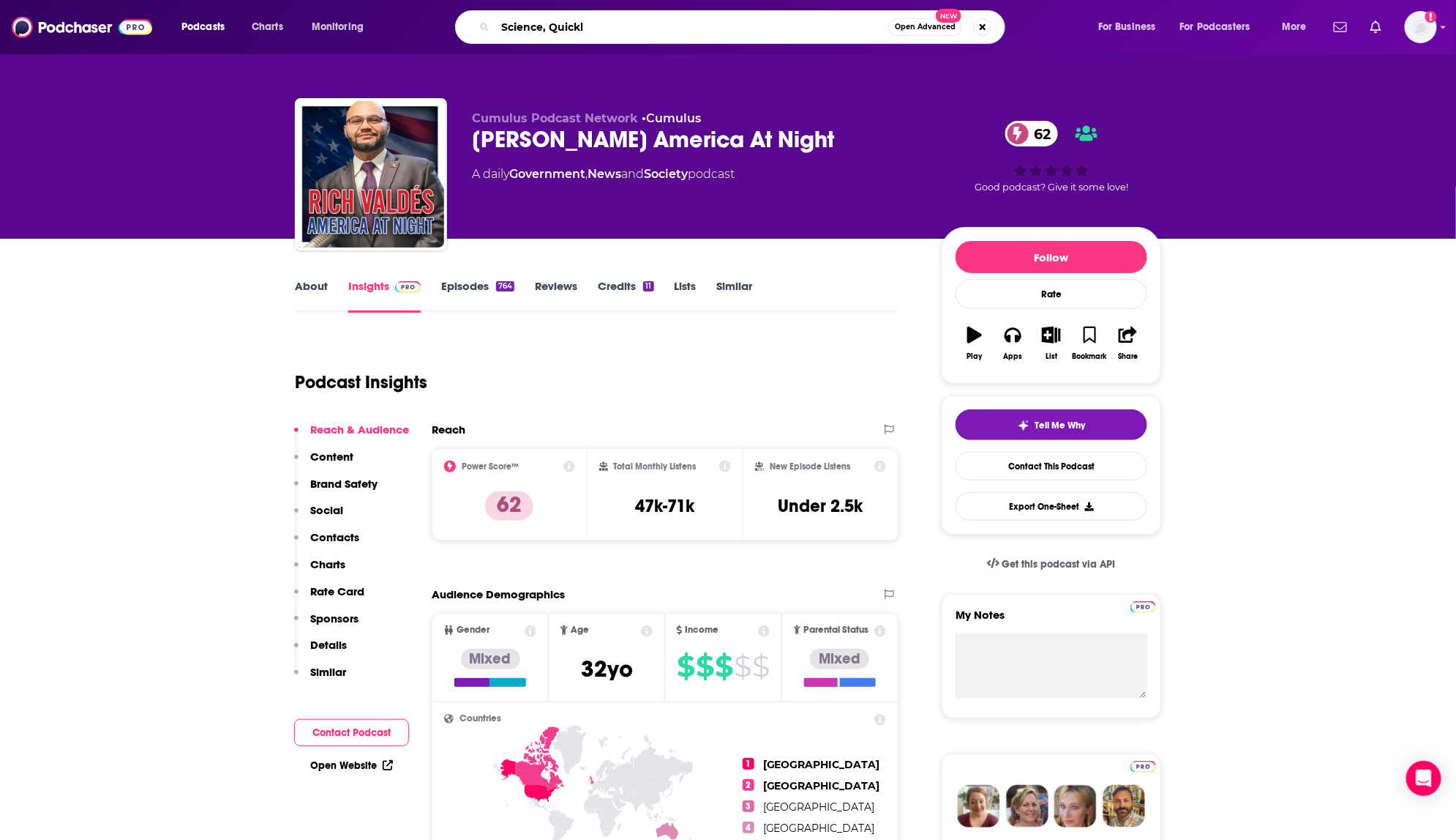
type input "Science, Quickly"
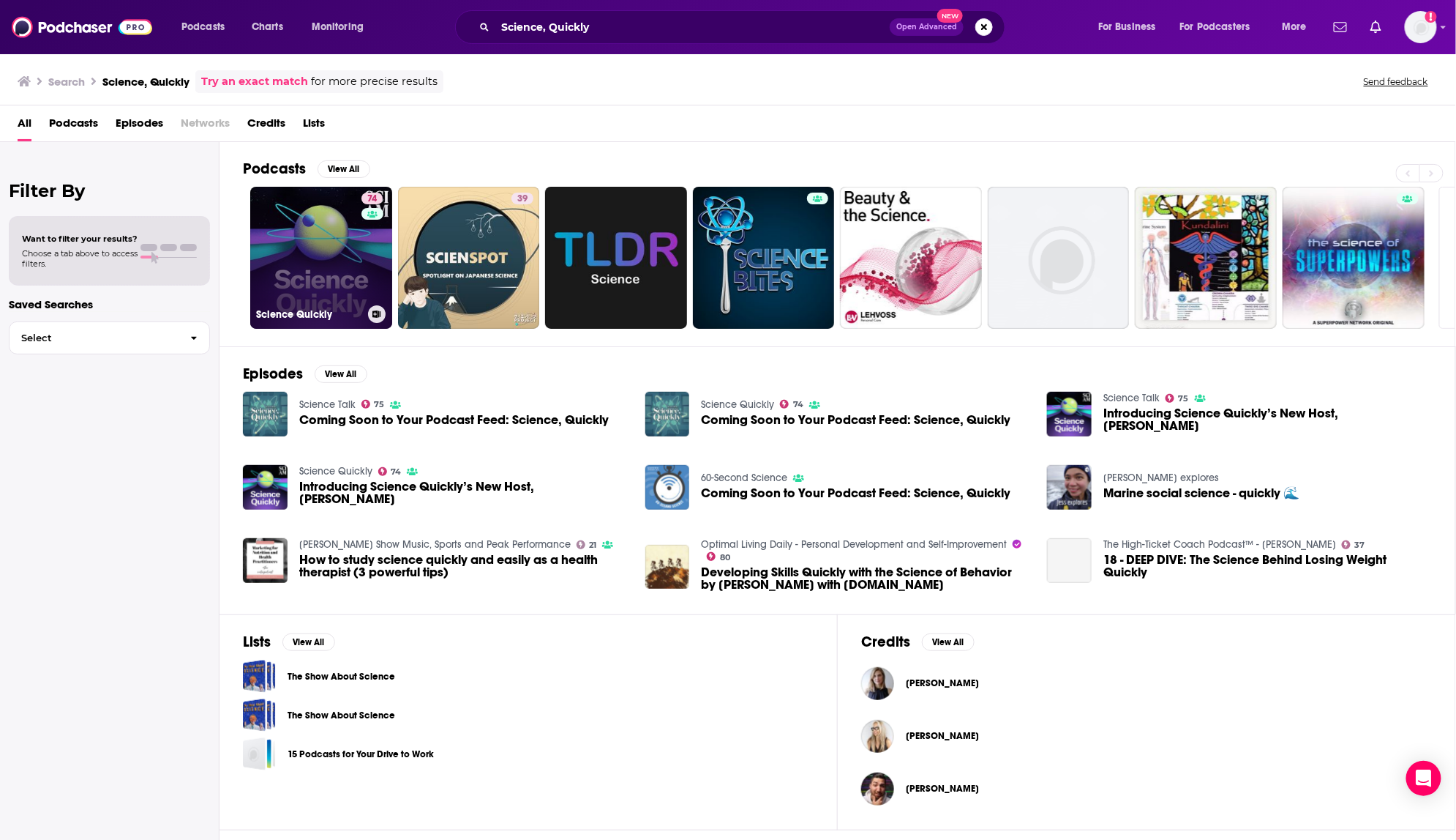
click at [335, 253] on link "74 Science Quickly" at bounding box center [321, 258] width 142 height 142
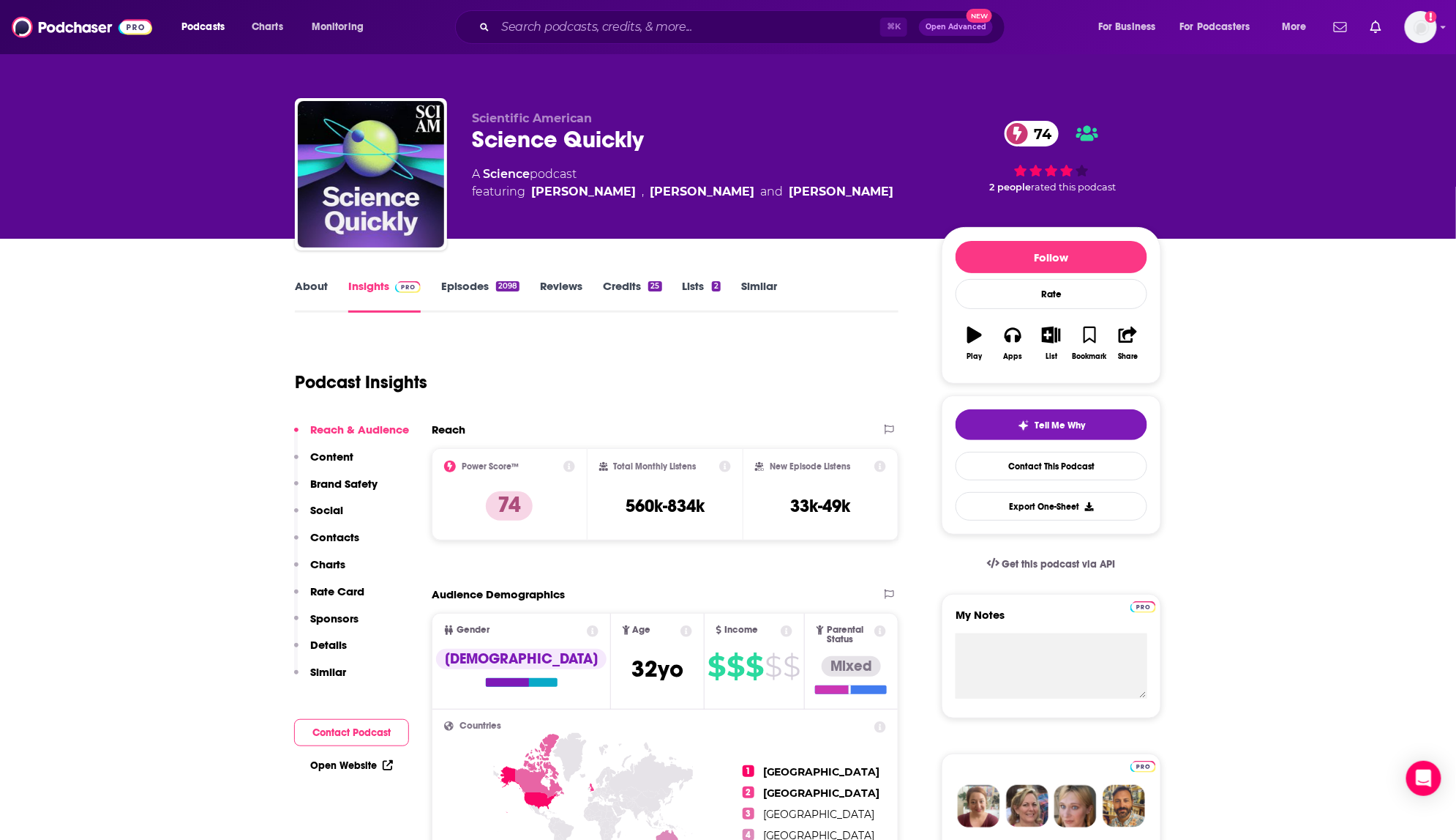
drag, startPoint x: 472, startPoint y: 25, endPoint x: 487, endPoint y: 28, distance: 15.3
click at [476, 26] on div "⌘ K Open Advanced New" at bounding box center [730, 27] width 550 height 34
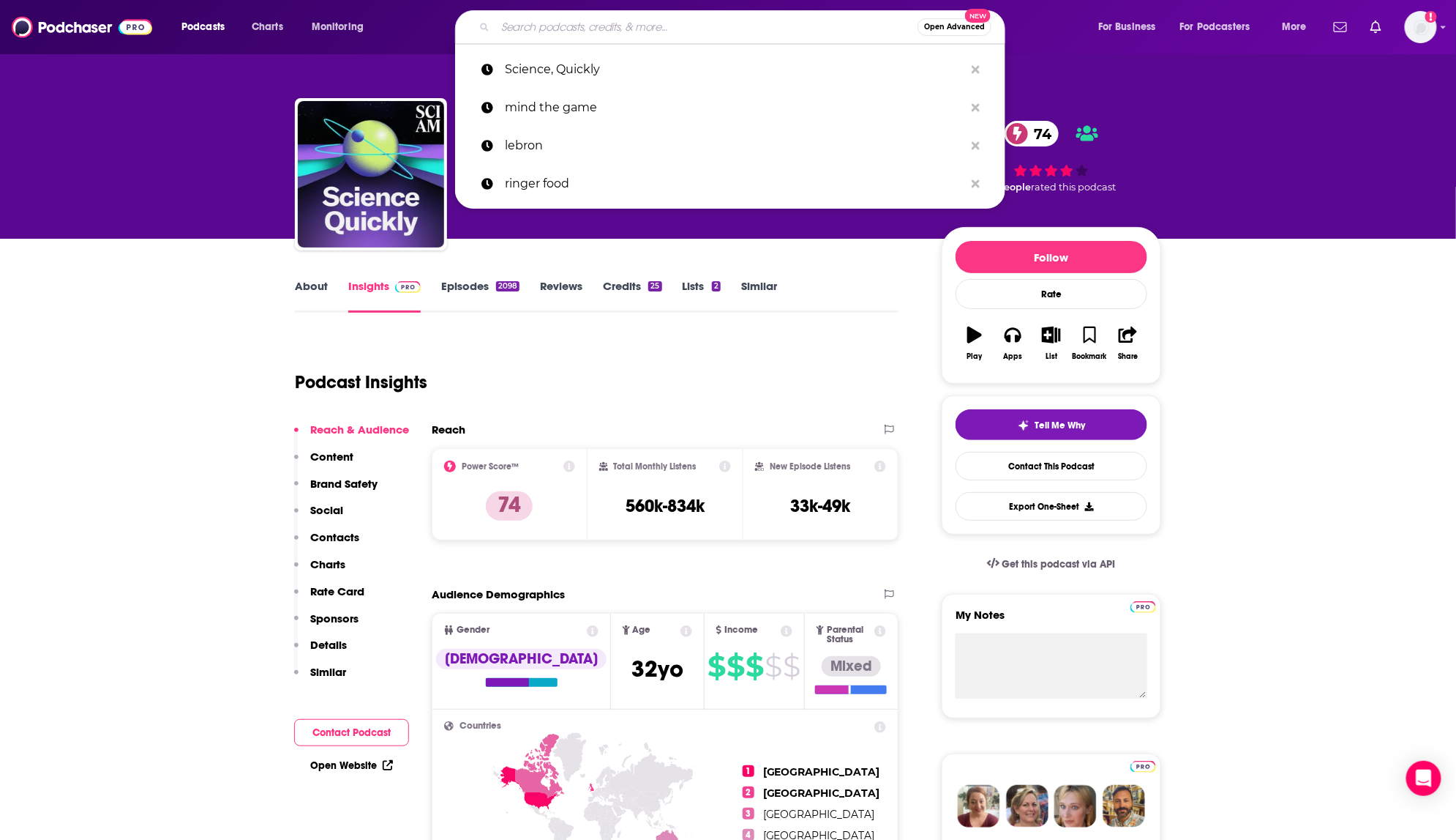
click at [512, 31] on input "Search podcasts, credits, & more..." at bounding box center [706, 27] width 422 height 23
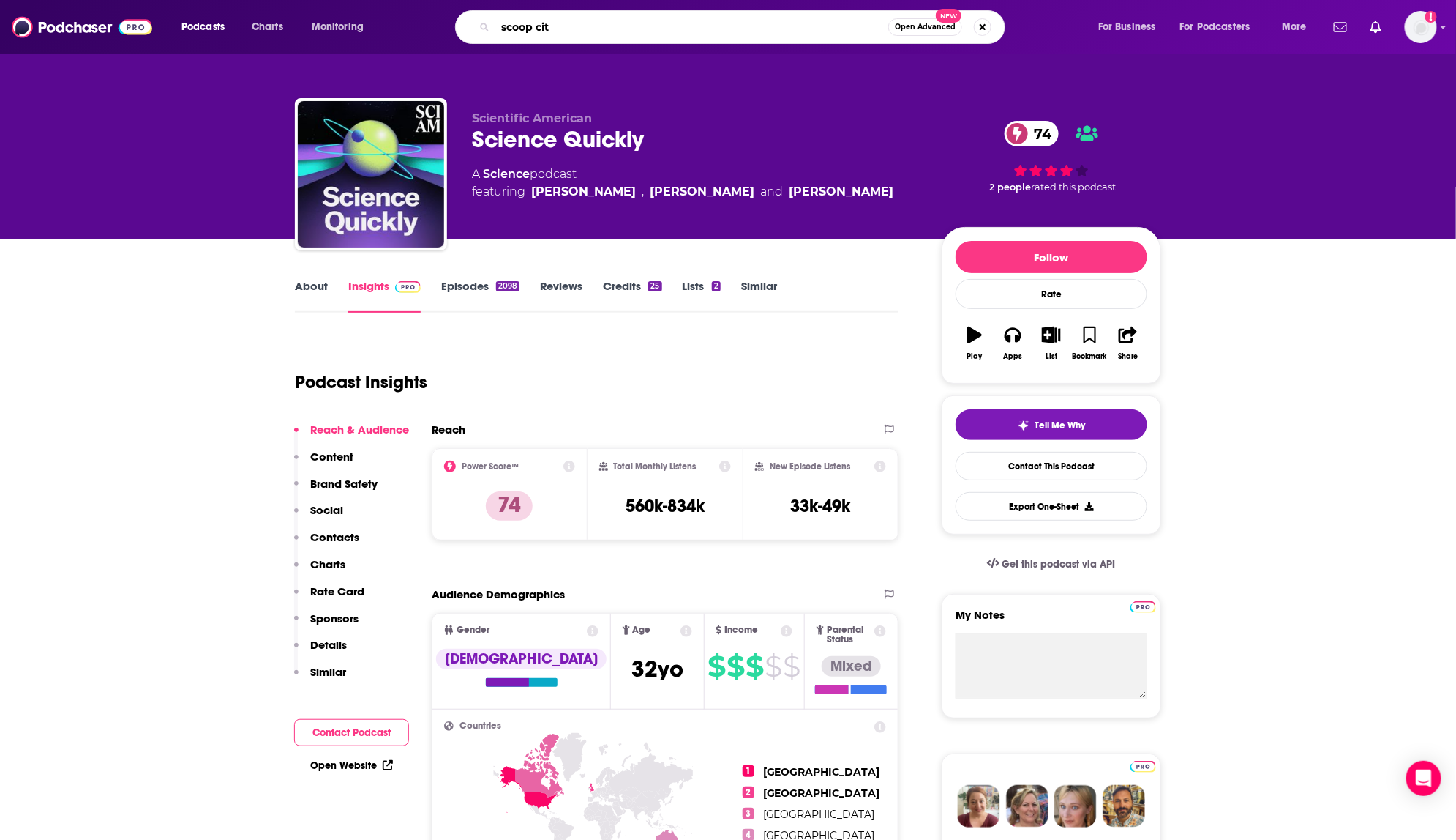
type input "scoop city"
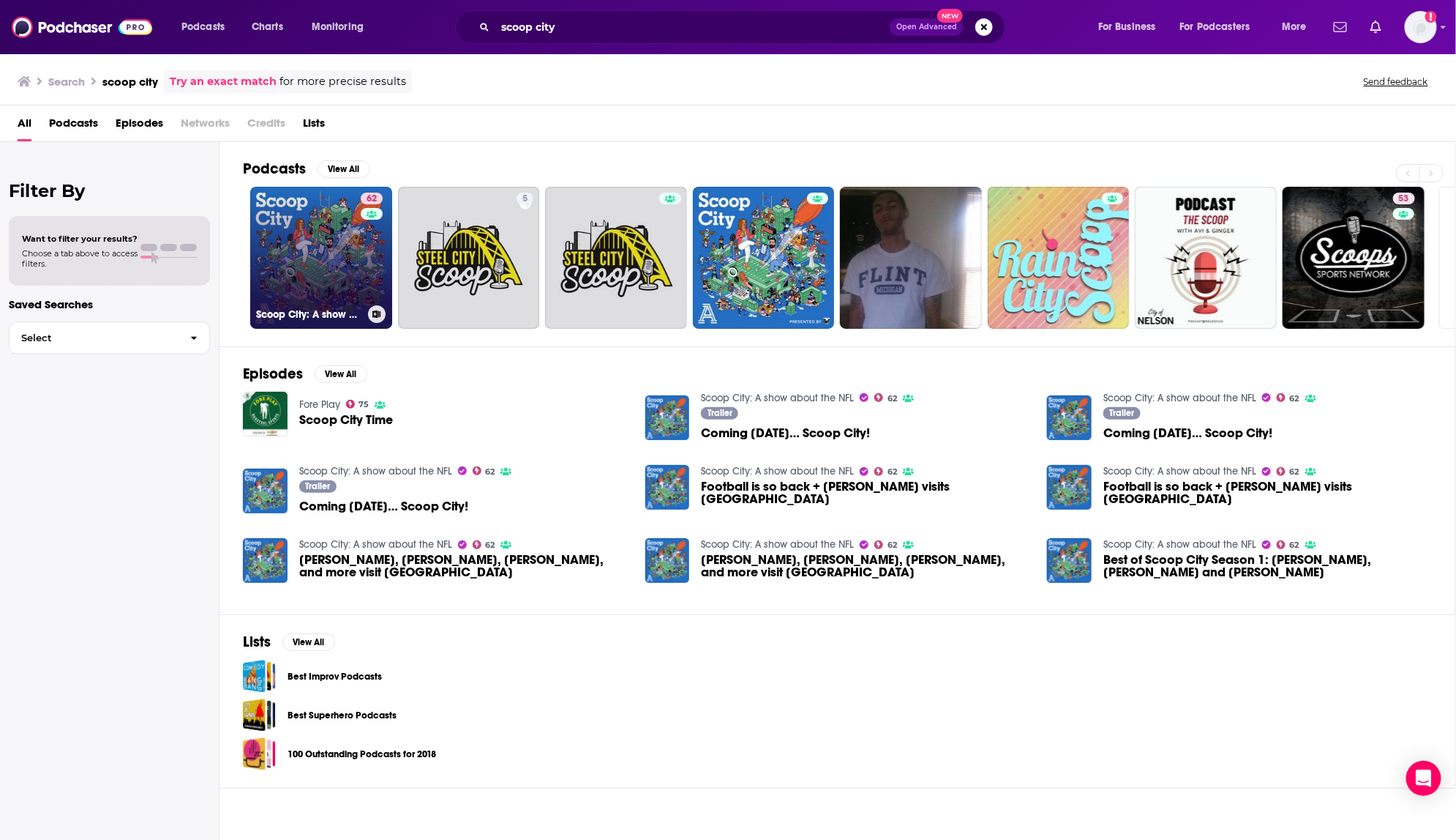
click at [326, 293] on link "62 Scoop City: A show about the NFL" at bounding box center [321, 258] width 142 height 142
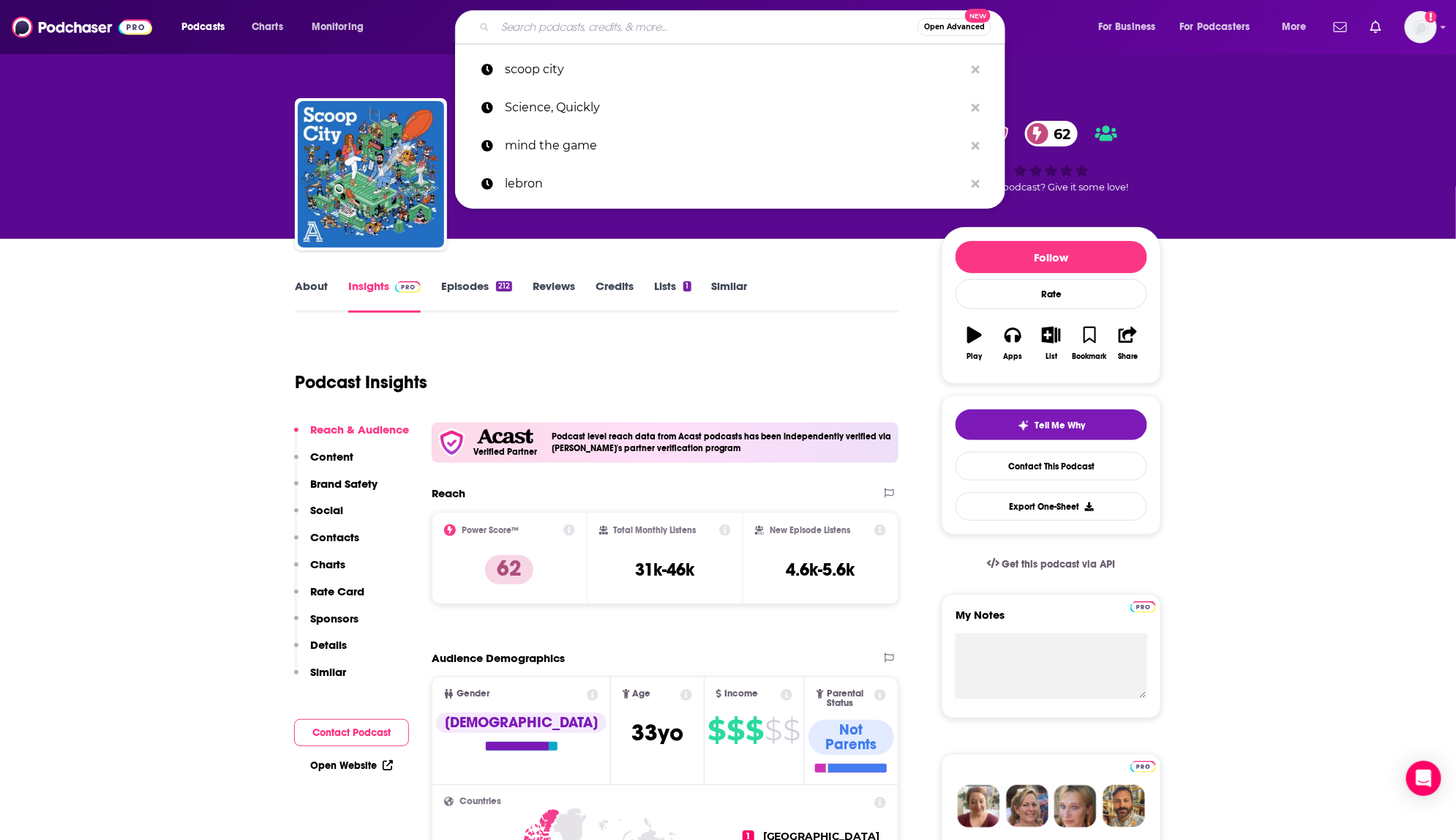
click at [535, 22] on input "Search podcasts, credits, & more..." at bounding box center [706, 27] width 422 height 23
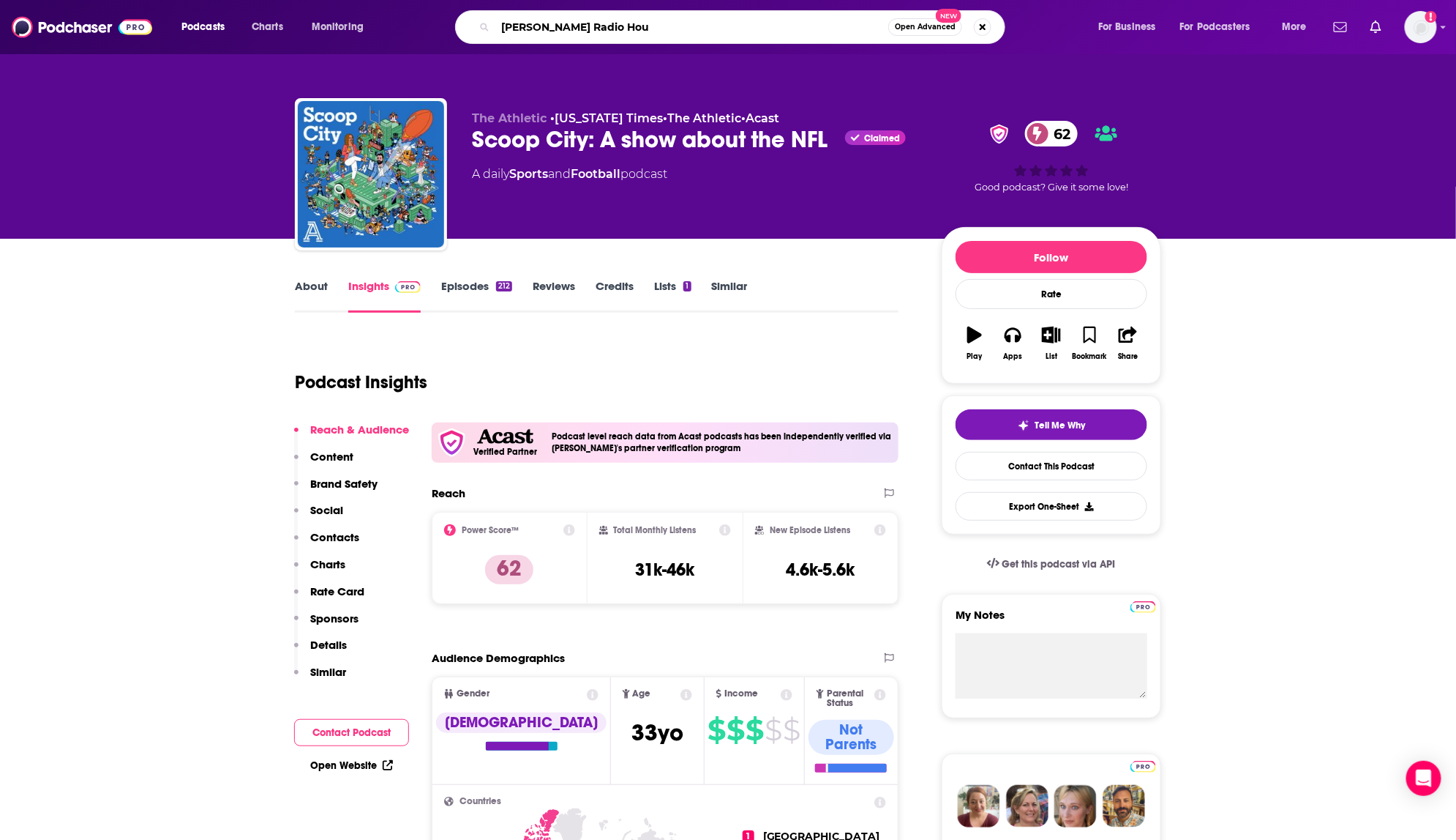
type input "TED Radio Hour"
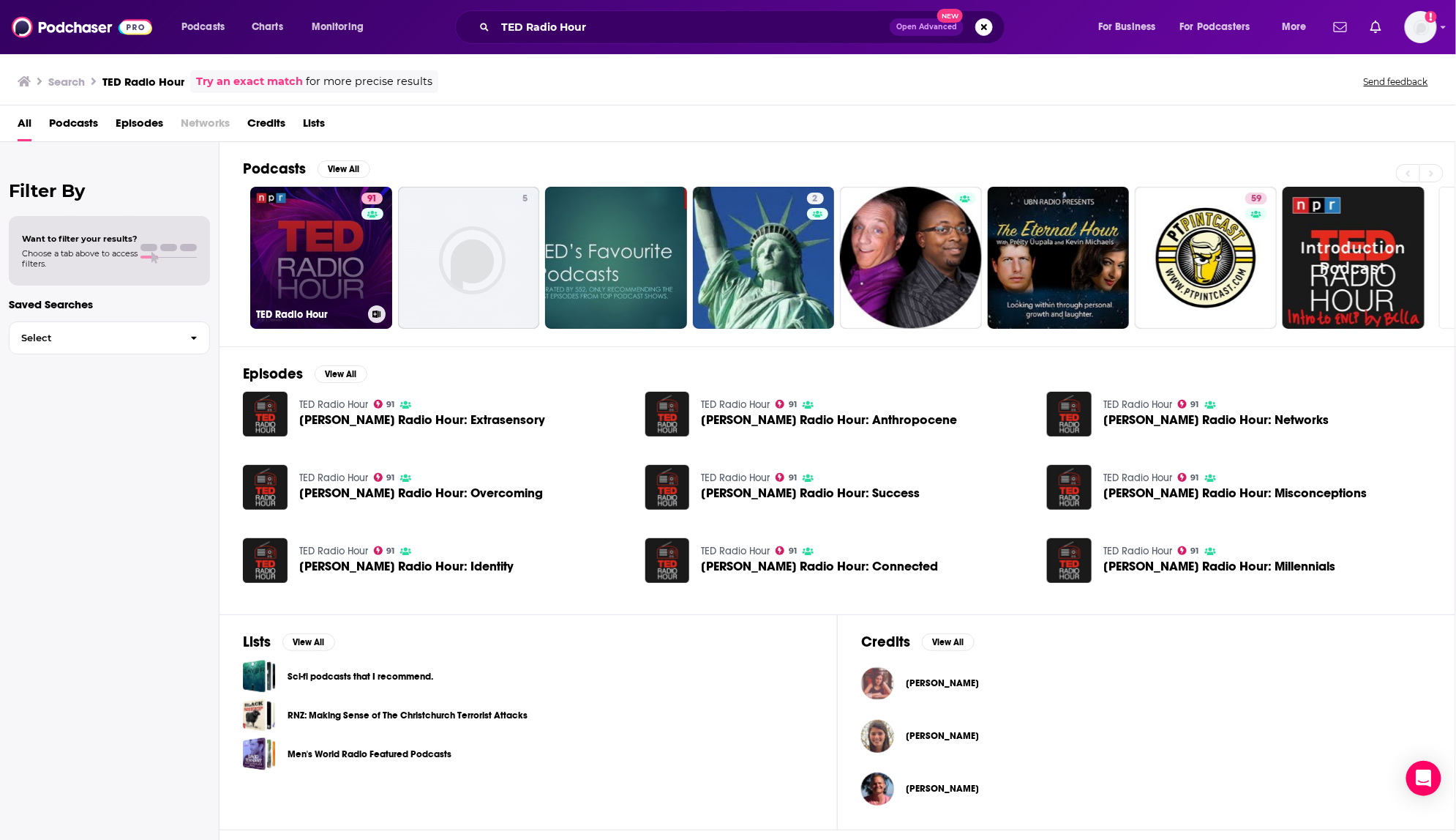
click at [326, 277] on link "91 TED Radio Hour" at bounding box center [321, 258] width 142 height 142
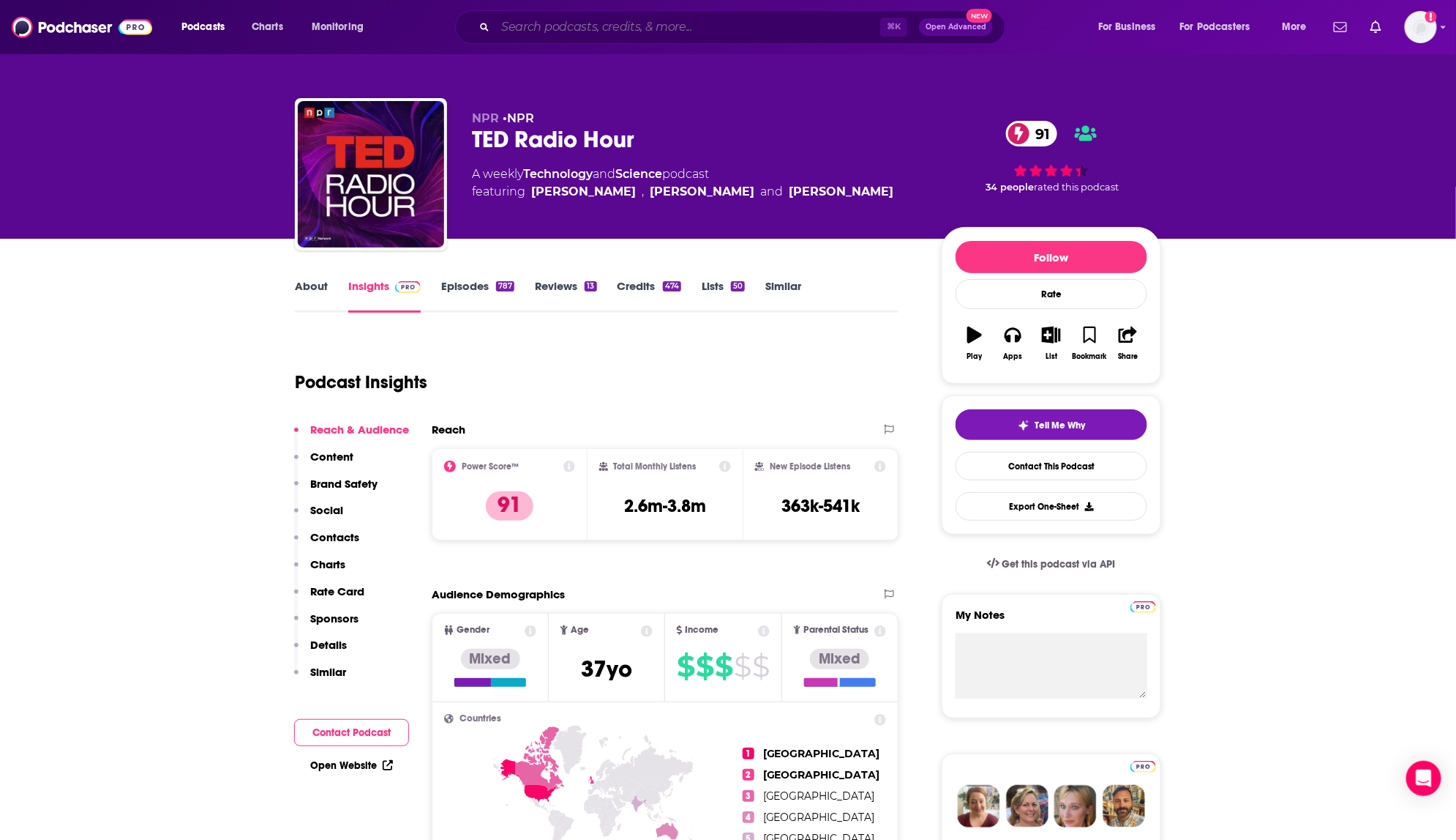
click at [510, 26] on input "Search podcasts, credits, & more..." at bounding box center [688, 27] width 385 height 23
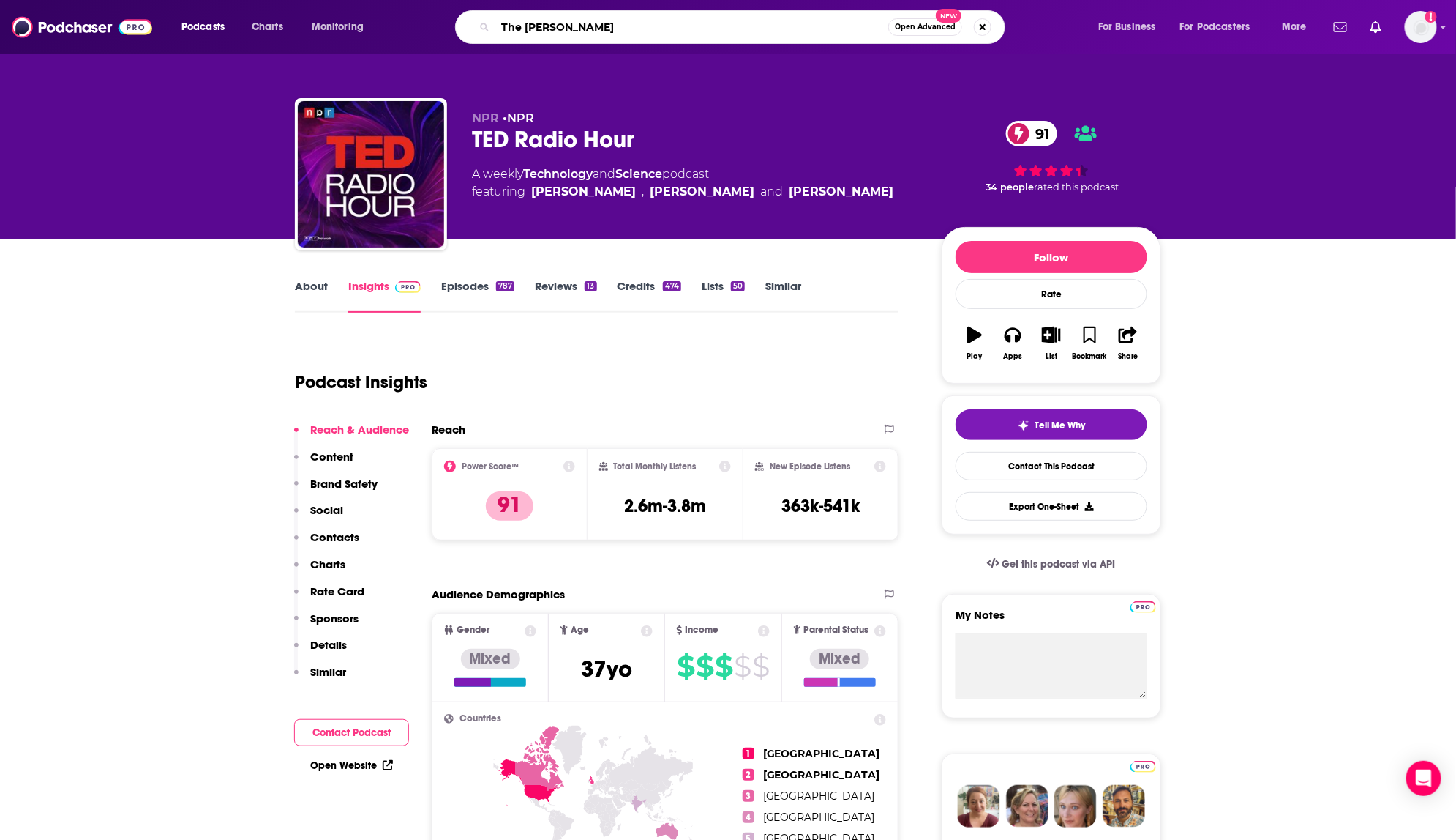
type input "The Amelia Project"
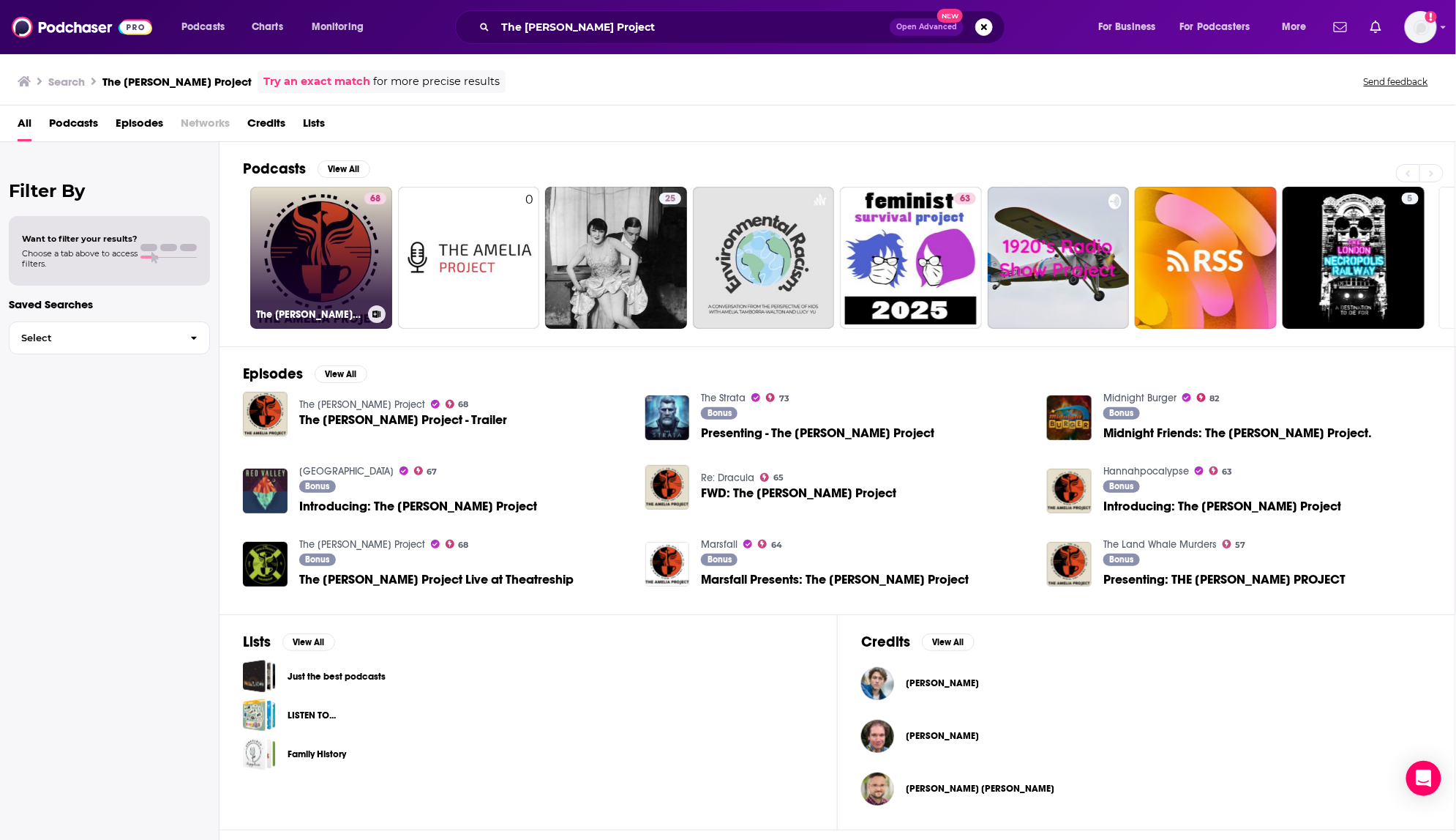
click at [355, 226] on link "68 The Amelia Project" at bounding box center [321, 258] width 142 height 142
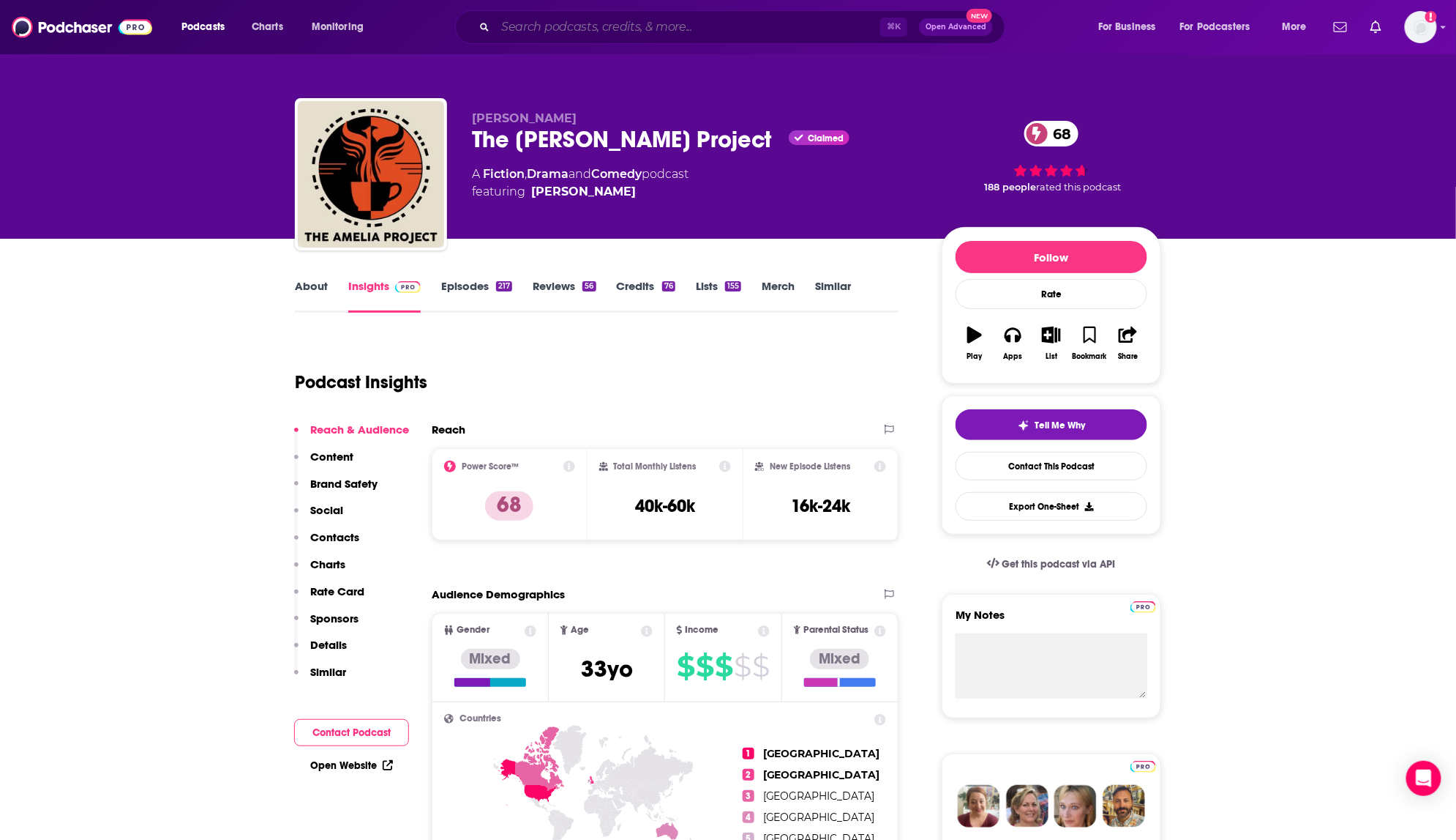
click at [626, 29] on input "Search podcasts, credits, & more..." at bounding box center [688, 27] width 385 height 23
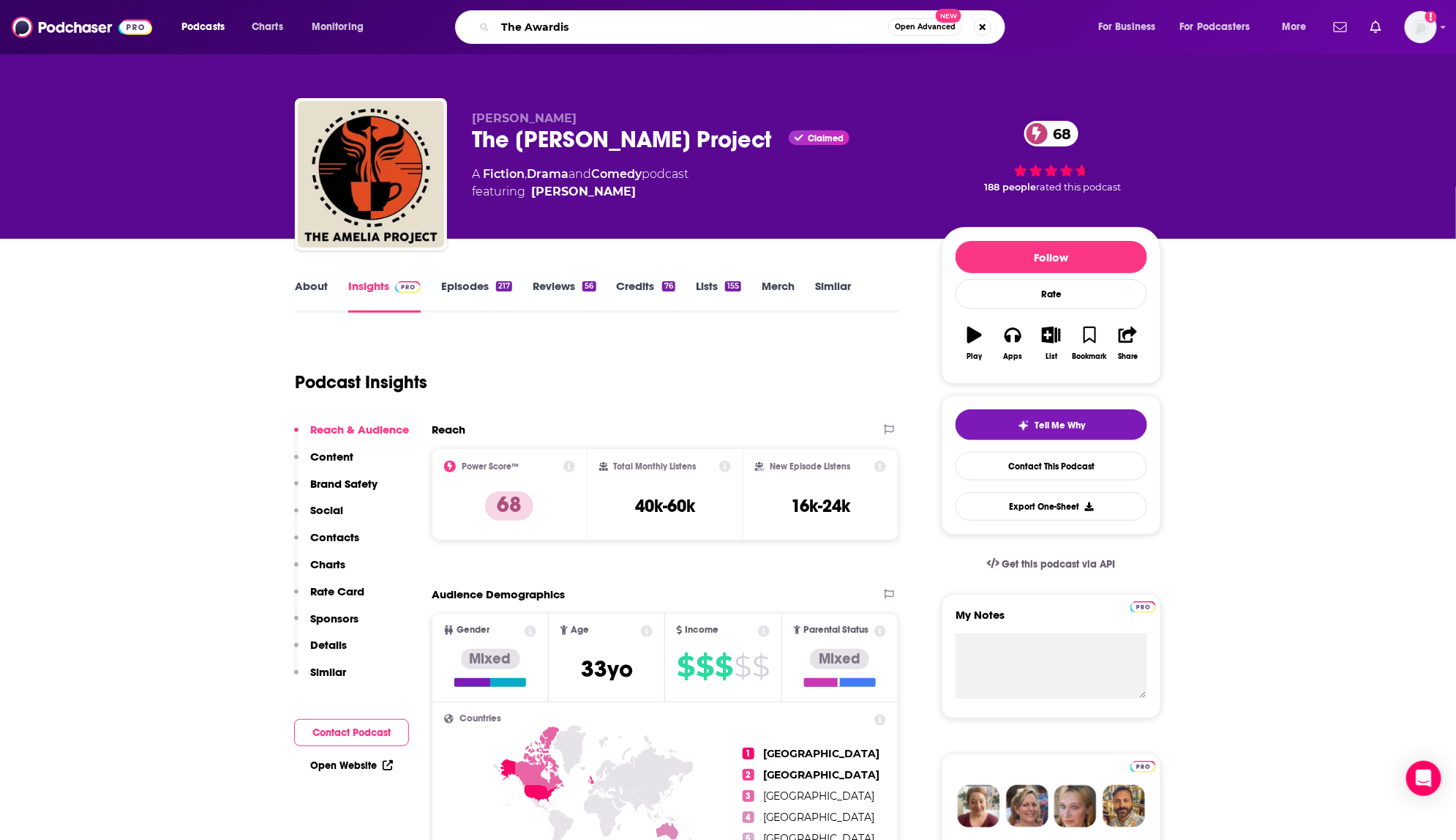
type input "The Awardist"
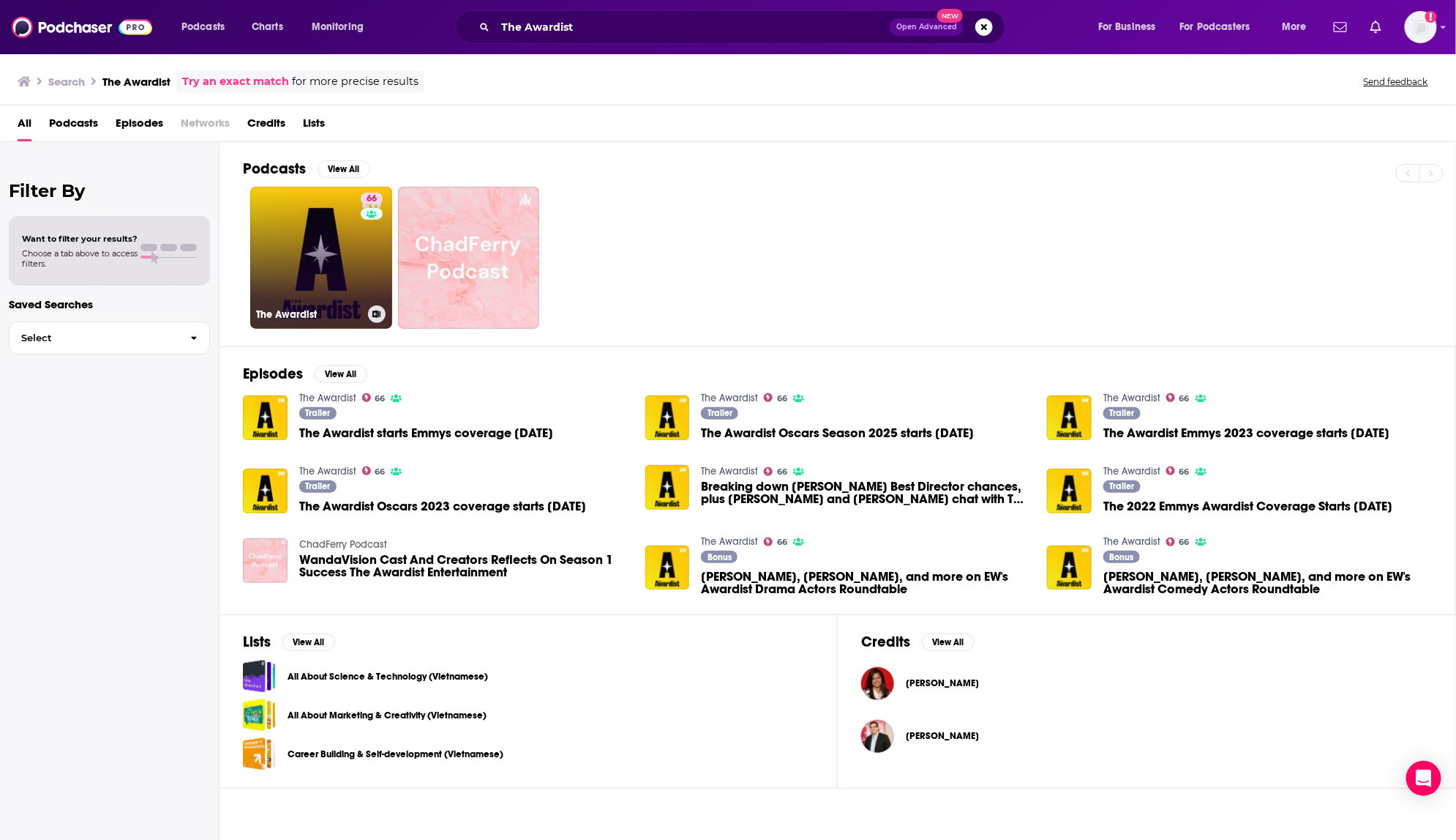
click at [329, 242] on link "66 The Awardist" at bounding box center [321, 258] width 142 height 142
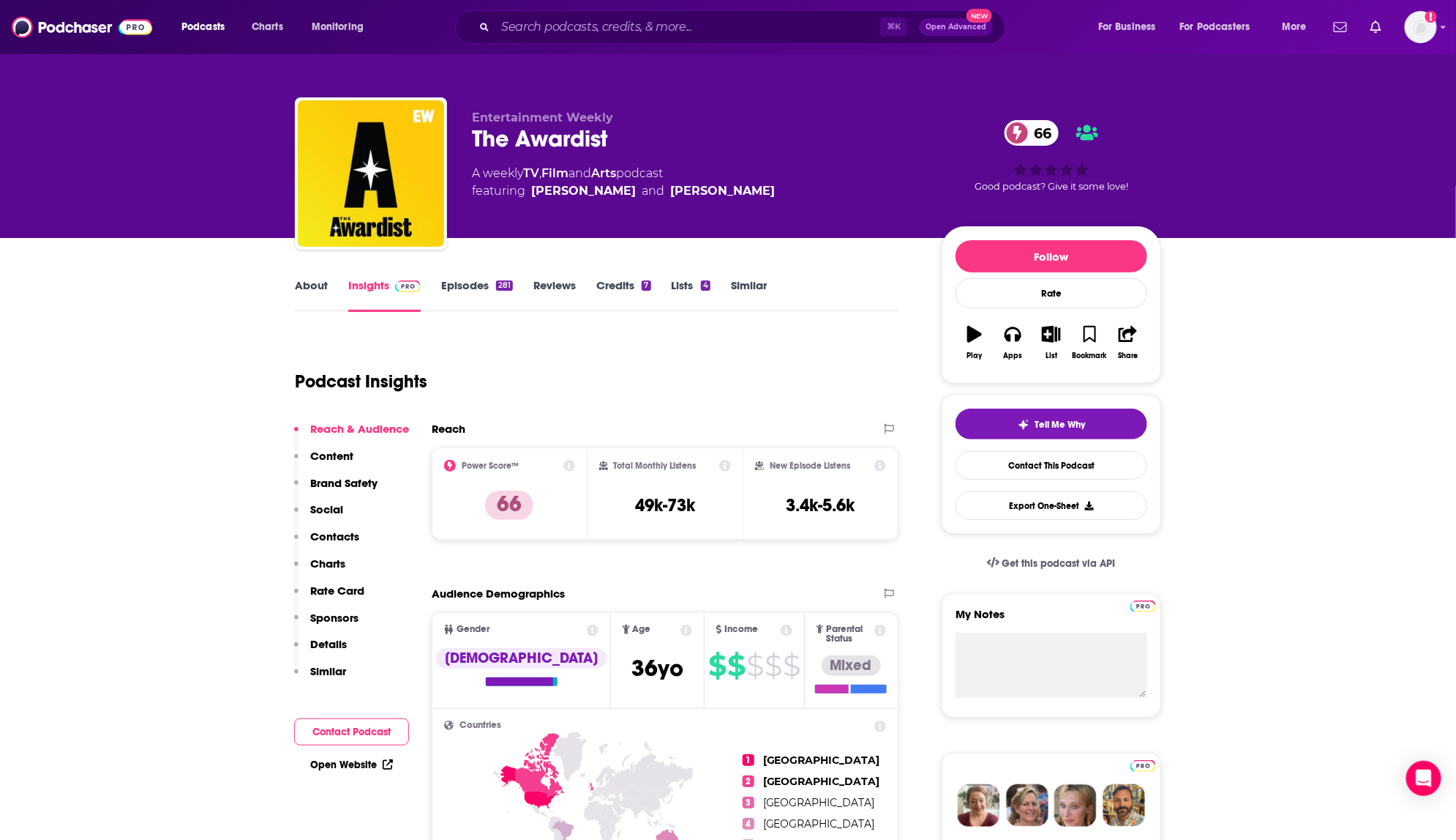
scroll to position [1, 0]
click at [532, 26] on input "Search podcasts, credits, & more..." at bounding box center [688, 27] width 385 height 23
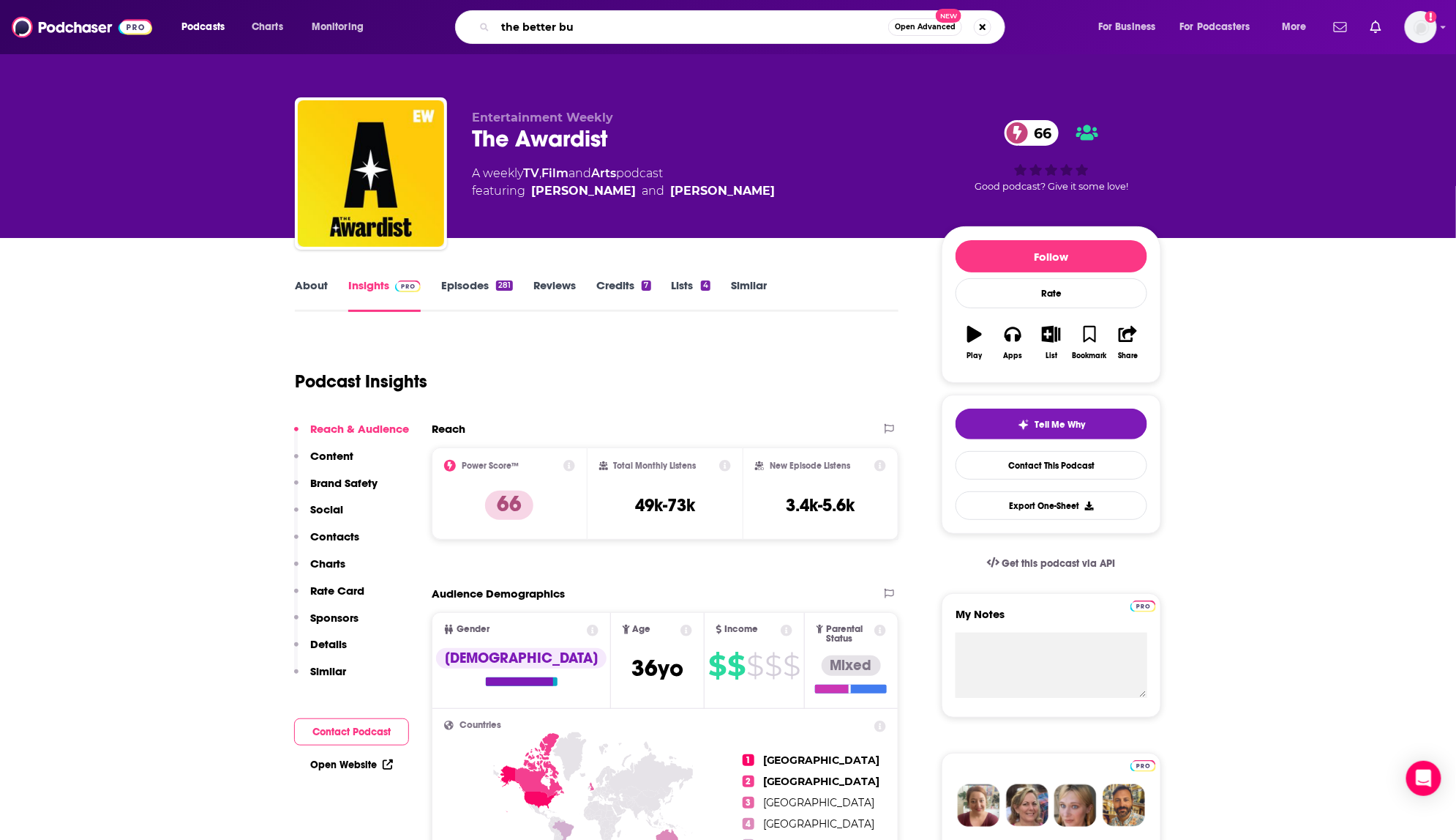
type input "the better buy"
click at [784, 27] on input "the better buy" at bounding box center [691, 27] width 393 height 23
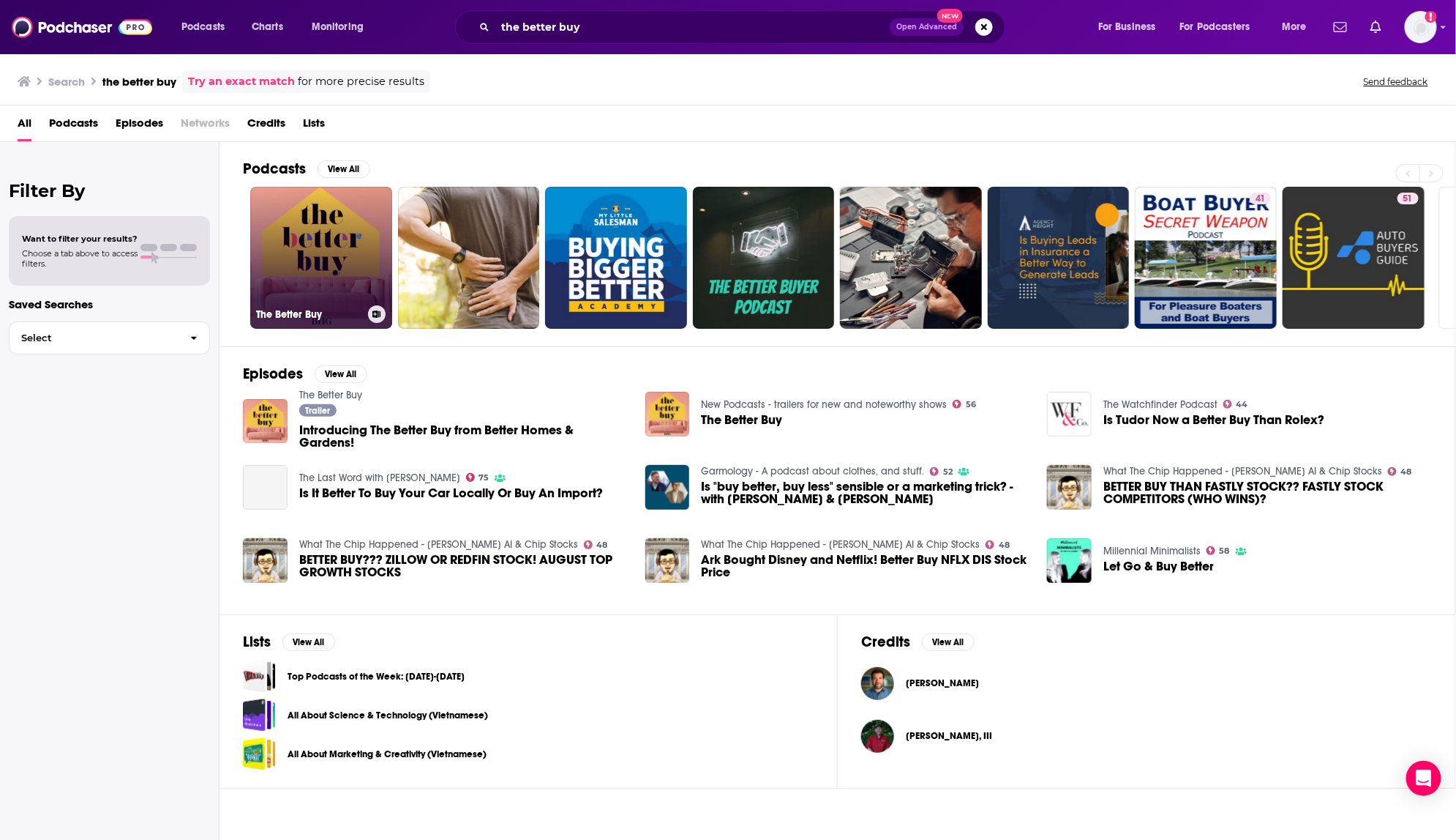
click at [320, 228] on link "The Better Buy" at bounding box center [321, 258] width 142 height 142
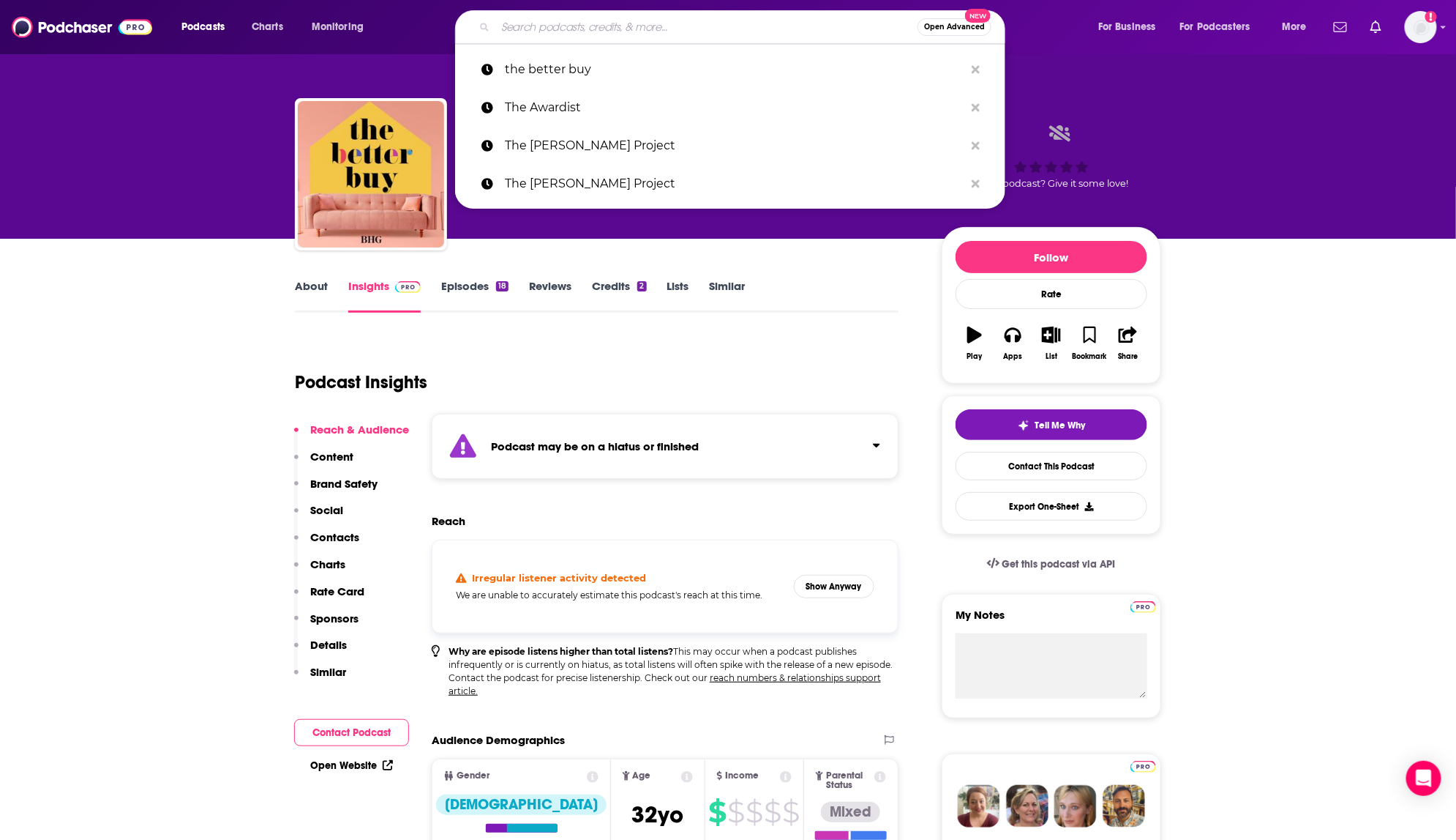
click at [508, 21] on input "Search podcasts, credits, & more..." at bounding box center [706, 27] width 422 height 23
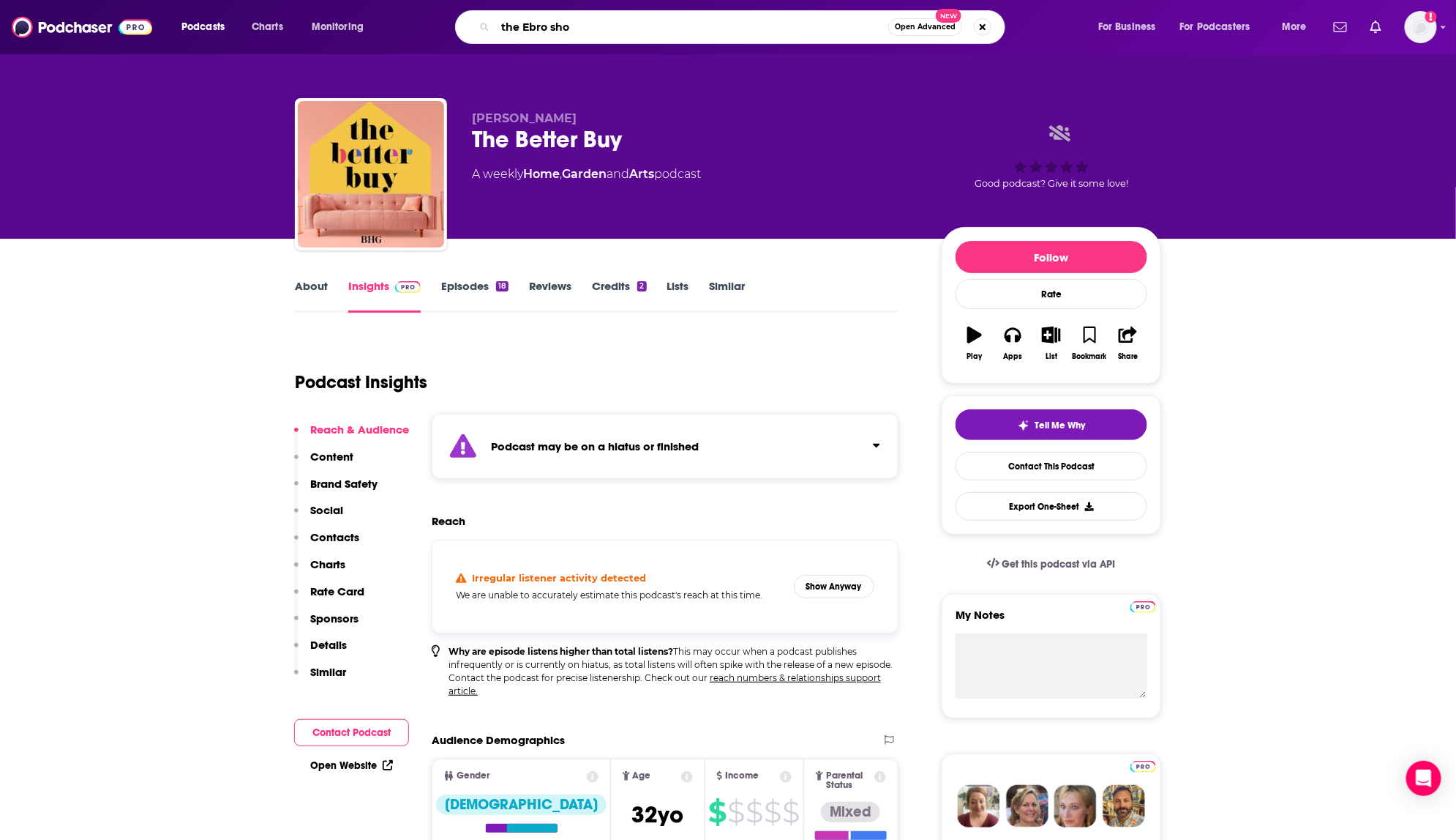
type input "the Ebro show"
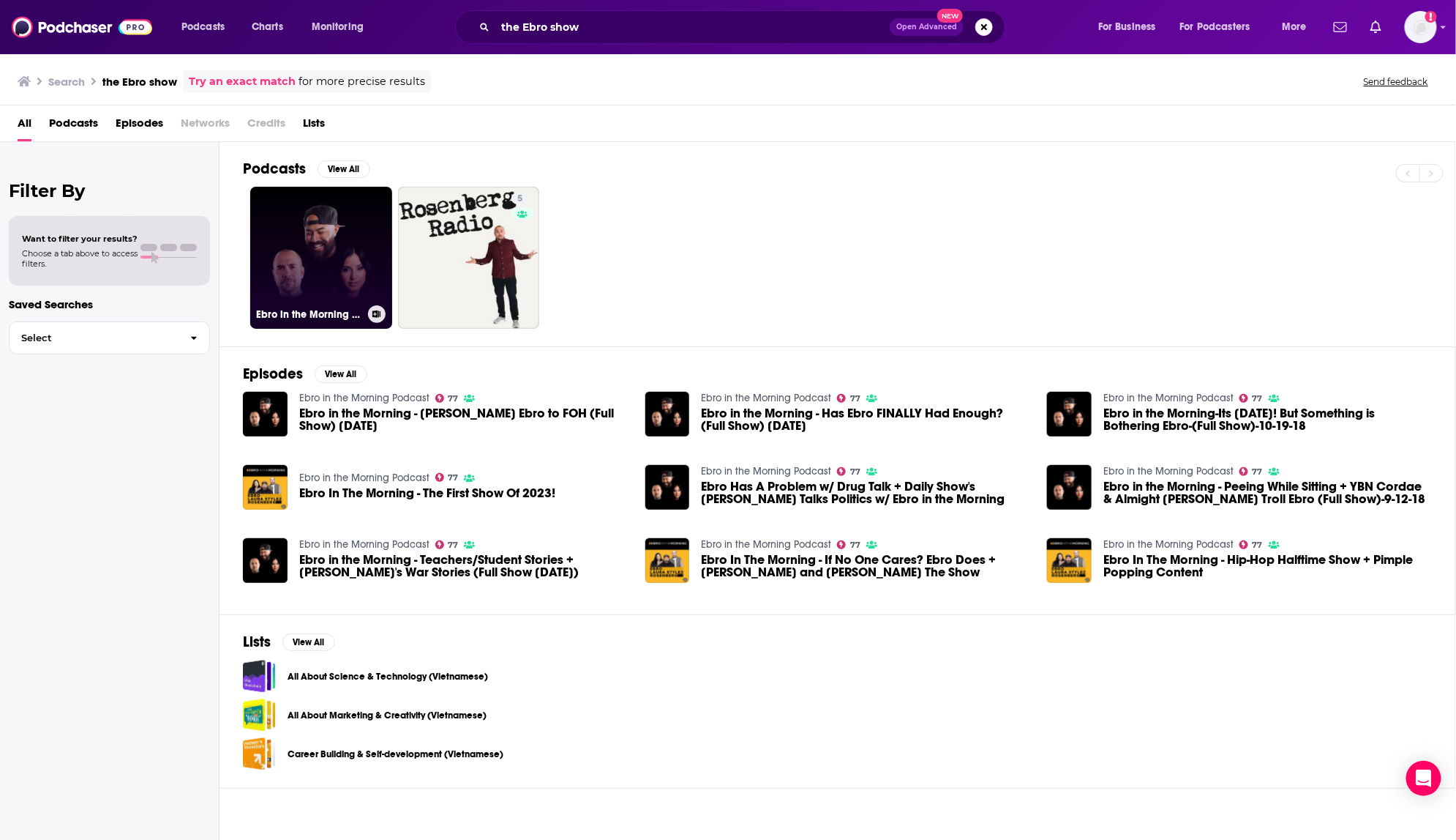
click at [336, 298] on link "Ebro in the Morning Podcast Podcast" at bounding box center [321, 258] width 142 height 142
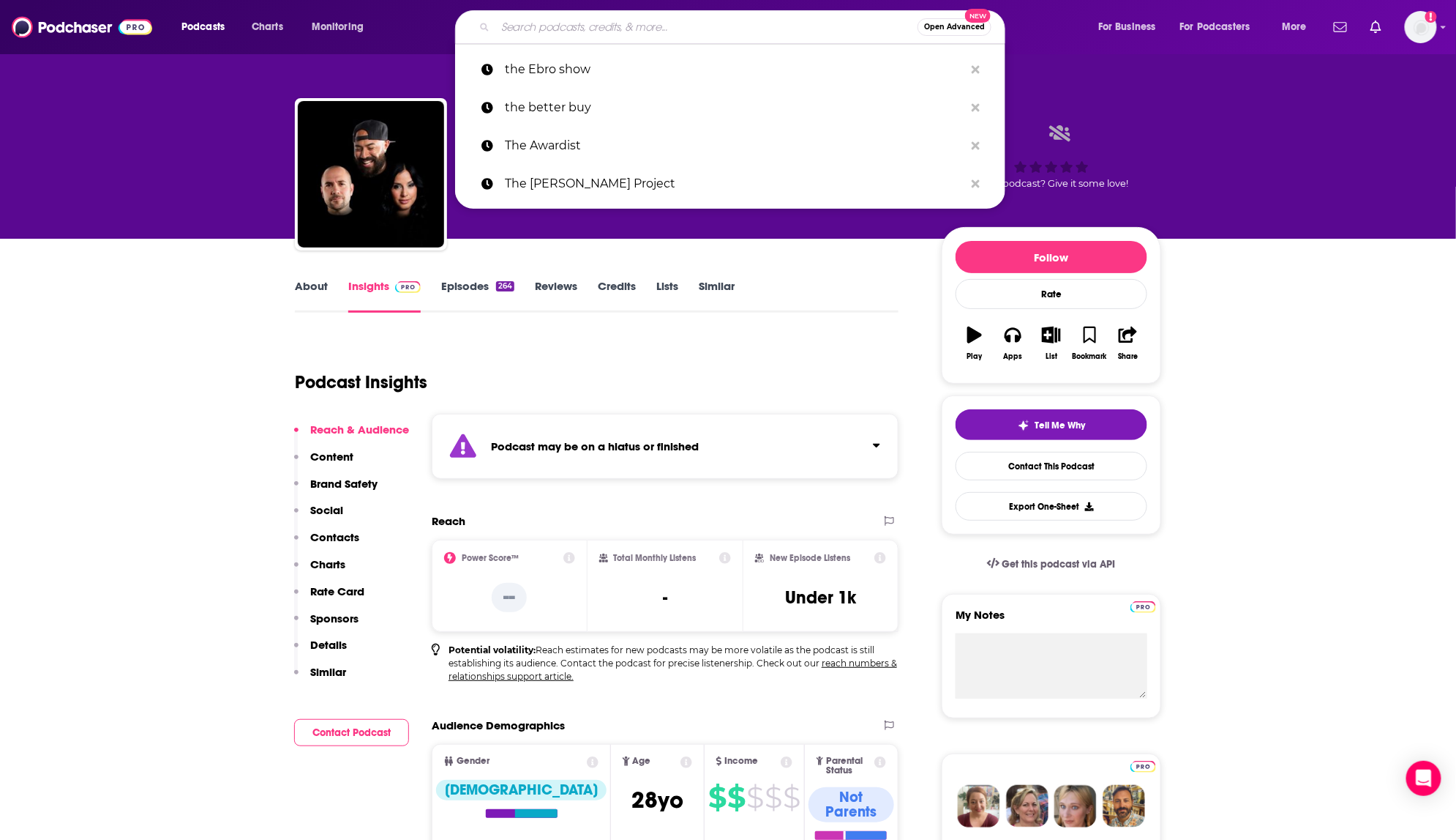
click at [505, 36] on input "Search podcasts, credits, & more..." at bounding box center [706, 27] width 422 height 23
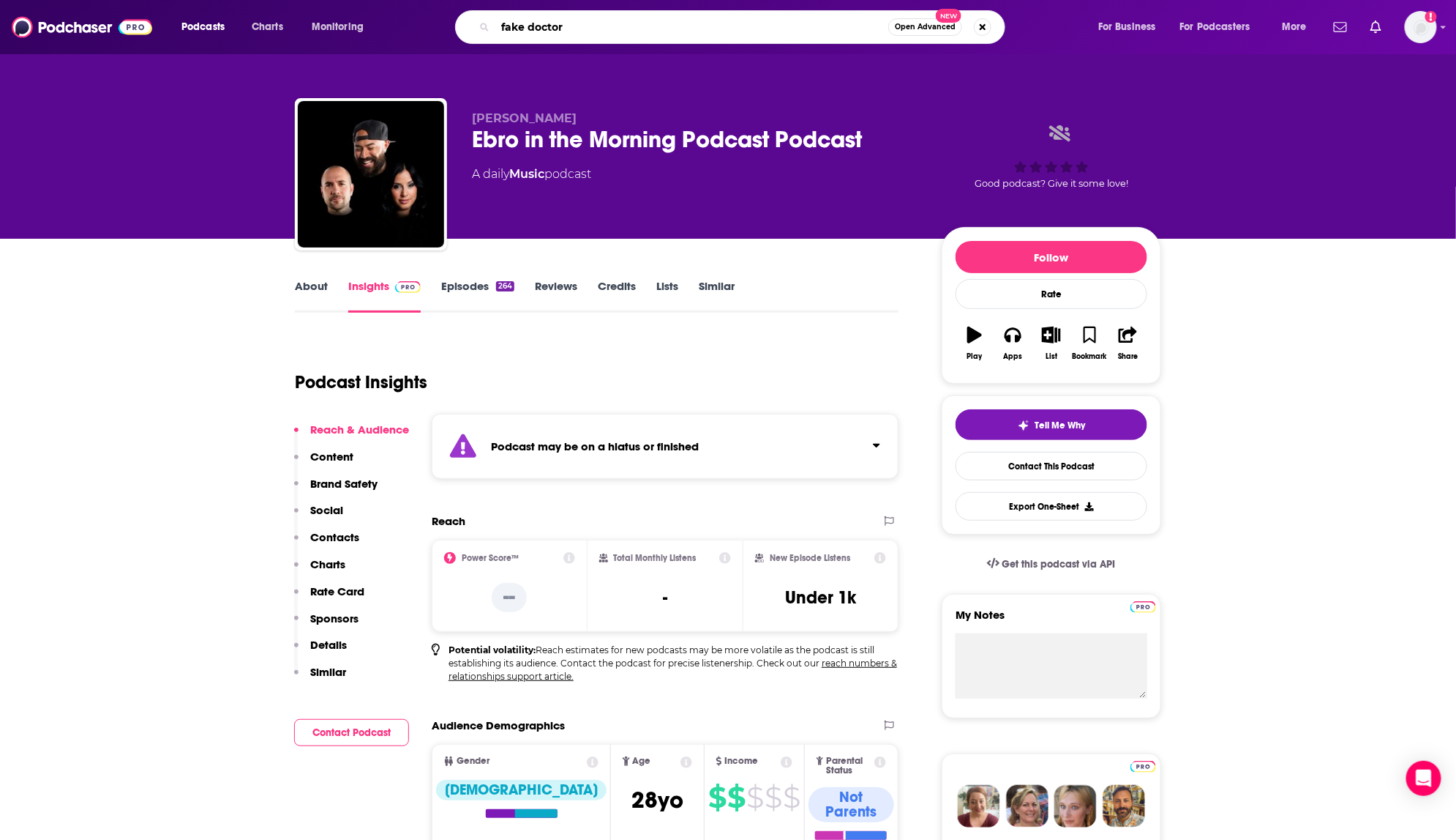
type input "fake doctors"
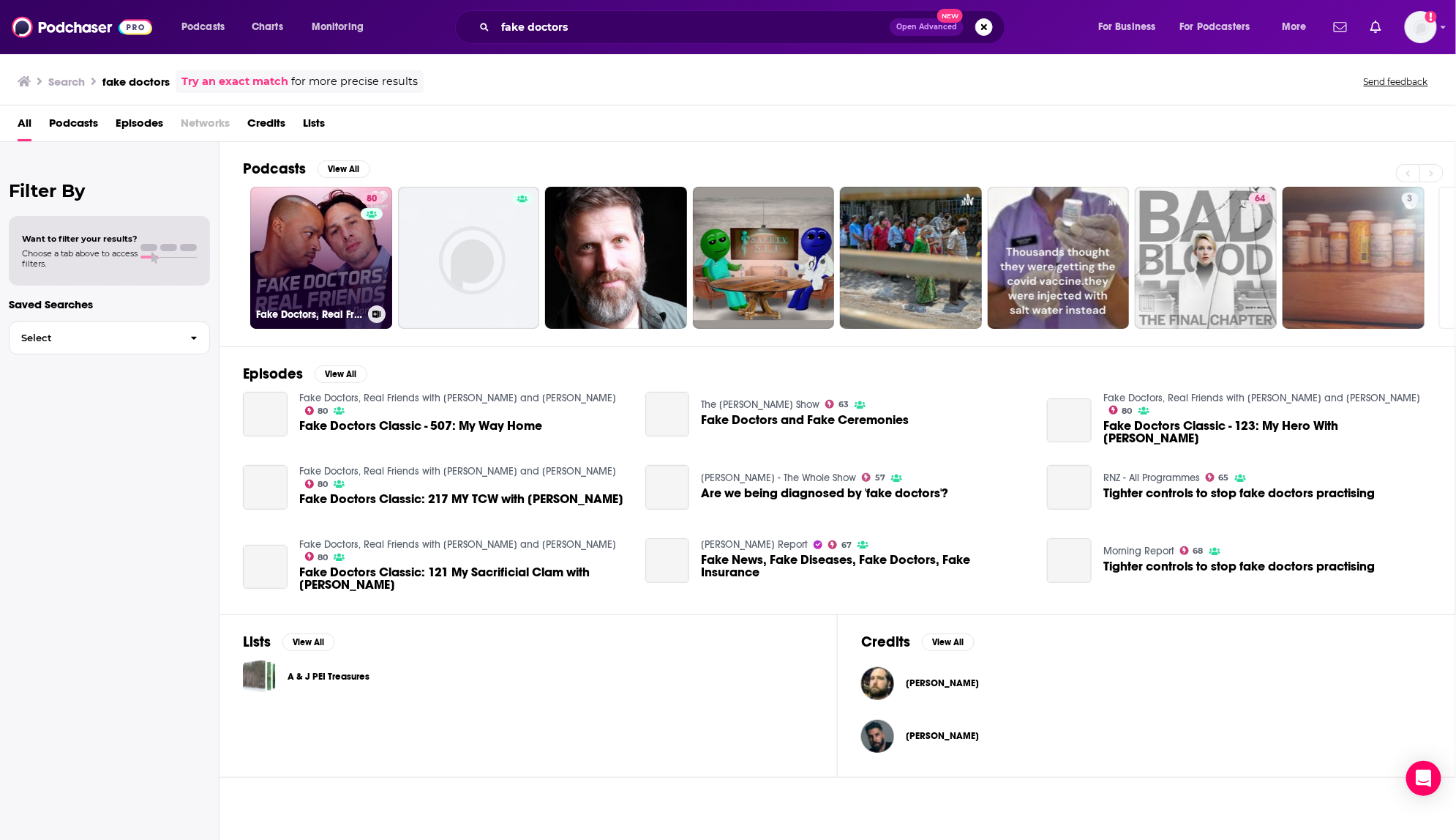
click at [295, 252] on link "80 Fake Doctors, Real Friends with [PERSON_NAME] and [PERSON_NAME]" at bounding box center [321, 258] width 142 height 142
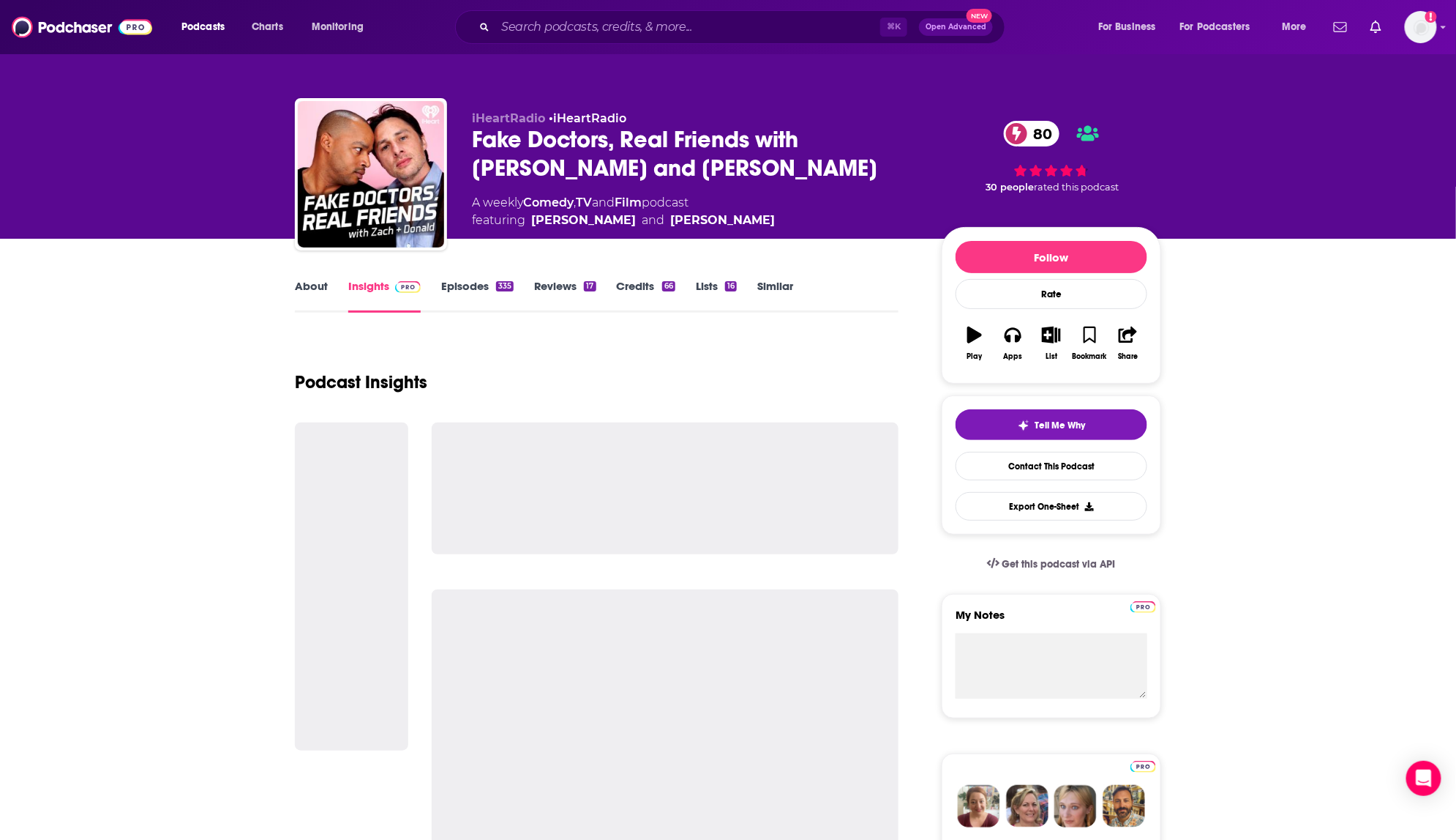
click at [464, 287] on link "Episodes 335" at bounding box center [477, 295] width 72 height 34
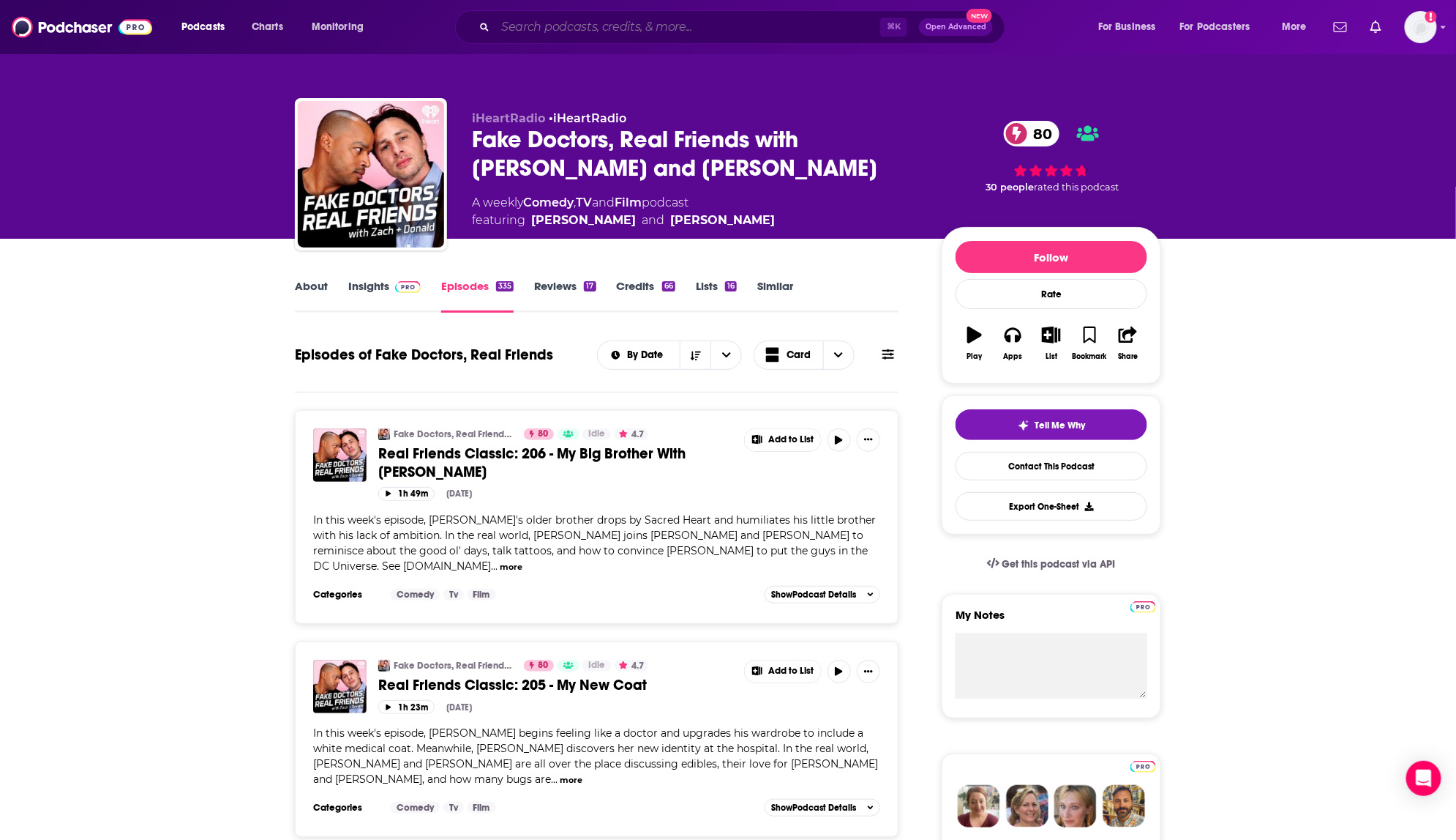
click at [499, 30] on input "Search podcasts, credits, & more..." at bounding box center [688, 27] width 385 height 23
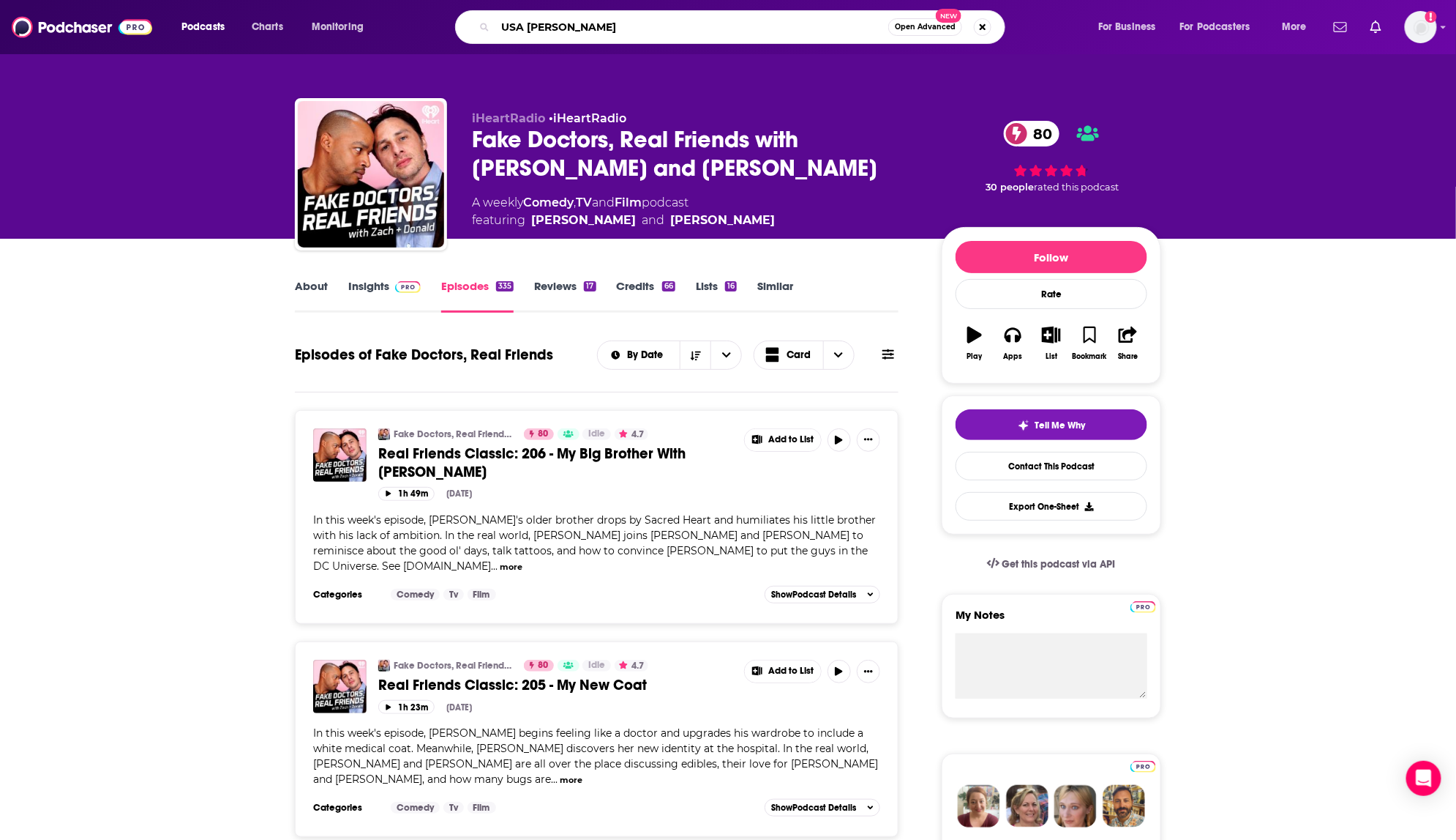
type input "USA Today"
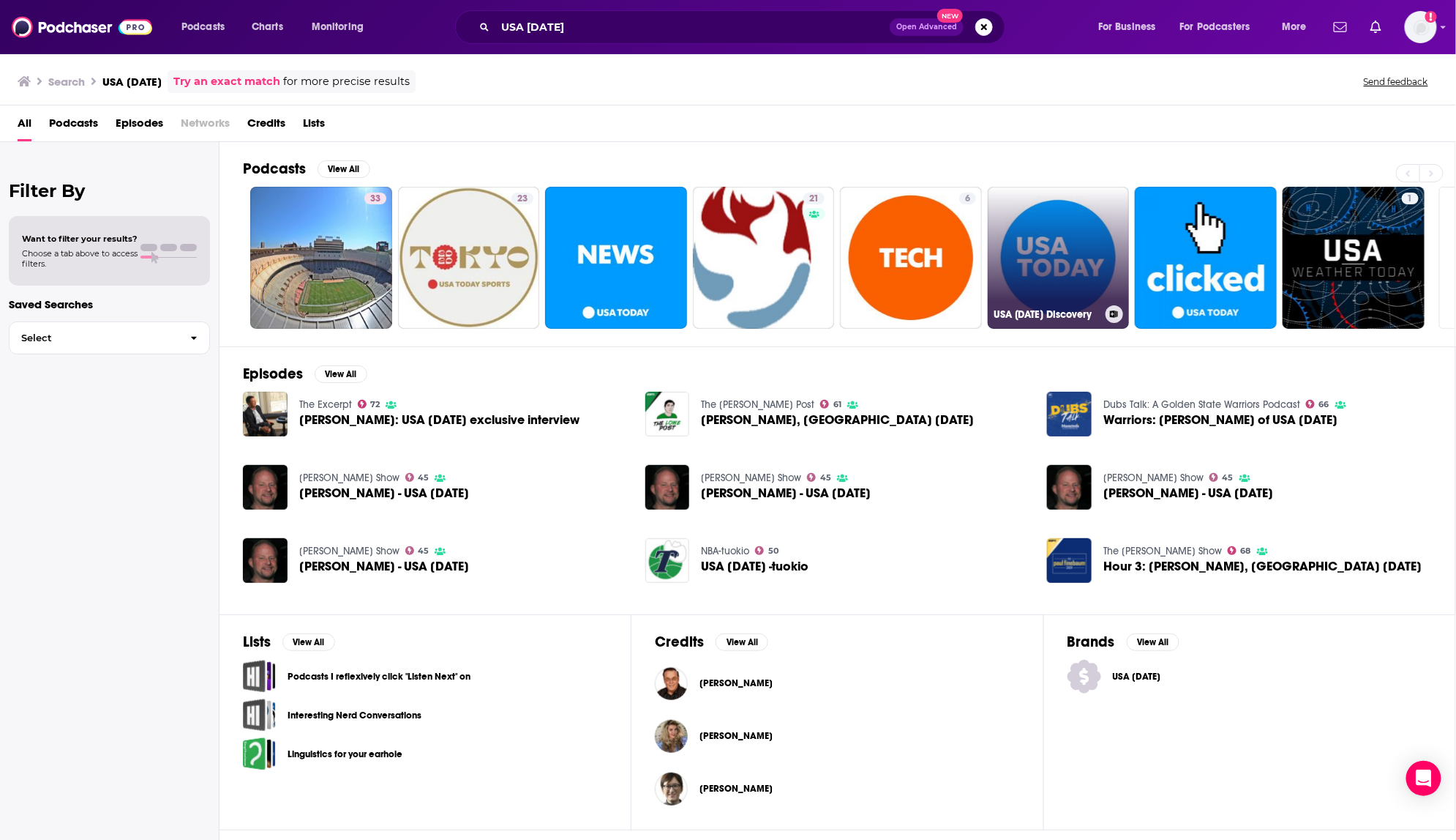
click at [1042, 227] on link "USA Today Discovery" at bounding box center [1059, 258] width 142 height 142
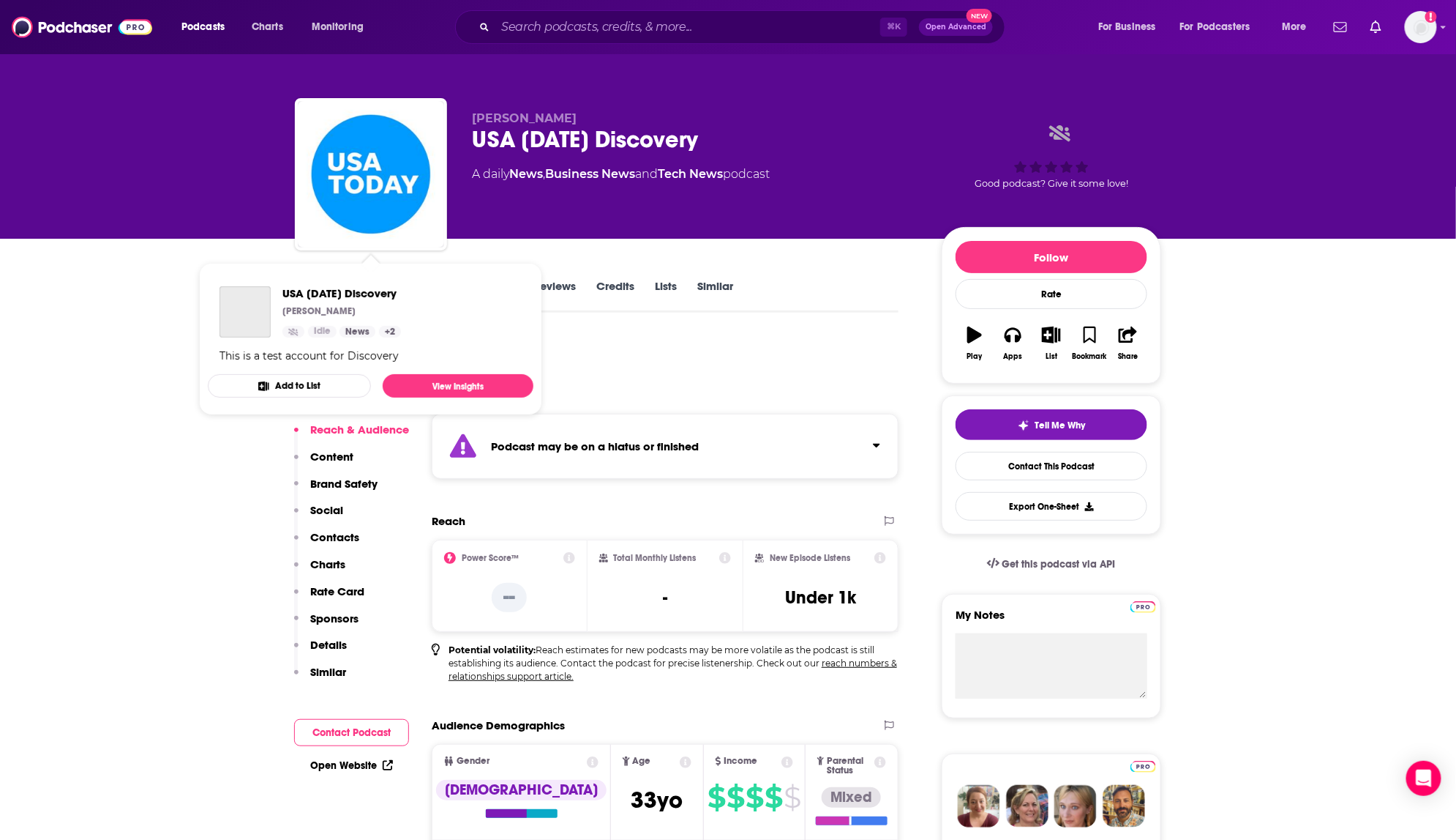
click at [380, 148] on img "USA Today Discovery" at bounding box center [371, 174] width 146 height 146
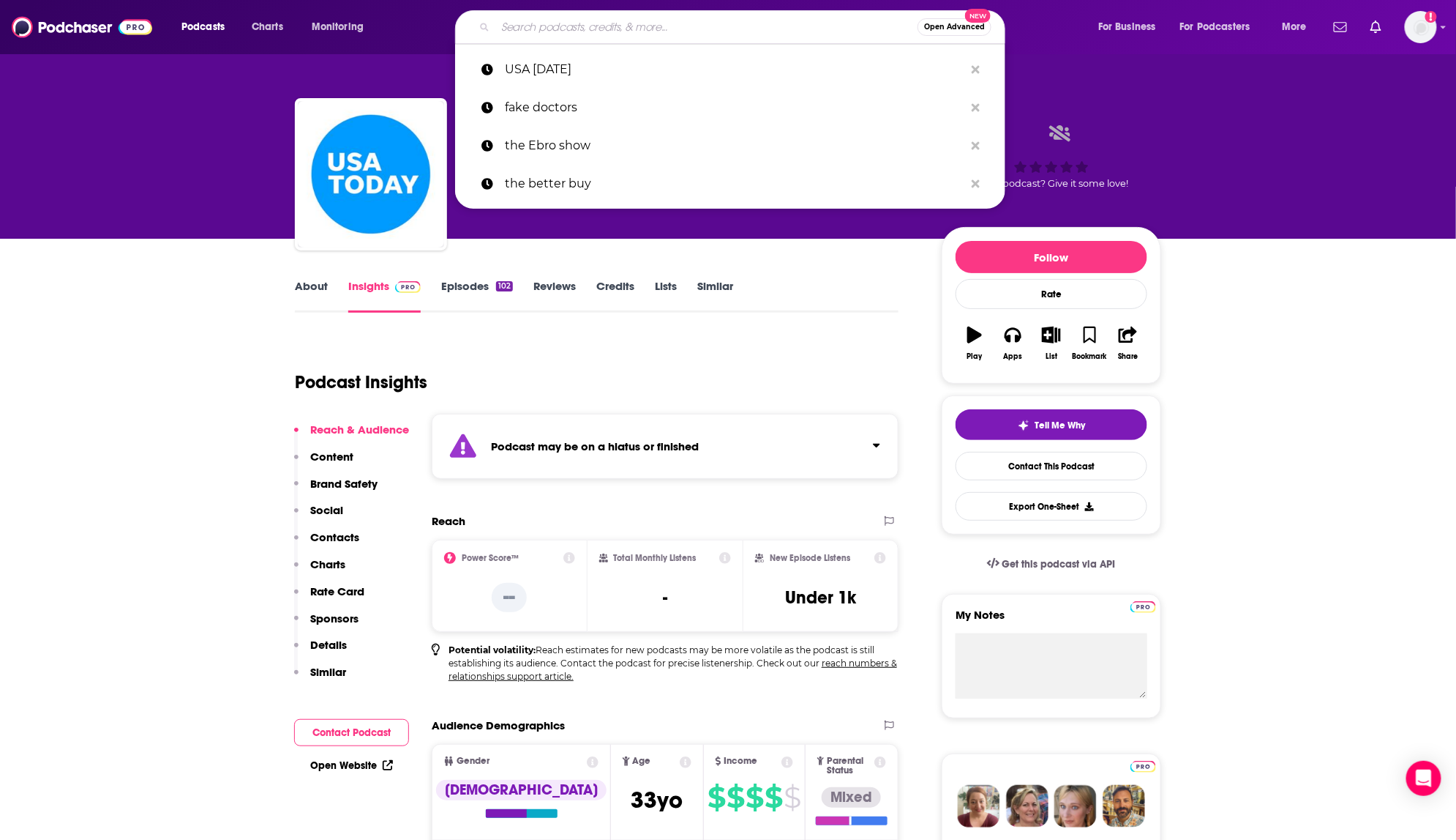
click at [607, 25] on input "Search podcasts, credits, & more..." at bounding box center [706, 27] width 422 height 23
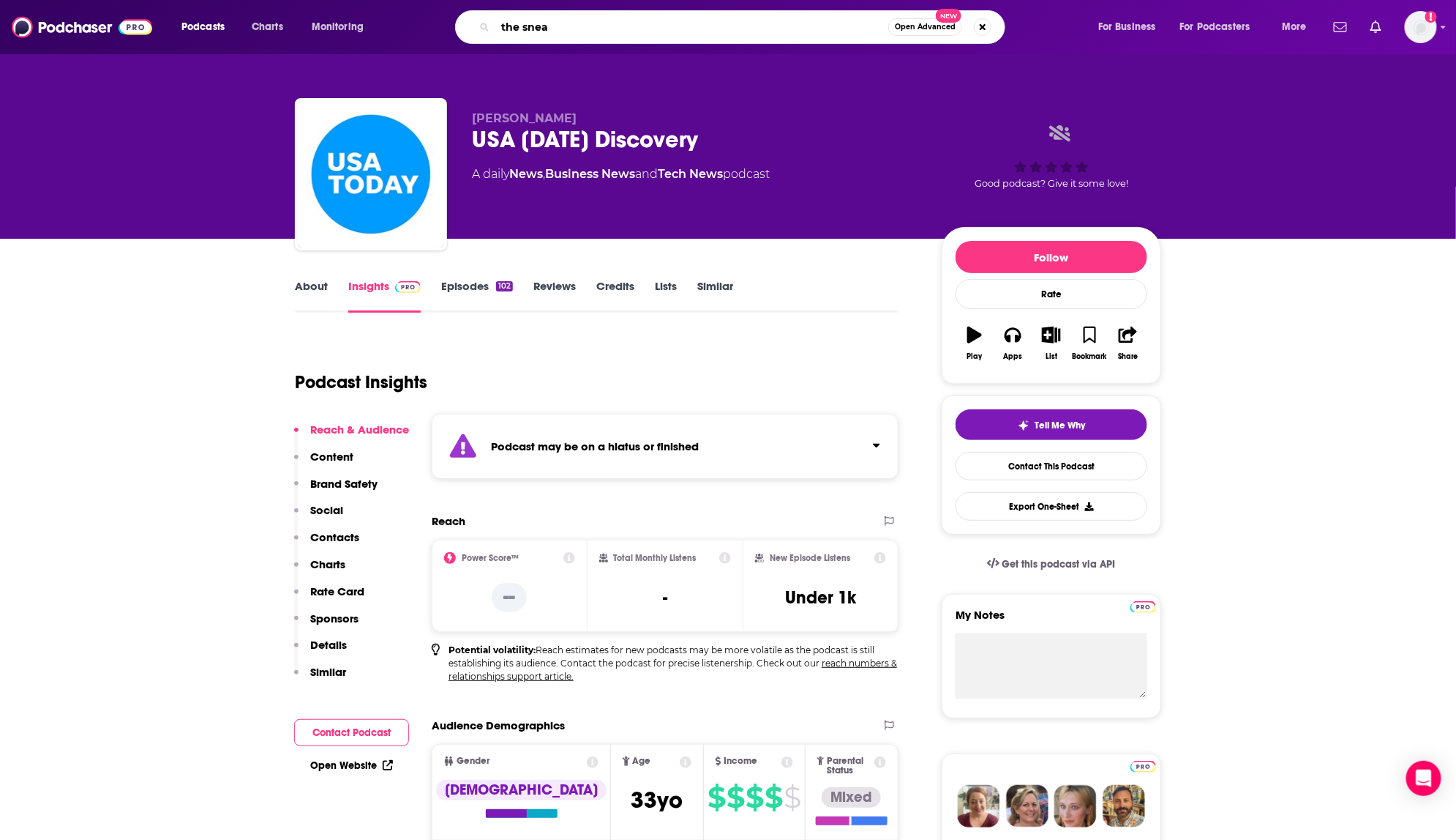
type input "the sneak"
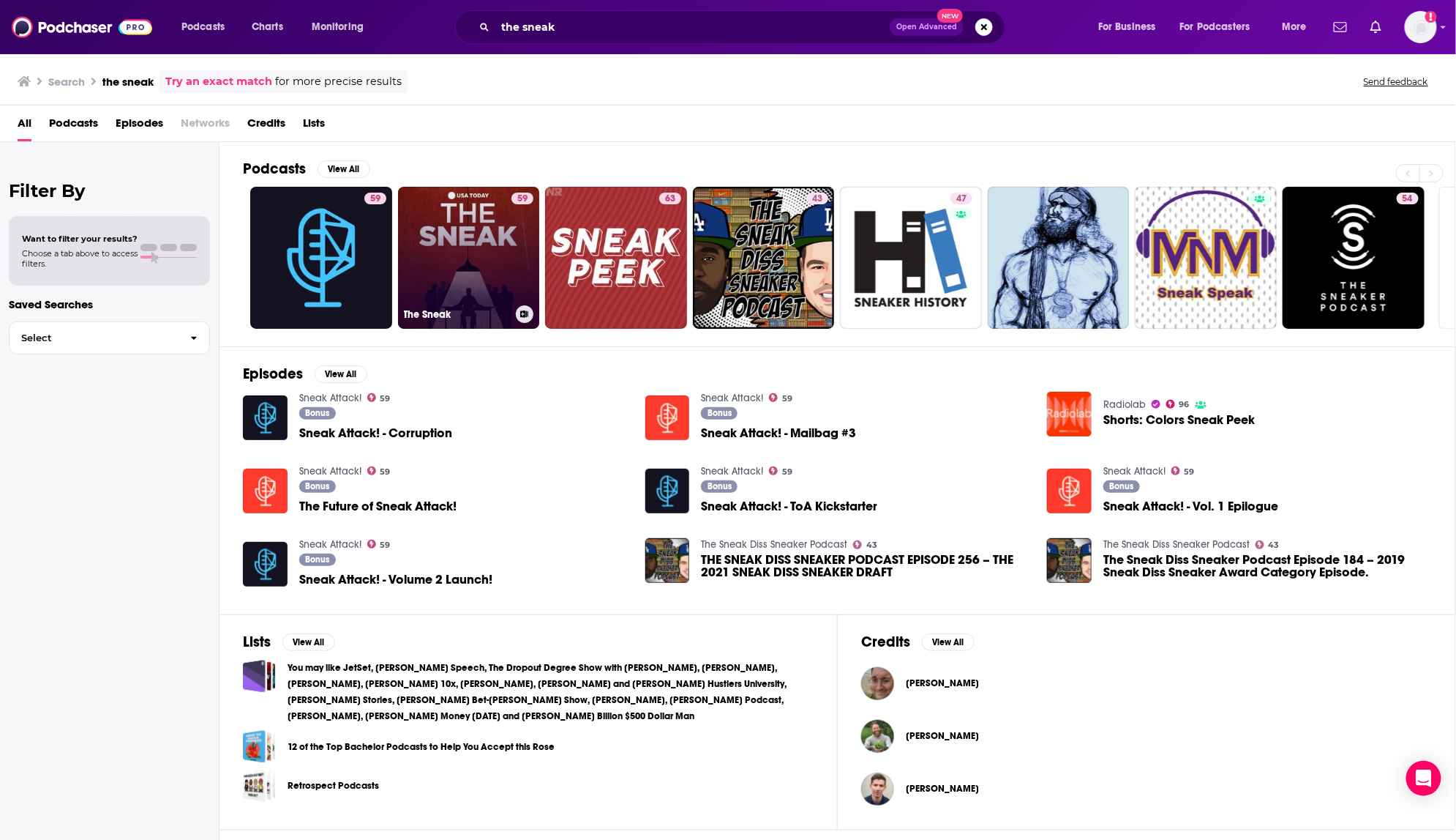
click at [461, 231] on link "59 The Sneak" at bounding box center [469, 258] width 142 height 142
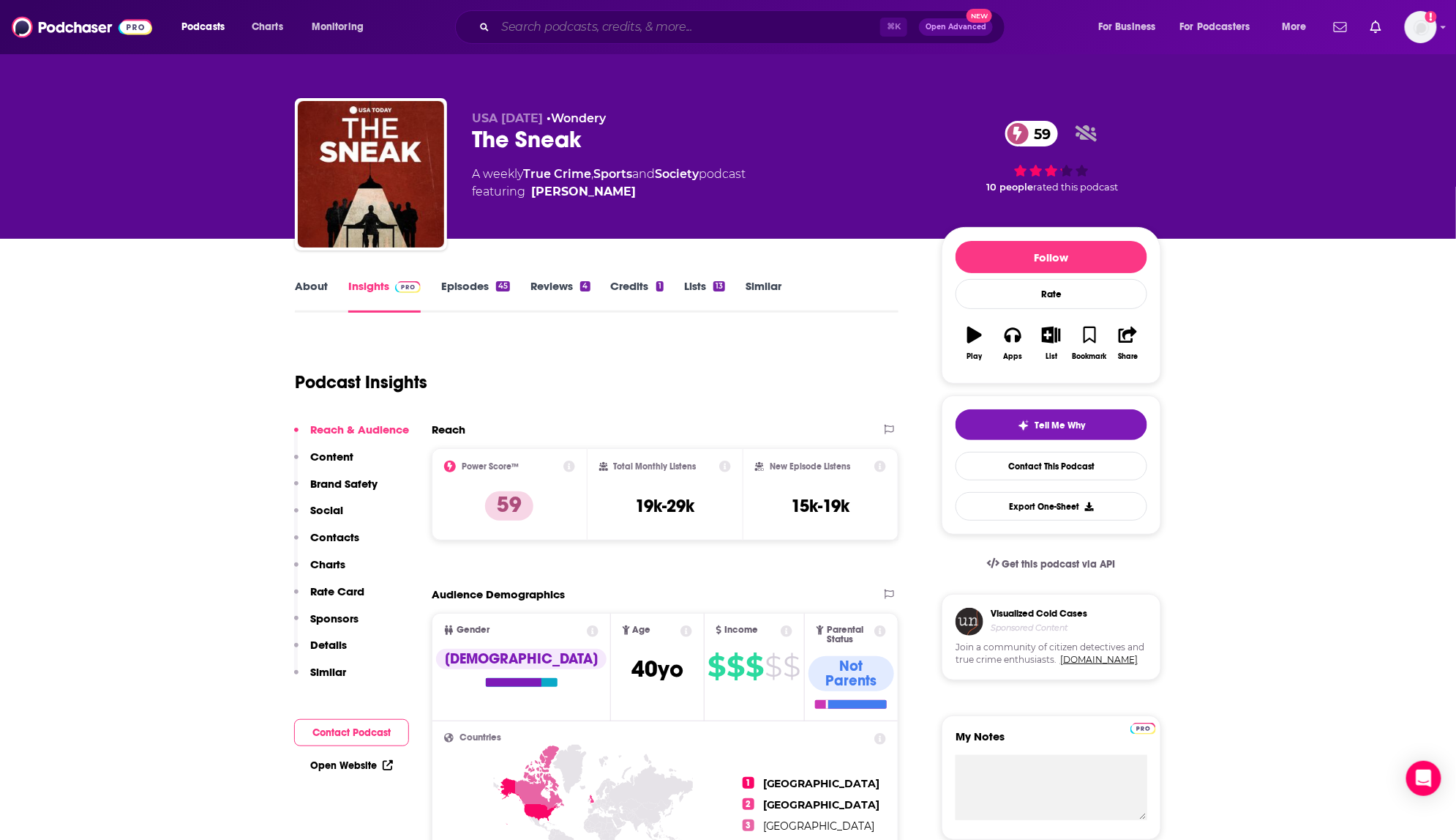
click at [528, 37] on input "Search podcasts, credits, & more..." at bounding box center [688, 27] width 385 height 23
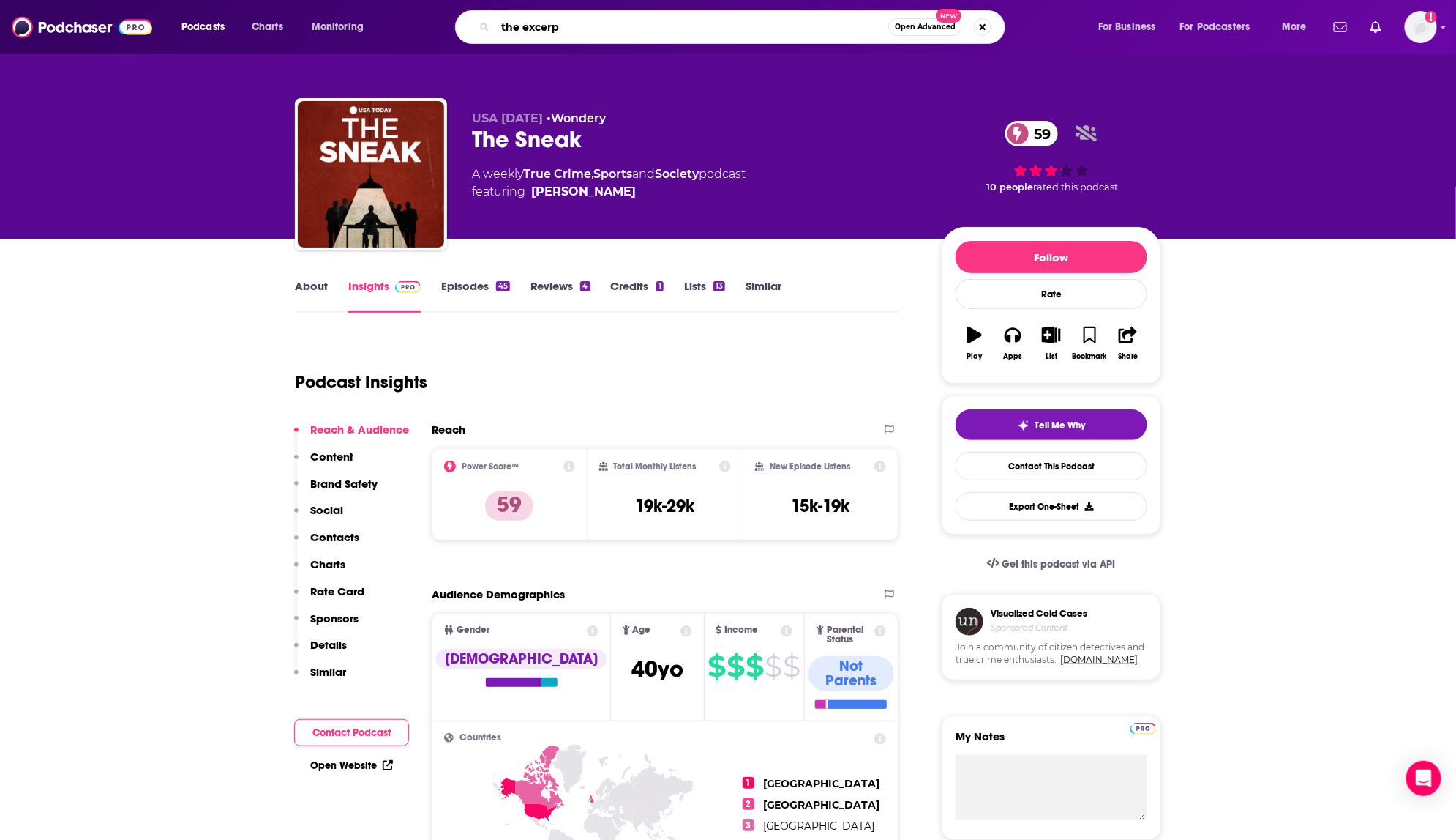
type input "the excerpt"
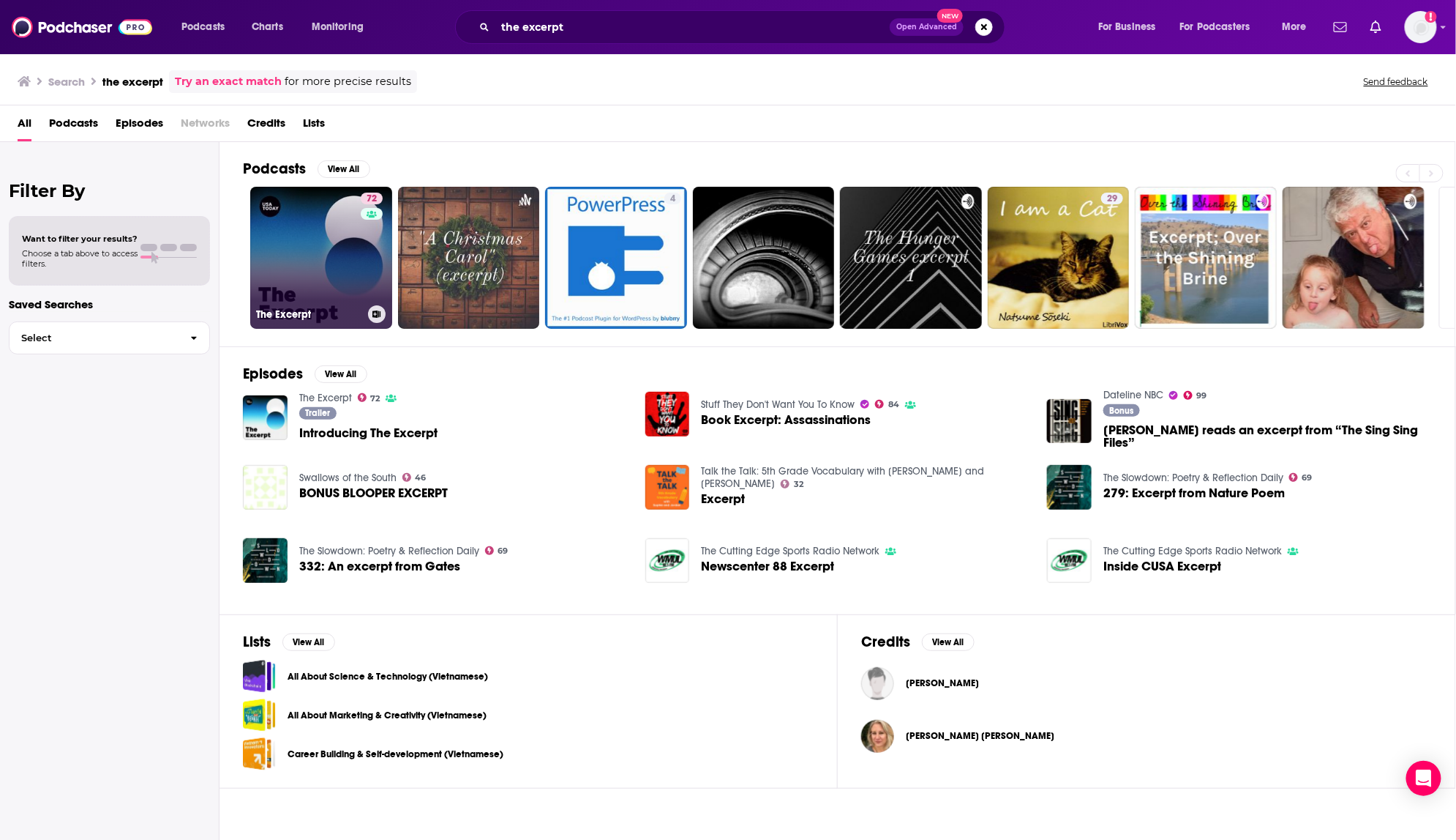
click at [325, 280] on link "72 The Excerpt" at bounding box center [321, 258] width 142 height 142
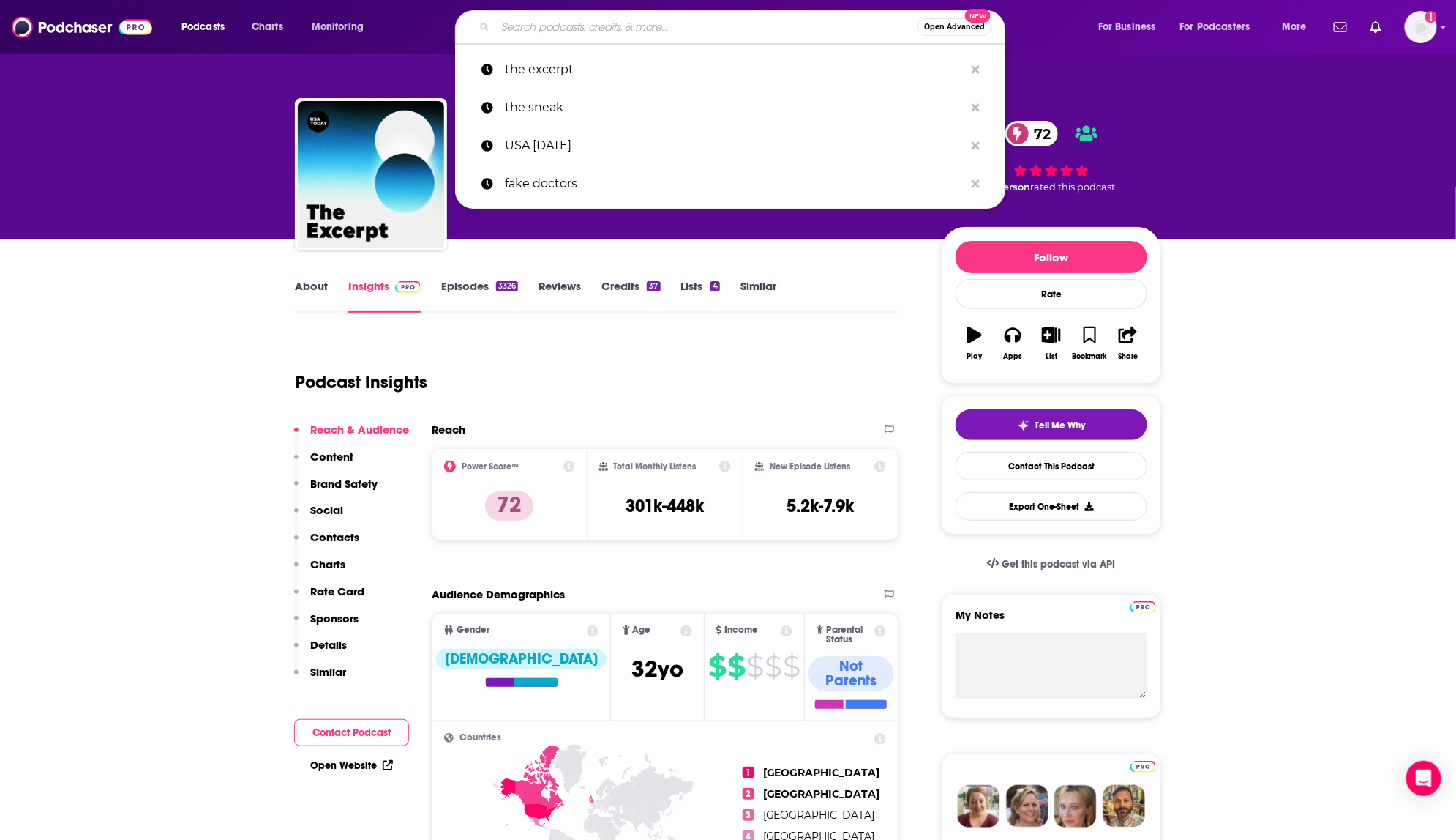
click at [741, 23] on input "Search podcasts, credits, & more..." at bounding box center [706, 27] width 422 height 23
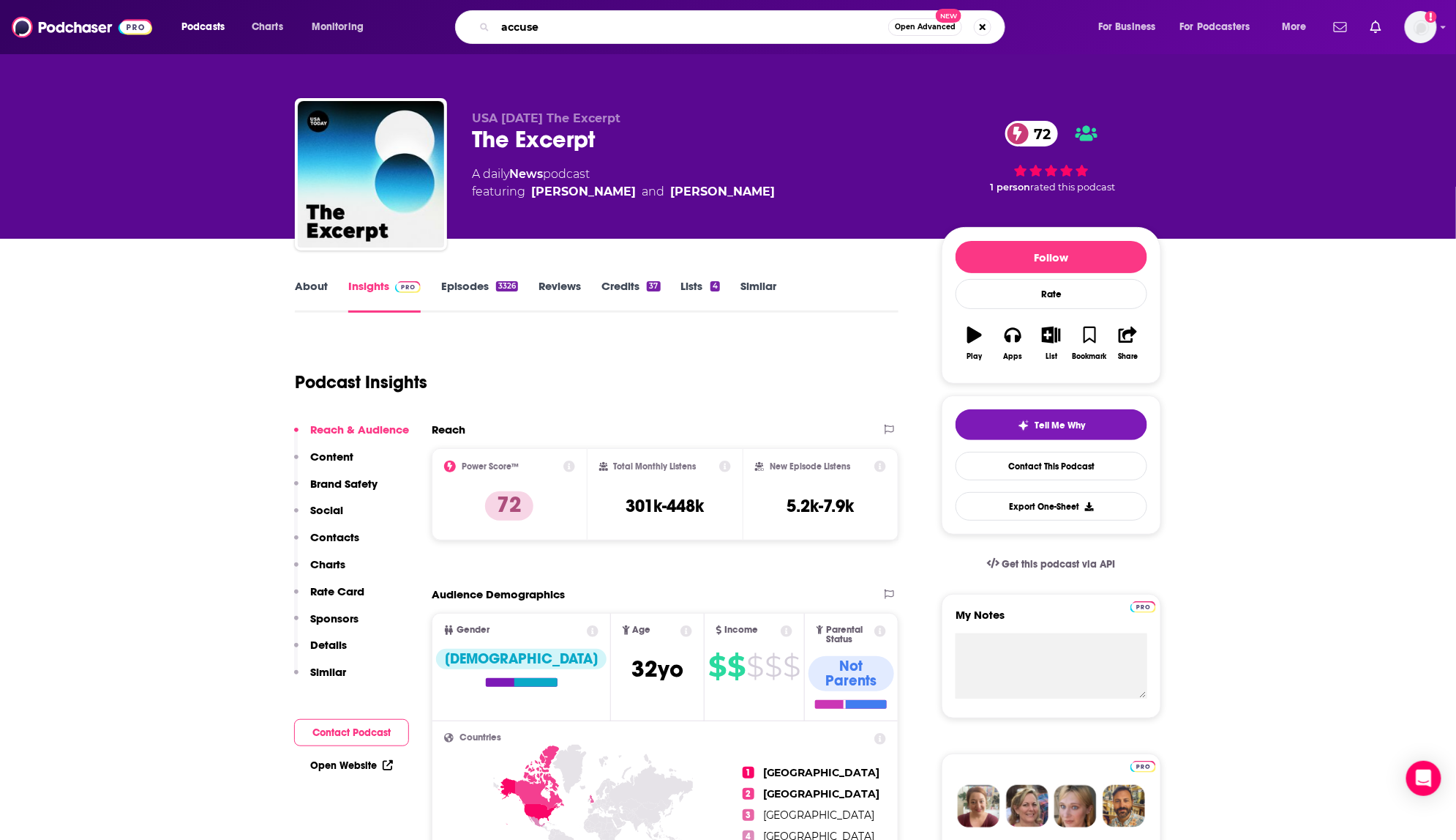
type input "accused"
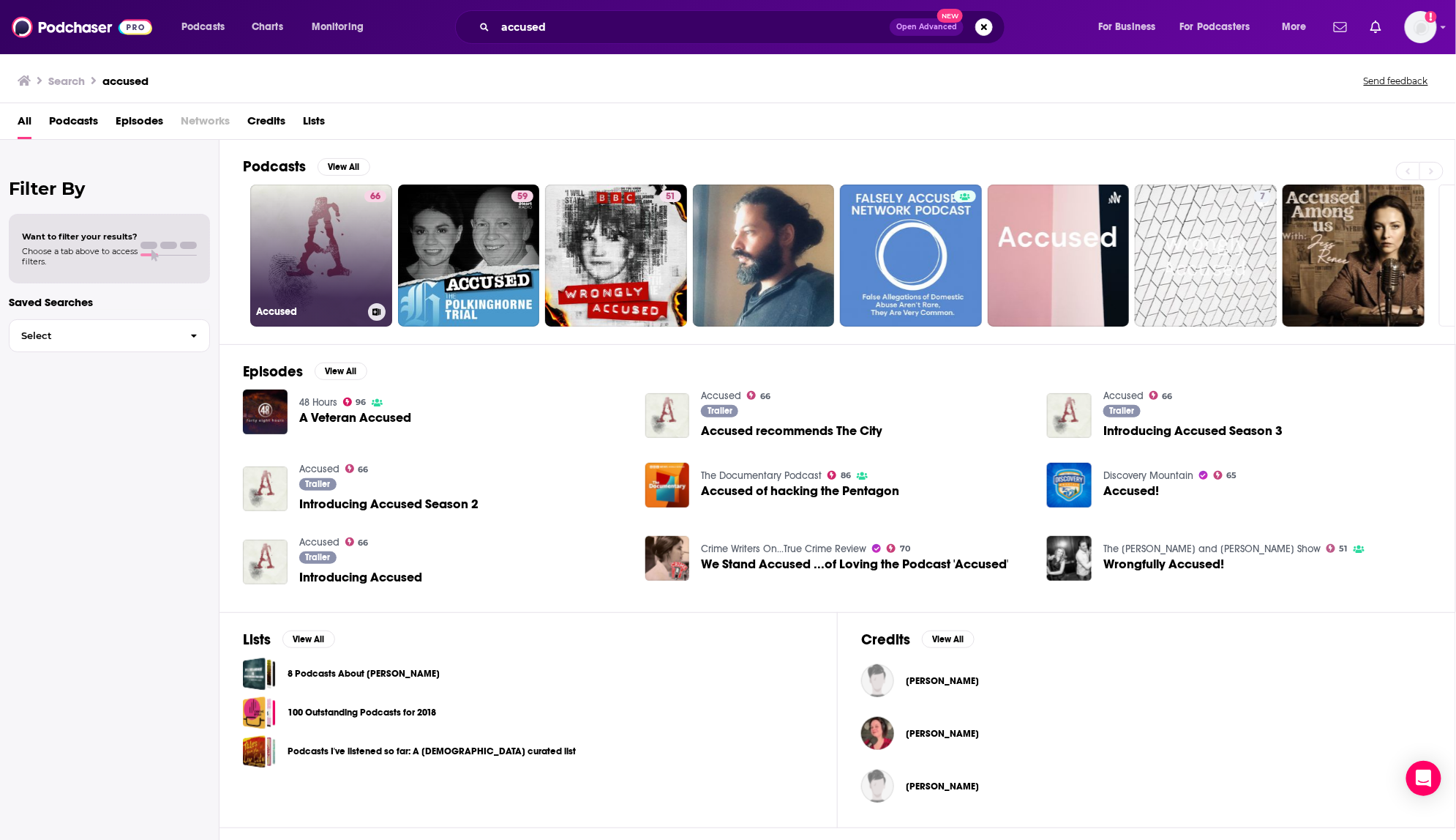
click at [351, 228] on link "66 Accused" at bounding box center [321, 256] width 142 height 142
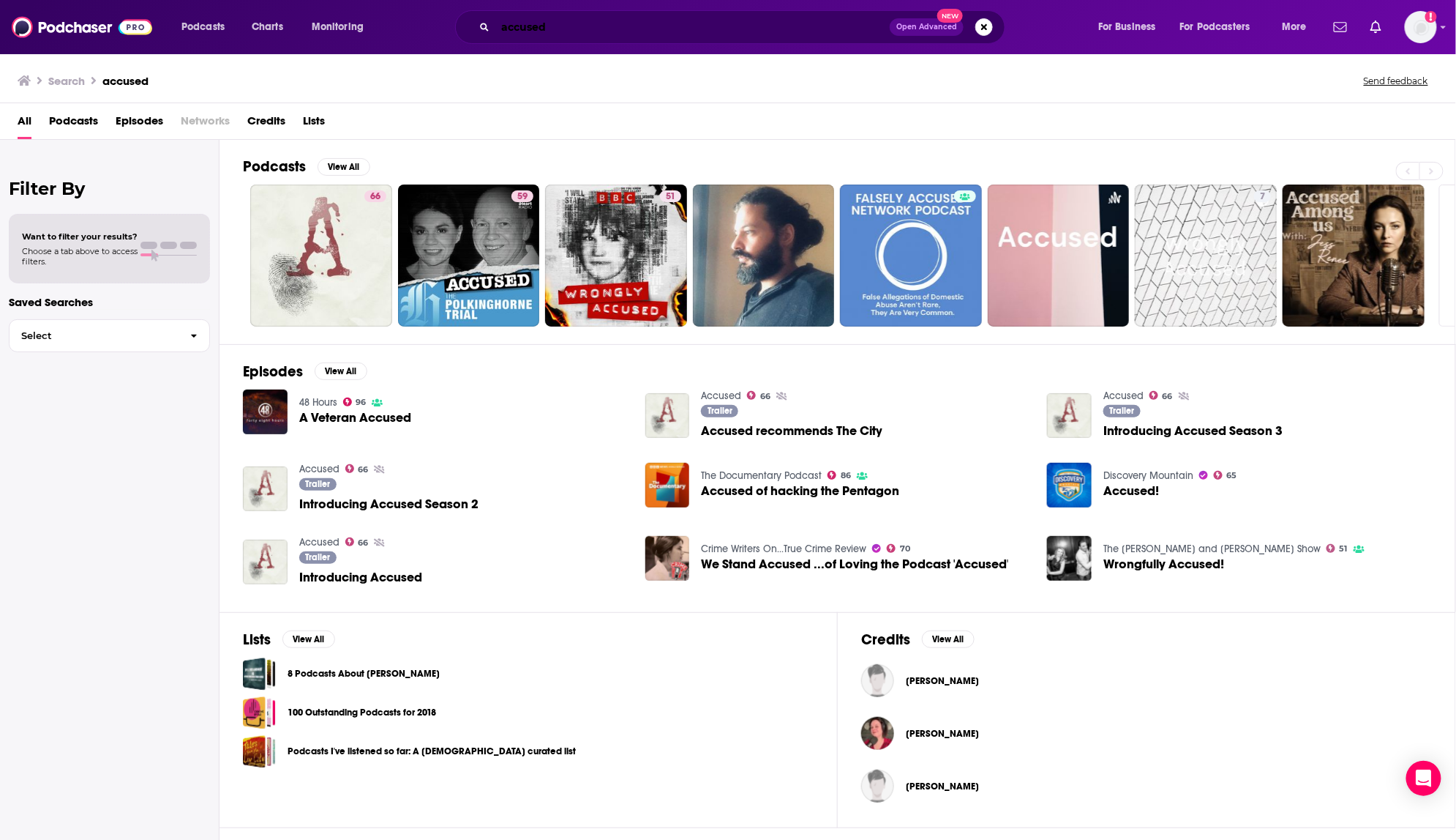
click at [583, 27] on input "accused" at bounding box center [692, 27] width 394 height 23
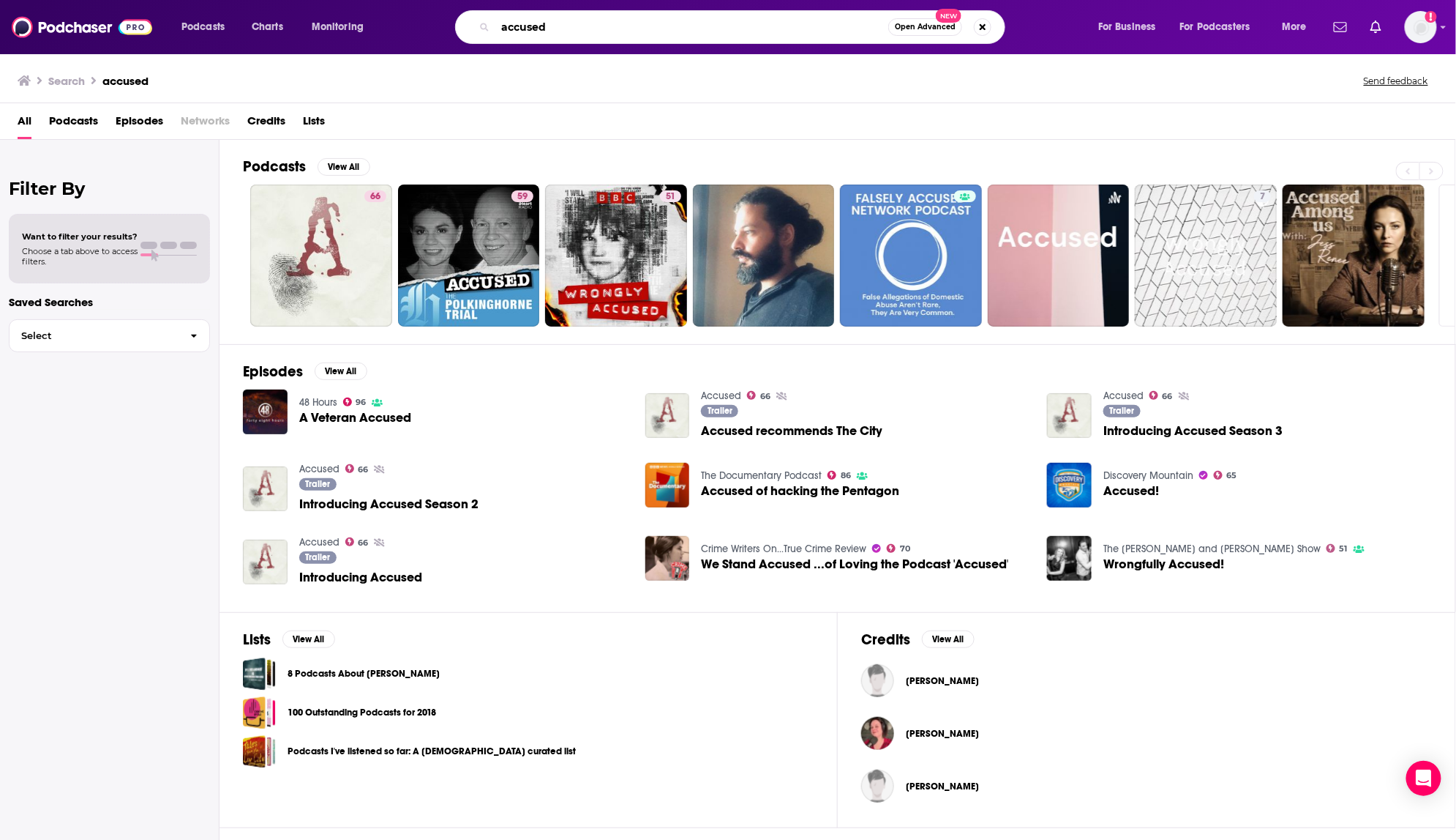
click at [582, 27] on input "accused" at bounding box center [691, 27] width 393 height 23
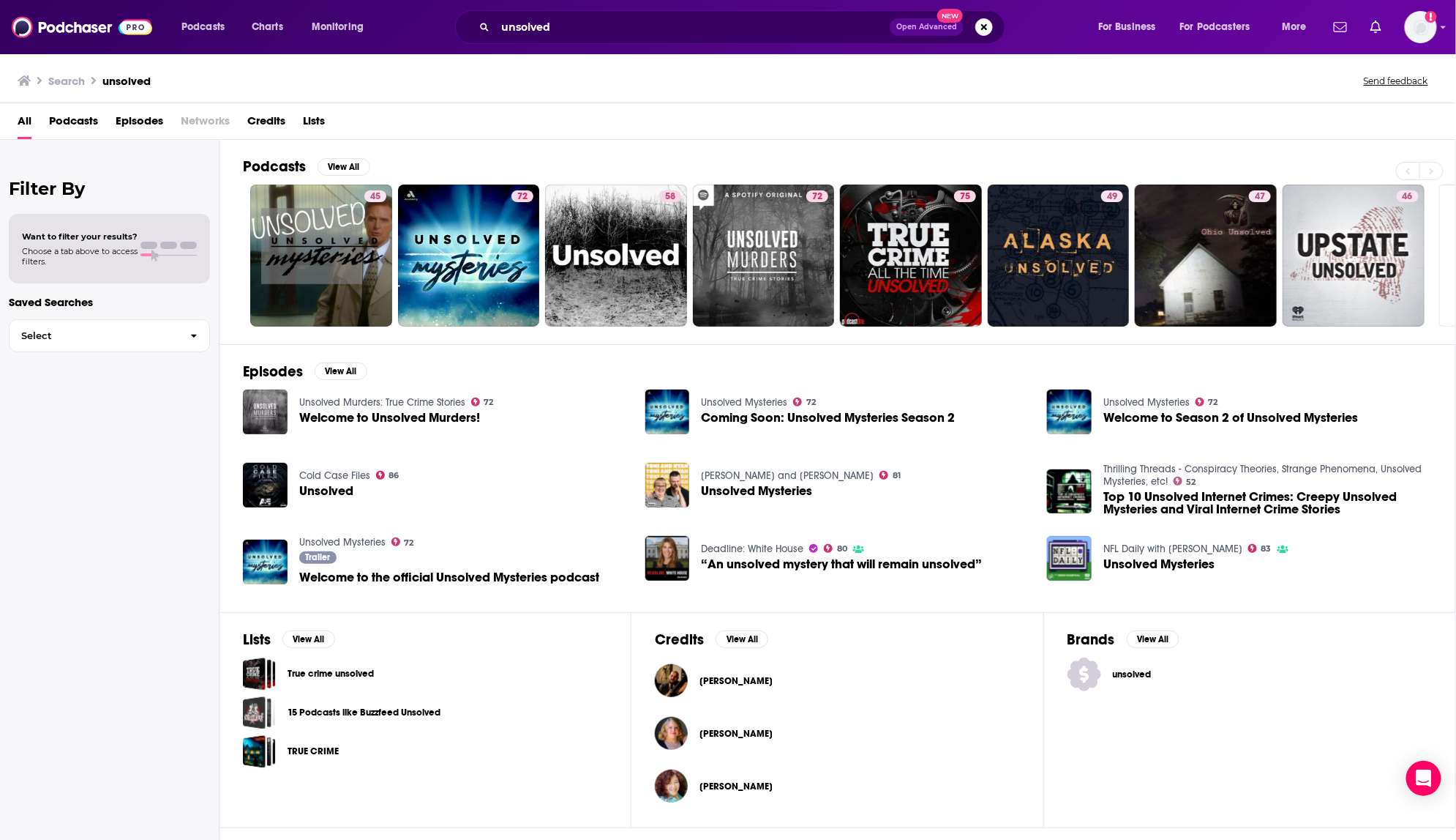
drag, startPoint x: 482, startPoint y: 26, endPoint x: 493, endPoint y: 26, distance: 11.0
click at [489, 26] on div "unsolved Open Advanced New" at bounding box center [730, 27] width 550 height 34
drag, startPoint x: 500, startPoint y: 26, endPoint x: 510, endPoint y: 26, distance: 10.0
click at [501, 26] on input "unsolved" at bounding box center [692, 27] width 394 height 23
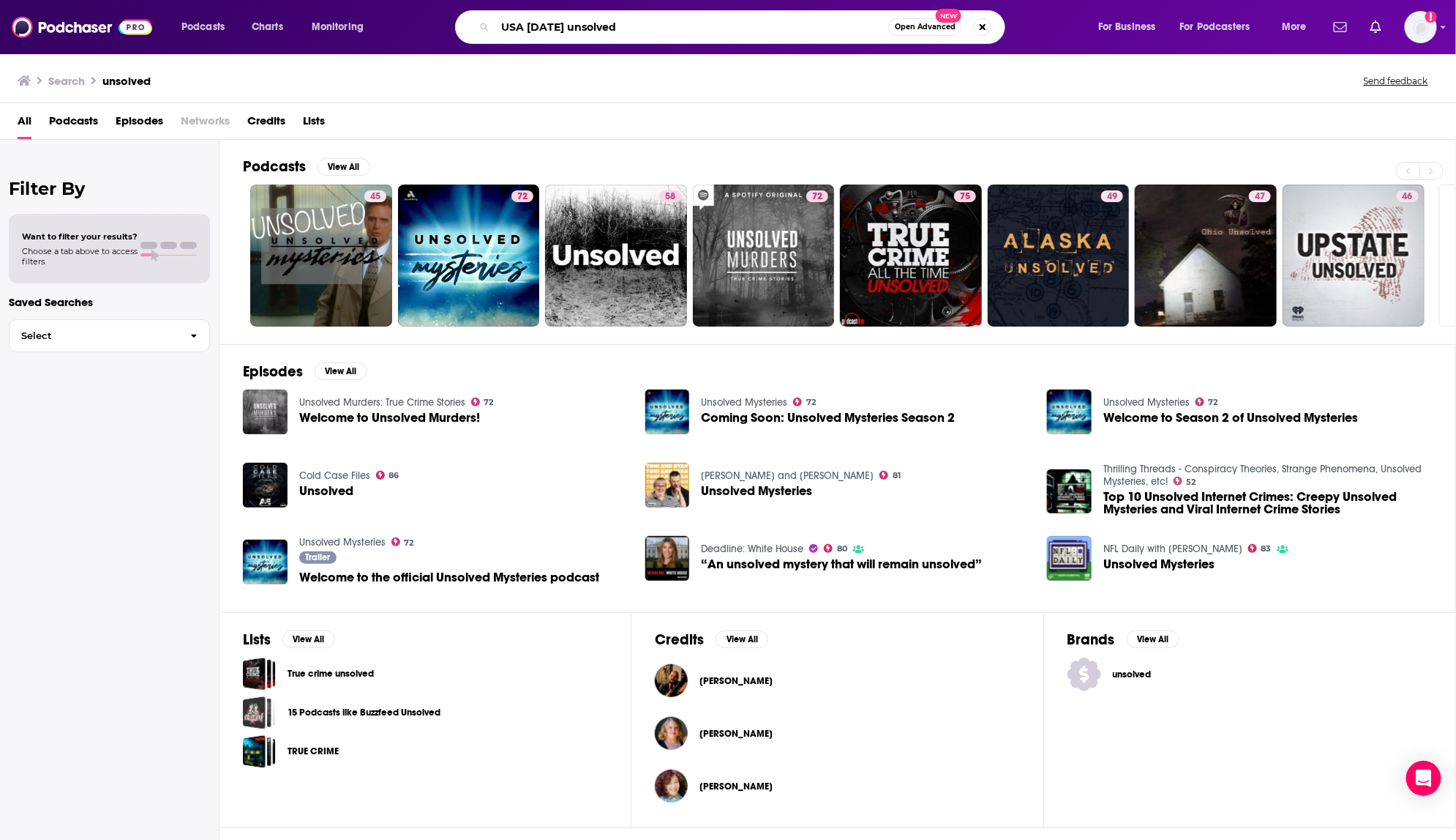
type input "USA TODAY unsolved"
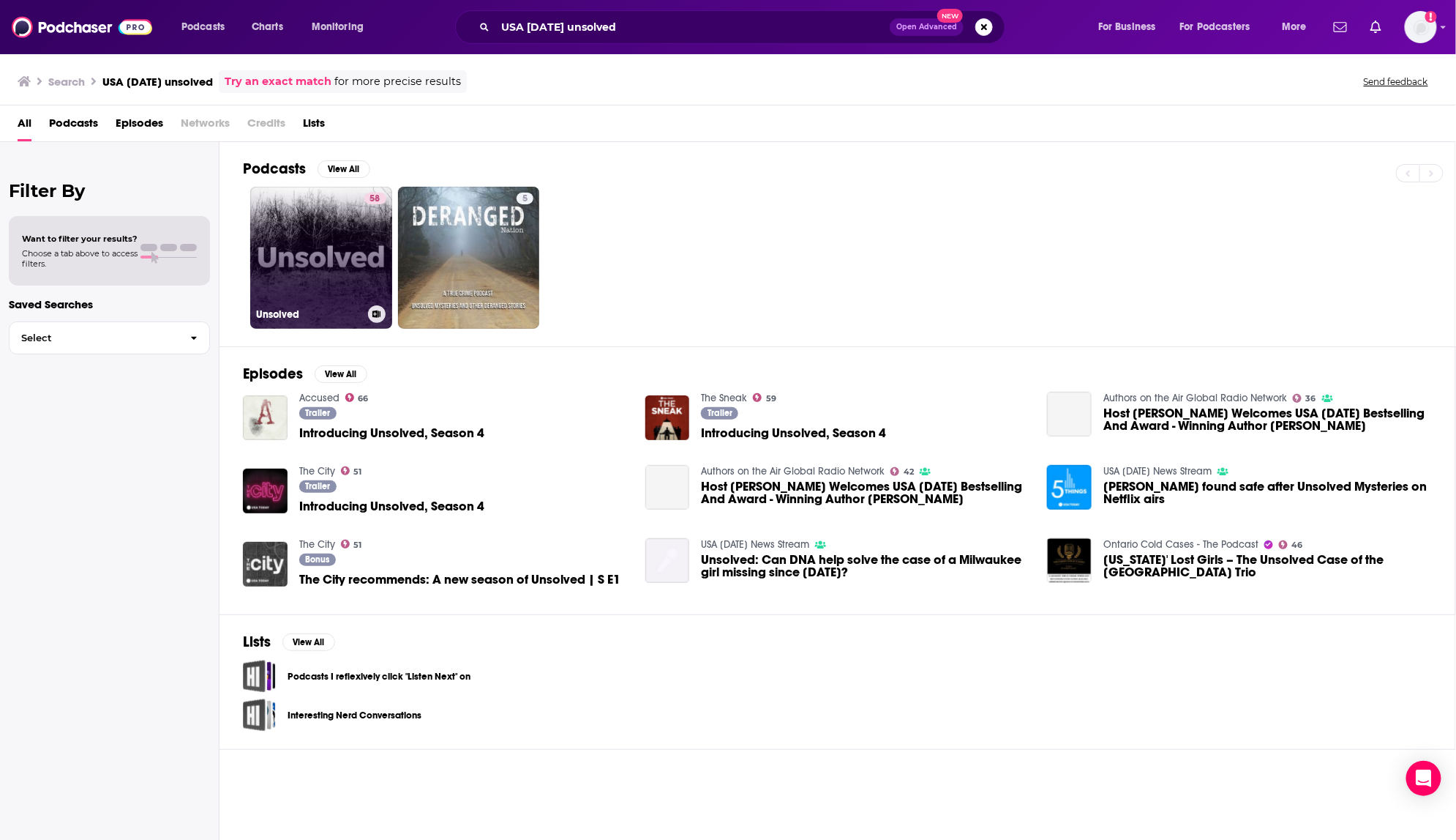
click at [351, 258] on link "58 Unsolved" at bounding box center [321, 258] width 142 height 142
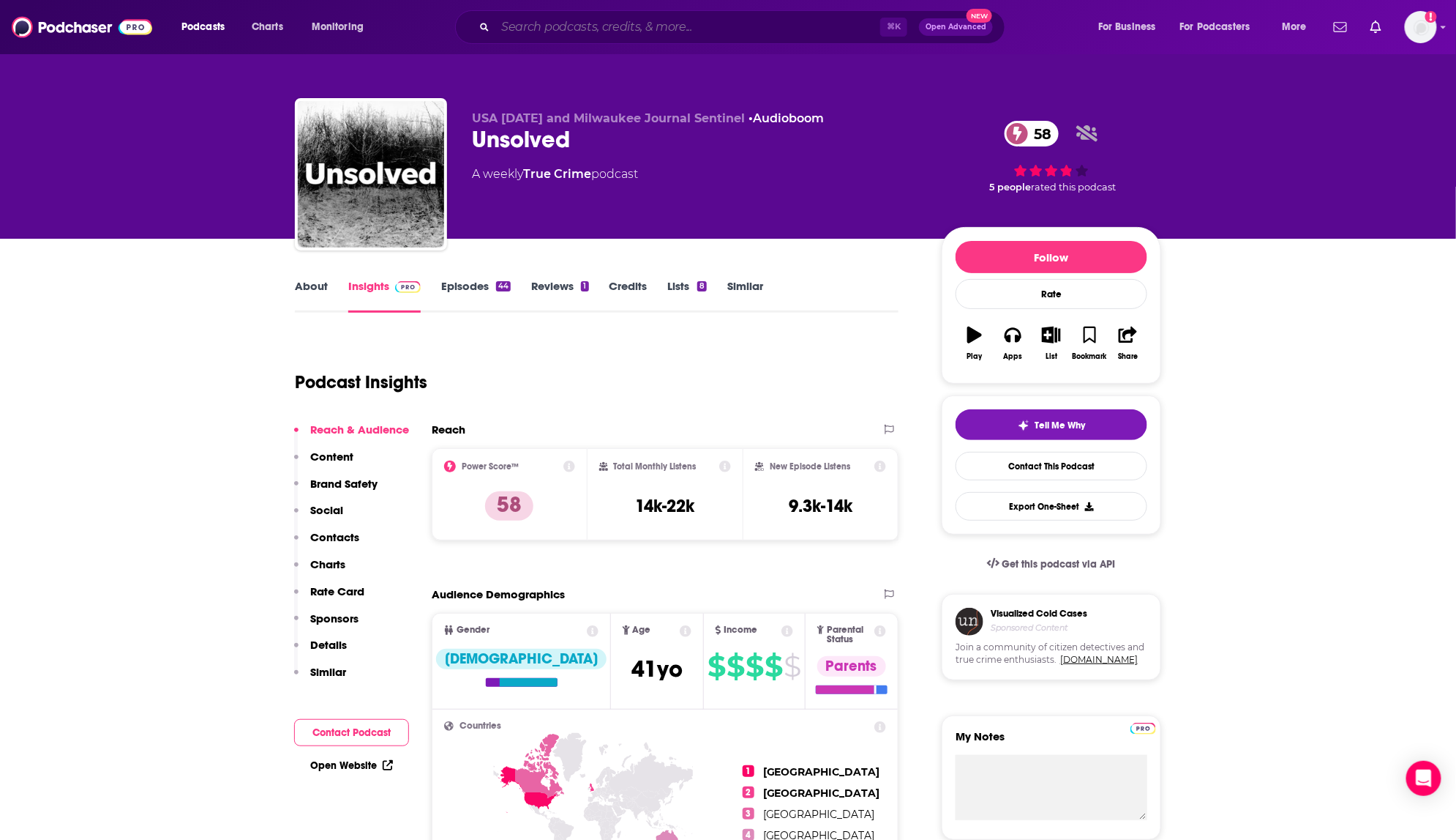
click at [530, 32] on input "Search podcasts, credits, & more..." at bounding box center [688, 27] width 385 height 23
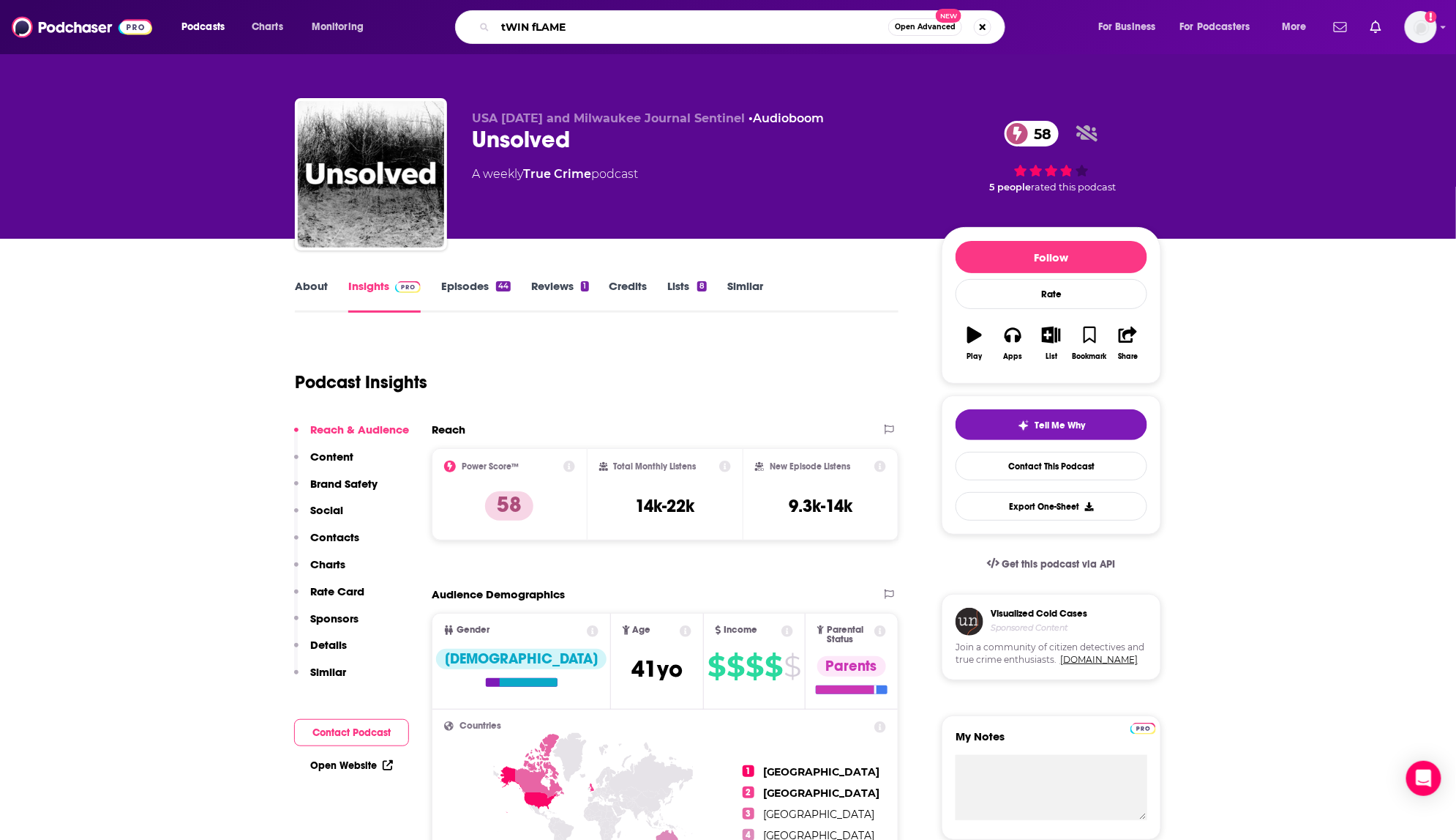
type input "tWIN fLAMES"
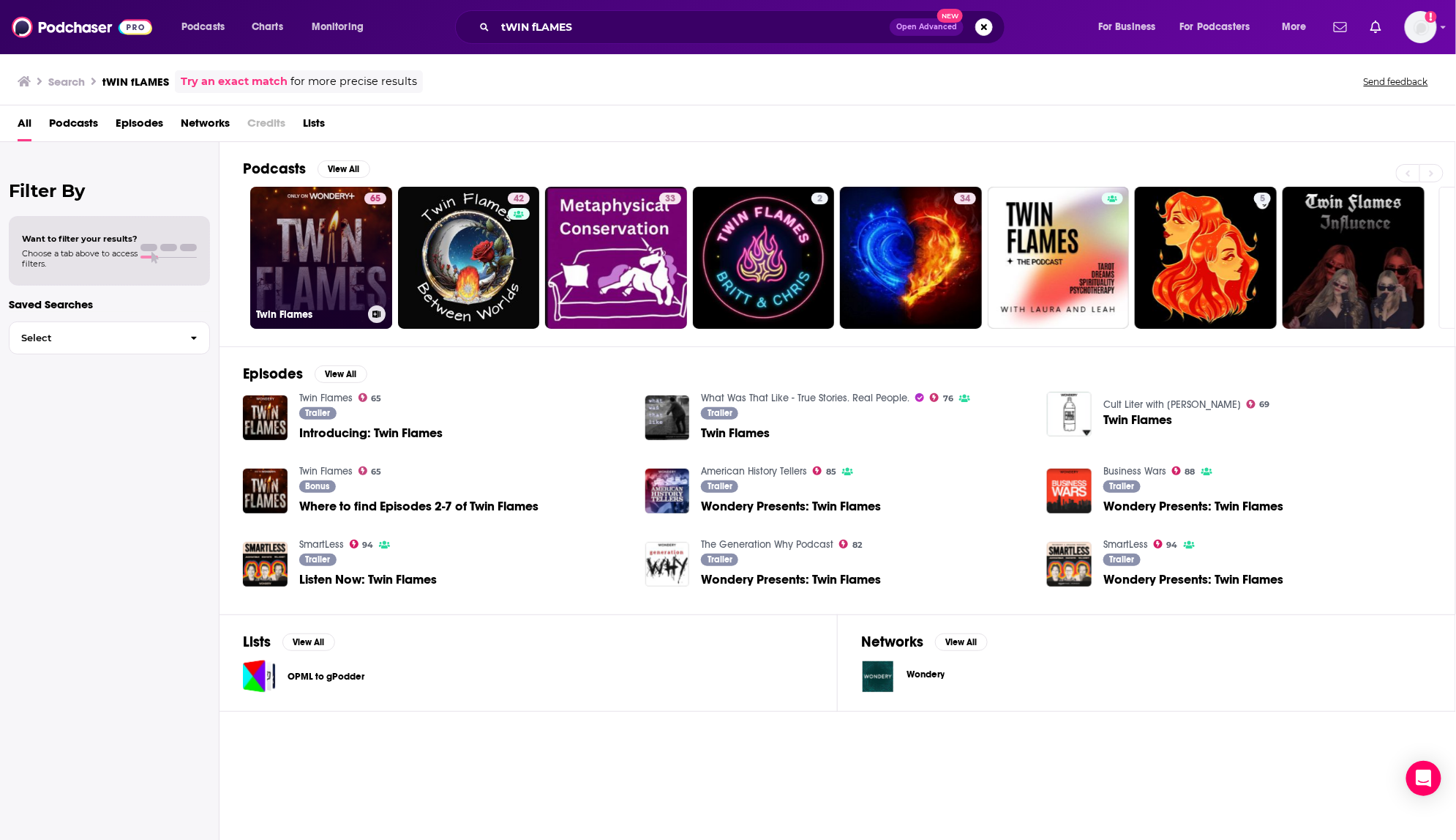
click at [375, 228] on div "65" at bounding box center [375, 248] width 22 height 113
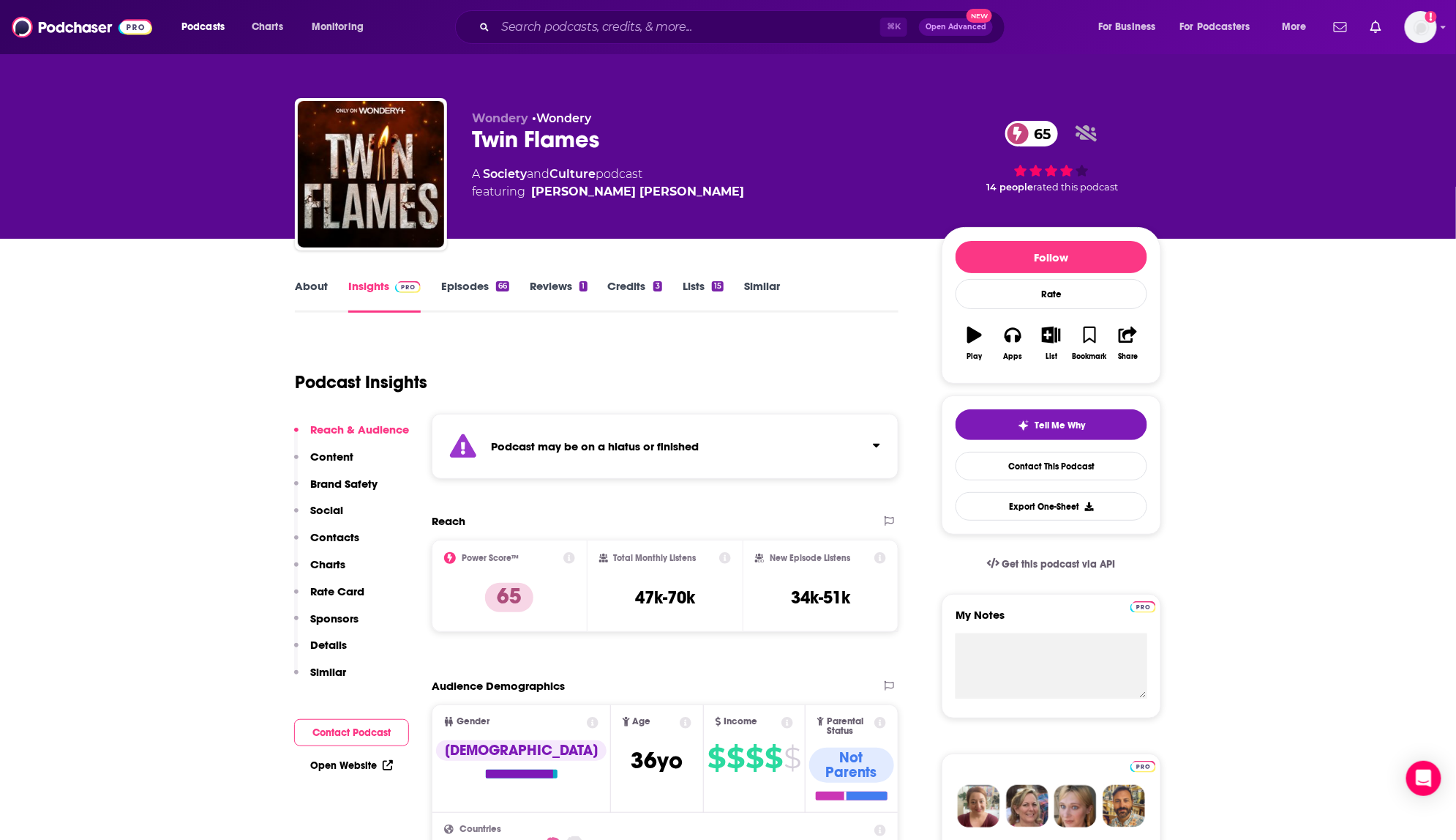
click at [540, 13] on div "⌘ K Open Advanced New" at bounding box center [730, 27] width 550 height 34
click at [539, 20] on input "Search podcasts, credits, & more..." at bounding box center [688, 27] width 385 height 23
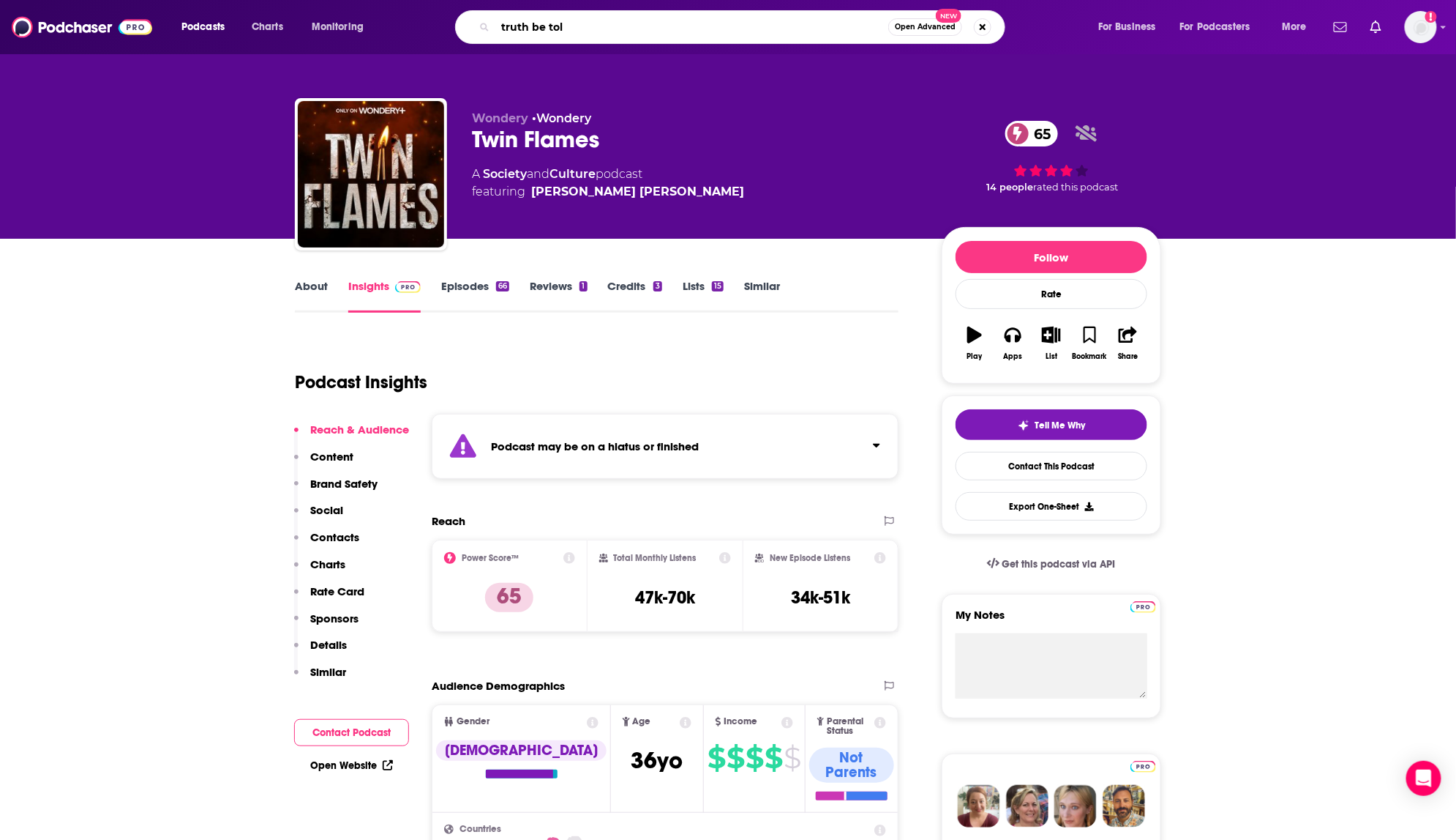
type input "truth be told"
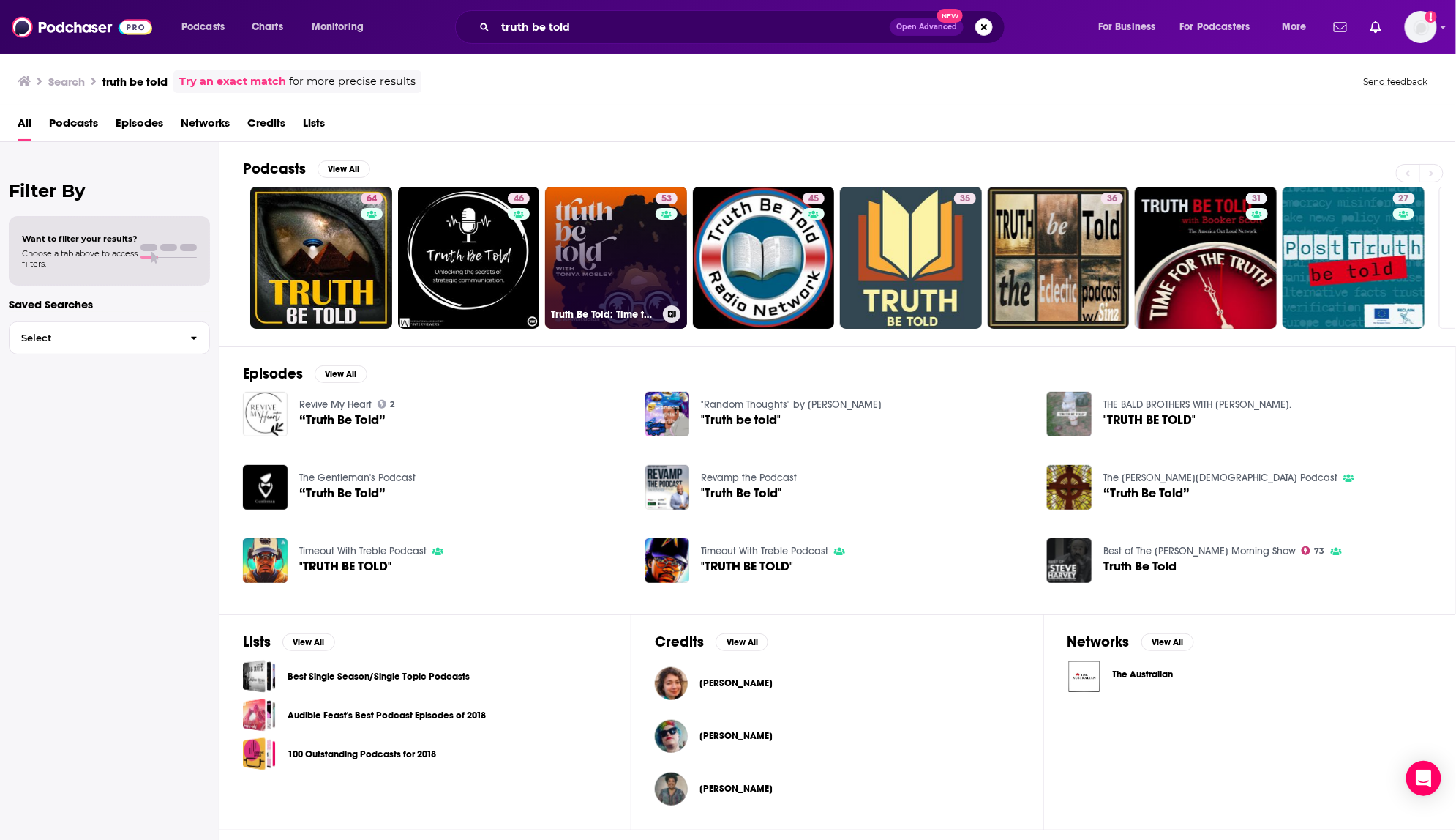
click at [587, 243] on link "53 Truth Be Told: Time to Thrive" at bounding box center [616, 258] width 142 height 142
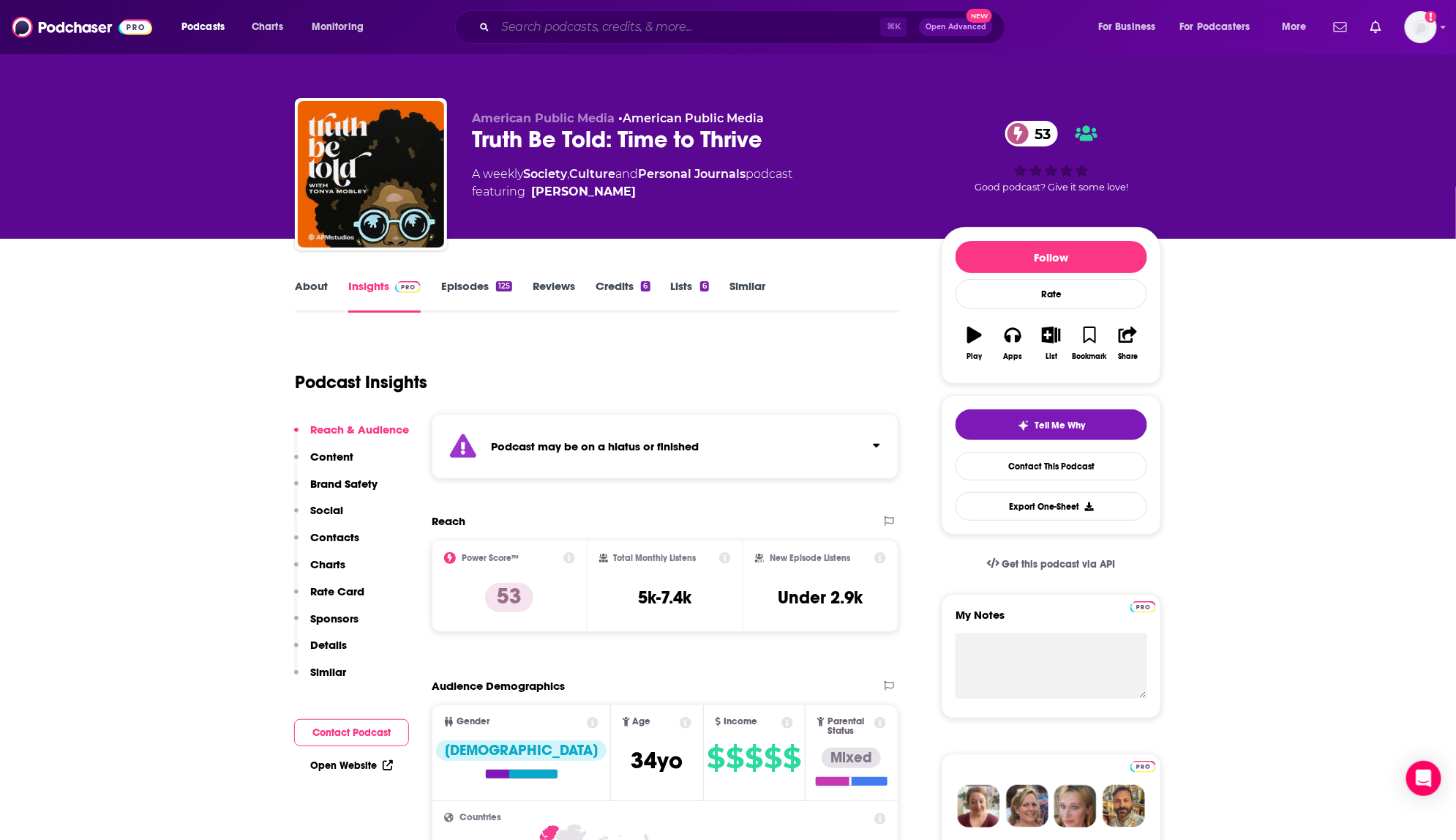
click at [515, 31] on input "Search podcasts, credits, & more..." at bounding box center [688, 27] width 385 height 23
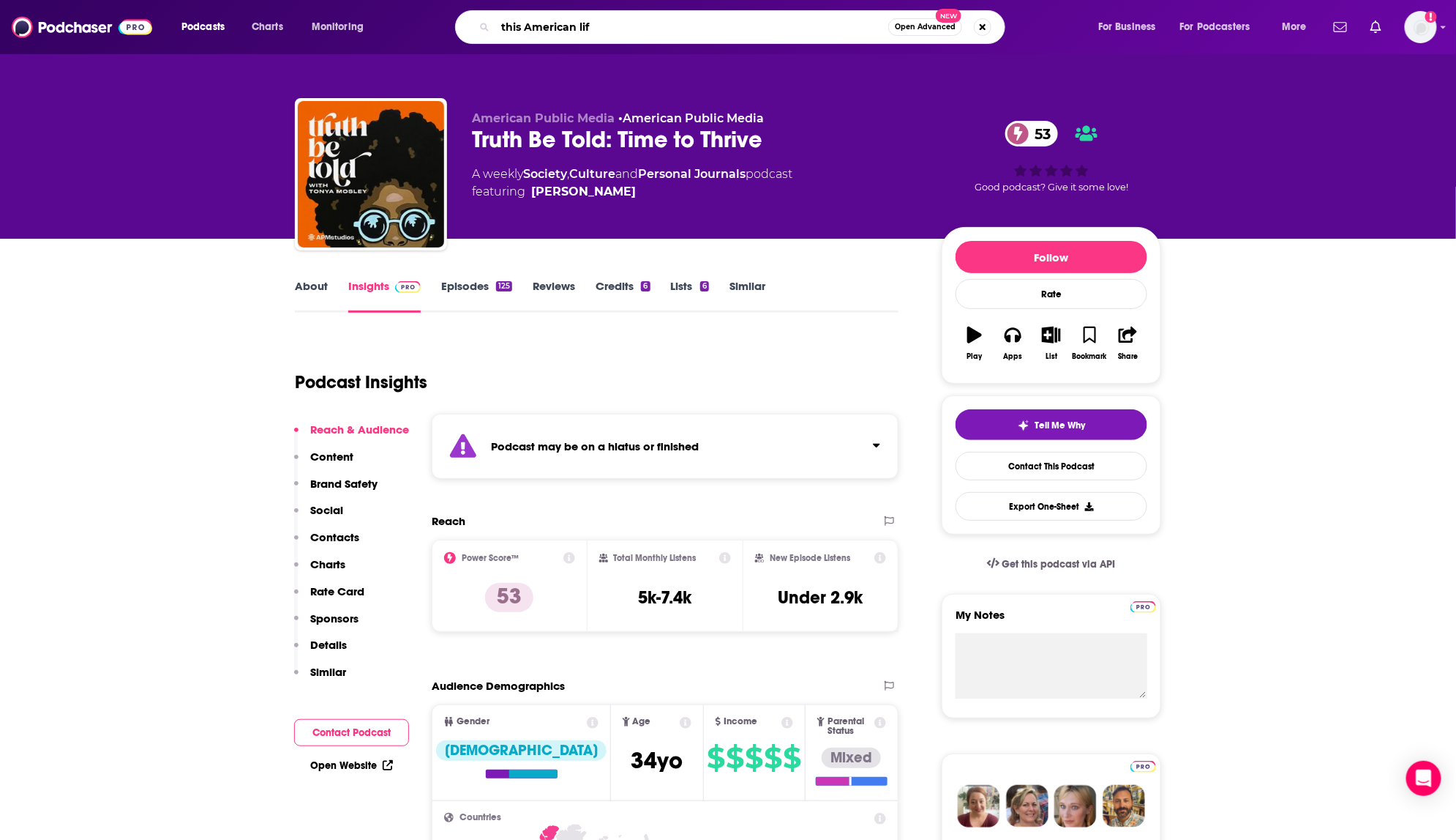
type input "this American life"
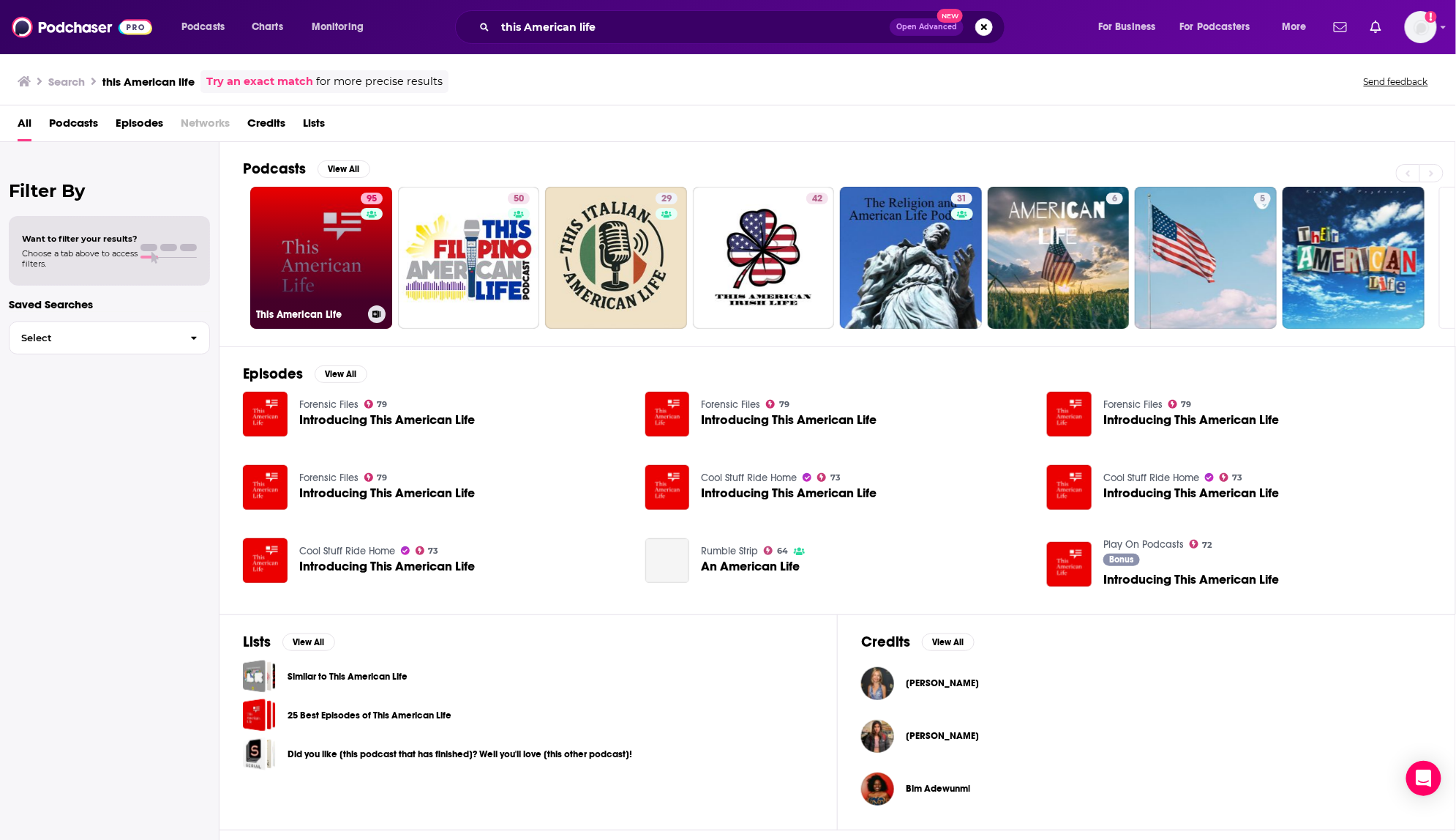
click at [317, 241] on link "95 This American Life" at bounding box center [321, 258] width 142 height 142
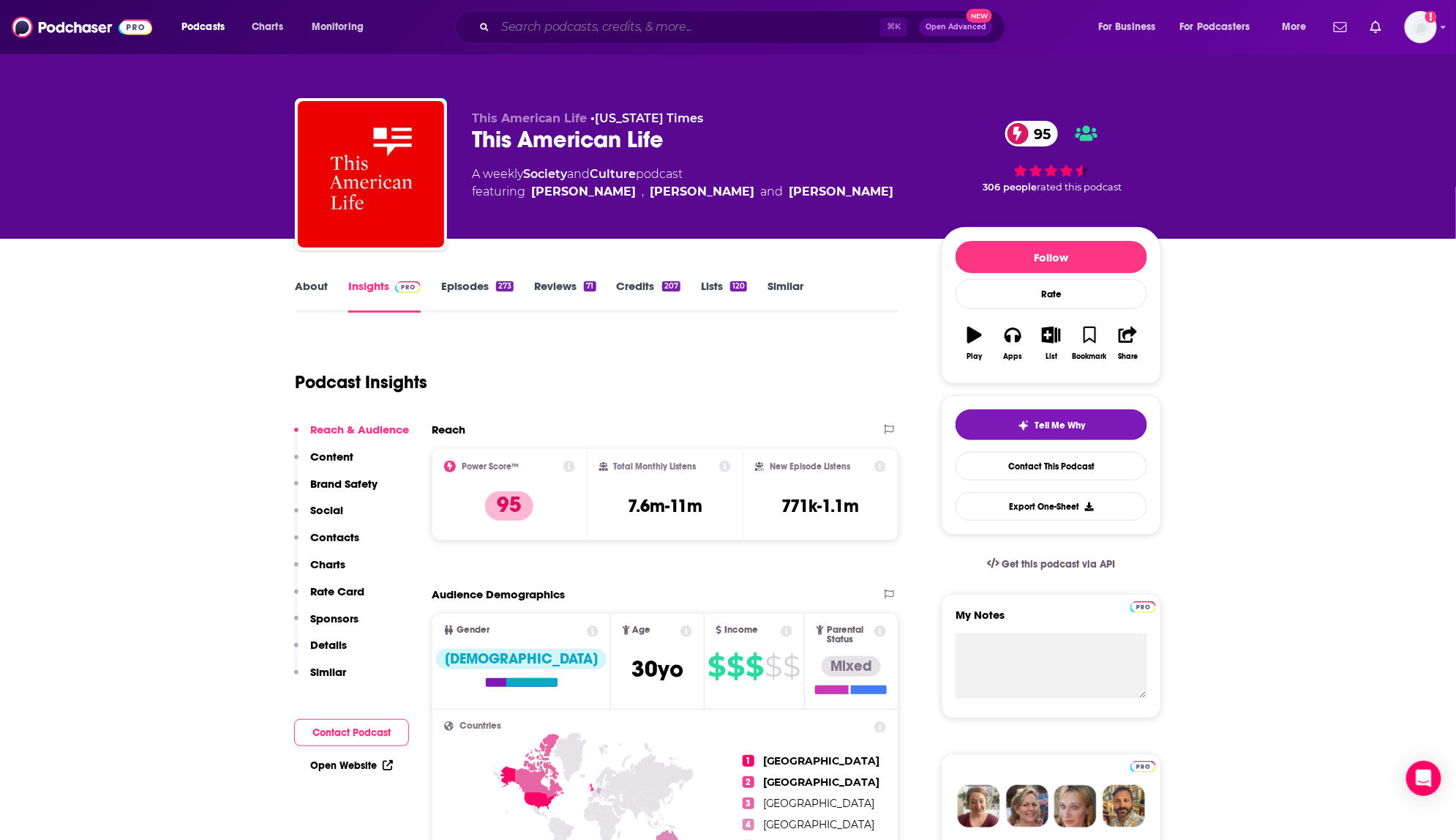
click at [641, 26] on input "Search podcasts, credits, & more..." at bounding box center [688, 27] width 385 height 23
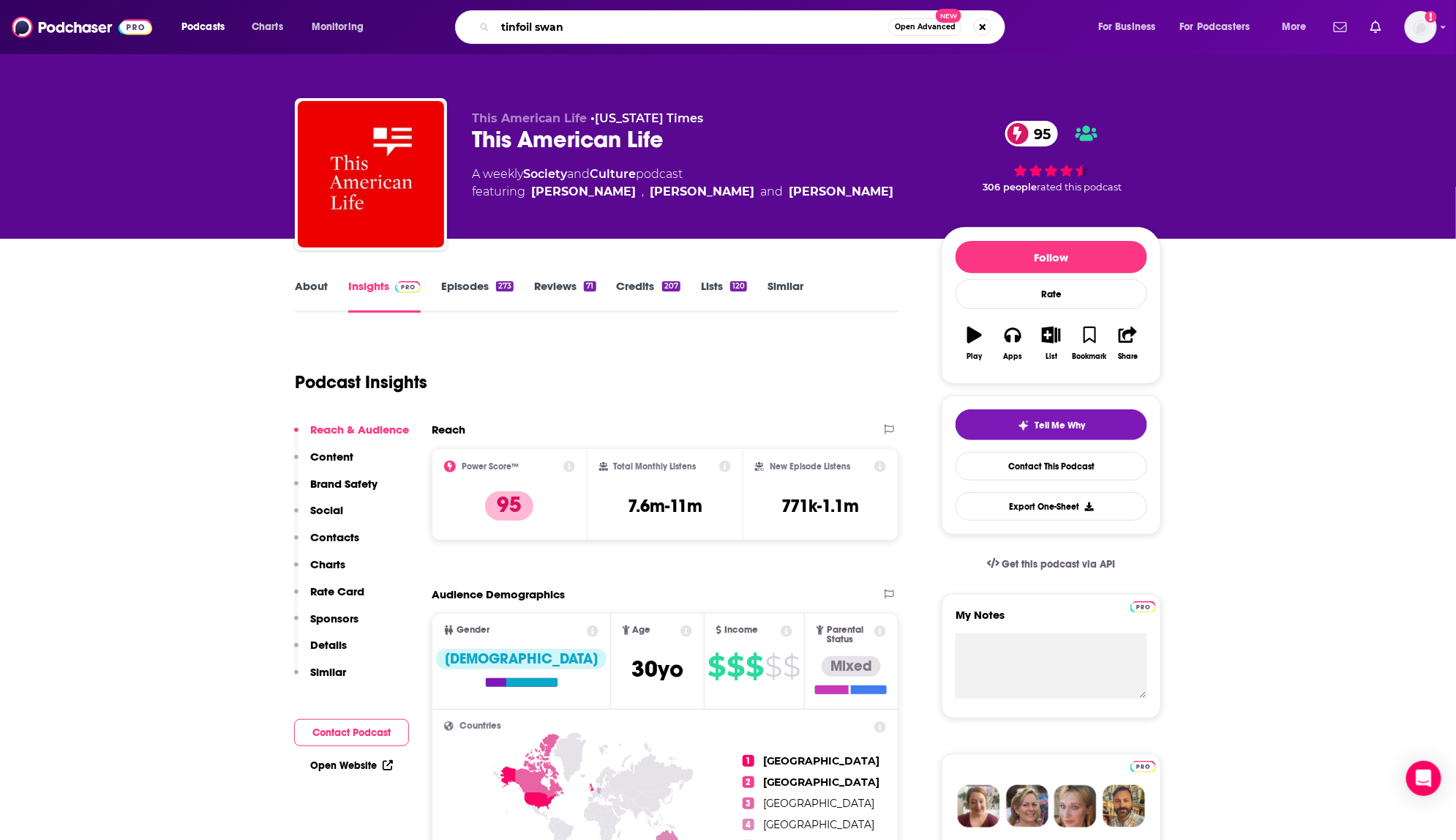
type input "tinfoil swans"
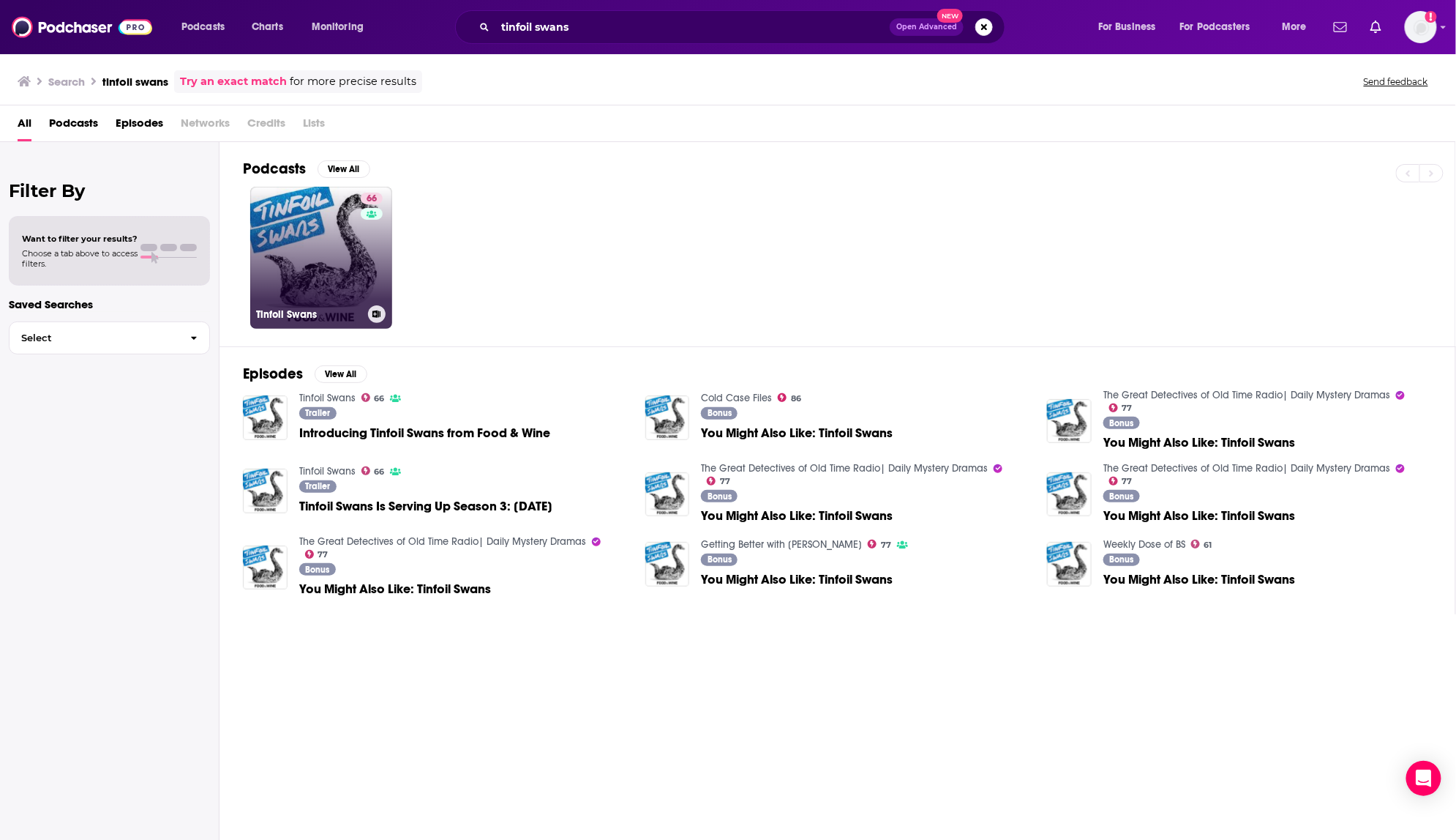
click at [329, 267] on link "66 Tinfoil Swans" at bounding box center [321, 258] width 142 height 142
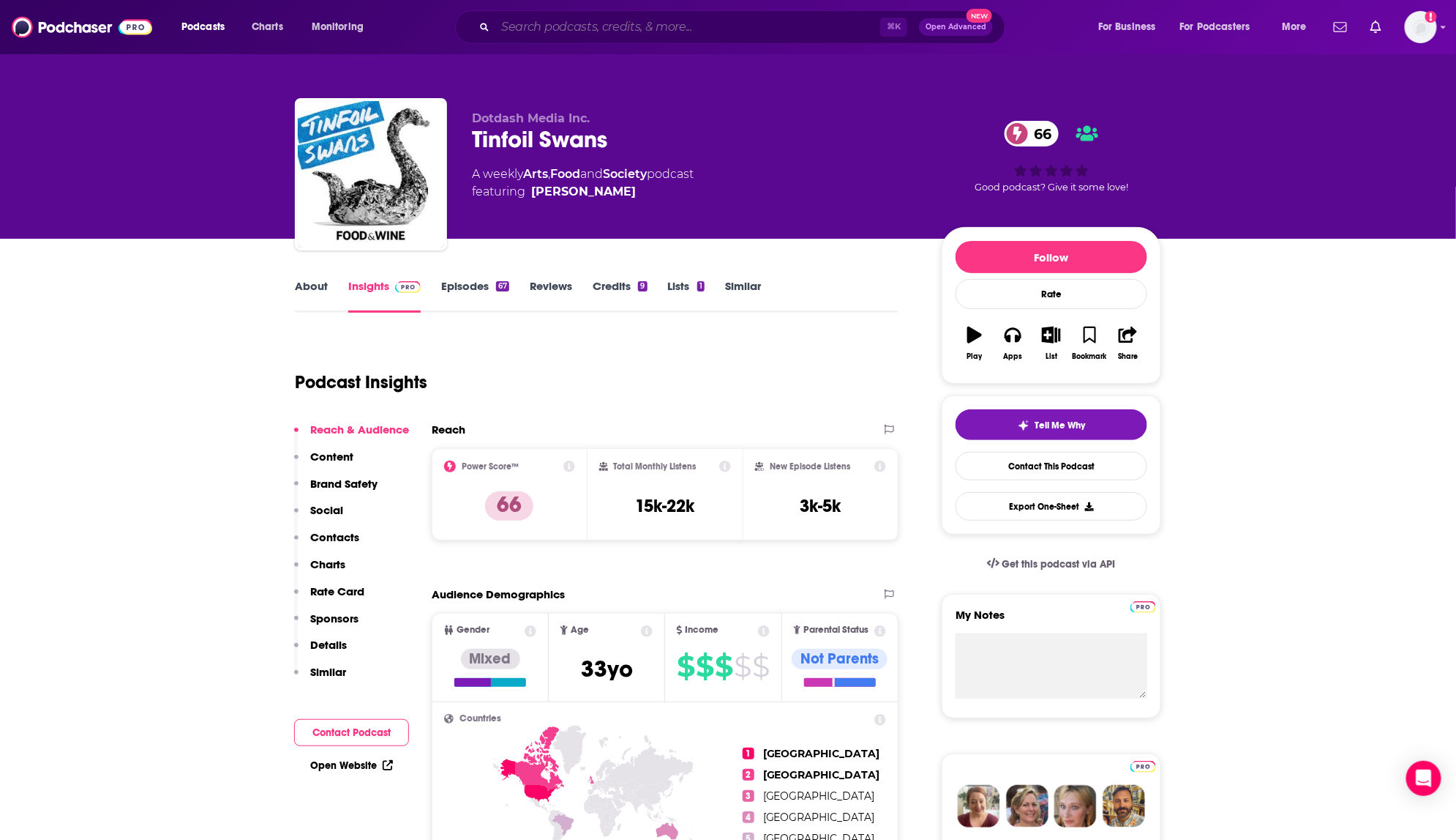
click at [523, 32] on input "Search podcasts, credits, & more..." at bounding box center [688, 27] width 385 height 23
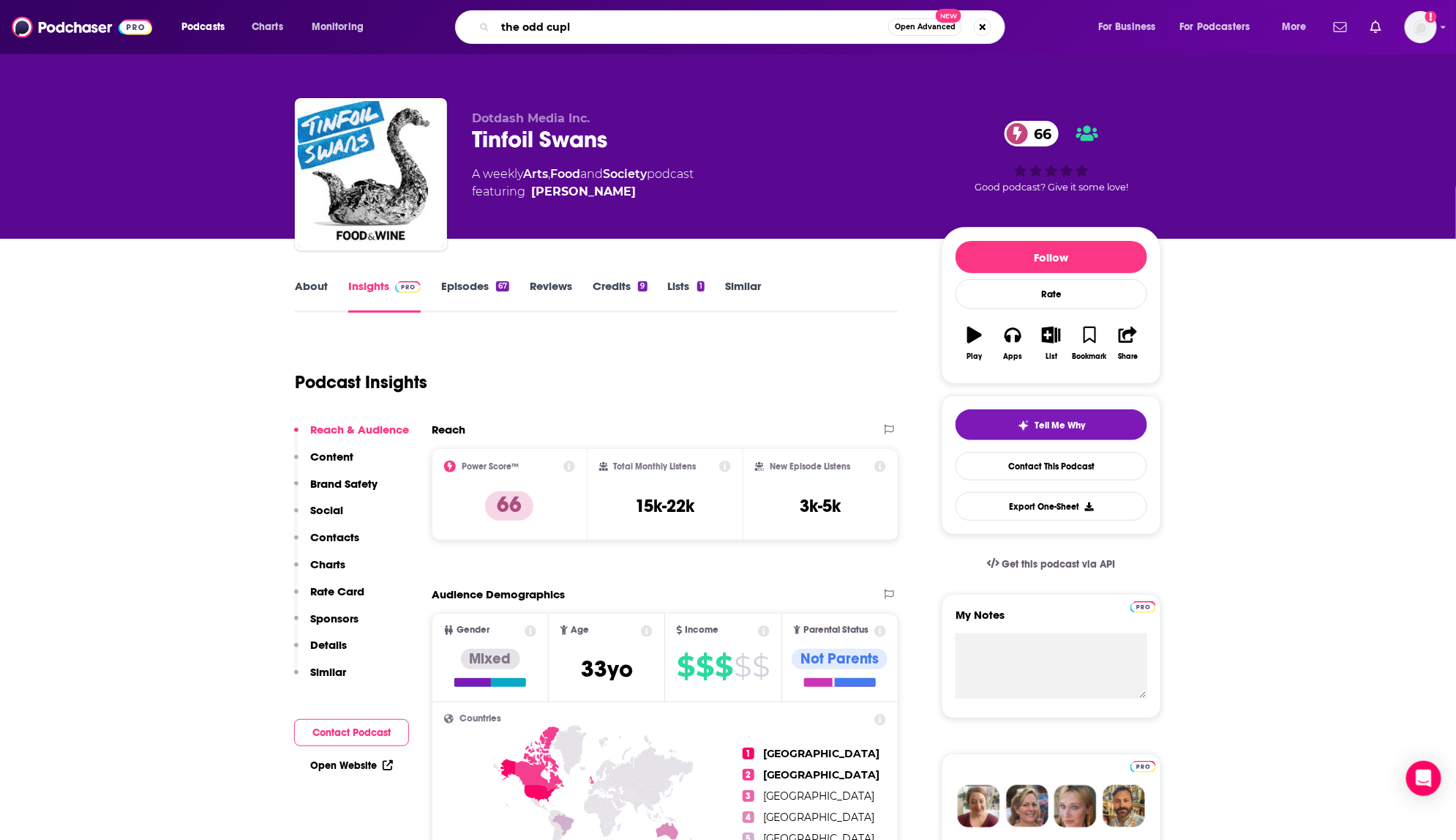
type input "the odd cuple"
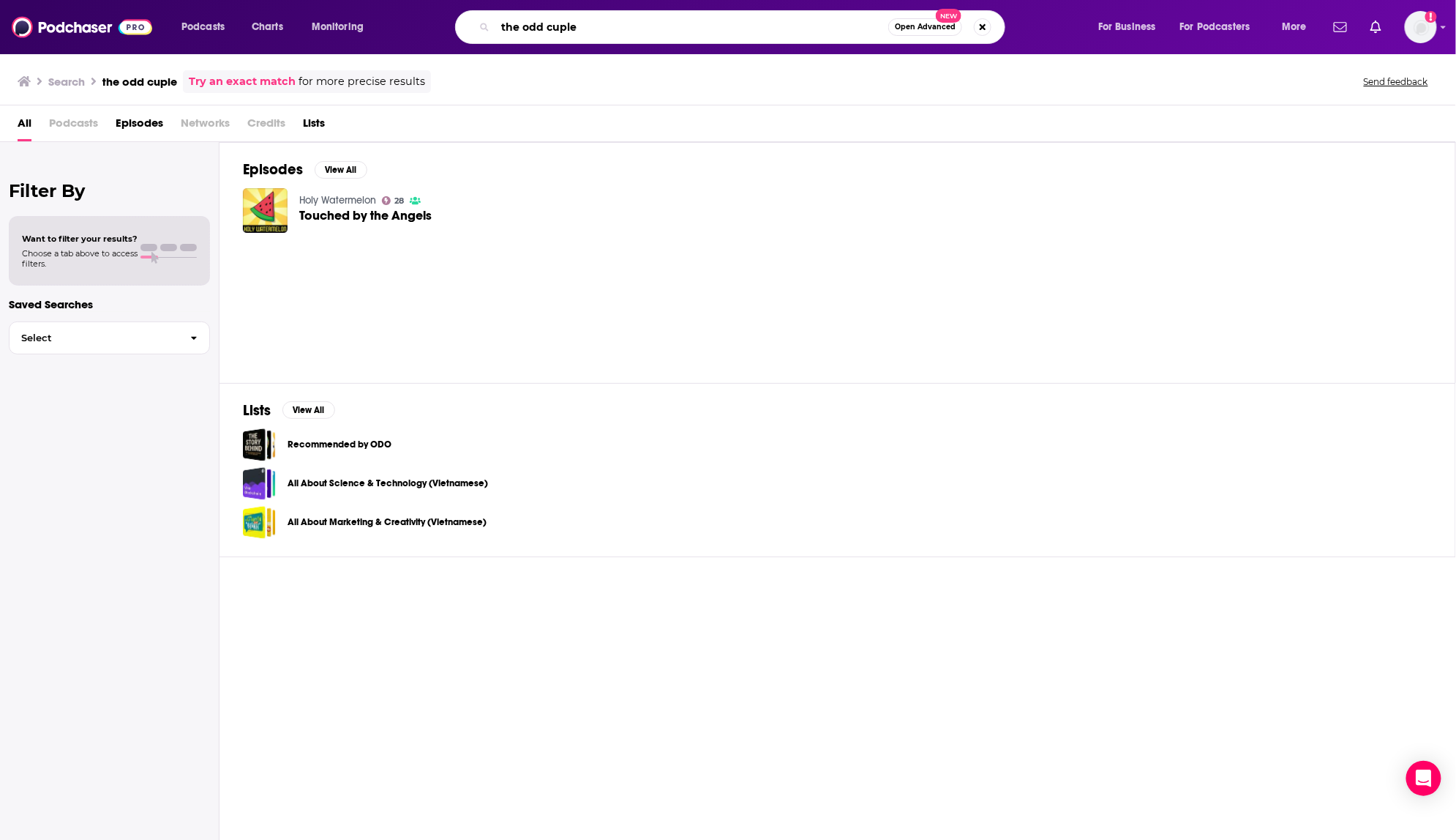
drag, startPoint x: 530, startPoint y: 38, endPoint x: 545, endPoint y: 35, distance: 15.3
click at [539, 37] on input "the odd cuple" at bounding box center [691, 27] width 393 height 23
click at [545, 35] on input "the odd cuple" at bounding box center [691, 27] width 393 height 23
click at [549, 32] on input "the odd cuple" at bounding box center [691, 27] width 393 height 23
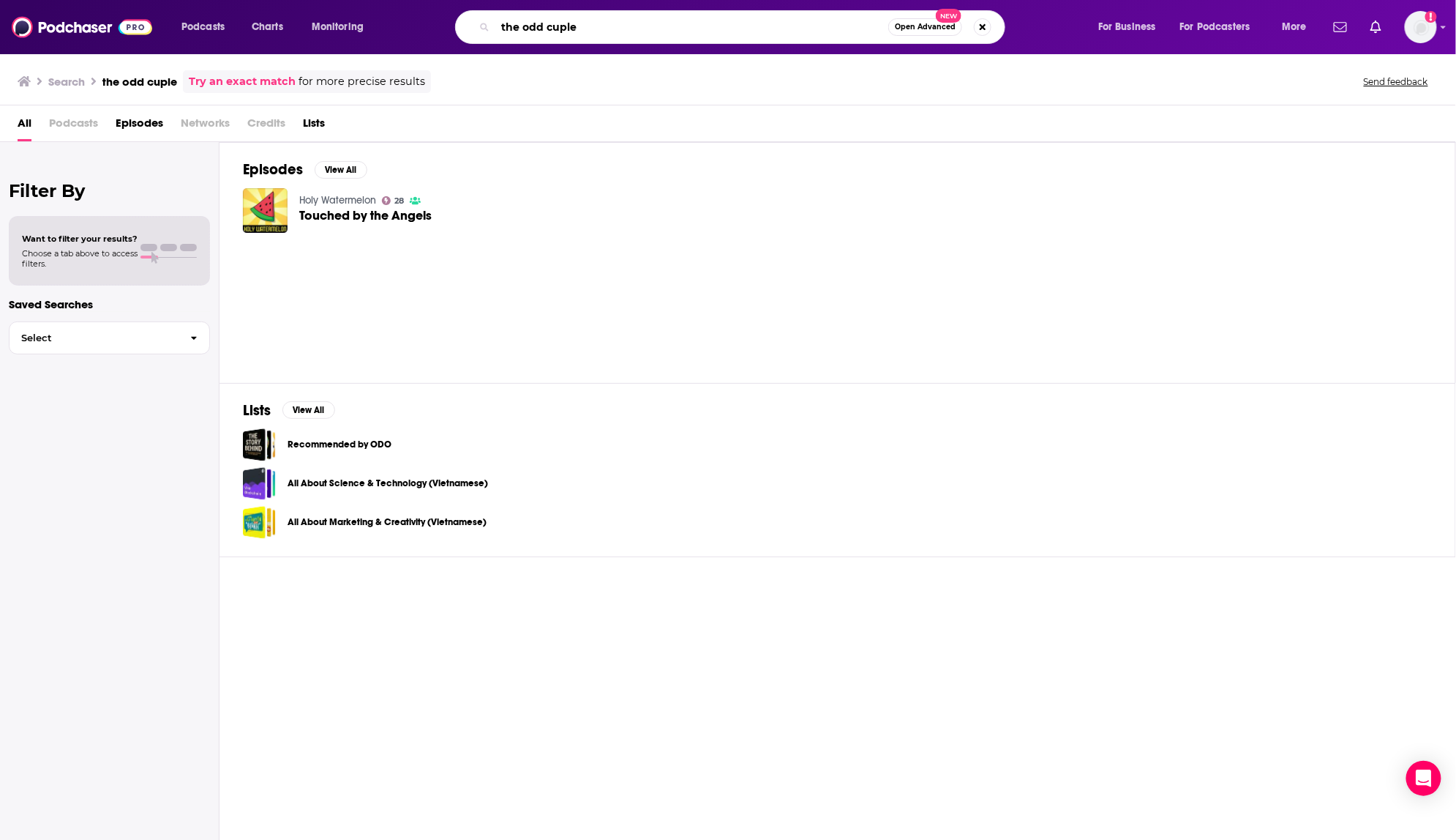
click at [550, 32] on input "the odd cuple" at bounding box center [691, 27] width 393 height 23
click at [550, 31] on input "the odd cuple" at bounding box center [691, 27] width 393 height 23
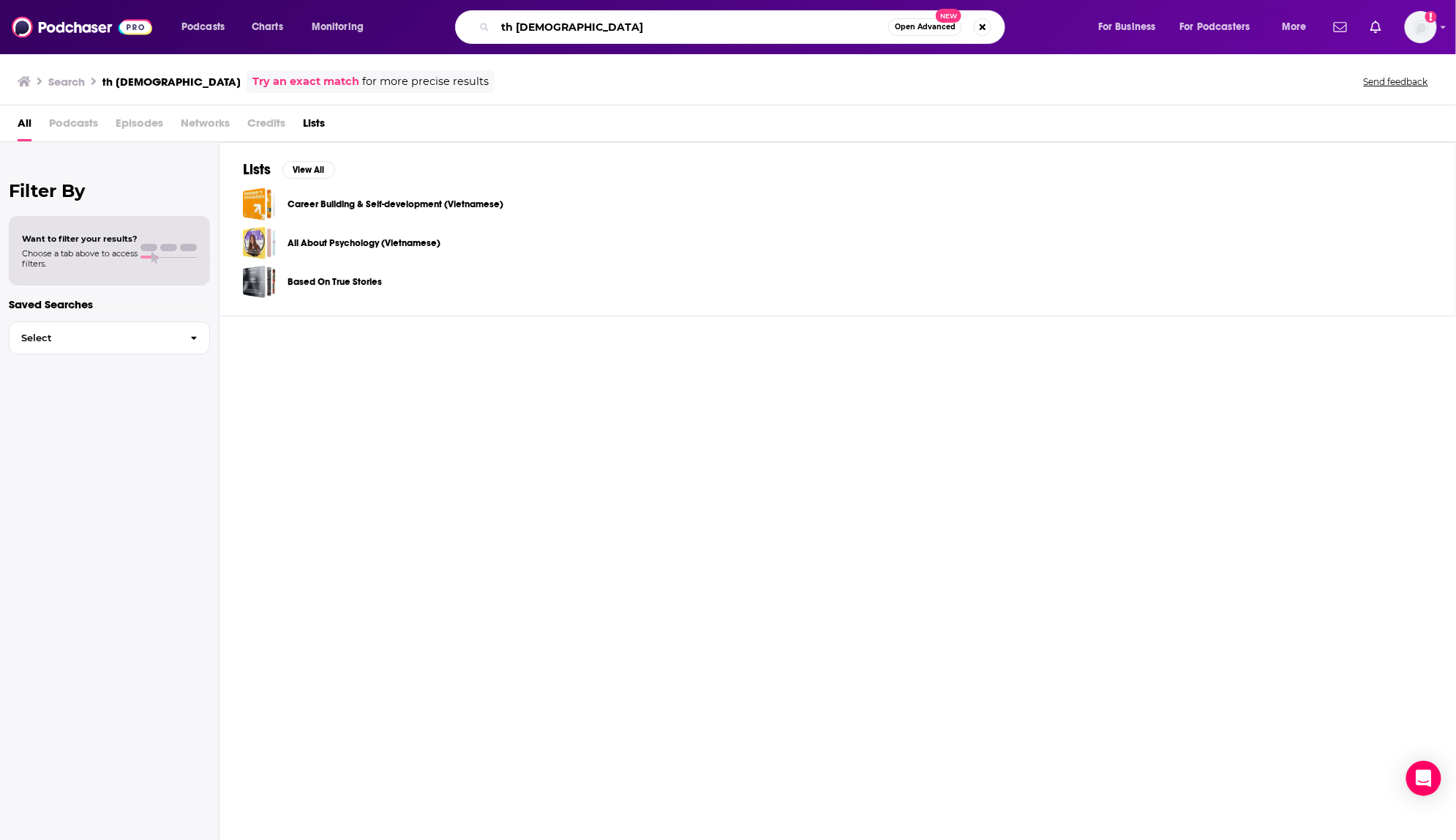
click at [519, 28] on input "th enosleep" at bounding box center [691, 27] width 393 height 23
type input "the nosleep"
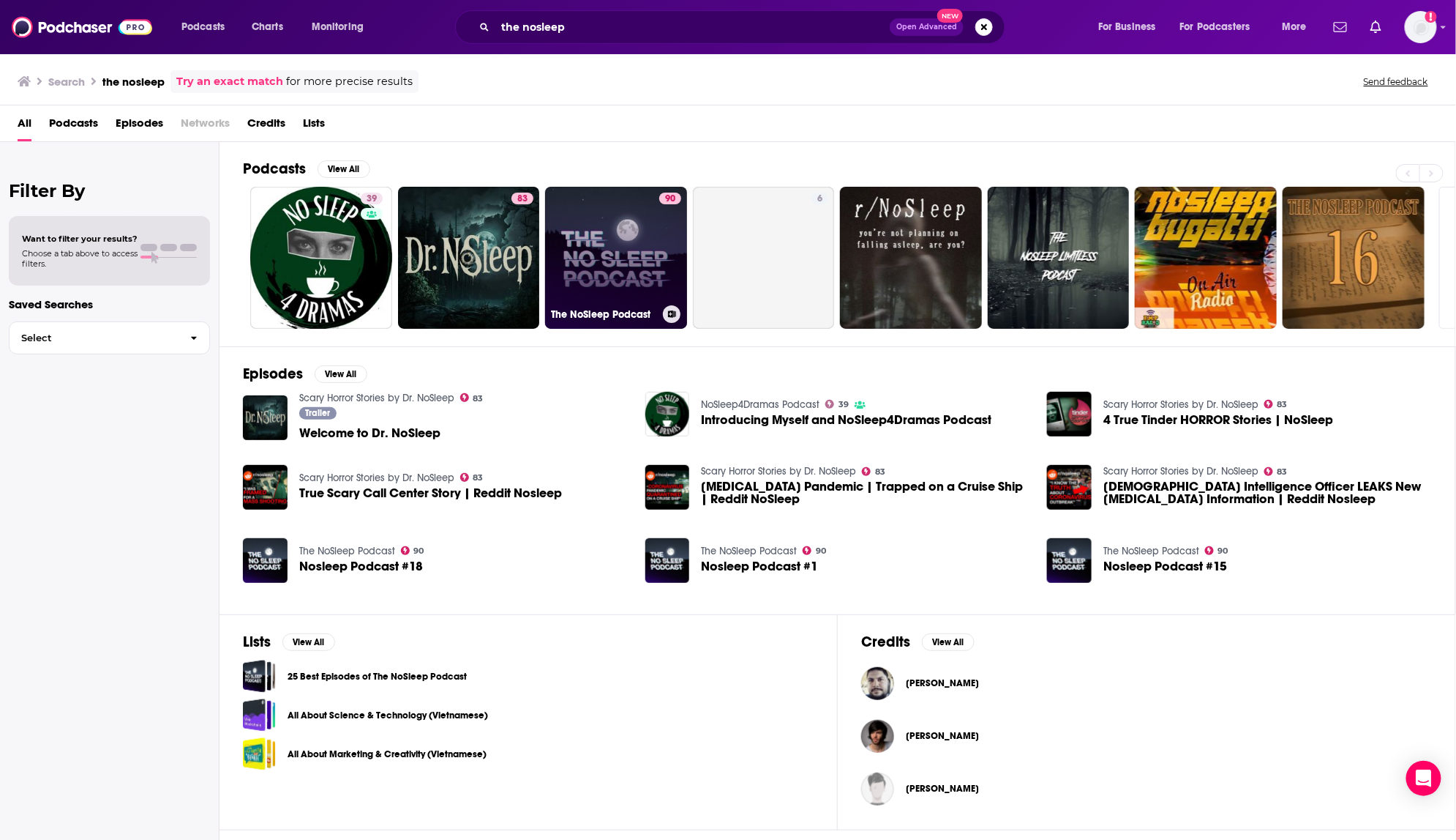
click at [636, 222] on link "90 The NoSleep Podcast" at bounding box center [616, 258] width 142 height 142
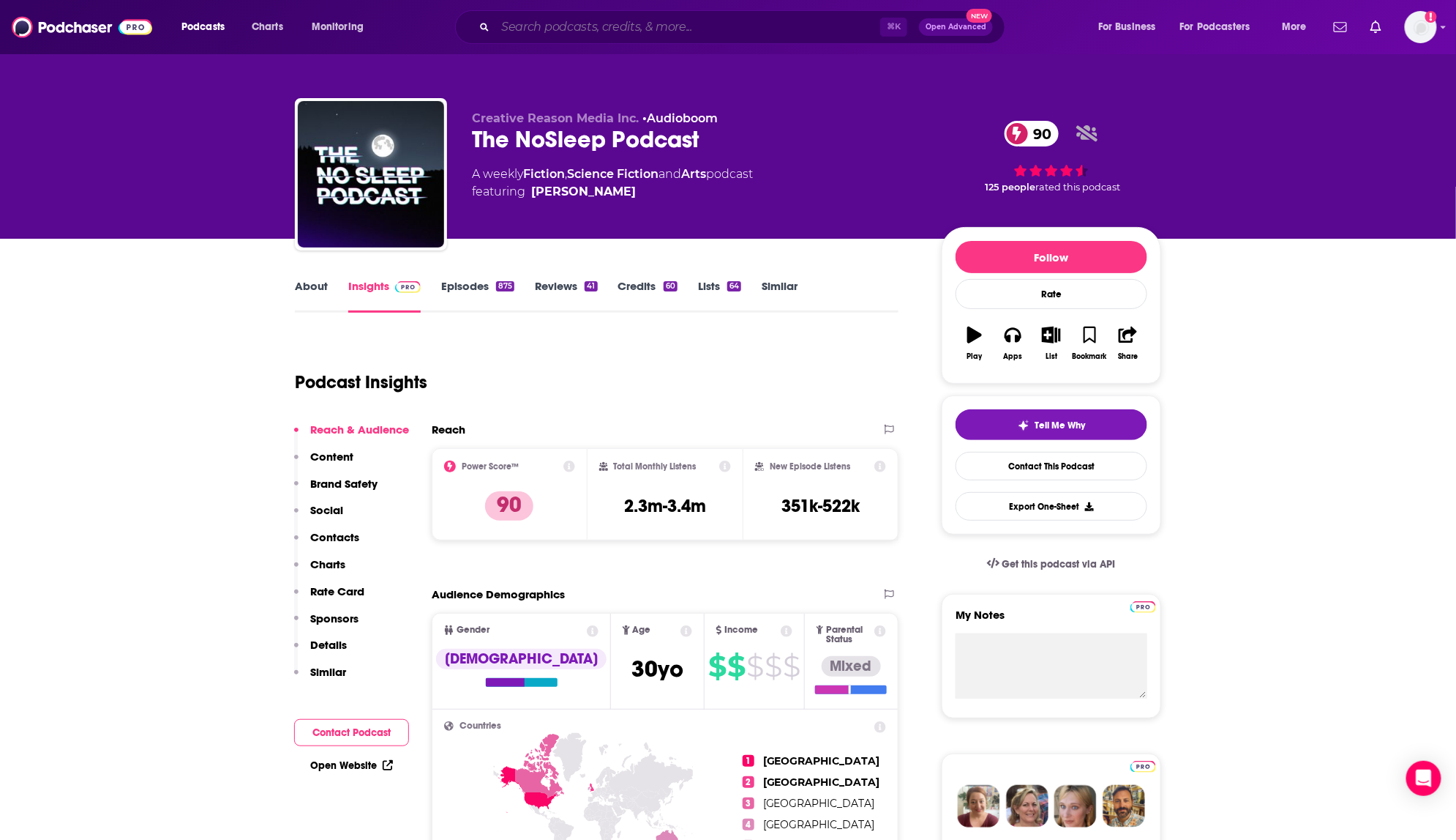
click at [626, 26] on input "Search podcasts, credits, & more..." at bounding box center [688, 27] width 385 height 23
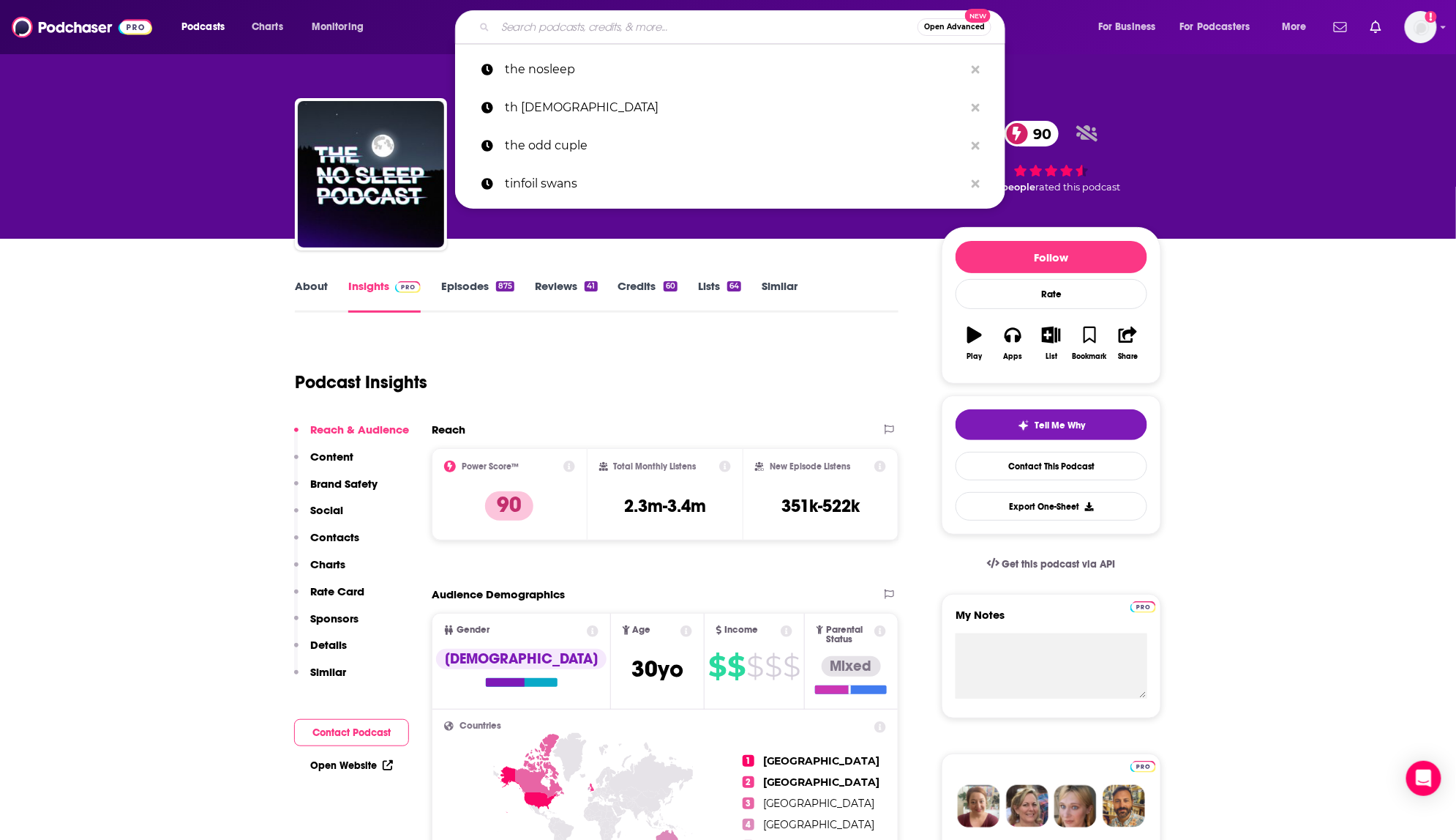
click at [626, 26] on input "Search podcasts, credits, & more..." at bounding box center [706, 27] width 422 height 23
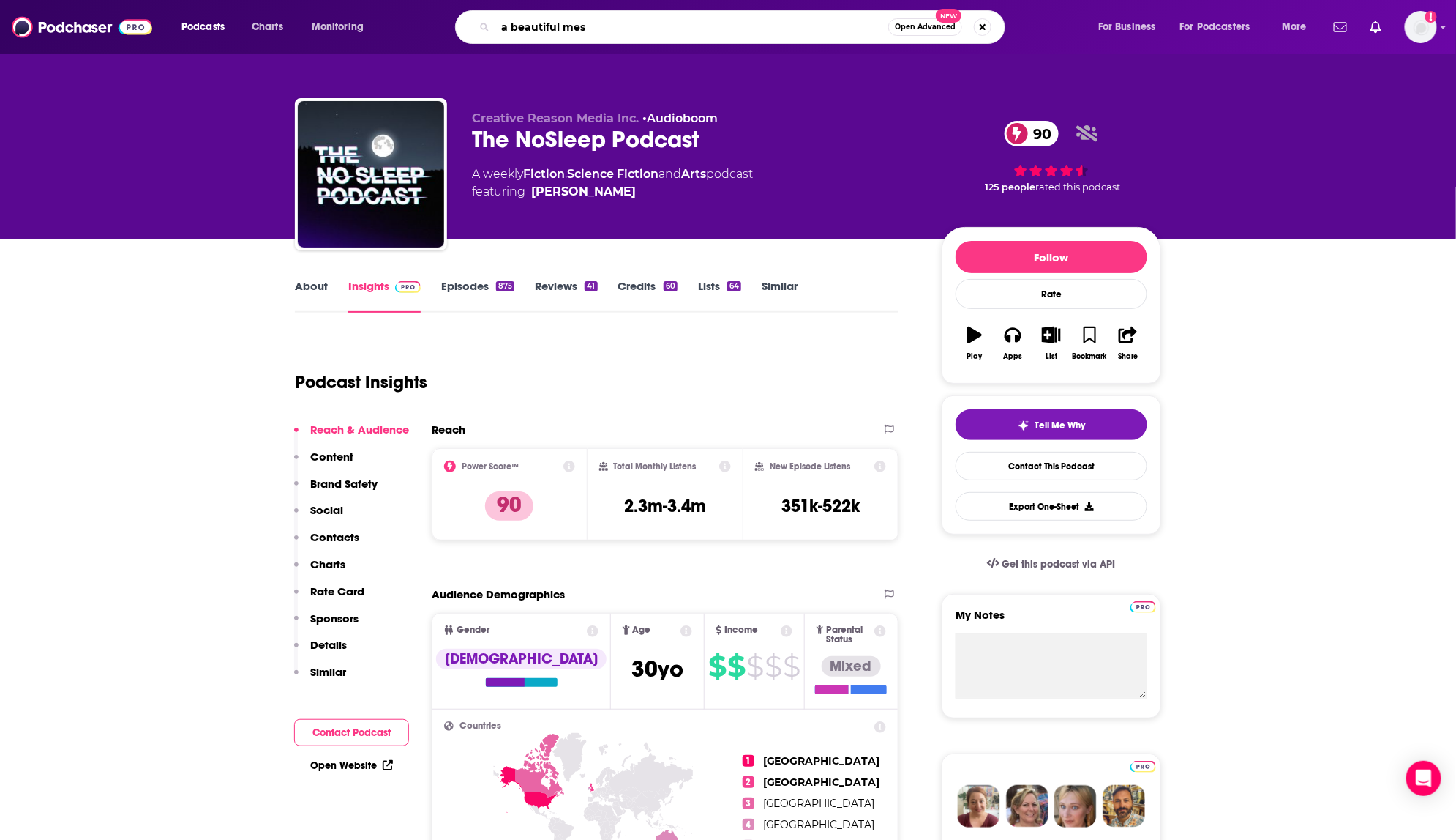
type input "a beautiful mess"
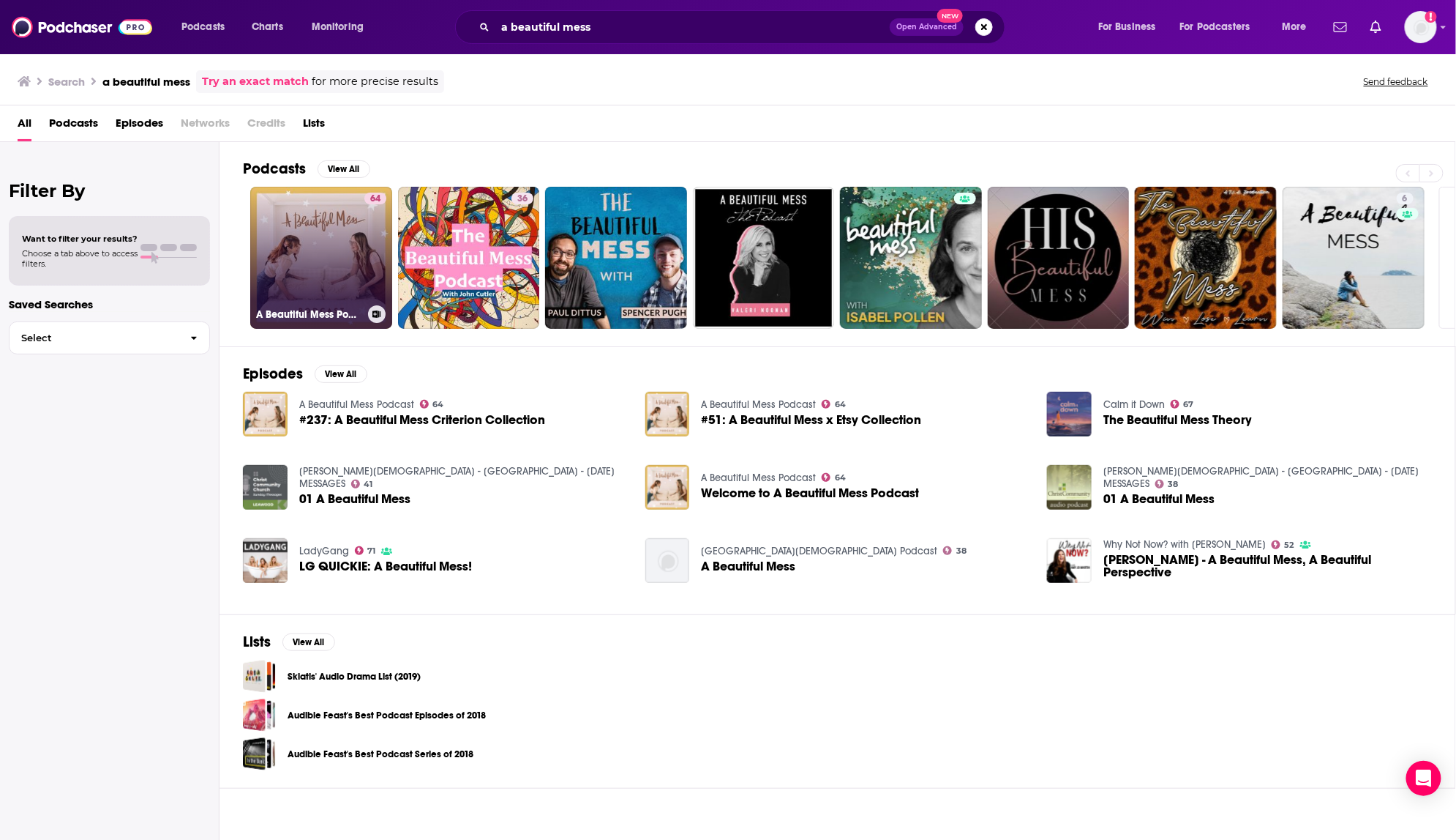
click at [335, 236] on link "64 A Beautiful Mess Podcast" at bounding box center [321, 258] width 142 height 142
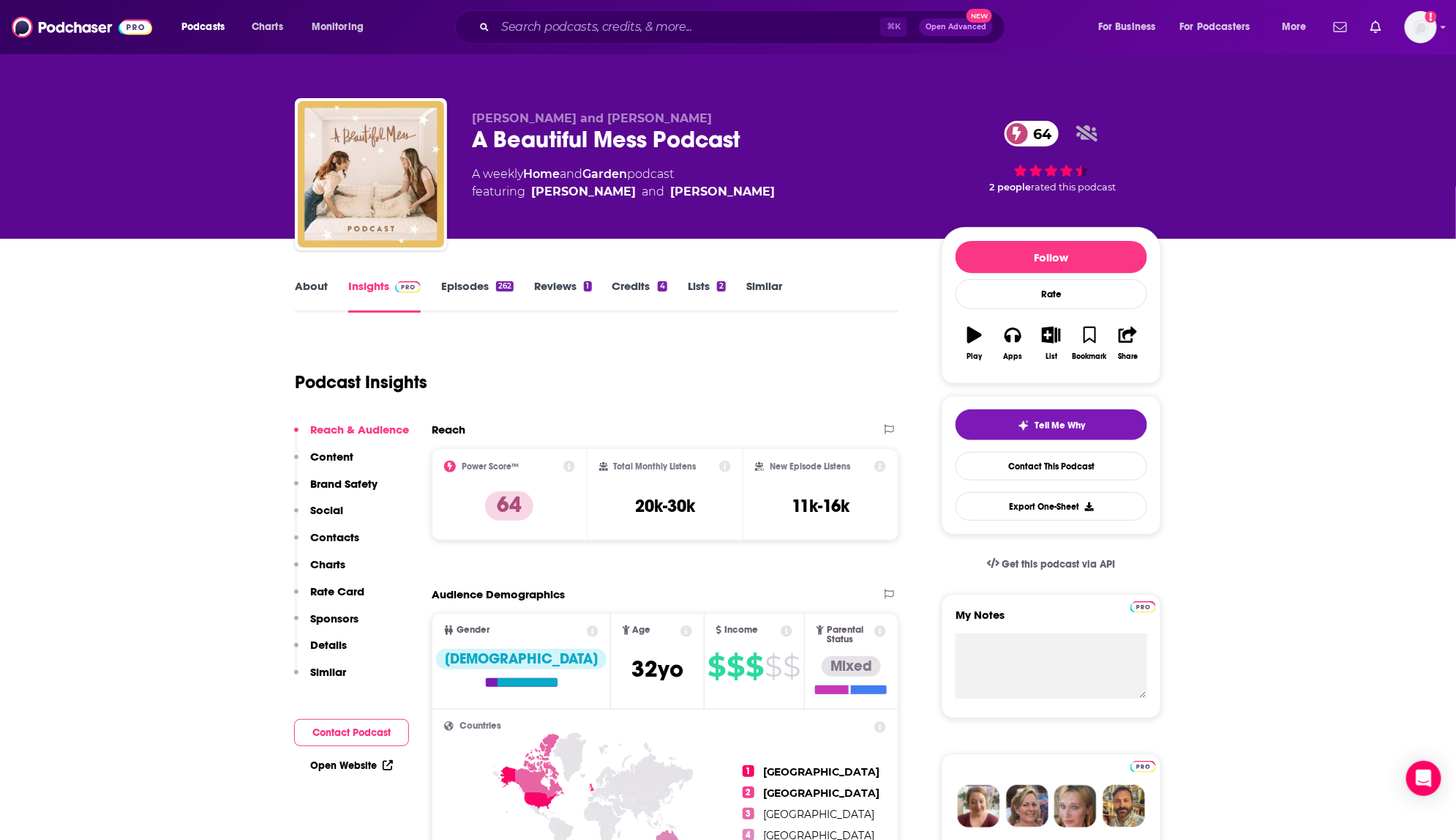
click at [724, 464] on icon at bounding box center [725, 467] width 12 height 12
